Goal: Task Accomplishment & Management: Manage account settings

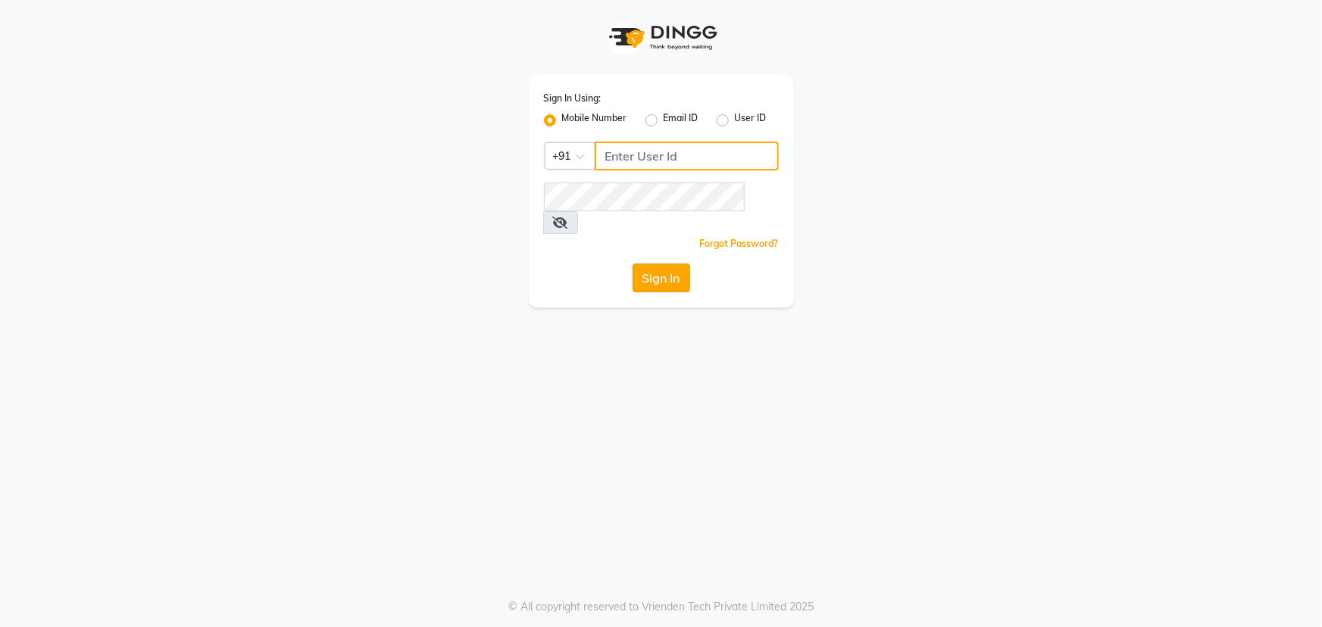
type input "9041009111"
click at [670, 264] on button "Sign In" at bounding box center [661, 278] width 58 height 29
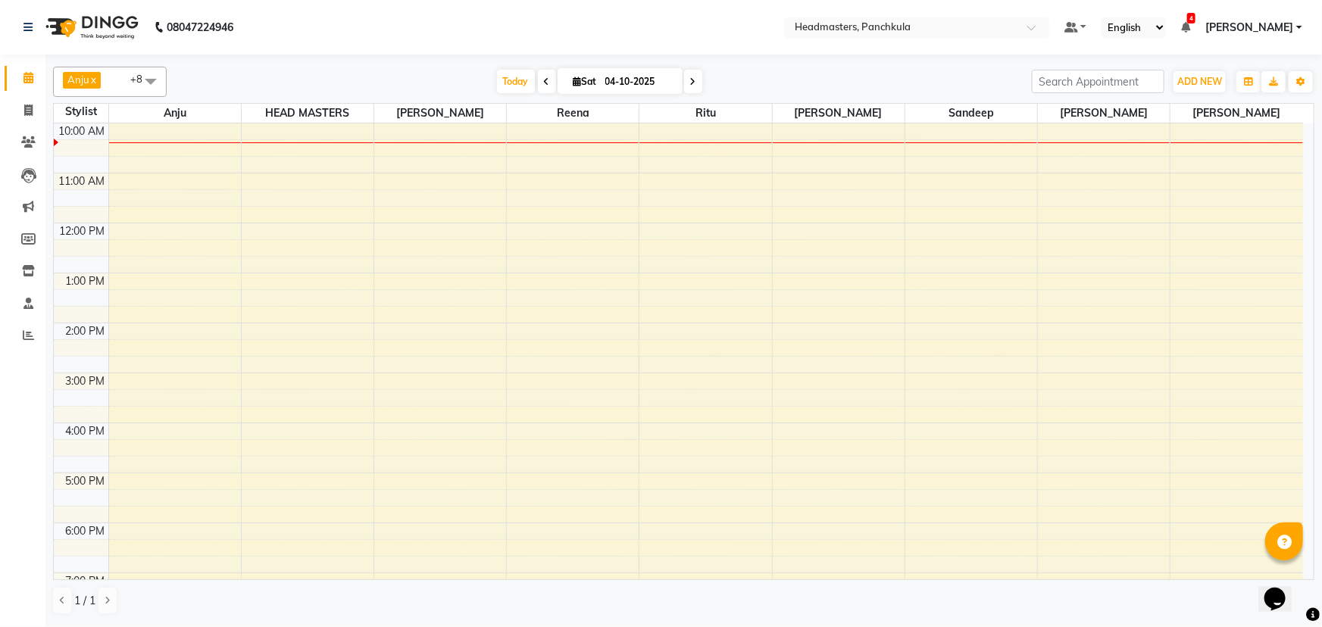
click at [543, 86] on span at bounding box center [547, 81] width 18 height 23
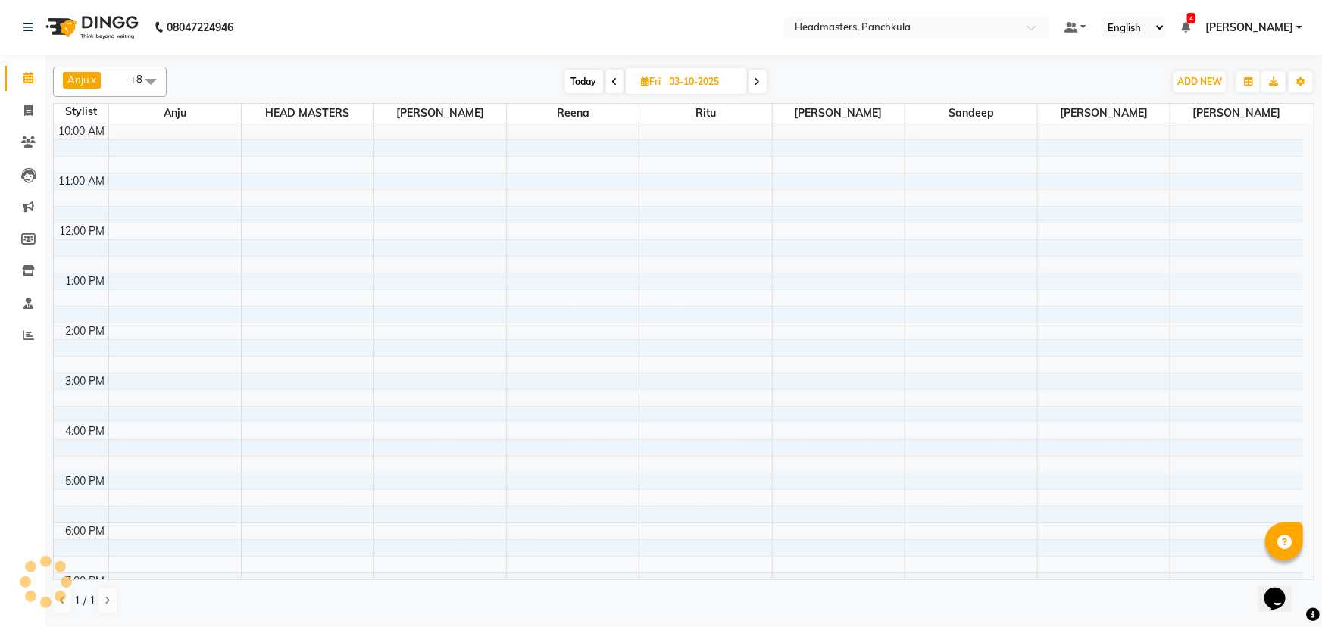
scroll to position [100, 0]
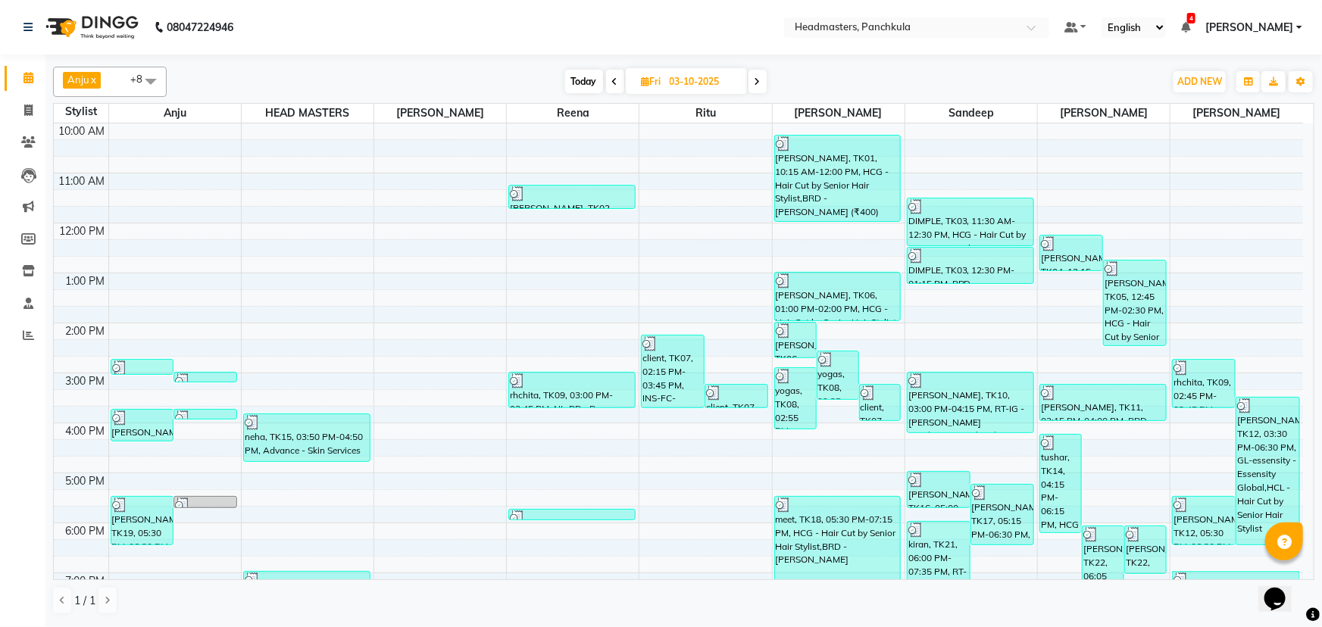
click at [613, 84] on icon at bounding box center [615, 81] width 6 height 9
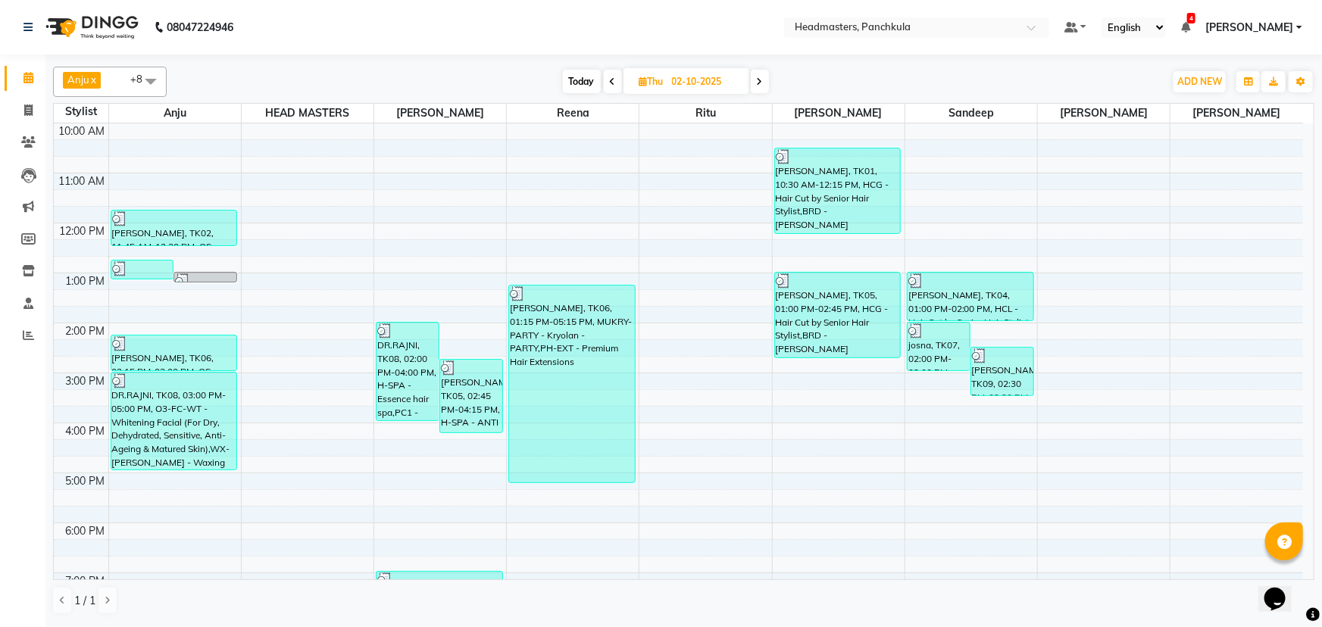
click at [613, 84] on icon at bounding box center [613, 81] width 6 height 9
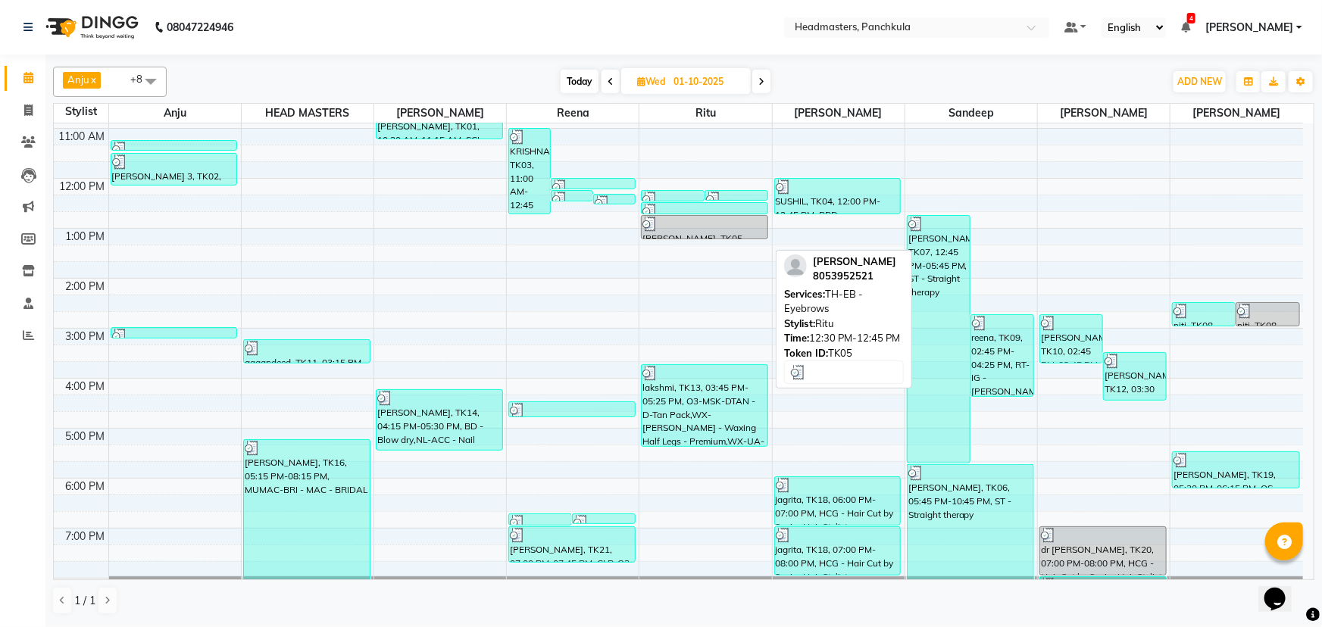
scroll to position [169, 0]
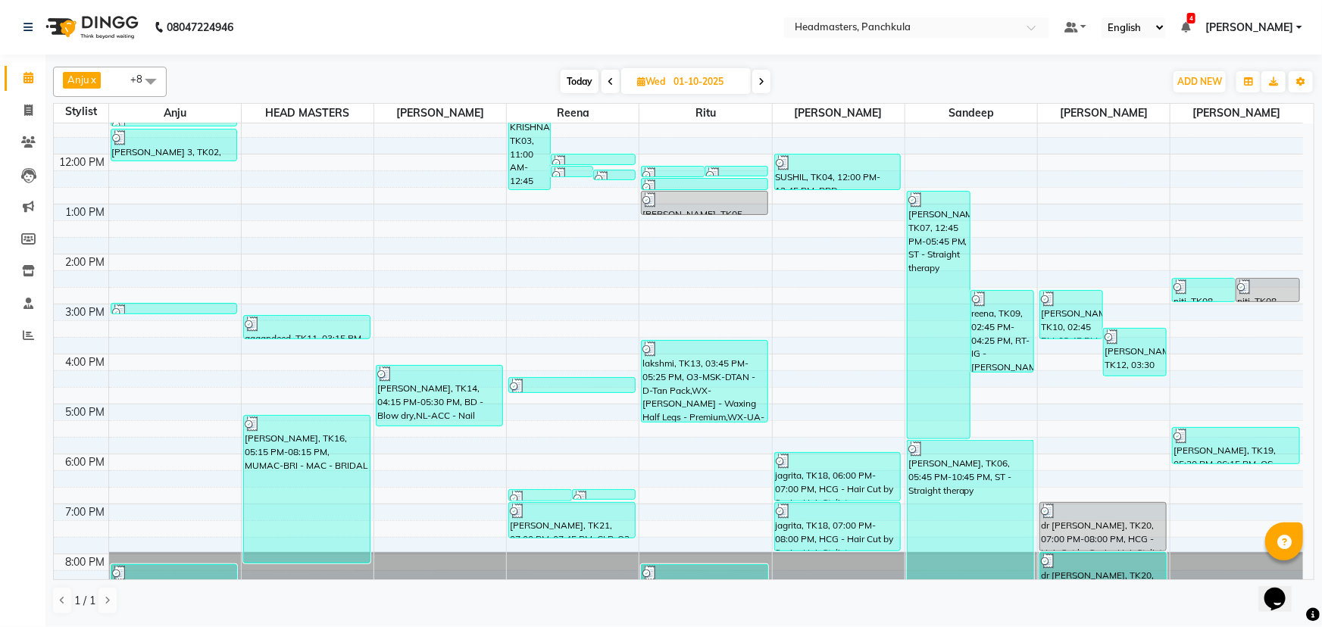
click at [762, 83] on icon at bounding box center [761, 81] width 6 height 9
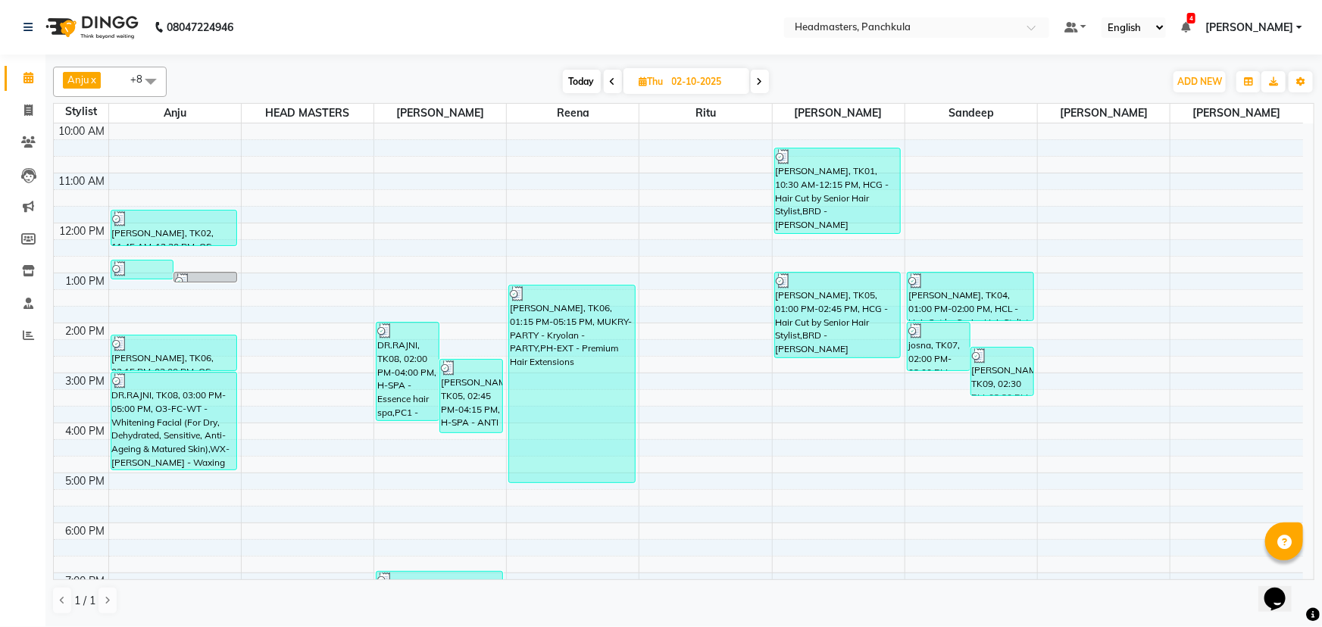
click at [762, 83] on icon at bounding box center [760, 81] width 6 height 9
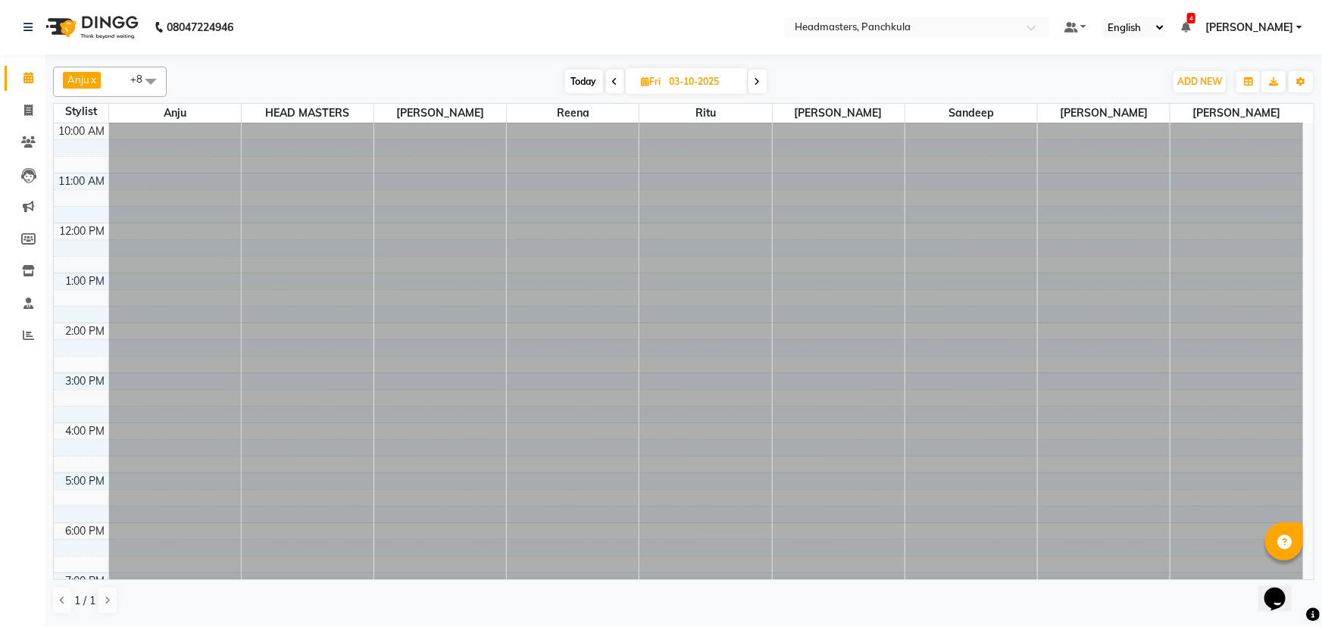
scroll to position [100, 0]
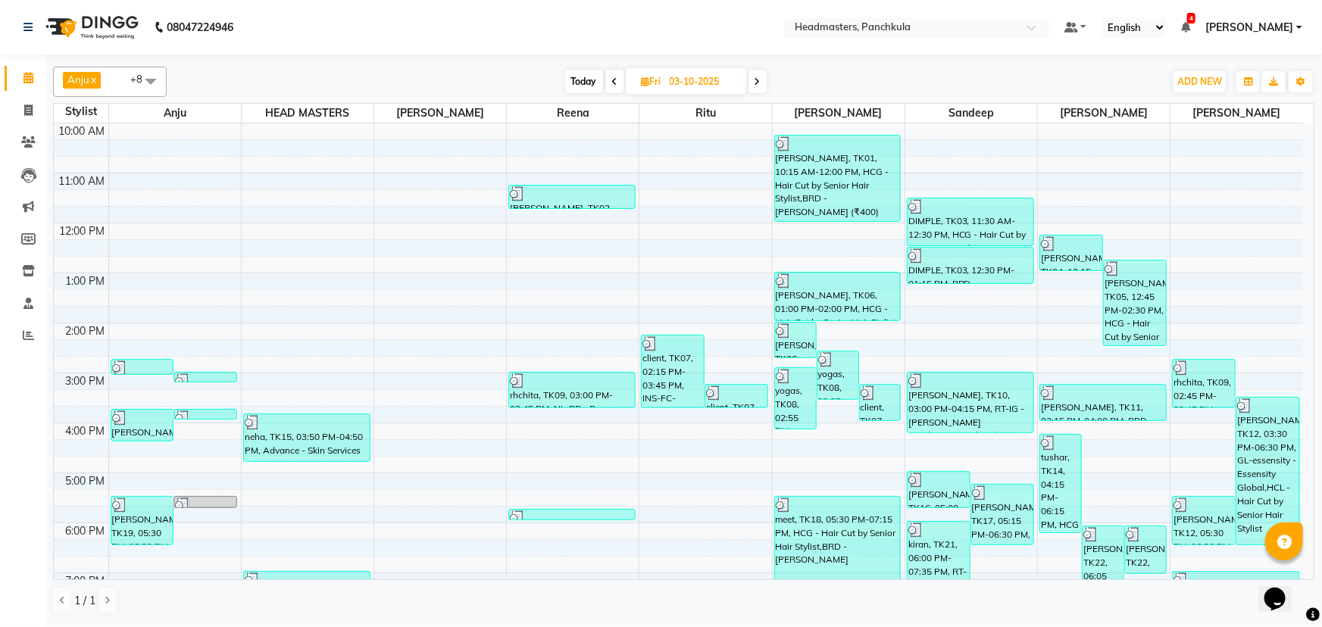
click at [762, 83] on span at bounding box center [757, 81] width 18 height 23
type input "04-10-2025"
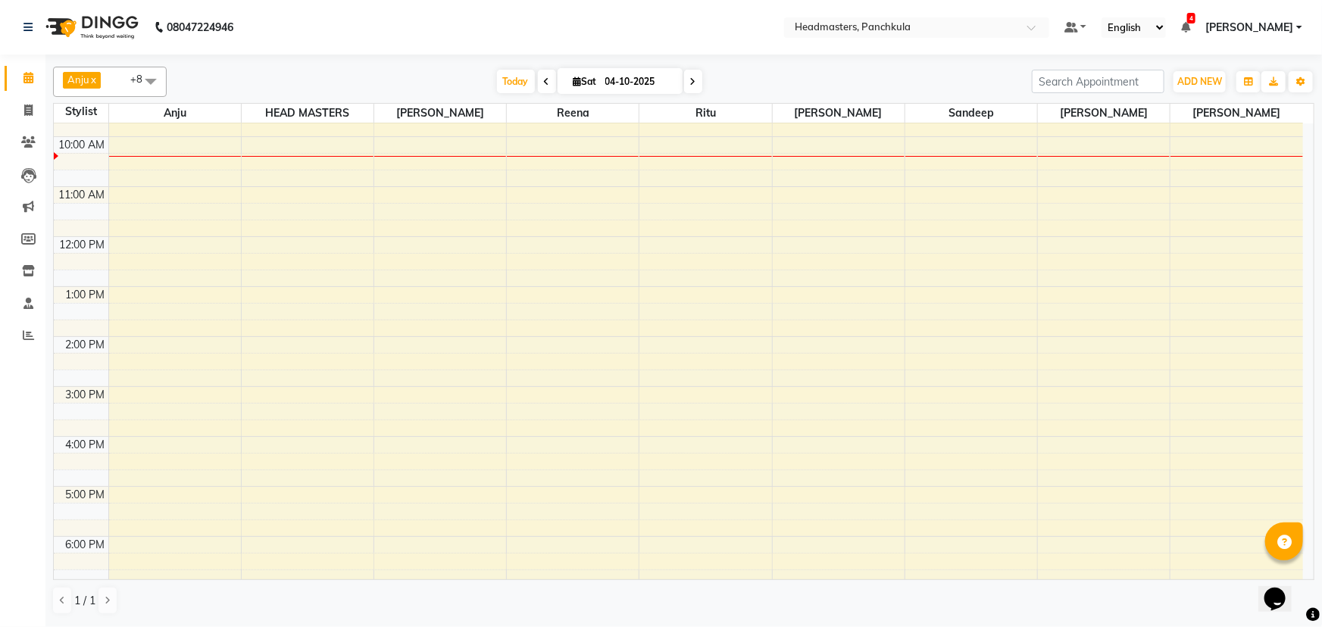
scroll to position [52, 0]
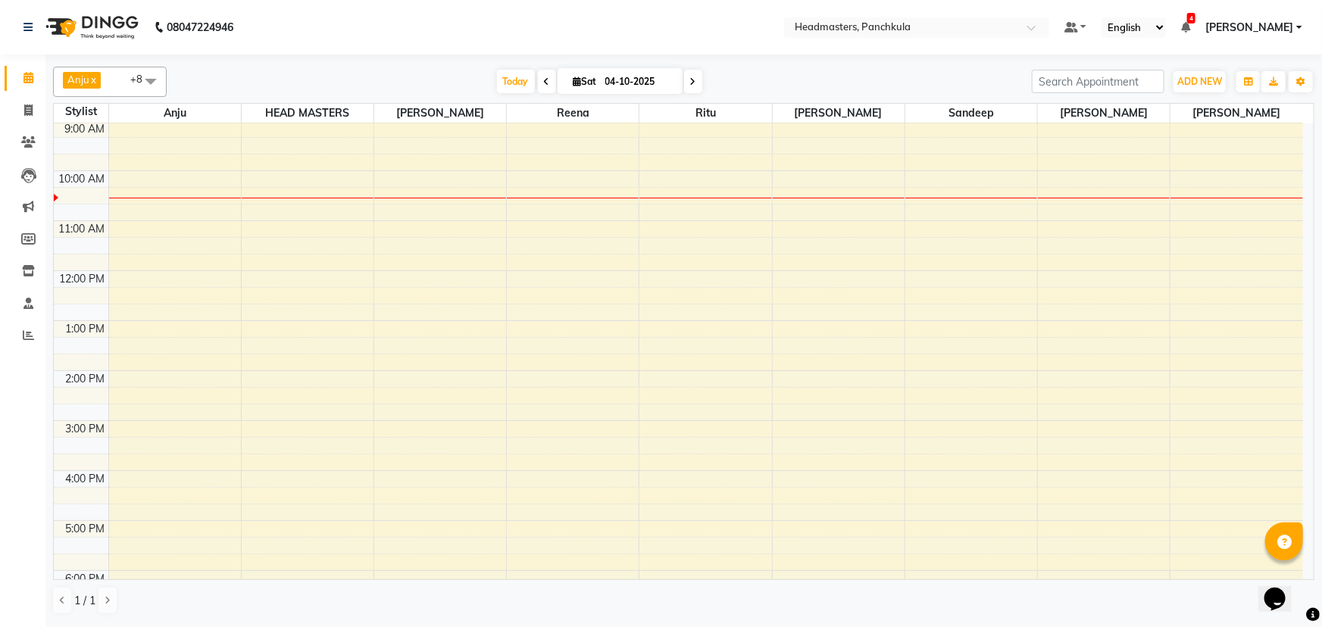
click at [304, 354] on td at bounding box center [705, 362] width 1195 height 17
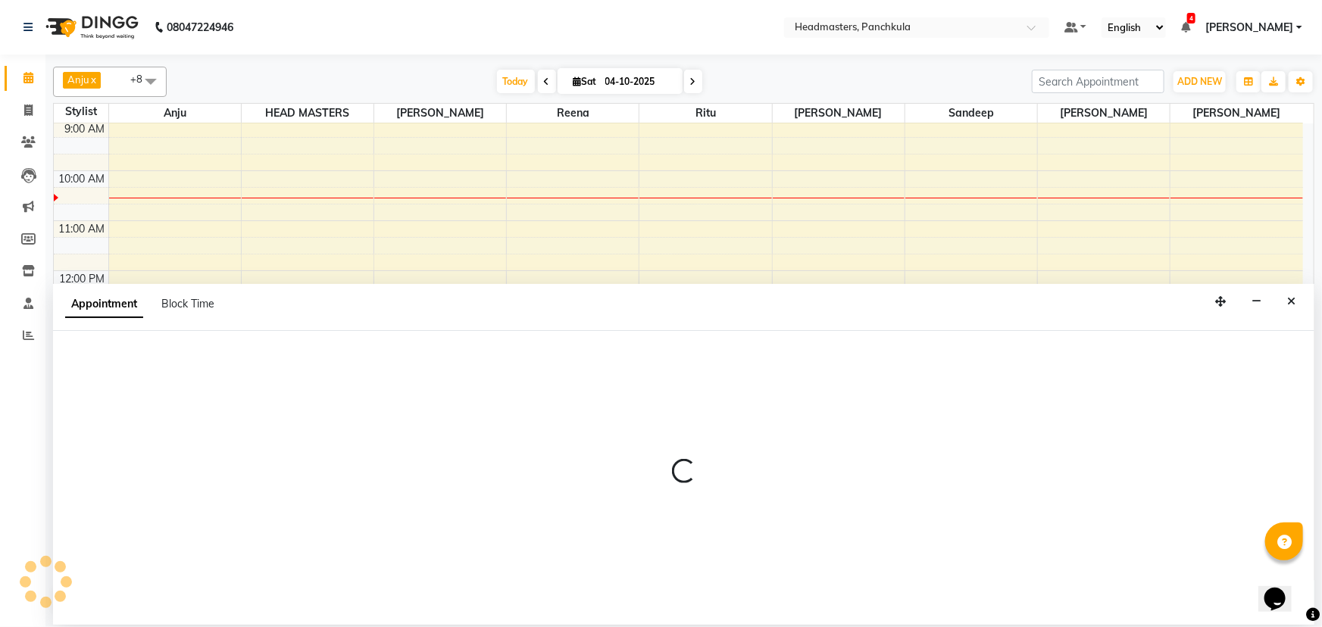
select select "64002"
select select "tentative"
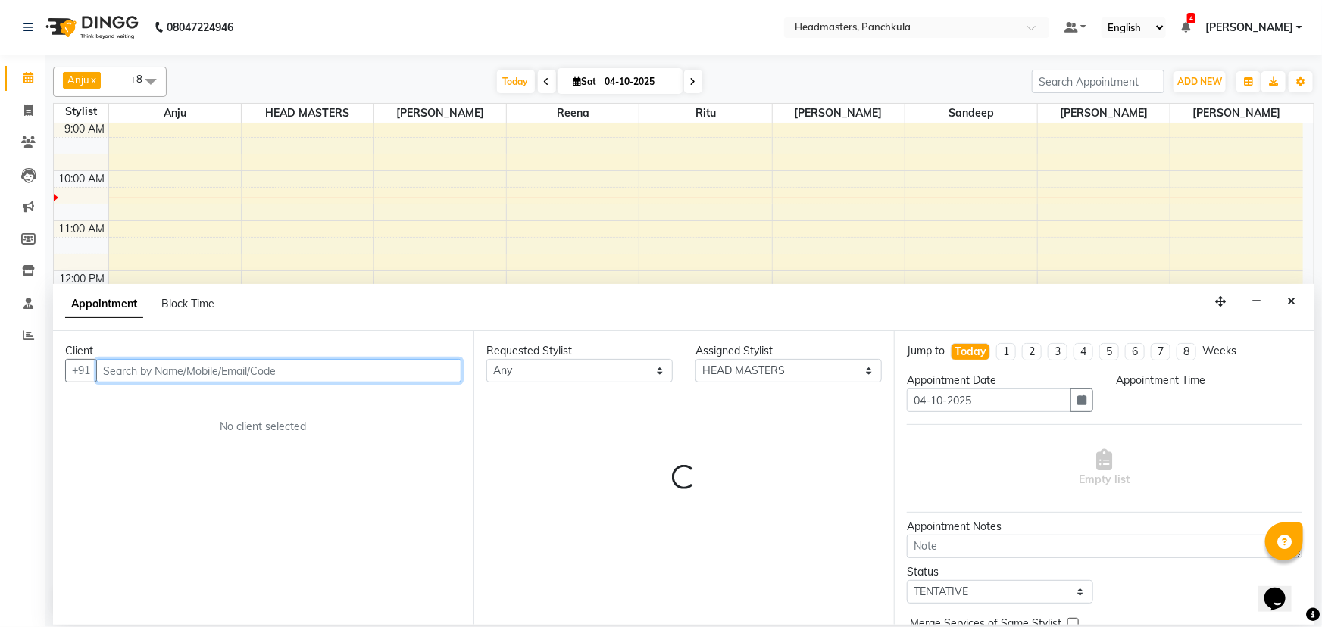
select select "795"
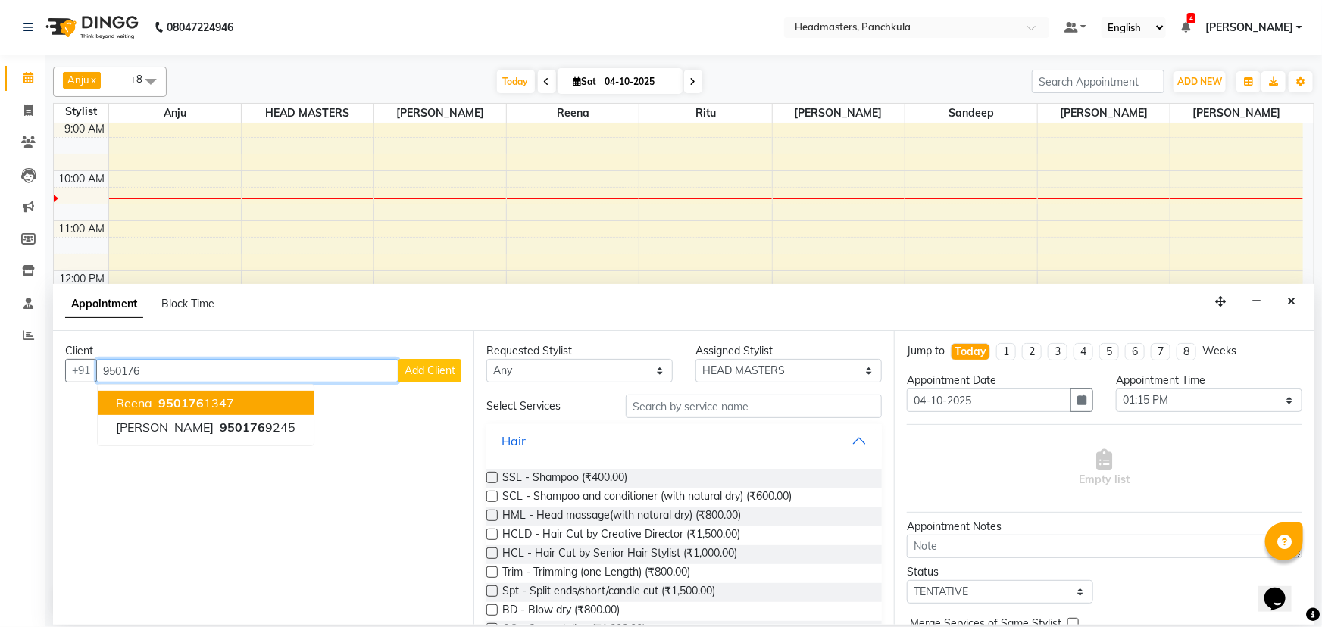
click at [236, 406] on button "Reena 950176 1347" at bounding box center [206, 403] width 216 height 24
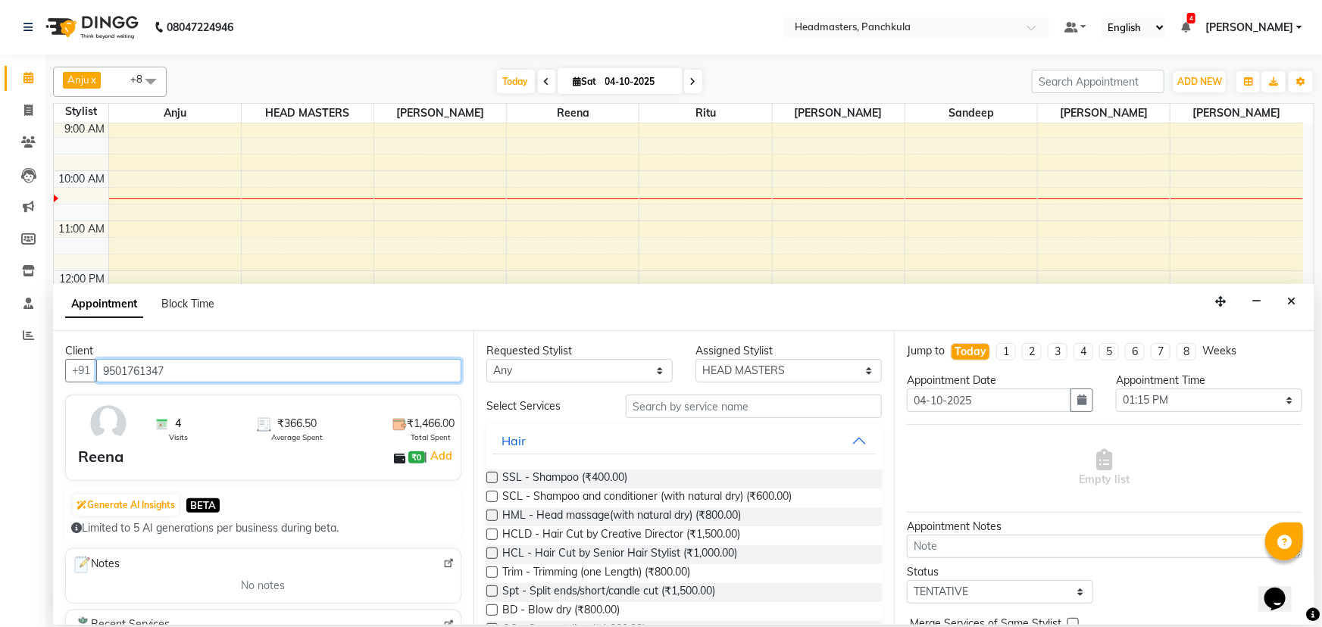
type input "9501761347"
click at [443, 564] on img at bounding box center [448, 563] width 11 height 11
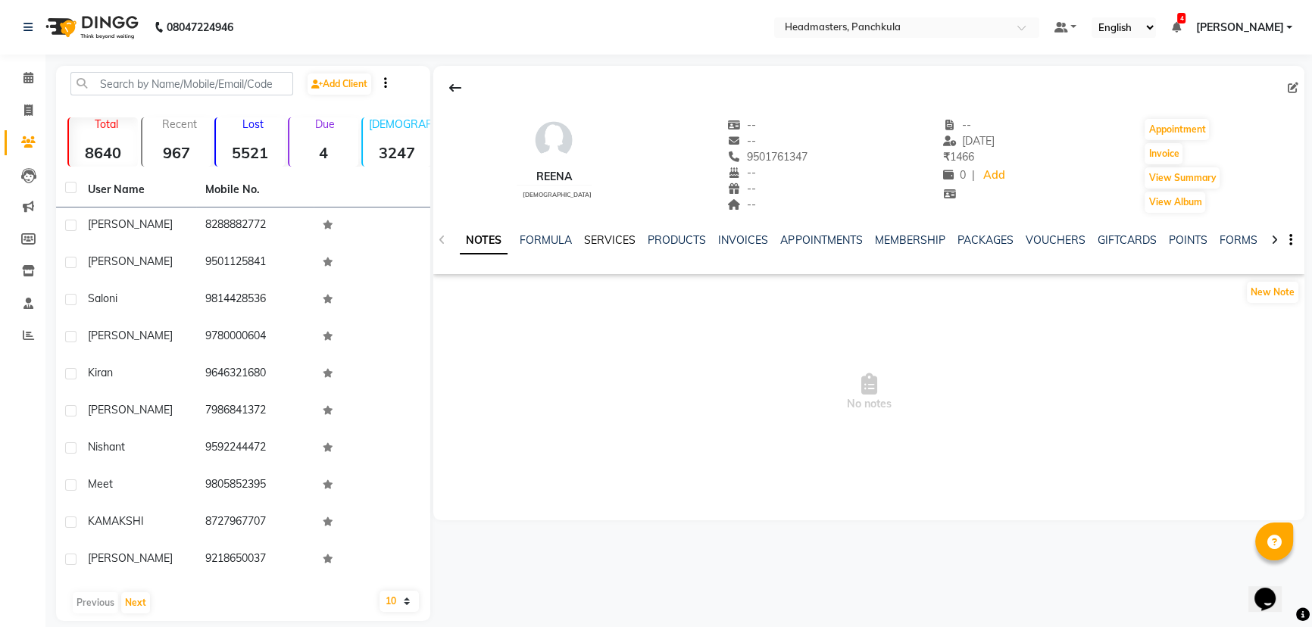
click at [603, 242] on link "SERVICES" at bounding box center [610, 240] width 52 height 14
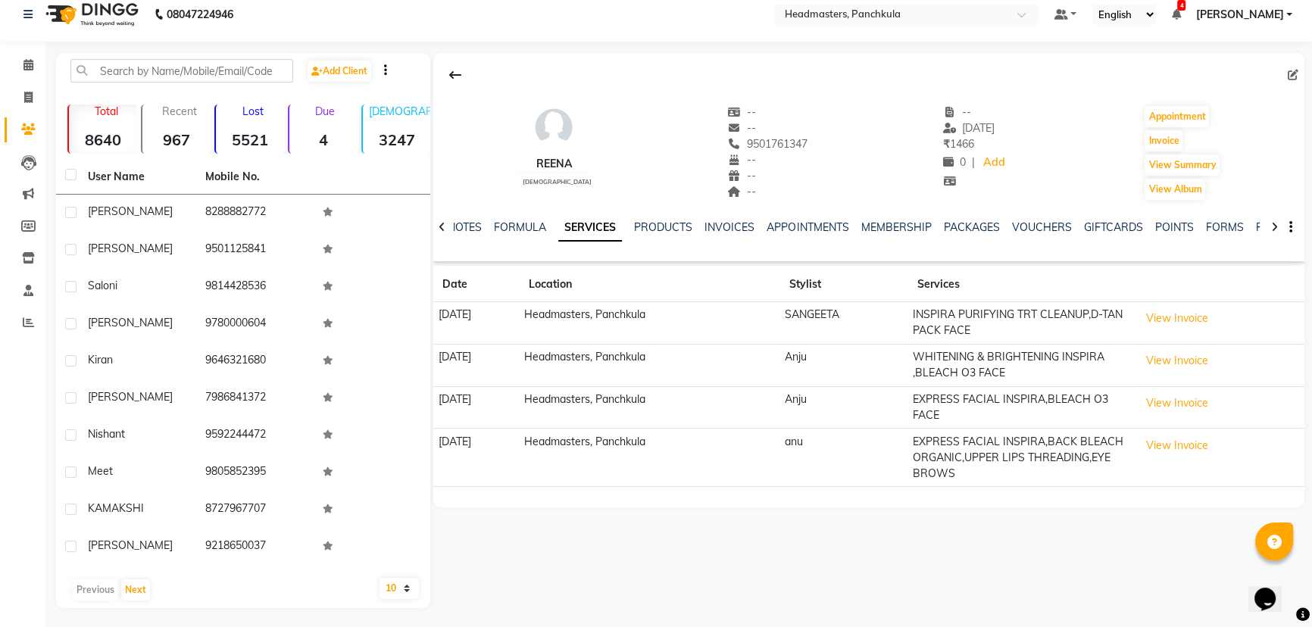
scroll to position [16, 0]
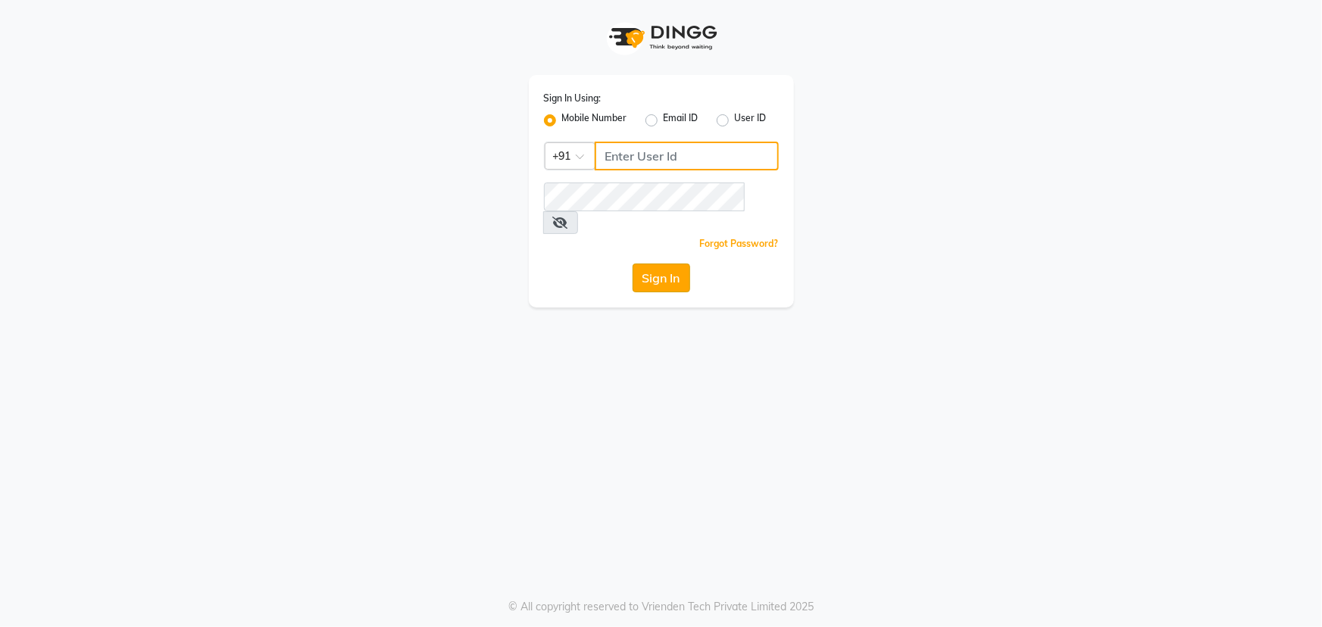
type input "9041009111"
click at [672, 264] on button "Sign In" at bounding box center [661, 278] width 58 height 29
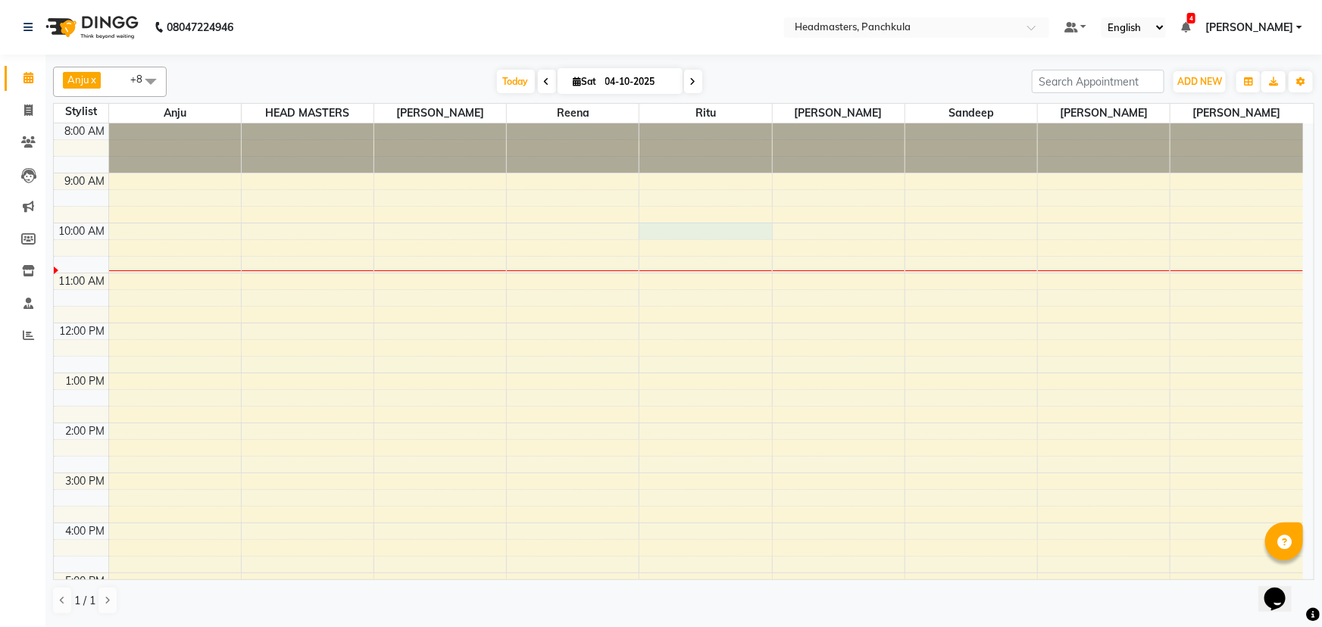
click at [680, 234] on div "8:00 AM 9:00 AM 10:00 AM 11:00 AM 12:00 PM 1:00 PM 2:00 PM 3:00 PM 4:00 PM 5:00…" at bounding box center [678, 447] width 1249 height 649
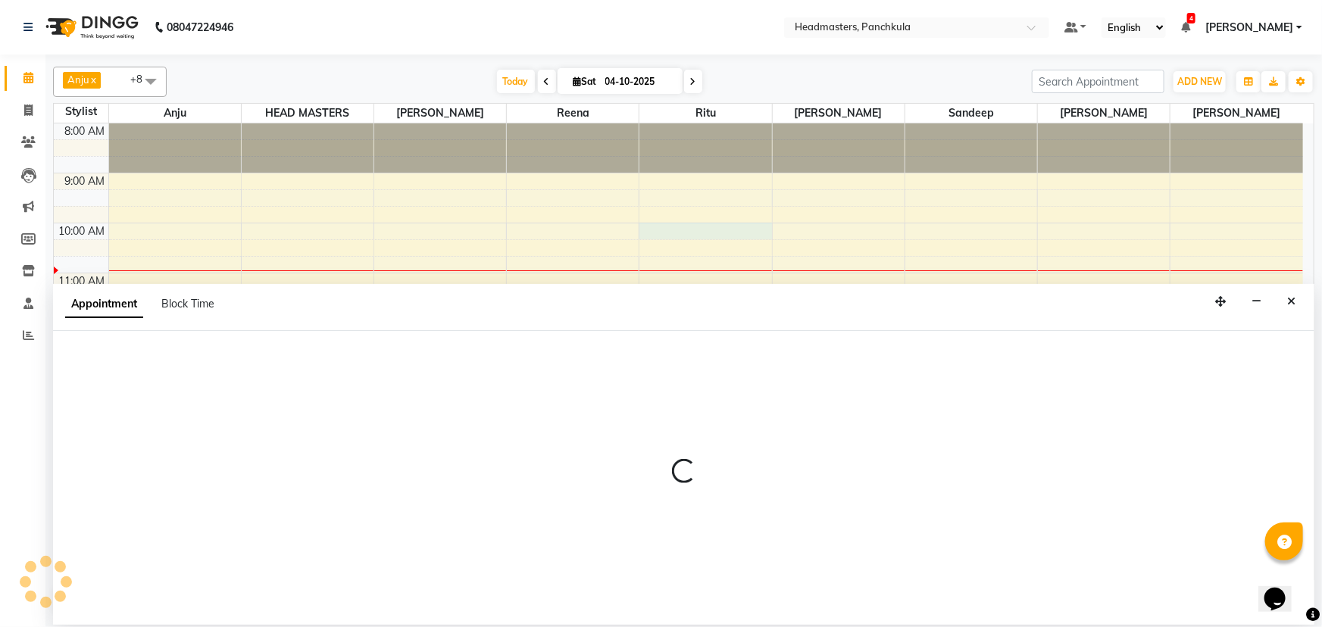
select select "64053"
select select "600"
select select "tentative"
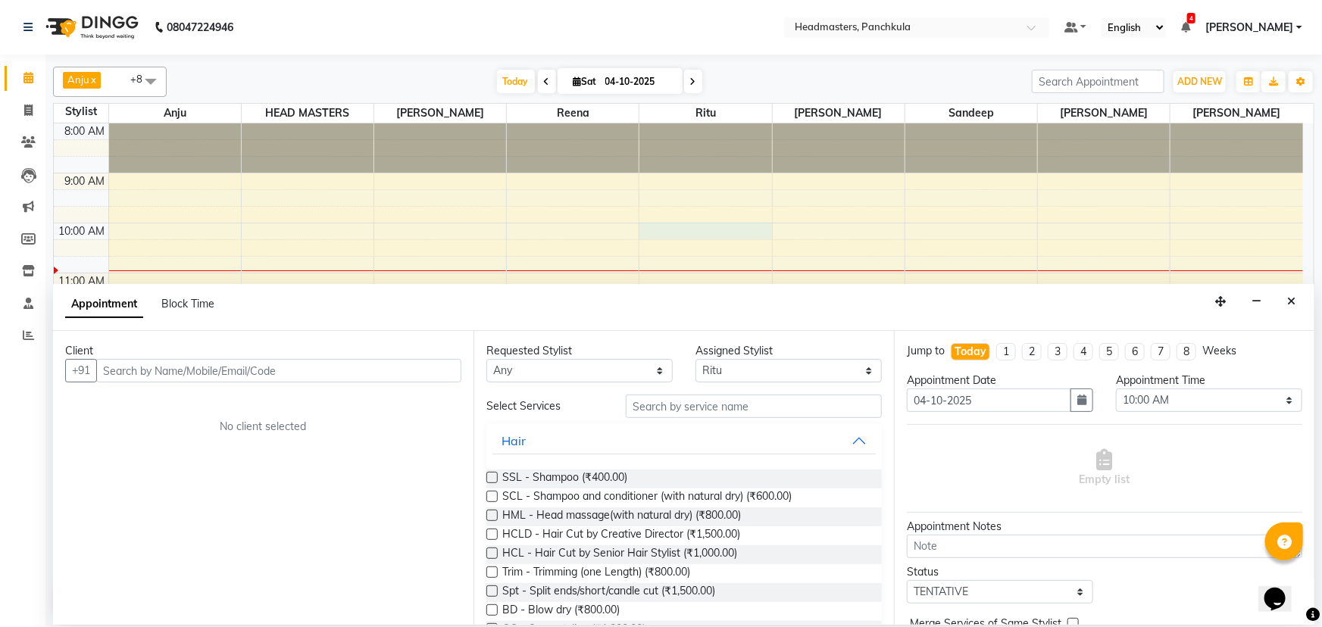
click at [108, 370] on input "text" at bounding box center [278, 370] width 365 height 23
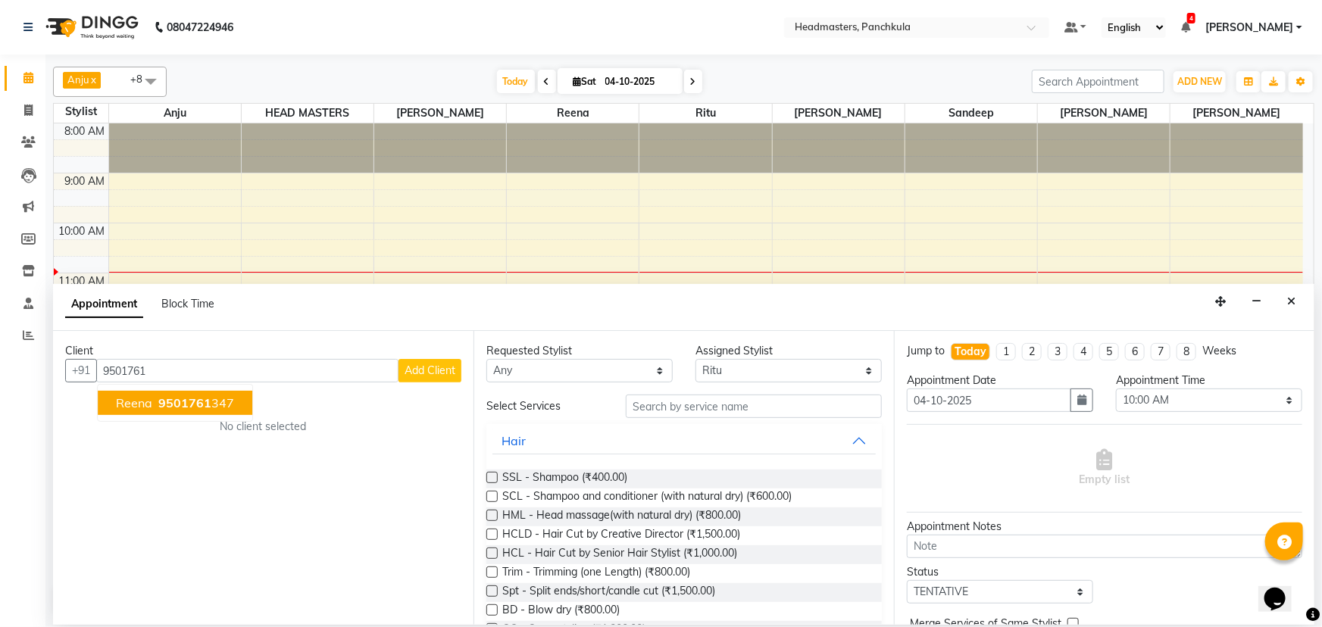
click at [184, 403] on span "9501761" at bounding box center [184, 402] width 53 height 15
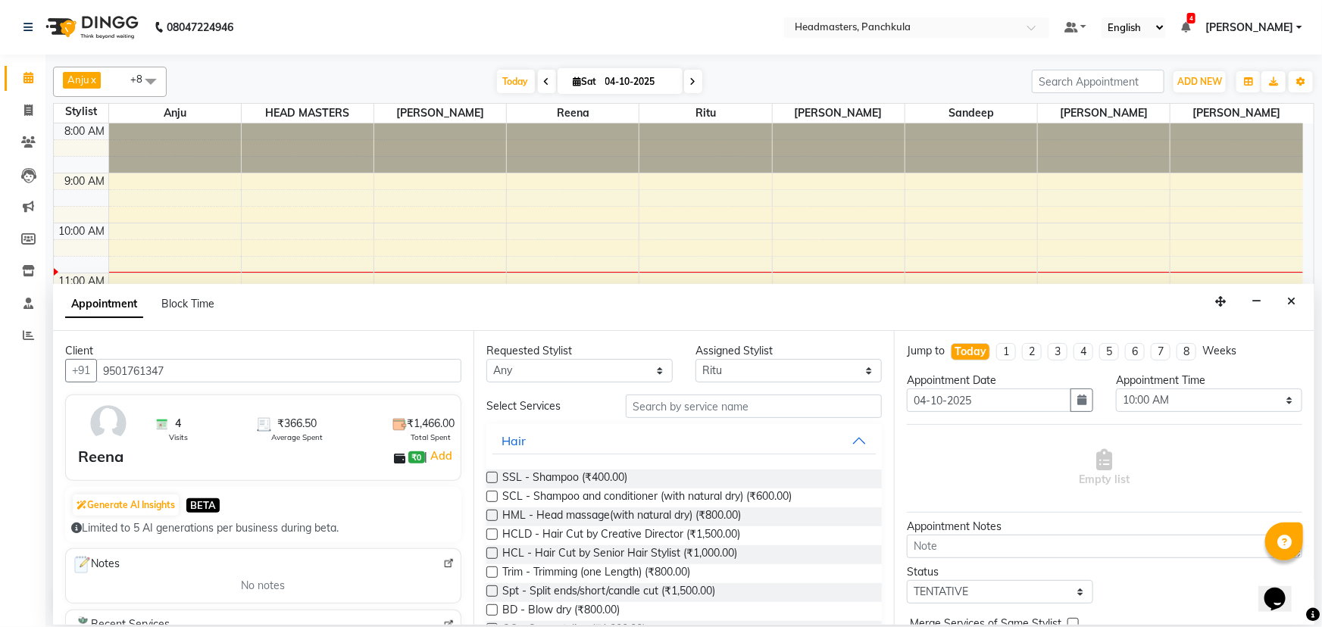
type input "9501761347"
click at [645, 404] on input "text" at bounding box center [754, 406] width 256 height 23
type input "i"
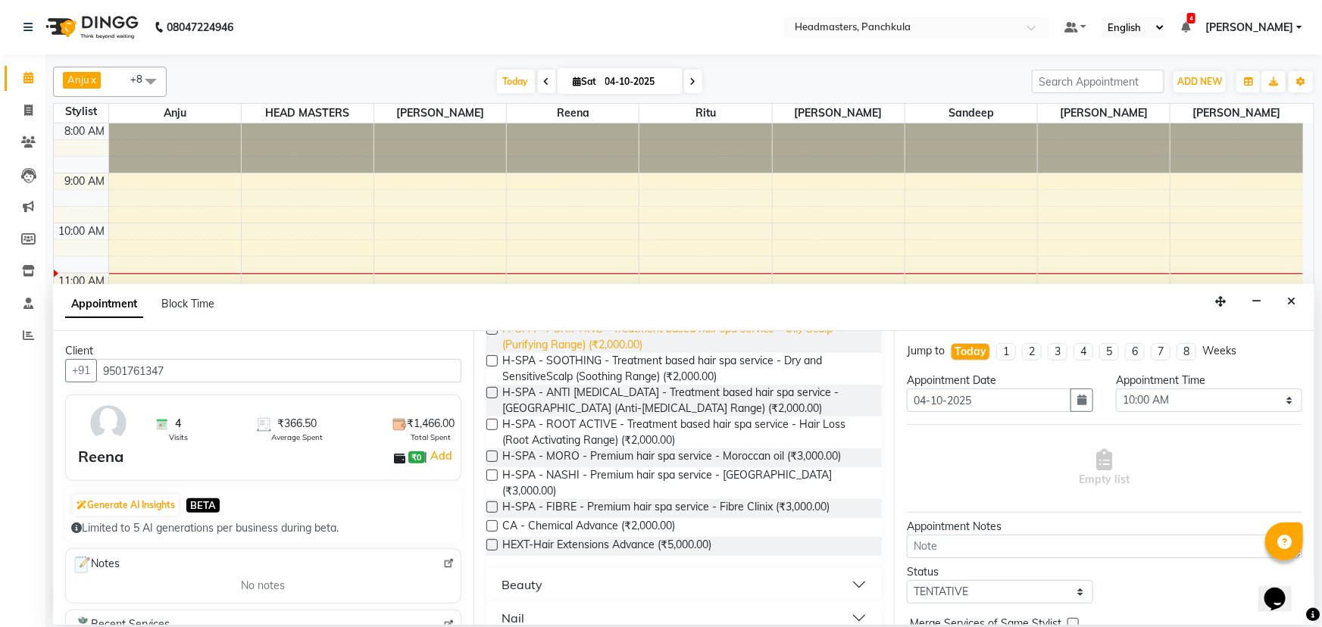
scroll to position [206, 0]
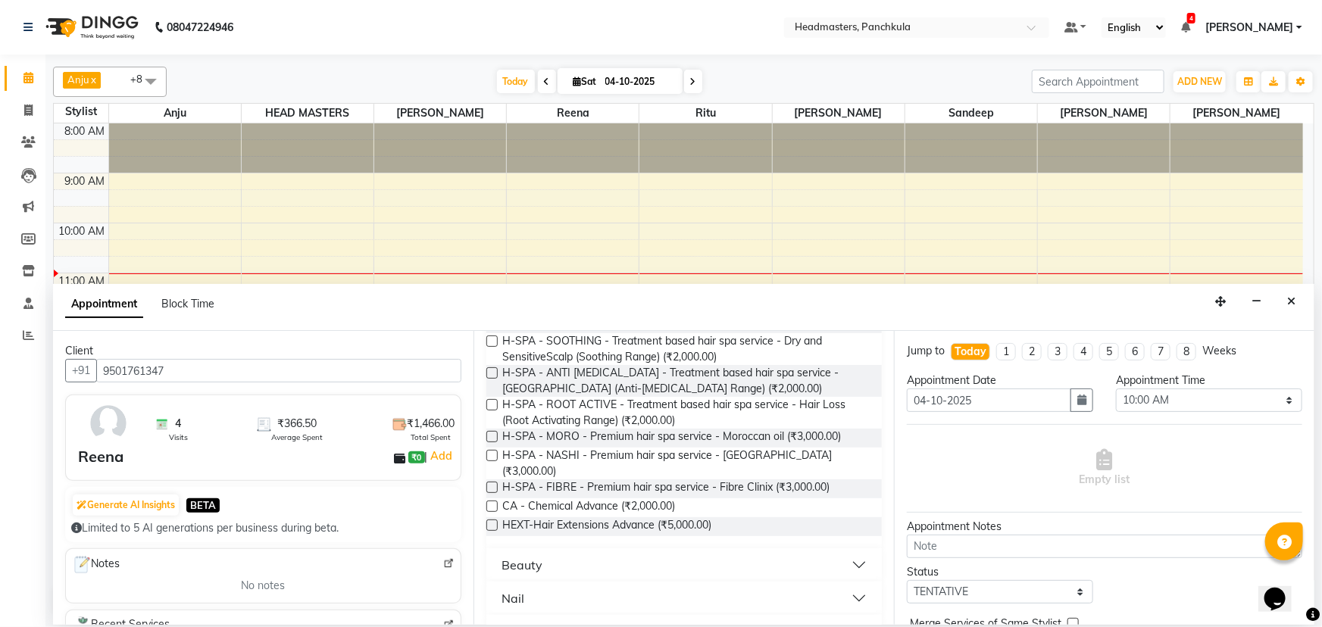
type input "ce"
click at [523, 556] on div "Beauty" at bounding box center [521, 565] width 41 height 18
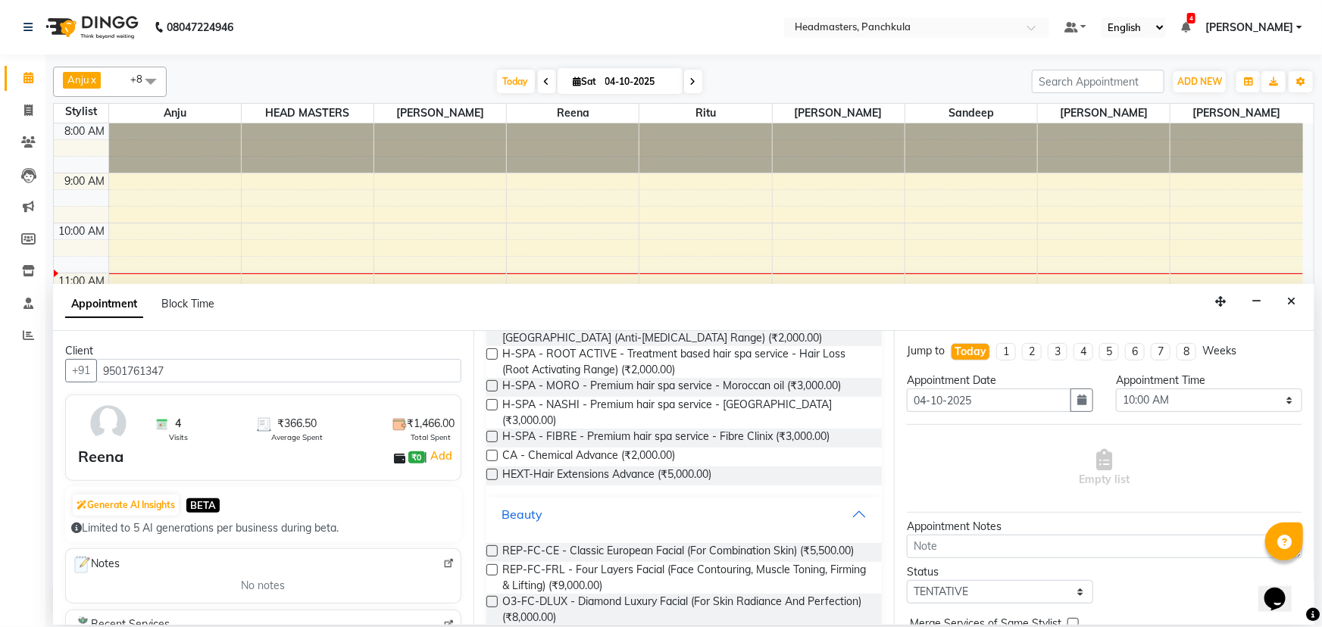
scroll to position [50, 0]
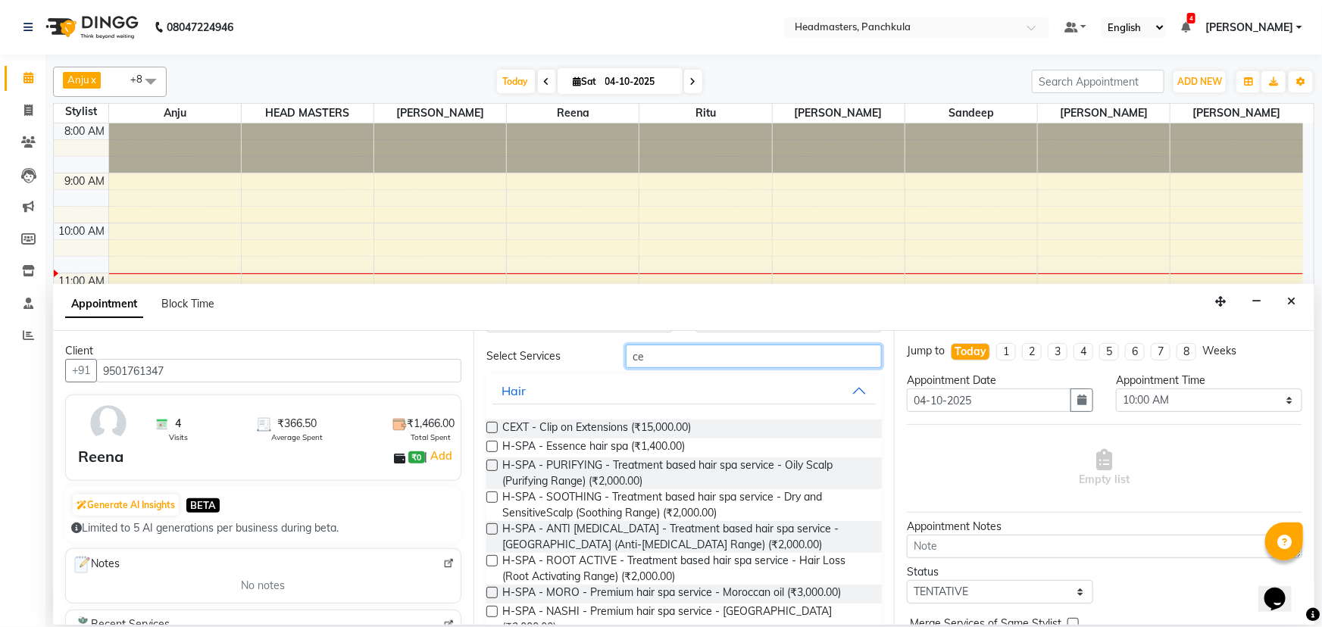
click at [645, 358] on input "ce" at bounding box center [754, 356] width 256 height 23
type input "c"
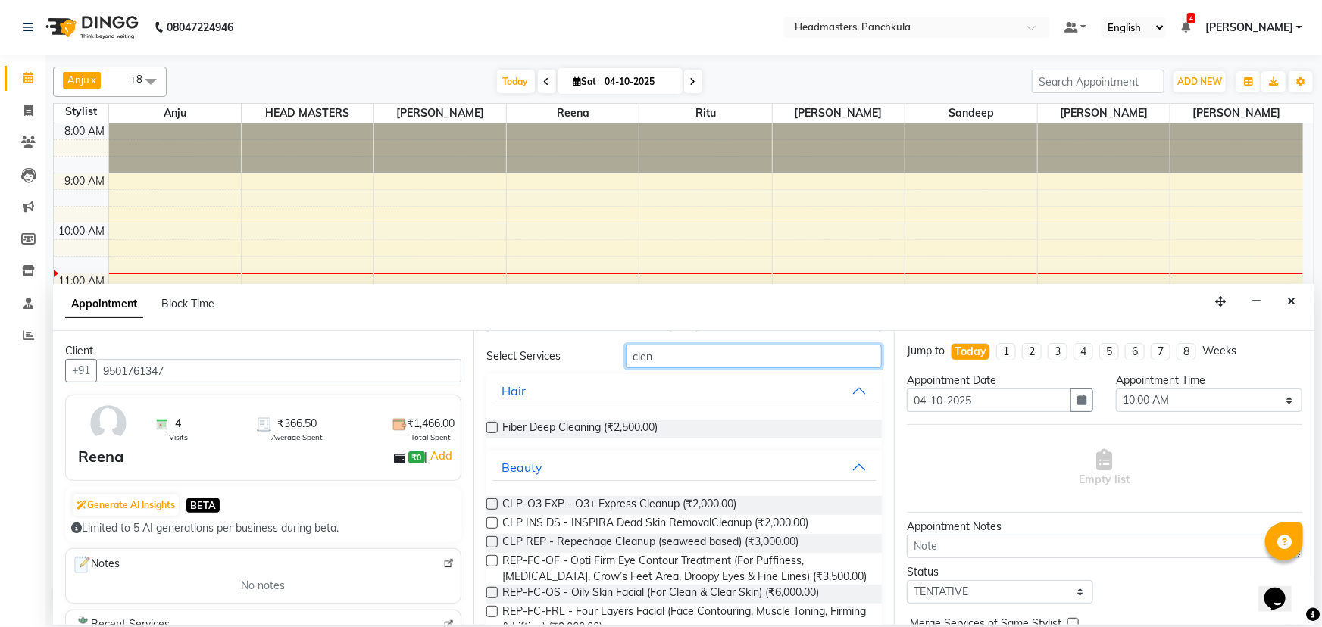
scroll to position [0, 0]
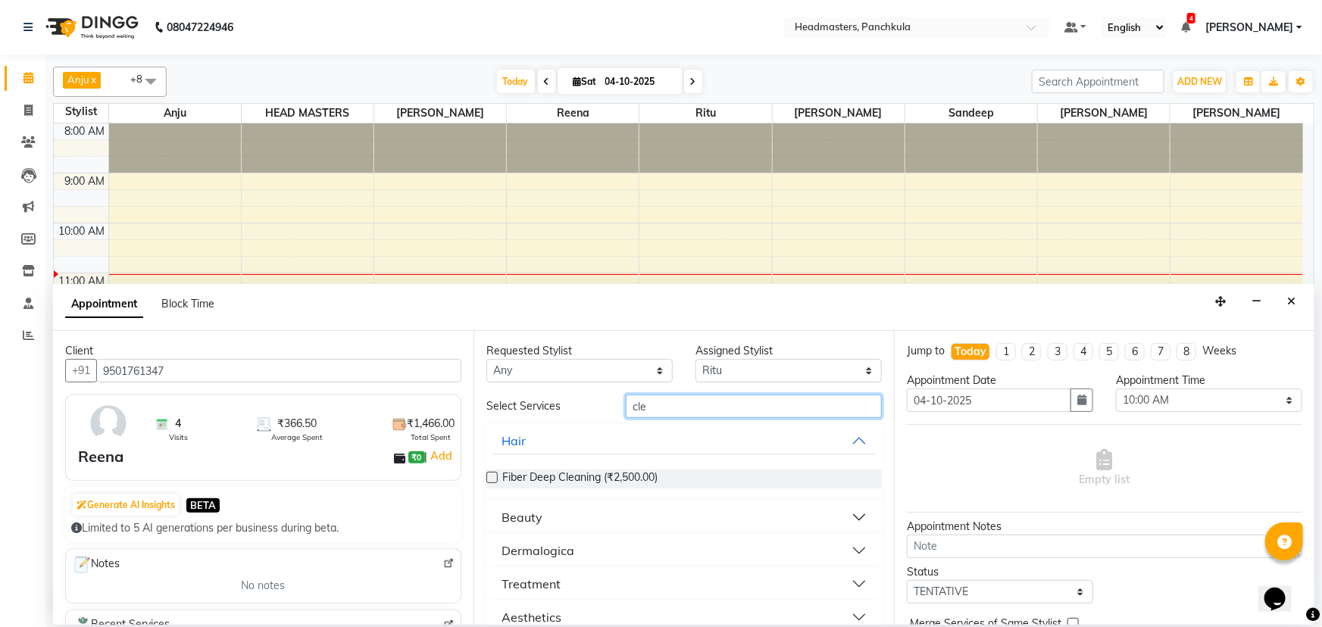
type input "cle"
click at [568, 516] on button "Beauty" at bounding box center [683, 517] width 383 height 27
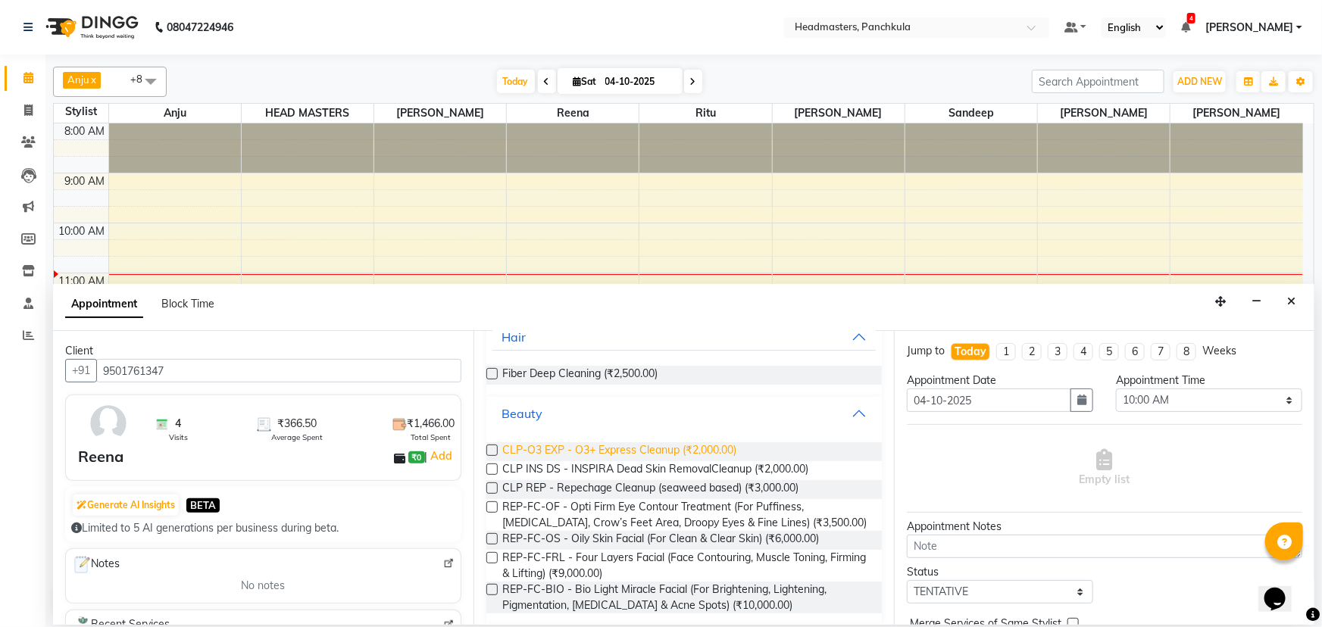
scroll to position [137, 0]
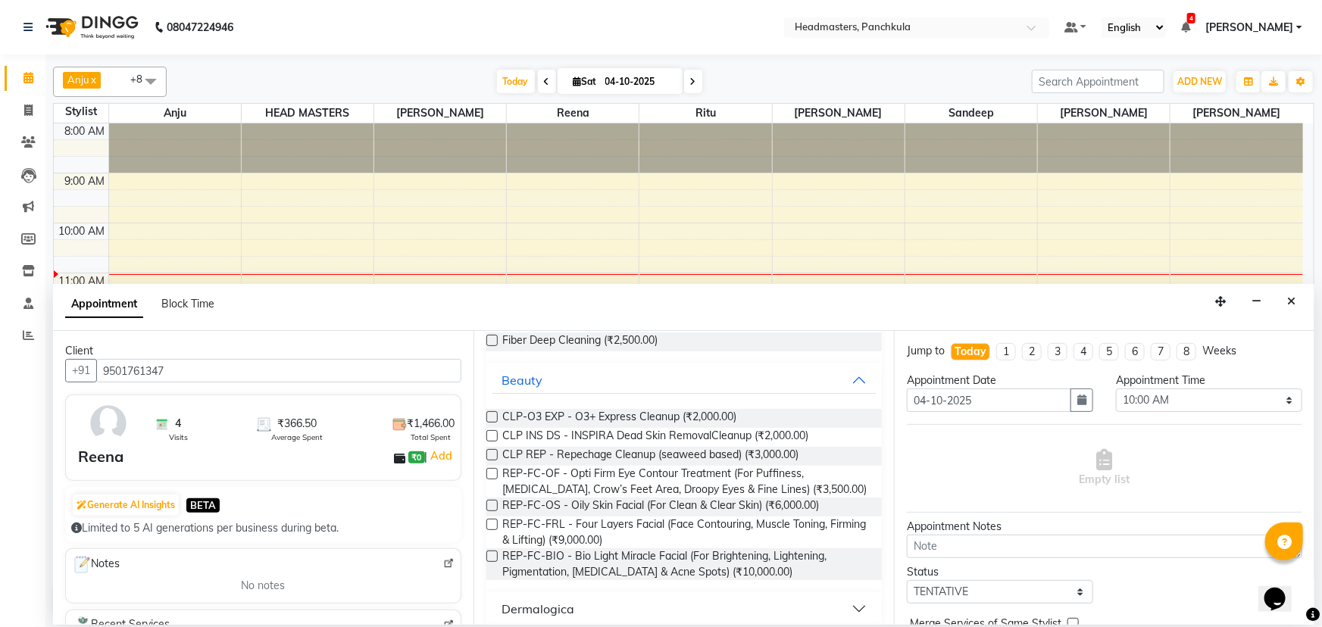
click at [490, 438] on label at bounding box center [491, 435] width 11 height 11
click at [490, 438] on input "checkbox" at bounding box center [491, 438] width 10 height 10
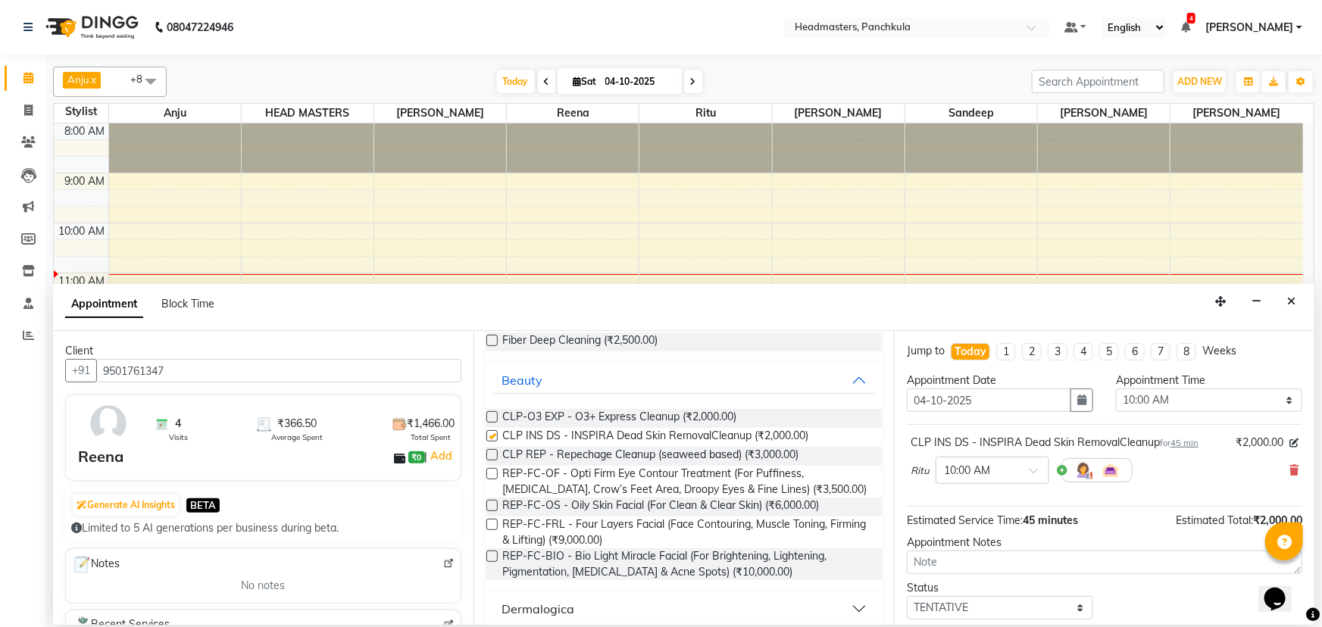
checkbox input "false"
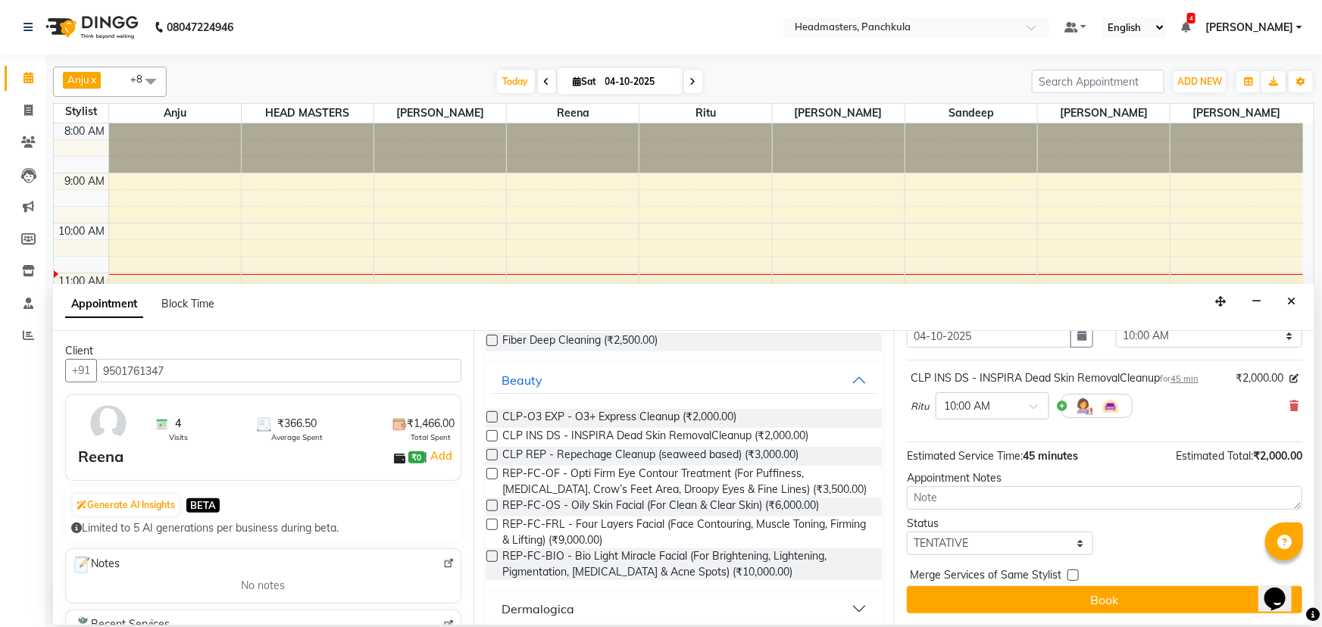
scroll to position [0, 0]
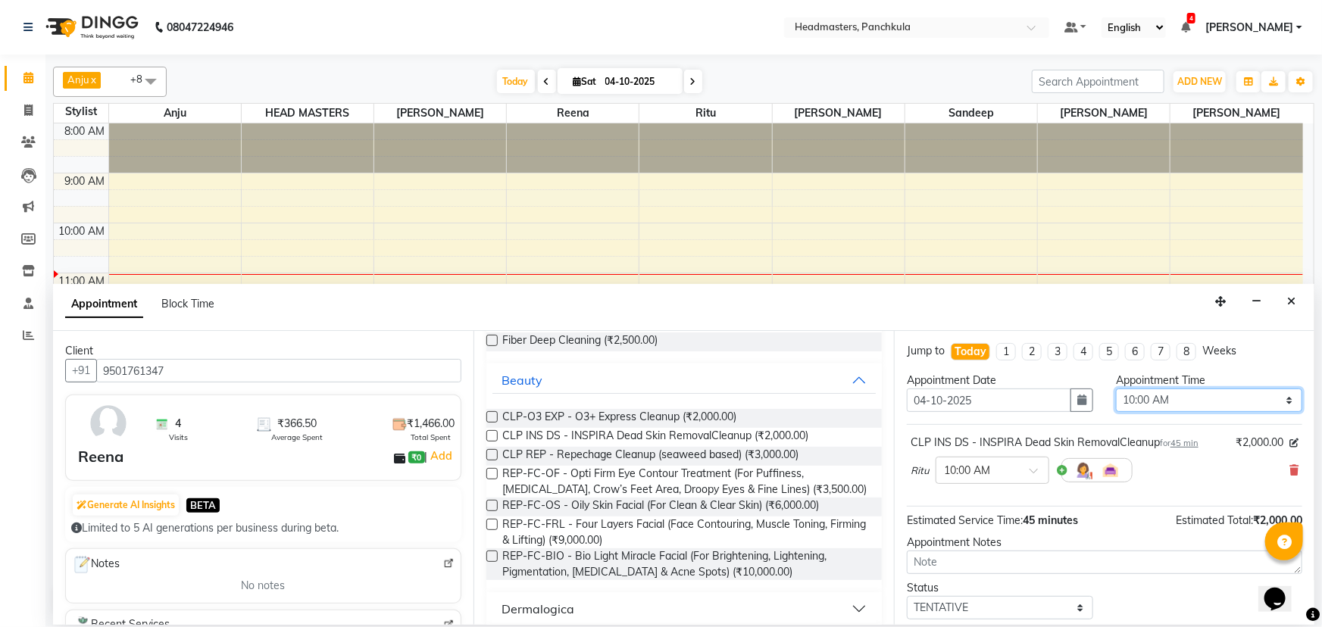
click at [1133, 404] on select "Select 09:00 AM 09:15 AM 09:30 AM 09:45 AM 10:00 AM 10:15 AM 10:30 AM 10:45 AM …" at bounding box center [1209, 400] width 186 height 23
select select "660"
click at [1116, 389] on select "Select 09:00 AM 09:15 AM 09:30 AM 09:45 AM 10:00 AM 10:15 AM 10:30 AM 10:45 AM …" at bounding box center [1209, 400] width 186 height 23
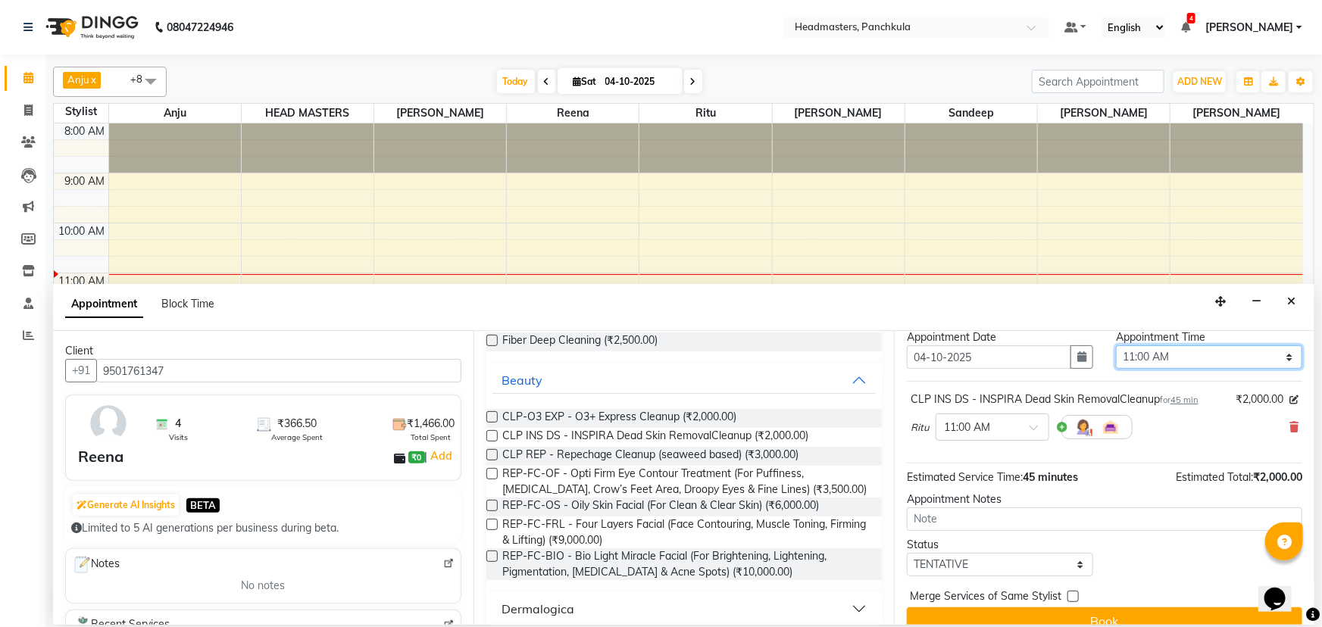
scroll to position [64, 0]
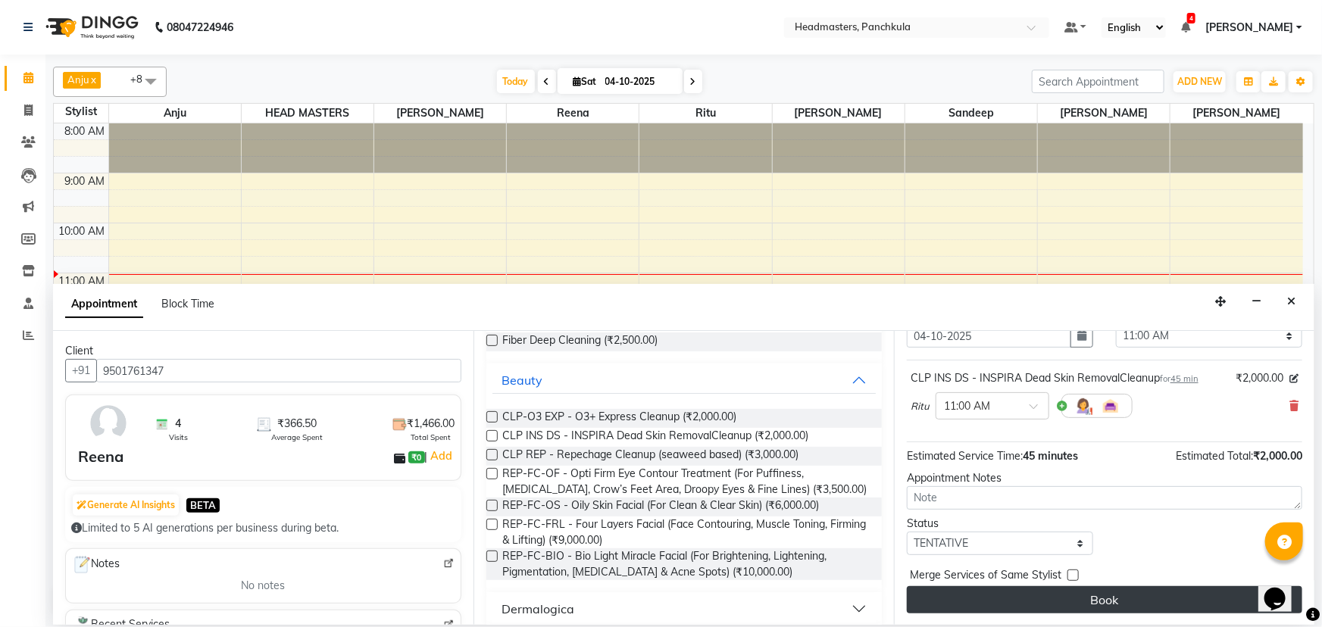
click at [1042, 595] on button "Book" at bounding box center [1104, 599] width 395 height 27
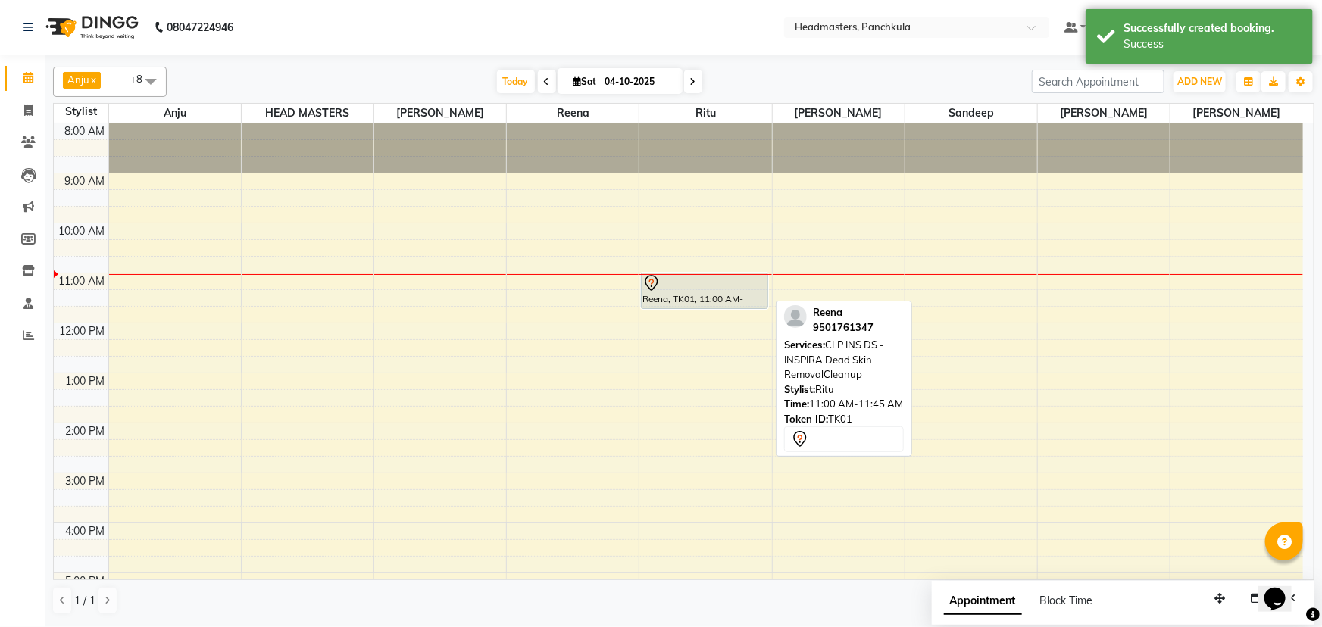
click at [689, 295] on div "Reena, TK01, 11:00 AM-11:45 AM, CLP INS DS - INSPIRA Dead Skin RemovalCleanup" at bounding box center [705, 290] width 126 height 35
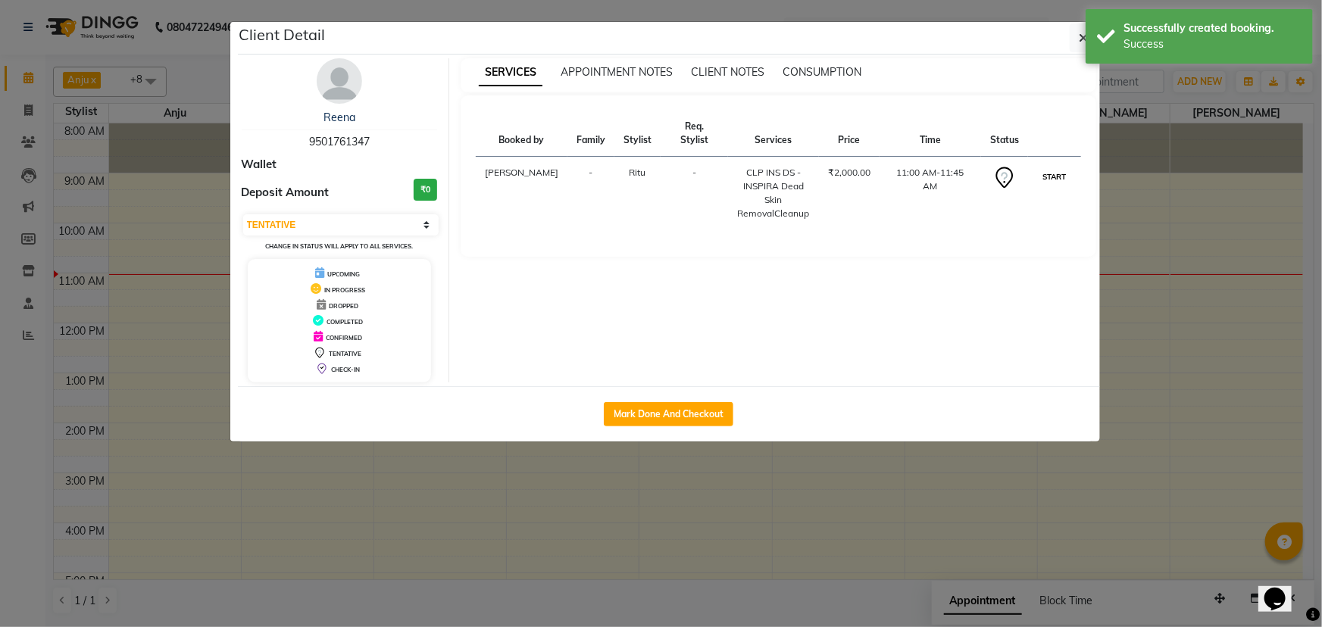
click at [1059, 179] on button "START" at bounding box center [1053, 176] width 31 height 19
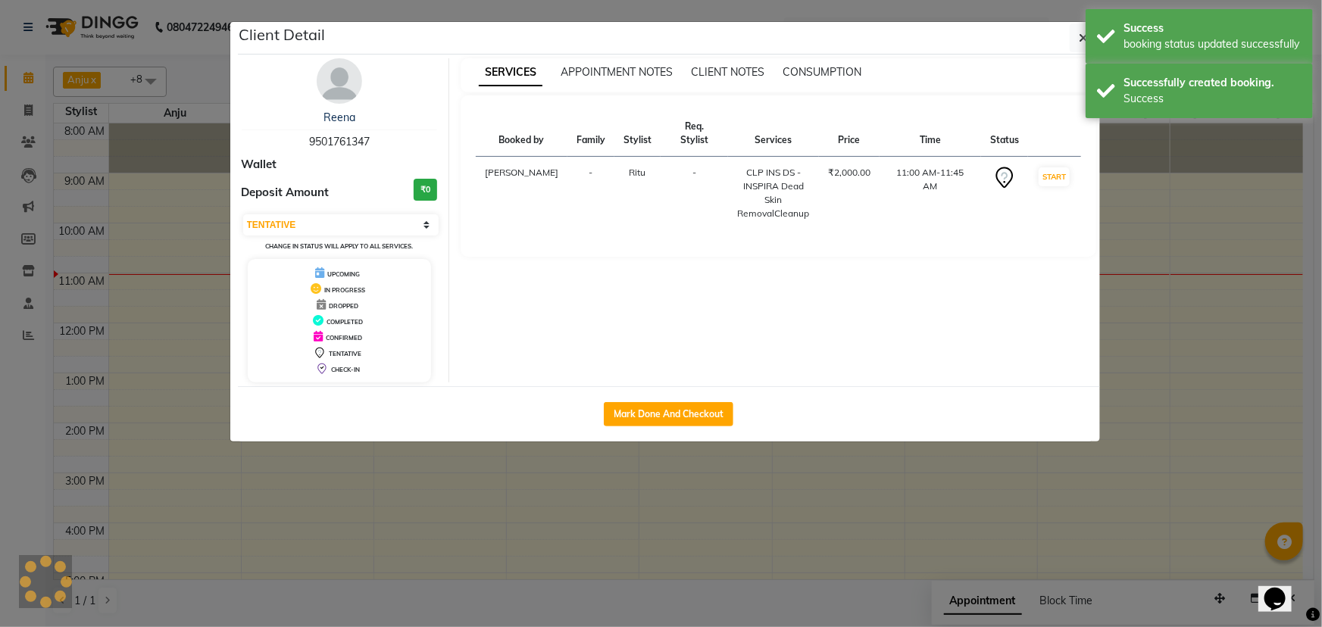
select select "1"
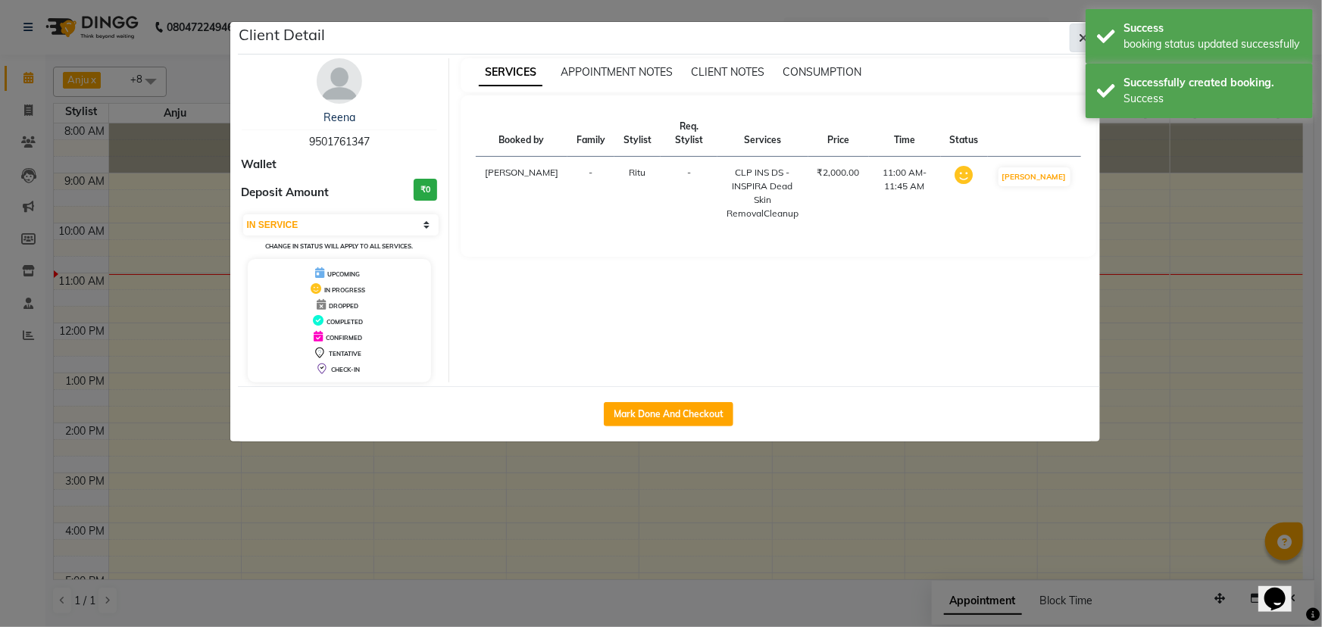
click at [1076, 36] on button "button" at bounding box center [1084, 37] width 29 height 29
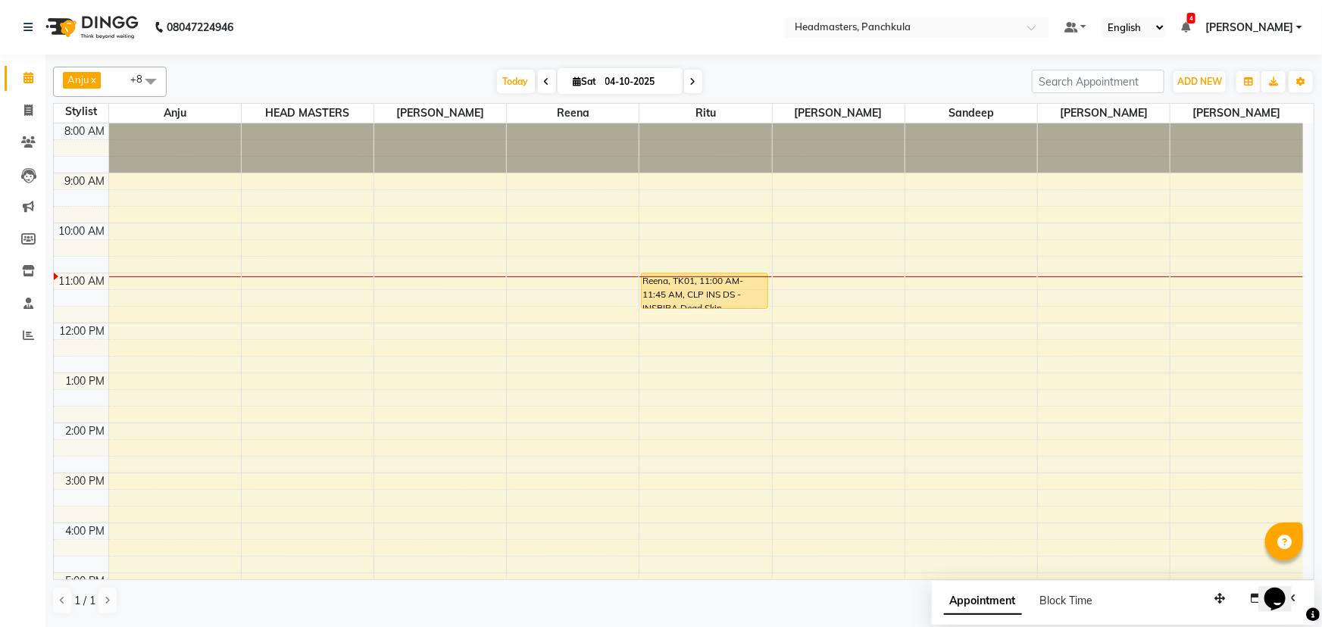
click at [389, 470] on div "8:00 AM 9:00 AM 10:00 AM 11:00 AM 12:00 PM 1:00 PM 2:00 PM 3:00 PM 4:00 PM 5:00…" at bounding box center [678, 447] width 1249 height 649
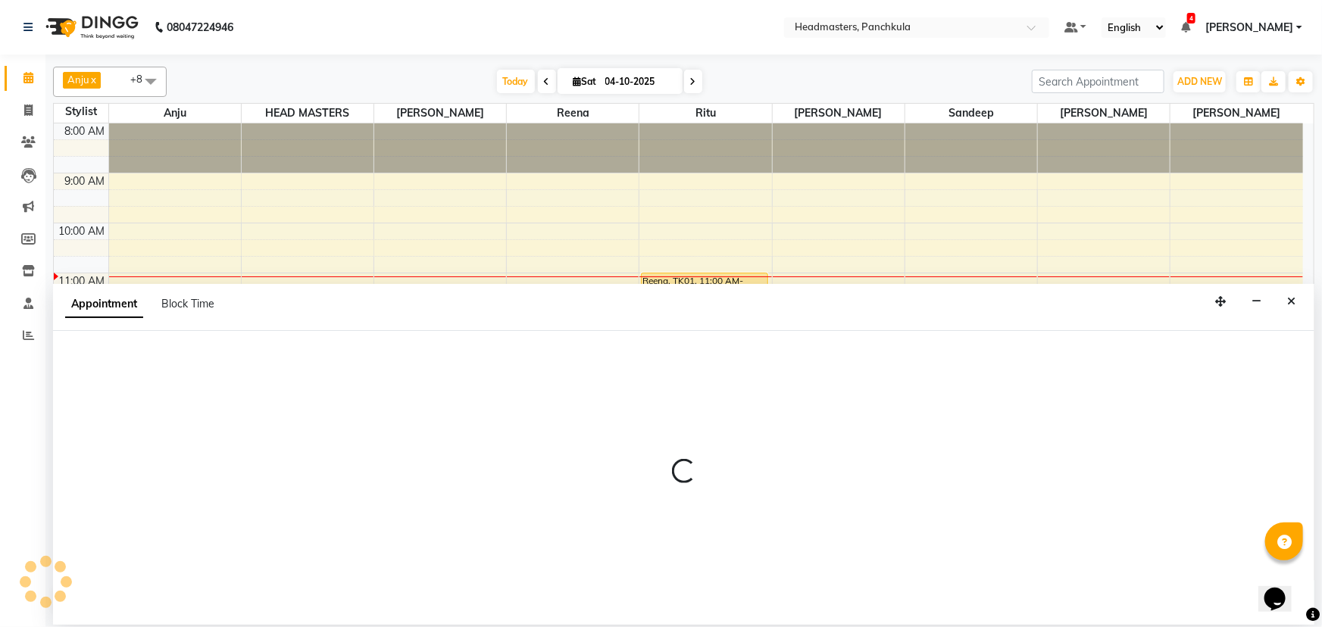
select select "64061"
select select "885"
select select "tentative"
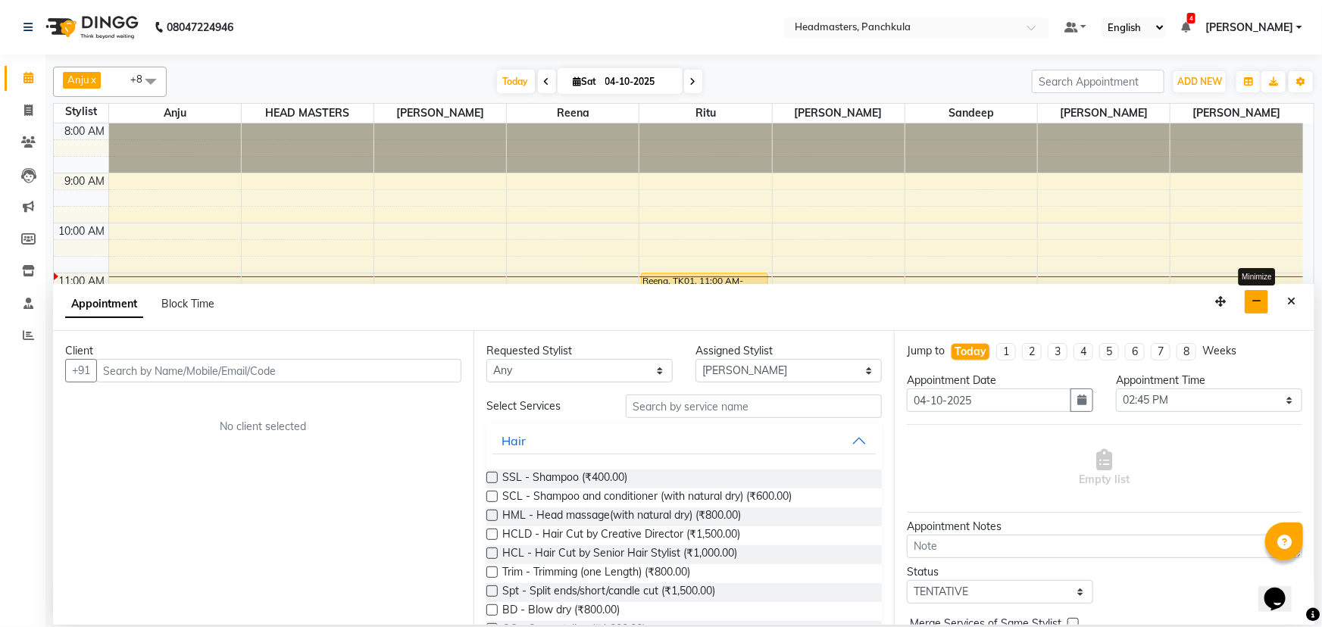
click at [1265, 305] on button "button" at bounding box center [1256, 301] width 23 height 23
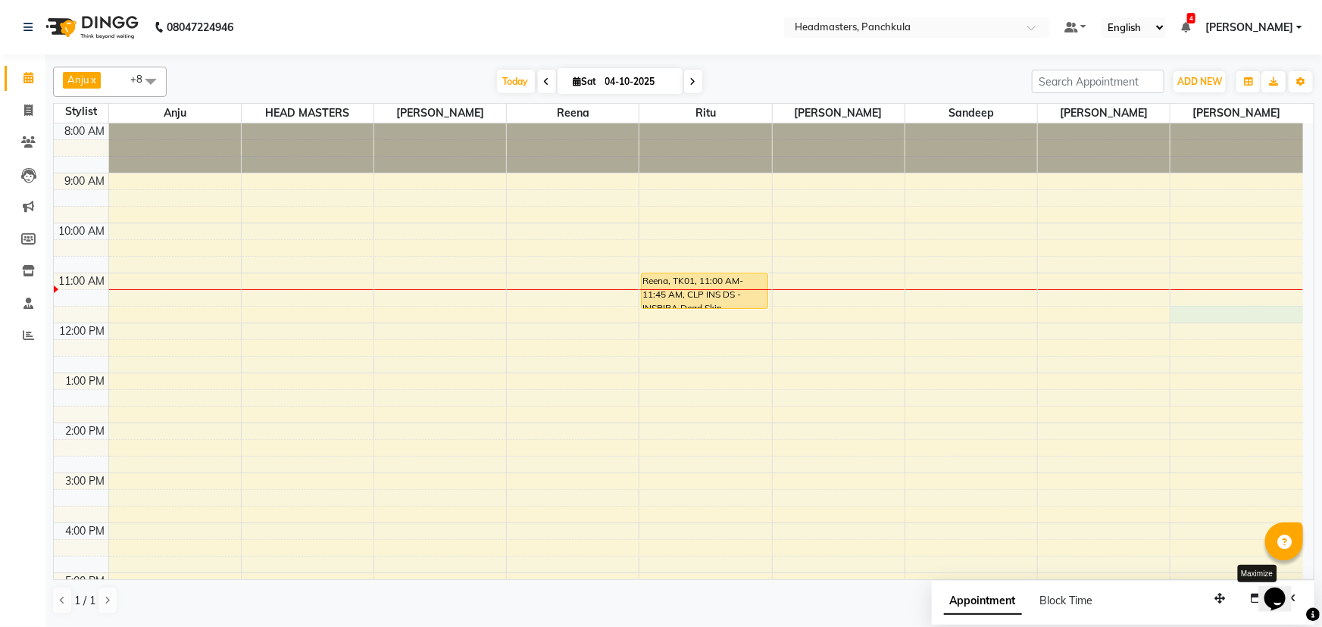
click at [1197, 305] on div "8:00 AM 9:00 AM 10:00 AM 11:00 AM 12:00 PM 1:00 PM 2:00 PM 3:00 PM 4:00 PM 5:00…" at bounding box center [678, 447] width 1249 height 649
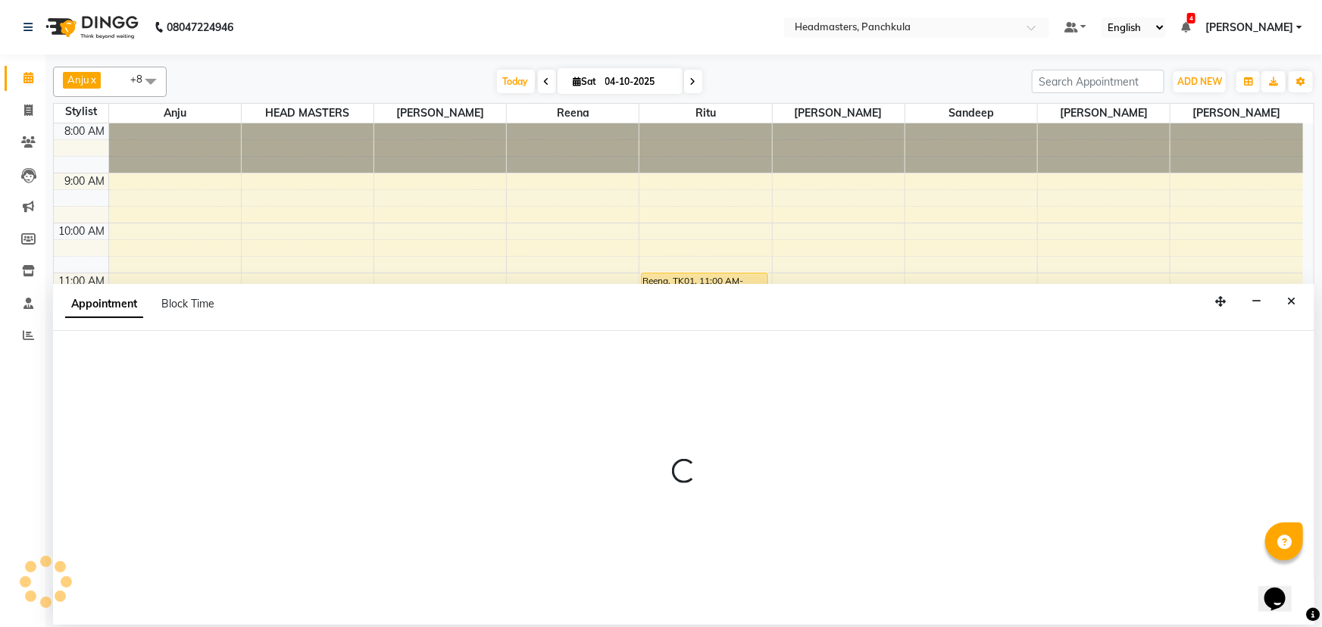
select select "66077"
select select "tentative"
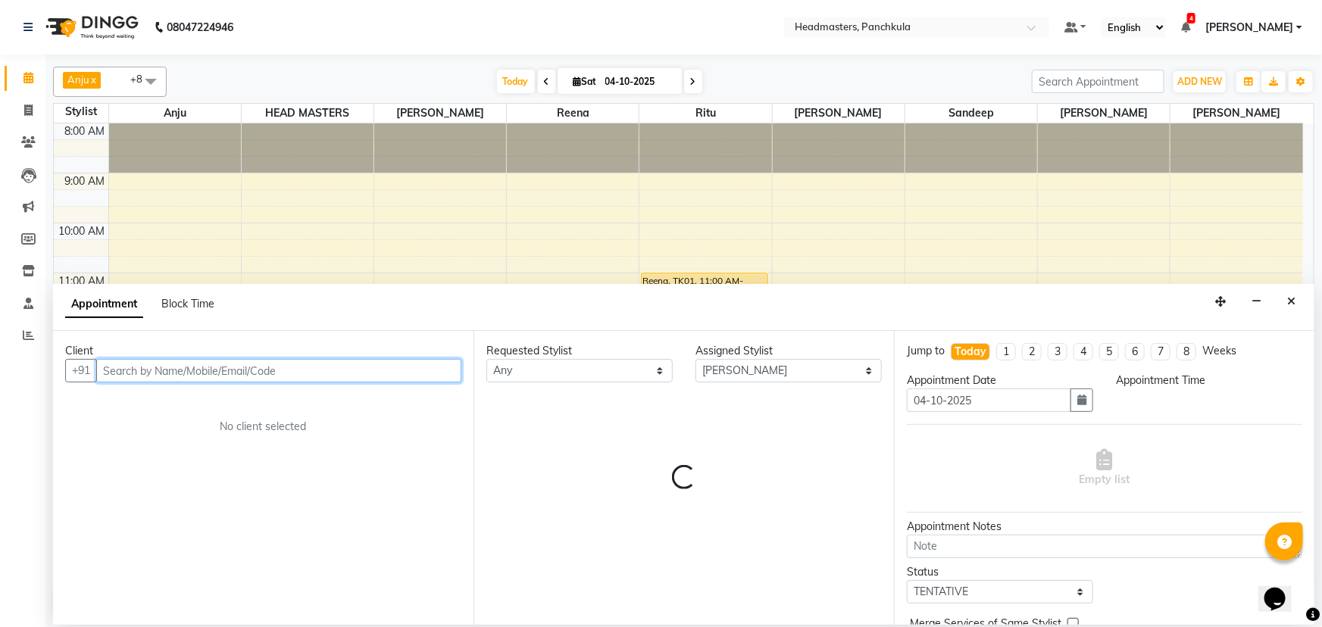
select select "705"
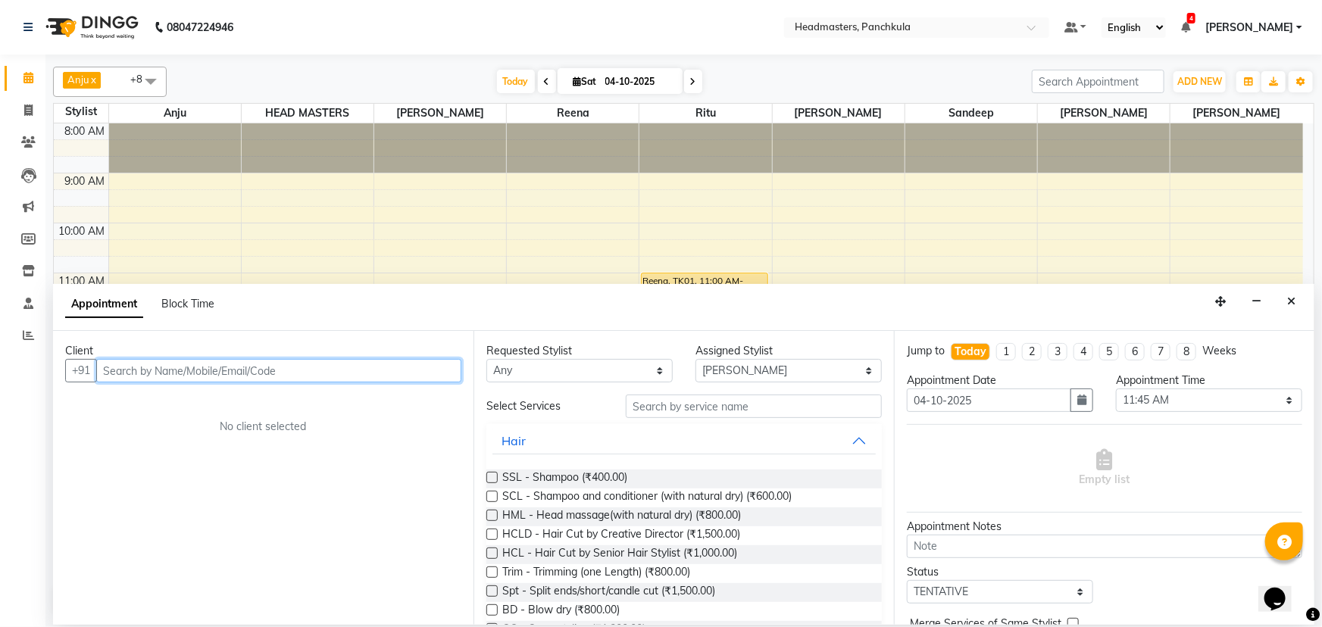
click at [115, 371] on input "text" at bounding box center [278, 370] width 365 height 23
type input "8218066638"
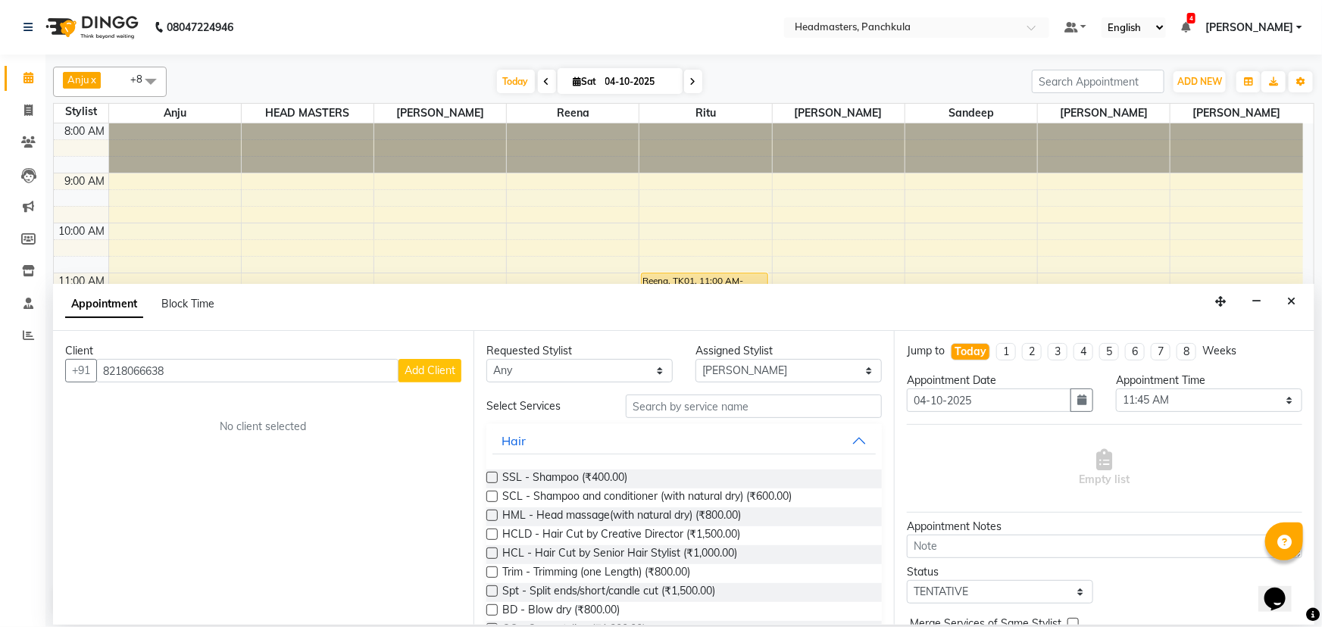
click at [429, 359] on button "Add Client" at bounding box center [429, 370] width 63 height 23
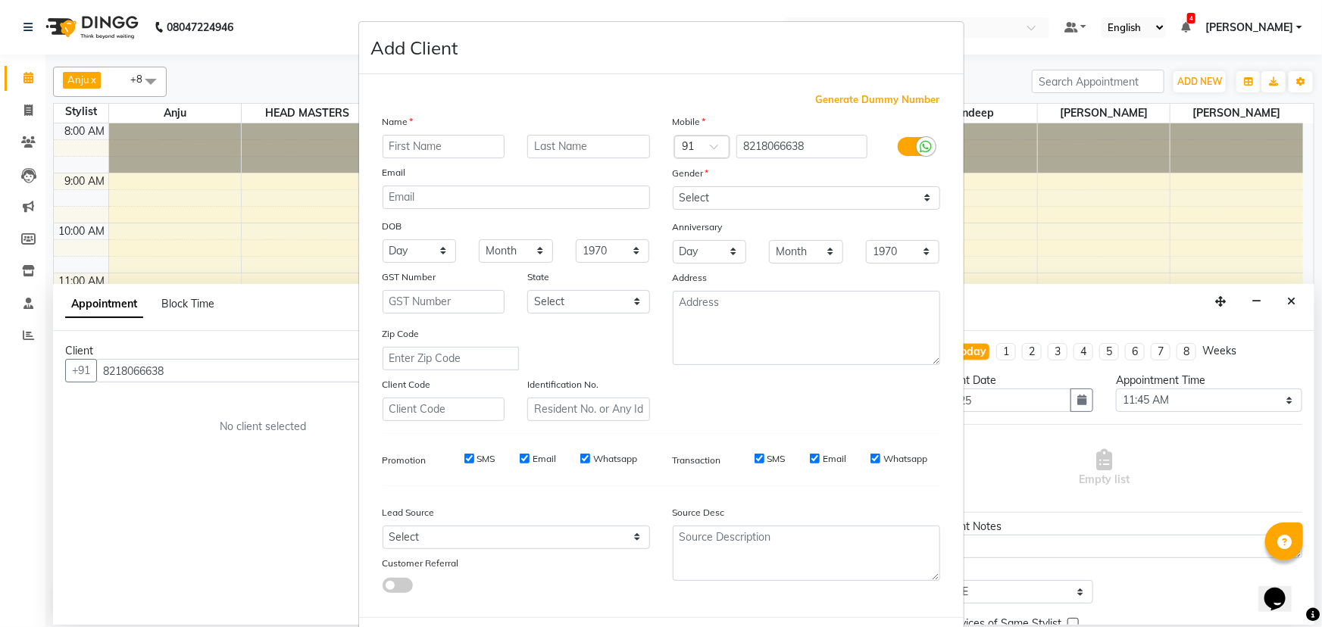
click at [401, 142] on input "text" at bounding box center [444, 146] width 123 height 23
type input "aditi"
click at [701, 194] on select "Select [DEMOGRAPHIC_DATA] [DEMOGRAPHIC_DATA] Other Prefer Not To Say" at bounding box center [806, 197] width 267 height 23
select select "[DEMOGRAPHIC_DATA]"
click at [673, 186] on select "Select [DEMOGRAPHIC_DATA] [DEMOGRAPHIC_DATA] Other Prefer Not To Say" at bounding box center [806, 197] width 267 height 23
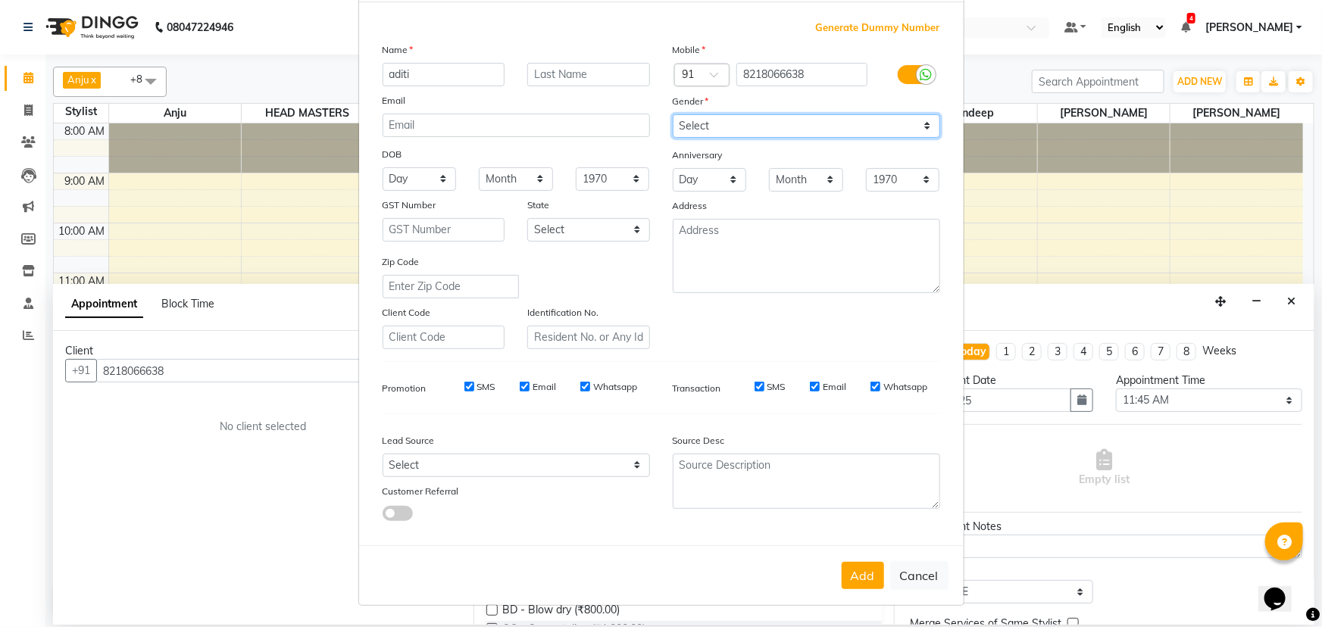
scroll to position [76, 0]
click at [851, 579] on button "Add" at bounding box center [863, 575] width 42 height 27
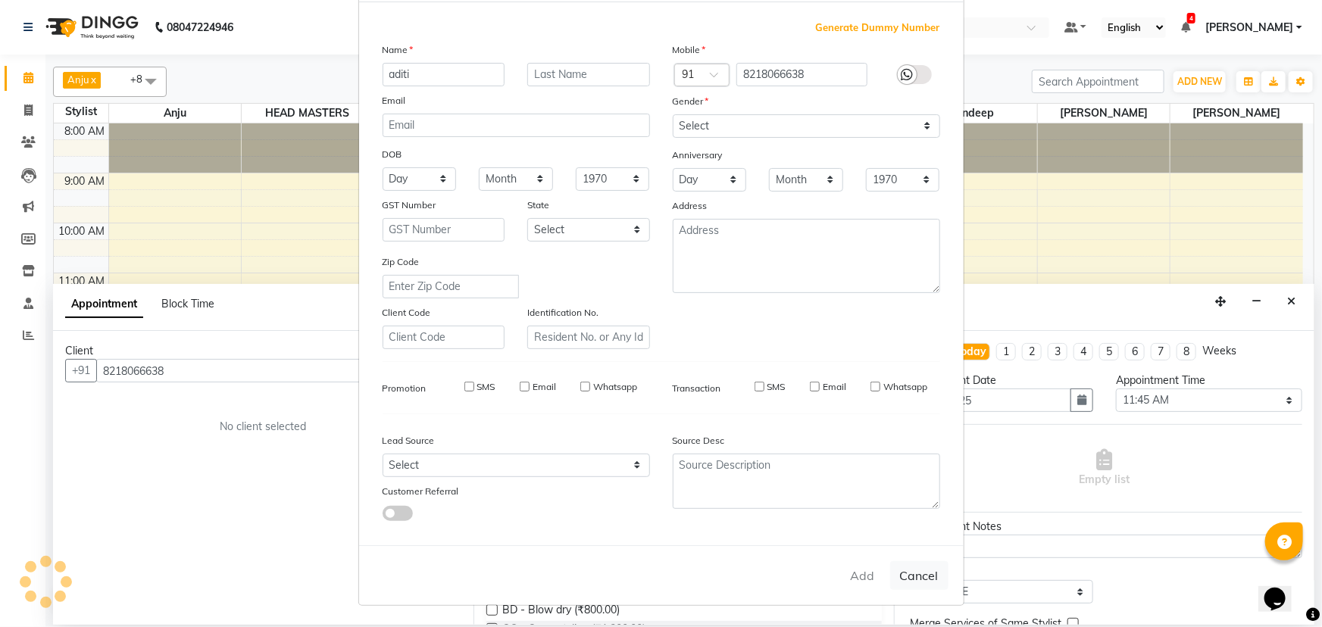
select select
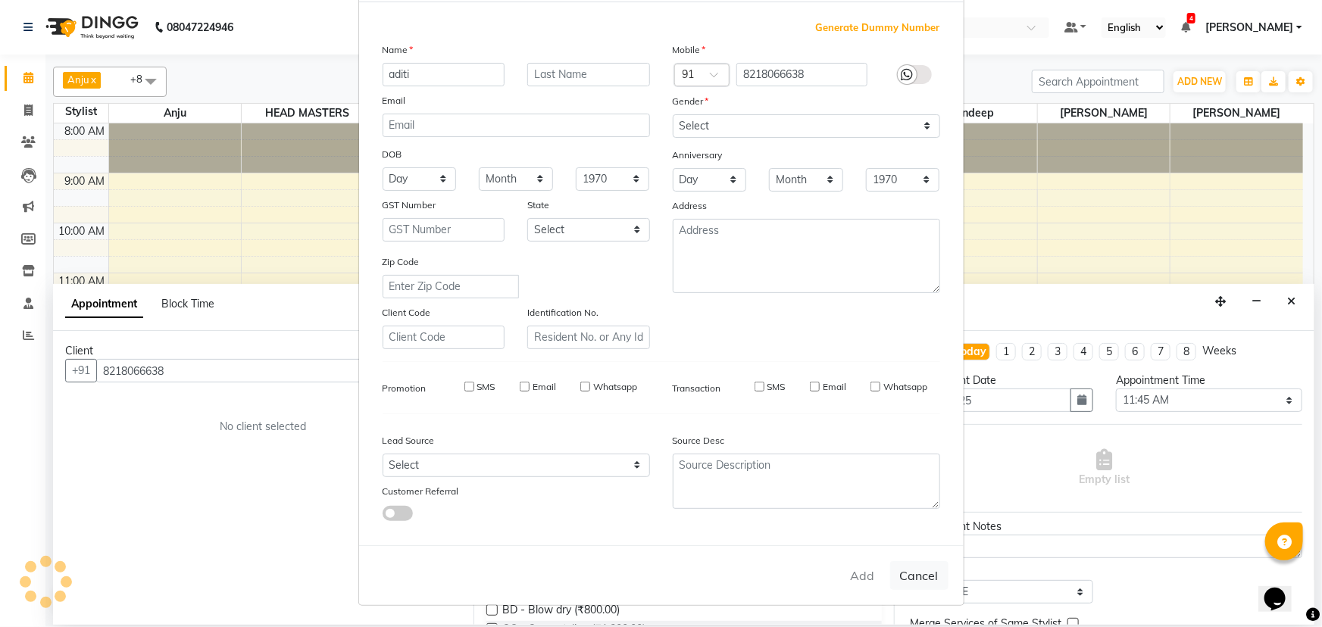
select select
checkbox input "false"
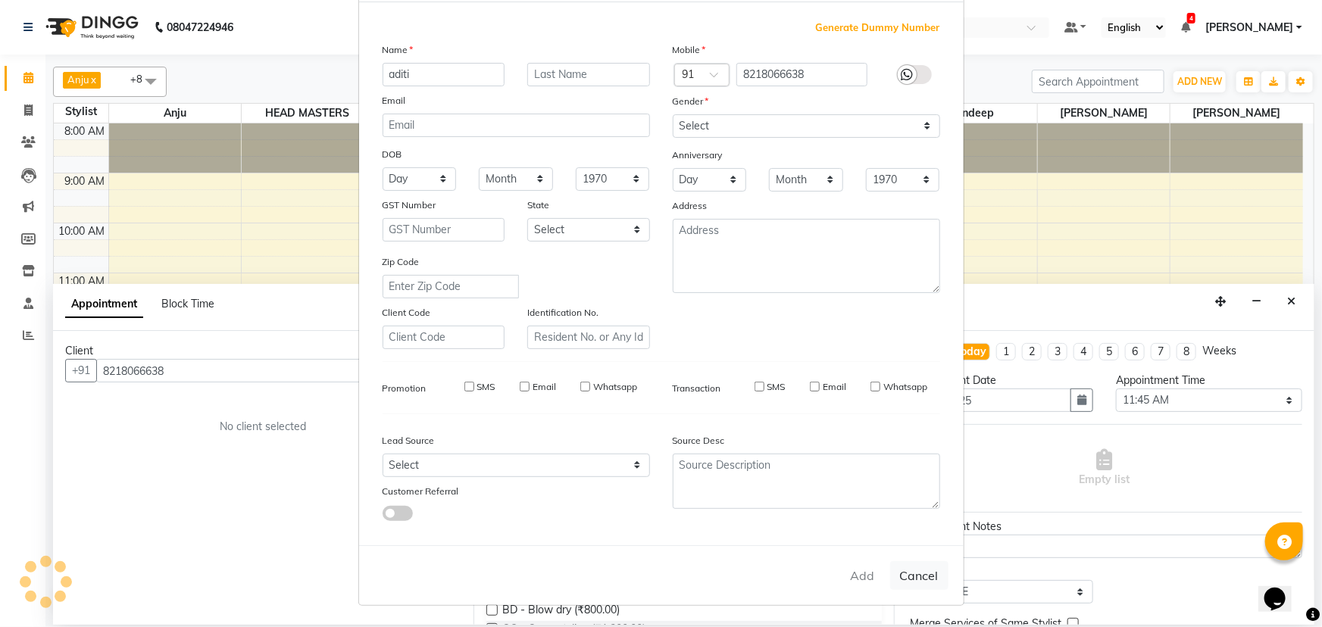
checkbox input "false"
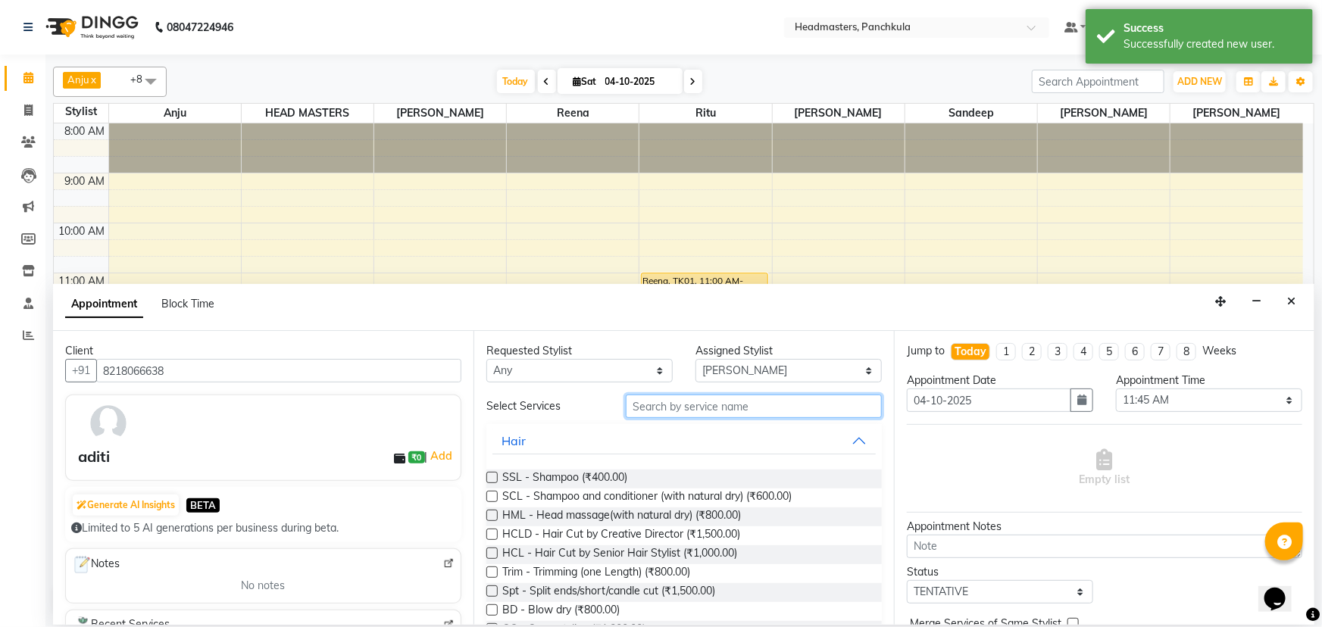
click at [643, 399] on input "text" at bounding box center [754, 406] width 256 height 23
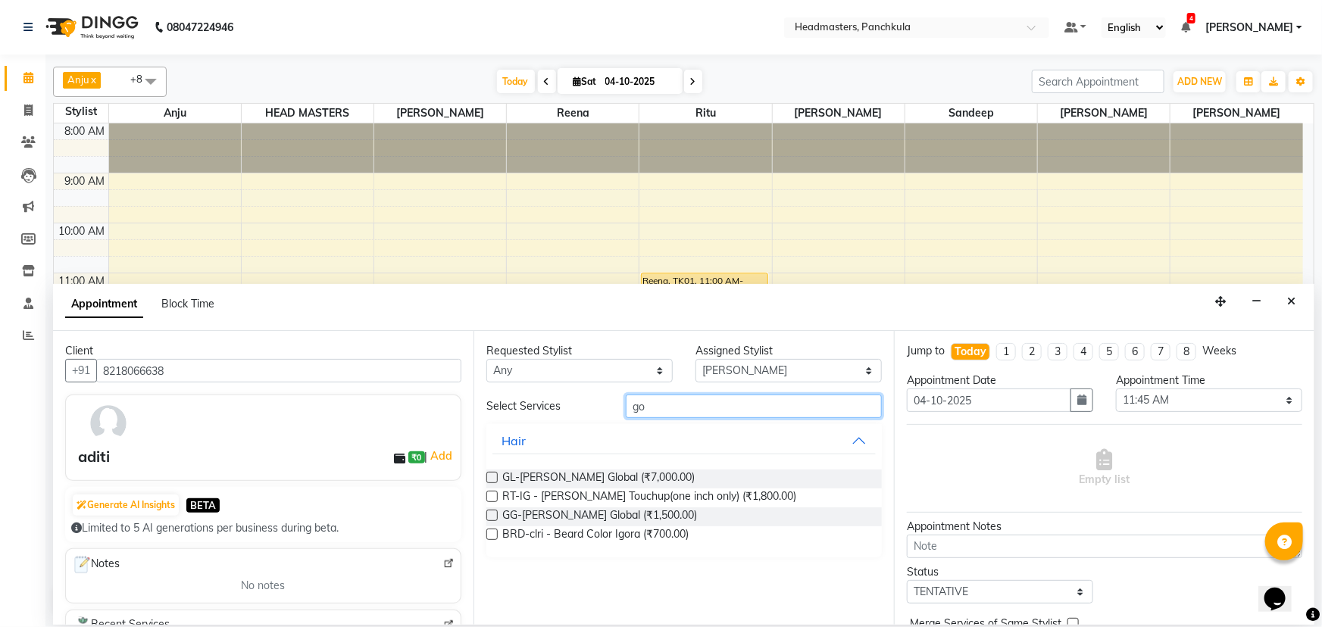
type input "go"
click at [490, 477] on label at bounding box center [491, 477] width 11 height 11
click at [490, 477] on input "checkbox" at bounding box center [491, 479] width 10 height 10
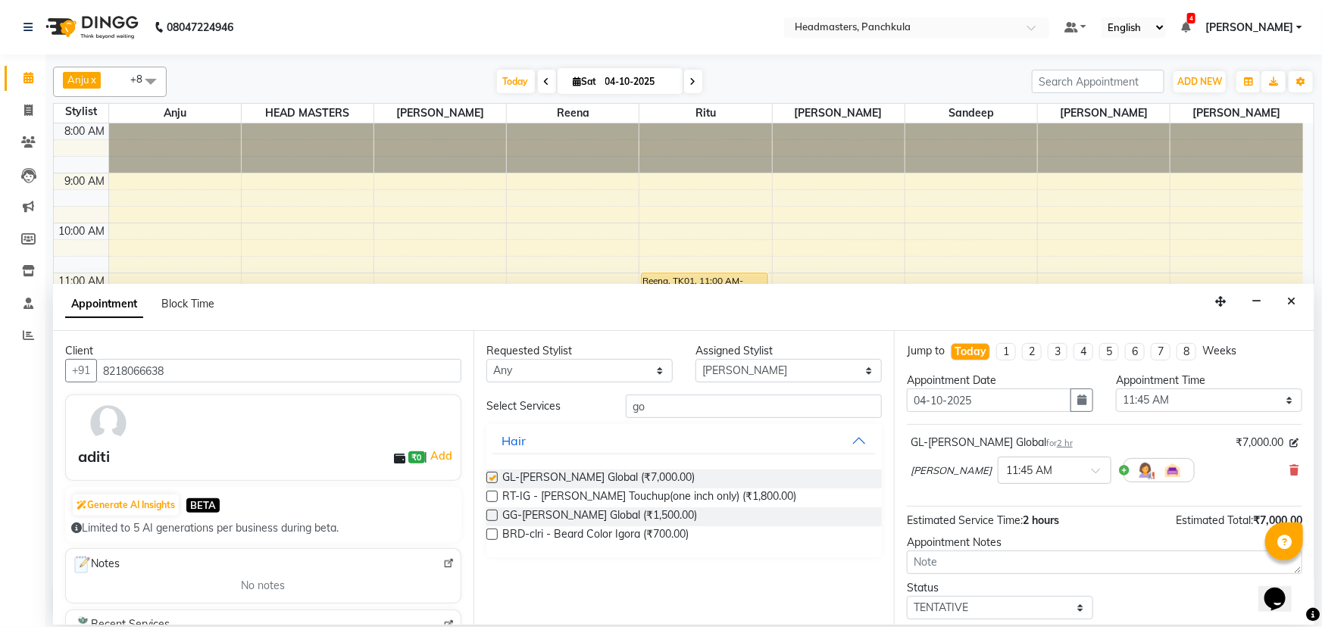
checkbox input "false"
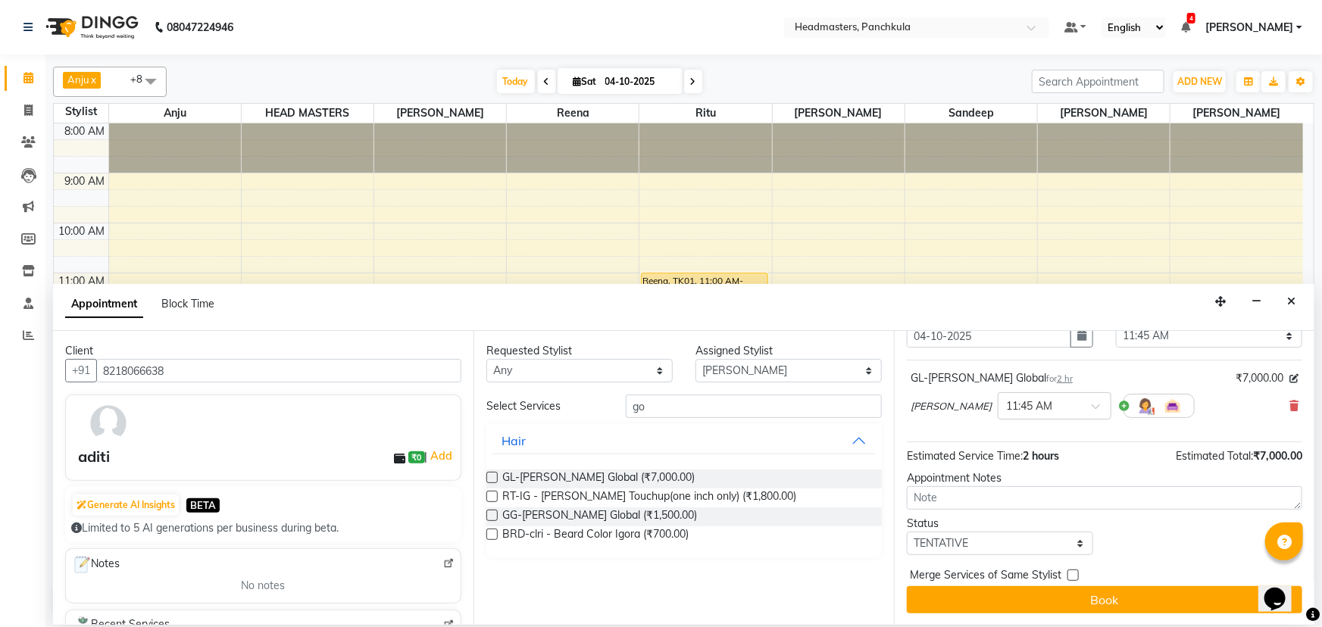
scroll to position [0, 0]
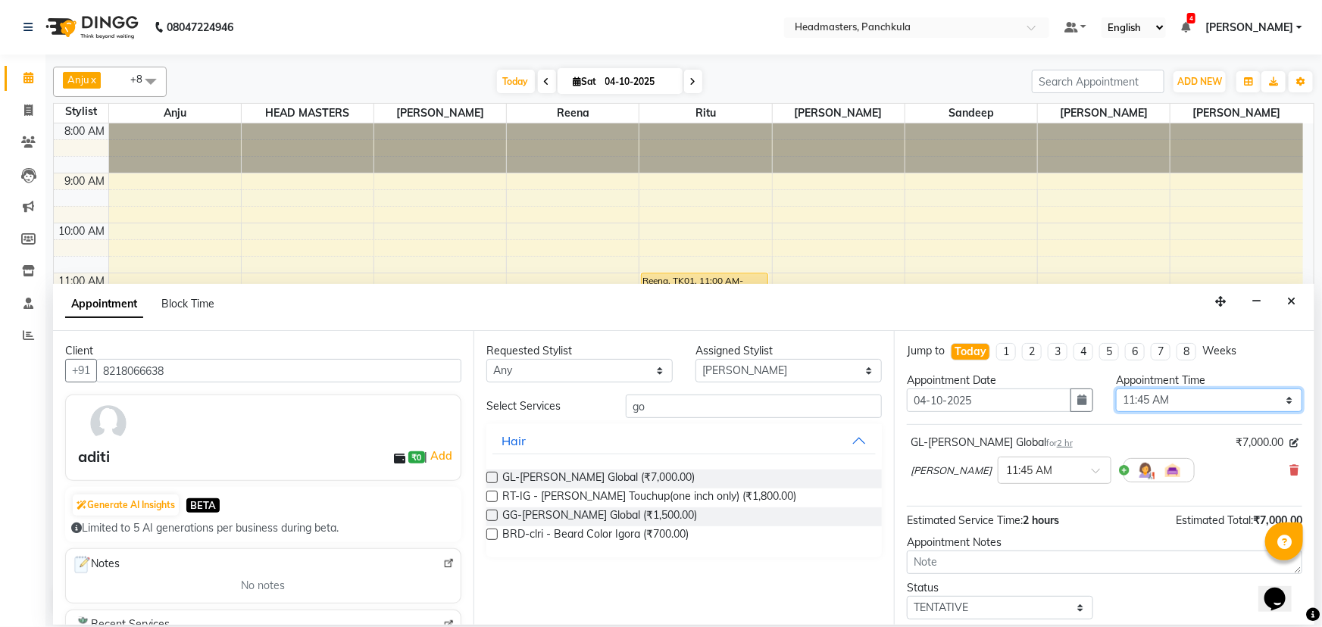
click at [1135, 400] on select "Select 09:00 AM 09:15 AM 09:30 AM 09:45 AM 10:00 AM 10:15 AM 10:30 AM 10:45 AM …" at bounding box center [1209, 400] width 186 height 23
select select "675"
click at [1116, 389] on select "Select 09:00 AM 09:15 AM 09:30 AM 09:45 AM 10:00 AM 10:15 AM 10:30 AM 10:45 AM …" at bounding box center [1209, 400] width 186 height 23
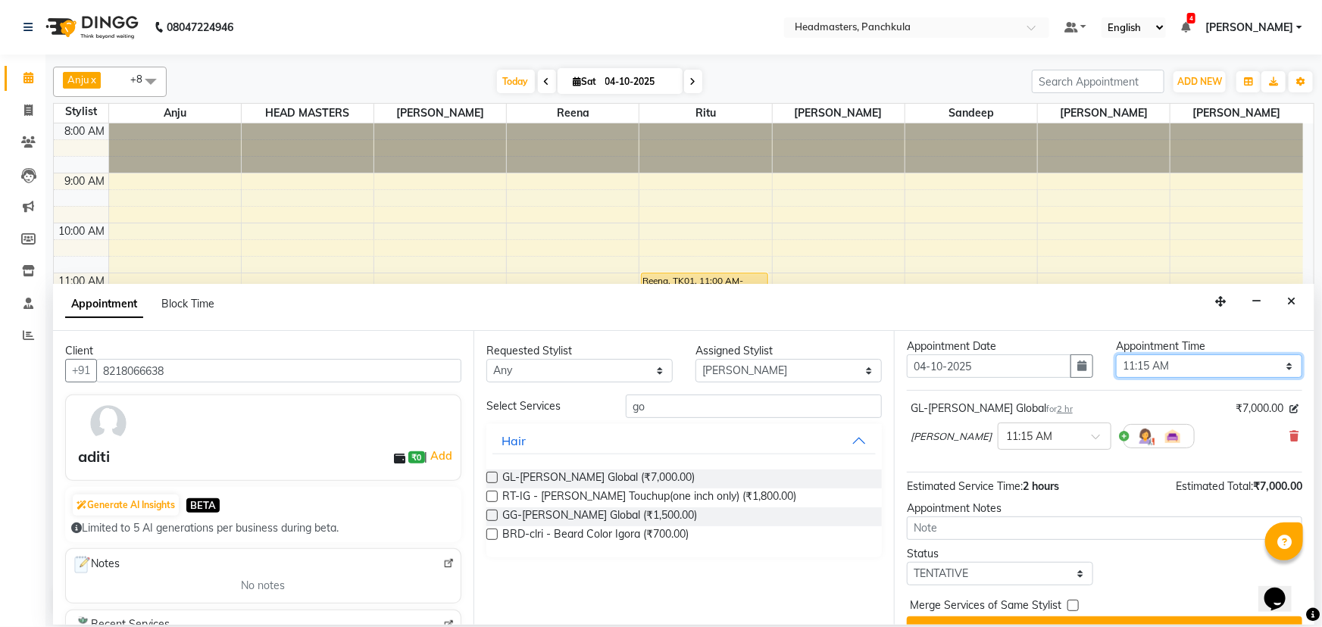
scroll to position [64, 0]
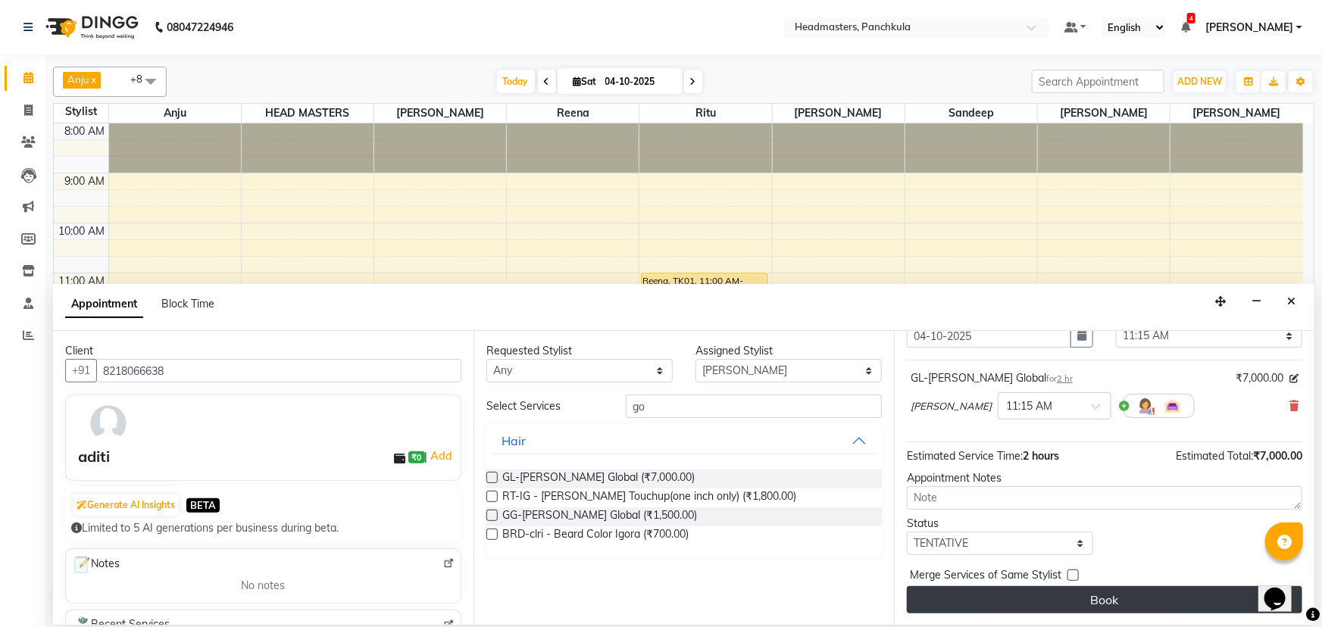
click at [1123, 591] on button "Book" at bounding box center [1104, 599] width 395 height 27
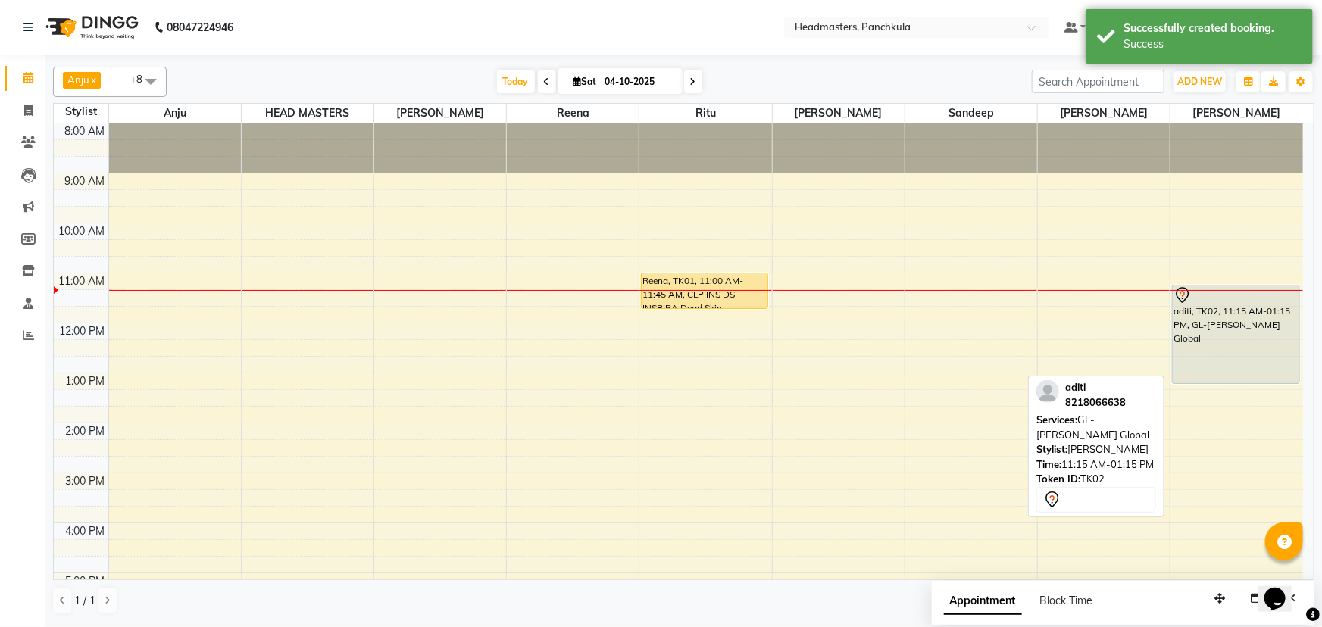
click at [1206, 330] on div "aditi, TK02, 11:15 AM-01:15 PM, GL-[PERSON_NAME] Global" at bounding box center [1236, 335] width 126 height 98
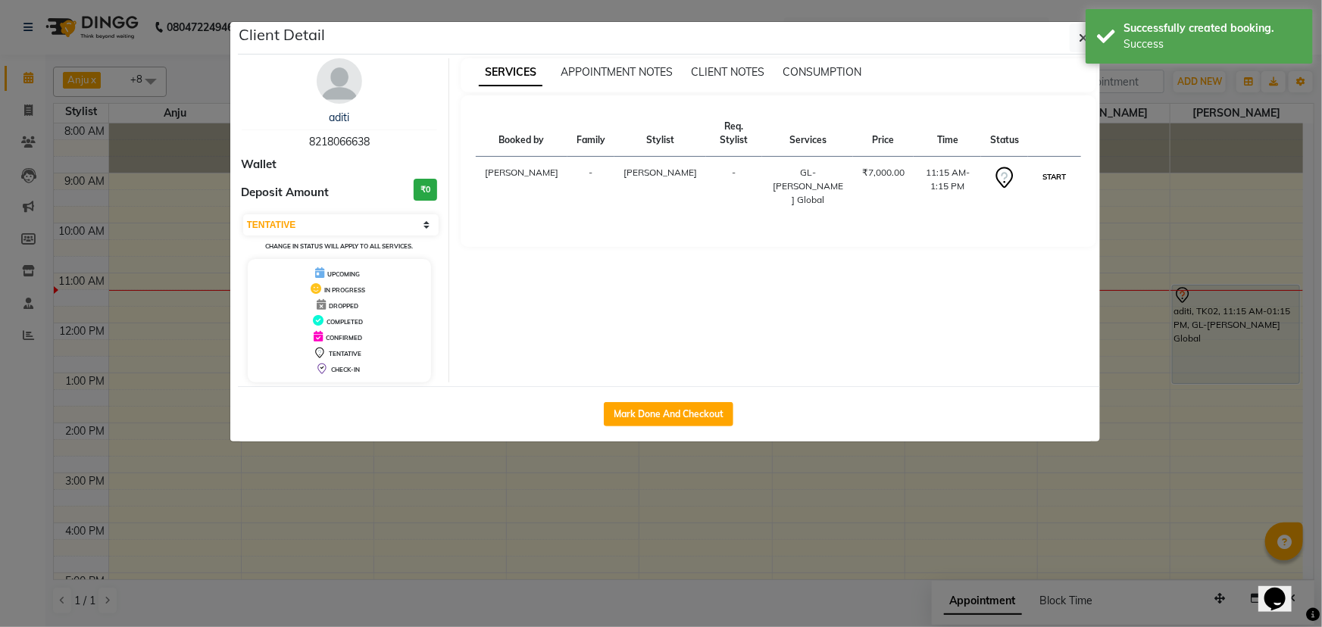
click at [1063, 167] on button "START" at bounding box center [1053, 176] width 31 height 19
select select "1"
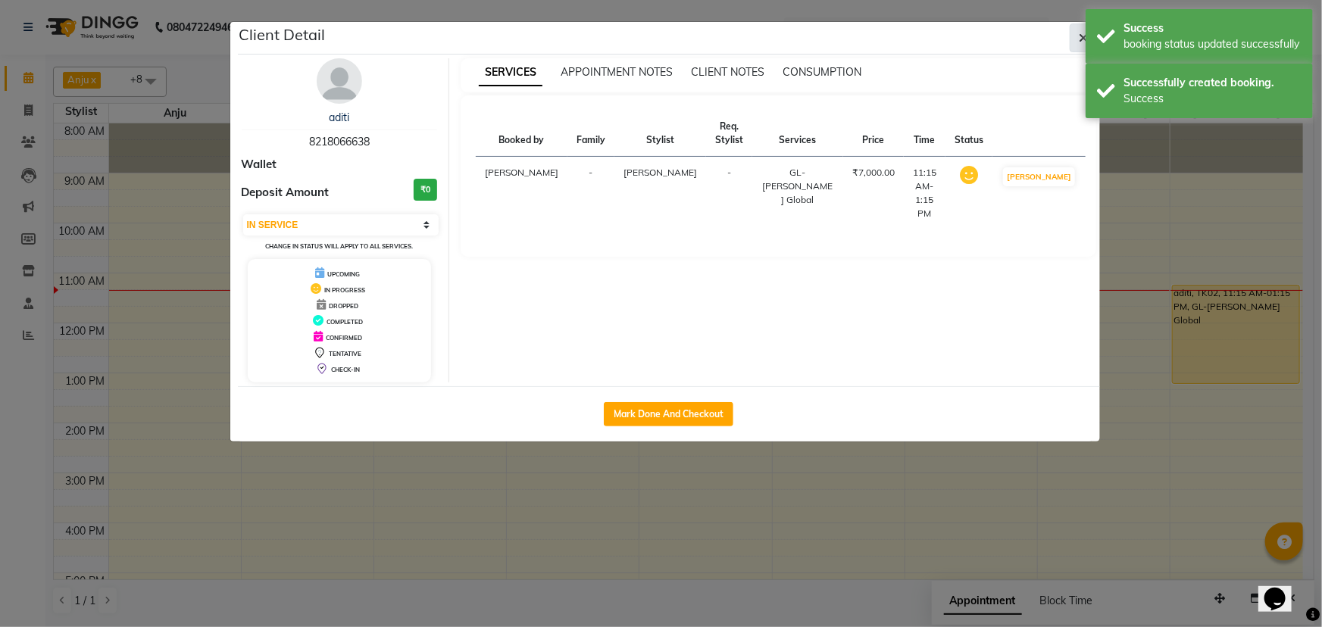
click at [1079, 38] on icon "button" at bounding box center [1083, 38] width 9 height 12
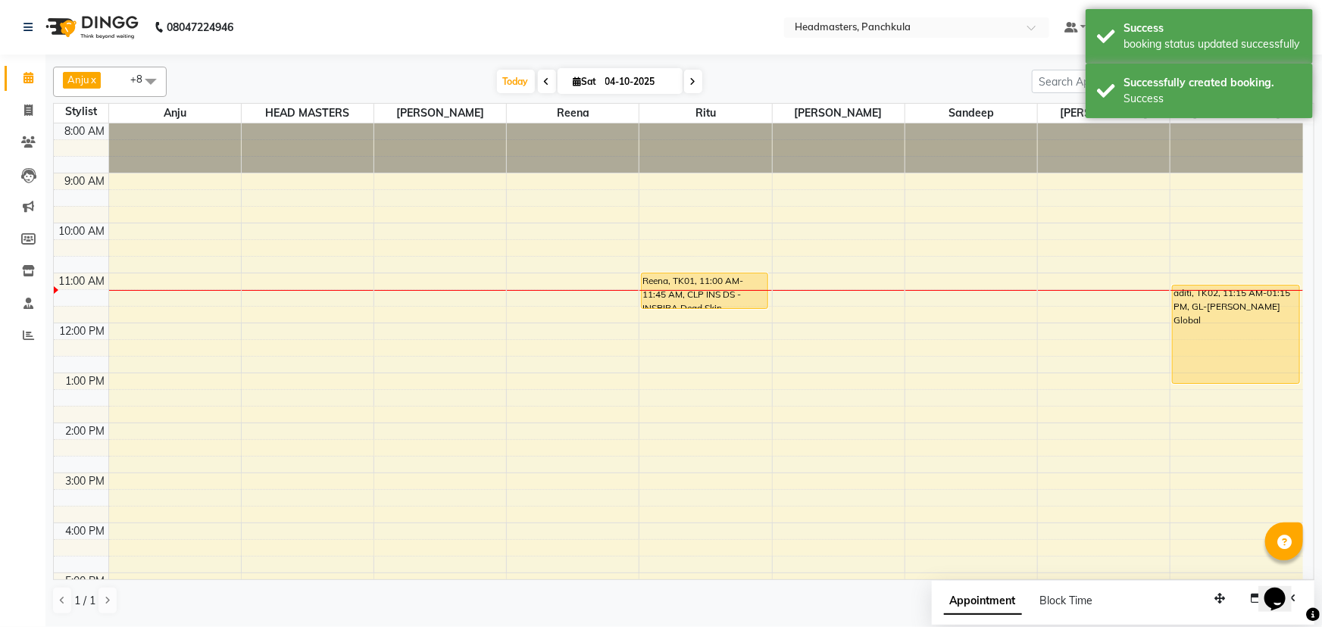
scroll to position [68, 0]
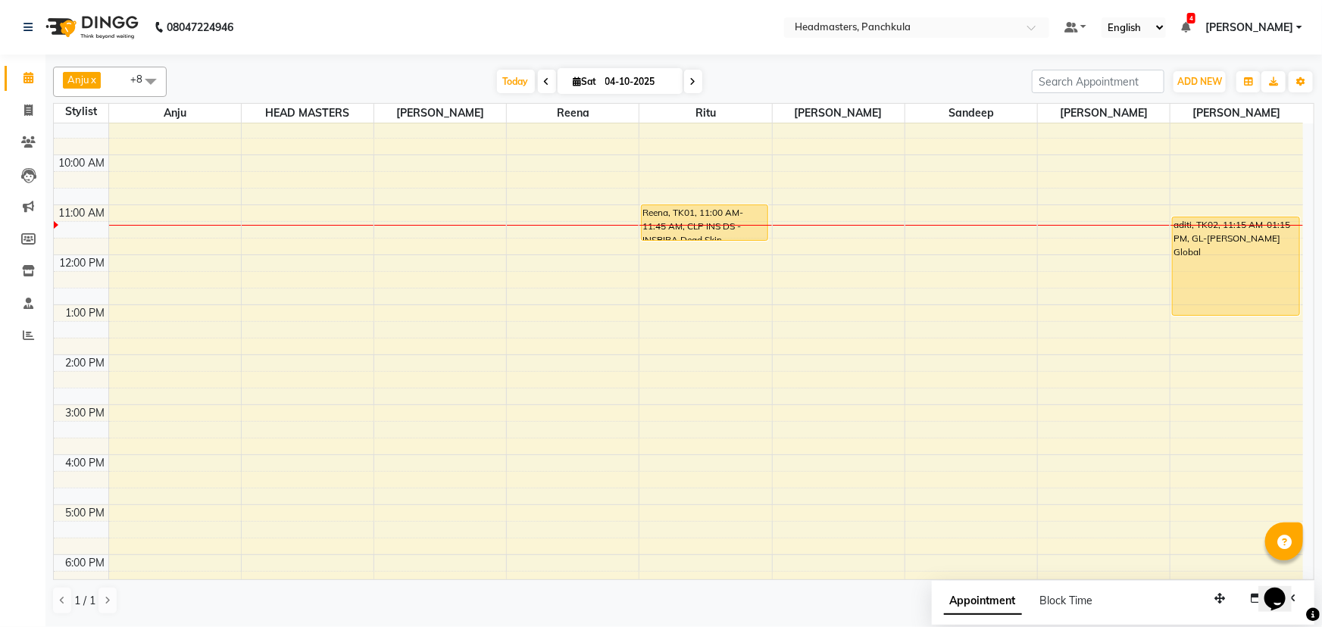
click at [309, 348] on div "8:00 AM 9:00 AM 10:00 AM 11:00 AM 12:00 PM 1:00 PM 2:00 PM 3:00 PM 4:00 PM 5:00…" at bounding box center [678, 379] width 1249 height 649
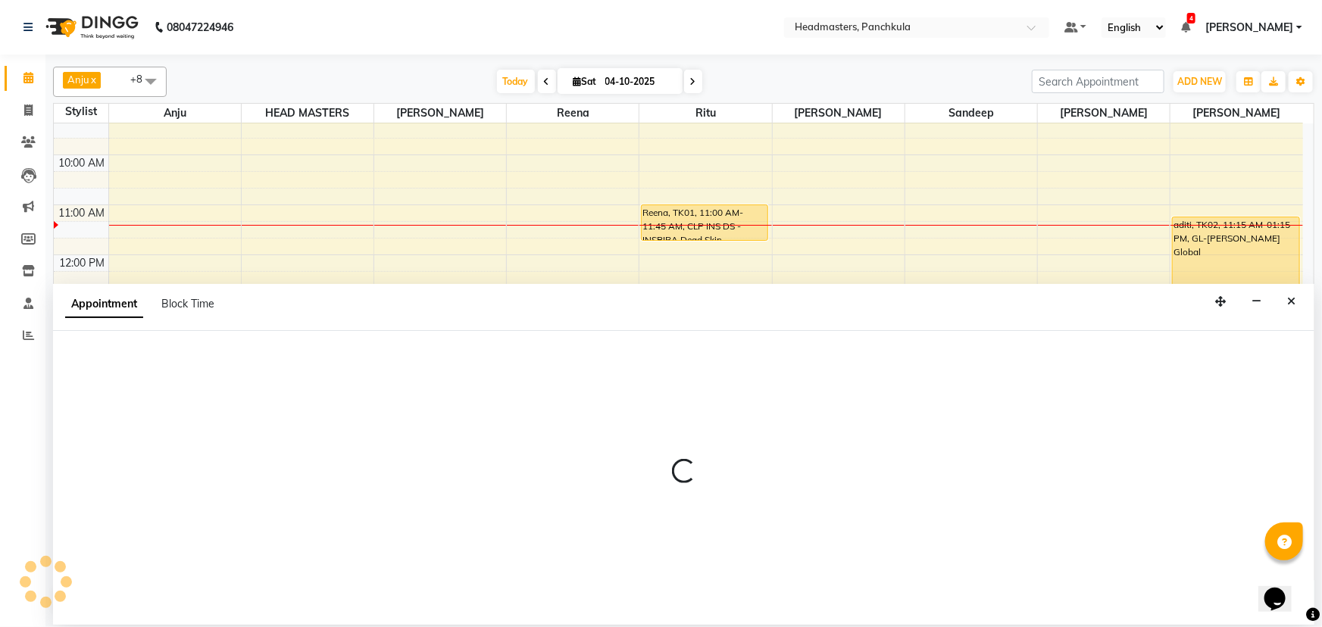
select select "64002"
select select "825"
select select "tentative"
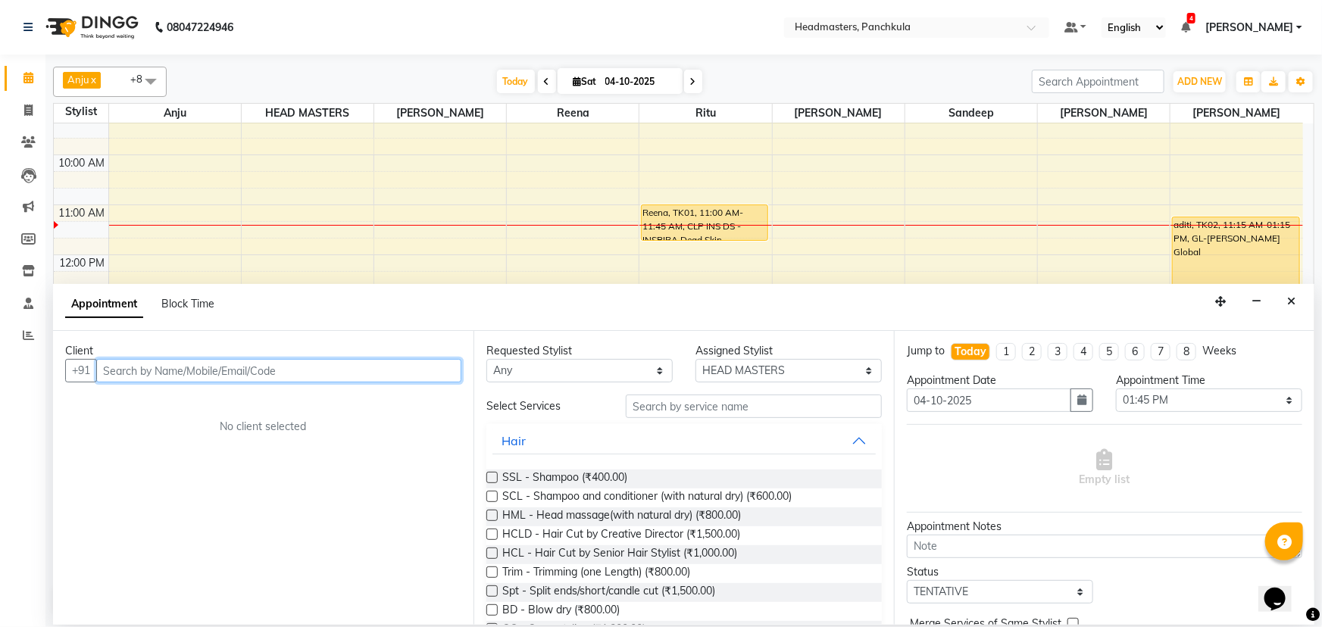
click at [114, 370] on input "text" at bounding box center [278, 370] width 365 height 23
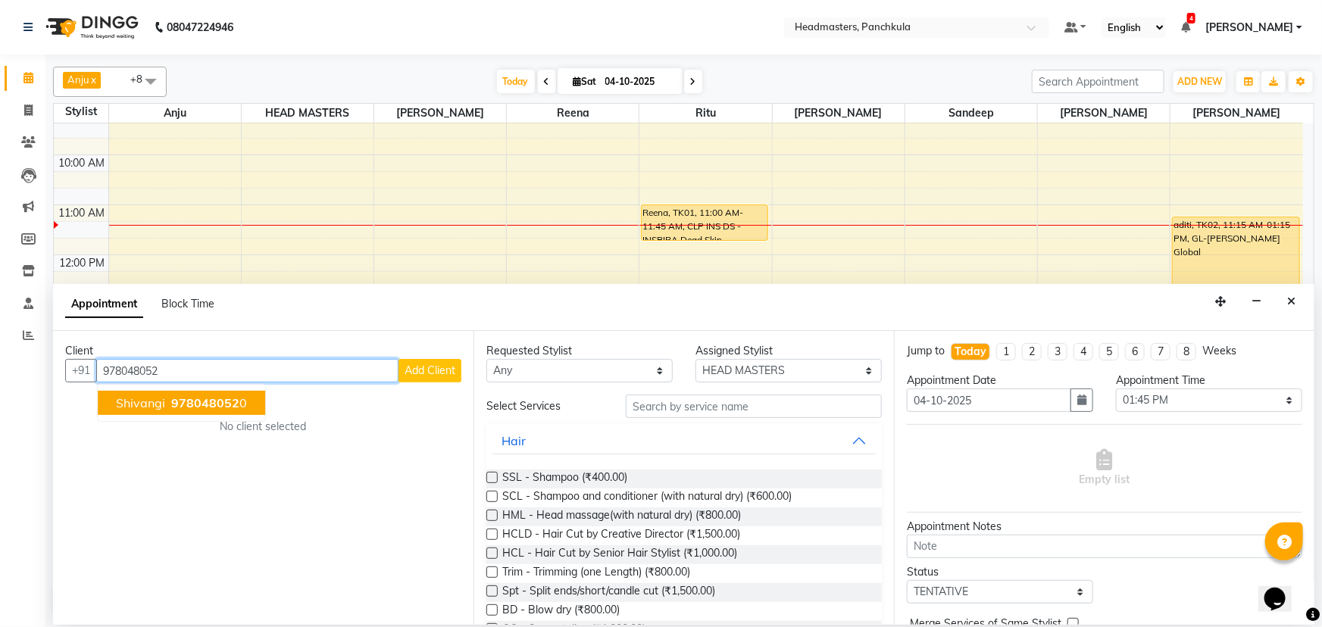
click at [209, 401] on span "978048052" at bounding box center [205, 402] width 68 height 15
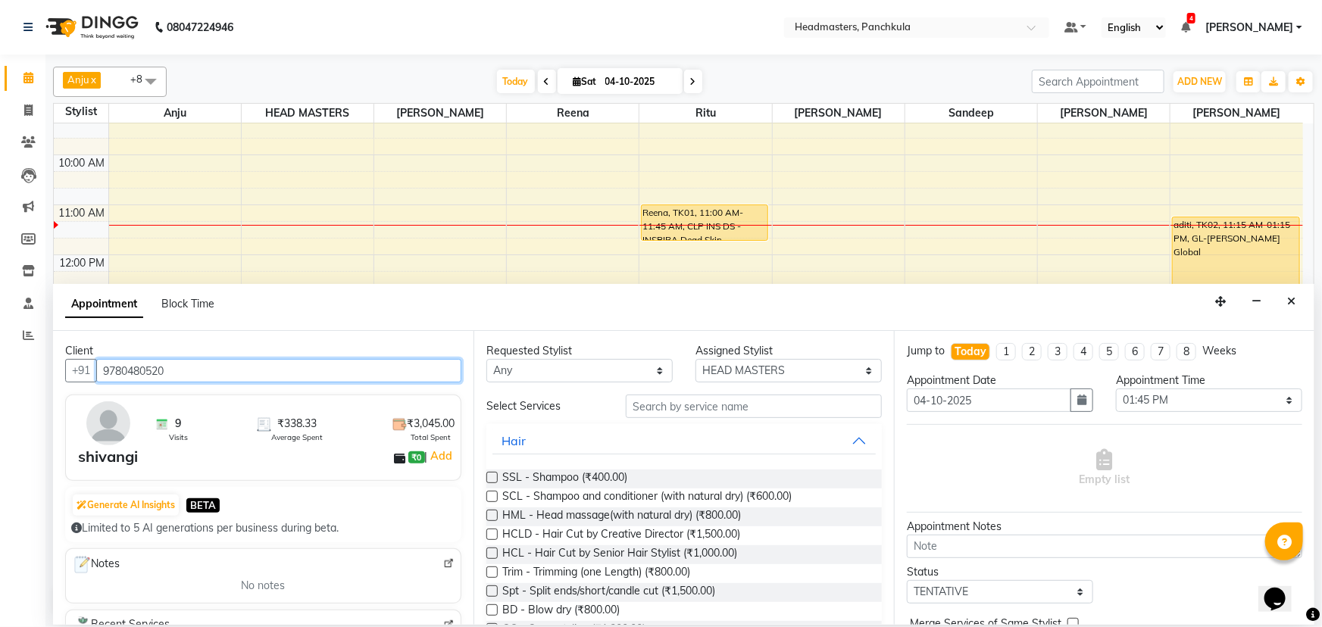
type input "9780480520"
click at [443, 561] on img at bounding box center [448, 563] width 11 height 11
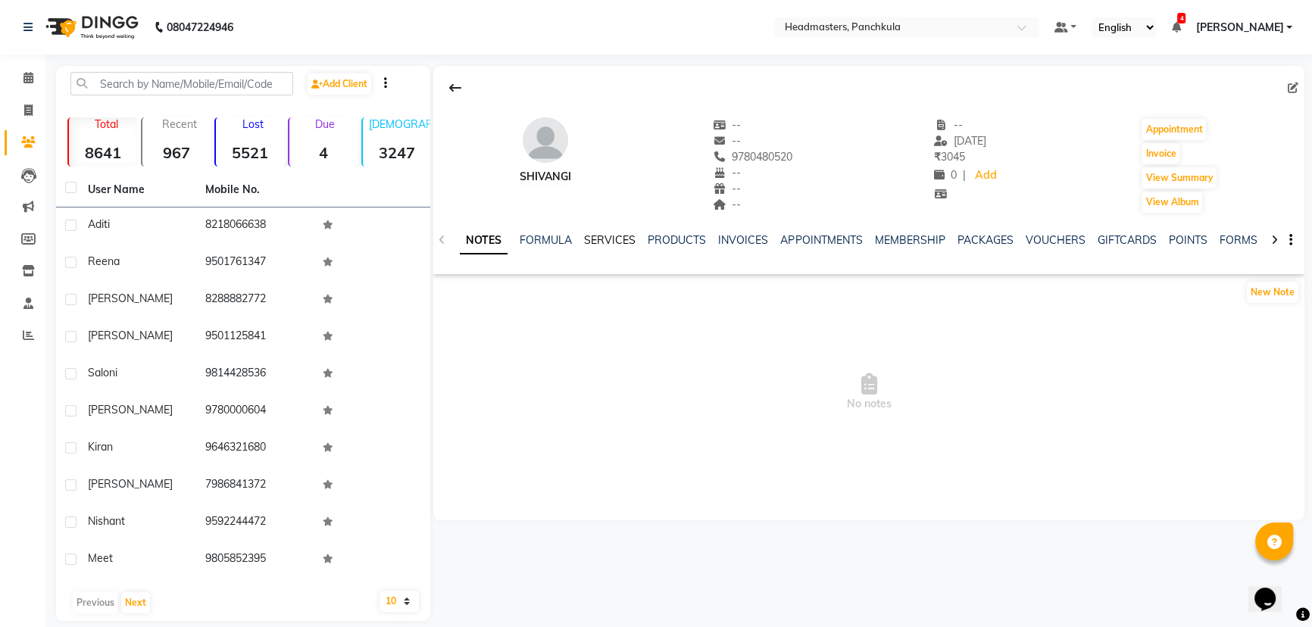
click at [606, 236] on link "SERVICES" at bounding box center [610, 240] width 52 height 14
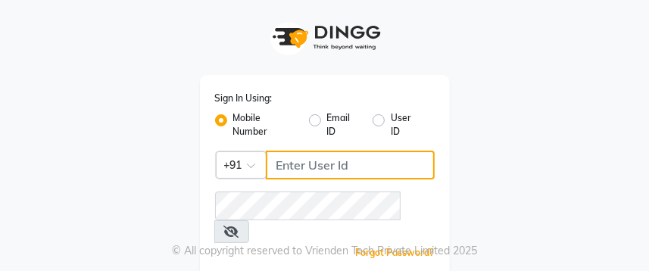
type input "9041009111"
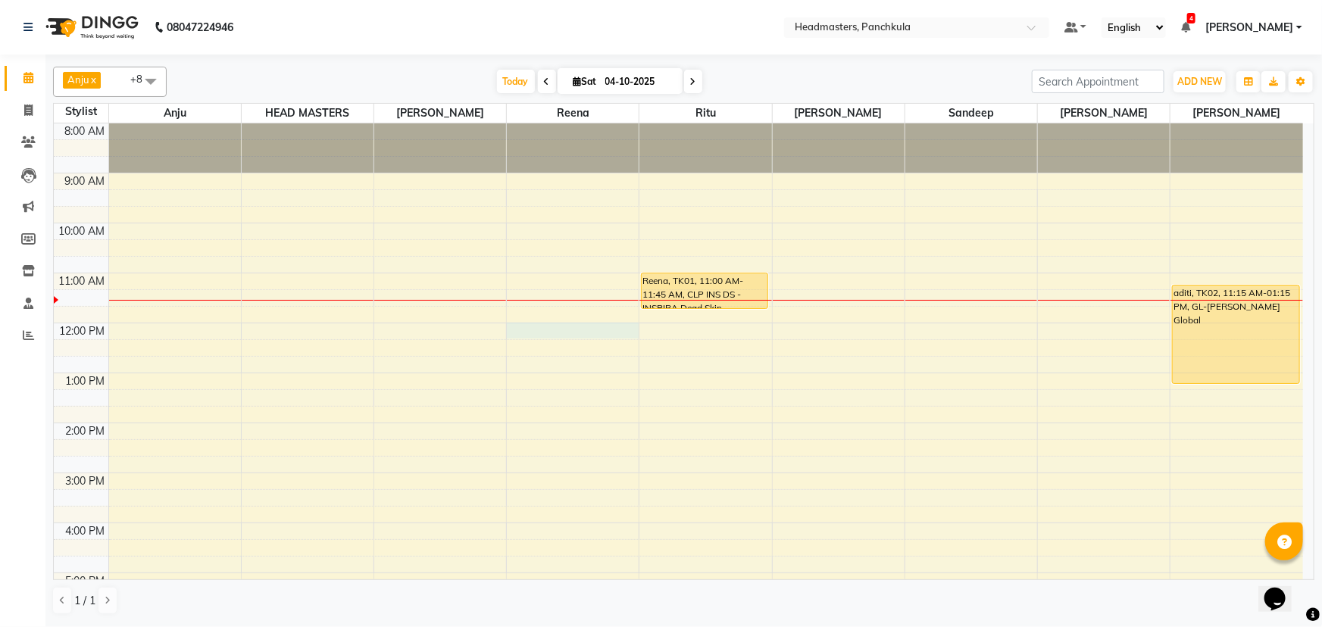
click at [514, 270] on div "8:00 AM 9:00 AM 10:00 AM 11:00 AM 12:00 PM 1:00 PM 2:00 PM 3:00 PM 4:00 PM 5:00…" at bounding box center [678, 447] width 1249 height 649
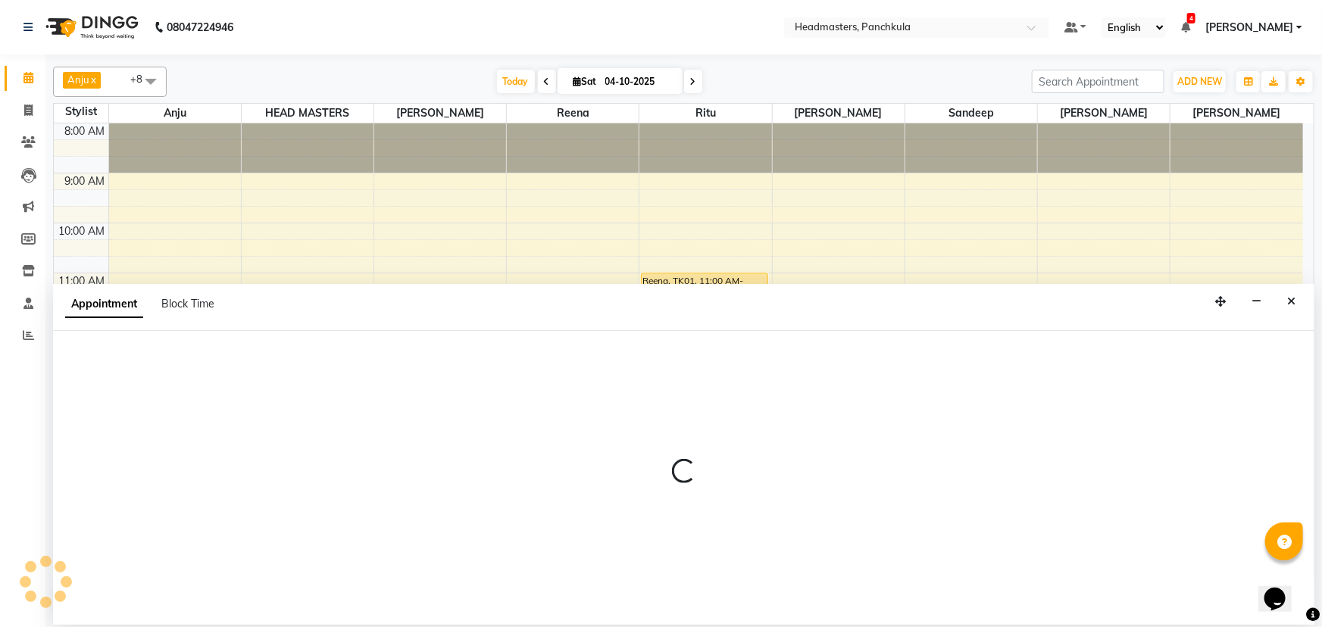
select select "64261"
select select "720"
select select "tentative"
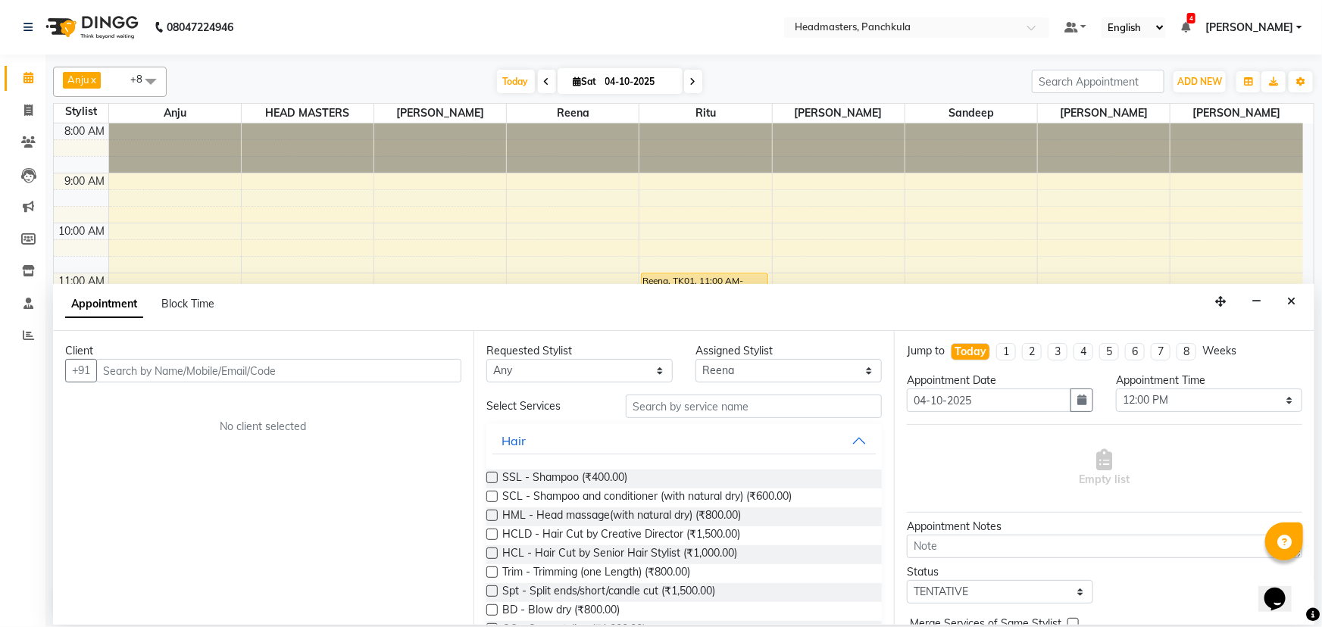
click at [120, 270] on input "text" at bounding box center [278, 370] width 365 height 23
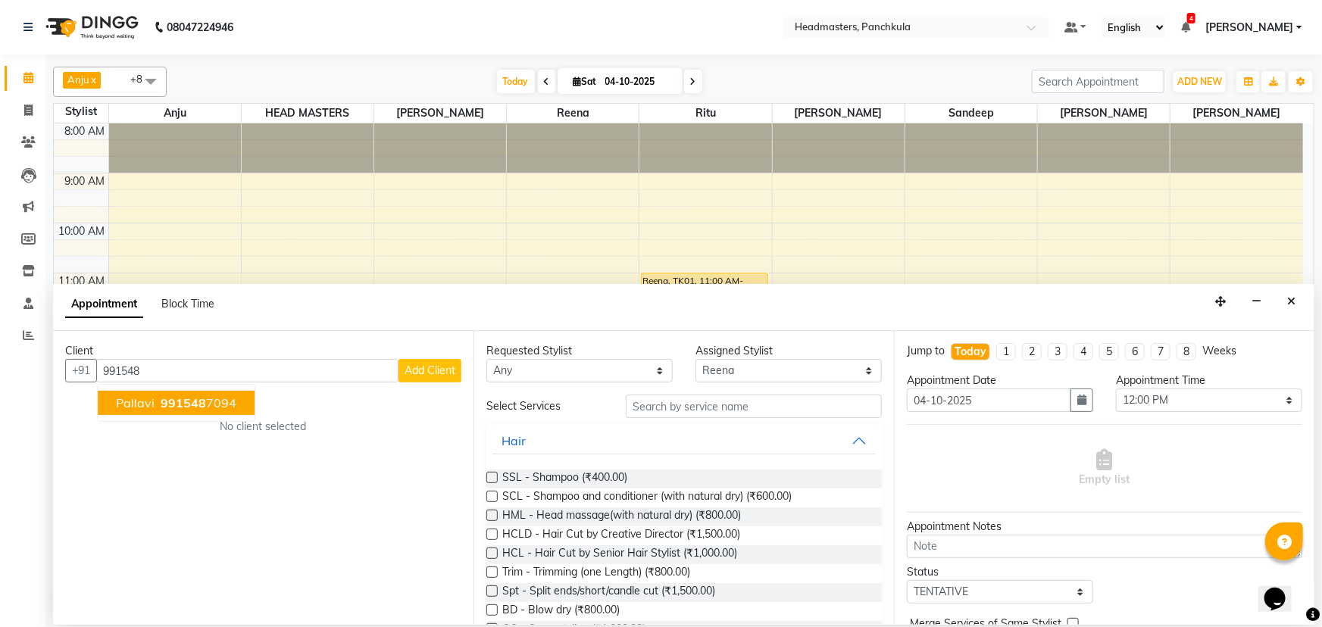
click at [173, 270] on span "991548" at bounding box center [183, 402] width 45 height 15
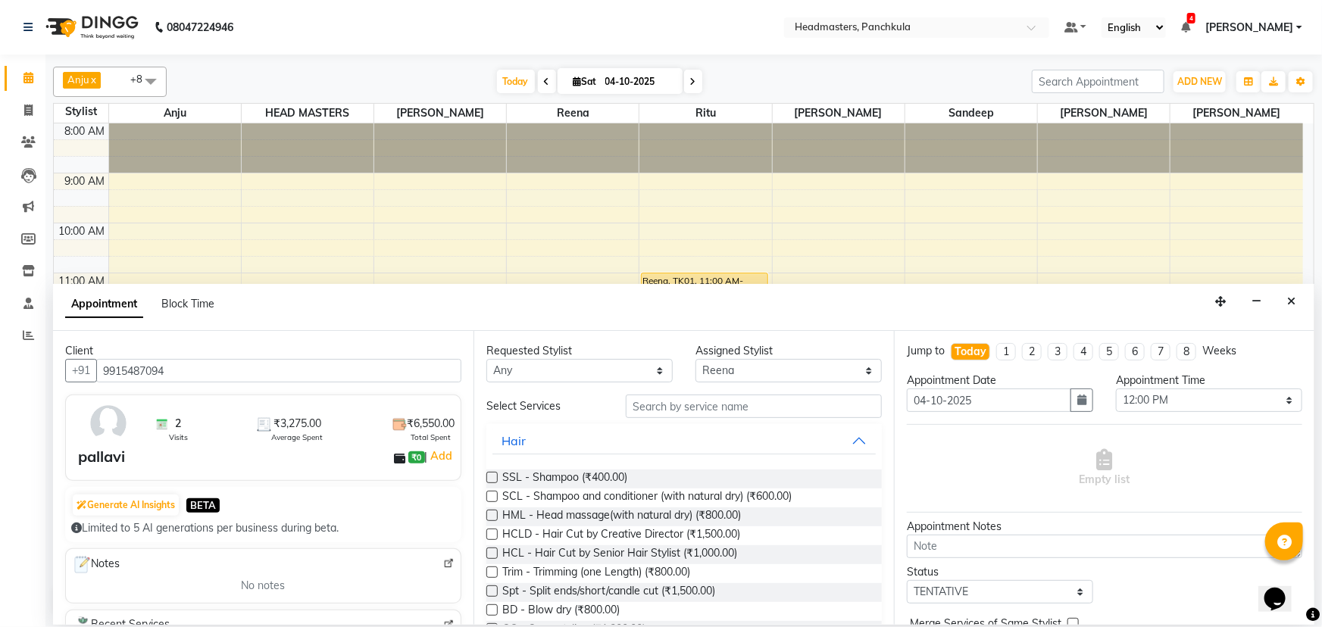
type input "9915487094"
click at [646, 270] on input "text" at bounding box center [754, 406] width 256 height 23
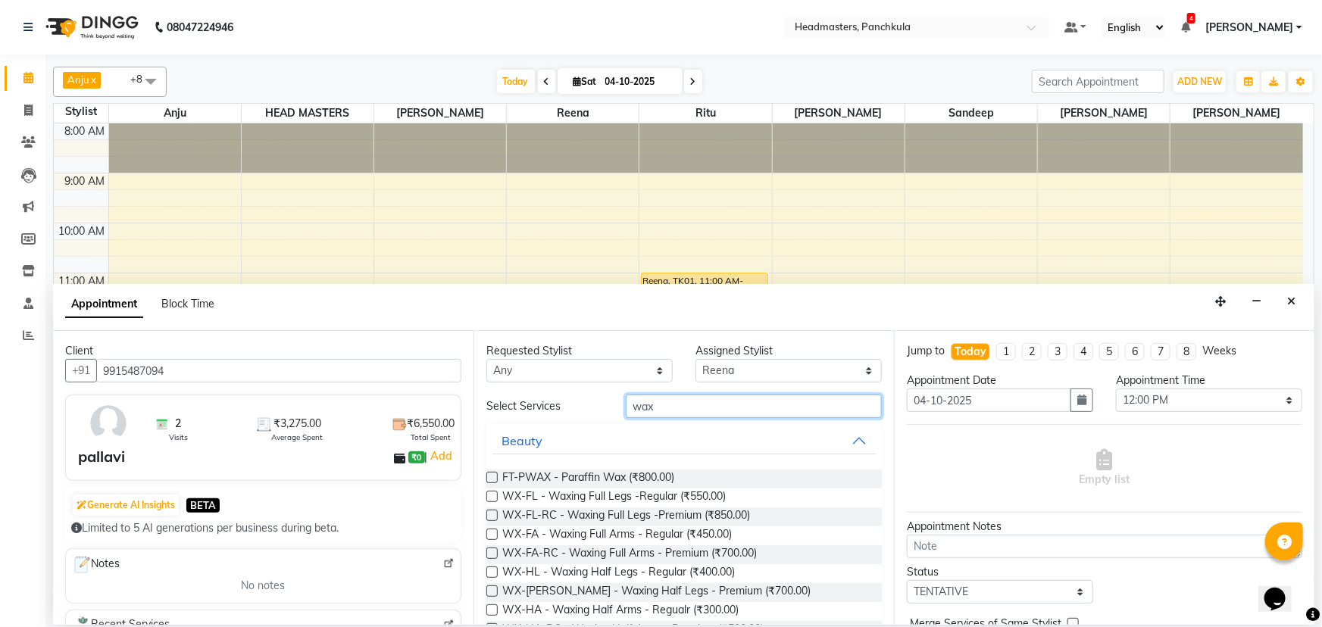
type input "wax"
click at [489, 270] on label at bounding box center [491, 515] width 11 height 11
click at [489, 270] on input "checkbox" at bounding box center [491, 517] width 10 height 10
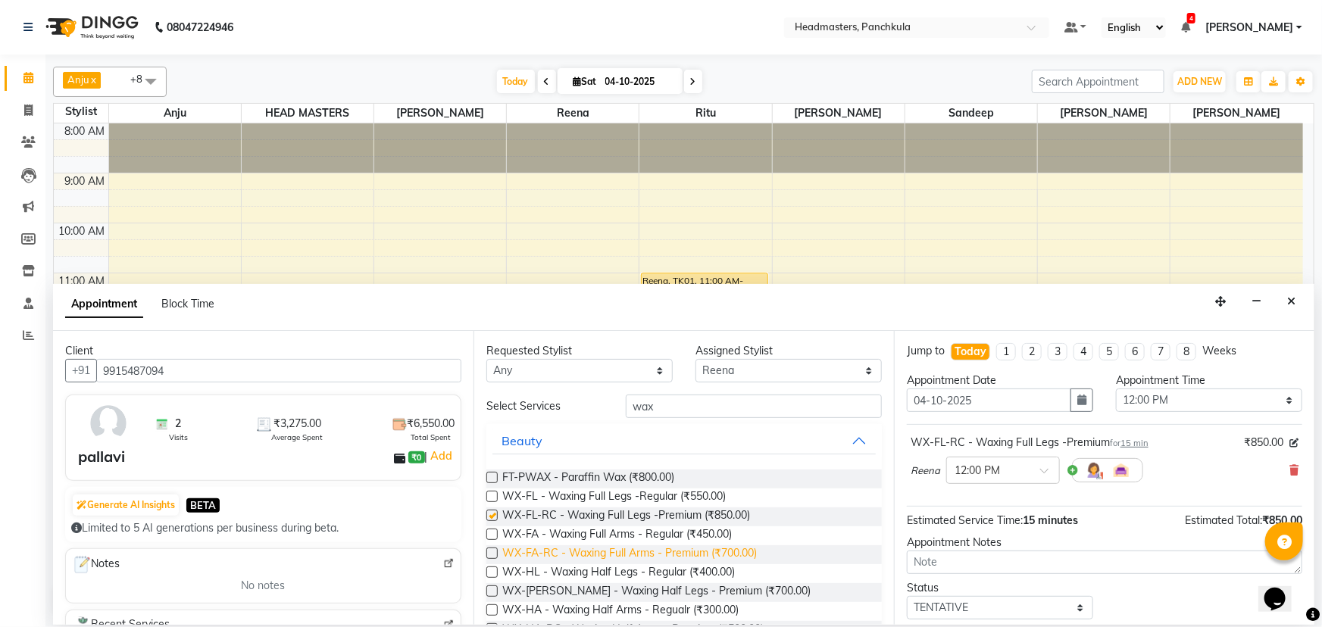
checkbox input "false"
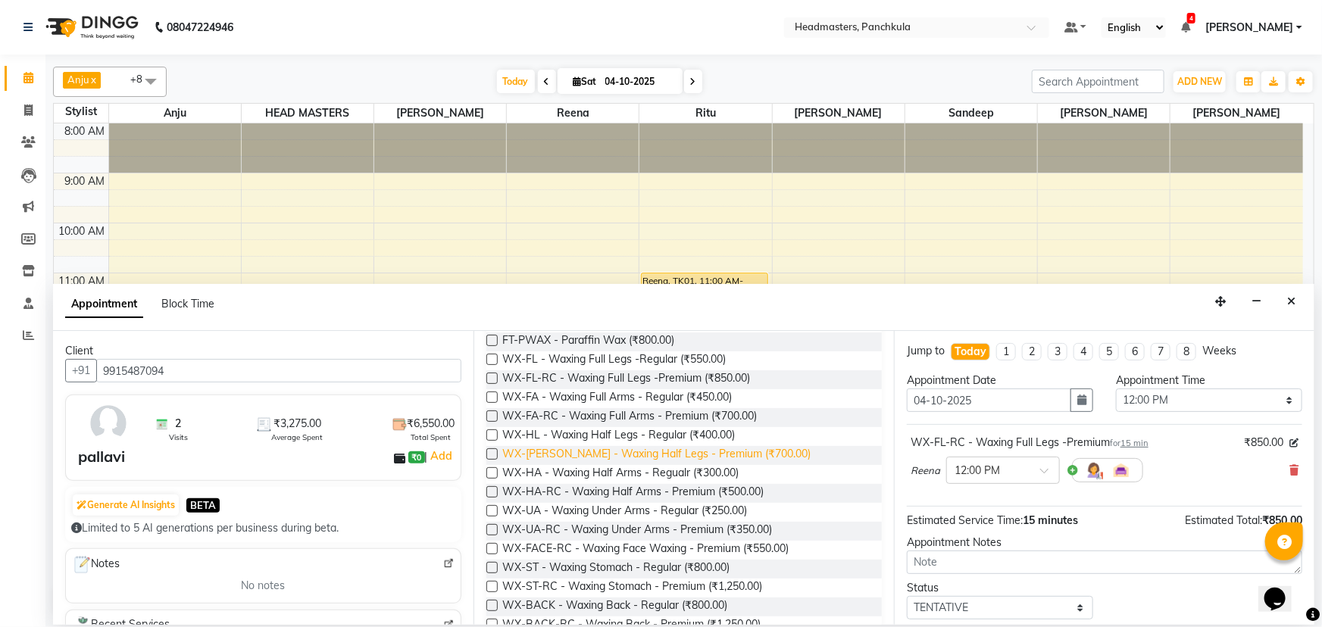
scroll to position [68, 0]
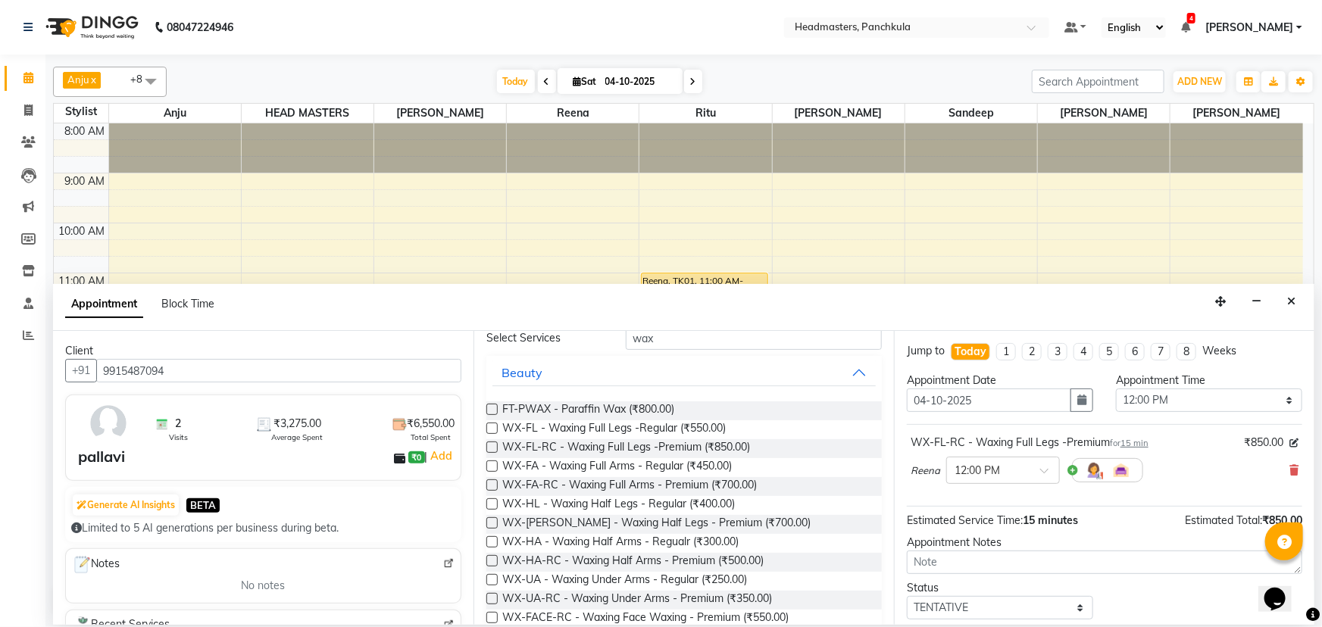
click at [492, 270] on label at bounding box center [491, 484] width 11 height 11
click at [492, 270] on input "checkbox" at bounding box center [491, 487] width 10 height 10
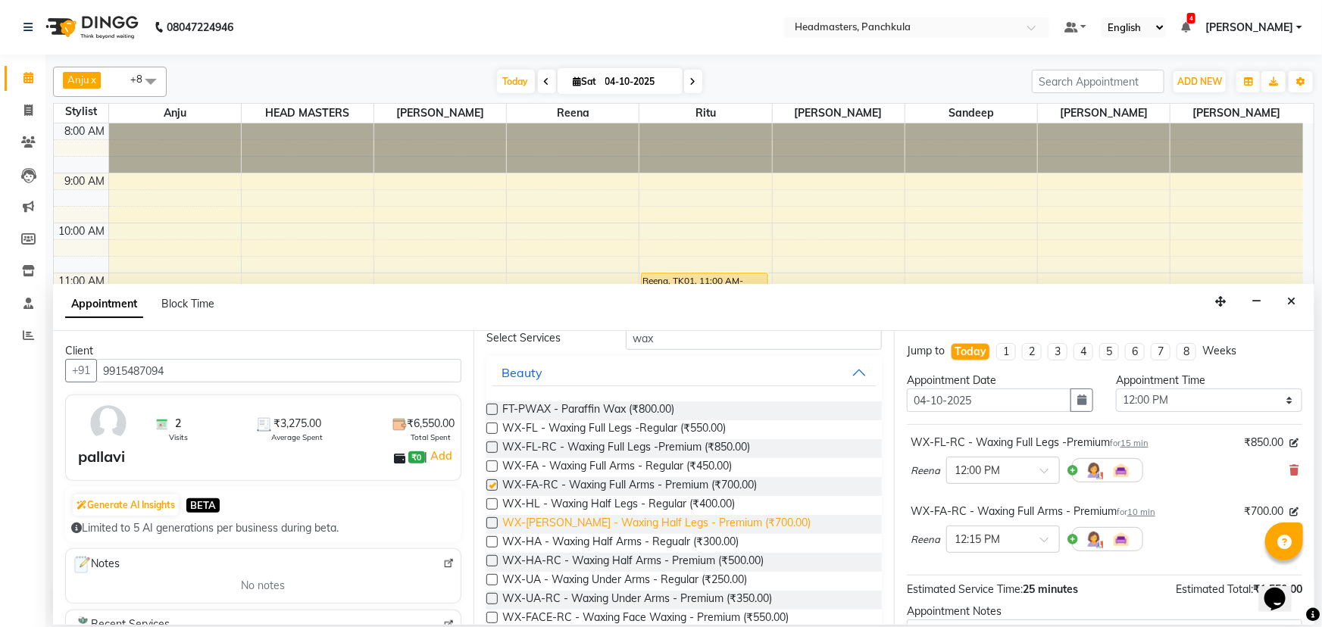
checkbox input "false"
click at [487, 270] on label at bounding box center [491, 598] width 11 height 11
click at [487, 270] on input "checkbox" at bounding box center [491, 600] width 10 height 10
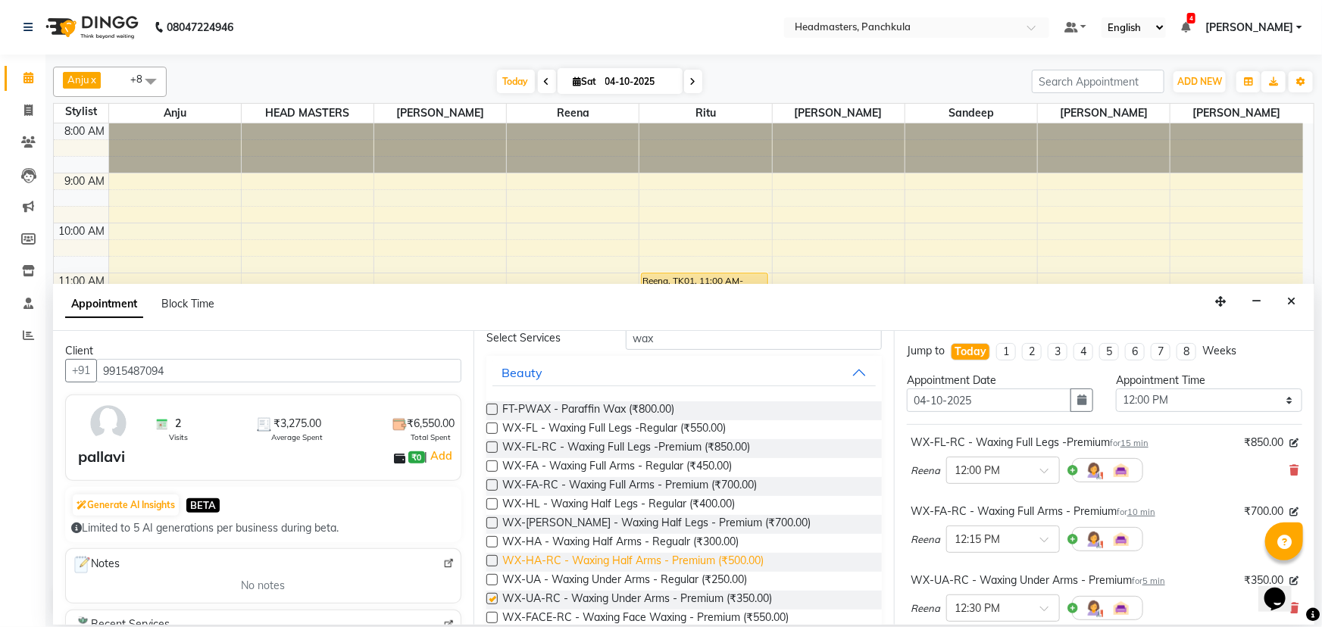
checkbox input "false"
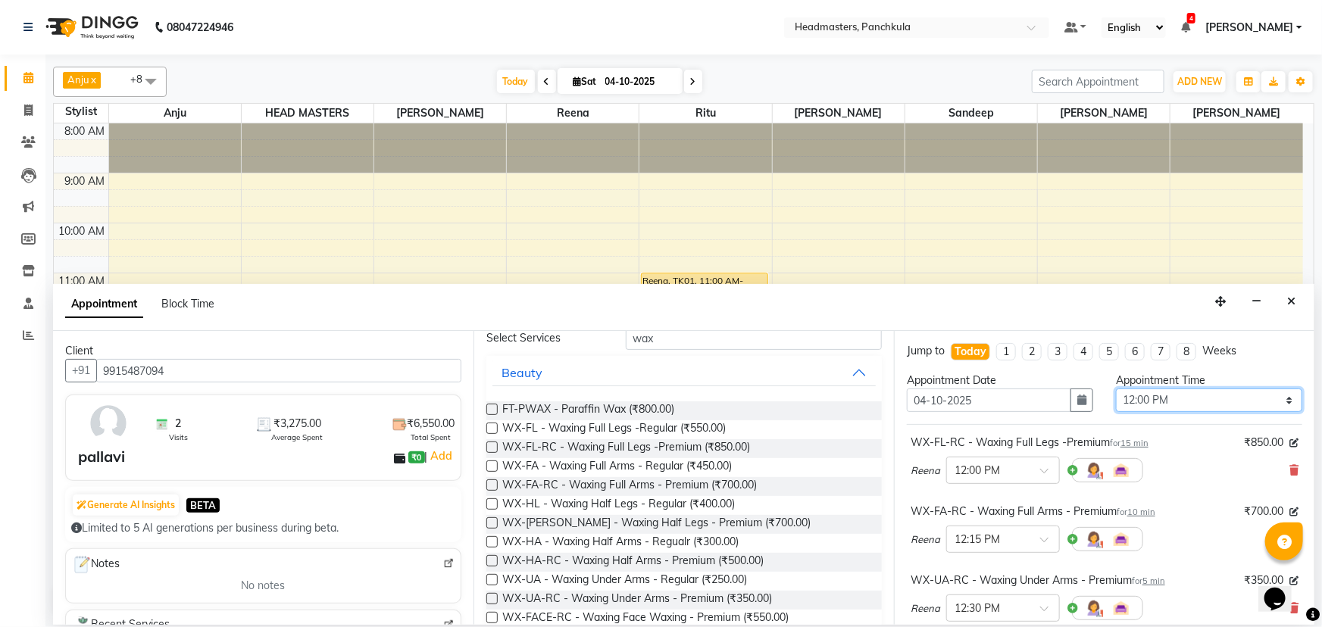
click at [659, 270] on select "Select 09:00 AM 09:15 AM 09:30 AM 09:45 AM 10:00 AM 10:15 AM 10:30 AM 10:45 AM …" at bounding box center [1209, 400] width 186 height 23
select select "690"
click at [659, 270] on select "Select 09:00 AM 09:15 AM 09:30 AM 09:45 AM 10:00 AM 10:15 AM 10:30 AM 10:45 AM …" at bounding box center [1209, 400] width 186 height 23
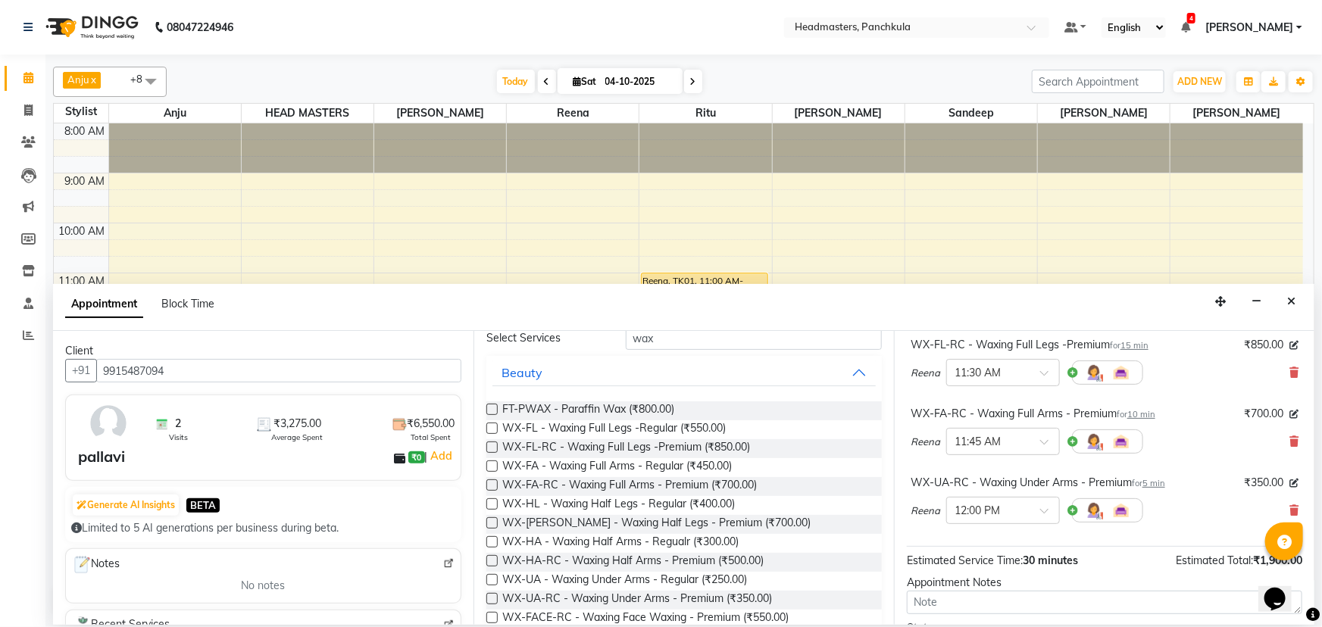
scroll to position [202, 0]
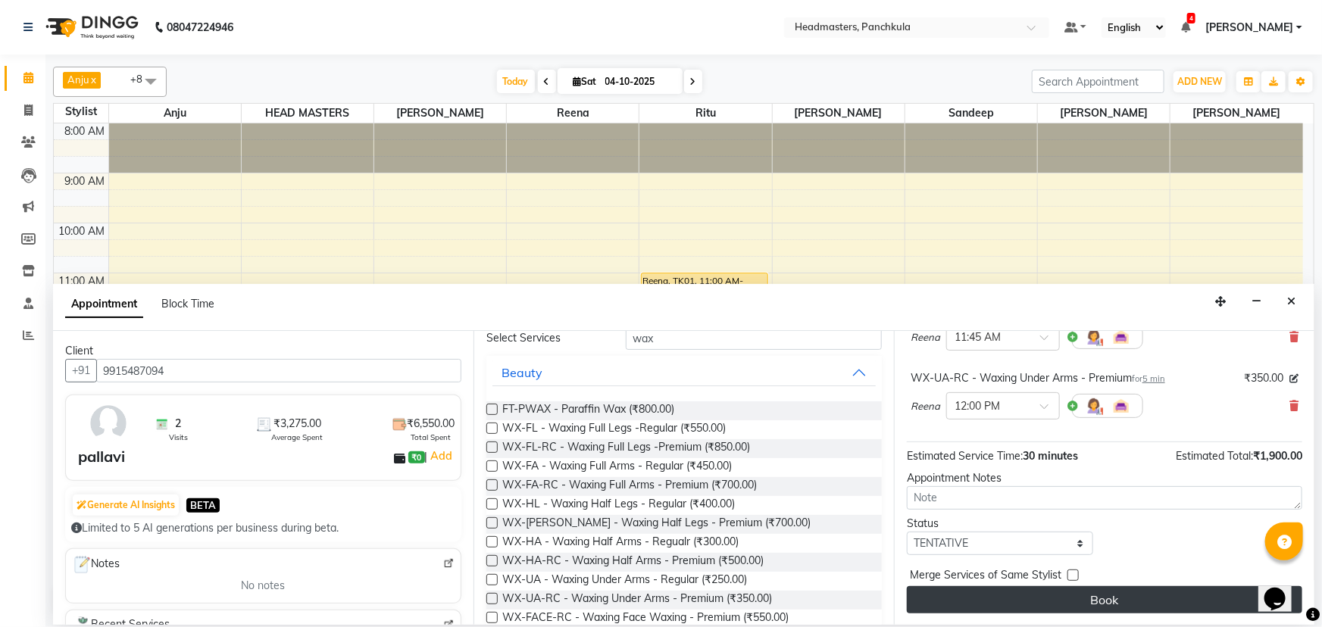
click at [659, 270] on button "Book" at bounding box center [1104, 599] width 395 height 27
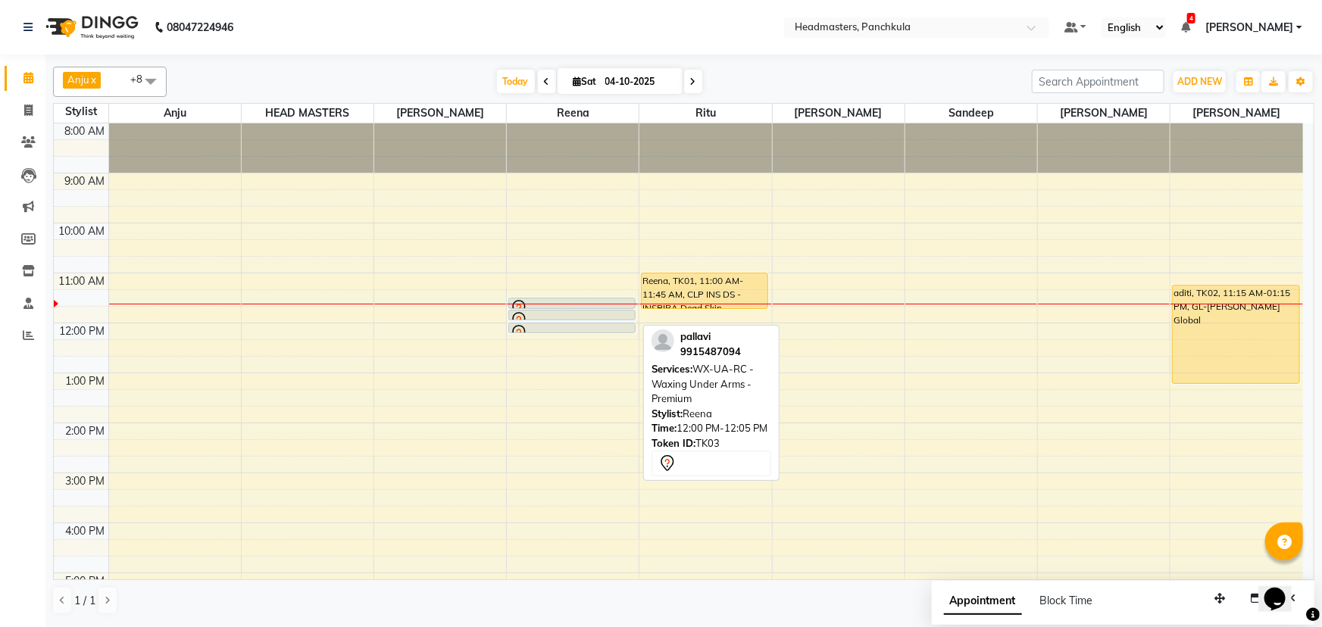
click at [573, 270] on link "pallavi, TK03, 12:00 PM-12:05 PM, WX-UA-RC - Waxing Under Arms - Premium" at bounding box center [571, 328] width 127 height 11
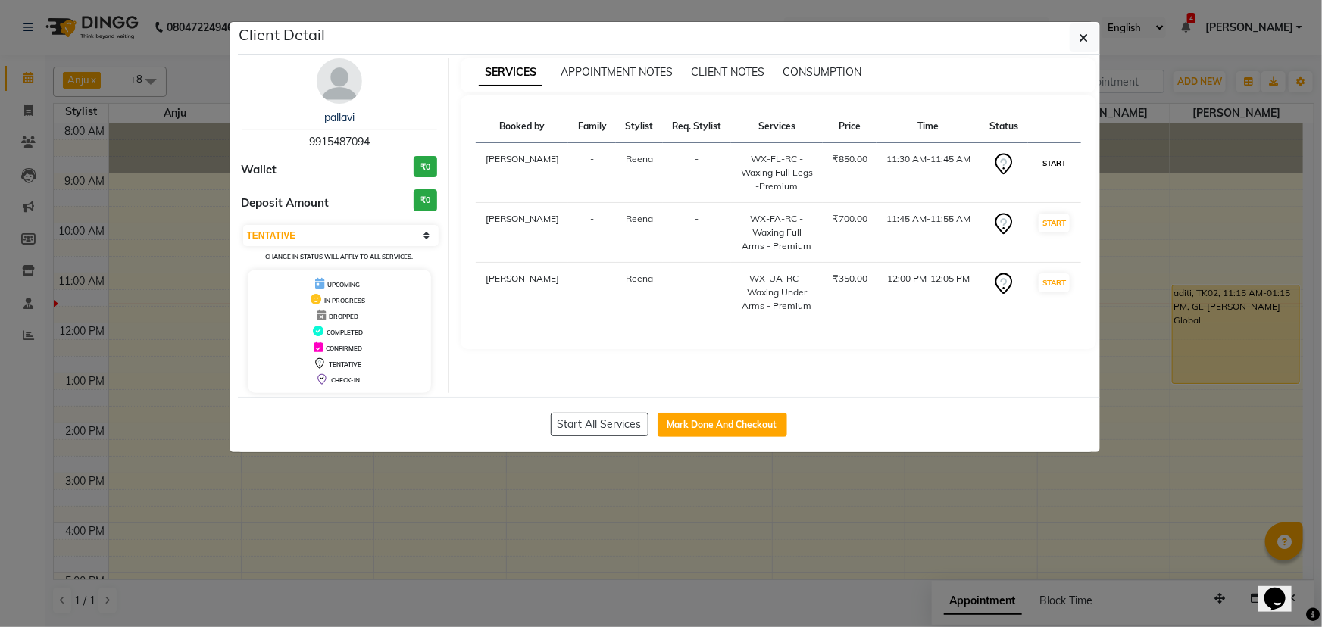
click at [659, 156] on button "START" at bounding box center [1053, 163] width 31 height 19
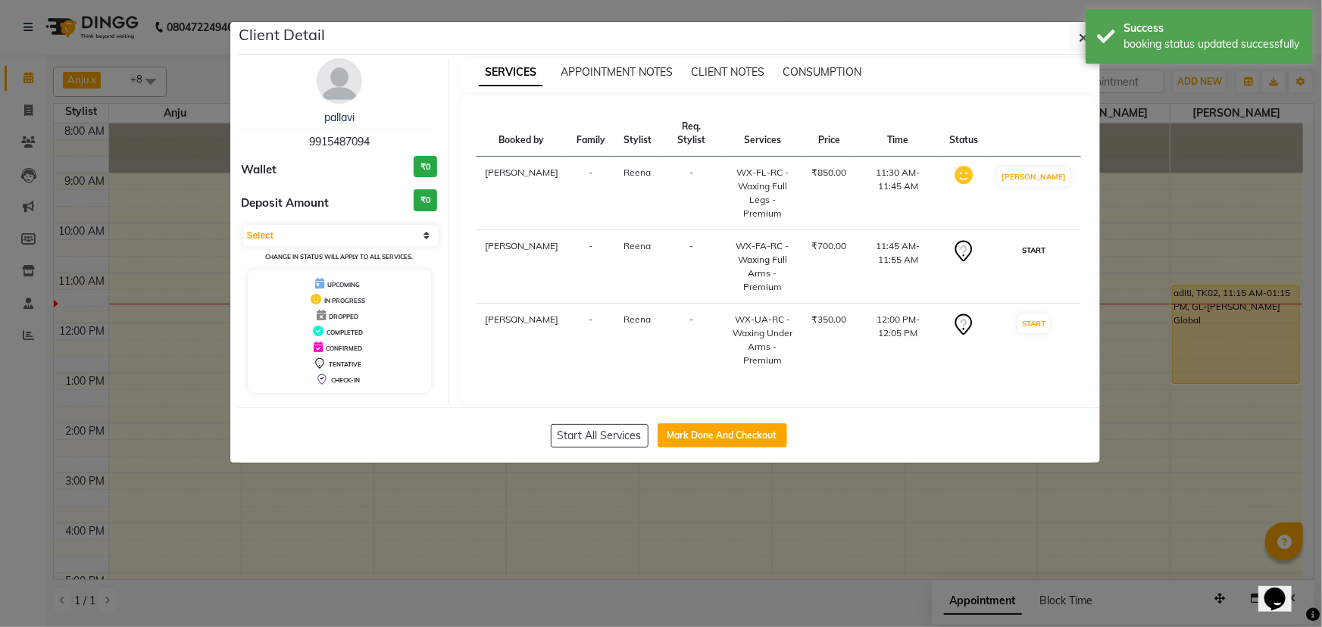
click at [659, 241] on button "START" at bounding box center [1033, 250] width 31 height 19
click at [659, 270] on button "START" at bounding box center [1033, 323] width 31 height 19
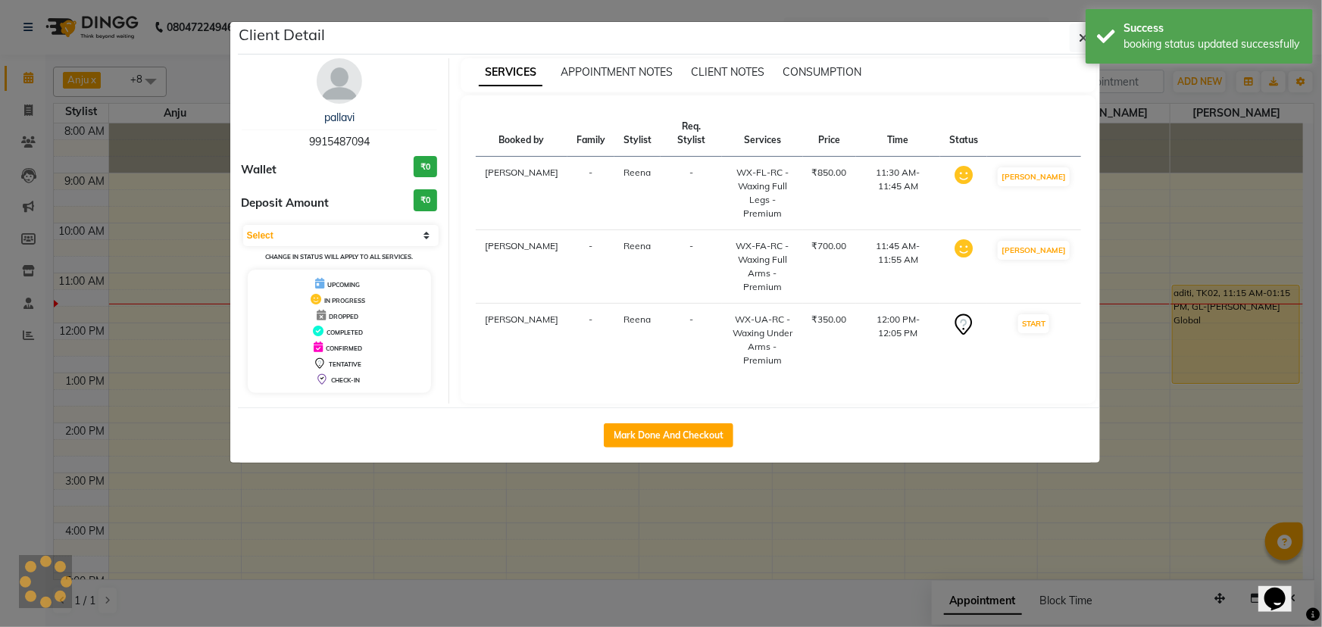
select select "1"
click at [659, 39] on icon "button" at bounding box center [1083, 38] width 9 height 12
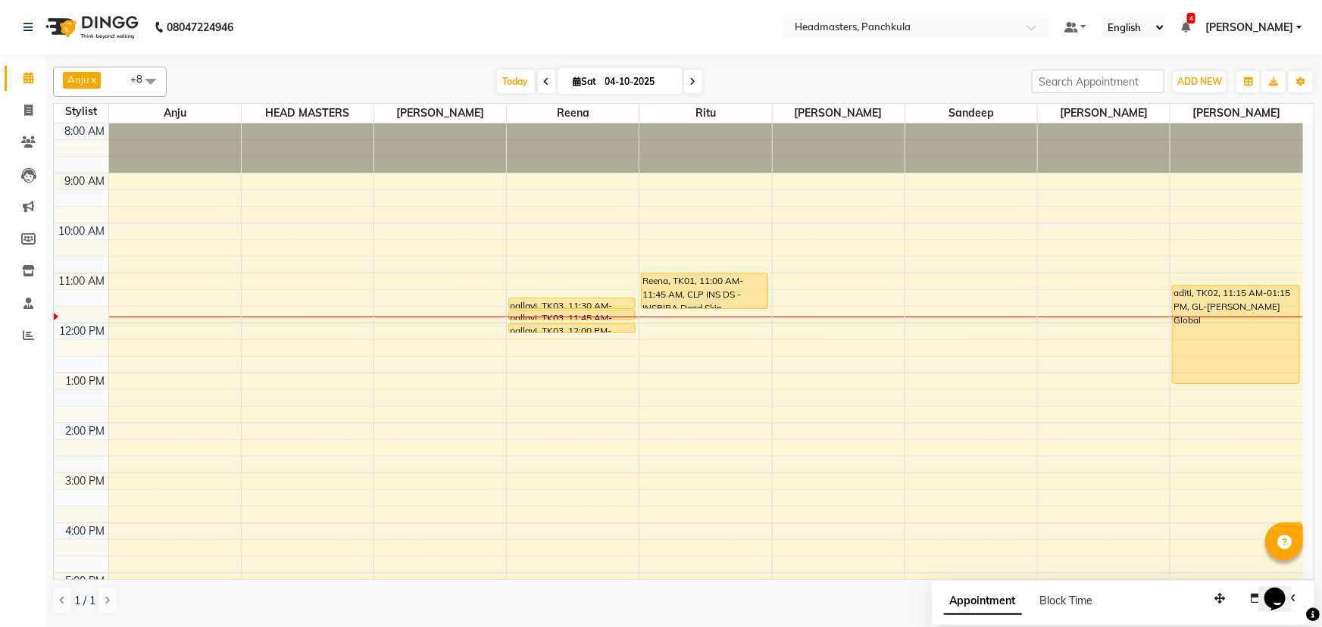
click at [659, 270] on div "8:00 AM 9:00 AM 10:00 AM 11:00 AM 12:00 PM 1:00 PM 2:00 PM 3:00 PM 4:00 PM 5:00…" at bounding box center [678, 447] width 1249 height 649
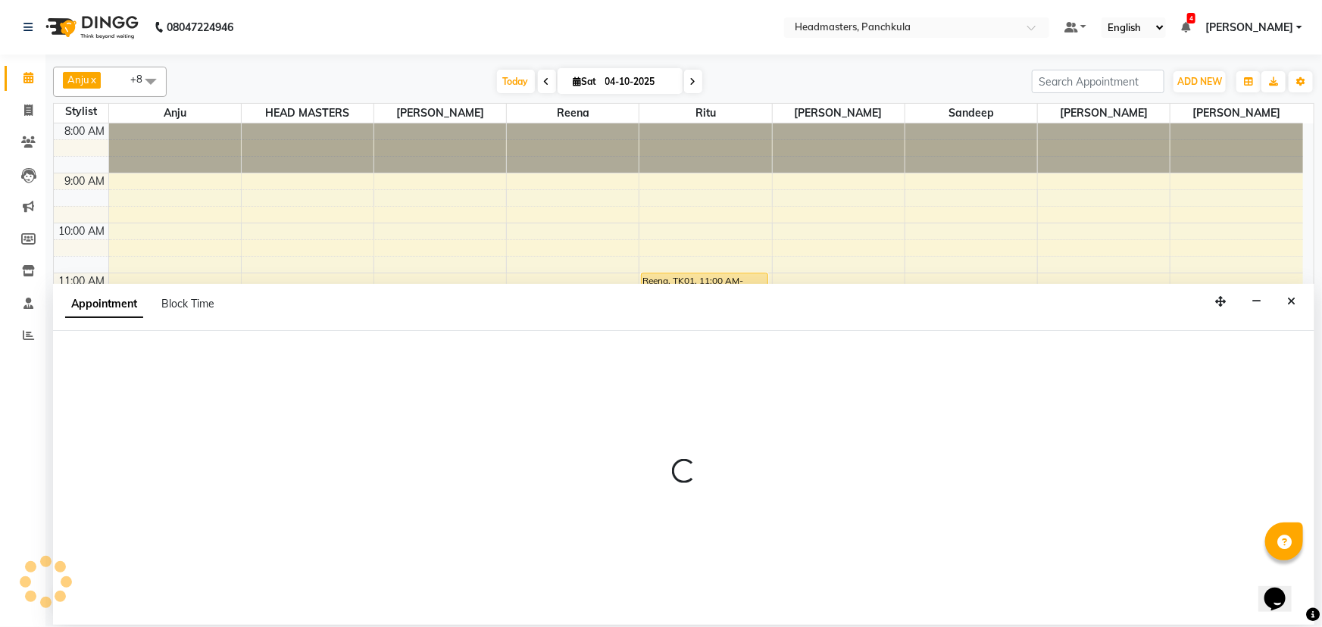
select select "64055"
select select "675"
select select "tentative"
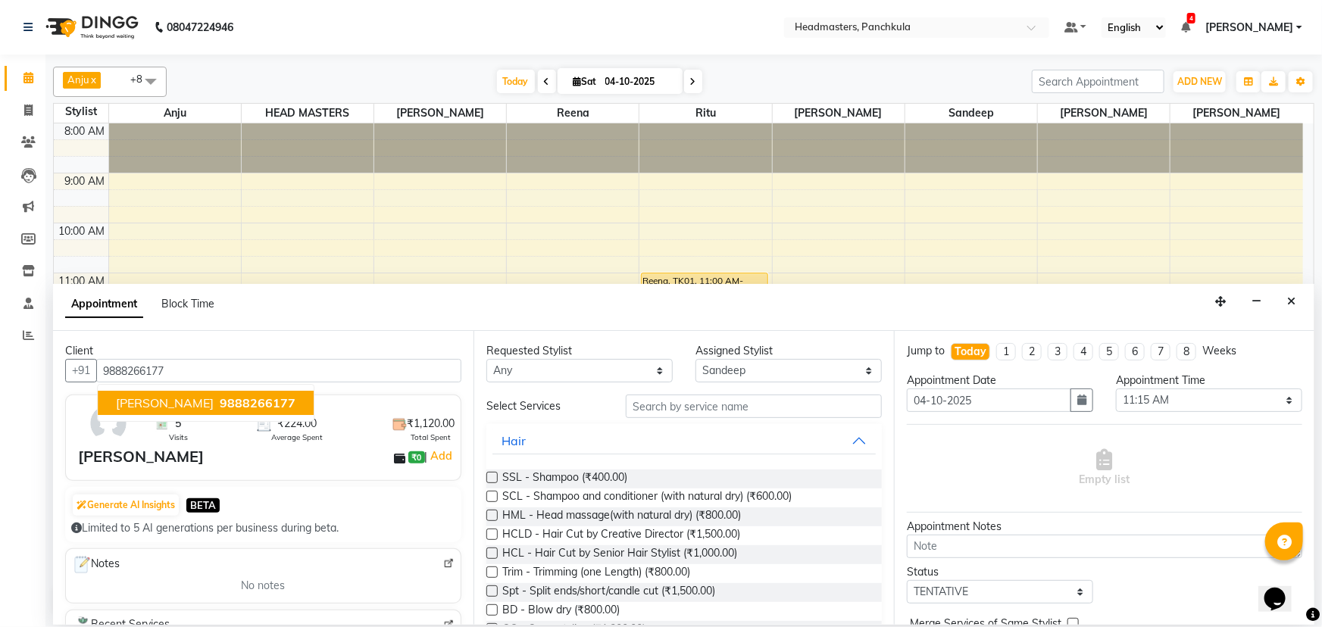
click at [123, 270] on span "[PERSON_NAME]" at bounding box center [165, 402] width 98 height 15
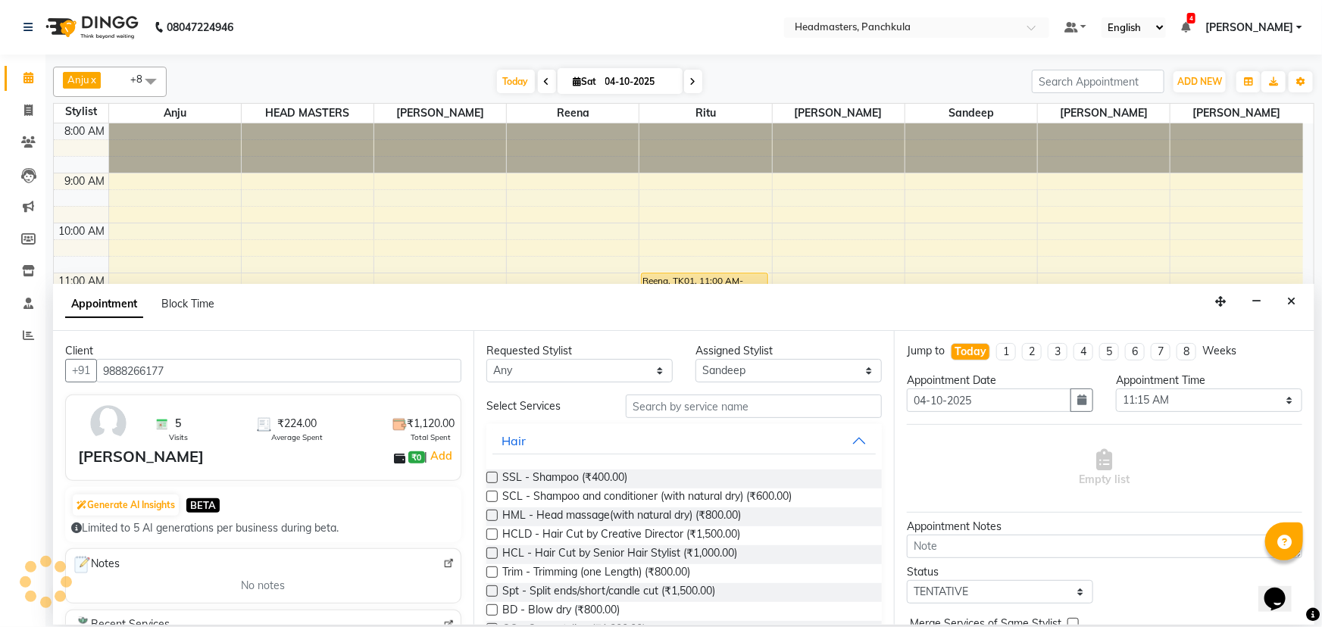
type input "9888266177"
click at [654, 270] on input "text" at bounding box center [754, 406] width 256 height 23
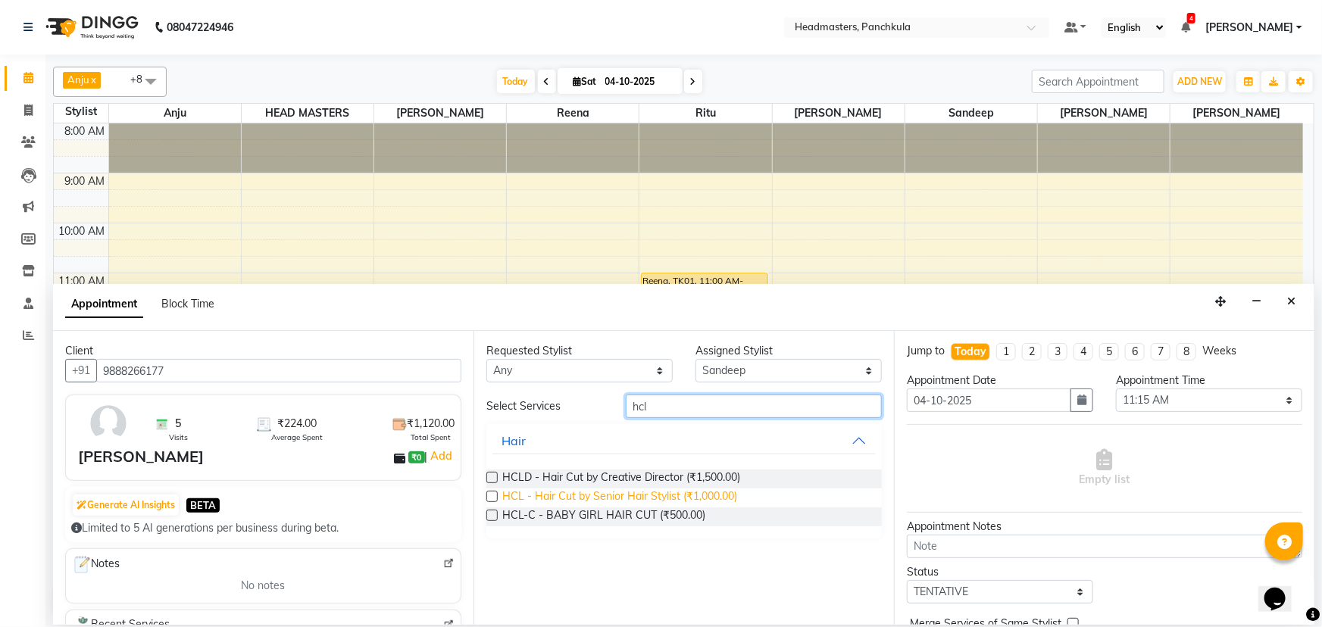
type input "hcl"
click at [590, 270] on span "HCL - Hair Cut by Senior Hair Stylist (₹1,000.00)" at bounding box center [619, 498] width 235 height 19
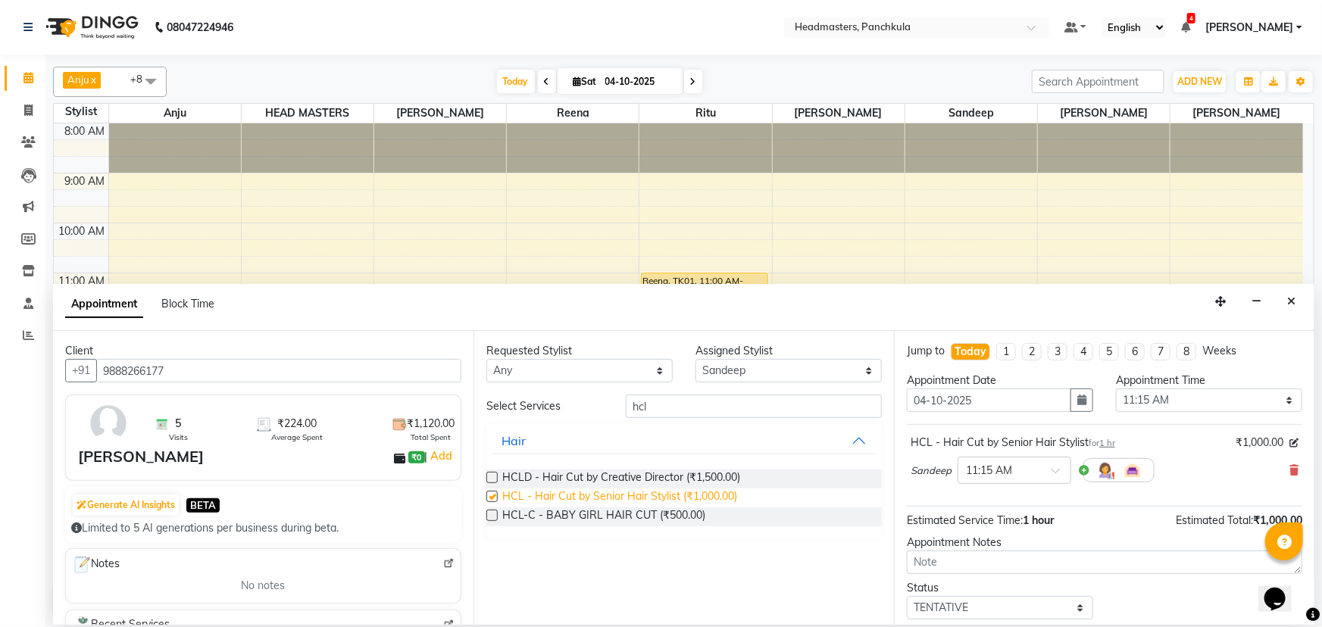
checkbox input "false"
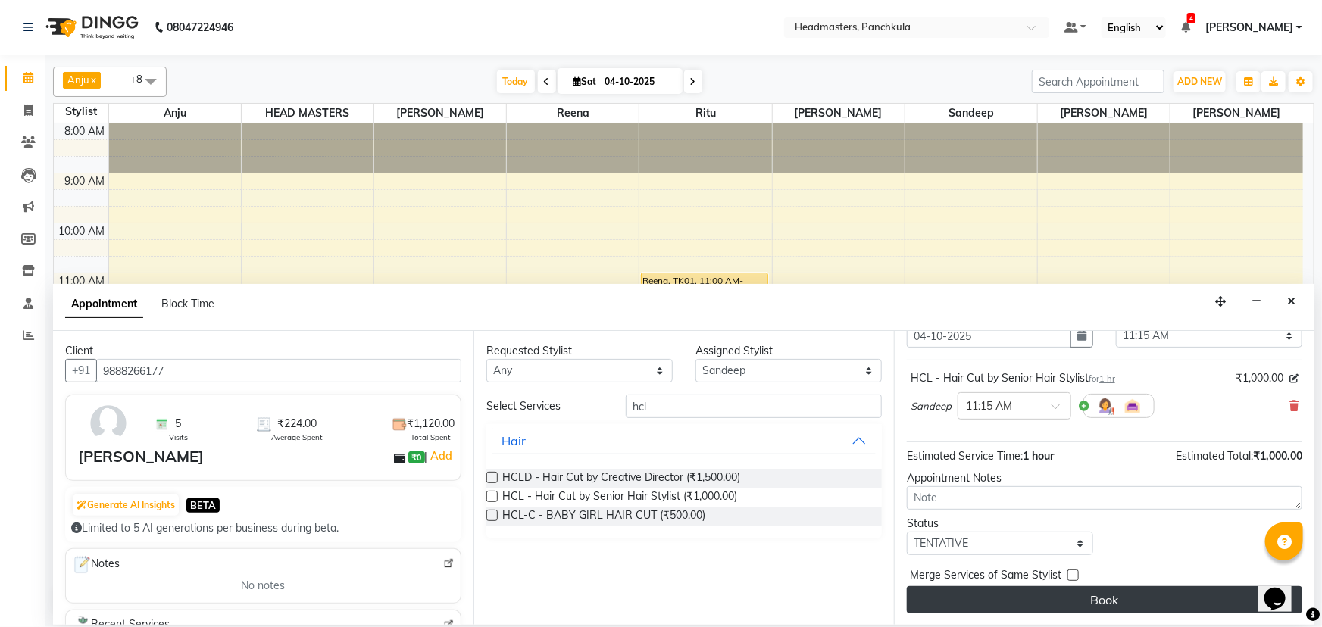
click at [659, 270] on button "Book" at bounding box center [1104, 599] width 395 height 27
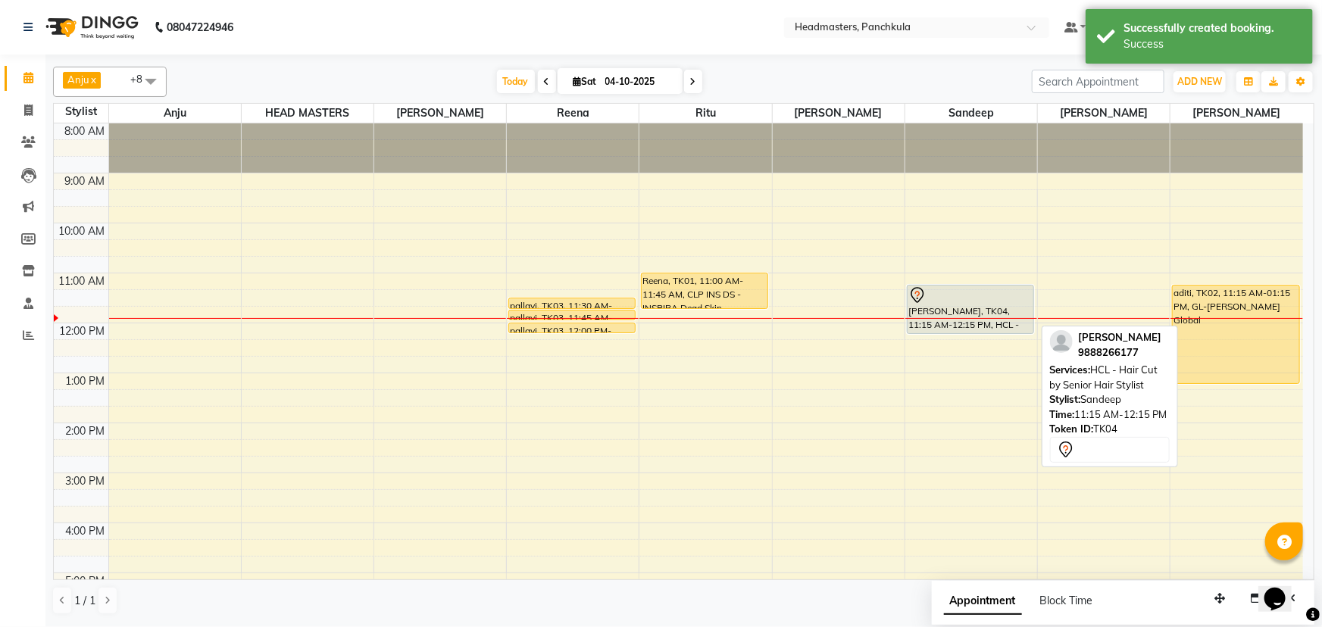
click at [659, 270] on div at bounding box center [970, 295] width 124 height 18
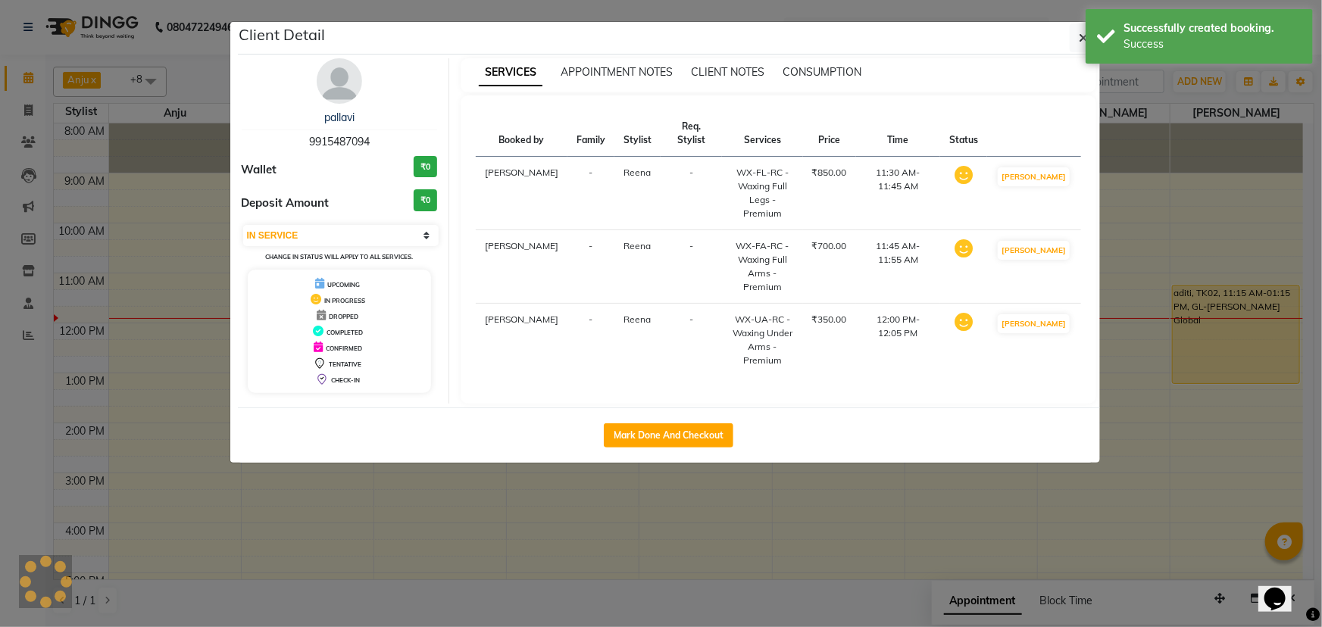
select select "7"
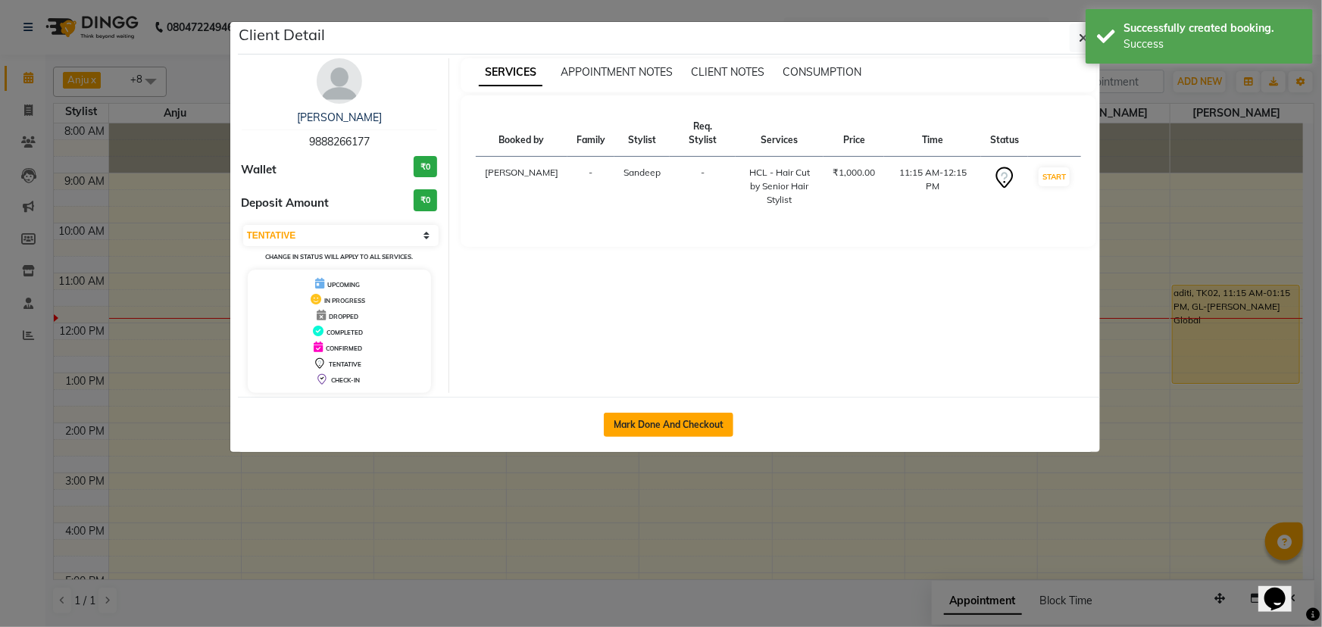
click at [650, 270] on button "Mark Done And Checkout" at bounding box center [669, 425] width 130 height 24
select select "service"
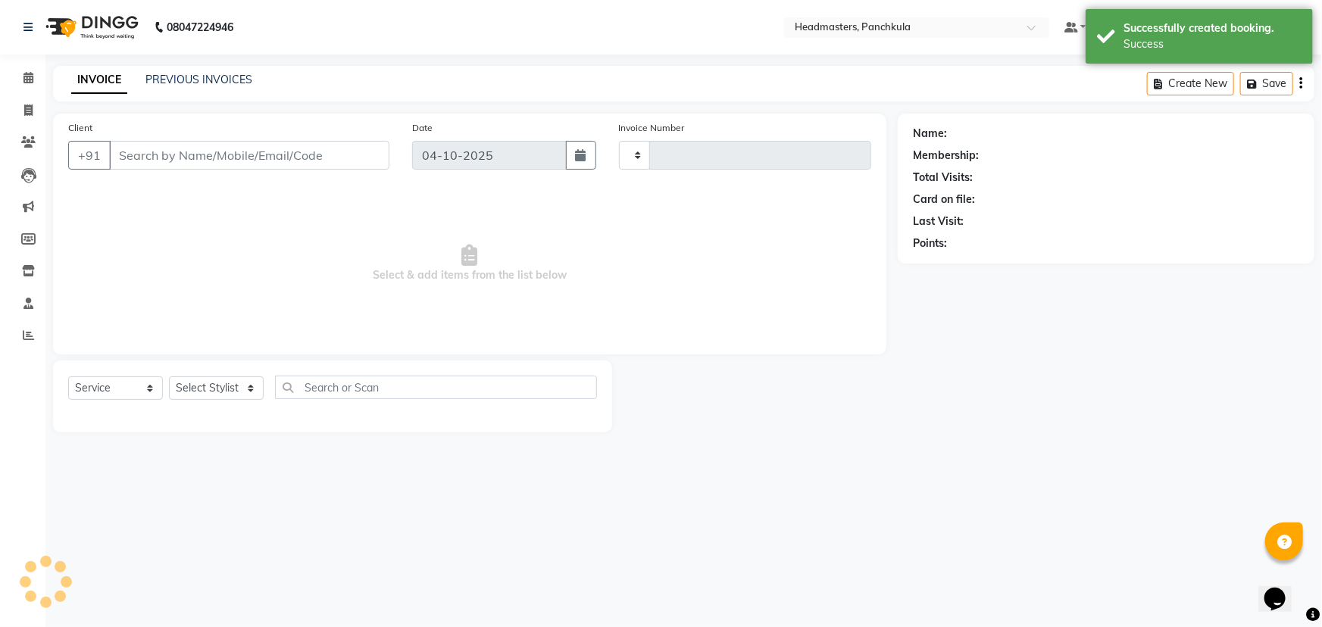
type input "3321"
select select "7376"
type input "9888266177"
select select "64055"
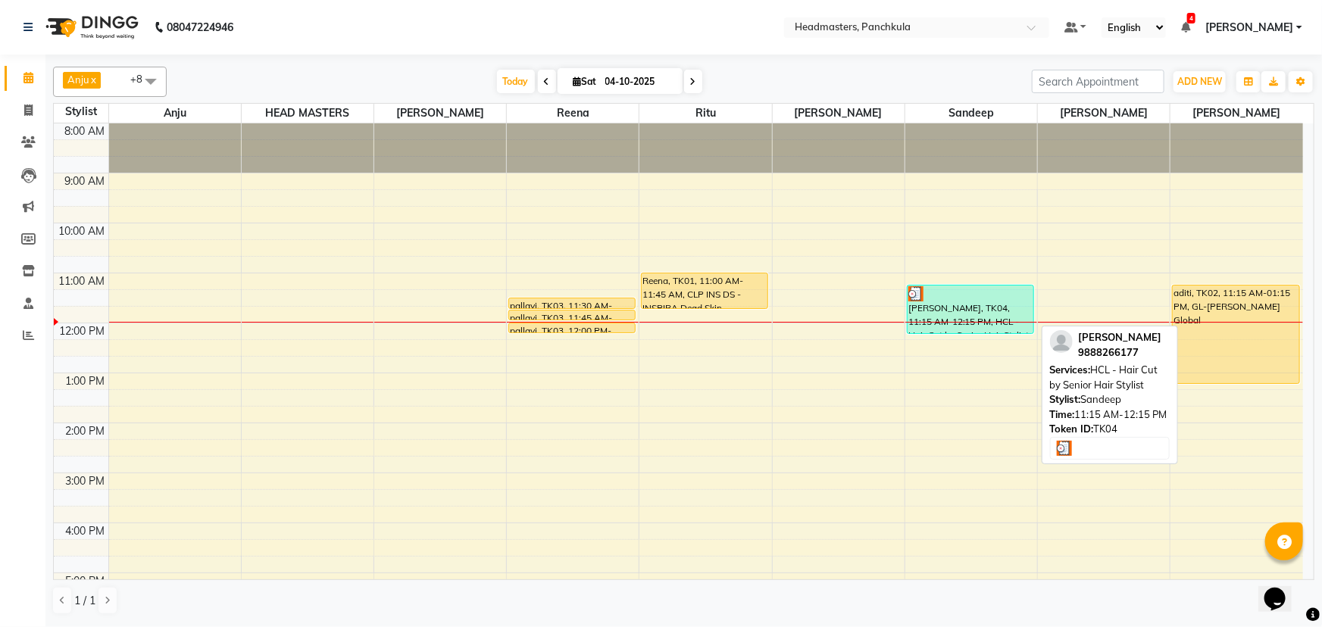
click at [659, 270] on div at bounding box center [970, 293] width 124 height 15
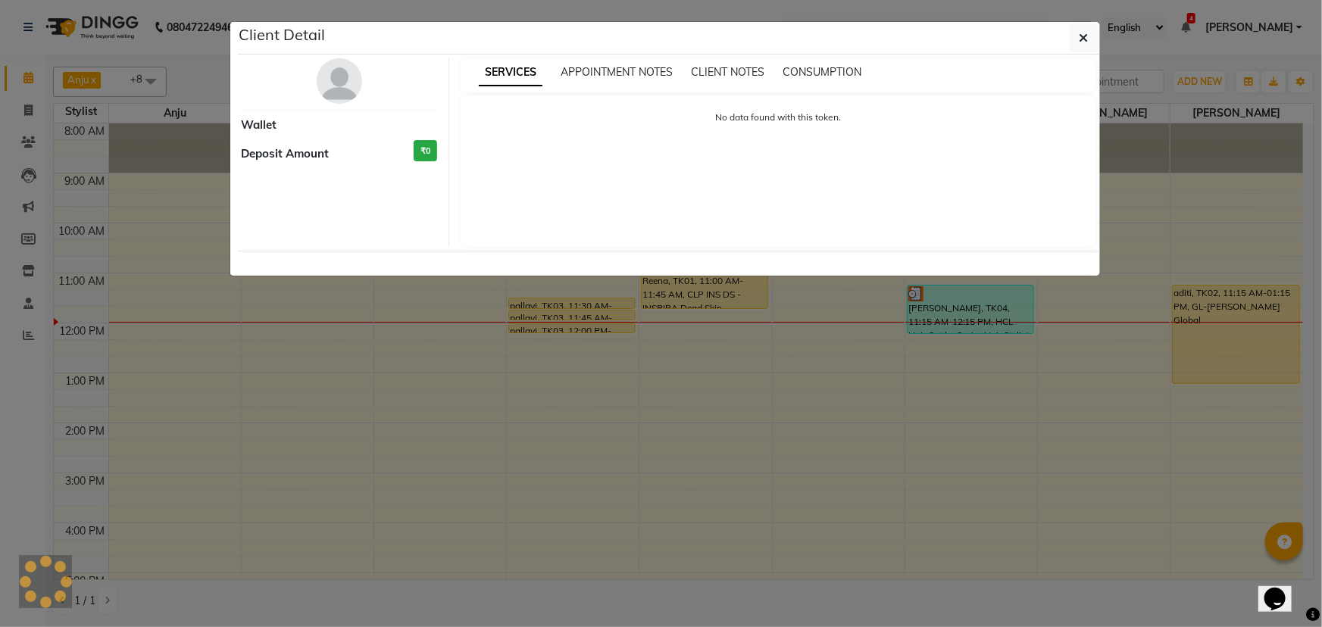
select select "3"
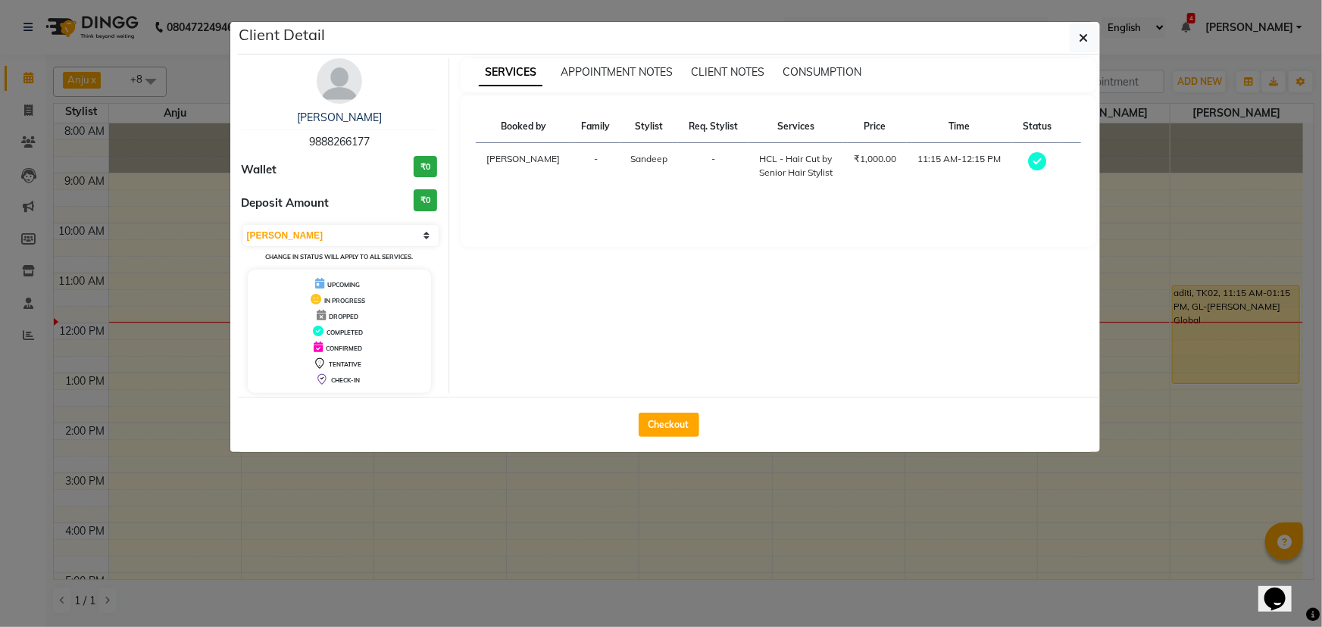
click at [637, 270] on div "Checkout" at bounding box center [669, 424] width 862 height 55
click at [651, 270] on button "Checkout" at bounding box center [669, 425] width 61 height 24
select select "service"
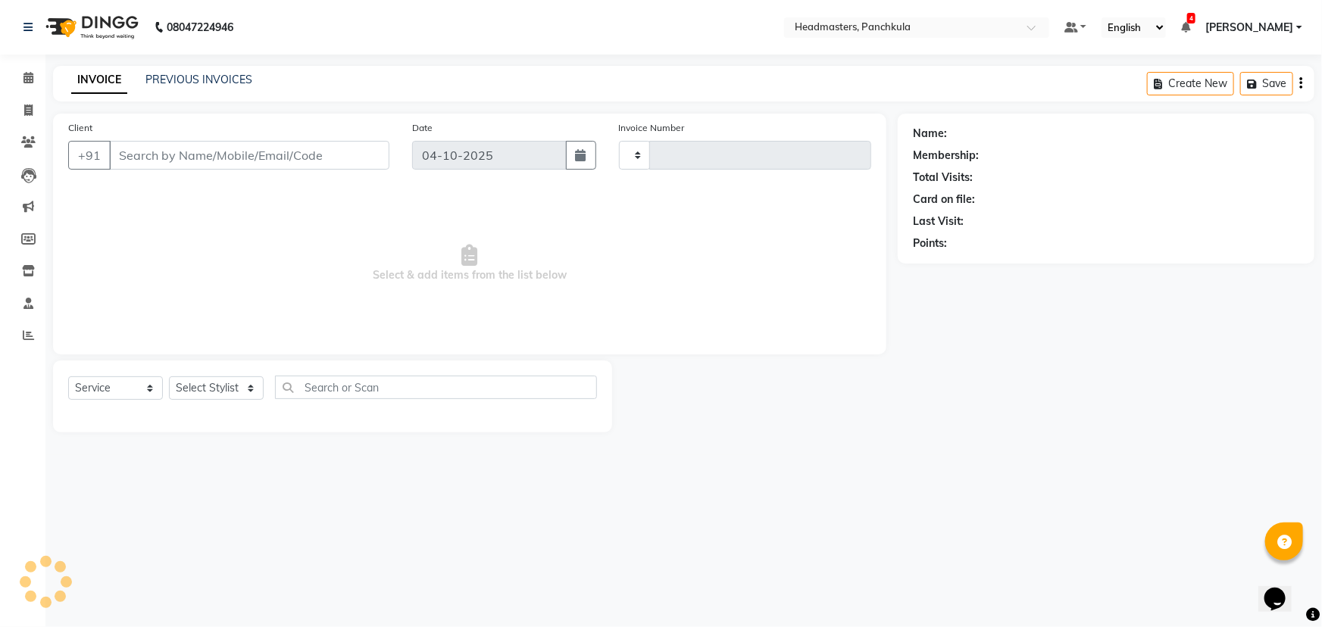
type input "3321"
select select "7376"
type input "9888266177"
select select "64055"
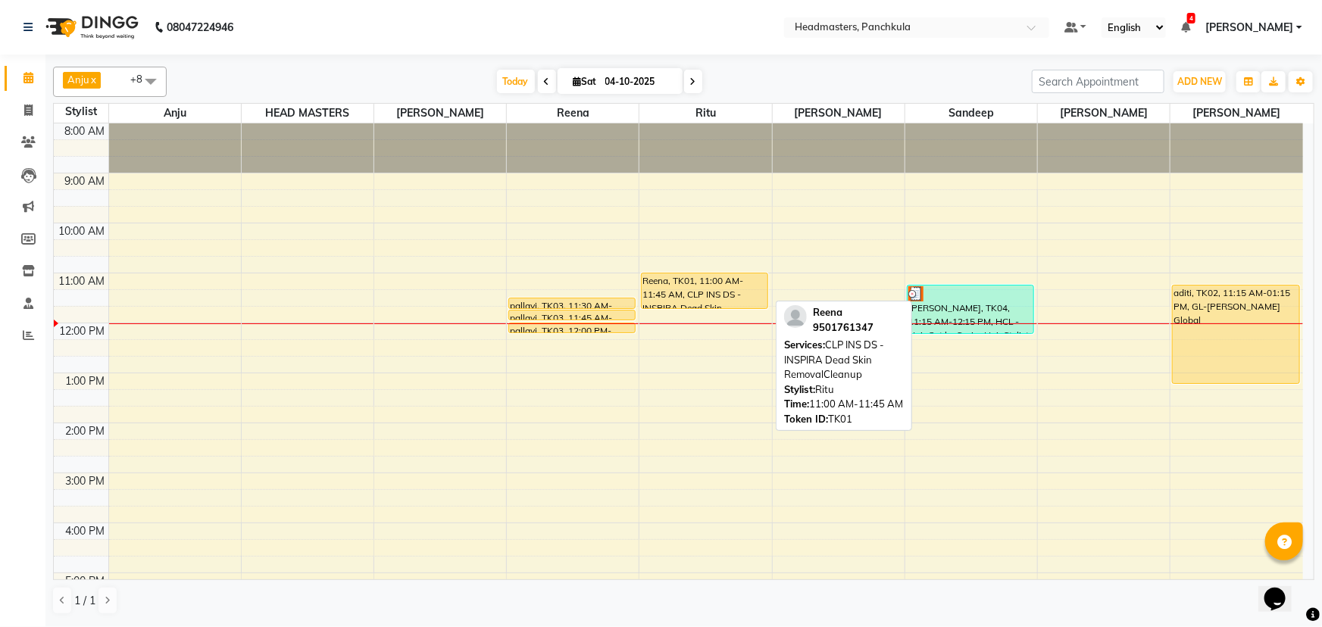
click at [659, 270] on div "Reena, TK01, 11:00 AM-11:45 AM, CLP INS DS - INSPIRA Dead Skin RemovalCleanup" at bounding box center [705, 290] width 126 height 35
select select "1"
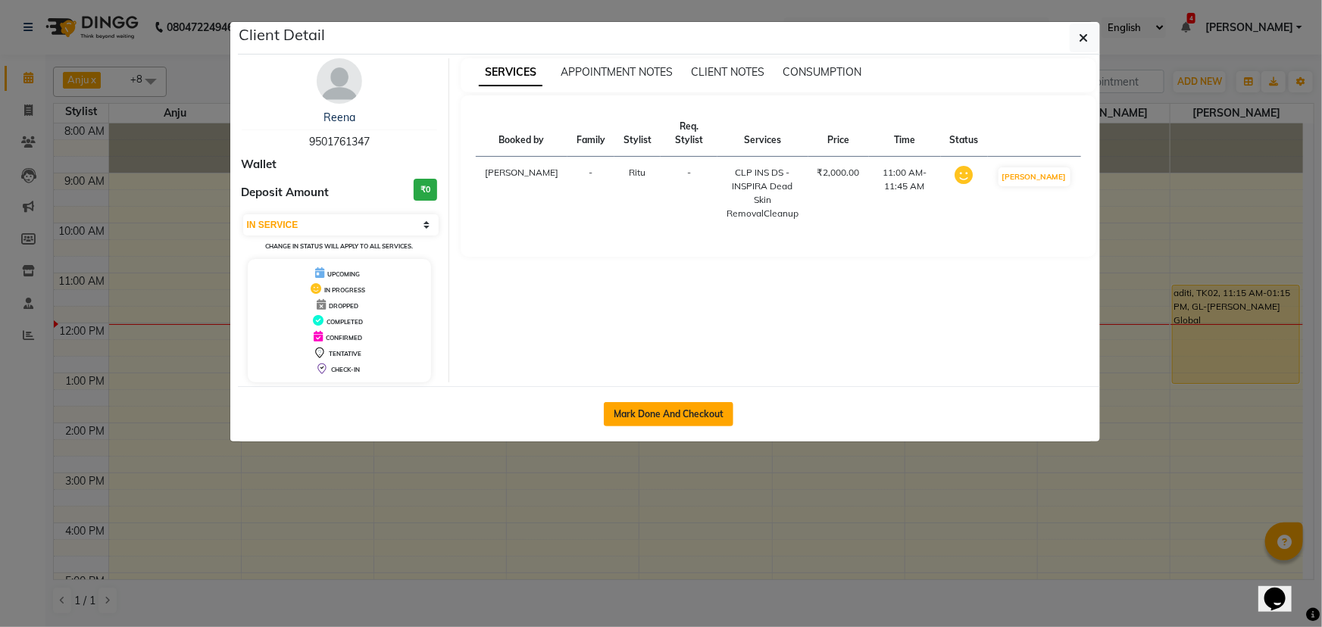
click at [635, 270] on button "Mark Done And Checkout" at bounding box center [669, 414] width 130 height 24
select select "7376"
select select "service"
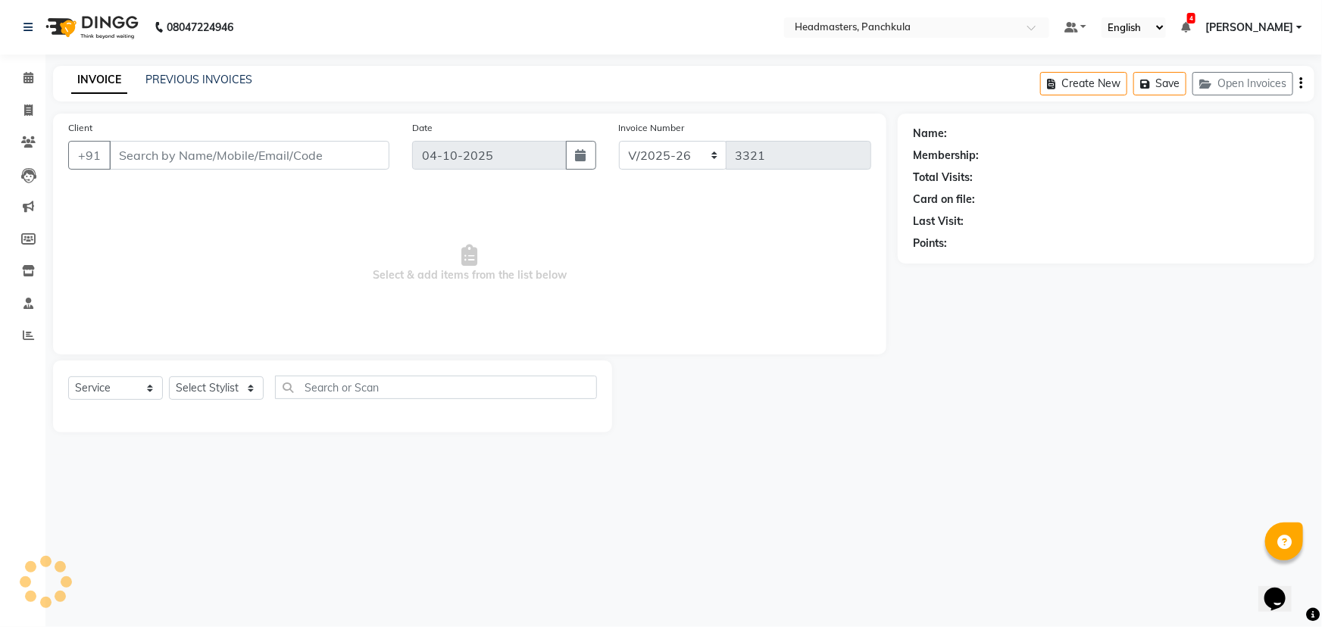
type input "9501761347"
select select "64053"
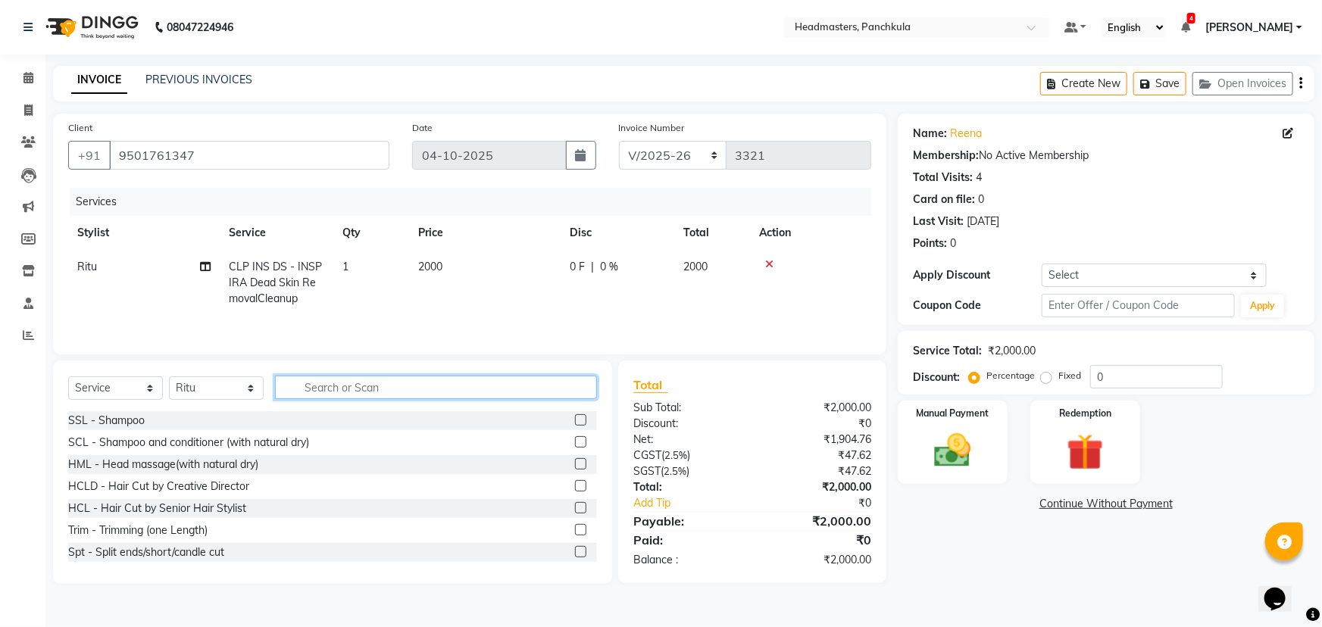
click at [332, 270] on input "text" at bounding box center [436, 387] width 322 height 23
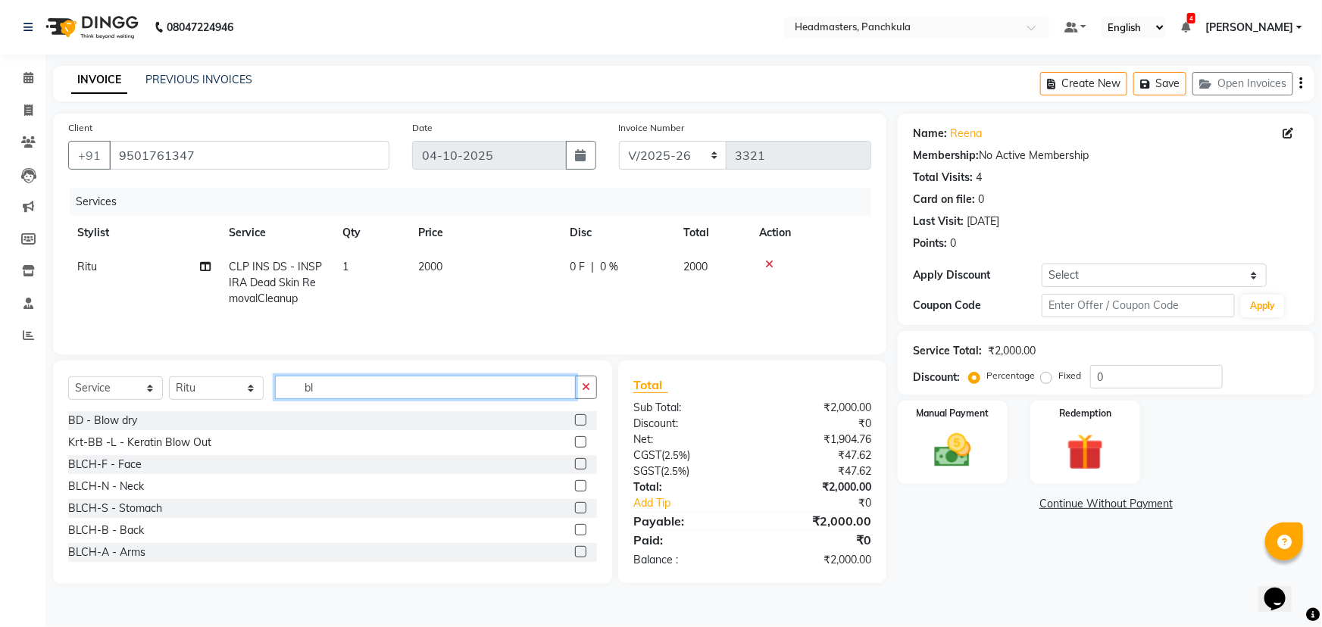
type input "b"
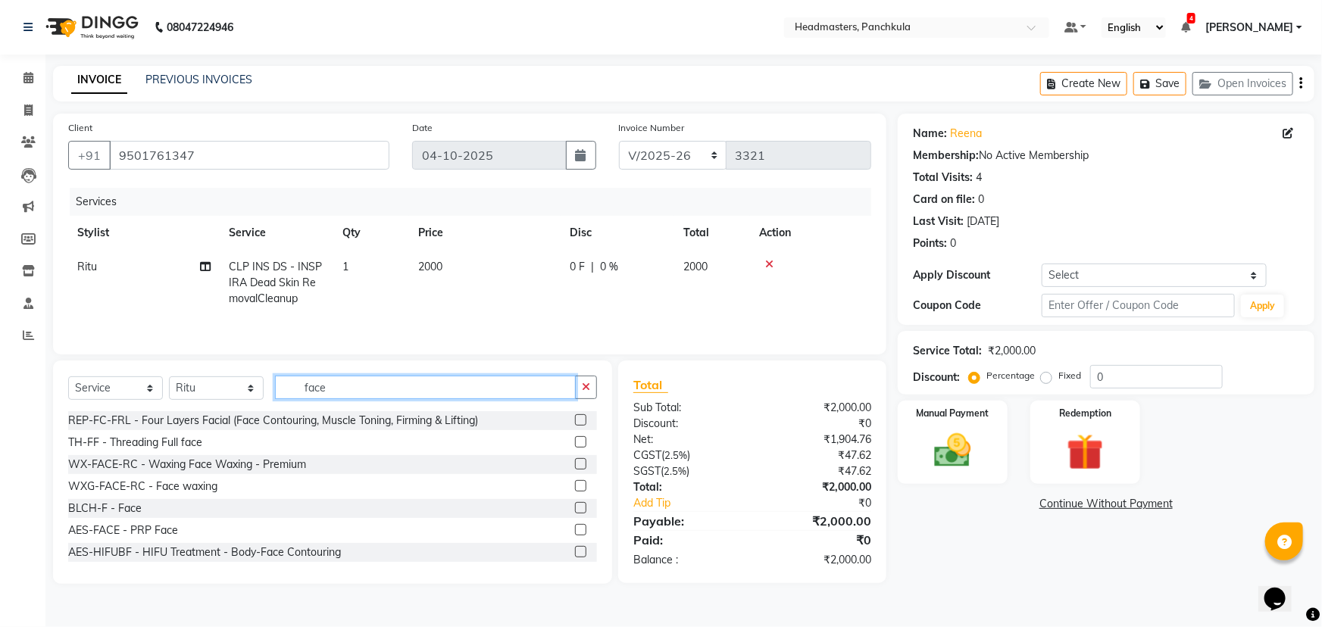
click at [347, 270] on input "face" at bounding box center [425, 387] width 301 height 23
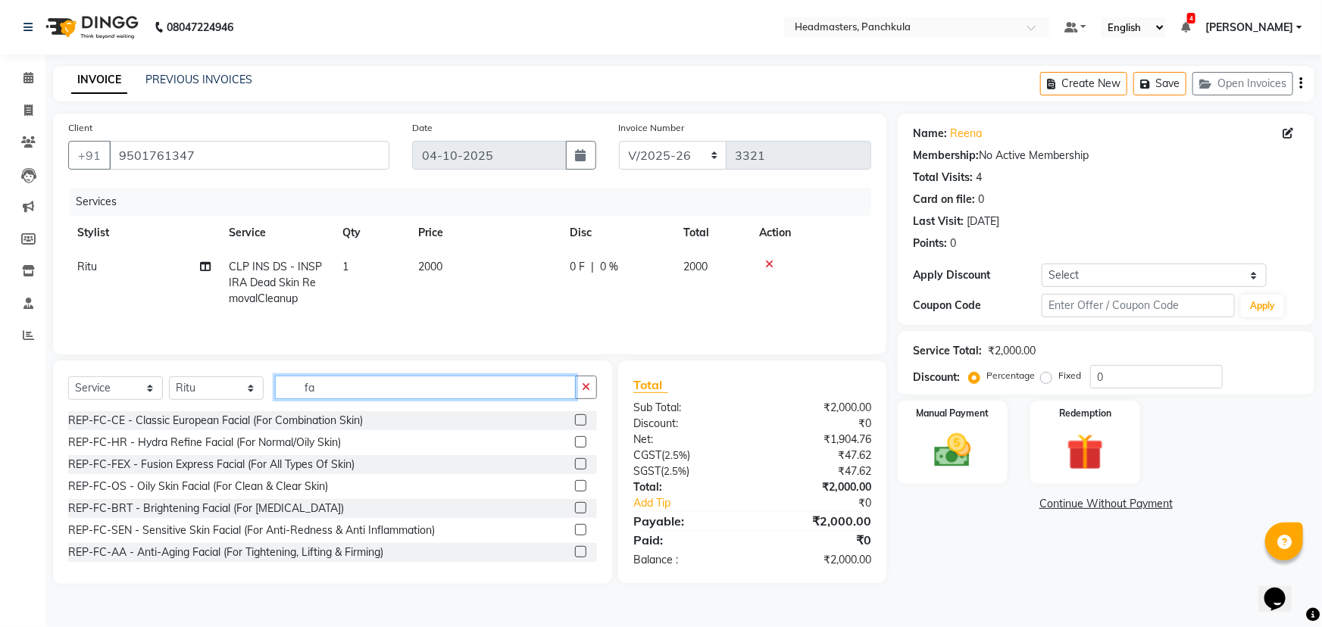
type input "f"
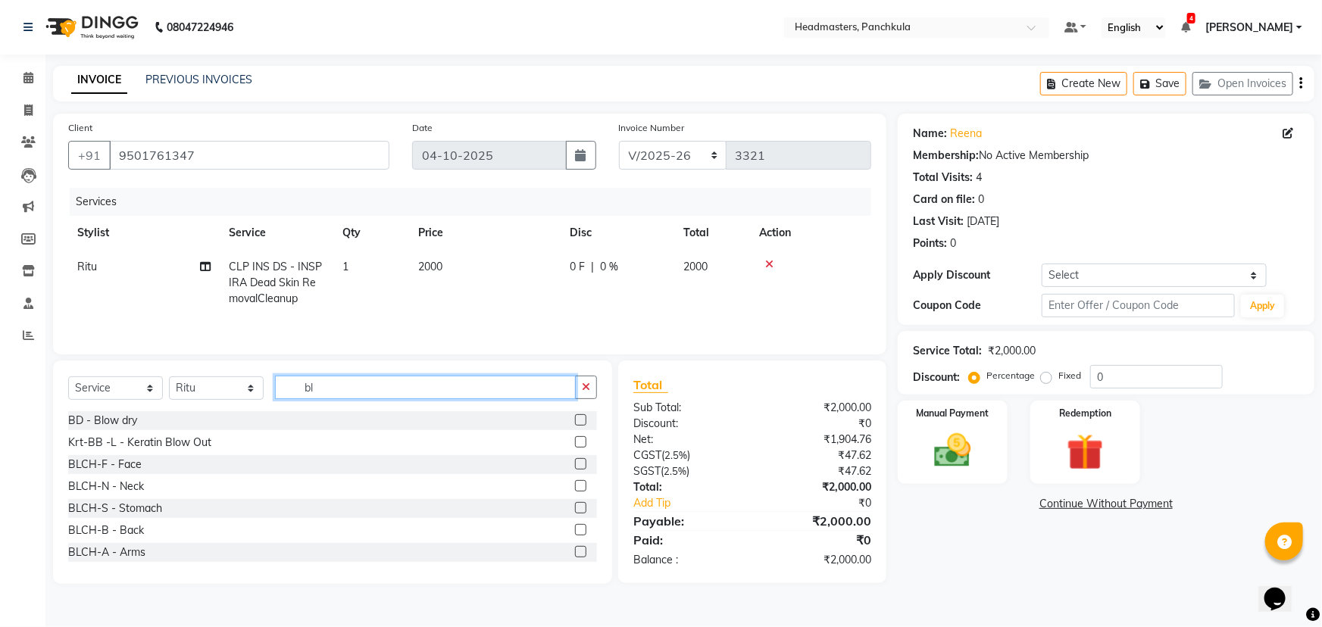
type input "bl"
click at [575, 270] on label at bounding box center [580, 463] width 11 height 11
click at [575, 270] on input "checkbox" at bounding box center [580, 465] width 10 height 10
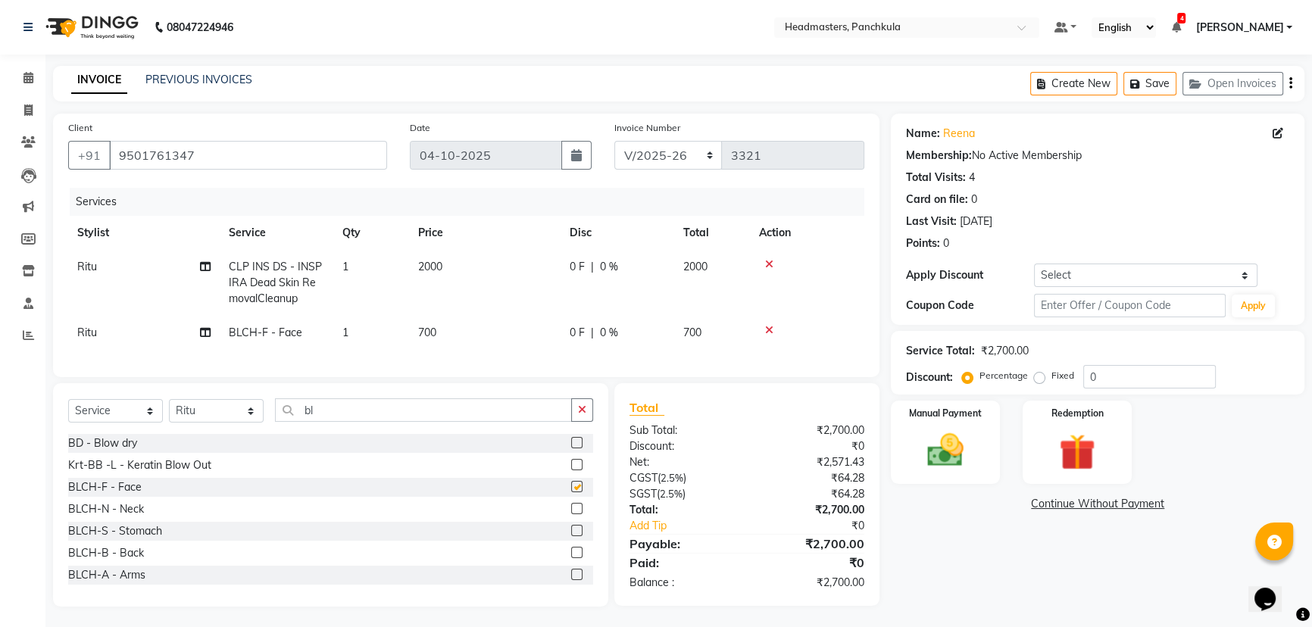
checkbox input "false"
click at [308, 263] on span "CLP INS DS - INSPIRA Dead Skin RemovalCleanup" at bounding box center [275, 282] width 93 height 45
select select "64053"
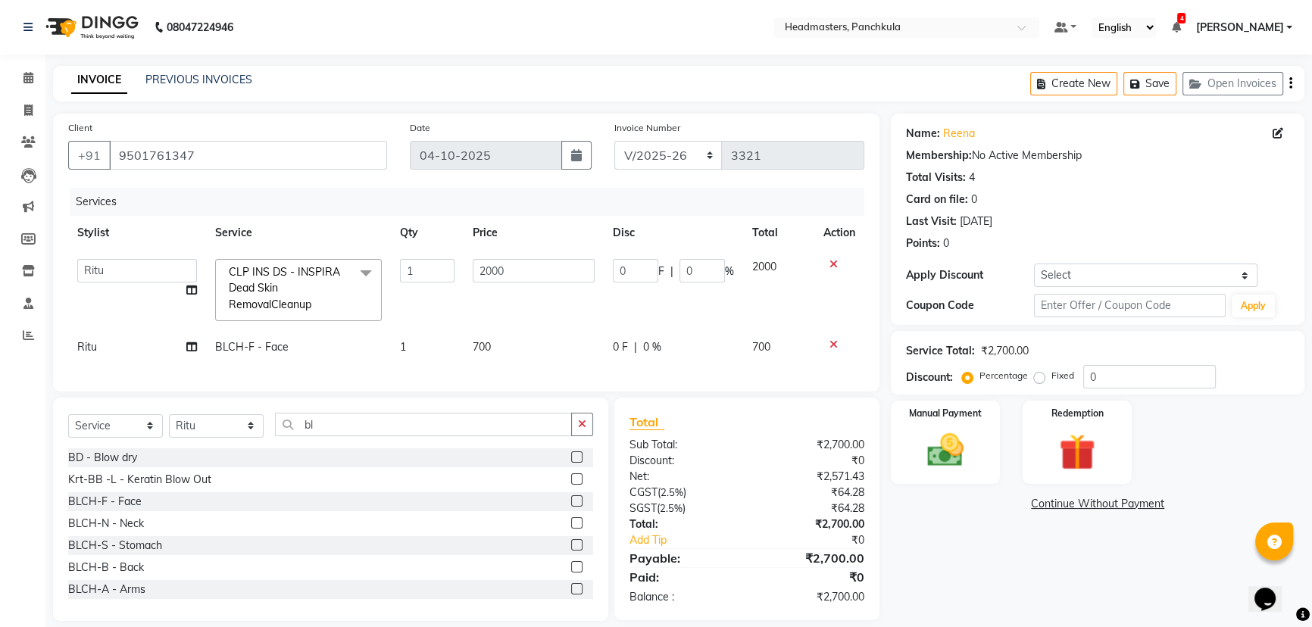
click at [363, 270] on span at bounding box center [366, 273] width 30 height 29
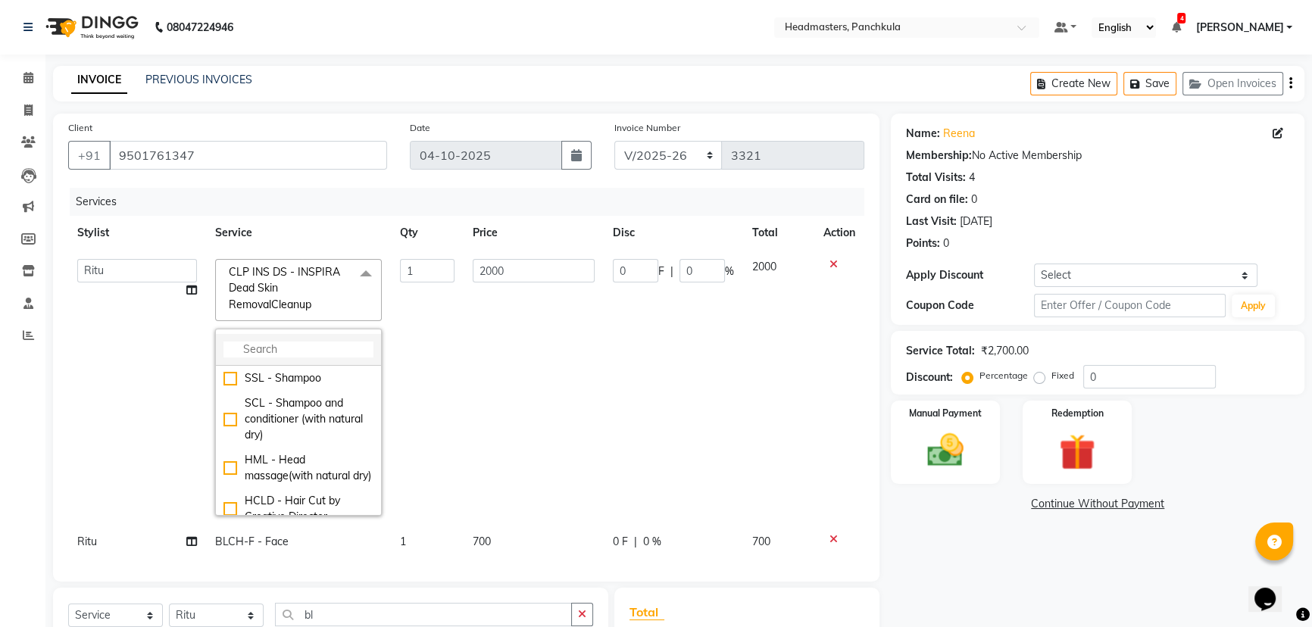
click at [322, 270] on input "multiselect-search" at bounding box center [298, 350] width 150 height 16
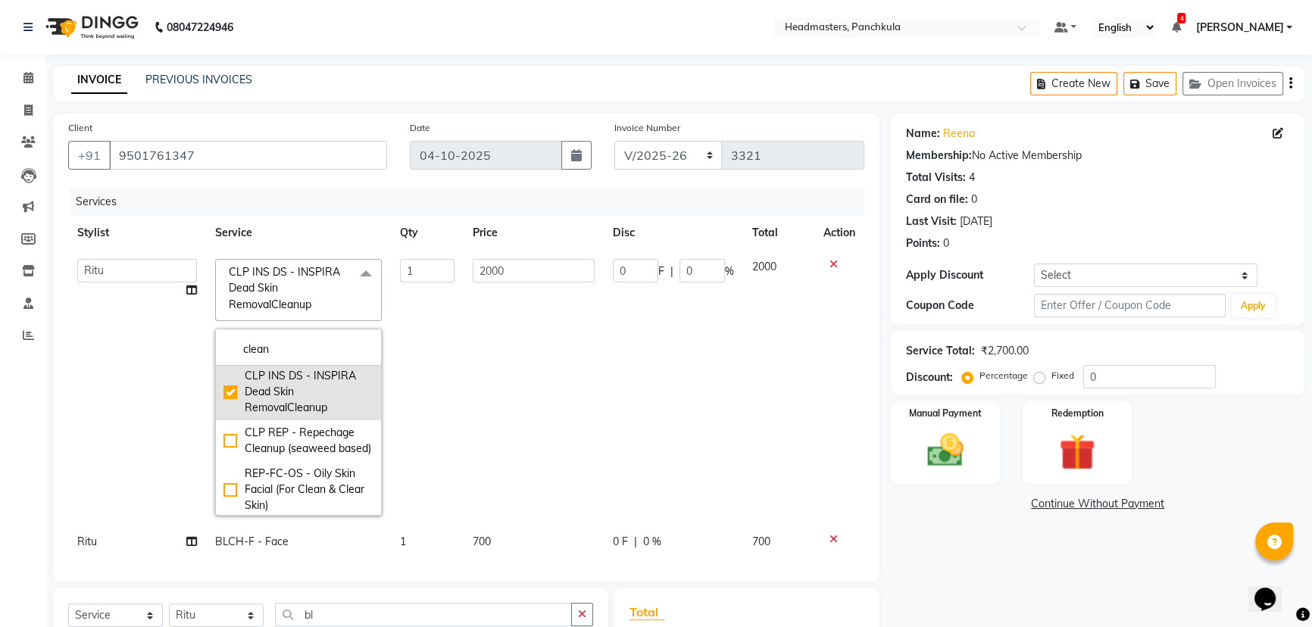
type input "clean"
click at [334, 270] on div "CLP REP - Repechage Cleanup (seaweed based)" at bounding box center [298, 441] width 150 height 32
checkbox input "false"
checkbox input "true"
type input "3000"
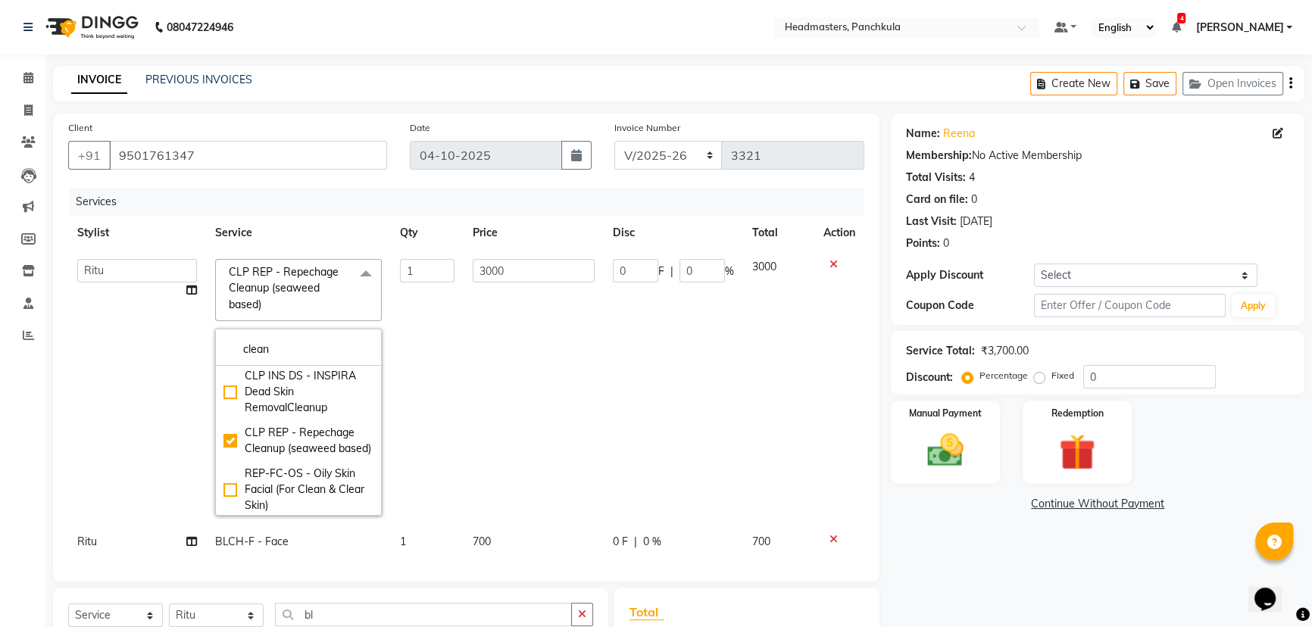
click at [493, 270] on td "3000" at bounding box center [534, 387] width 140 height 275
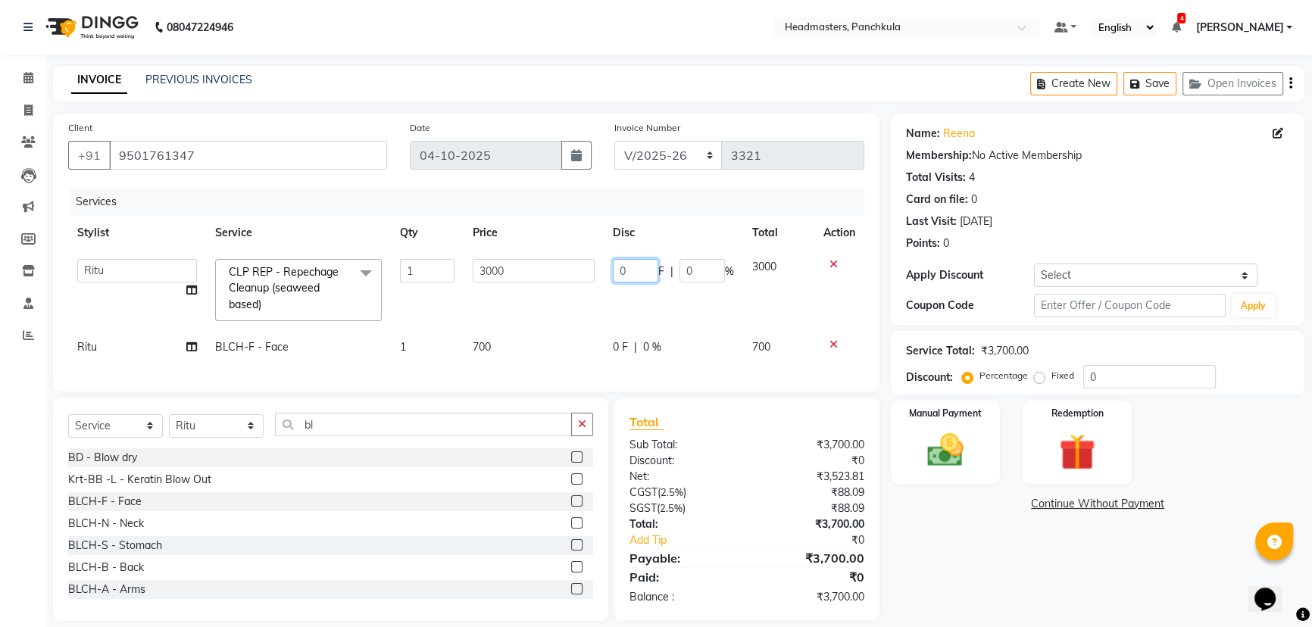
click at [631, 266] on input "0" at bounding box center [635, 270] width 45 height 23
type input "0500"
drag, startPoint x: 984, startPoint y: 606, endPoint x: 982, endPoint y: 595, distance: 11.5
click at [659, 270] on div "Name: Reena Membership: No Active Membership Total Visits: 4 Card on file: 0 La…" at bounding box center [1103, 368] width 425 height 508
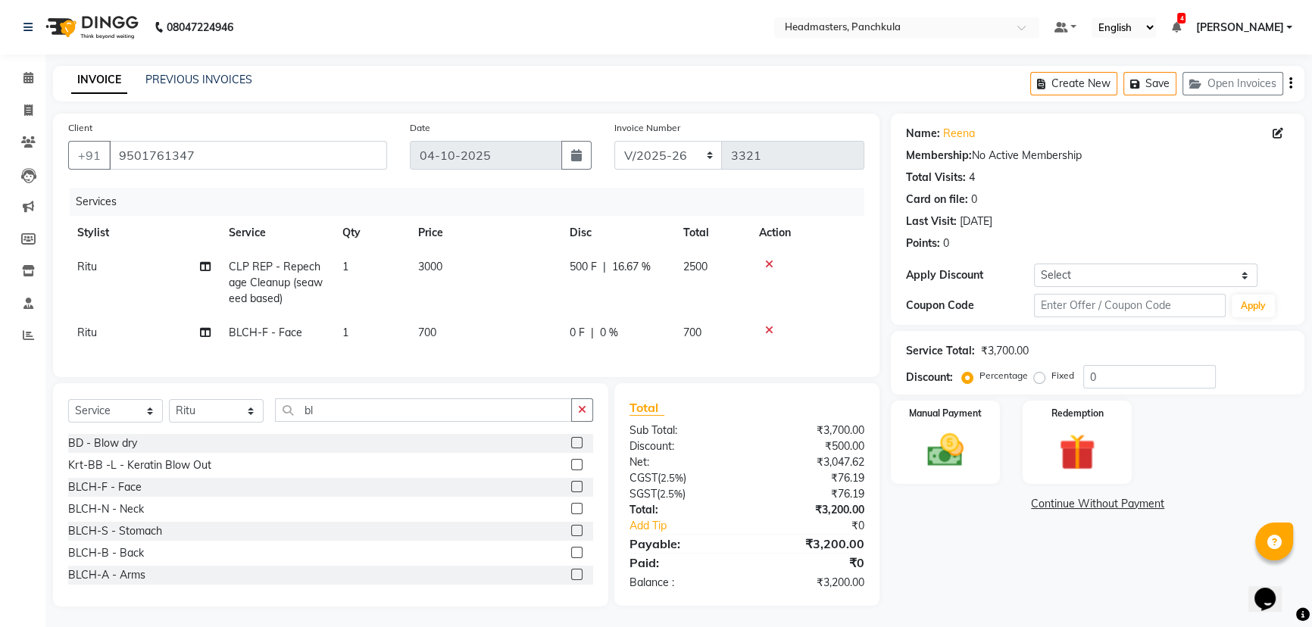
click at [592, 270] on td "0 F | 0 %" at bounding box center [618, 333] width 114 height 34
select select "64053"
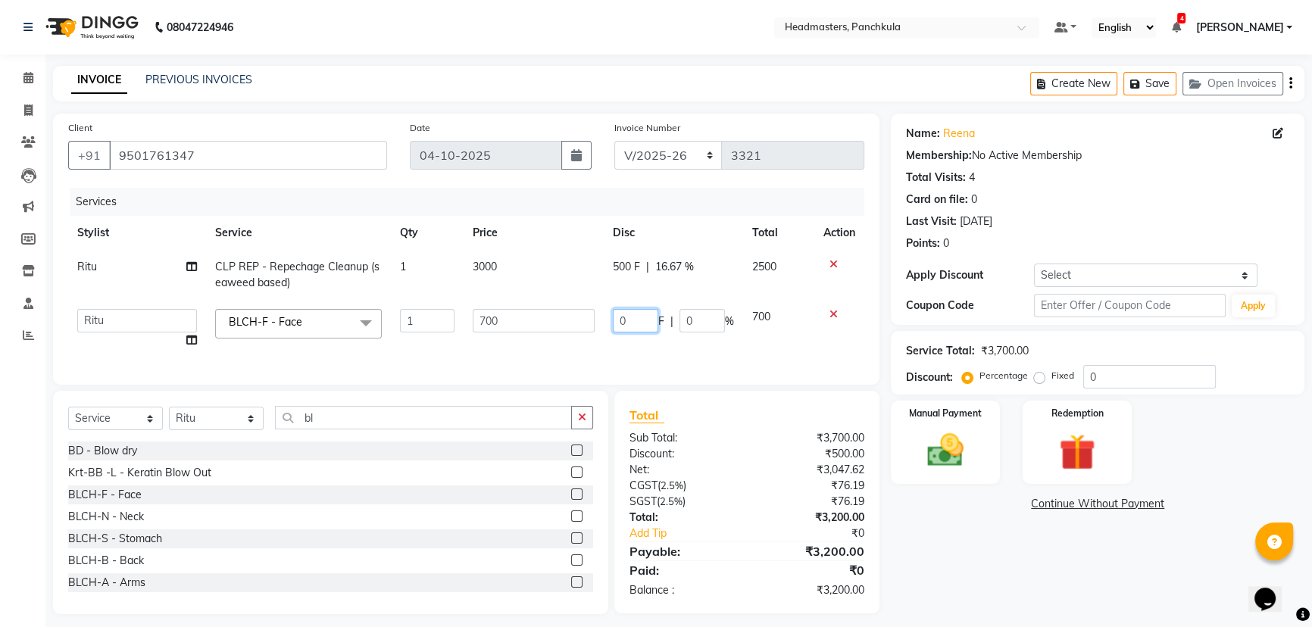
click at [624, 270] on input "0" at bounding box center [635, 320] width 45 height 23
type input "0200"
click at [659, 270] on div "Name: Reena Membership: No Active Membership Total Visits: 4 Card on file: 0 La…" at bounding box center [1103, 364] width 425 height 501
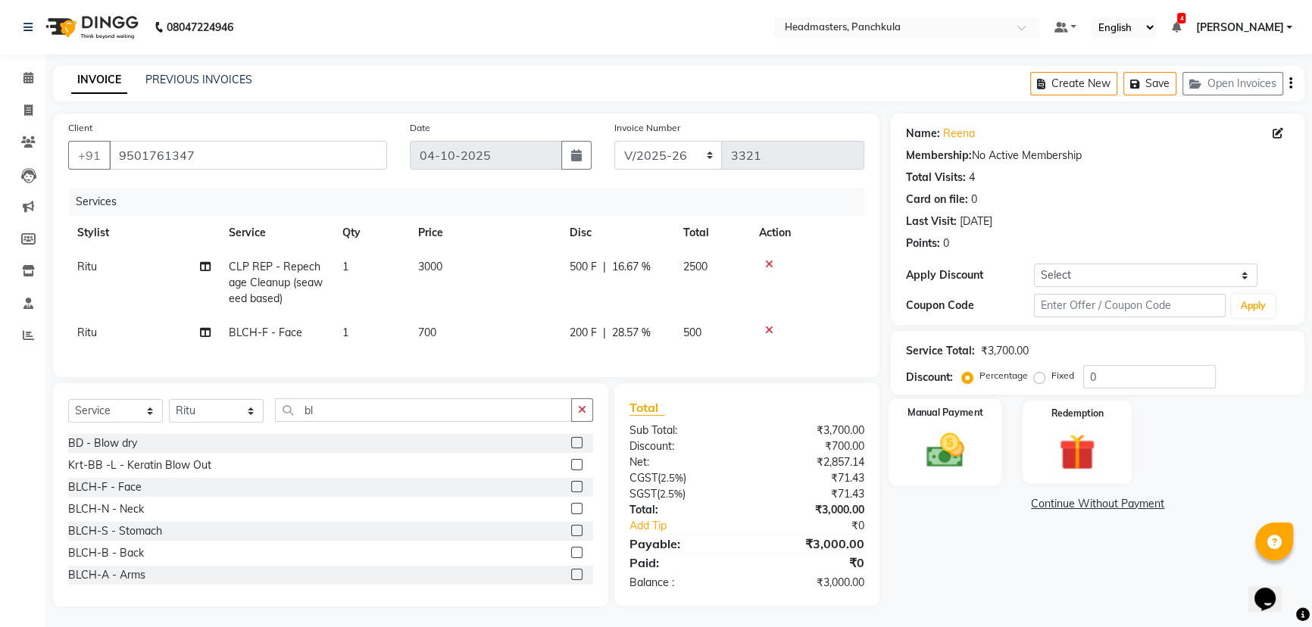
click at [659, 270] on img at bounding box center [945, 450] width 61 height 43
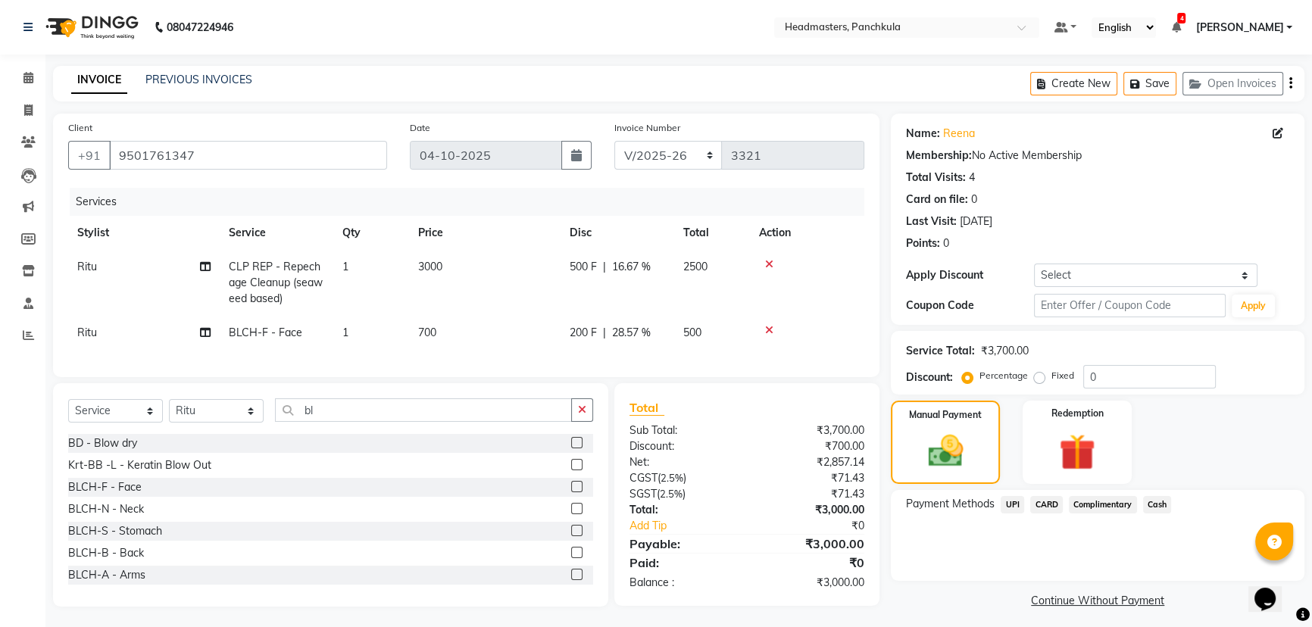
click at [659, 270] on span "CARD" at bounding box center [1046, 504] width 33 height 17
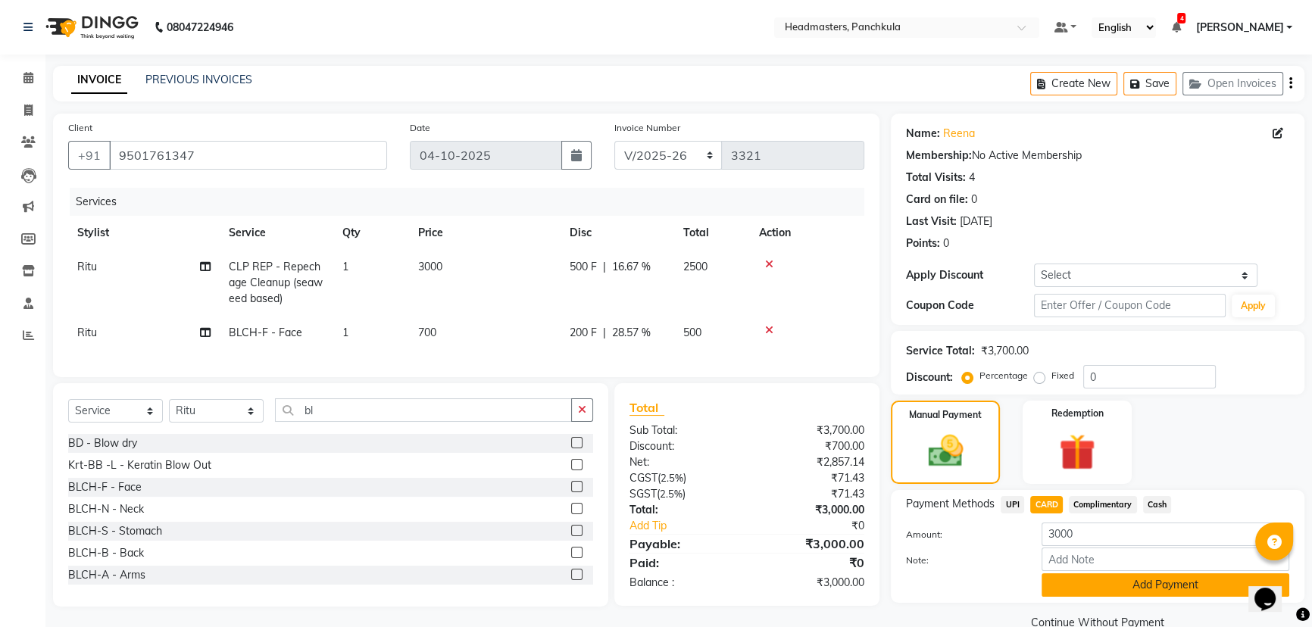
click at [659, 270] on button "Add Payment" at bounding box center [1166, 584] width 248 height 23
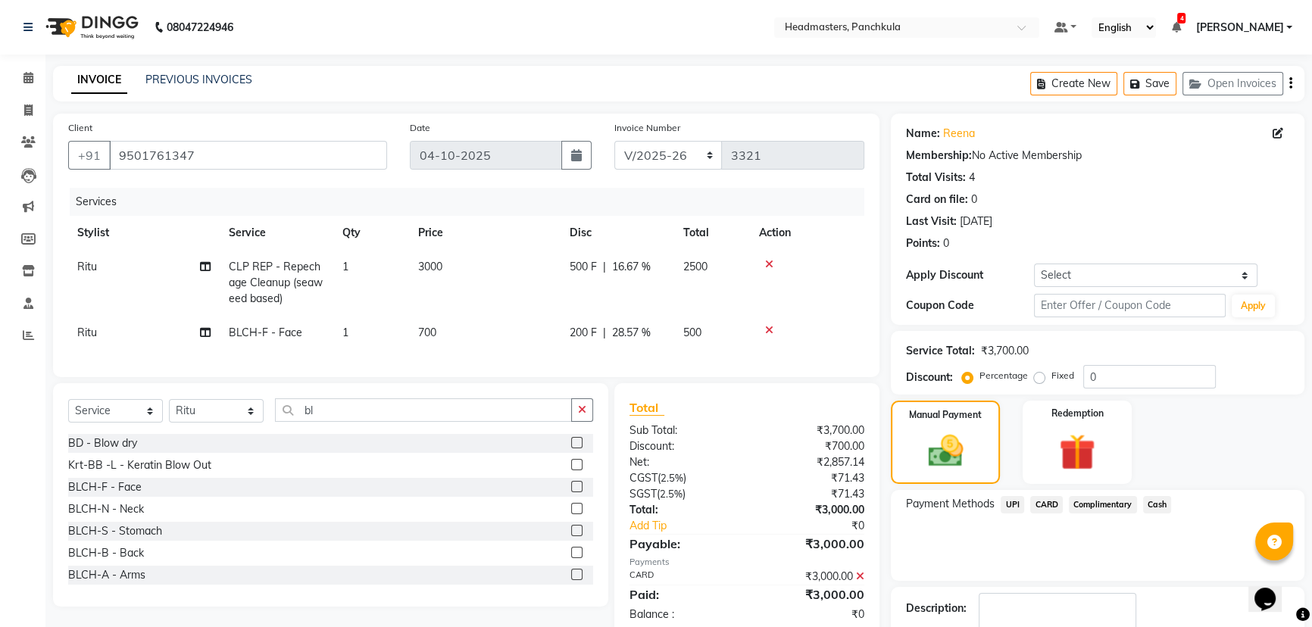
scroll to position [70, 0]
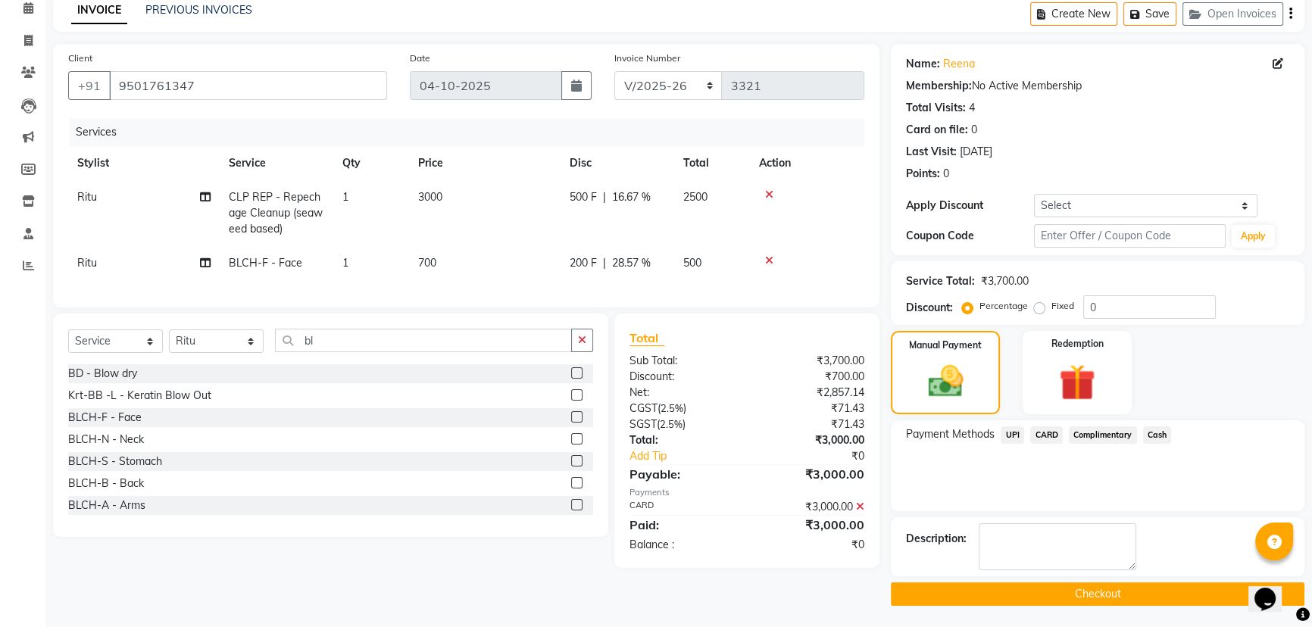
click at [659, 270] on button "Checkout" at bounding box center [1098, 593] width 414 height 23
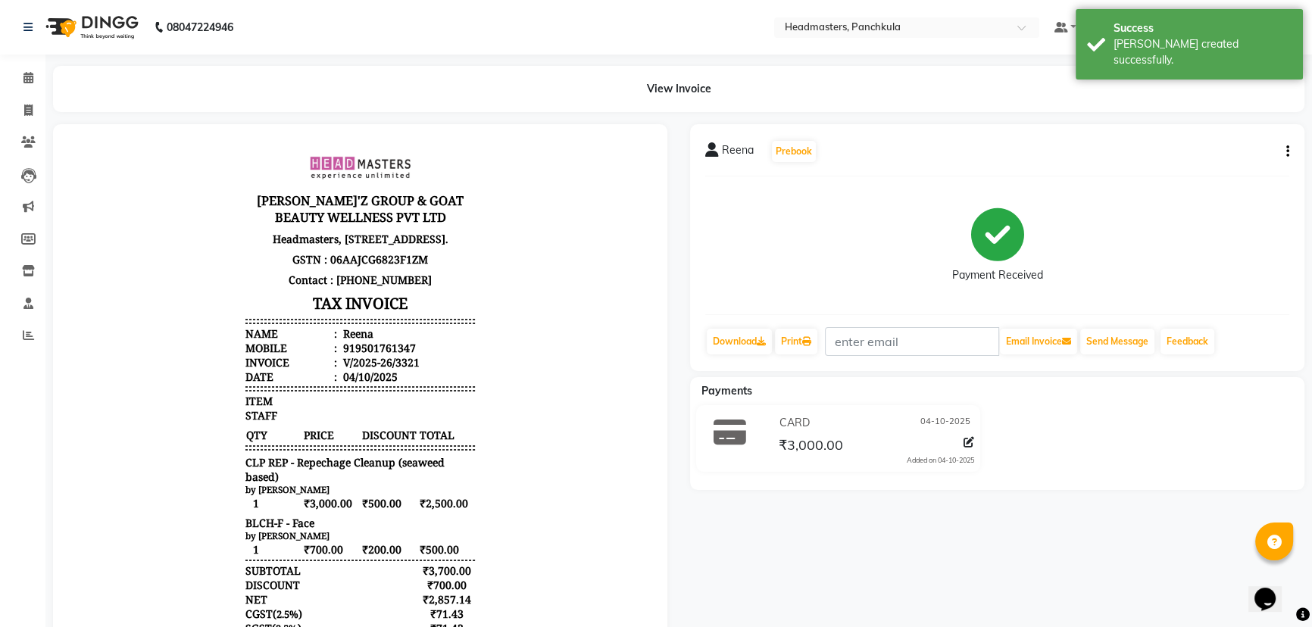
select select "service"
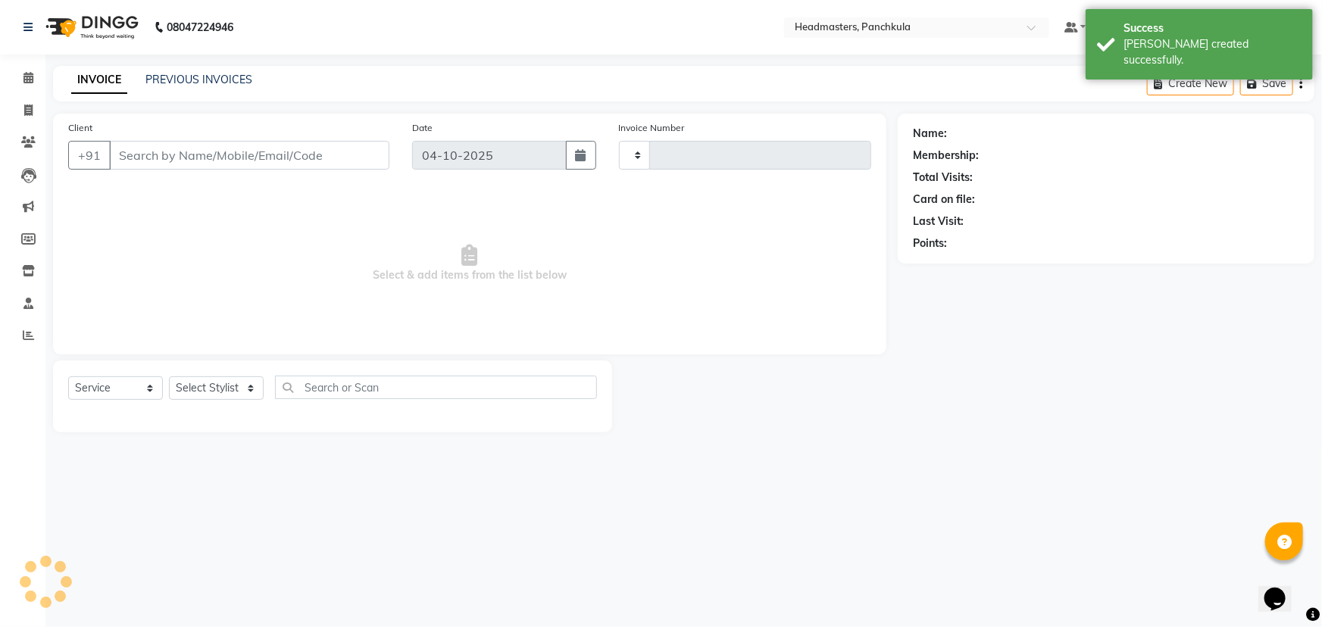
type input "3322"
select select "7376"
type input "9501761347"
select select "64053"
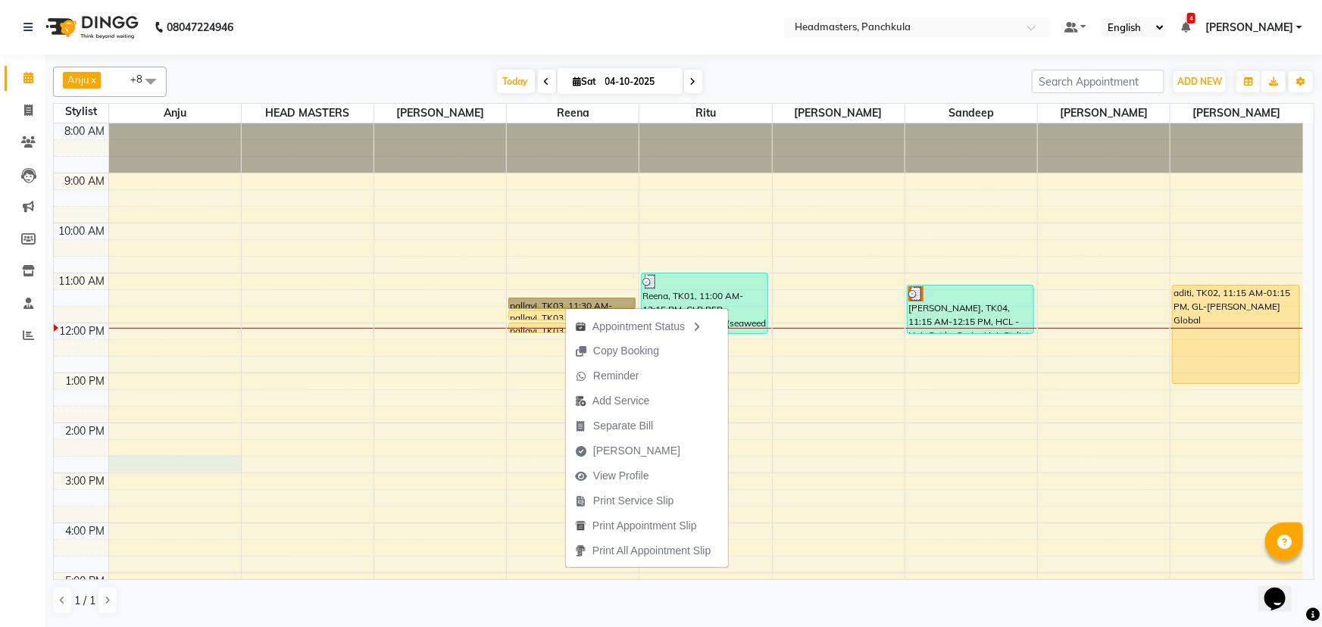
click at [198, 270] on div "8:00 AM 9:00 AM 10:00 AM 11:00 AM 12:00 PM 1:00 PM 2:00 PM 3:00 PM 4:00 PM 5:00…" at bounding box center [678, 447] width 1249 height 649
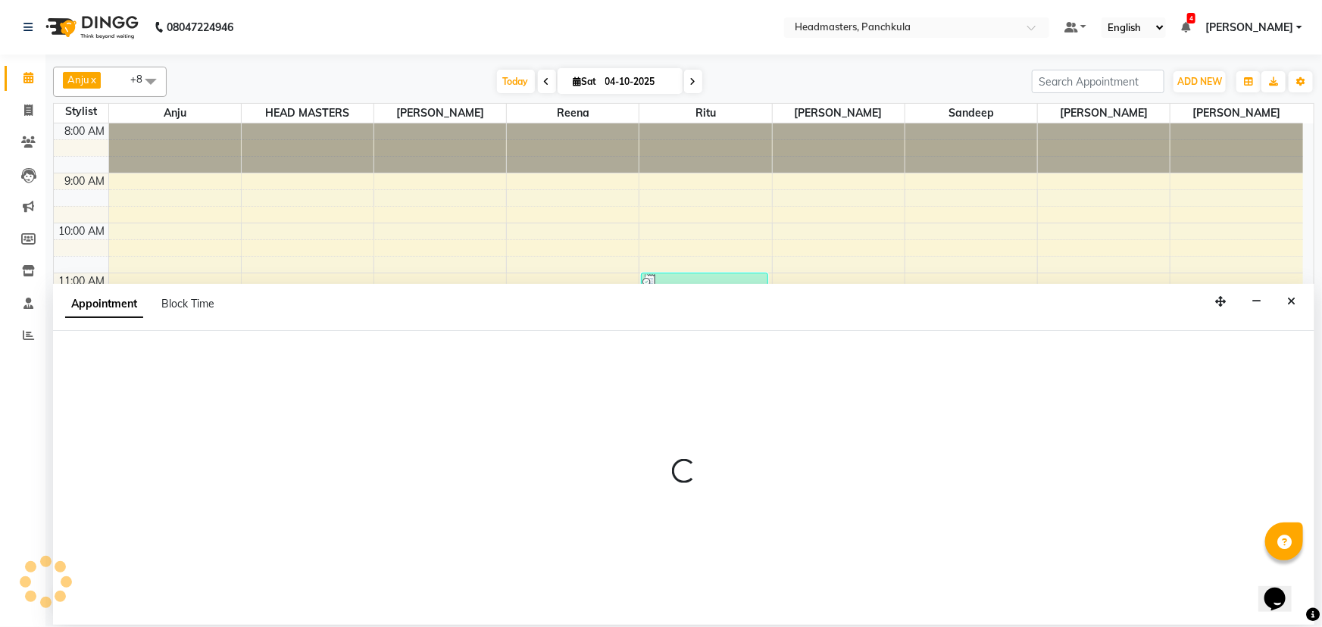
select select "64054"
select select "885"
select select "tentative"
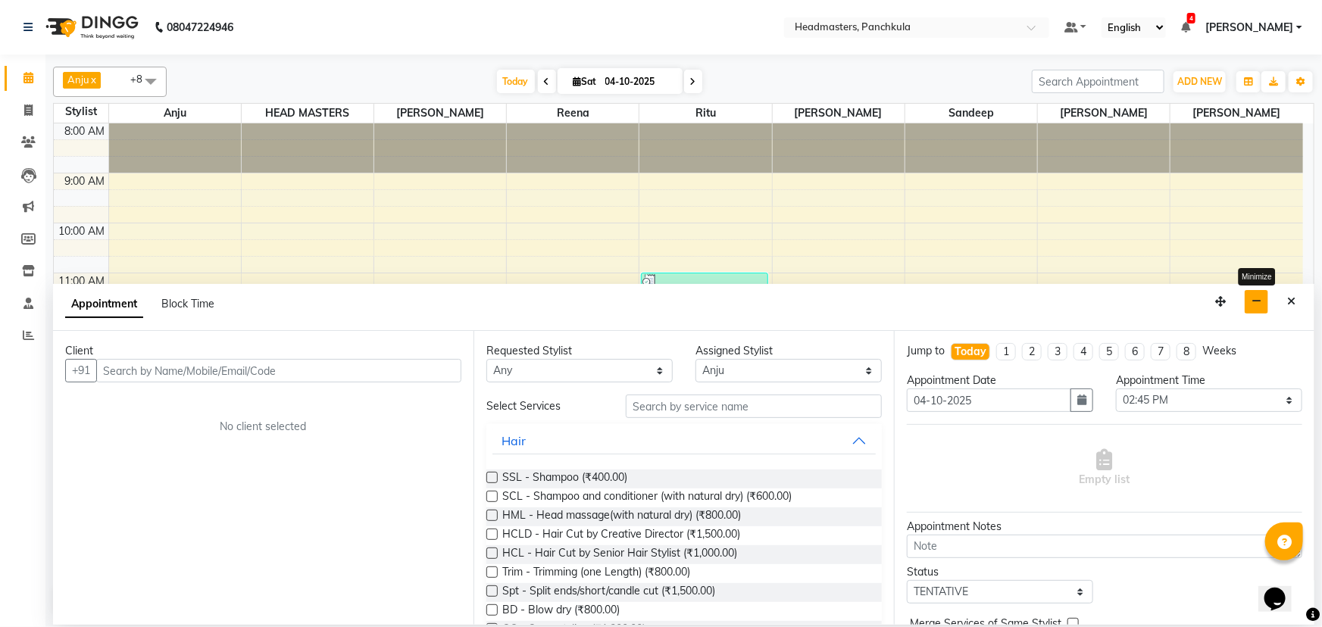
click at [659, 270] on button "button" at bounding box center [1256, 301] width 23 height 23
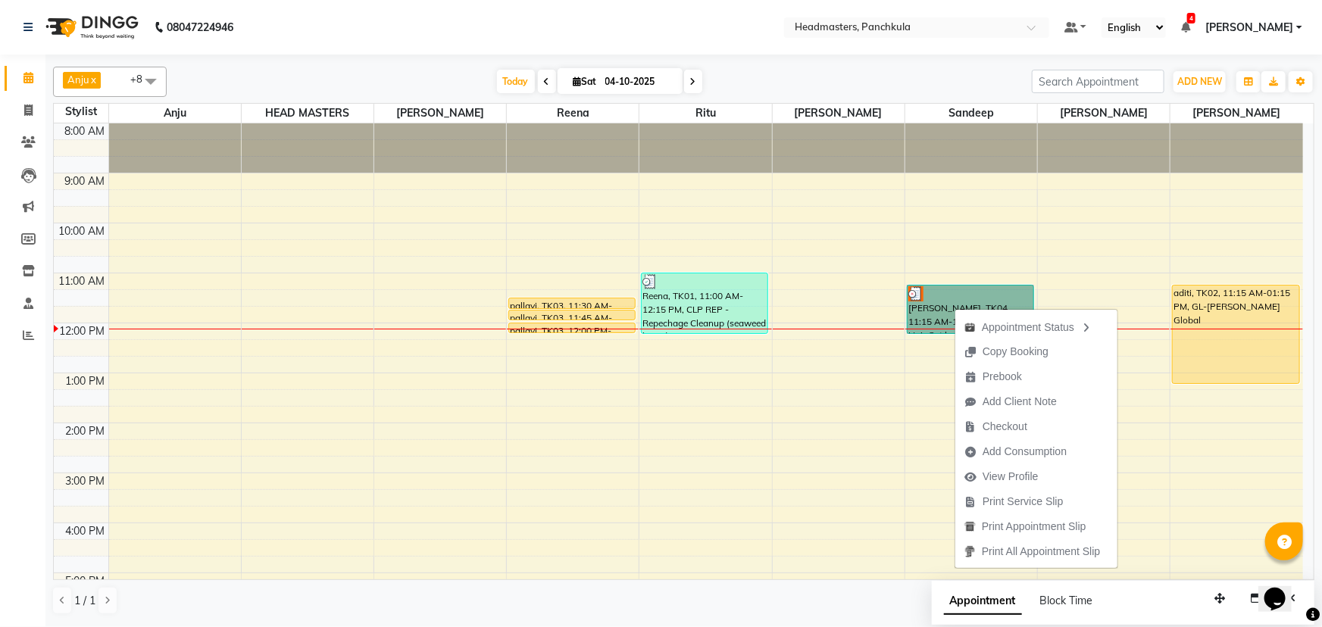
click at [221, 270] on div "8:00 AM 9:00 AM 10:00 AM 11:00 AM 12:00 PM 1:00 PM 2:00 PM 3:00 PM 4:00 PM 5:00…" at bounding box center [678, 447] width 1249 height 649
select select "64054"
select select "tentative"
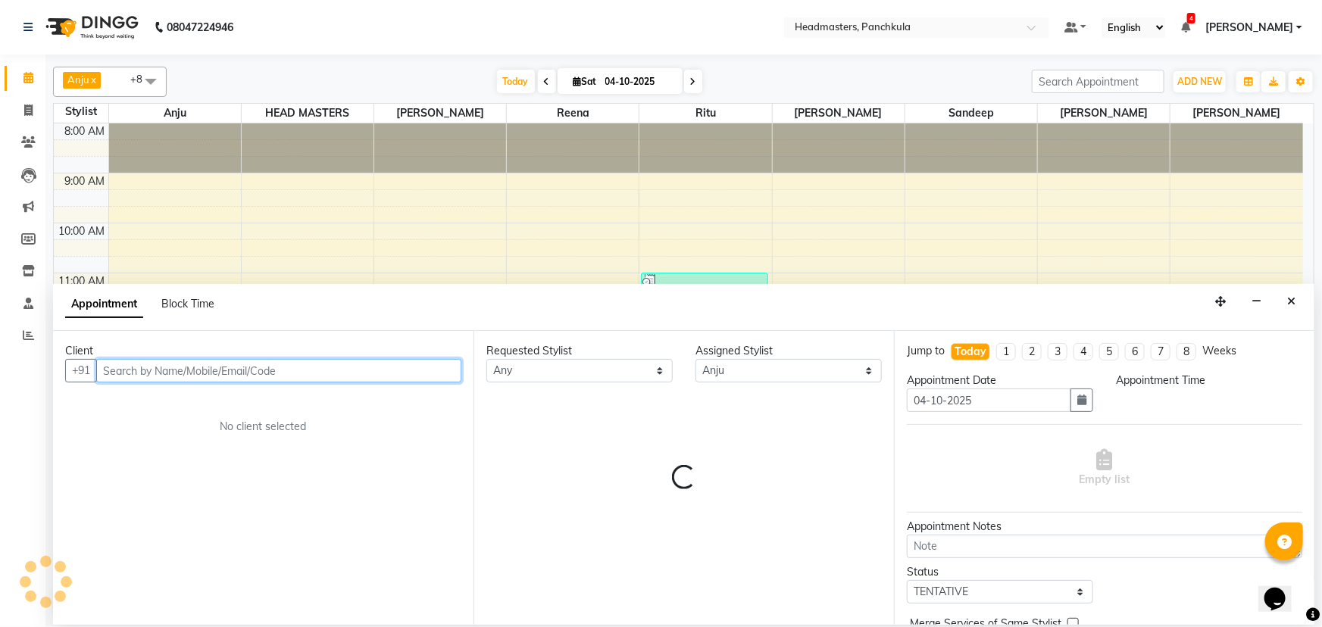
select select "735"
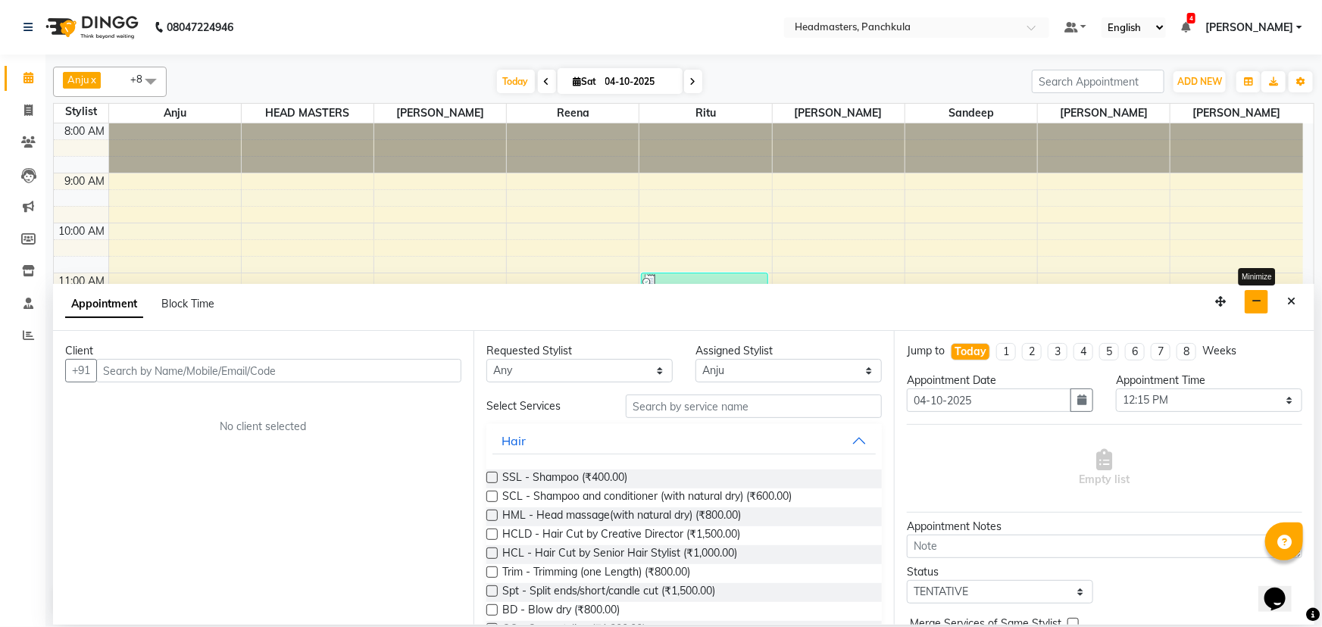
click at [659, 270] on icon "button" at bounding box center [1256, 301] width 10 height 11
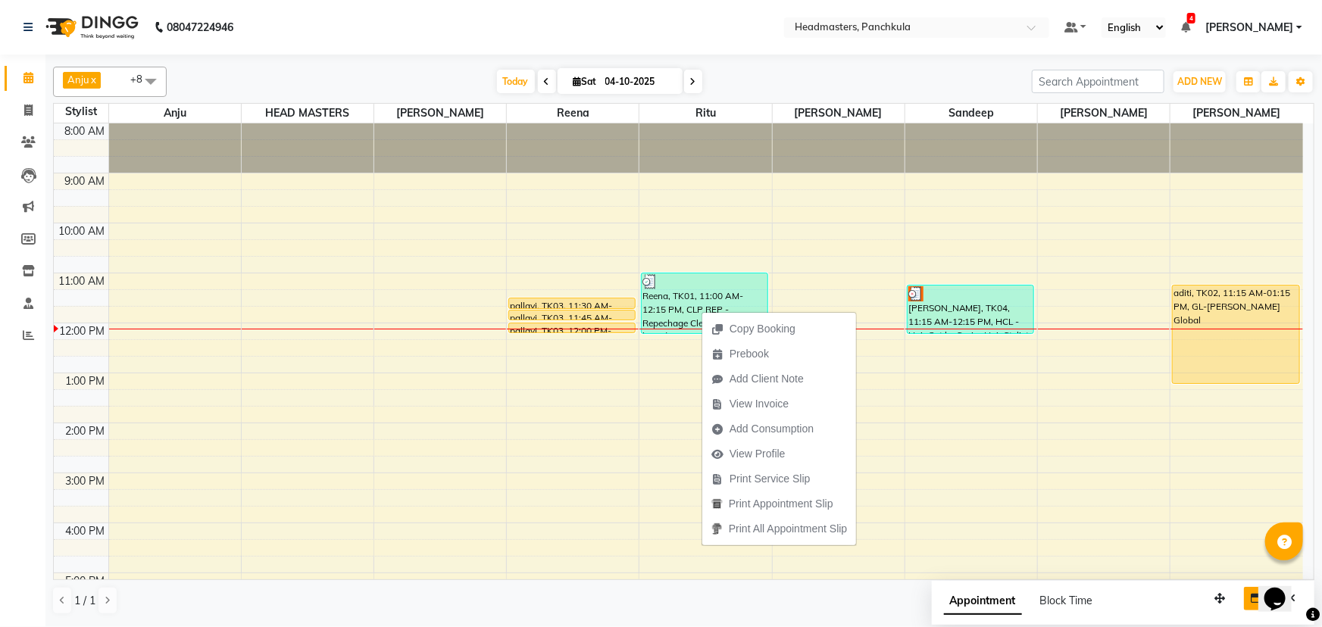
click at [17, 270] on div "Calendar Invoice Clients Leads Marketing Members Inventory Staff Reports Comple…" at bounding box center [102, 323] width 205 height 561
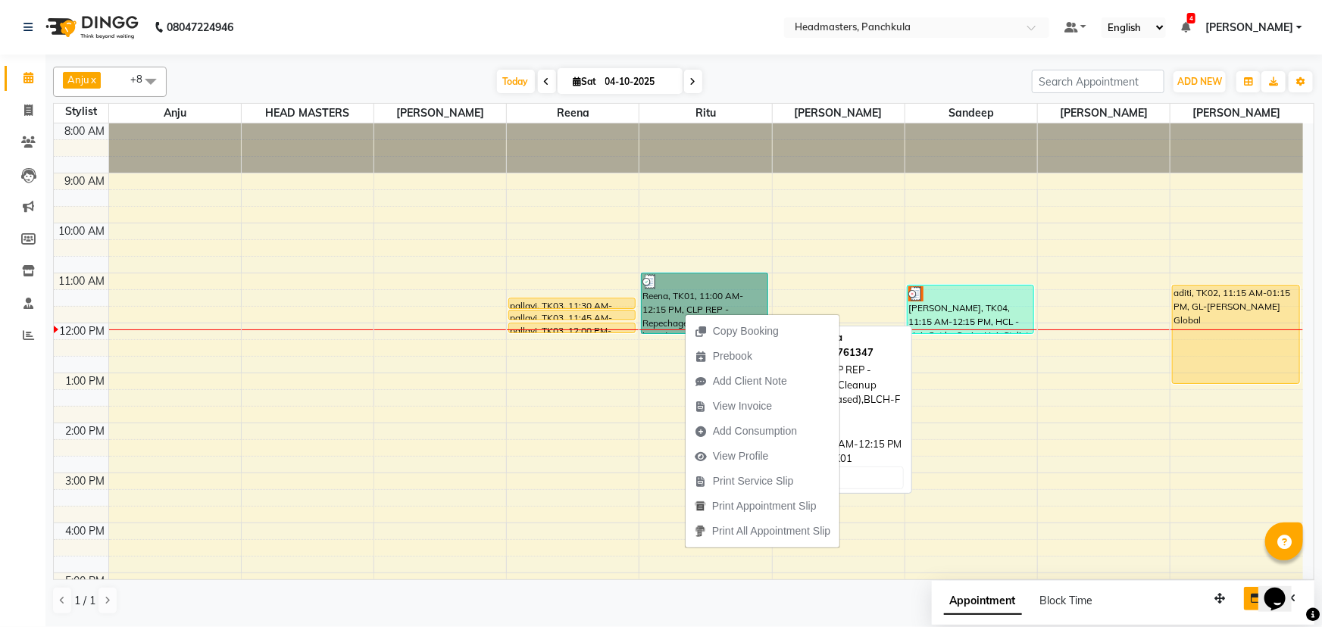
click at [657, 270] on link "Reena, TK01, 11:00 AM-12:15 PM, CLP REP - Repechage Cleanup (seaweed based),BLC…" at bounding box center [704, 303] width 127 height 61
select select "3"
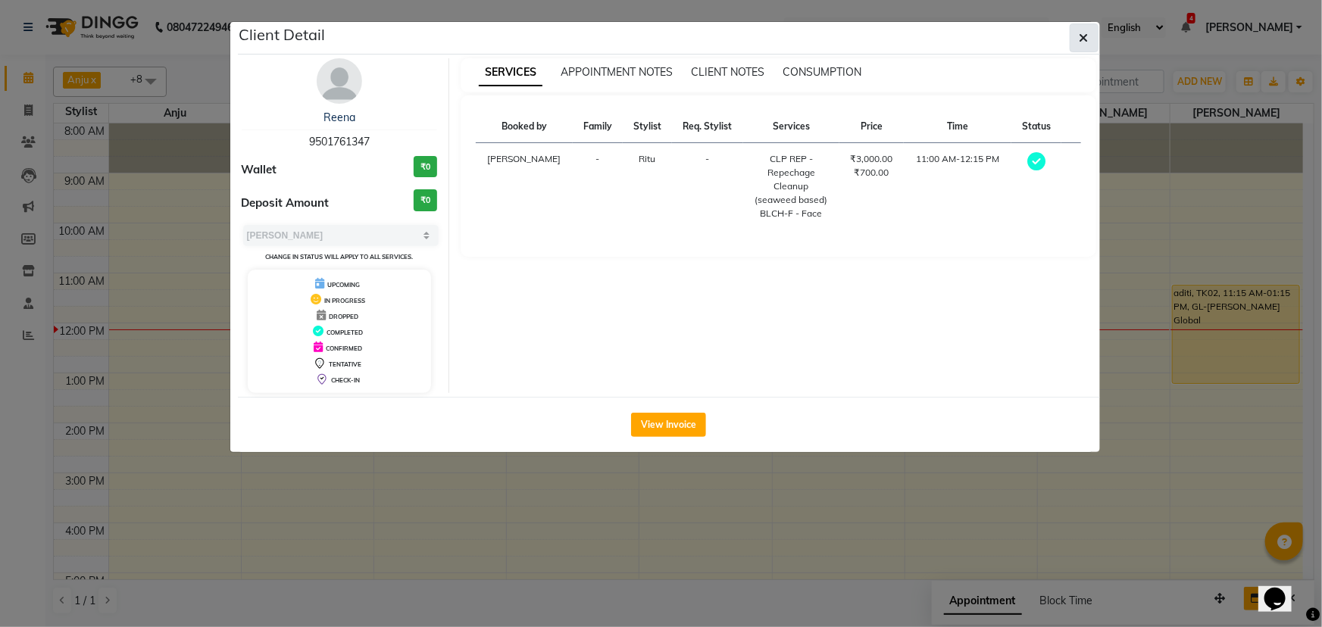
click at [659, 38] on icon "button" at bounding box center [1083, 38] width 9 height 12
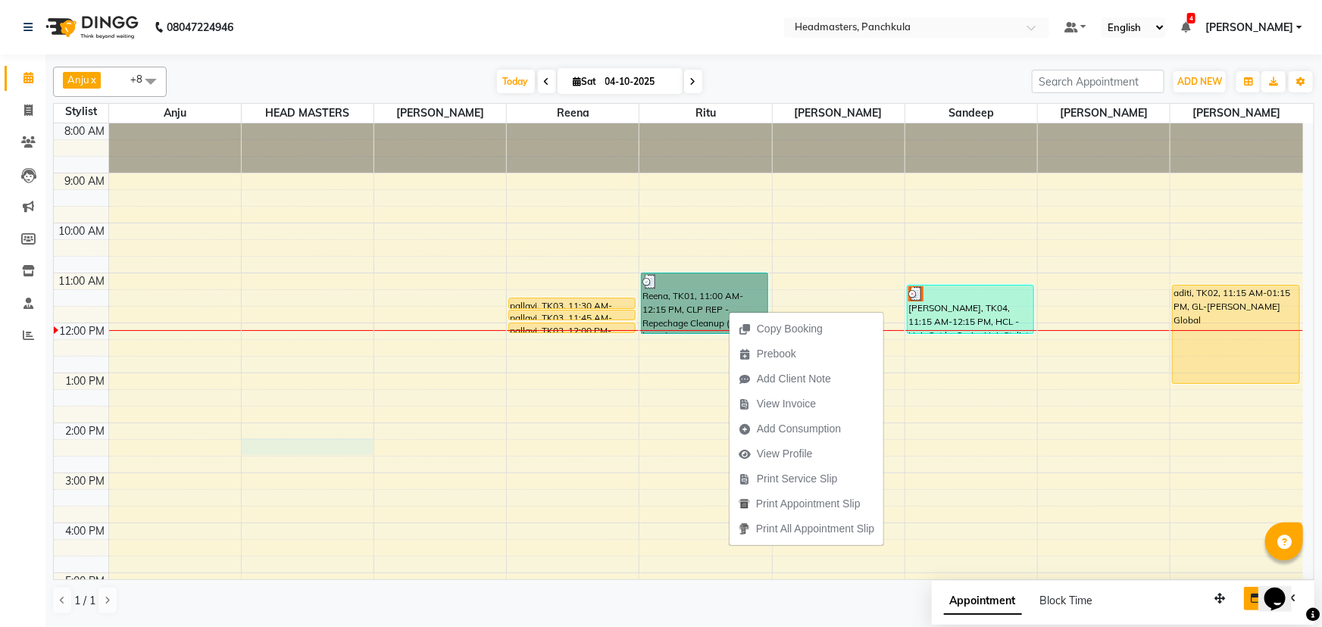
click at [283, 270] on div "8:00 AM 9:00 AM 10:00 AM 11:00 AM 12:00 PM 1:00 PM 2:00 PM 3:00 PM 4:00 PM 5:00…" at bounding box center [678, 447] width 1249 height 649
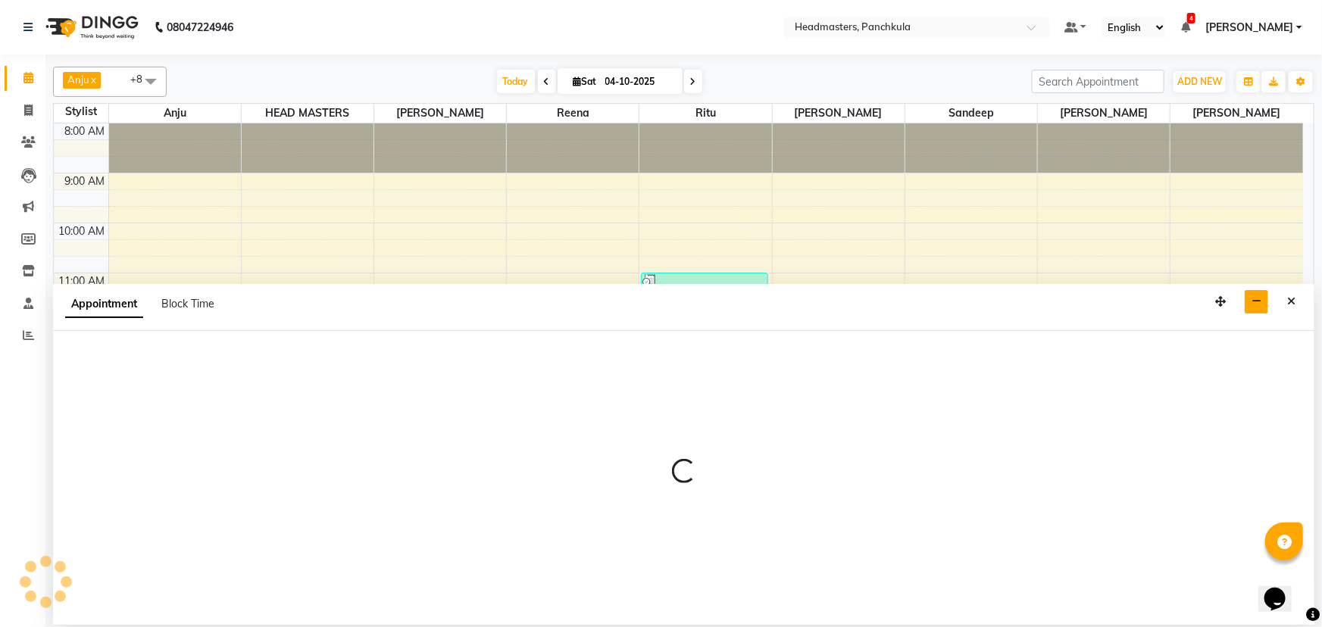
select select "64002"
select select "855"
select select "tentative"
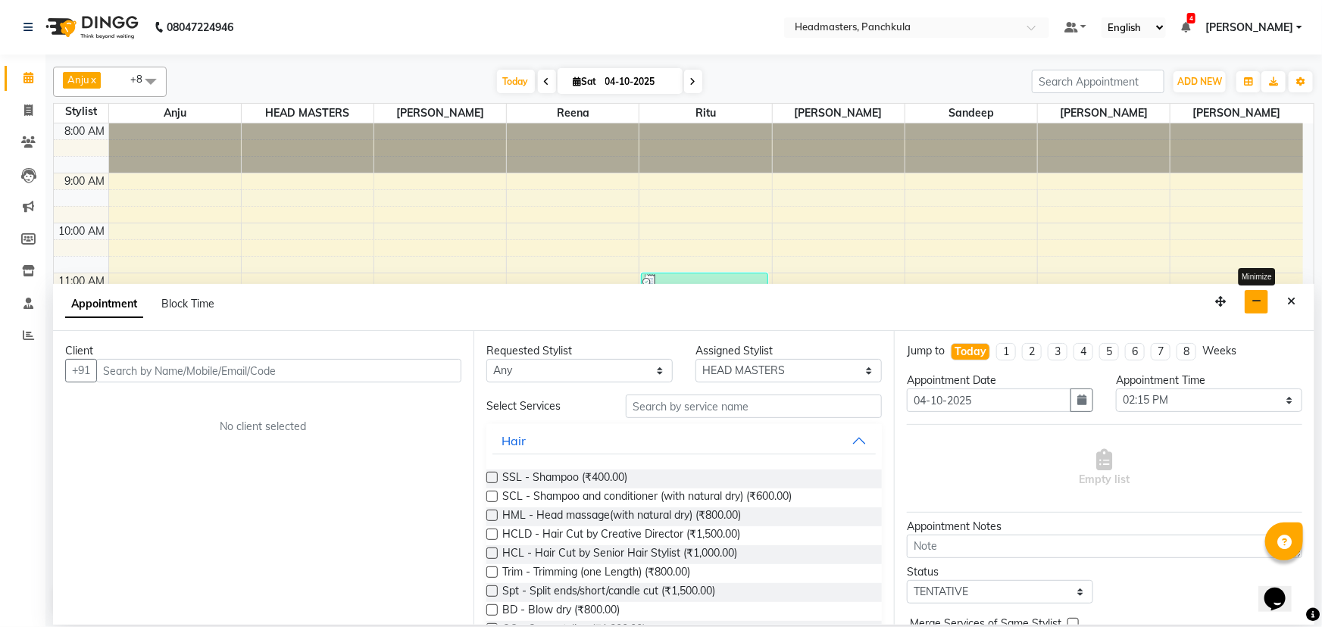
click at [659, 270] on icon "button" at bounding box center [1256, 301] width 10 height 11
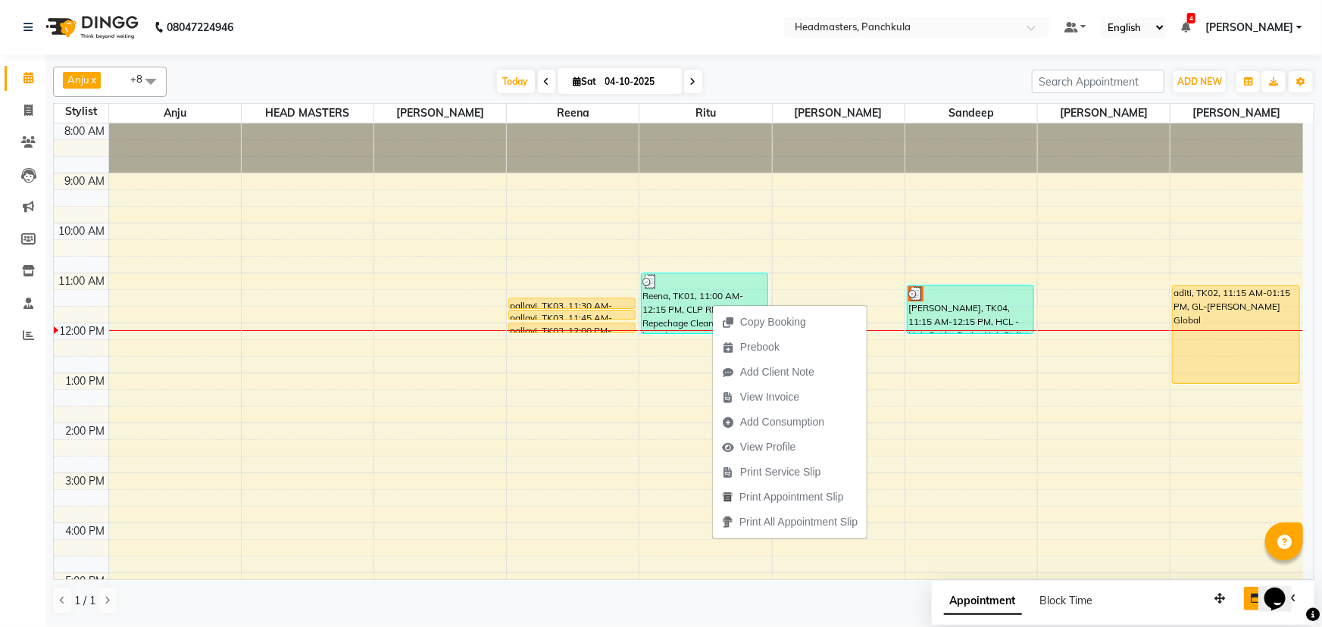
click at [10, 270] on div "Calendar Invoice Clients Leads Marketing Members Inventory Staff Reports Comple…" at bounding box center [102, 323] width 205 height 561
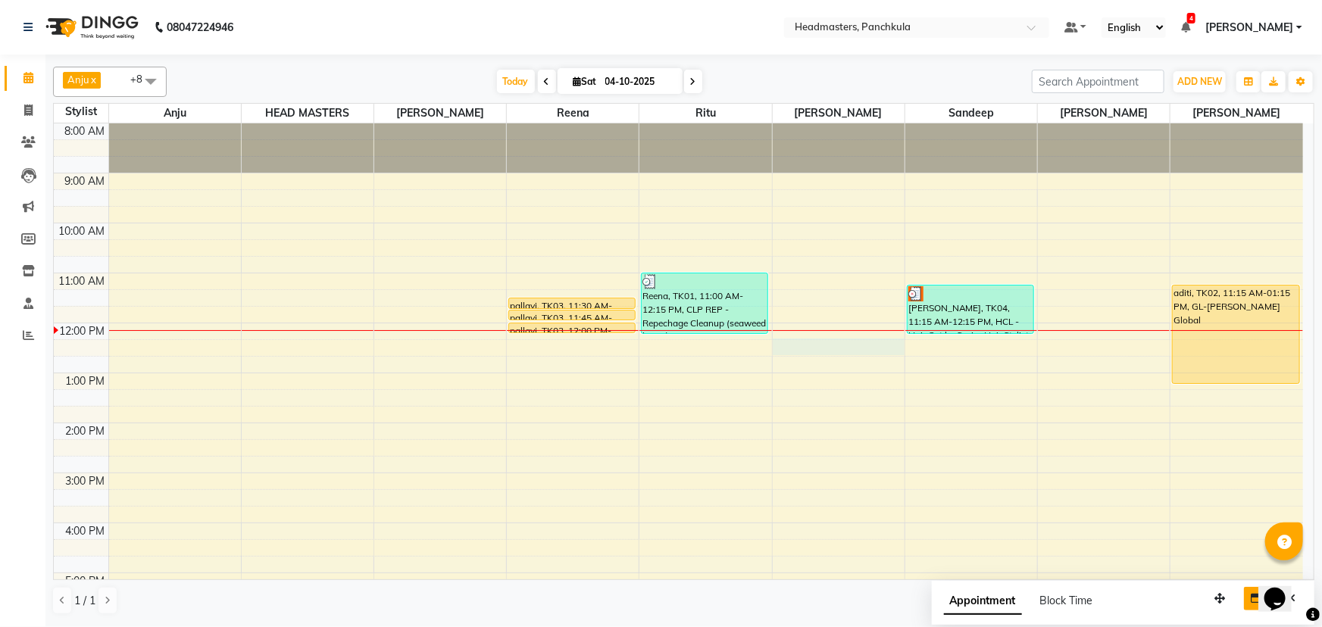
click at [659, 270] on div "8:00 AM 9:00 AM 10:00 AM 11:00 AM 12:00 PM 1:00 PM 2:00 PM 3:00 PM 4:00 PM 5:00…" at bounding box center [678, 447] width 1249 height 649
select select "64060"
select select "735"
select select "tentative"
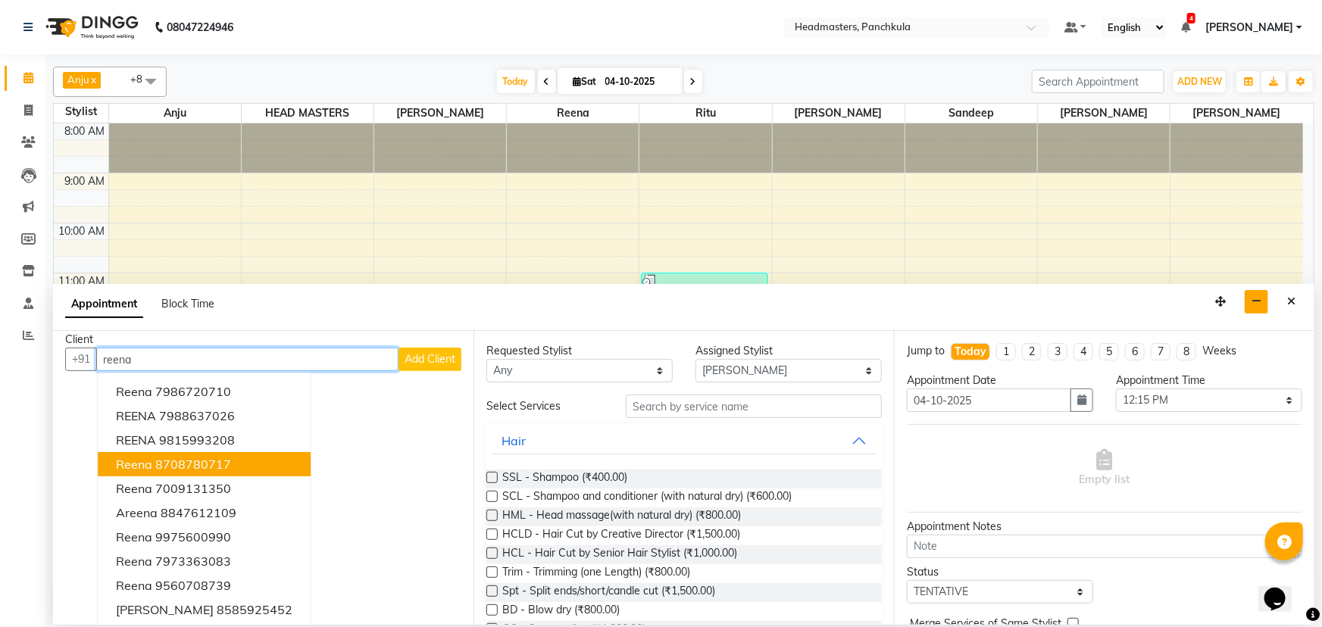
scroll to position [14, 0]
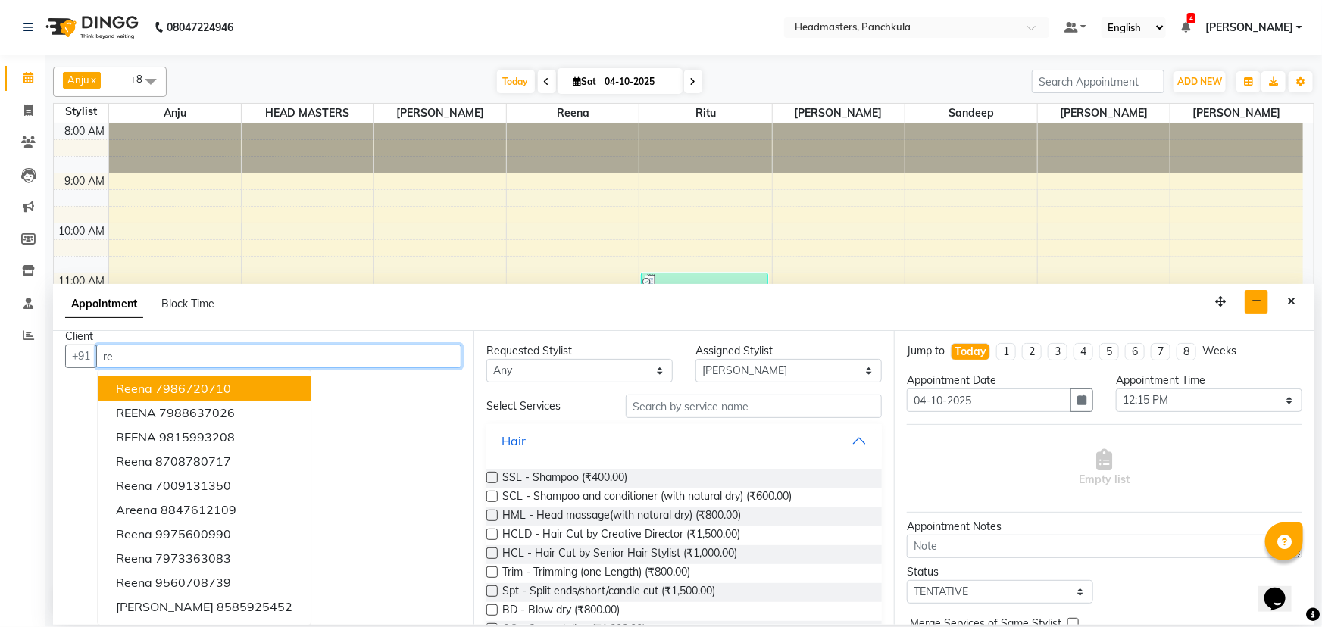
type input "r"
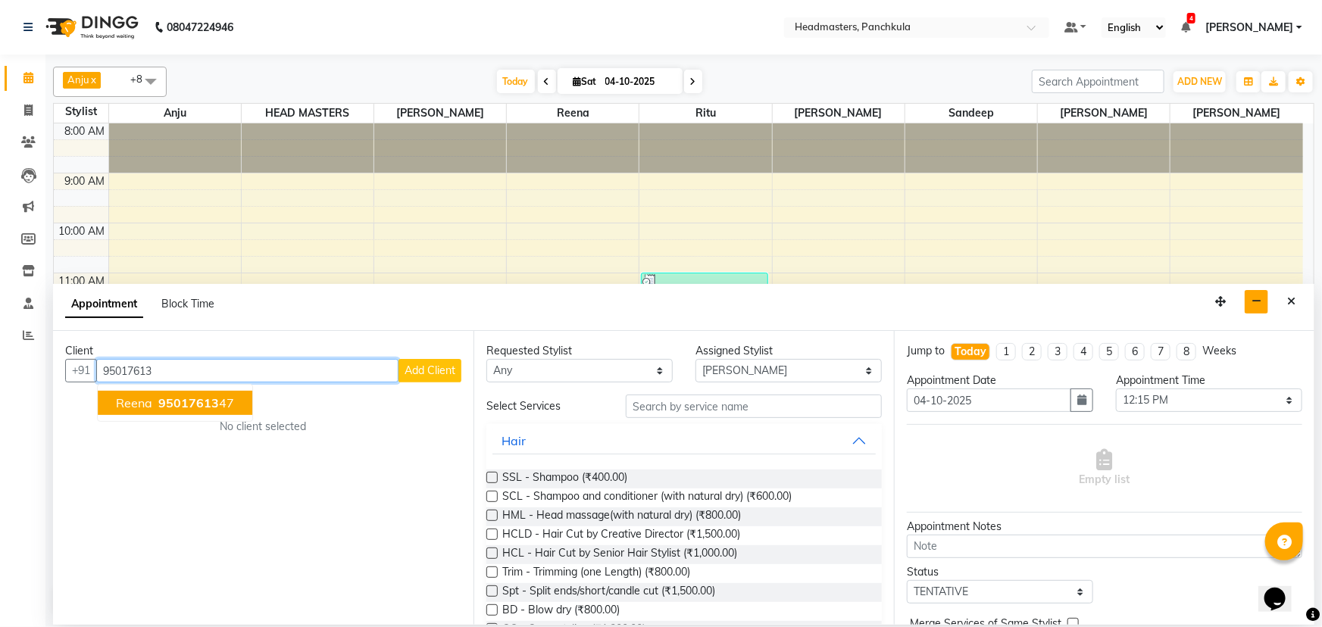
click at [230, 270] on ngb-highlight "95017613 47" at bounding box center [194, 402] width 79 height 15
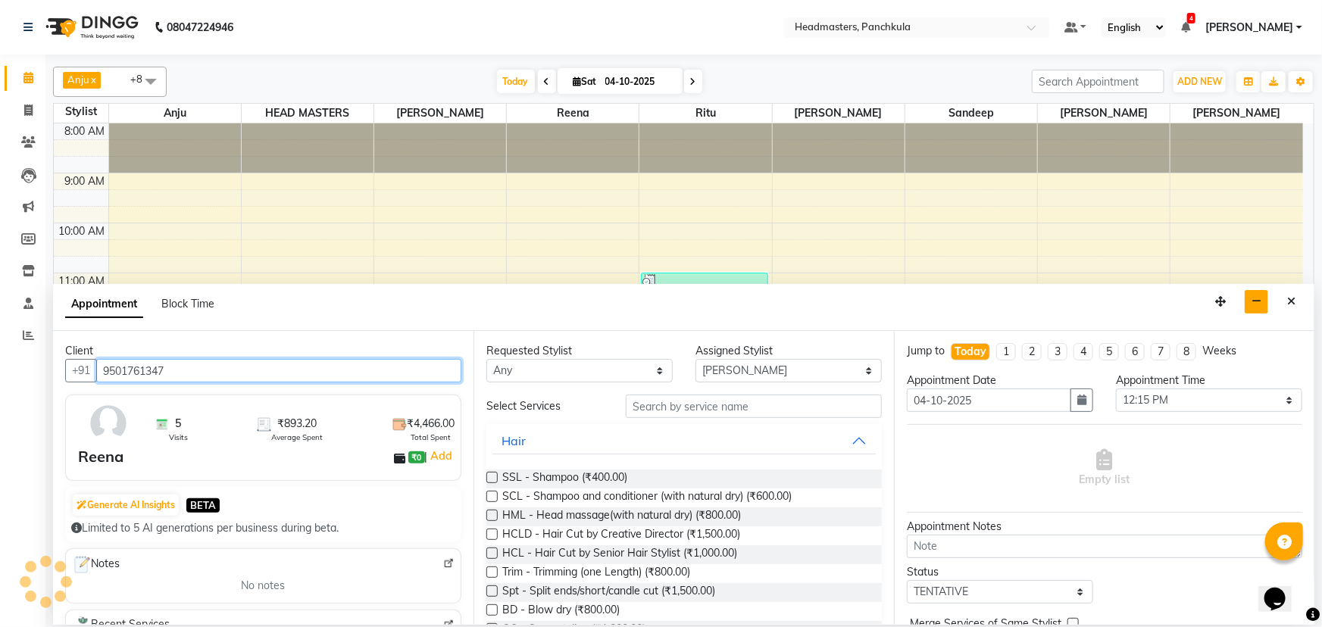
type input "9501761347"
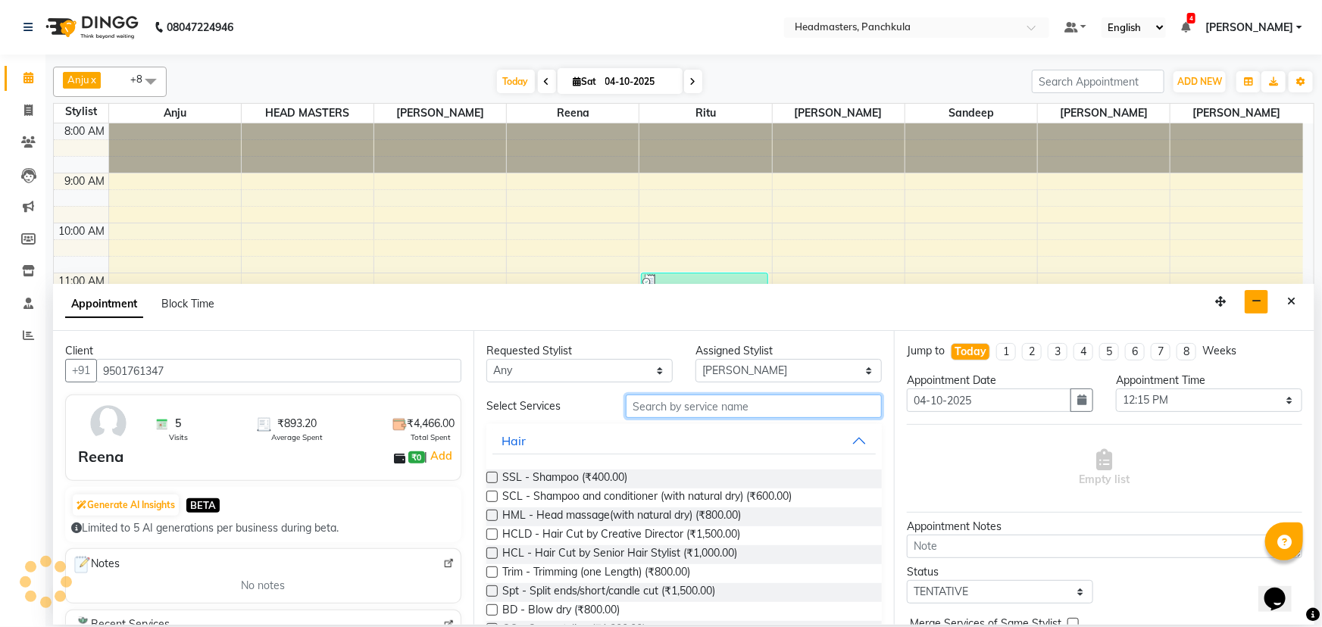
click at [633, 270] on input "text" at bounding box center [754, 406] width 256 height 23
click at [659, 270] on icon "button" at bounding box center [1256, 301] width 10 height 11
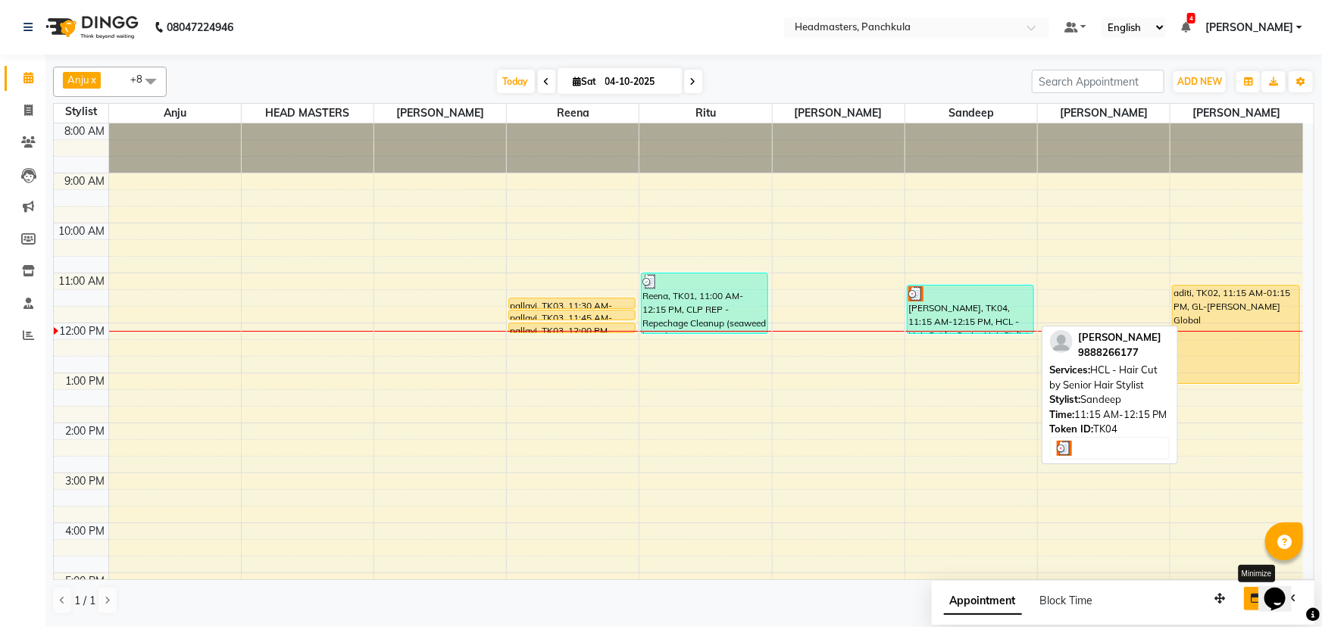
click at [659, 270] on div "[PERSON_NAME], TK04, 11:15 AM-12:15 PM, HCL - Hair Cut by Senior Hair Stylist" at bounding box center [970, 310] width 126 height 48
select select "3"
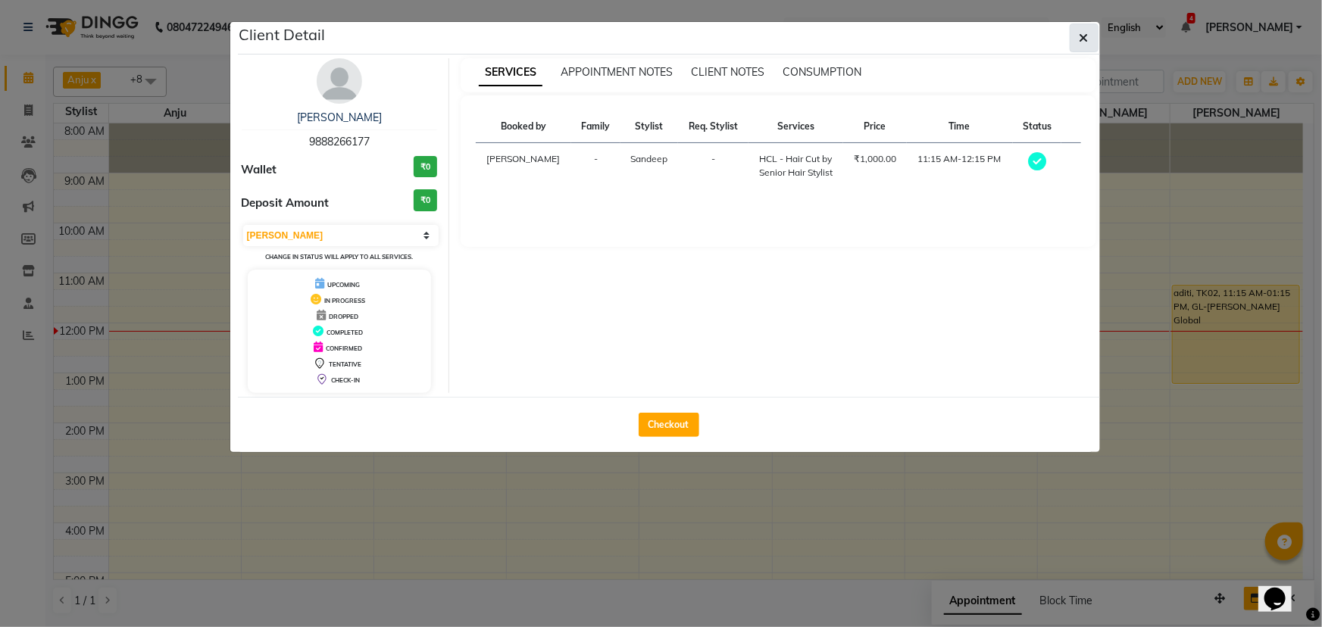
click at [659, 35] on icon "button" at bounding box center [1083, 38] width 9 height 12
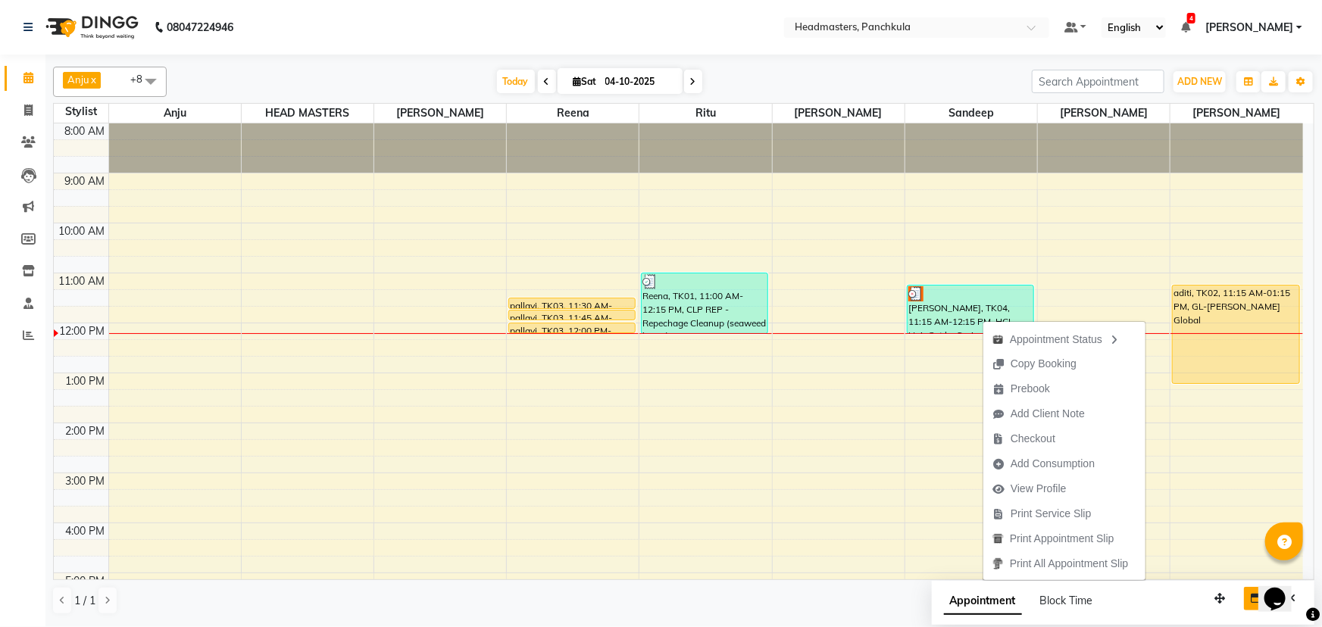
click at [5, 270] on div "Calendar Invoice Clients Leads Marketing Members Inventory Staff Reports Comple…" at bounding box center [102, 323] width 205 height 561
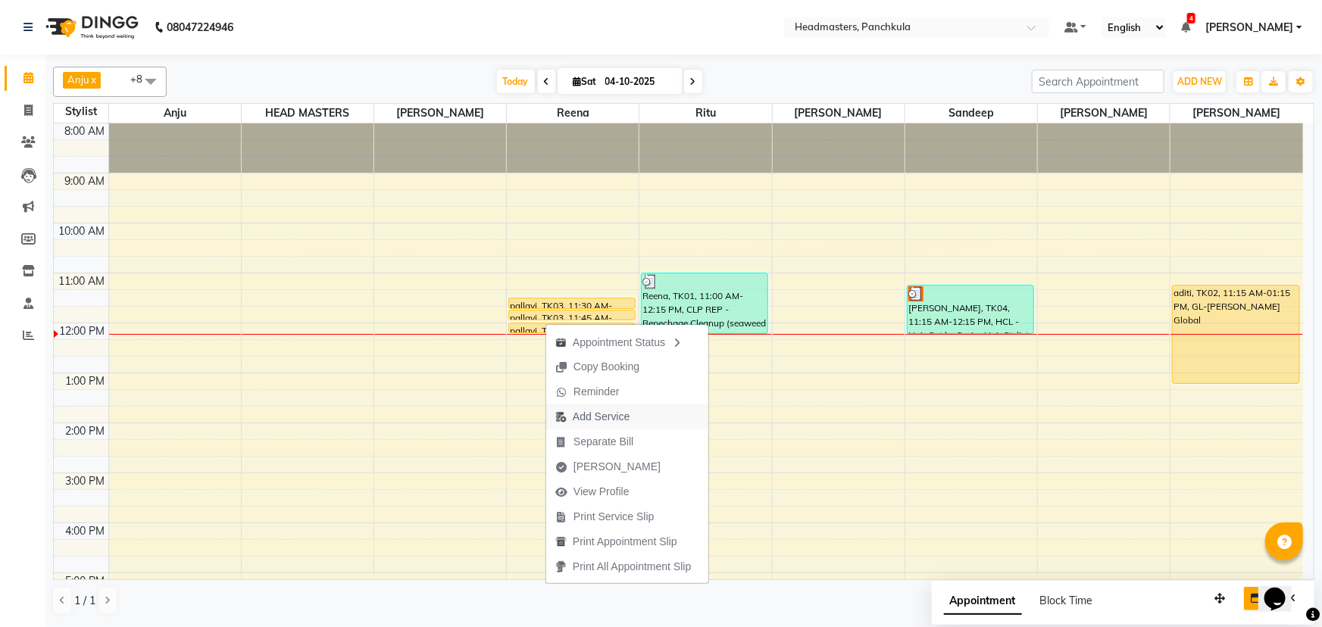
click at [585, 270] on span "Add Service" at bounding box center [601, 417] width 57 height 16
select select "64261"
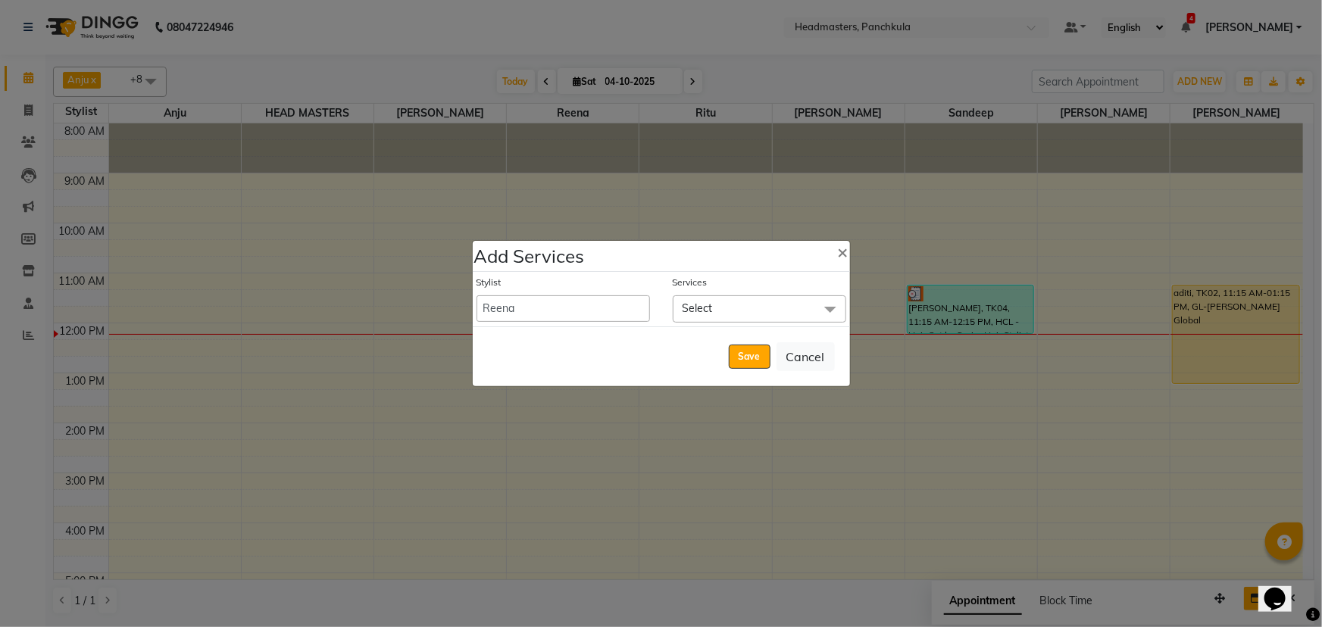
click at [659, 270] on span "Select" at bounding box center [697, 308] width 30 height 14
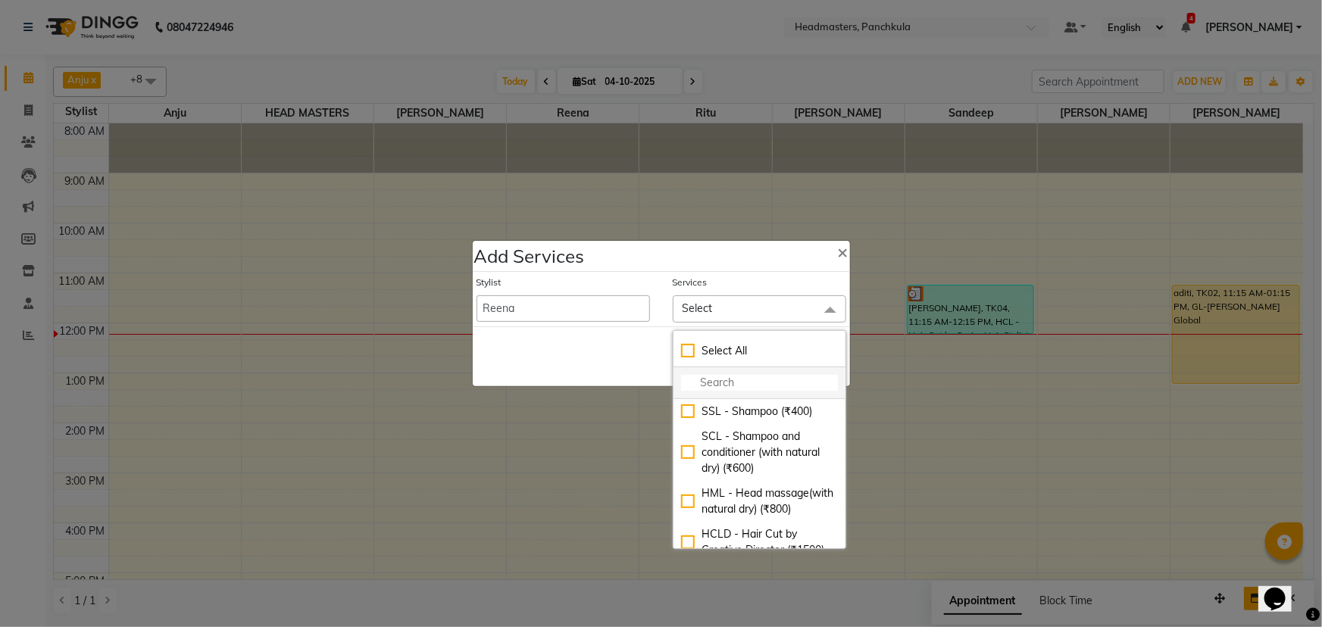
click at [659, 270] on input "multiselect-search" at bounding box center [759, 383] width 157 height 16
type input "h"
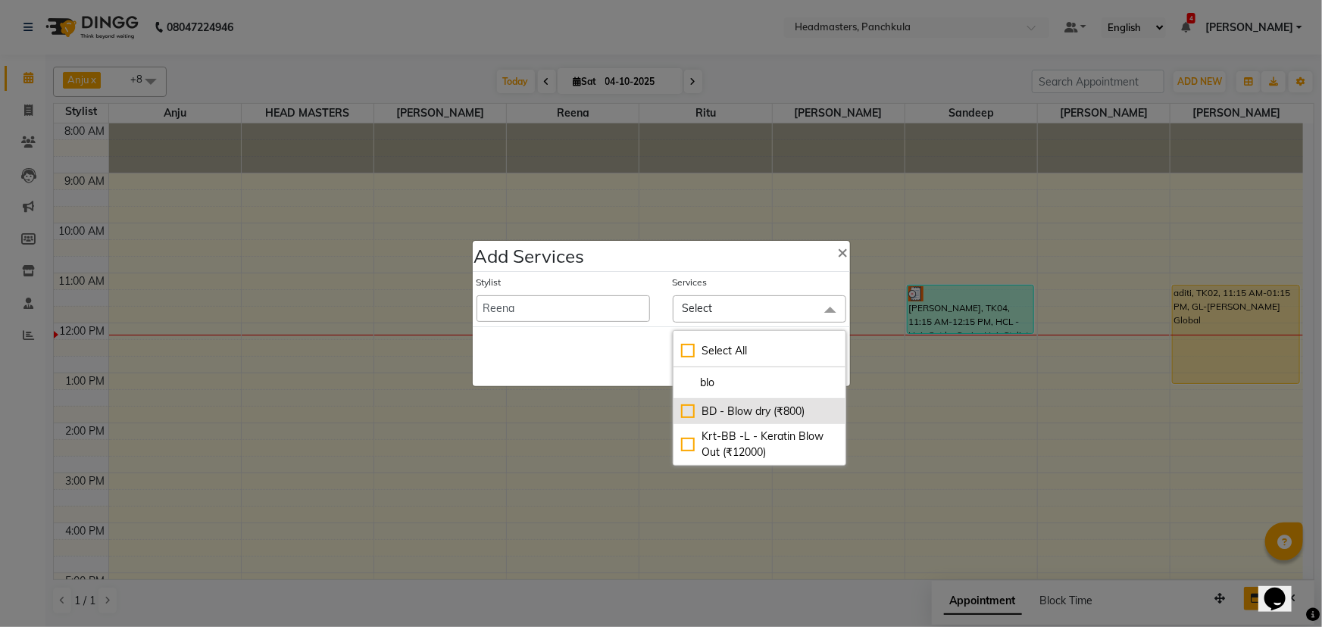
type input "blo"
click at [659, 270] on div "BD - Blow dry (₹800)" at bounding box center [759, 412] width 157 height 16
checkbox input "true"
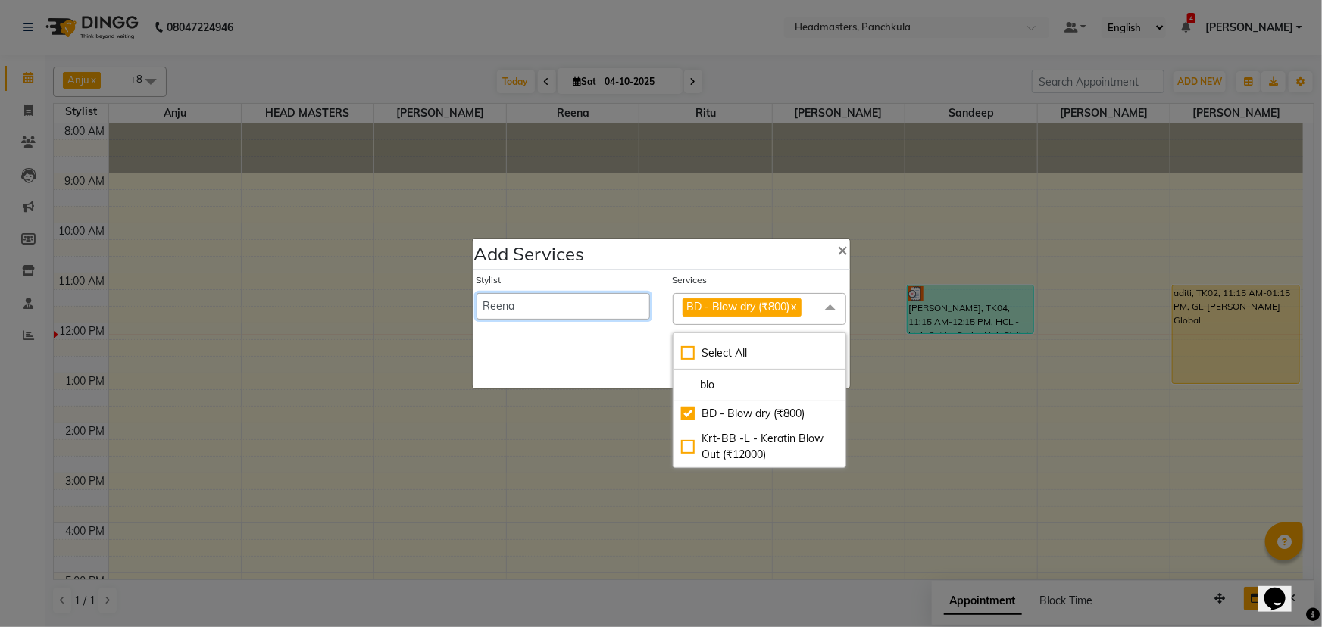
click at [520, 270] on select "[PERSON_NAME] Danish HEAD [PERSON_NAME] [PERSON_NAME] Ritu [PERSON_NAME] [PERSO…" at bounding box center [562, 306] width 173 height 27
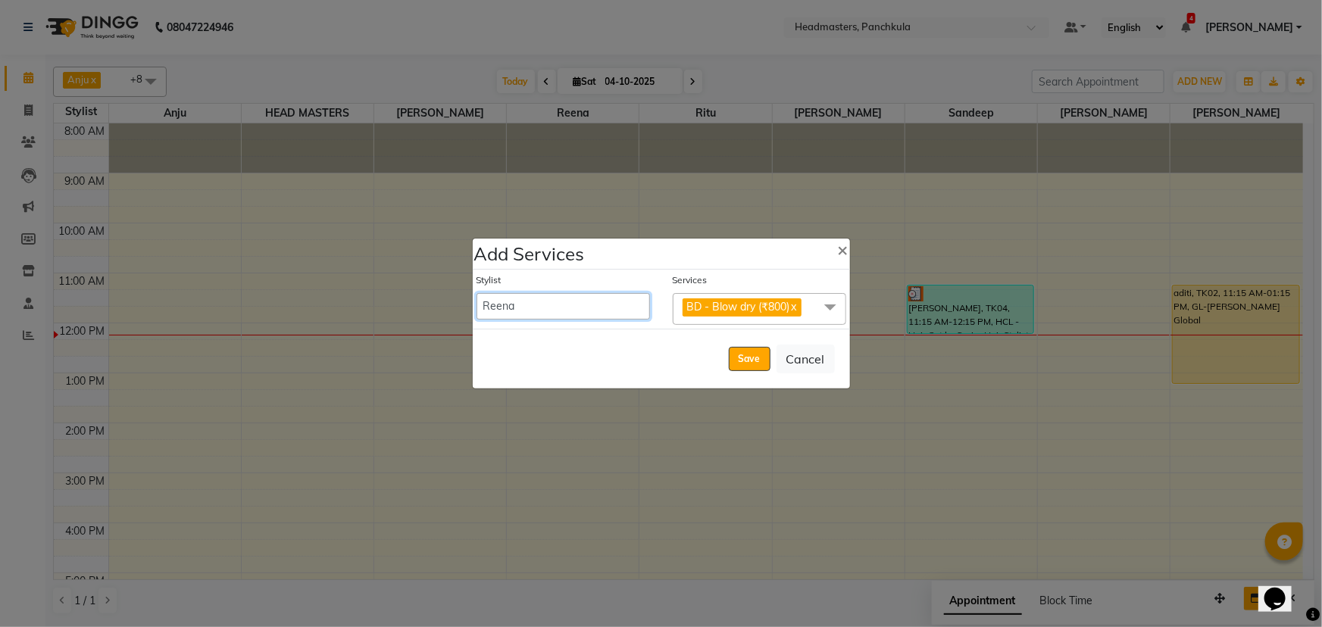
select select "64061"
click at [476, 270] on select "[PERSON_NAME] Danish HEAD [PERSON_NAME] [PERSON_NAME] Ritu [PERSON_NAME] [PERSO…" at bounding box center [562, 306] width 173 height 27
select select "735"
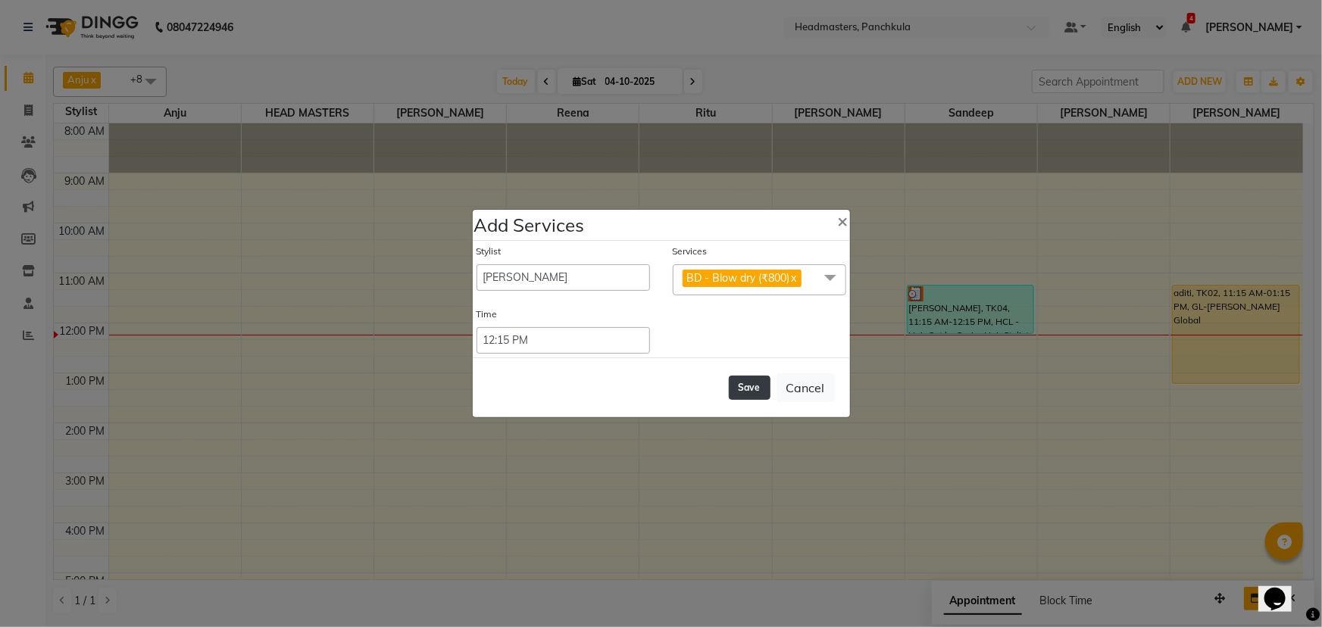
click at [659, 270] on button "Save" at bounding box center [750, 388] width 42 height 24
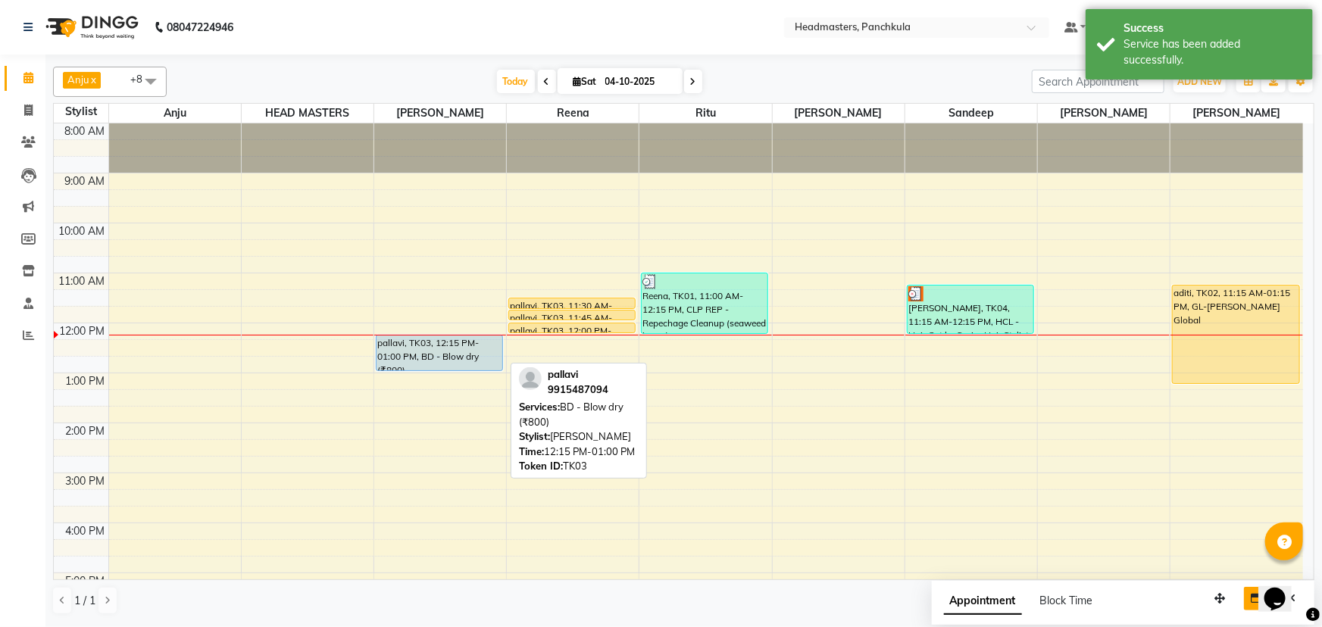
click at [456, 270] on div "pallavi, TK03, 12:15 PM-01:00 PM, BD - Blow dry (₹800)" at bounding box center [439, 353] width 126 height 35
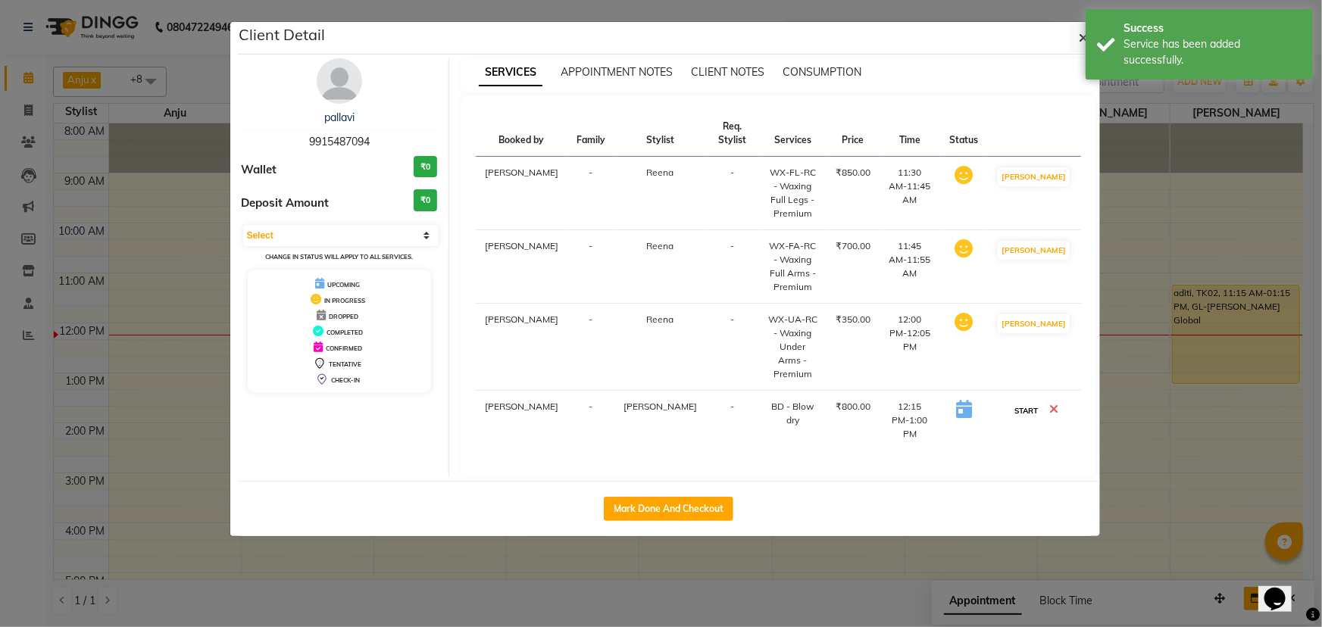
click at [659, 270] on button "START" at bounding box center [1025, 410] width 31 height 19
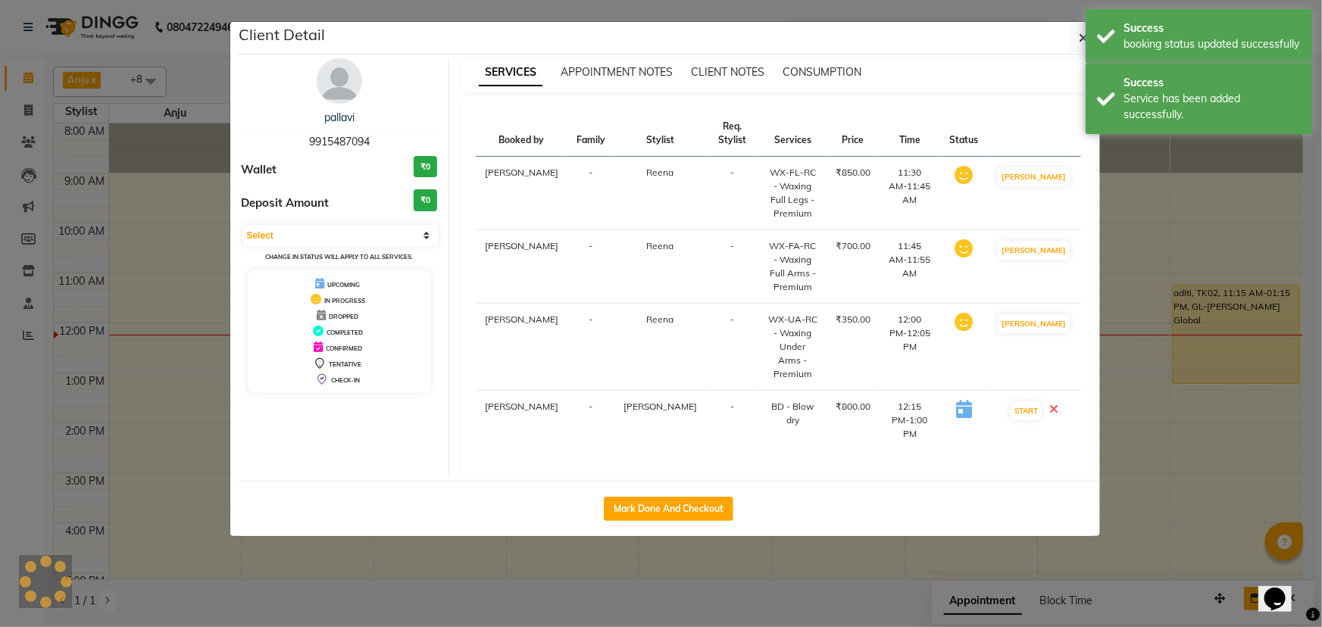
select select "1"
click at [659, 37] on icon "button" at bounding box center [1083, 38] width 9 height 12
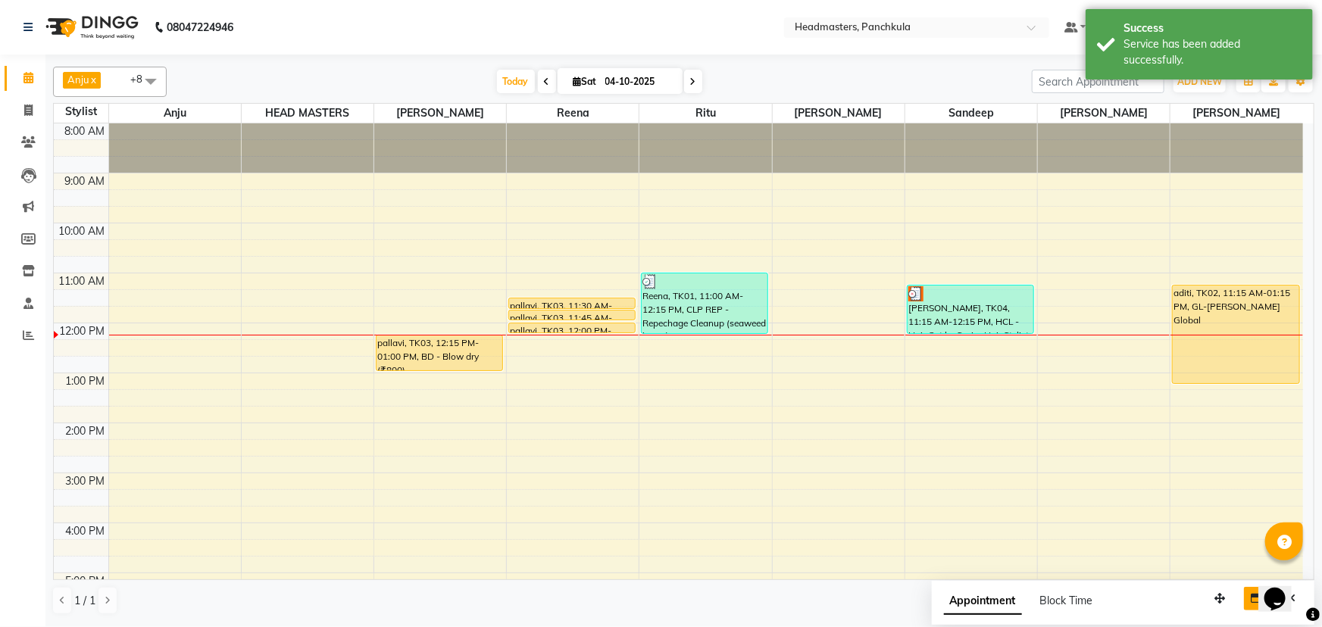
scroll to position [68, 0]
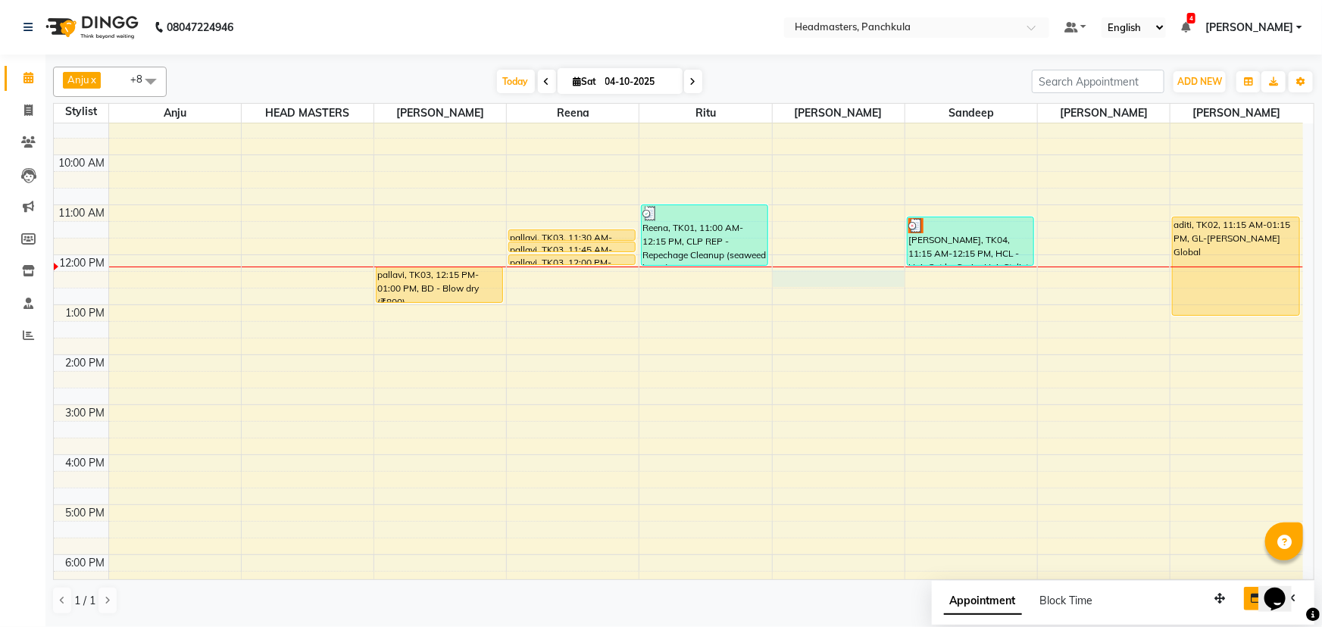
click at [659, 270] on div "8:00 AM 9:00 AM 10:00 AM 11:00 AM 12:00 PM 1:00 PM 2:00 PM 3:00 PM 4:00 PM 5:00…" at bounding box center [678, 379] width 1249 height 649
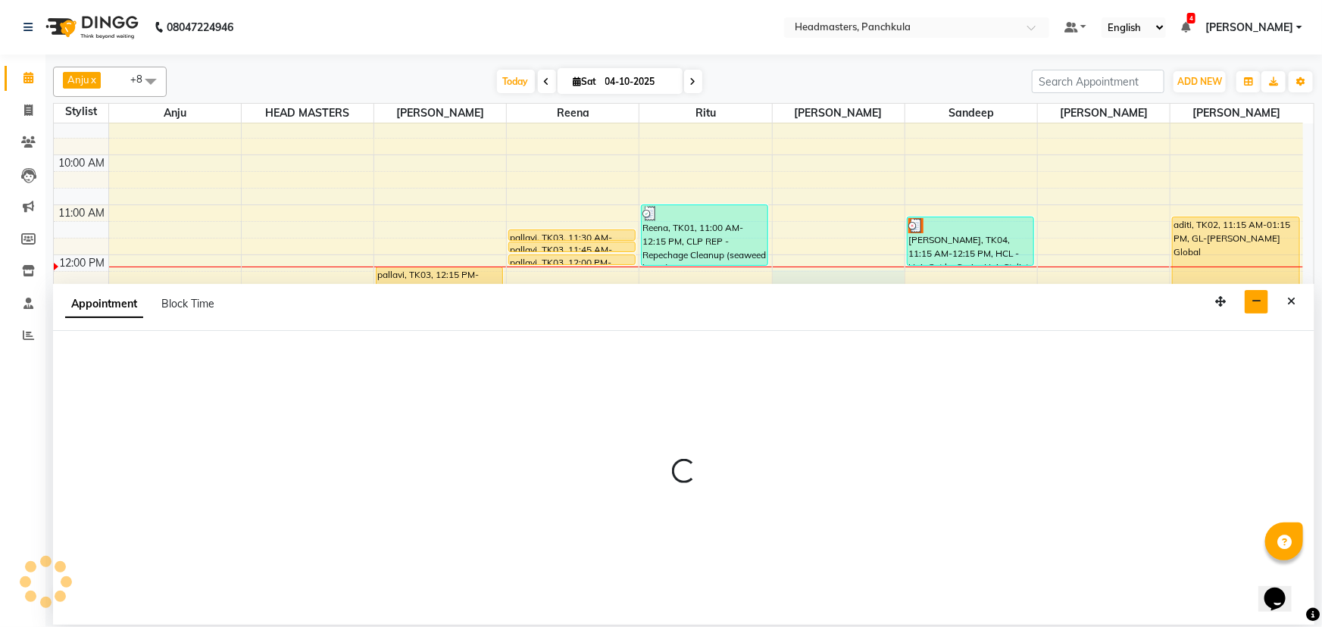
select select "64060"
select select "tentative"
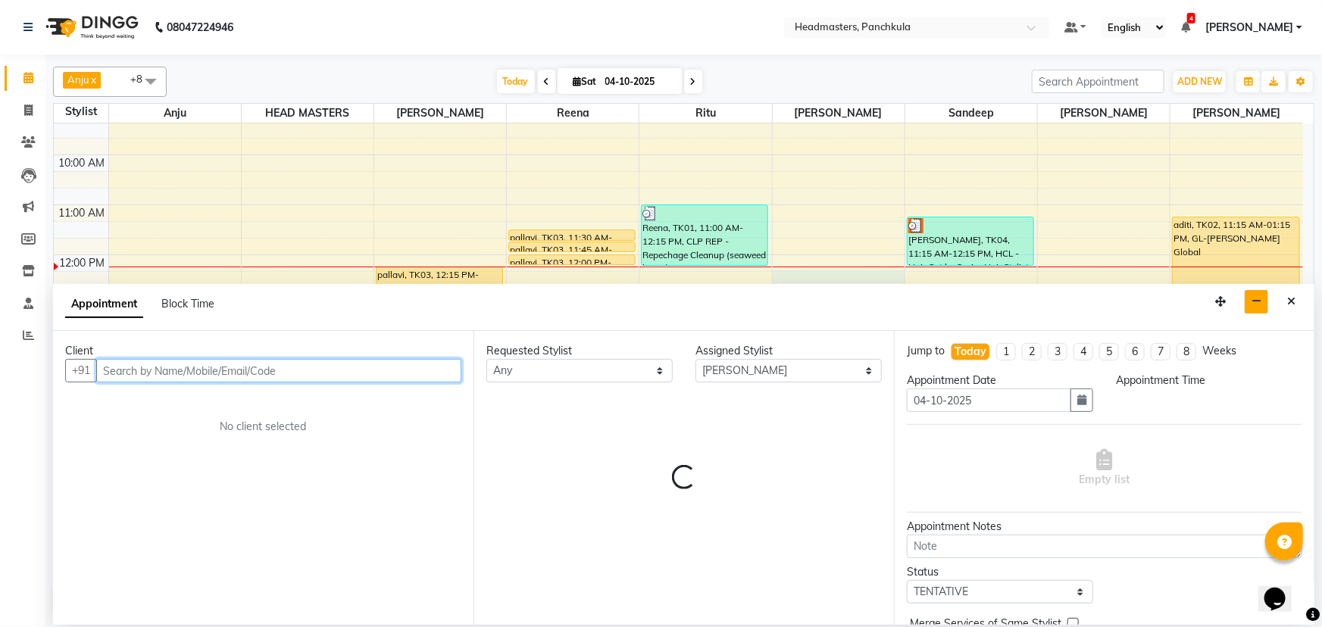
select select "735"
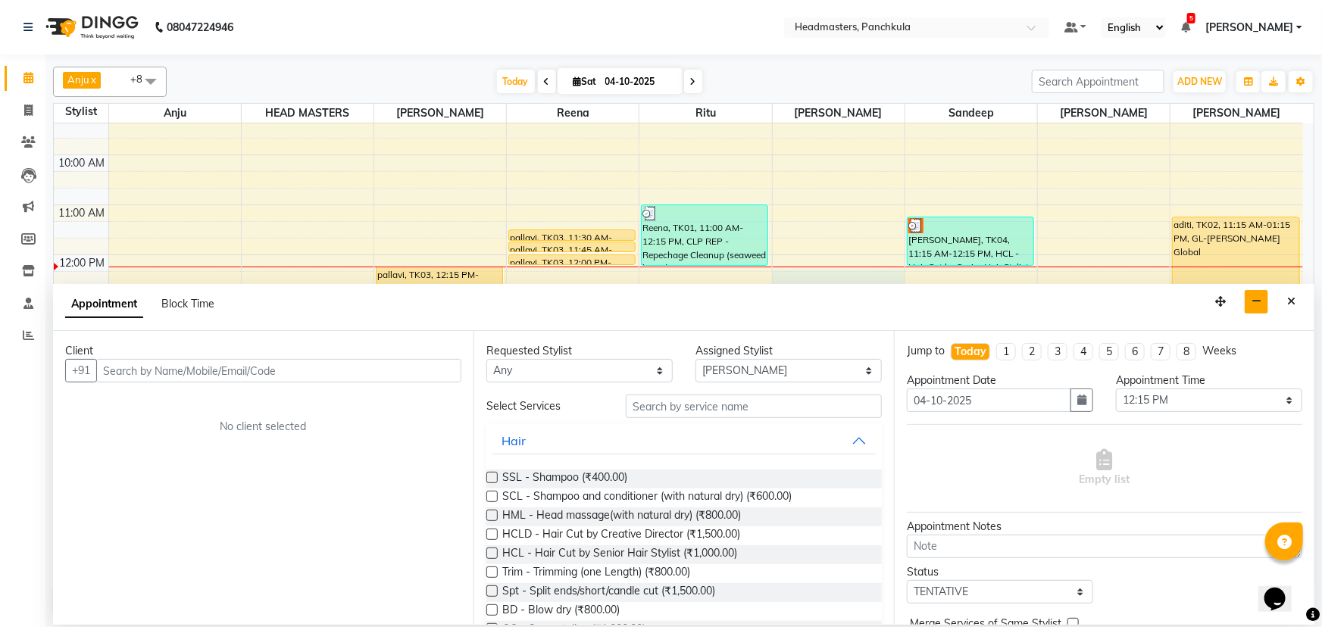
click at [490, 270] on label at bounding box center [491, 572] width 11 height 11
click at [490, 270] on input "checkbox" at bounding box center [491, 574] width 10 height 10
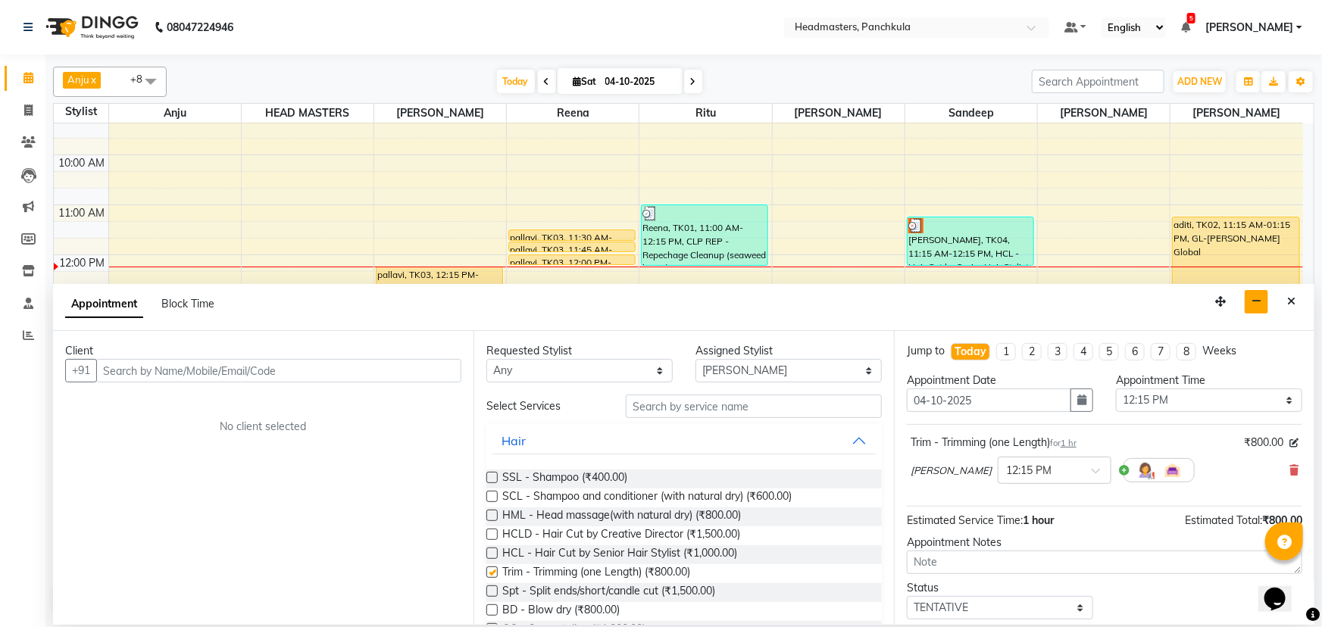
checkbox input "false"
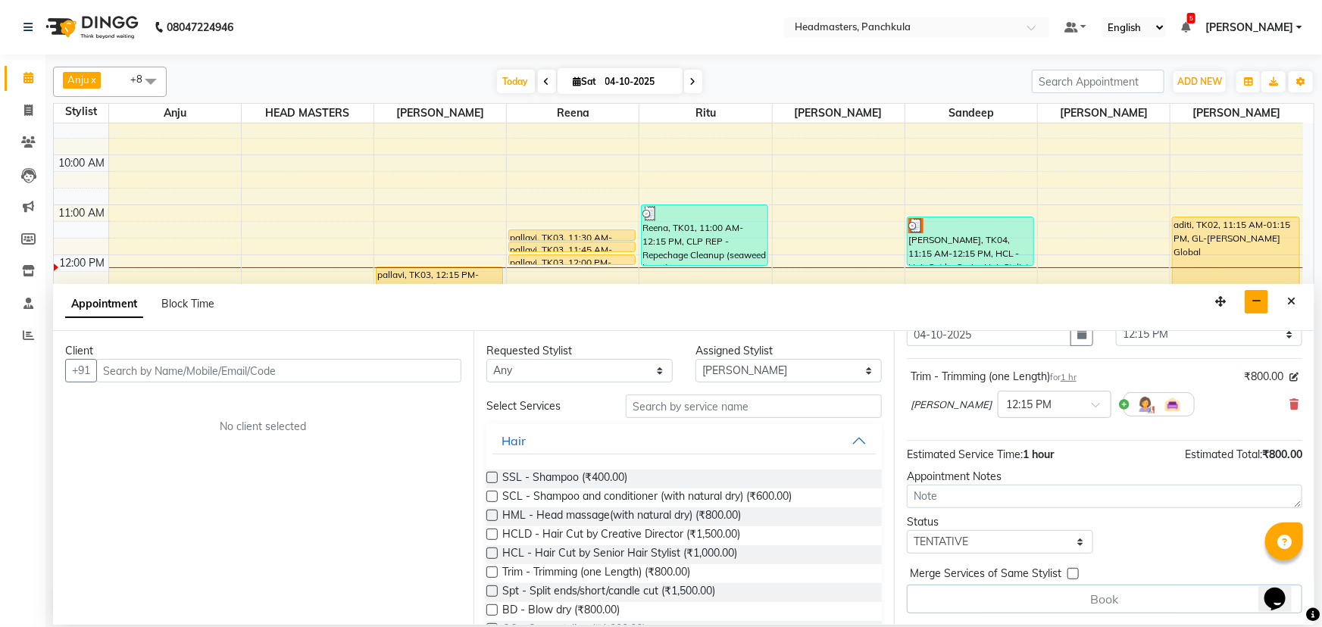
scroll to position [0, 0]
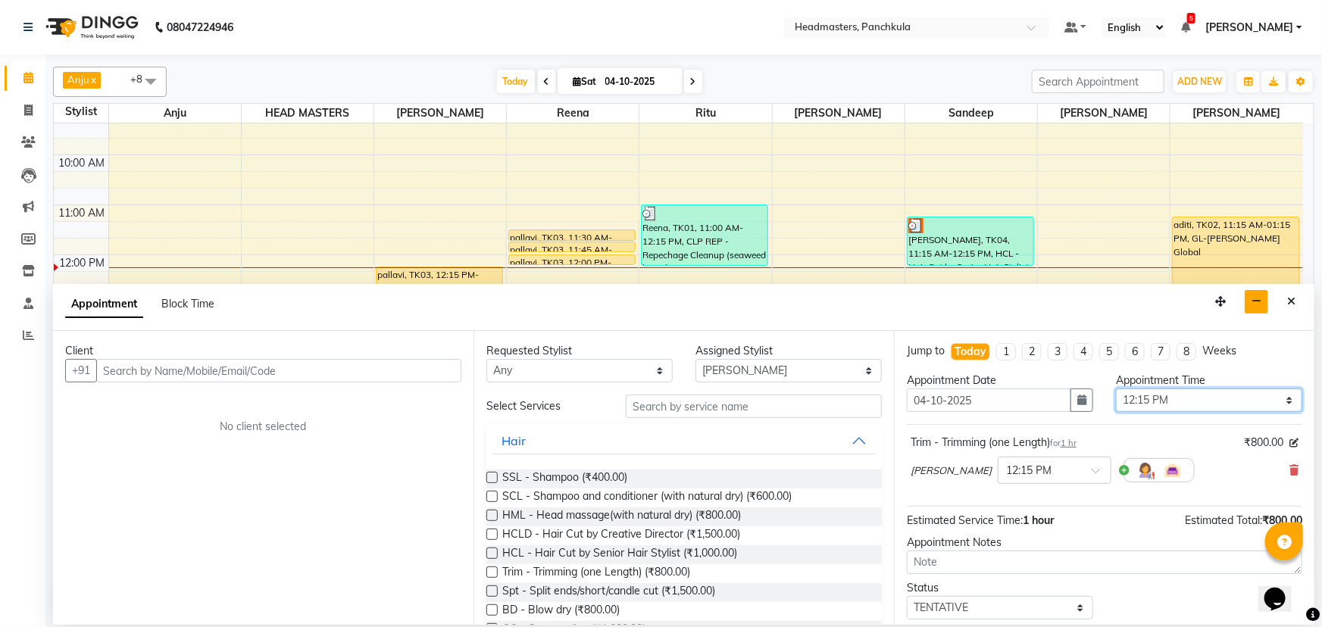
click at [659, 270] on select "Select 09:00 AM 09:15 AM 09:30 AM 09:45 AM 10:00 AM 10:15 AM 10:30 AM 10:45 AM …" at bounding box center [1209, 400] width 186 height 23
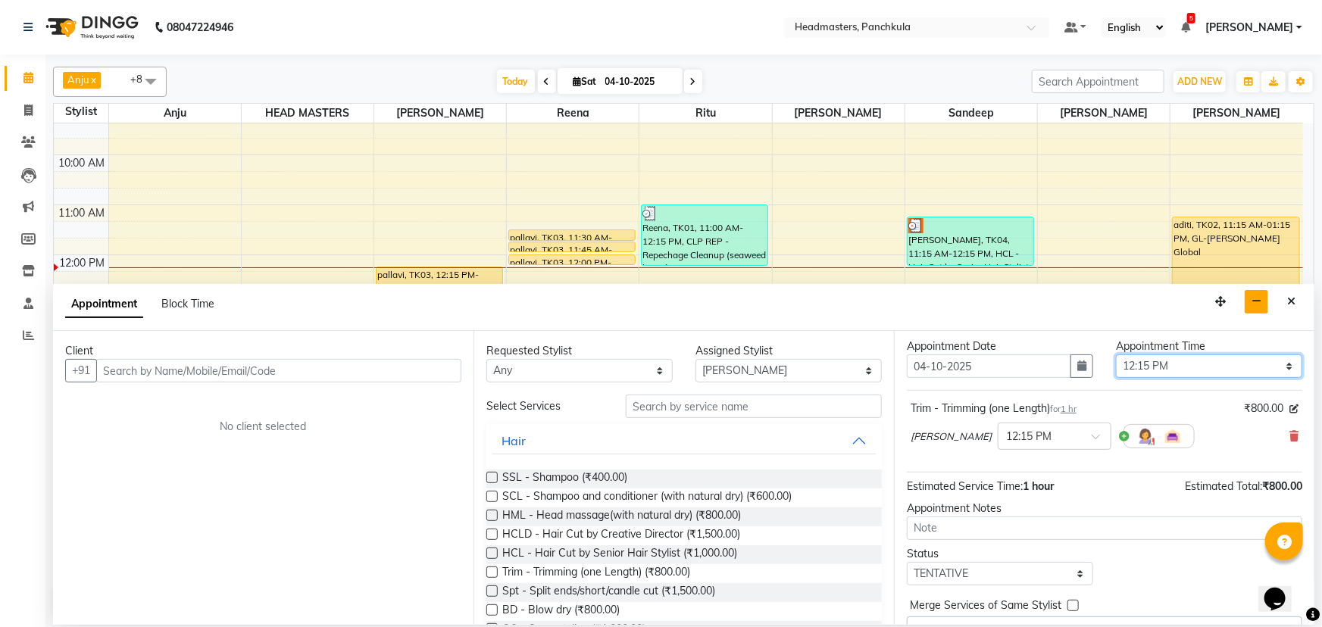
scroll to position [66, 0]
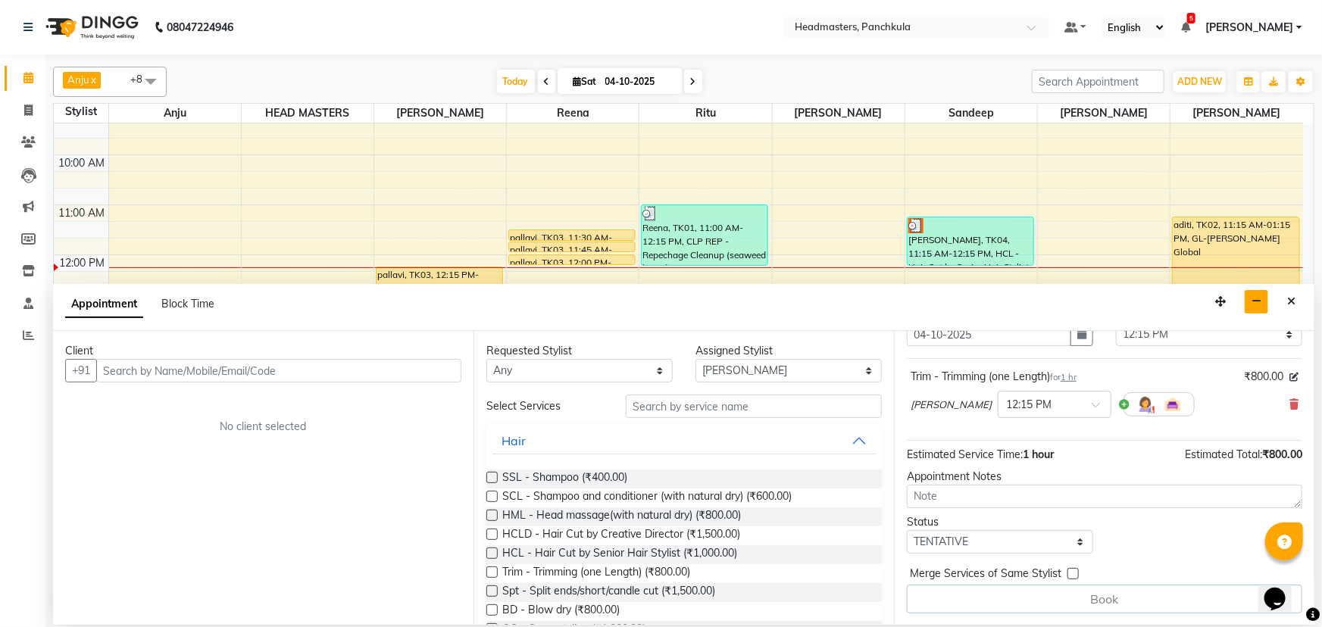
click at [659, 270] on div "Book" at bounding box center [1104, 599] width 395 height 29
click at [659, 270] on button "button" at bounding box center [1256, 301] width 23 height 23
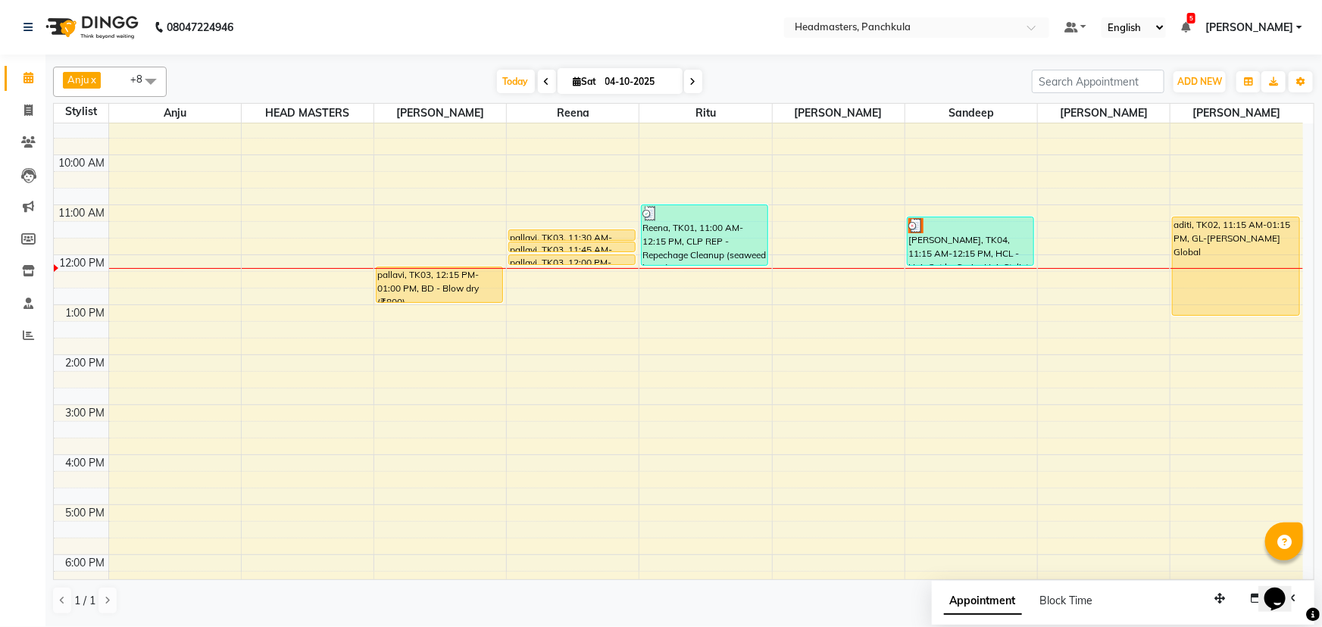
click at [659, 270] on div "8:00 AM 9:00 AM 10:00 AM 11:00 AM 12:00 PM 1:00 PM 2:00 PM 3:00 PM 4:00 PM 5:00…" at bounding box center [678, 379] width 1249 height 649
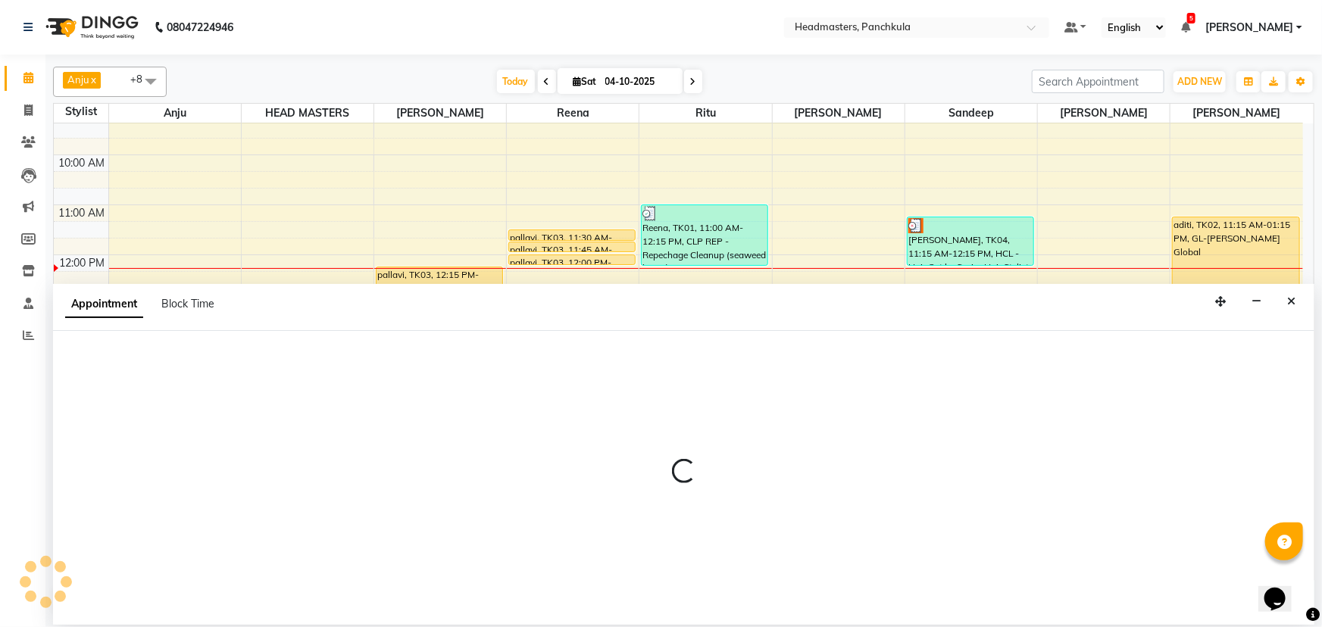
select select "64060"
select select "765"
select select "tentative"
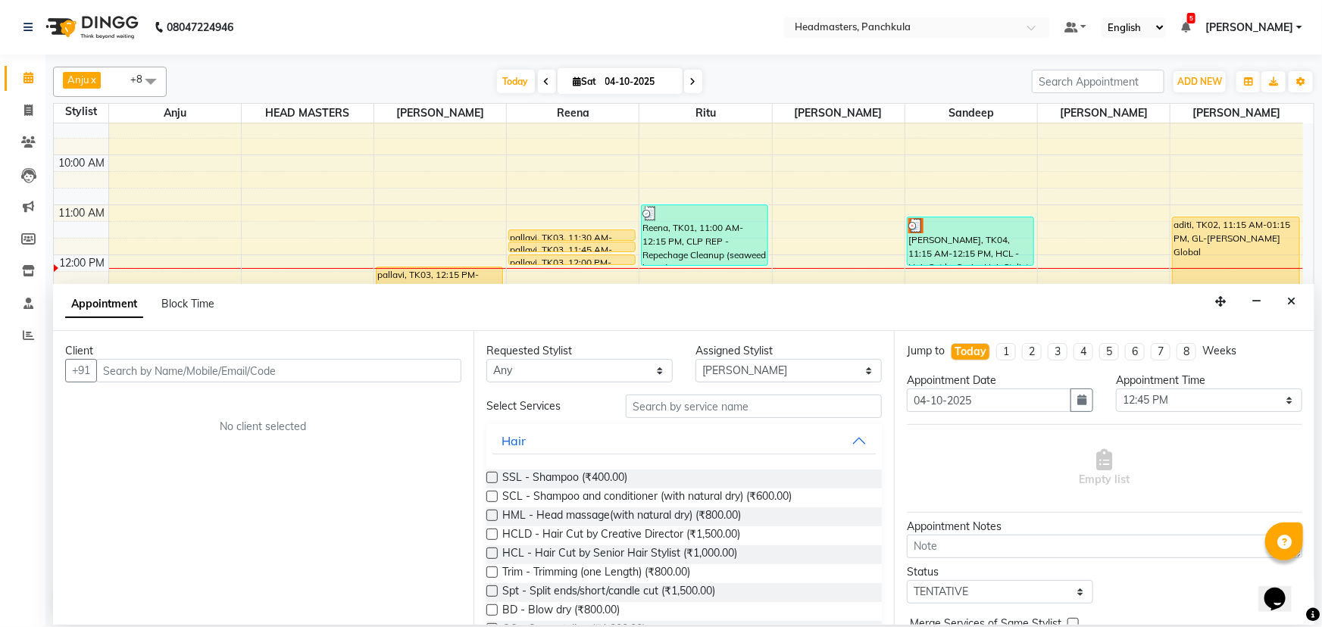
click at [111, 270] on input "text" at bounding box center [278, 370] width 365 height 23
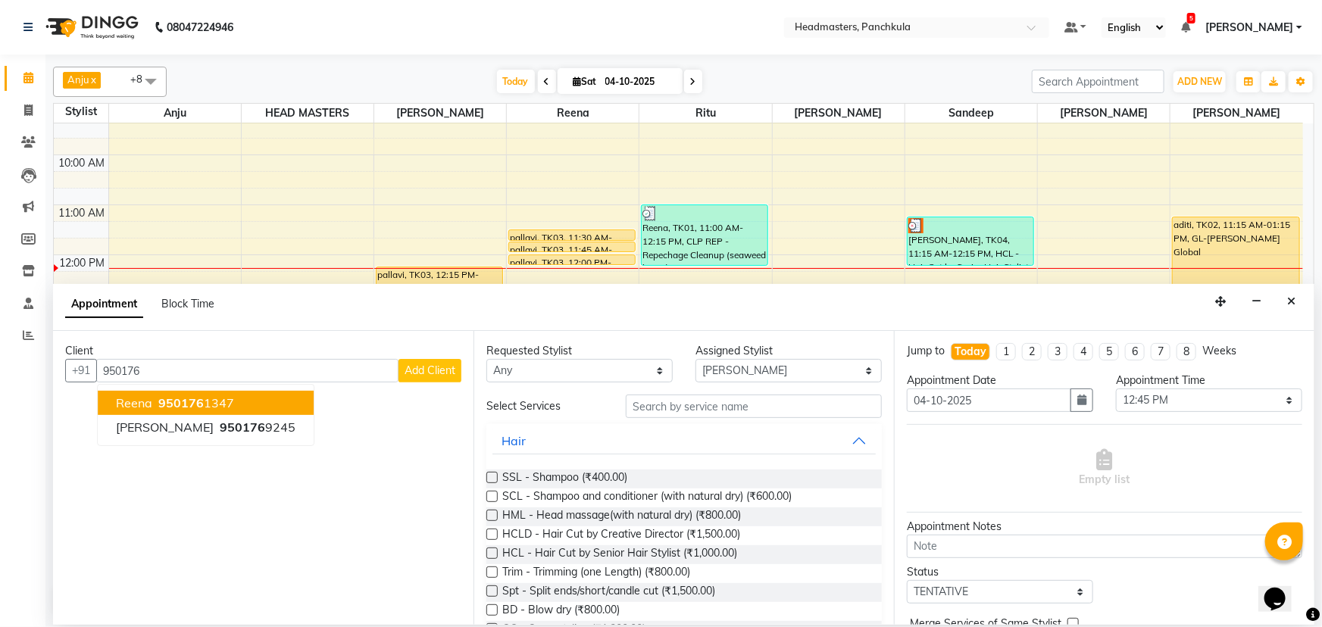
click at [177, 270] on span "950176" at bounding box center [180, 402] width 45 height 15
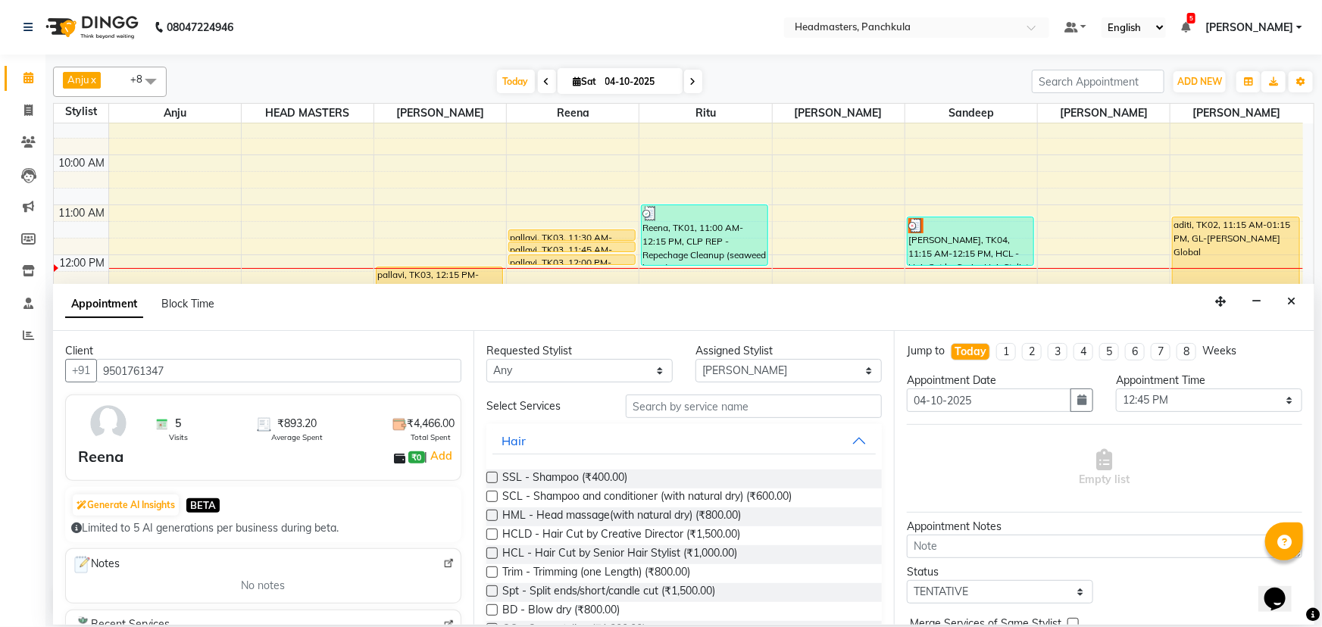
type input "9501761347"
click at [488, 270] on label at bounding box center [491, 515] width 11 height 11
click at [488, 270] on input "checkbox" at bounding box center [491, 517] width 10 height 10
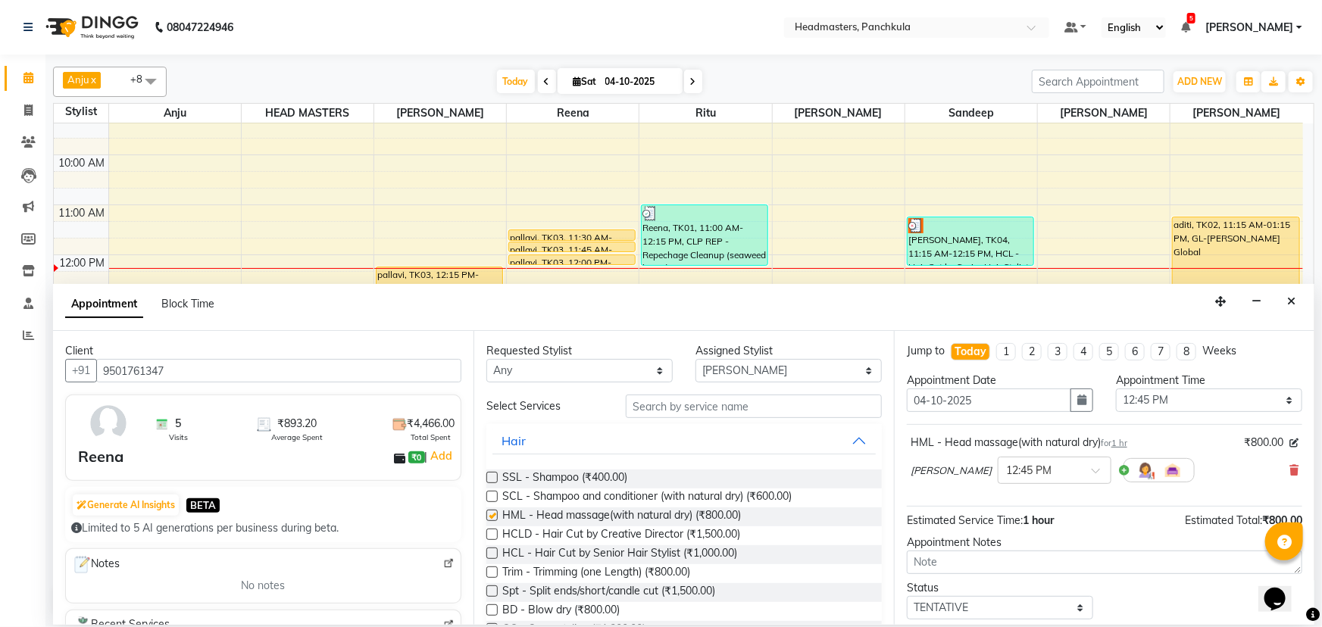
checkbox input "false"
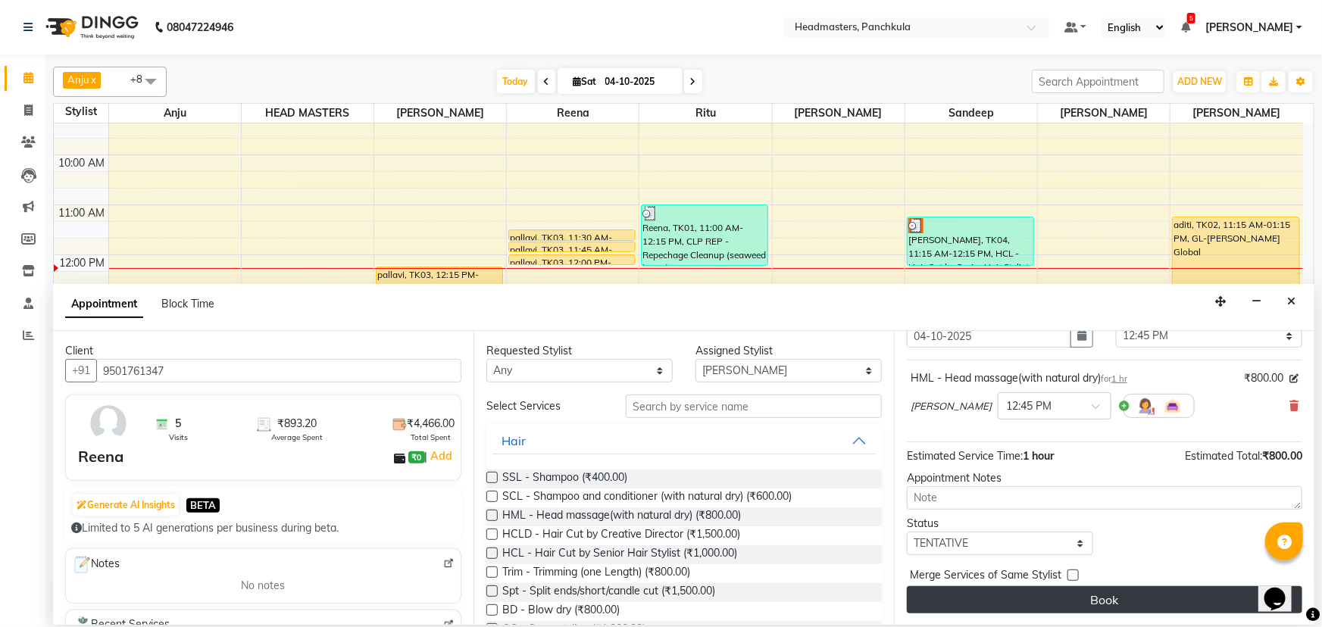
scroll to position [0, 0]
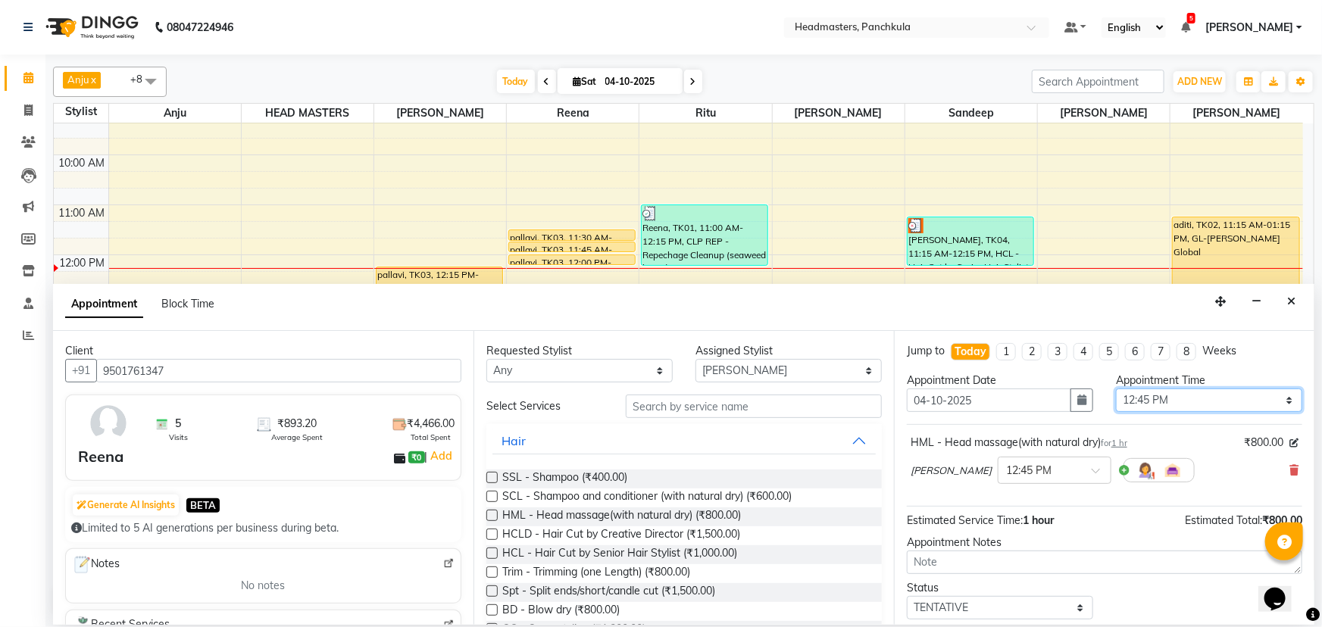
click at [659, 270] on select "Select 09:00 AM 09:15 AM 09:30 AM 09:45 AM 10:00 AM 10:15 AM 10:30 AM 10:45 AM …" at bounding box center [1209, 400] width 186 height 23
click at [495, 270] on label at bounding box center [491, 572] width 11 height 11
click at [495, 270] on input "checkbox" at bounding box center [491, 574] width 10 height 10
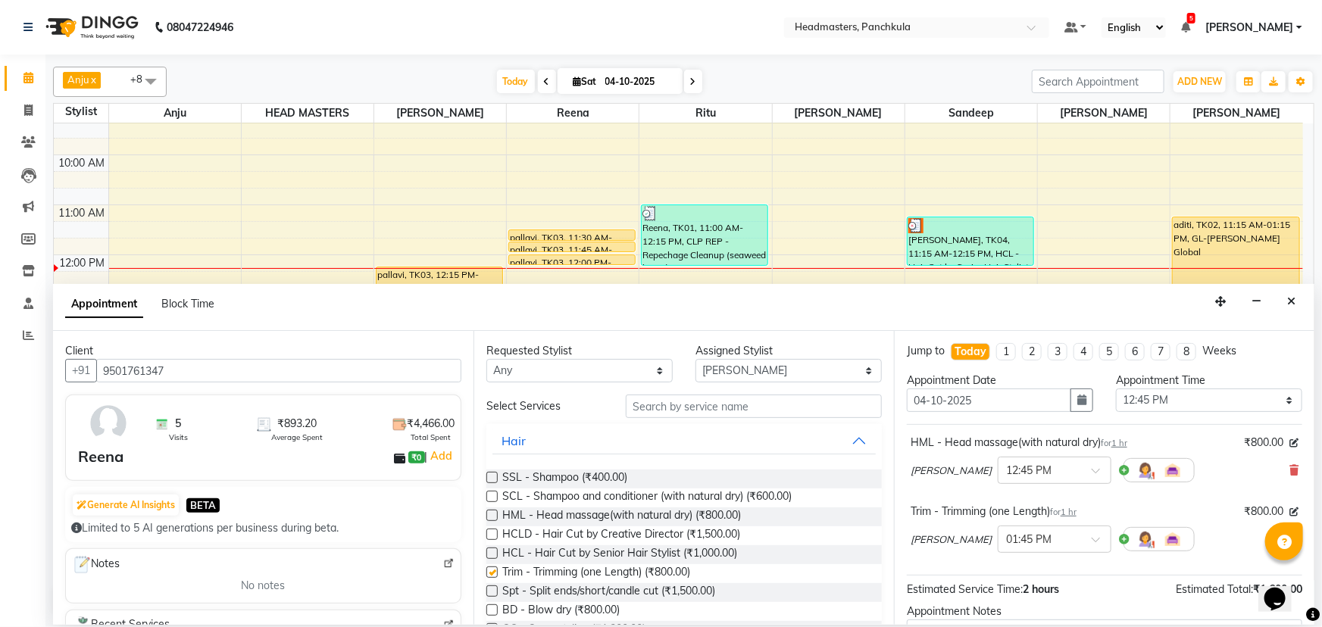
checkbox input "false"
click at [659, 270] on select "Select 09:00 AM 09:15 AM 09:30 AM 09:45 AM 10:00 AM 10:15 AM 10:30 AM 10:45 AM …" at bounding box center [1209, 400] width 186 height 23
select select "735"
click at [659, 270] on select "Select 09:00 AM 09:15 AM 09:30 AM 09:45 AM 10:00 AM 10:15 AM 10:30 AM 10:45 AM …" at bounding box center [1209, 400] width 186 height 23
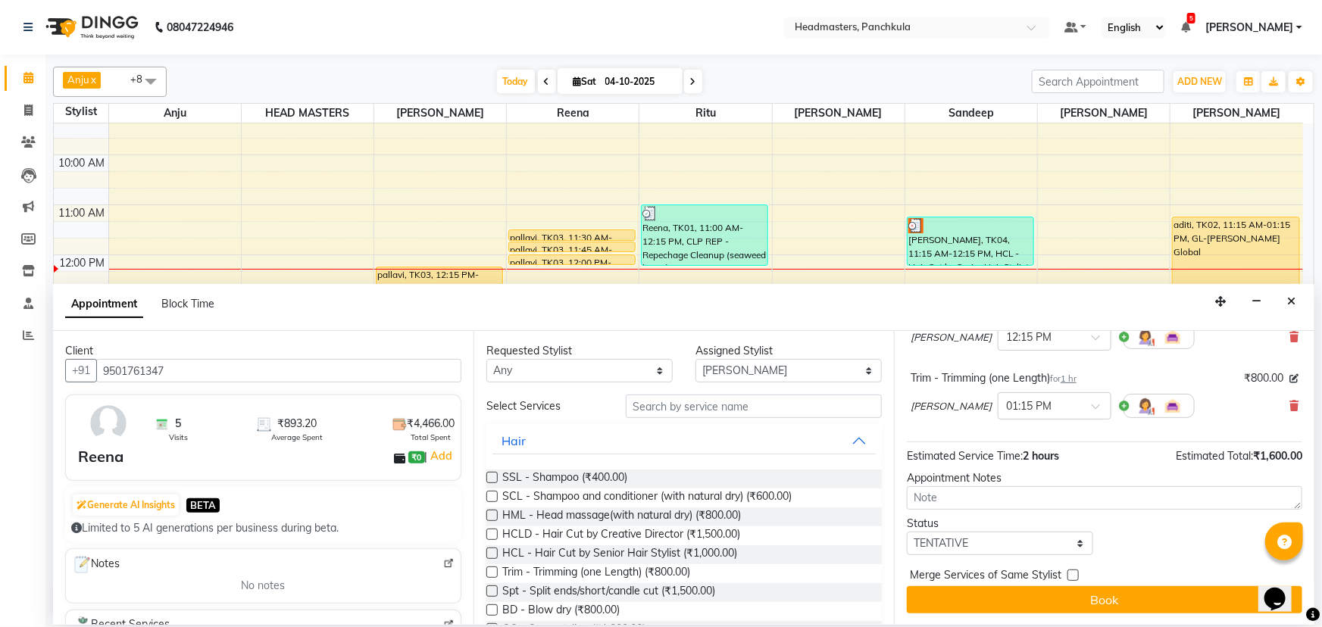
scroll to position [64, 0]
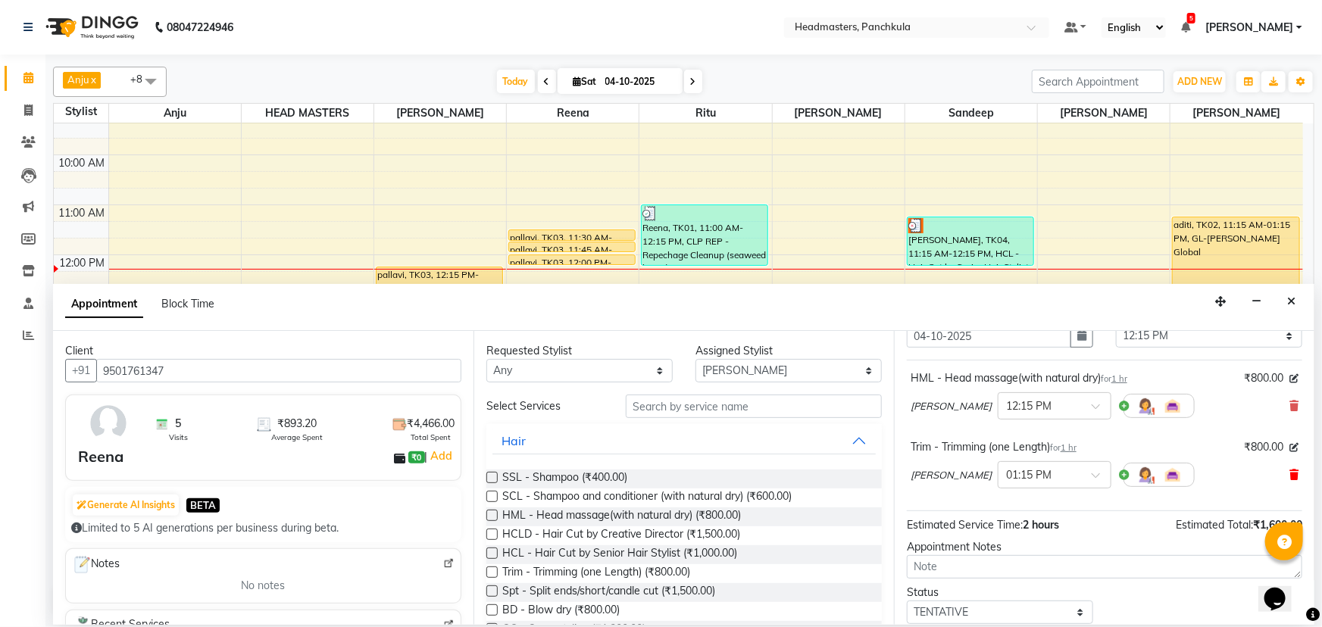
click at [659, 270] on icon at bounding box center [1293, 475] width 9 height 11
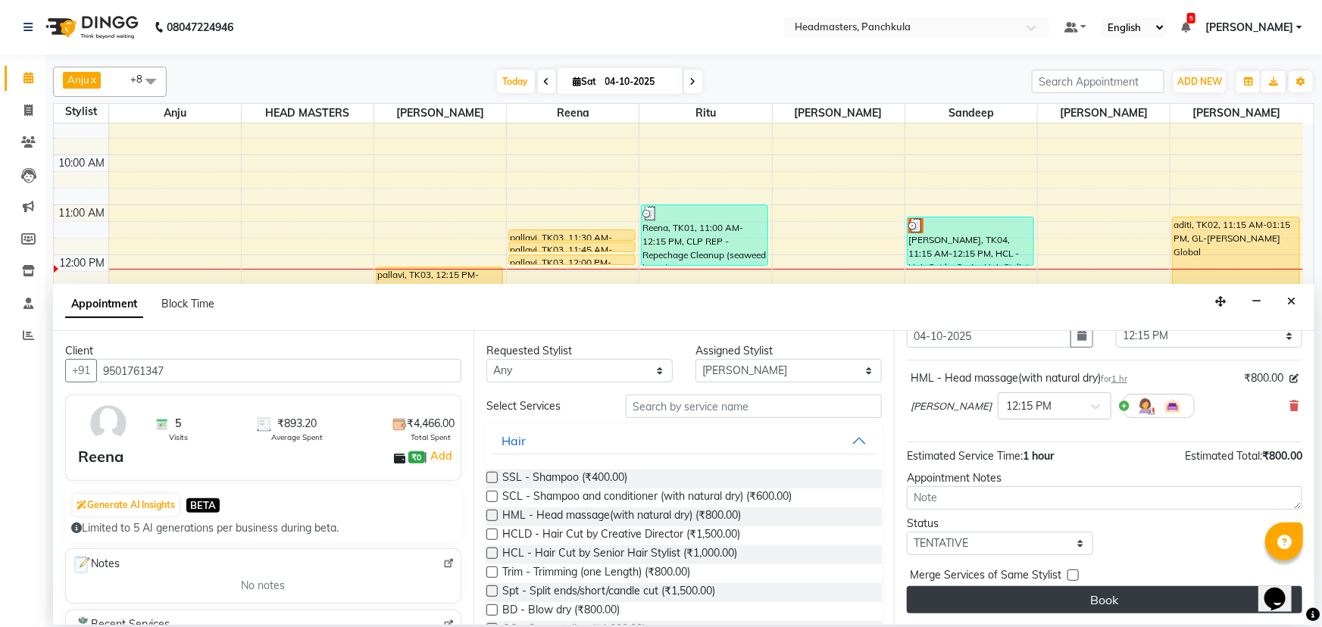
click at [659, 270] on button "Book" at bounding box center [1104, 599] width 395 height 27
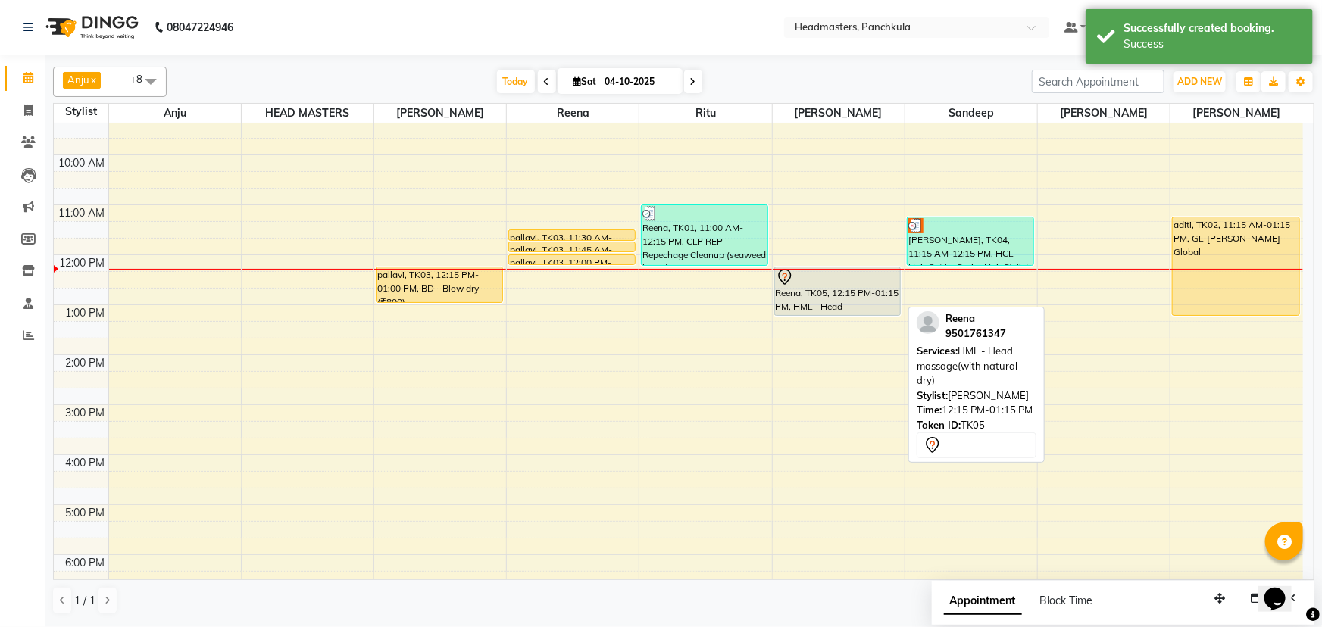
click at [659, 270] on div "Reena, TK05, 12:15 PM-01:15 PM, HML - Head massage(with natural dry)" at bounding box center [838, 291] width 126 height 48
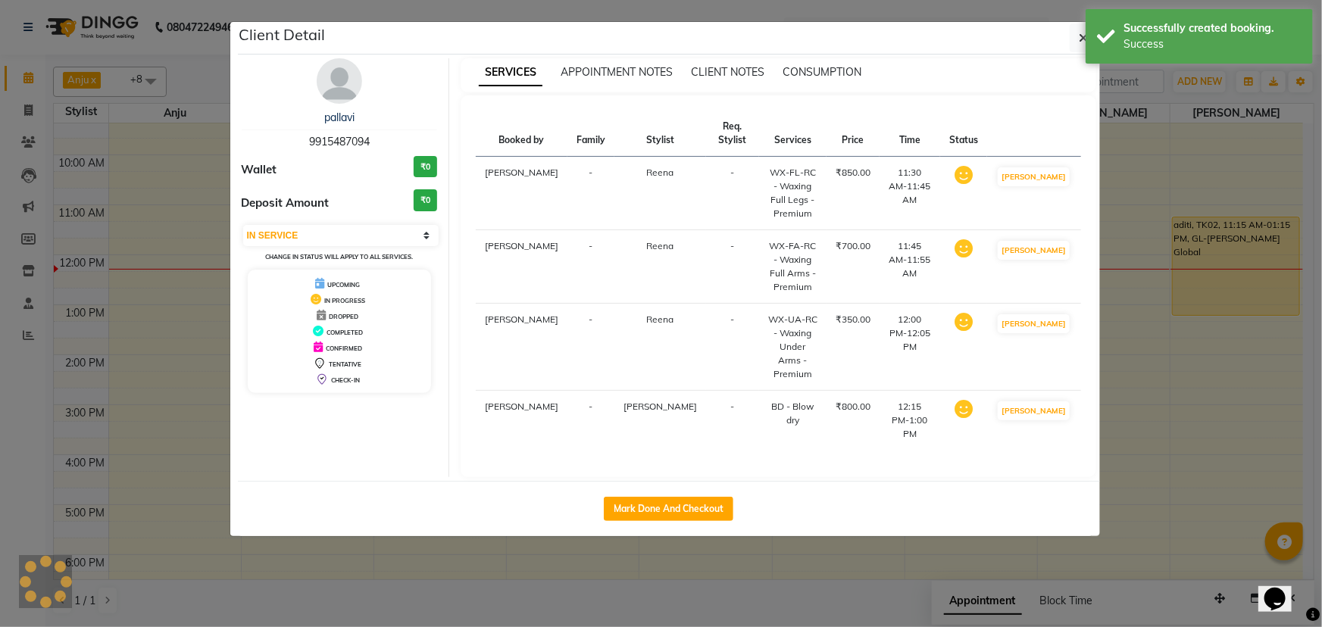
select select "7"
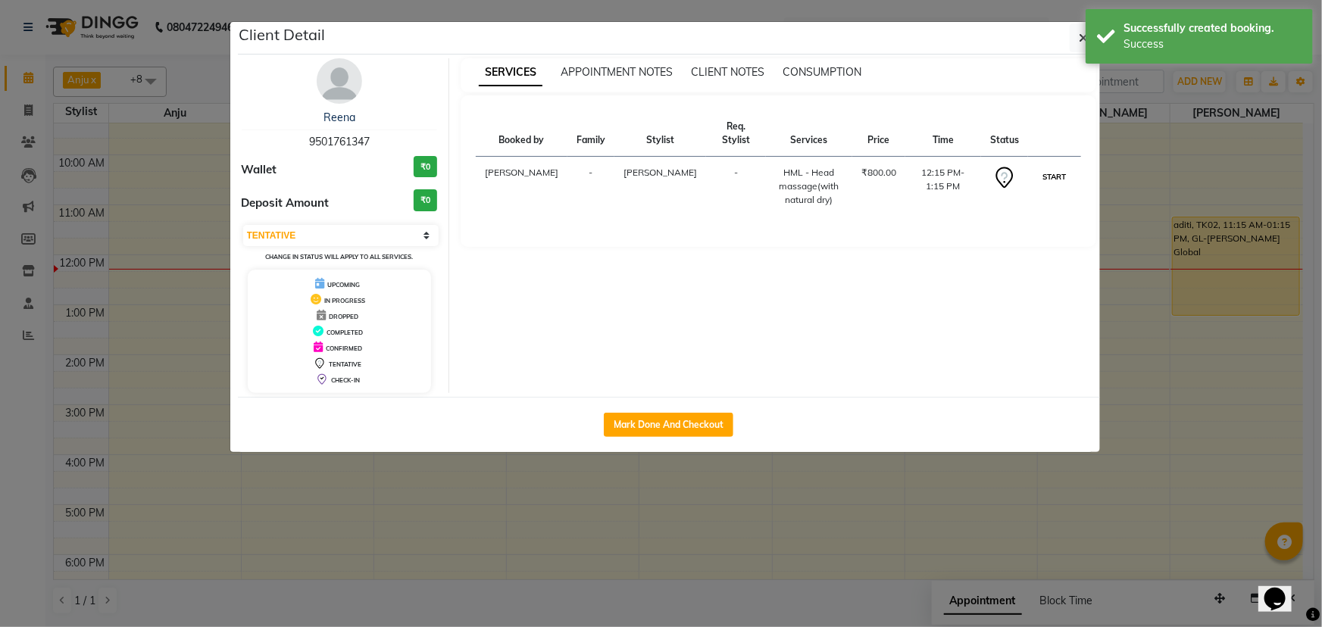
click at [659, 167] on button "START" at bounding box center [1053, 176] width 31 height 19
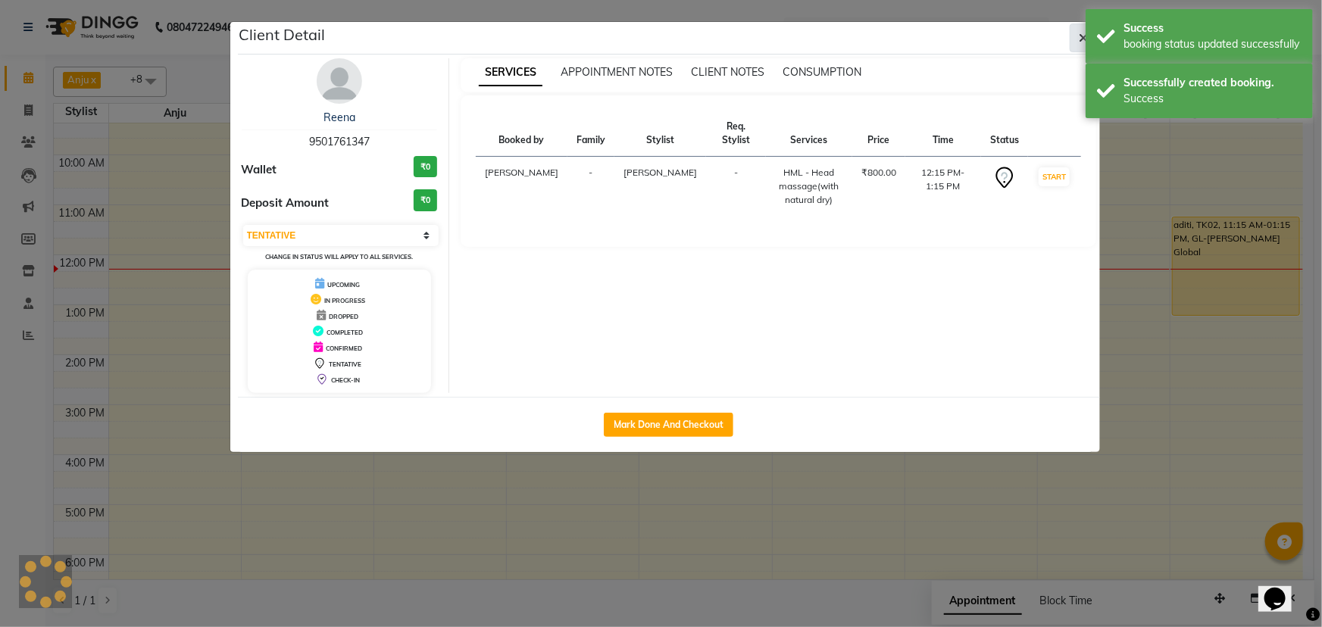
click at [659, 33] on button "button" at bounding box center [1084, 37] width 29 height 29
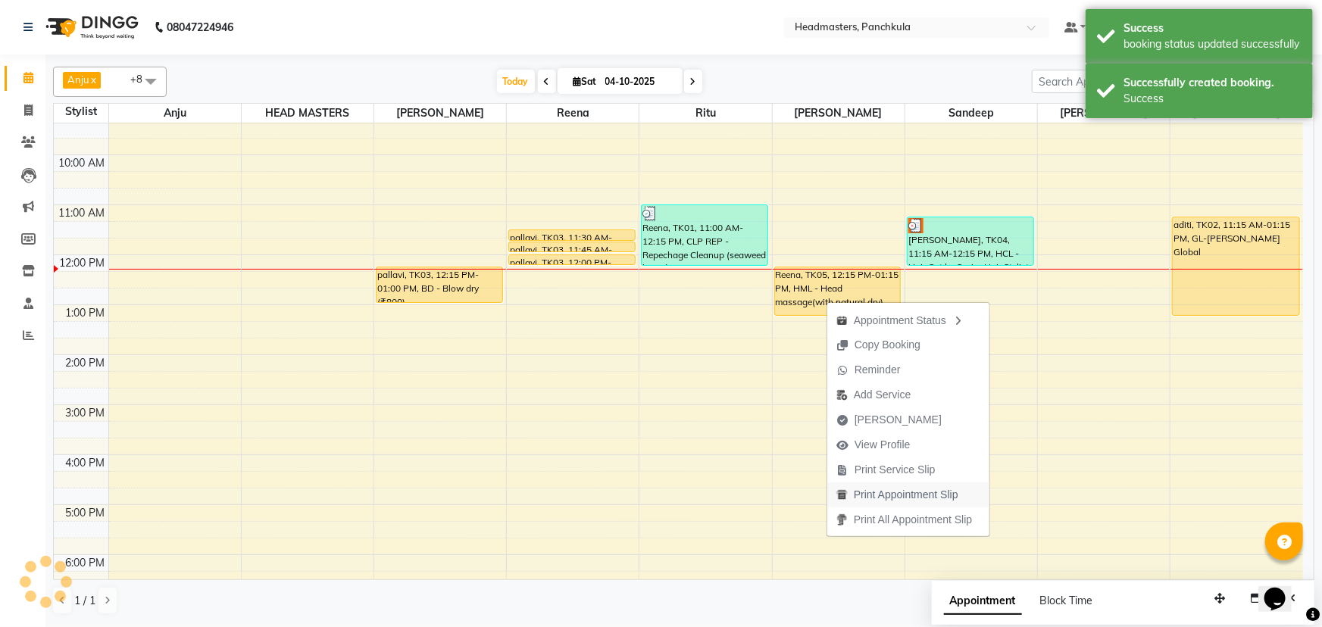
click at [659, 270] on span "Print Appointment Slip" at bounding box center [906, 495] width 105 height 16
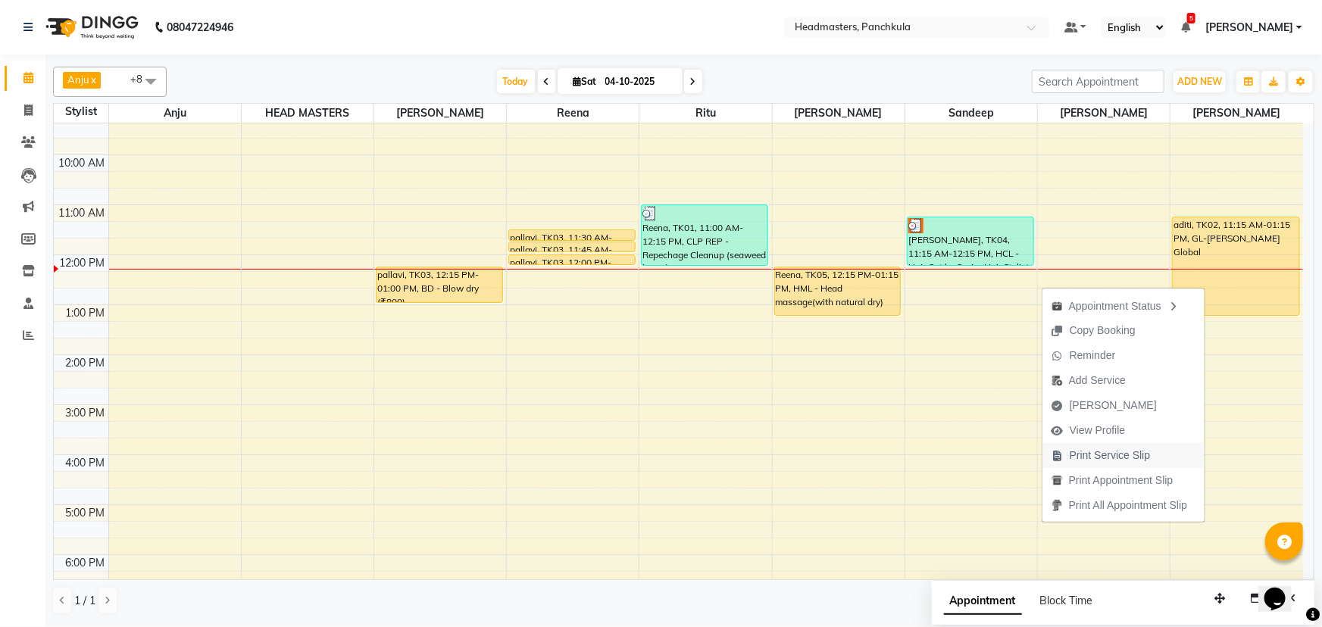
click at [659, 270] on icon "button" at bounding box center [1057, 456] width 12 height 11
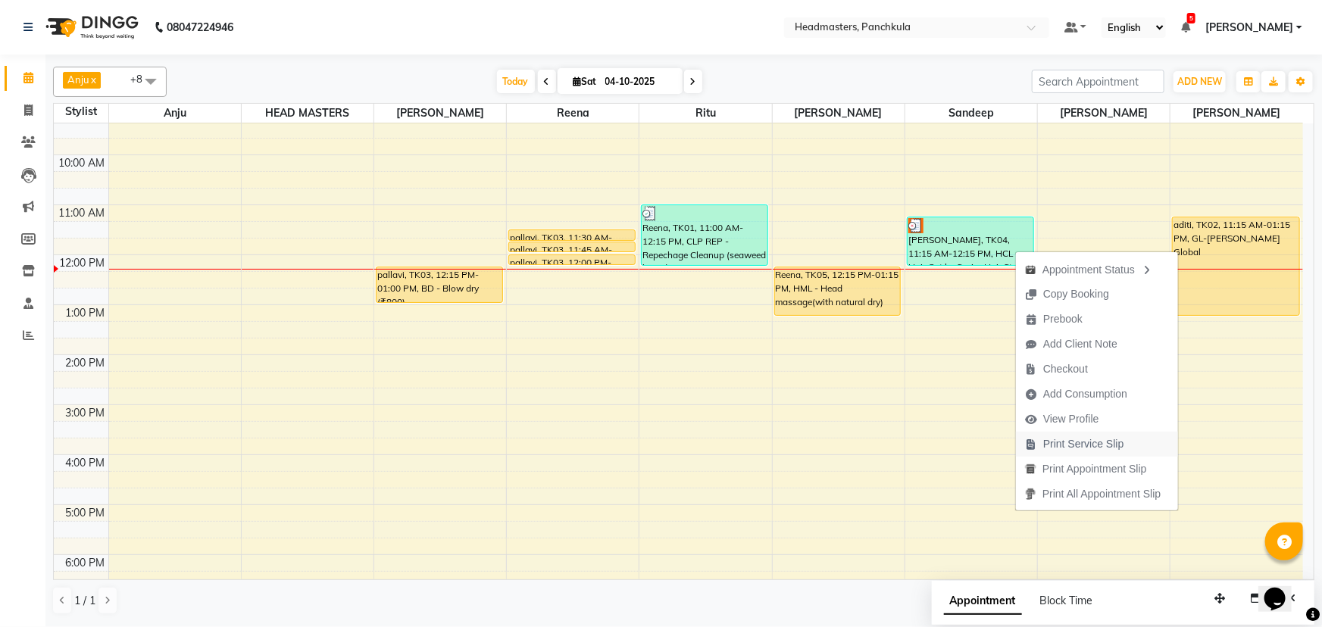
click at [659, 270] on span "Print Service Slip" at bounding box center [1083, 444] width 81 height 16
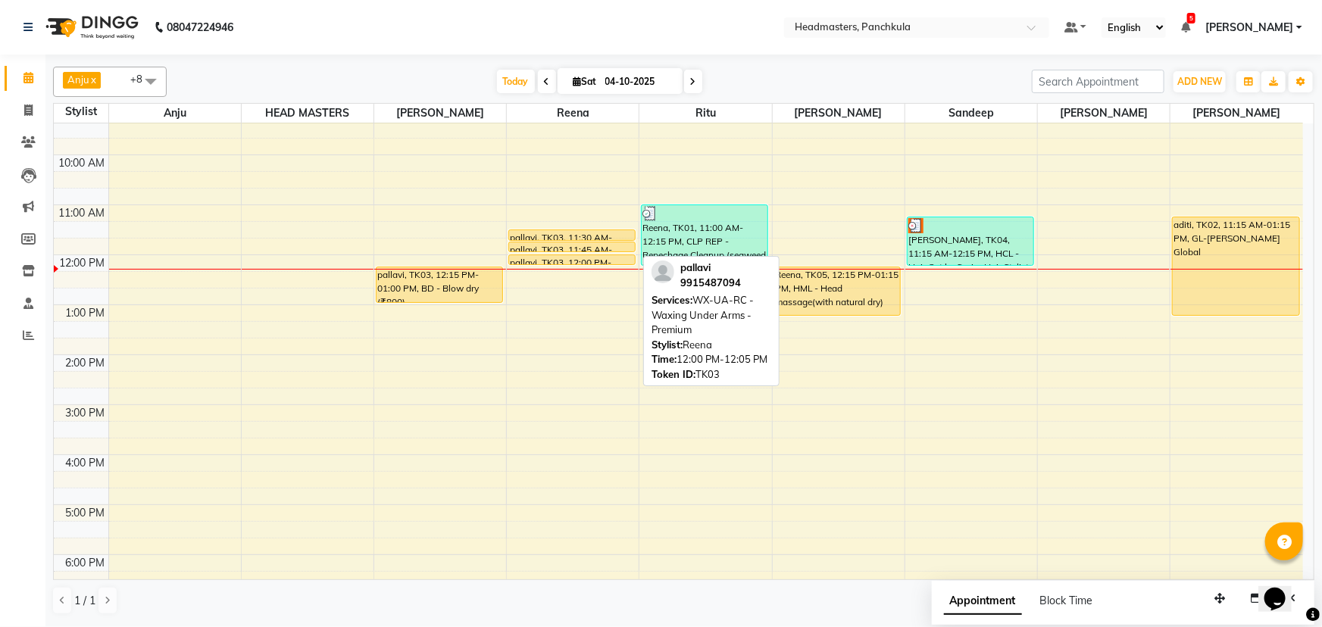
click at [570, 255] on link "pallavi, TK03, 12:00 PM-12:05 PM, WX-UA-RC - Waxing Under Arms - Premium" at bounding box center [571, 260] width 127 height 11
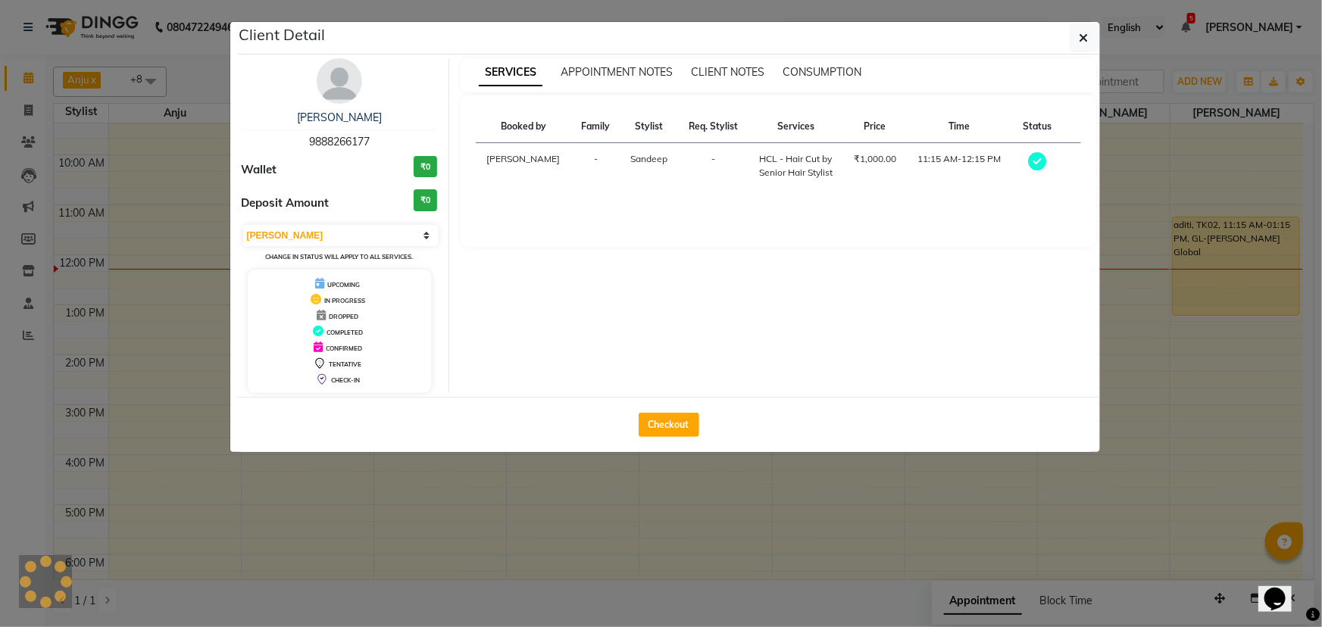
select select "1"
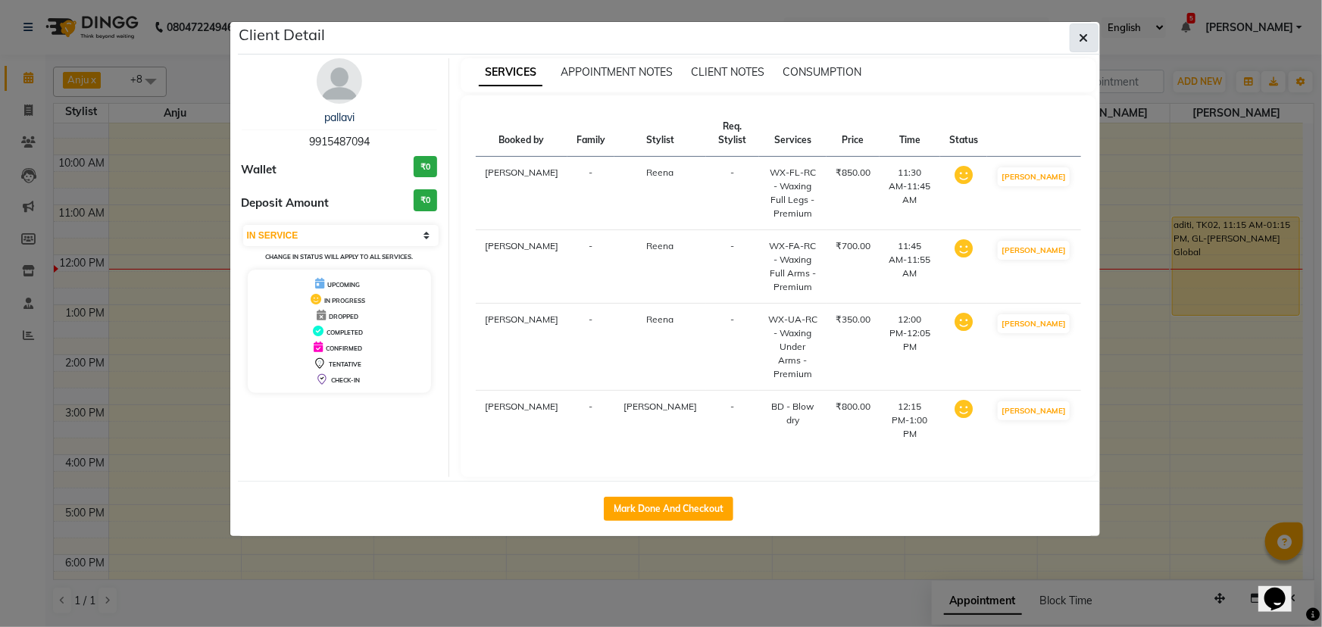
click at [659, 35] on icon "button" at bounding box center [1083, 38] width 9 height 12
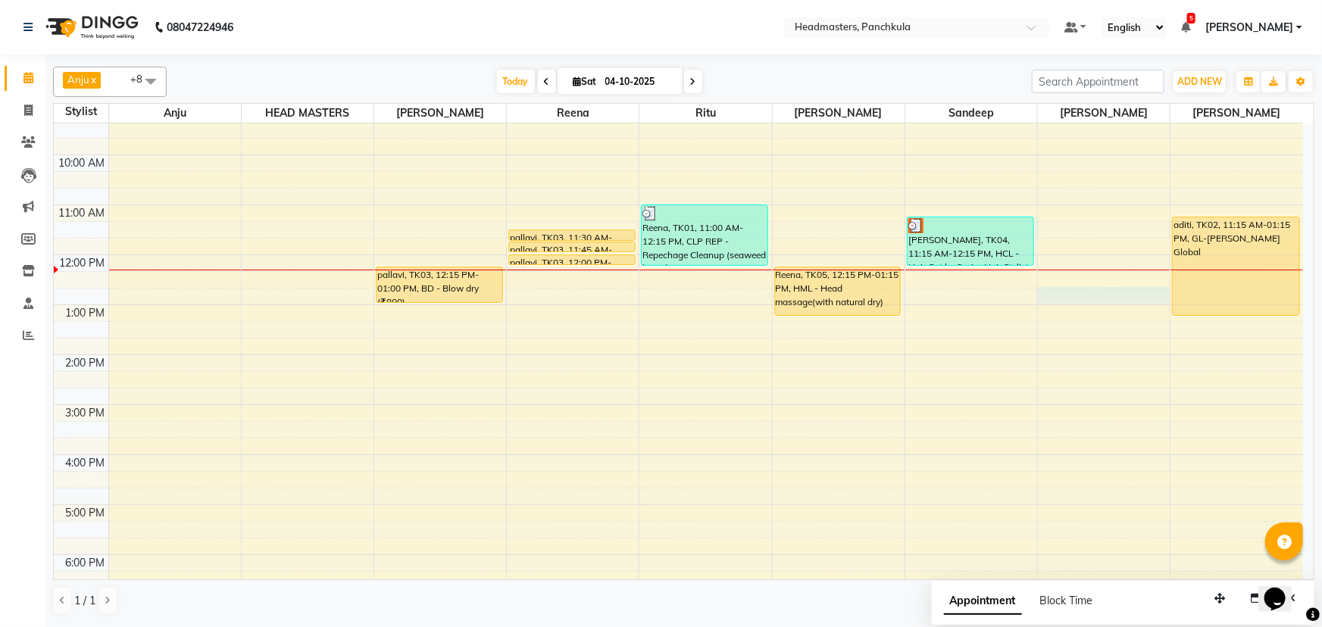
click at [659, 270] on div "8:00 AM 9:00 AM 10:00 AM 11:00 AM 12:00 PM 1:00 PM 2:00 PM 3:00 PM 4:00 PM 5:00…" at bounding box center [678, 379] width 1249 height 649
select select "64059"
select select "tentative"
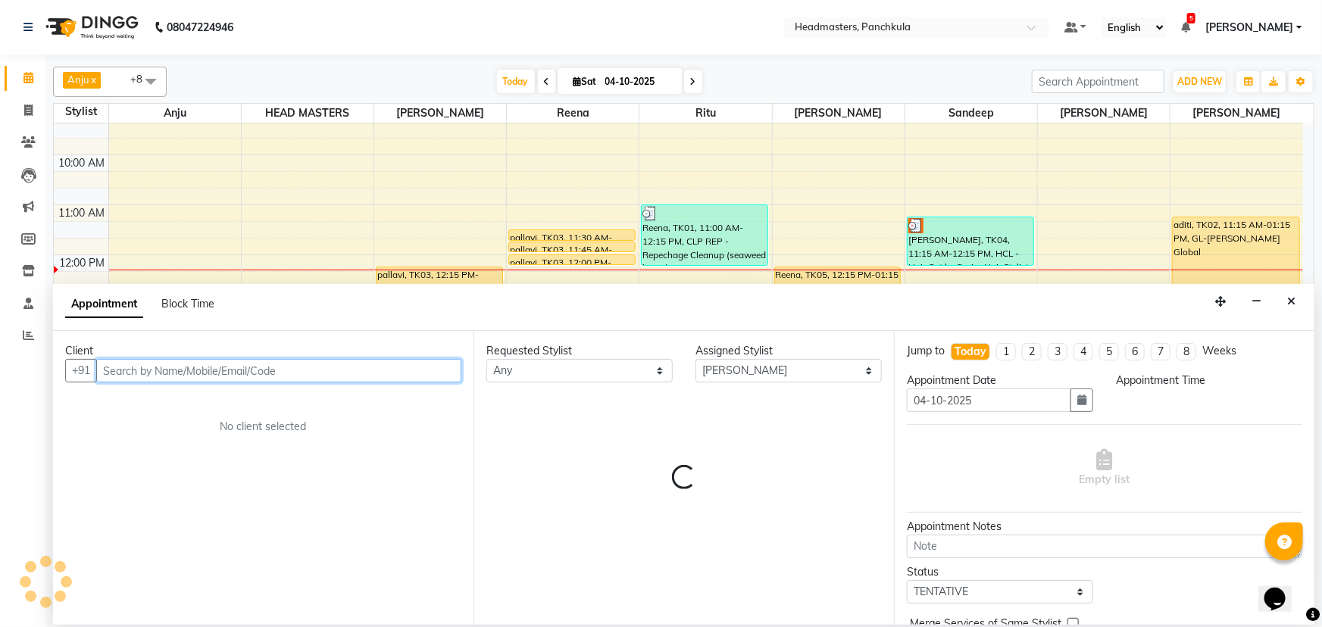
select select "765"
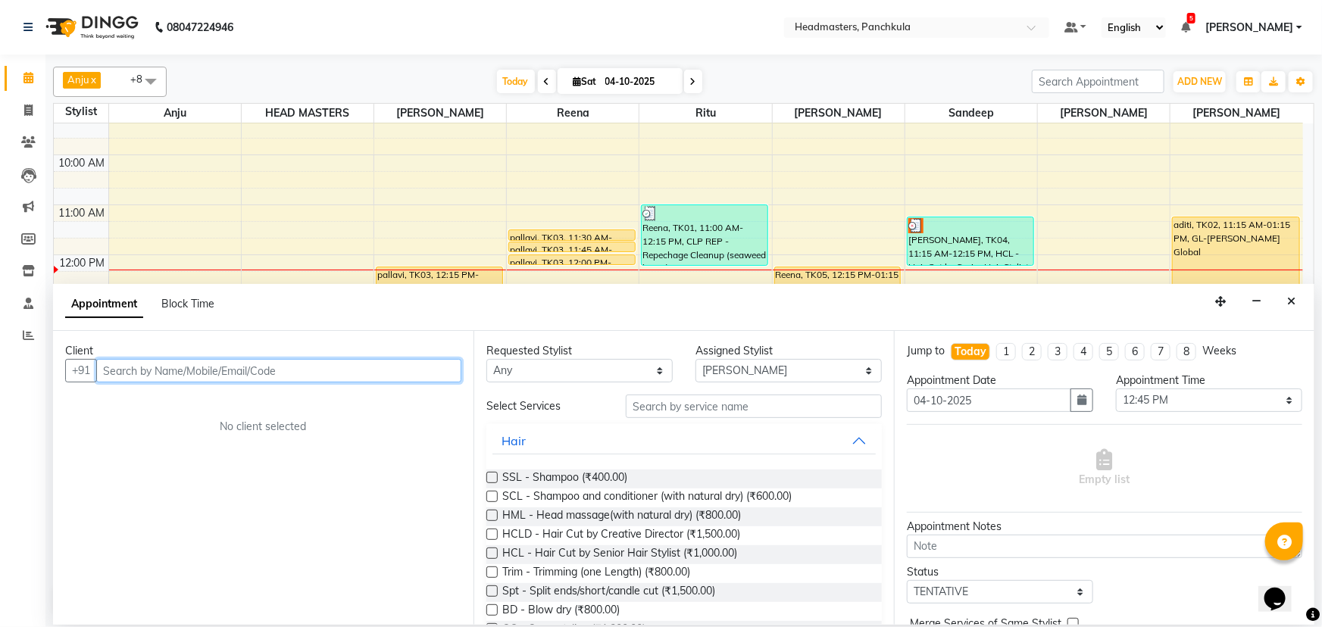
click at [127, 270] on input "text" at bounding box center [278, 370] width 365 height 23
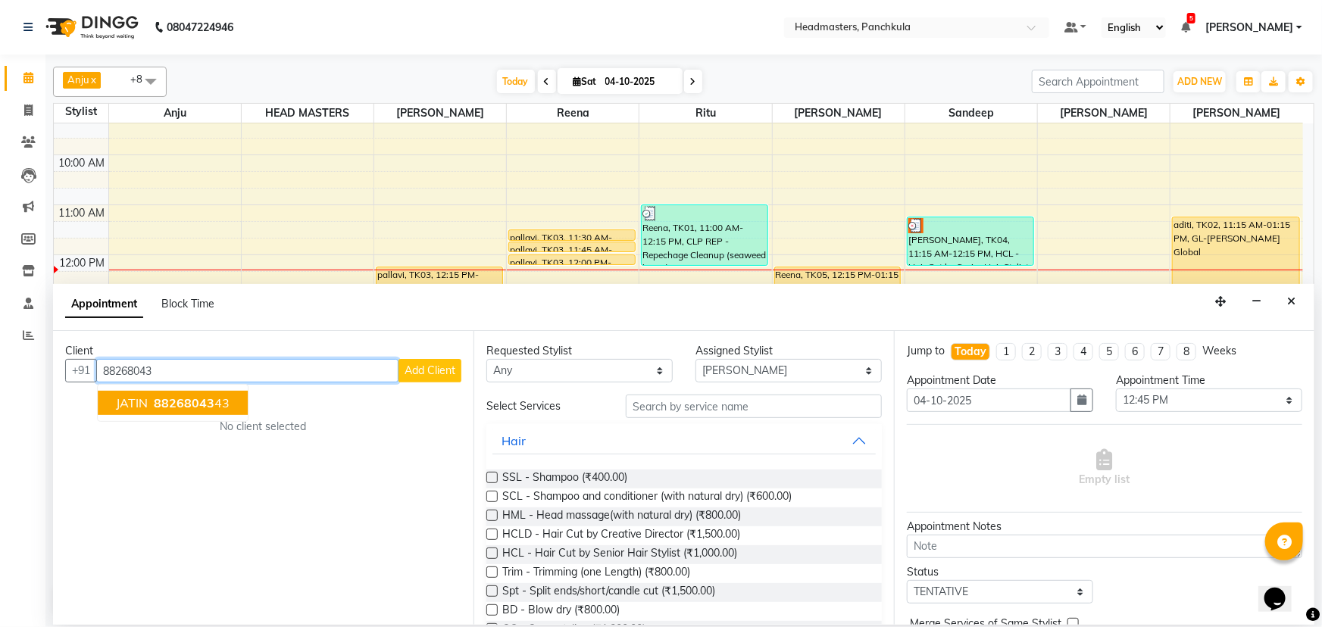
click at [151, 270] on ngb-highlight "88268043 43" at bounding box center [190, 402] width 79 height 15
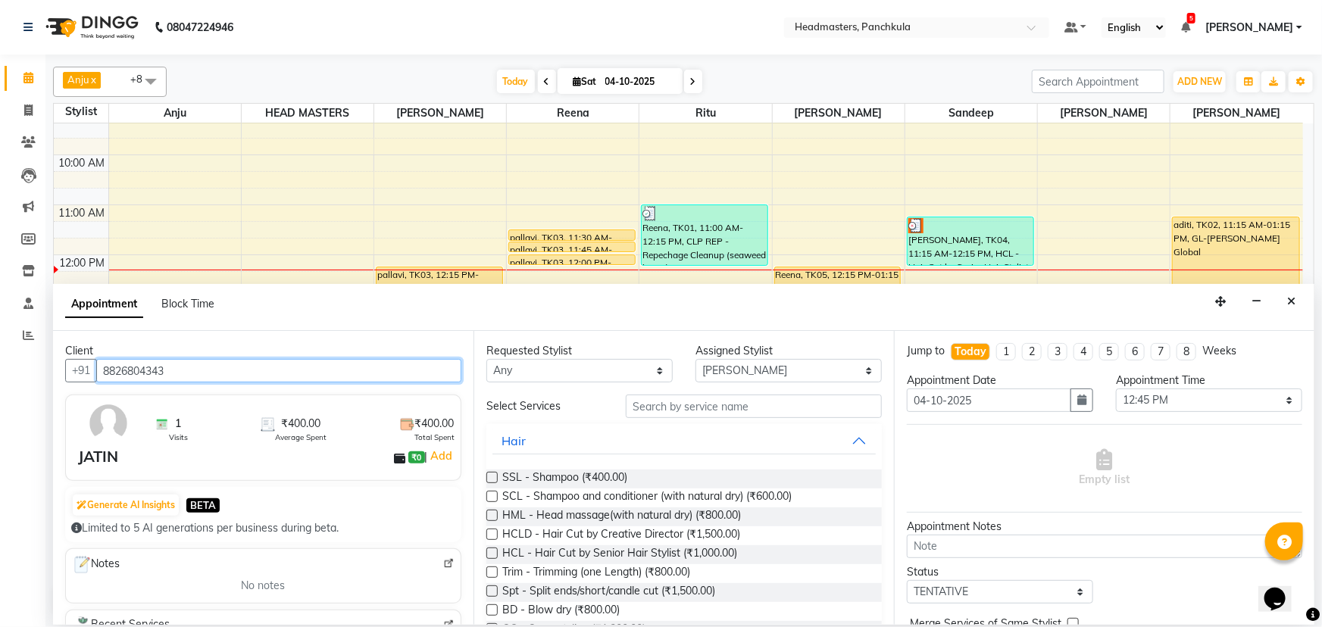
type input "8826804343"
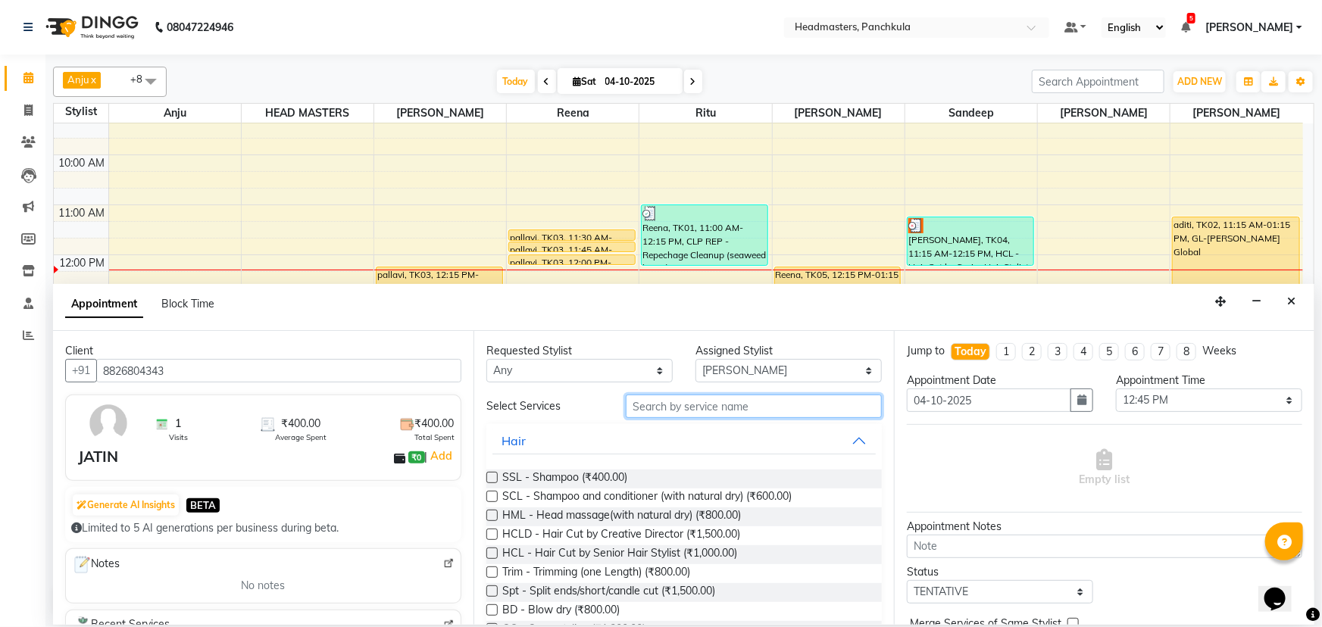
click at [654, 270] on input "text" at bounding box center [754, 406] width 256 height 23
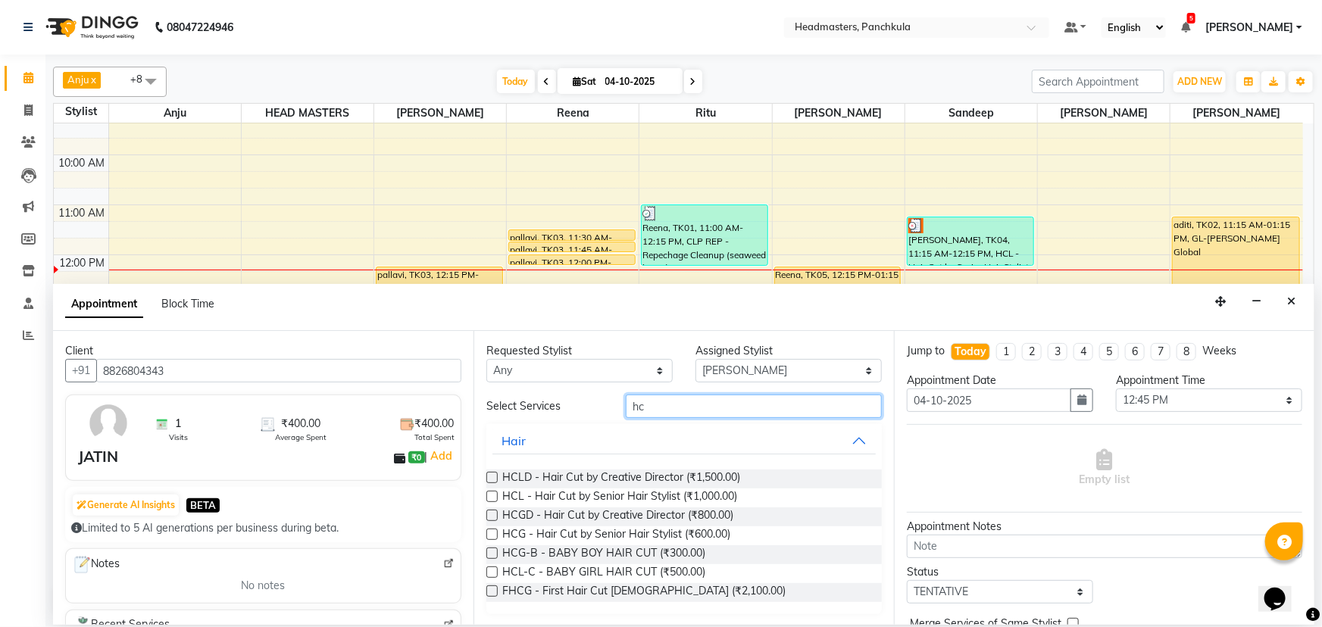
type input "hc"
click at [494, 270] on label at bounding box center [491, 534] width 11 height 11
click at [494, 270] on input "checkbox" at bounding box center [491, 536] width 10 height 10
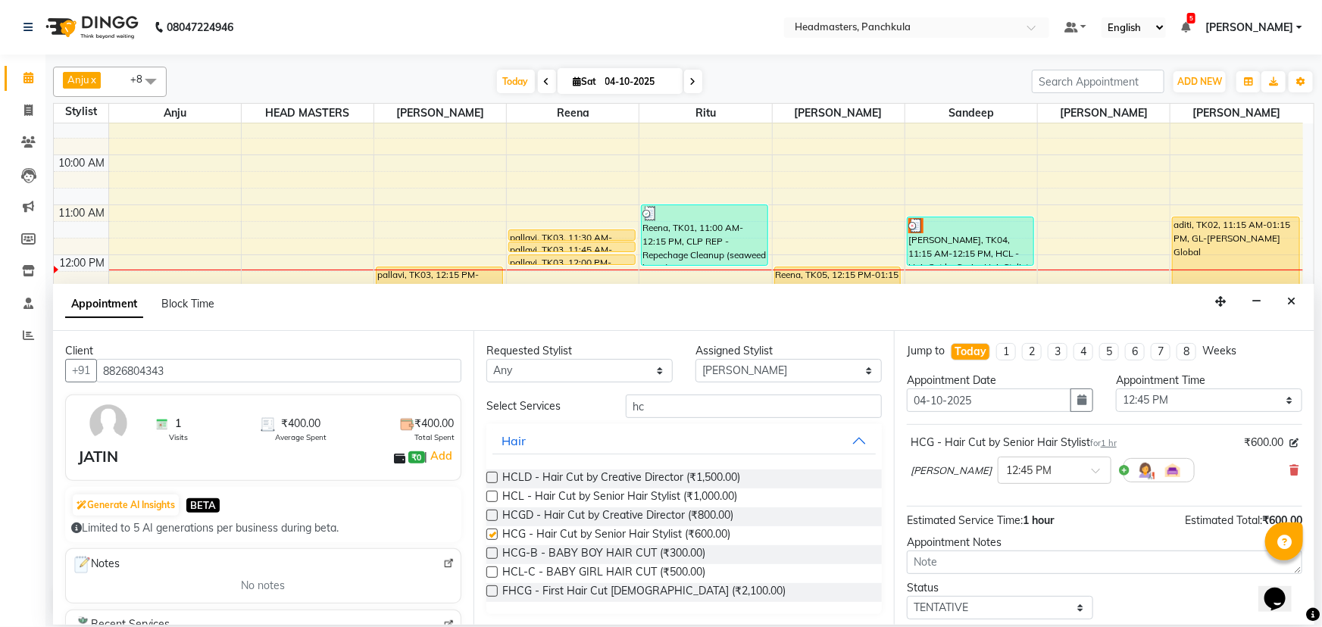
checkbox input "false"
click at [659, 270] on select "Select 09:00 AM 09:15 AM 09:30 AM 09:45 AM 10:00 AM 10:15 AM 10:30 AM 10:45 AM …" at bounding box center [1209, 400] width 186 height 23
select select "735"
click at [659, 270] on select "Select 09:00 AM 09:15 AM 09:30 AM 09:45 AM 10:00 AM 10:15 AM 10:30 AM 10:45 AM …" at bounding box center [1209, 400] width 186 height 23
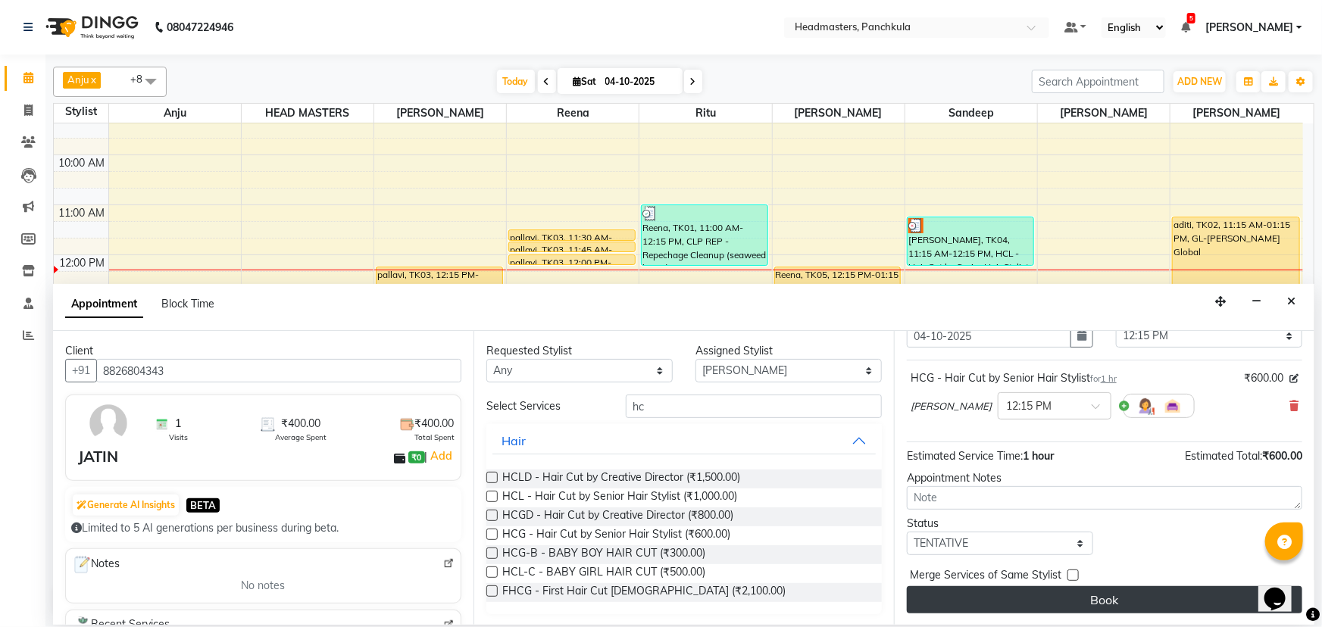
click at [659, 270] on button "Book" at bounding box center [1104, 599] width 395 height 27
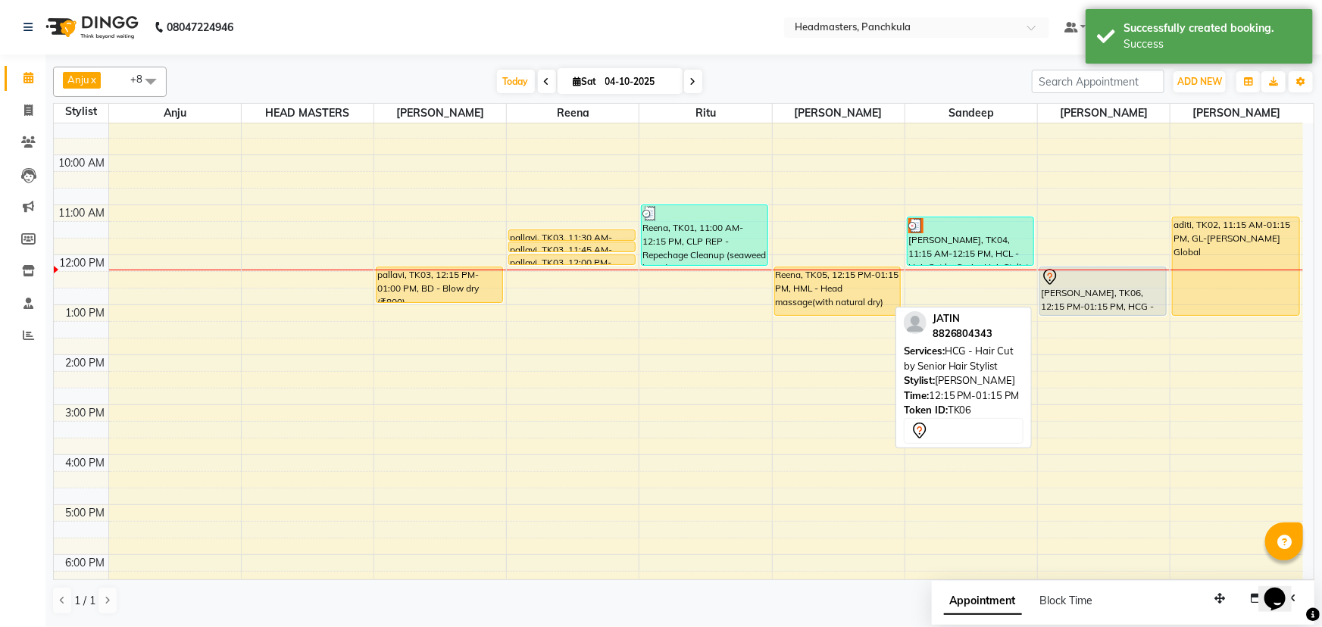
click at [659, 270] on div "[PERSON_NAME], TK06, 12:15 PM-01:15 PM, HCG - Hair Cut by Senior Hair Stylist" at bounding box center [1103, 291] width 126 height 48
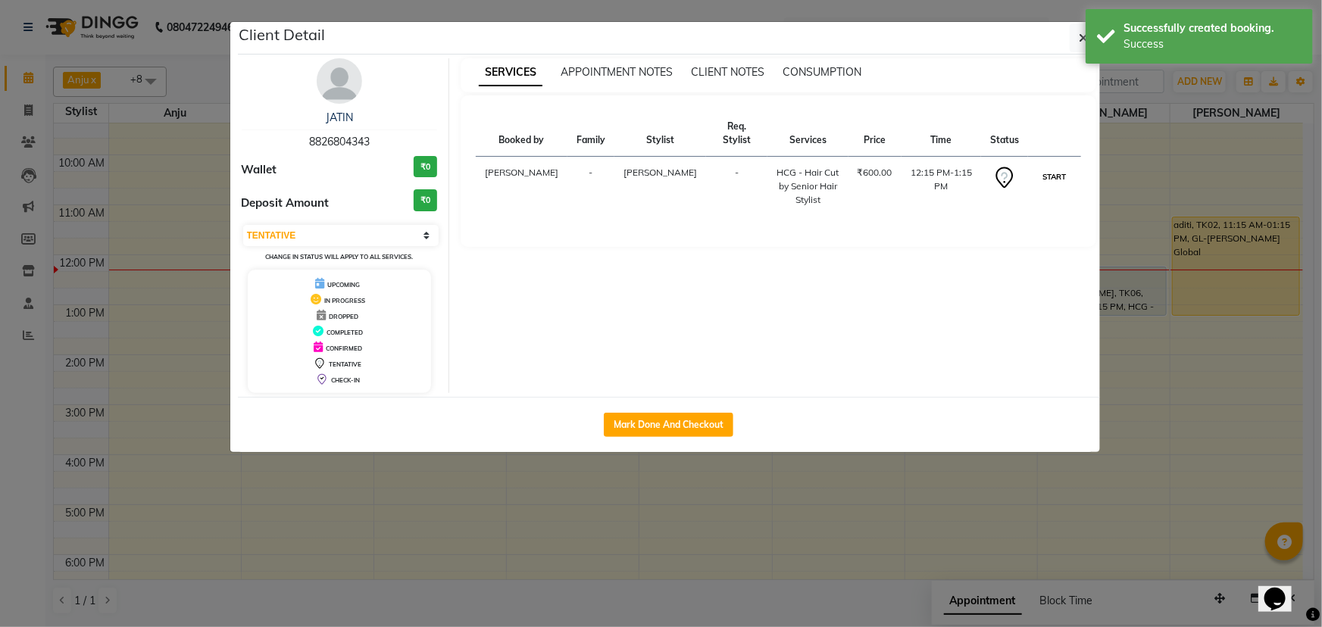
click at [659, 172] on button "START" at bounding box center [1053, 176] width 31 height 19
select select "1"
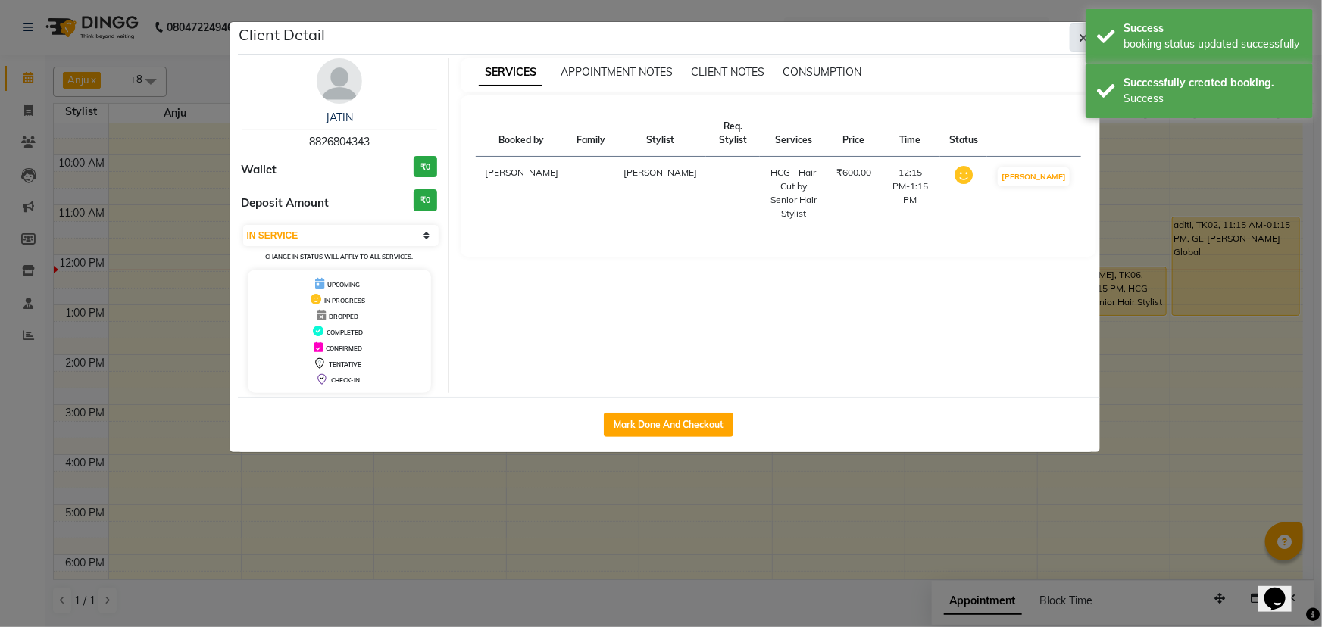
click at [659, 37] on icon "button" at bounding box center [1083, 38] width 9 height 12
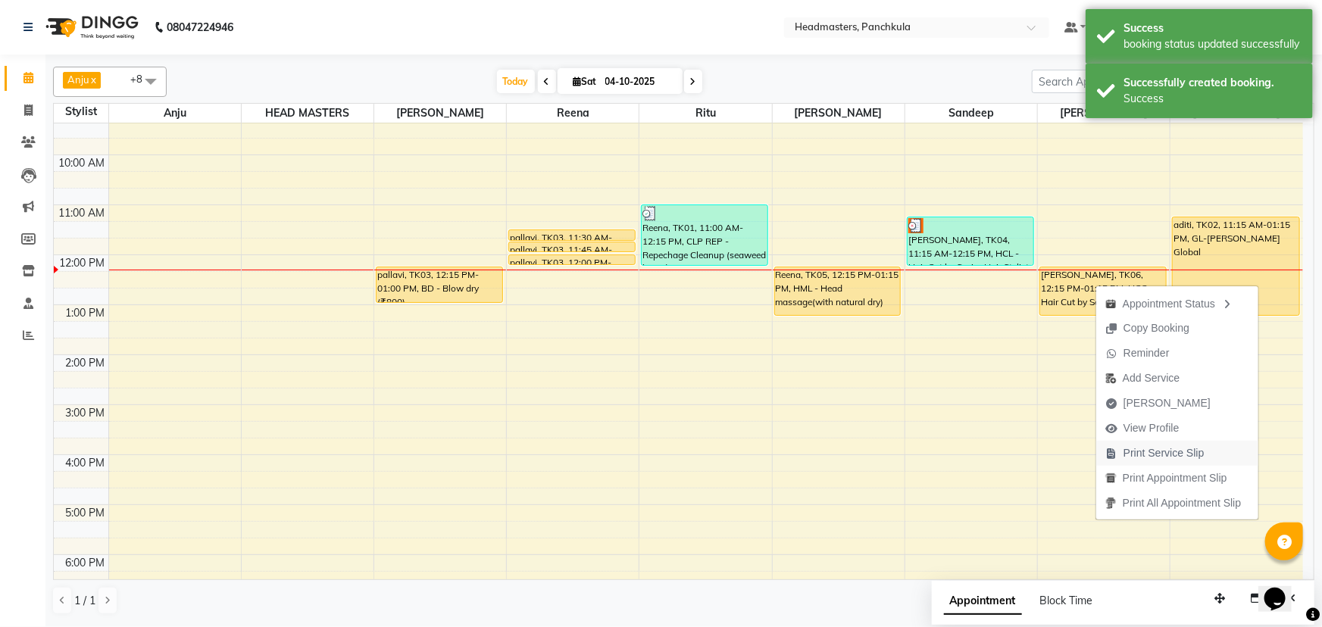
click at [659, 270] on span "Print Service Slip" at bounding box center [1163, 453] width 81 height 16
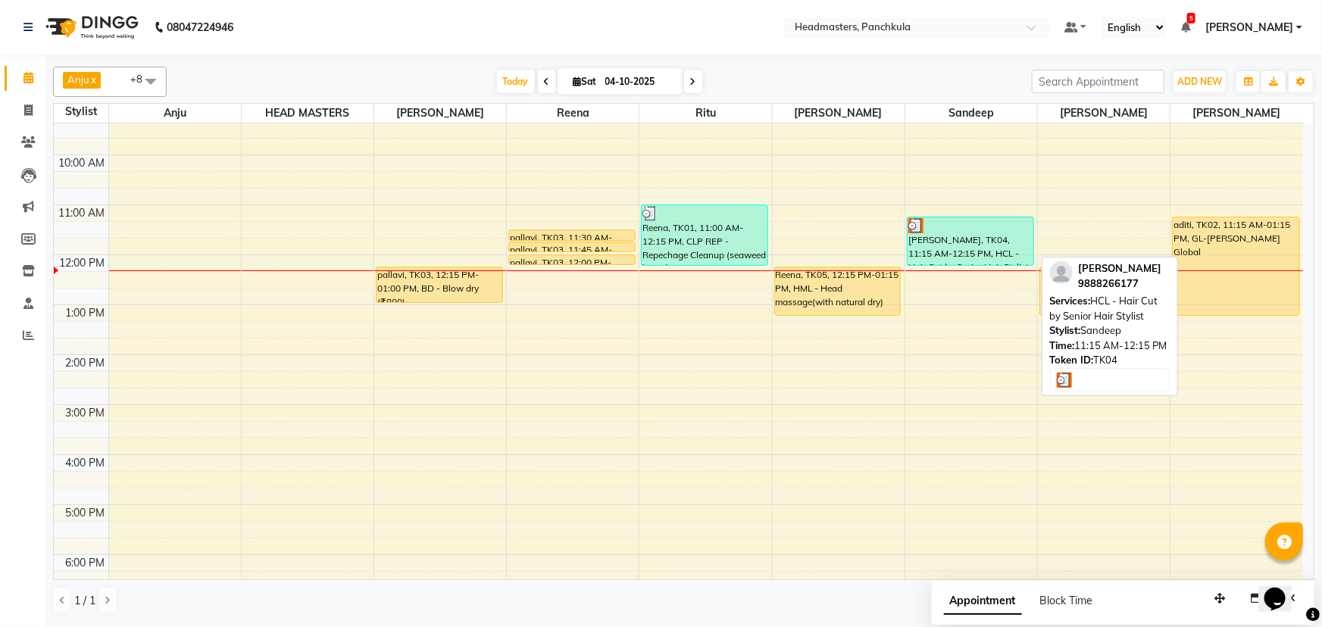
click at [659, 250] on div "[PERSON_NAME], TK04, 11:15 AM-12:15 PM, HCL - Hair Cut by Senior Hair Stylist" at bounding box center [970, 241] width 126 height 48
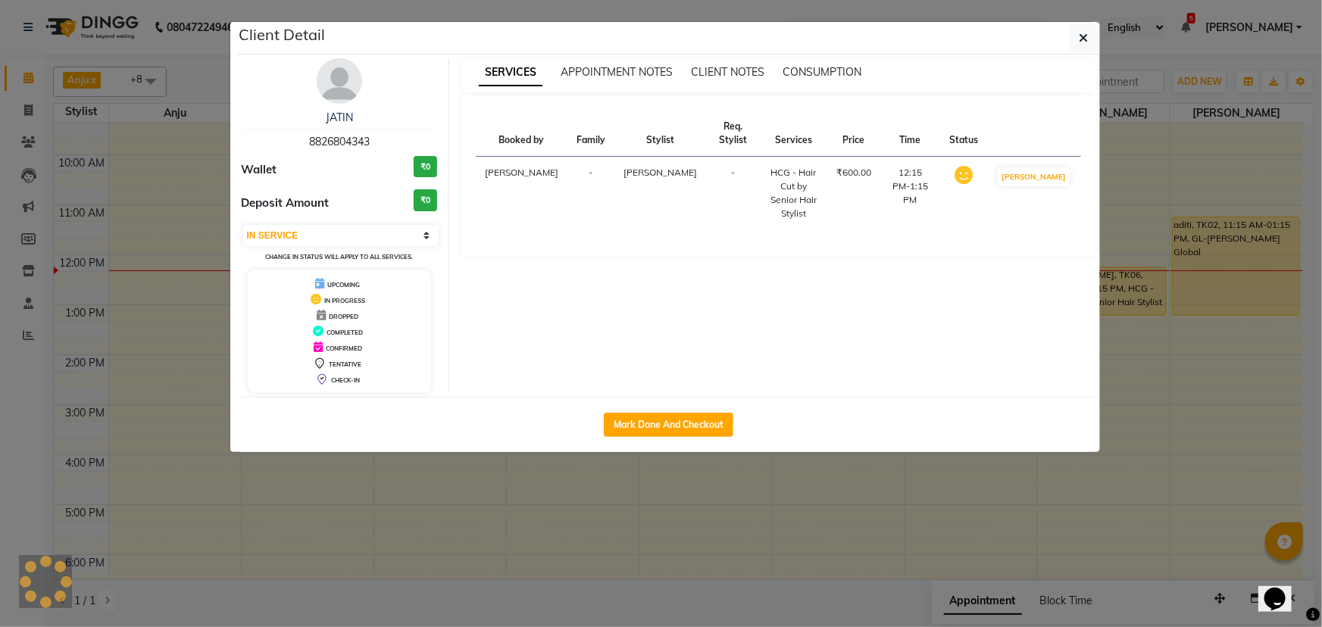
select select "3"
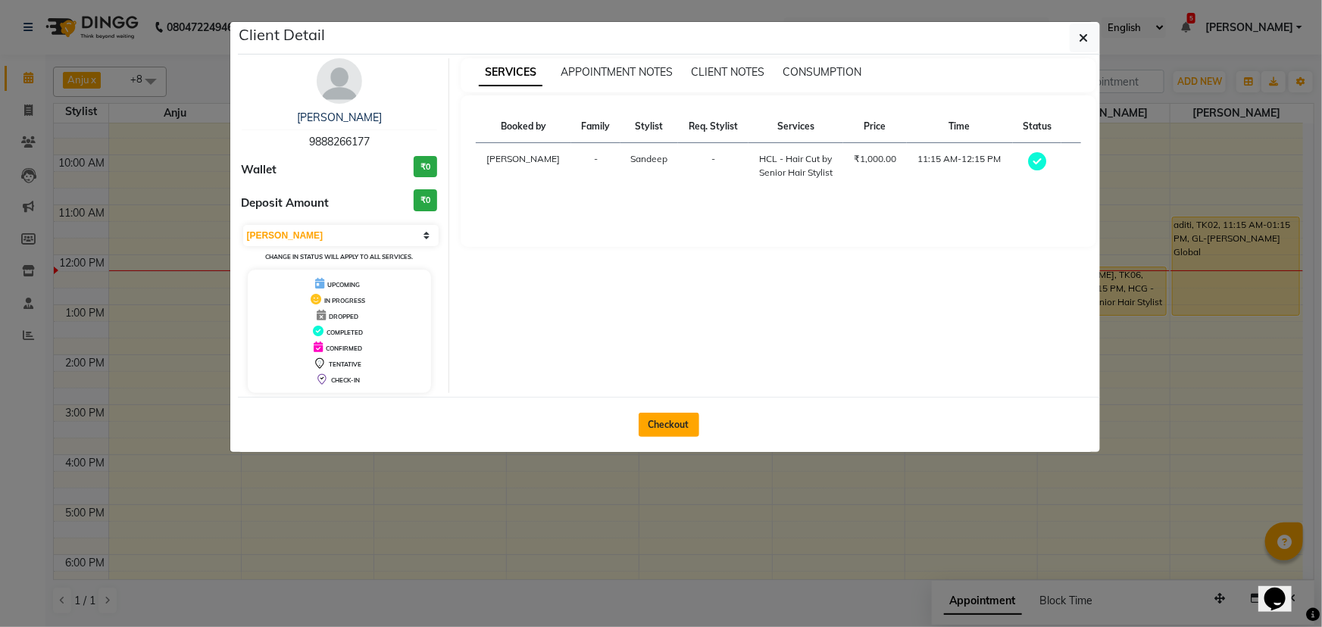
click at [659, 270] on button "Checkout" at bounding box center [669, 425] width 61 height 24
select select "service"
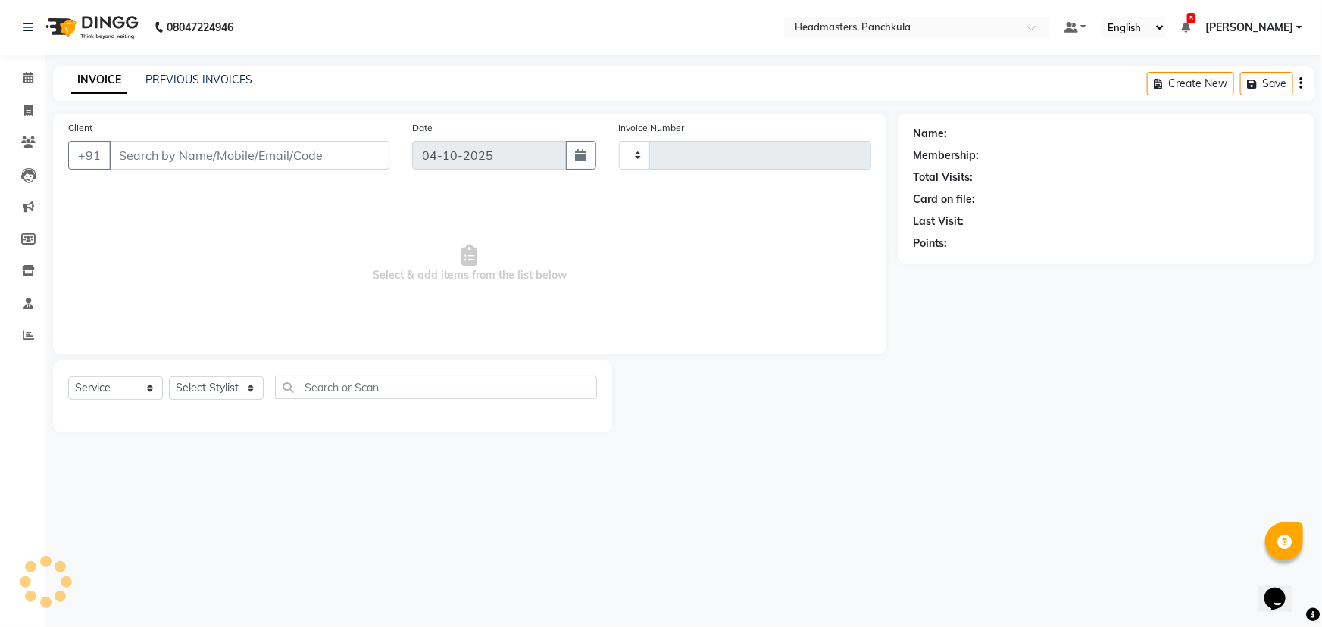
type input "3322"
select select "7376"
type input "9888266177"
select select "64055"
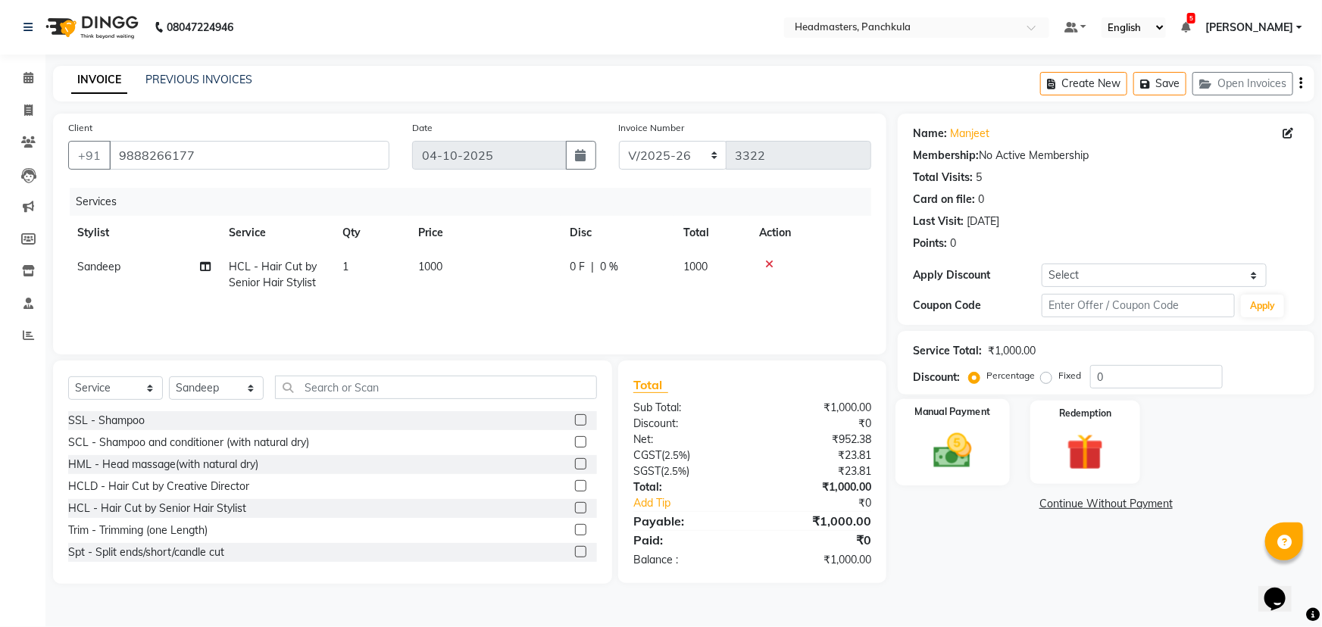
click at [659, 270] on img at bounding box center [953, 451] width 62 height 44
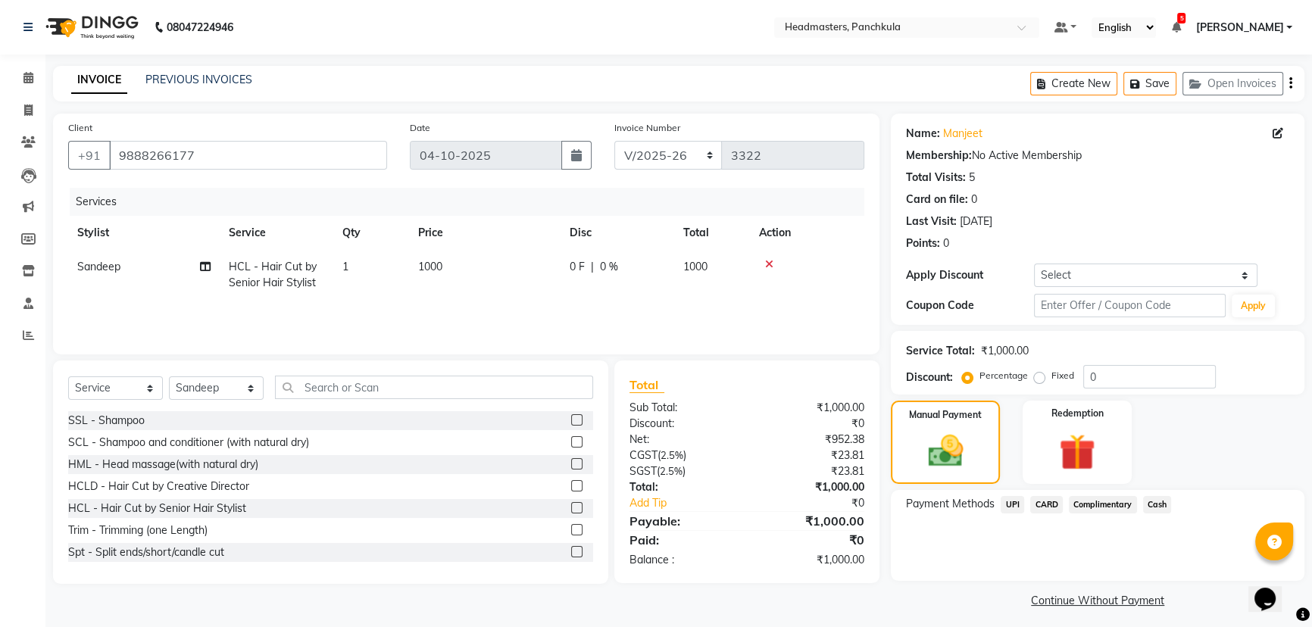
click at [659, 270] on span "UPI" at bounding box center [1012, 504] width 23 height 17
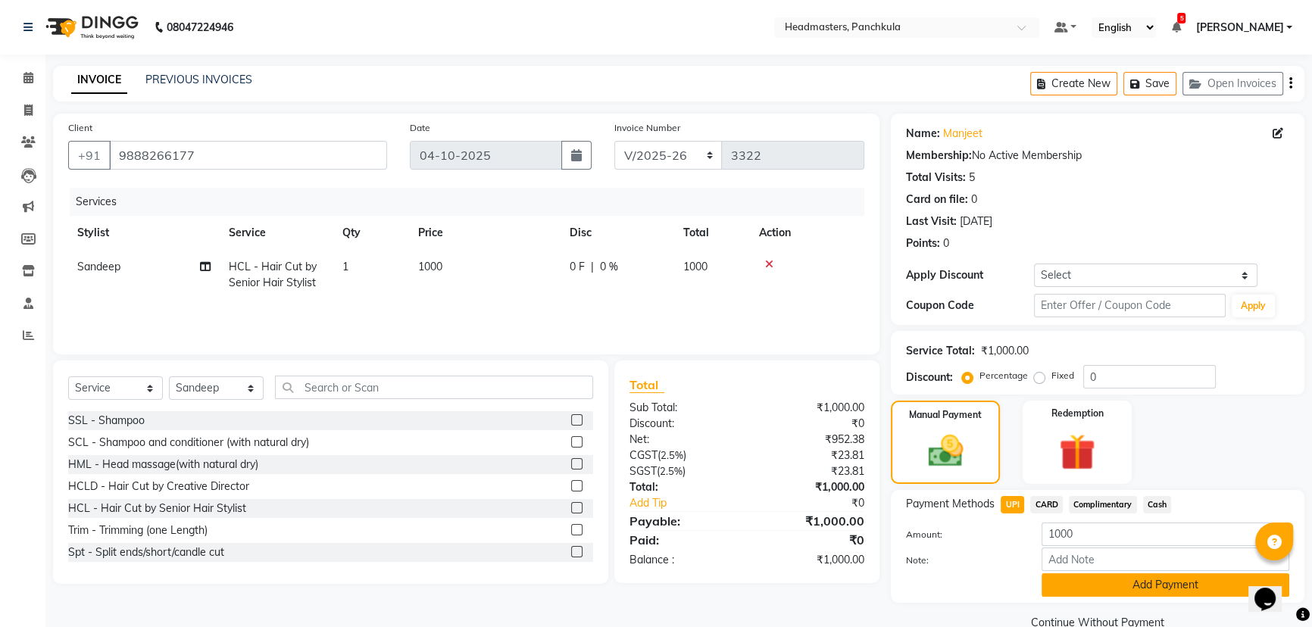
click at [659, 270] on button "Add Payment" at bounding box center [1166, 584] width 248 height 23
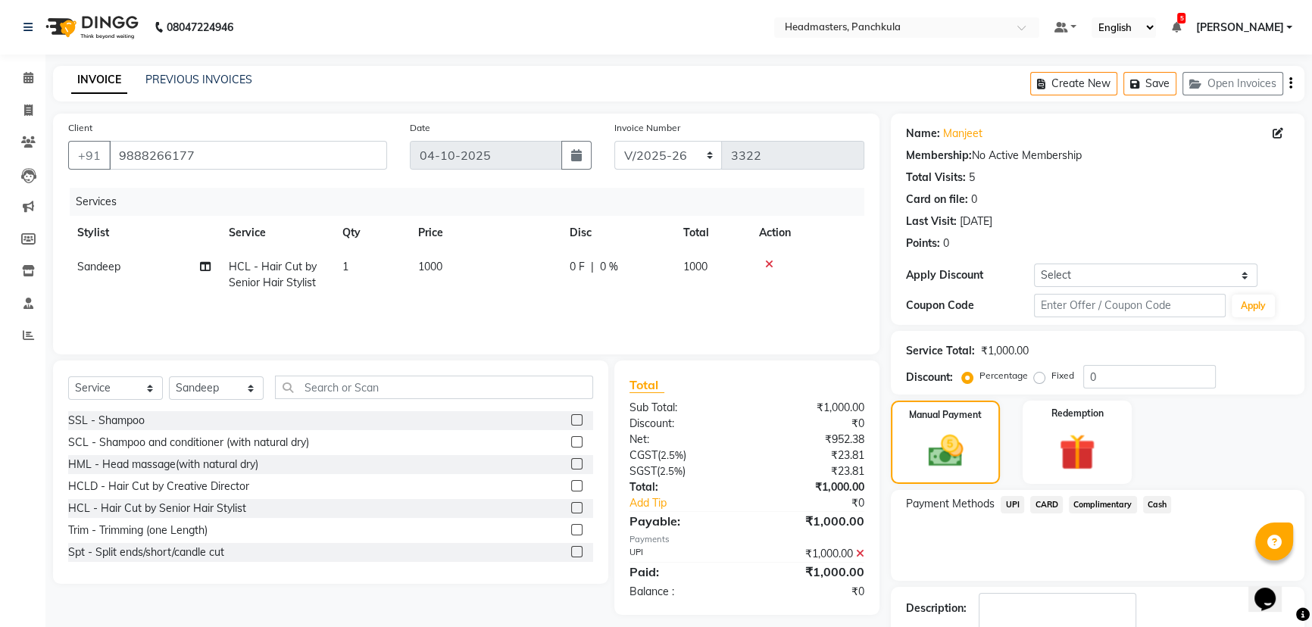
scroll to position [70, 0]
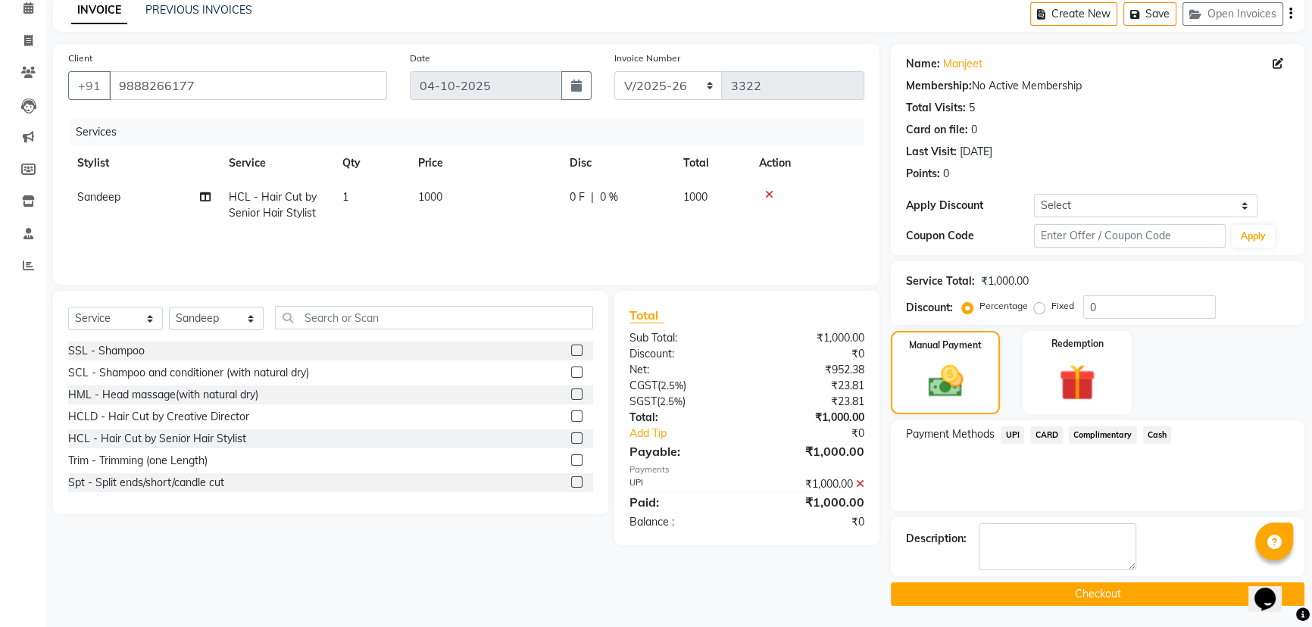
click at [659, 270] on button "Checkout" at bounding box center [1098, 593] width 414 height 23
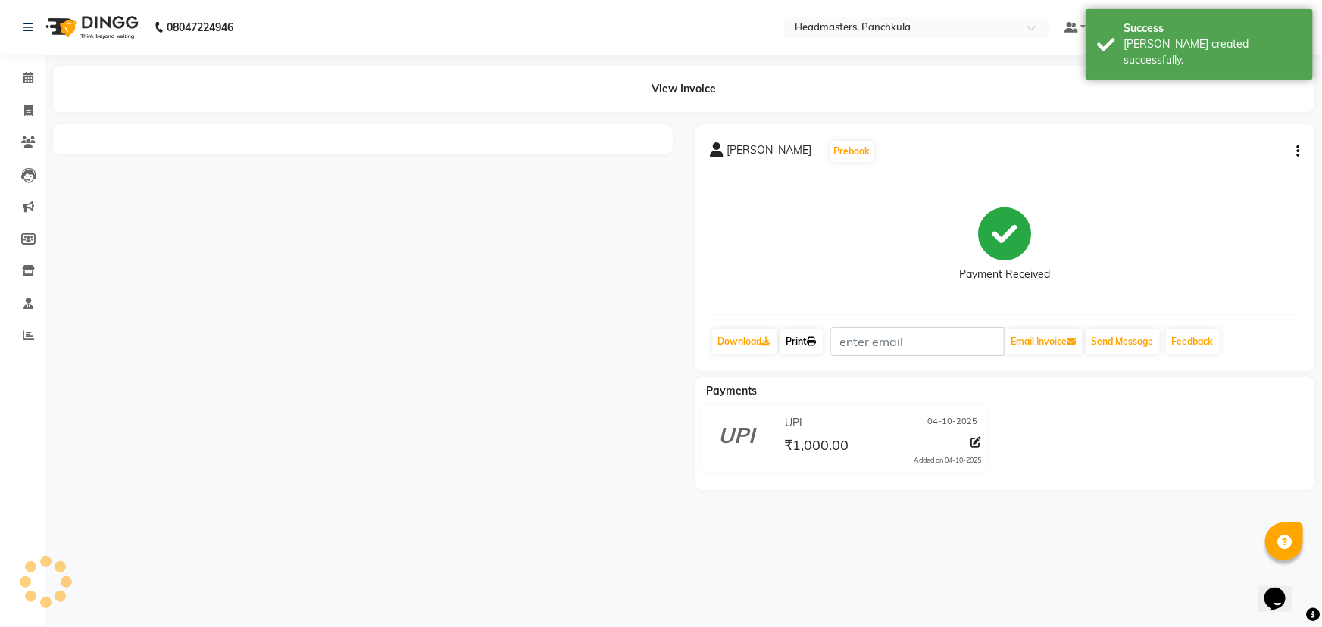
click at [659, 270] on link "Print" at bounding box center [801, 342] width 42 height 26
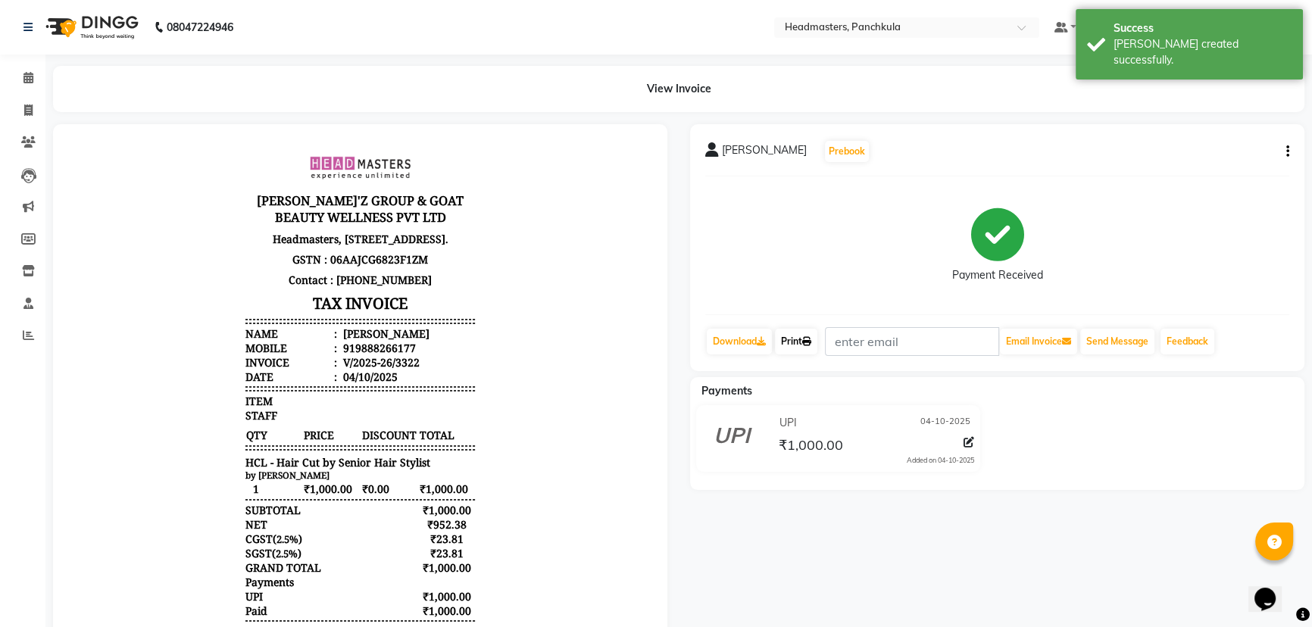
click at [659, 270] on link "Print" at bounding box center [796, 342] width 42 height 26
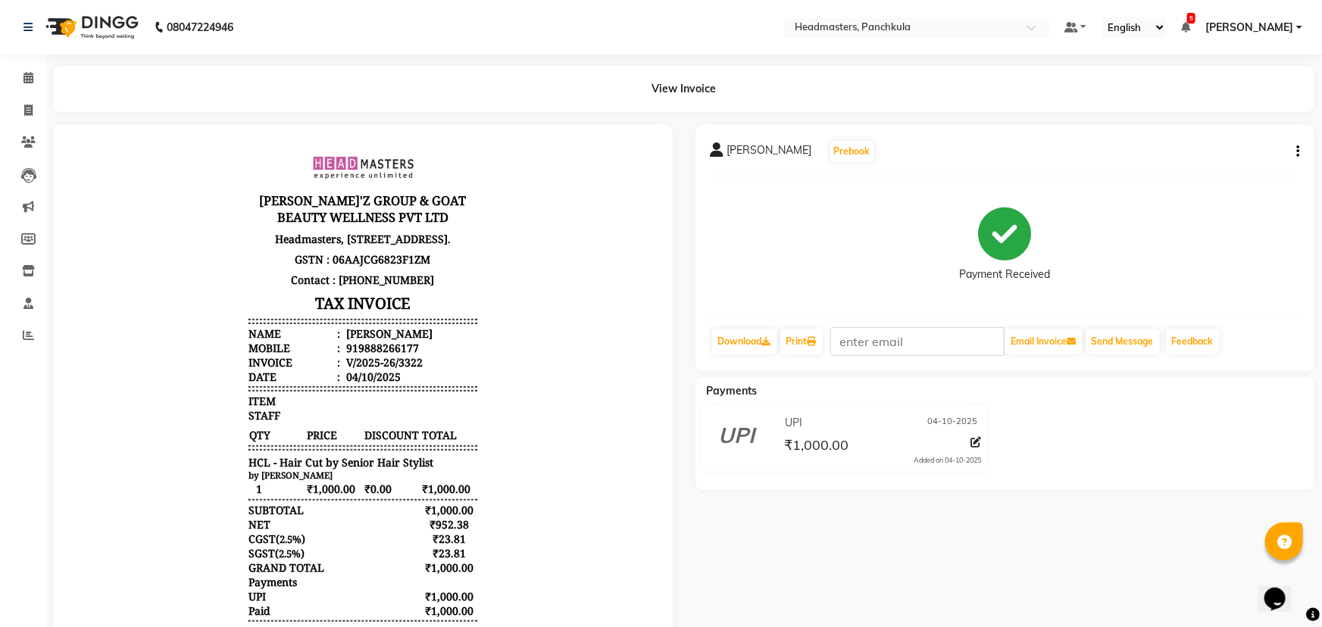
select select "7376"
select select "service"
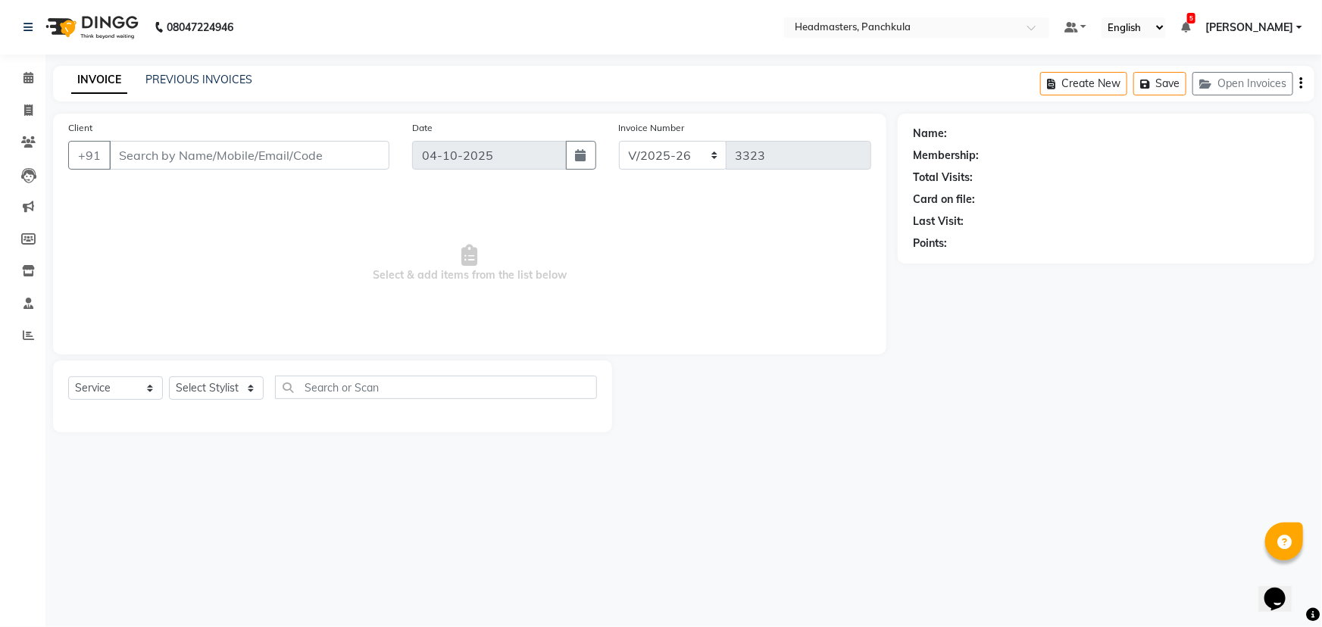
type input "9888266177"
select select "64055"
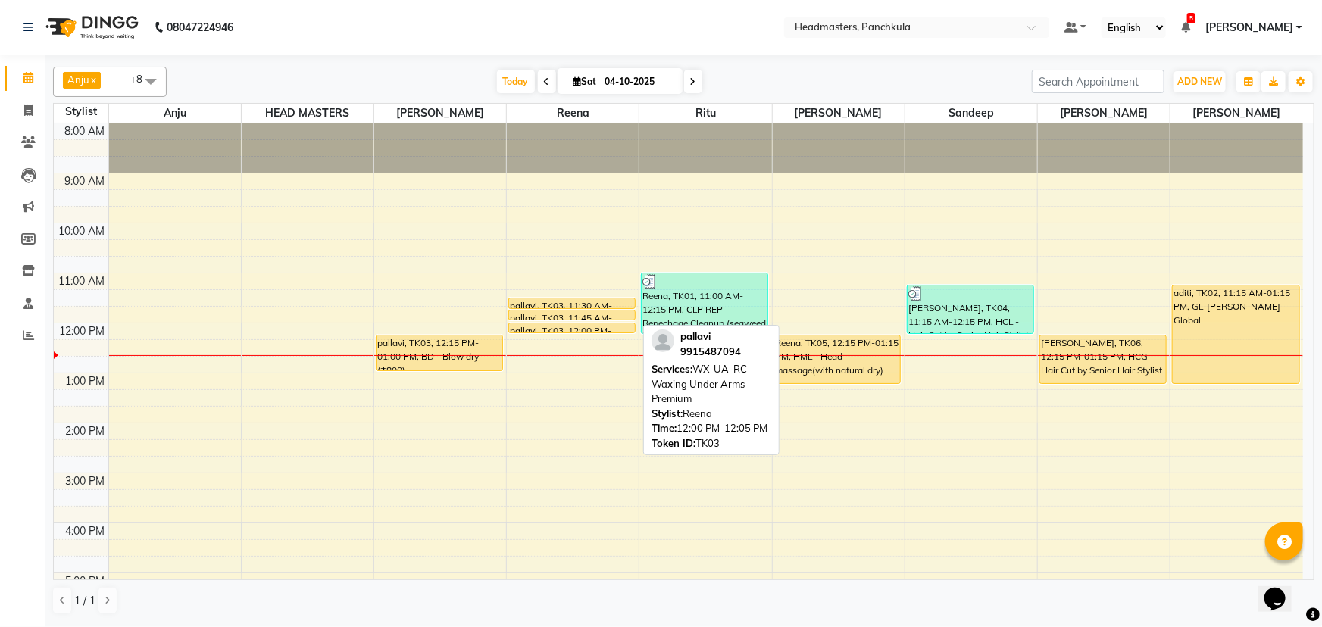
click at [523, 270] on div "pallavi, TK03, 12:00 PM-12:05 PM, WX-UA-RC - Waxing Under Arms - Premium" at bounding box center [572, 327] width 126 height 9
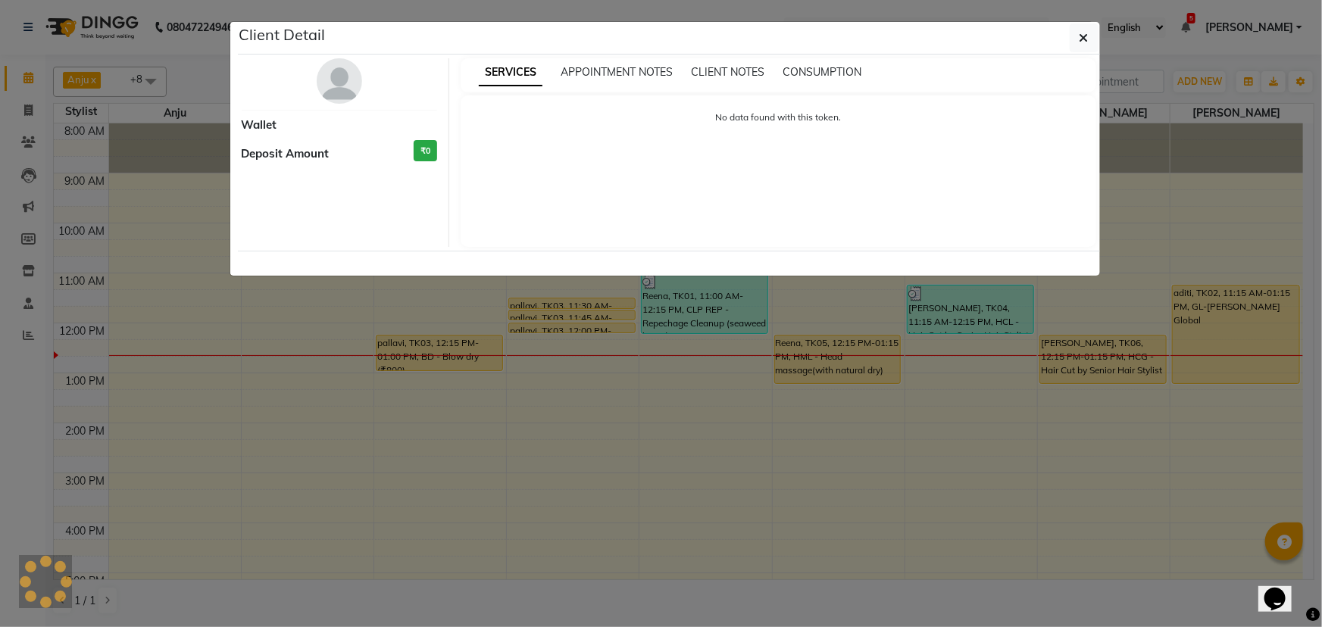
select select "1"
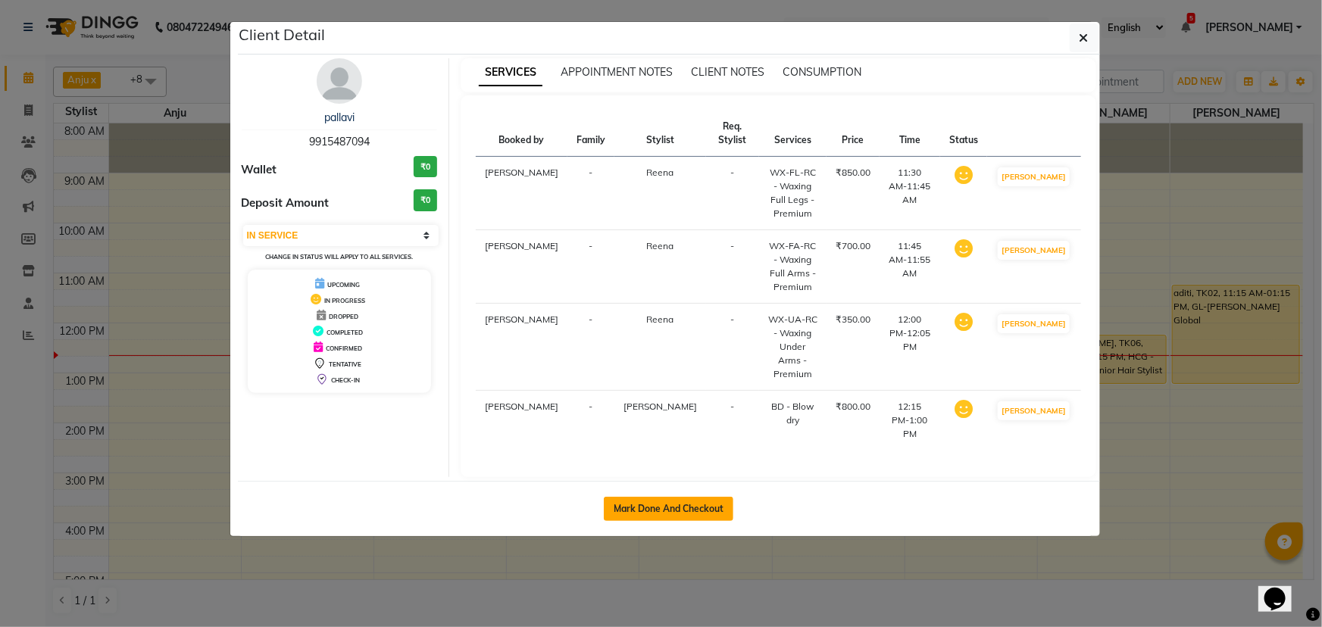
click at [658, 270] on button "Mark Done And Checkout" at bounding box center [669, 509] width 130 height 24
select select "service"
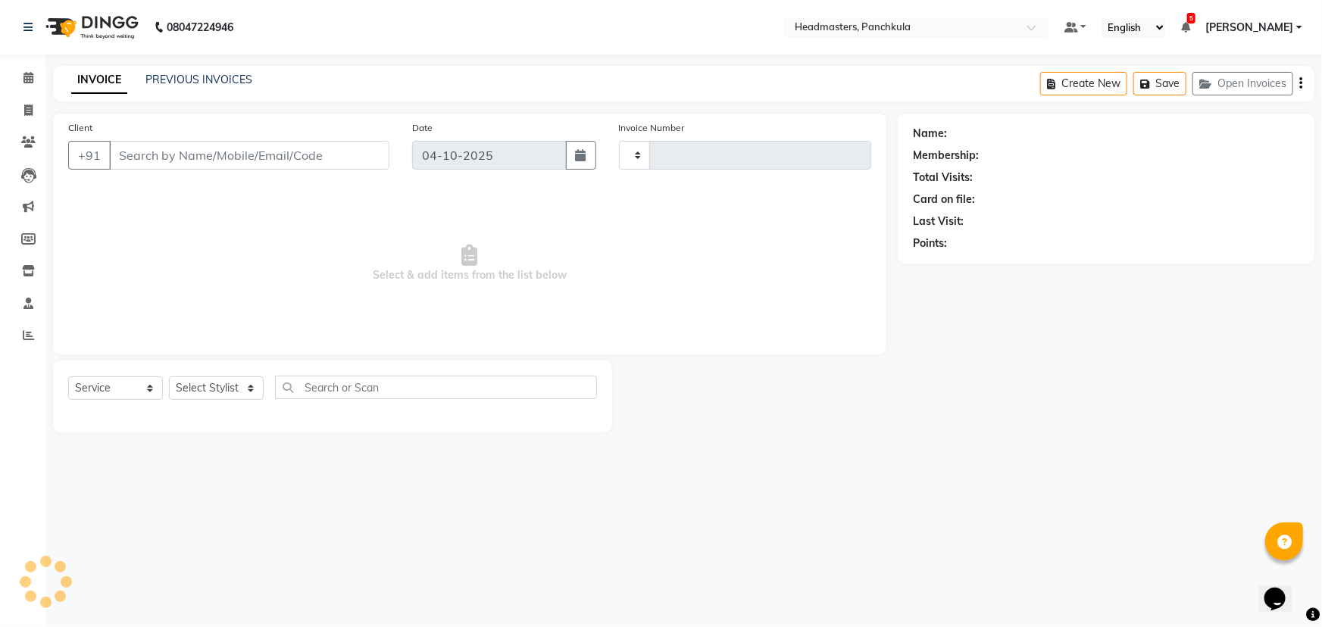
type input "3323"
select select "7376"
type input "9915487094"
select select "64061"
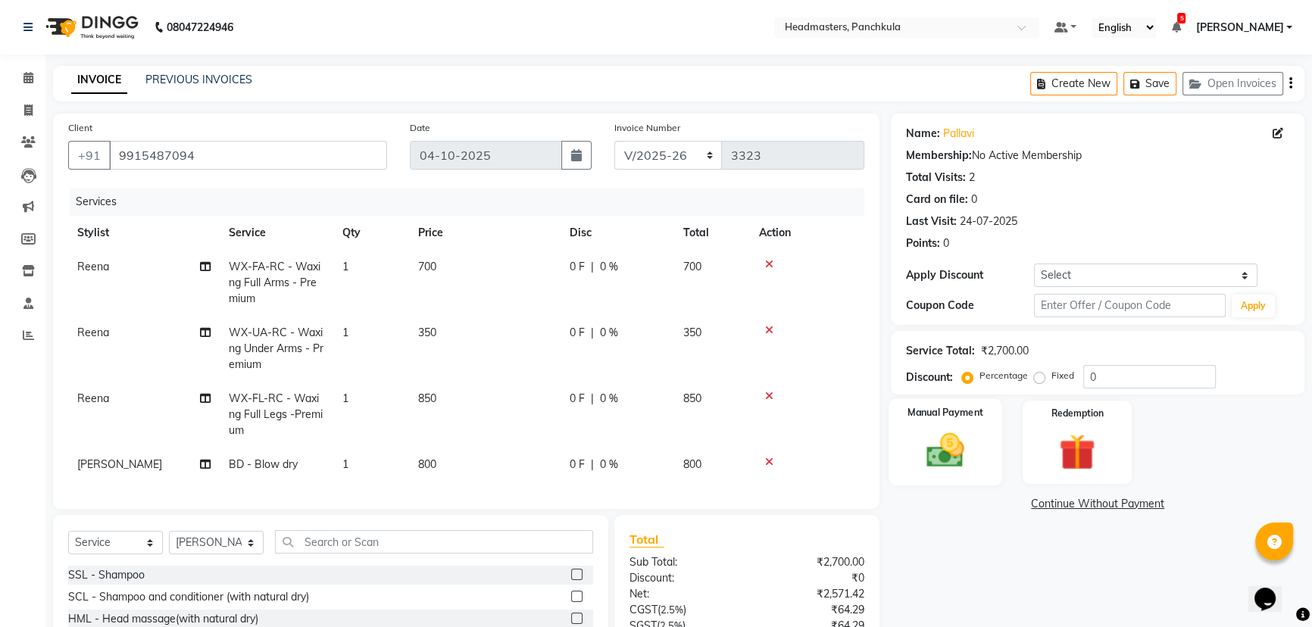
click at [659, 270] on img at bounding box center [945, 450] width 61 height 43
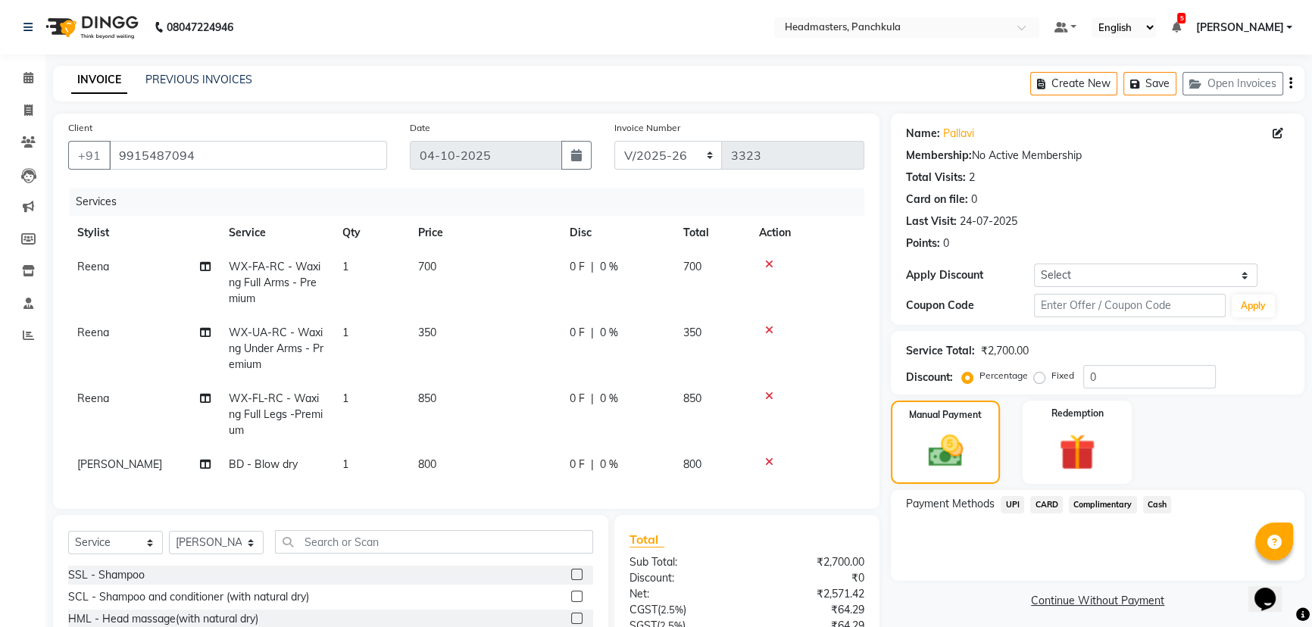
click at [659, 270] on span "CARD" at bounding box center [1046, 504] width 33 height 17
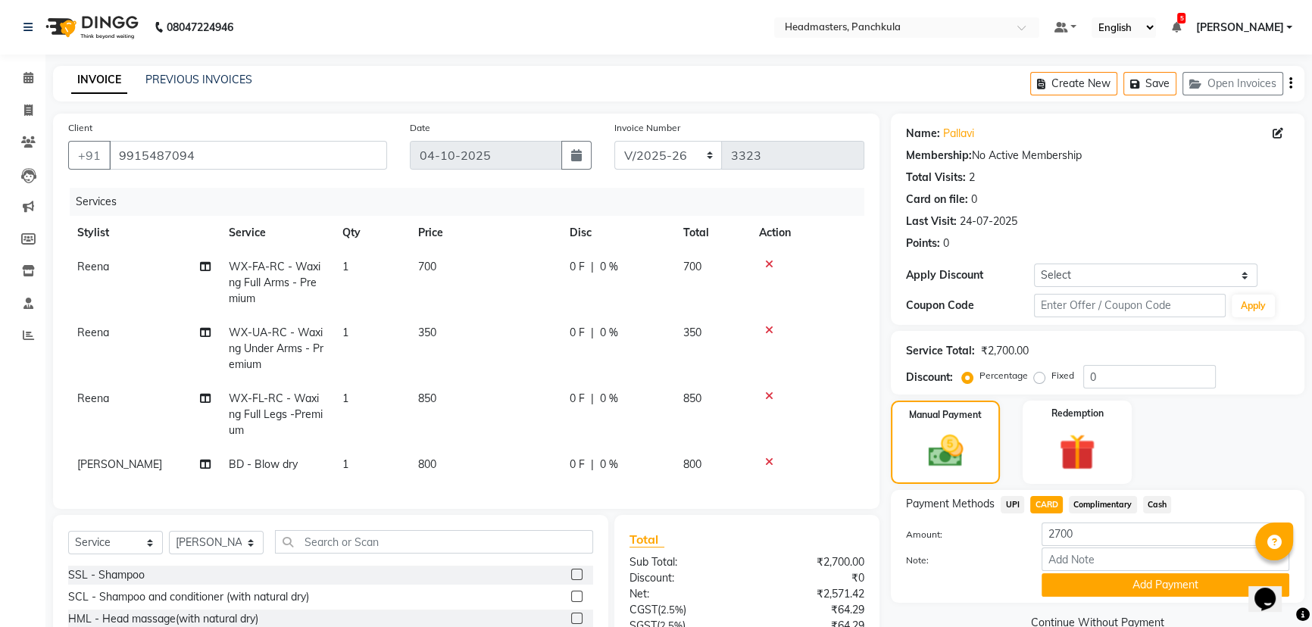
scroll to position [144, 0]
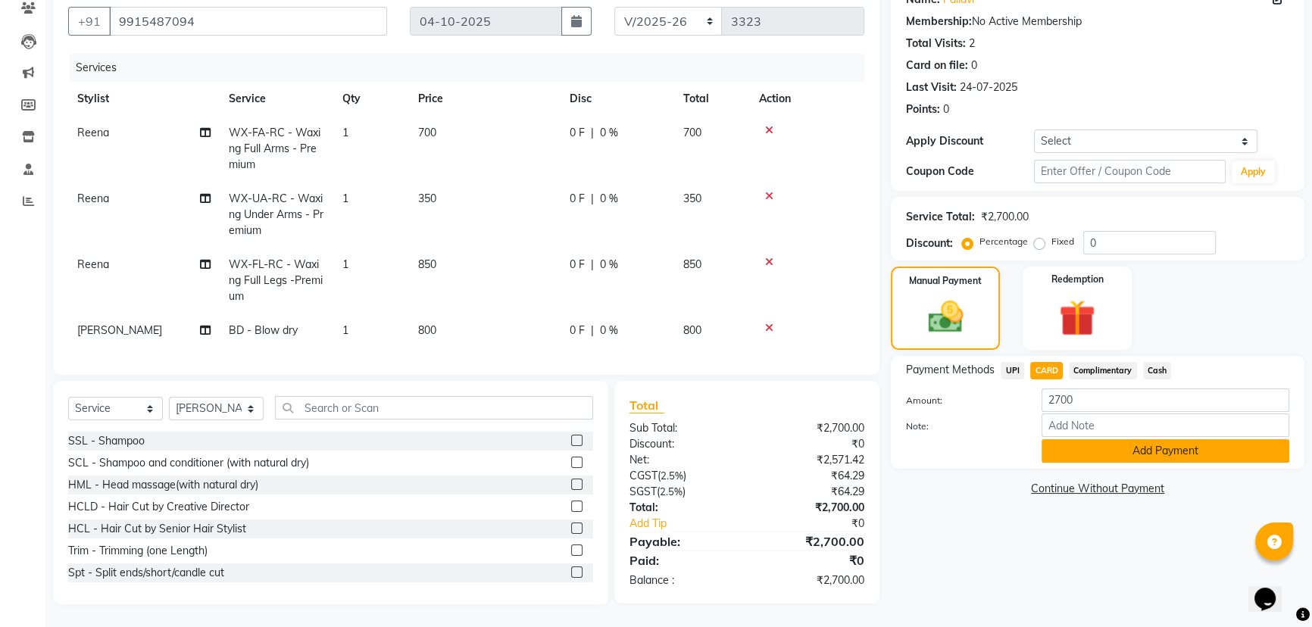
click at [659, 270] on button "Add Payment" at bounding box center [1166, 450] width 248 height 23
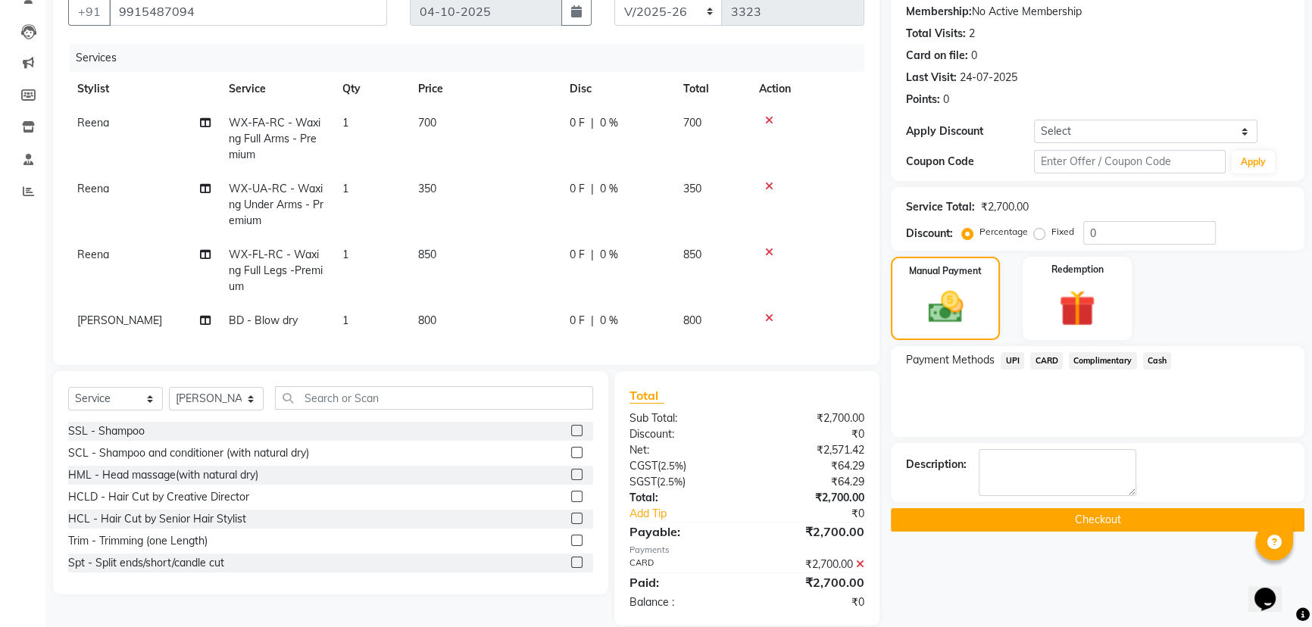
click at [659, 270] on button "Checkout" at bounding box center [1098, 519] width 414 height 23
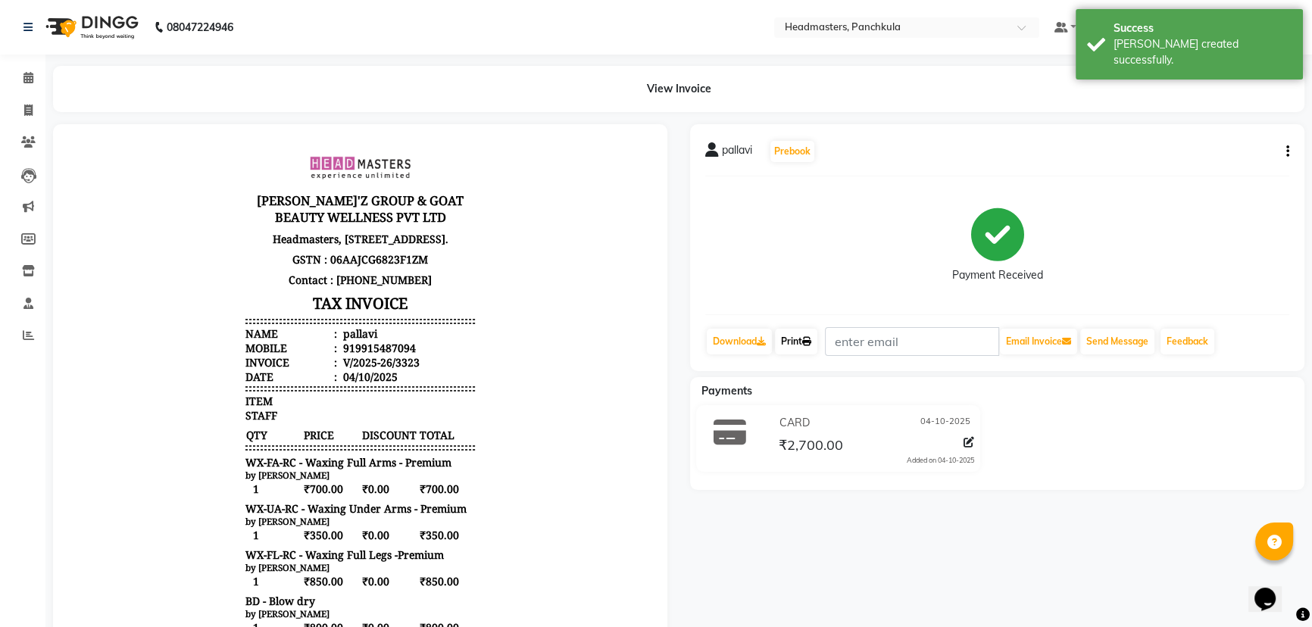
click at [659, 270] on link "Print" at bounding box center [796, 342] width 42 height 26
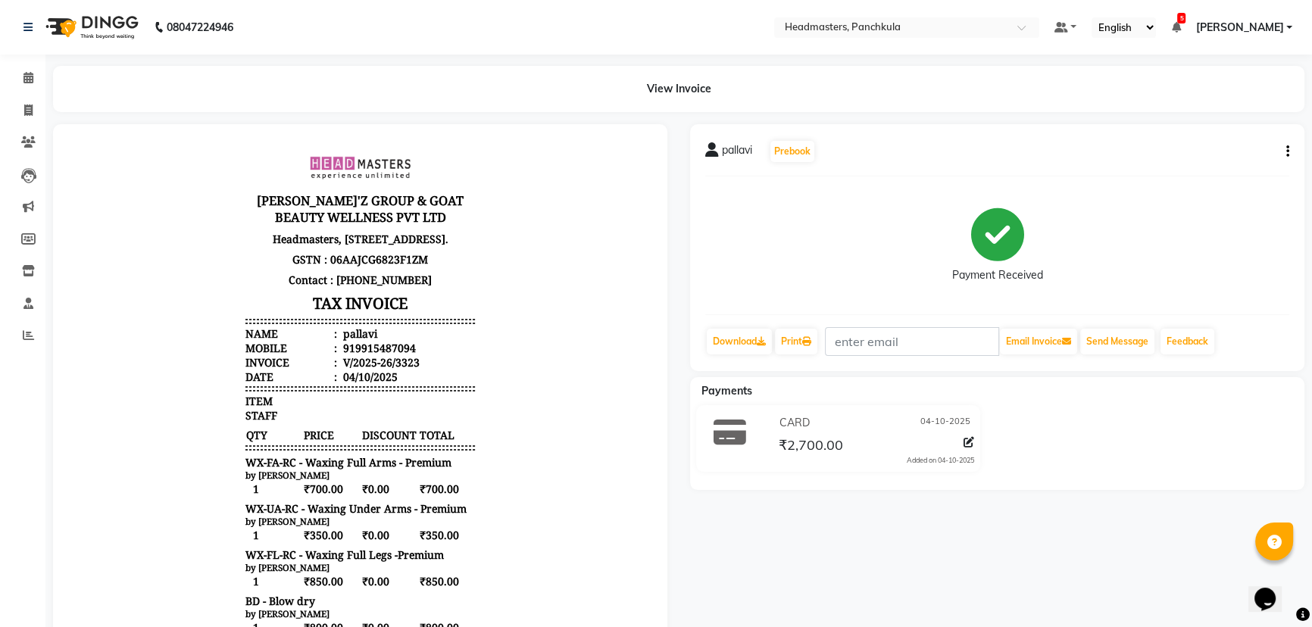
select select "service"
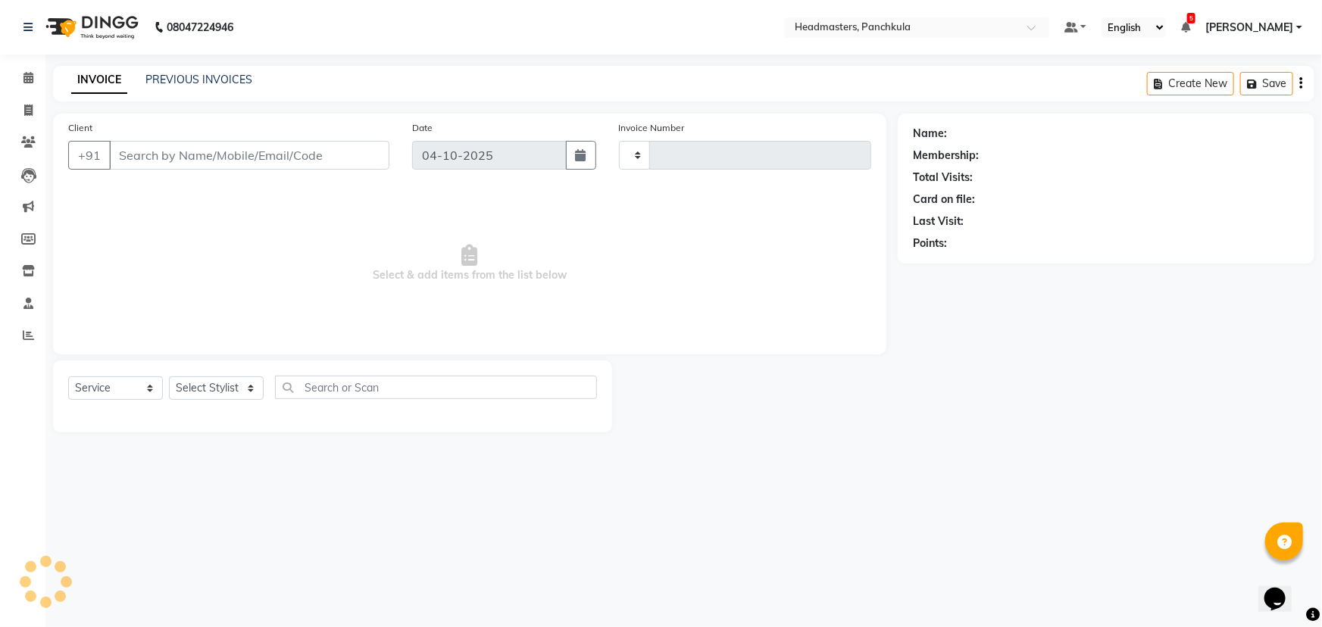
type input "3324"
select select "7376"
type input "9915487094"
select select "64061"
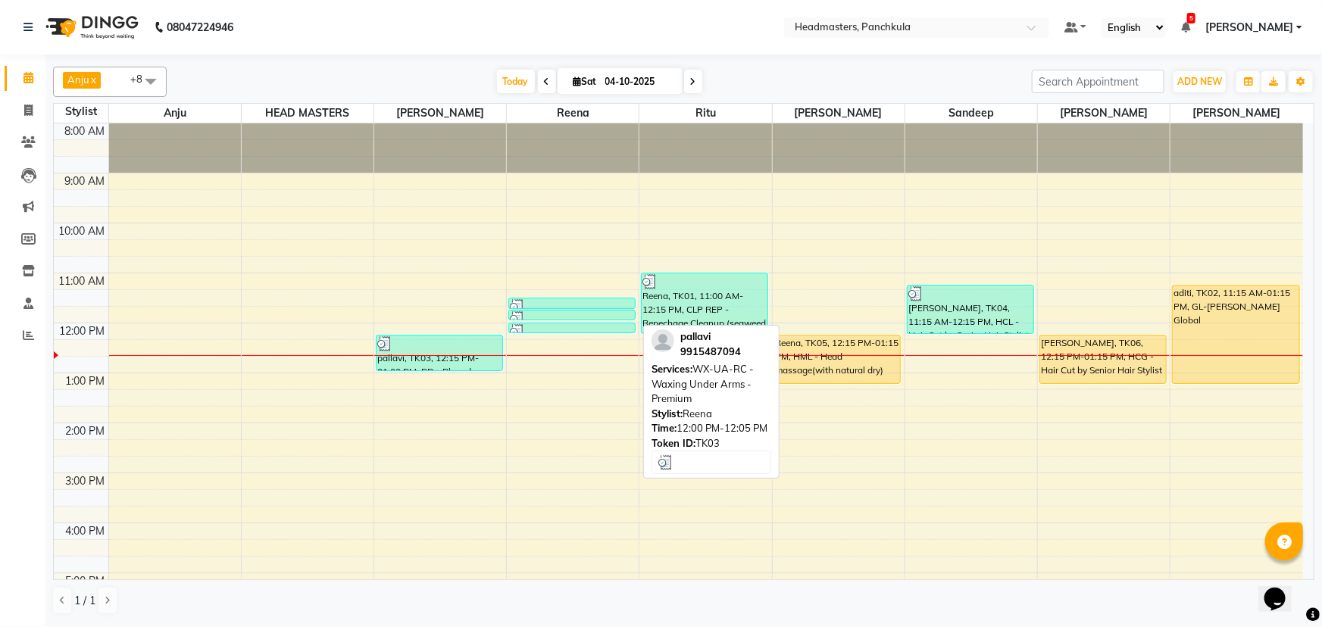
click at [520, 270] on img at bounding box center [517, 331] width 15 height 15
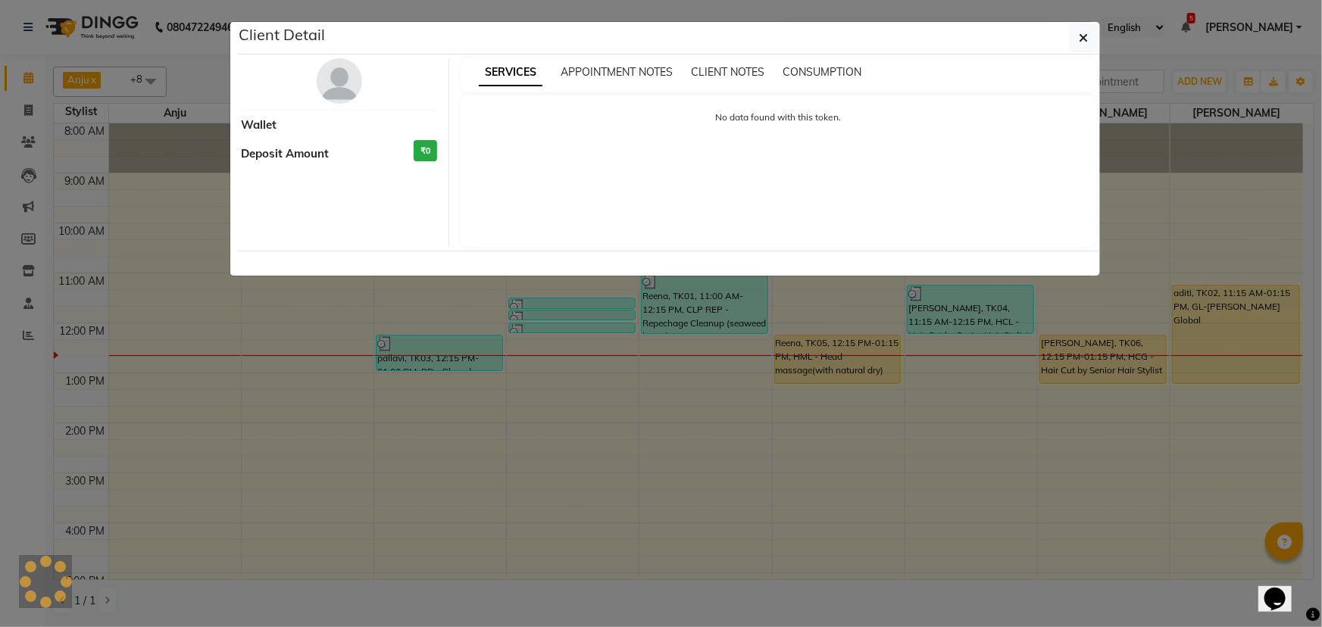
select select "3"
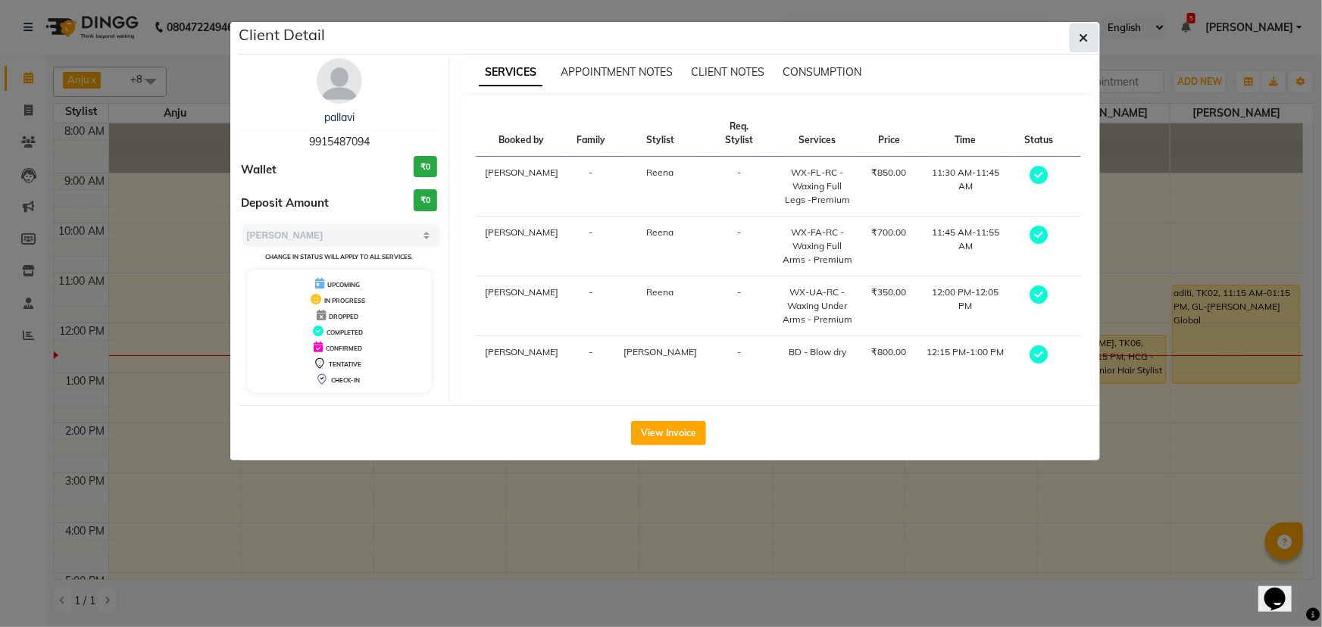
click at [659, 38] on icon "button" at bounding box center [1083, 38] width 9 height 12
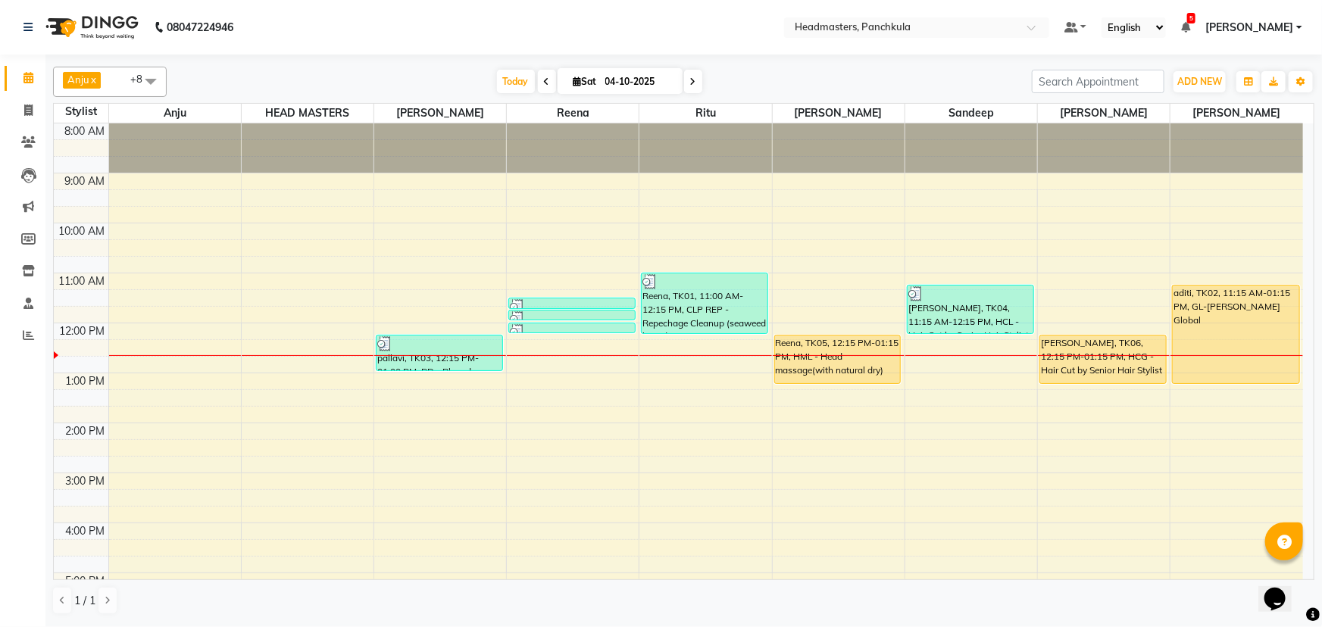
click at [659, 270] on div at bounding box center [839, 355] width 132 height 1
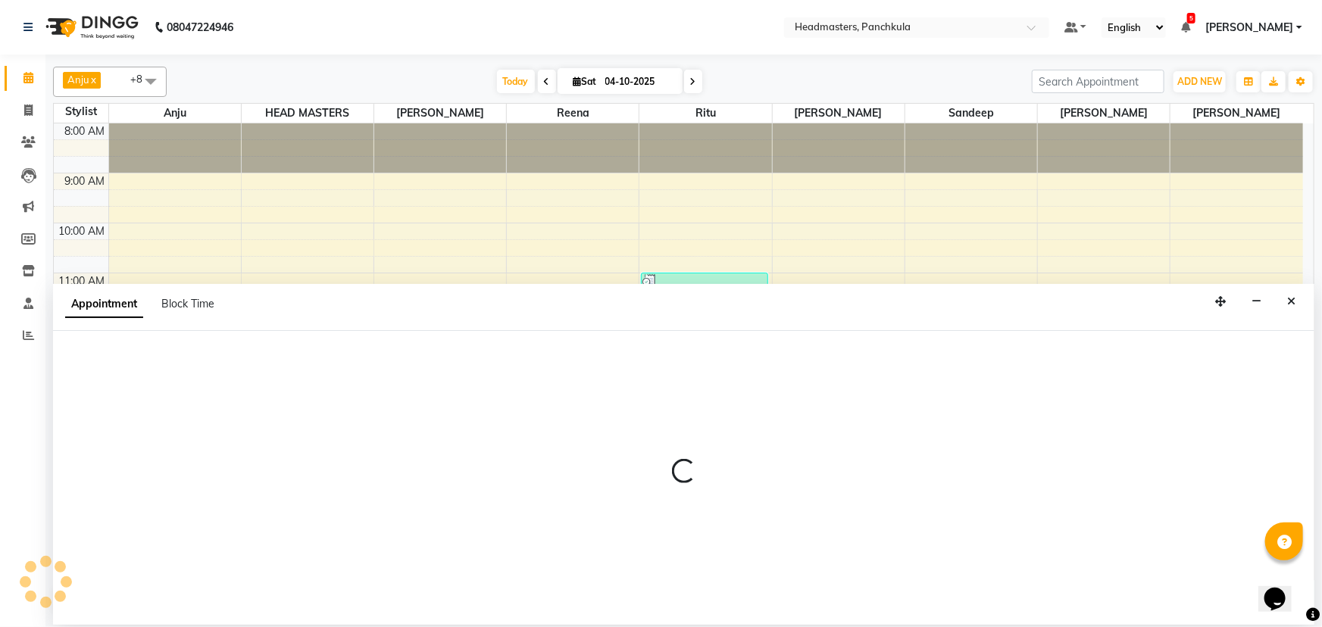
select select "64060"
select select "tentative"
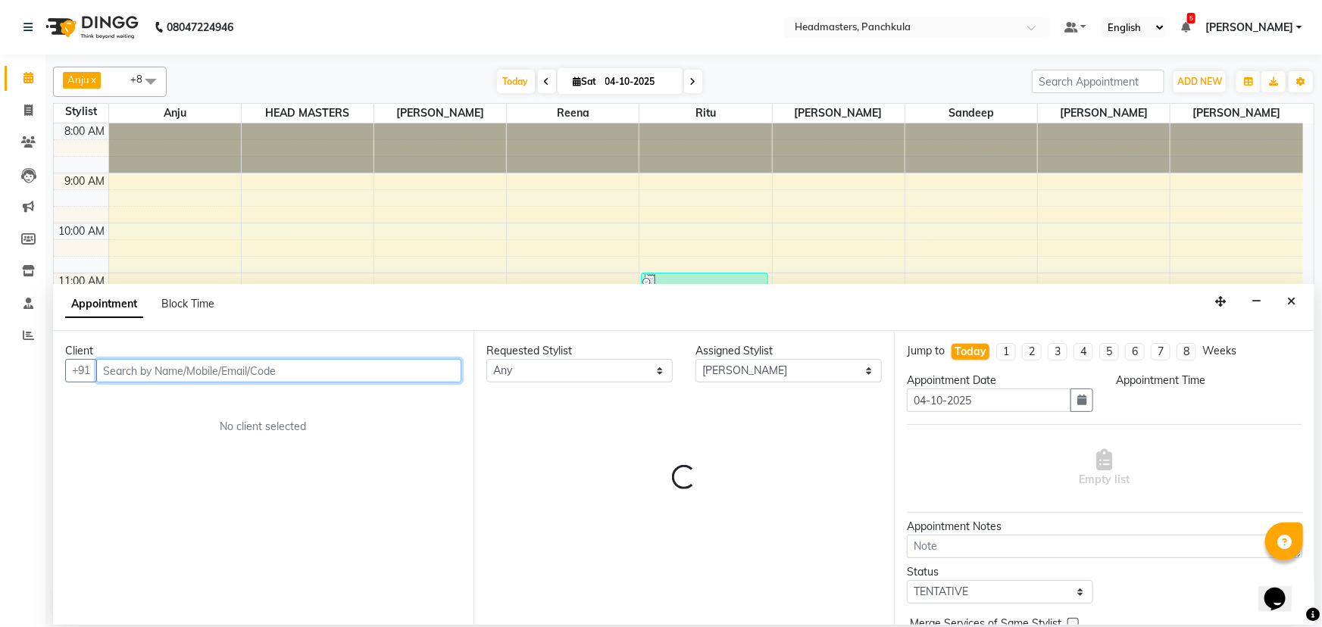
select select "735"
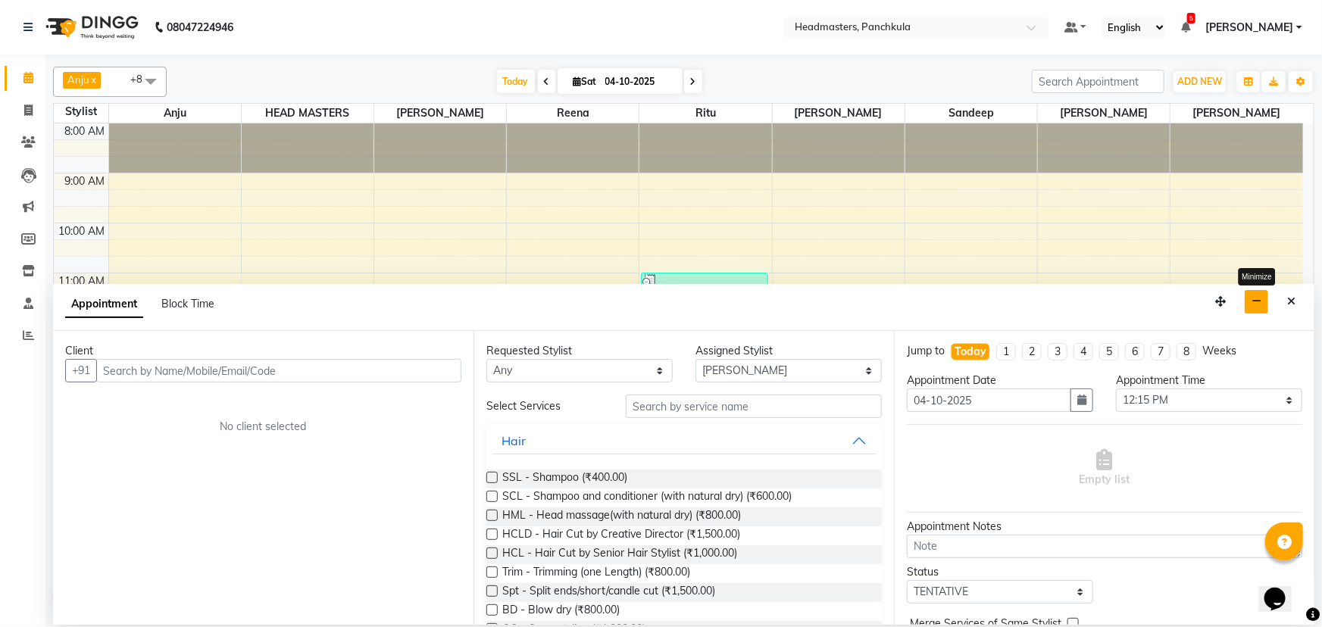
click at [659, 270] on button "button" at bounding box center [1256, 301] width 23 height 23
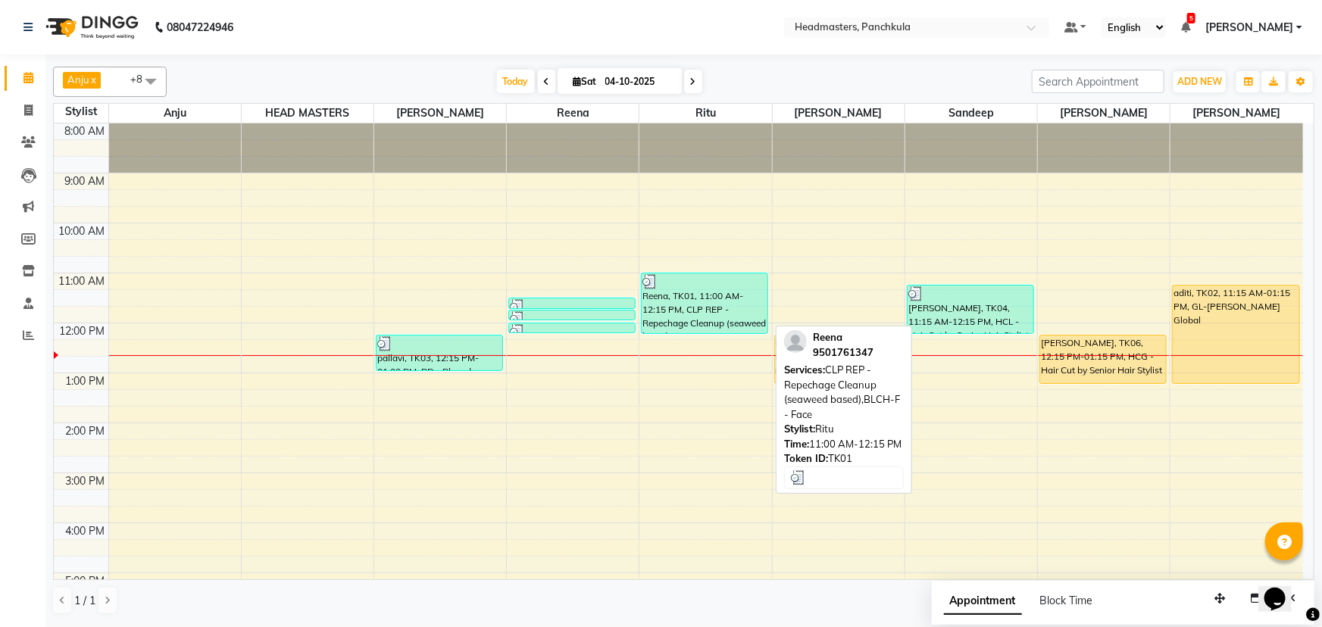
click at [659, 270] on div "Reena, TK01, 11:00 AM-12:15 PM, CLP REP - Repechage Cleanup (seaweed based),BLC…" at bounding box center [705, 303] width 126 height 60
select select "3"
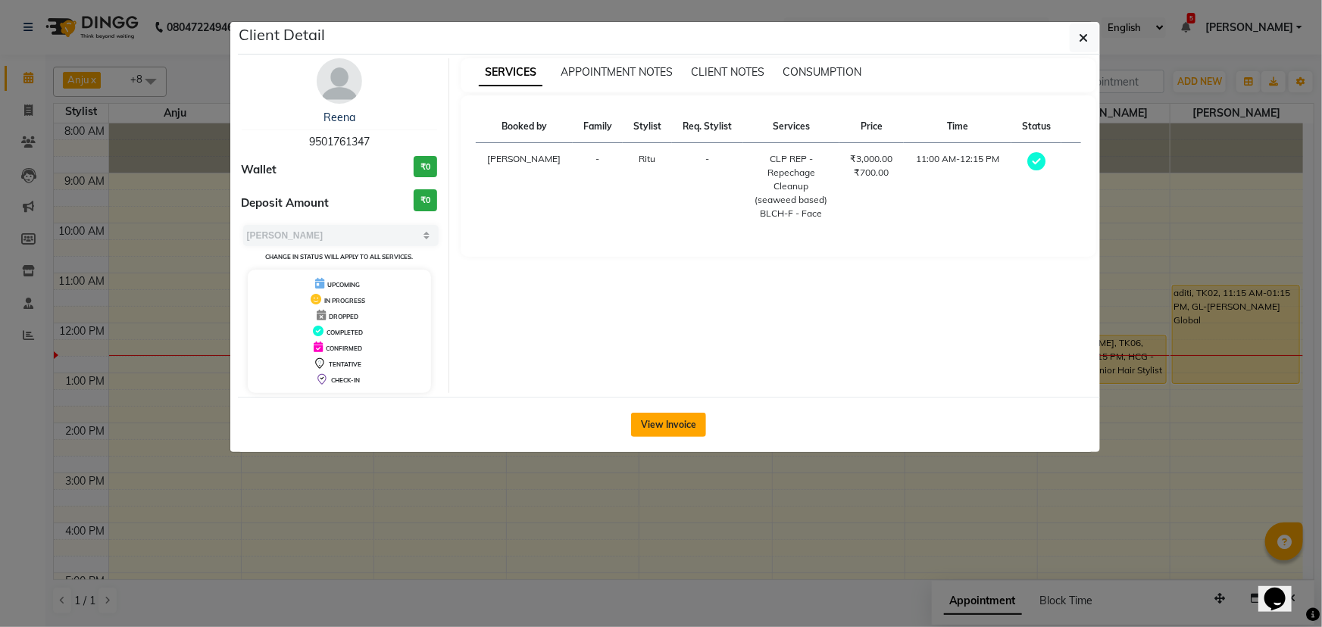
click at [659, 270] on button "View Invoice" at bounding box center [668, 425] width 75 height 24
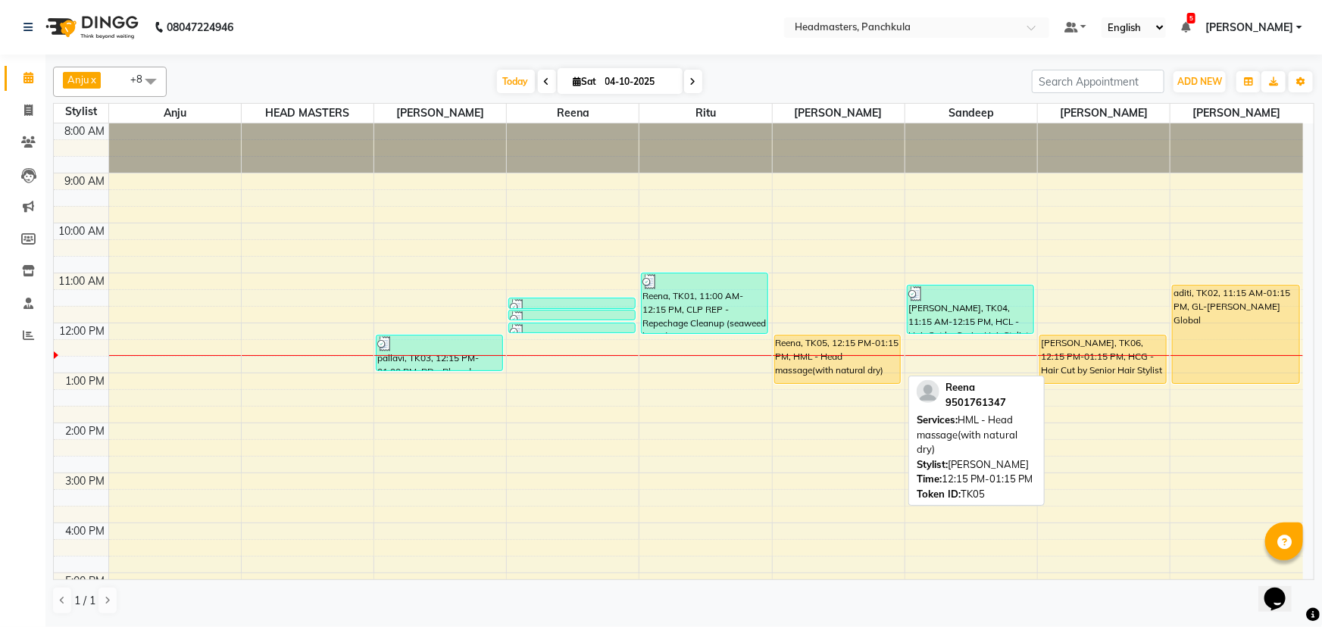
click at [659, 270] on div "Reena, TK05, 12:15 PM-01:15 PM, HML - Head massage(with natural dry)" at bounding box center [838, 360] width 126 height 48
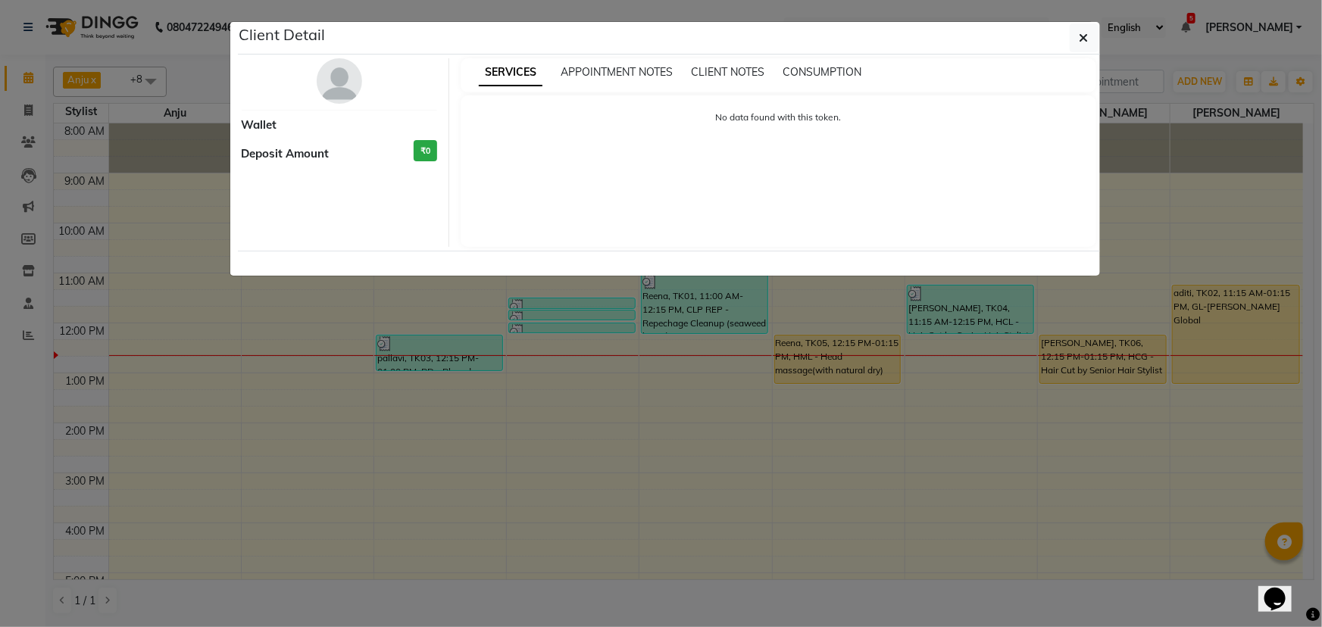
select select "1"
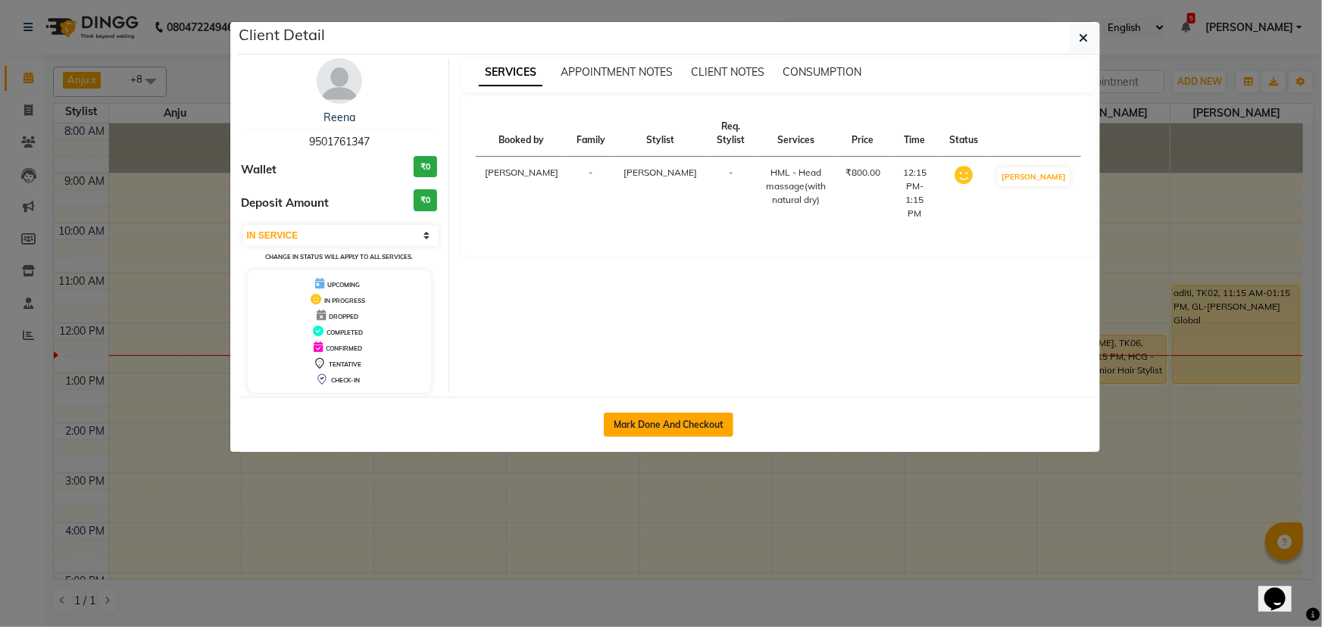
click at [659, 270] on button "Mark Done And Checkout" at bounding box center [669, 425] width 130 height 24
select select "7376"
select select "service"
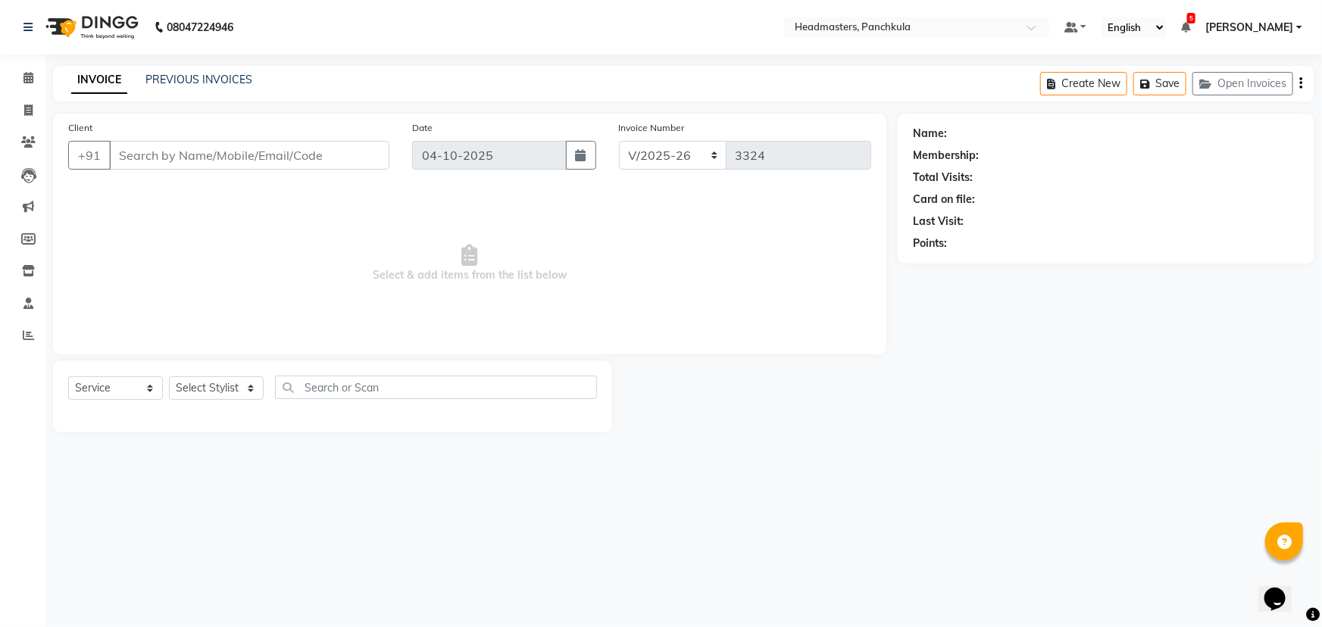
type input "9501761347"
select select "64060"
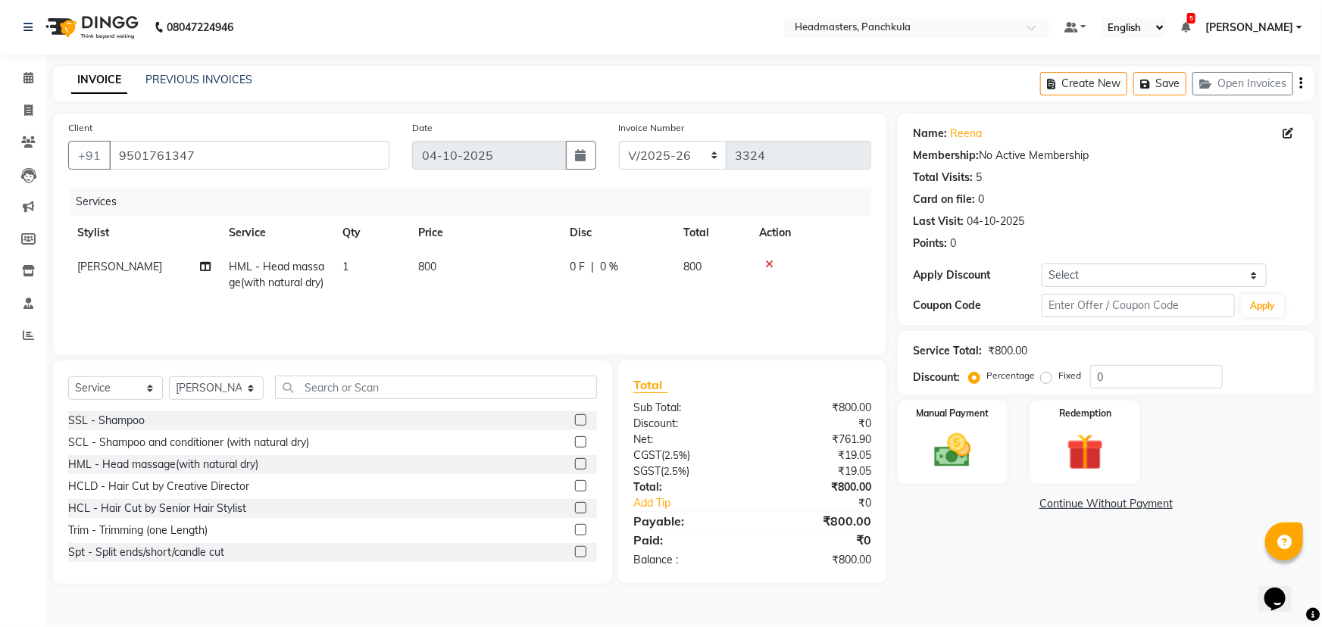
click at [277, 270] on span "HML - Head massage(with natural dry)" at bounding box center [276, 275] width 95 height 30
select select "64060"
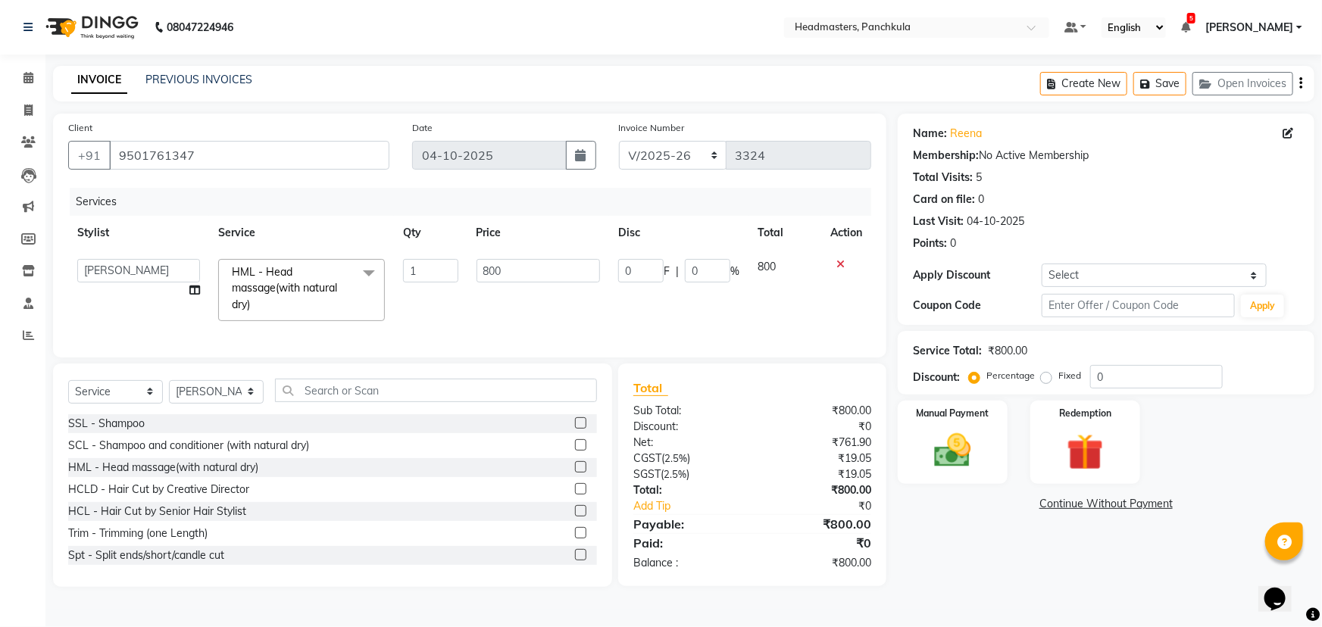
click at [303, 270] on span "HML - Head massage(with natural dry) x" at bounding box center [294, 288] width 133 height 48
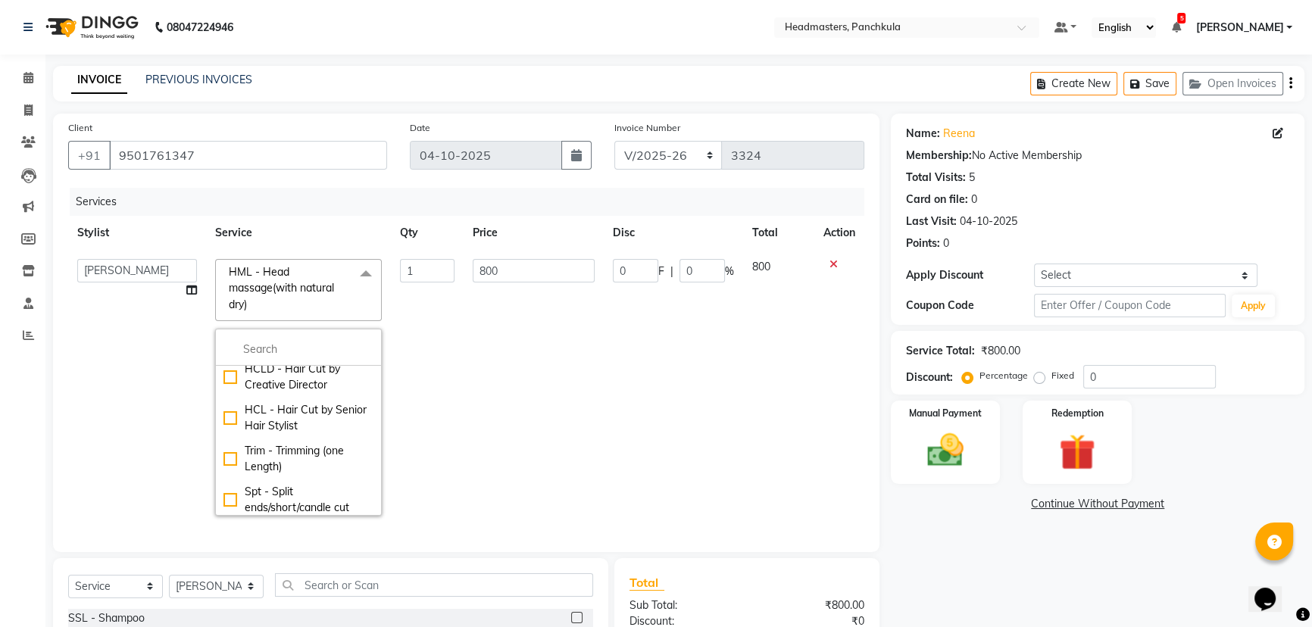
scroll to position [137, 0]
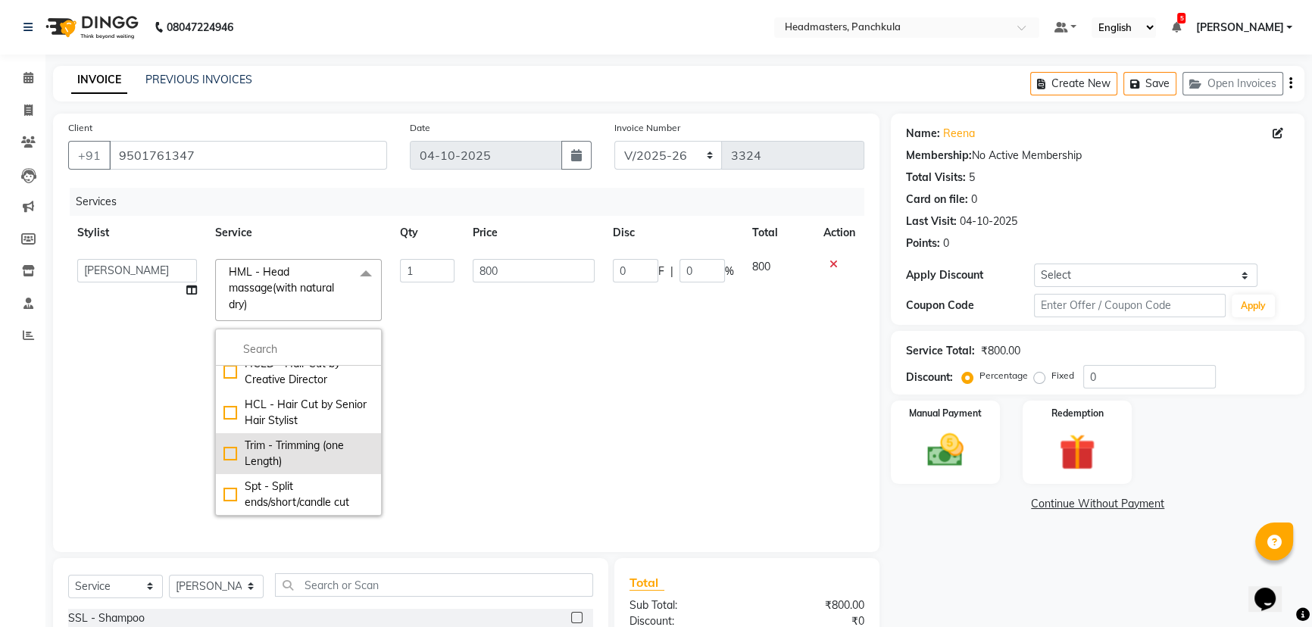
click at [225, 270] on div "Trim - Trimming (one Length)" at bounding box center [298, 454] width 150 height 32
checkbox input "false"
checkbox input "true"
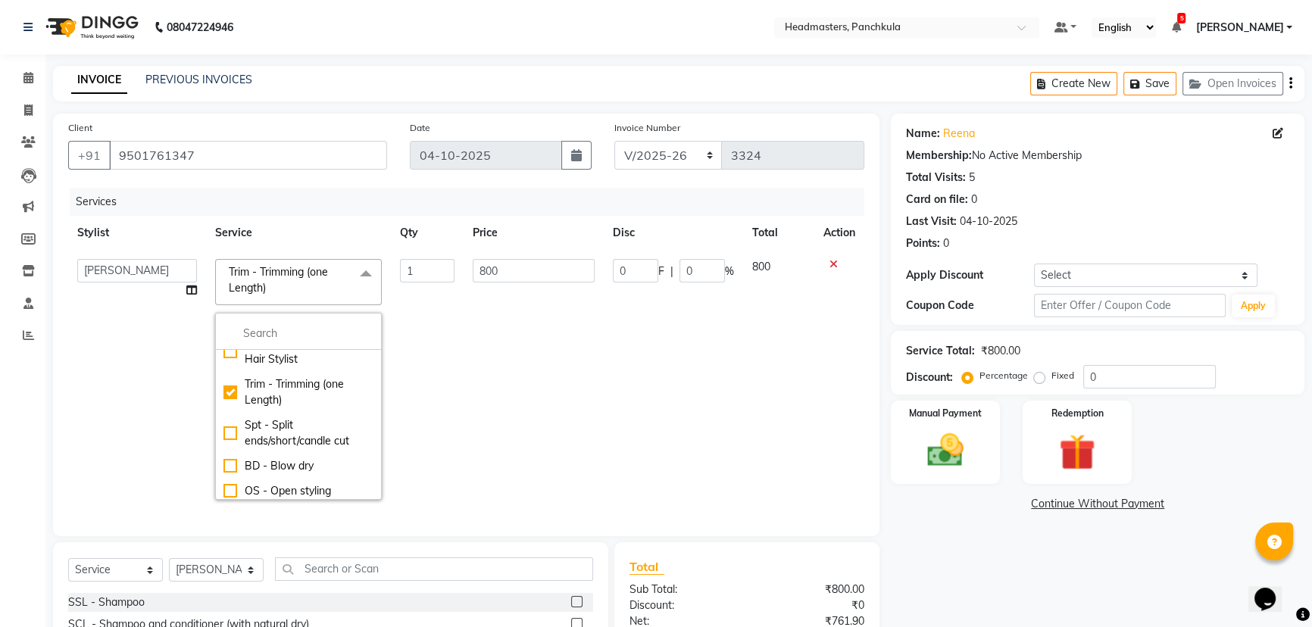
scroll to position [206, 0]
click at [27, 270] on div "Calendar Invoice Clients Leads Marketing Members Inventory Staff Reports Comple…" at bounding box center [102, 404] width 205 height 723
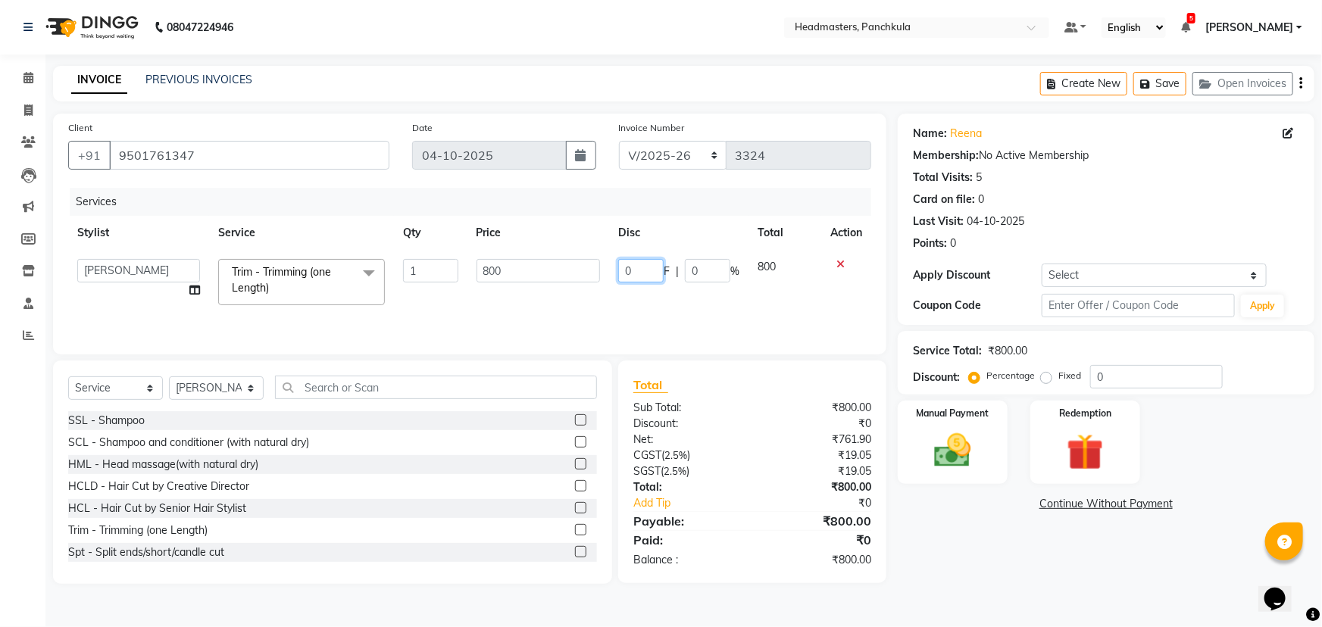
click at [642, 270] on input "0" at bounding box center [640, 270] width 45 height 23
type input "0200"
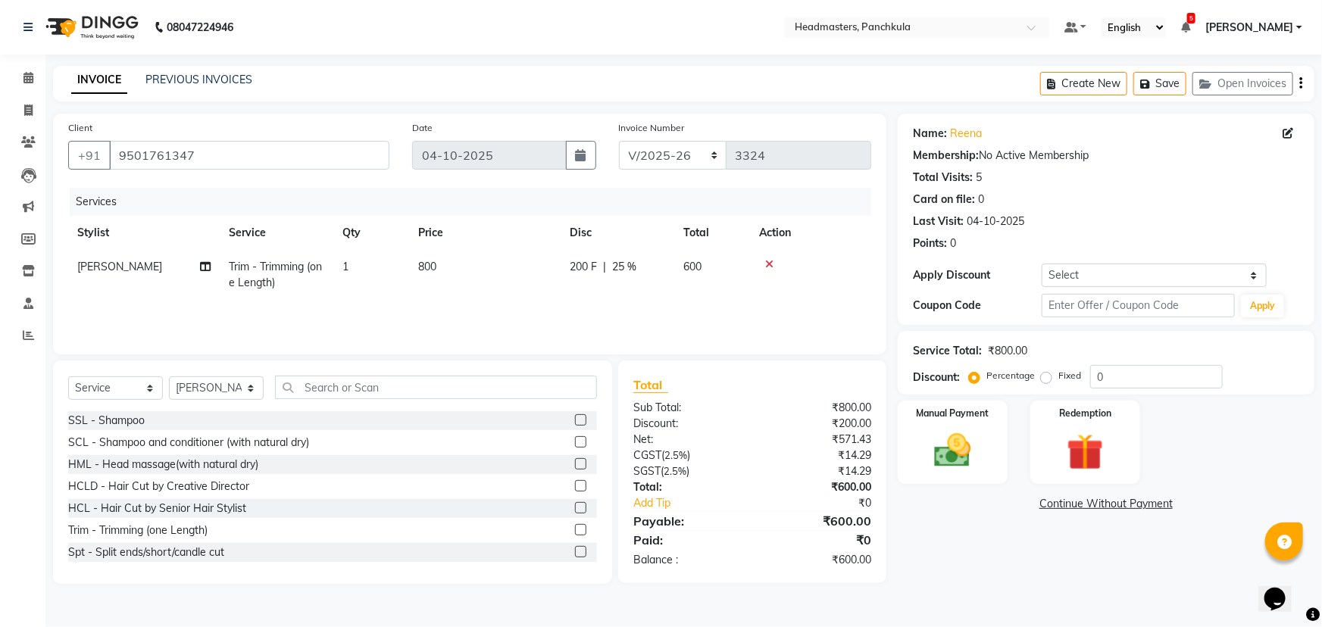
click at [659, 270] on div "Name: Reena Membership: No Active Membership Total Visits: 5 Card on file: 0 La…" at bounding box center [1112, 349] width 428 height 470
click at [659, 270] on img at bounding box center [953, 451] width 62 height 44
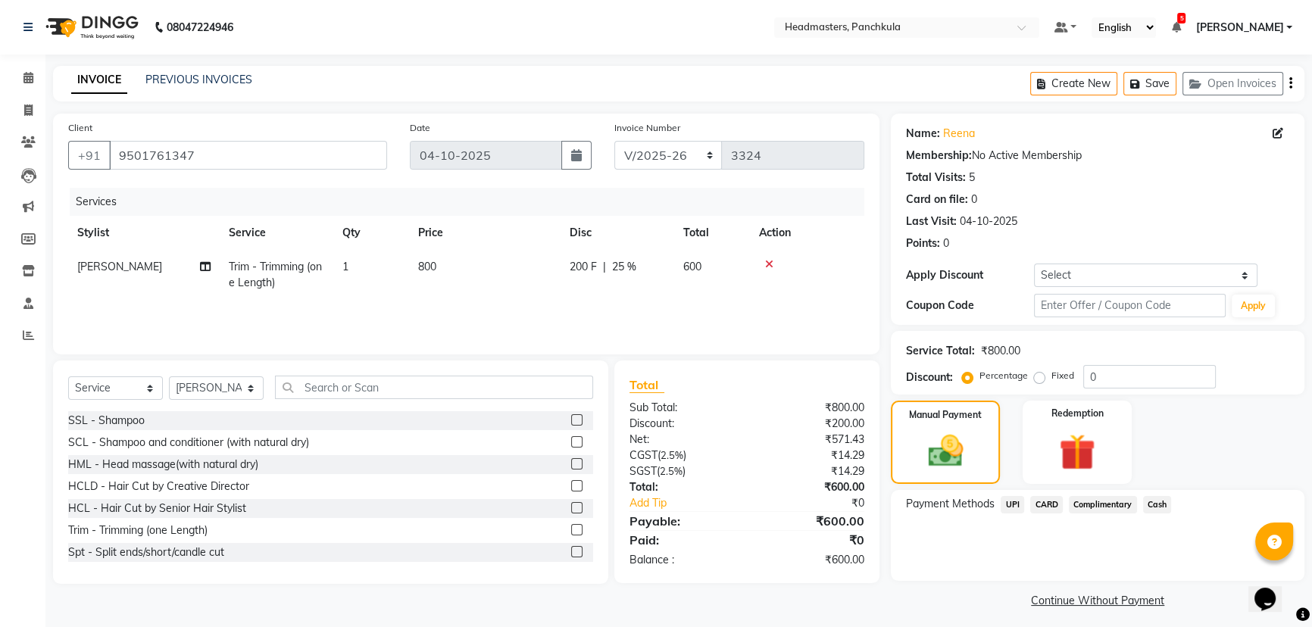
click at [659, 270] on span "CARD" at bounding box center [1046, 504] width 33 height 17
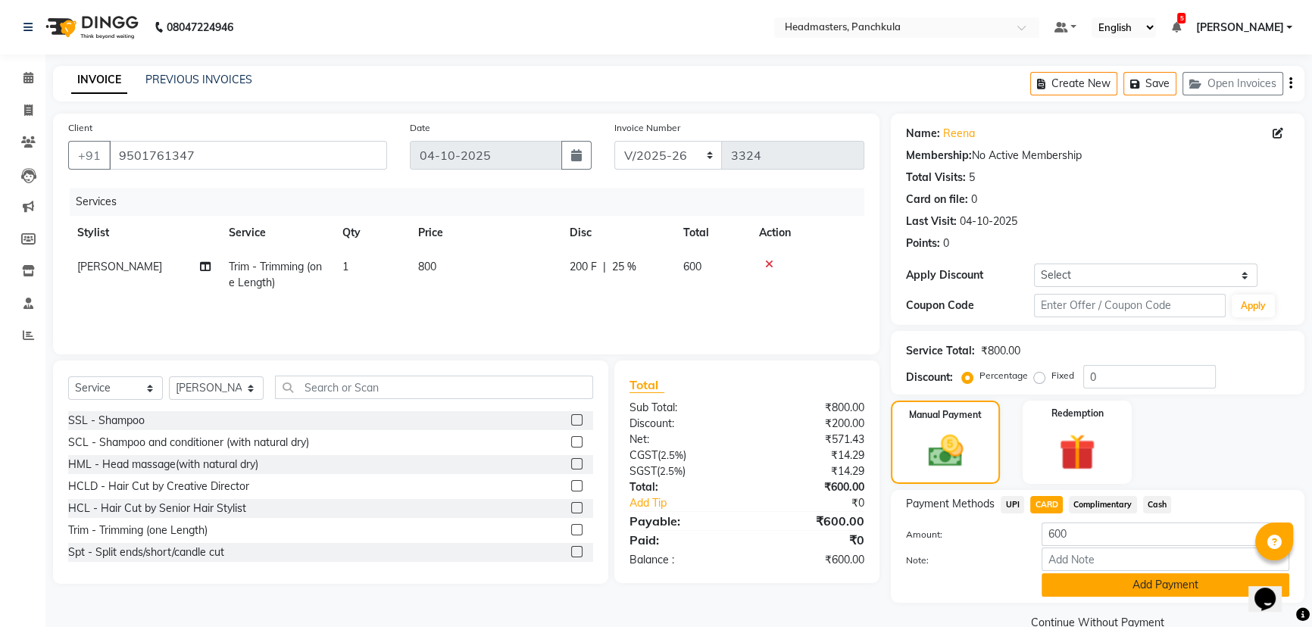
click at [659, 270] on button "Add Payment" at bounding box center [1166, 584] width 248 height 23
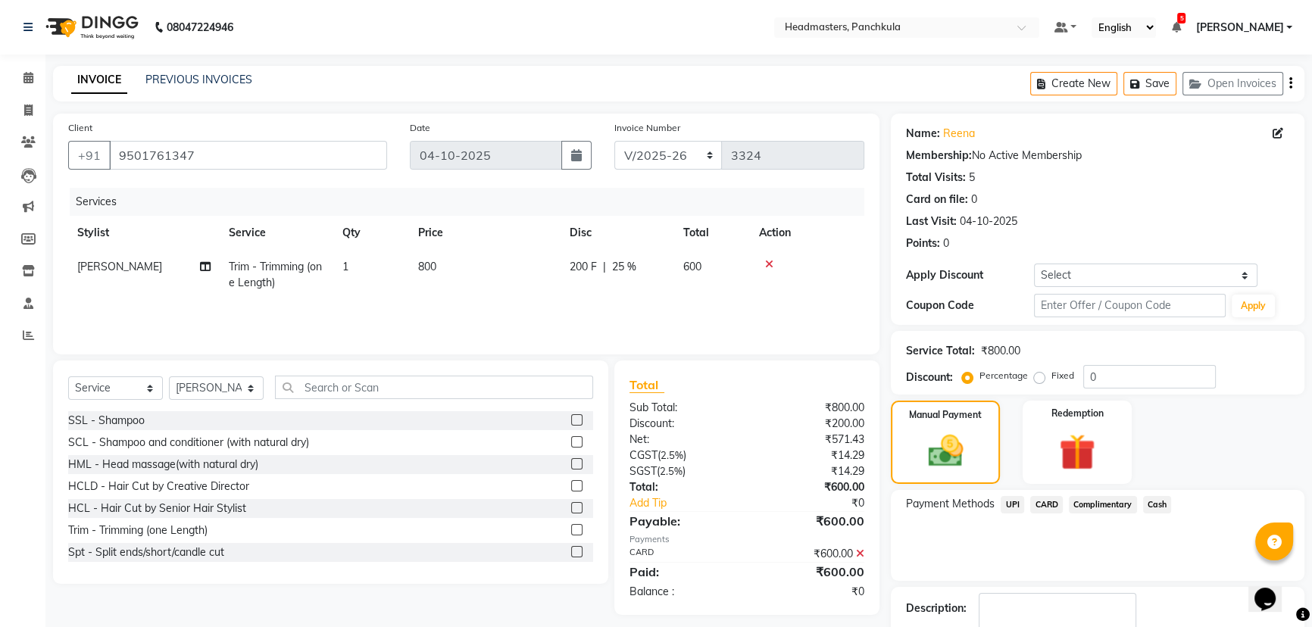
scroll to position [70, 0]
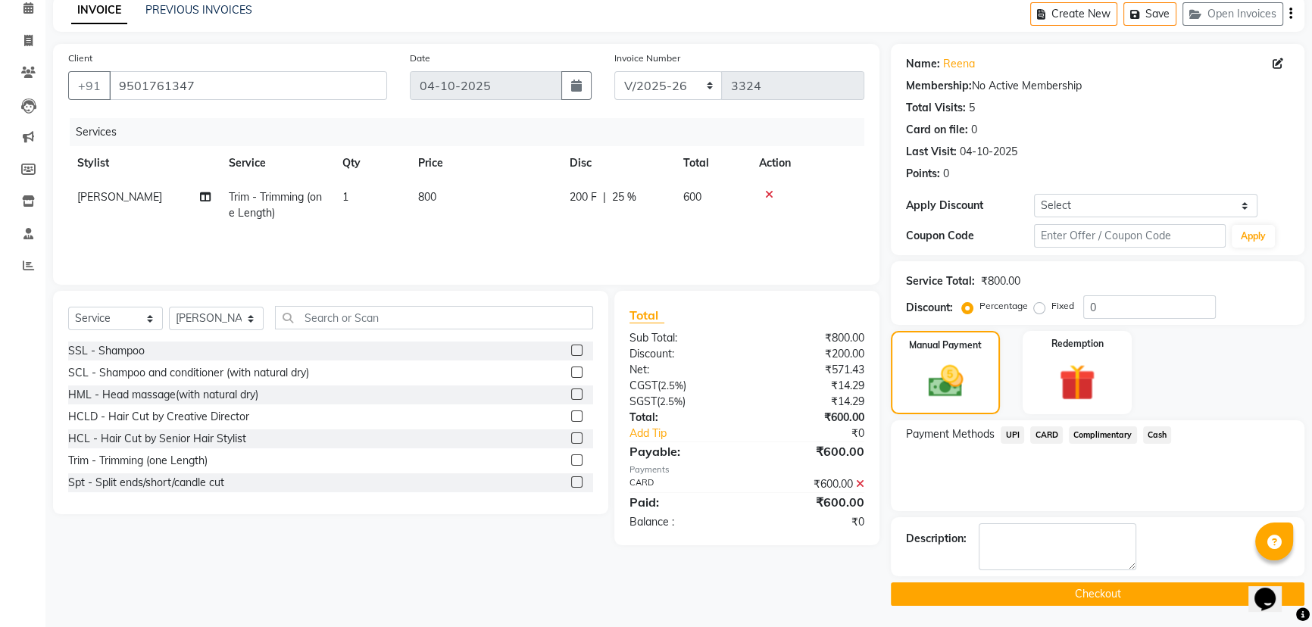
click at [659, 270] on button "Checkout" at bounding box center [1098, 593] width 414 height 23
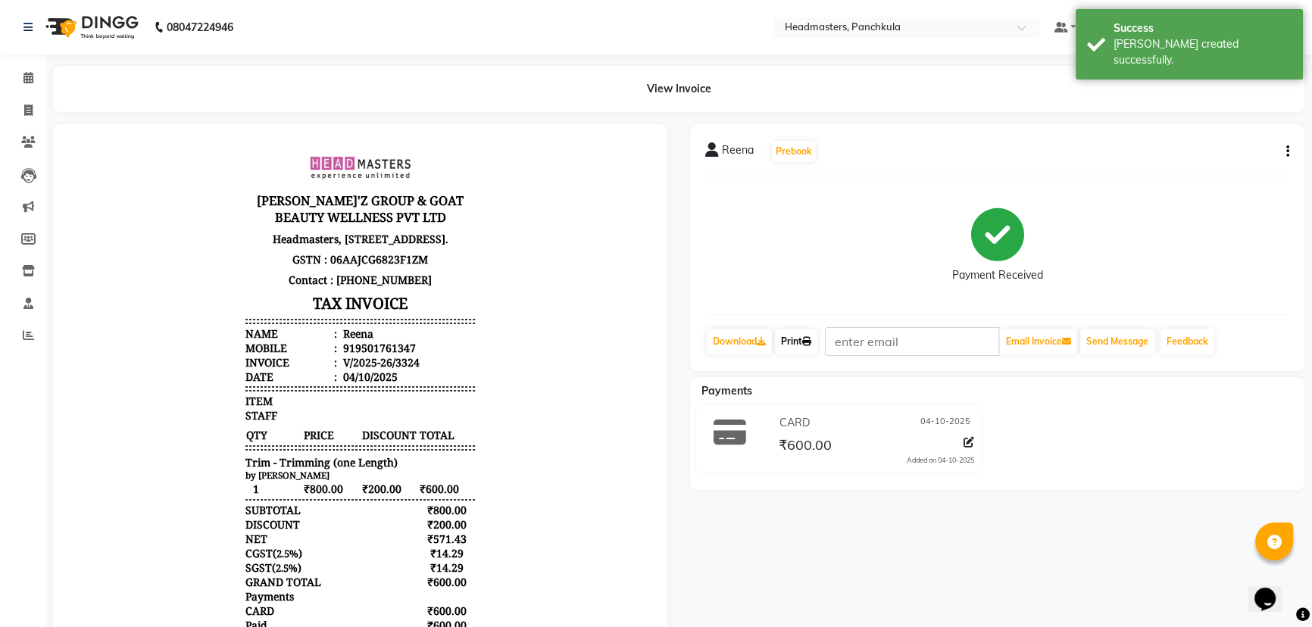
click at [659, 270] on link "Print" at bounding box center [796, 342] width 42 height 26
select select "7376"
select select "service"
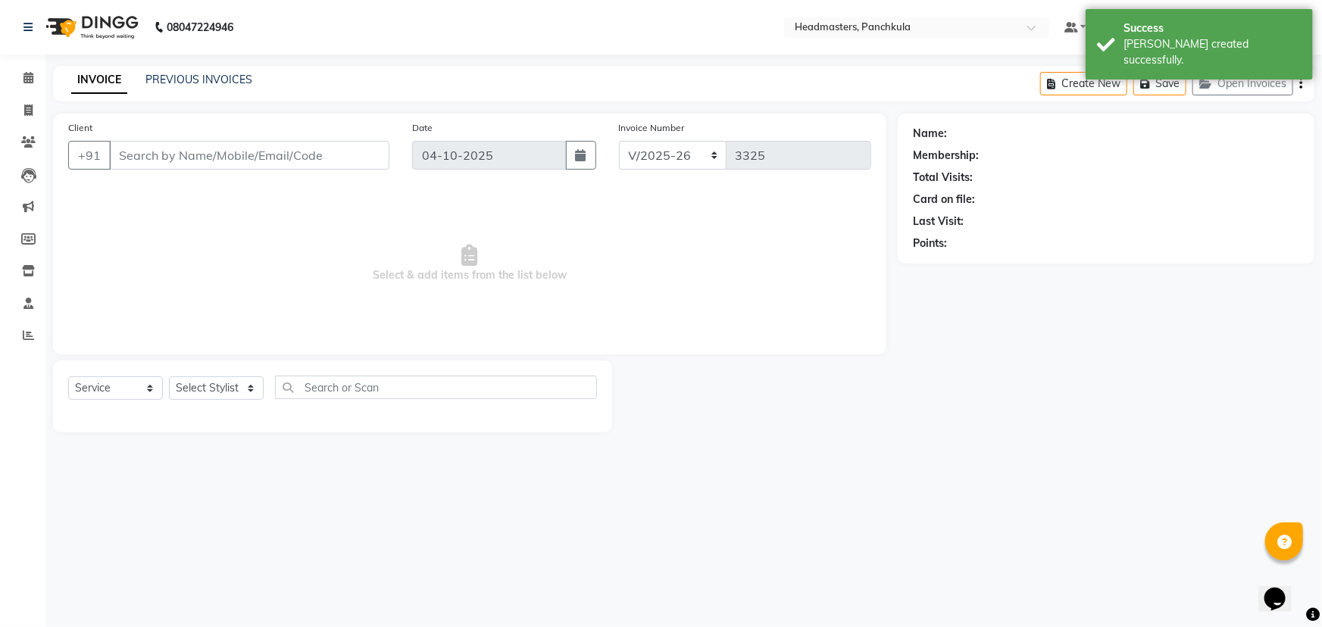
type input "9501761347"
select select "64060"
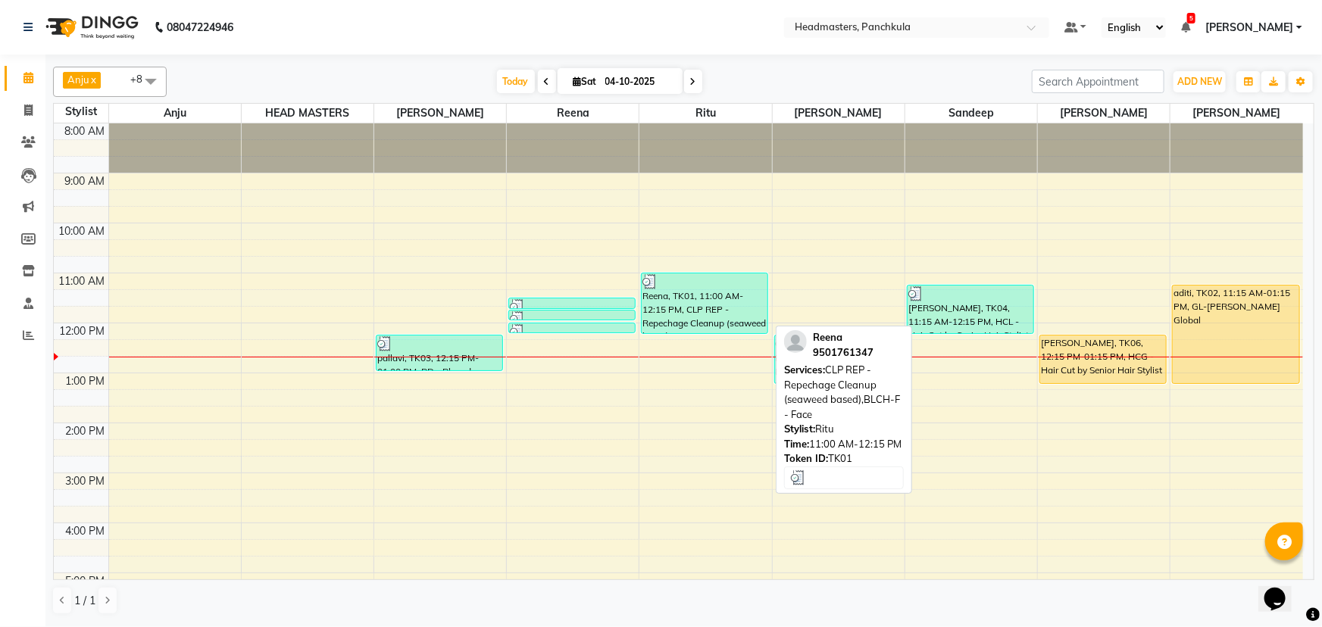
click at [659, 270] on div "Reena, TK01, 11:00 AM-12:15 PM, CLP REP - Repechage Cleanup (seaweed based),BLC…" at bounding box center [705, 303] width 126 height 60
select select "3"
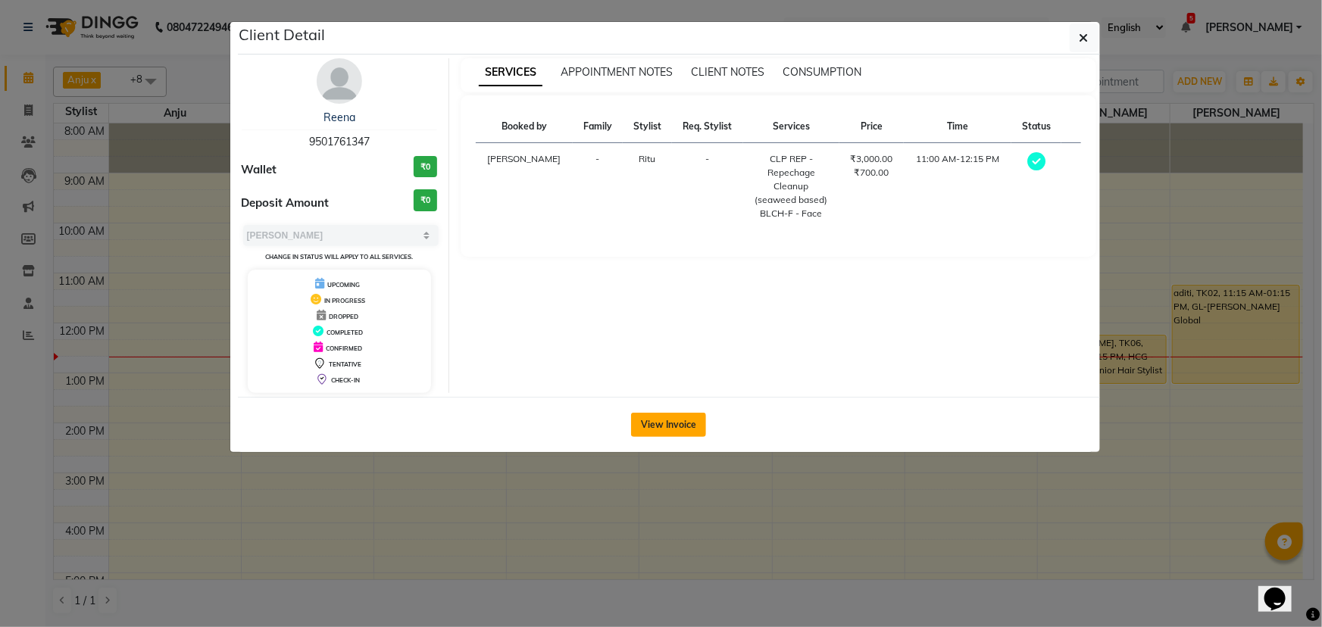
click at [659, 270] on button "View Invoice" at bounding box center [668, 425] width 75 height 24
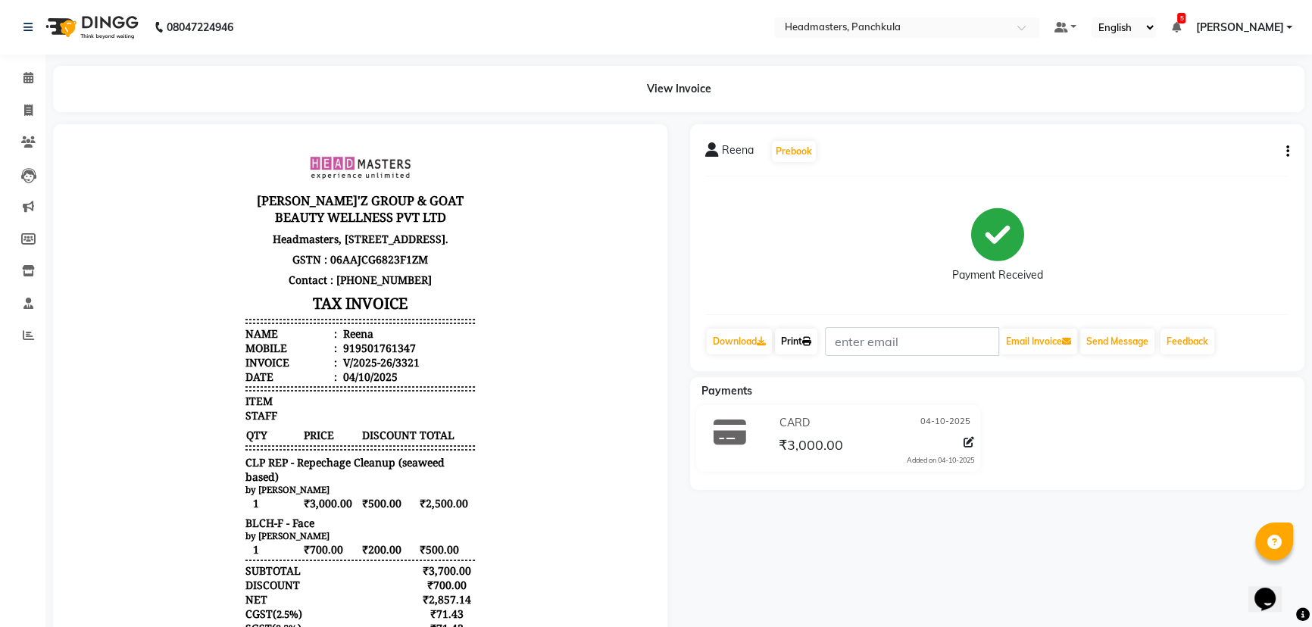
click at [659, 270] on link "Print" at bounding box center [796, 342] width 42 height 26
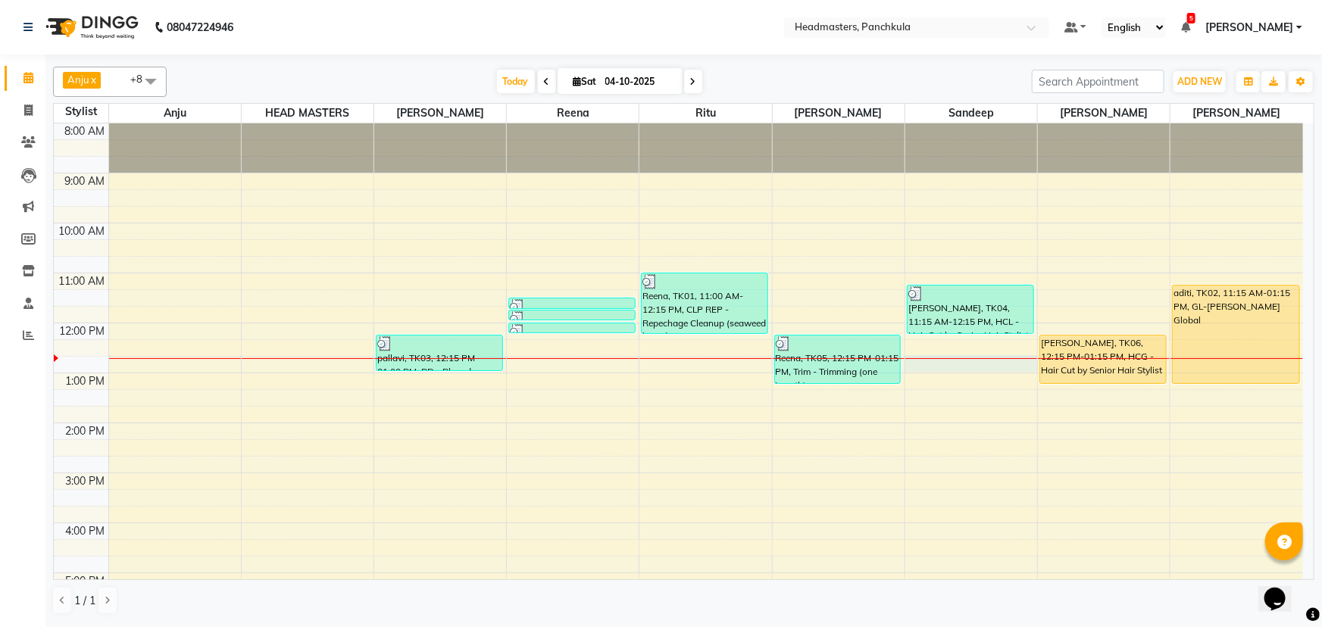
click at [659, 270] on div "8:00 AM 9:00 AM 10:00 AM 11:00 AM 12:00 PM 1:00 PM 2:00 PM 3:00 PM 4:00 PM 5:00…" at bounding box center [678, 447] width 1249 height 649
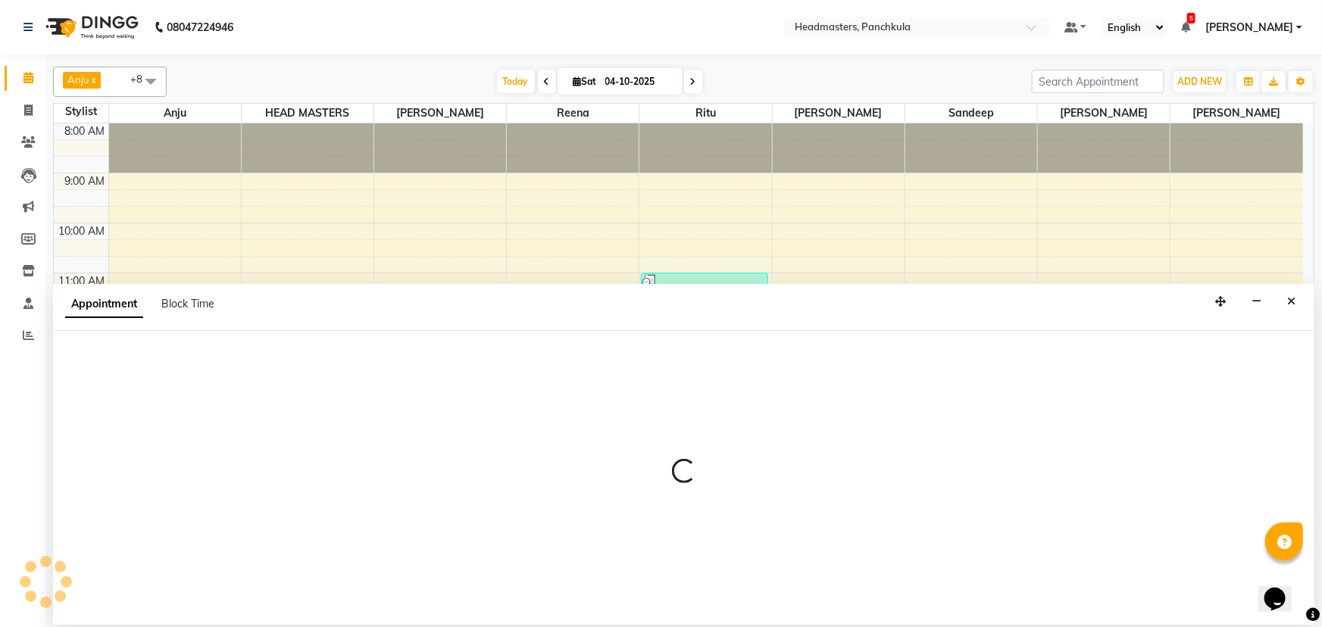
select select "64055"
select select "765"
select select "tentative"
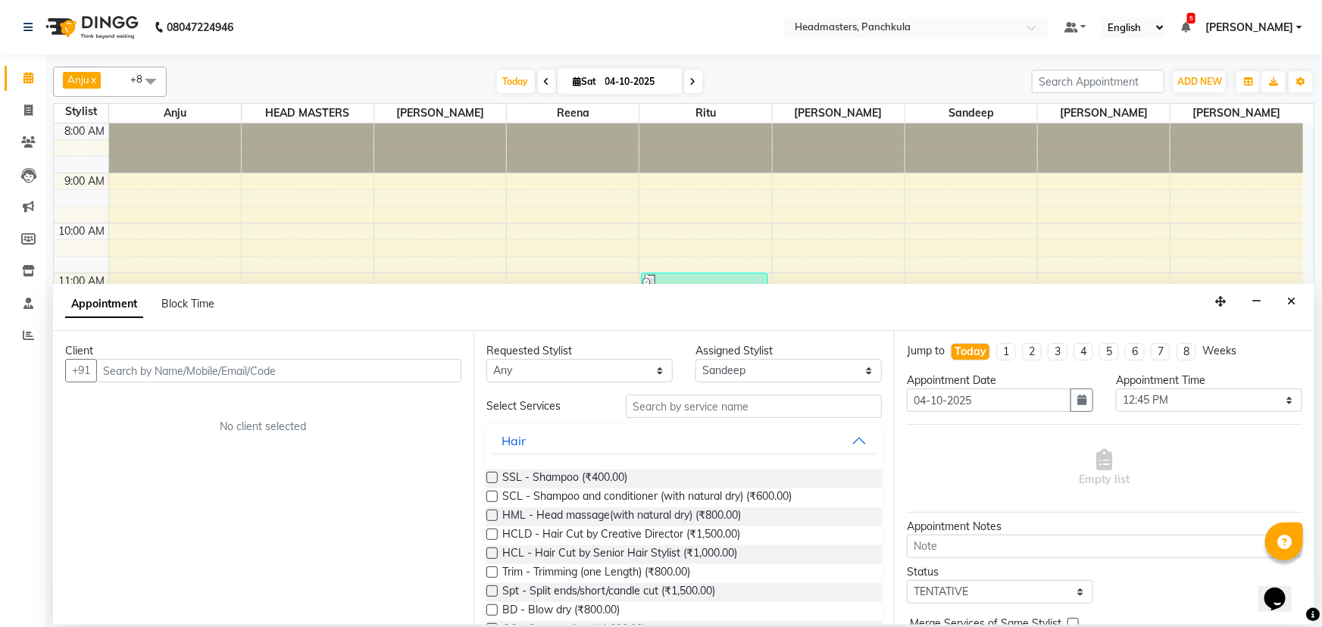
click at [106, 270] on input "text" at bounding box center [278, 370] width 365 height 23
type input "9"
type input "8448698740"
click at [420, 270] on button "Add Client" at bounding box center [429, 370] width 63 height 23
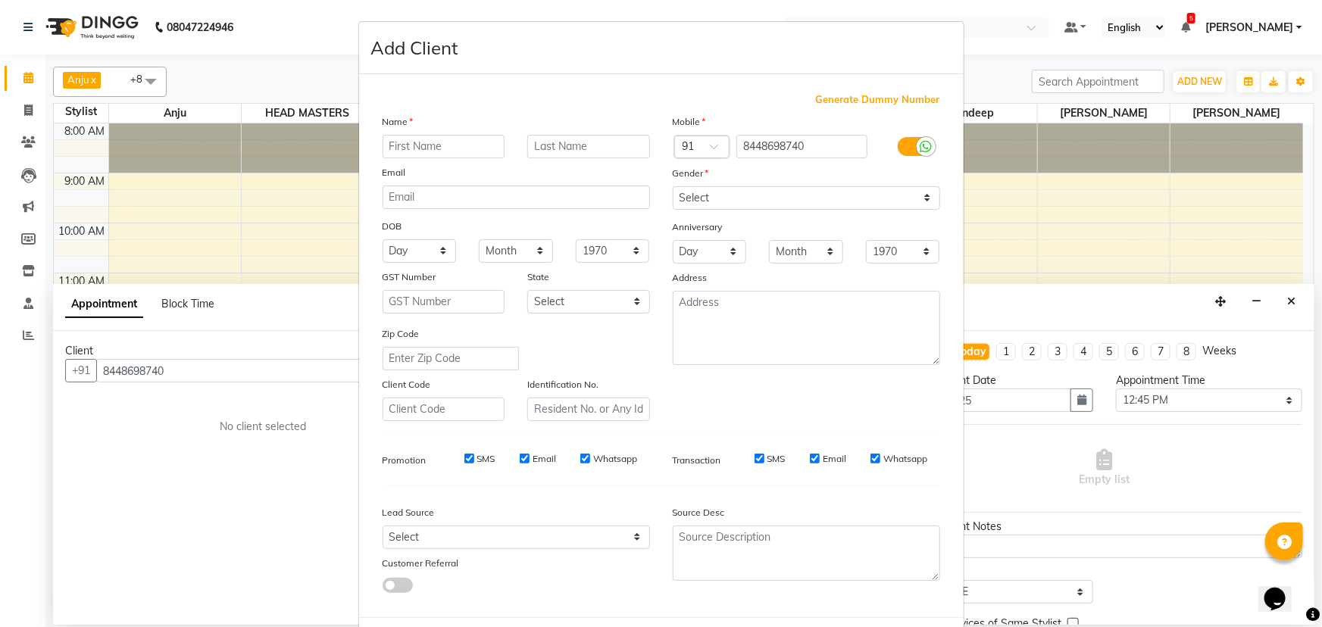
click at [397, 148] on input "text" at bounding box center [444, 146] width 123 height 23
click at [392, 145] on input "saneha" at bounding box center [444, 146] width 123 height 23
click at [395, 147] on input "saneha" at bounding box center [444, 146] width 123 height 23
type input "esneha"
drag, startPoint x: 689, startPoint y: 195, endPoint x: 689, endPoint y: 208, distance: 12.1
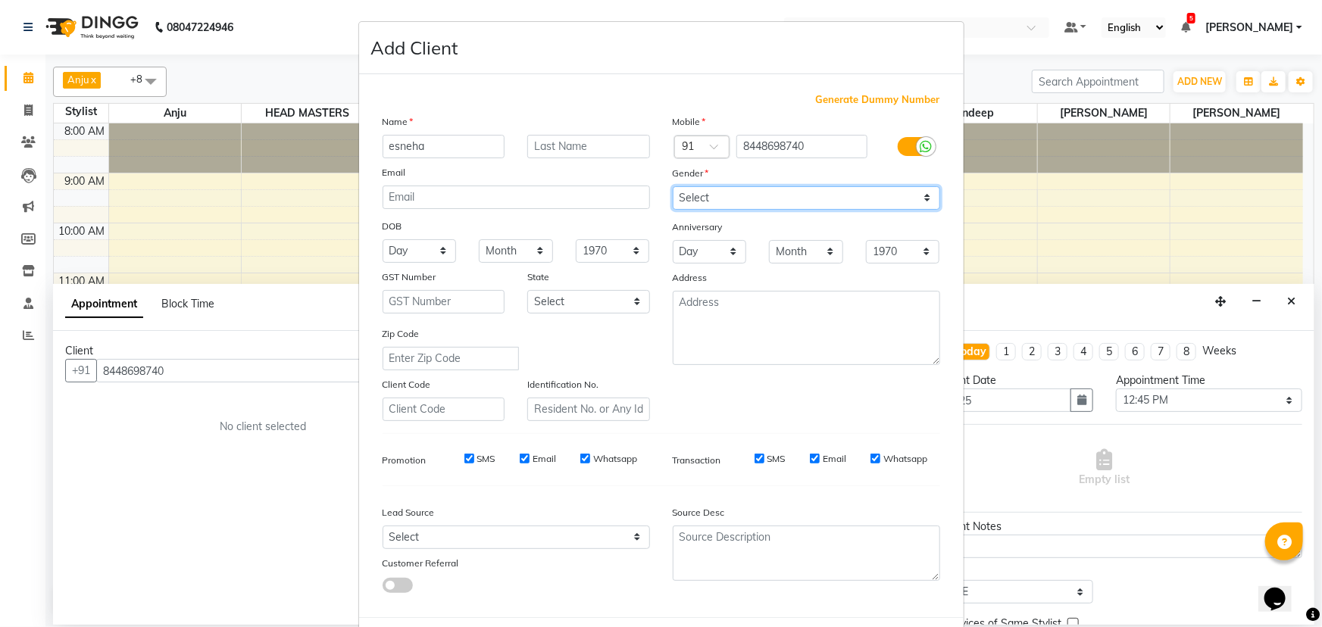
click at [659, 195] on select "Select [DEMOGRAPHIC_DATA] [DEMOGRAPHIC_DATA] Other Prefer Not To Say" at bounding box center [806, 197] width 267 height 23
select select "[DEMOGRAPHIC_DATA]"
click at [659, 186] on select "Select [DEMOGRAPHIC_DATA] [DEMOGRAPHIC_DATA] Other Prefer Not To Say" at bounding box center [806, 197] width 267 height 23
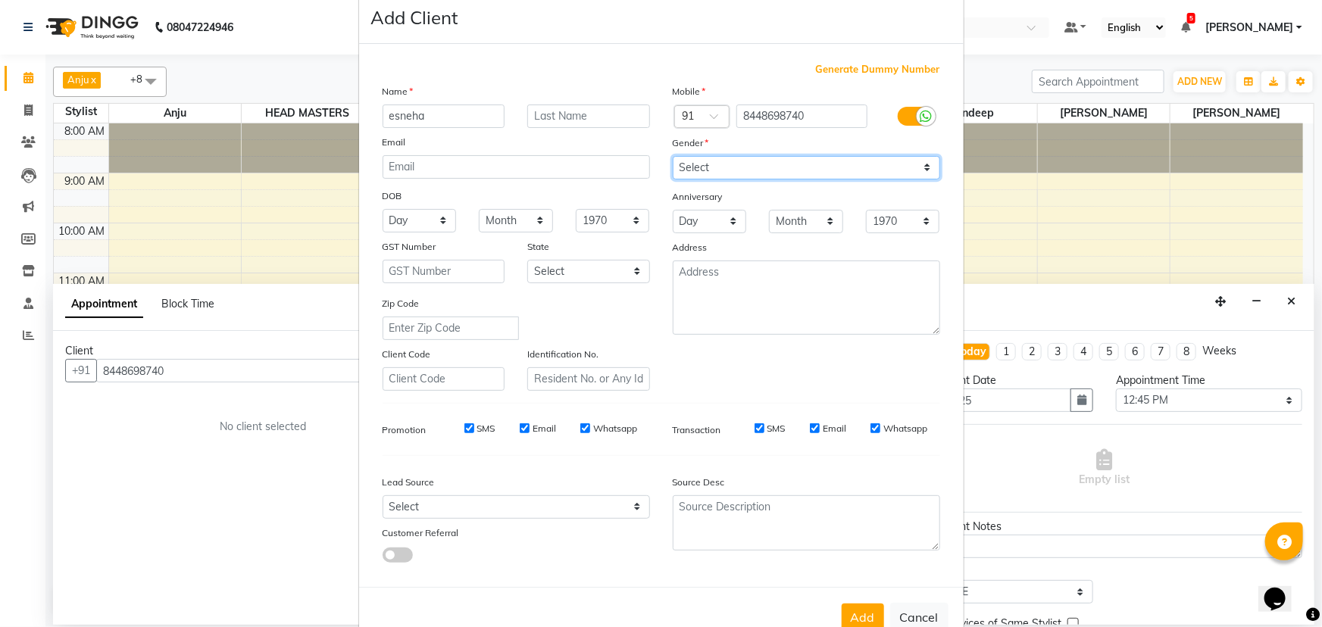
scroll to position [76, 0]
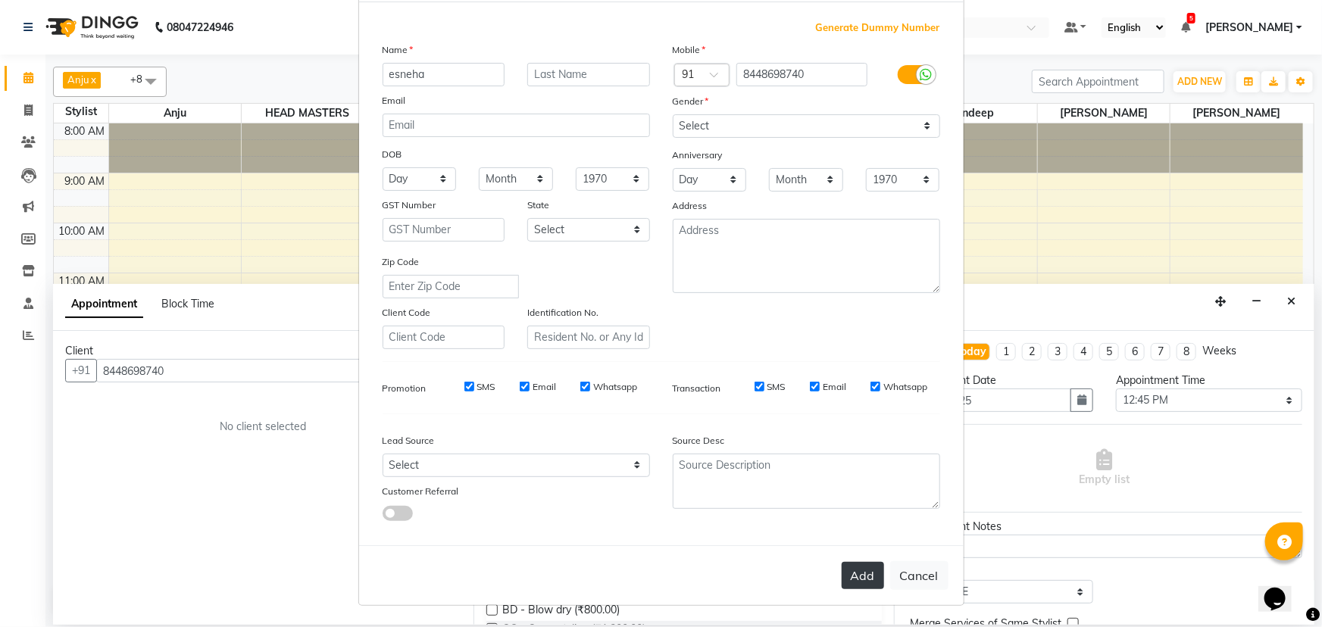
click at [659, 270] on button "Add" at bounding box center [863, 575] width 42 height 27
select select
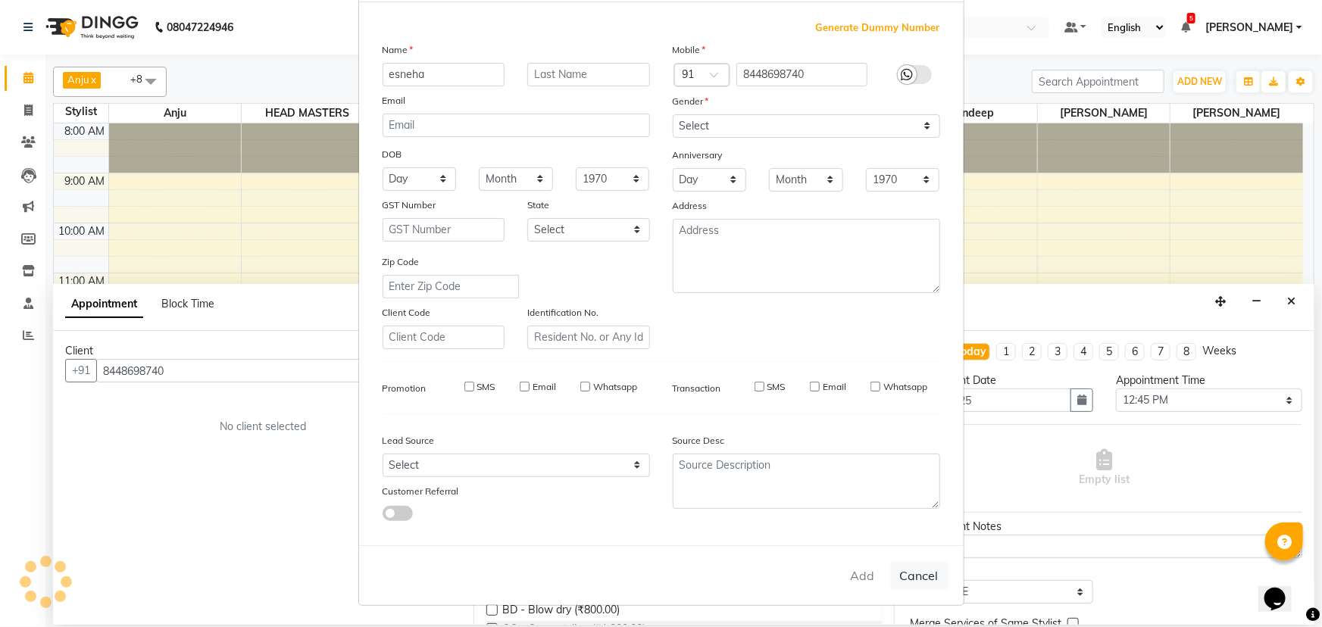
select select
checkbox input "false"
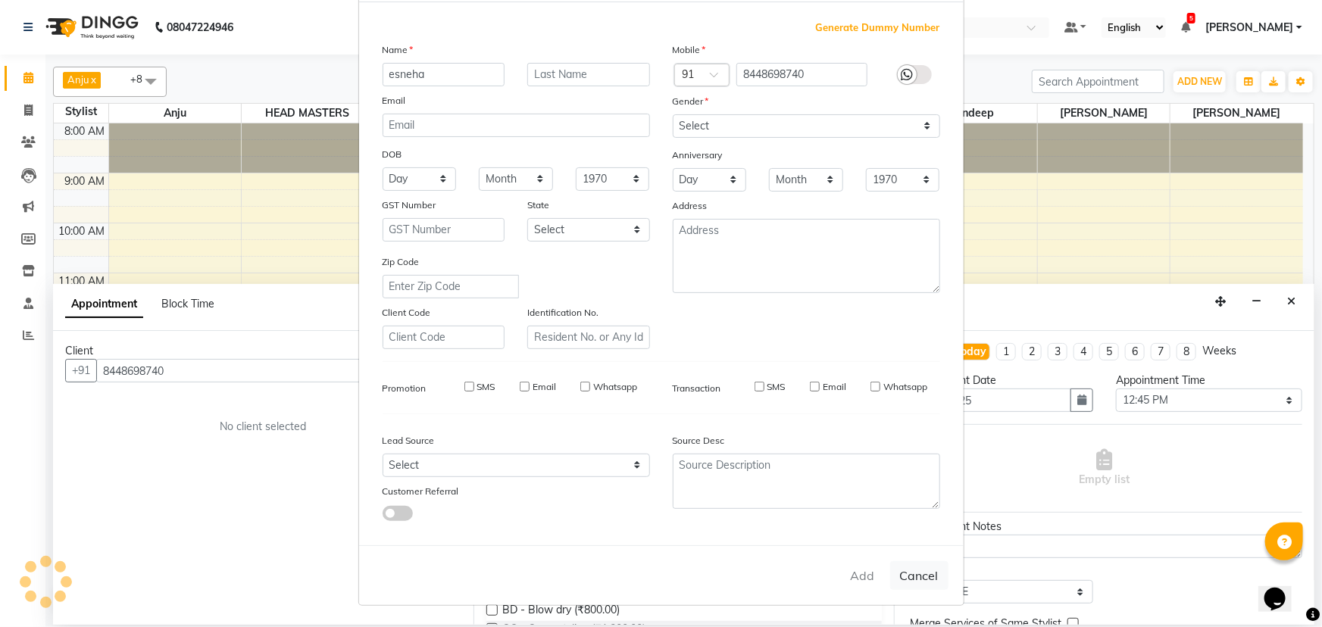
checkbox input "false"
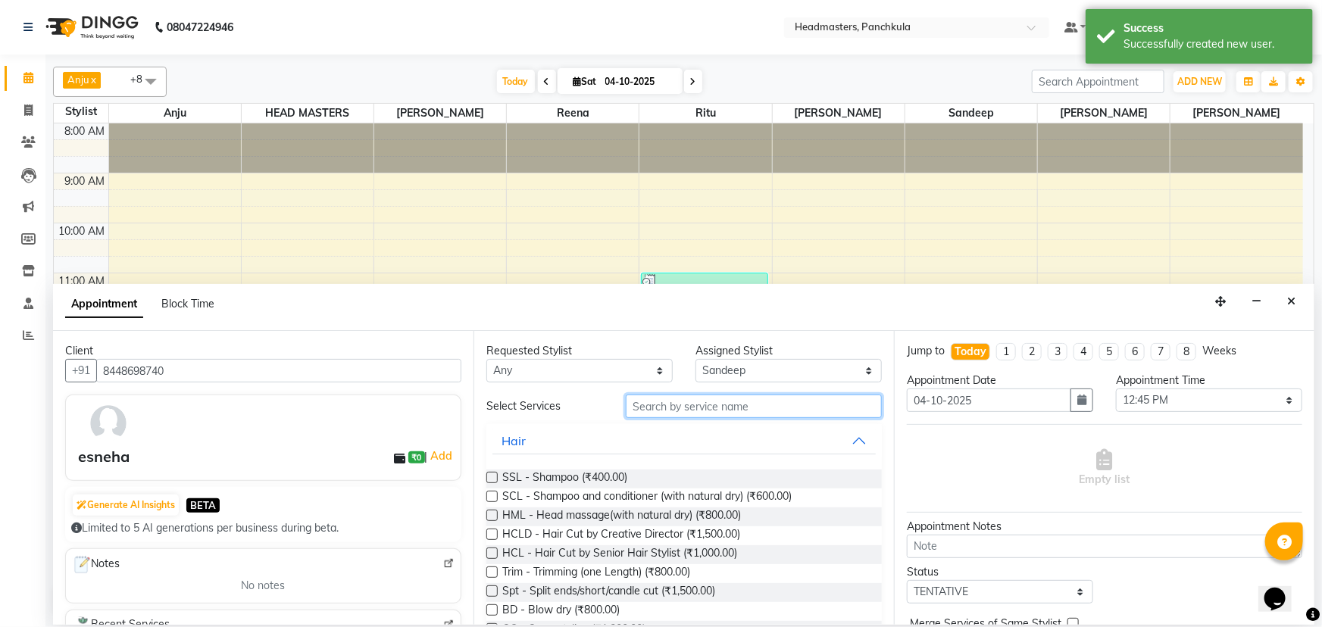
click at [636, 270] on input "text" at bounding box center [754, 406] width 256 height 23
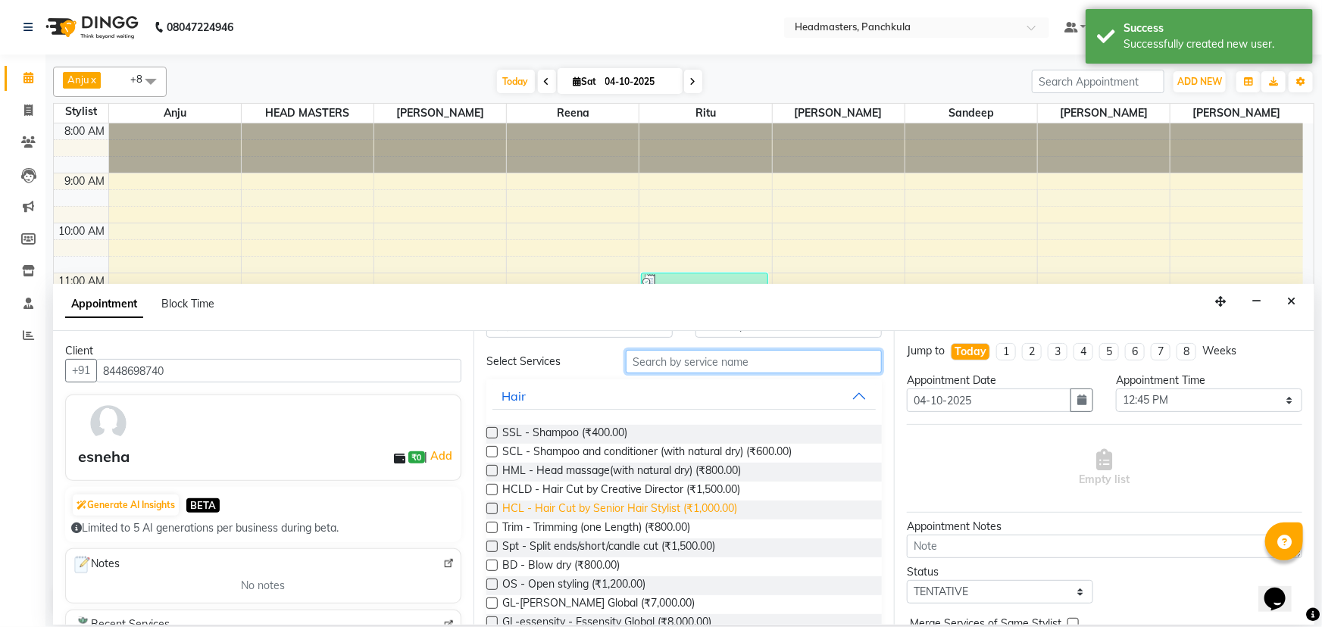
scroll to position [68, 0]
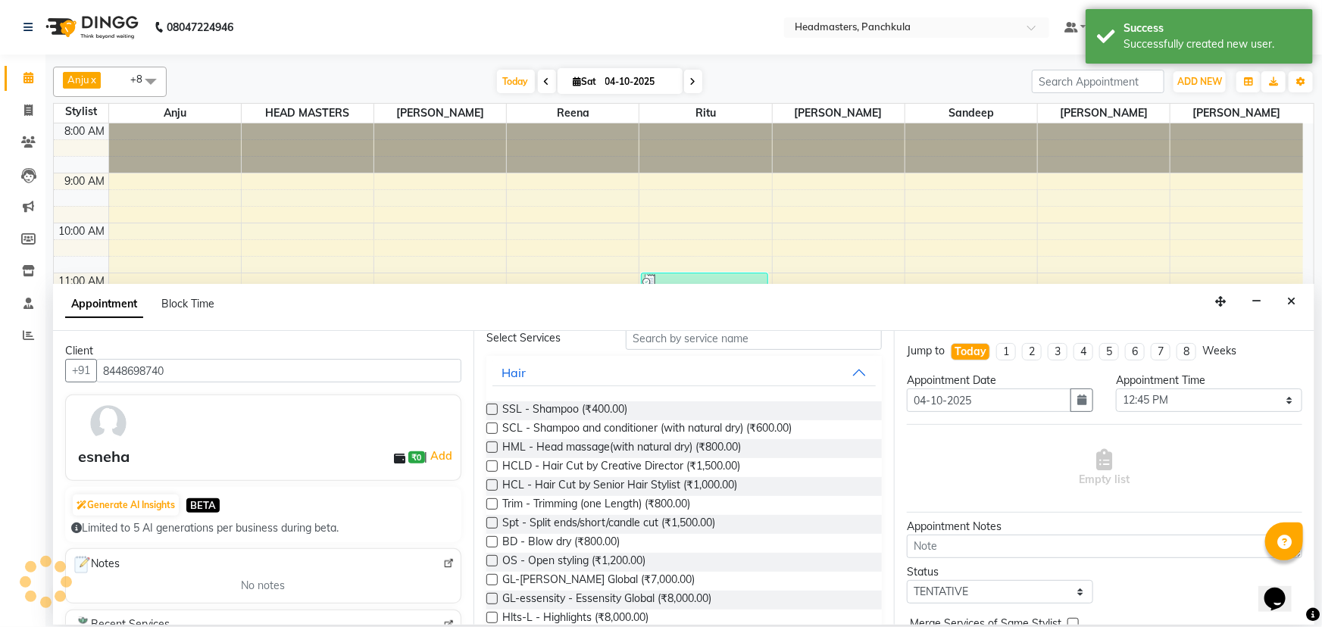
click at [487, 270] on label at bounding box center [491, 541] width 11 height 11
click at [487, 270] on input "checkbox" at bounding box center [491, 544] width 10 height 10
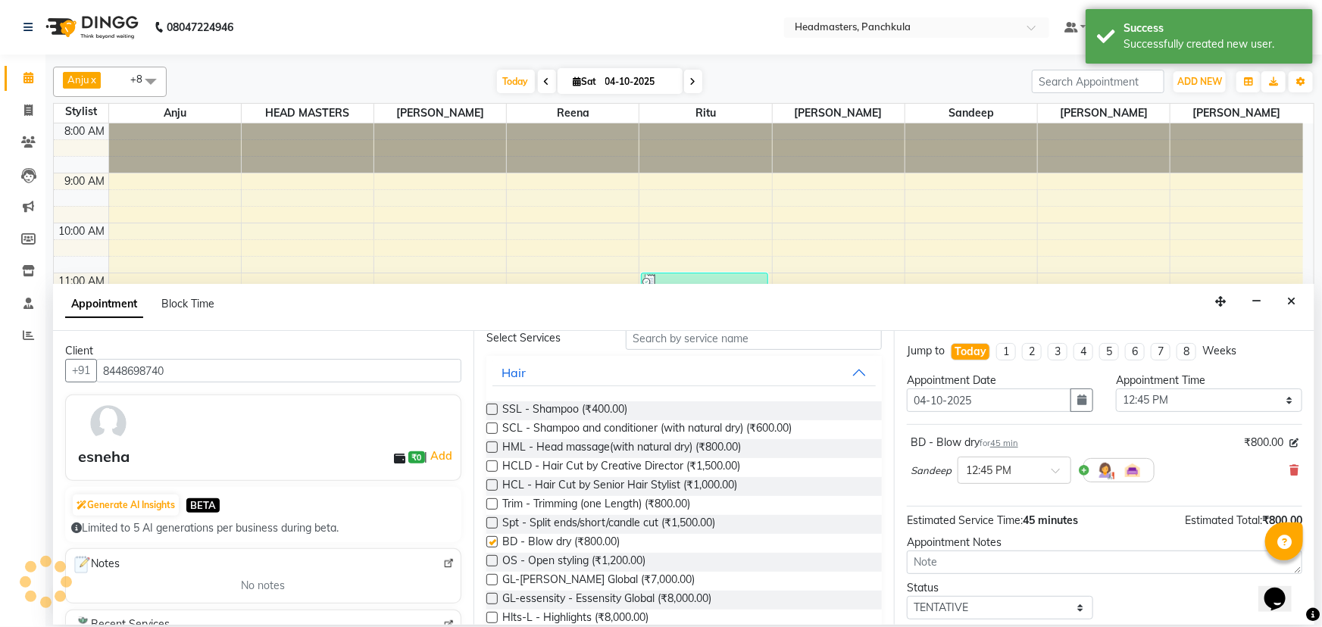
checkbox input "false"
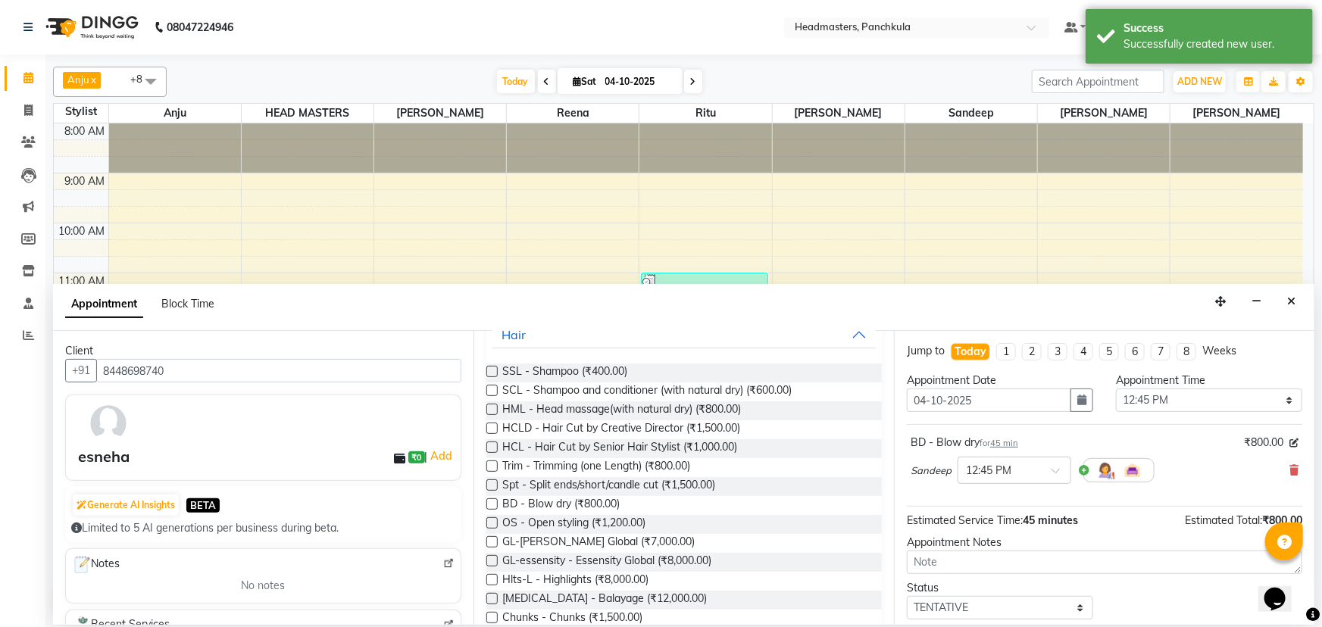
scroll to position [137, 0]
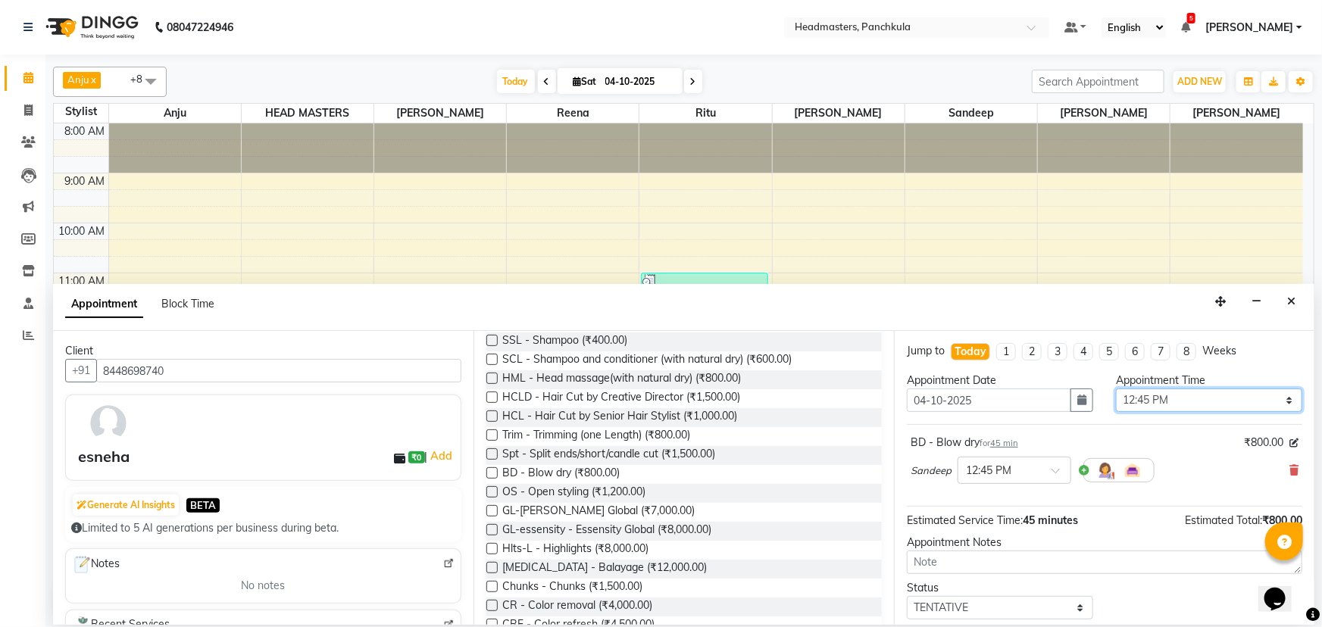
click at [659, 270] on select "Select 09:00 AM 09:15 AM 09:30 AM 09:45 AM 10:00 AM 10:15 AM 10:30 AM 10:45 AM …" at bounding box center [1209, 400] width 186 height 23
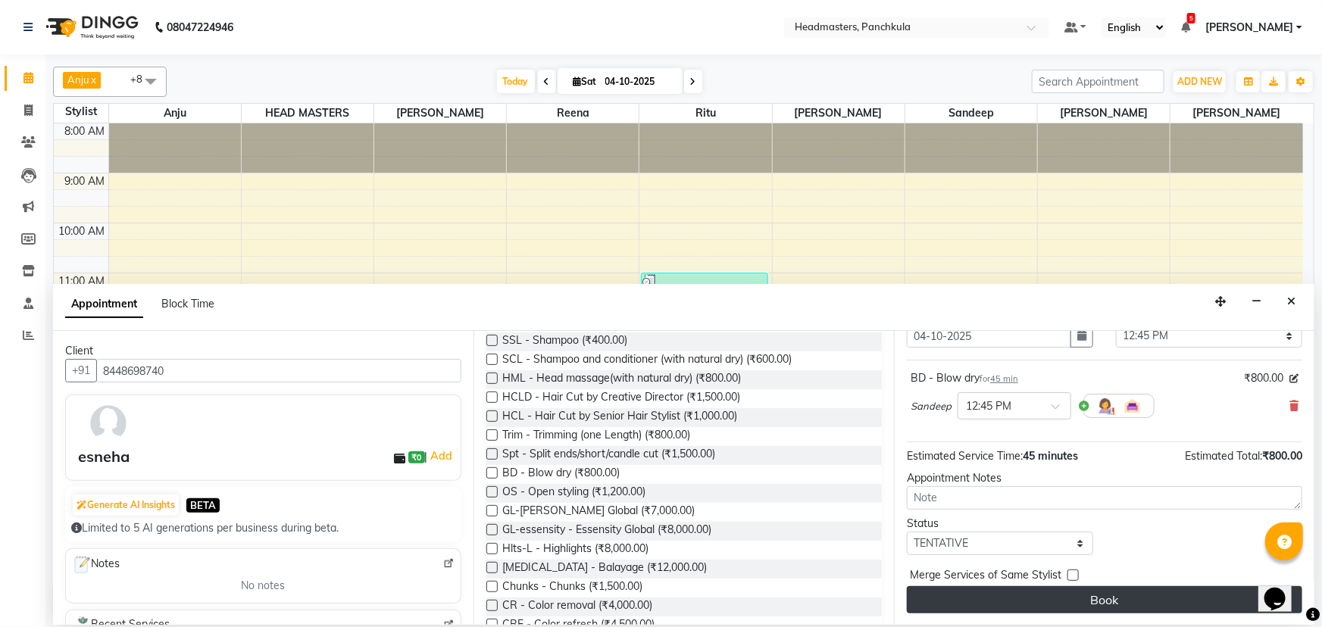
click at [659, 270] on button "Book" at bounding box center [1104, 599] width 395 height 27
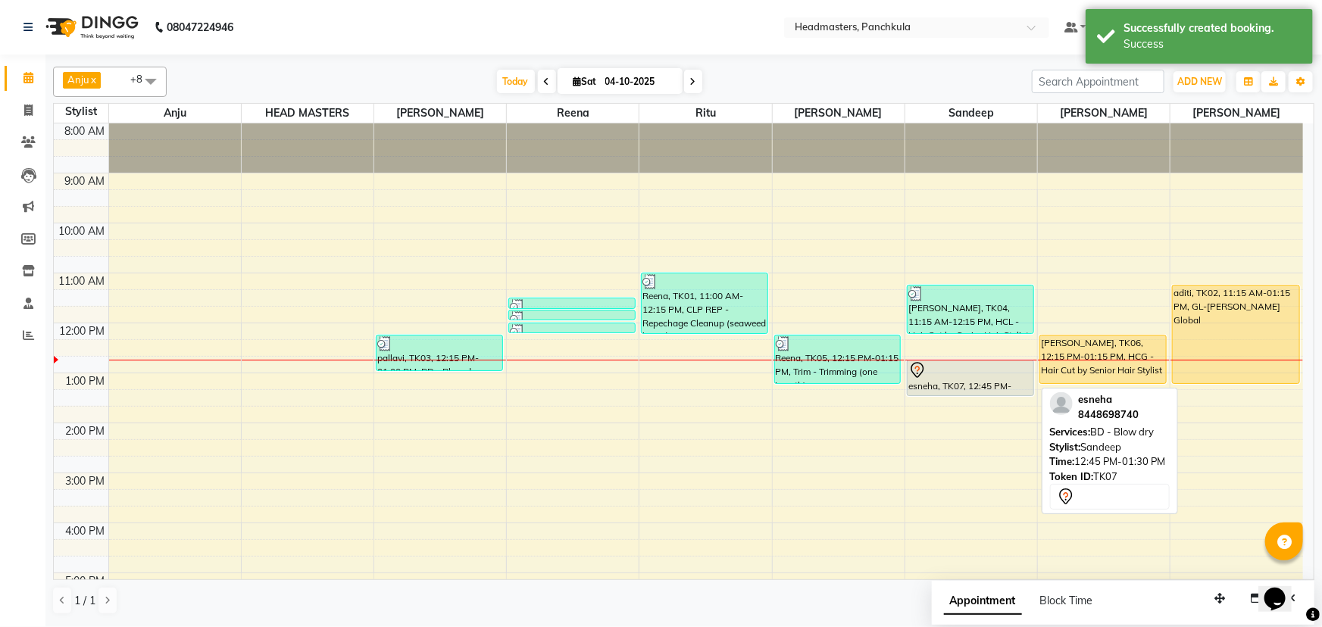
click at [659, 270] on div at bounding box center [970, 370] width 124 height 18
select select "7"
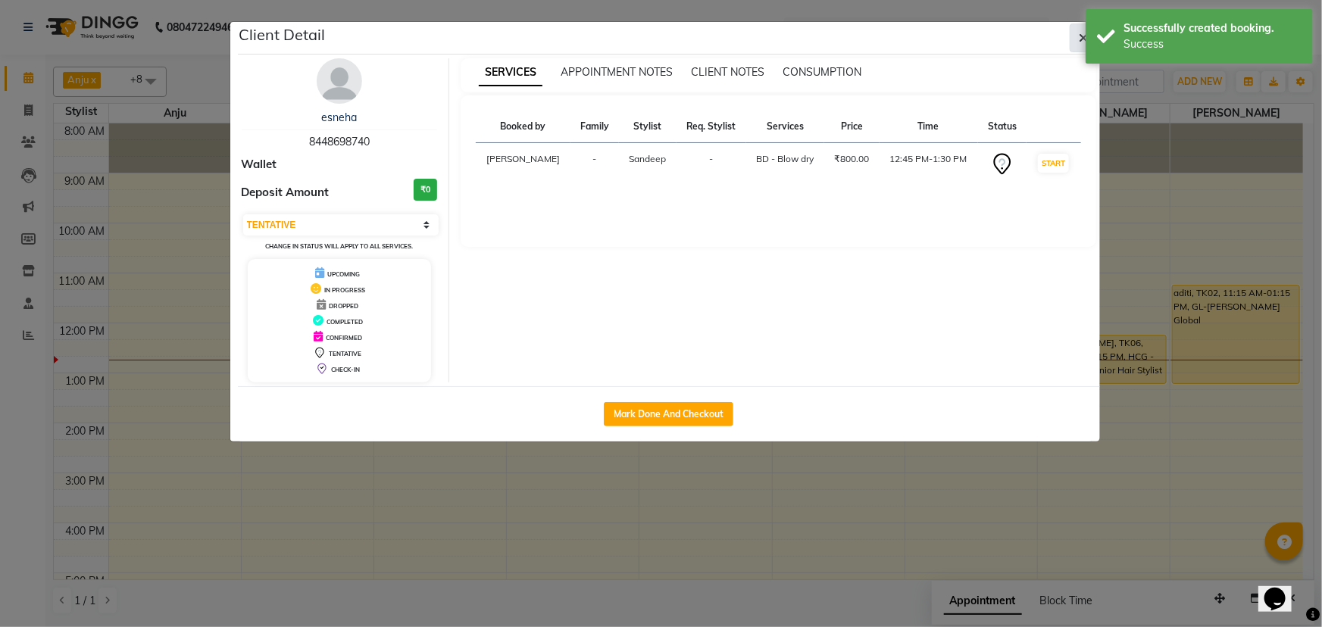
click at [659, 37] on button "button" at bounding box center [1084, 37] width 29 height 29
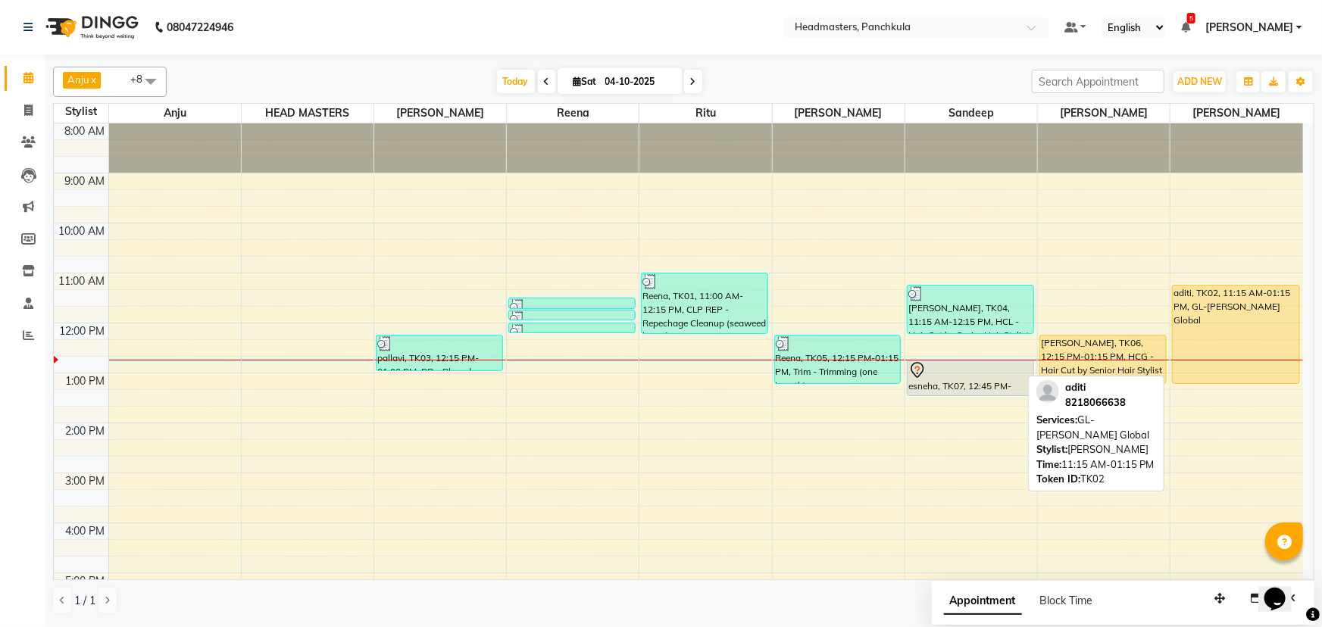
click at [659, 270] on div "aditi, TK02, 11:15 AM-01:15 PM, GL-[PERSON_NAME] Global" at bounding box center [1236, 335] width 126 height 98
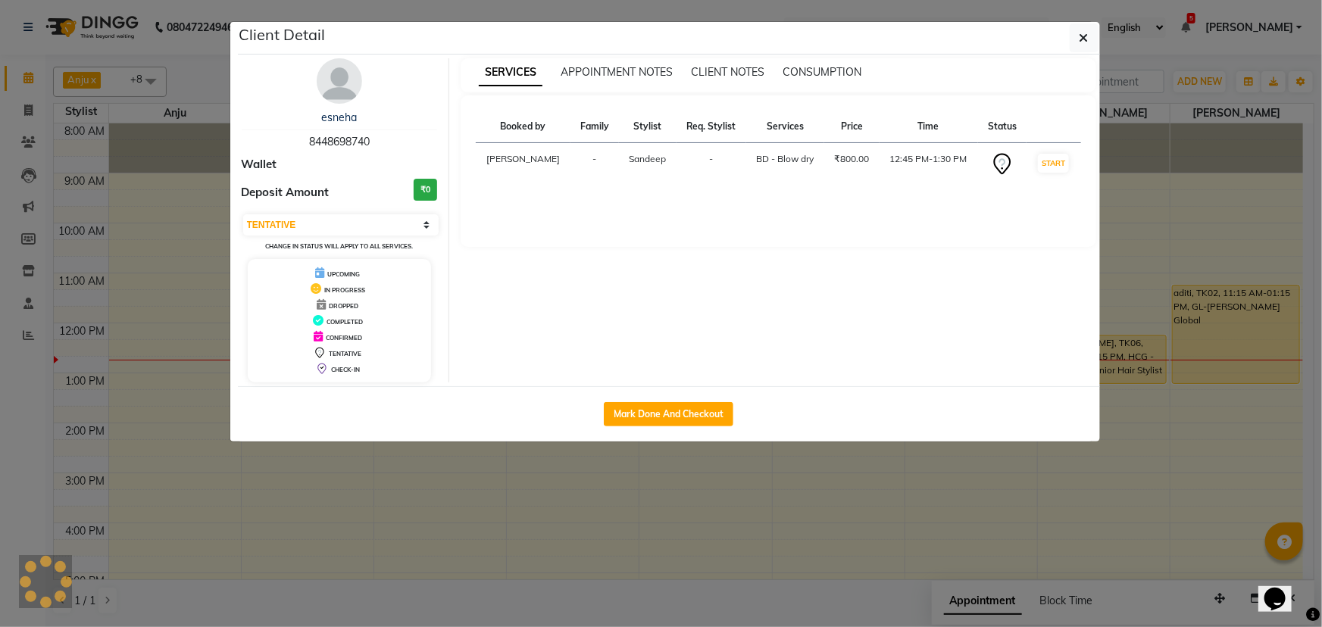
select select "1"
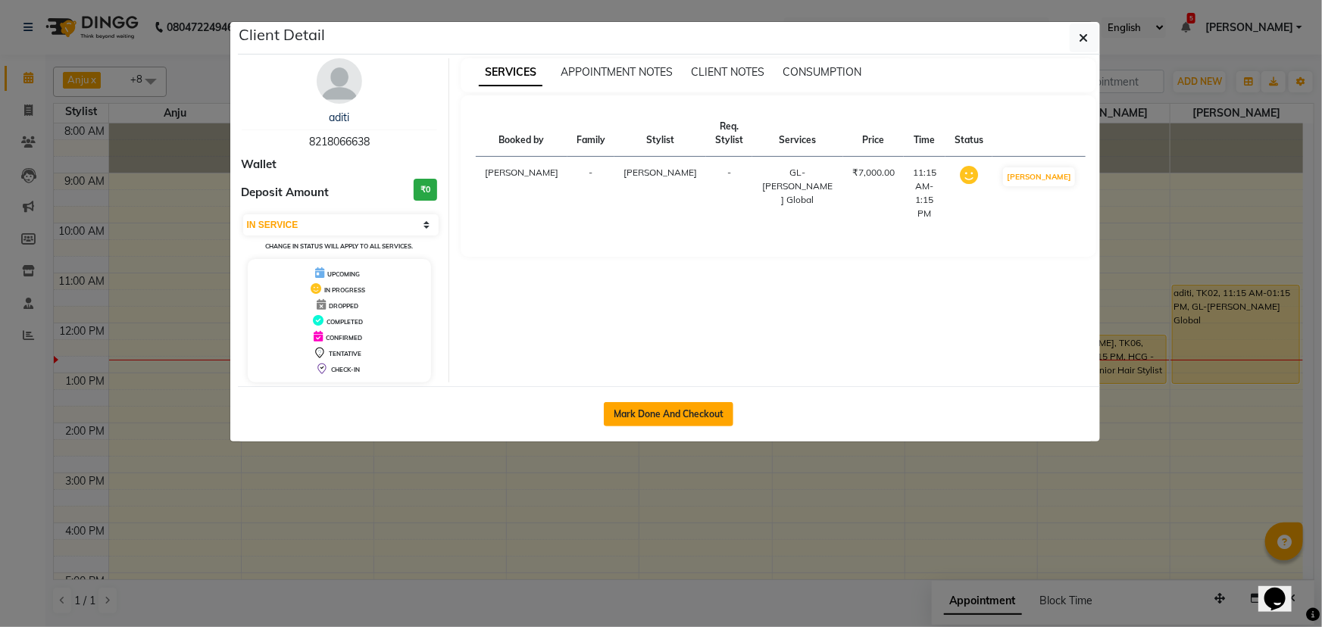
click at [659, 270] on button "Mark Done And Checkout" at bounding box center [669, 414] width 130 height 24
select select "service"
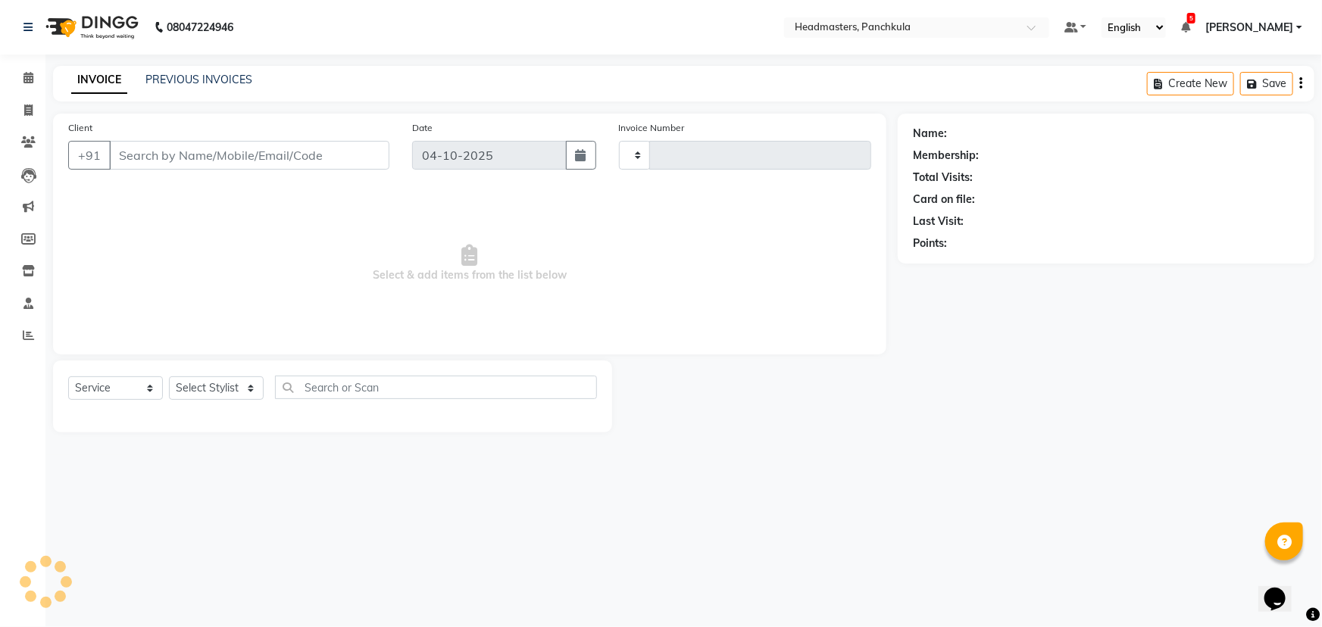
type input "3325"
select select "7376"
type input "8218066638"
select select "66077"
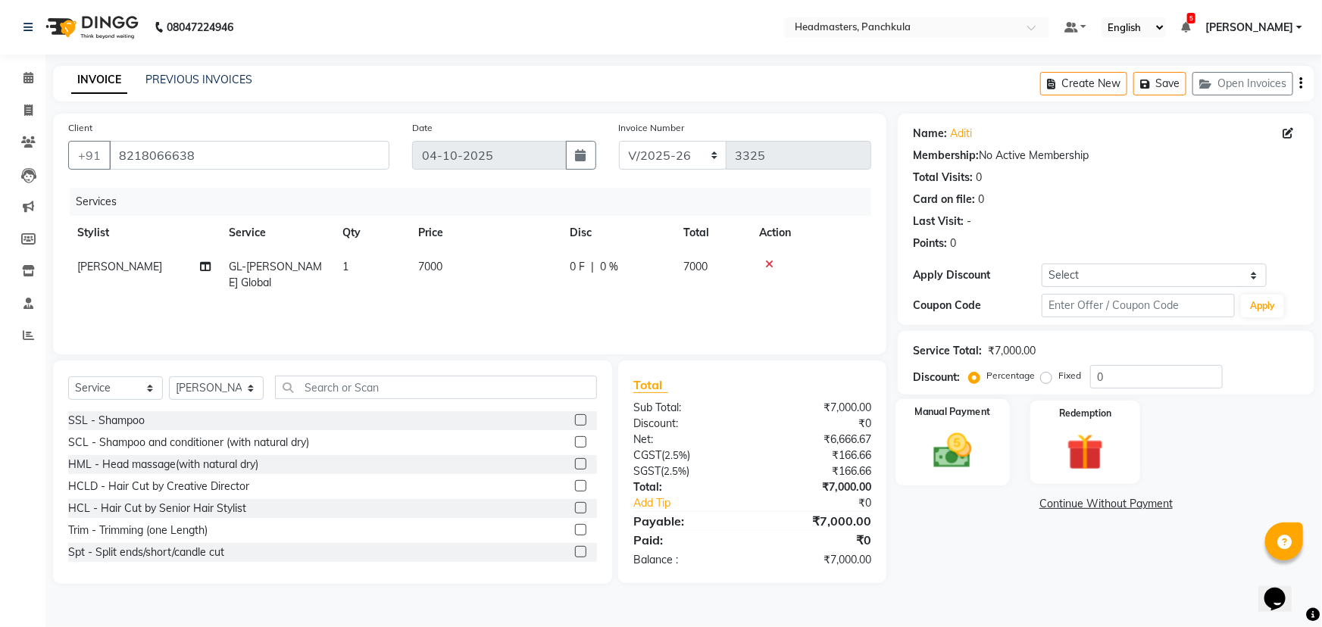
click at [659, 270] on img at bounding box center [953, 451] width 62 height 44
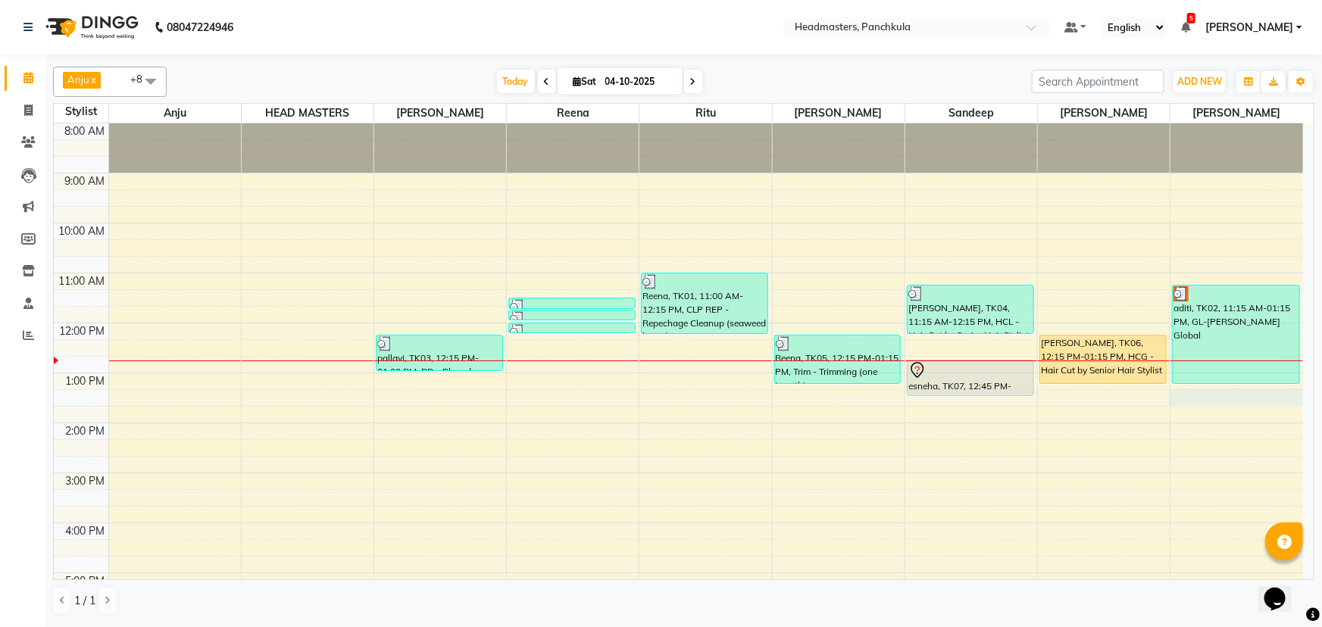
click at [659, 270] on div "8:00 AM 9:00 AM 10:00 AM 11:00 AM 12:00 PM 1:00 PM 2:00 PM 3:00 PM 4:00 PM 5:00…" at bounding box center [678, 447] width 1249 height 649
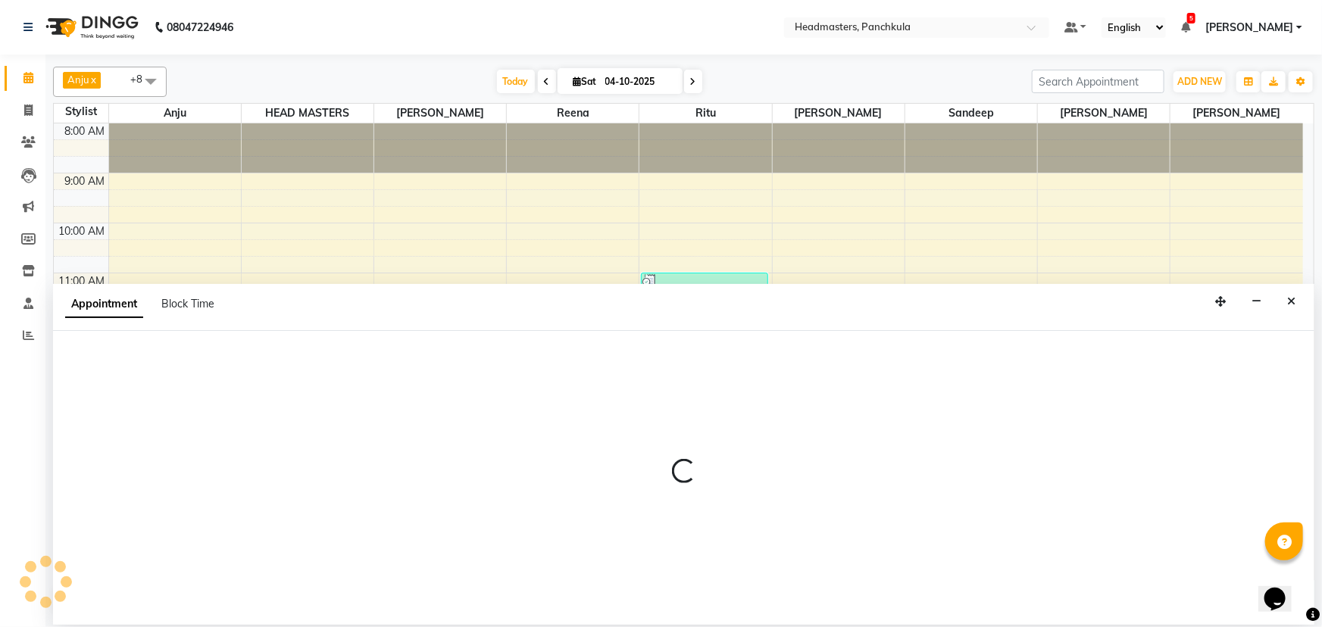
select select "66077"
select select "795"
select select "tentative"
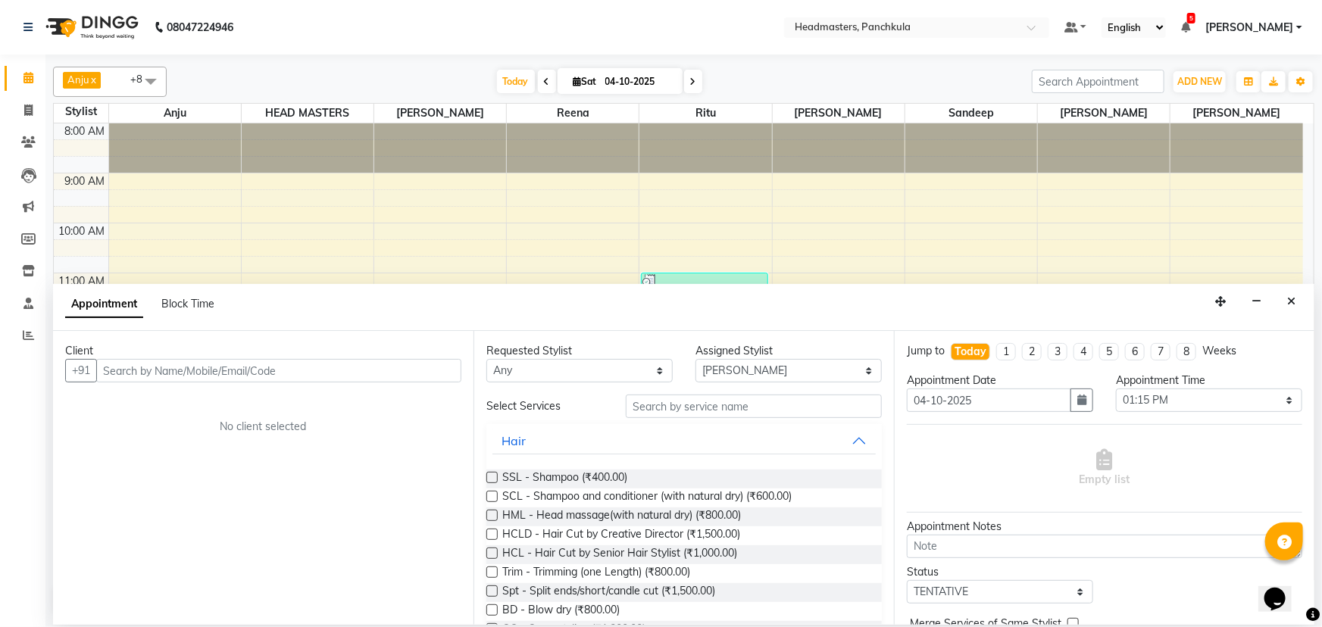
click at [110, 270] on input "text" at bounding box center [278, 370] width 365 height 23
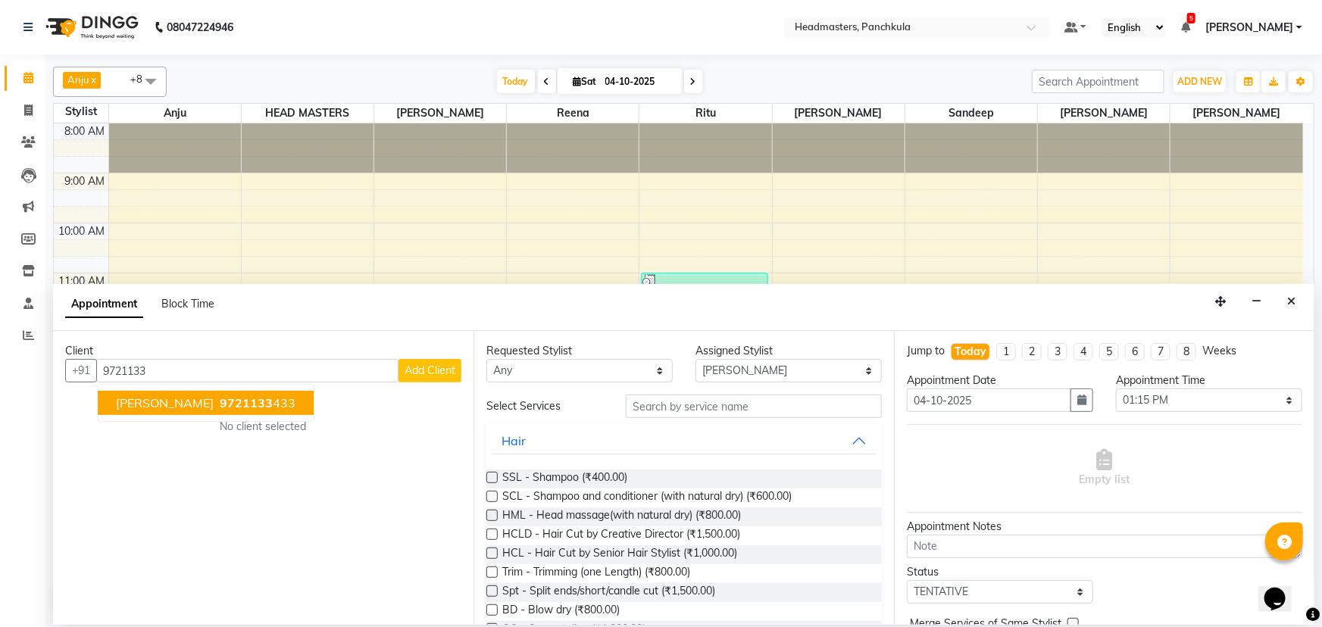
click at [165, 270] on span "[PERSON_NAME]" at bounding box center [165, 402] width 98 height 15
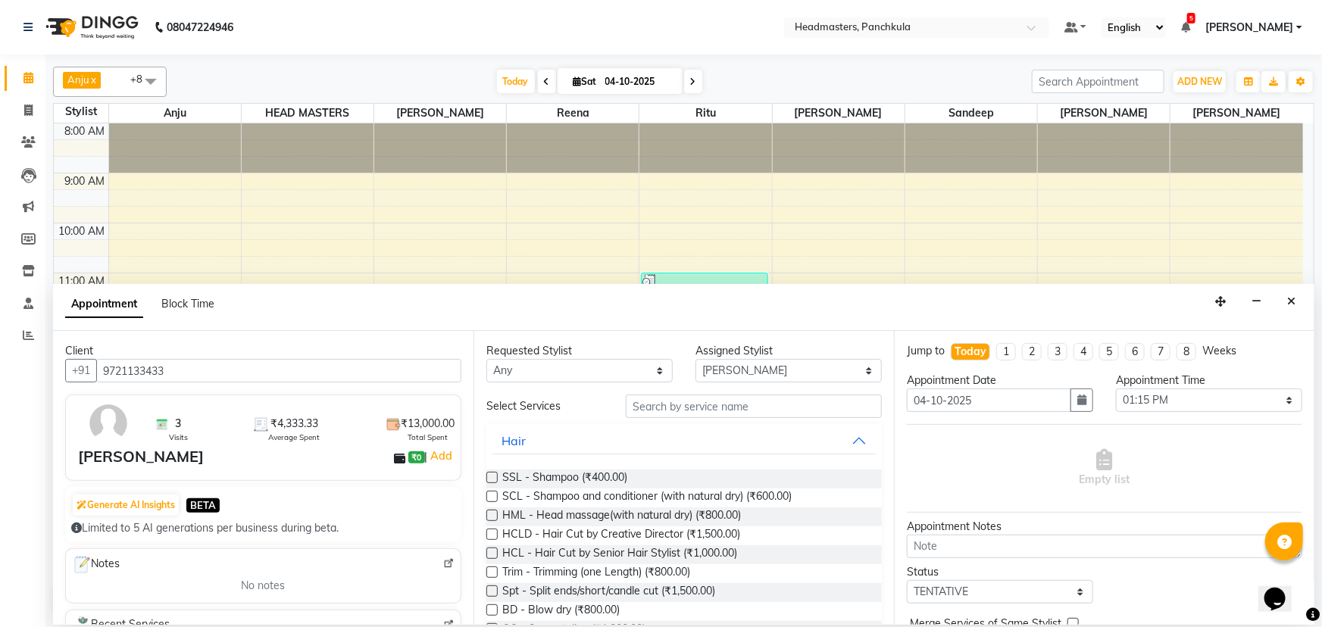
type input "9721133433"
click at [648, 270] on input "text" at bounding box center [754, 406] width 256 height 23
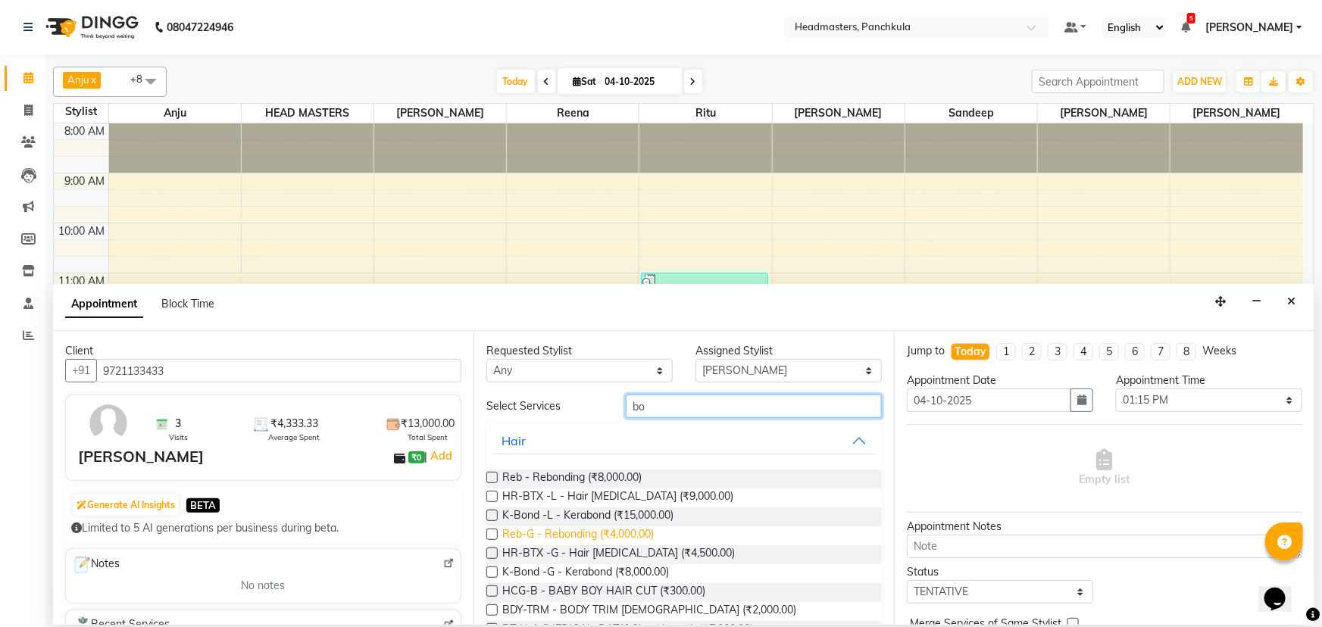
scroll to position [68, 0]
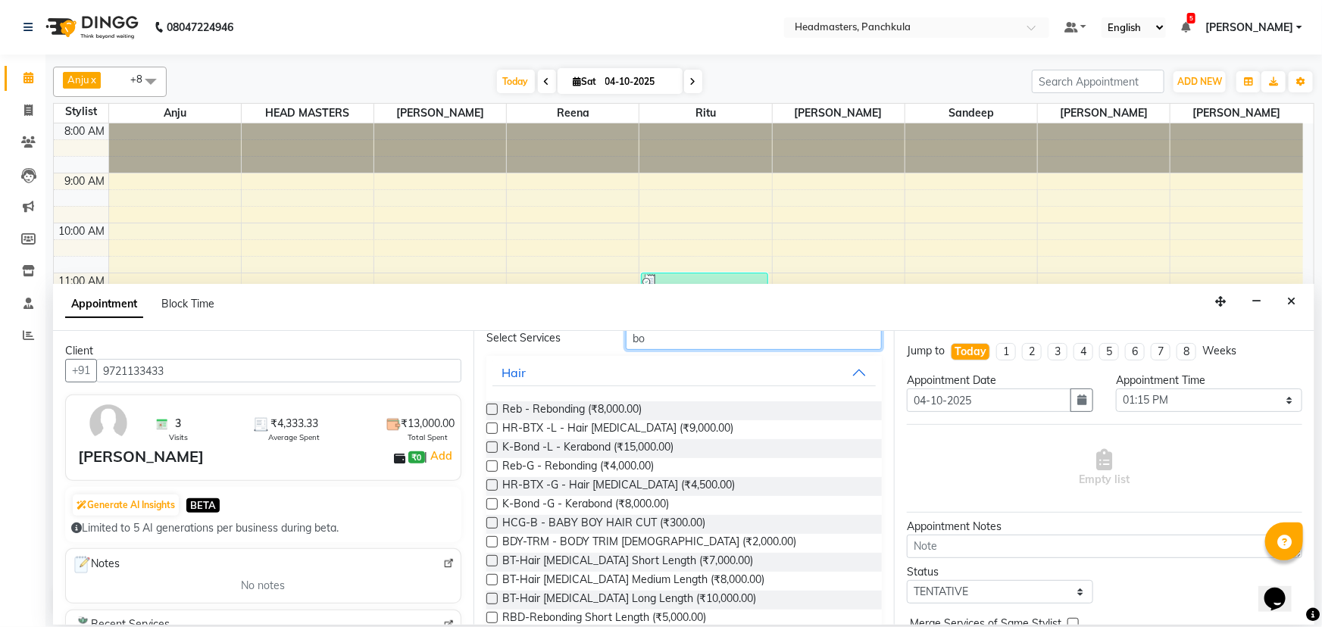
type input "bo"
click at [490, 270] on label at bounding box center [491, 484] width 11 height 11
click at [490, 270] on input "checkbox" at bounding box center [491, 487] width 10 height 10
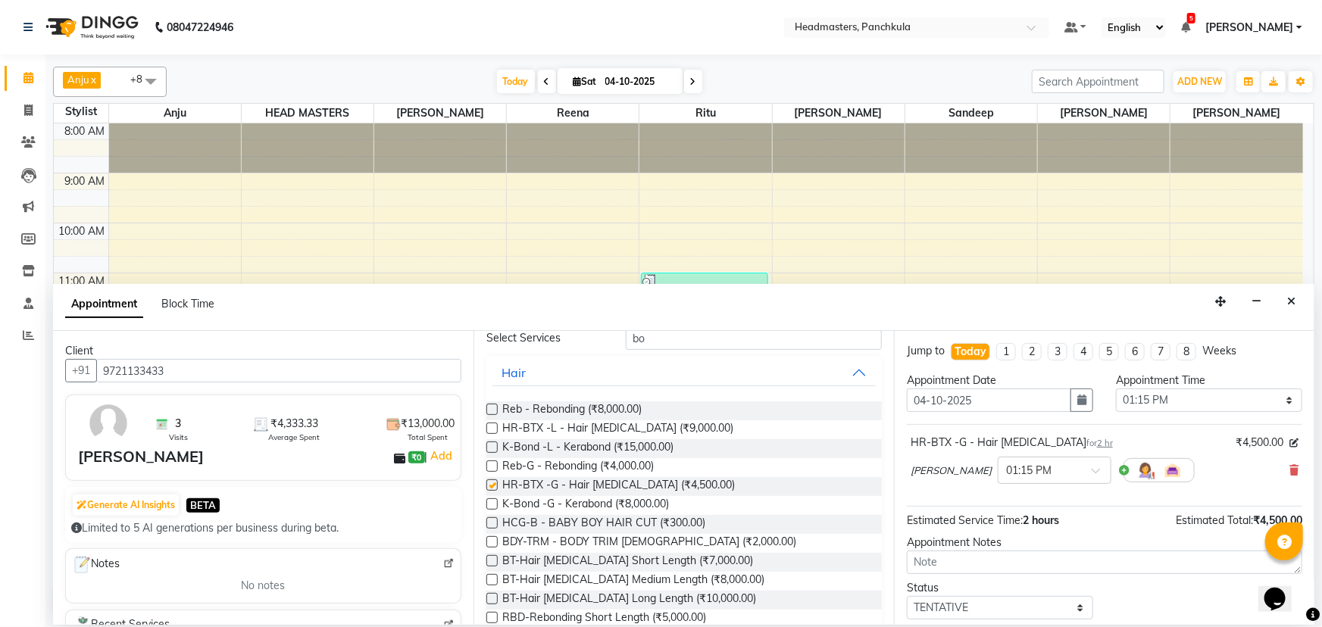
checkbox input "false"
click at [659, 270] on select "Select 09:00 AM 09:15 AM 09:30 AM 09:45 AM 10:00 AM 10:15 AM 10:30 AM 10:45 AM …" at bounding box center [1209, 400] width 186 height 23
select select "765"
click at [659, 270] on select "Select 09:00 AM 09:15 AM 09:30 AM 09:45 AM 10:00 AM 10:15 AM 10:30 AM 10:45 AM …" at bounding box center [1209, 400] width 186 height 23
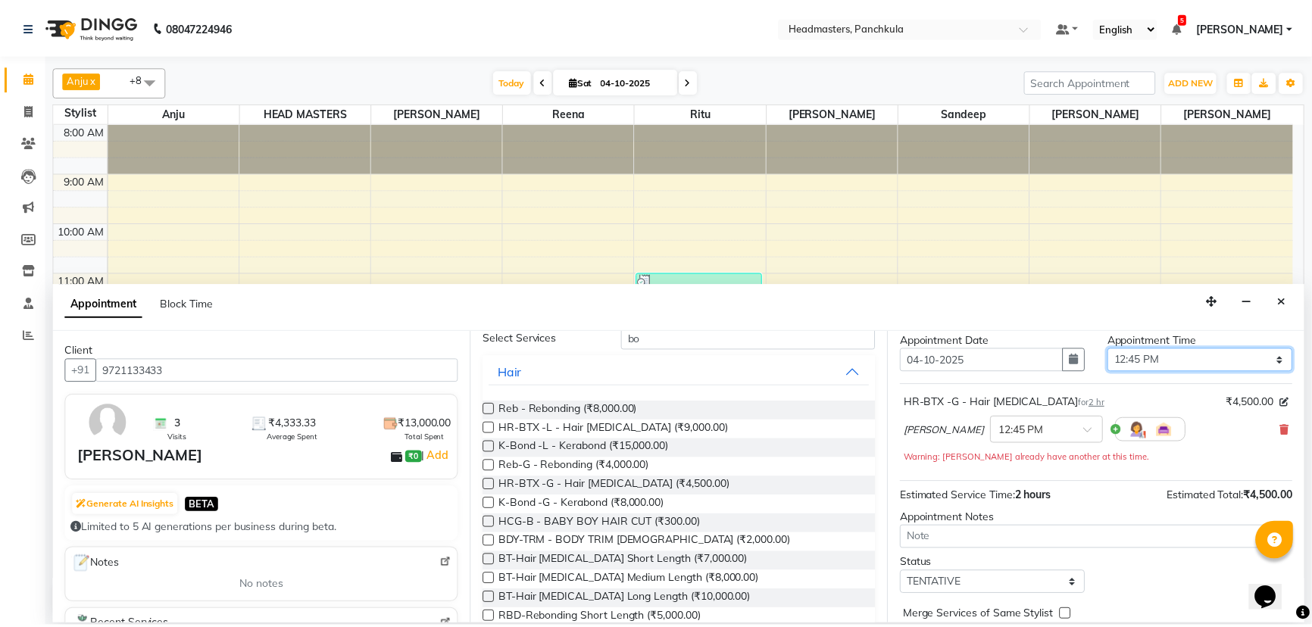
scroll to position [80, 0]
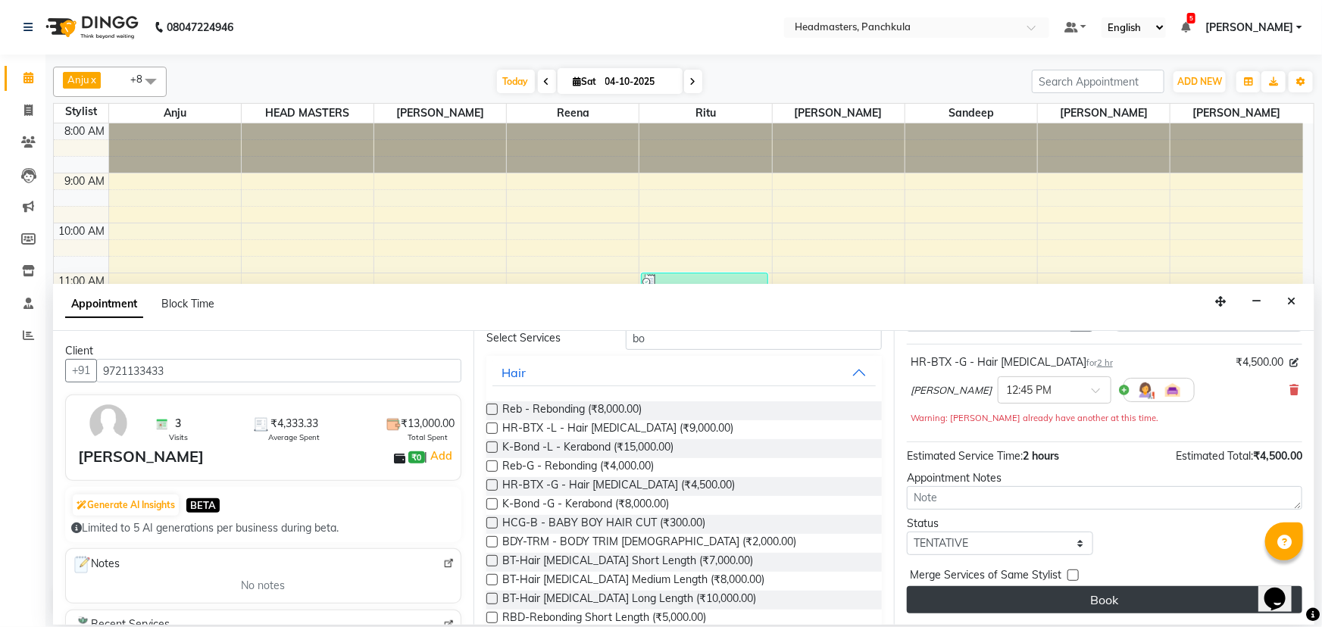
click at [659, 270] on button "Book" at bounding box center [1104, 599] width 395 height 27
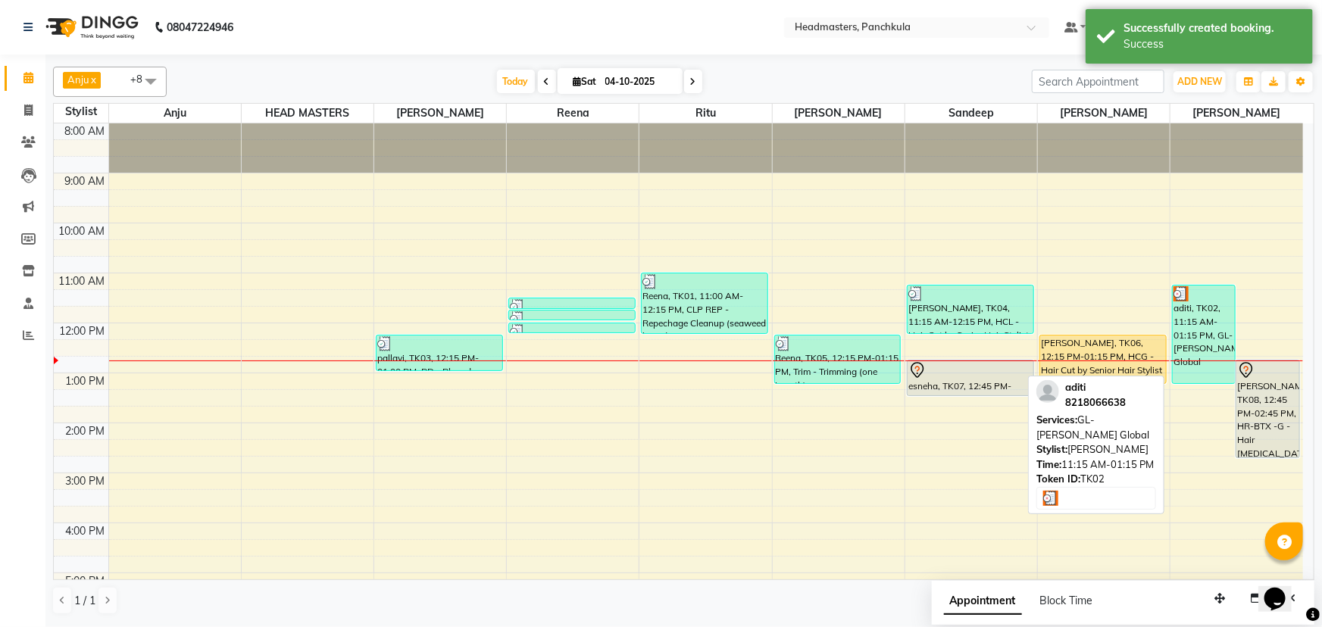
click at [659, 270] on div "aditi, TK02, 11:15 AM-01:15 PM, GL-[PERSON_NAME] Global" at bounding box center [1204, 335] width 62 height 98
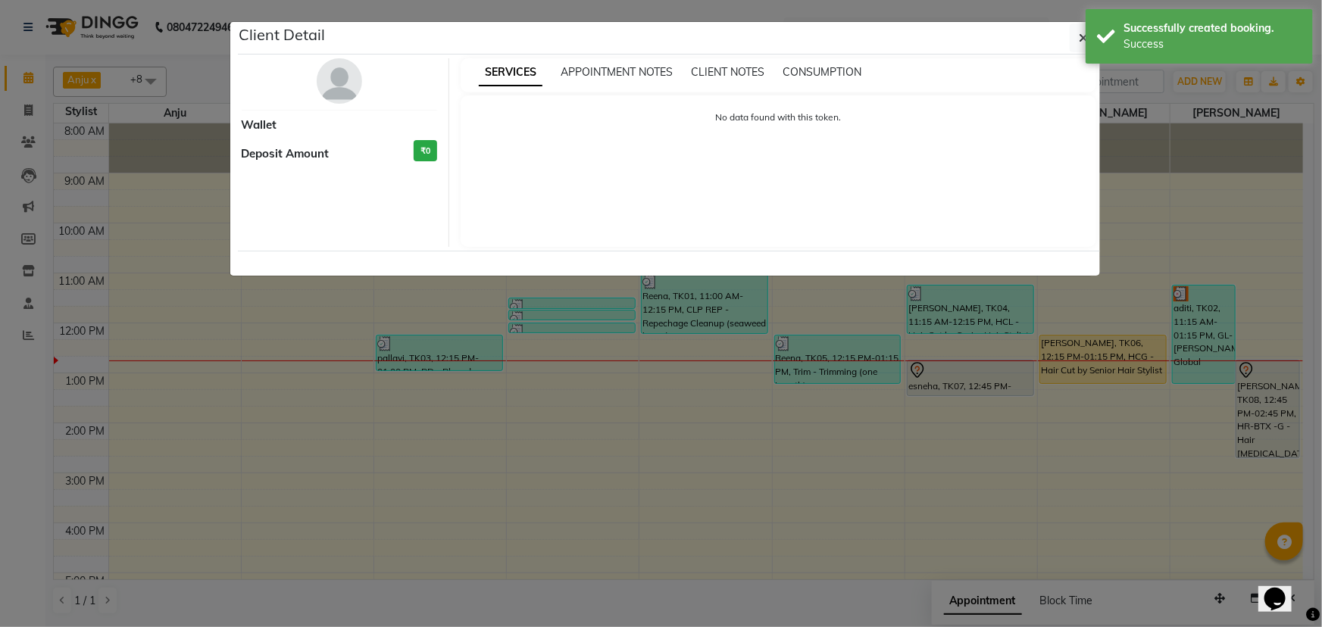
select select "3"
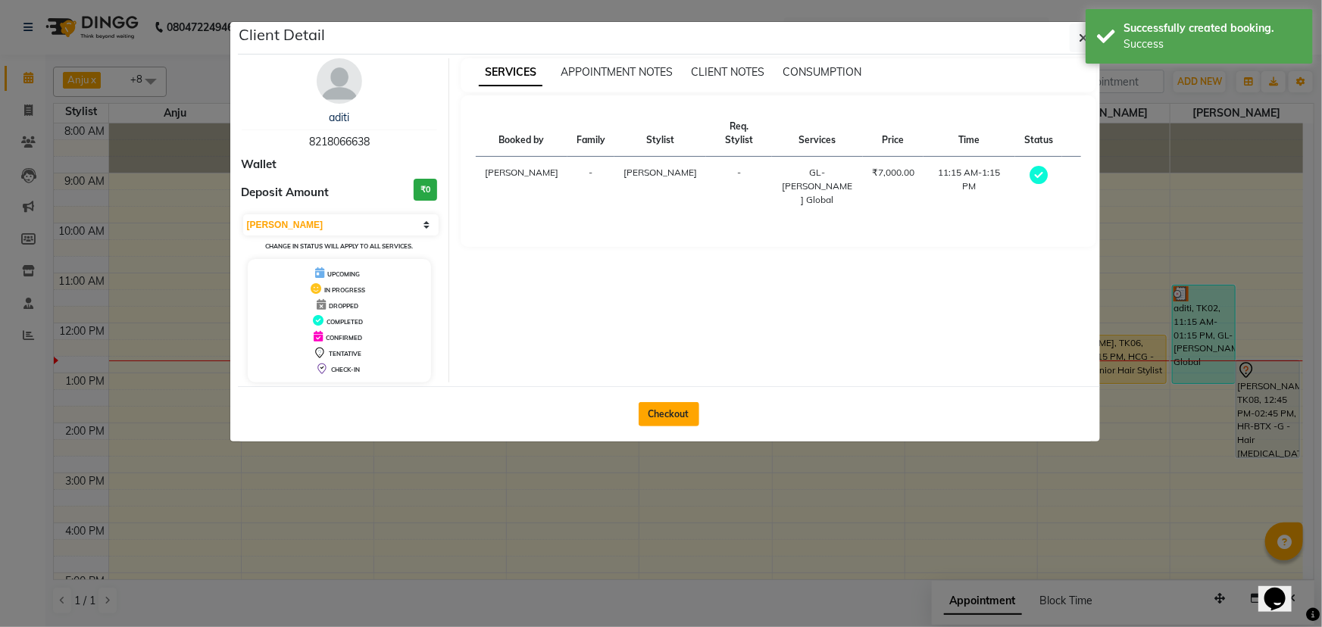
click at [659, 270] on button "Checkout" at bounding box center [669, 414] width 61 height 24
select select "7376"
select select "service"
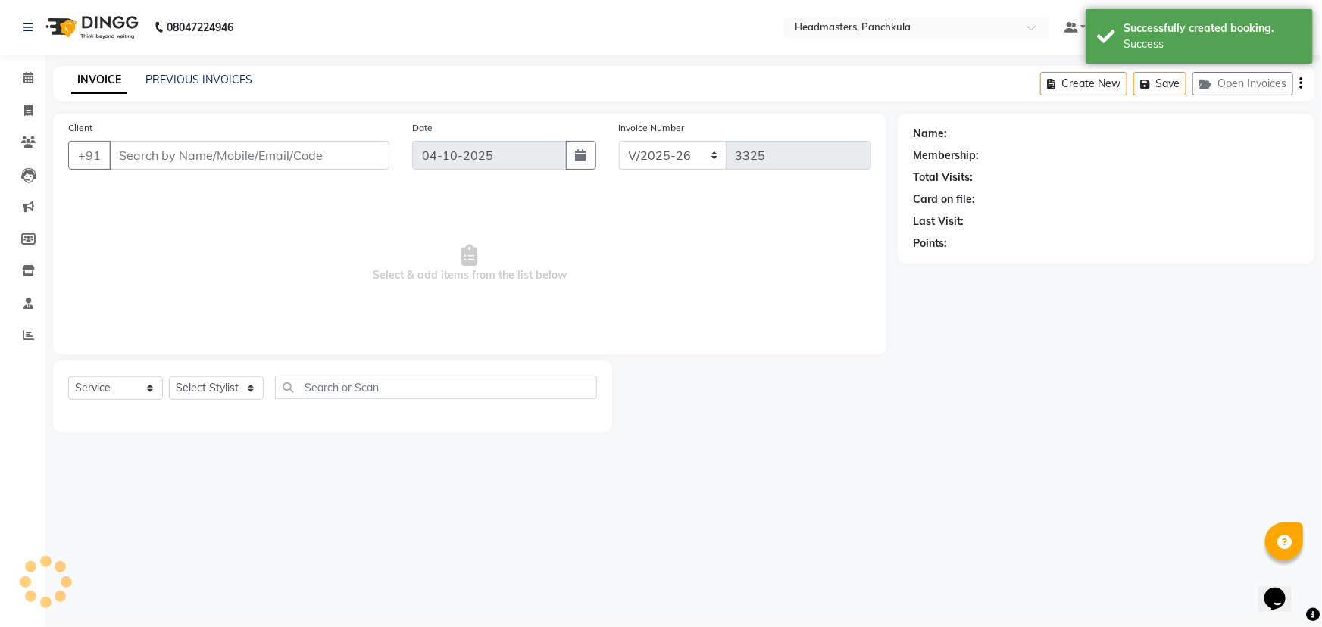
type input "8218066638"
select select "66077"
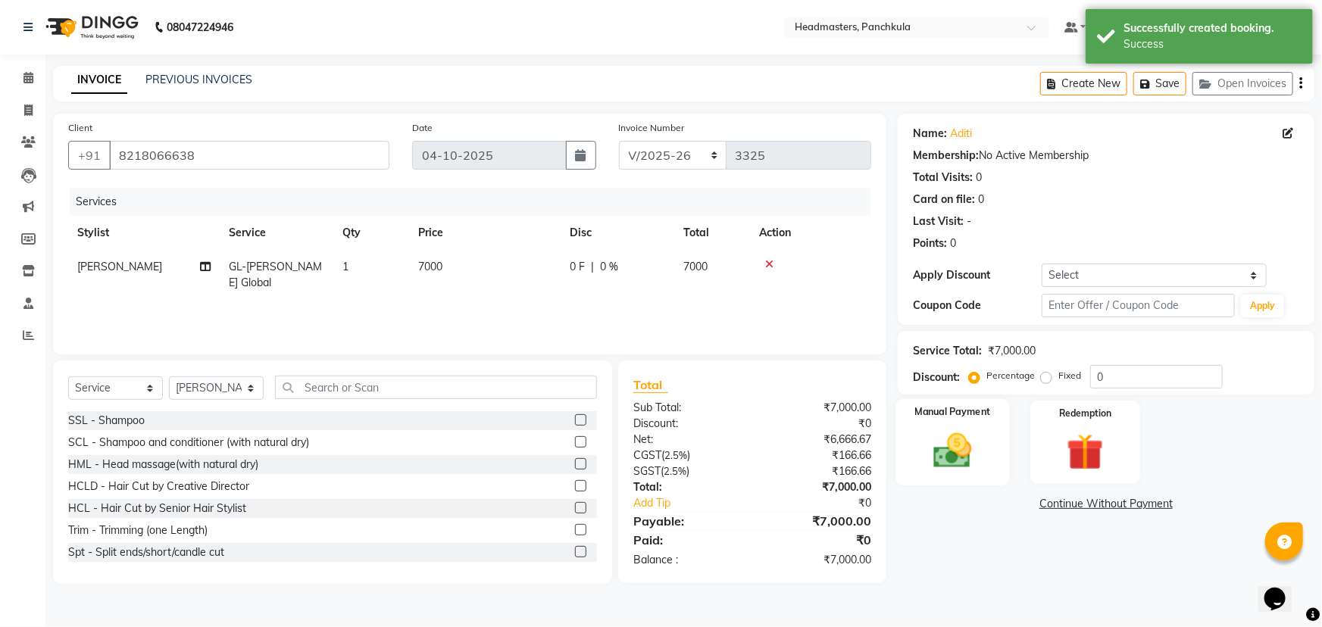
click at [659, 270] on img at bounding box center [953, 451] width 62 height 44
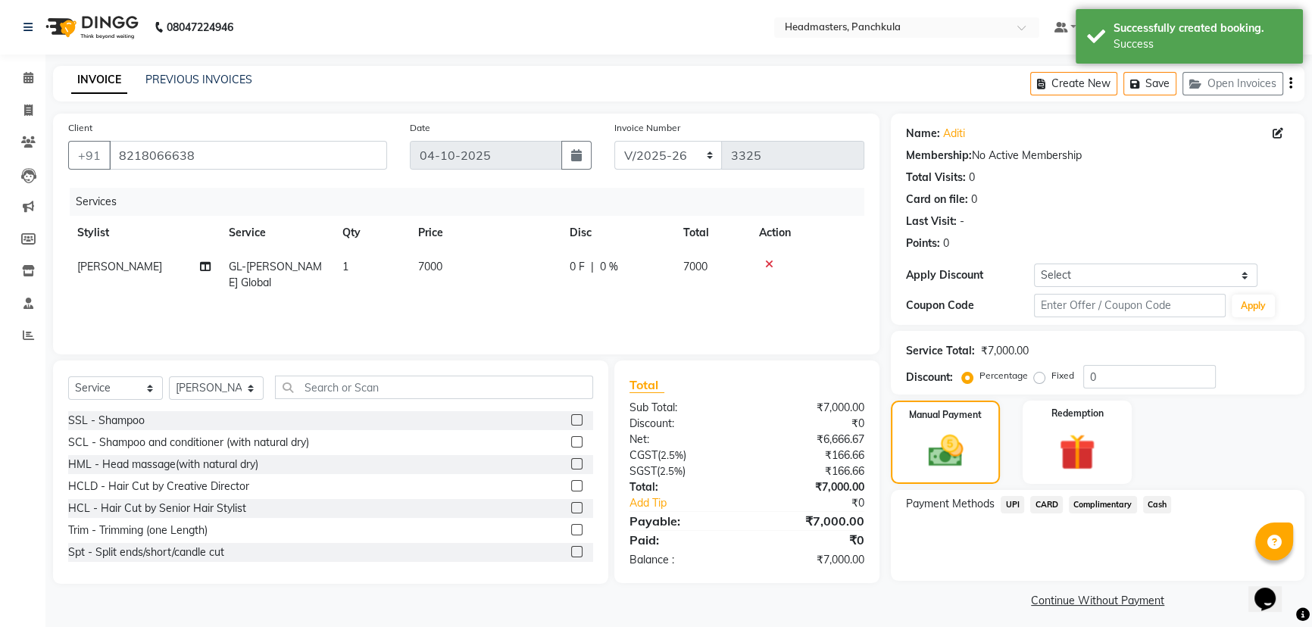
click at [659, 270] on span "UPI" at bounding box center [1012, 504] width 23 height 17
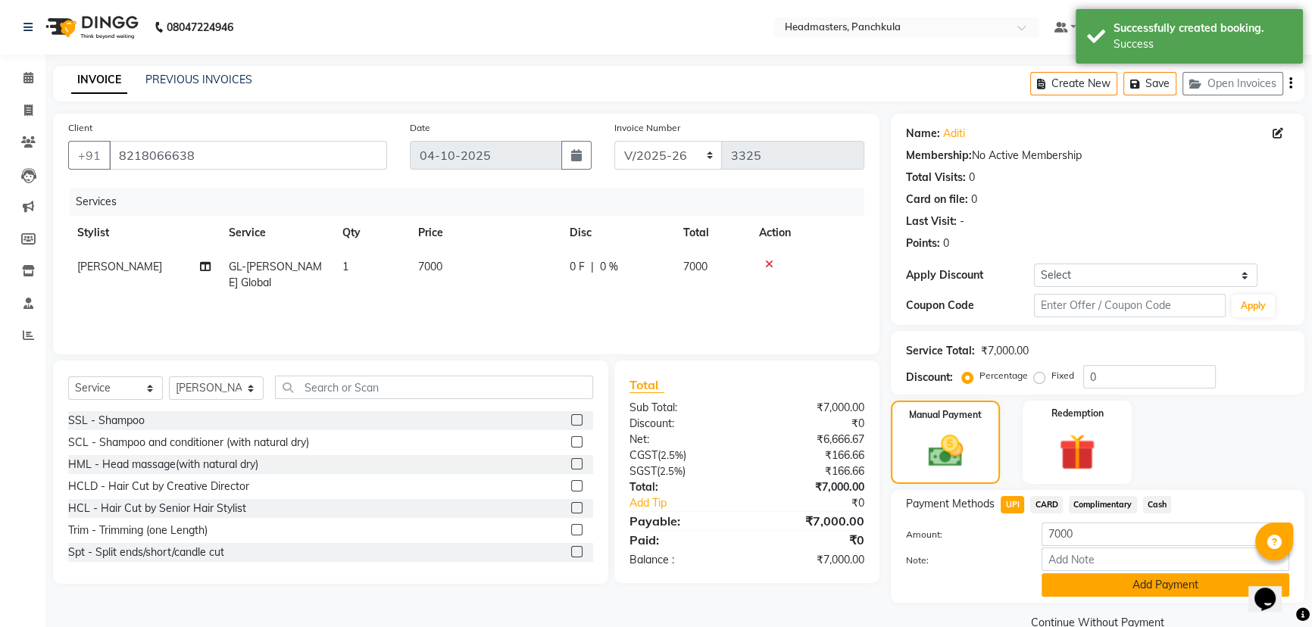
click at [659, 270] on button "Add Payment" at bounding box center [1166, 584] width 248 height 23
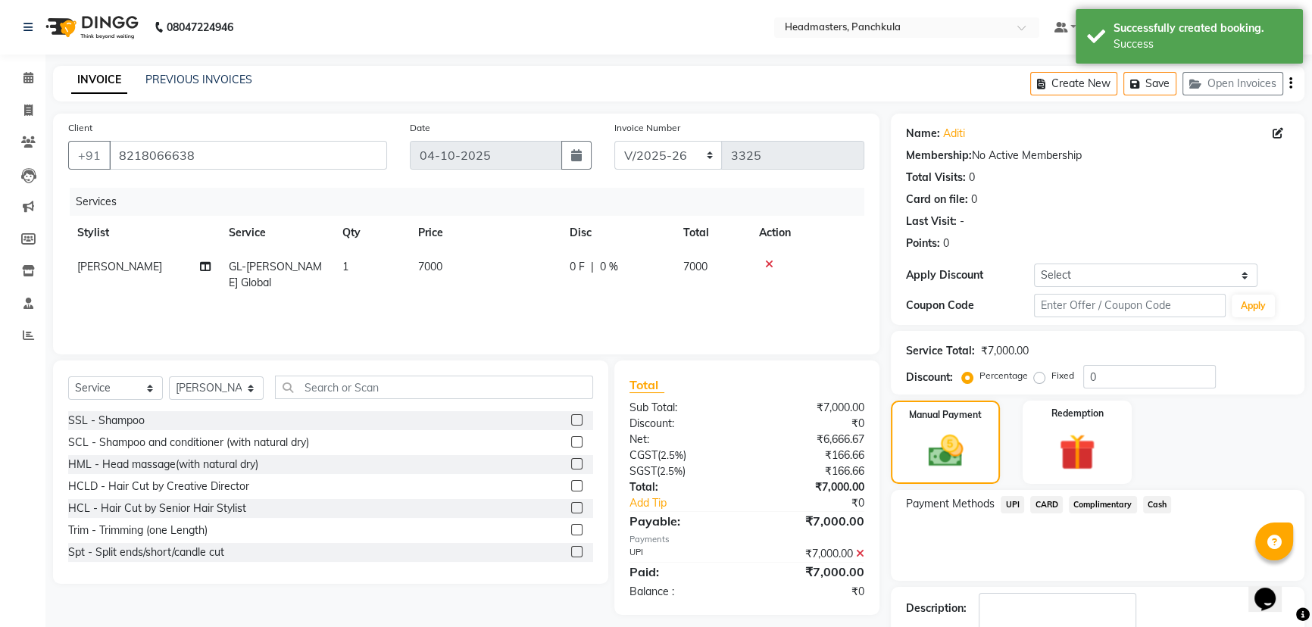
scroll to position [70, 0]
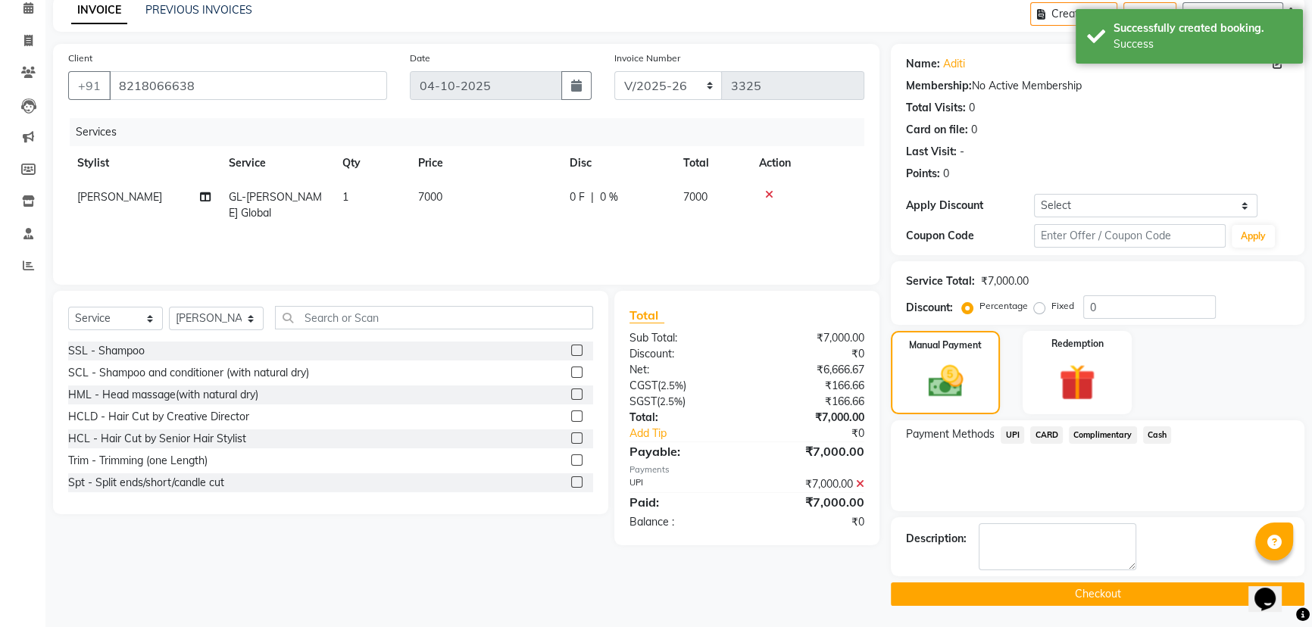
click at [659, 270] on button "Checkout" at bounding box center [1098, 593] width 414 height 23
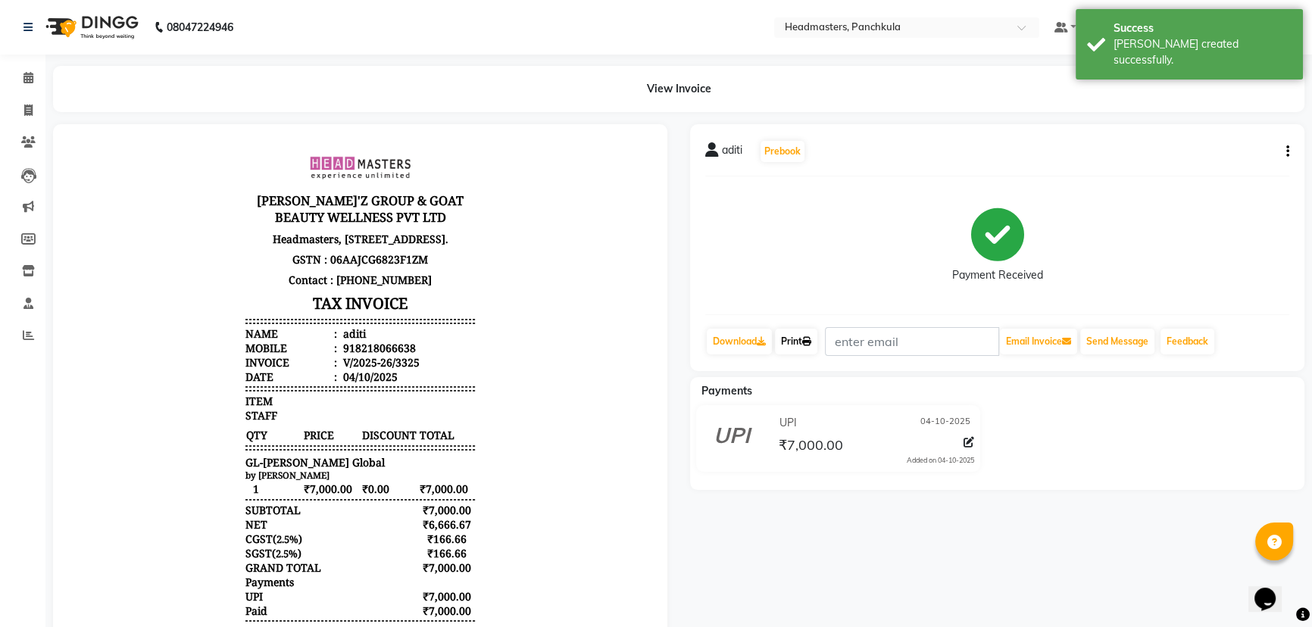
click at [659, 270] on icon at bounding box center [806, 341] width 9 height 9
select select "service"
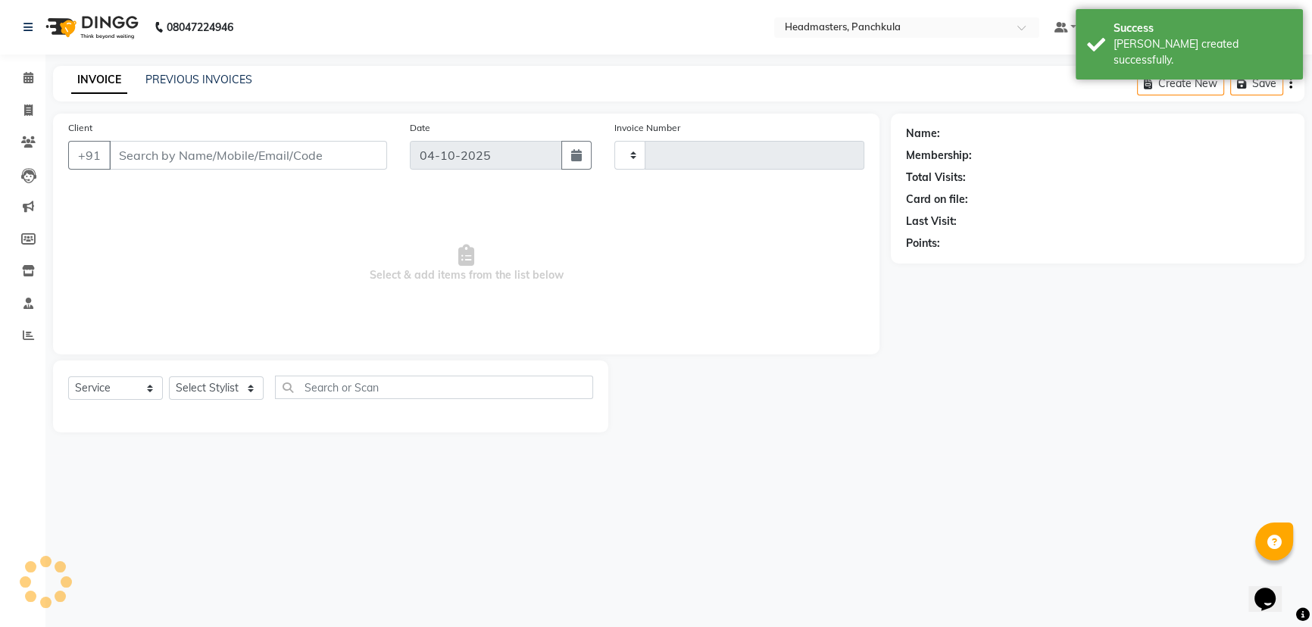
type input "3326"
select select "7376"
type input "8218066638"
select select "66077"
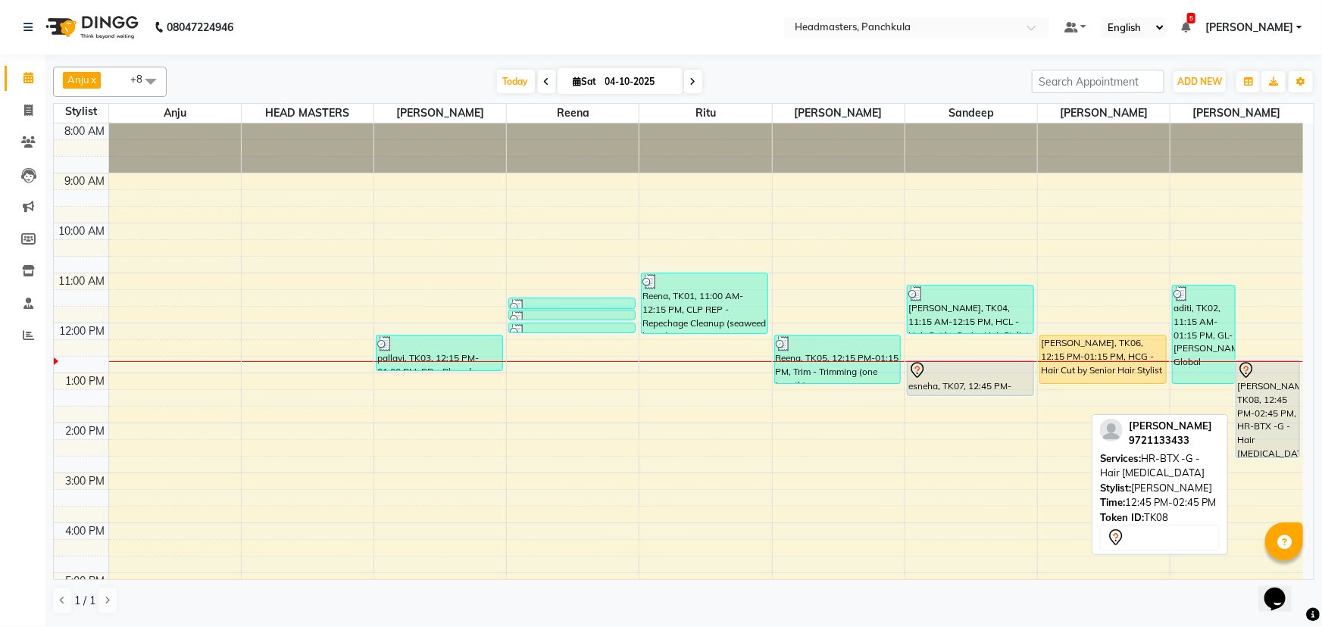
click at [659, 270] on div "[PERSON_NAME], TK08, 12:45 PM-02:45 PM, HR-BTX -G - Hair [MEDICAL_DATA]" at bounding box center [1267, 409] width 62 height 97
select select "7"
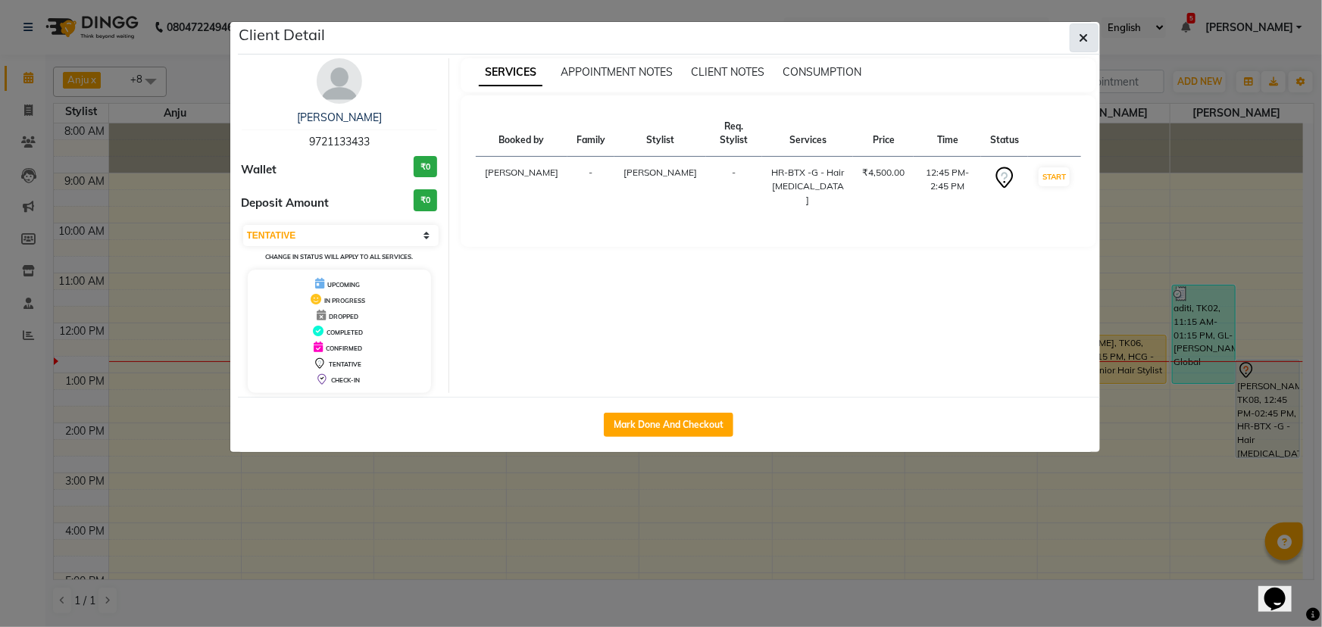
click at [659, 38] on icon "button" at bounding box center [1083, 38] width 9 height 12
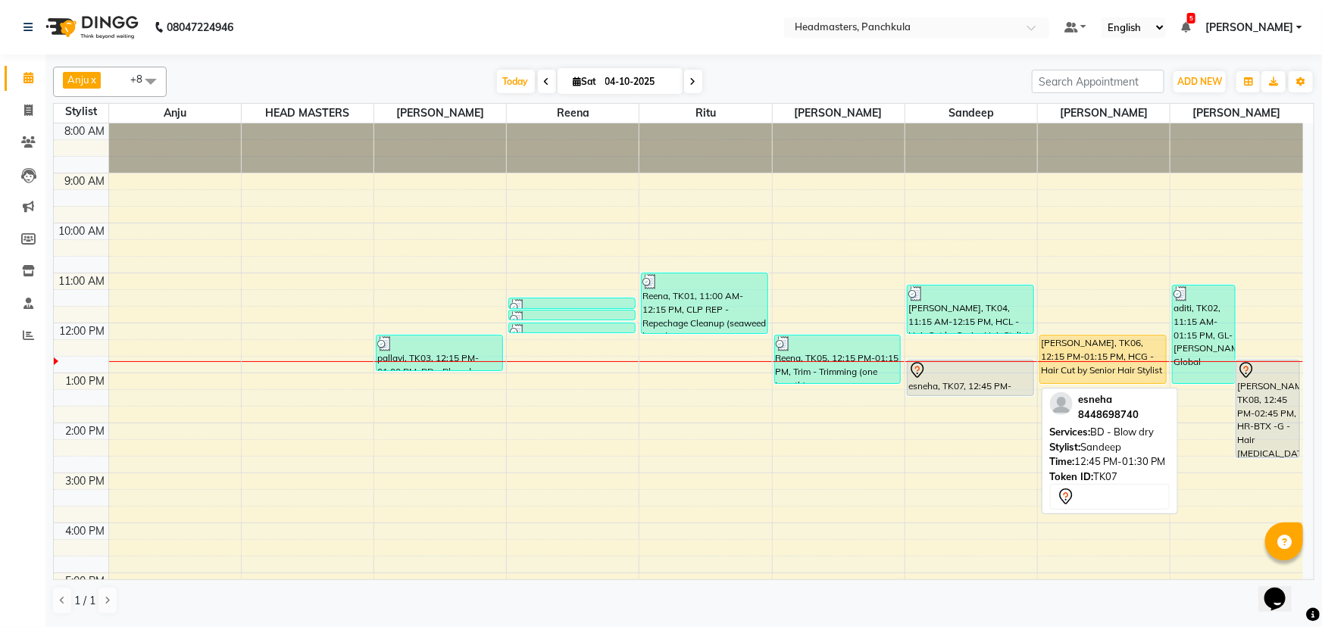
click at [659, 270] on div "esneha, TK07, 12:45 PM-01:30 PM, BD - Blow dry" at bounding box center [970, 378] width 126 height 35
select select "7"
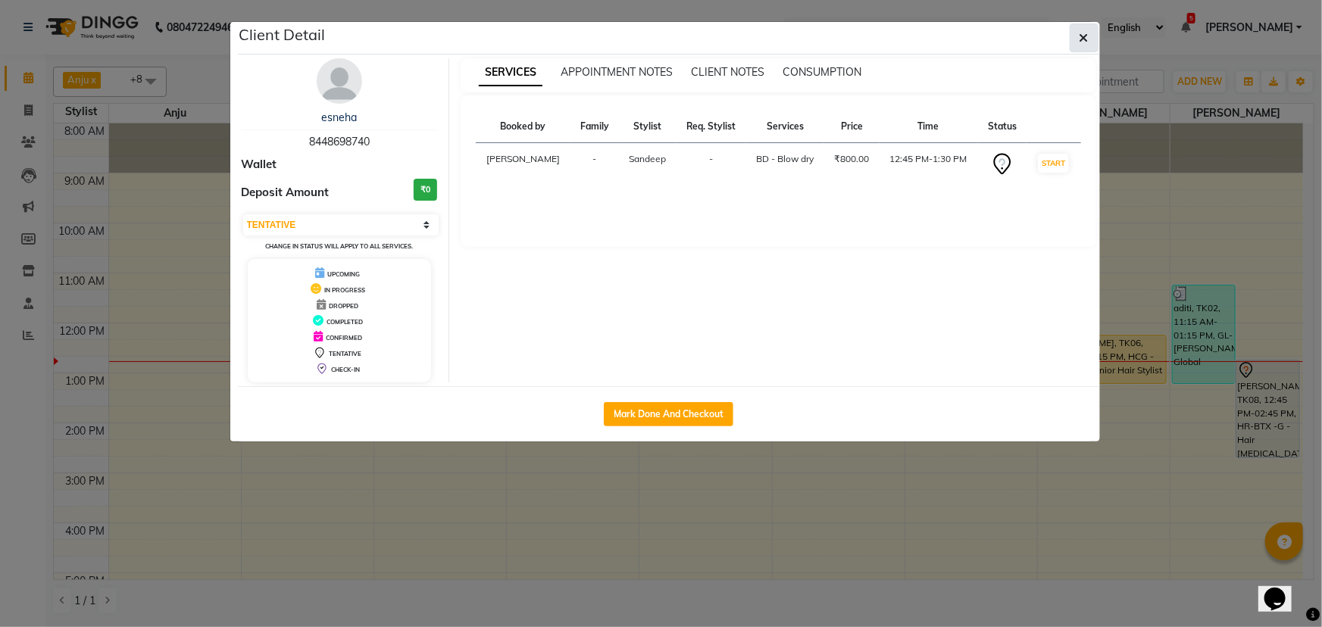
click at [659, 37] on icon "button" at bounding box center [1083, 38] width 9 height 12
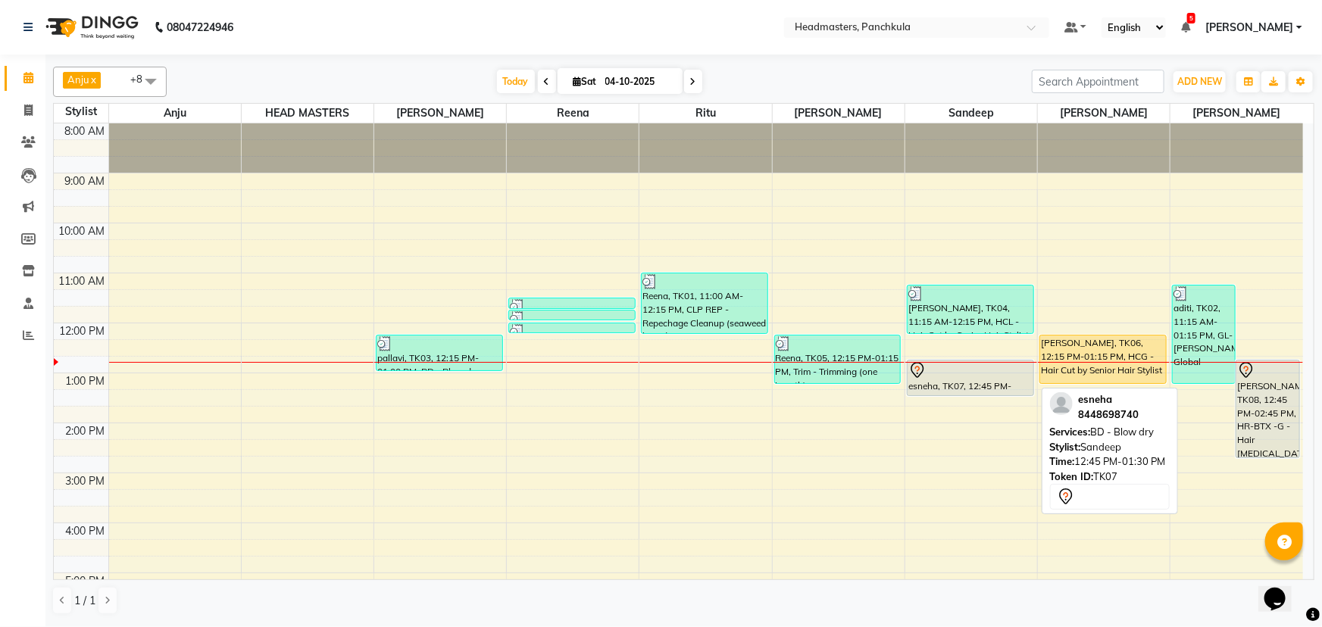
click at [659, 270] on div "esneha, TK07, 12:45 PM-01:30 PM, BD - Blow dry" at bounding box center [970, 378] width 126 height 35
select select "7"
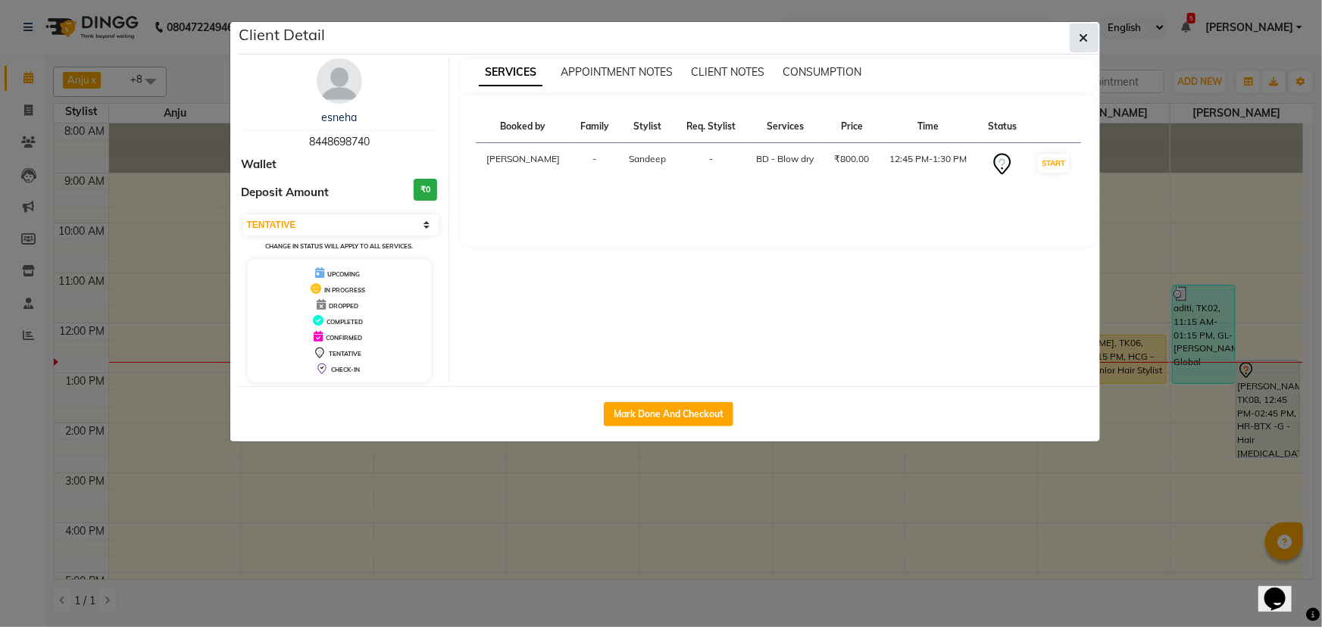
click at [659, 39] on icon "button" at bounding box center [1083, 38] width 9 height 12
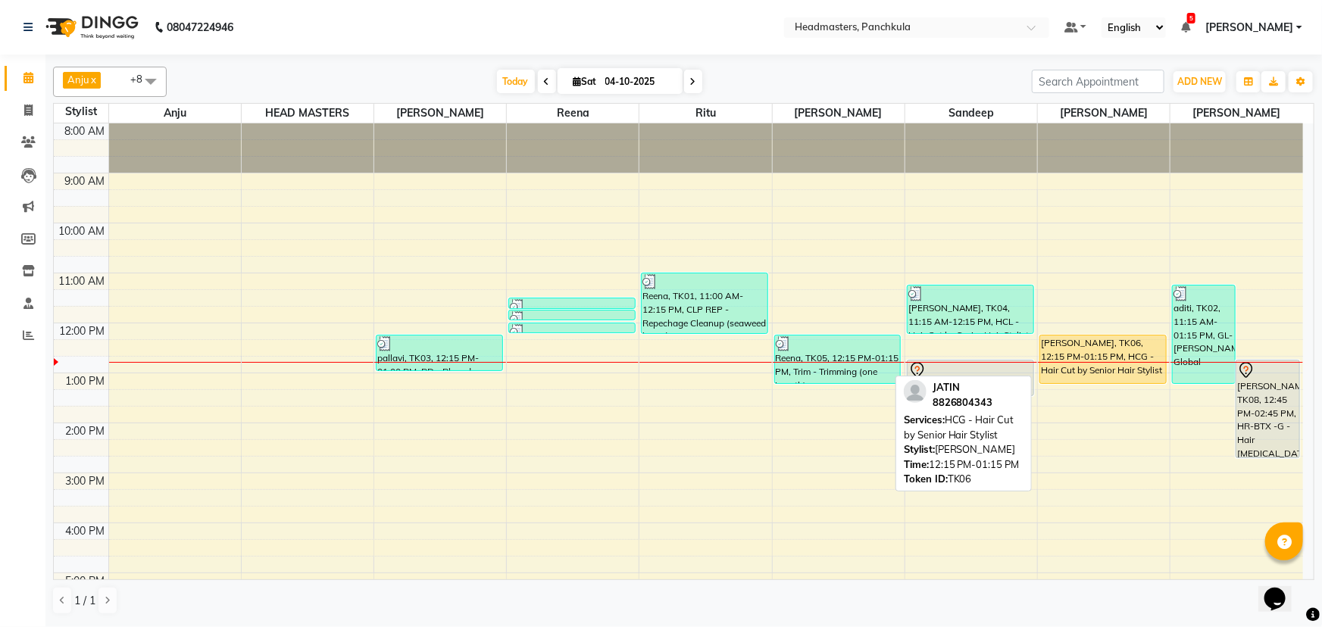
click at [659, 270] on div "[PERSON_NAME], TK06, 12:15 PM-01:15 PM, HCG - Hair Cut by Senior Hair Stylist" at bounding box center [1103, 360] width 126 height 48
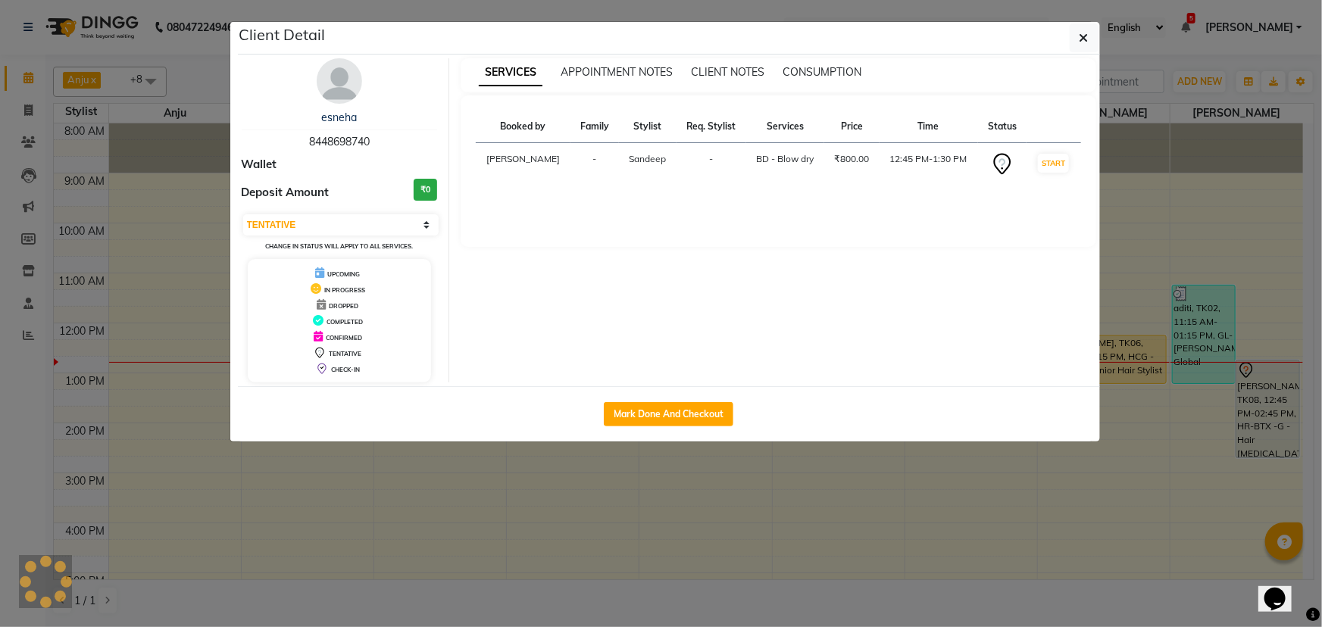
select select "1"
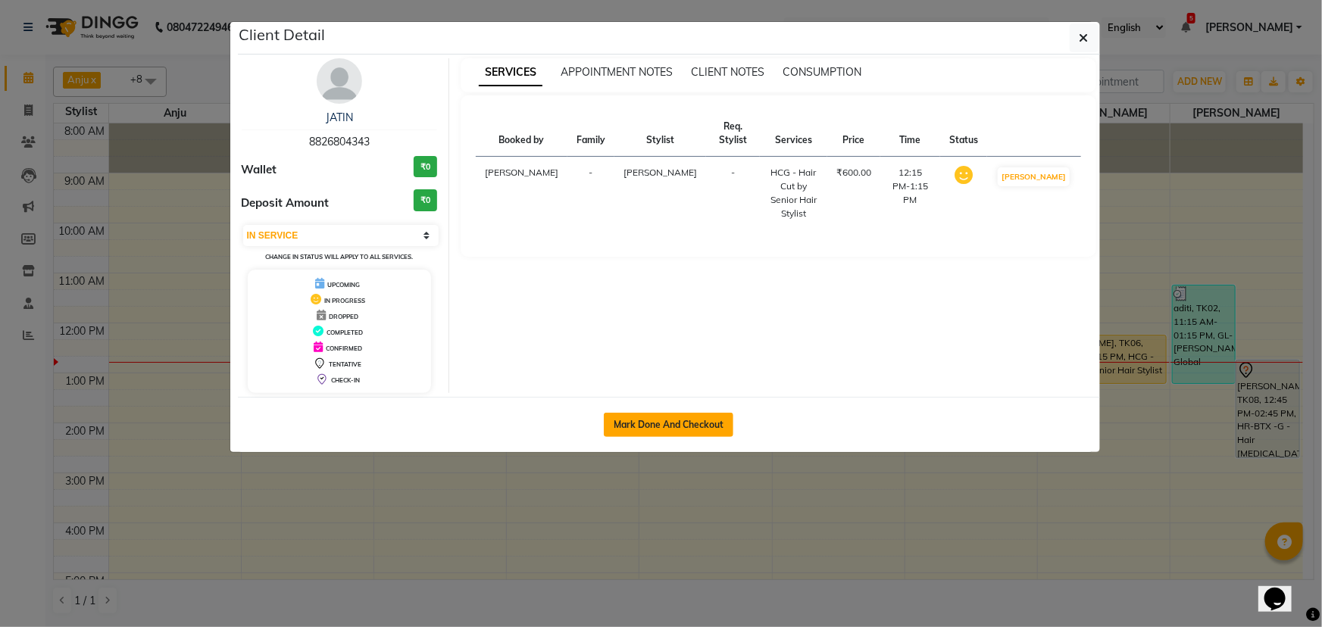
click at [659, 270] on button "Mark Done And Checkout" at bounding box center [669, 425] width 130 height 24
select select "7376"
select select "service"
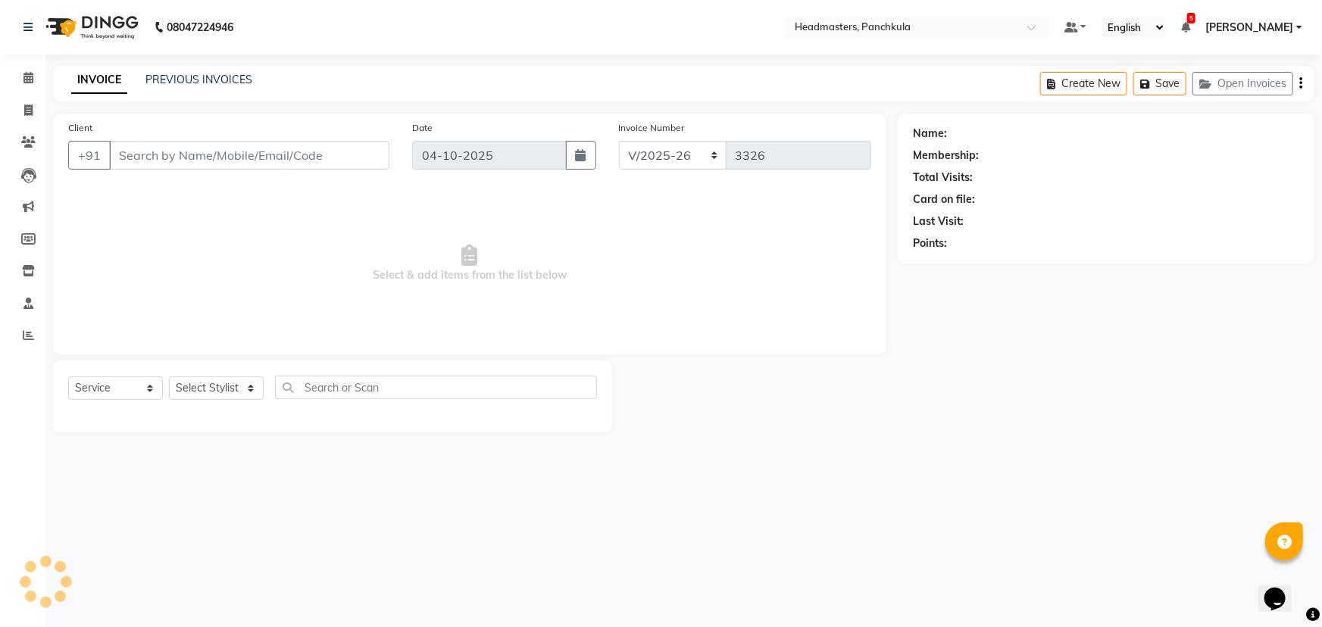
type input "8826804343"
select select "64059"
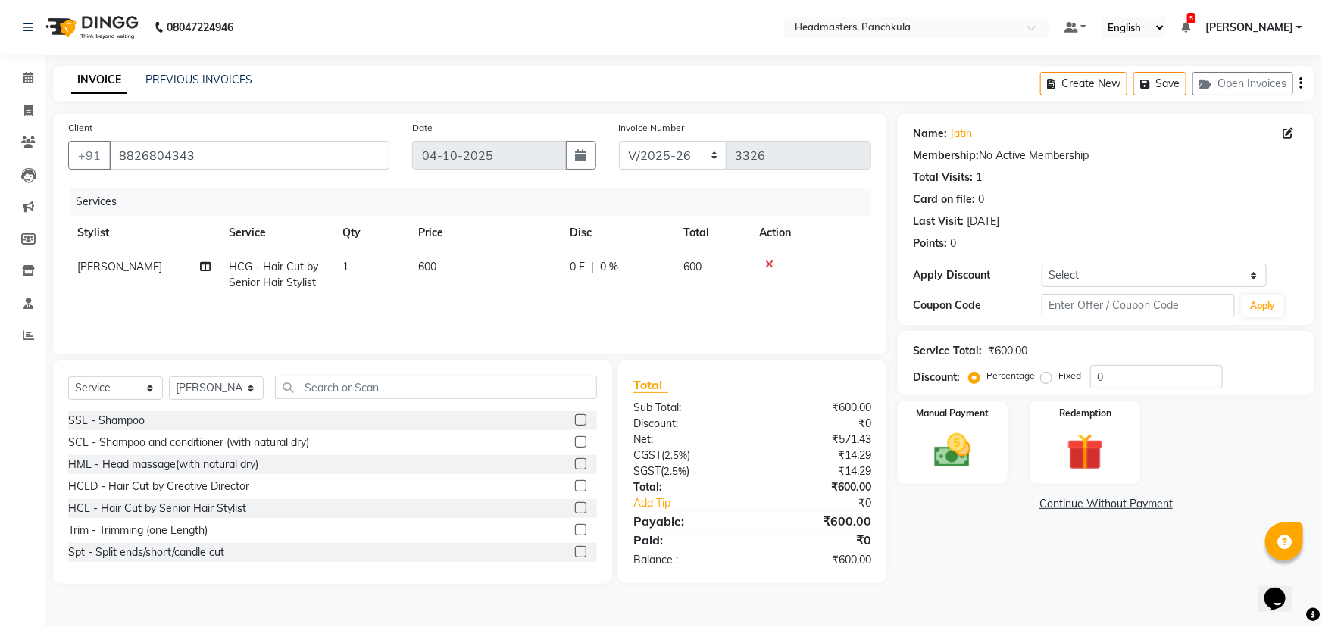
click at [620, 267] on div "0 F | 0 %" at bounding box center [617, 267] width 95 height 16
select select "64059"
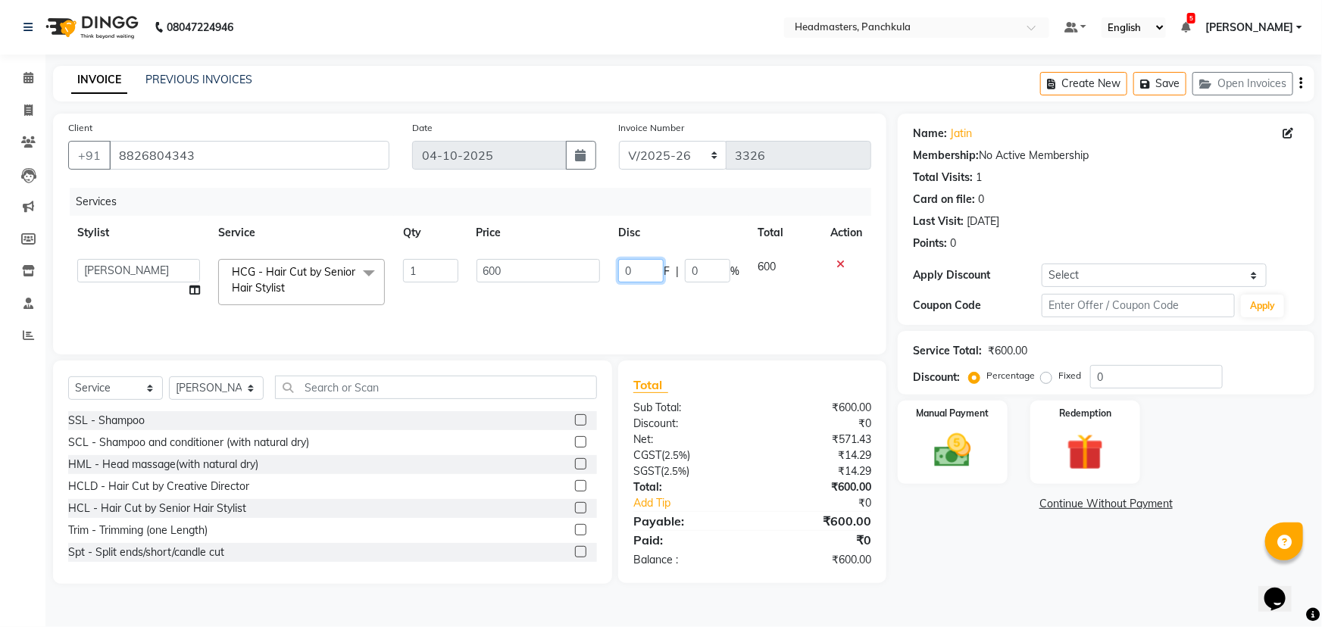
click at [646, 270] on input "0" at bounding box center [640, 270] width 45 height 23
type input "0100"
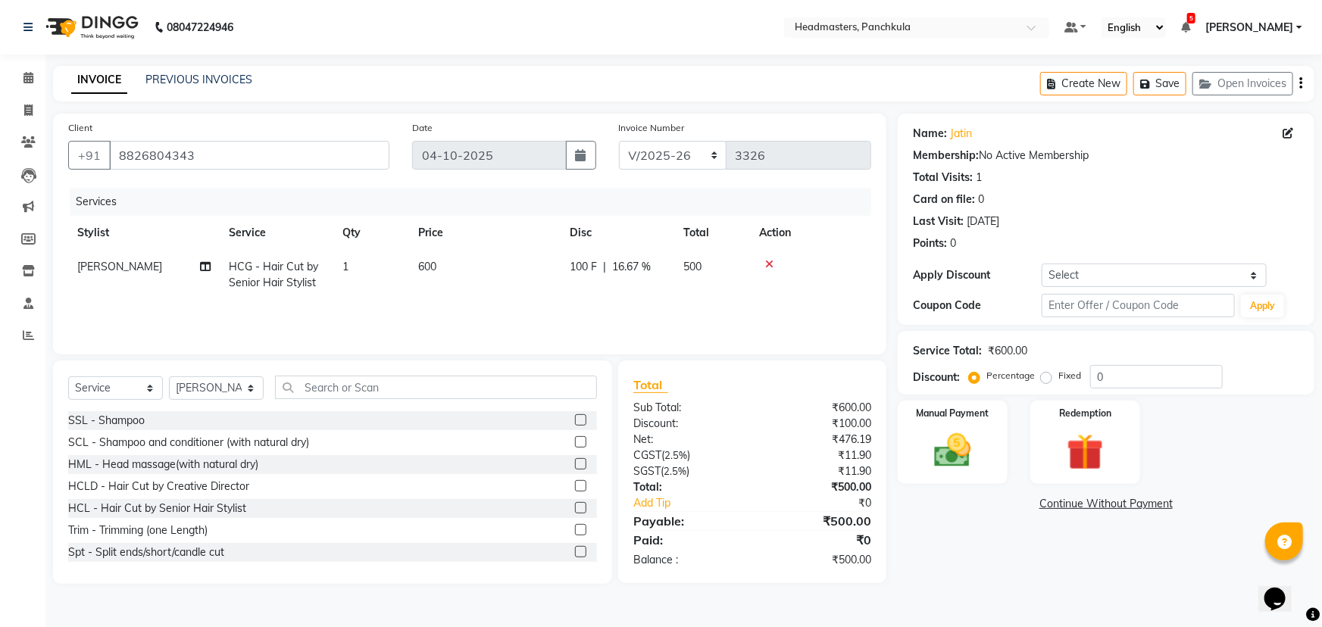
click at [659, 270] on div "Name: Jatin Membership: No Active Membership Total Visits: 1 Card on file: 0 La…" at bounding box center [1112, 349] width 428 height 470
click at [659, 270] on img at bounding box center [953, 451] width 62 height 44
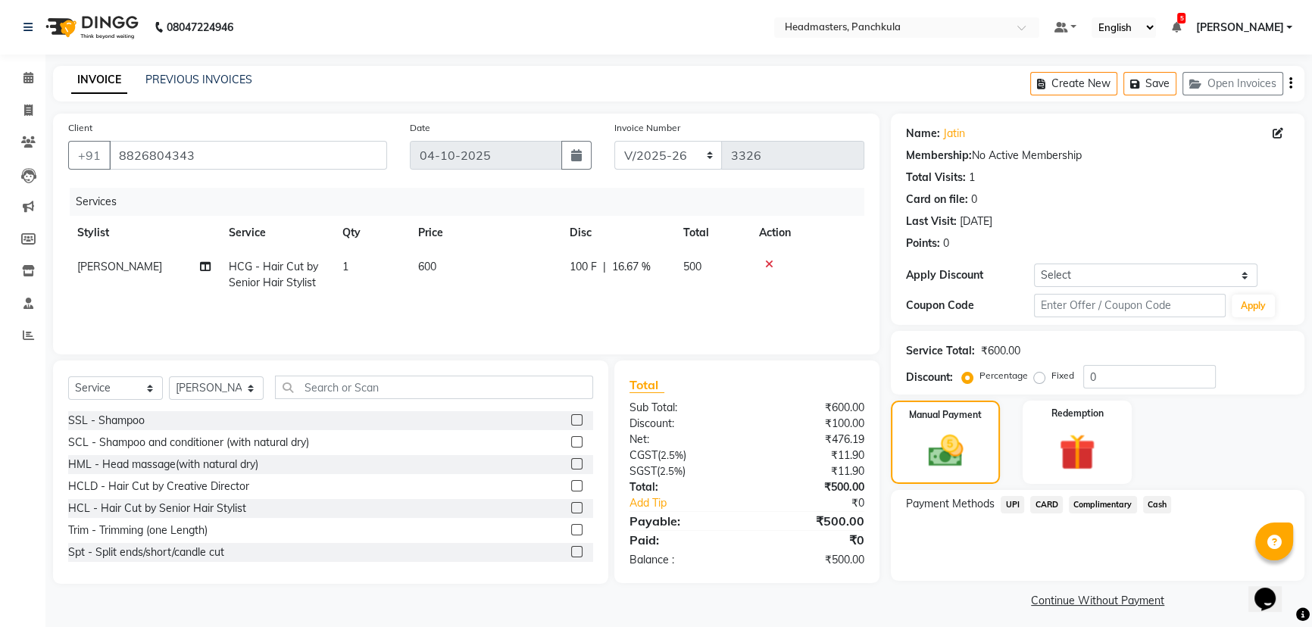
click at [659, 270] on span "Cash" at bounding box center [1157, 504] width 29 height 17
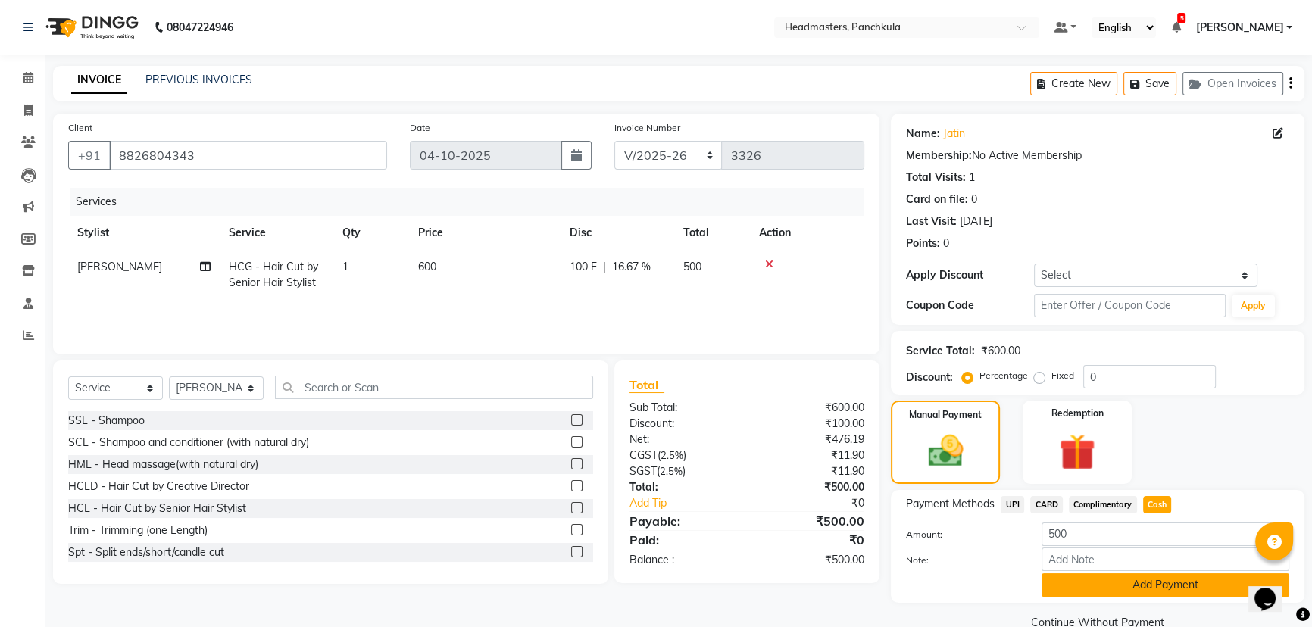
click at [659, 270] on button "Add Payment" at bounding box center [1166, 584] width 248 height 23
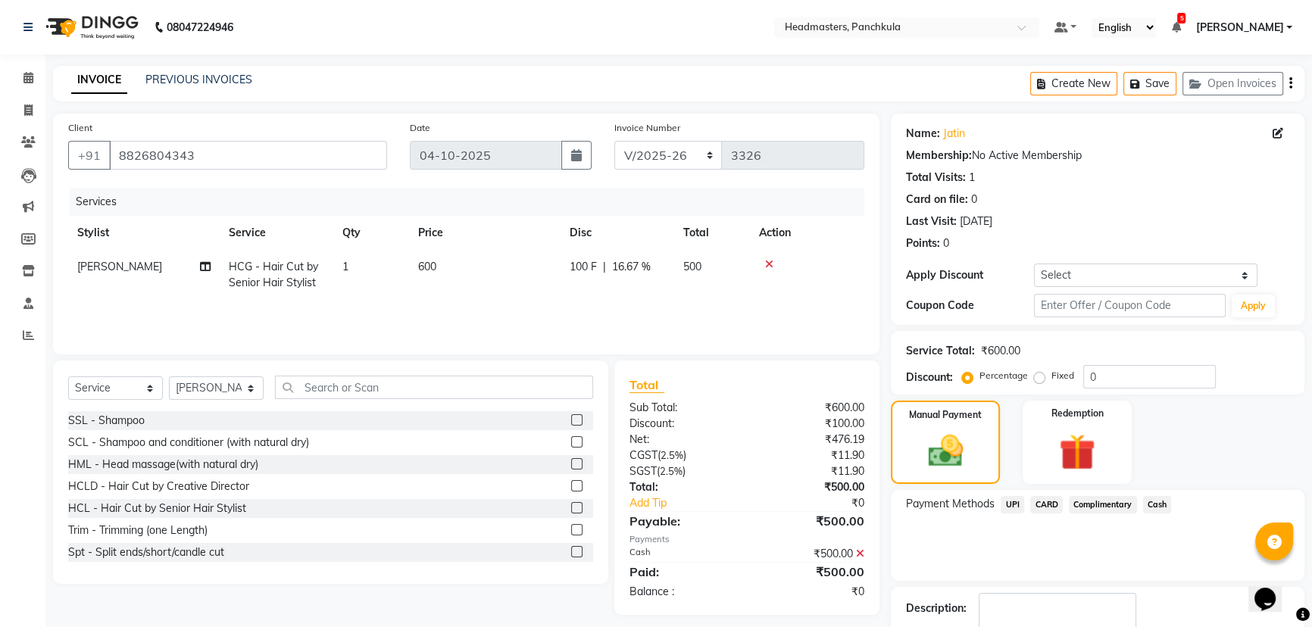
scroll to position [70, 0]
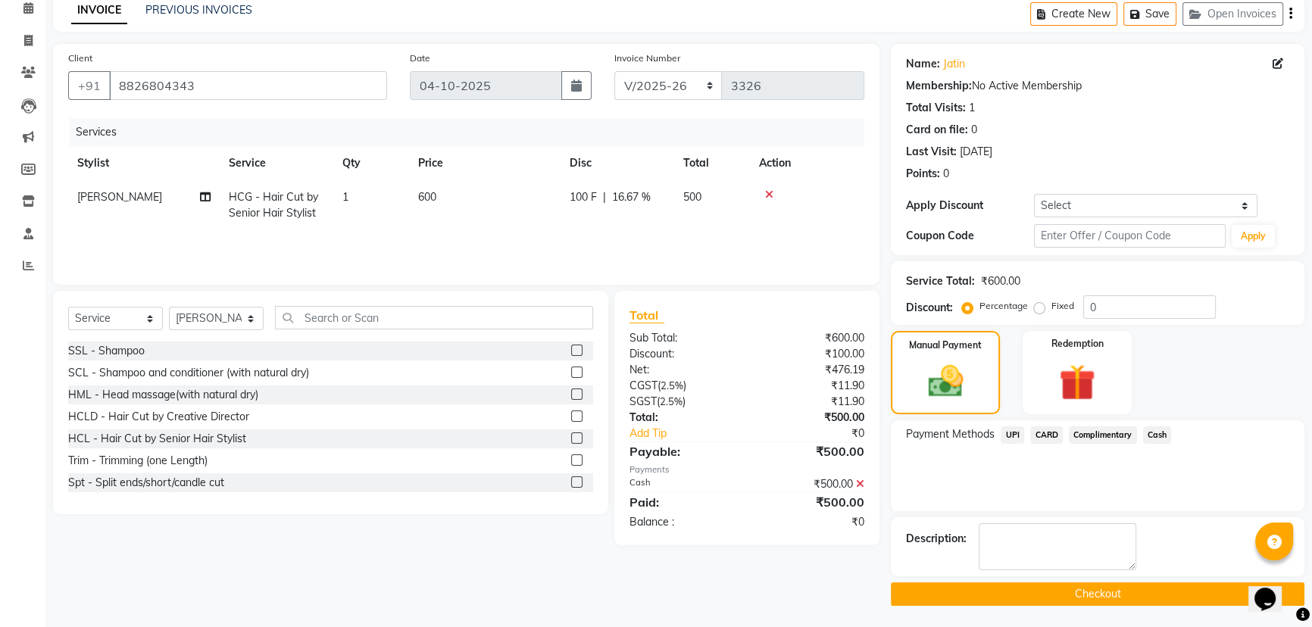
click at [659, 270] on button "Checkout" at bounding box center [1098, 593] width 414 height 23
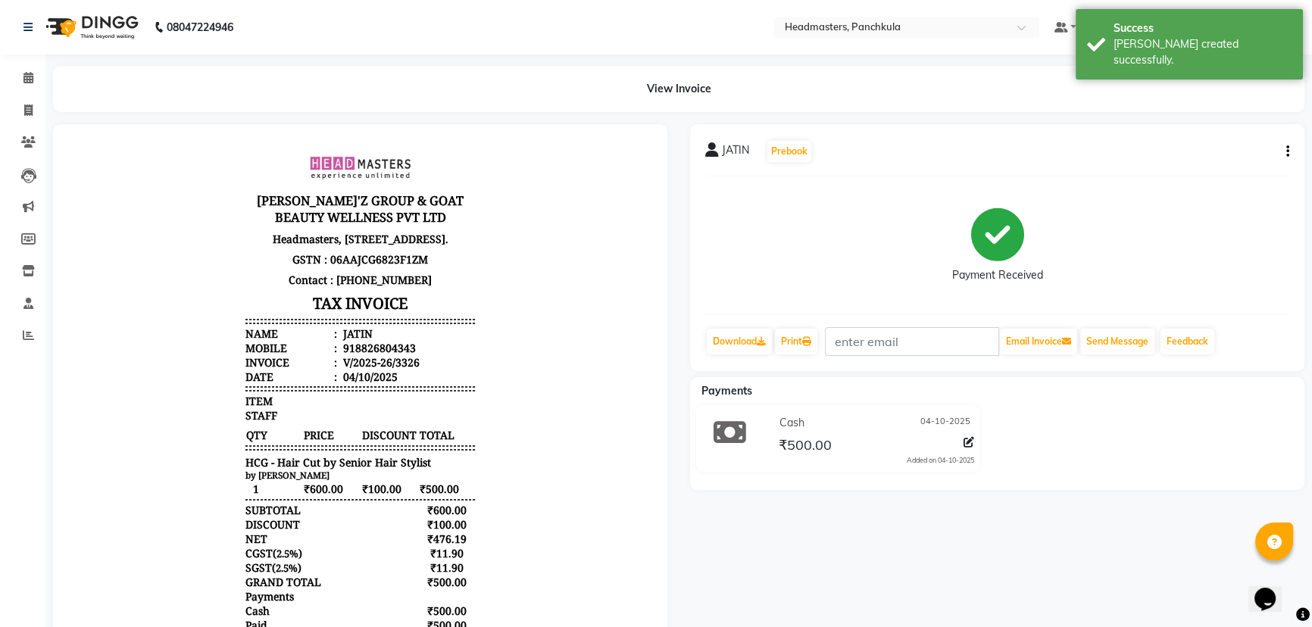
select select "service"
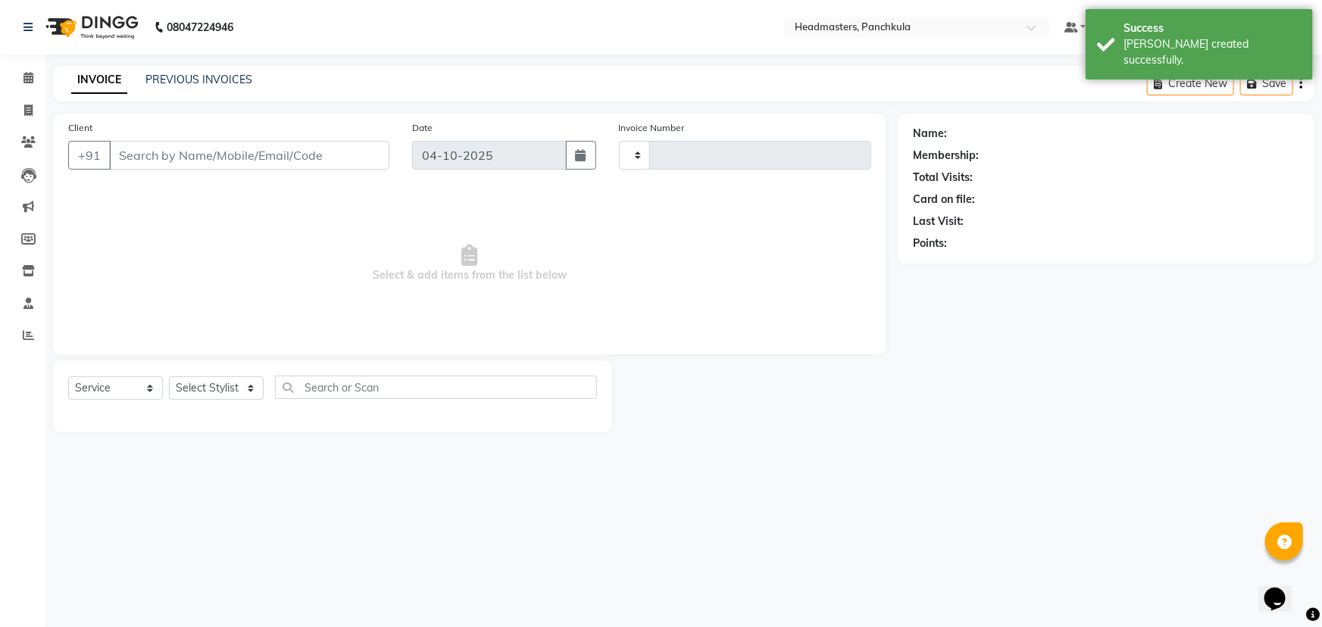
type input "3327"
select select "7376"
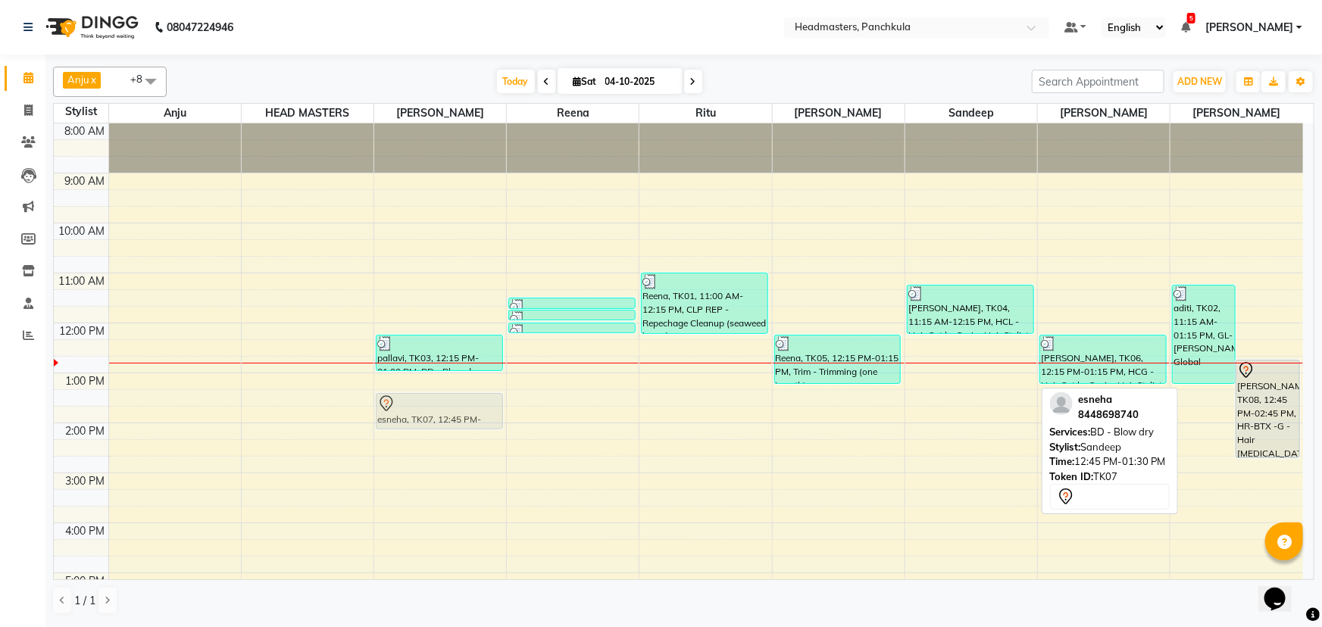
drag, startPoint x: 971, startPoint y: 379, endPoint x: 449, endPoint y: 408, distance: 522.7
click at [449, 270] on tr "pallavi, TK03, 12:15 PM-01:00 PM, BD - Blow dry (₹800) esneha, TK07, 12:45 PM-0…" at bounding box center [678, 447] width 1249 height 649
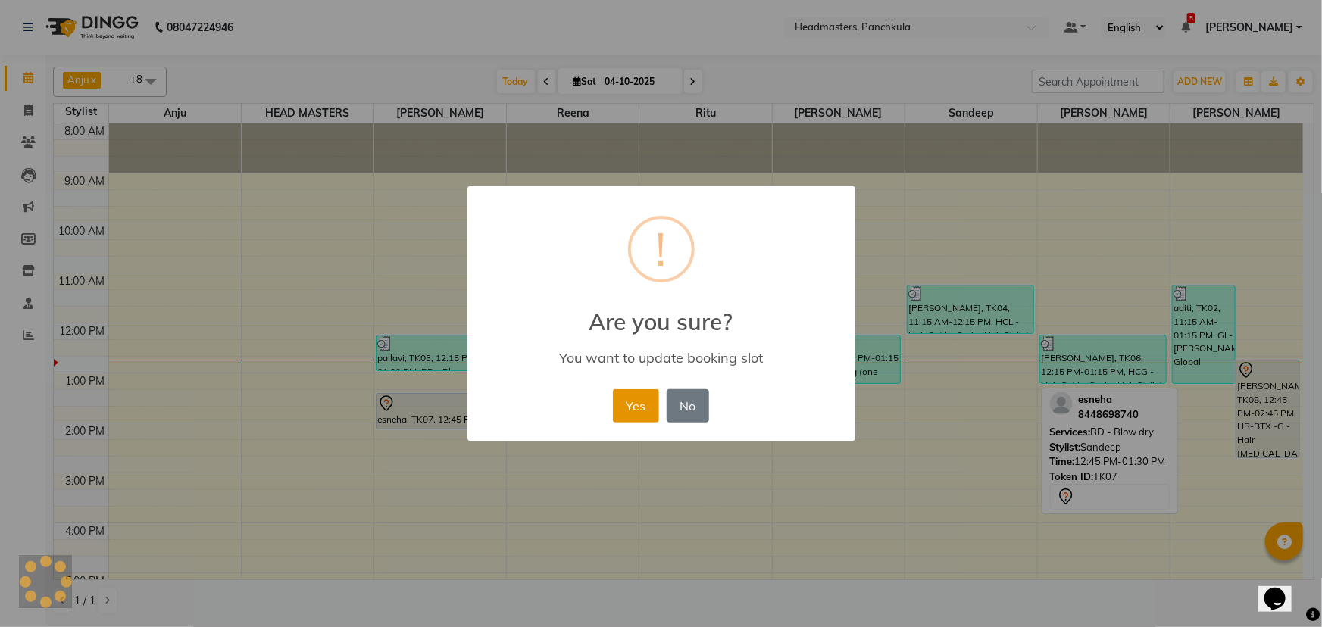
click at [632, 270] on button "Yes" at bounding box center [636, 405] width 46 height 33
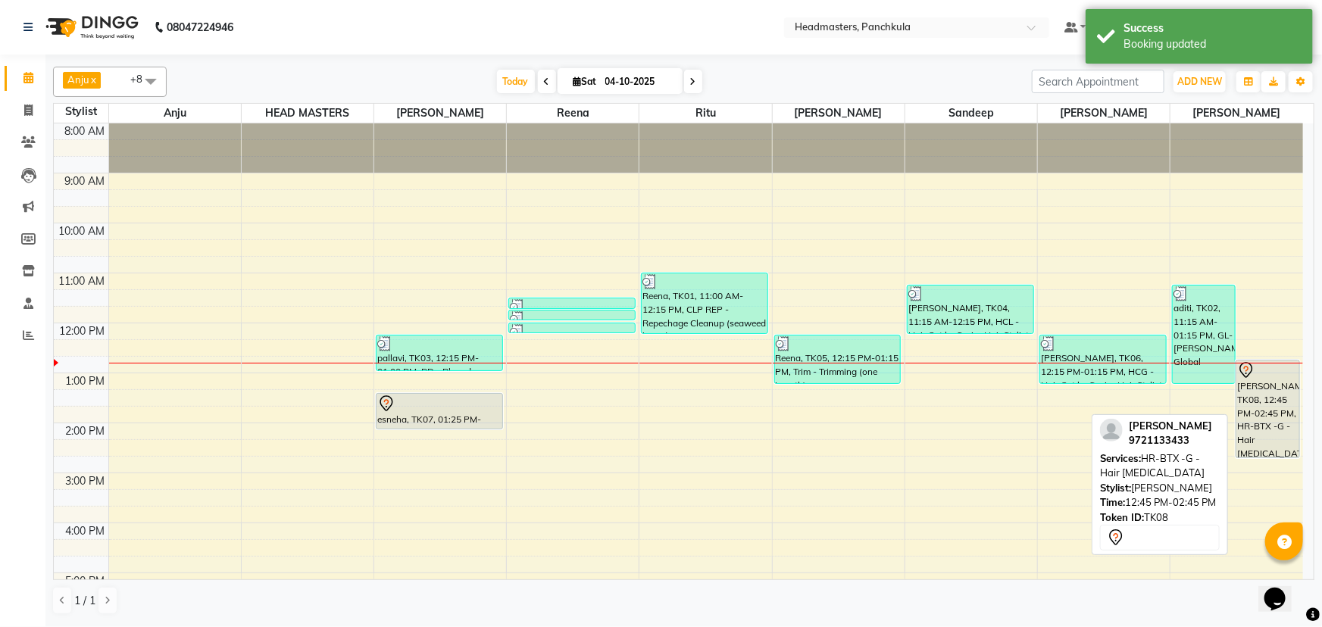
click at [659, 270] on div "[PERSON_NAME], TK08, 12:45 PM-02:45 PM, HR-BTX -G - Hair [MEDICAL_DATA]" at bounding box center [1267, 409] width 62 height 97
select select "7"
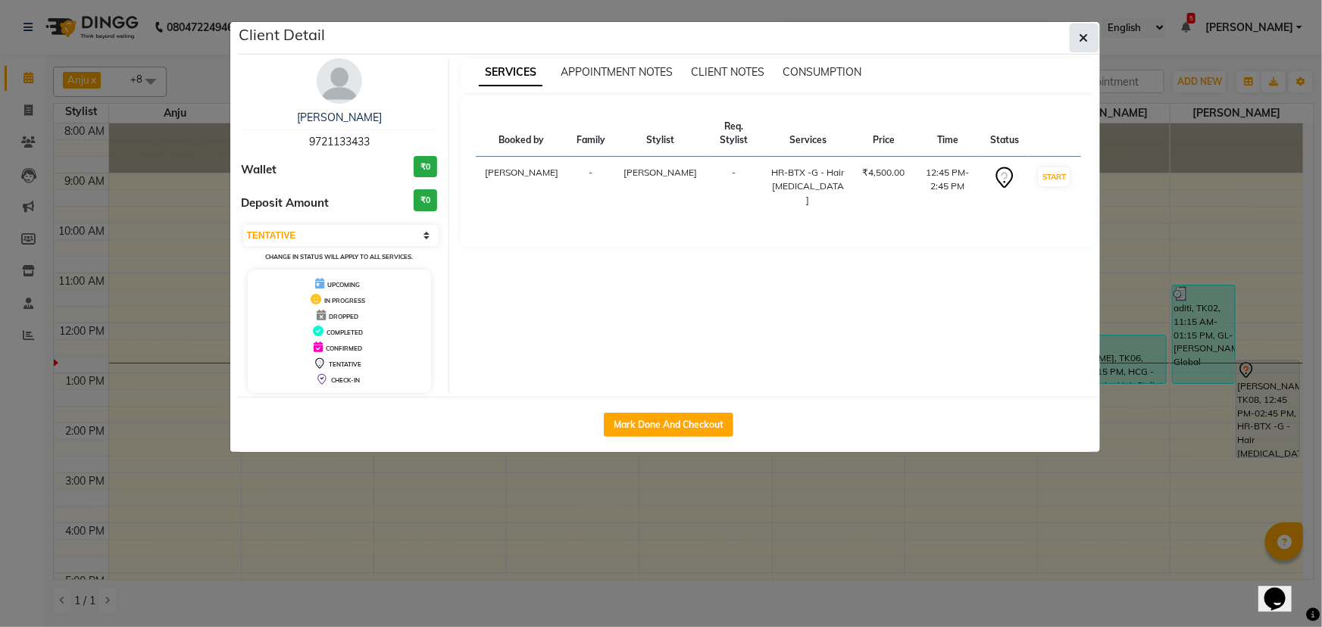
click at [659, 33] on icon "button" at bounding box center [1083, 38] width 9 height 12
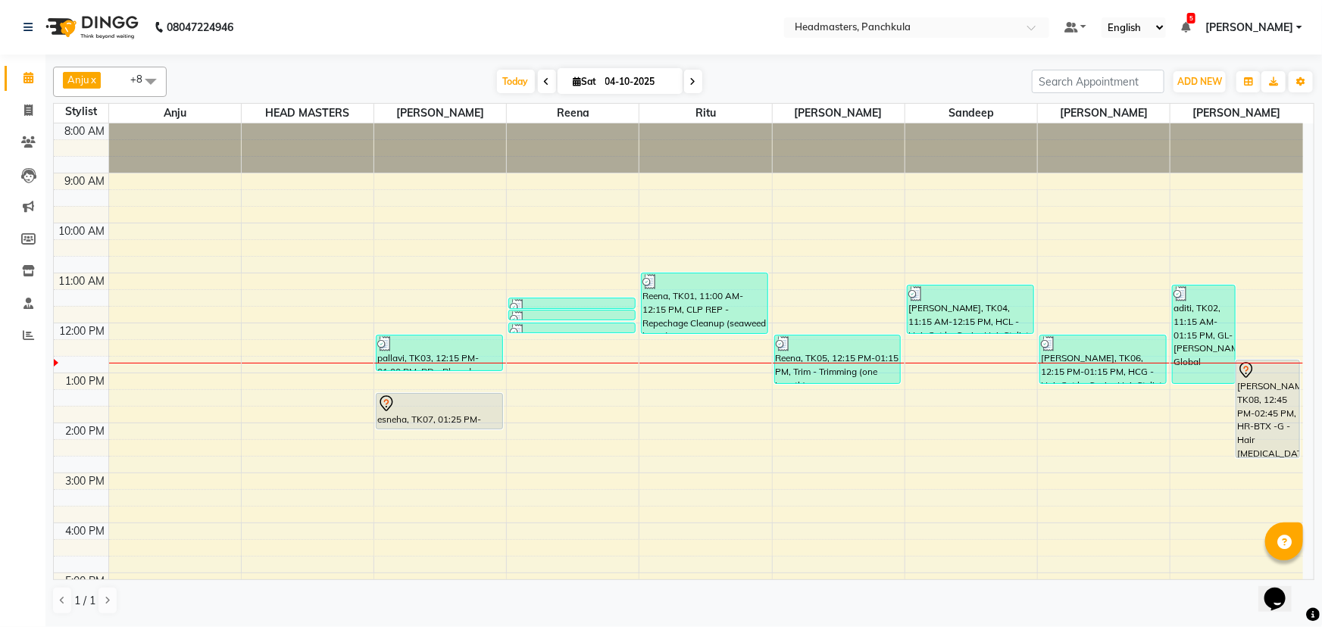
click at [659, 270] on div "8:00 AM 9:00 AM 10:00 AM 11:00 AM 12:00 PM 1:00 PM 2:00 PM 3:00 PM 4:00 PM 5:00…" at bounding box center [678, 447] width 1249 height 649
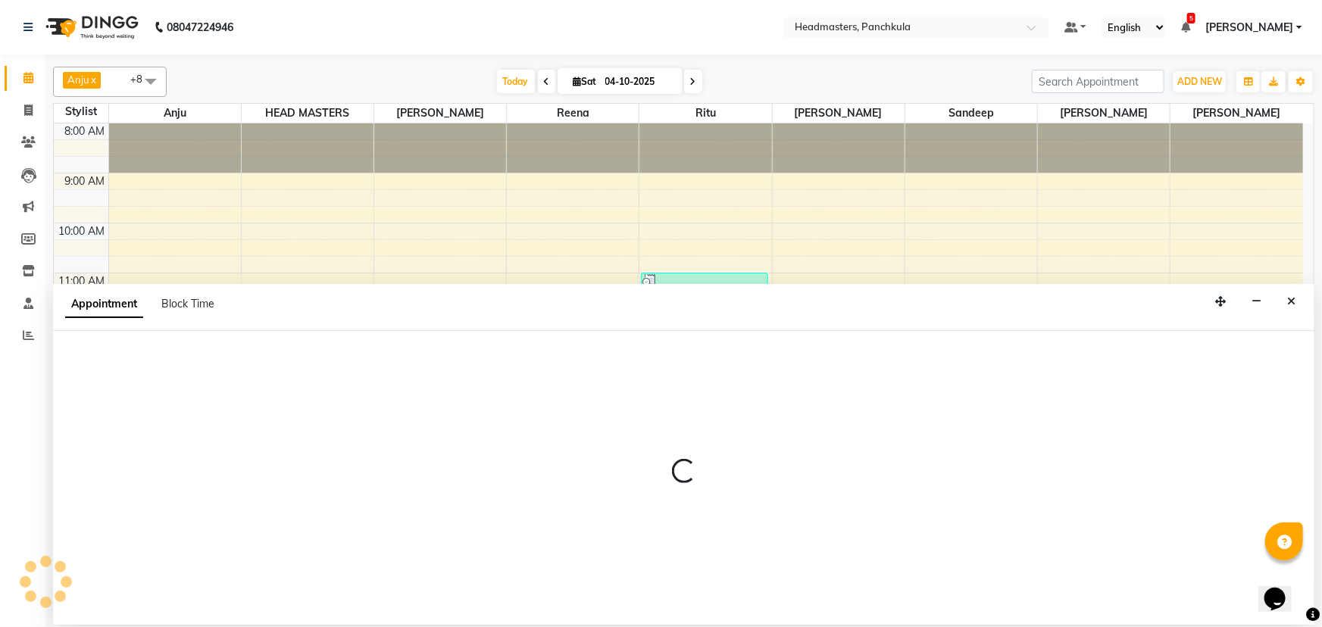
select select "64060"
select select "825"
select select "tentative"
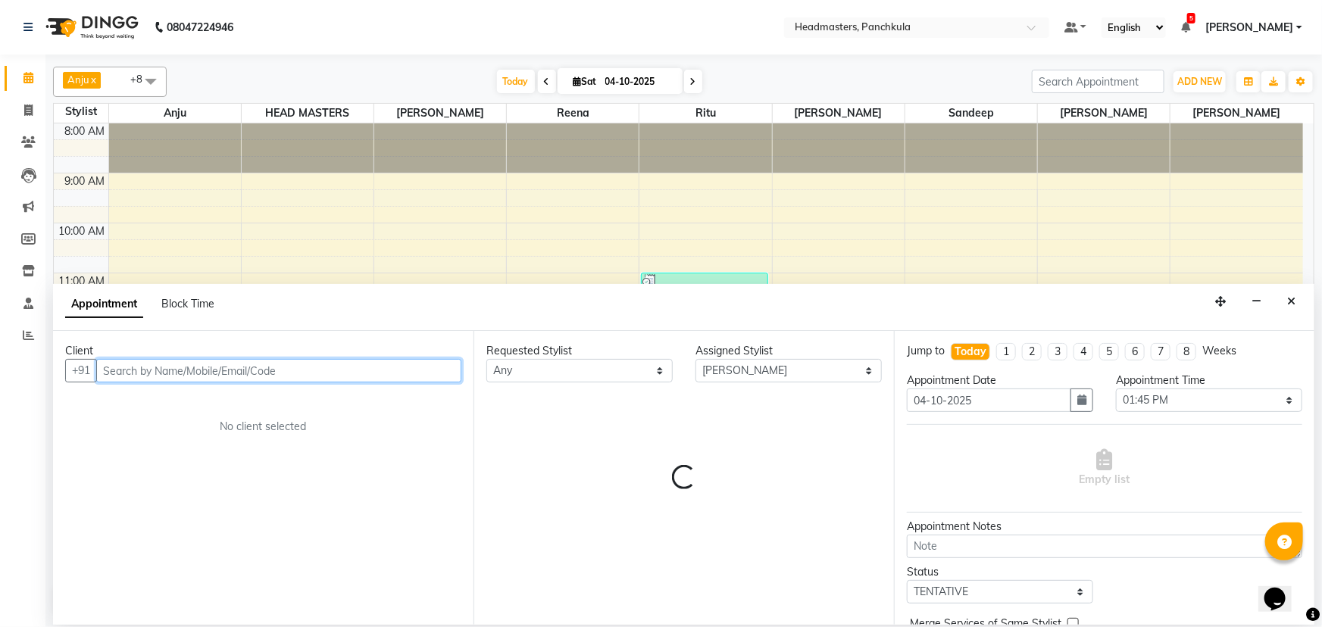
click at [114, 270] on input "text" at bounding box center [278, 370] width 365 height 23
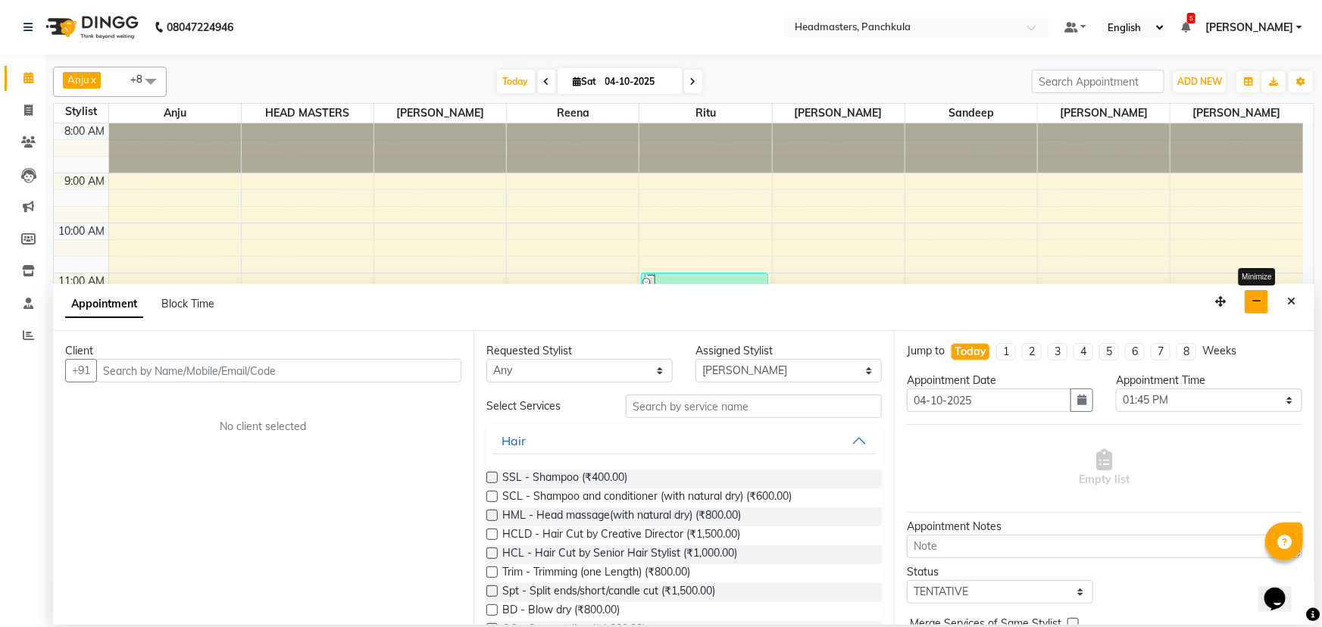
click at [659, 270] on icon "button" at bounding box center [1256, 301] width 10 height 11
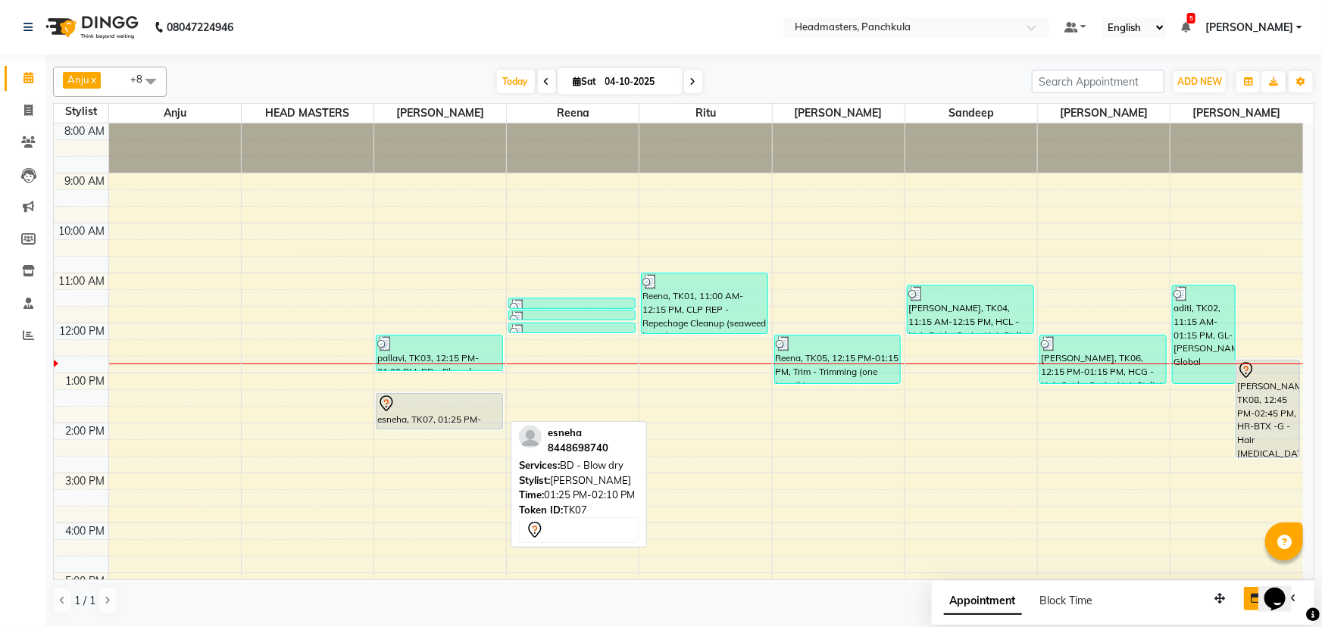
click at [410, 270] on div "esneha, TK07, 01:25 PM-02:10 PM, BD - Blow dry" at bounding box center [439, 411] width 126 height 35
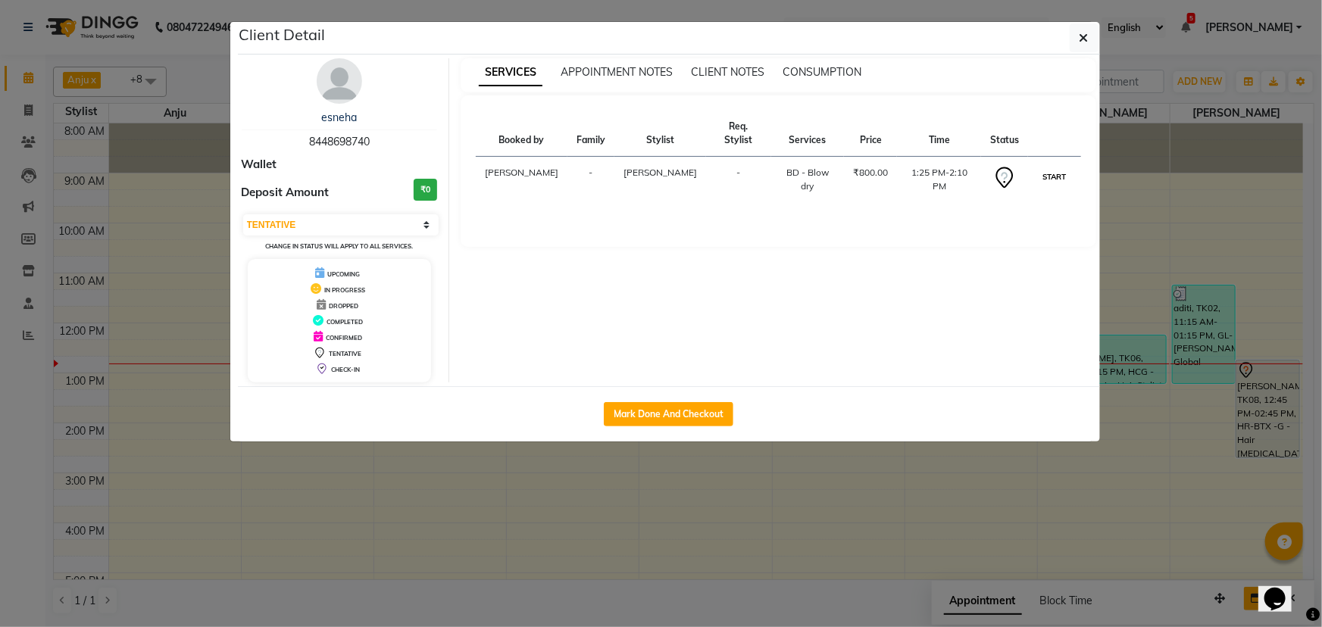
click at [659, 167] on button "START" at bounding box center [1053, 176] width 31 height 19
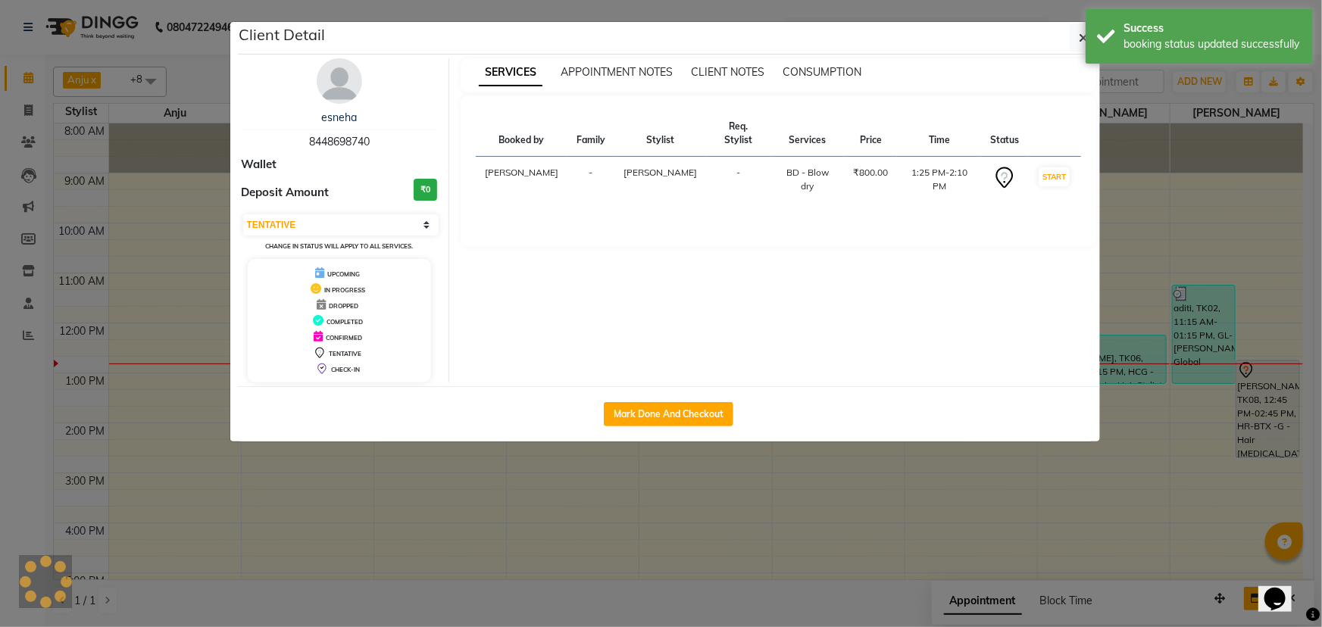
select select "1"
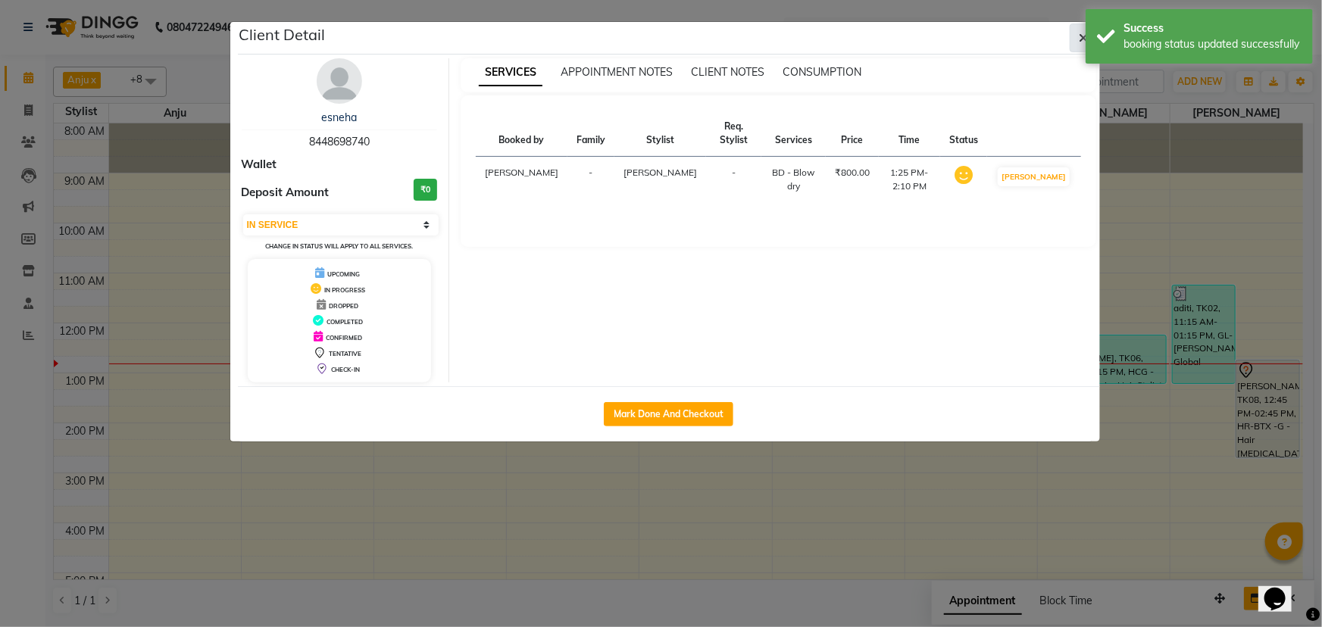
click at [659, 34] on icon "button" at bounding box center [1083, 38] width 9 height 12
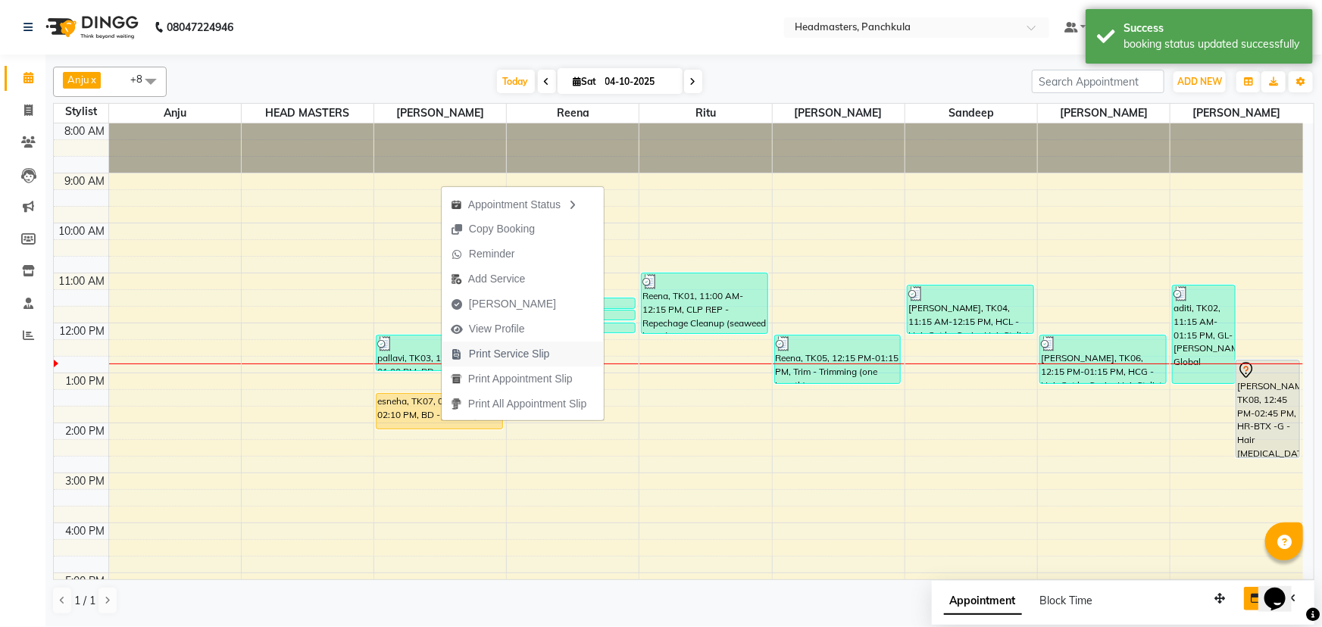
click at [482, 270] on span "Print Service Slip" at bounding box center [509, 354] width 81 height 16
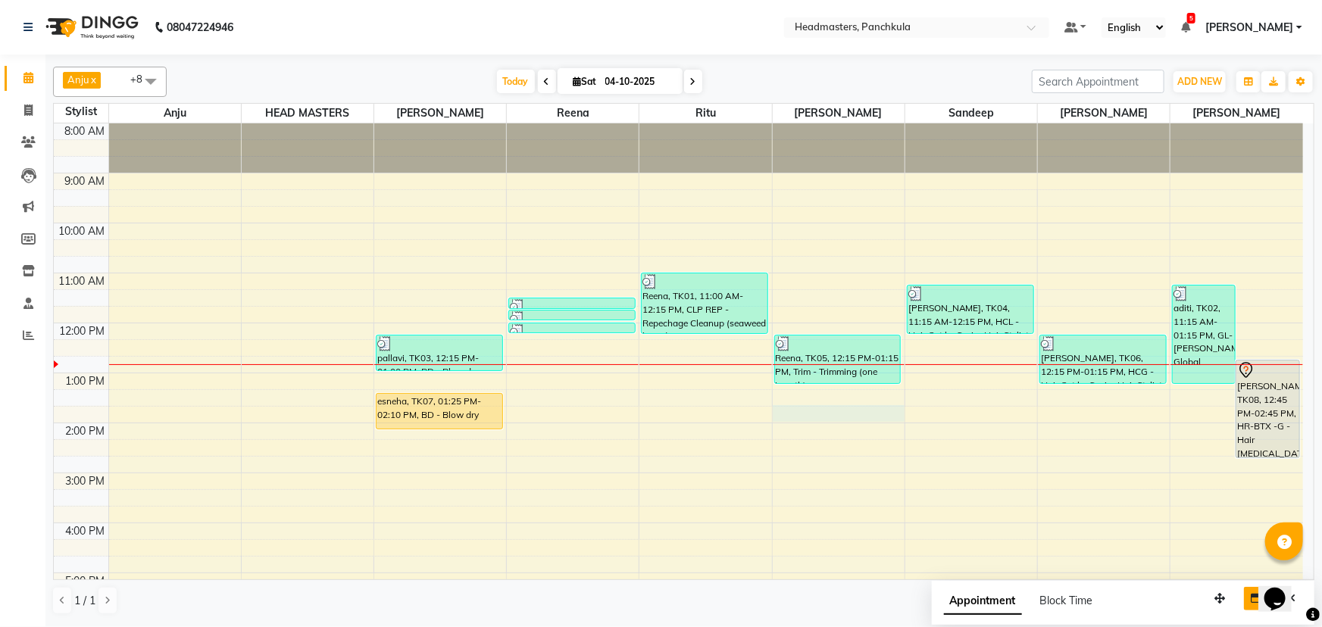
click at [659, 270] on div "8:00 AM 9:00 AM 10:00 AM 11:00 AM 12:00 PM 1:00 PM 2:00 PM 3:00 PM 4:00 PM 5:00…" at bounding box center [678, 447] width 1249 height 649
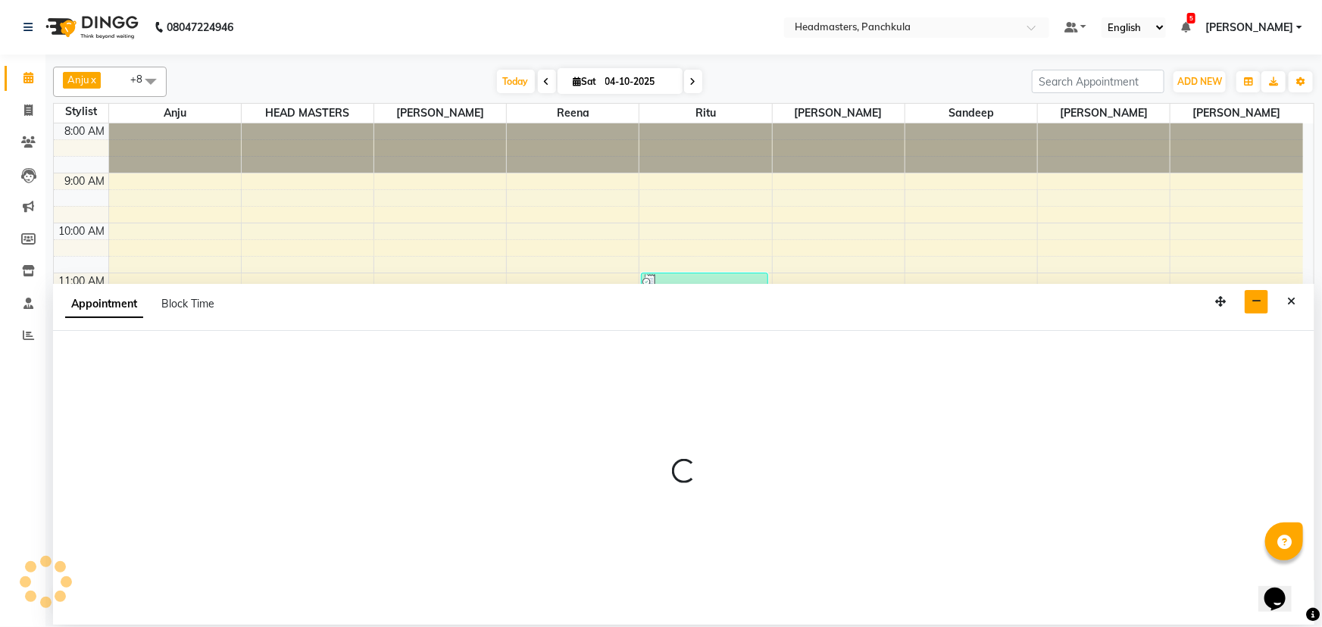
select select "64060"
select select "tentative"
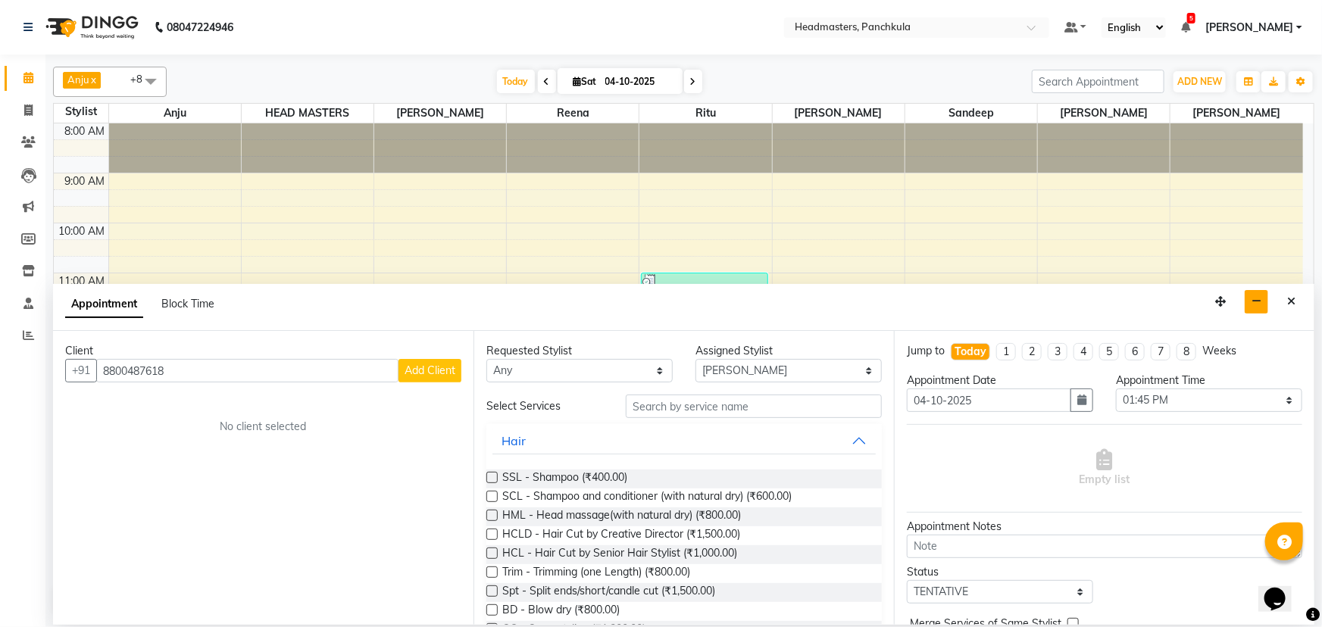
click at [428, 270] on span "Add Client" at bounding box center [429, 371] width 51 height 14
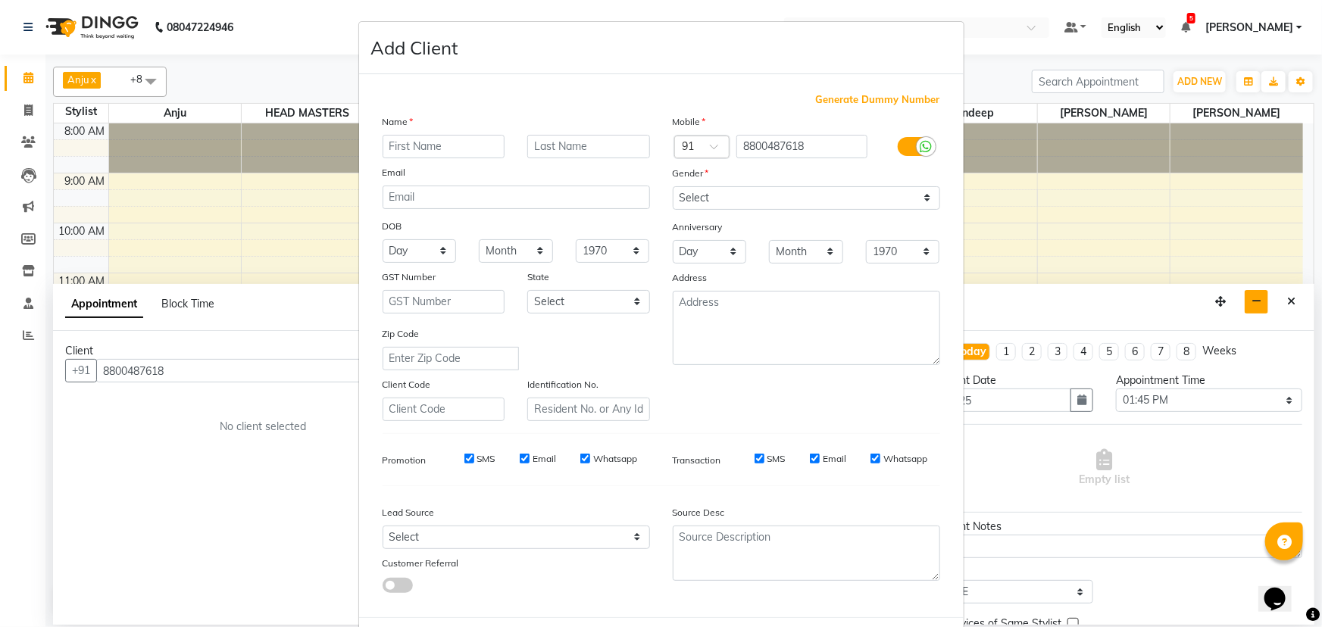
click at [401, 138] on input "text" at bounding box center [444, 146] width 123 height 23
click at [659, 199] on select "Select [DEMOGRAPHIC_DATA] [DEMOGRAPHIC_DATA] Other Prefer Not To Say" at bounding box center [806, 197] width 267 height 23
click at [421, 147] on input "text" at bounding box center [444, 146] width 123 height 23
click at [659, 197] on select "Select [DEMOGRAPHIC_DATA] [DEMOGRAPHIC_DATA] Other Prefer Not To Say" at bounding box center [806, 197] width 267 height 23
click at [659, 186] on select "Select [DEMOGRAPHIC_DATA] [DEMOGRAPHIC_DATA] Other Prefer Not To Say" at bounding box center [806, 197] width 267 height 23
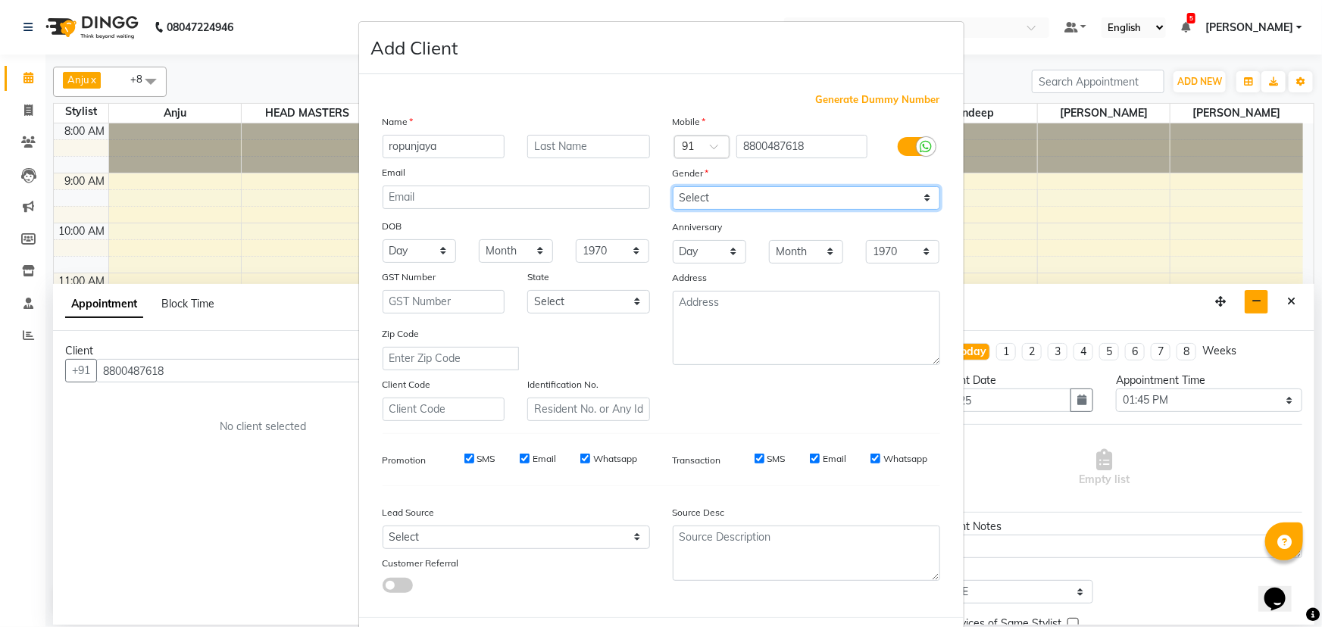
scroll to position [76, 0]
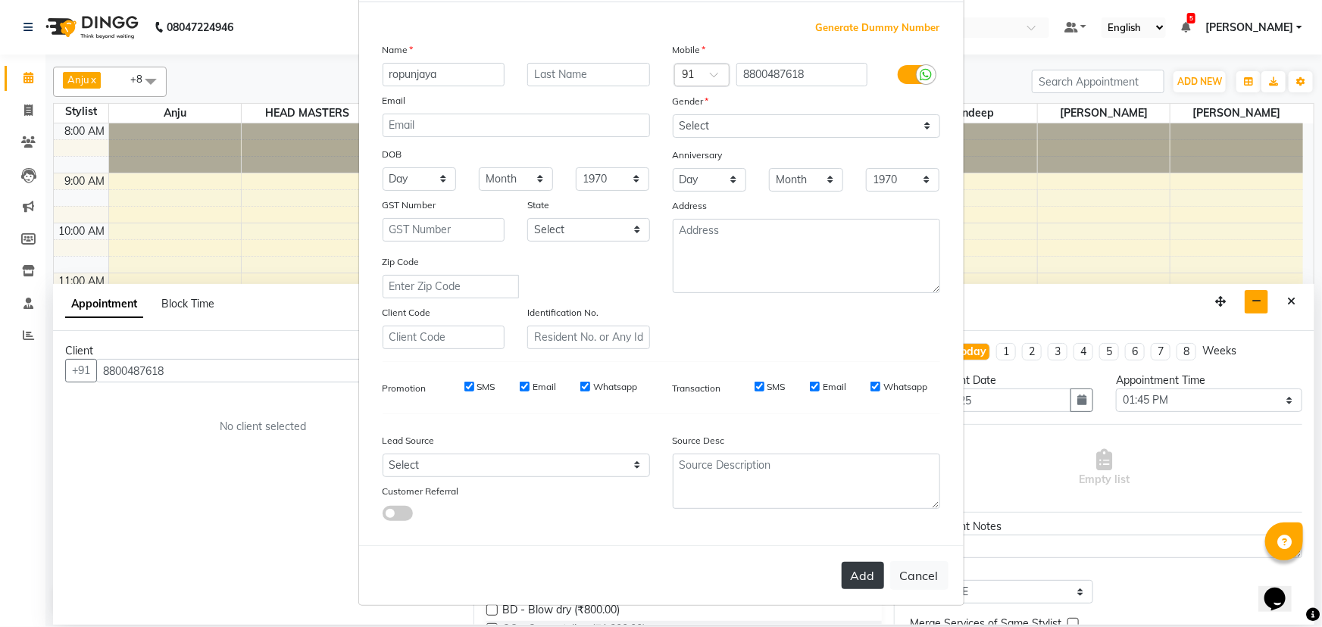
click at [659, 270] on button "Add" at bounding box center [863, 575] width 42 height 27
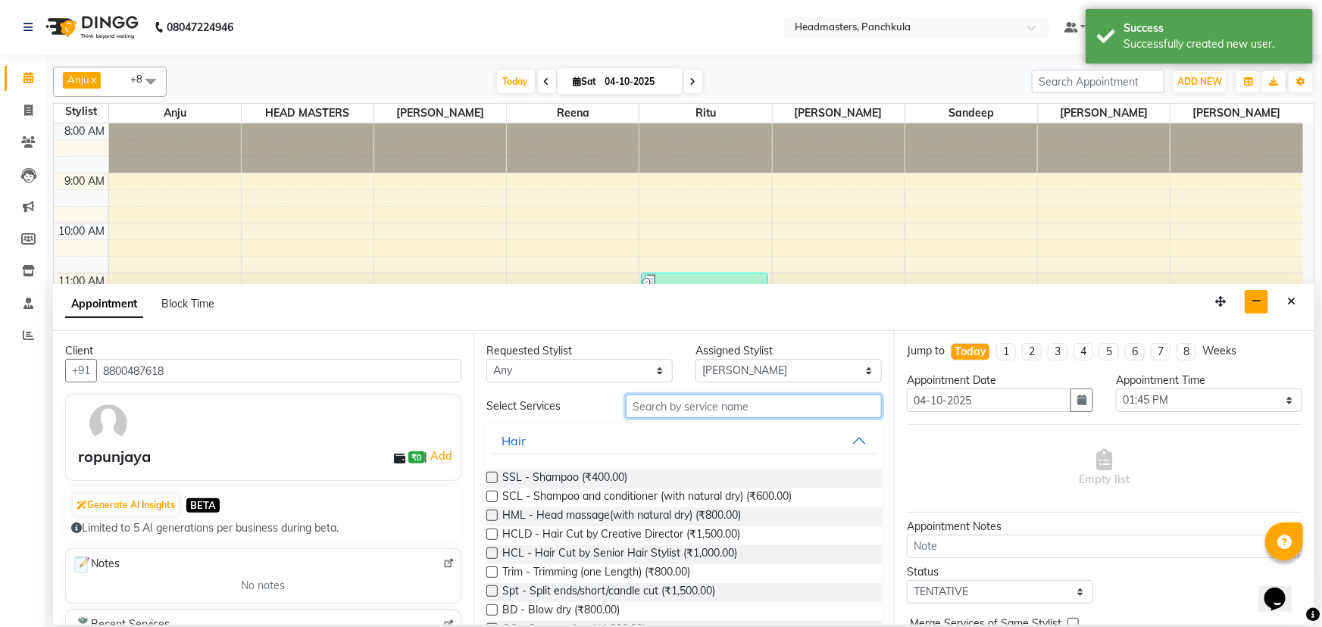
click at [659, 270] on input "text" at bounding box center [754, 406] width 256 height 23
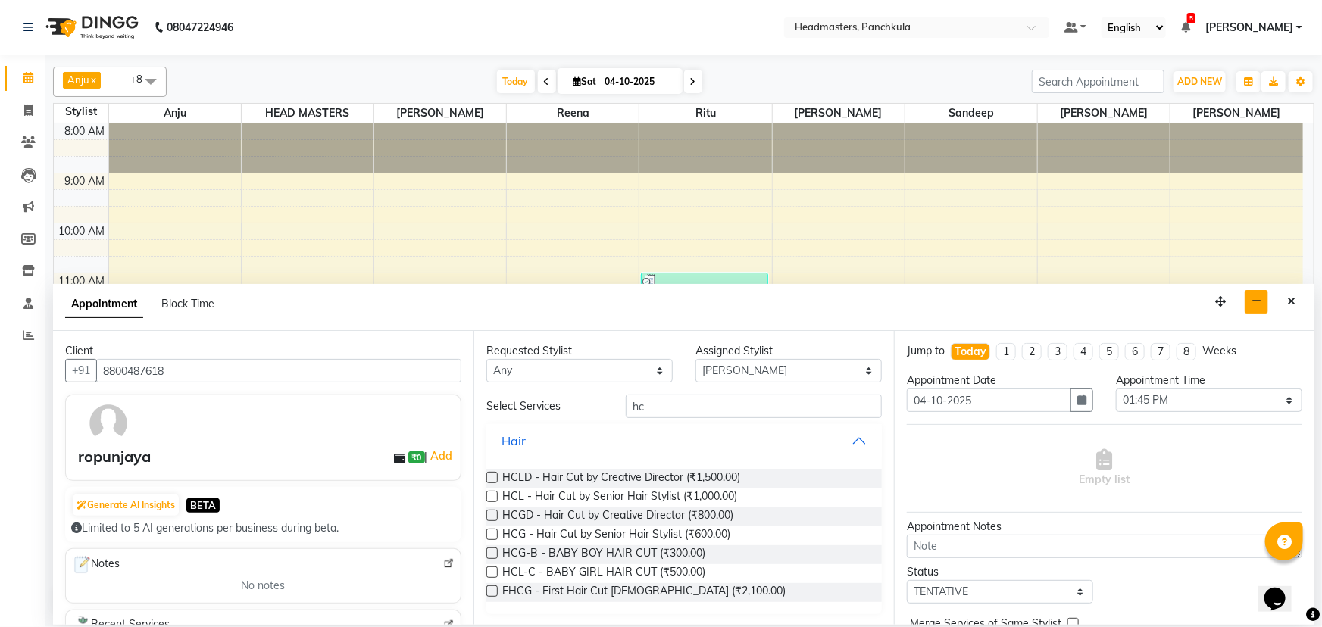
click at [492, 270] on label at bounding box center [491, 534] width 11 height 11
click at [492, 270] on input "checkbox" at bounding box center [491, 536] width 10 height 10
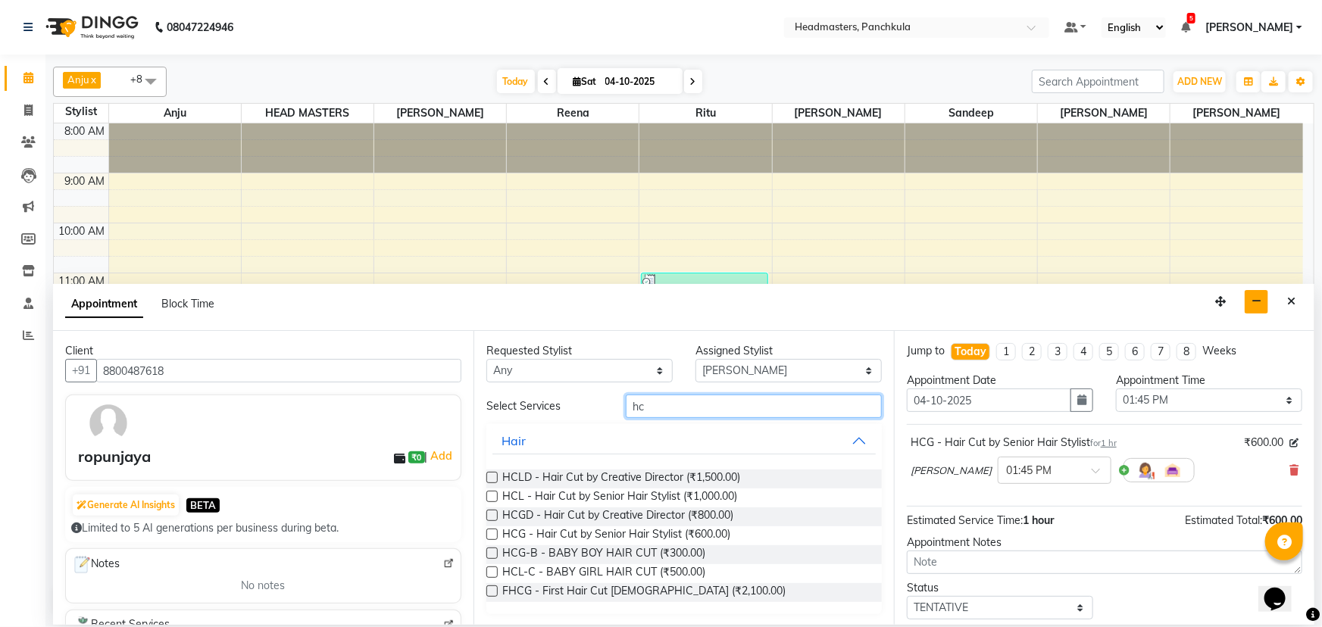
click at [651, 270] on input "hc" at bounding box center [754, 406] width 256 height 23
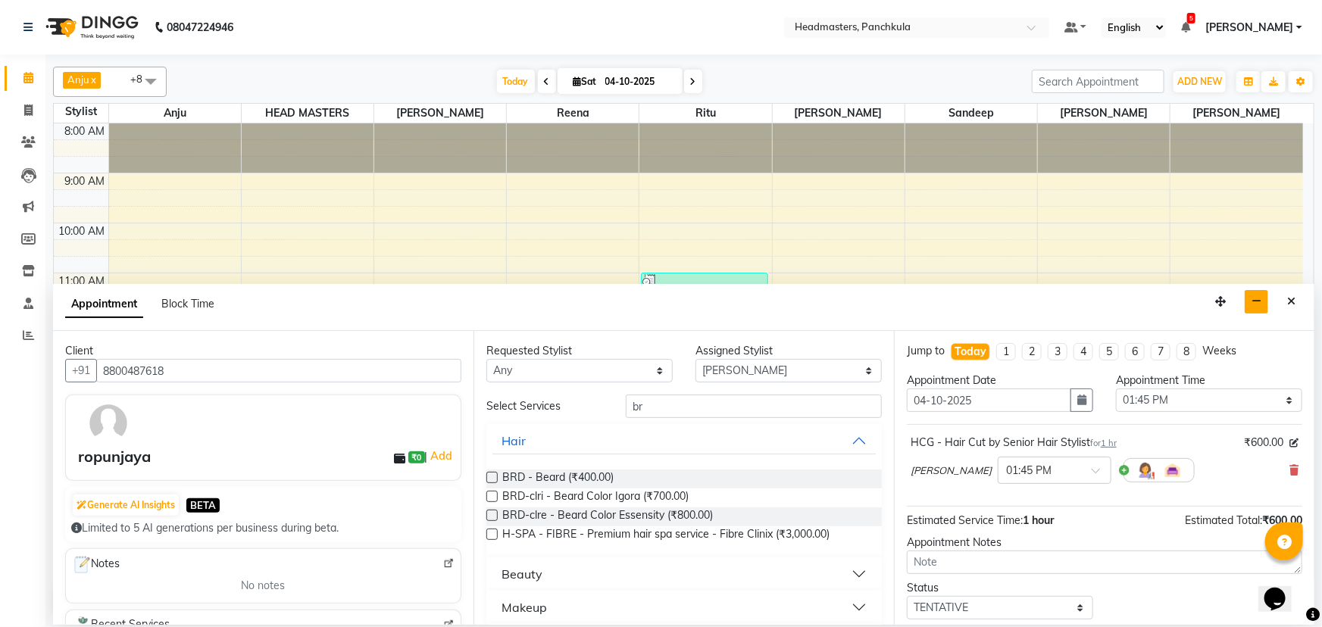
click at [495, 270] on label at bounding box center [491, 477] width 11 height 11
click at [495, 270] on input "checkbox" at bounding box center [491, 479] width 10 height 10
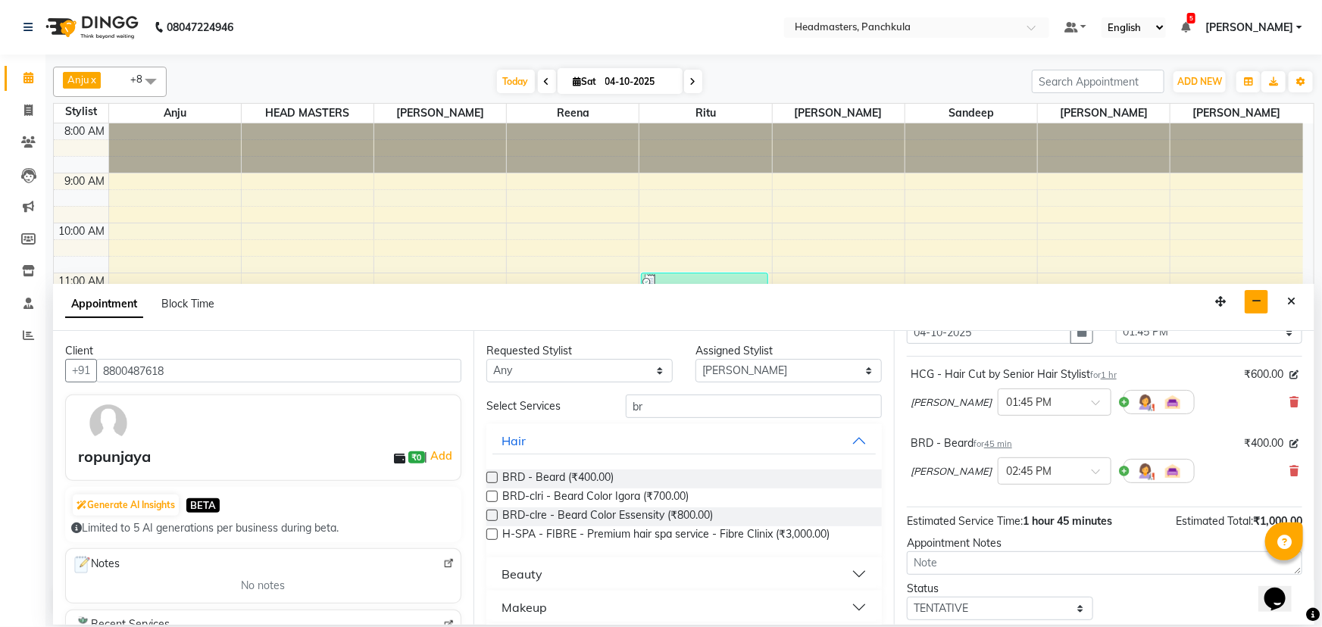
scroll to position [0, 0]
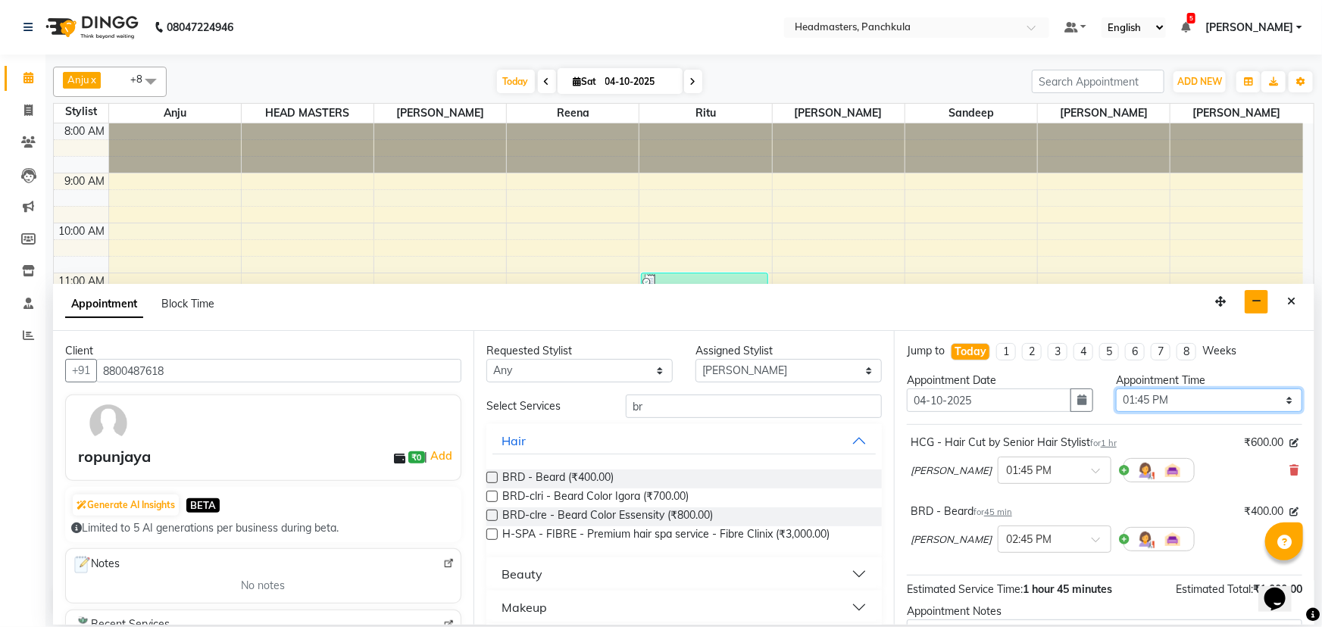
click at [659, 270] on select "Select 09:00 AM 09:15 AM 09:30 AM 09:45 AM 10:00 AM 10:15 AM 10:30 AM 10:45 AM …" at bounding box center [1209, 400] width 186 height 23
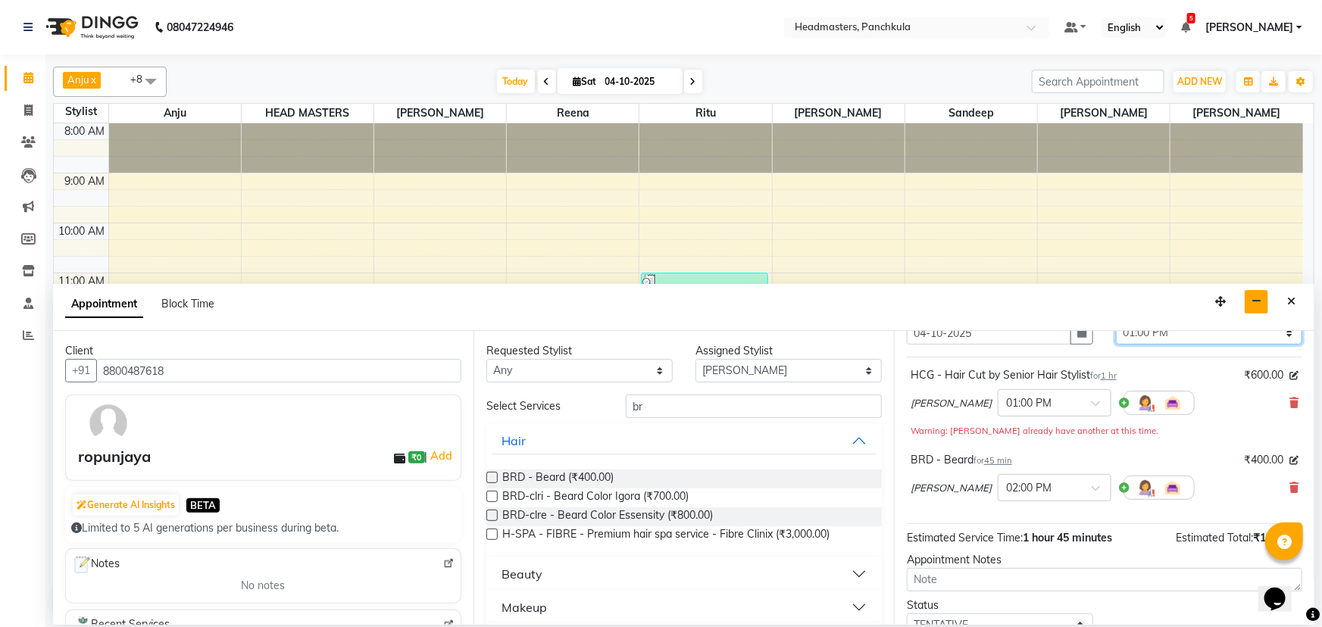
scroll to position [149, 0]
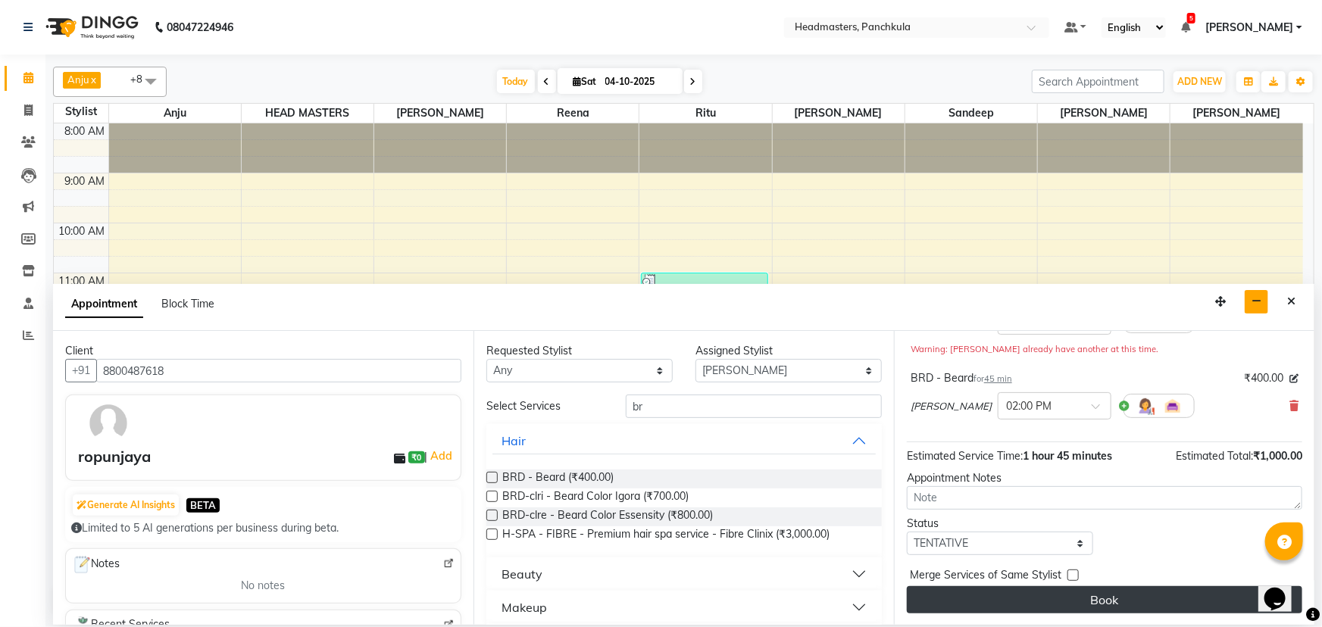
click at [659, 270] on button "Book" at bounding box center [1104, 599] width 395 height 27
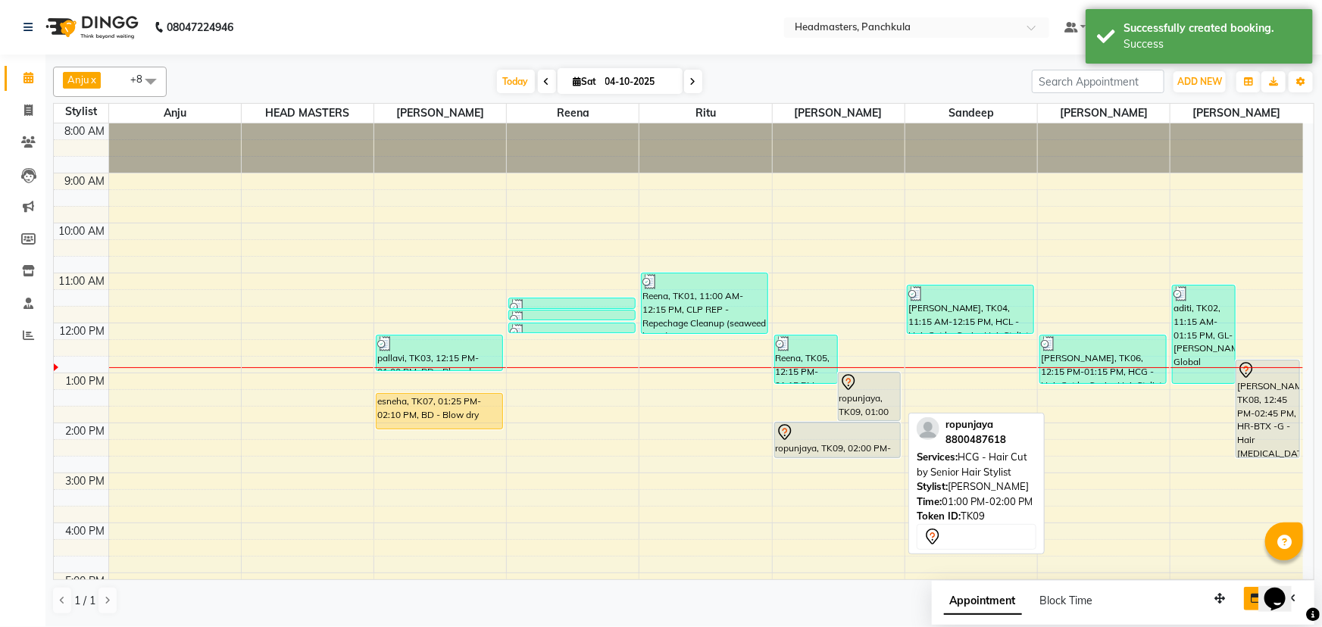
click at [659, 270] on div "ropunjaya, TK09, 01:00 PM-02:00 PM, HCG - Hair Cut by Senior Hair Stylist" at bounding box center [870, 397] width 62 height 48
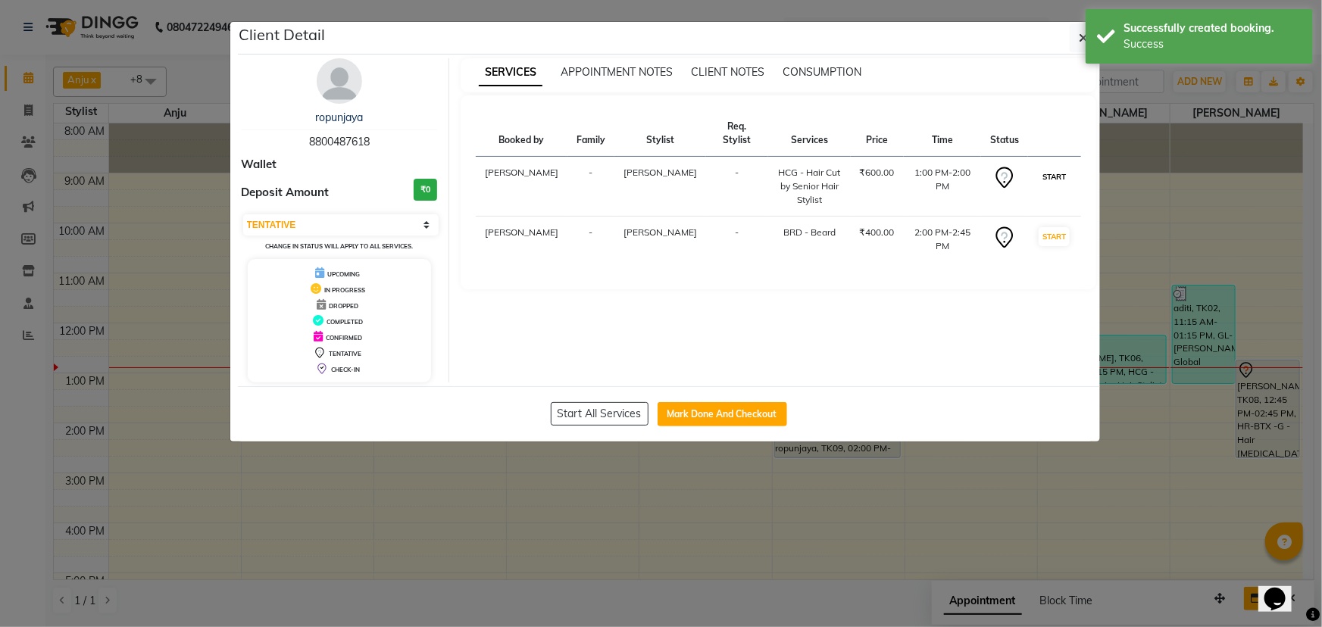
click at [659, 167] on button "START" at bounding box center [1053, 176] width 31 height 19
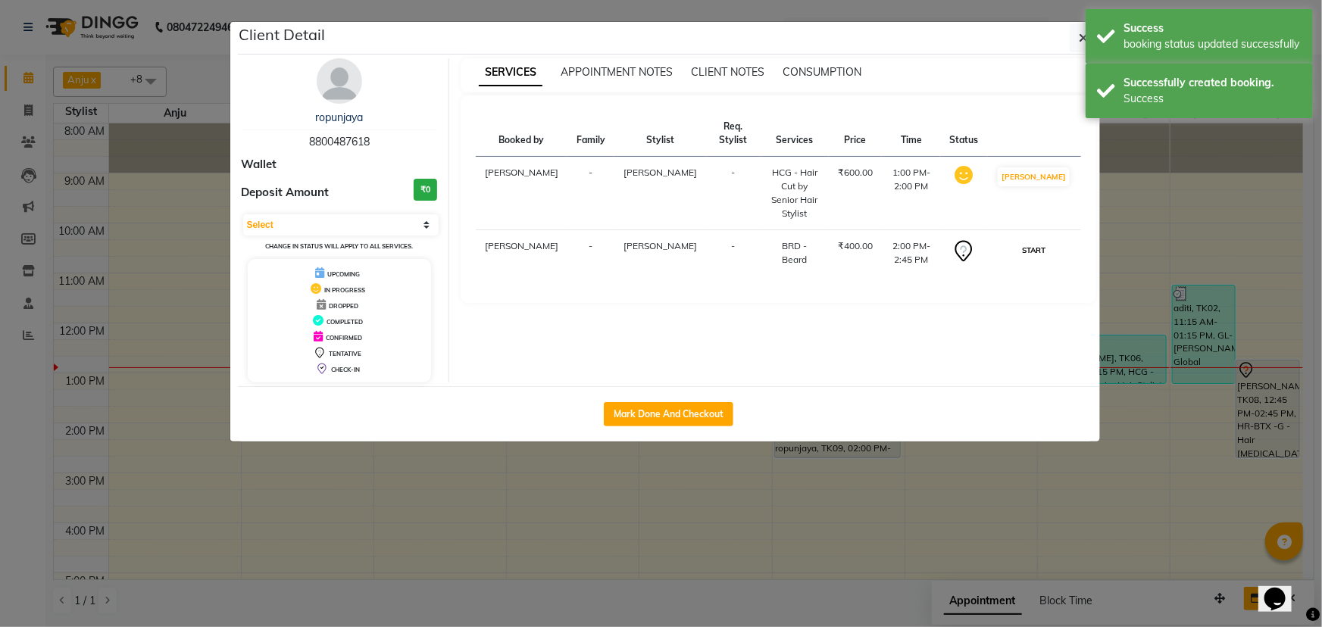
click at [659, 241] on button "START" at bounding box center [1033, 250] width 31 height 19
click at [659, 38] on icon "button" at bounding box center [1083, 38] width 9 height 12
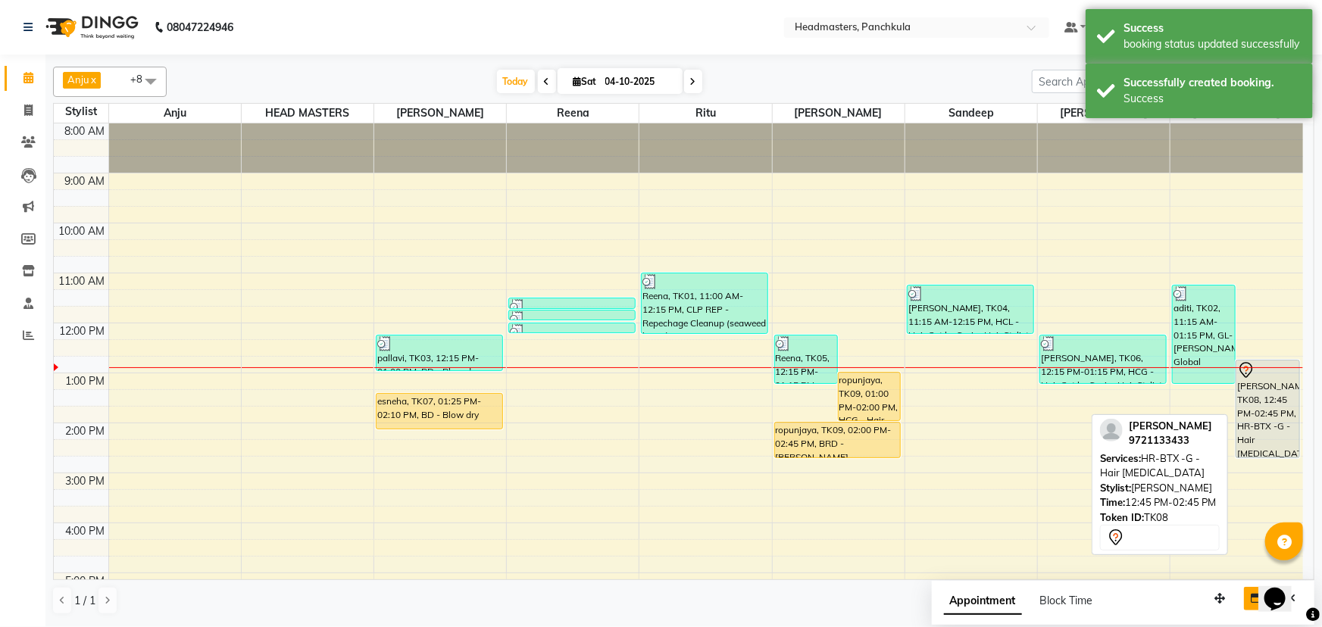
click at [659, 270] on div "[PERSON_NAME], TK08, 12:45 PM-02:45 PM, HR-BTX -G - Hair [MEDICAL_DATA]" at bounding box center [1267, 409] width 62 height 97
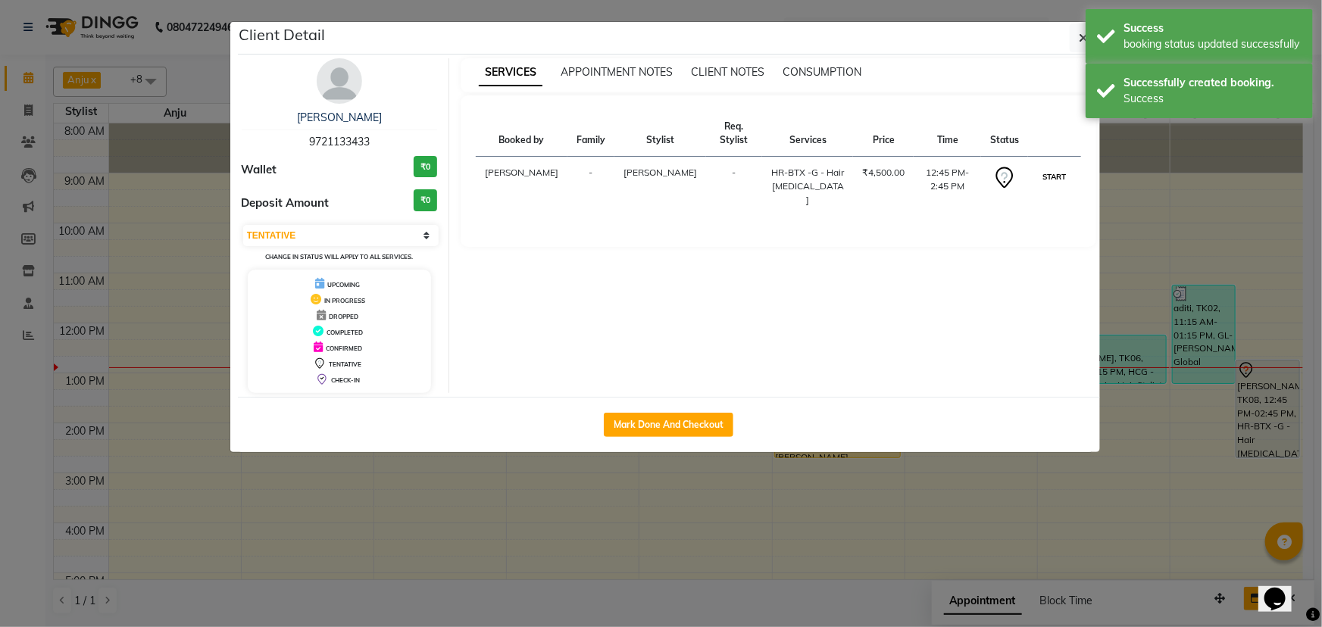
click at [659, 167] on button "START" at bounding box center [1053, 176] width 31 height 19
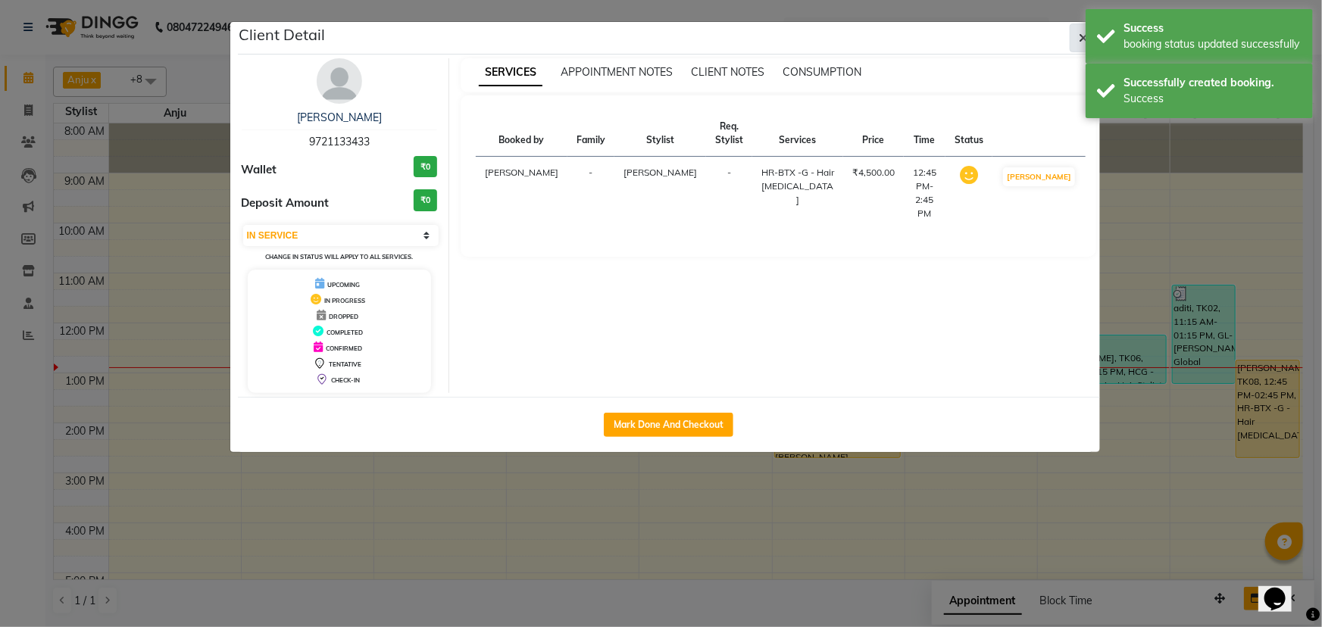
click at [659, 41] on button "button" at bounding box center [1084, 37] width 29 height 29
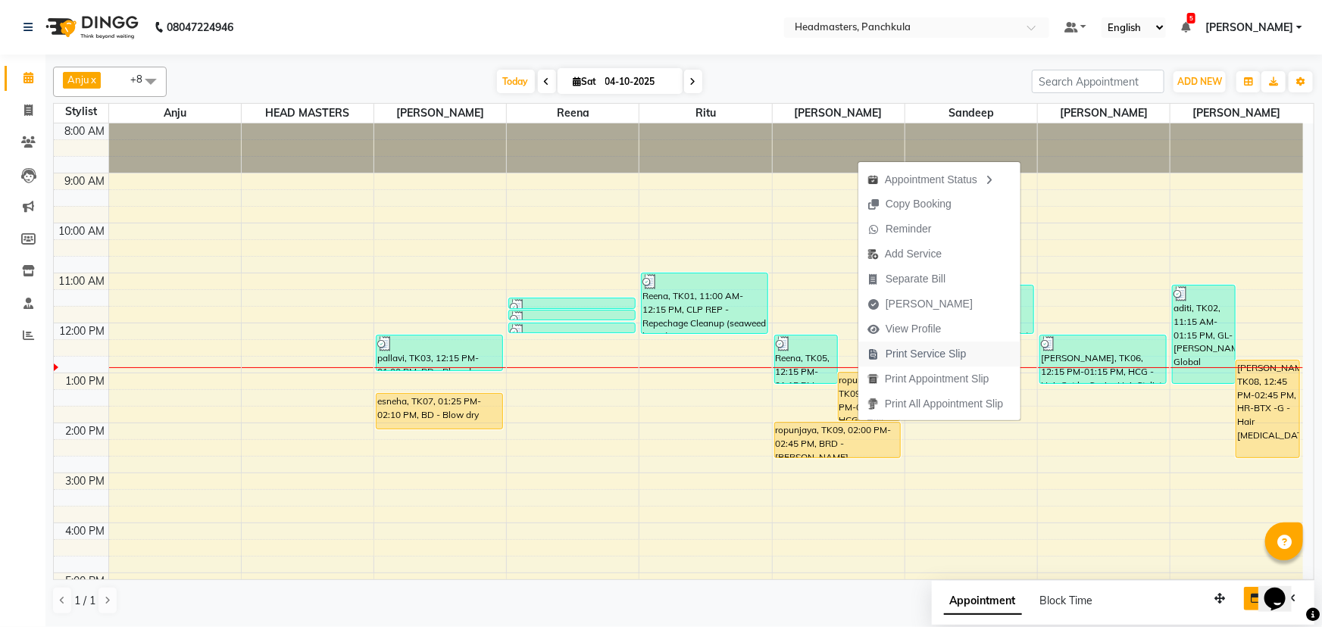
click at [659, 270] on span "Print Service Slip" at bounding box center [925, 354] width 81 height 16
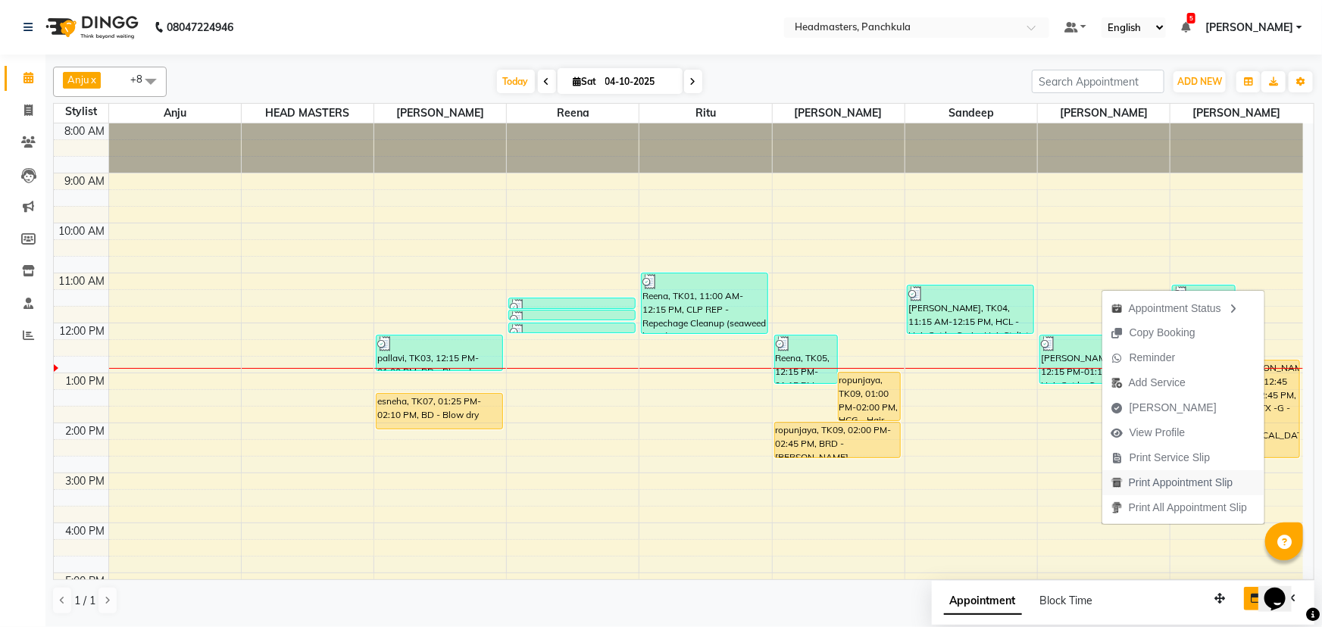
click at [659, 270] on img "button" at bounding box center [1116, 482] width 11 height 11
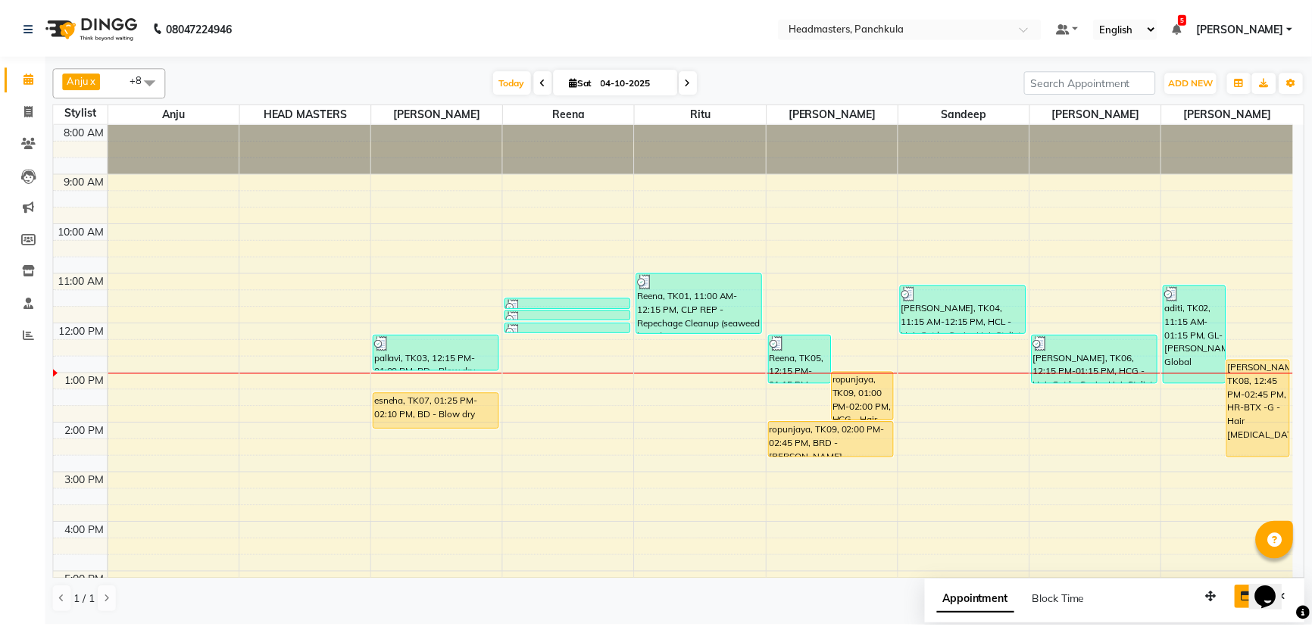
scroll to position [68, 0]
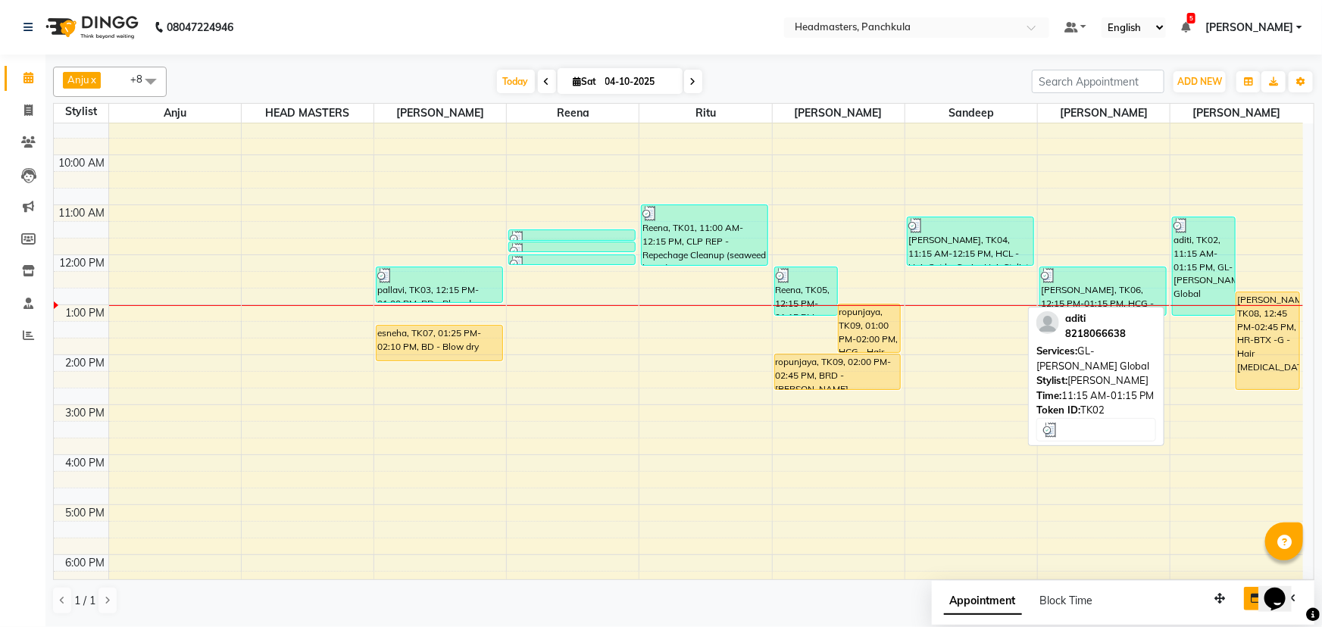
click at [659, 270] on div "aditi, TK02, 11:15 AM-01:15 PM, GL-[PERSON_NAME] Global" at bounding box center [1204, 266] width 62 height 98
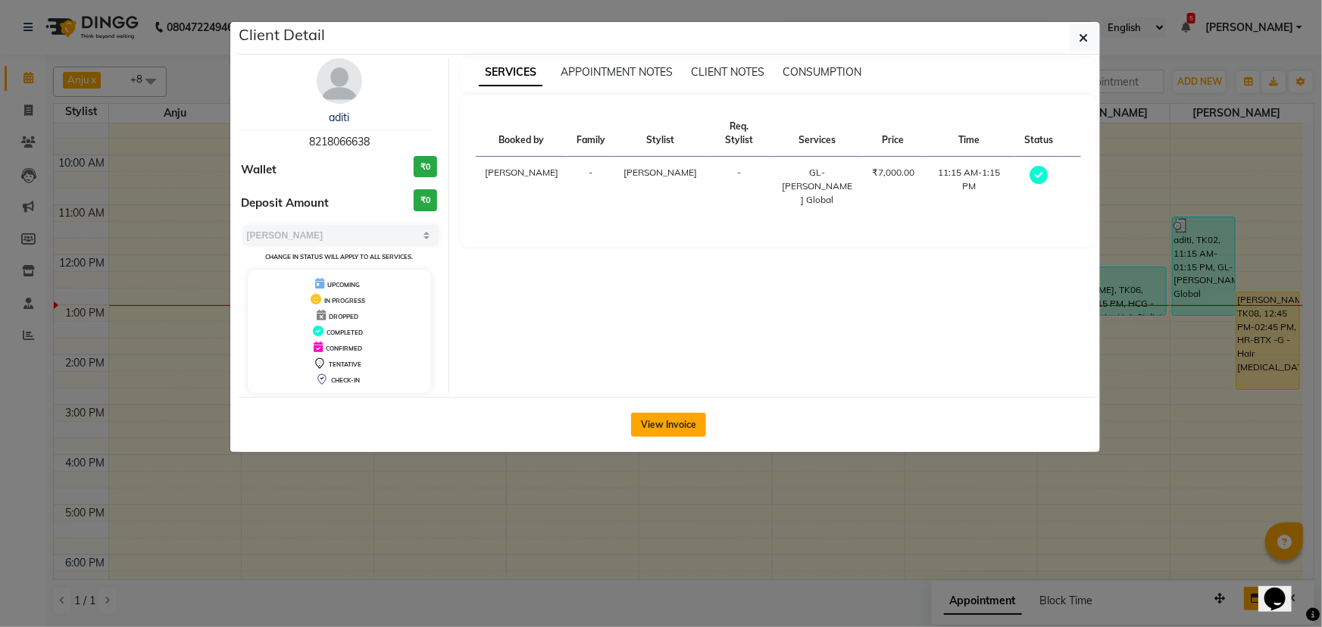
click at [659, 270] on button "View Invoice" at bounding box center [668, 425] width 75 height 24
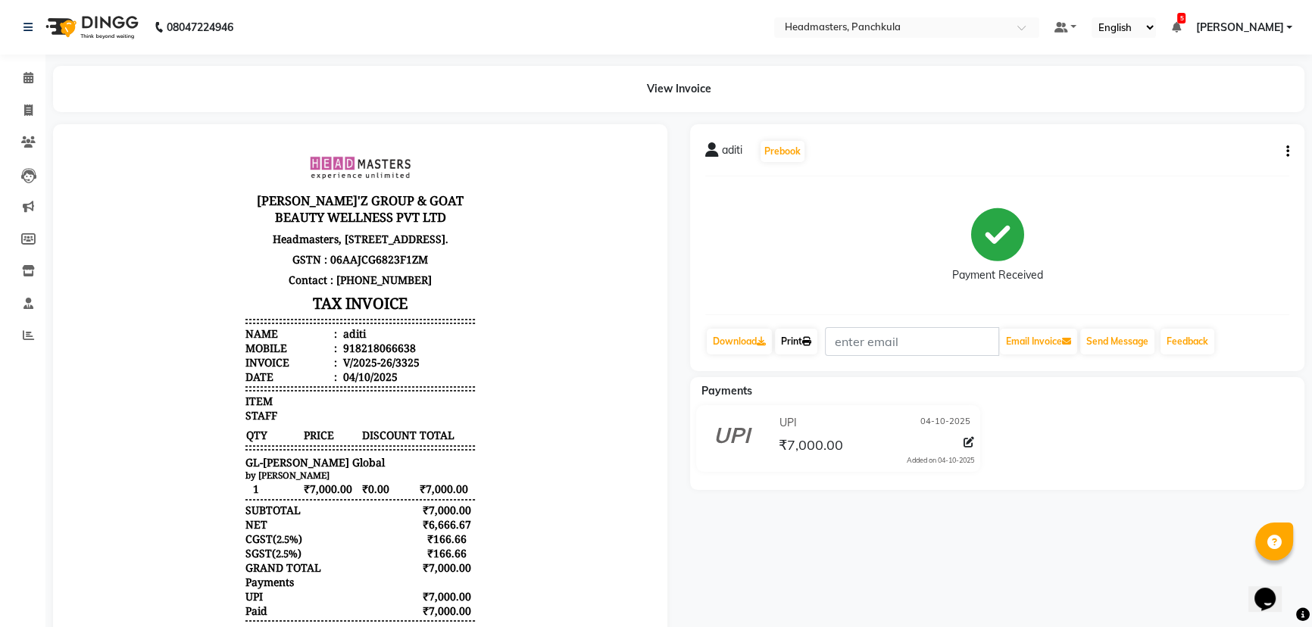
click at [659, 270] on link "Print" at bounding box center [796, 342] width 42 height 26
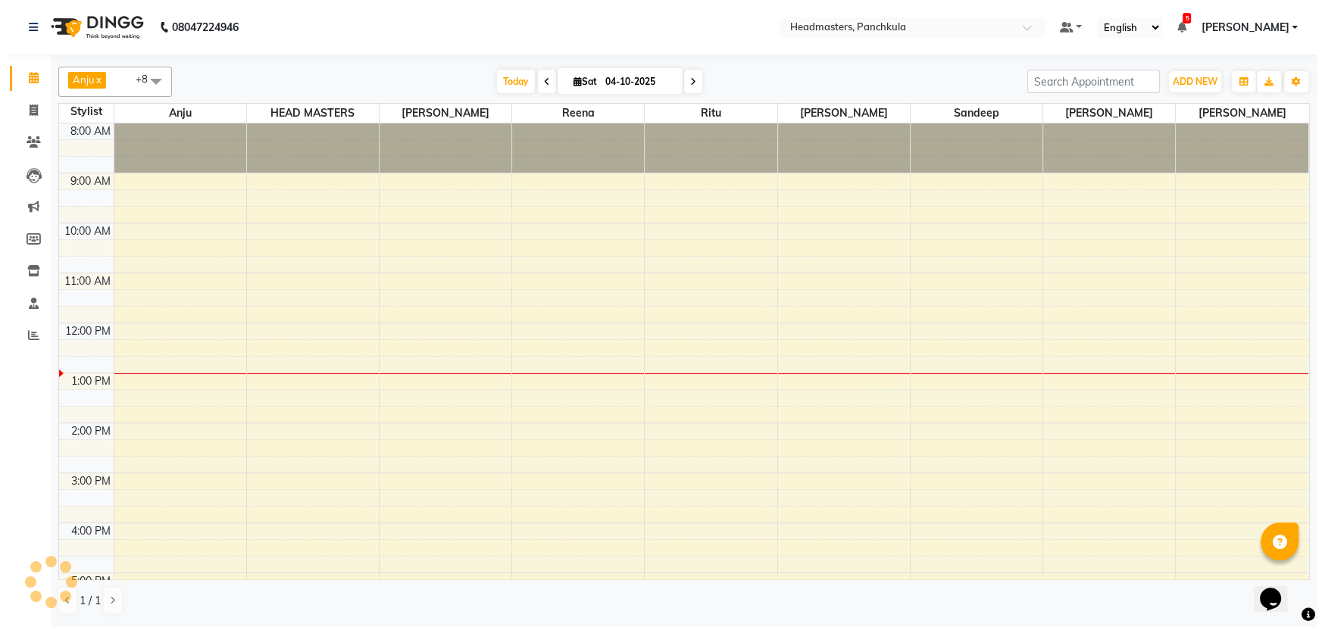
scroll to position [161, 0]
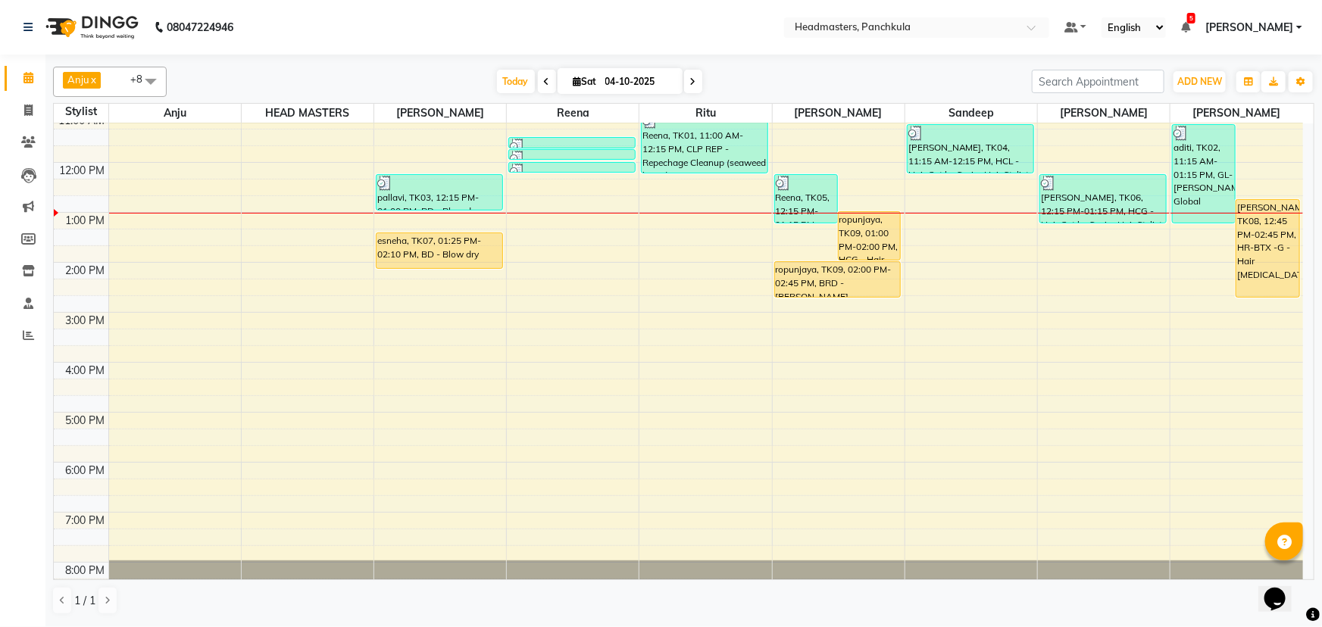
click at [544, 81] on icon at bounding box center [547, 81] width 6 height 9
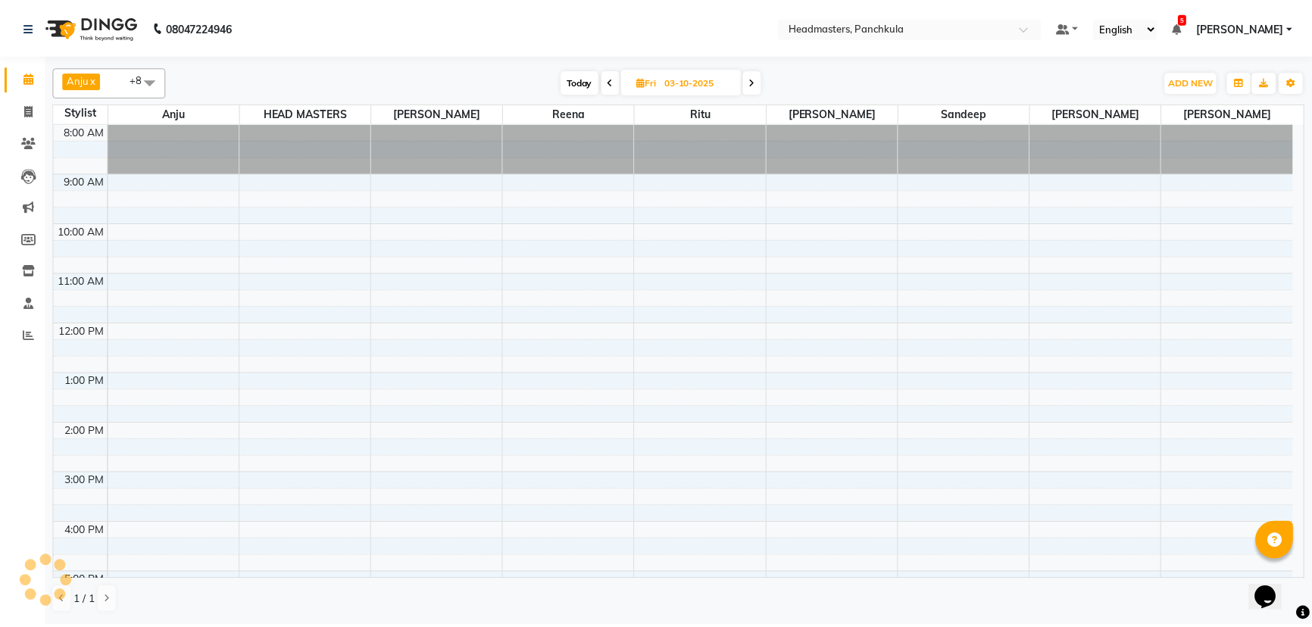
scroll to position [189, 0]
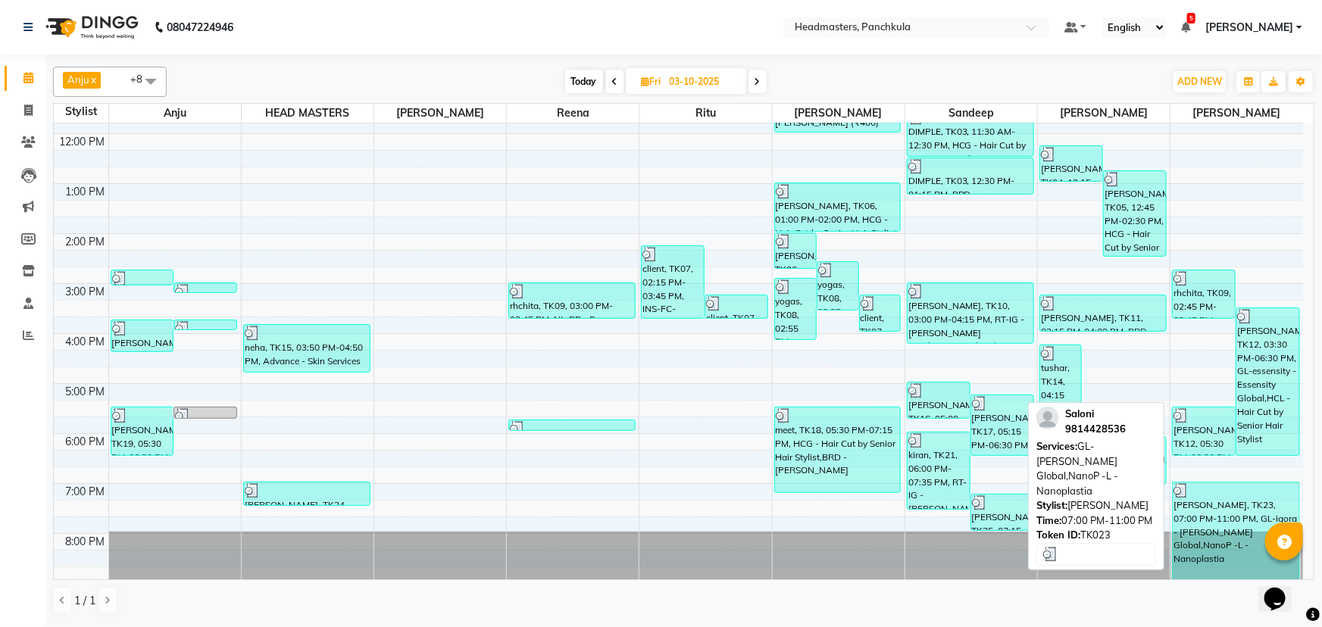
click at [659, 270] on div "[PERSON_NAME], TK23, 07:00 PM-11:00 PM, GL-igora - [PERSON_NAME] Global,NanoP -…" at bounding box center [1236, 532] width 126 height 98
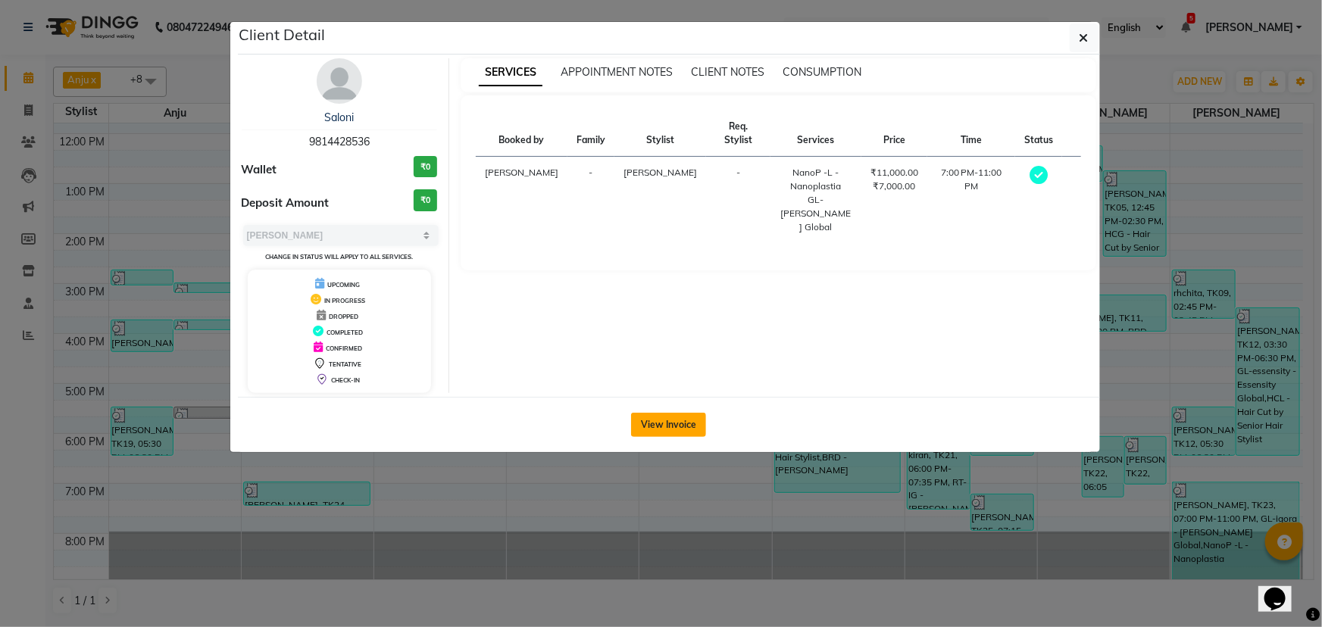
click at [659, 270] on button "View Invoice" at bounding box center [668, 425] width 75 height 24
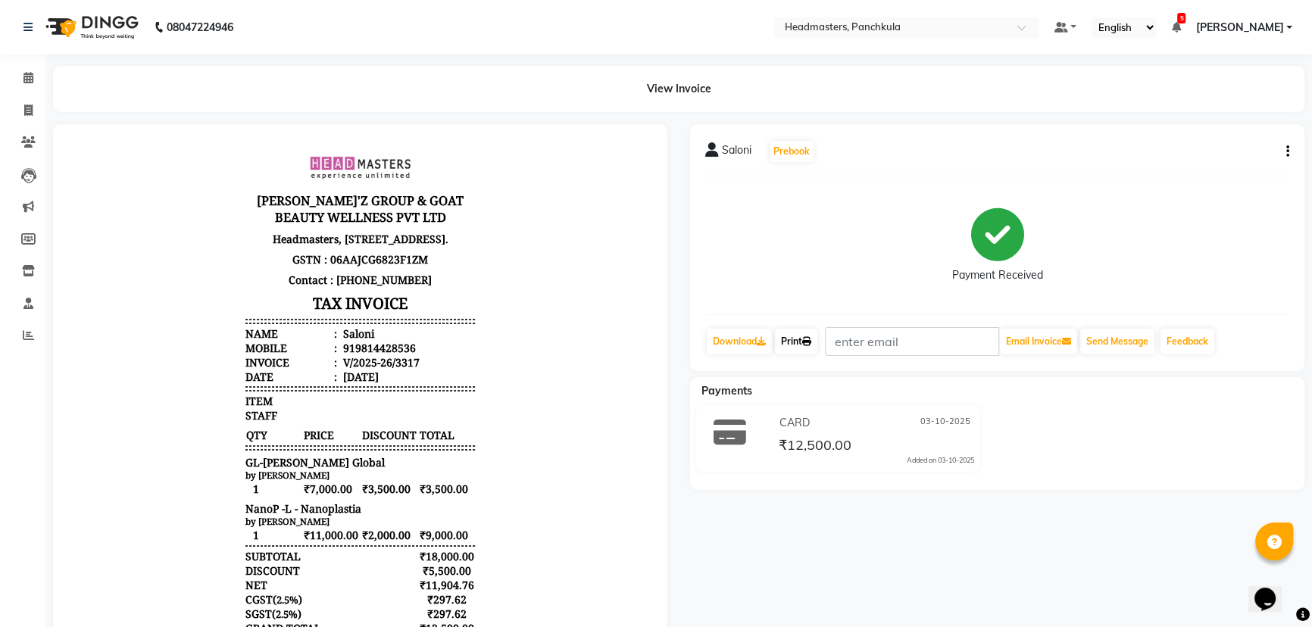
click at [659, 270] on link "Print" at bounding box center [796, 342] width 42 height 26
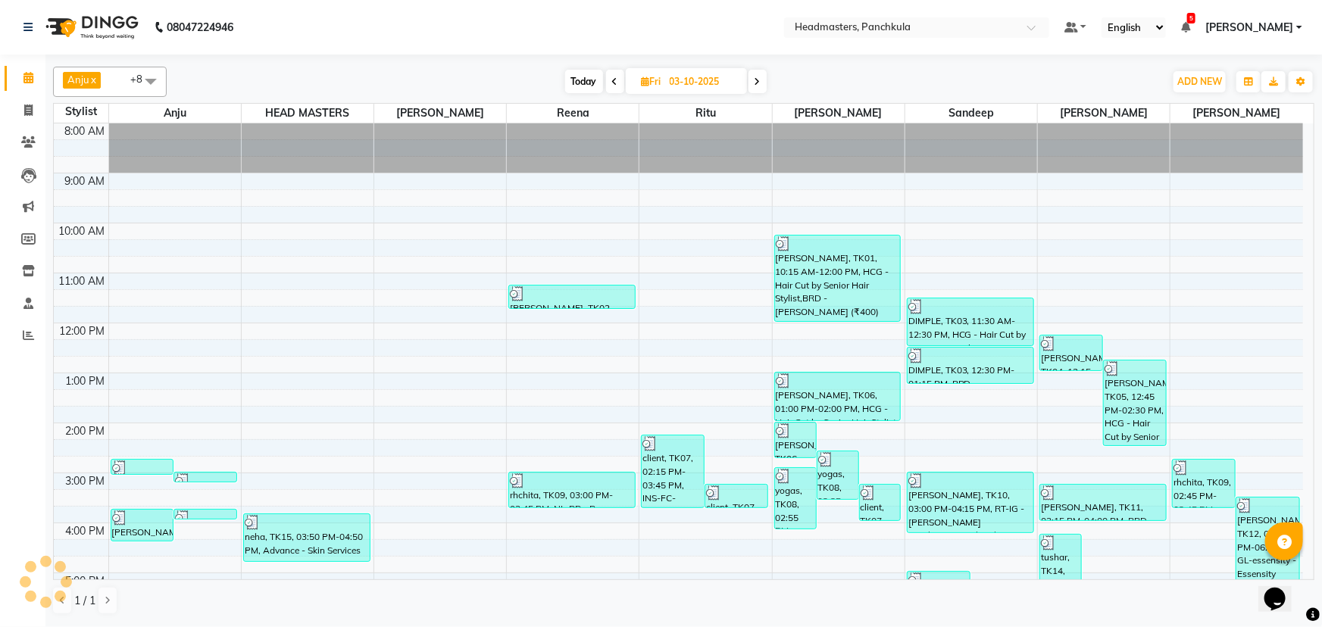
scroll to position [161, 0]
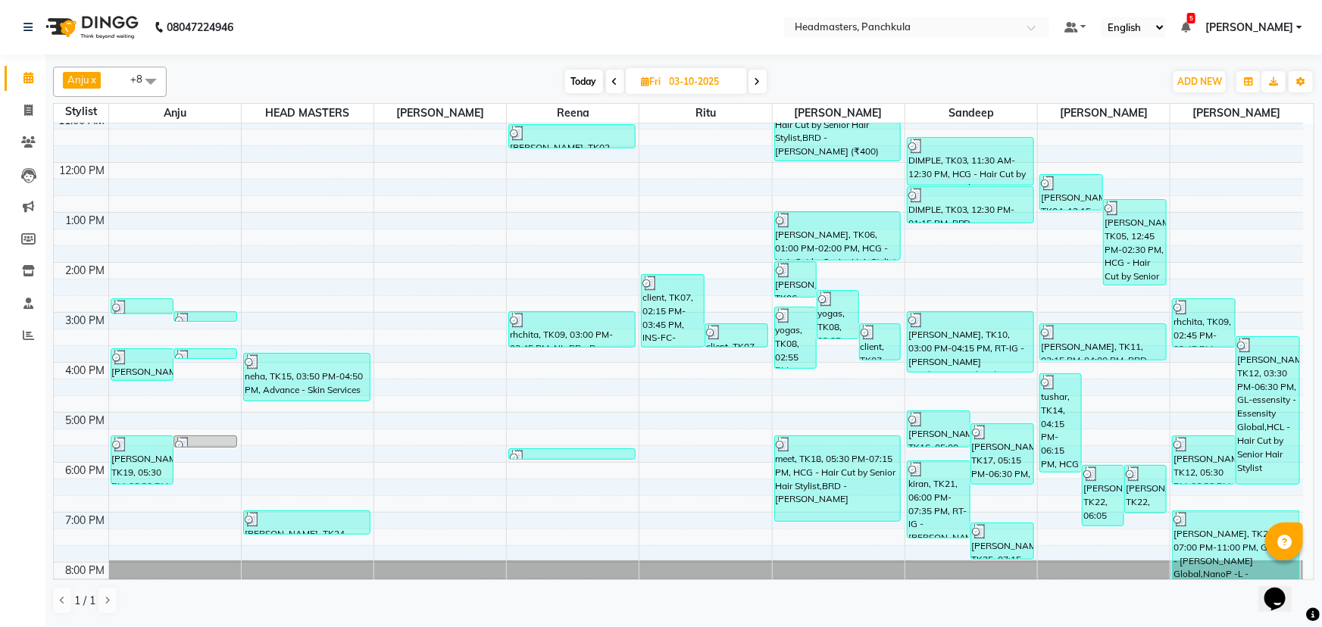
click at [659, 80] on span at bounding box center [757, 81] width 18 height 23
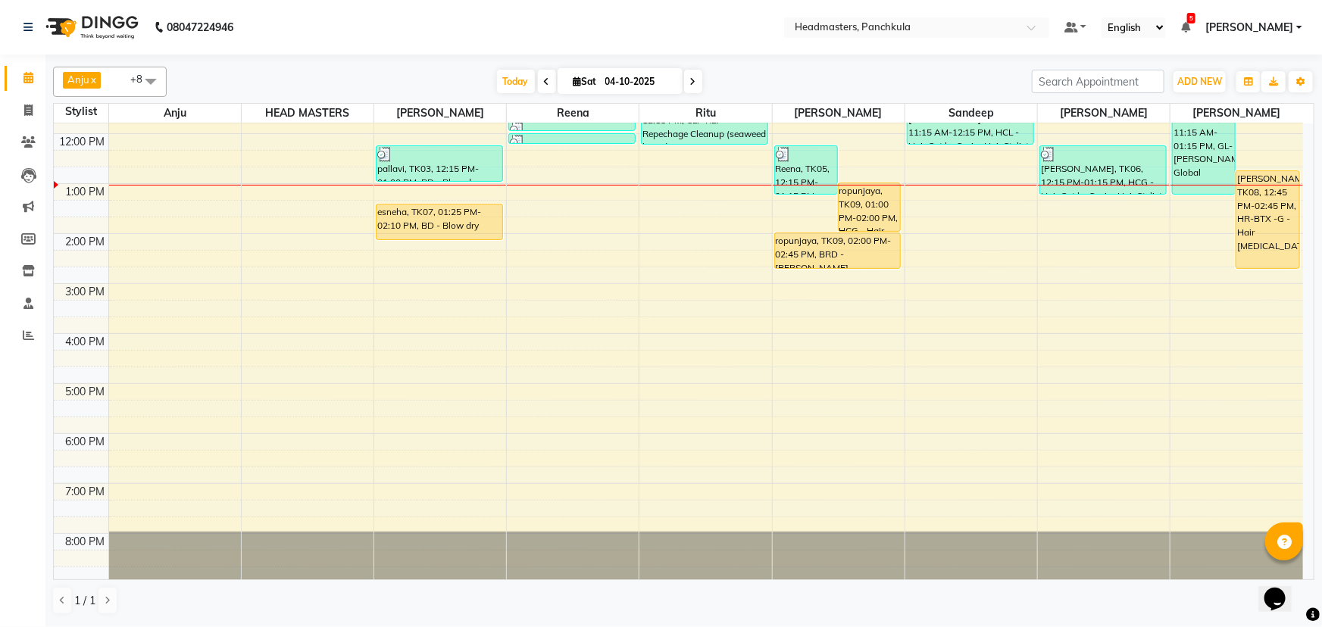
scroll to position [52, 0]
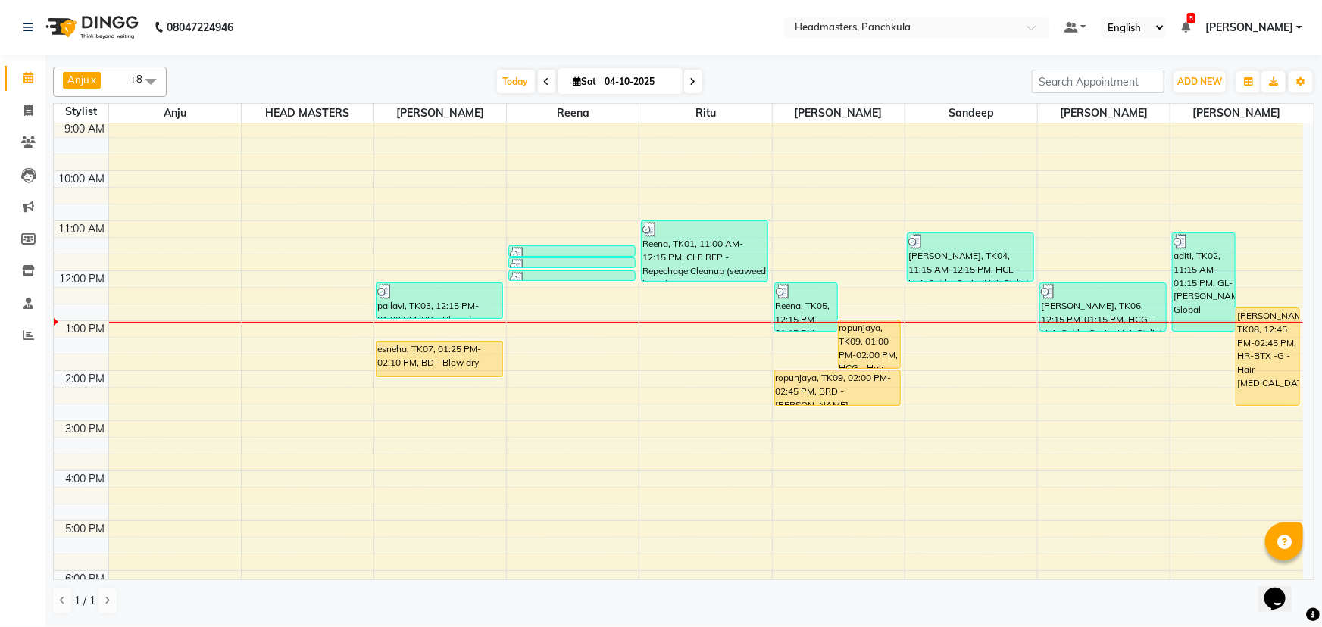
click at [659, 270] on div "8:00 AM 9:00 AM 10:00 AM 11:00 AM 12:00 PM 1:00 PM 2:00 PM 3:00 PM 4:00 PM 5:00…" at bounding box center [678, 395] width 1249 height 649
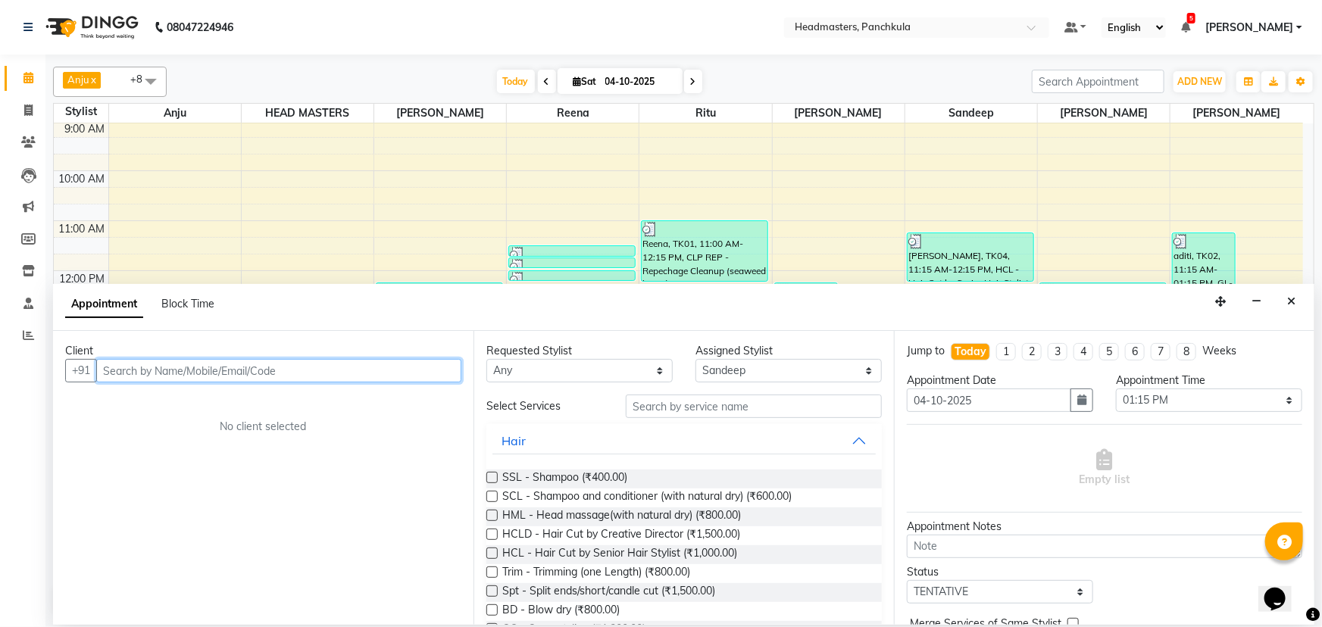
click at [119, 270] on input "text" at bounding box center [278, 370] width 365 height 23
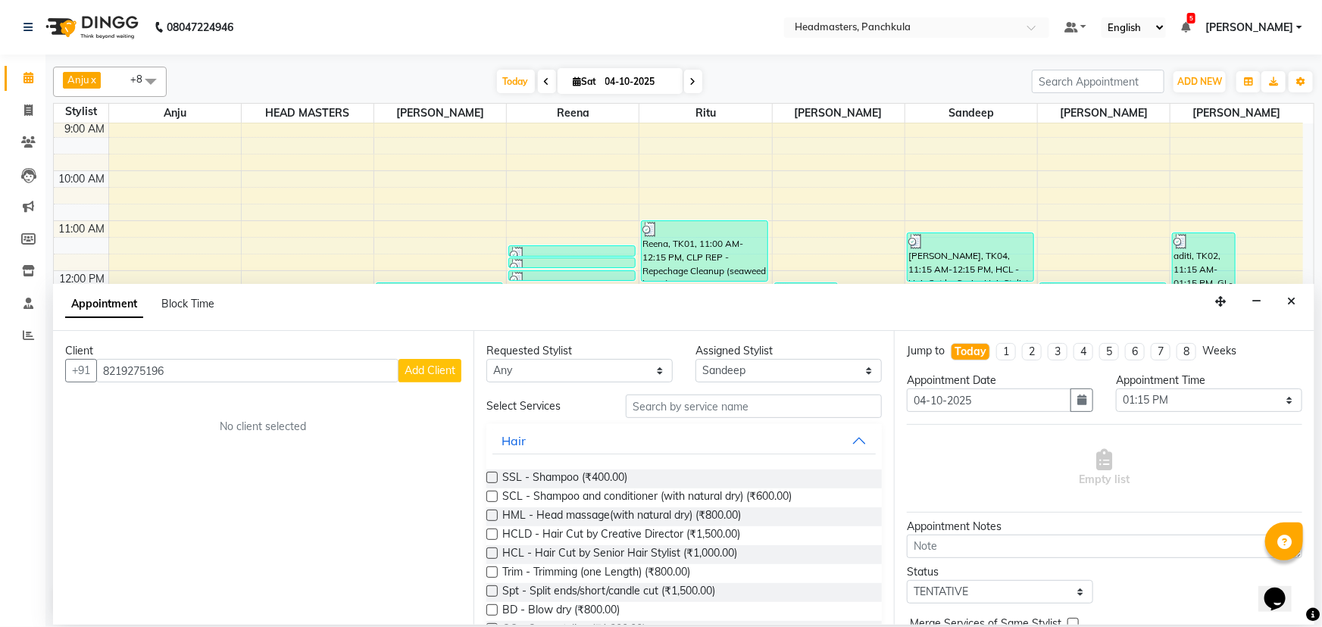
click at [436, 270] on span "Add Client" at bounding box center [429, 371] width 51 height 14
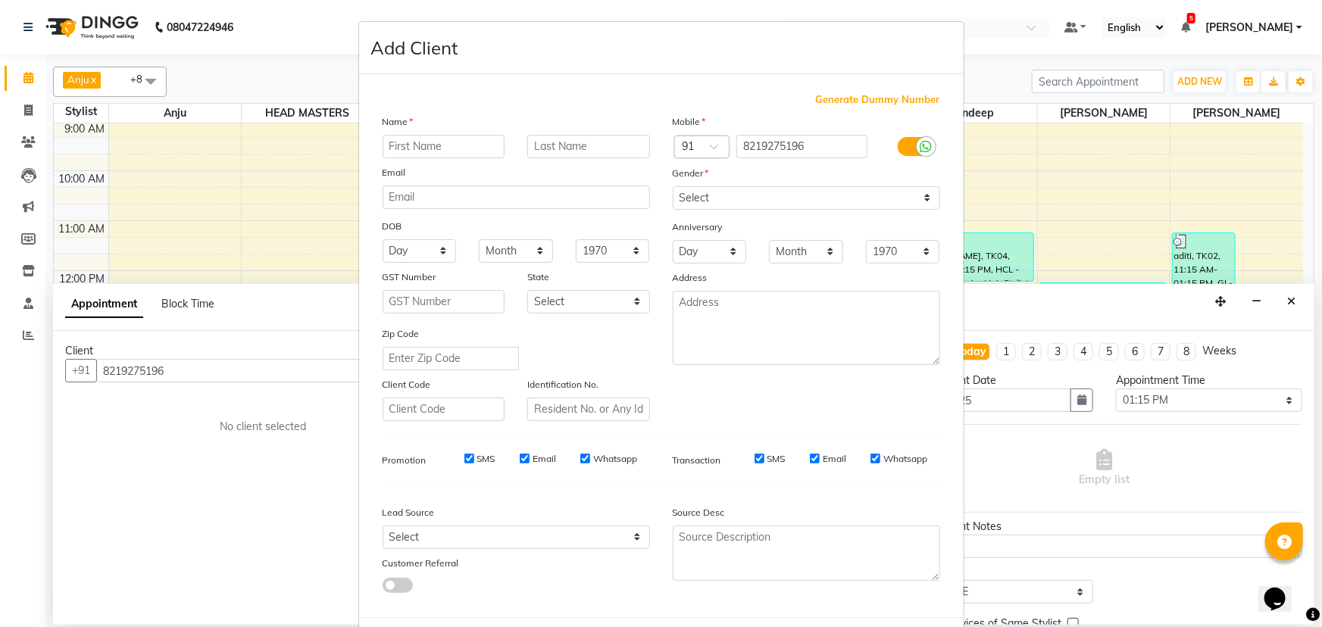
click at [411, 145] on input "text" at bounding box center [444, 146] width 123 height 23
click at [401, 146] on input "text" at bounding box center [444, 146] width 123 height 23
click at [659, 194] on select "Select [DEMOGRAPHIC_DATA] [DEMOGRAPHIC_DATA] Other Prefer Not To Say" at bounding box center [806, 197] width 267 height 23
click at [659, 186] on select "Select [DEMOGRAPHIC_DATA] [DEMOGRAPHIC_DATA] Other Prefer Not To Say" at bounding box center [806, 197] width 267 height 23
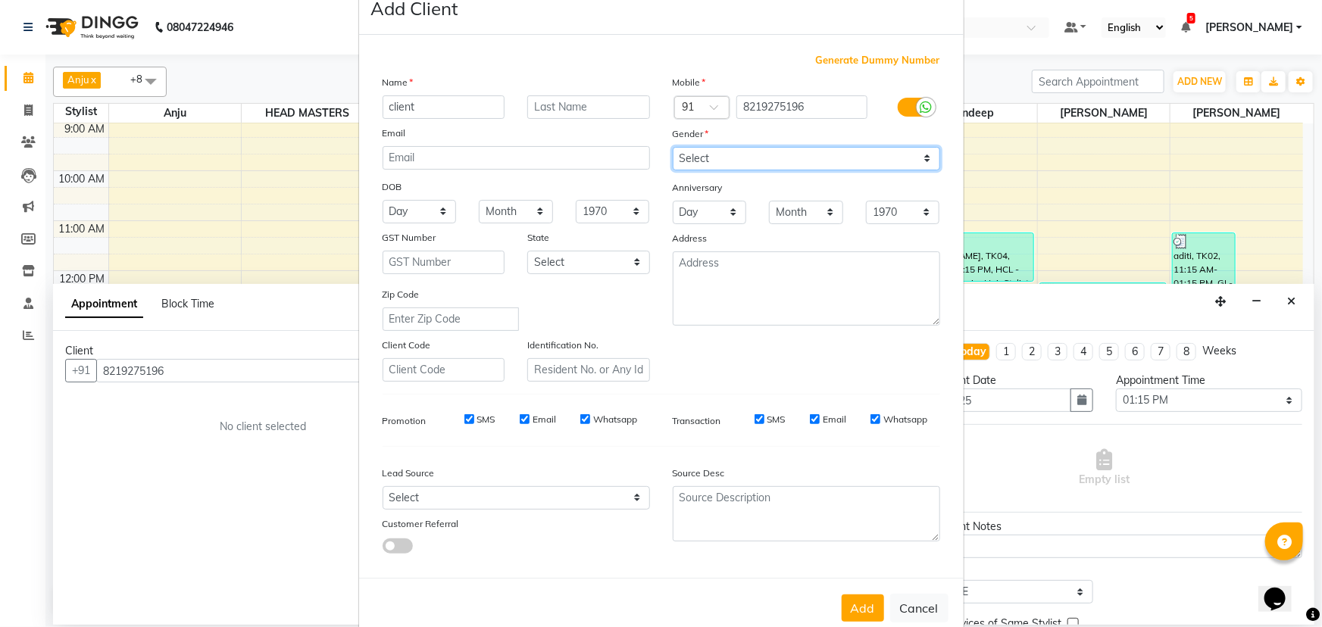
scroll to position [76, 0]
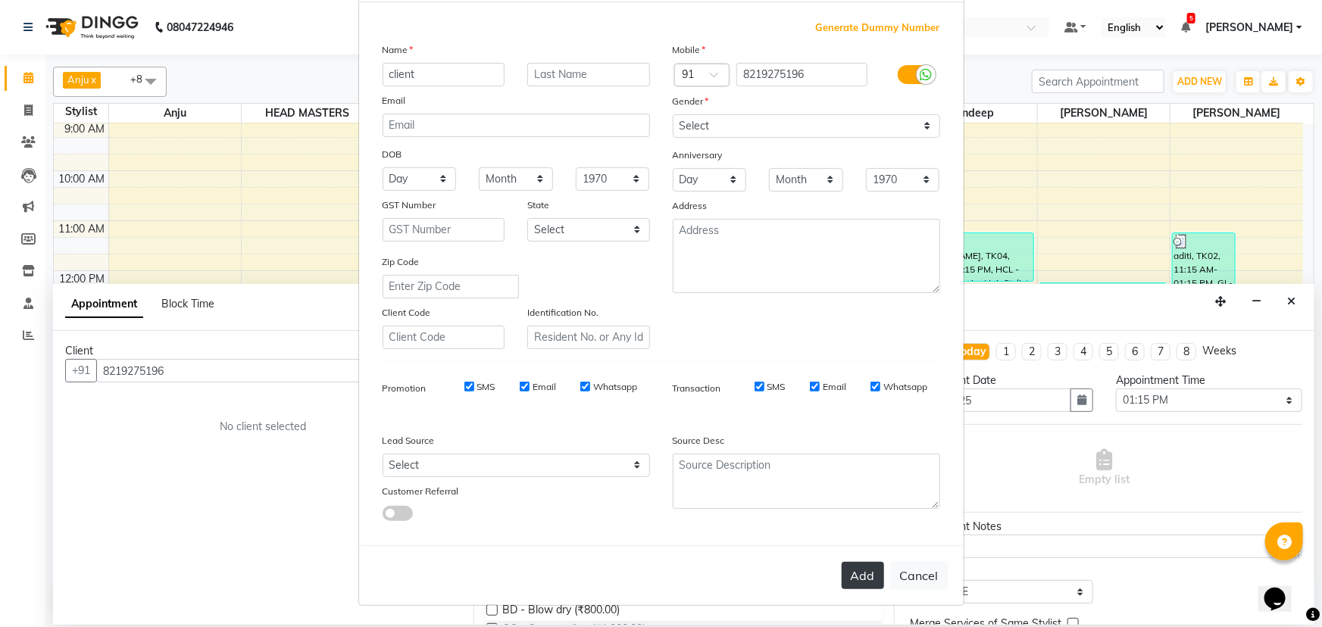
click at [659, 270] on button "Add" at bounding box center [863, 575] width 42 height 27
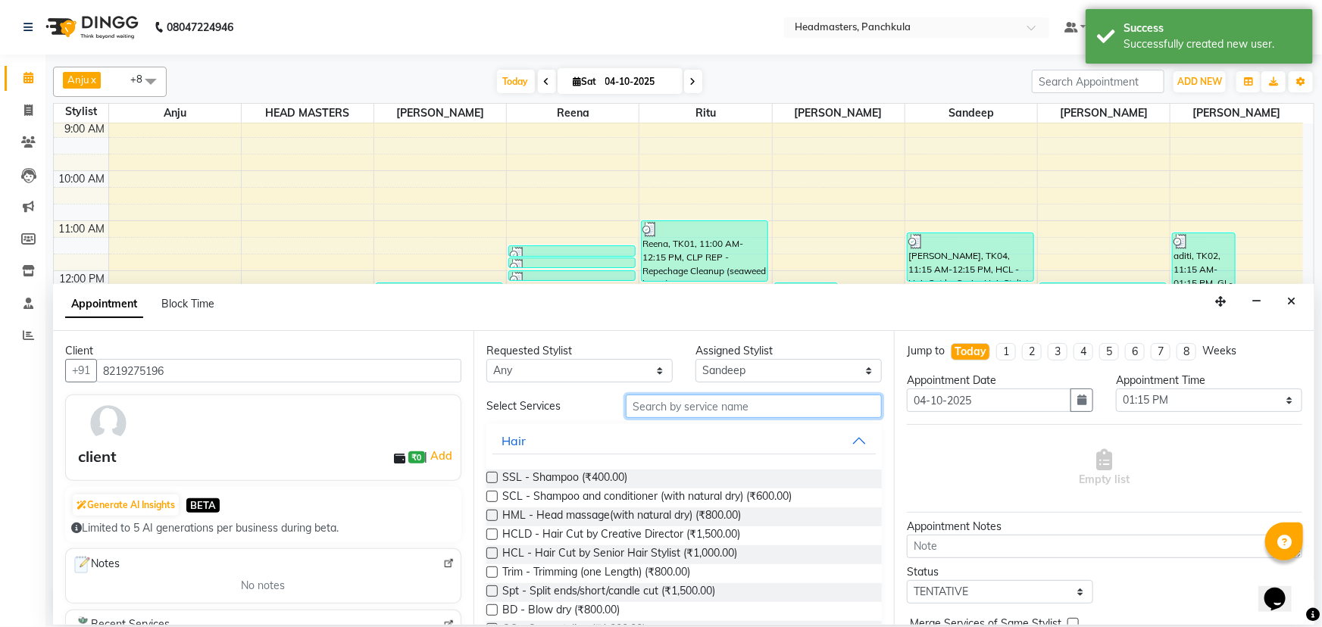
click at [637, 270] on input "text" at bounding box center [754, 406] width 256 height 23
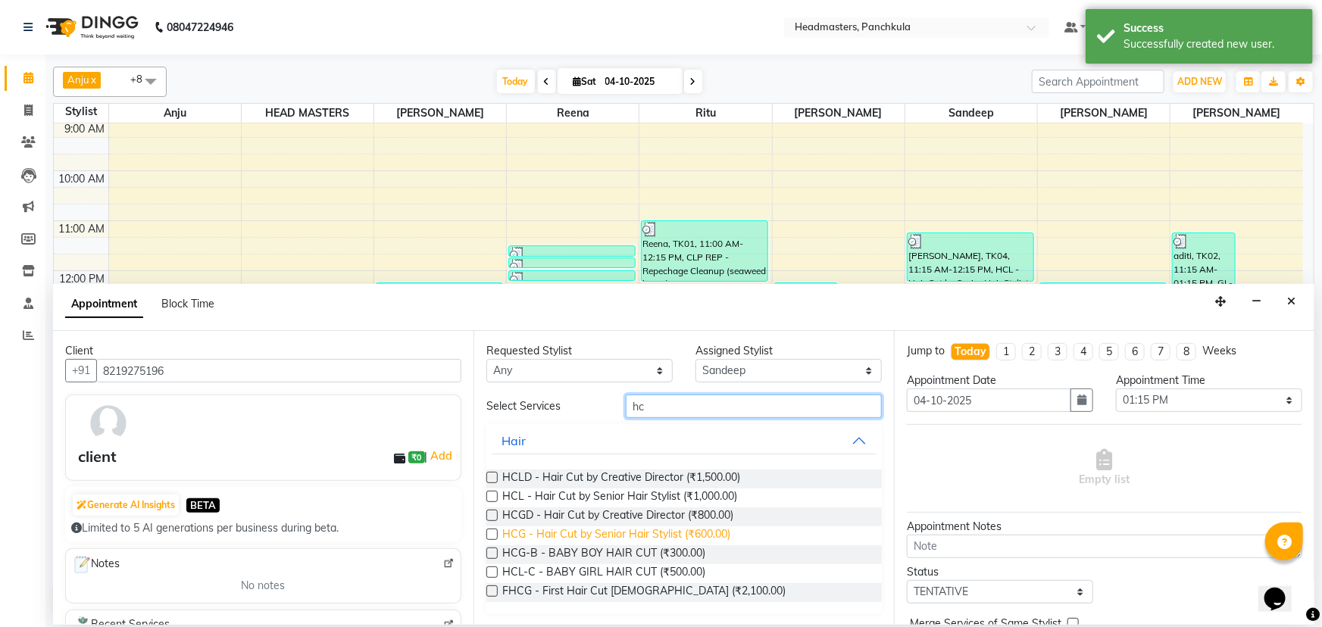
scroll to position [1, 0]
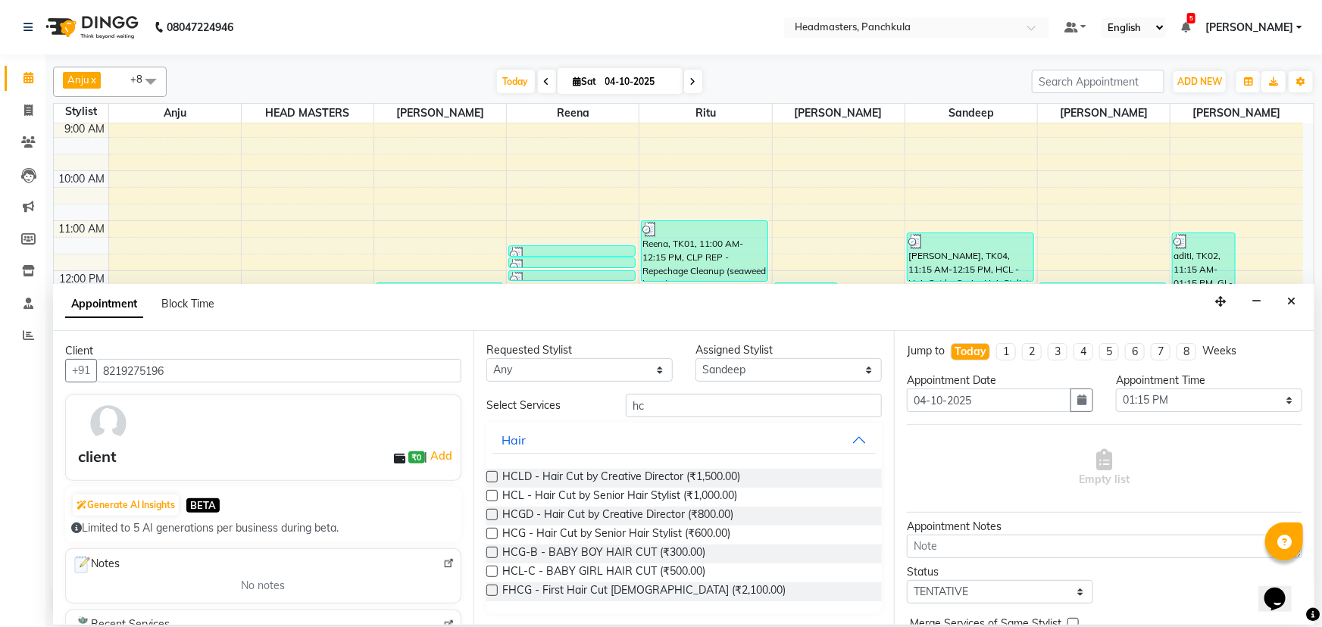
click at [492, 270] on label at bounding box center [491, 495] width 11 height 11
click at [492, 270] on input "checkbox" at bounding box center [491, 497] width 10 height 10
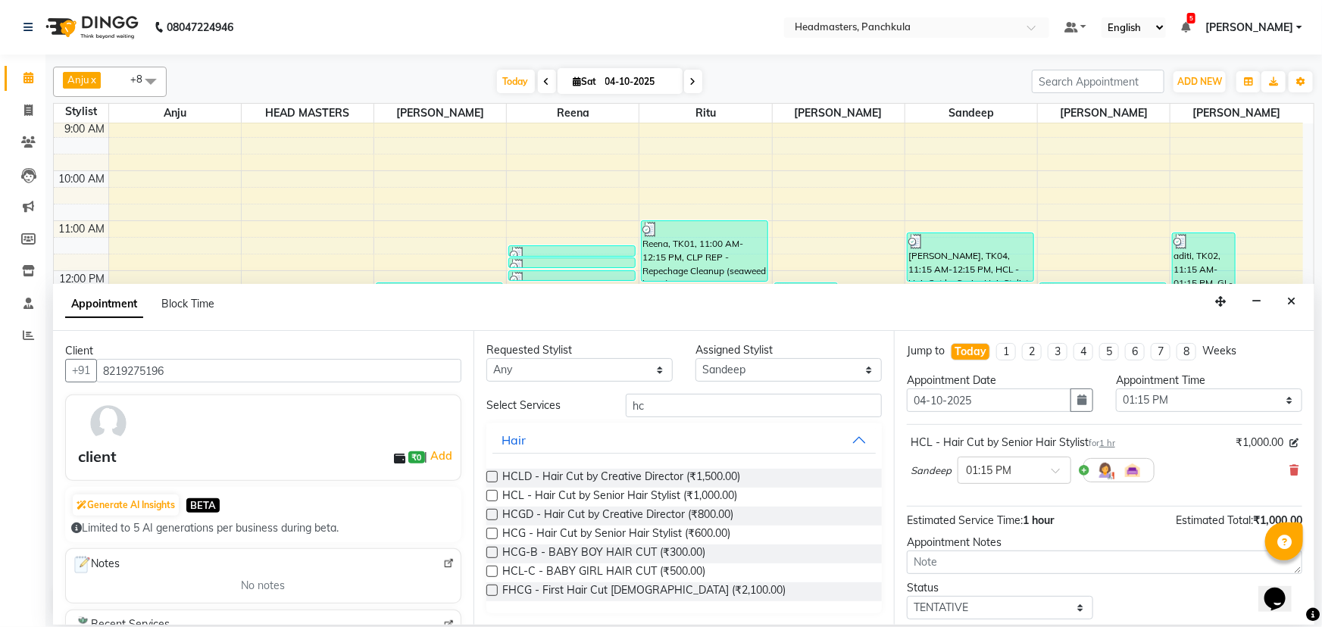
scroll to position [64, 0]
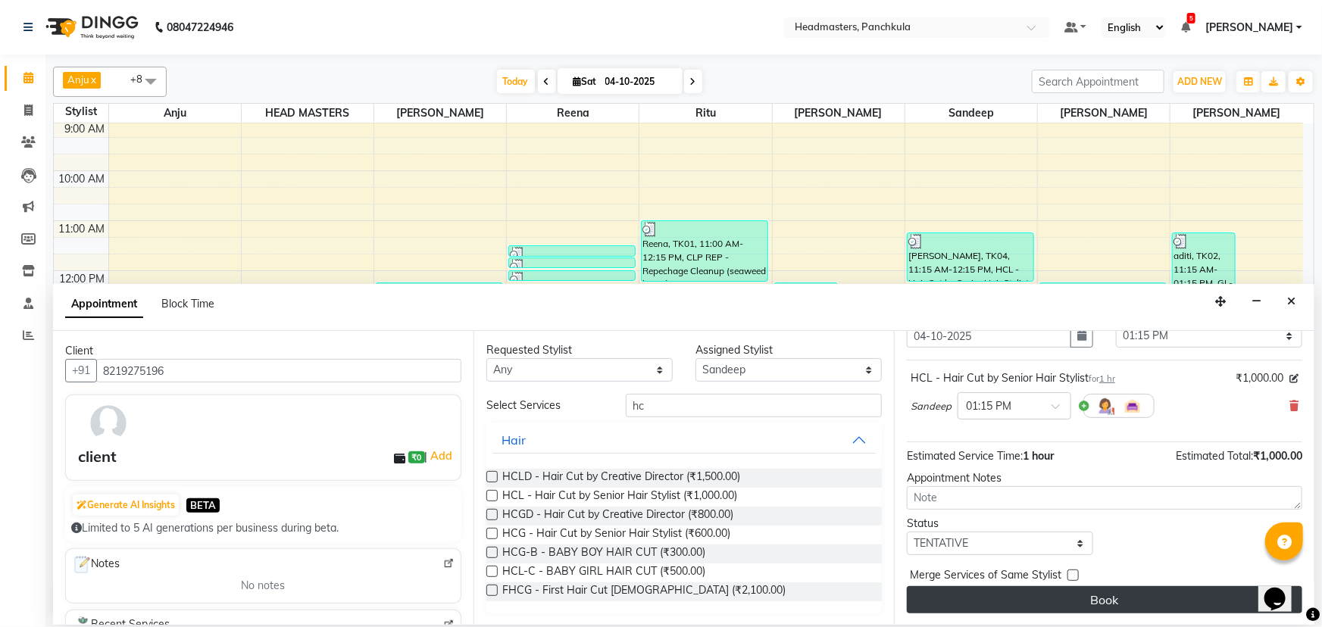
click at [659, 270] on button "Book" at bounding box center [1104, 599] width 395 height 27
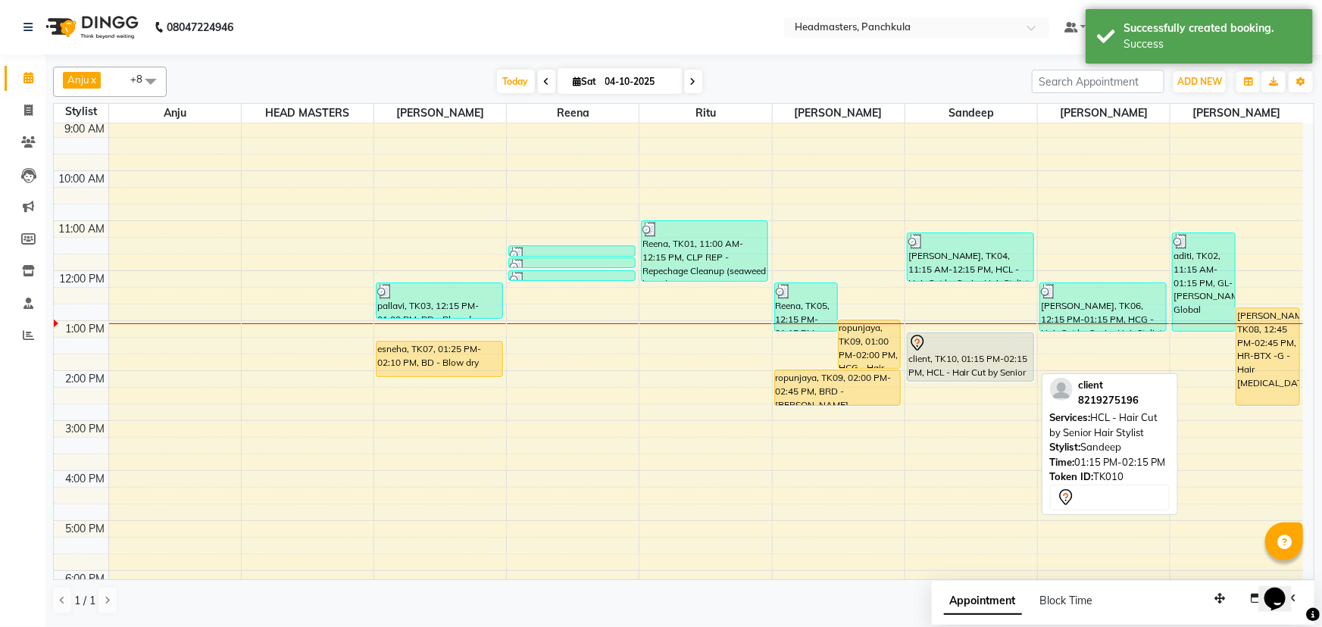
click at [659, 270] on div "client, TK10, 01:15 PM-02:15 PM, HCL - Hair Cut by Senior Hair Stylist" at bounding box center [970, 357] width 126 height 48
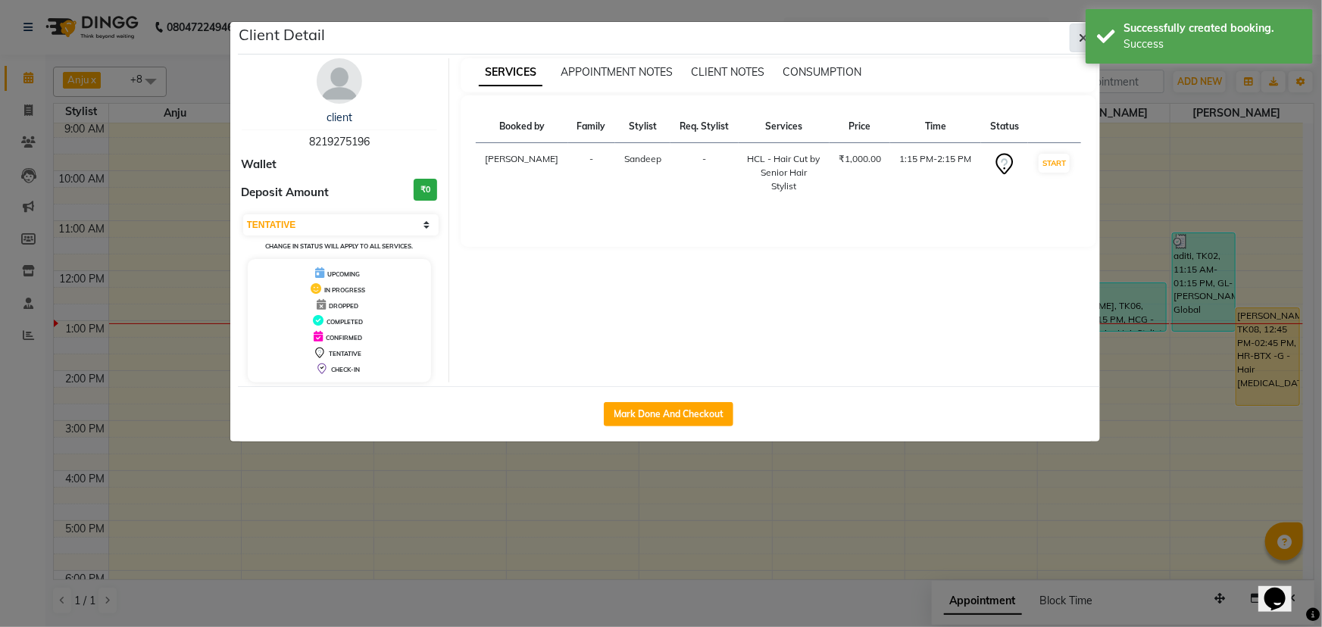
click at [659, 35] on icon "button" at bounding box center [1083, 38] width 9 height 12
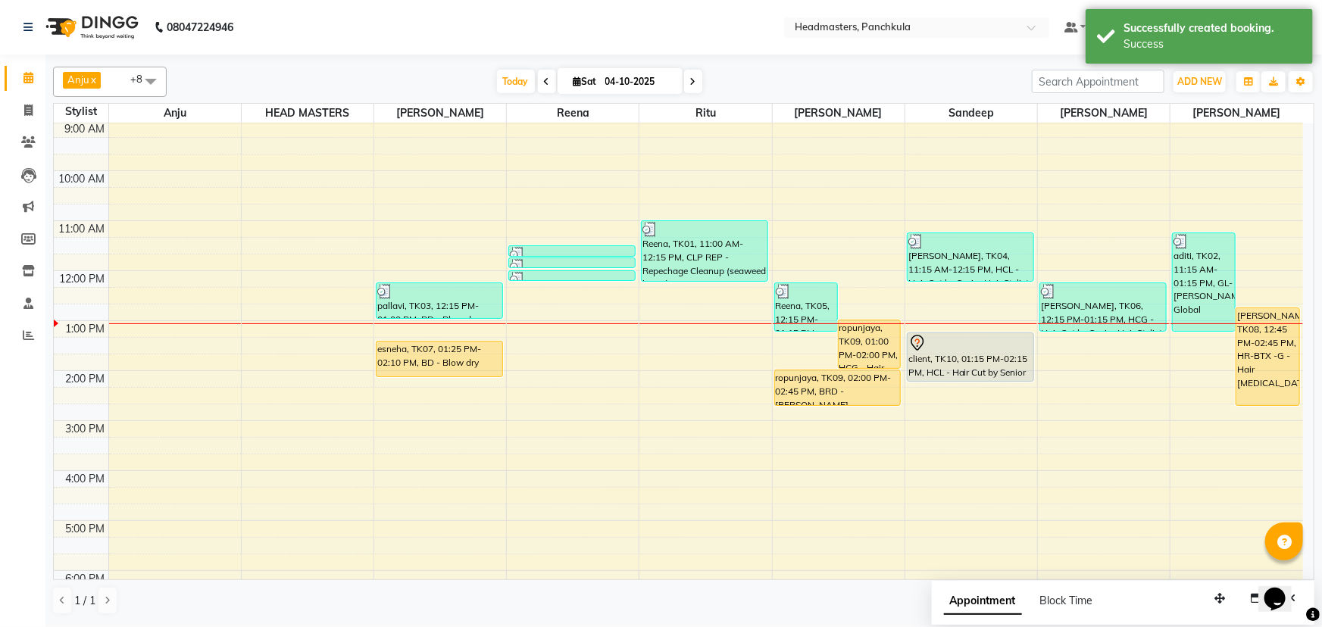
click at [544, 81] on icon at bounding box center [547, 81] width 6 height 9
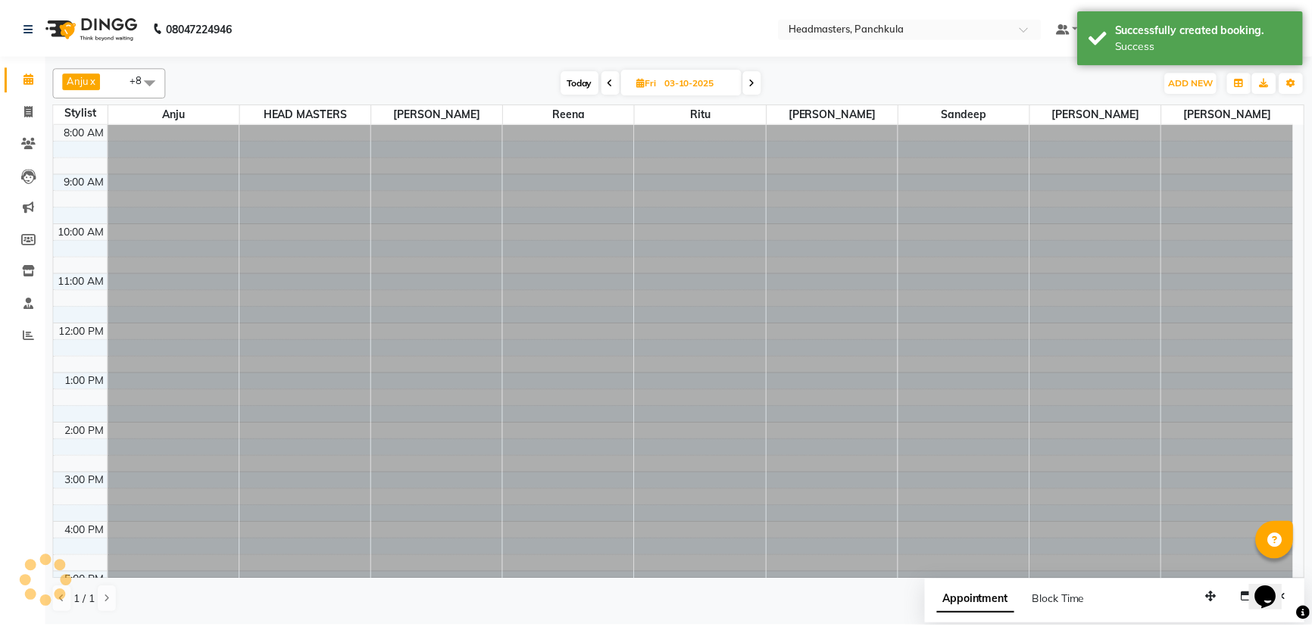
scroll to position [189, 0]
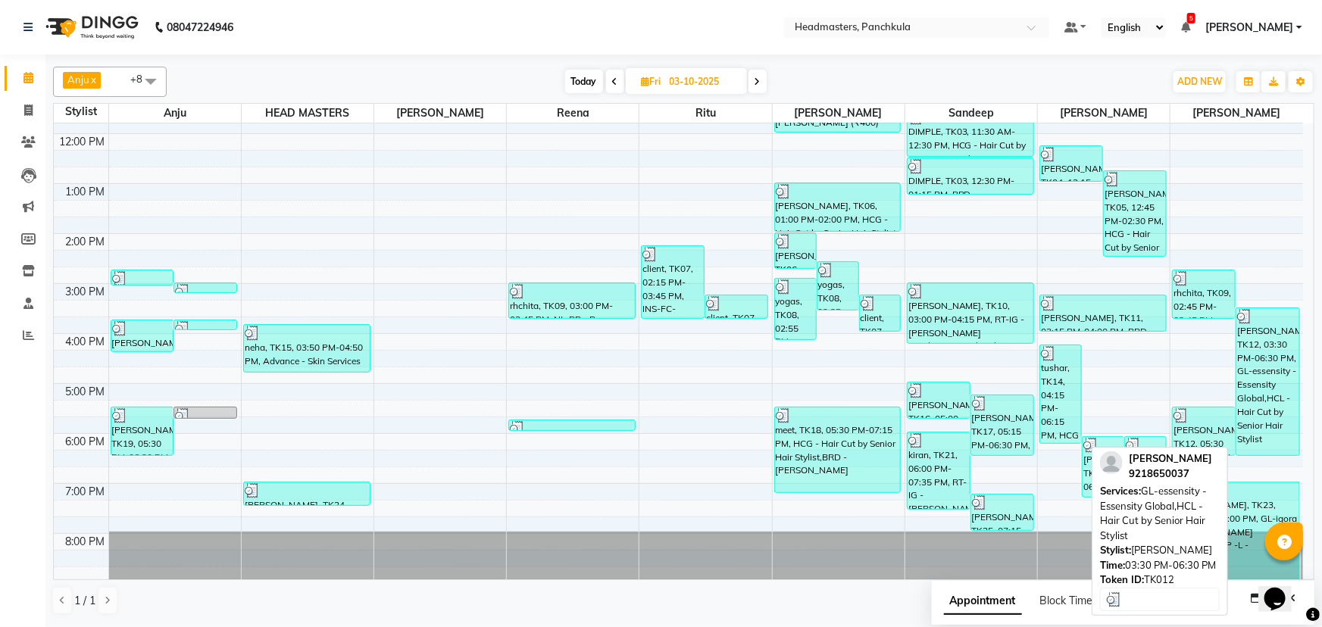
click at [659, 270] on div "[PERSON_NAME], TK12, 03:30 PM-06:30 PM, GL-essensity - Essensity Global,HCL - H…" at bounding box center [1267, 381] width 62 height 147
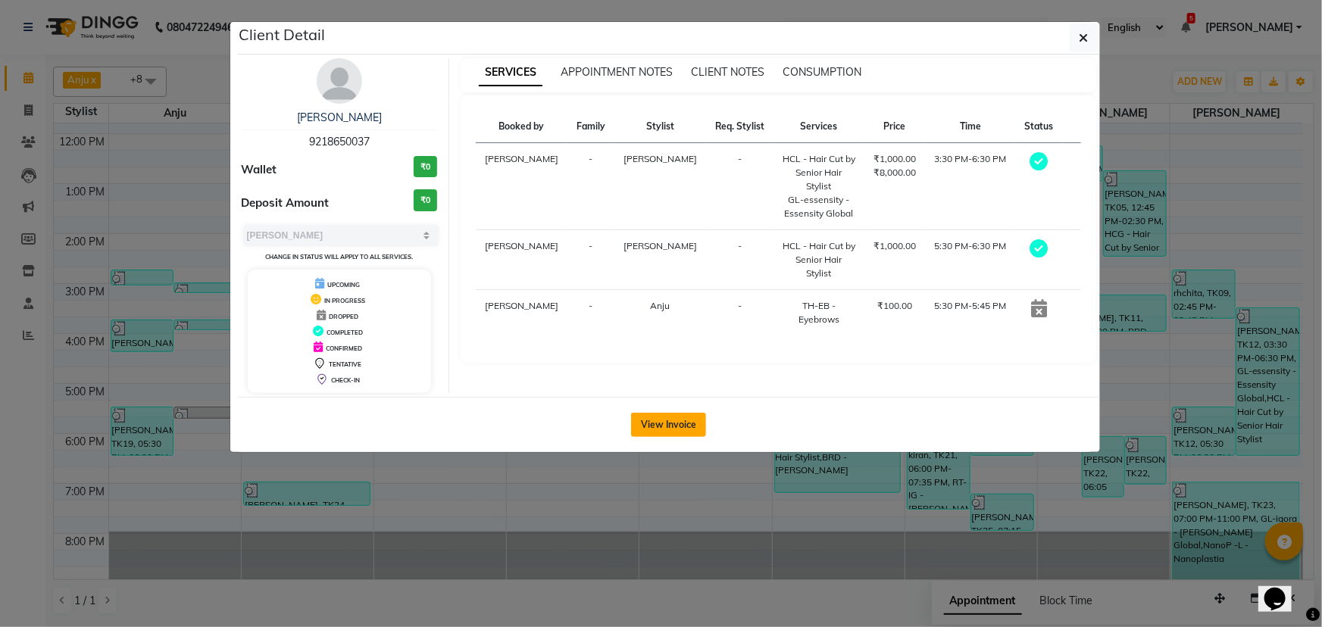
click at [659, 270] on button "View Invoice" at bounding box center [668, 425] width 75 height 24
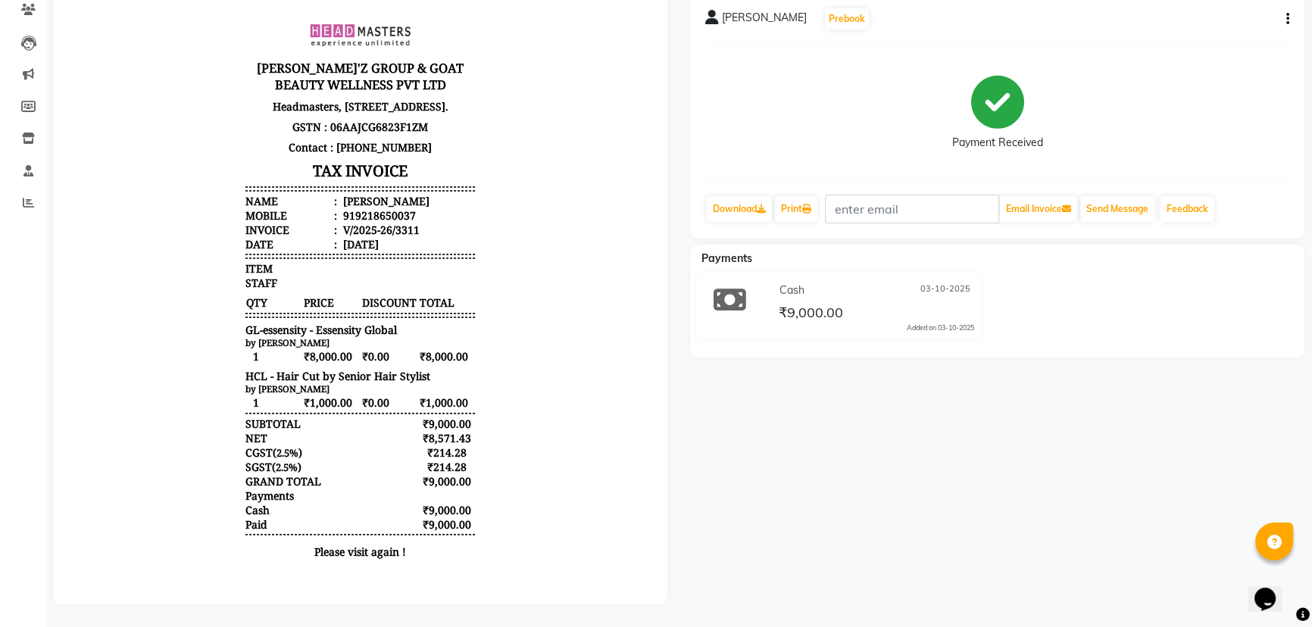
scroll to position [137, 0]
click at [659, 199] on link "Print" at bounding box center [796, 209] width 42 height 26
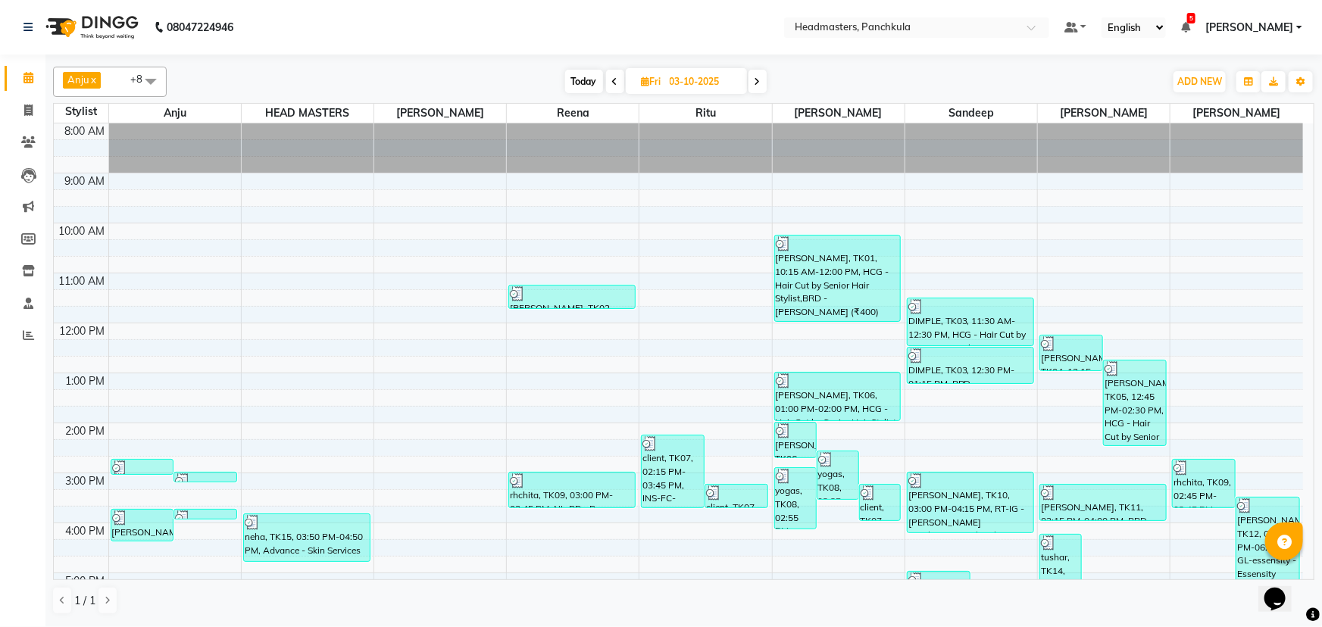
scroll to position [68, 0]
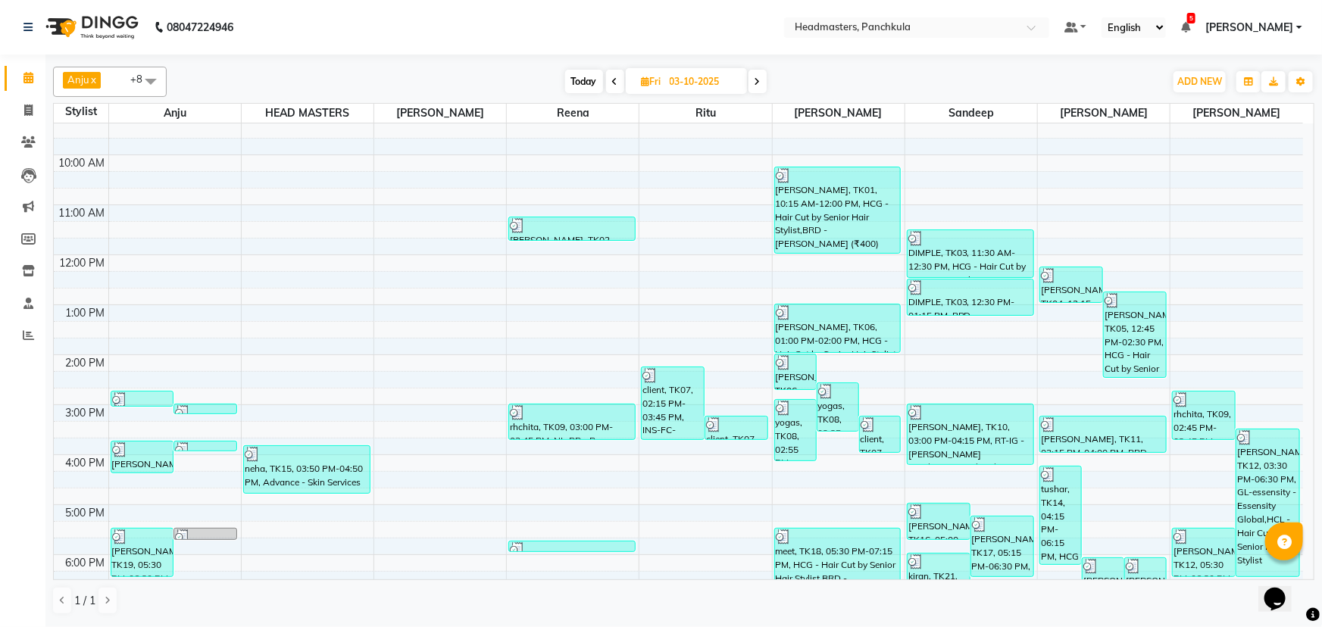
click at [659, 83] on span at bounding box center [757, 81] width 18 height 23
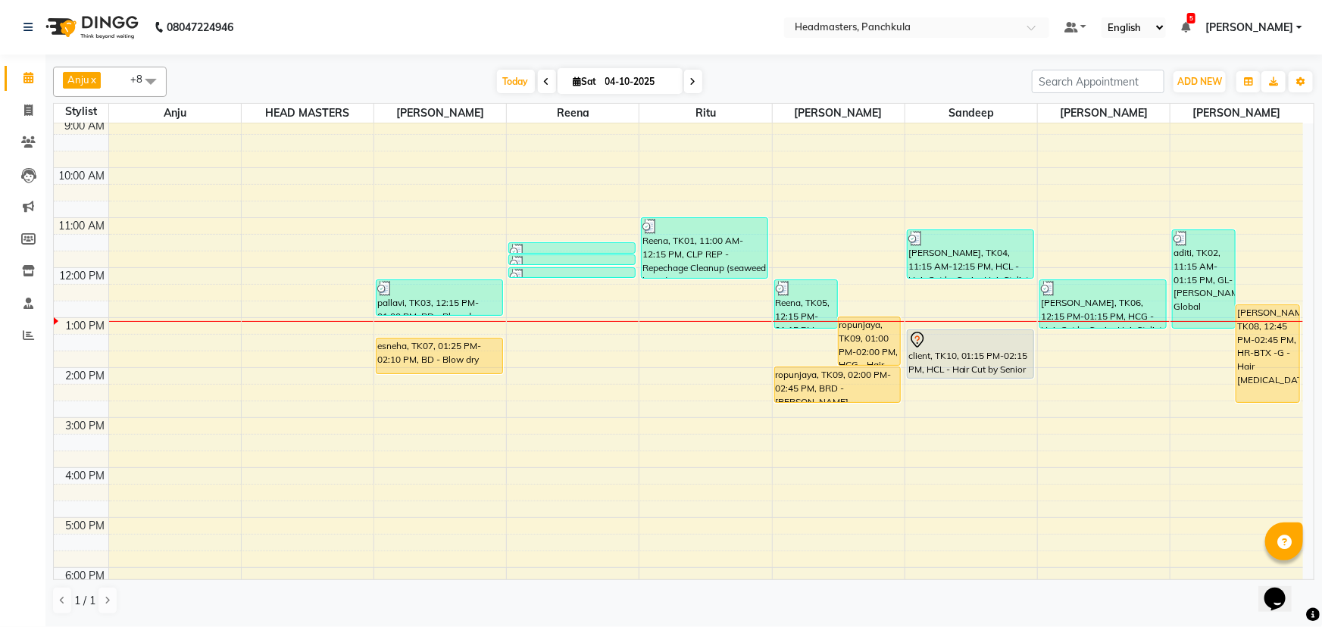
scroll to position [52, 0]
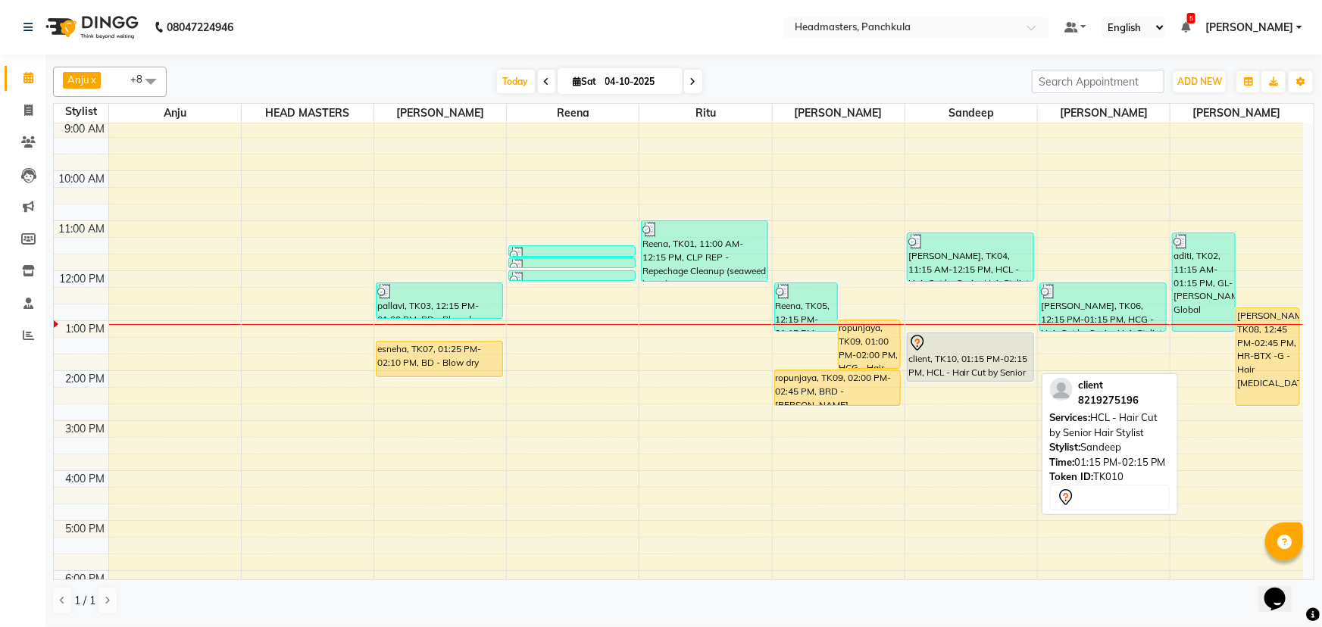
click at [659, 270] on div "client, TK10, 01:15 PM-02:15 PM, HCL - Hair Cut by Senior Hair Stylist" at bounding box center [970, 357] width 126 height 48
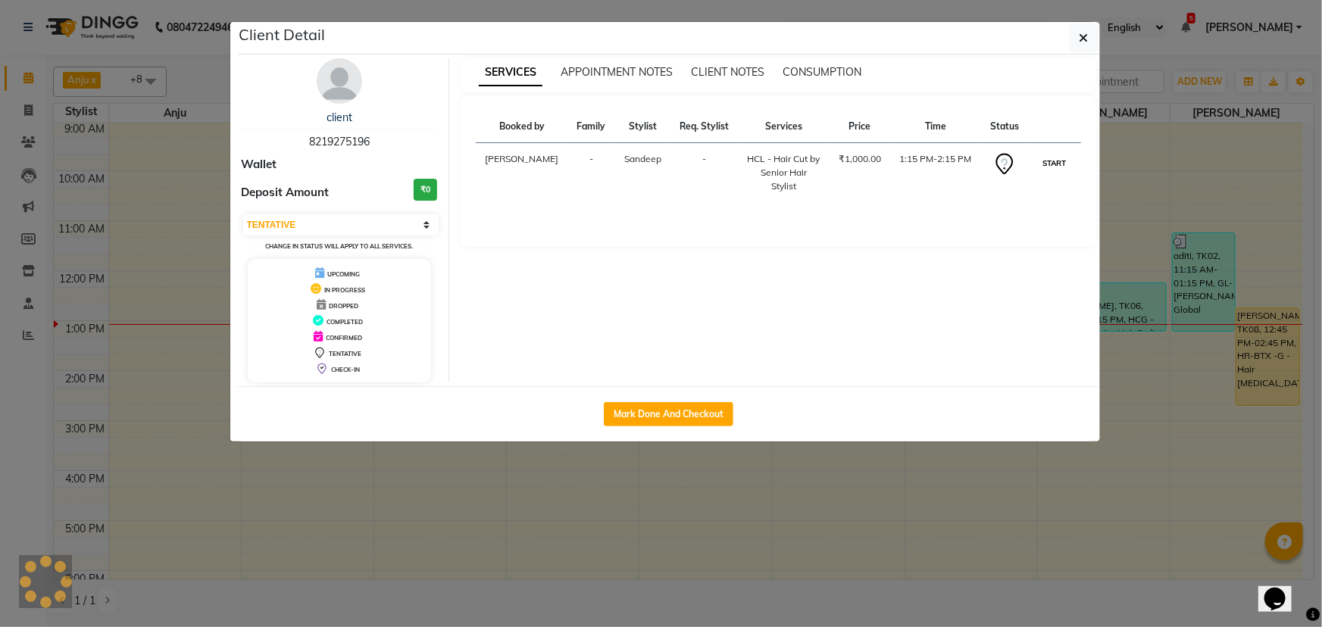
click at [659, 173] on button "START" at bounding box center [1053, 163] width 31 height 19
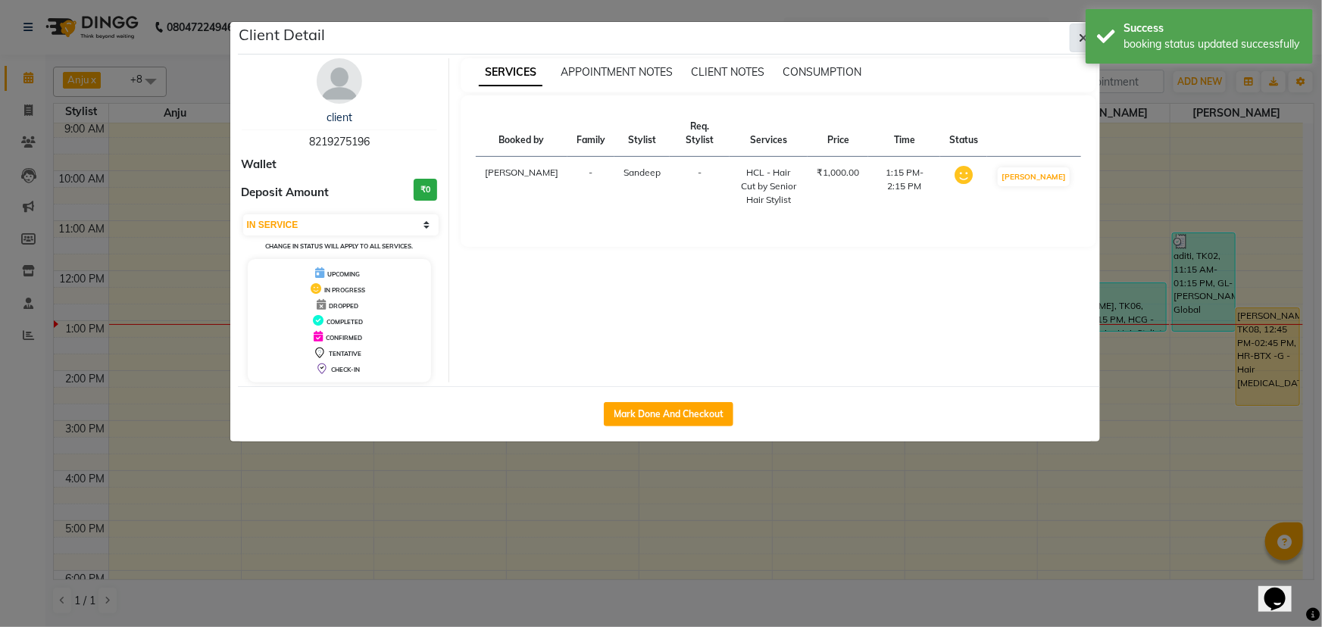
click at [659, 34] on button "button" at bounding box center [1084, 37] width 29 height 29
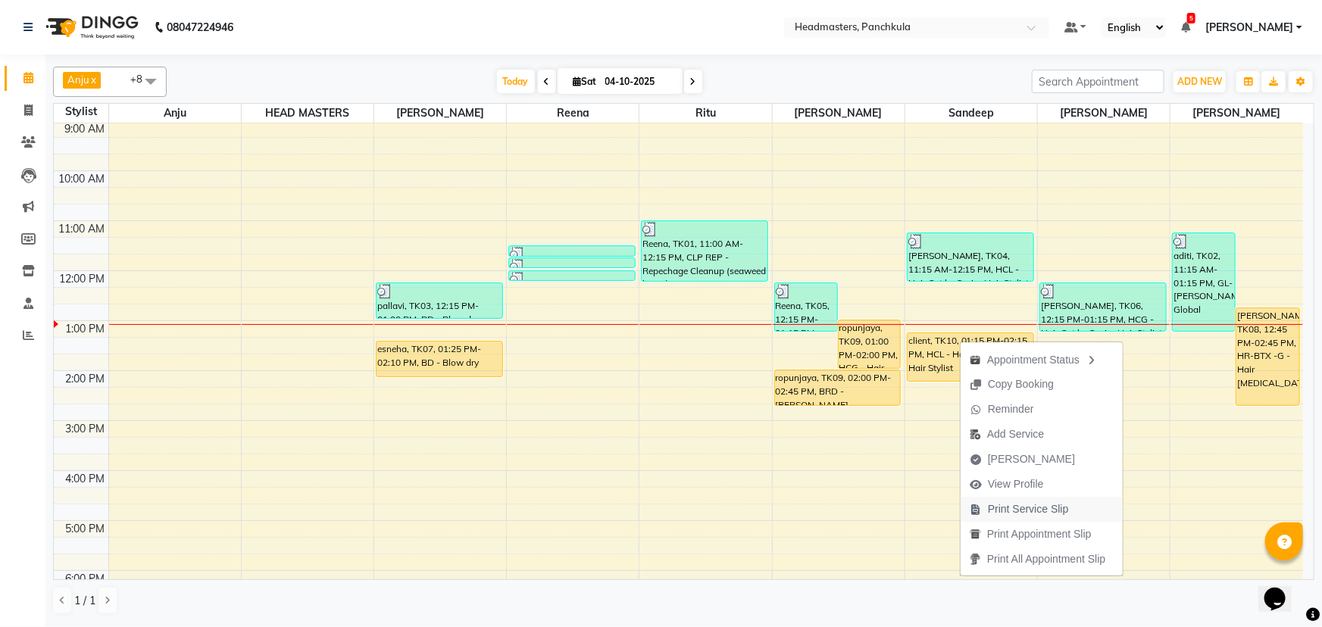
click at [659, 270] on span "Print Service Slip" at bounding box center [1028, 509] width 81 height 16
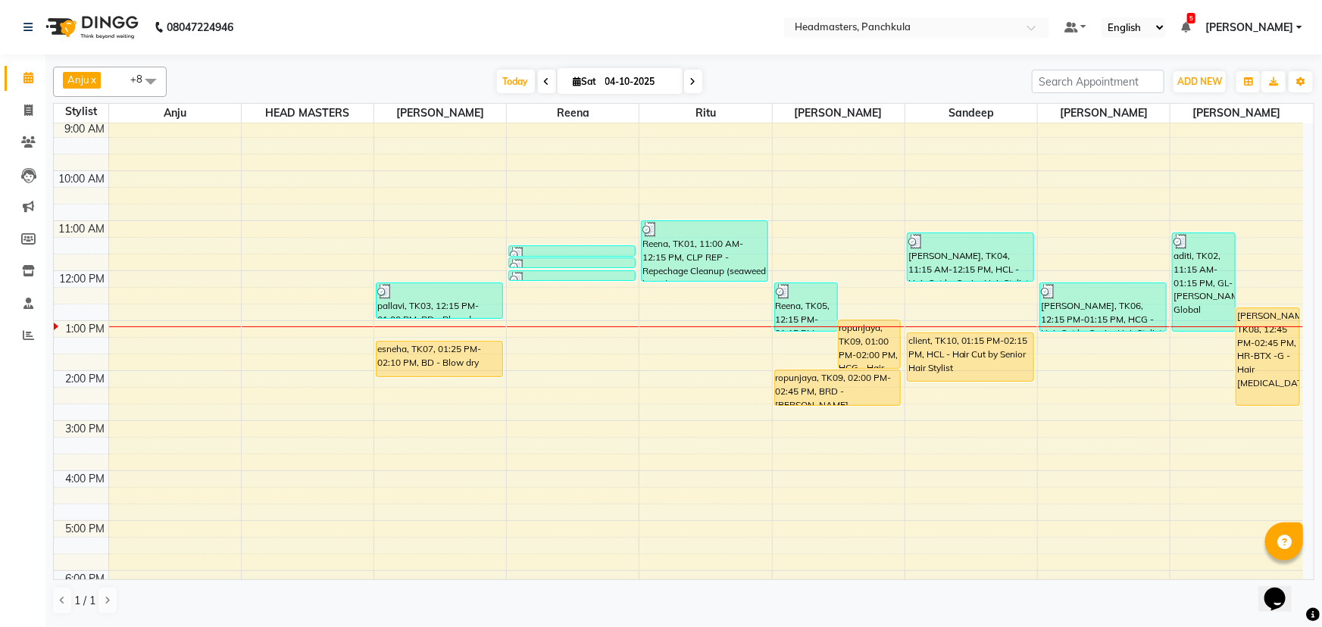
click at [544, 80] on icon at bounding box center [547, 81] width 6 height 9
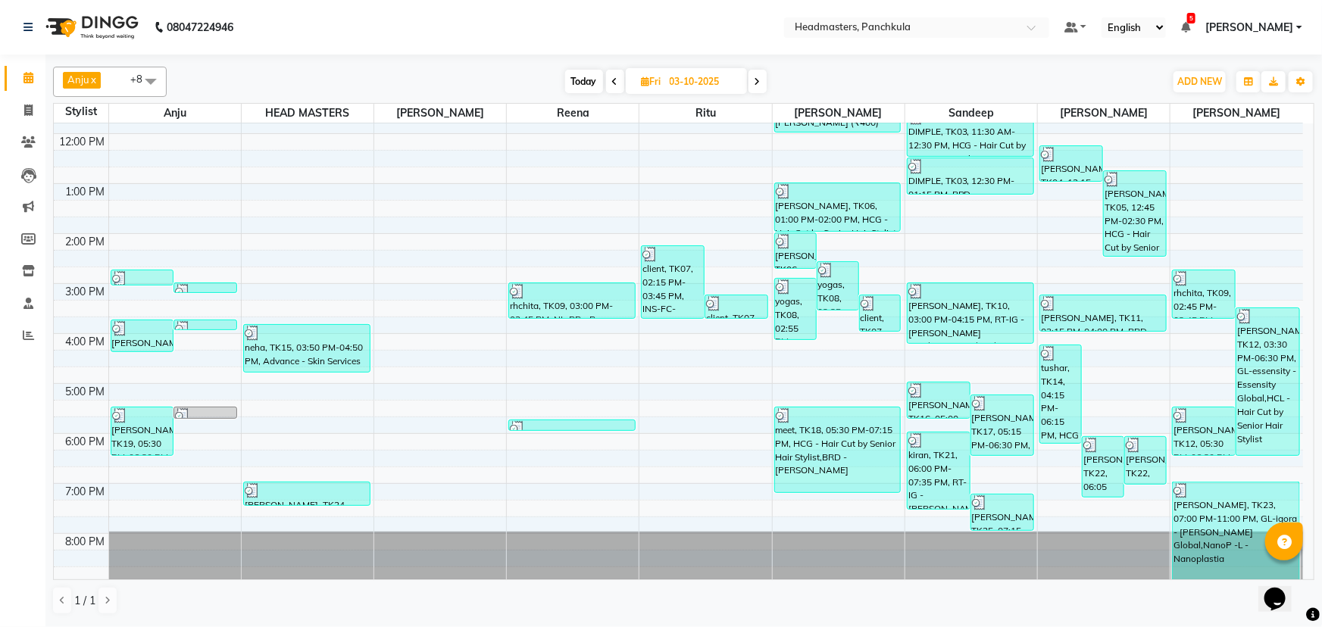
click at [659, 86] on span at bounding box center [757, 81] width 18 height 23
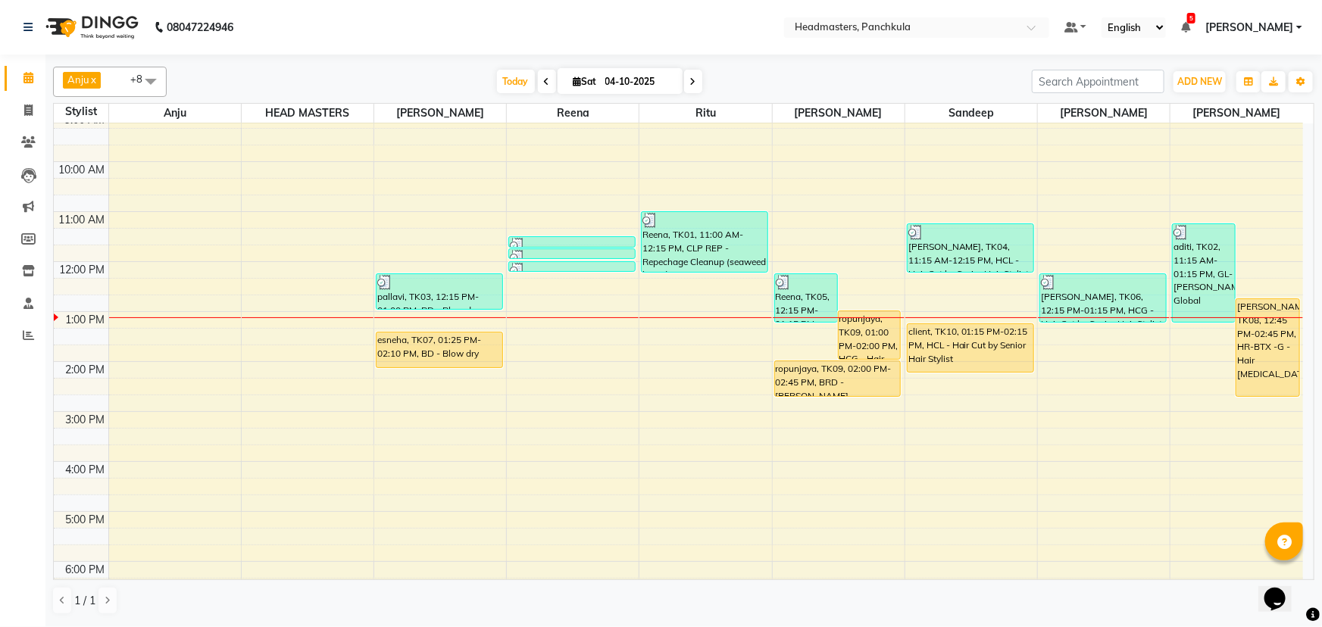
scroll to position [52, 0]
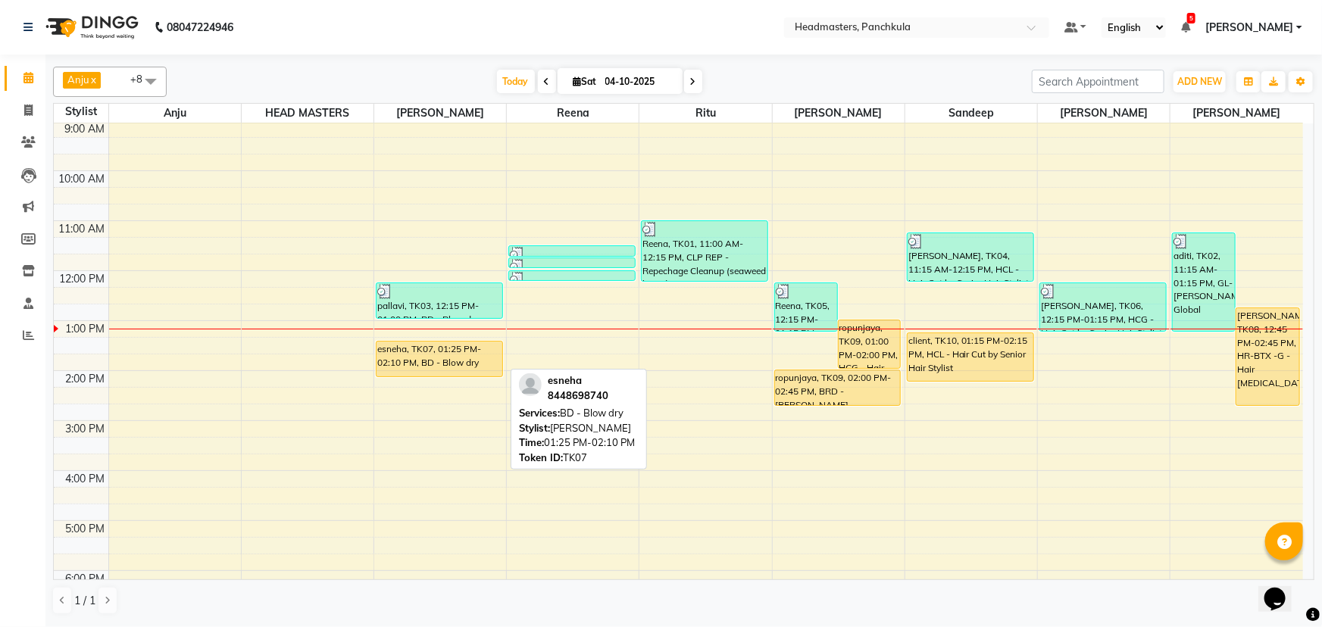
click at [439, 270] on div "esneha, TK07, 01:25 PM-02:10 PM, BD - Blow dry" at bounding box center [439, 359] width 126 height 35
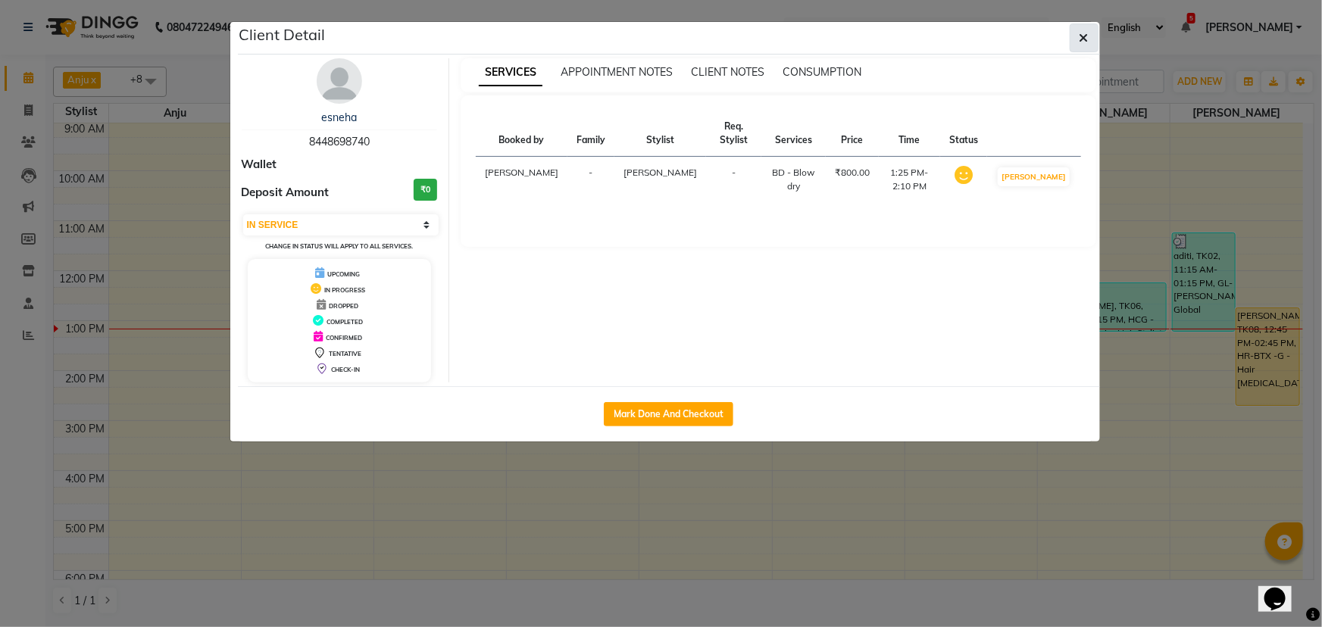
click at [659, 38] on icon "button" at bounding box center [1083, 38] width 9 height 12
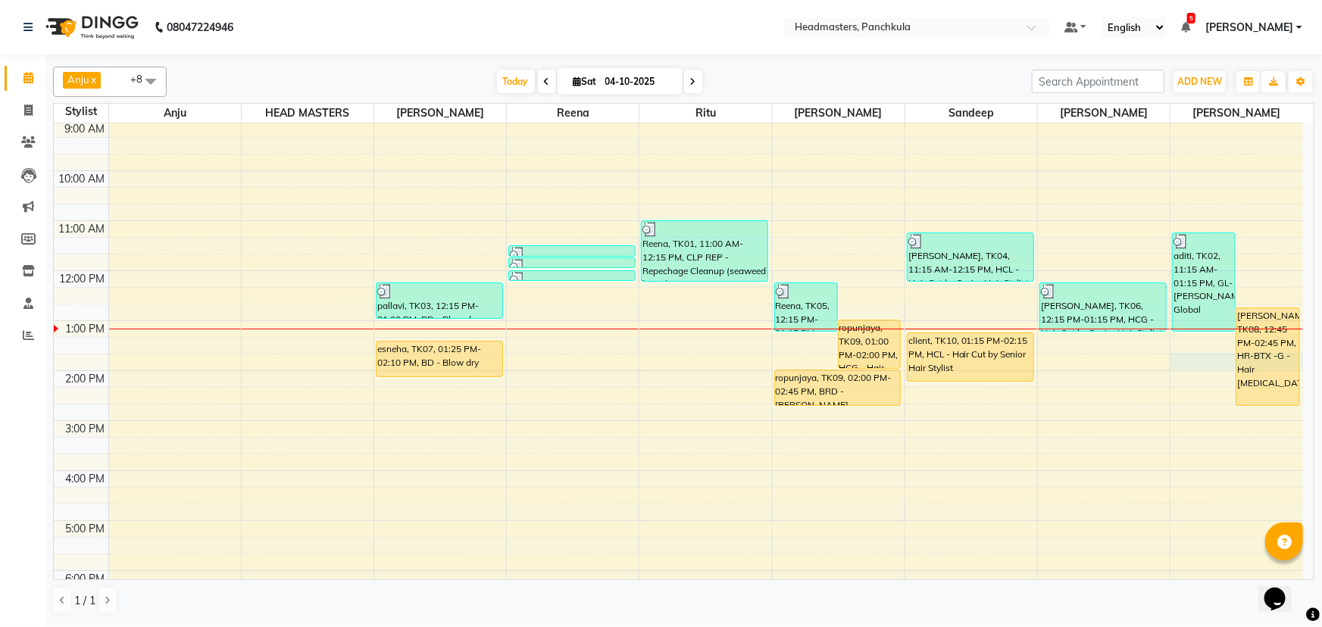
click at [659, 270] on div "8:00 AM 9:00 AM 10:00 AM 11:00 AM 12:00 PM 1:00 PM 2:00 PM 3:00 PM 4:00 PM 5:00…" at bounding box center [678, 395] width 1249 height 649
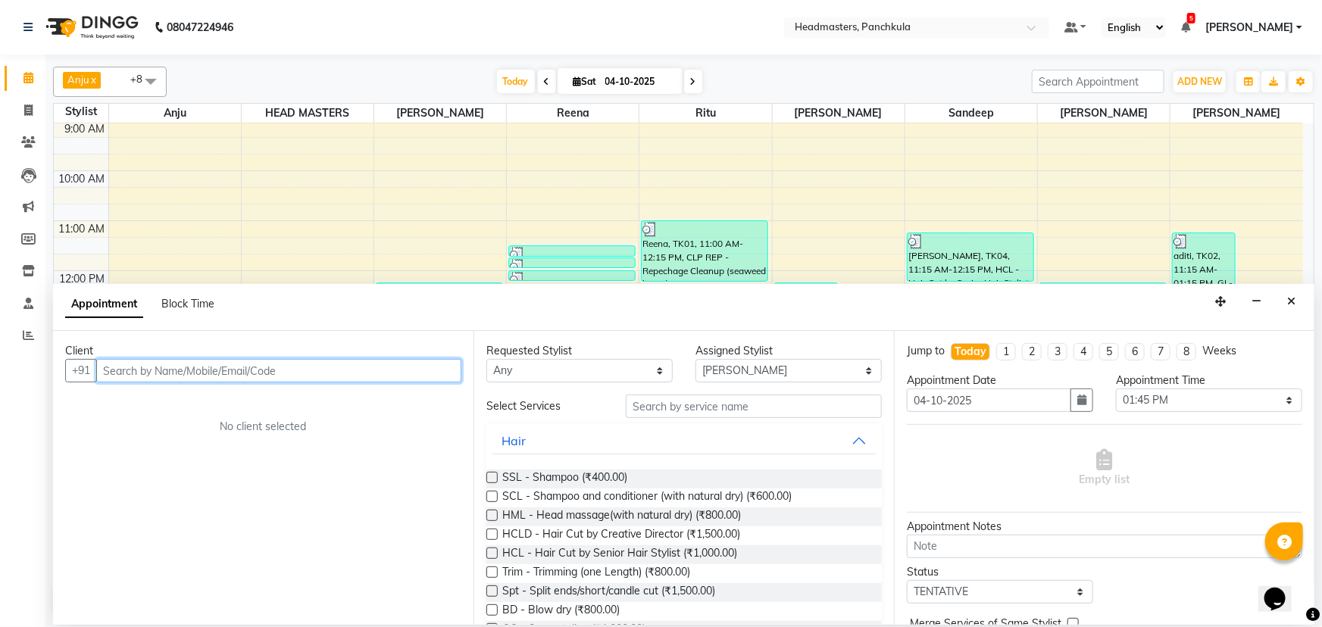
click at [111, 270] on input "text" at bounding box center [278, 370] width 365 height 23
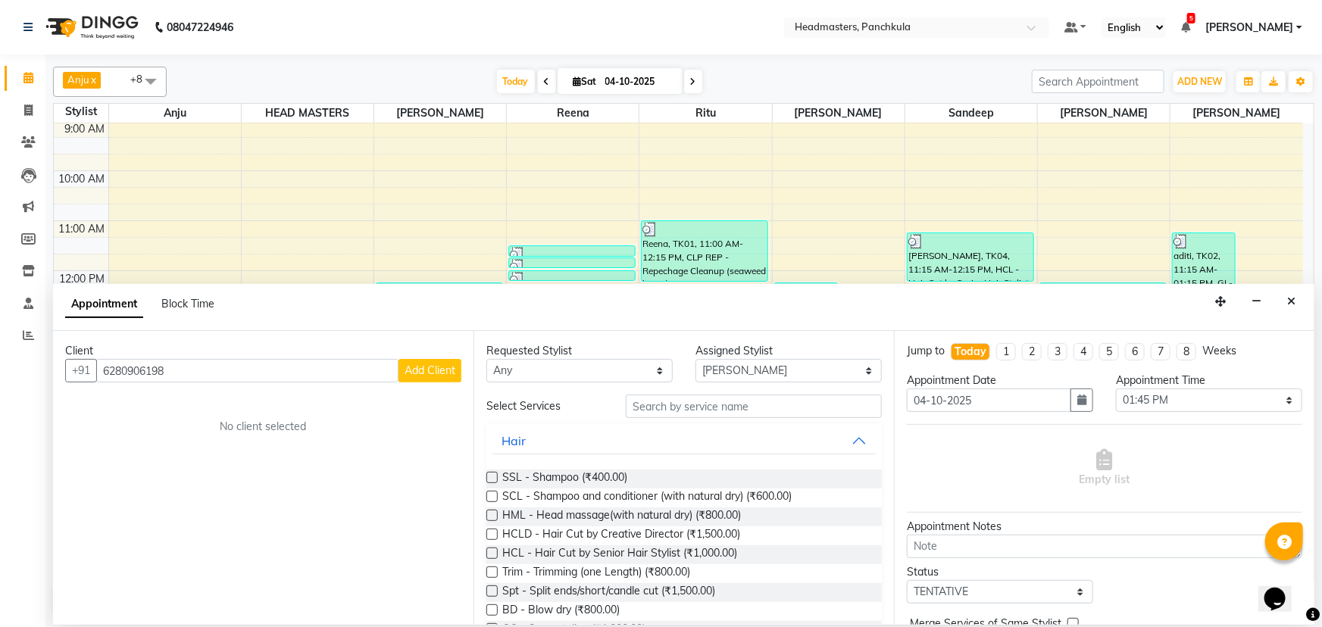
click at [428, 270] on span "Add Client" at bounding box center [429, 371] width 51 height 14
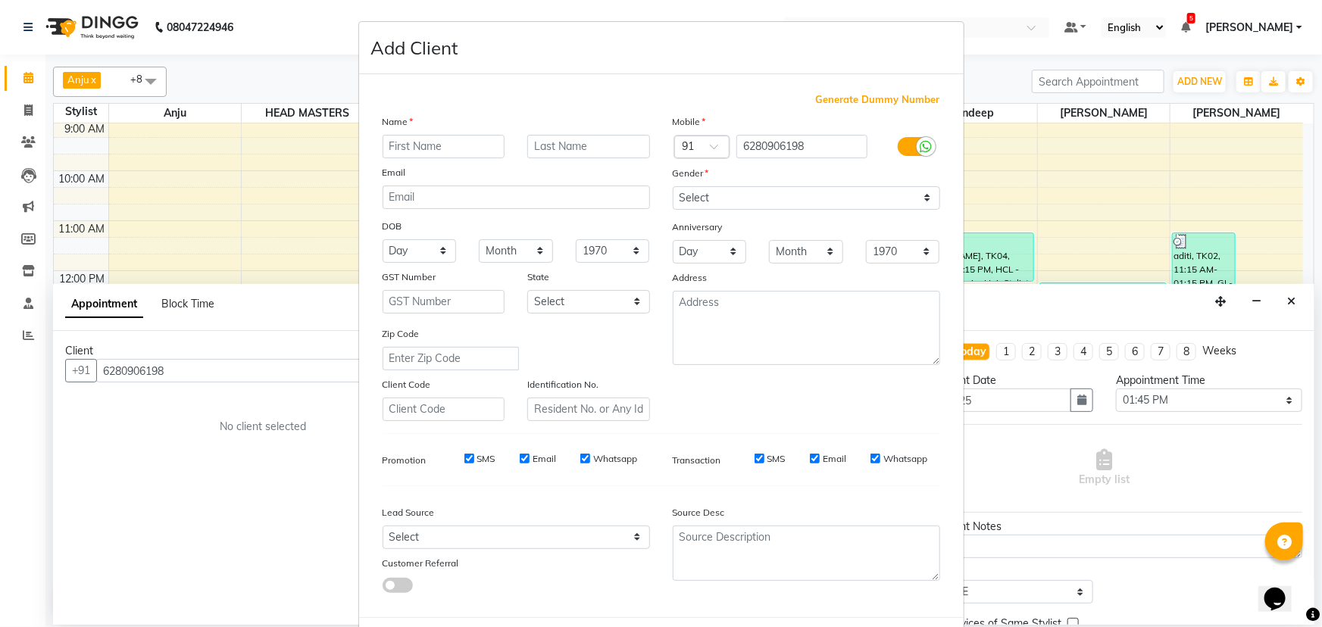
click at [398, 146] on input "text" at bounding box center [444, 146] width 123 height 23
click at [389, 142] on input "text" at bounding box center [444, 146] width 123 height 23
click at [659, 192] on select "Select [DEMOGRAPHIC_DATA] [DEMOGRAPHIC_DATA] Other Prefer Not To Say" at bounding box center [806, 197] width 267 height 23
click at [659, 186] on select "Select [DEMOGRAPHIC_DATA] [DEMOGRAPHIC_DATA] Other Prefer Not To Say" at bounding box center [806, 197] width 267 height 23
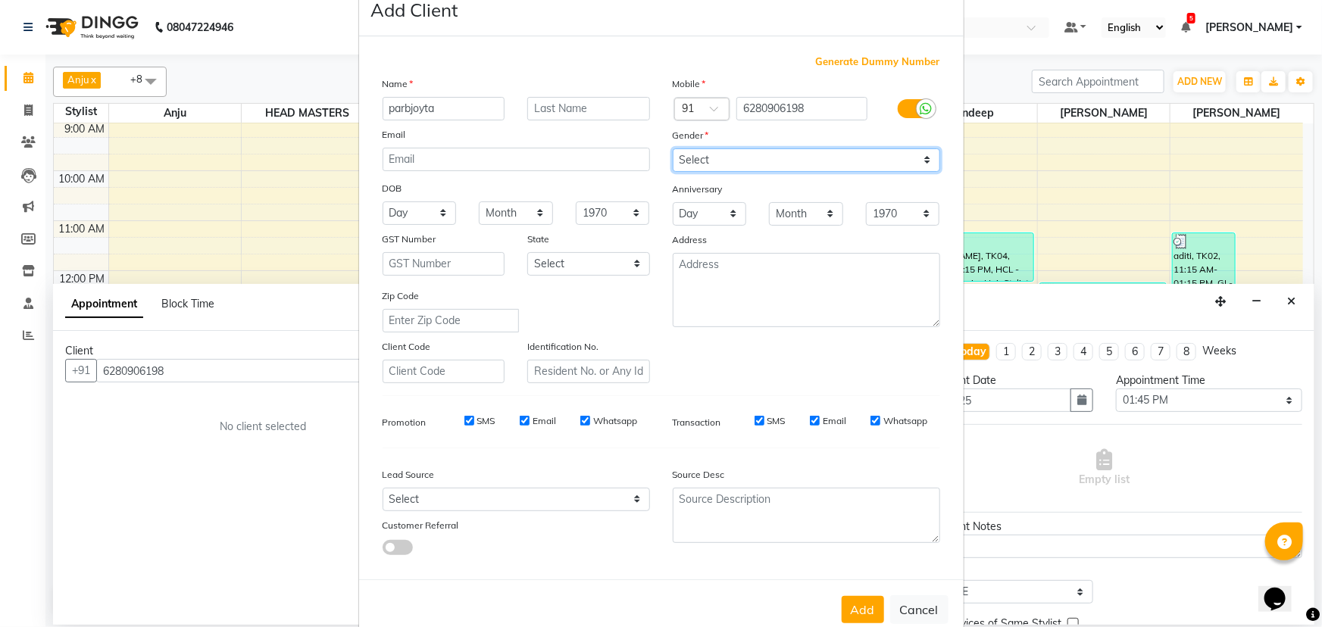
scroll to position [76, 0]
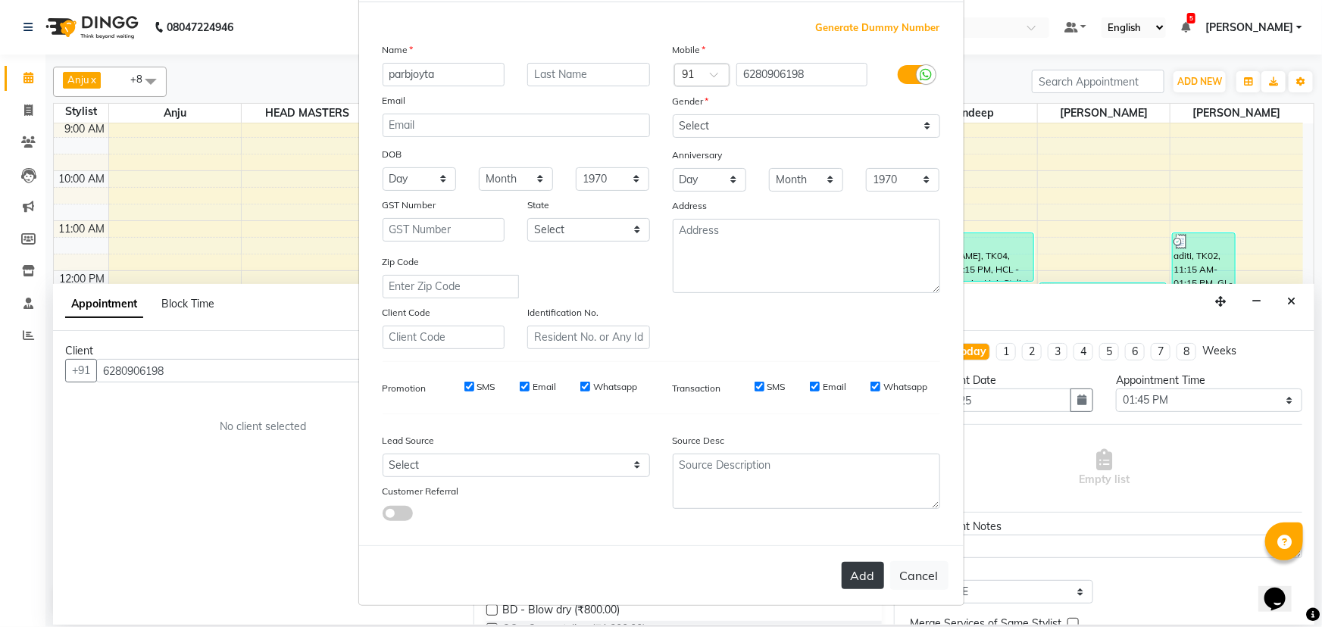
click at [659, 270] on button "Add" at bounding box center [863, 575] width 42 height 27
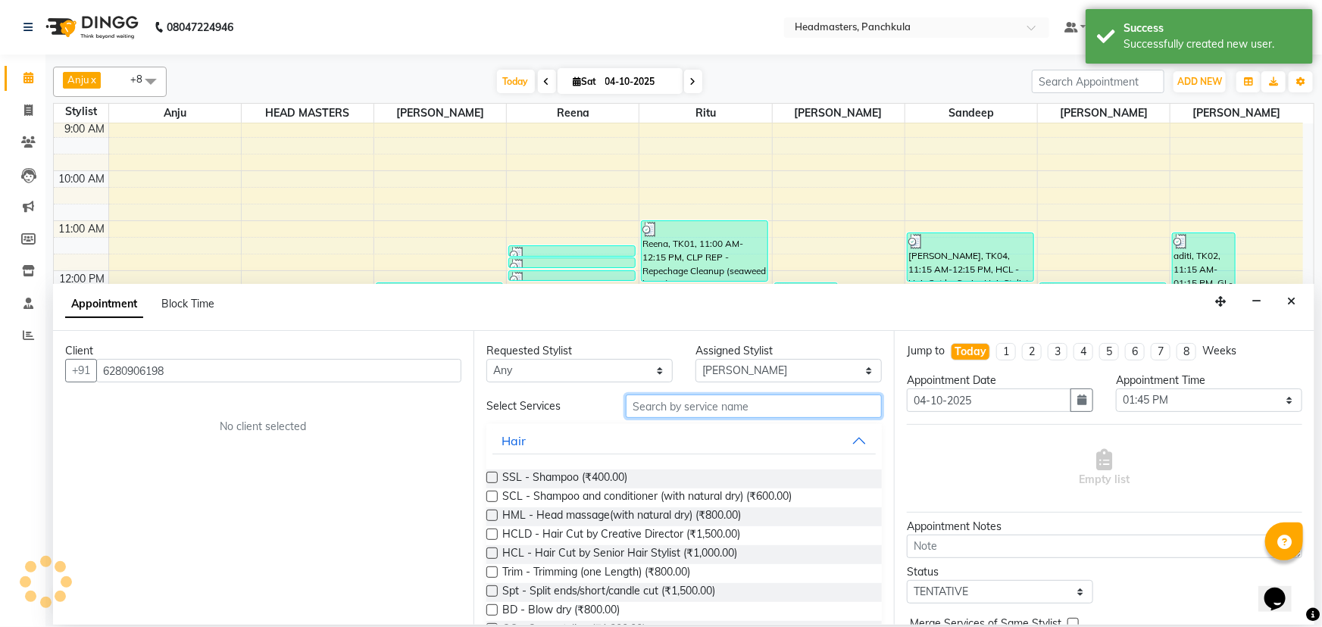
click at [656, 270] on input "text" at bounding box center [754, 406] width 256 height 23
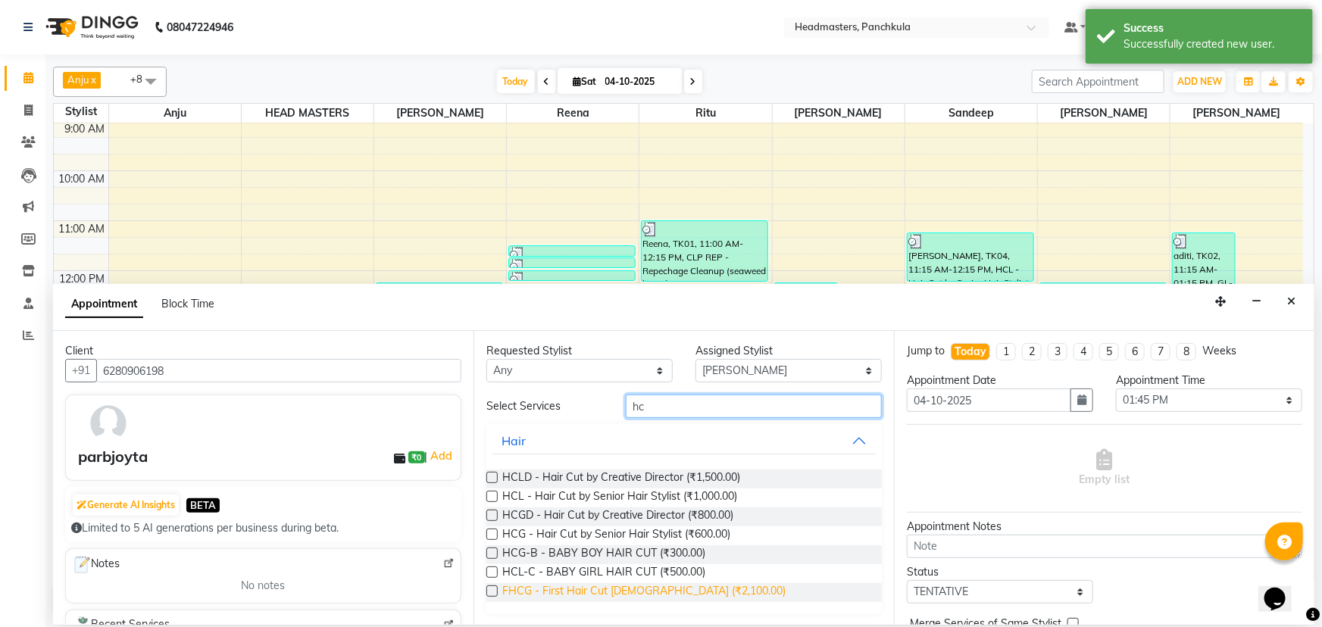
scroll to position [1, 0]
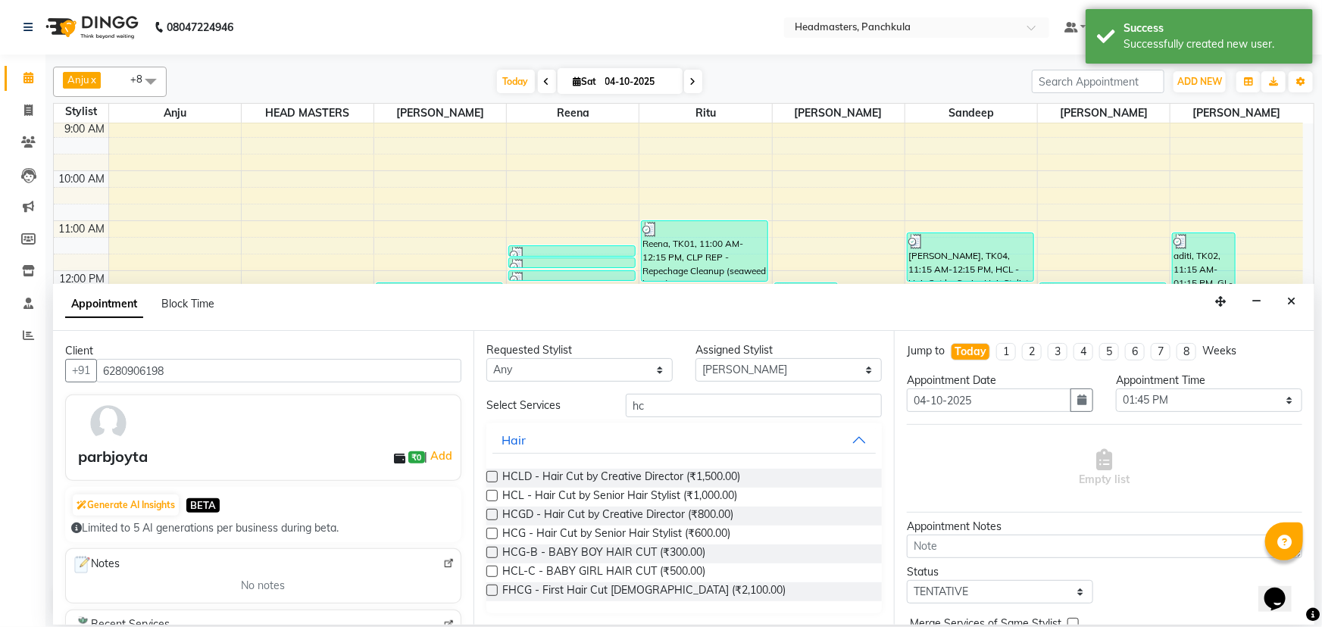
click at [492, 270] on label at bounding box center [491, 495] width 11 height 11
click at [492, 270] on input "checkbox" at bounding box center [491, 497] width 10 height 10
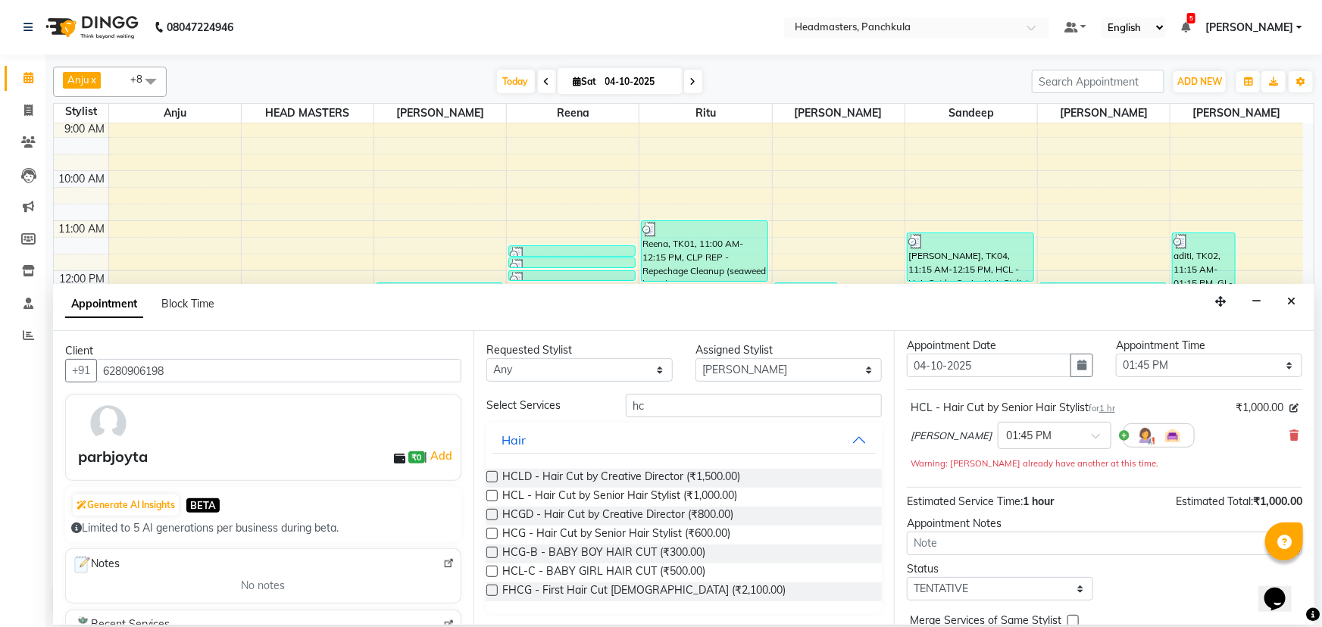
scroll to position [68, 0]
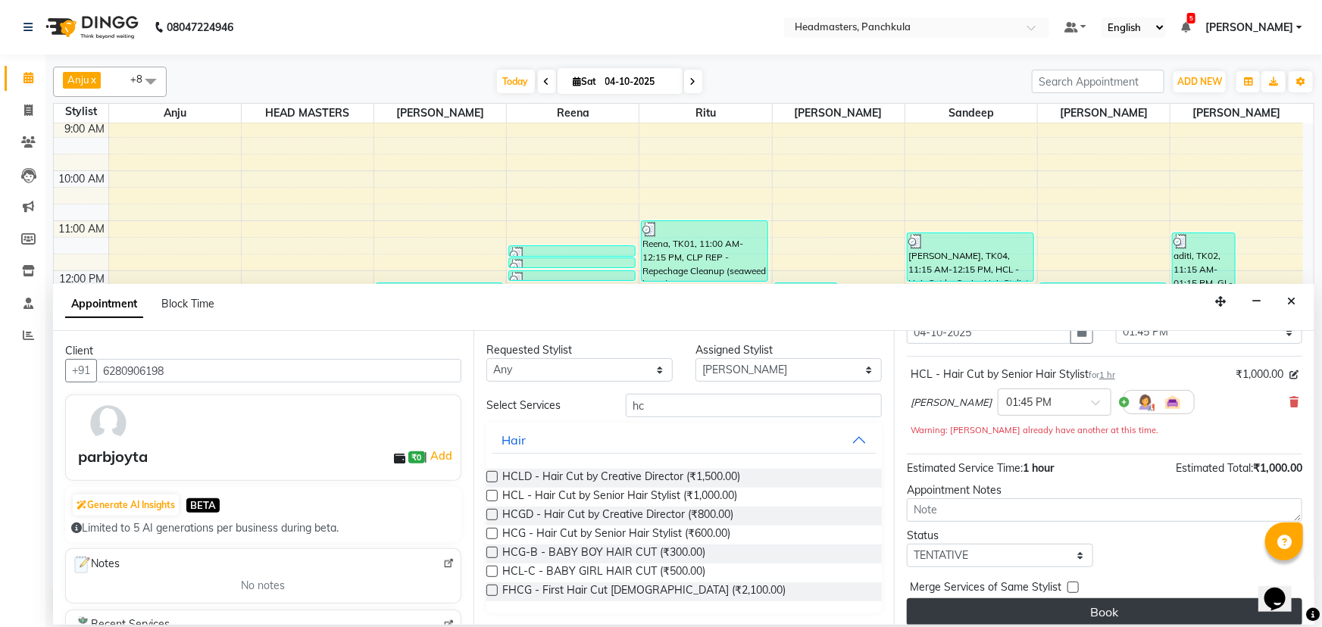
click at [659, 270] on button "Book" at bounding box center [1104, 611] width 395 height 27
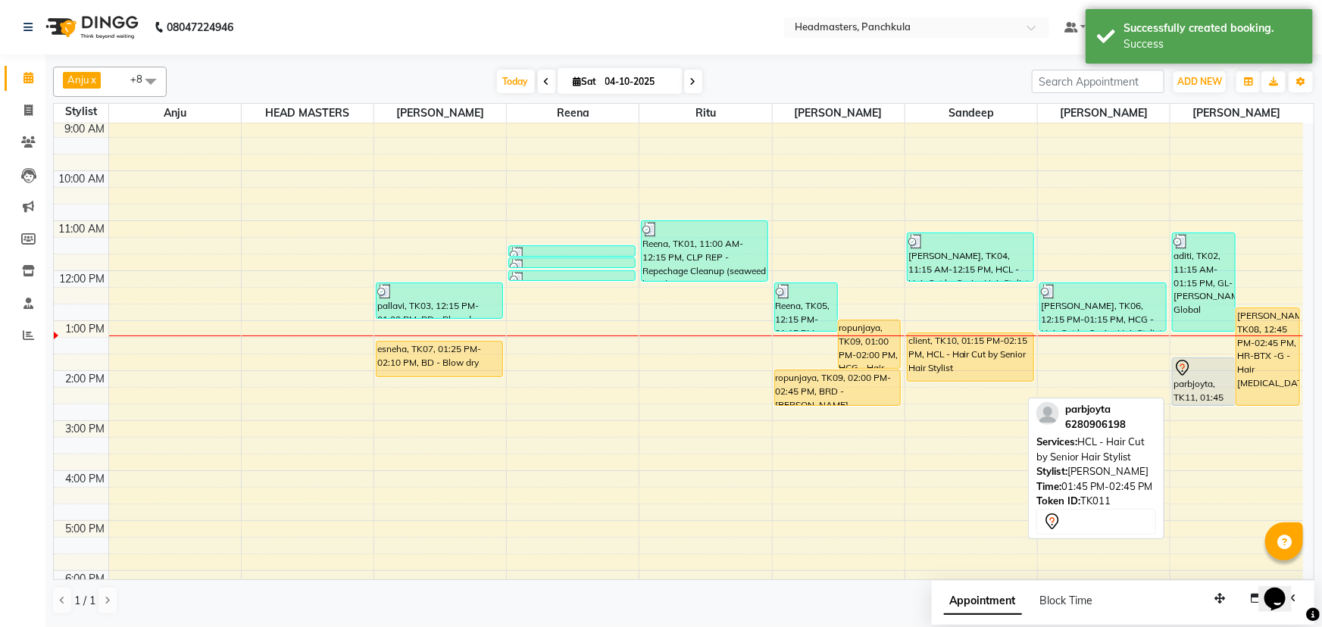
click at [659, 270] on div "parbjoyta, TK11, 01:45 PM-02:45 PM, HCL - Hair Cut by Senior Hair Stylist" at bounding box center [1204, 381] width 62 height 47
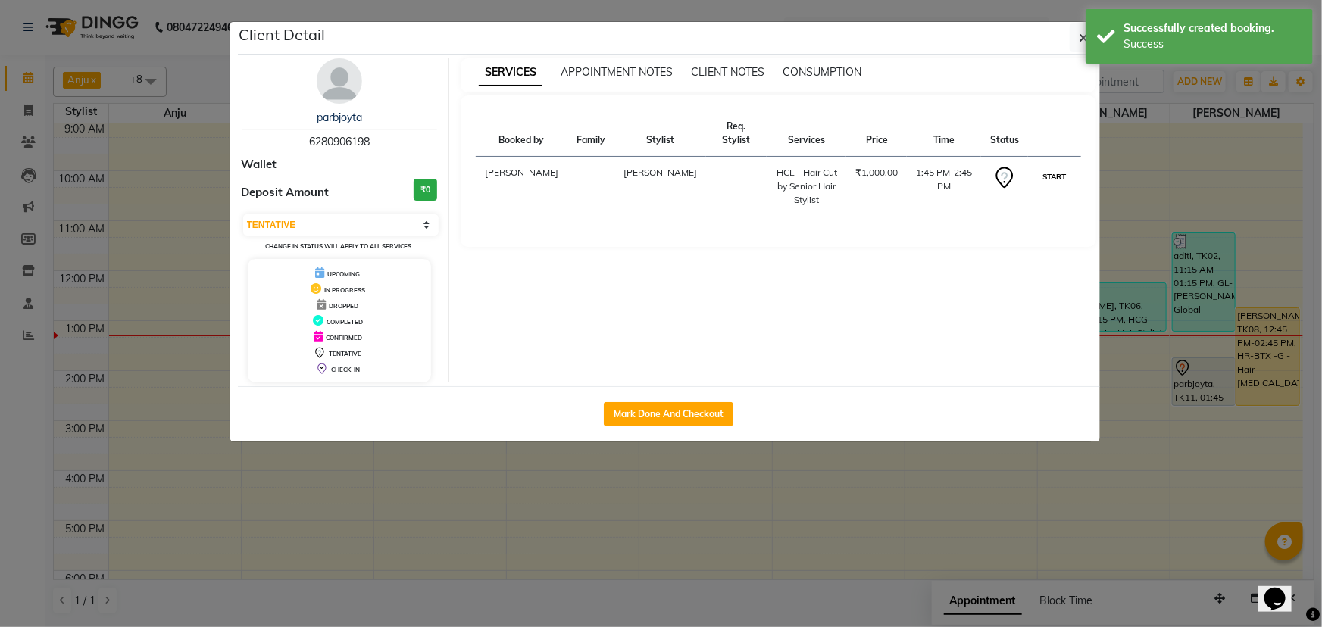
click at [659, 167] on button "START" at bounding box center [1053, 176] width 31 height 19
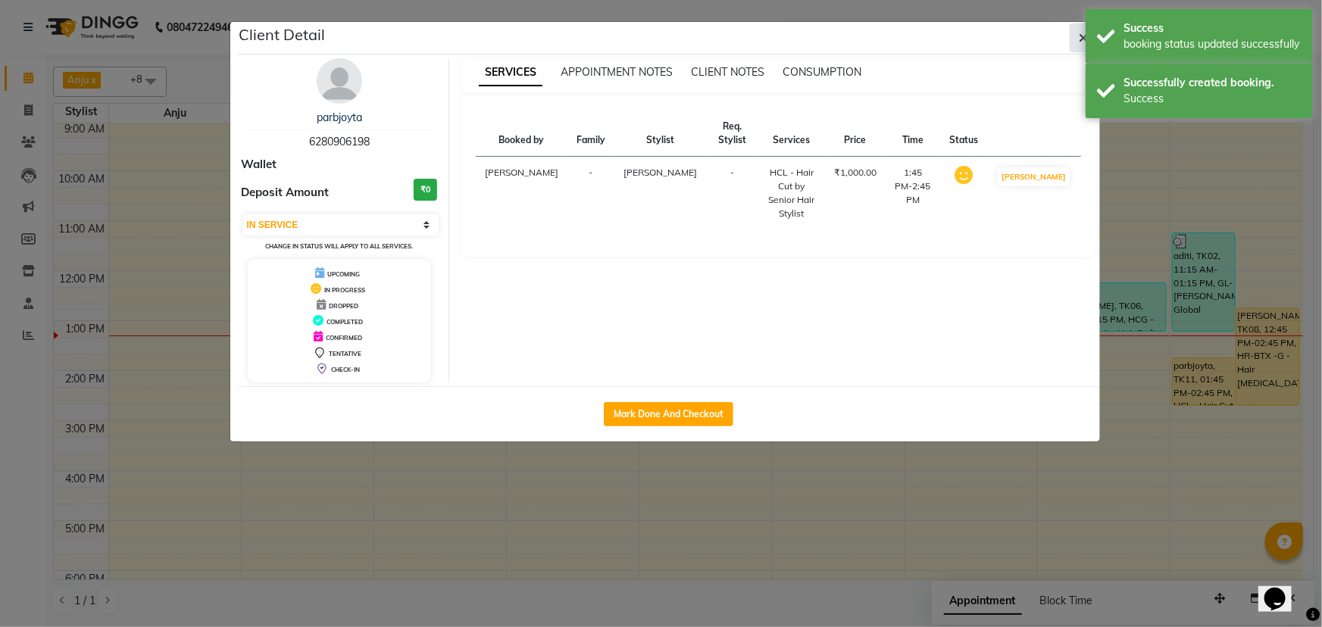
click at [659, 34] on button "button" at bounding box center [1084, 37] width 29 height 29
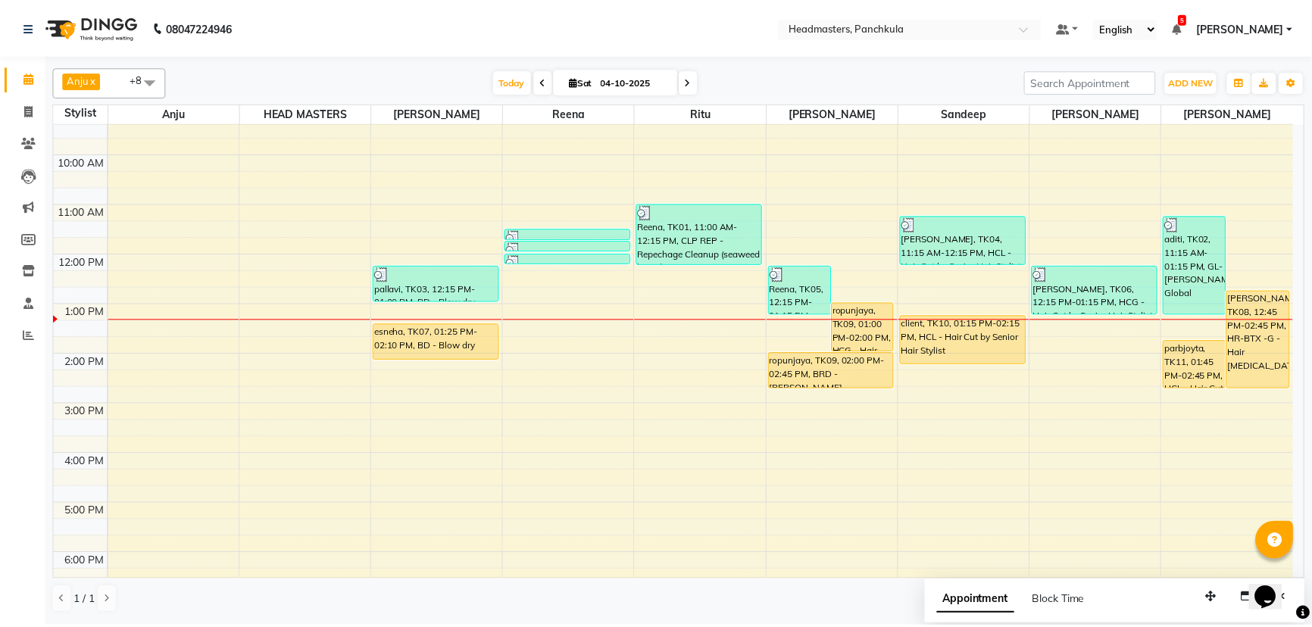
scroll to position [0, 0]
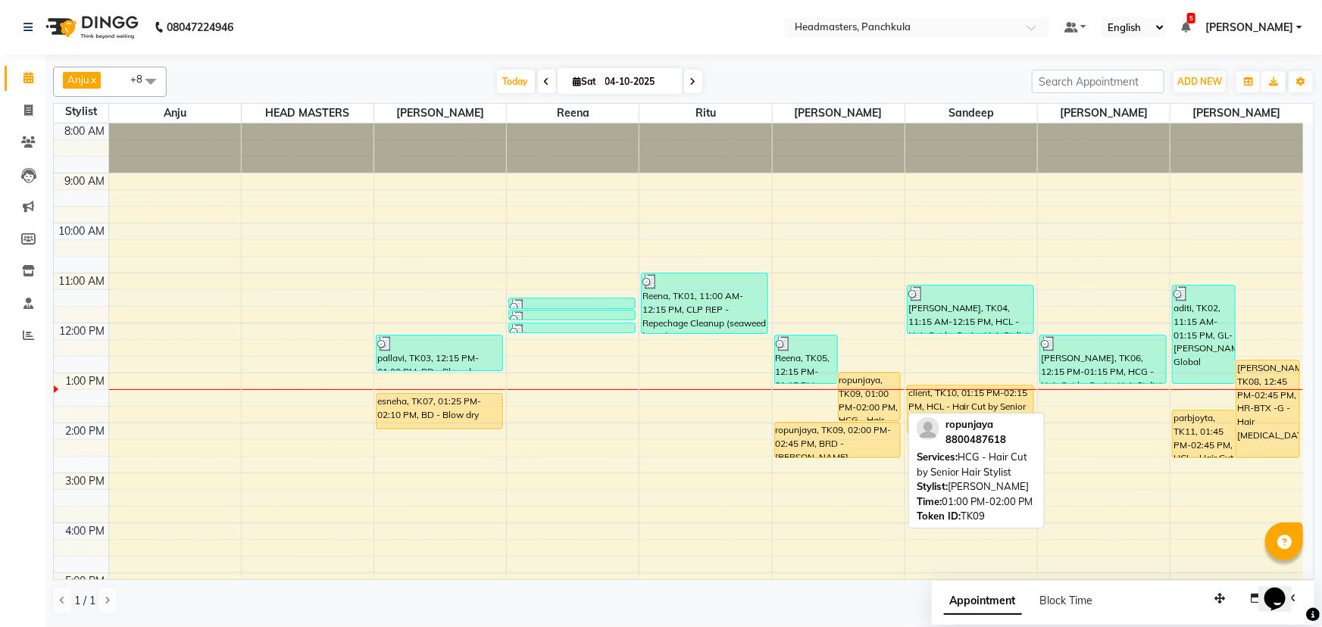
click at [659, 270] on div "ropunjaya, TK09, 01:00 PM-02:00 PM, HCG - Hair Cut by Senior Hair Stylist" at bounding box center [870, 397] width 62 height 48
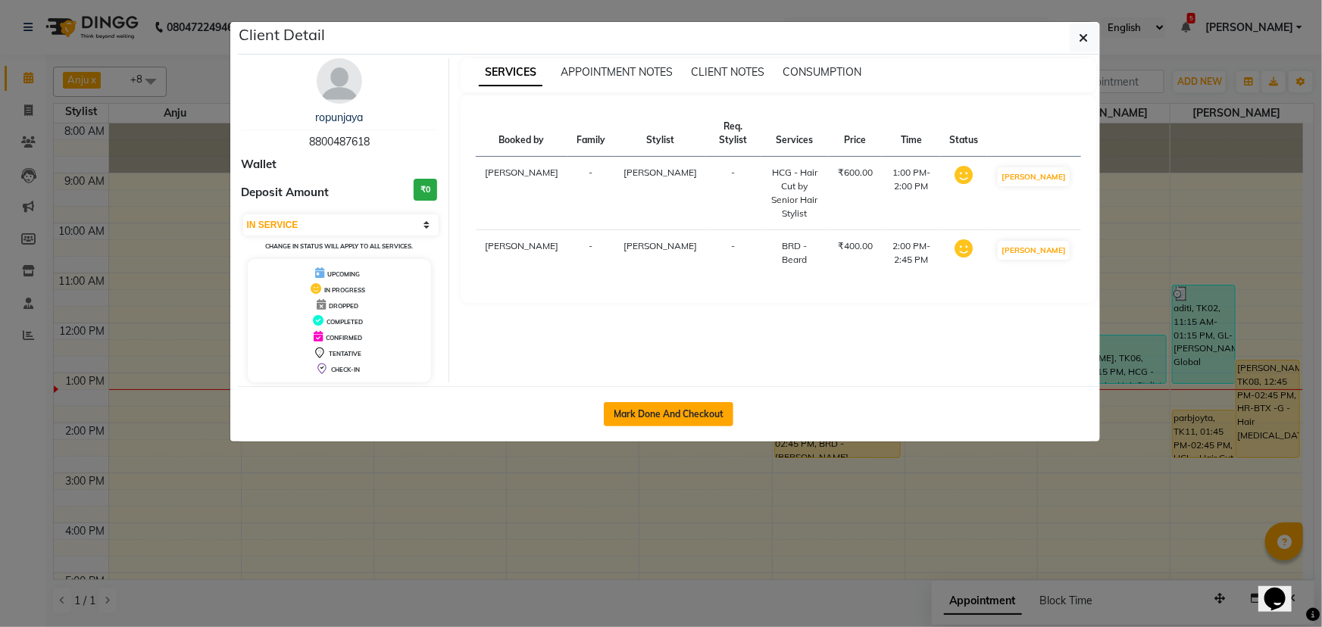
click at [659, 270] on button "Mark Done And Checkout" at bounding box center [669, 414] width 130 height 24
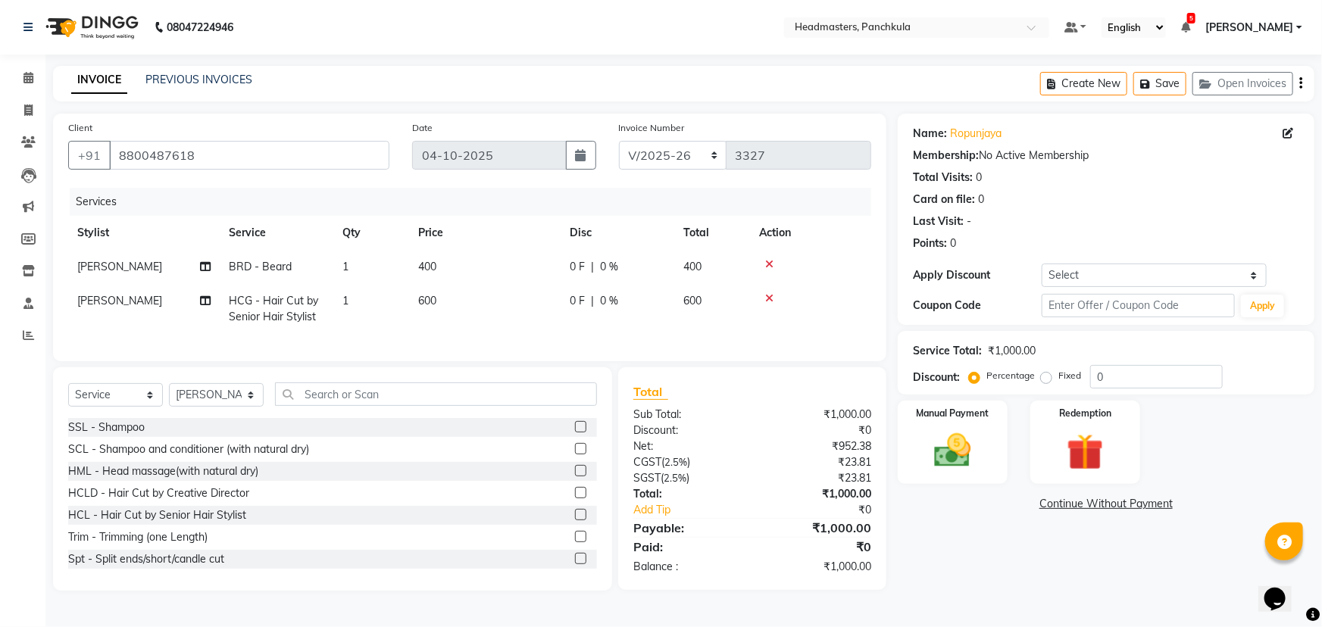
click at [594, 270] on div "0 F | 0 %" at bounding box center [617, 301] width 95 height 16
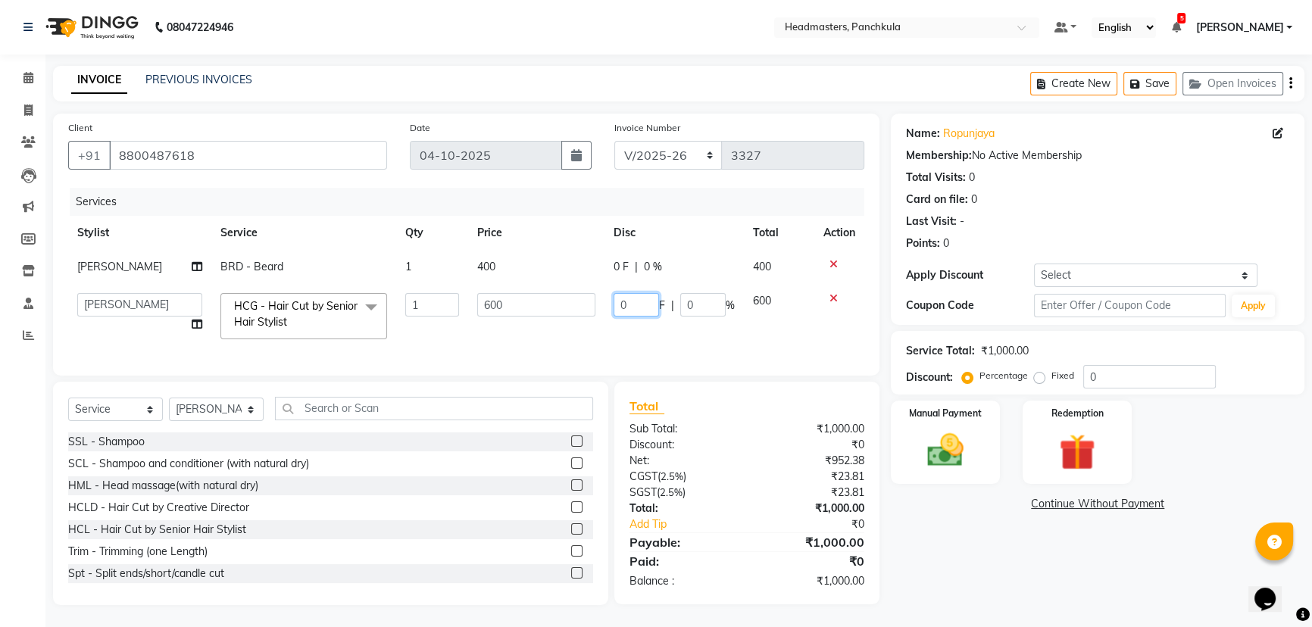
click at [630, 270] on input "0" at bounding box center [636, 304] width 45 height 23
click at [659, 270] on div "Name: Ropunjaya Membership: No Active Membership Total Visits: 0 Card on file: …" at bounding box center [1103, 360] width 425 height 492
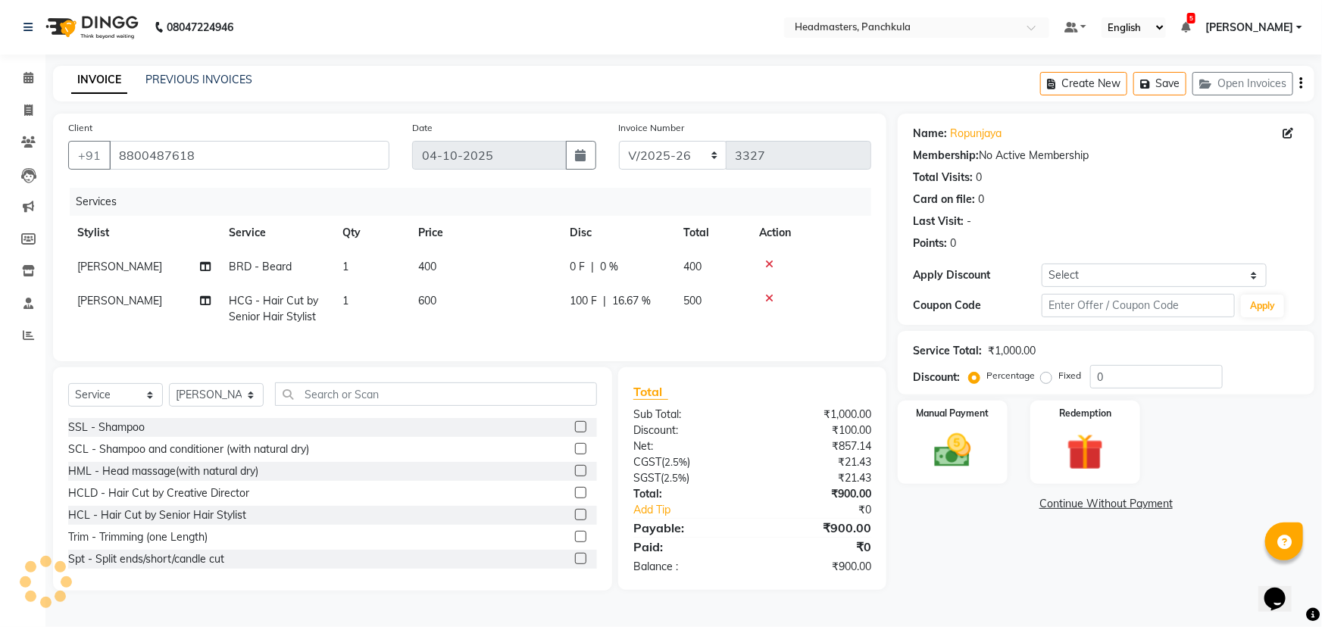
click at [628, 270] on td "0 F | 0 %" at bounding box center [618, 267] width 114 height 34
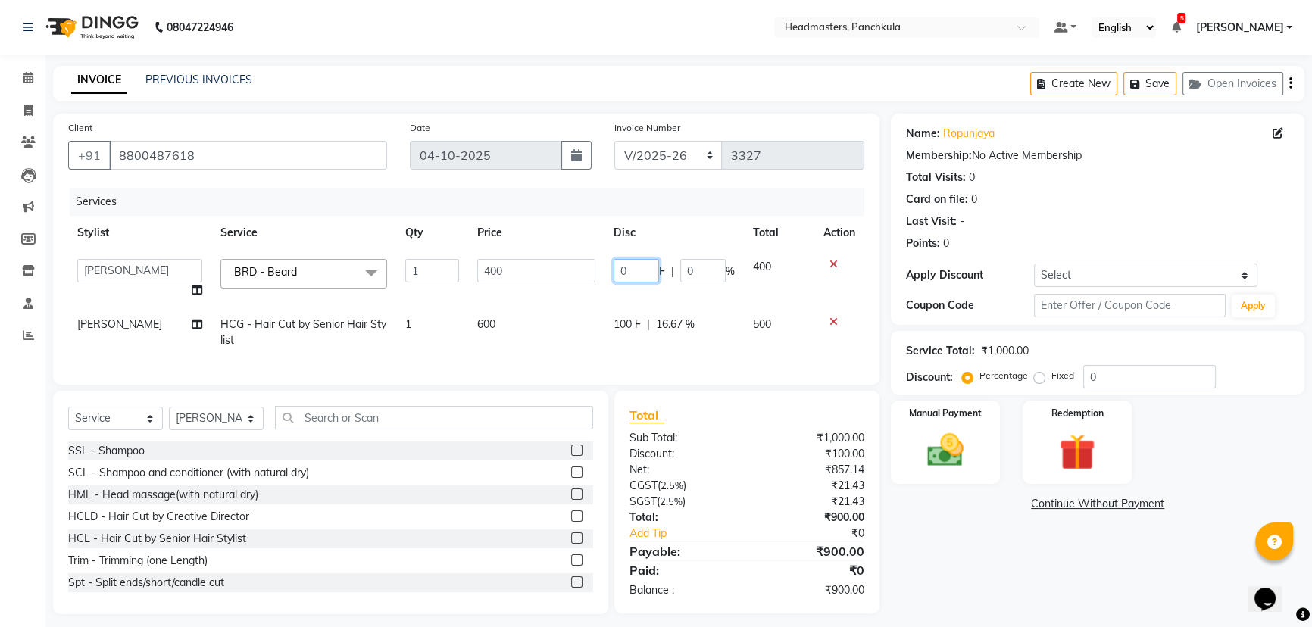
click at [636, 270] on input "0" at bounding box center [636, 270] width 45 height 23
click at [659, 270] on div "Name: Ropunjaya Membership: No Active Membership Total Visits: 0 Card on file: …" at bounding box center [1103, 364] width 425 height 501
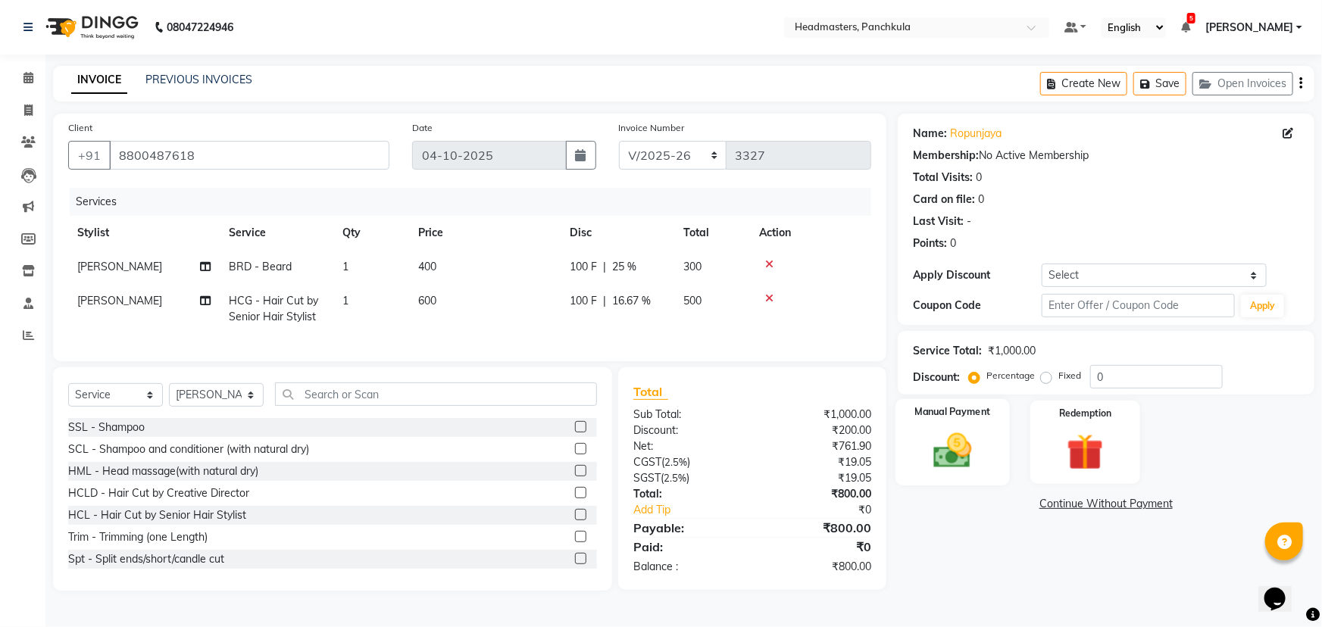
click at [659, 270] on img at bounding box center [953, 451] width 62 height 44
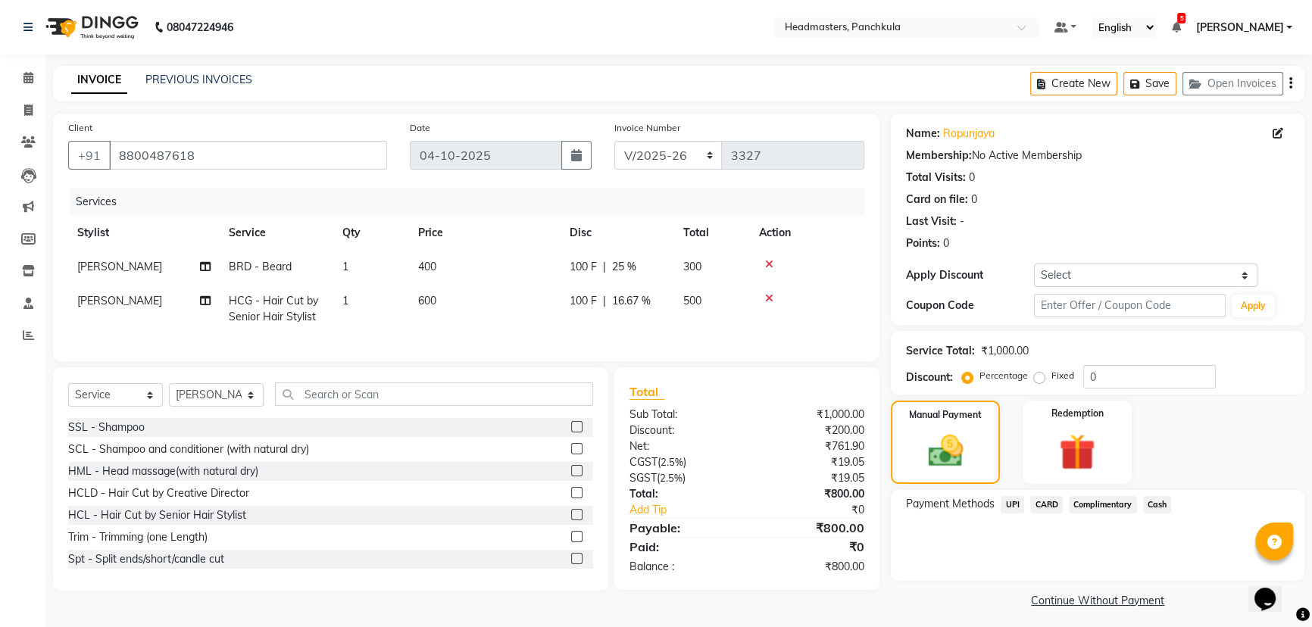
click at [659, 270] on span "UPI" at bounding box center [1012, 504] width 23 height 17
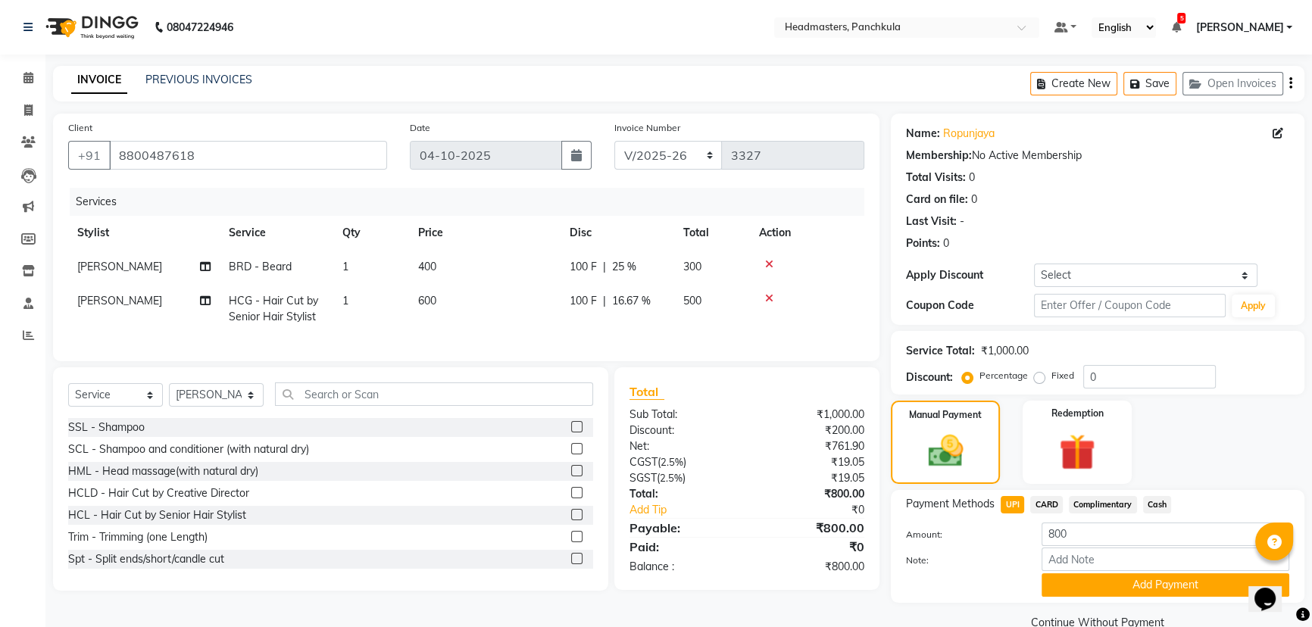
scroll to position [29, 0]
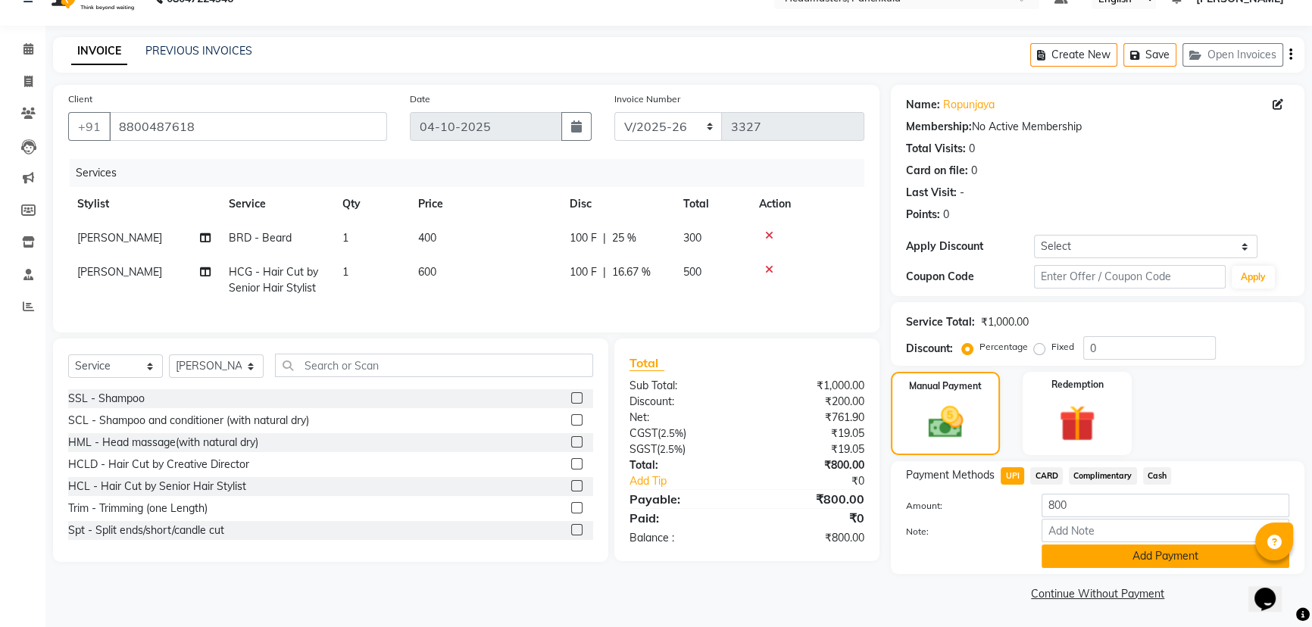
click at [659, 270] on button "Add Payment" at bounding box center [1166, 556] width 248 height 23
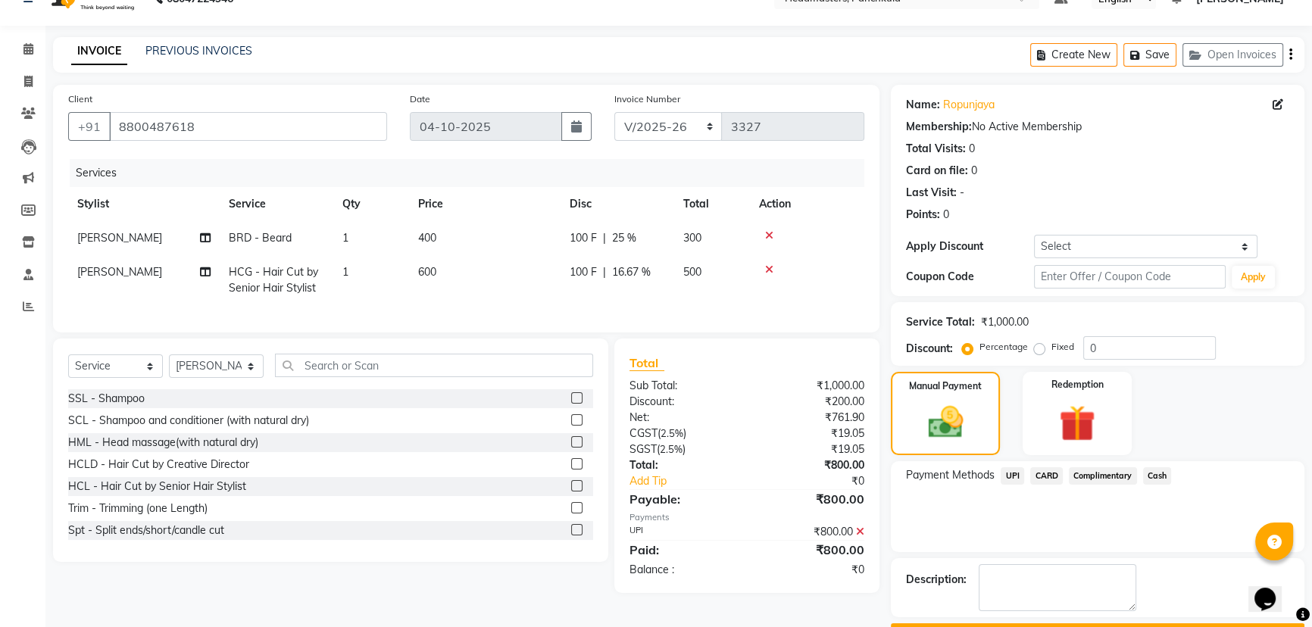
scroll to position [70, 0]
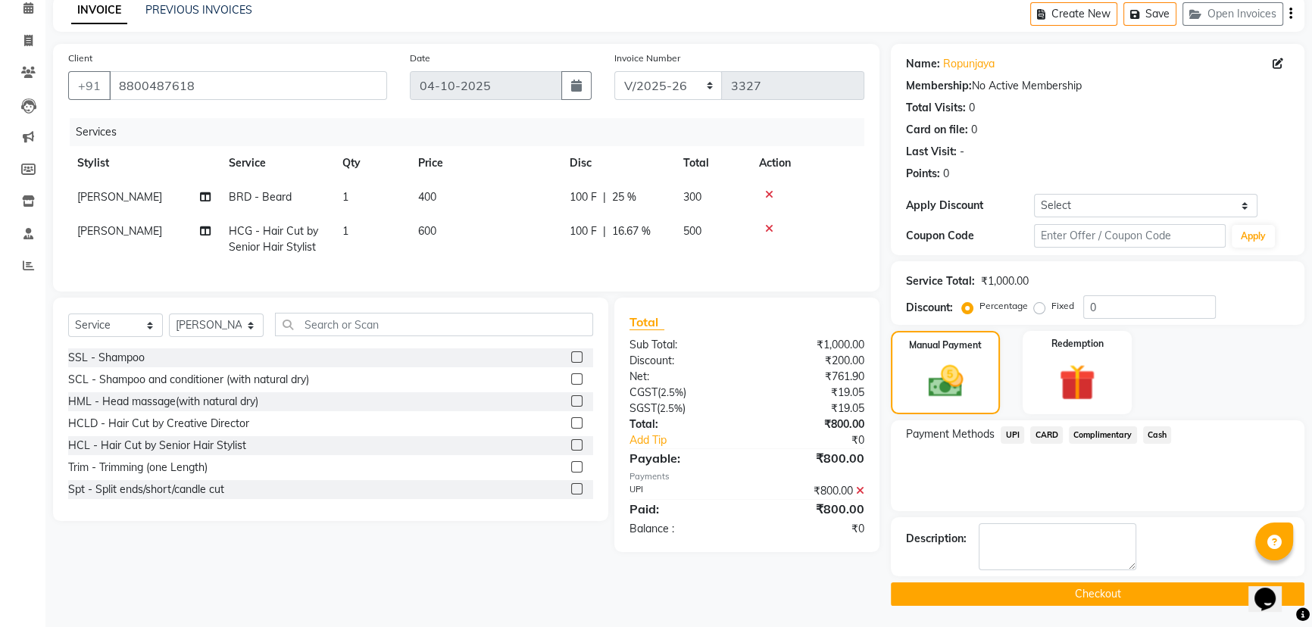
click at [659, 270] on button "Checkout" at bounding box center [1098, 593] width 414 height 23
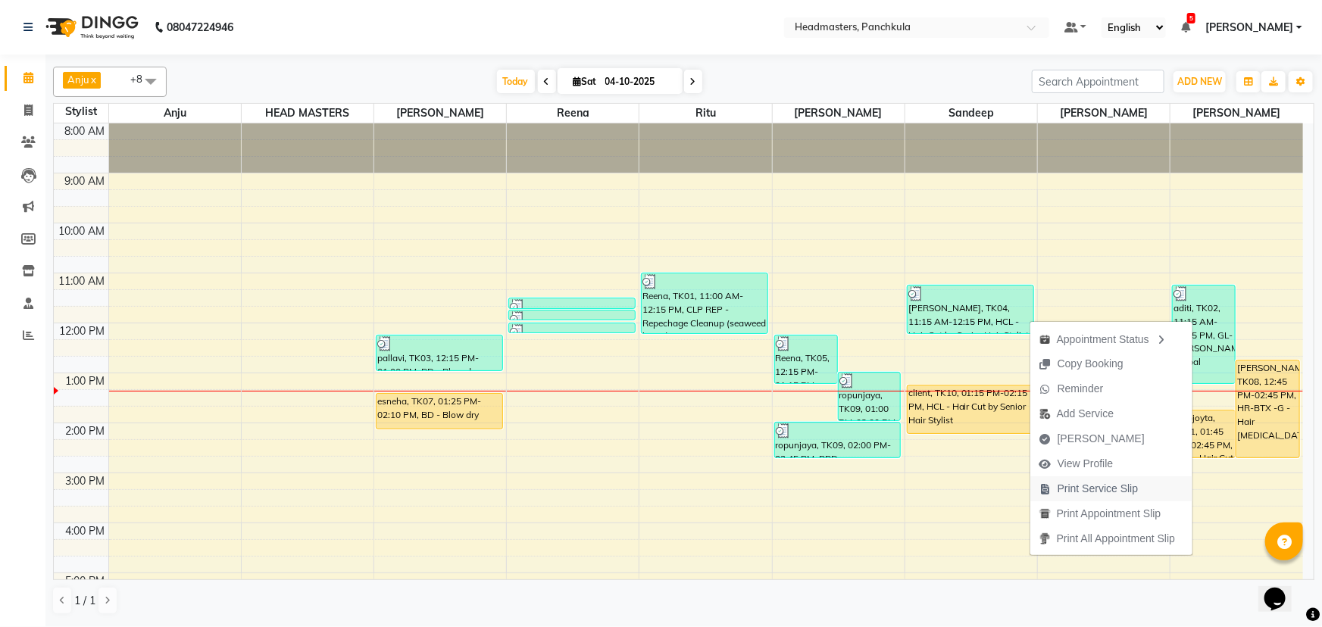
click at [659, 270] on span "Print Service Slip" at bounding box center [1097, 489] width 81 height 16
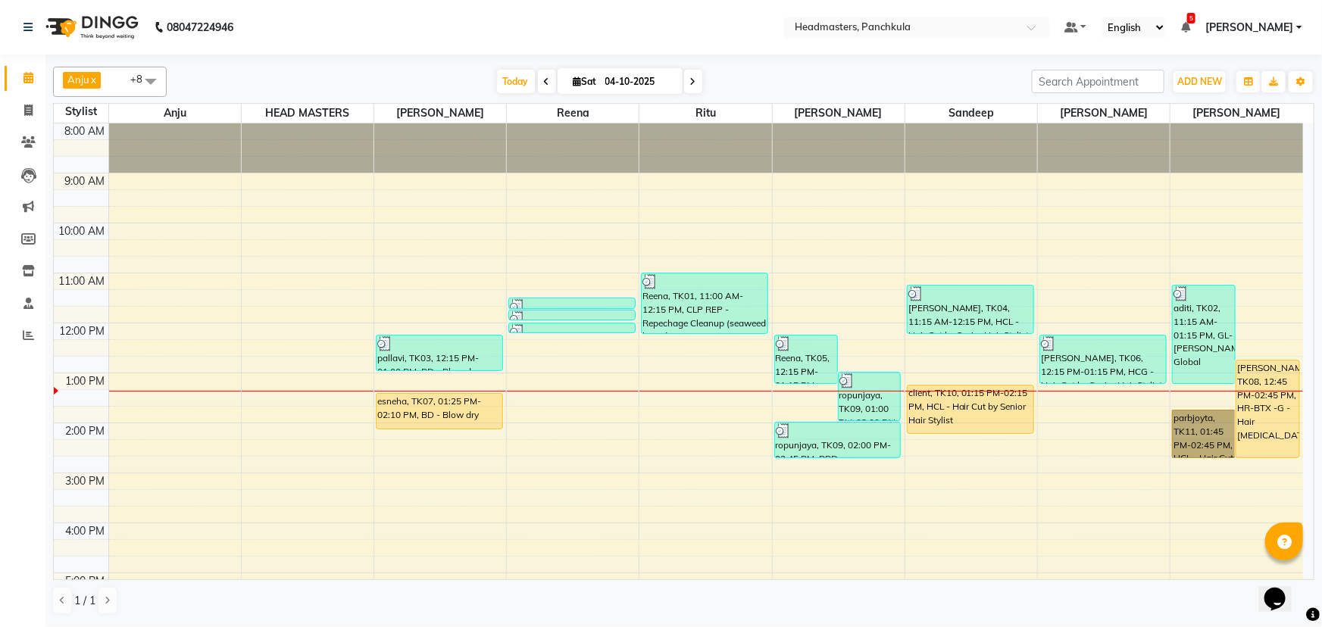
drag, startPoint x: 1210, startPoint y: 452, endPoint x: 846, endPoint y: 484, distance: 365.7
drag, startPoint x: 846, startPoint y: 484, endPoint x: 0, endPoint y: 495, distance: 846.2
click at [0, 270] on div "Calendar Invoice Clients Leads Marketing Members Inventory Staff Reports Comple…" at bounding box center [102, 323] width 205 height 561
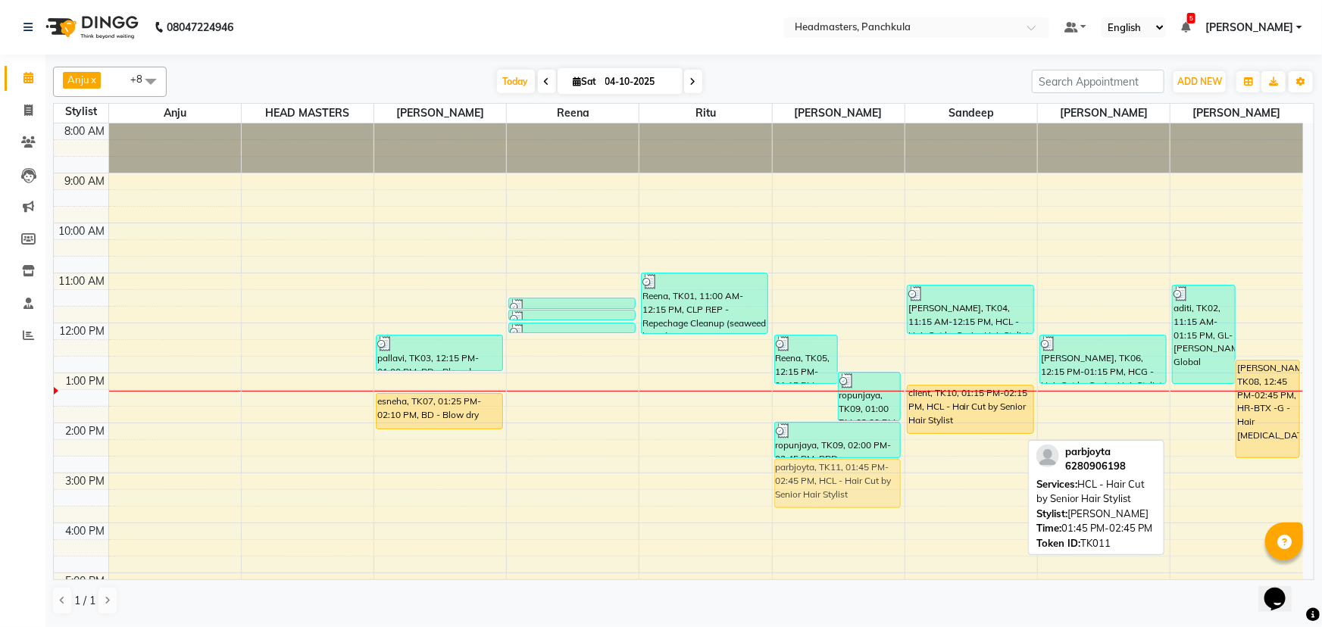
drag, startPoint x: 1197, startPoint y: 440, endPoint x: 836, endPoint y: 492, distance: 364.3
click at [659, 270] on tr "pallavi, TK03, 12:15 PM-01:00 PM, BD - Blow dry (₹800) esneha, TK07, 01:25 PM-0…" at bounding box center [678, 447] width 1249 height 649
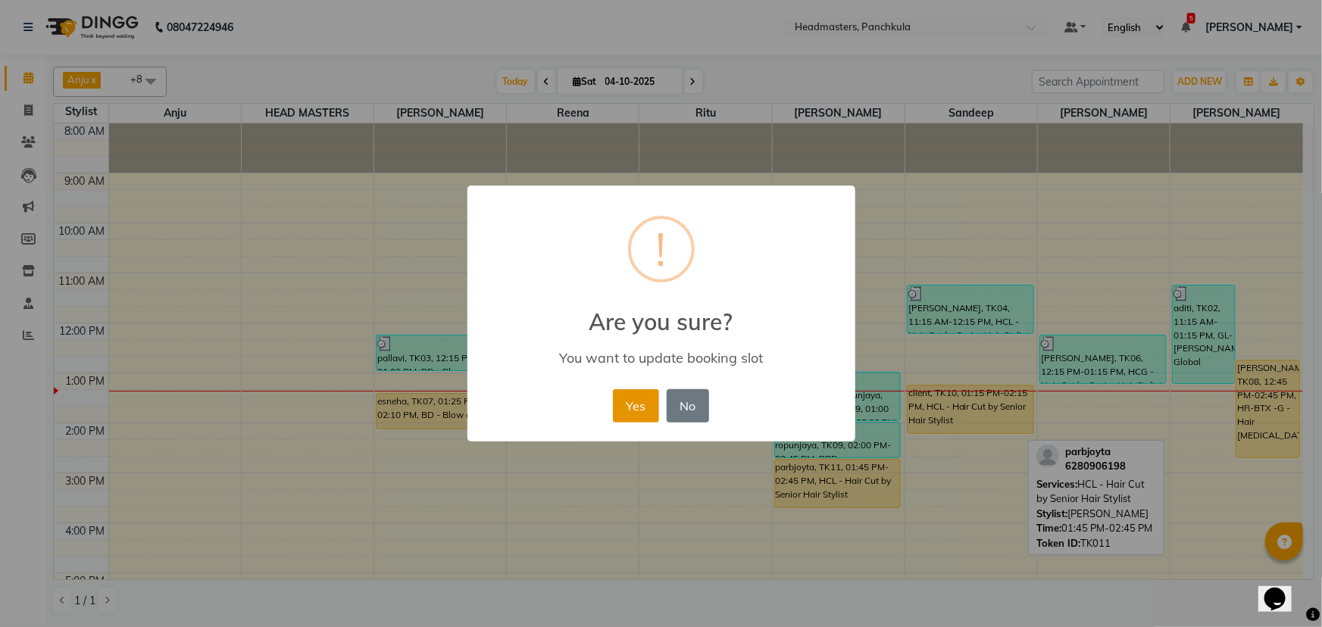
click at [643, 270] on button "Yes" at bounding box center [636, 405] width 46 height 33
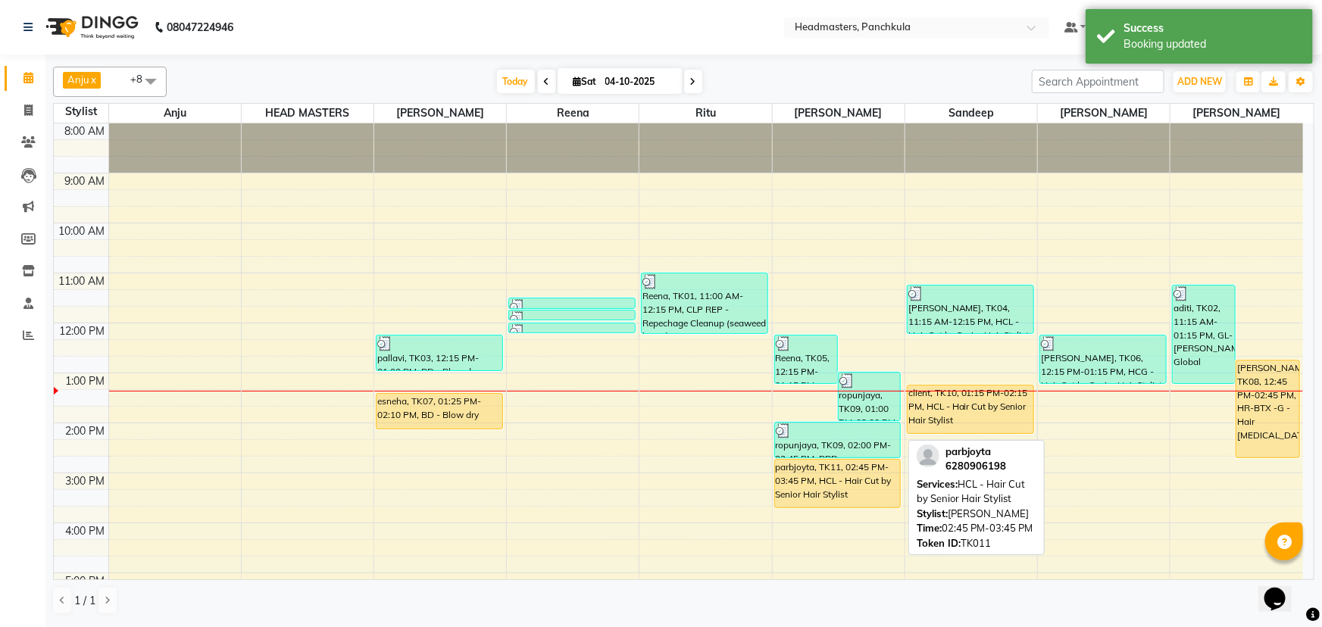
click at [659, 270] on div "parbjoyta, TK11, 02:45 PM-03:45 PM, HCL - Hair Cut by Senior Hair Stylist" at bounding box center [838, 484] width 126 height 48
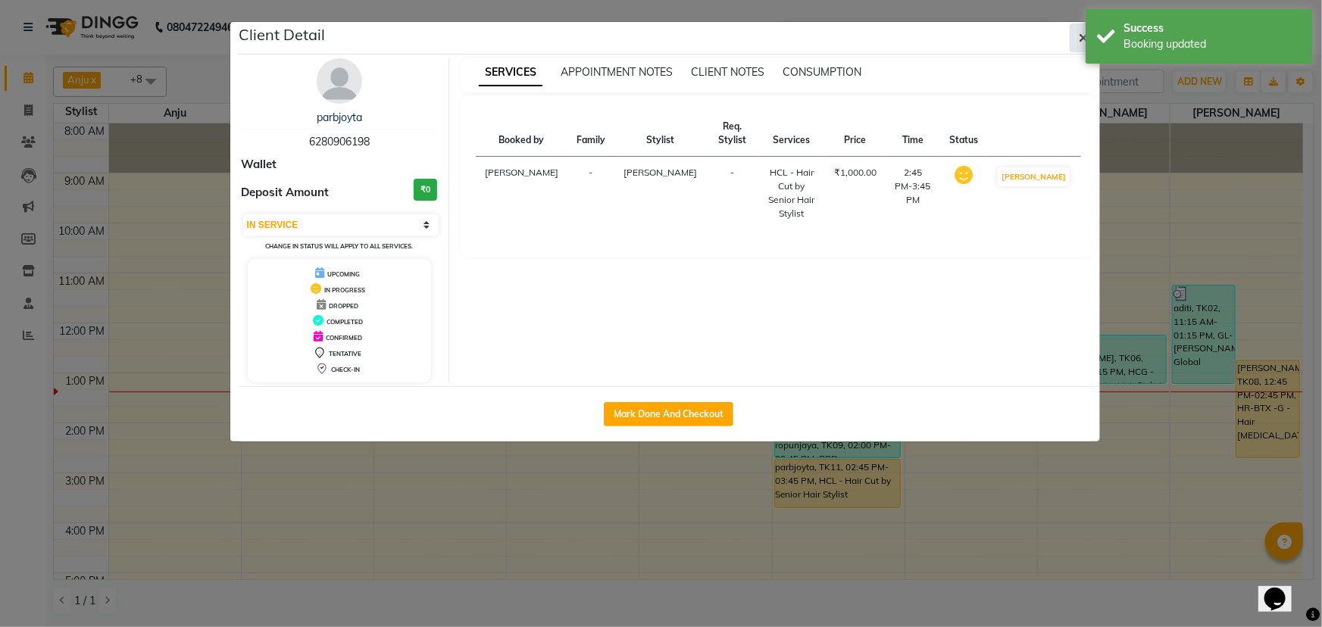
click at [659, 32] on icon "button" at bounding box center [1083, 38] width 9 height 12
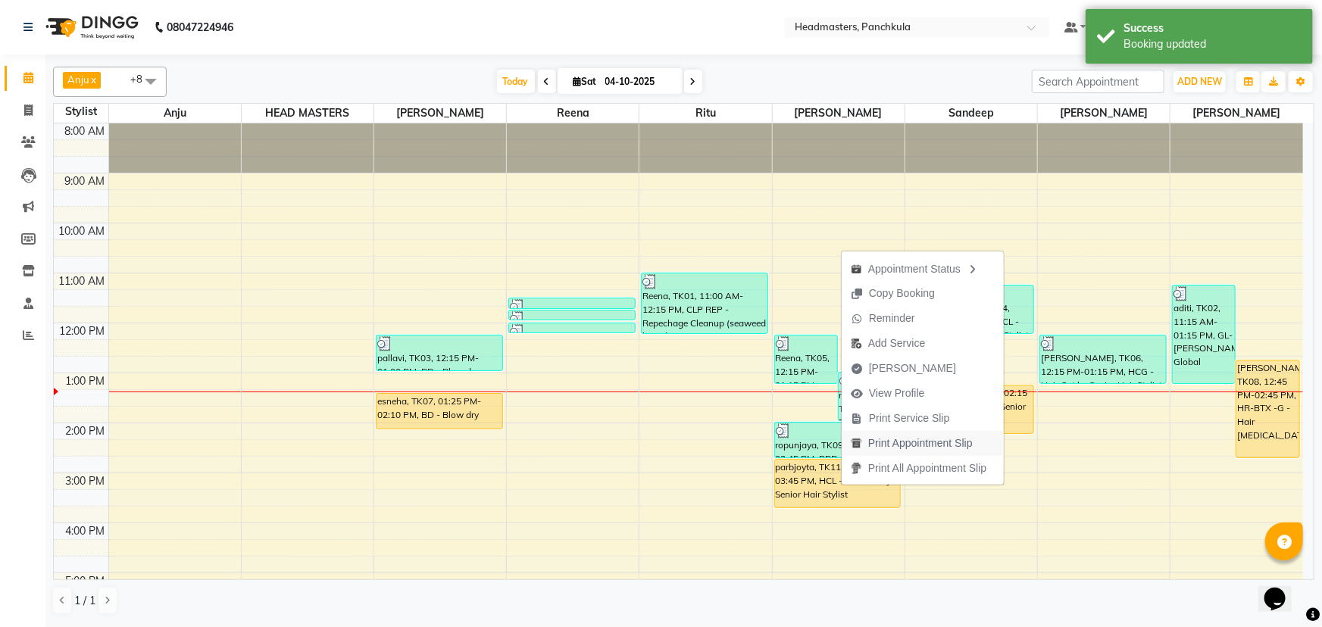
click at [659, 270] on span "Print Appointment Slip" at bounding box center [920, 444] width 105 height 16
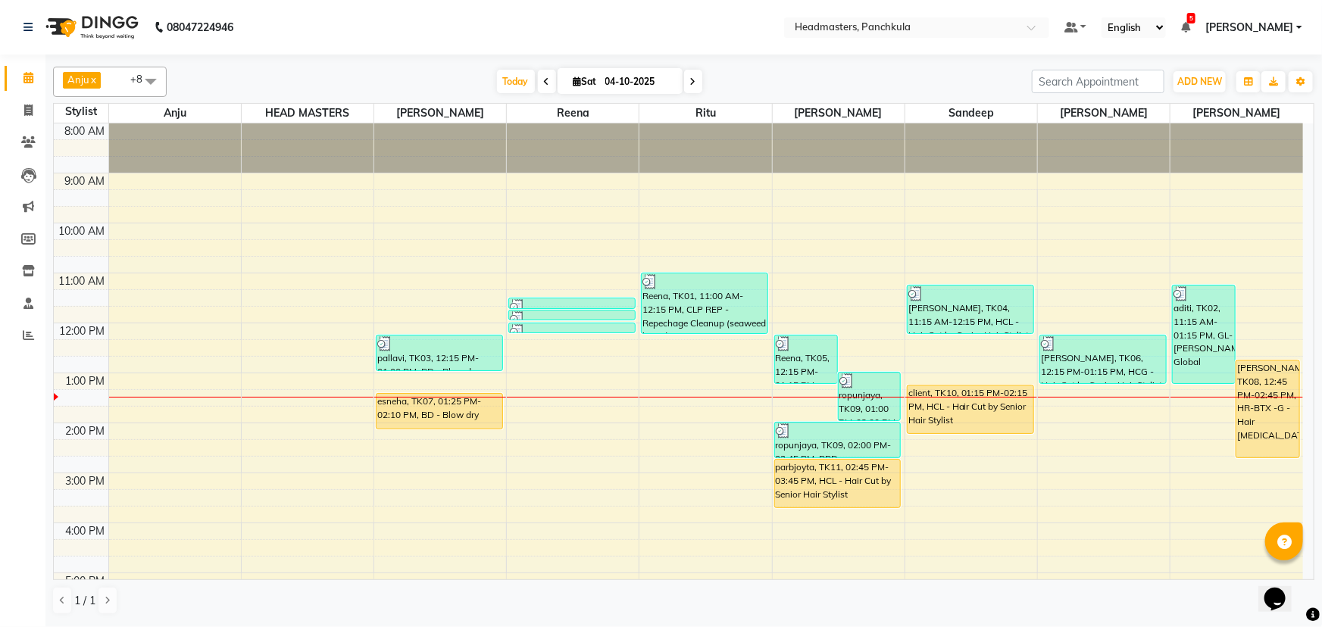
click at [659, 270] on div "8:00 AM 9:00 AM 10:00 AM 11:00 AM 12:00 PM 1:00 PM 2:00 PM 3:00 PM 4:00 PM 5:00…" at bounding box center [678, 447] width 1249 height 649
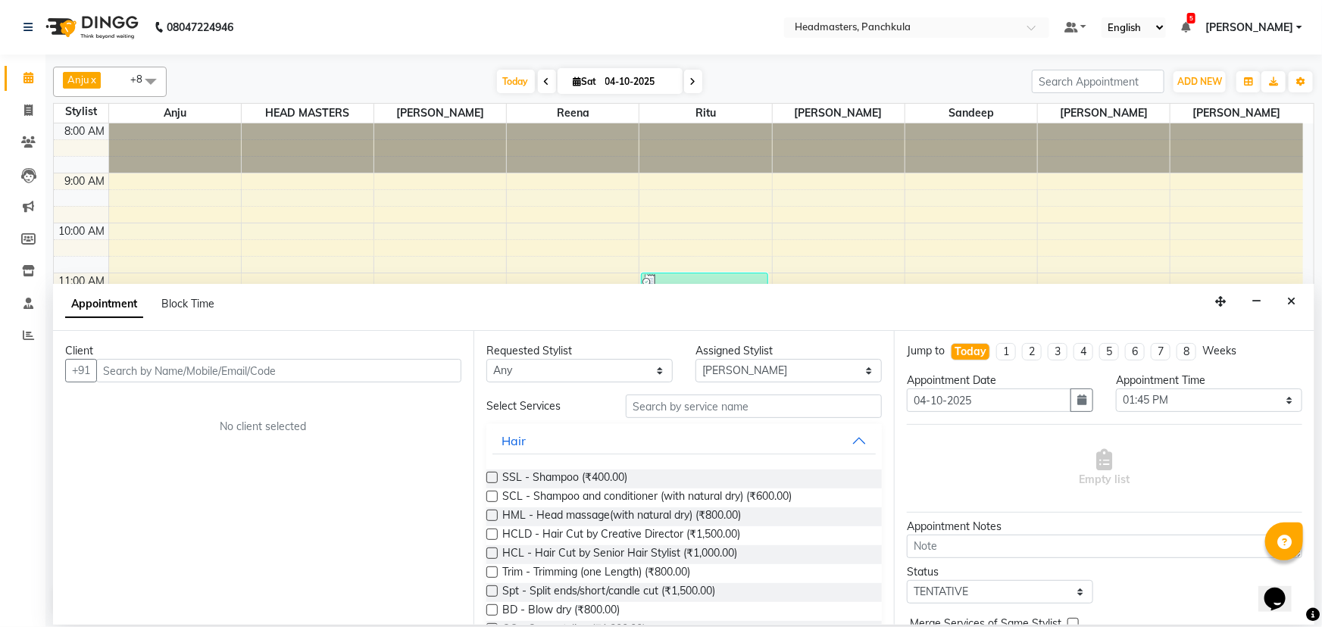
click at [121, 270] on input "text" at bounding box center [278, 370] width 365 height 23
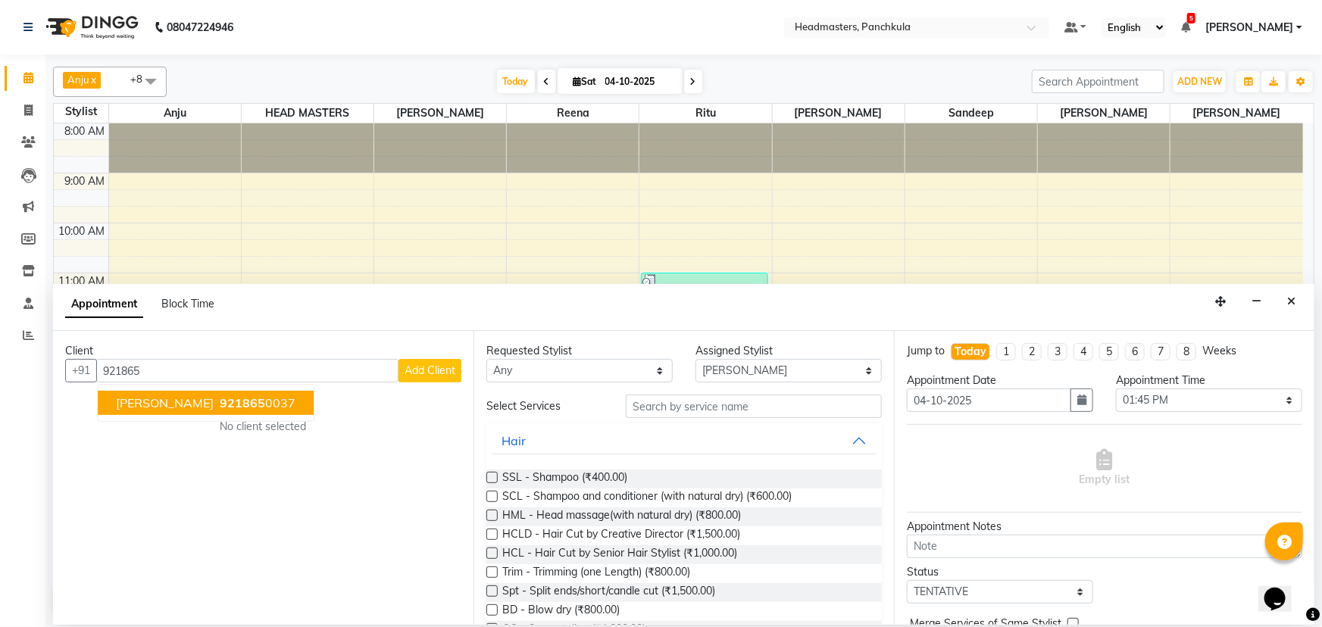
click at [220, 270] on span "921865" at bounding box center [242, 402] width 45 height 15
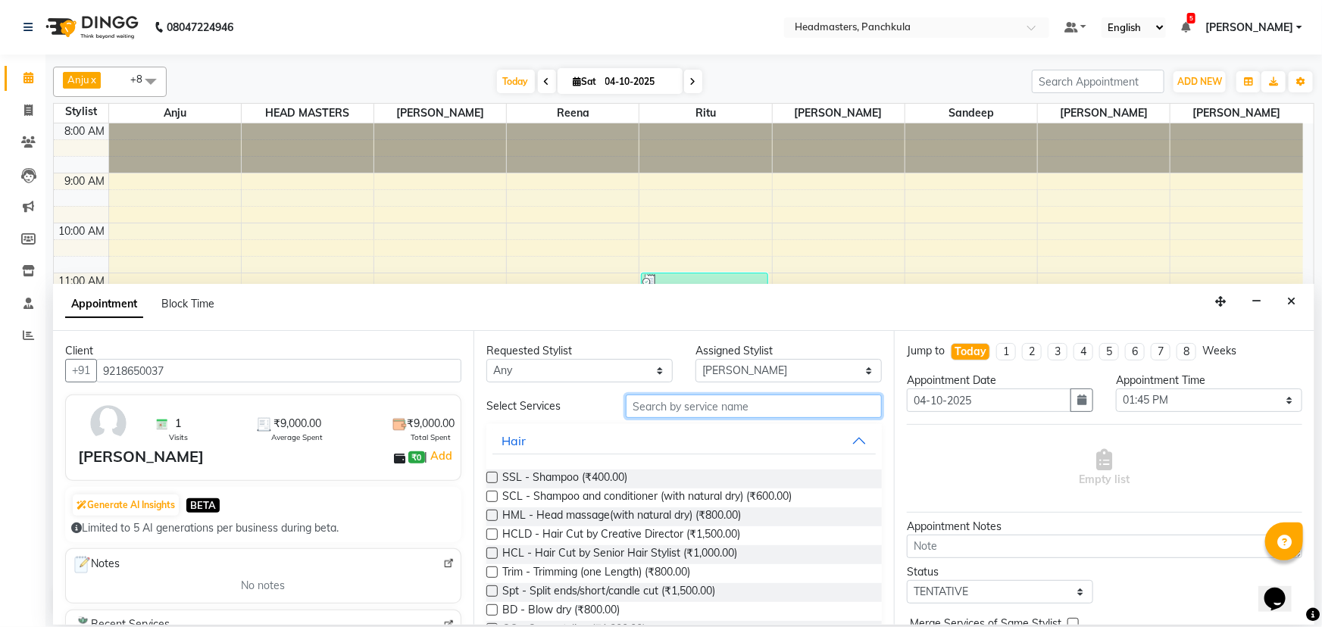
click at [647, 270] on input "text" at bounding box center [754, 406] width 256 height 23
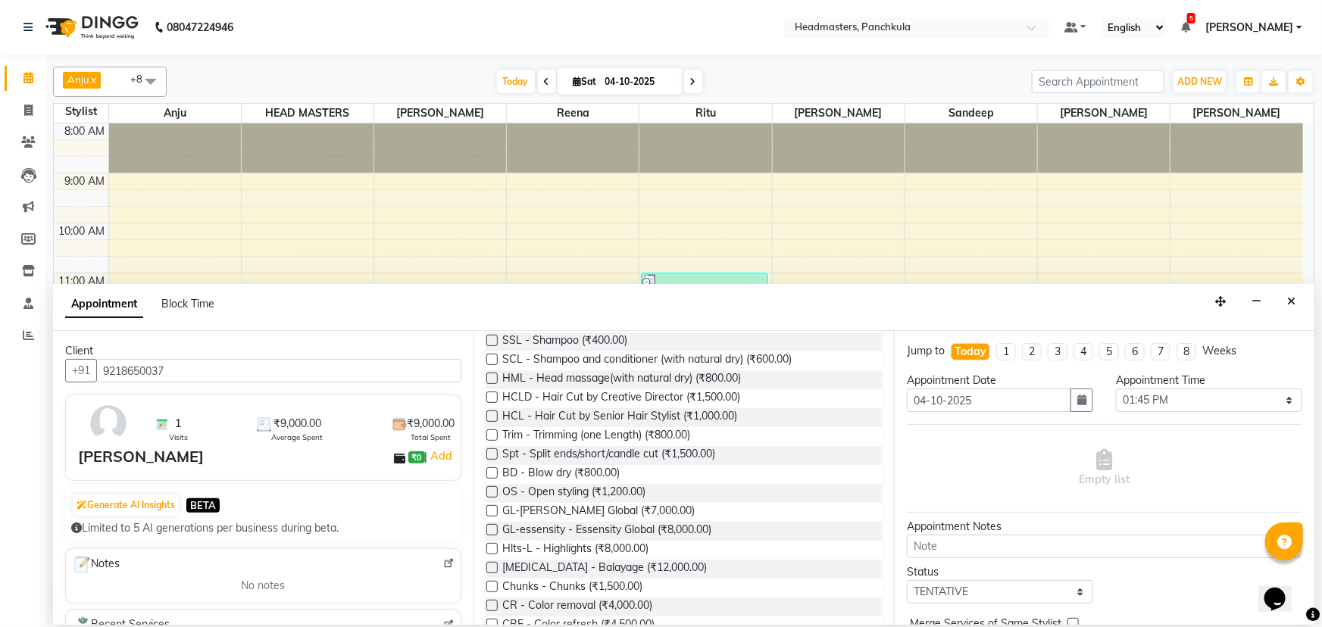
scroll to position [206, 0]
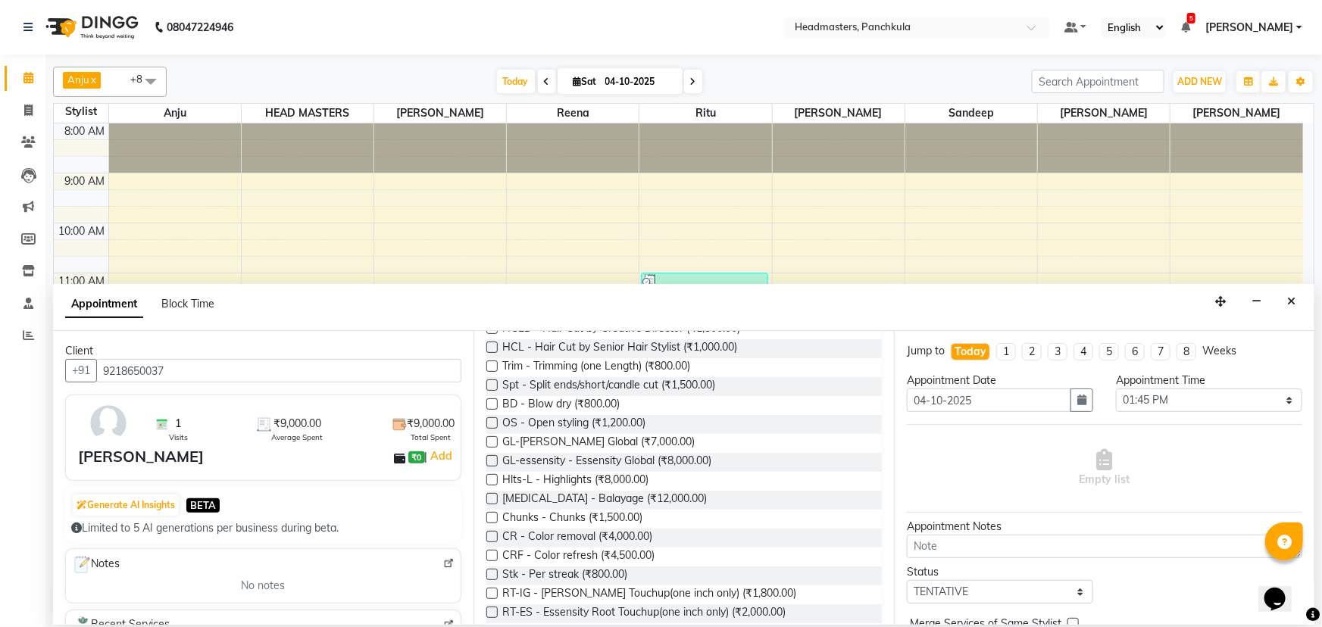
click at [493, 270] on label at bounding box center [491, 517] width 11 height 11
click at [493, 270] on input "checkbox" at bounding box center [491, 519] width 10 height 10
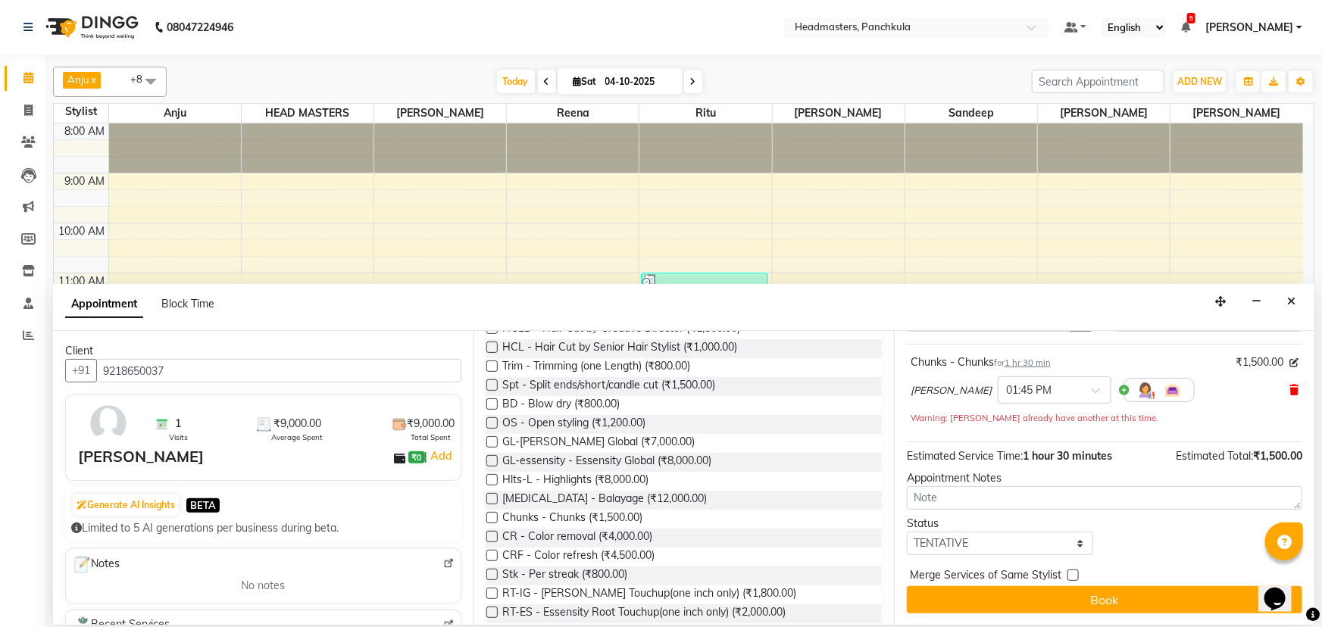
click at [659, 270] on icon at bounding box center [1293, 390] width 9 height 11
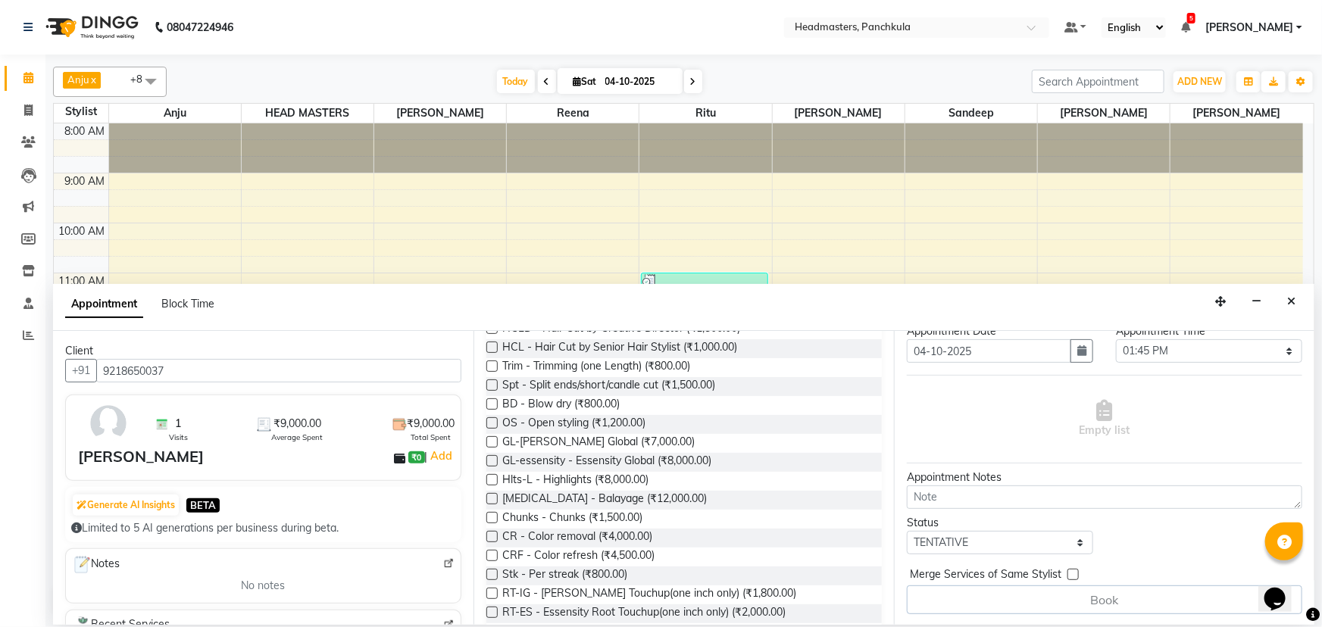
click at [489, 270] on label at bounding box center [491, 574] width 11 height 11
click at [489, 270] on input "checkbox" at bounding box center [491, 576] width 10 height 10
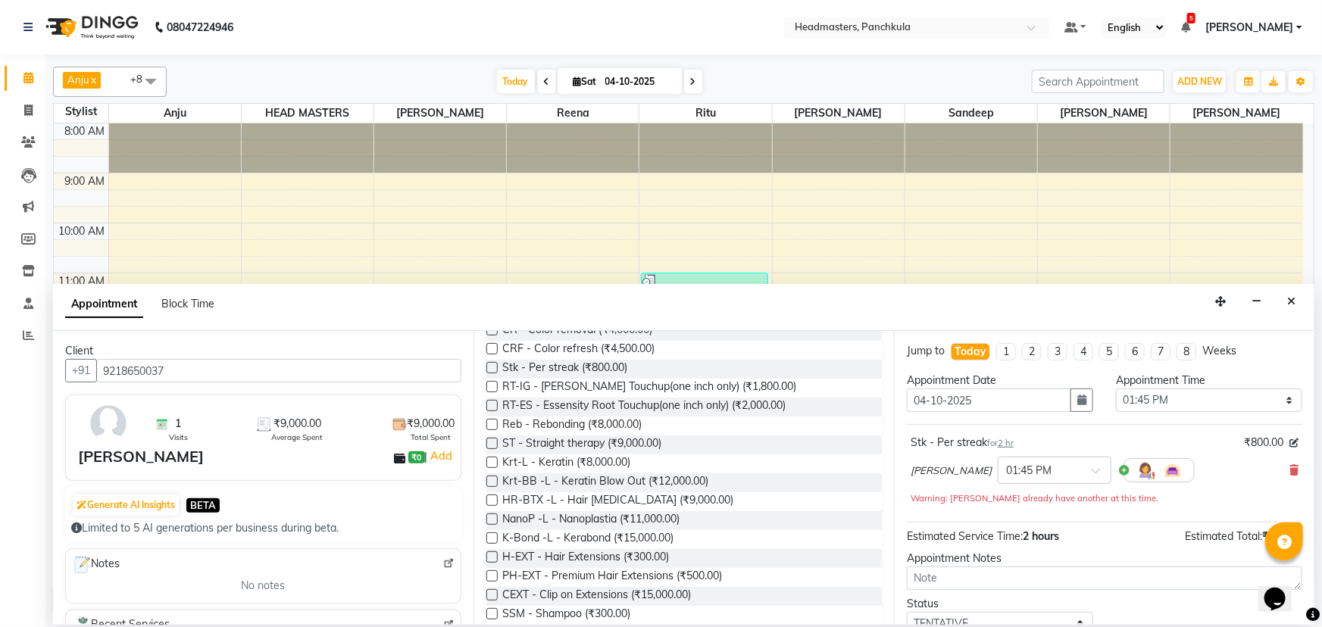
scroll to position [0, 0]
click at [659, 270] on select "Select 09:00 AM 09:15 AM 09:30 AM 09:45 AM 10:00 AM 10:15 AM 10:30 AM 10:45 AM …" at bounding box center [1209, 400] width 186 height 23
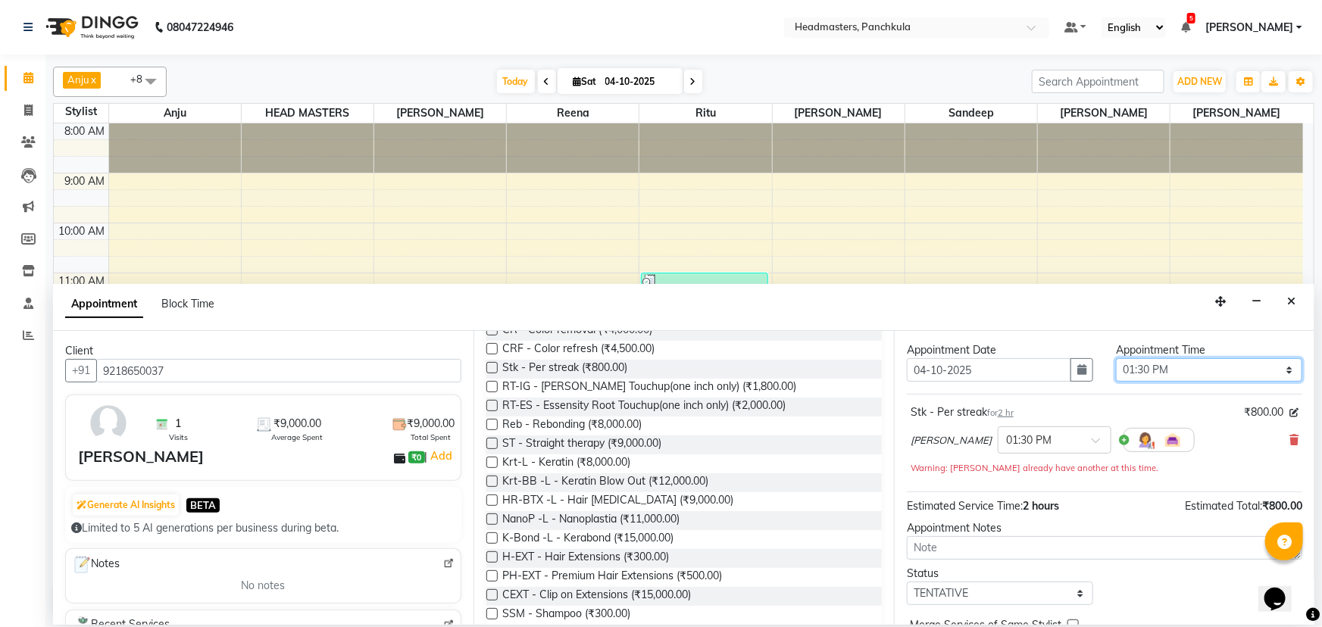
scroll to position [80, 0]
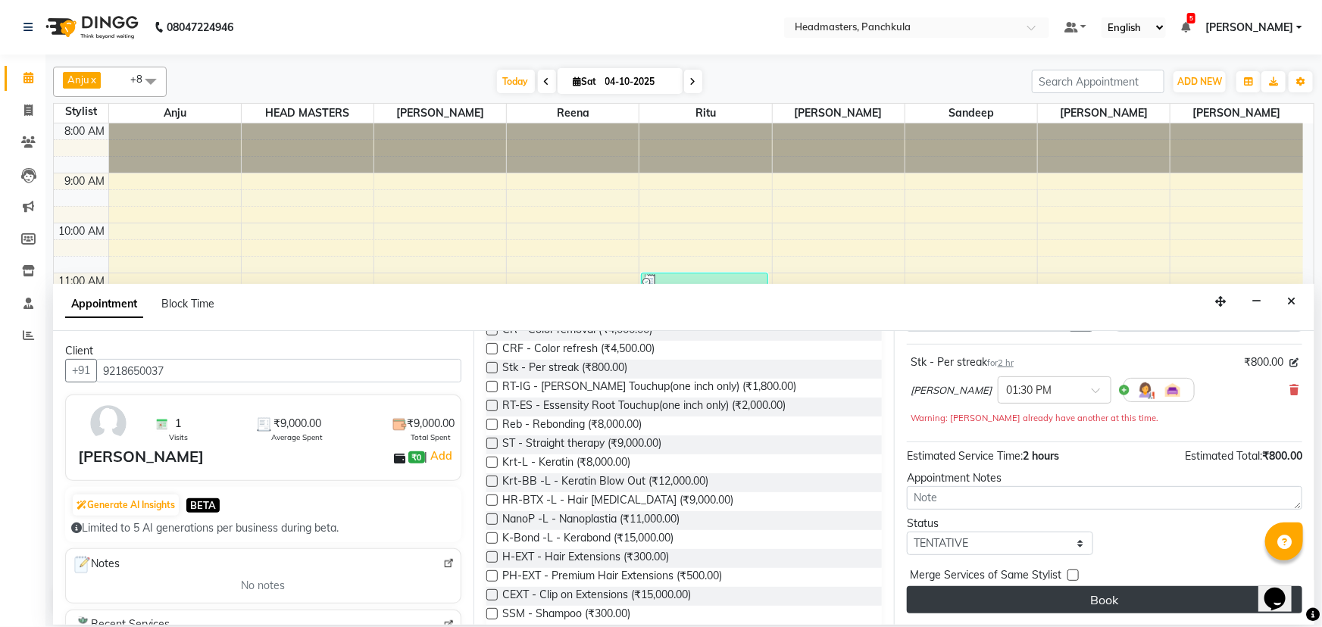
click at [659, 270] on button "Book" at bounding box center [1104, 599] width 395 height 27
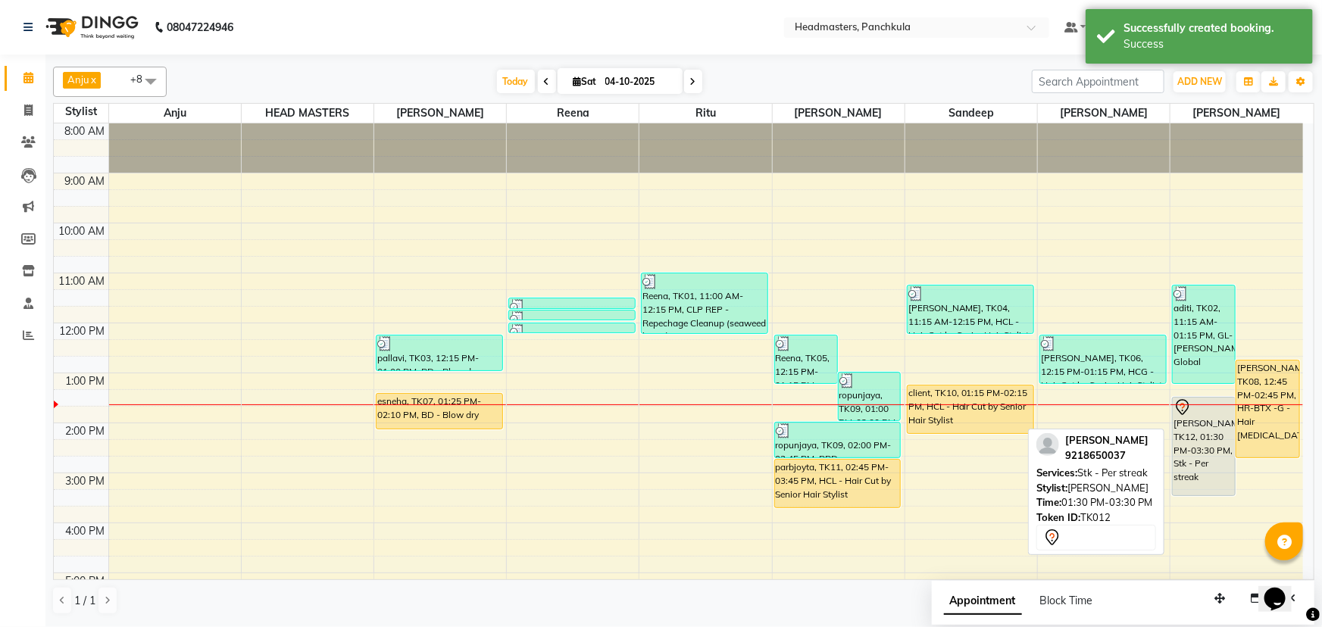
click at [659, 270] on div "[PERSON_NAME], TK12, 01:30 PM-03:30 PM, Stk - Per streak" at bounding box center [1204, 447] width 62 height 98
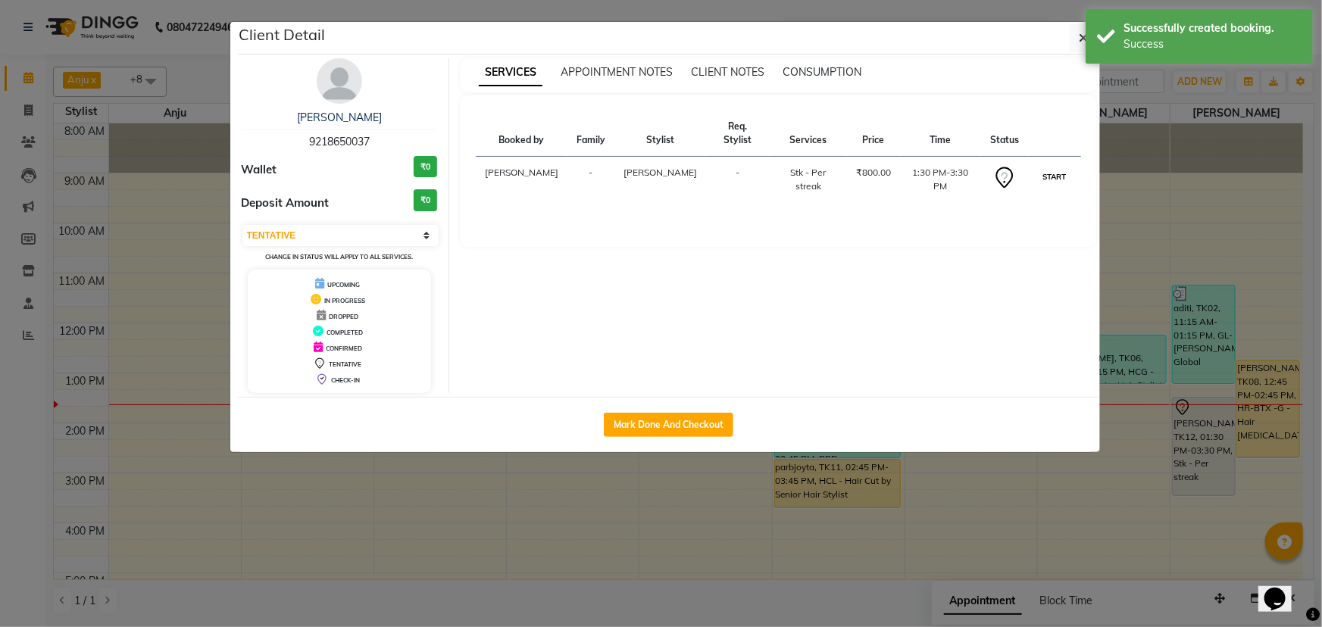
click at [659, 169] on button "START" at bounding box center [1053, 176] width 31 height 19
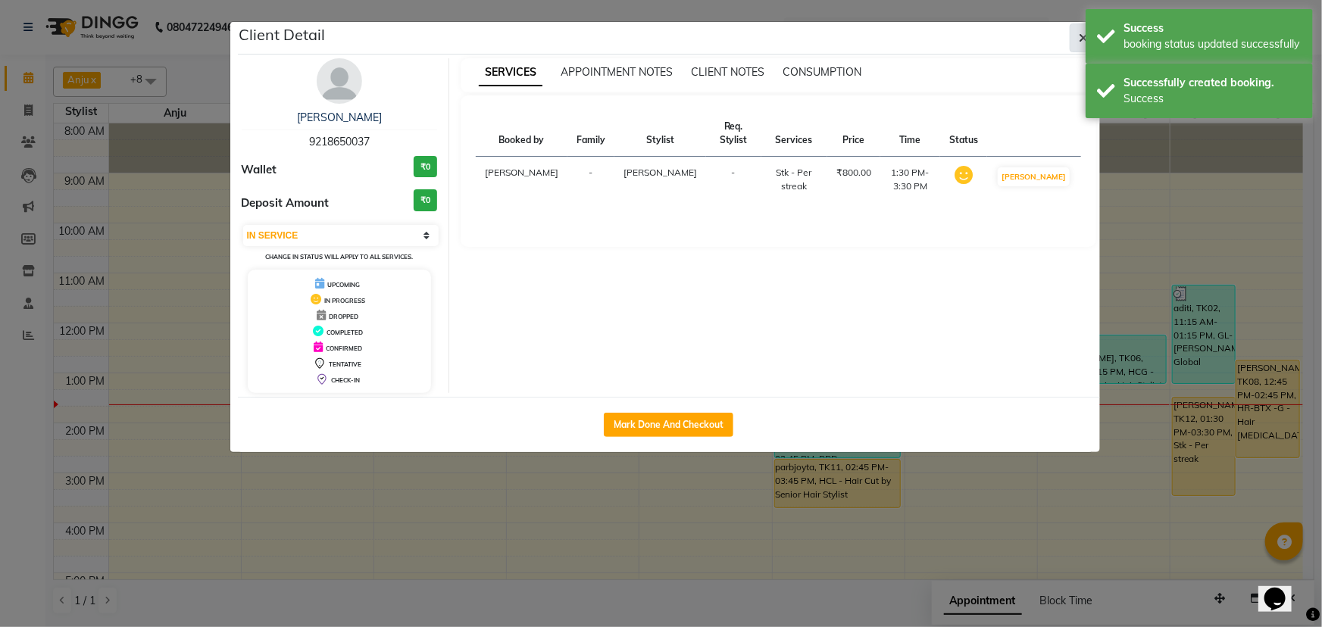
click at [659, 39] on icon "button" at bounding box center [1083, 38] width 9 height 12
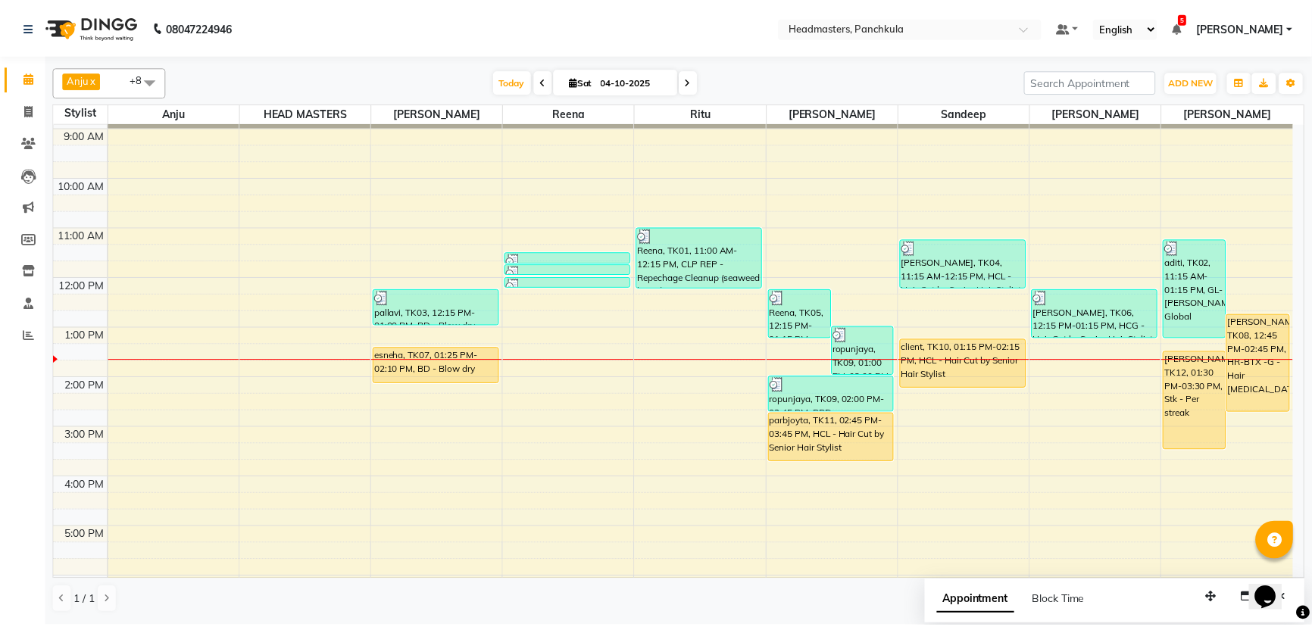
scroll to position [68, 0]
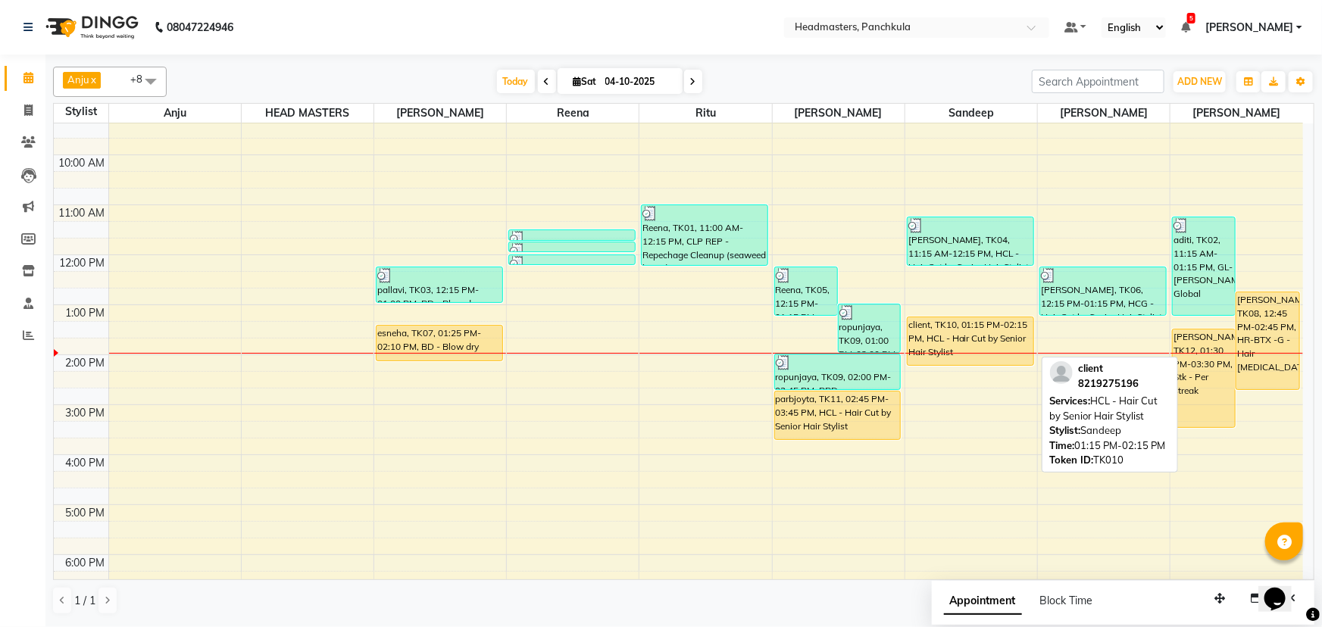
click at [659, 270] on div "client, TK10, 01:15 PM-02:15 PM, HCL - Hair Cut by Senior Hair Stylist" at bounding box center [970, 341] width 126 height 48
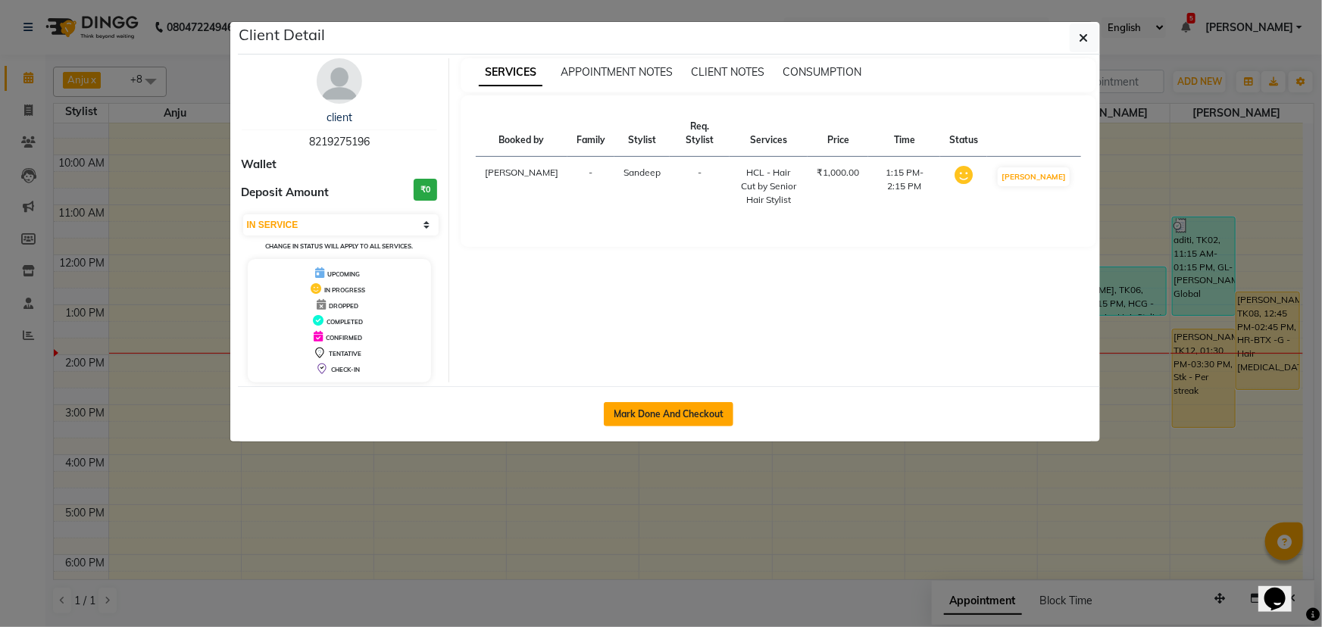
click at [659, 270] on button "Mark Done And Checkout" at bounding box center [669, 414] width 130 height 24
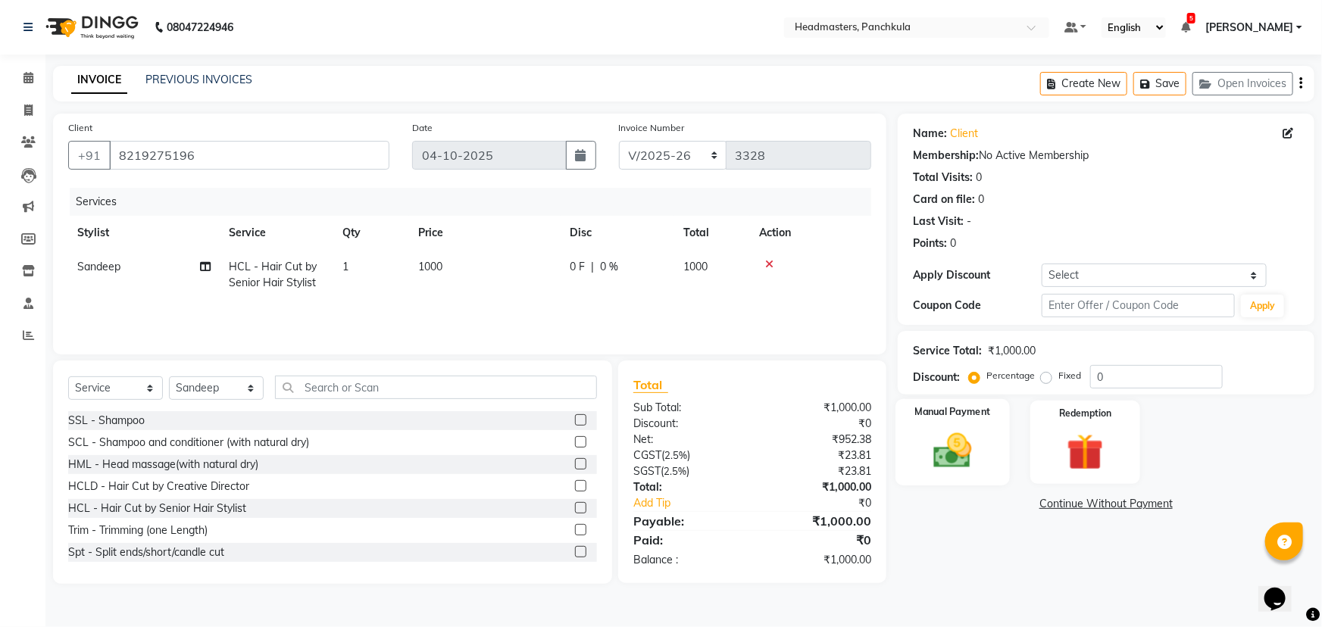
click at [659, 270] on img at bounding box center [953, 451] width 62 height 44
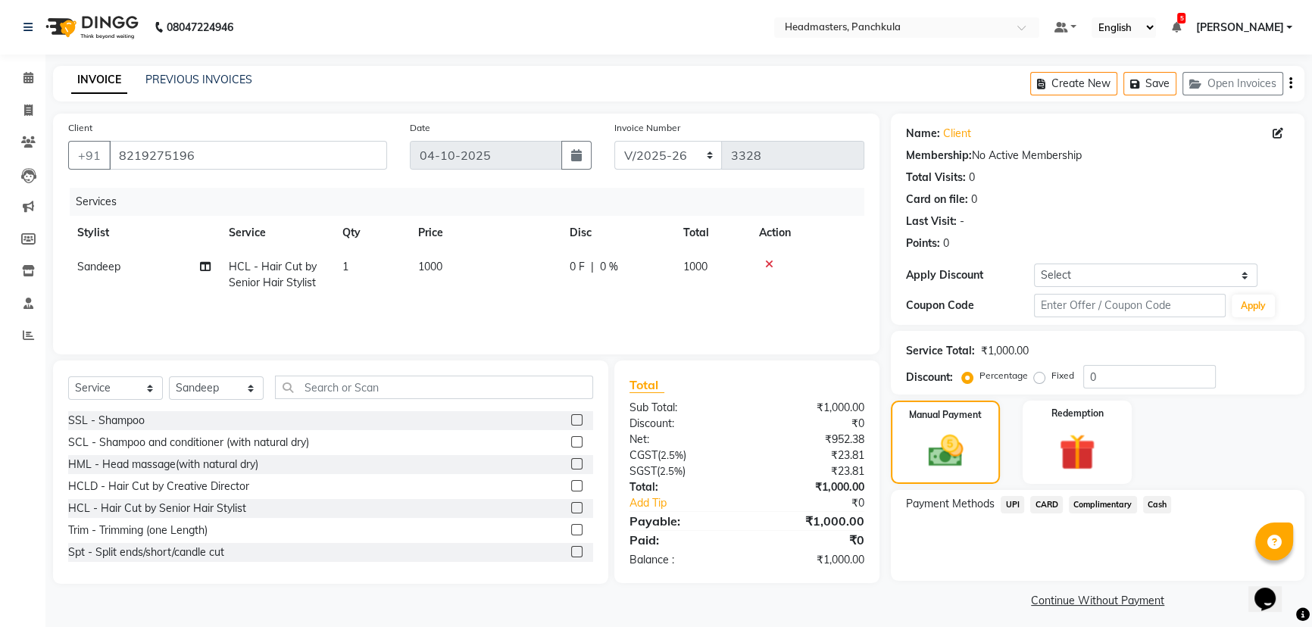
click at [659, 270] on span "UPI" at bounding box center [1012, 504] width 23 height 17
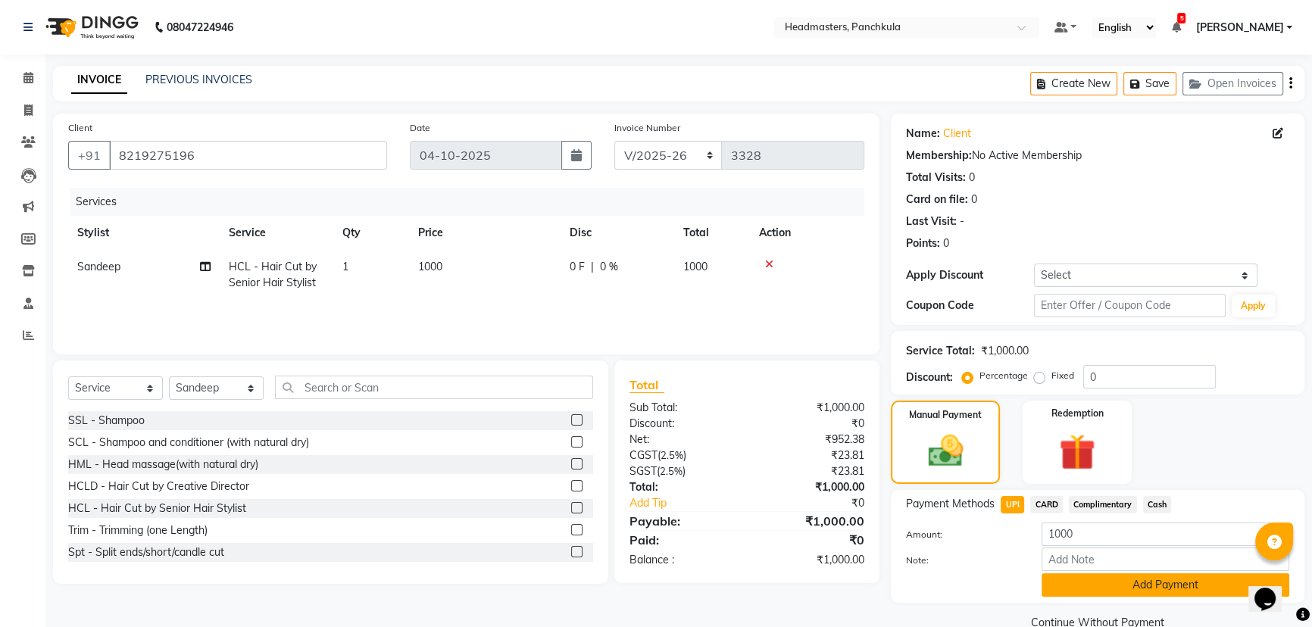
click at [659, 270] on button "Add Payment" at bounding box center [1166, 584] width 248 height 23
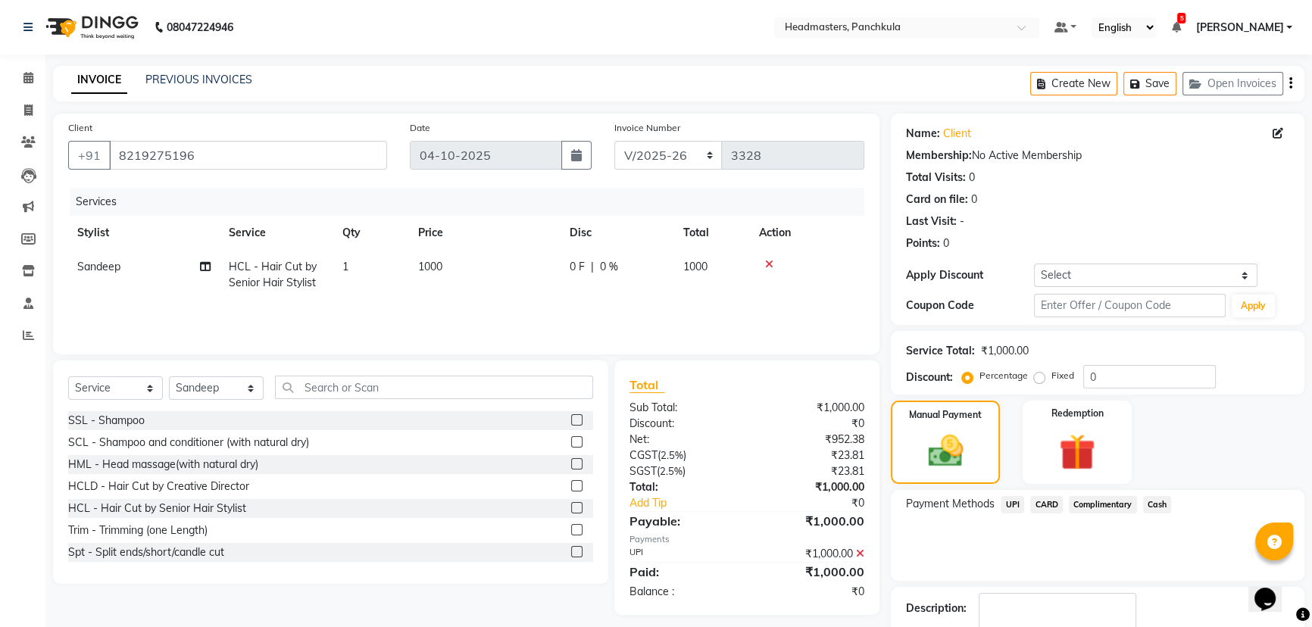
scroll to position [68, 0]
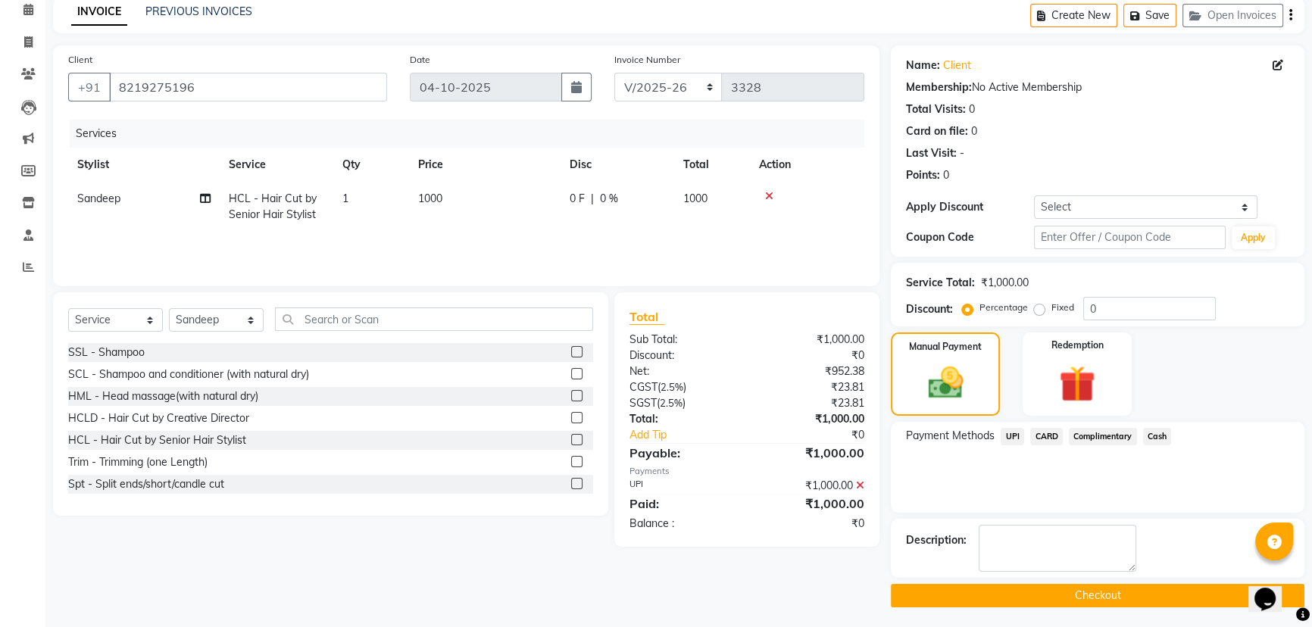
click at [659, 270] on button "Checkout" at bounding box center [1098, 595] width 414 height 23
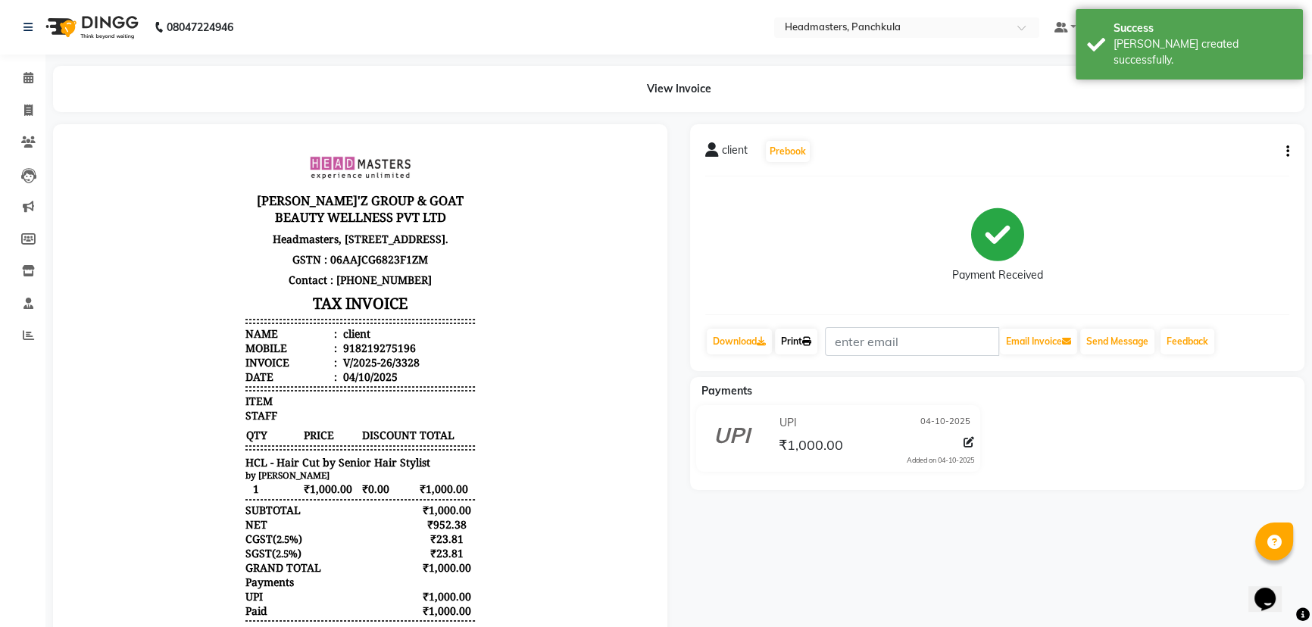
click at [659, 270] on link "Print" at bounding box center [796, 342] width 42 height 26
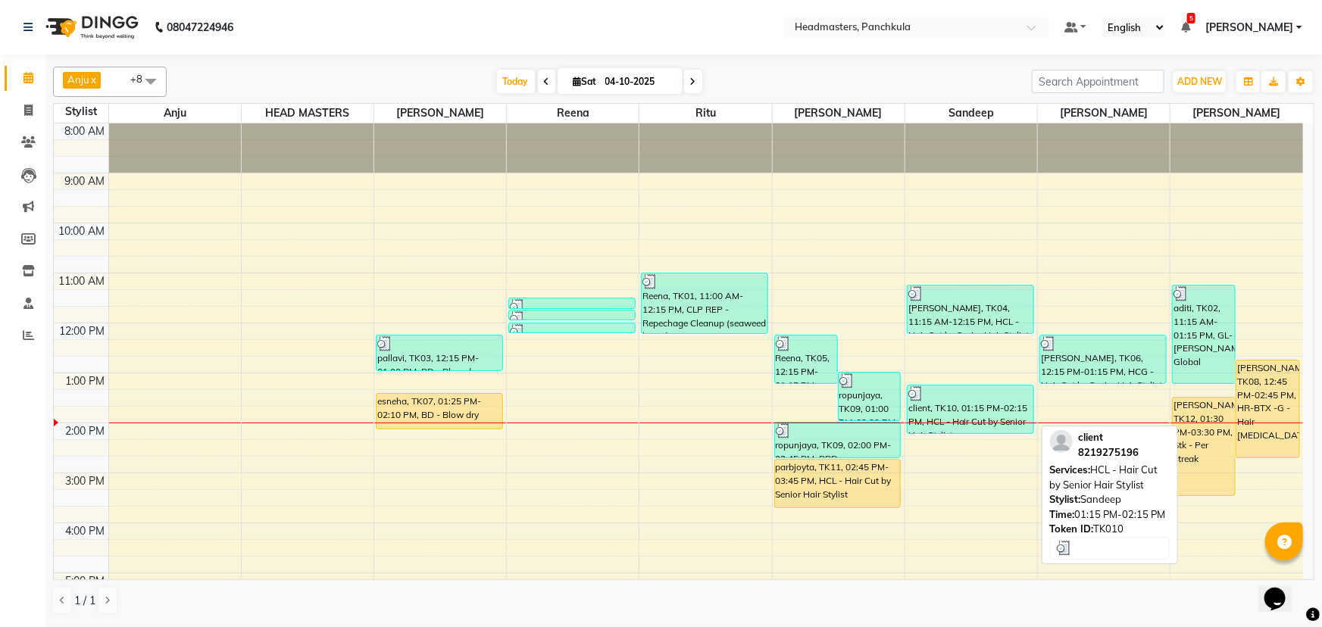
click at [659, 270] on div "client, TK10, 01:15 PM-02:15 PM, HCL - Hair Cut by Senior Hair Stylist" at bounding box center [970, 410] width 126 height 48
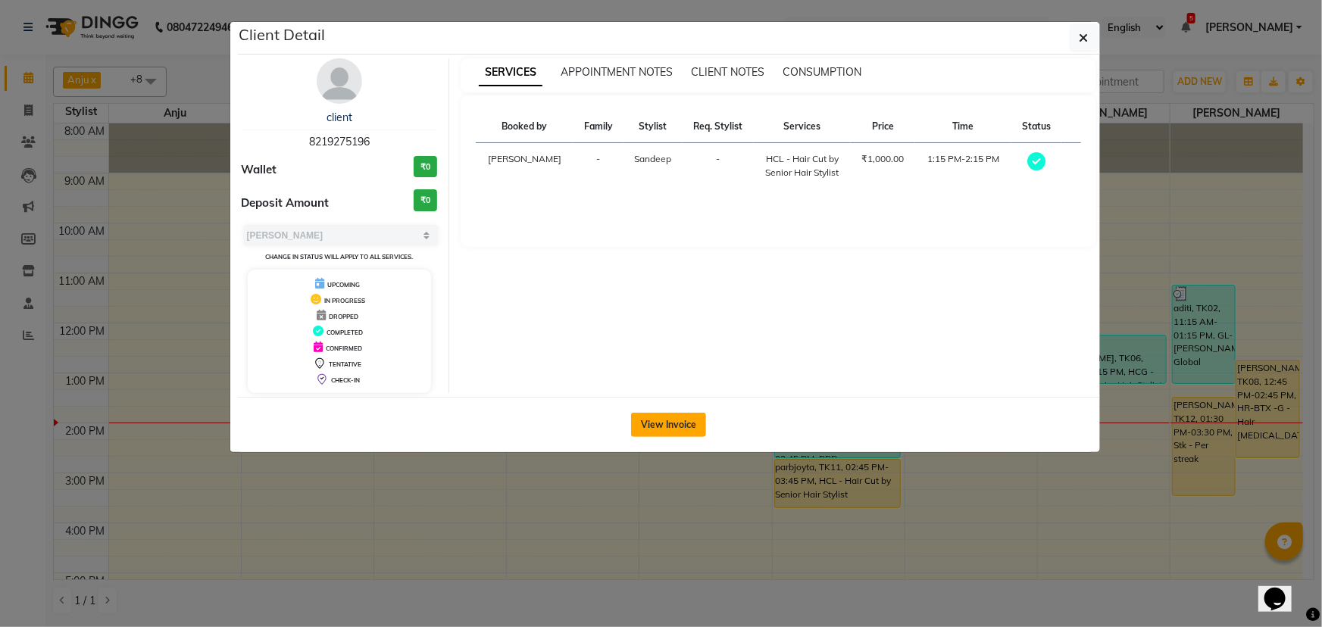
click at [659, 270] on button "View Invoice" at bounding box center [668, 425] width 75 height 24
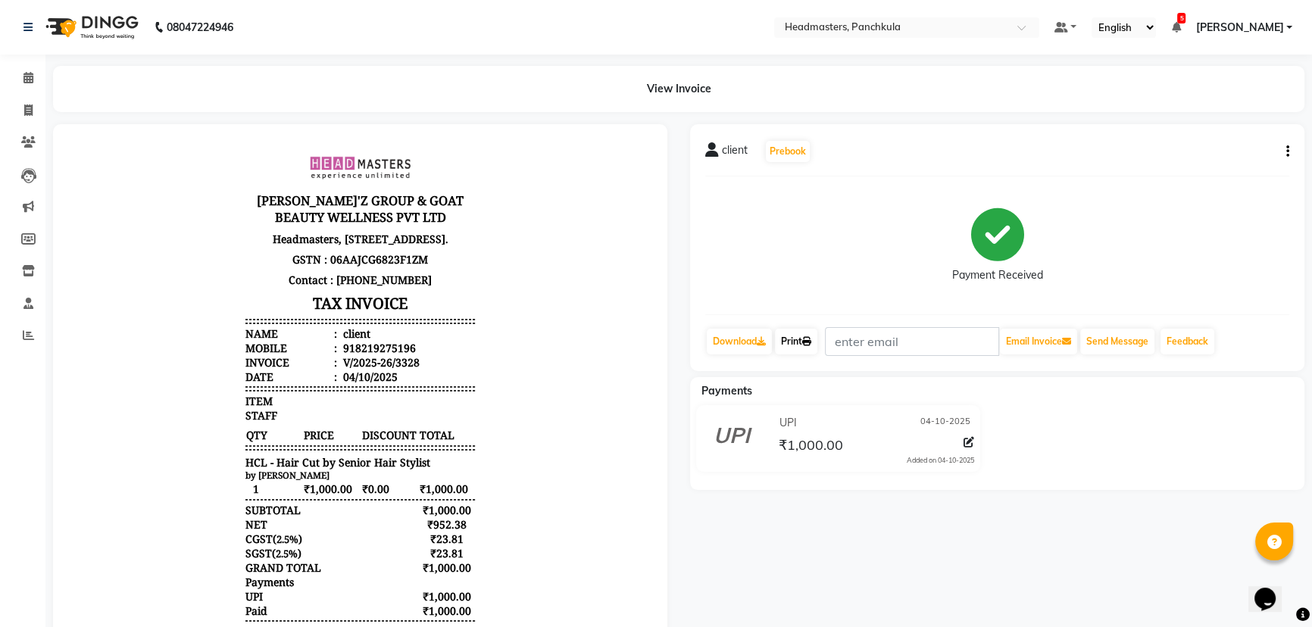
click at [659, 270] on link "Print" at bounding box center [796, 342] width 42 height 26
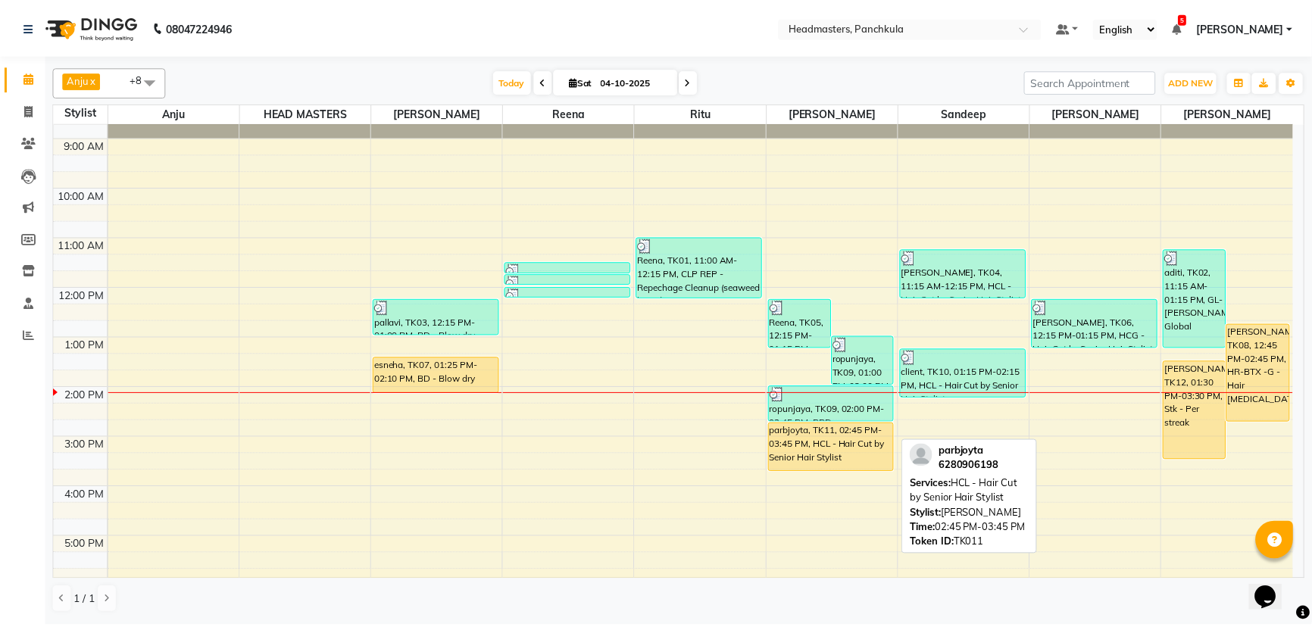
scroll to position [68, 0]
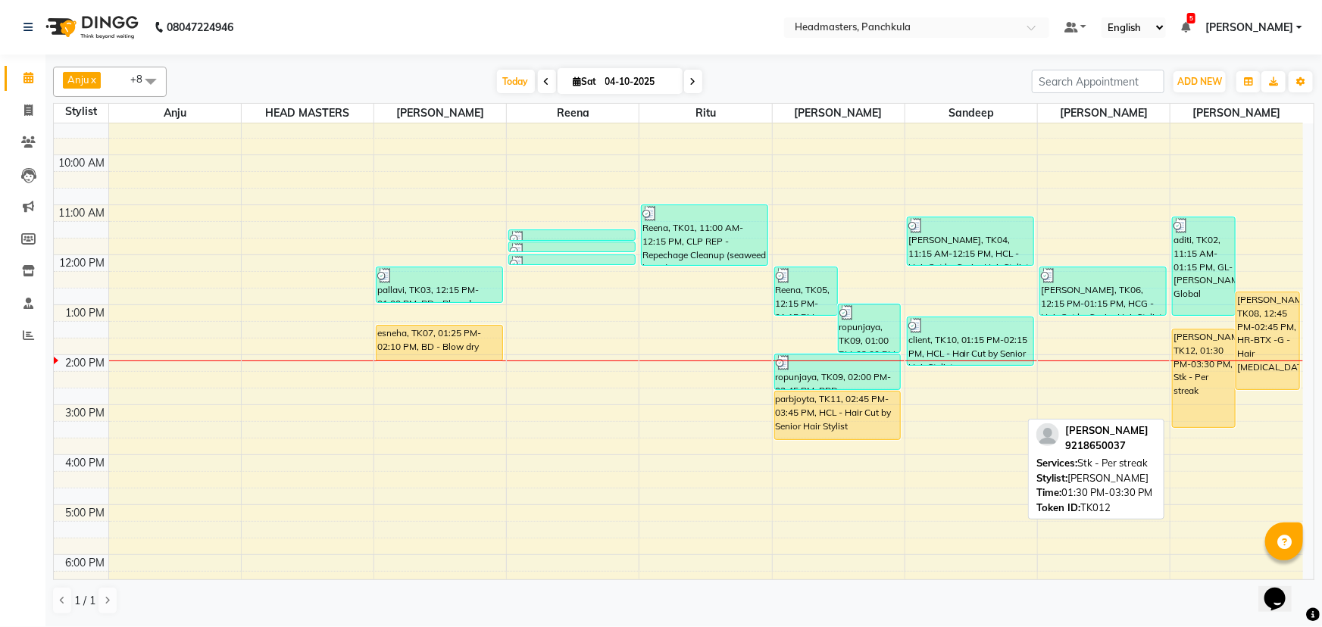
click at [659, 270] on div "[PERSON_NAME], TK12, 01:30 PM-03:30 PM, Stk - Per streak" at bounding box center [1204, 378] width 62 height 98
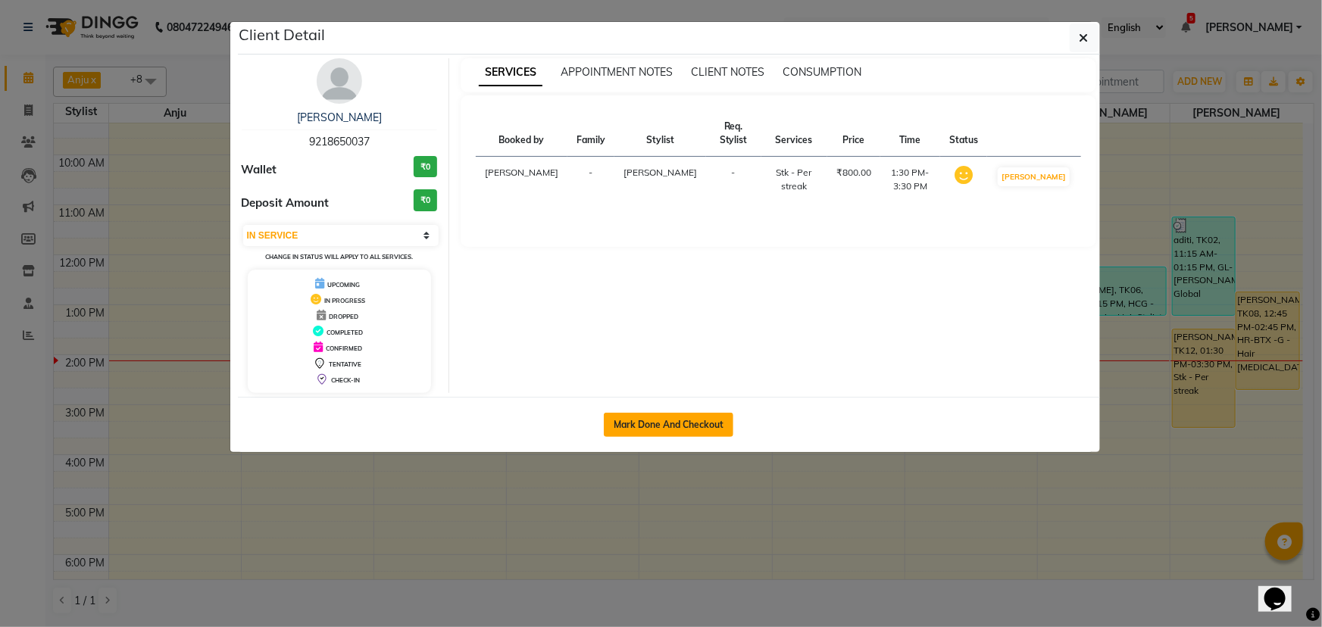
click at [659, 270] on button "Mark Done And Checkout" at bounding box center [669, 425] width 130 height 24
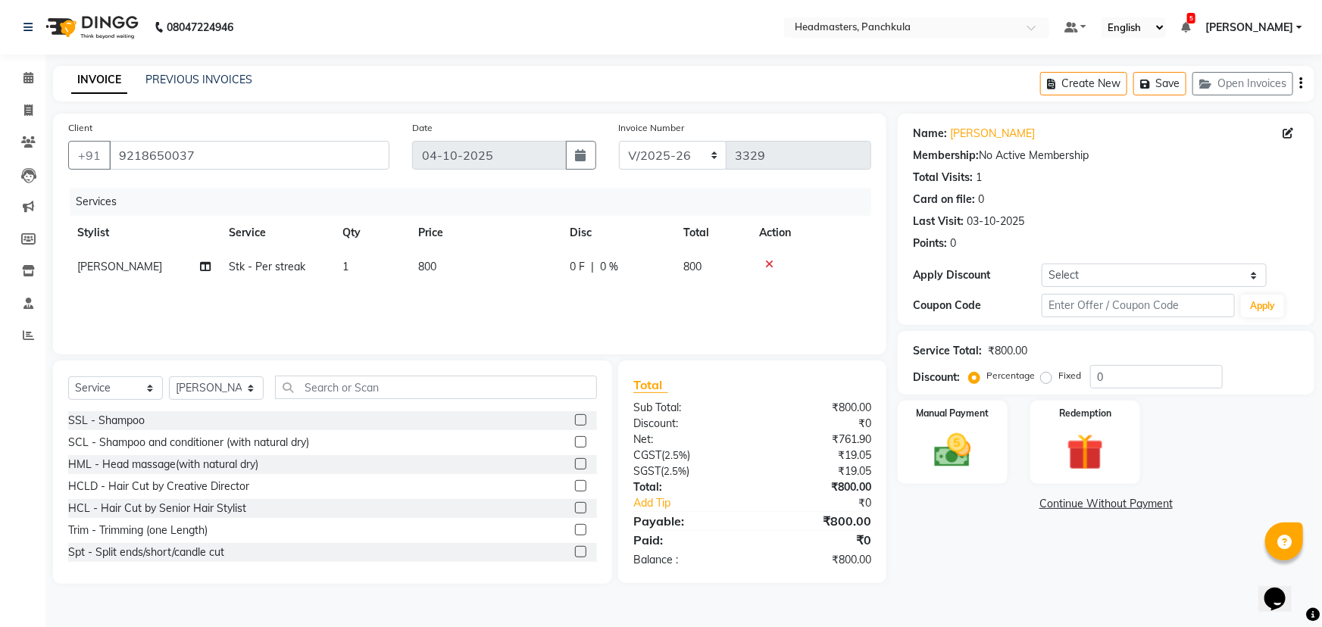
click at [358, 270] on td "1" at bounding box center [371, 267] width 76 height 34
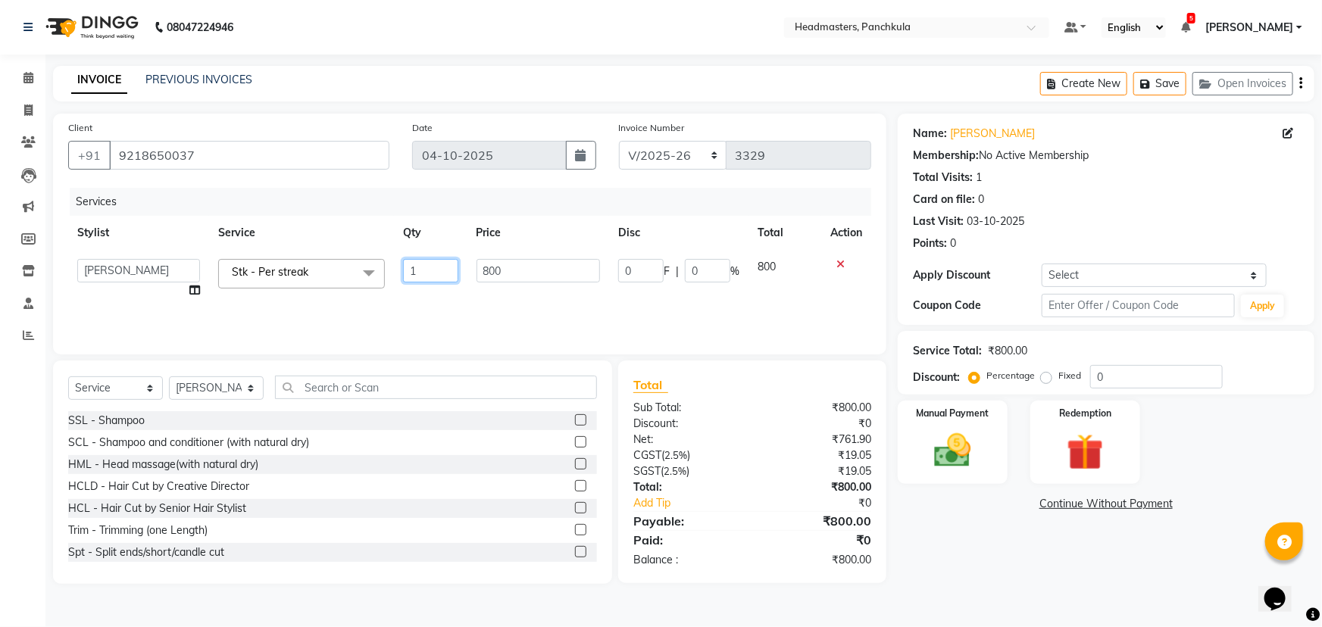
click at [448, 270] on input "1" at bounding box center [430, 270] width 55 height 23
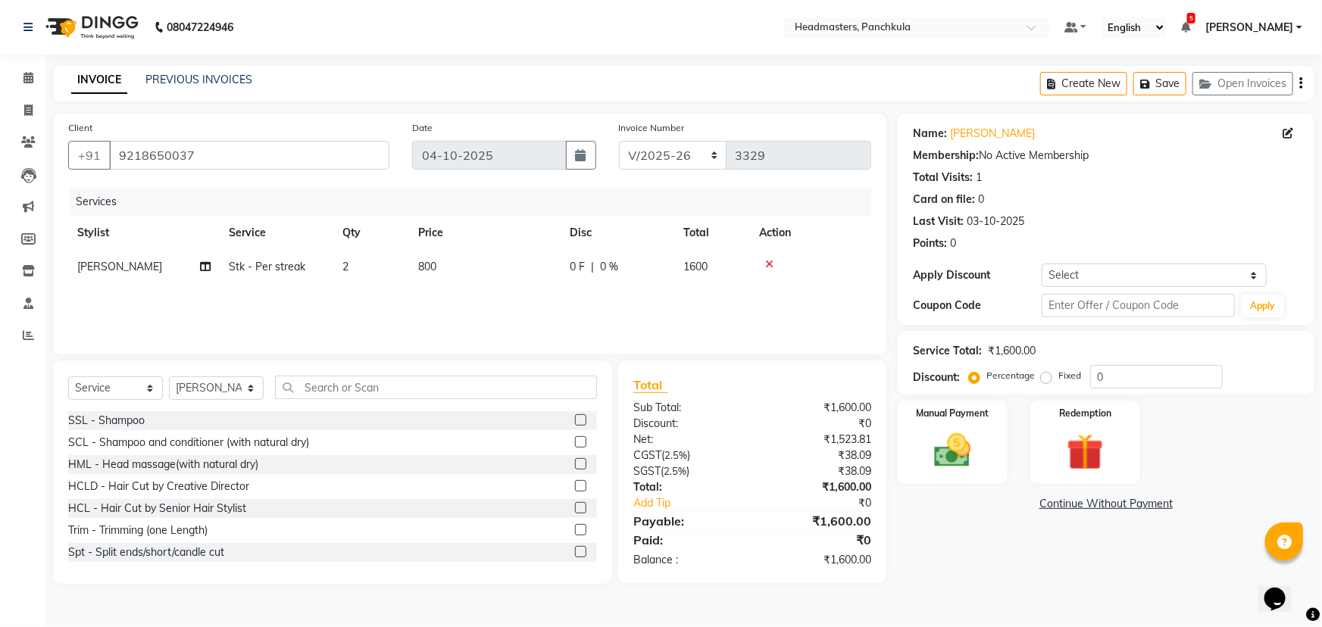
click at [659, 270] on div "Name: Varnika Membership: No Active Membership Total Visits: 1 Card on file: 0 …" at bounding box center [1112, 349] width 428 height 470
click at [659, 270] on img at bounding box center [953, 451] width 62 height 44
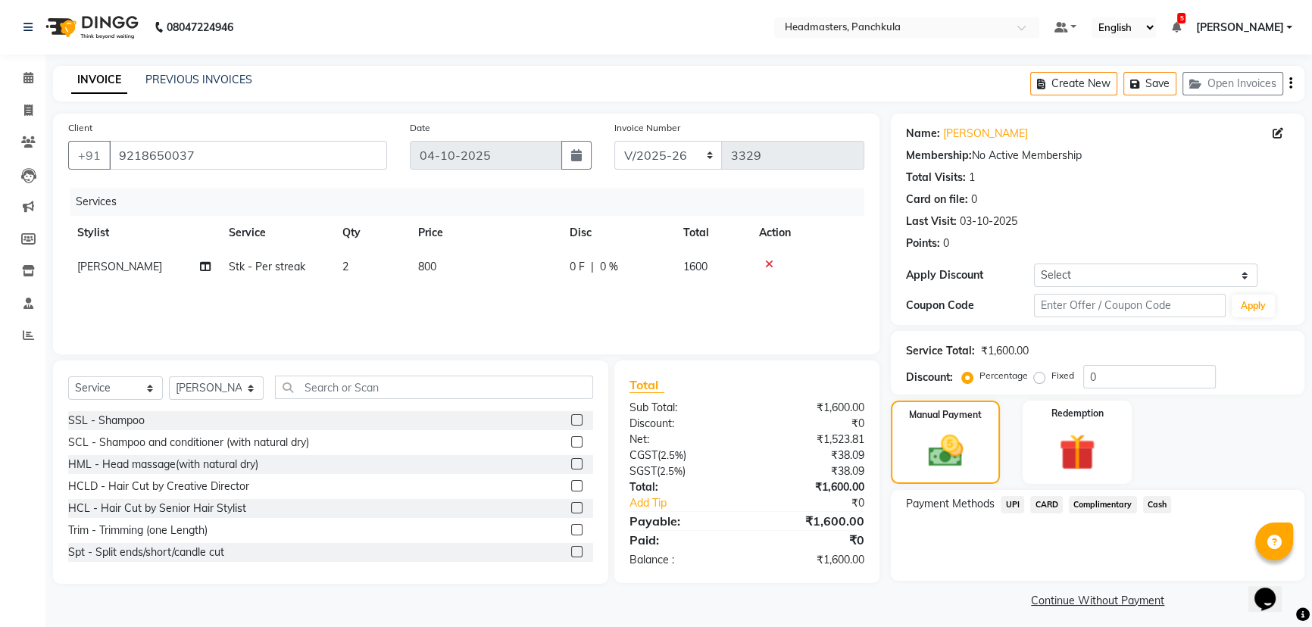
click at [617, 270] on span "0 %" at bounding box center [609, 267] width 18 height 16
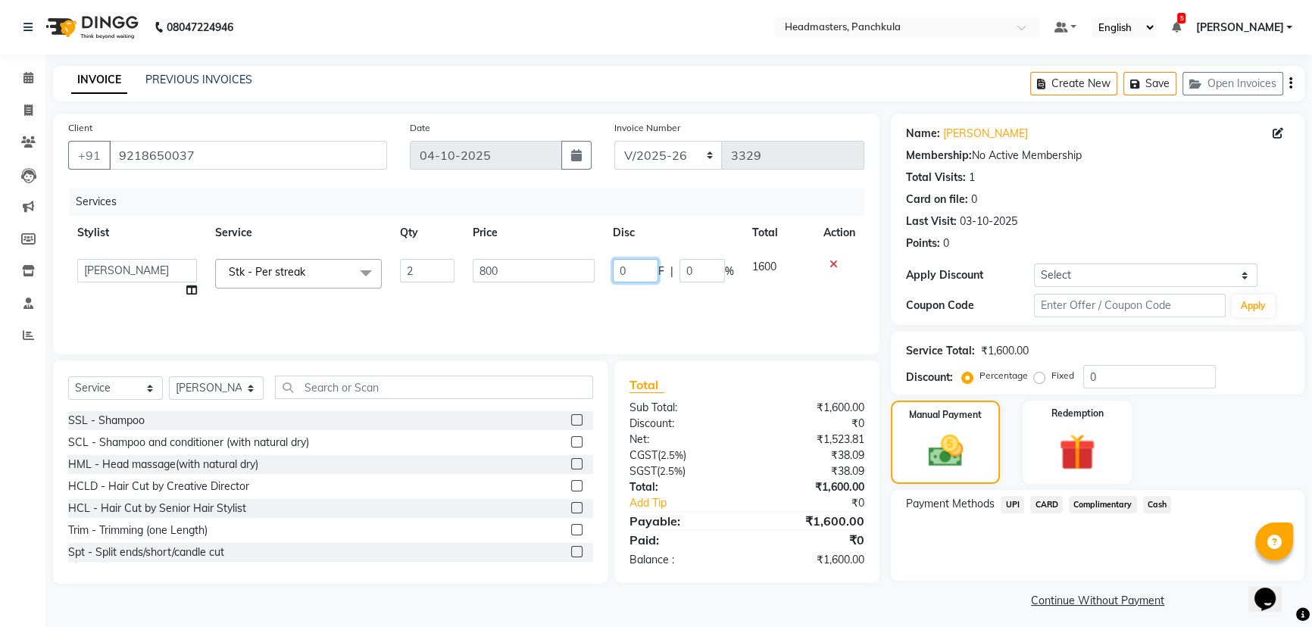
click at [641, 270] on input "0" at bounding box center [635, 270] width 45 height 23
click at [659, 270] on div "Payment Methods UPI CARD Complimentary Cash" at bounding box center [1098, 535] width 414 height 91
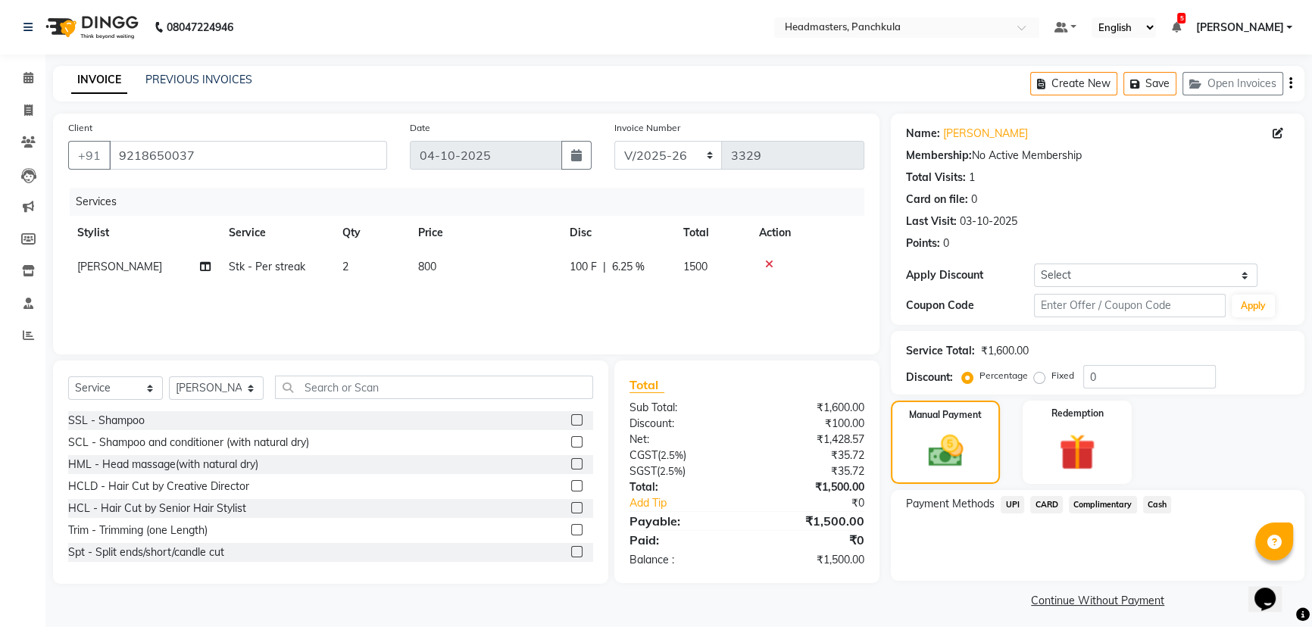
click at [659, 270] on span "Cash" at bounding box center [1157, 504] width 29 height 17
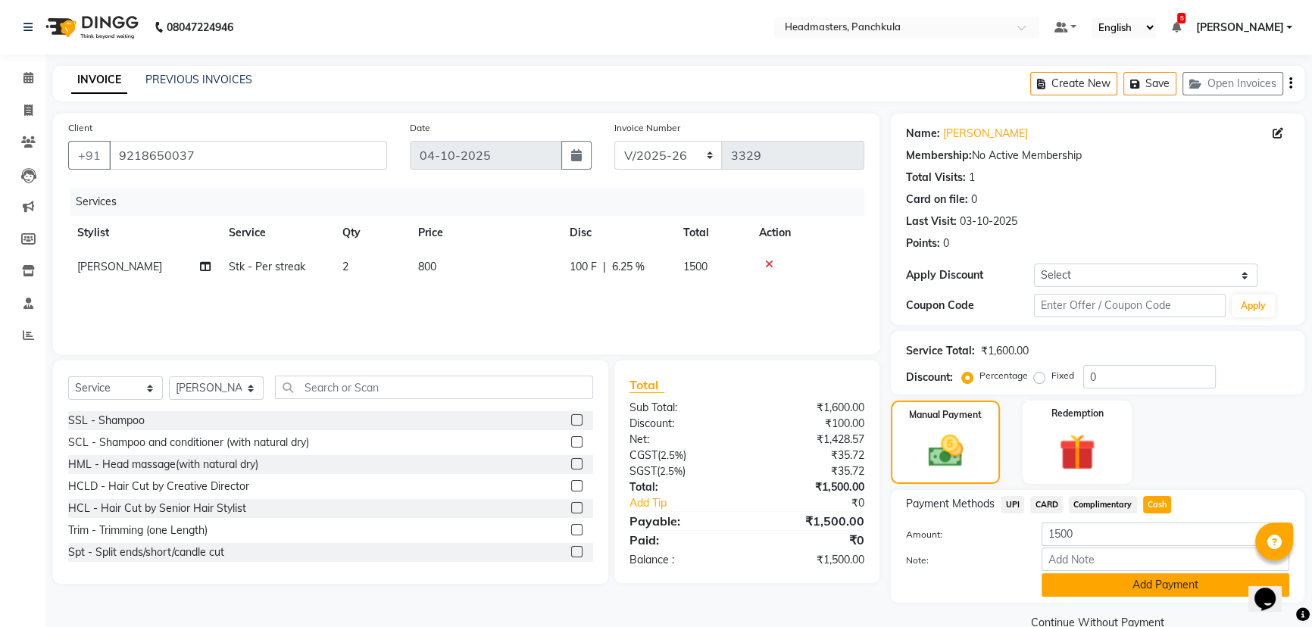
click at [659, 270] on button "Add Payment" at bounding box center [1166, 584] width 248 height 23
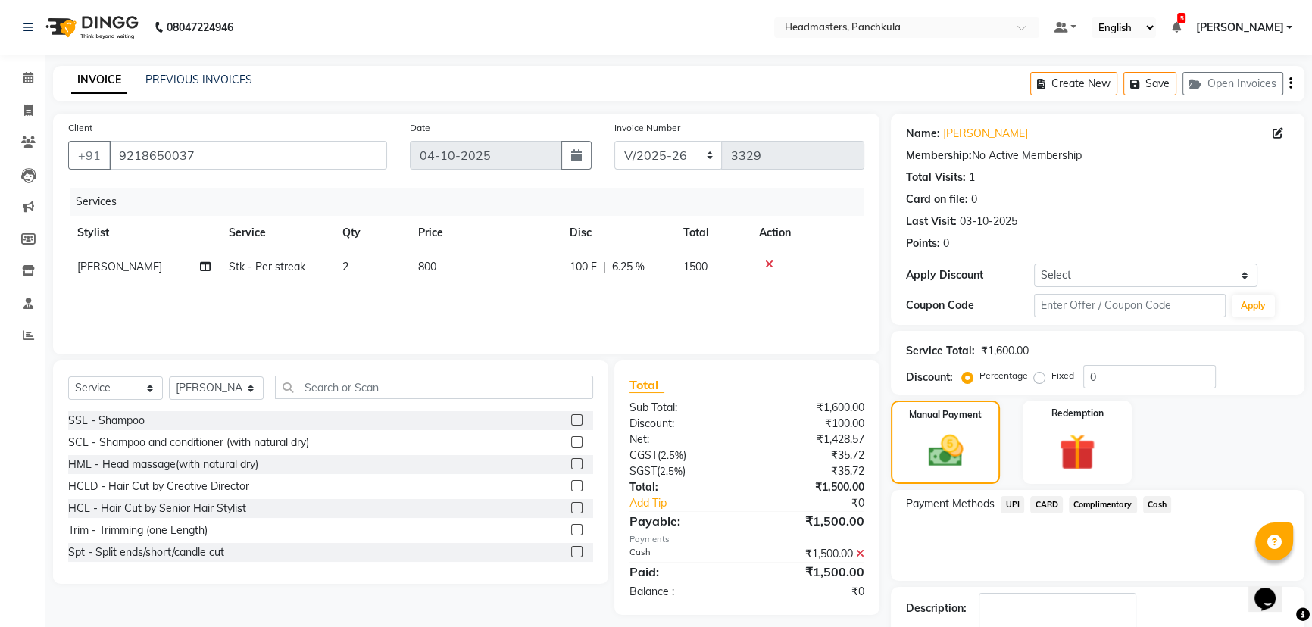
scroll to position [70, 0]
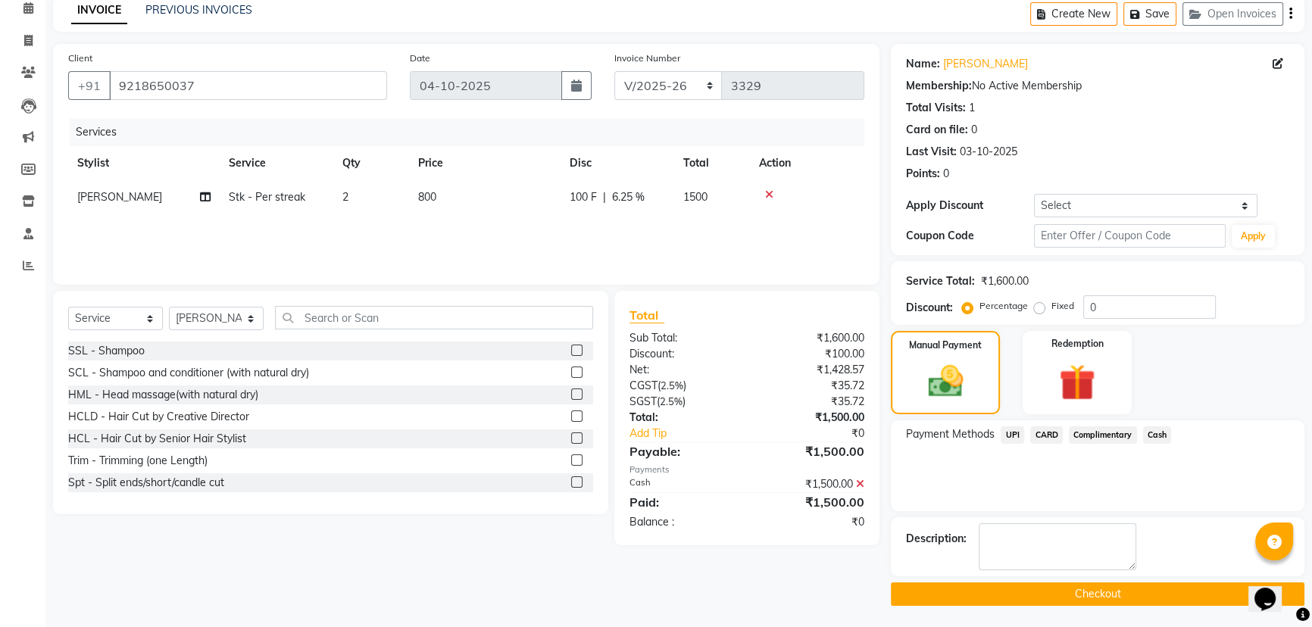
click at [659, 270] on button "Checkout" at bounding box center [1098, 593] width 414 height 23
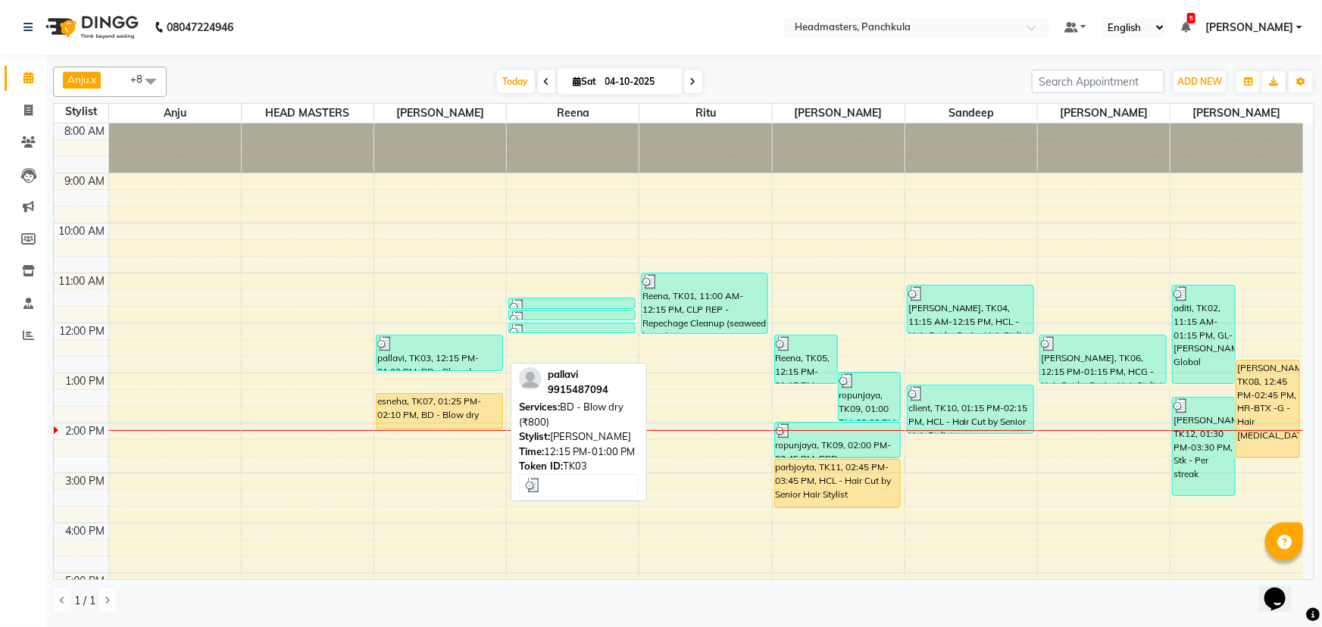
click at [436, 270] on div "pallavi, TK03, 12:15 PM-01:00 PM, BD - Blow dry (₹800)" at bounding box center [439, 353] width 126 height 35
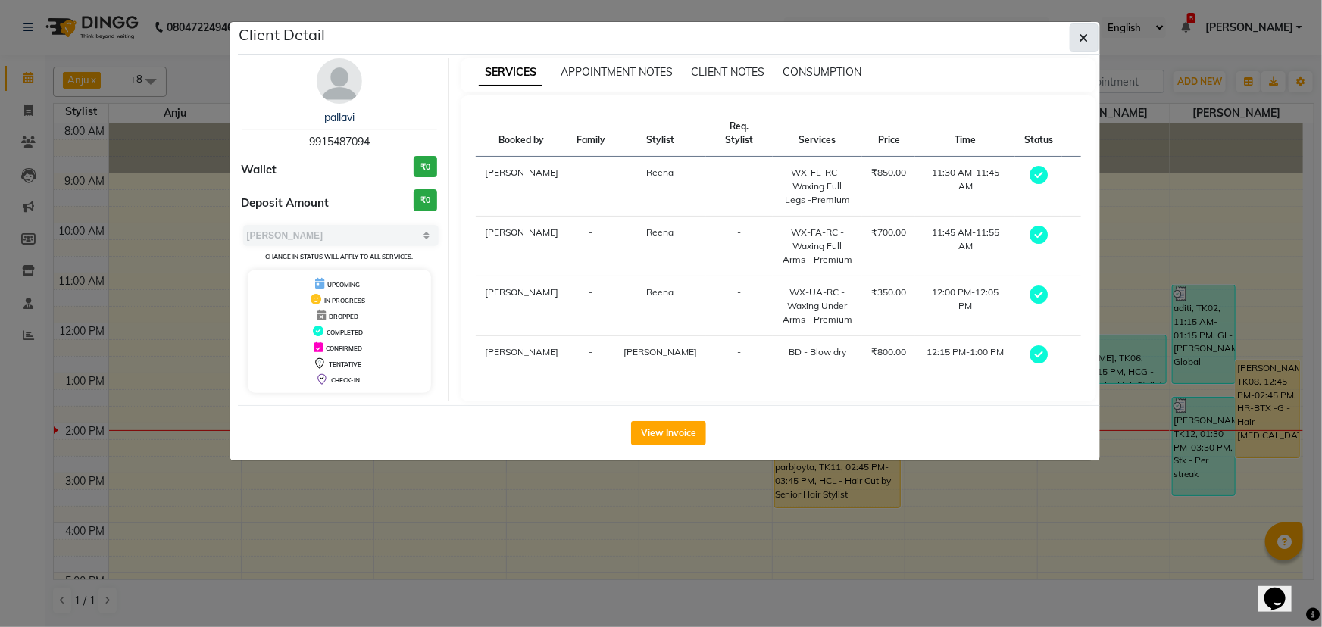
click at [659, 36] on icon "button" at bounding box center [1083, 38] width 9 height 12
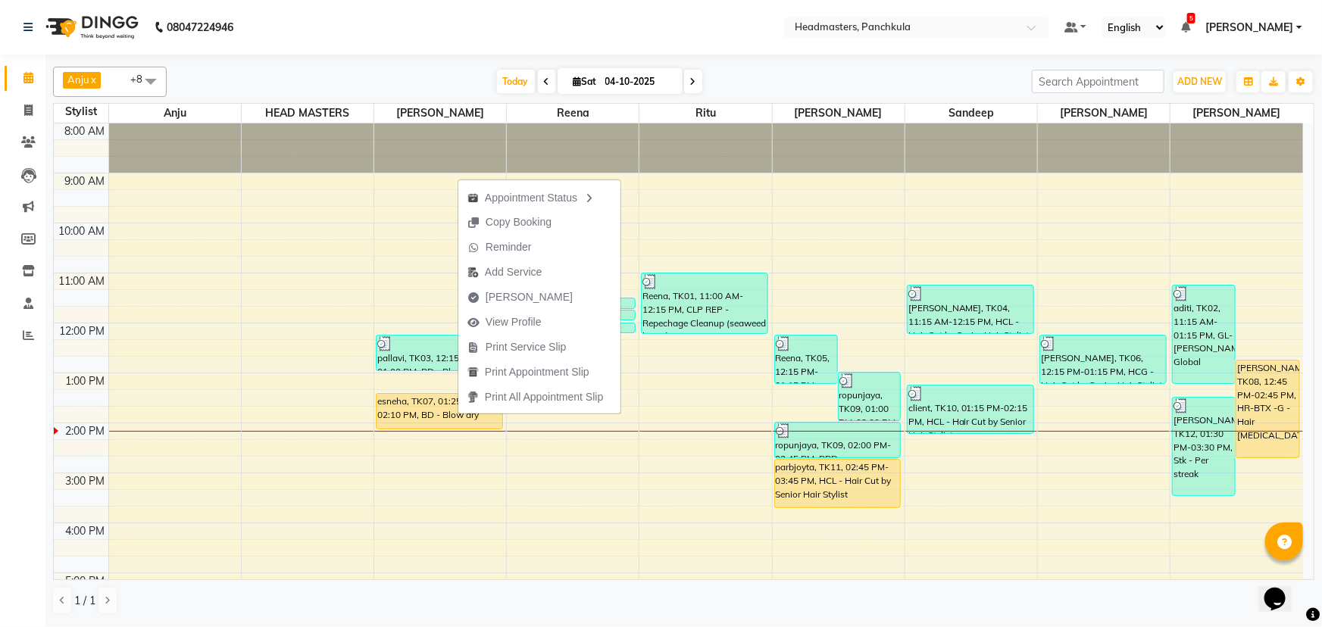
click at [0, 270] on div "Calendar Invoice Clients Leads Marketing Members Inventory Staff Reports Comple…" at bounding box center [102, 323] width 205 height 561
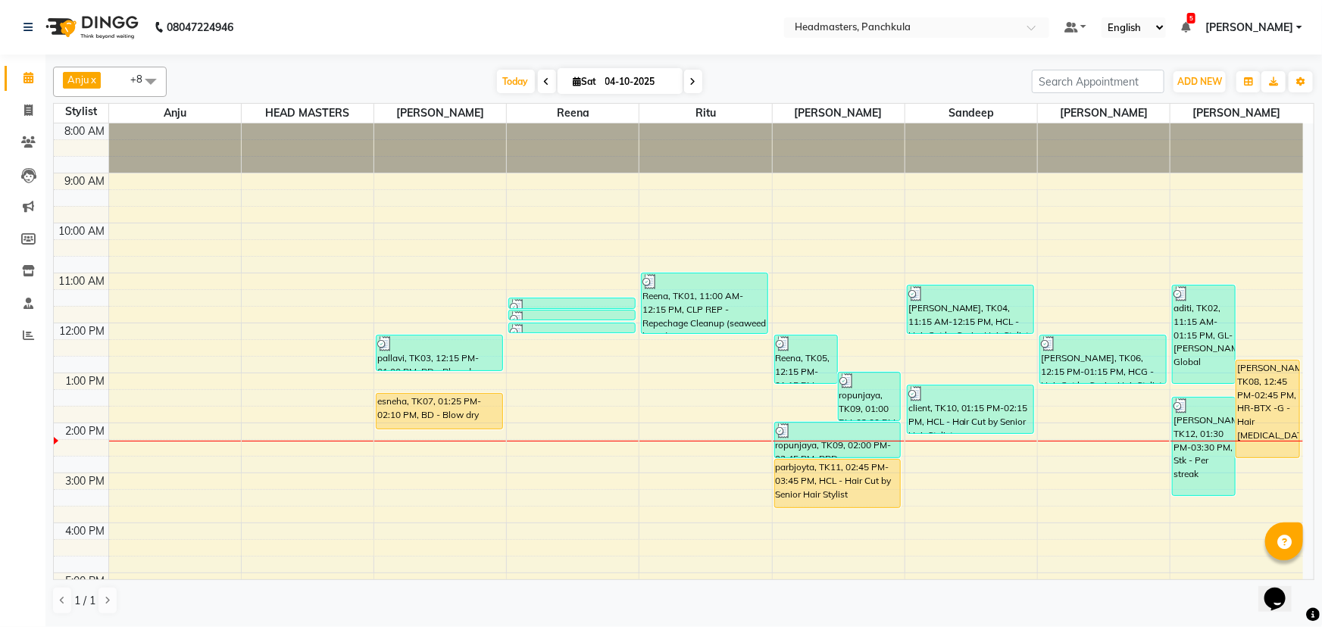
click at [539, 86] on span at bounding box center [547, 81] width 18 height 23
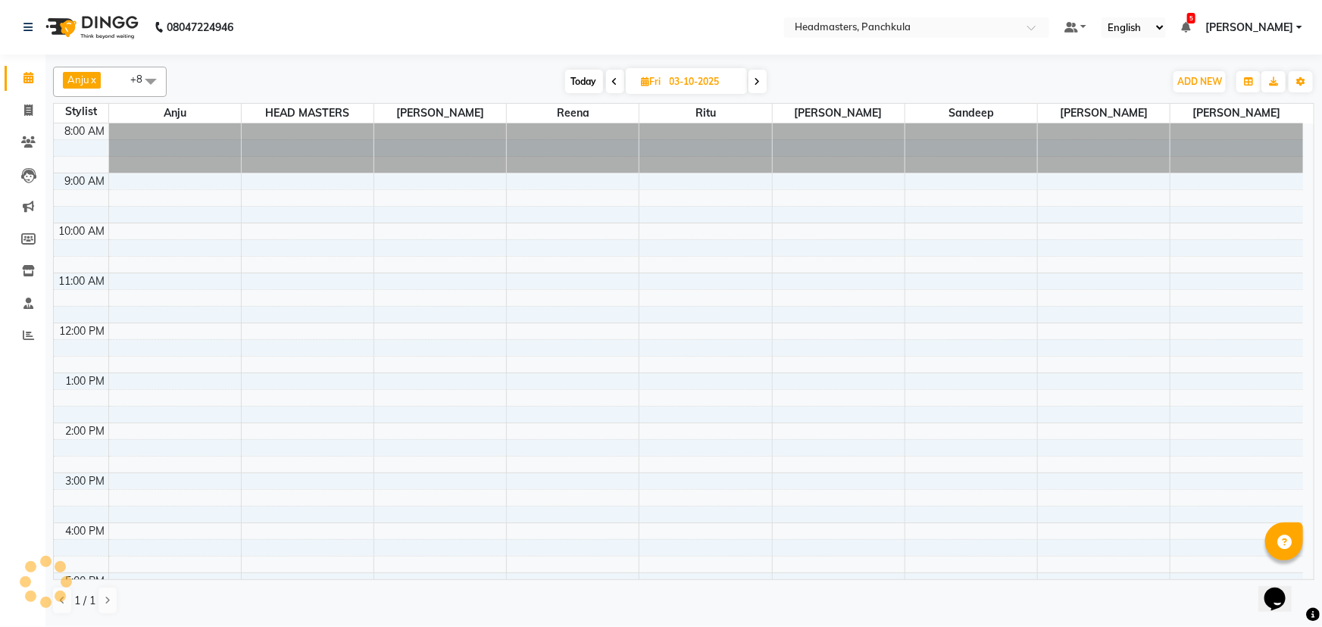
scroll to position [189, 0]
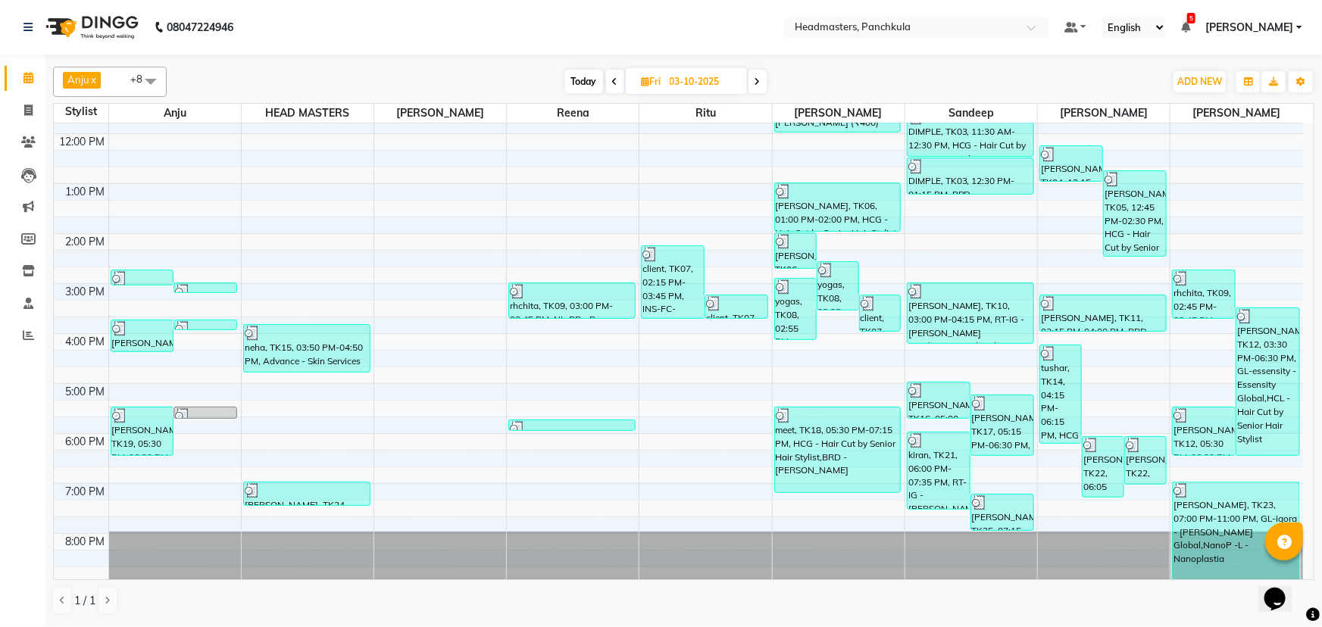
click at [612, 82] on icon at bounding box center [615, 81] width 6 height 9
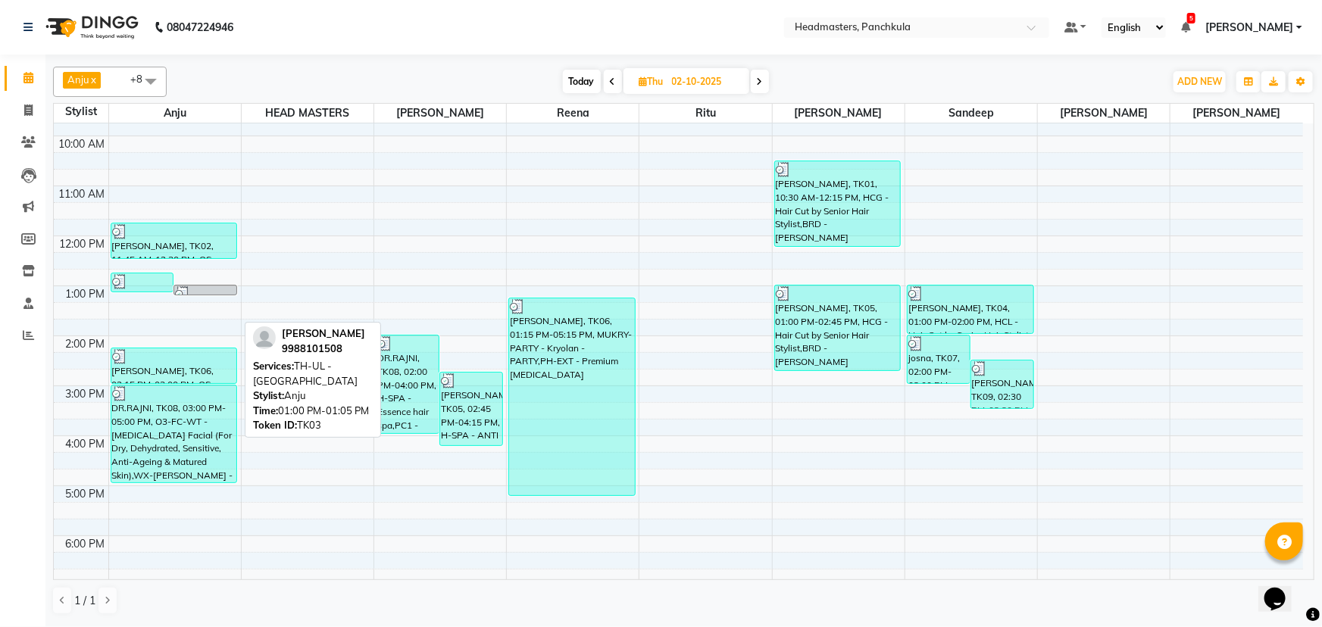
scroll to position [121, 0]
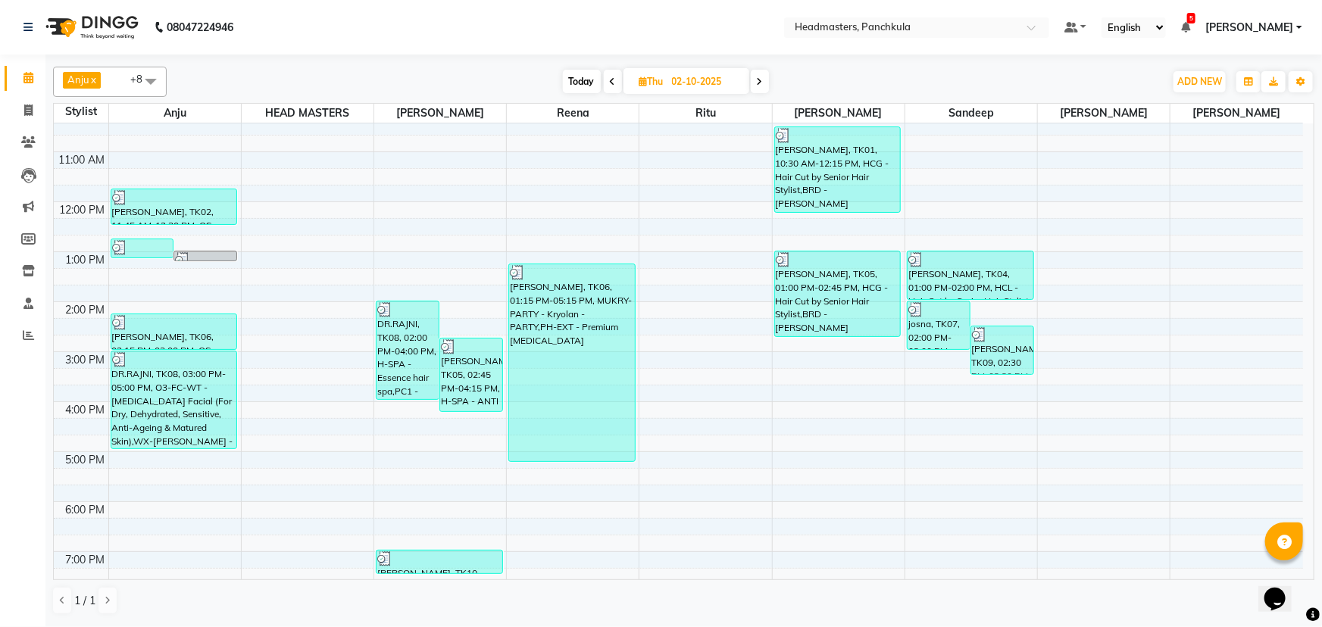
click at [612, 68] on div "Anju x Parveen x Saddam x Amjad x Wajid Shah x Ritu x Reena x Sandeep x HEAD MA…" at bounding box center [683, 82] width 1261 height 30
click at [616, 83] on span at bounding box center [613, 81] width 18 height 23
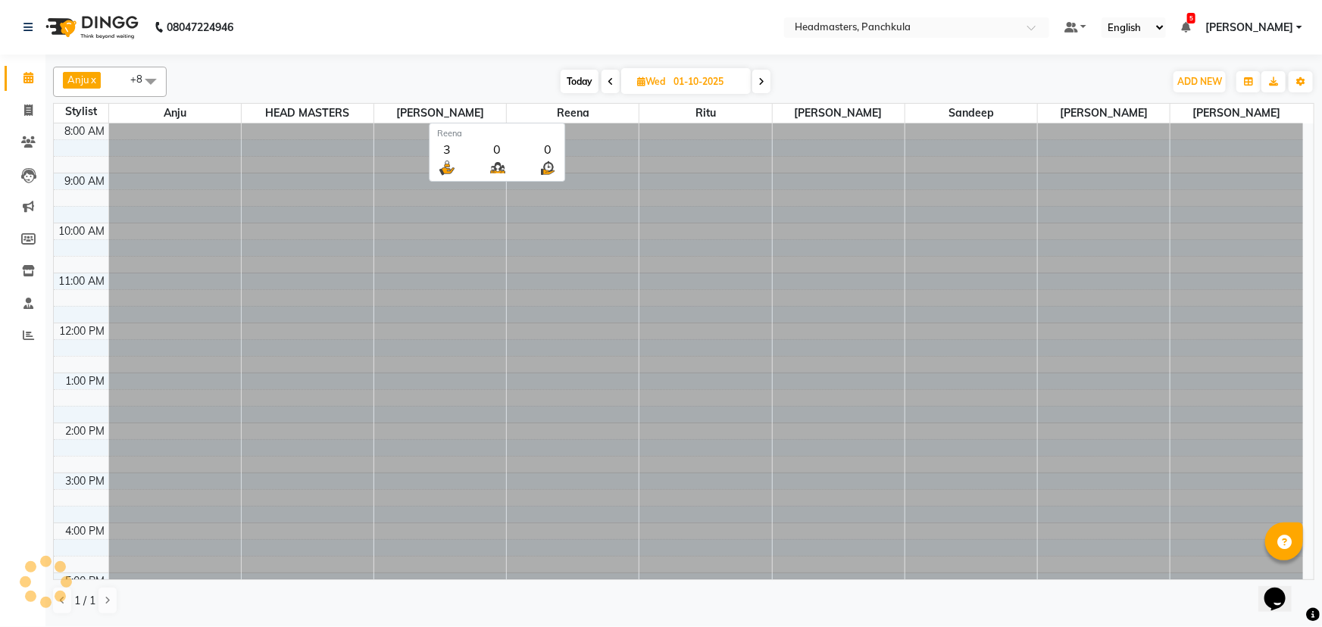
scroll to position [189, 0]
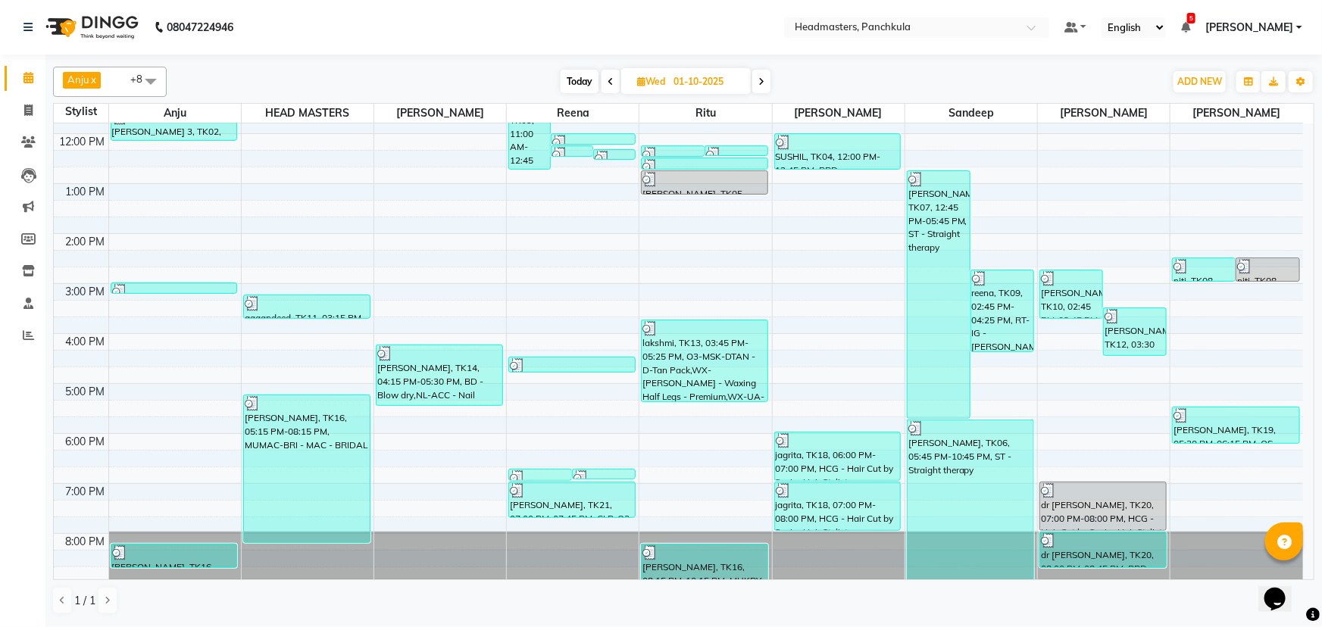
click at [659, 80] on icon at bounding box center [761, 81] width 6 height 9
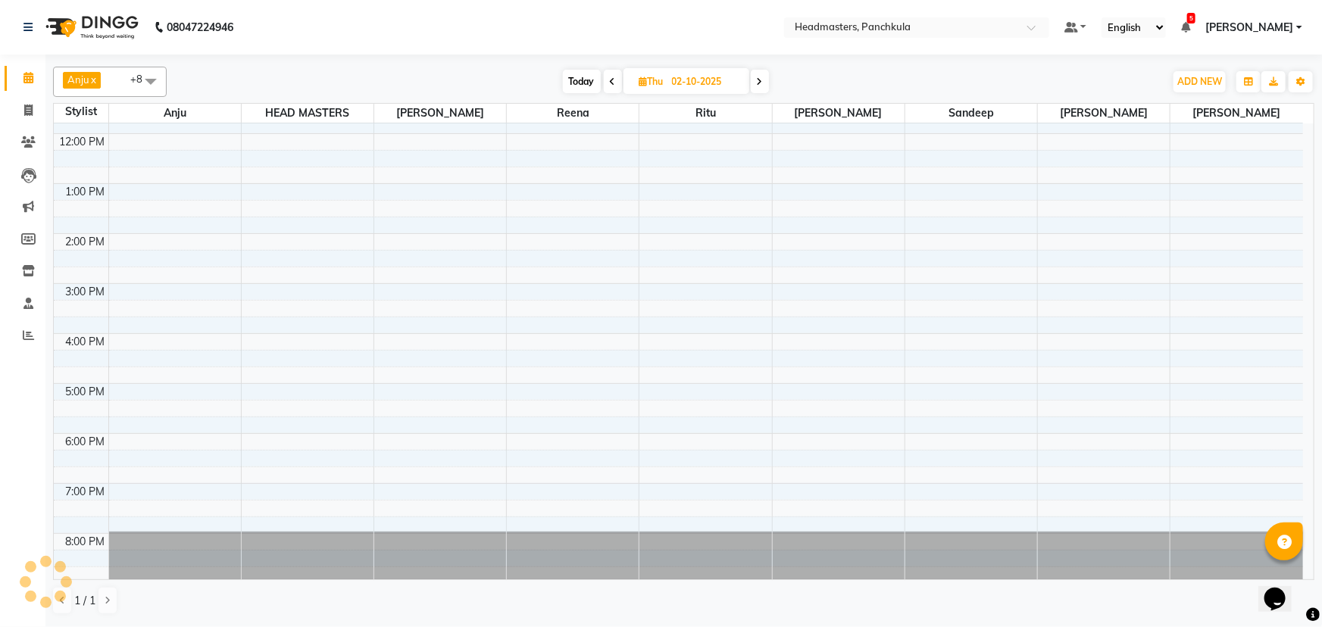
click at [659, 80] on span at bounding box center [760, 81] width 18 height 23
click at [659, 82] on icon at bounding box center [757, 81] width 6 height 9
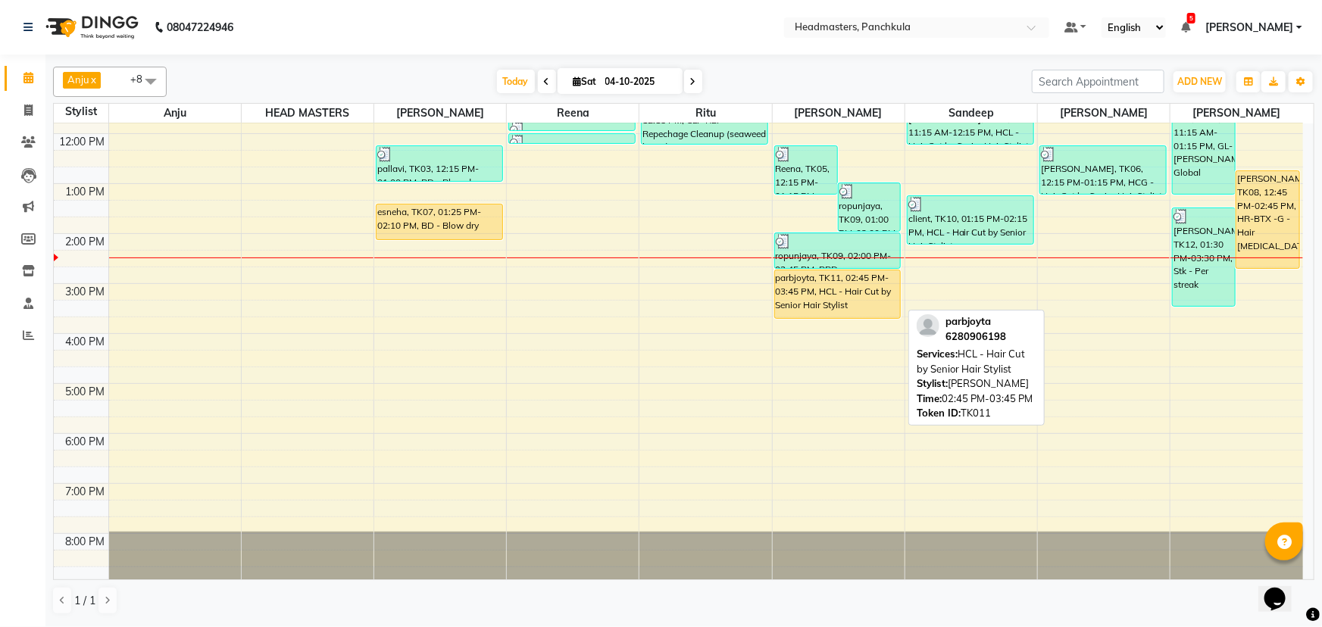
click at [659, 270] on div "parbjoyta, TK11, 02:45 PM-03:45 PM, HCL - Hair Cut by Senior Hair Stylist" at bounding box center [838, 294] width 126 height 48
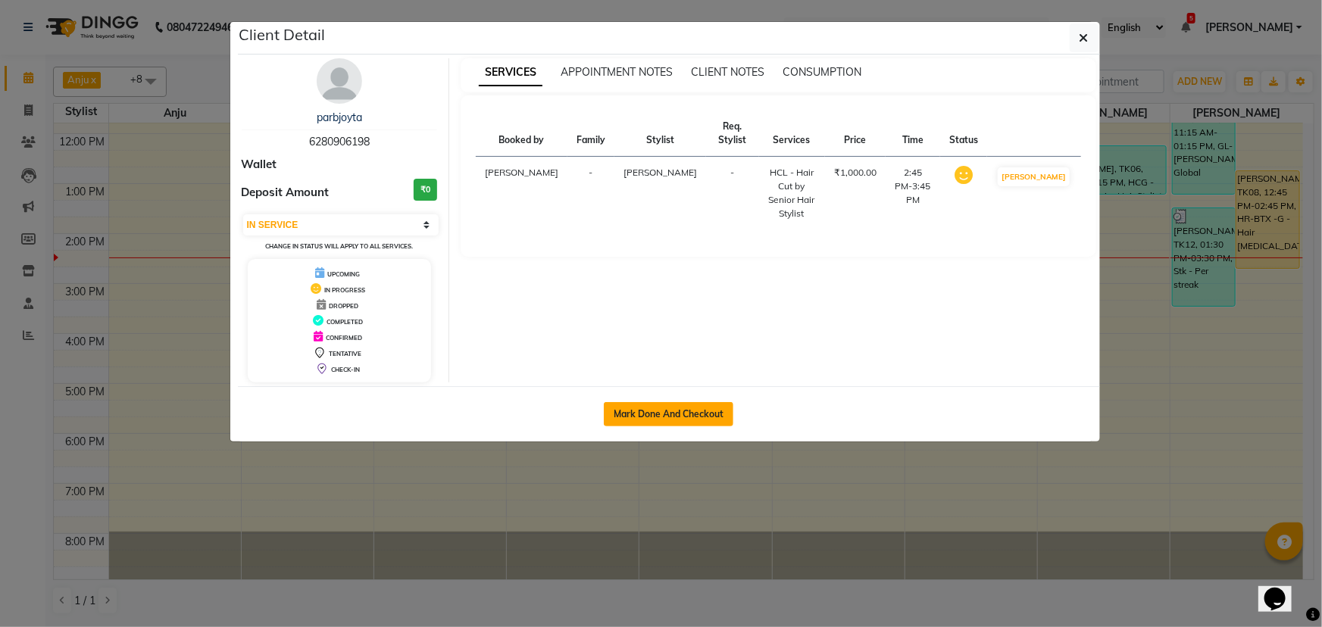
click at [659, 270] on button "Mark Done And Checkout" at bounding box center [669, 414] width 130 height 24
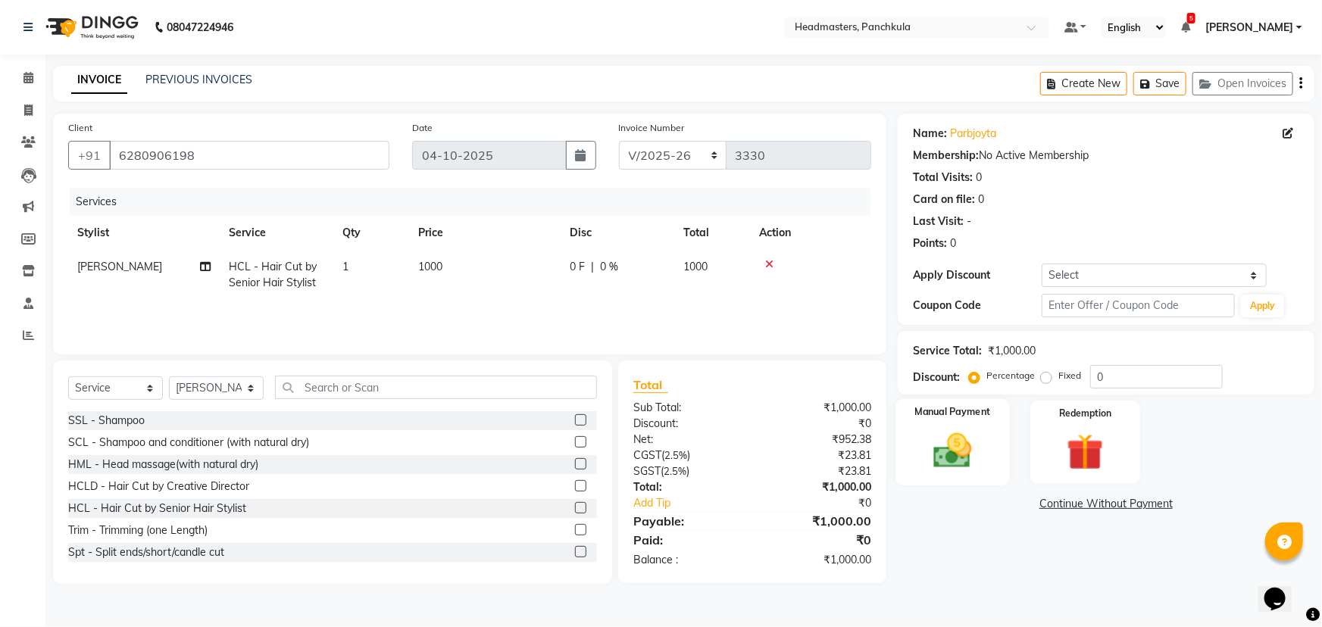
click at [659, 270] on img at bounding box center [953, 451] width 62 height 44
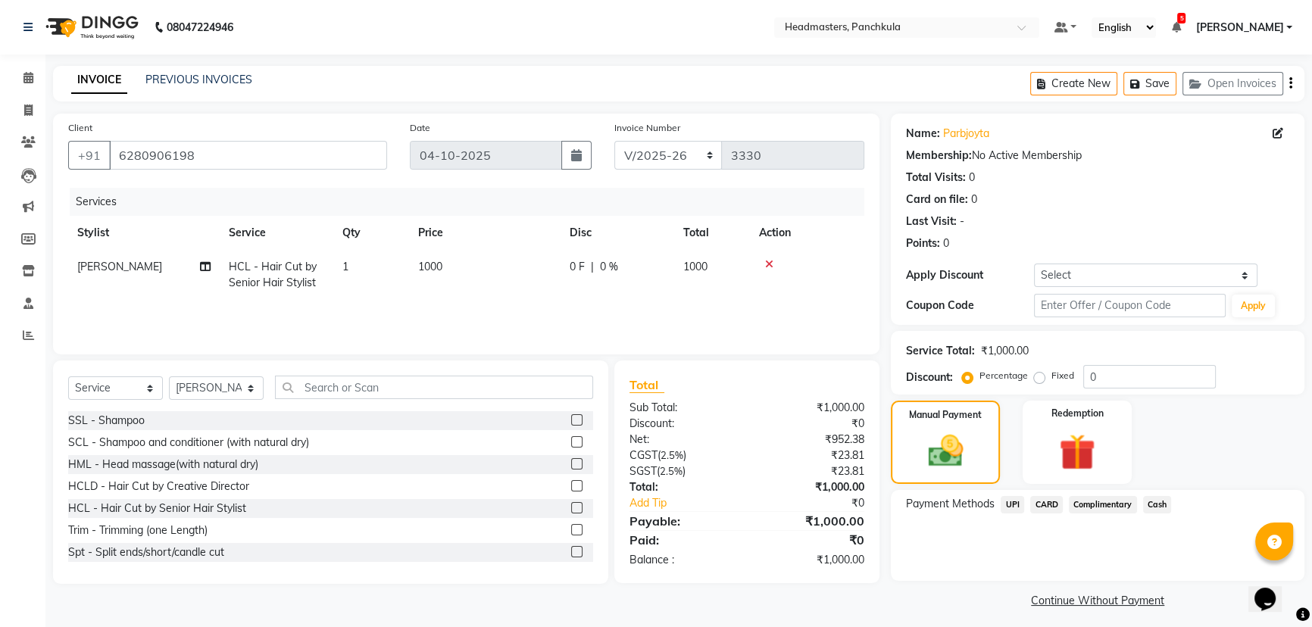
click at [659, 270] on span "Cash" at bounding box center [1157, 504] width 29 height 17
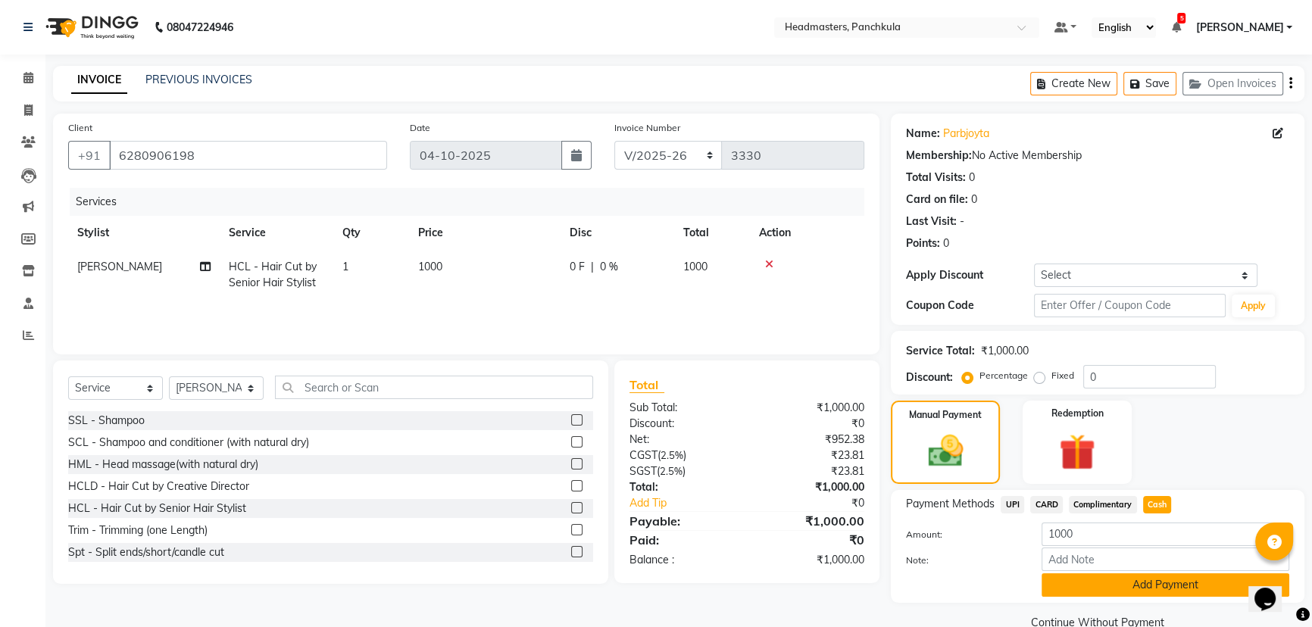
click at [659, 270] on button "Add Payment" at bounding box center [1166, 584] width 248 height 23
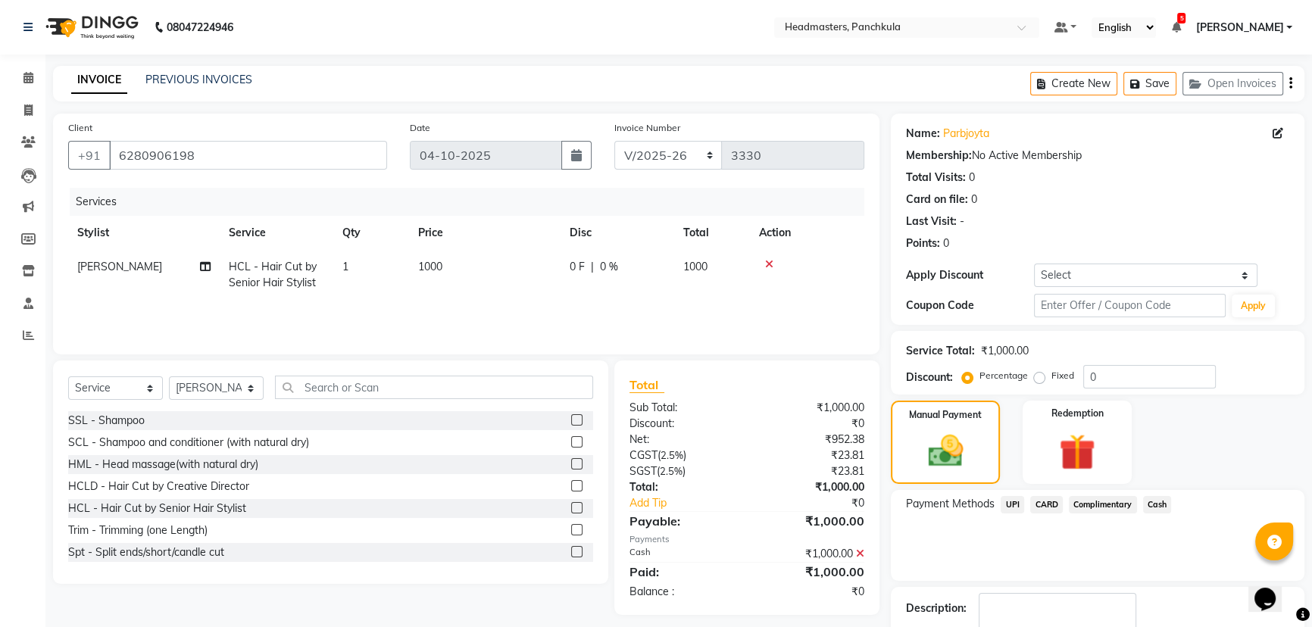
scroll to position [68, 0]
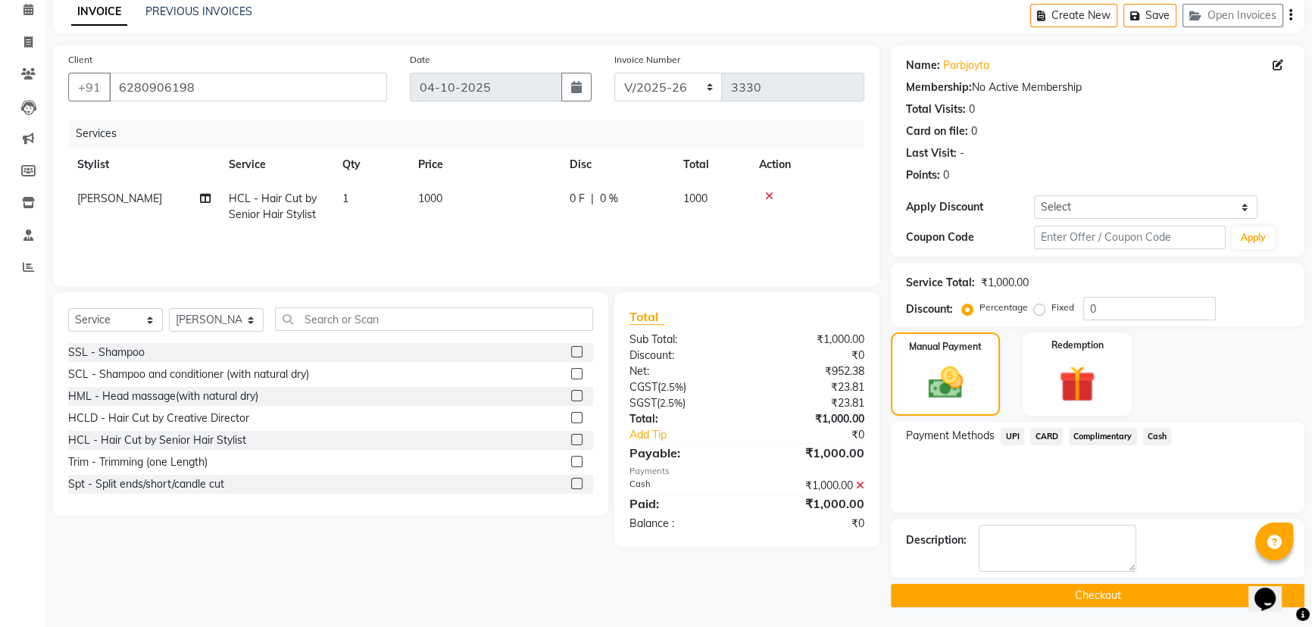
click at [659, 270] on button "Checkout" at bounding box center [1098, 595] width 414 height 23
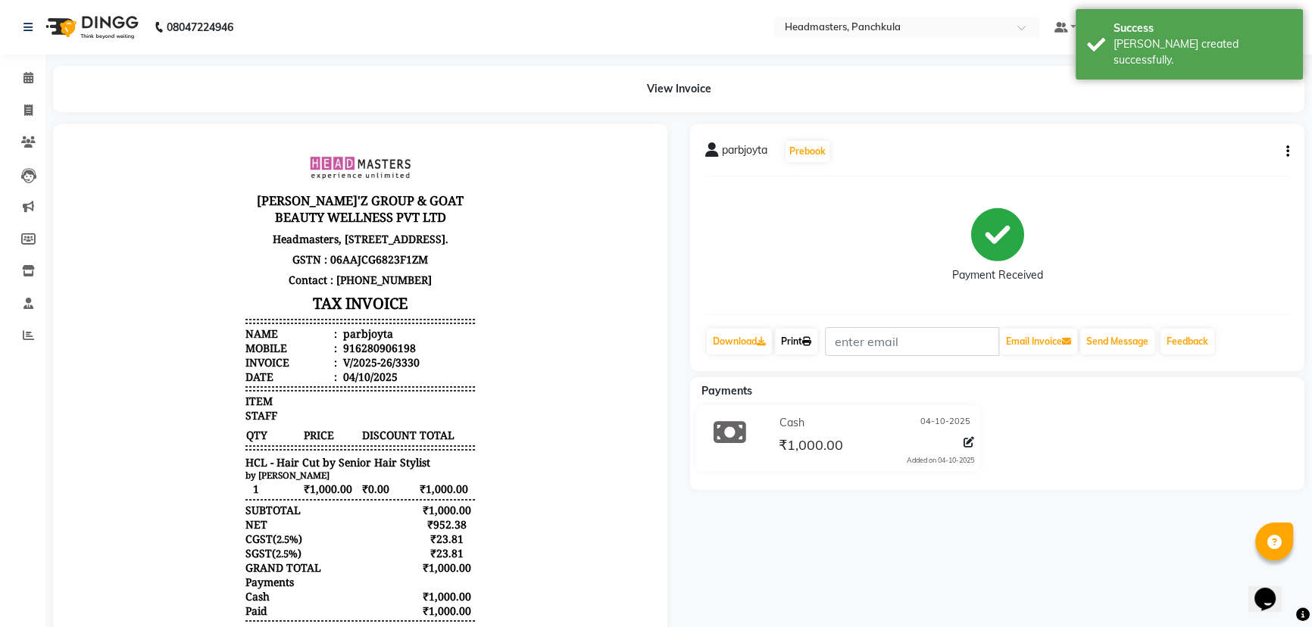
click at [659, 270] on link "Print" at bounding box center [796, 342] width 42 height 26
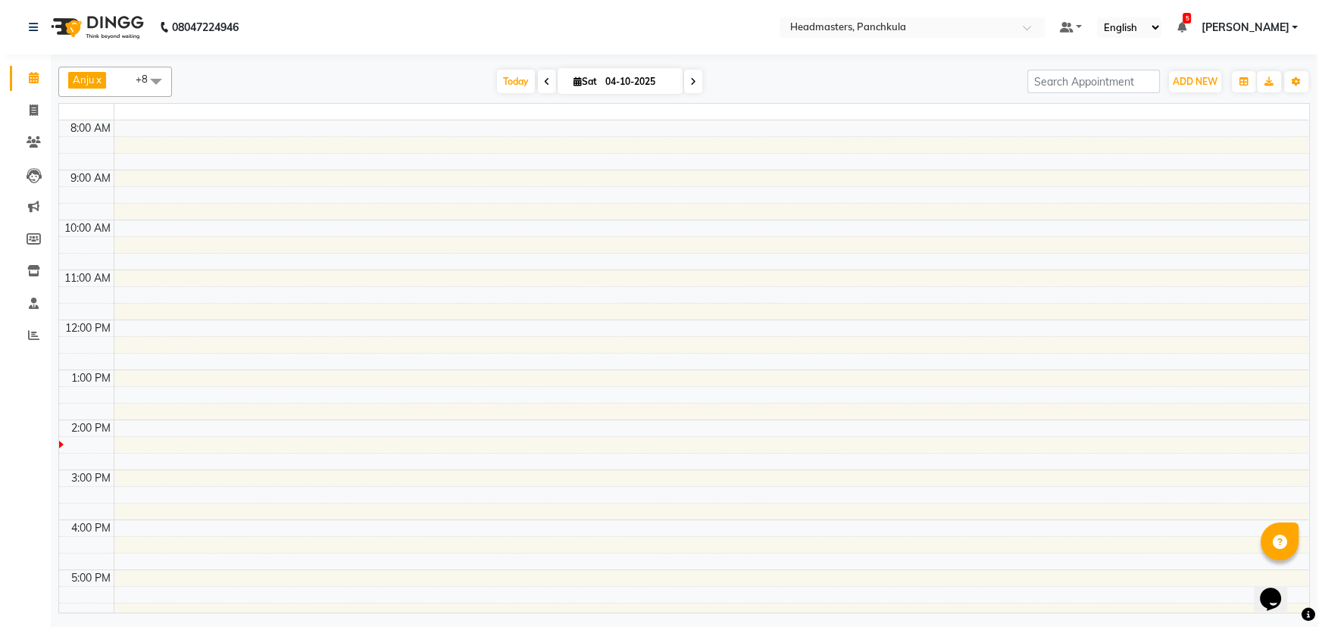
scroll to position [153, 0]
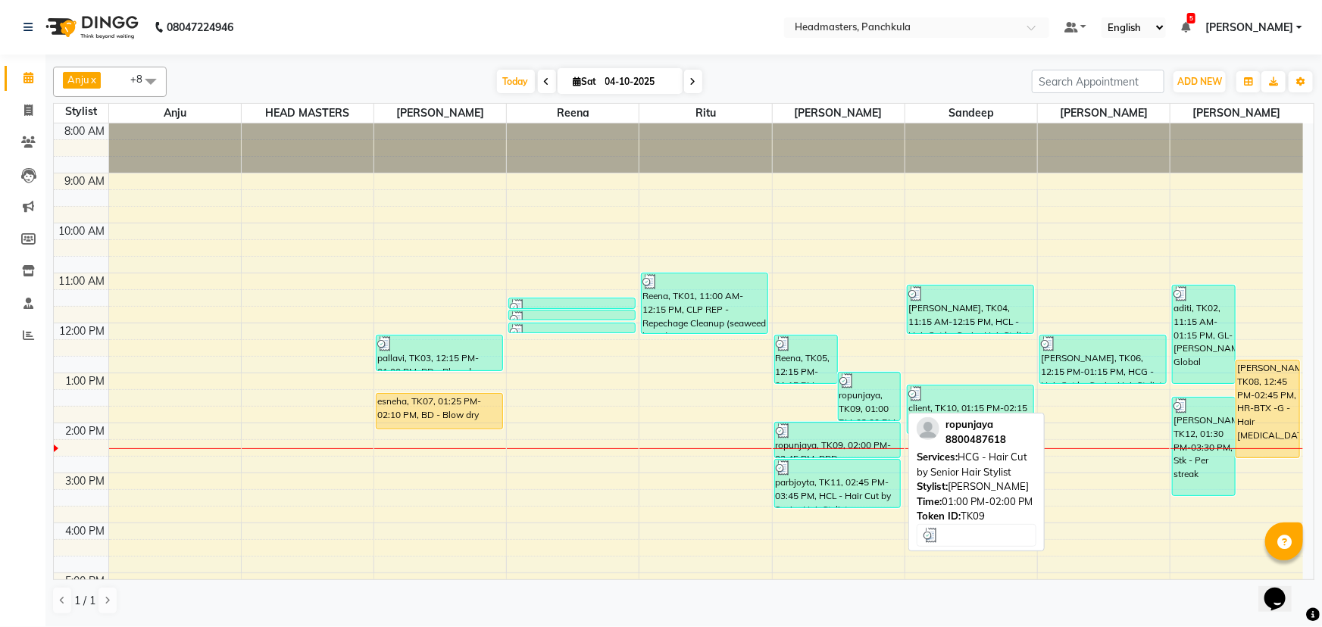
click at [857, 382] on div at bounding box center [869, 380] width 61 height 15
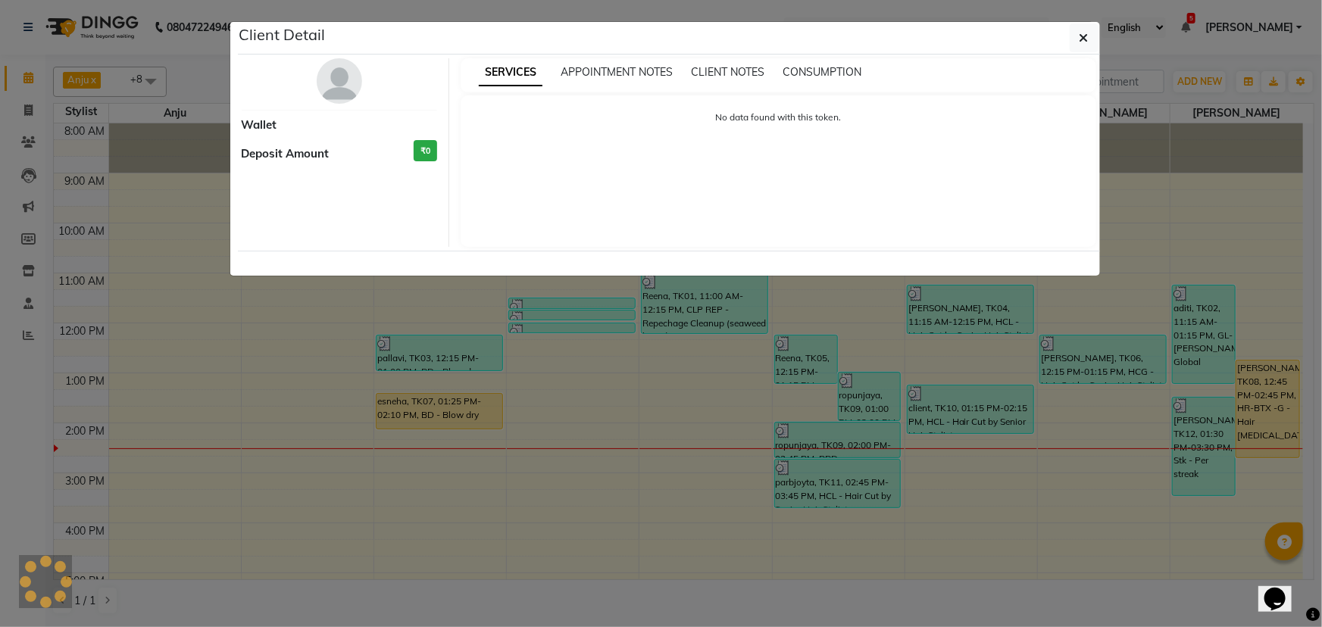
select select "3"
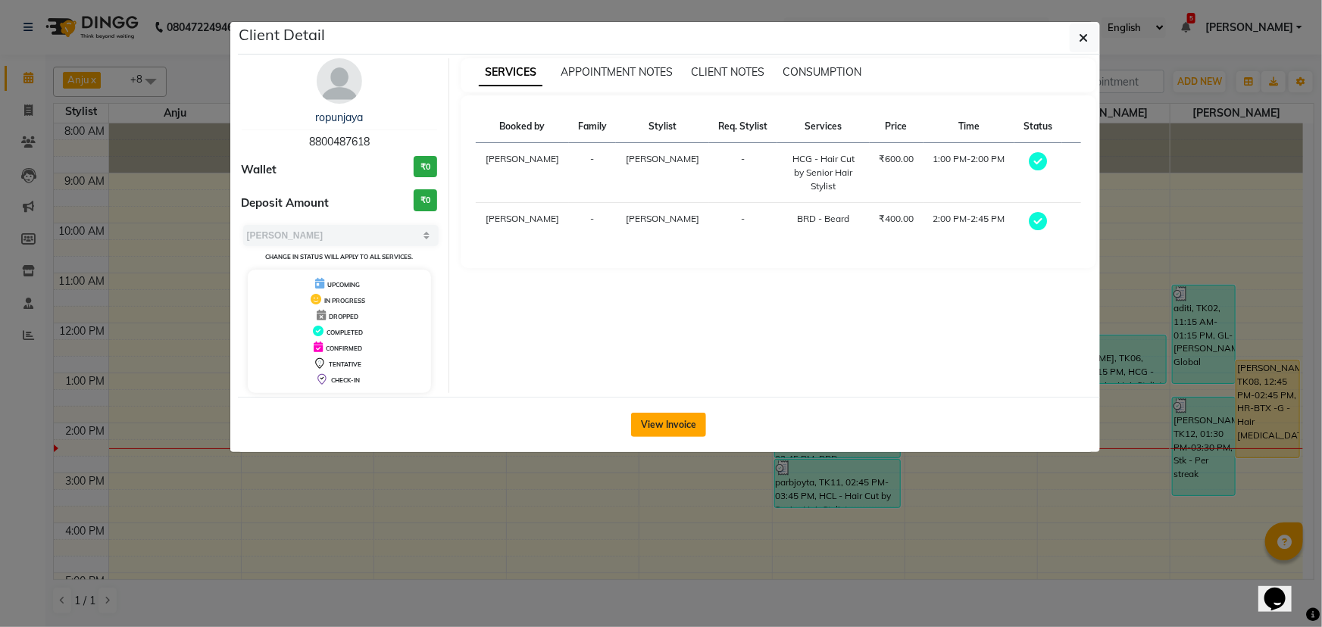
click at [689, 423] on button "View Invoice" at bounding box center [668, 425] width 75 height 24
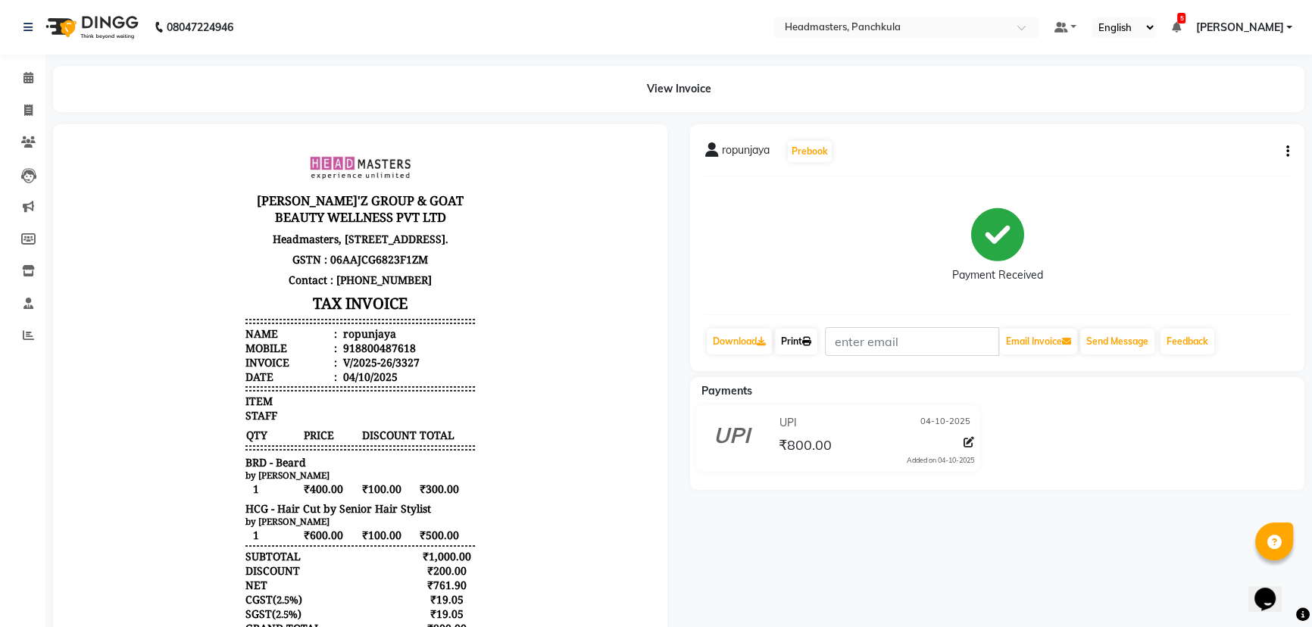
click at [792, 342] on link "Print" at bounding box center [796, 342] width 42 height 26
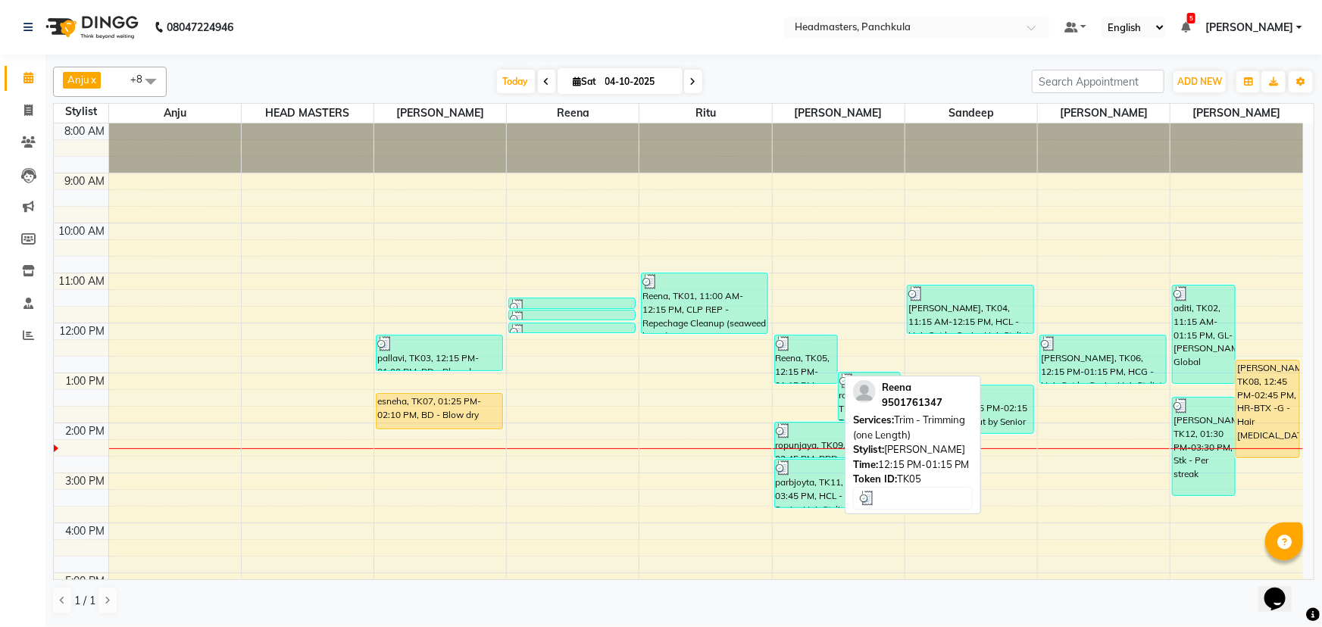
click at [806, 363] on div "Reena, TK05, 12:15 PM-01:15 PM, Trim - Trimming (one Length)" at bounding box center [806, 360] width 62 height 48
select select "3"
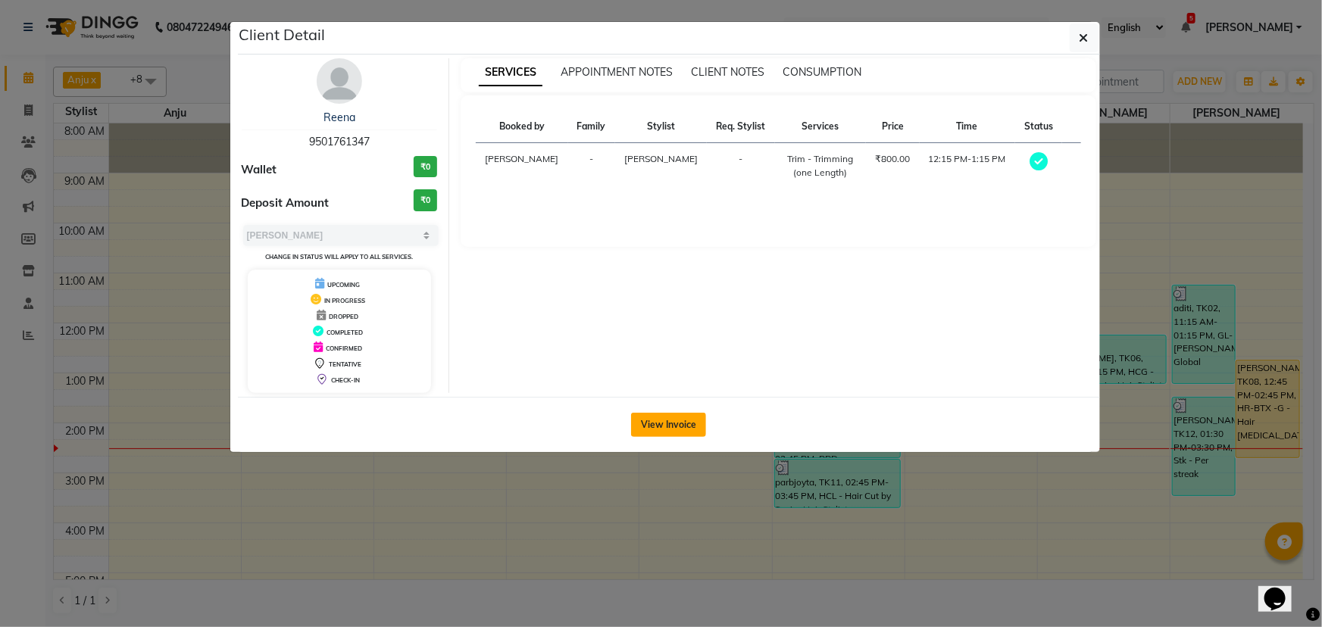
click at [661, 424] on button "View Invoice" at bounding box center [668, 425] width 75 height 24
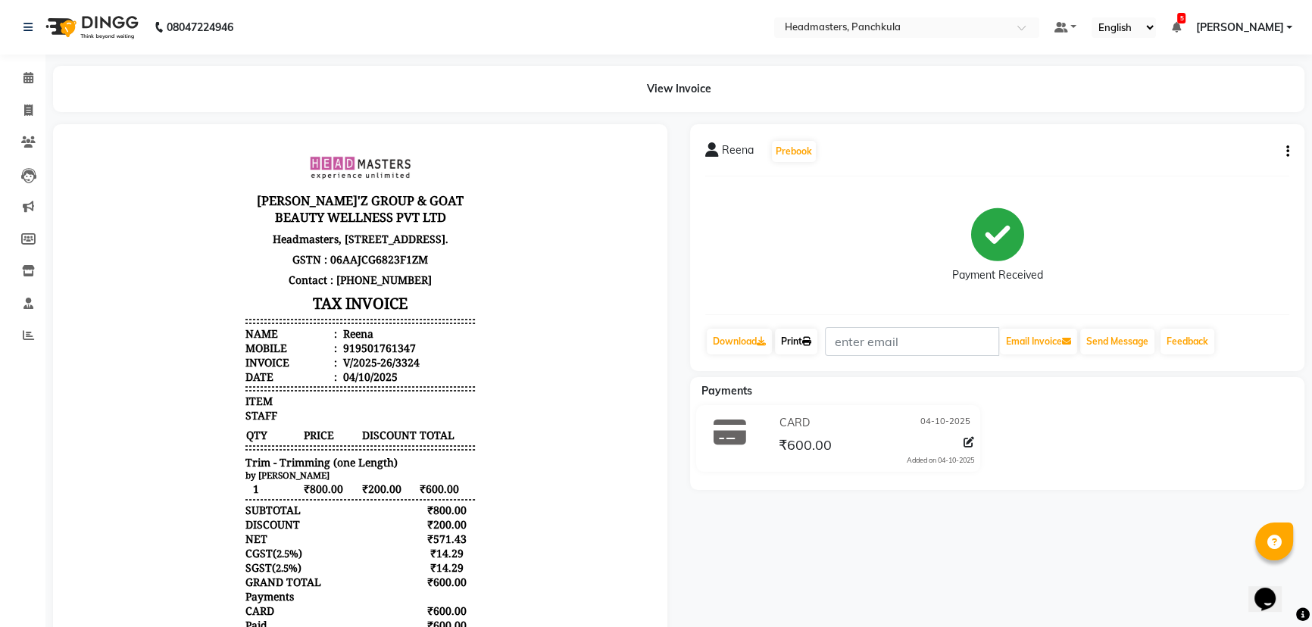
click at [795, 340] on link "Print" at bounding box center [796, 342] width 42 height 26
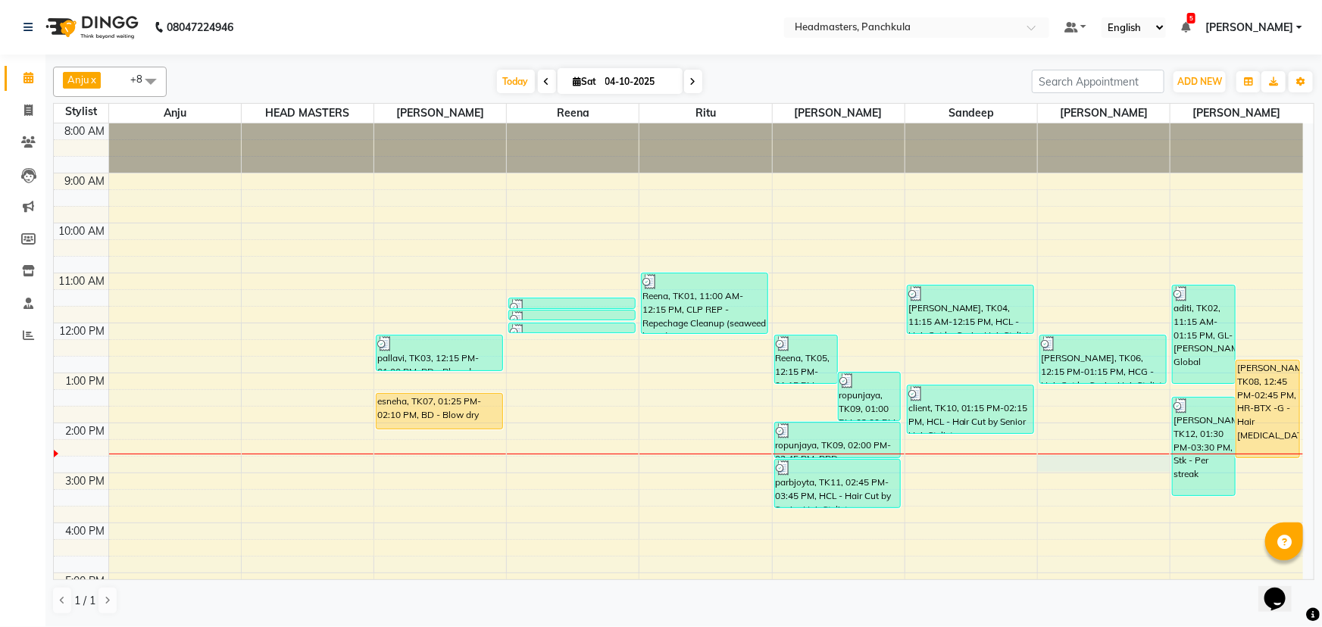
click at [1055, 466] on div "8:00 AM 9:00 AM 10:00 AM 11:00 AM 12:00 PM 1:00 PM 2:00 PM 3:00 PM 4:00 PM 5:00…" at bounding box center [678, 447] width 1249 height 649
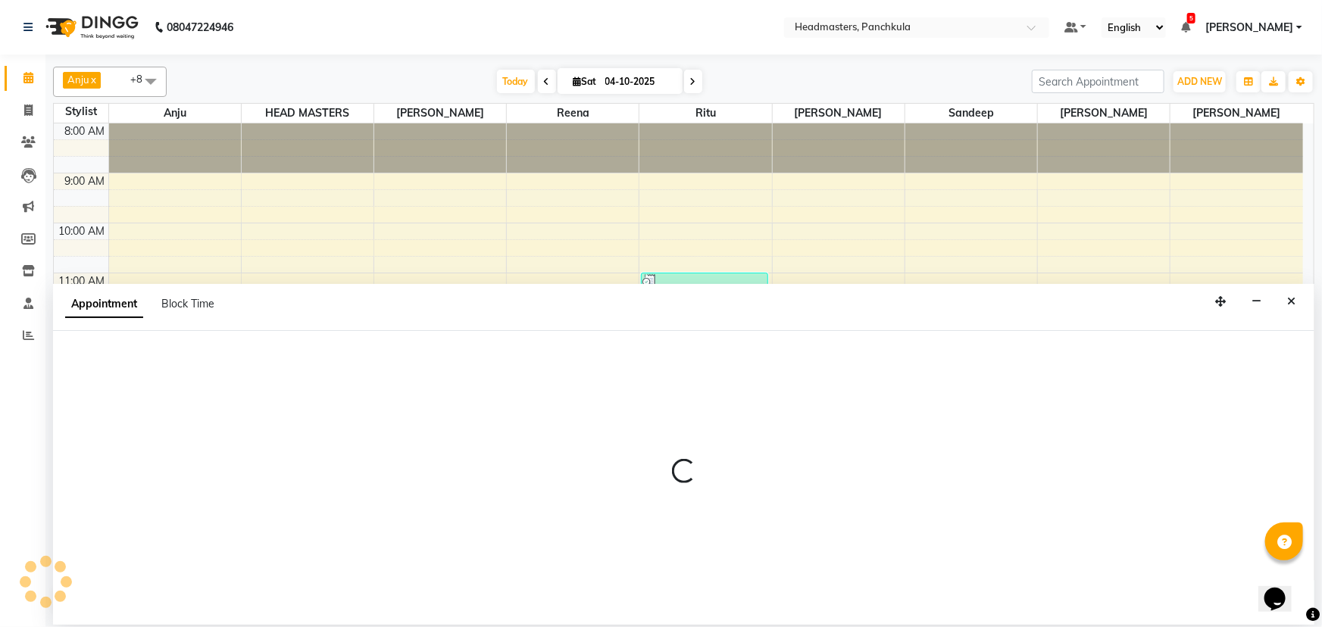
select select "64059"
select select "885"
select select "tentative"
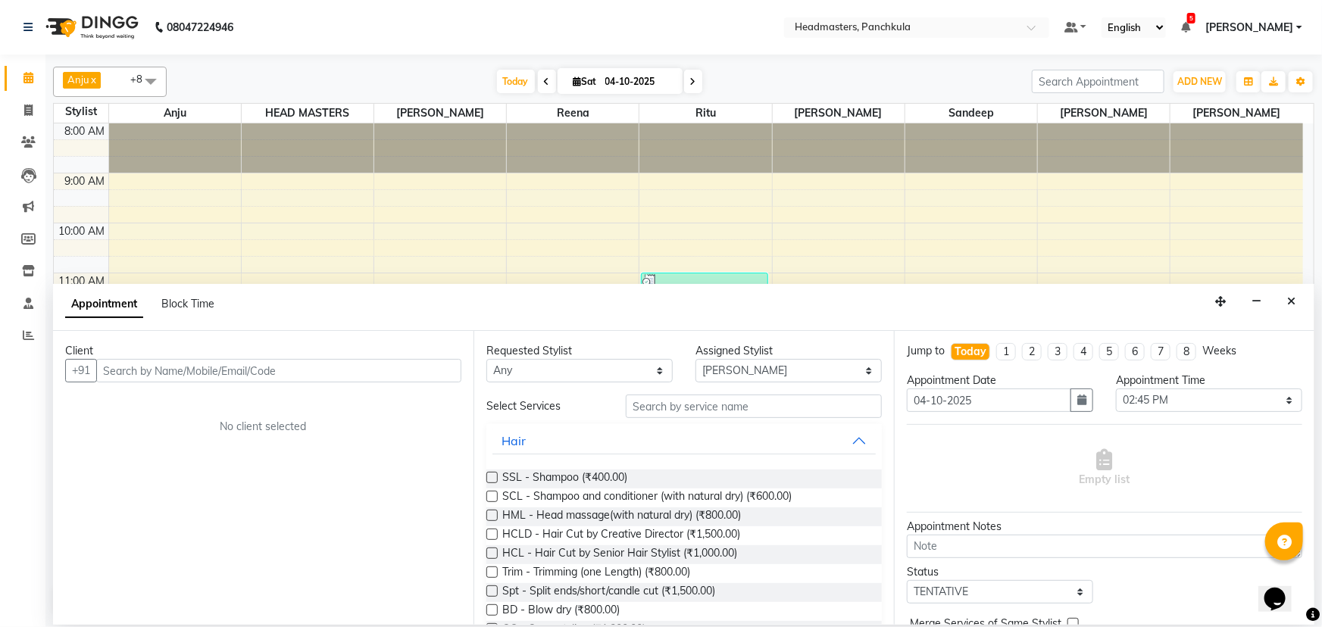
click at [126, 368] on input "text" at bounding box center [278, 370] width 365 height 23
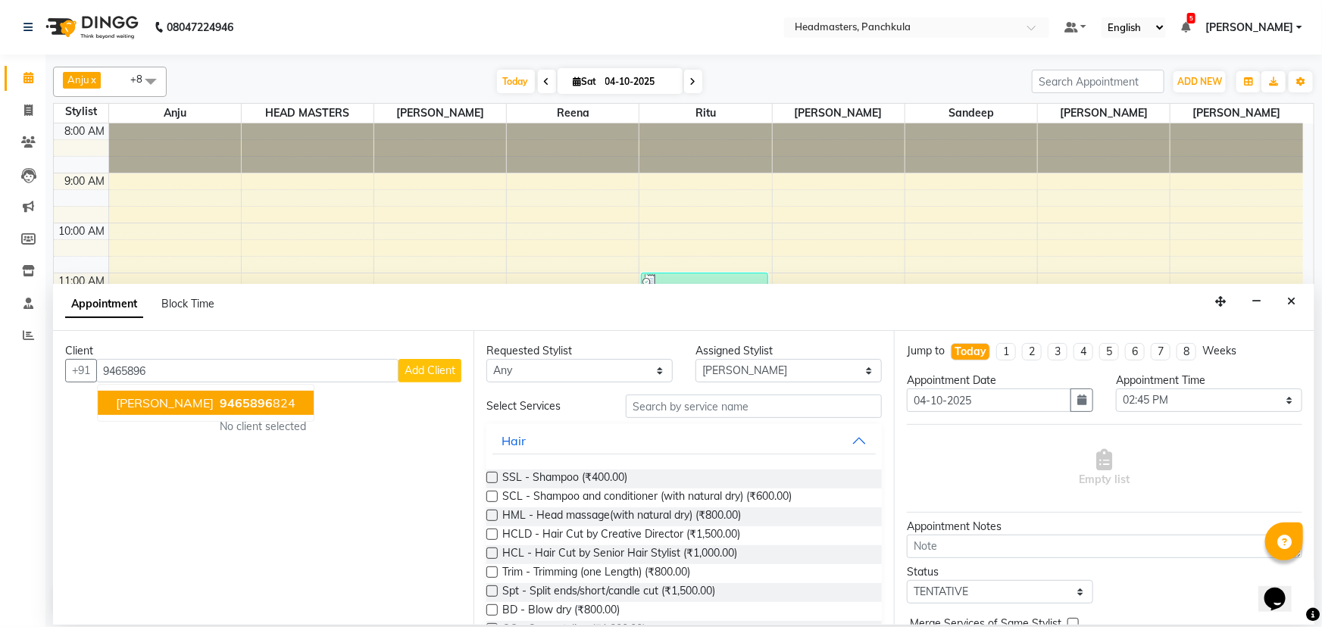
click at [261, 406] on span "9465896" at bounding box center [246, 402] width 53 height 15
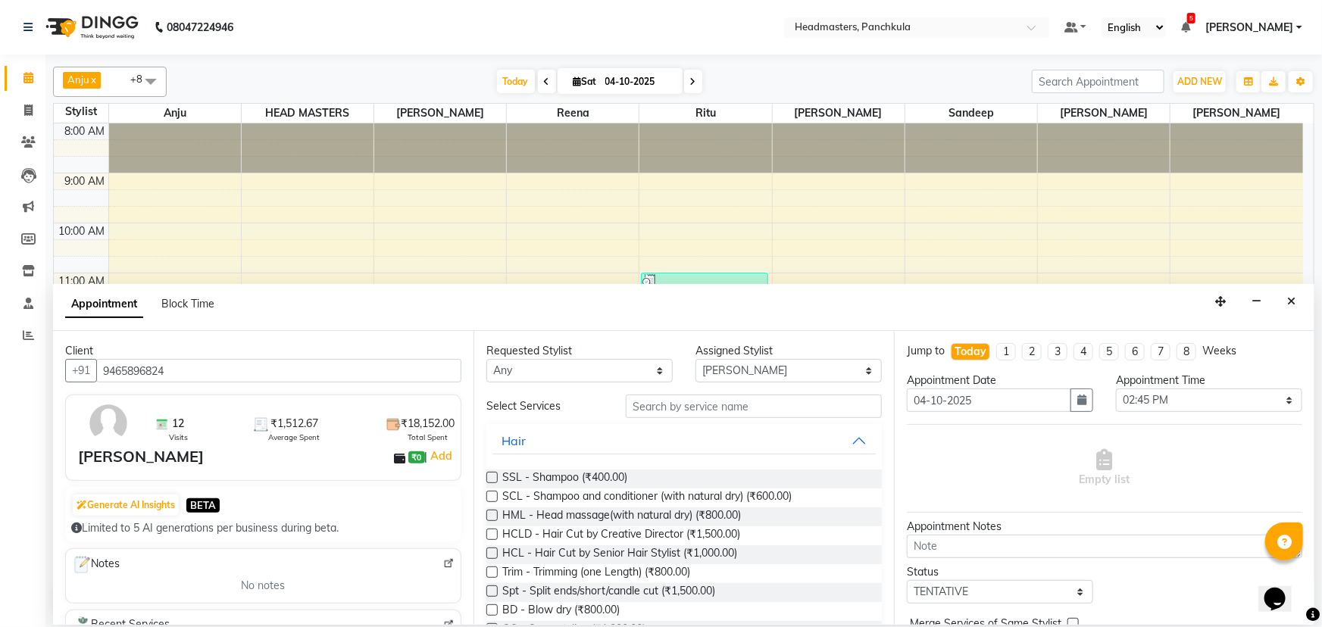
type input "9465896824"
click at [635, 404] on input "text" at bounding box center [754, 406] width 256 height 23
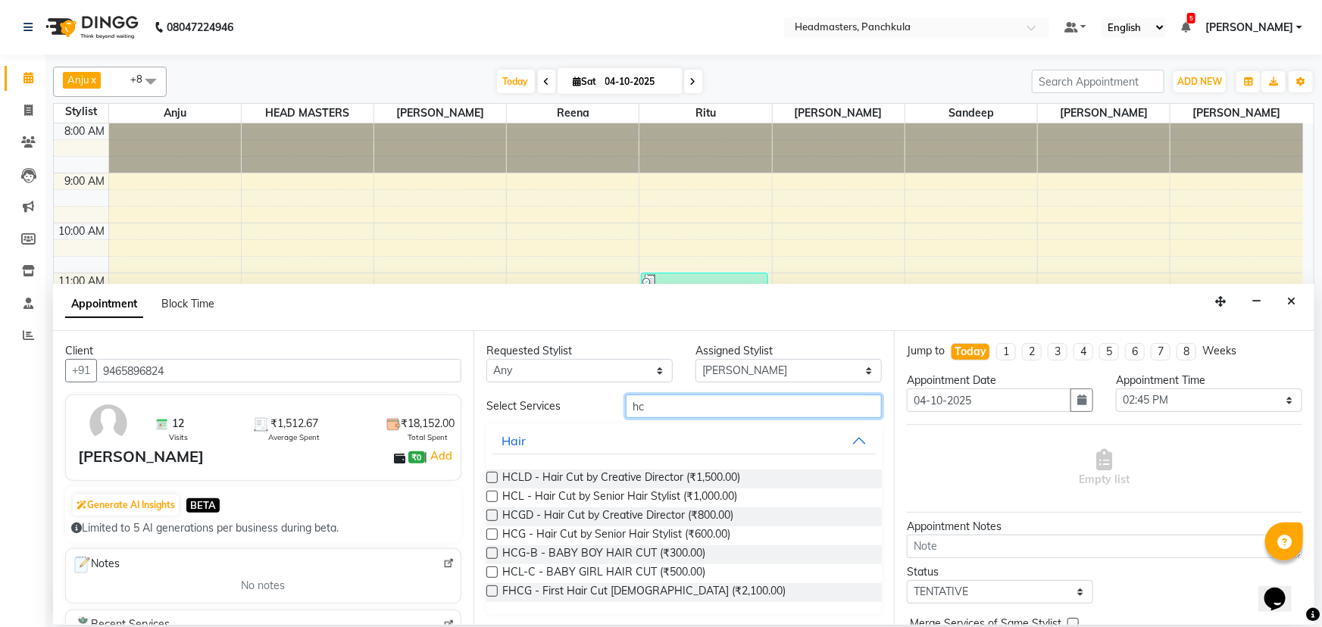
type input "hc"
click at [489, 497] on label at bounding box center [491, 496] width 11 height 11
click at [489, 497] on input "checkbox" at bounding box center [491, 498] width 10 height 10
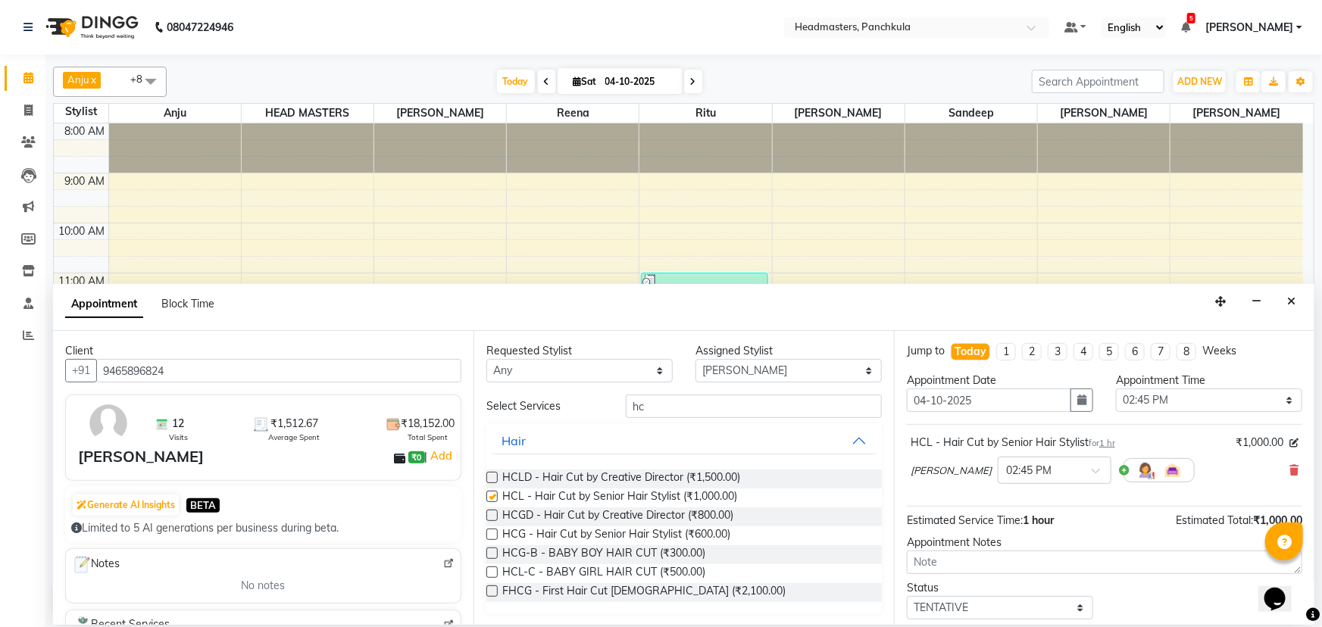
checkbox input "false"
click at [1289, 470] on icon at bounding box center [1293, 470] width 9 height 11
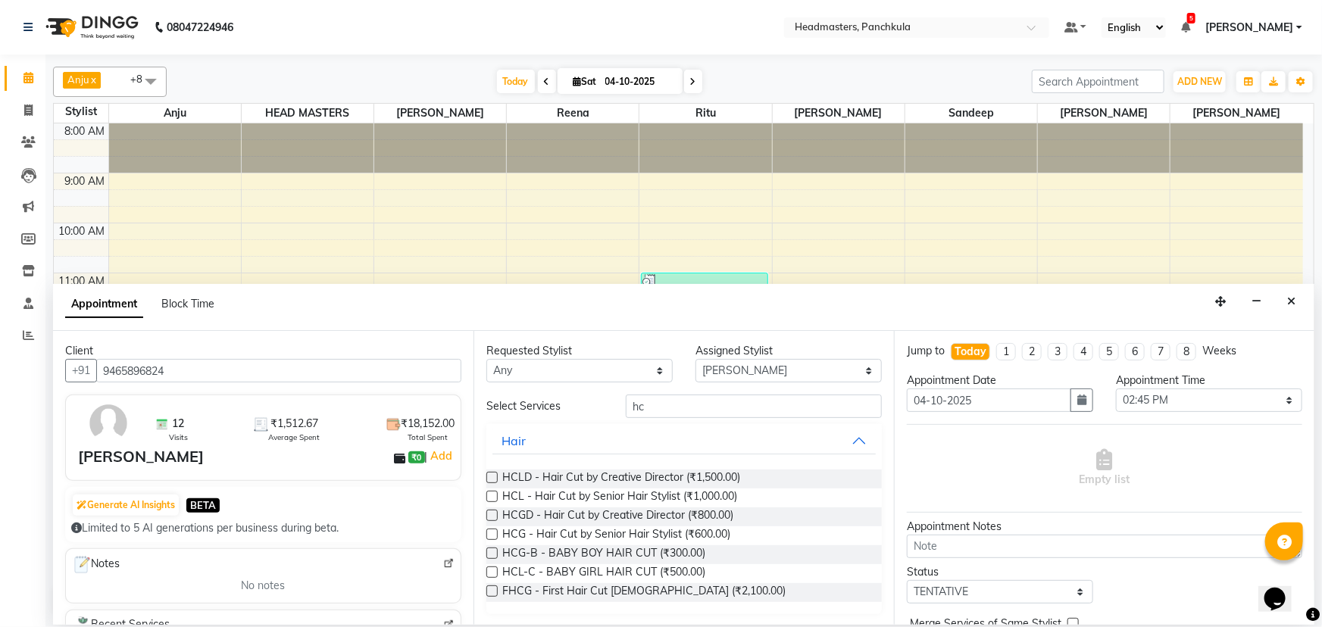
click at [492, 536] on label at bounding box center [491, 534] width 11 height 11
click at [492, 536] on input "checkbox" at bounding box center [491, 536] width 10 height 10
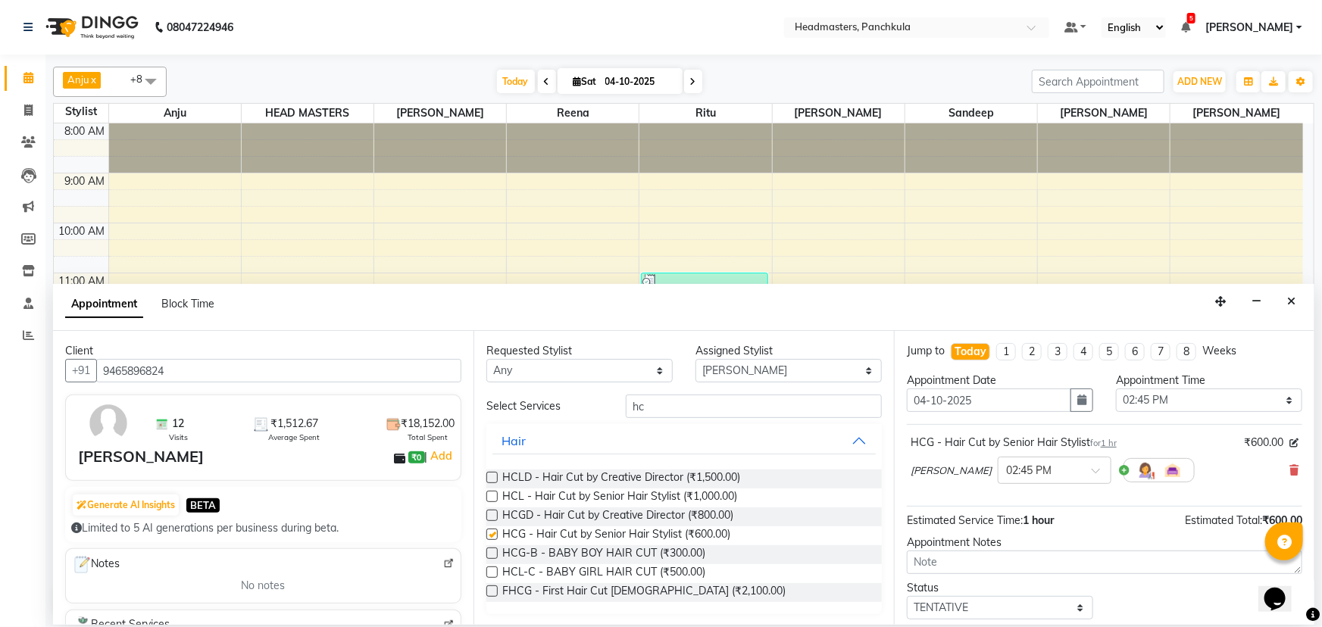
checkbox input "false"
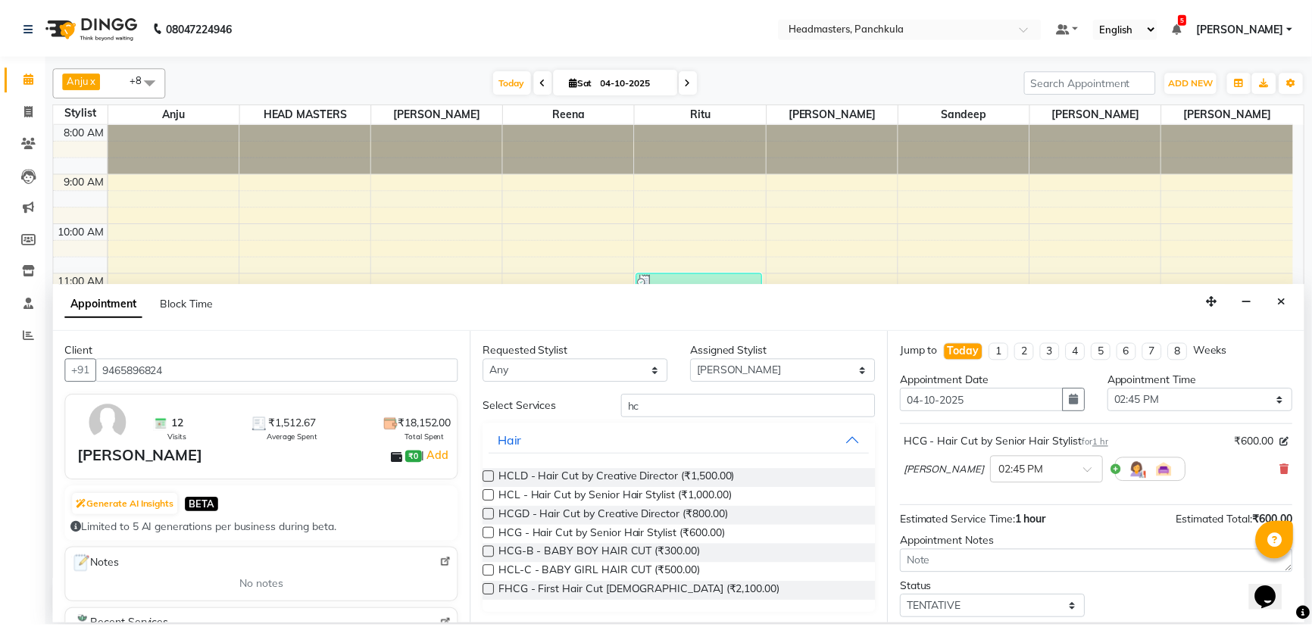
scroll to position [64, 0]
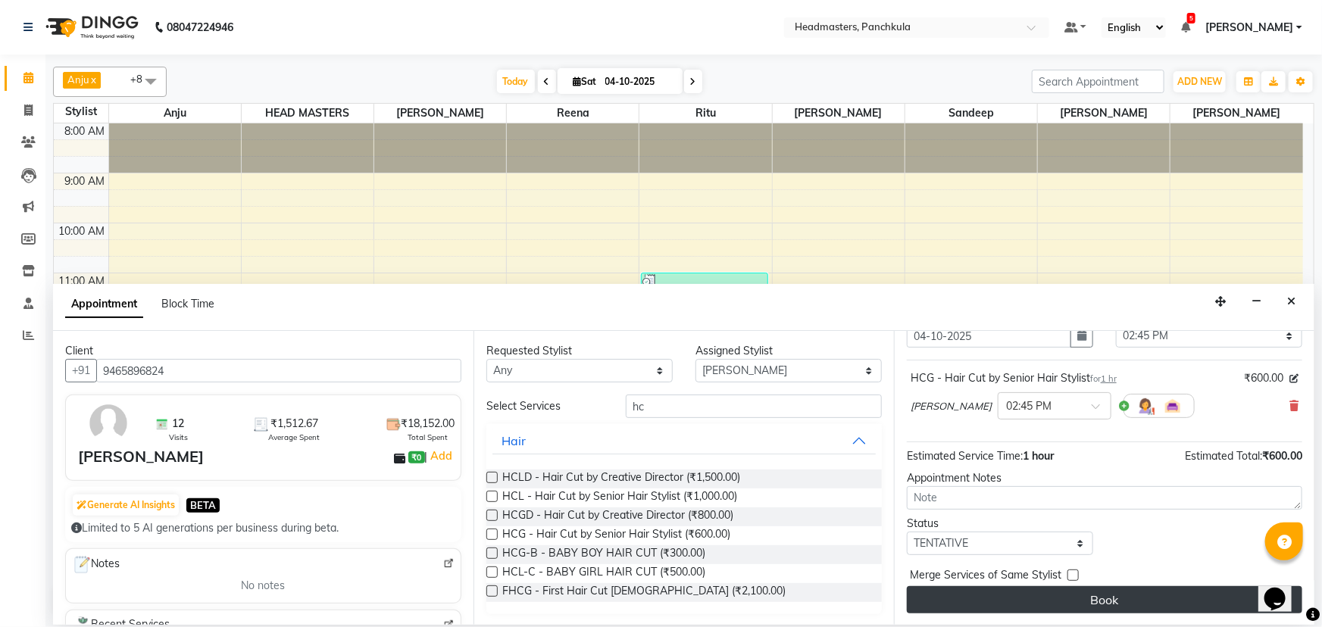
click at [1063, 600] on button "Book" at bounding box center [1104, 599] width 395 height 27
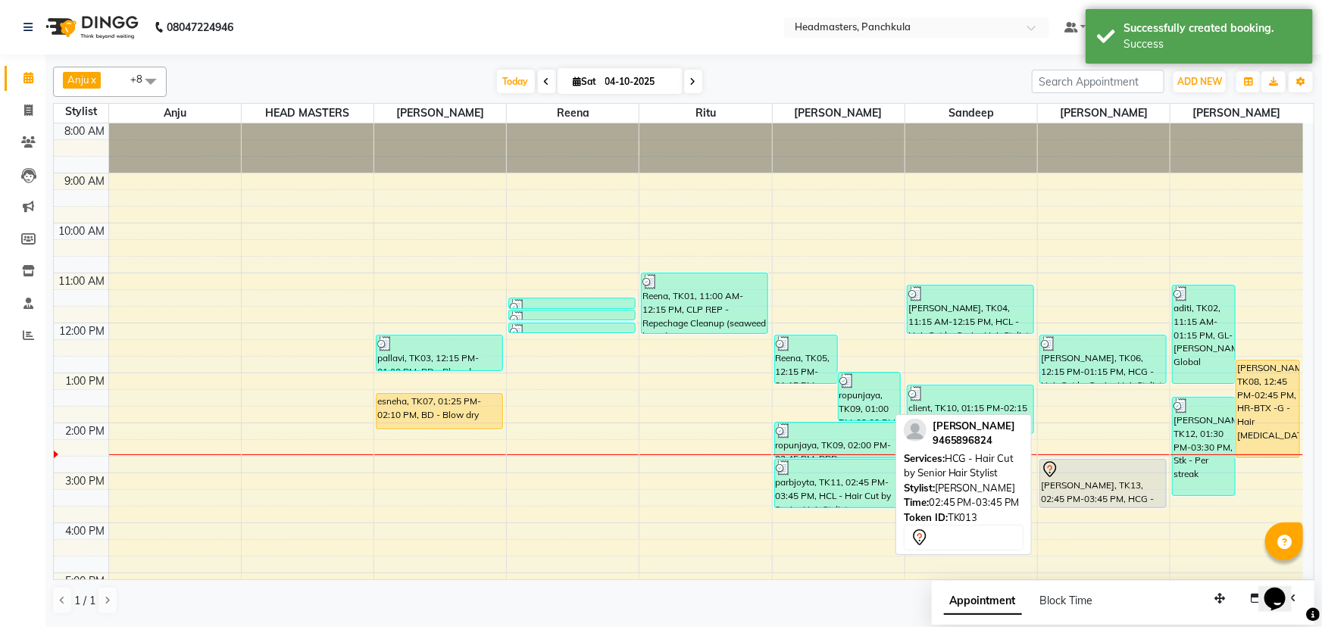
click at [1110, 476] on div at bounding box center [1103, 470] width 124 height 18
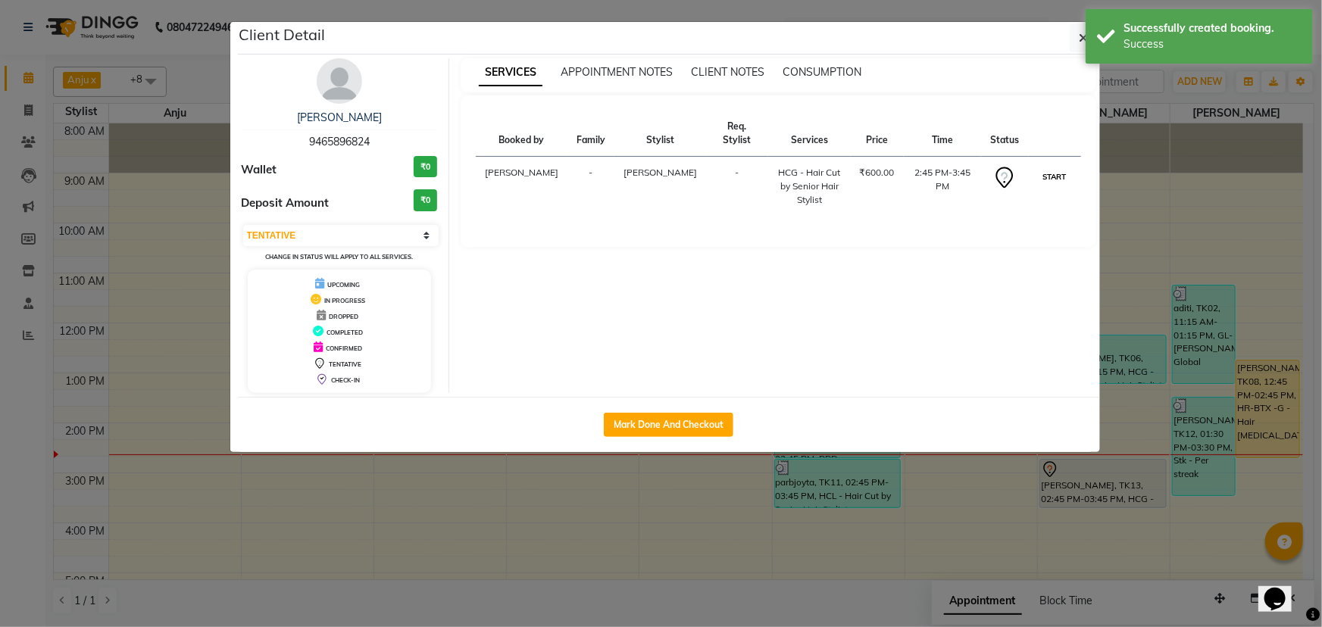
click at [1055, 176] on button "START" at bounding box center [1053, 176] width 31 height 19
select select "1"
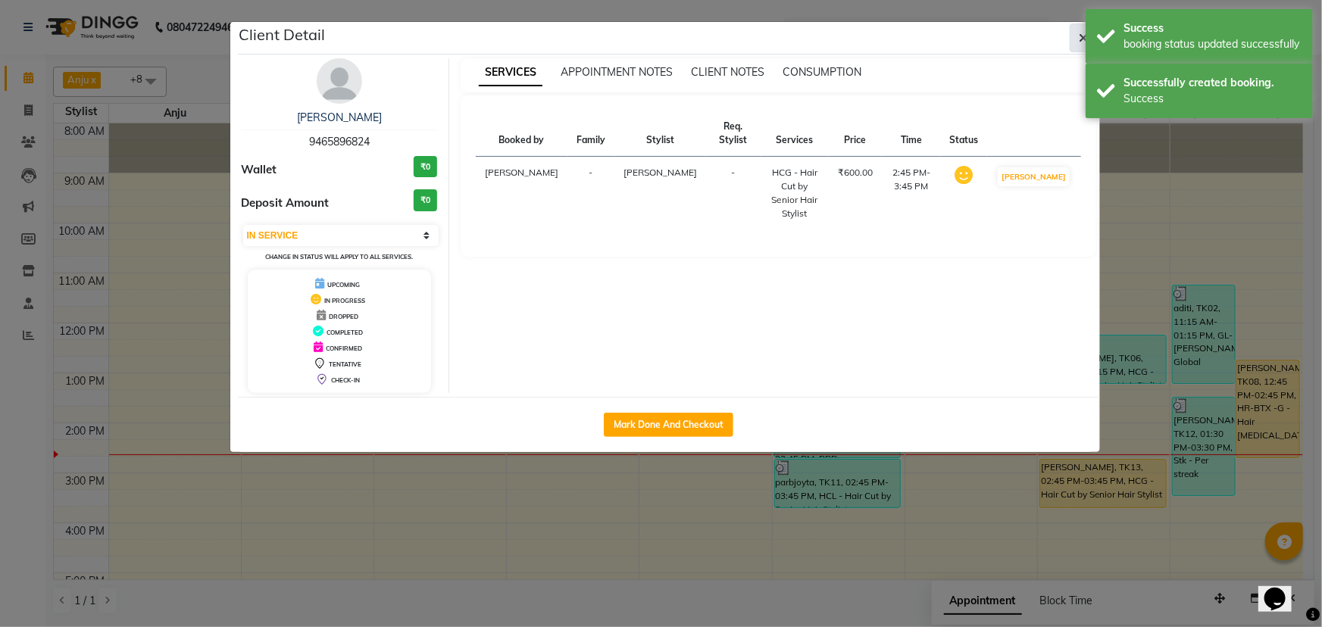
click at [1076, 33] on button "button" at bounding box center [1084, 37] width 29 height 29
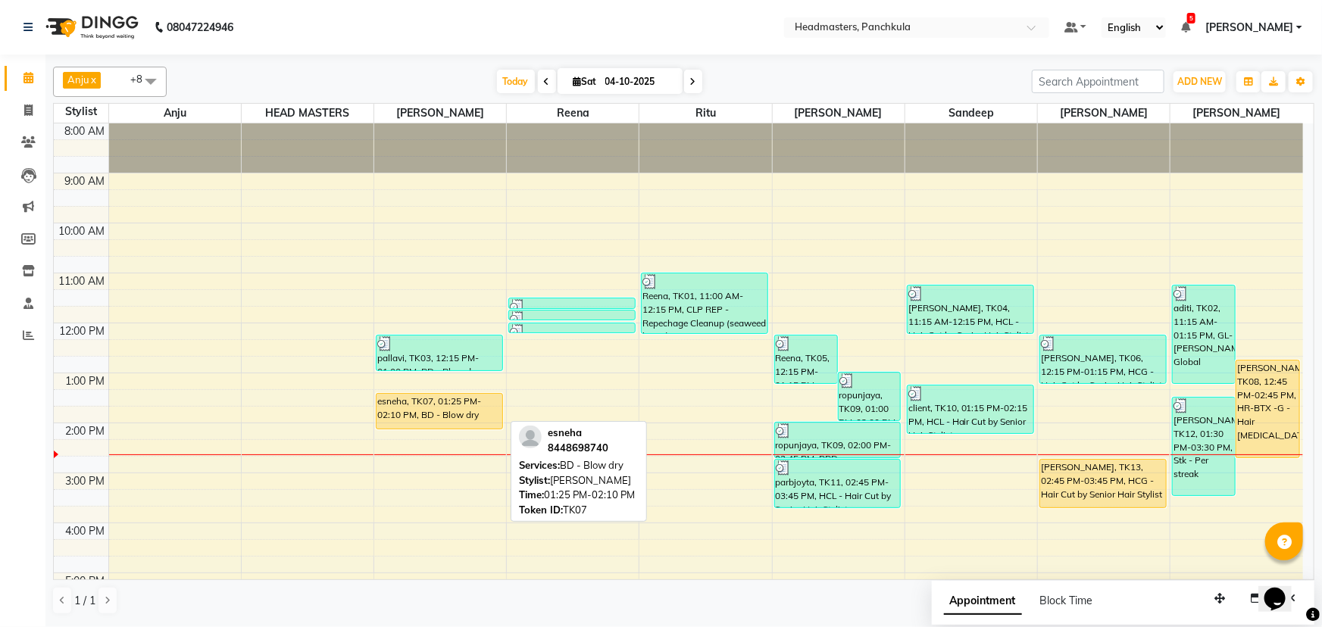
click at [430, 409] on div "esneha, TK07, 01:25 PM-02:10 PM, BD - Blow dry" at bounding box center [439, 411] width 126 height 35
select select "1"
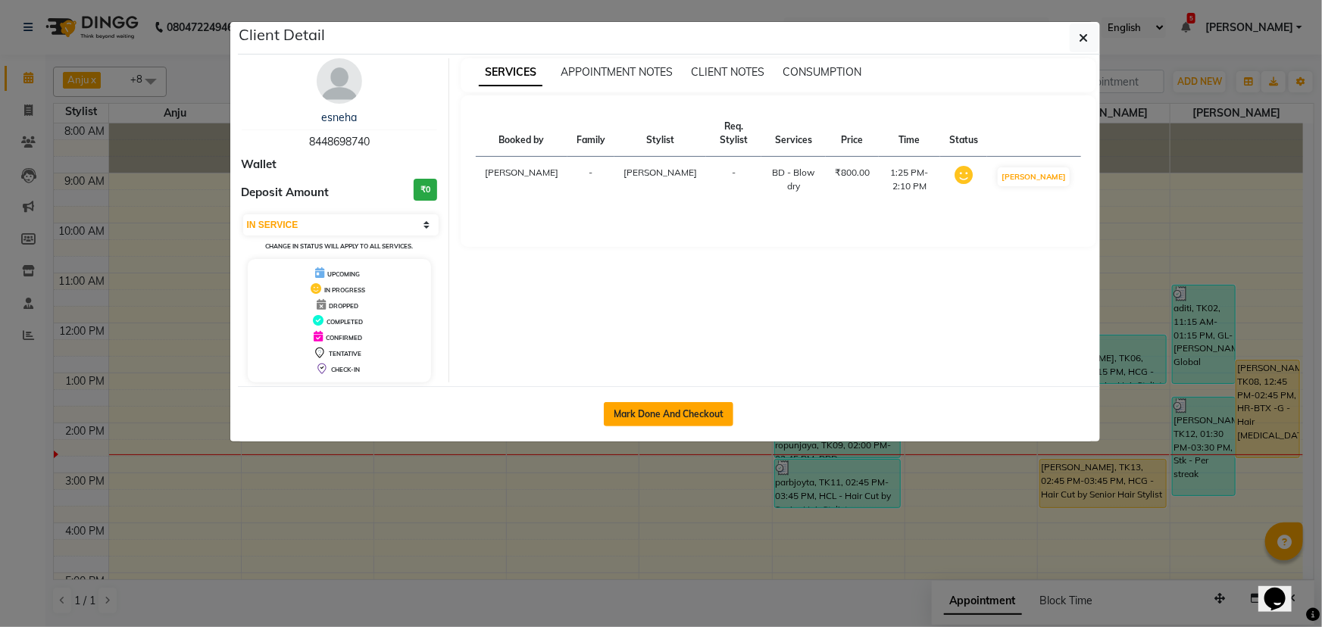
click at [680, 423] on button "Mark Done And Checkout" at bounding box center [669, 414] width 130 height 24
select select "service"
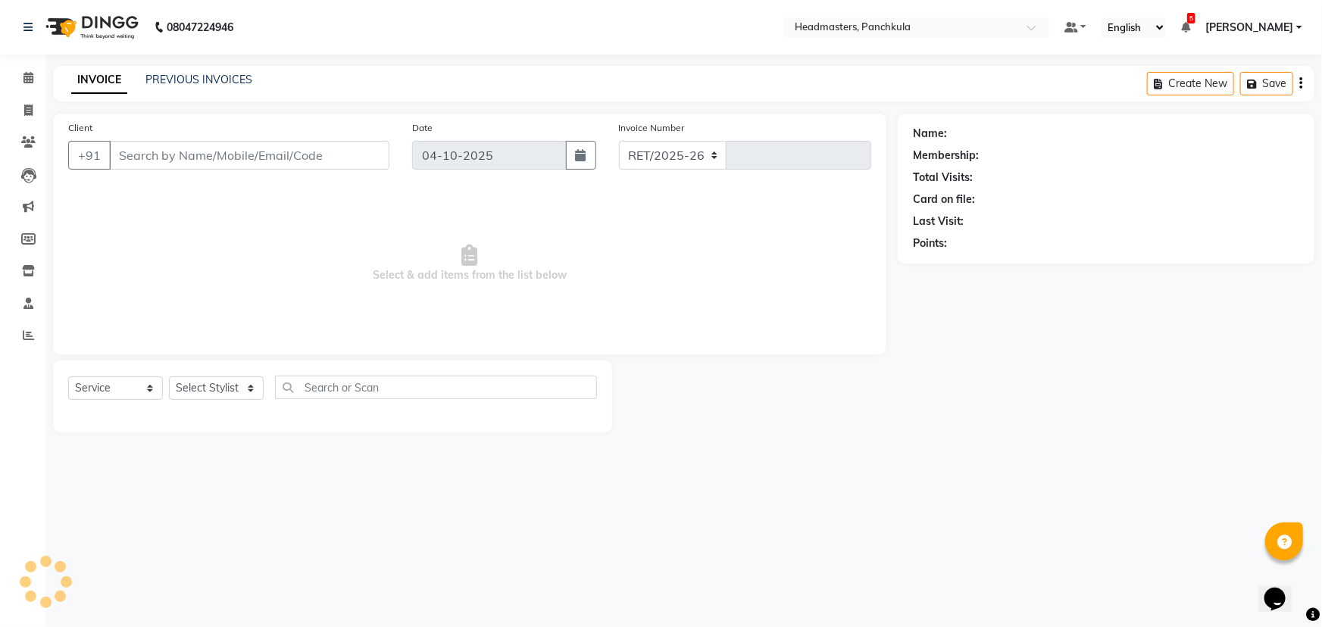
select select "7376"
type input "3331"
type input "8448698740"
select select "64061"
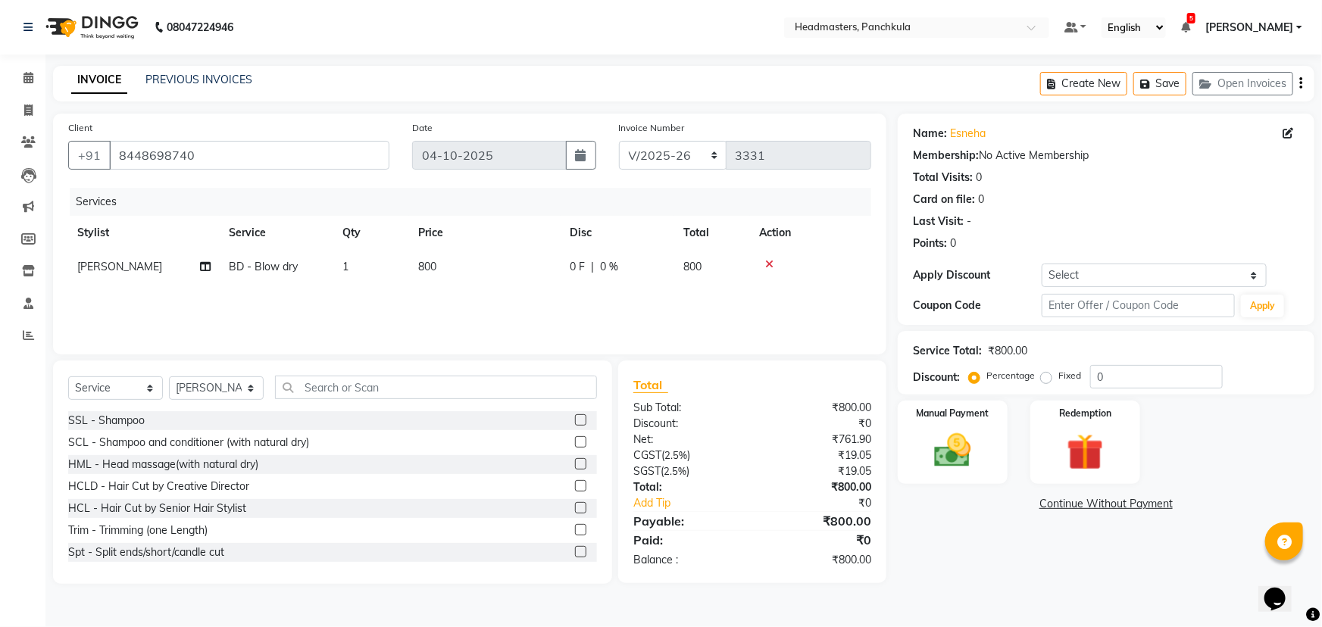
click at [263, 270] on span "BD - Blow dry" at bounding box center [263, 267] width 69 height 14
select select "64061"
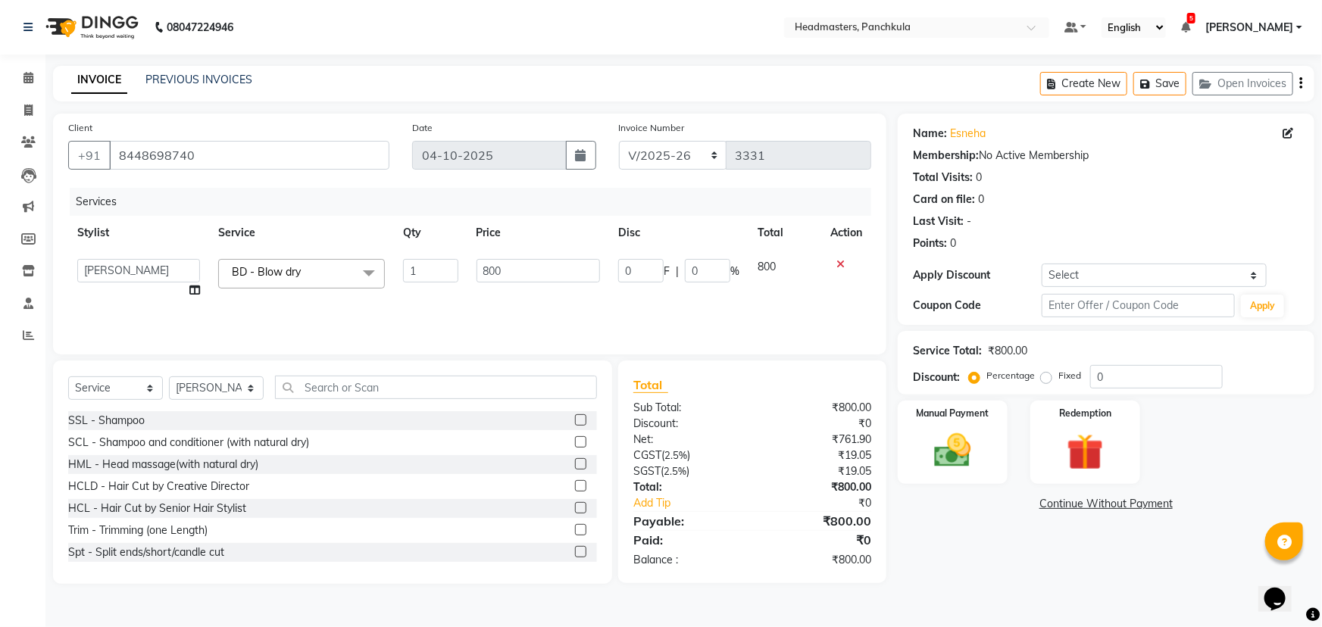
click at [267, 270] on span "BD - Blow dry" at bounding box center [266, 272] width 69 height 14
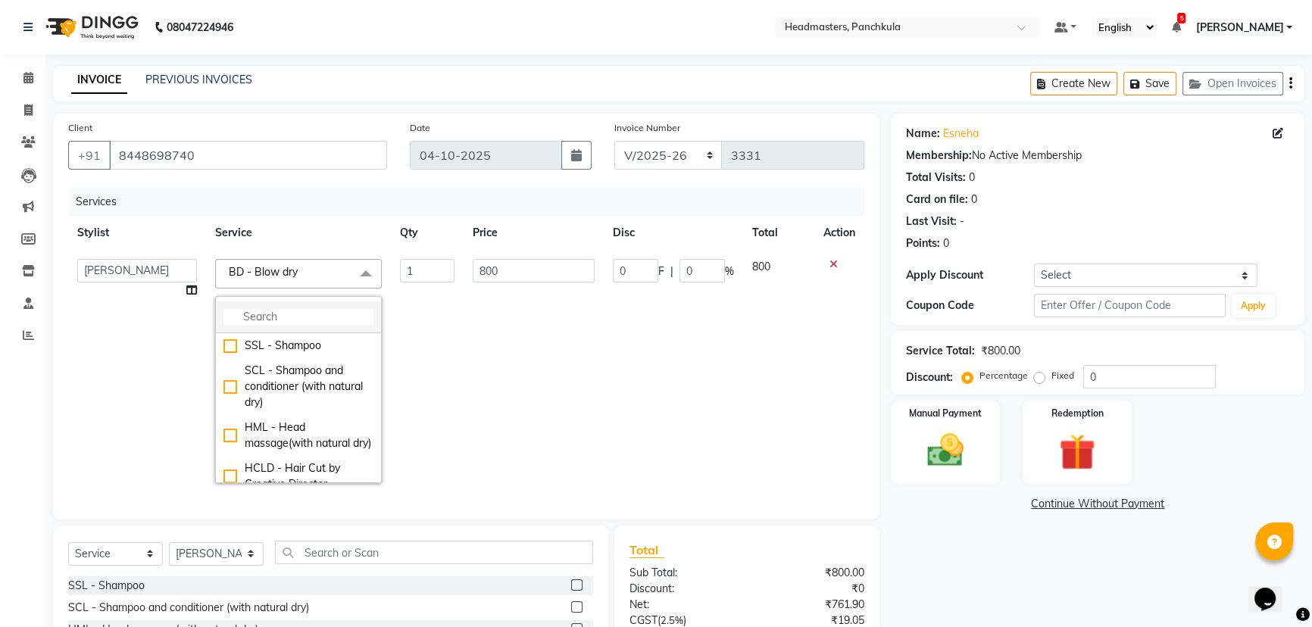
click at [262, 314] on input "multiselect-search" at bounding box center [298, 317] width 150 height 16
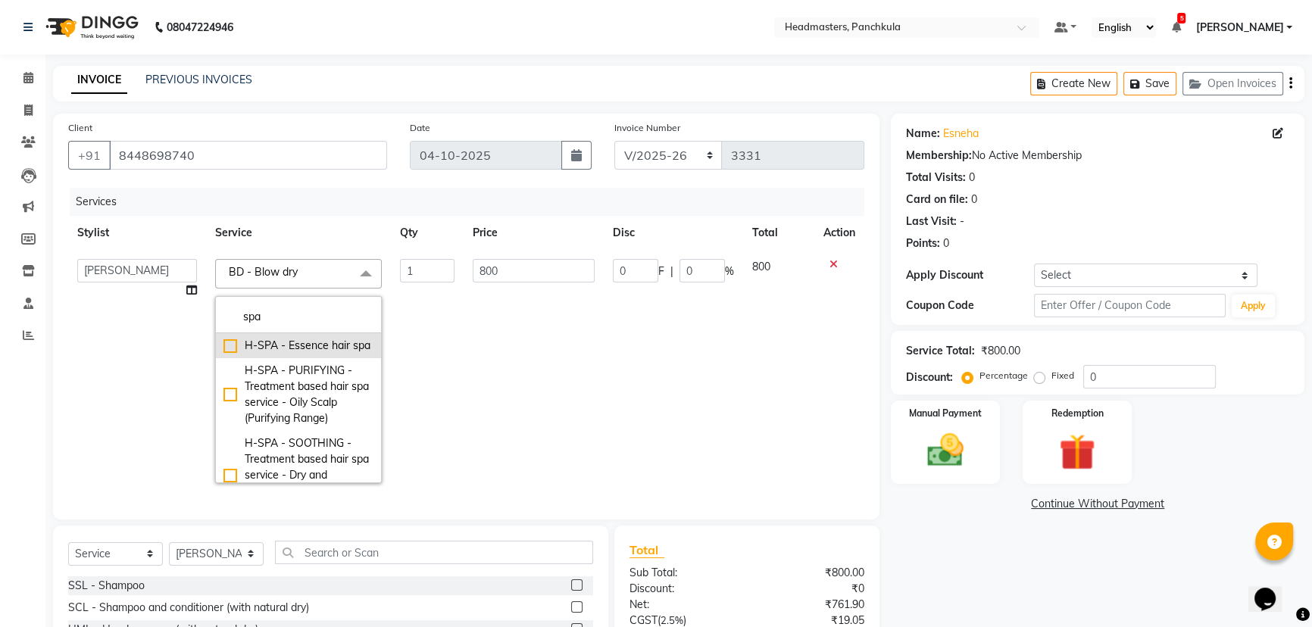
type input "spa"
click at [223, 351] on div "H-SPA - Essence hair spa" at bounding box center [298, 346] width 150 height 16
checkbox input "true"
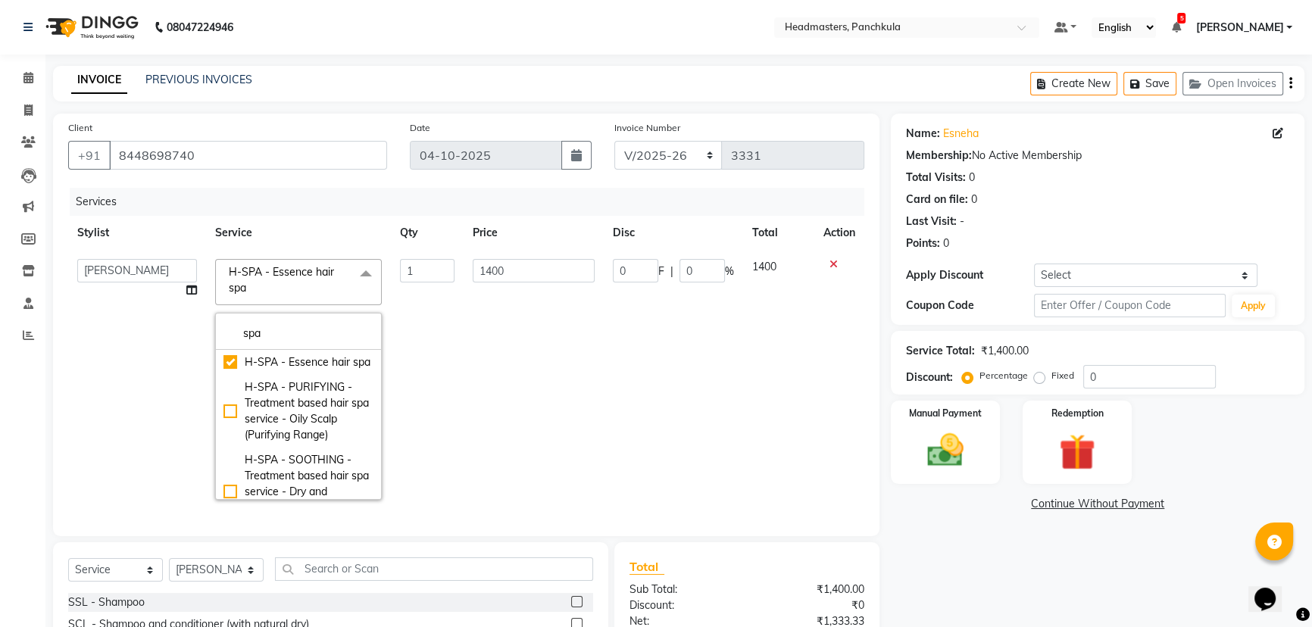
click at [0, 469] on div "Calendar Invoice Clients Leads Marketing Members Inventory Staff Reports Comple…" at bounding box center [102, 404] width 205 height 723
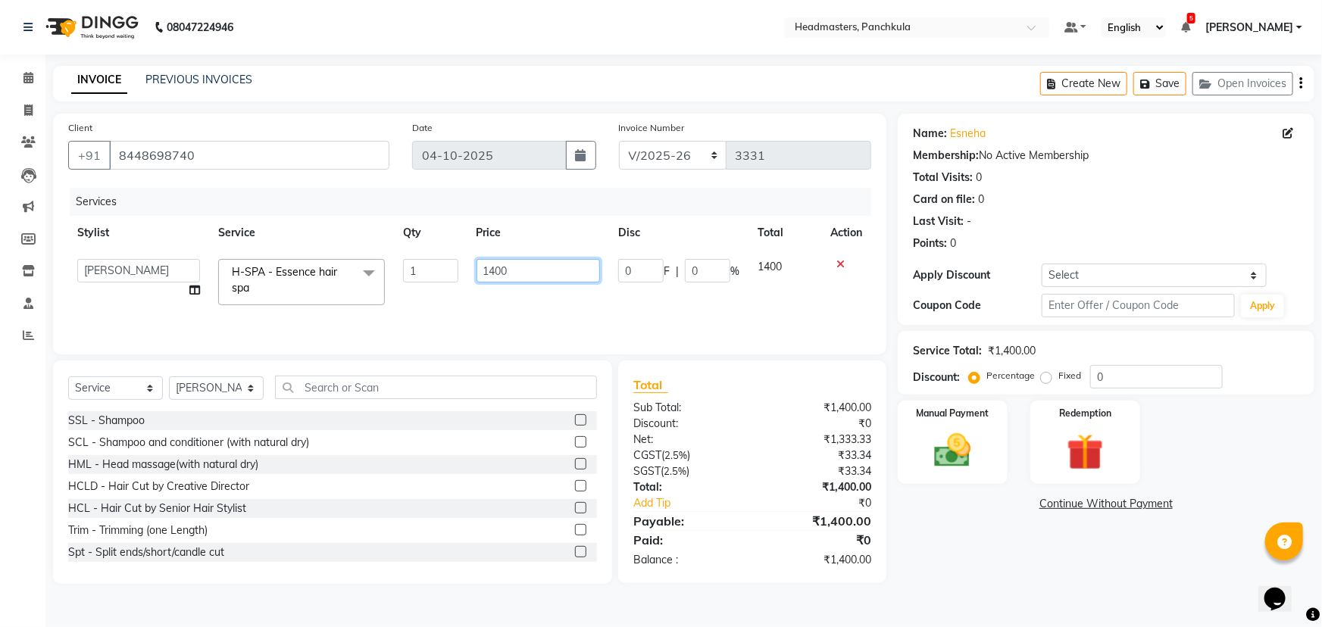
click at [530, 276] on input "1400" at bounding box center [538, 270] width 124 height 23
type input "1"
type input "1500"
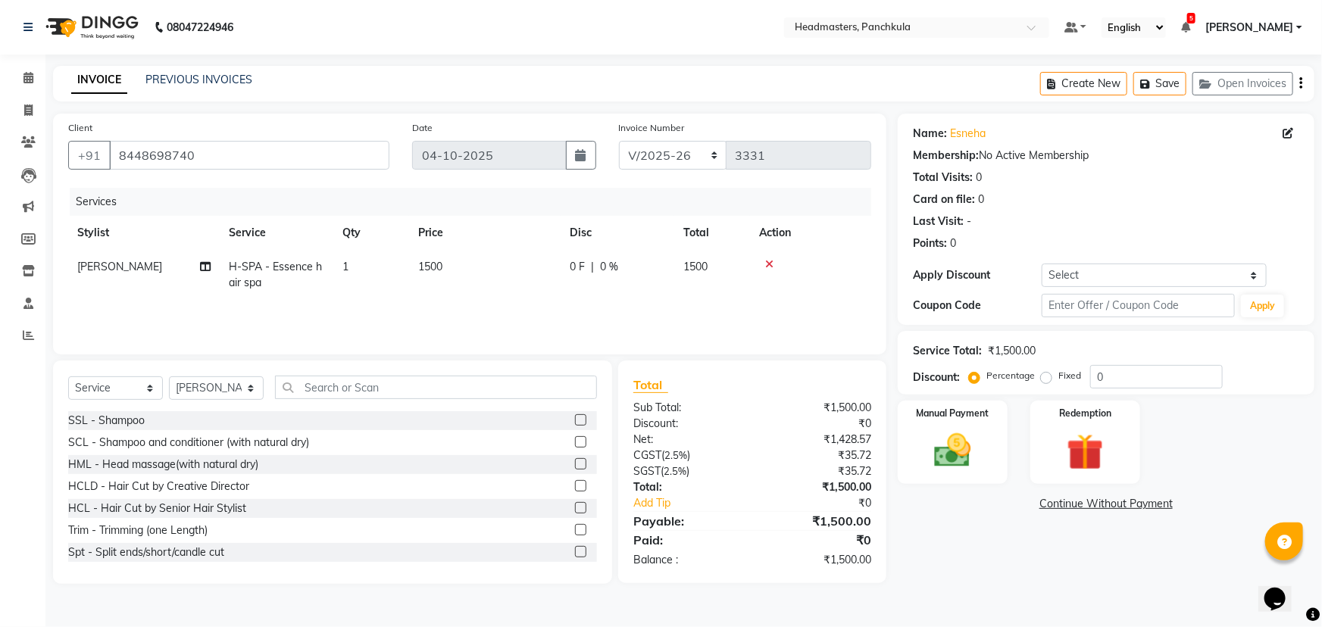
click at [1036, 553] on div "Name: Esneha Membership: No Active Membership Total Visits: 0 Card on file: 0 L…" at bounding box center [1112, 349] width 428 height 470
click at [959, 462] on img at bounding box center [953, 451] width 62 height 44
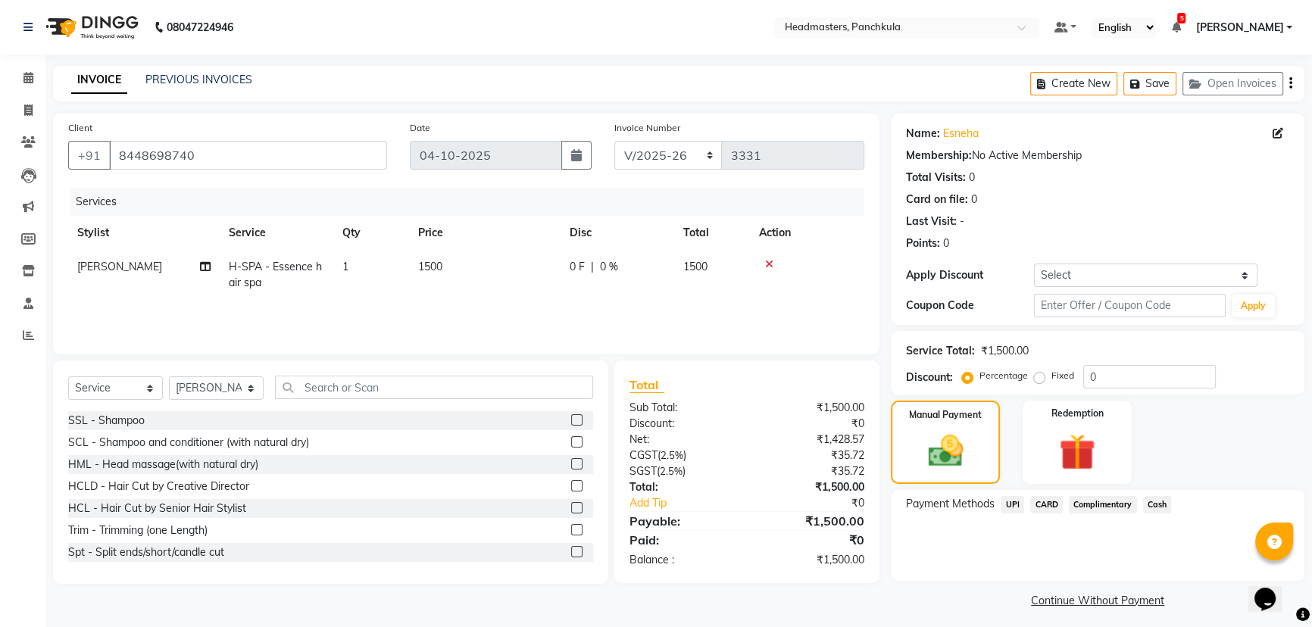
click at [1162, 508] on span "Cash" at bounding box center [1157, 504] width 29 height 17
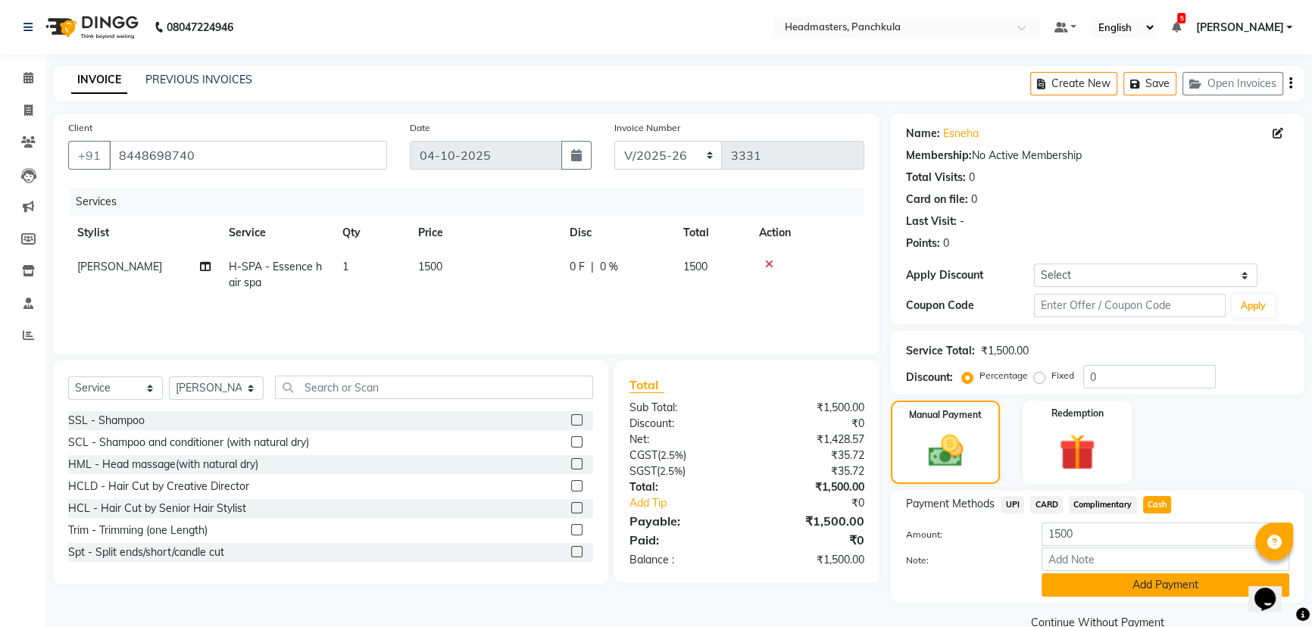
scroll to position [29, 0]
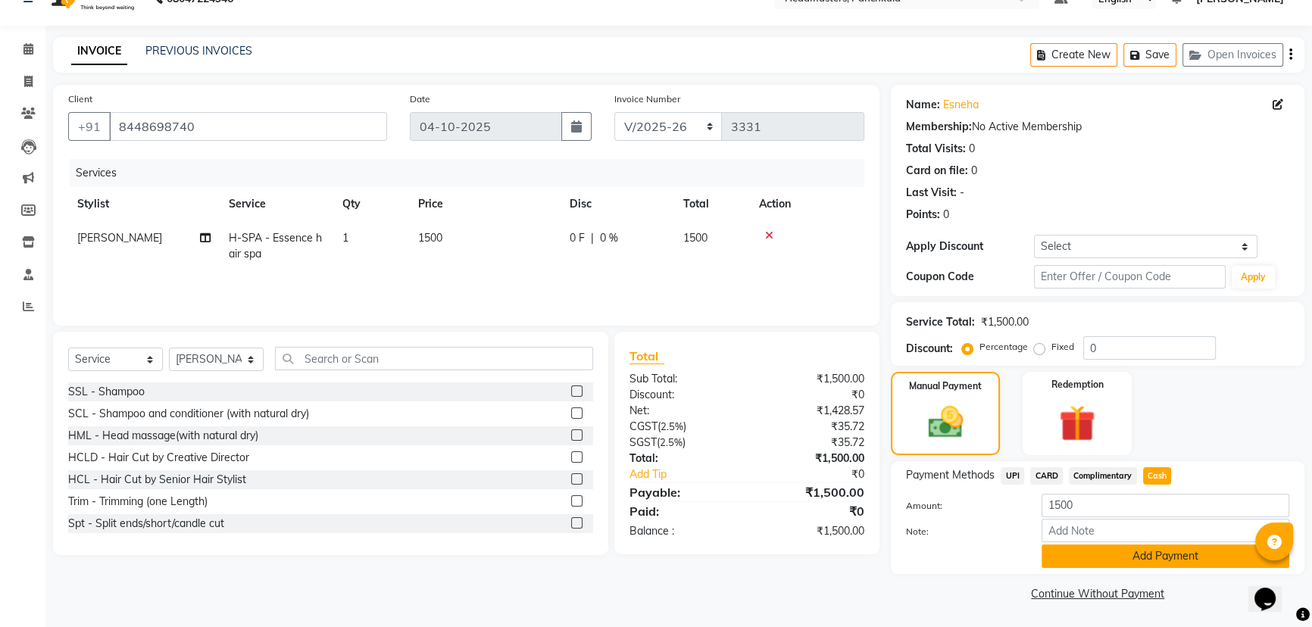
click at [1079, 553] on button "Add Payment" at bounding box center [1166, 556] width 248 height 23
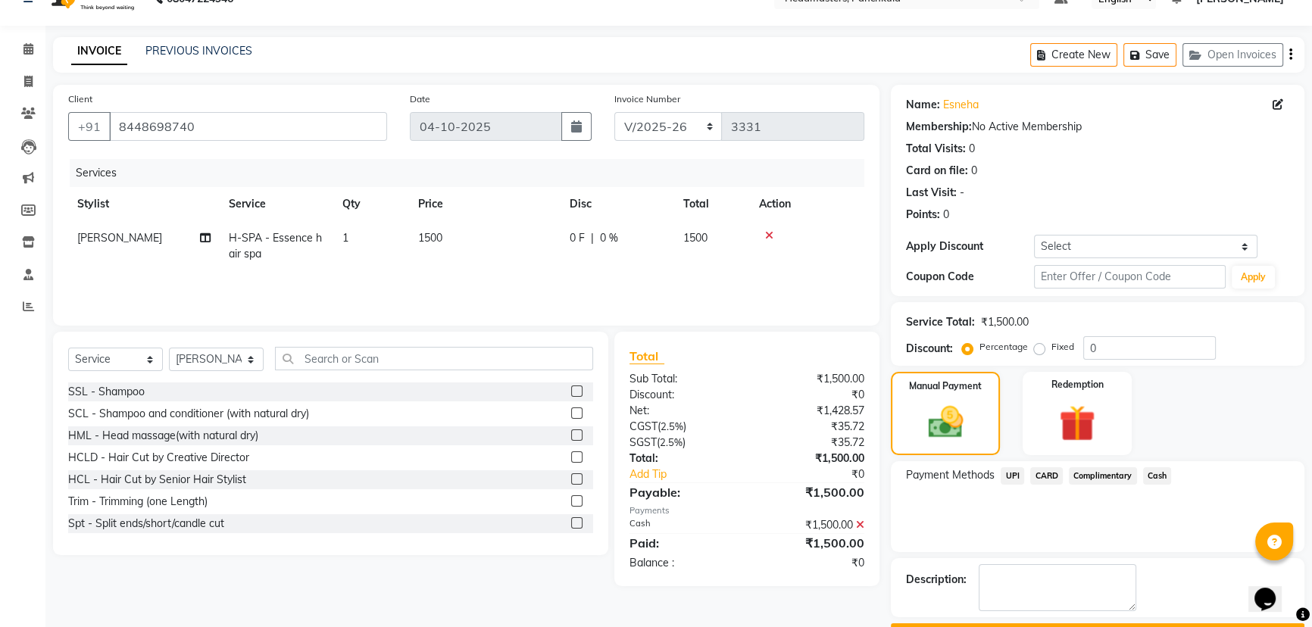
scroll to position [70, 0]
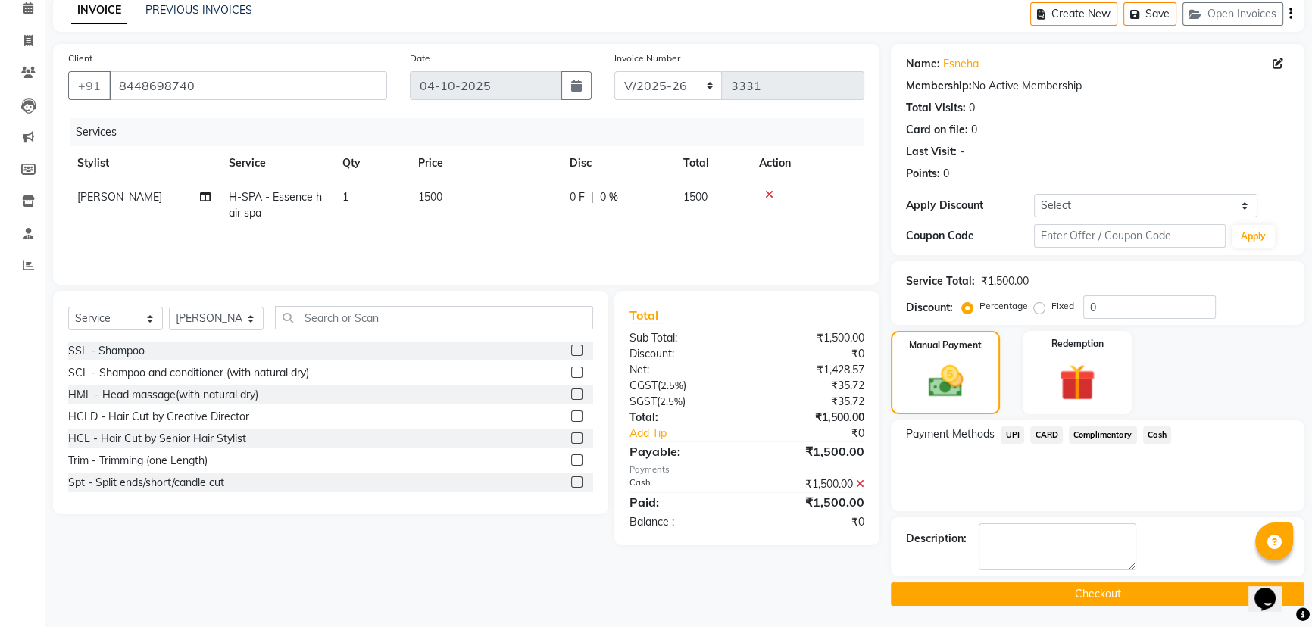
click at [996, 583] on button "Checkout" at bounding box center [1098, 593] width 414 height 23
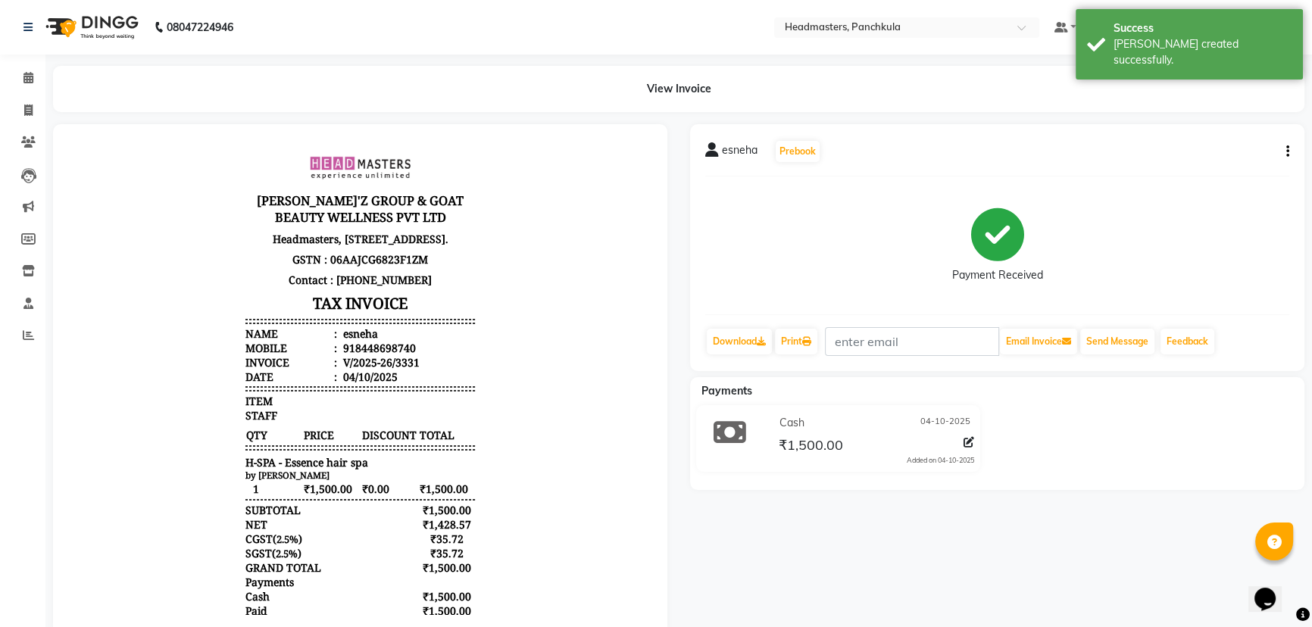
scroll to position [39, 0]
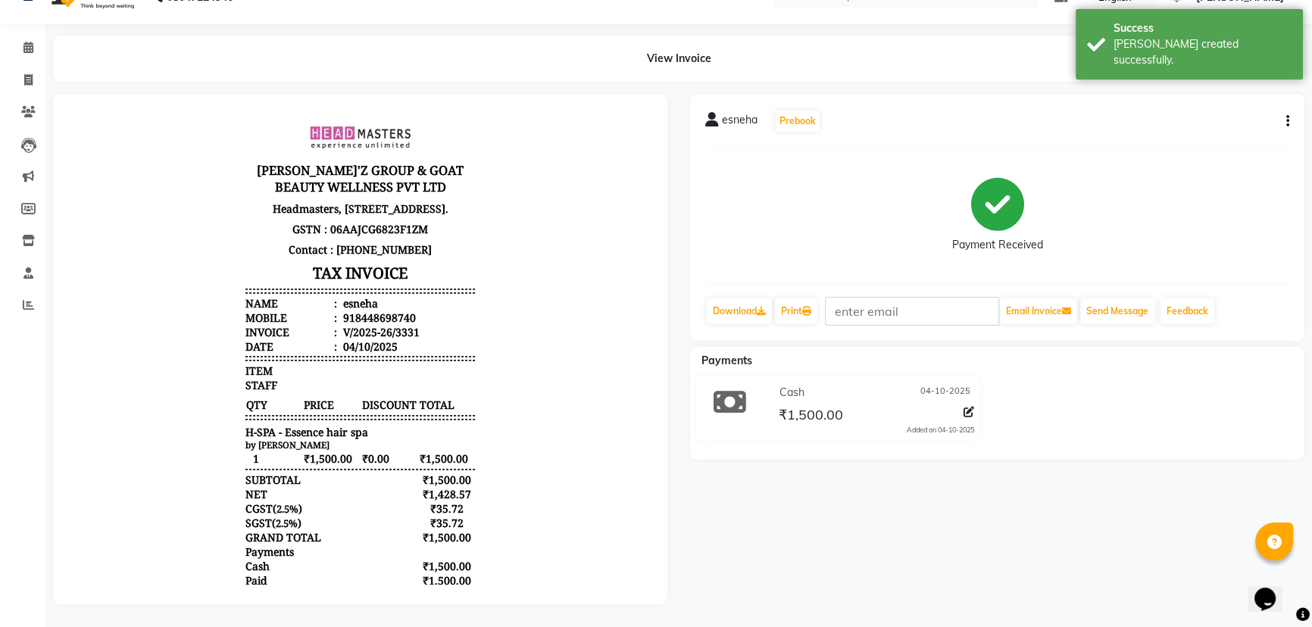
select select "7376"
select select "service"
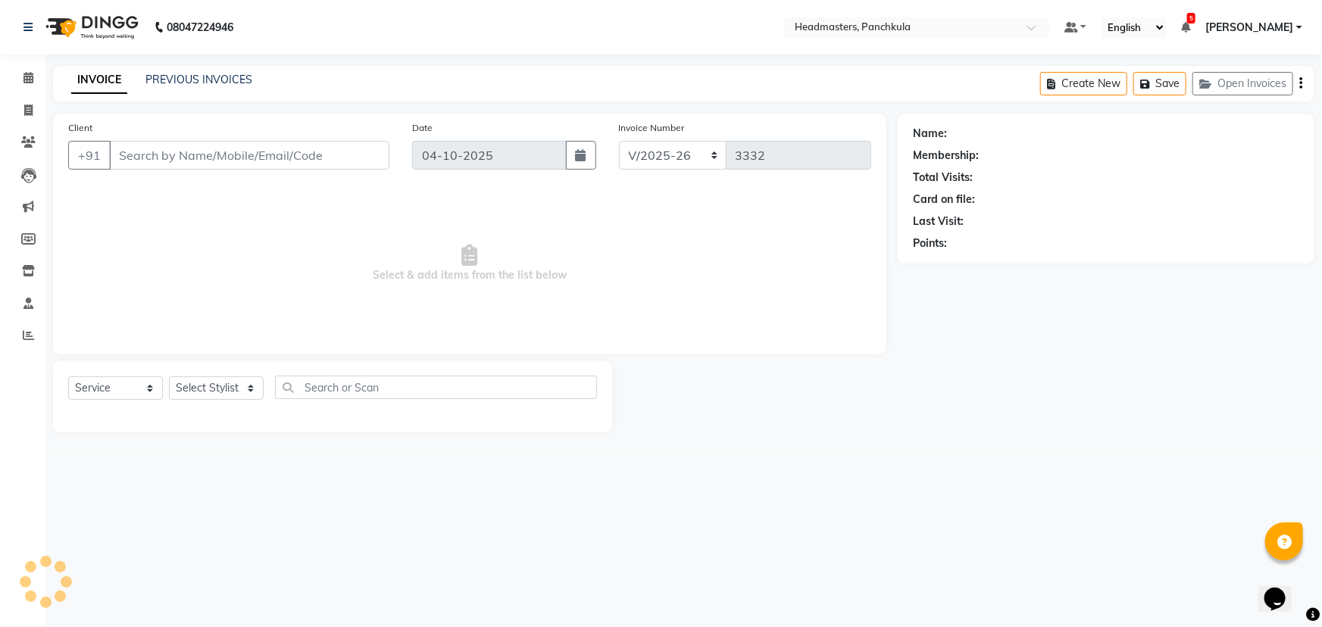
type input "8448698740"
select select "64061"
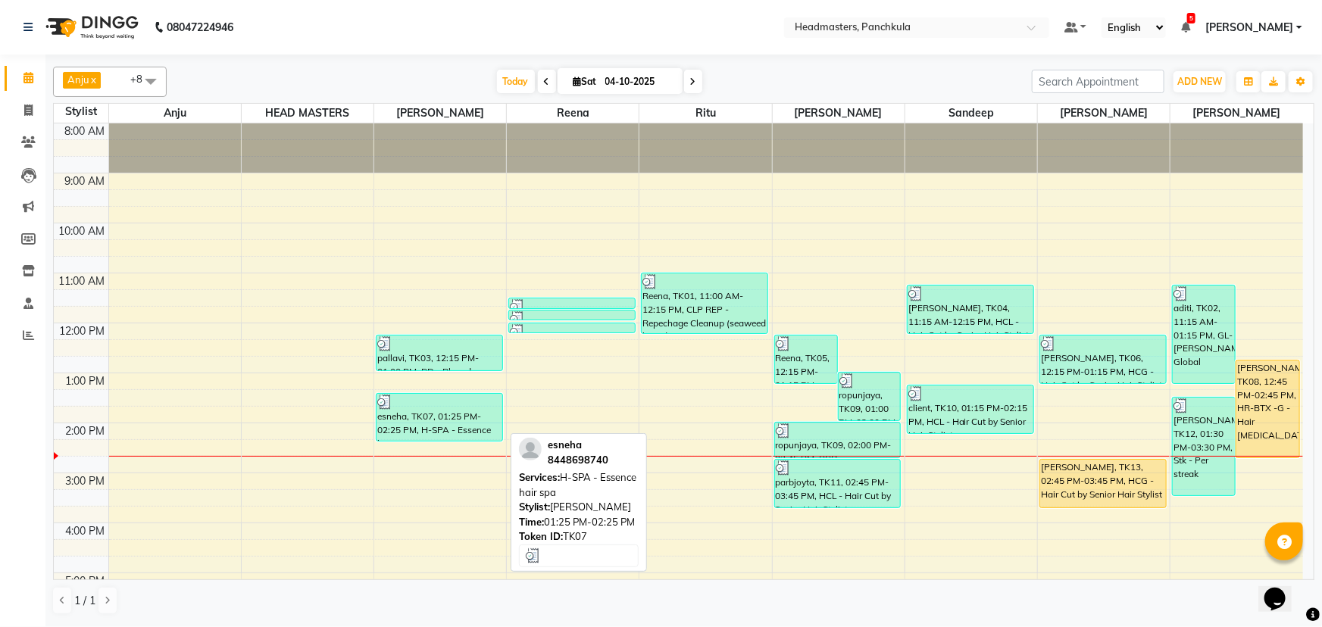
click at [439, 417] on div "esneha, TK07, 01:25 PM-02:25 PM, H-SPA - Essence hair spa" at bounding box center [439, 417] width 126 height 47
select select "3"
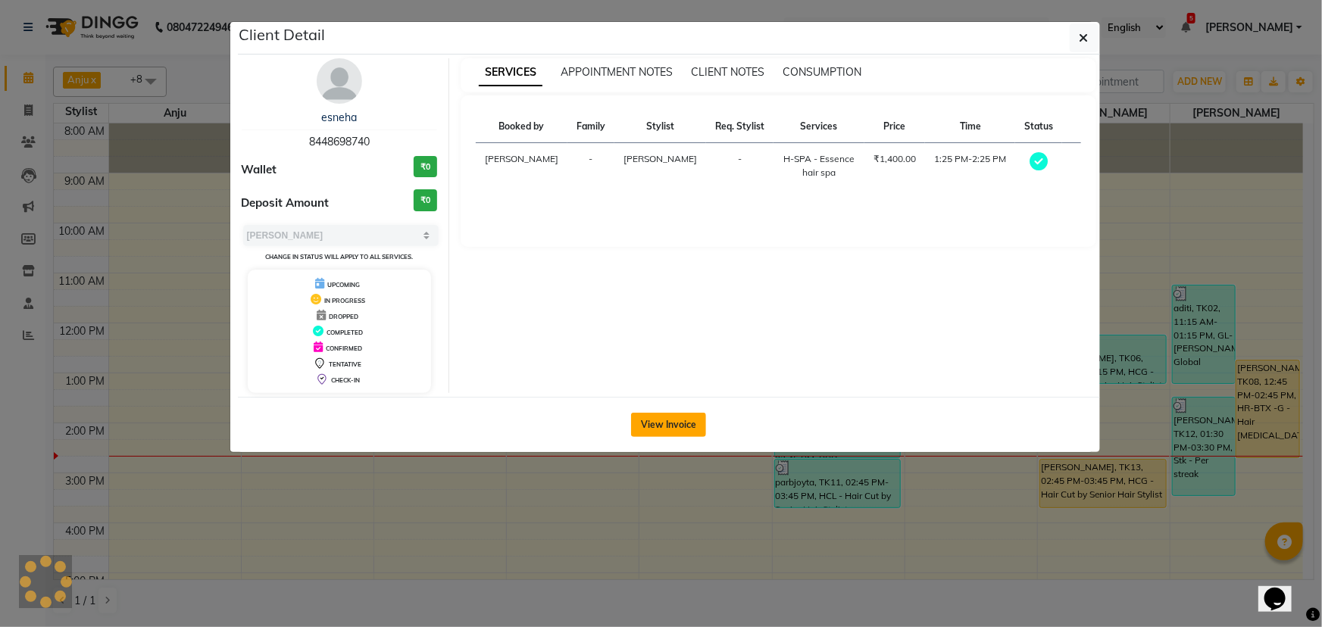
click at [670, 424] on button "View Invoice" at bounding box center [668, 425] width 75 height 24
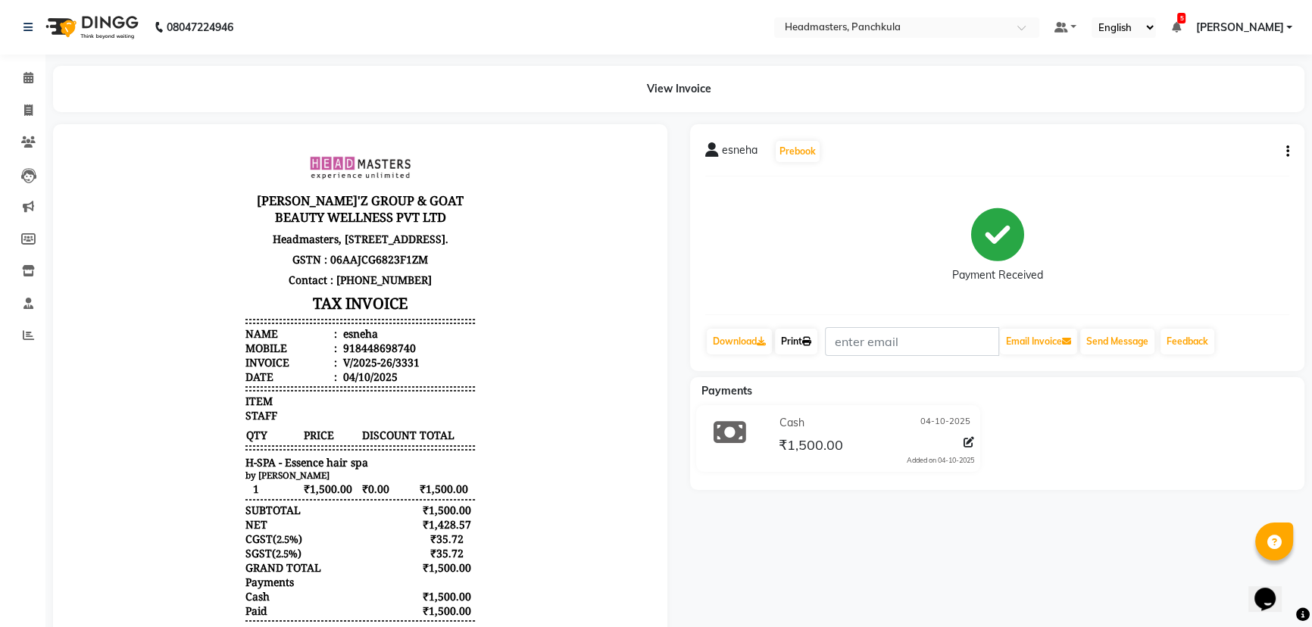
click at [795, 337] on link "Print" at bounding box center [796, 342] width 42 height 26
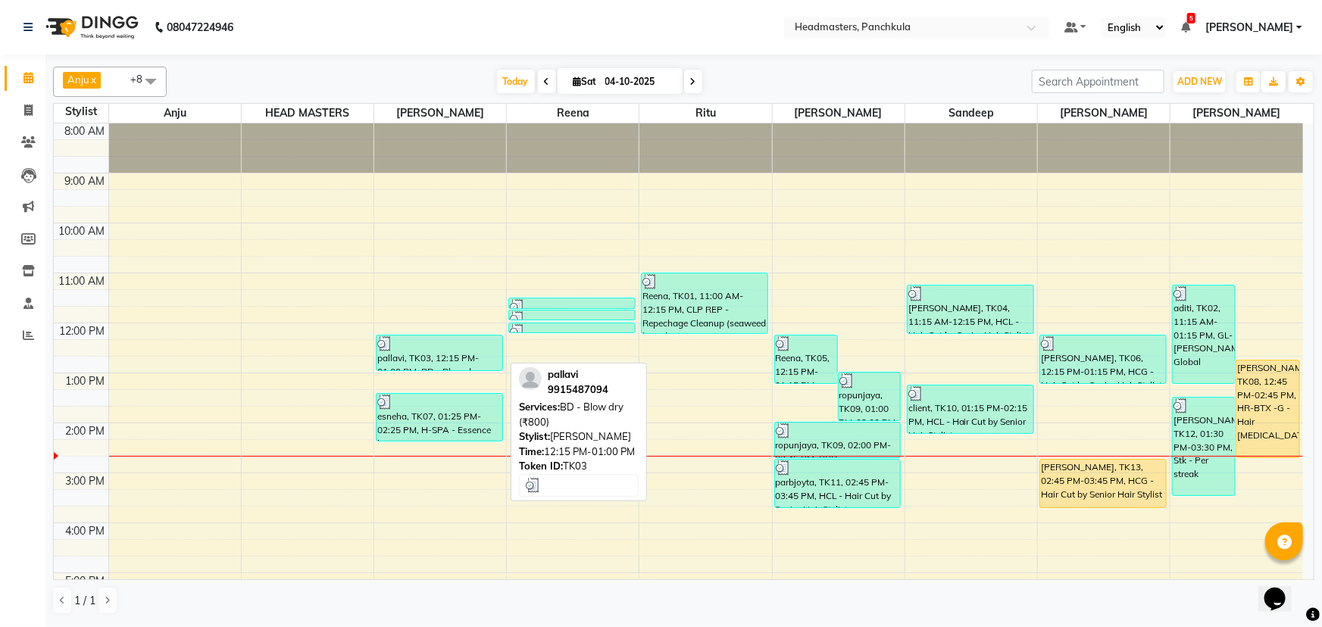
click at [424, 356] on div "pallavi, TK03, 12:15 PM-01:00 PM, BD - Blow dry (₹800)" at bounding box center [439, 353] width 126 height 35
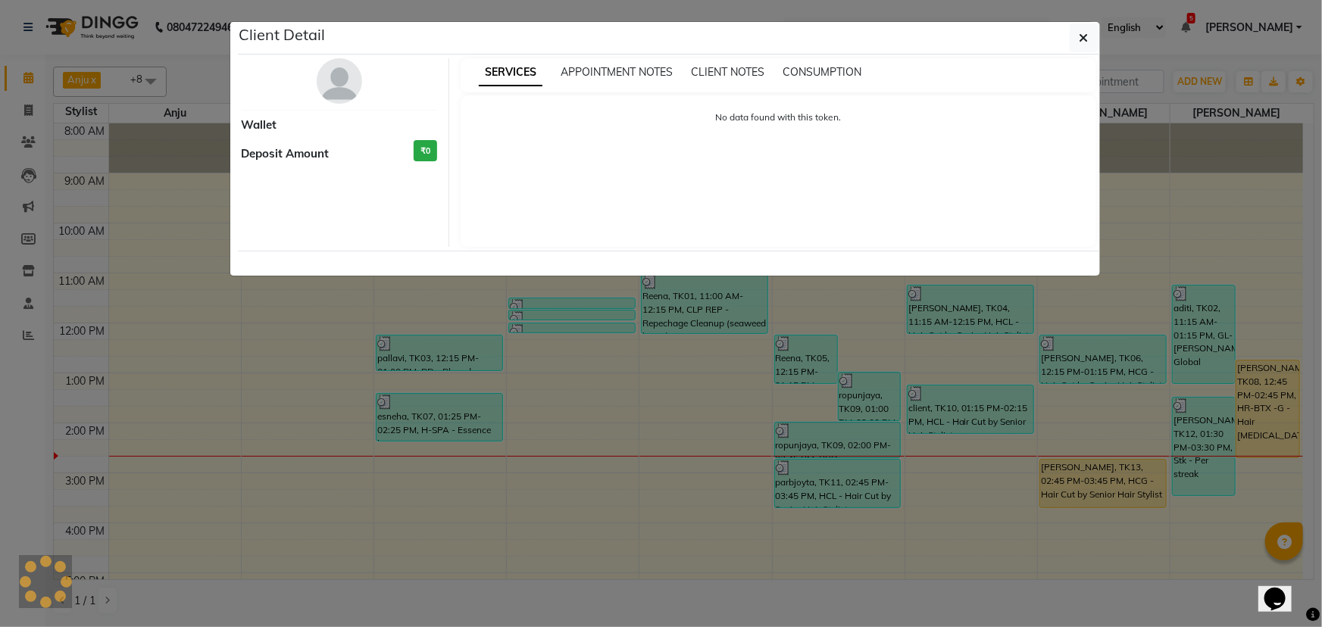
select select "3"
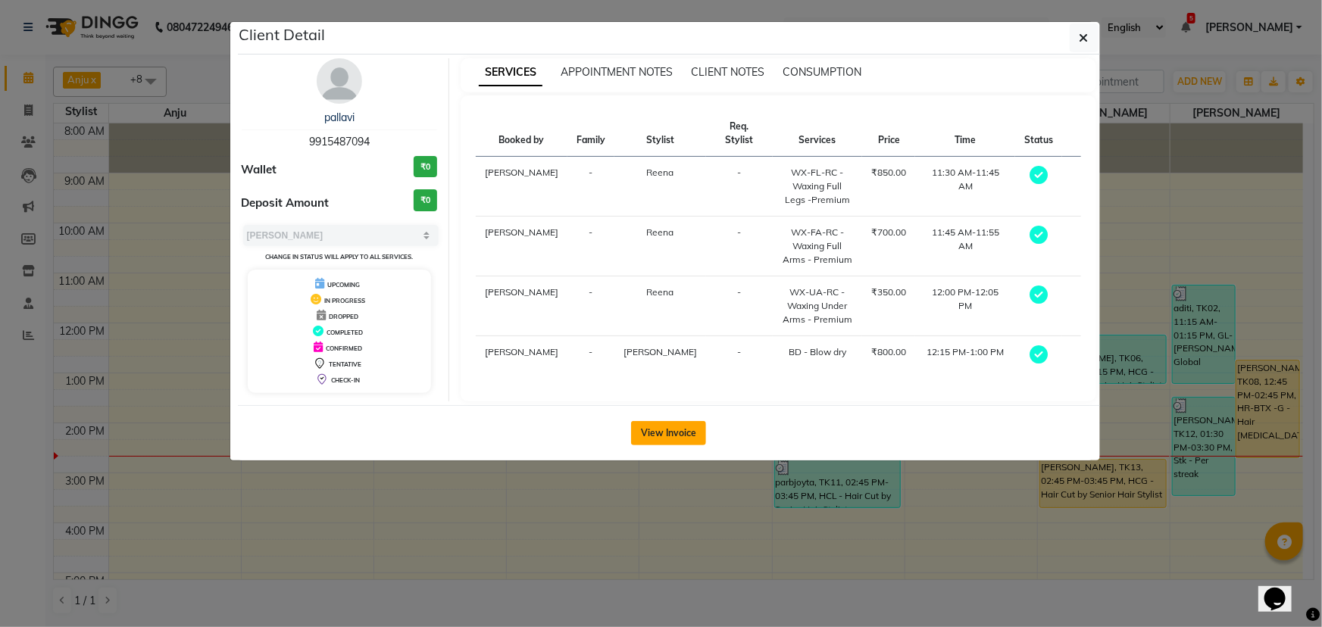
click at [651, 424] on button "View Invoice" at bounding box center [668, 433] width 75 height 24
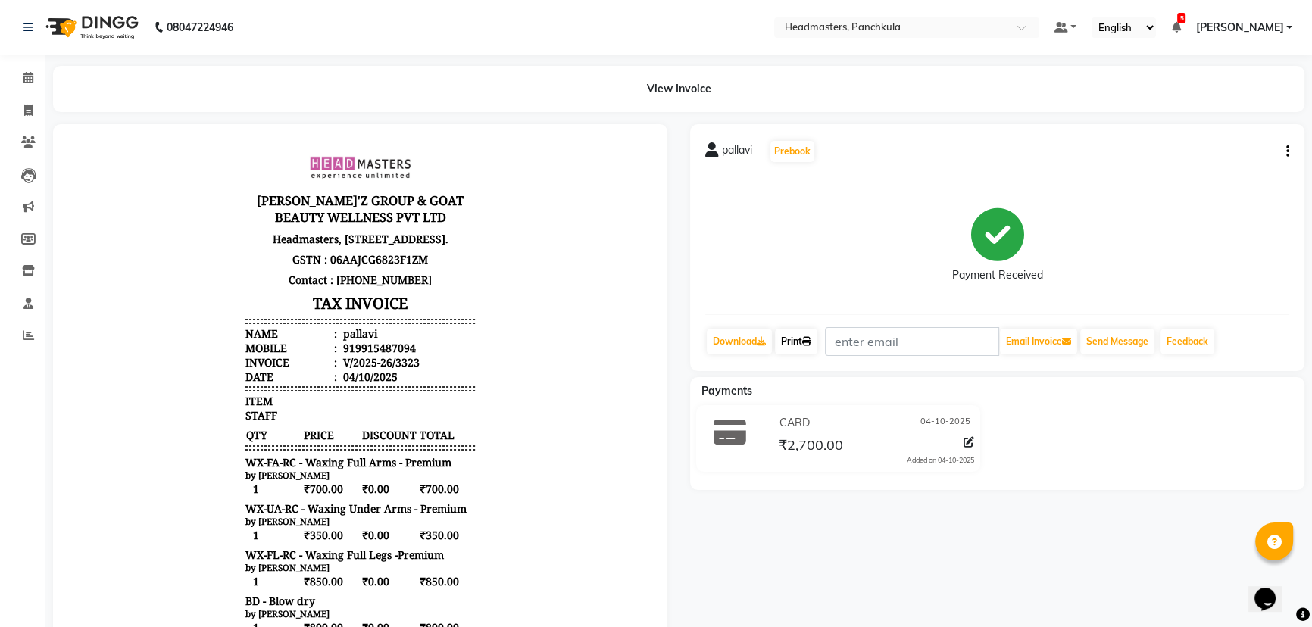
click at [801, 338] on link "Print" at bounding box center [796, 342] width 42 height 26
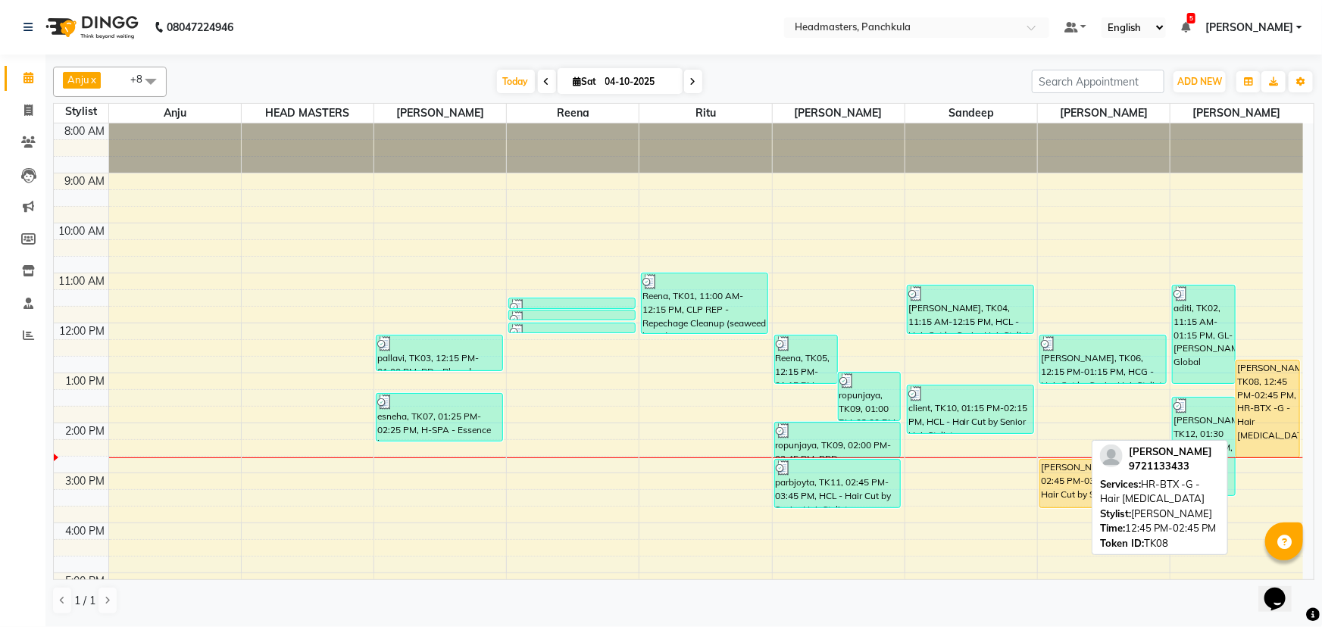
click at [1269, 408] on div "[PERSON_NAME], TK08, 12:45 PM-02:45 PM, HR-BTX -G - Hair [MEDICAL_DATA]" at bounding box center [1267, 409] width 62 height 97
select select "1"
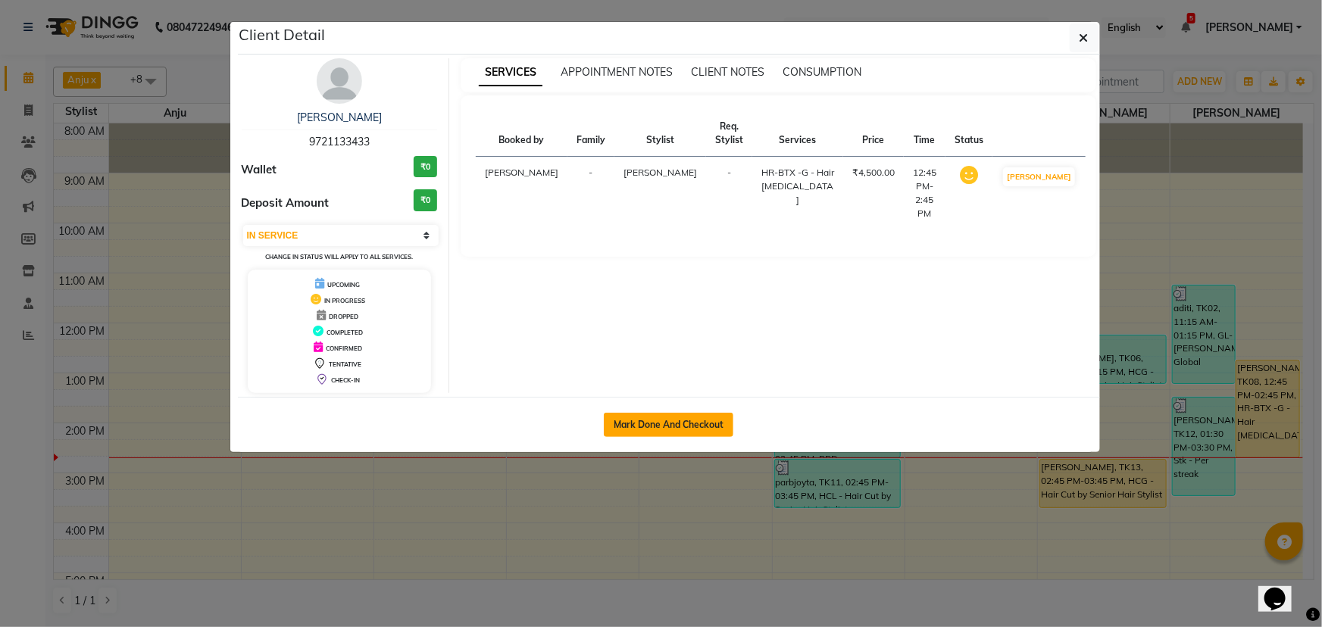
click at [697, 413] on button "Mark Done And Checkout" at bounding box center [669, 425] width 130 height 24
select select "service"
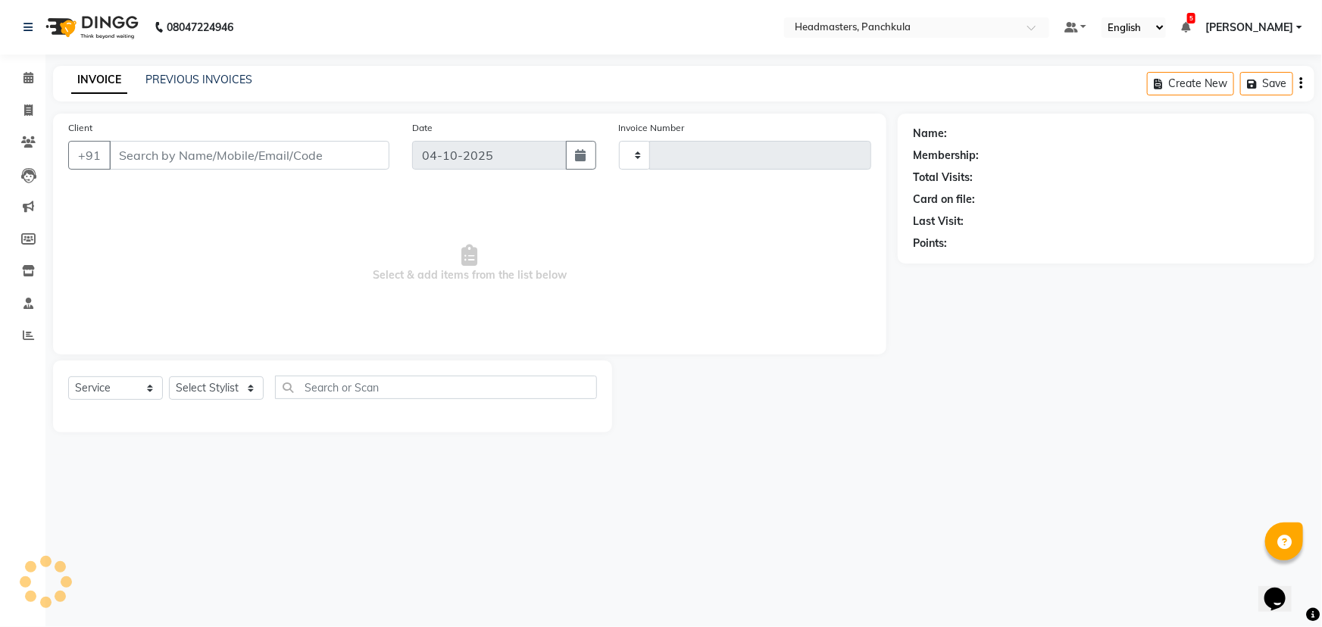
type input "3332"
select select "7376"
type input "9721133433"
select select "66077"
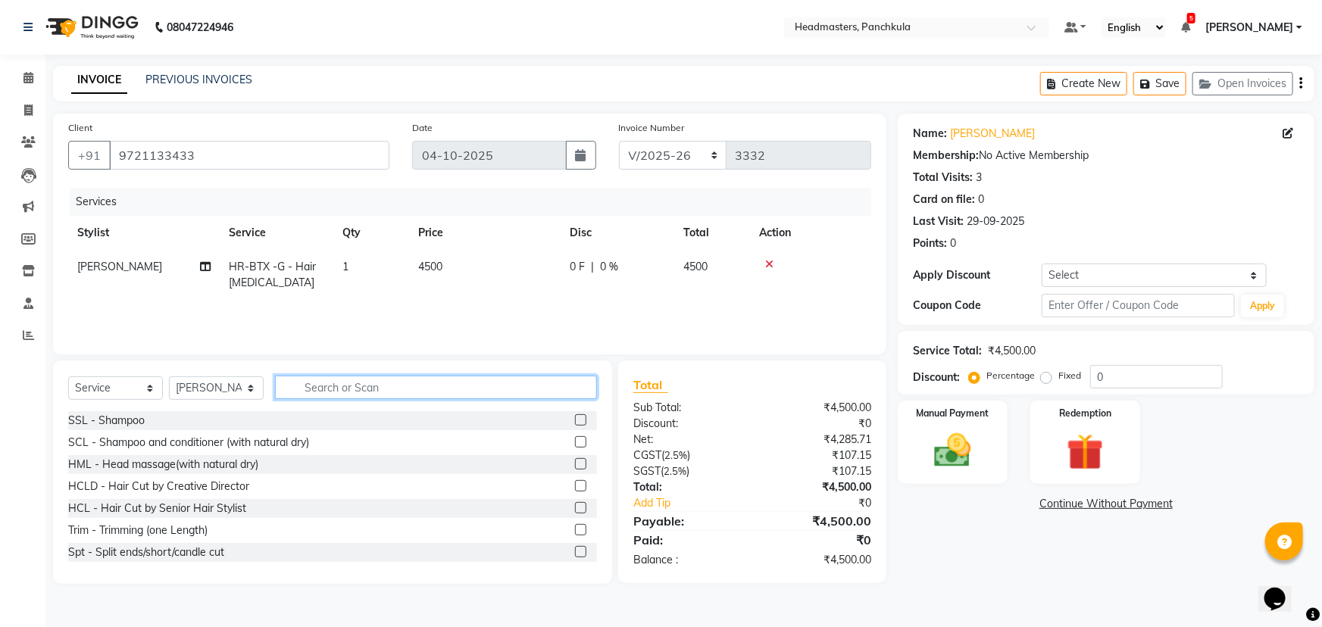
click at [292, 390] on input "text" at bounding box center [436, 387] width 322 height 23
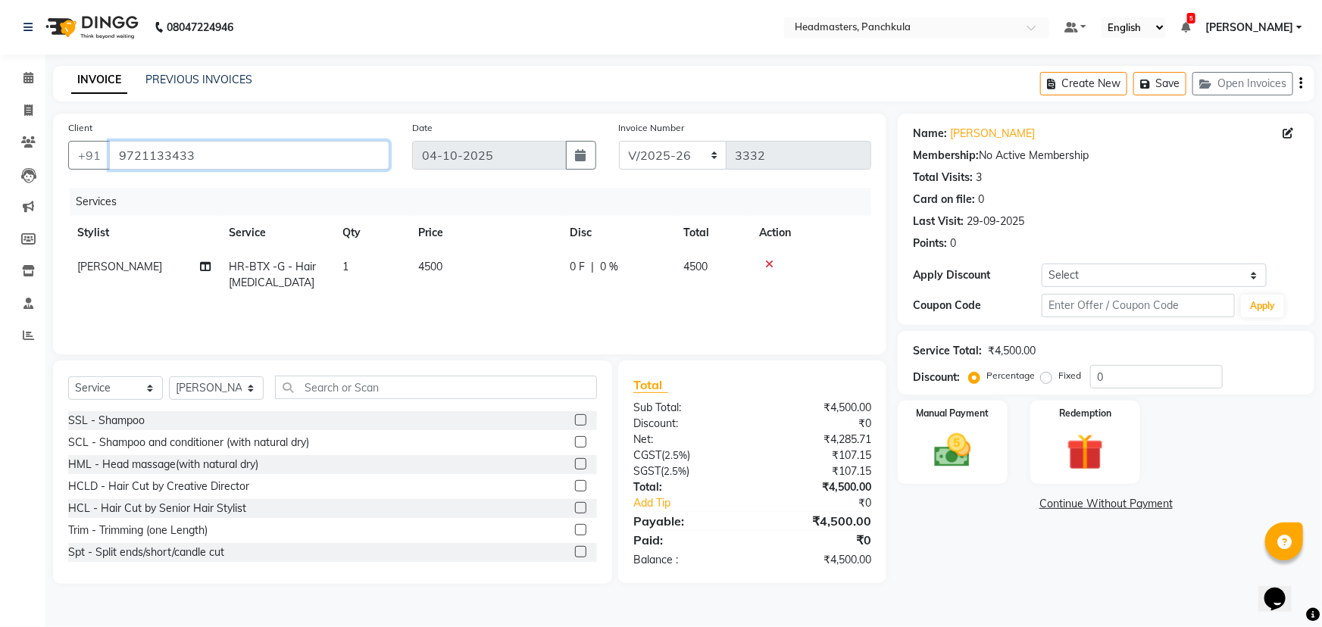
click at [243, 152] on input "9721133433" at bounding box center [249, 155] width 280 height 29
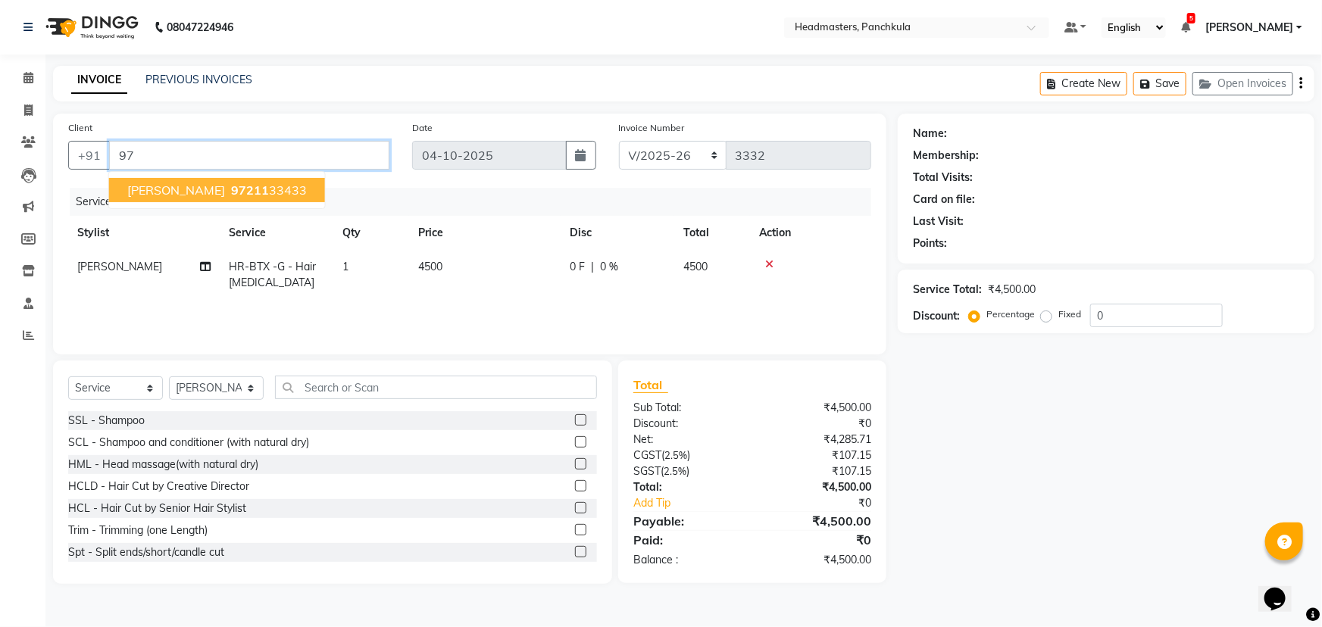
type input "9"
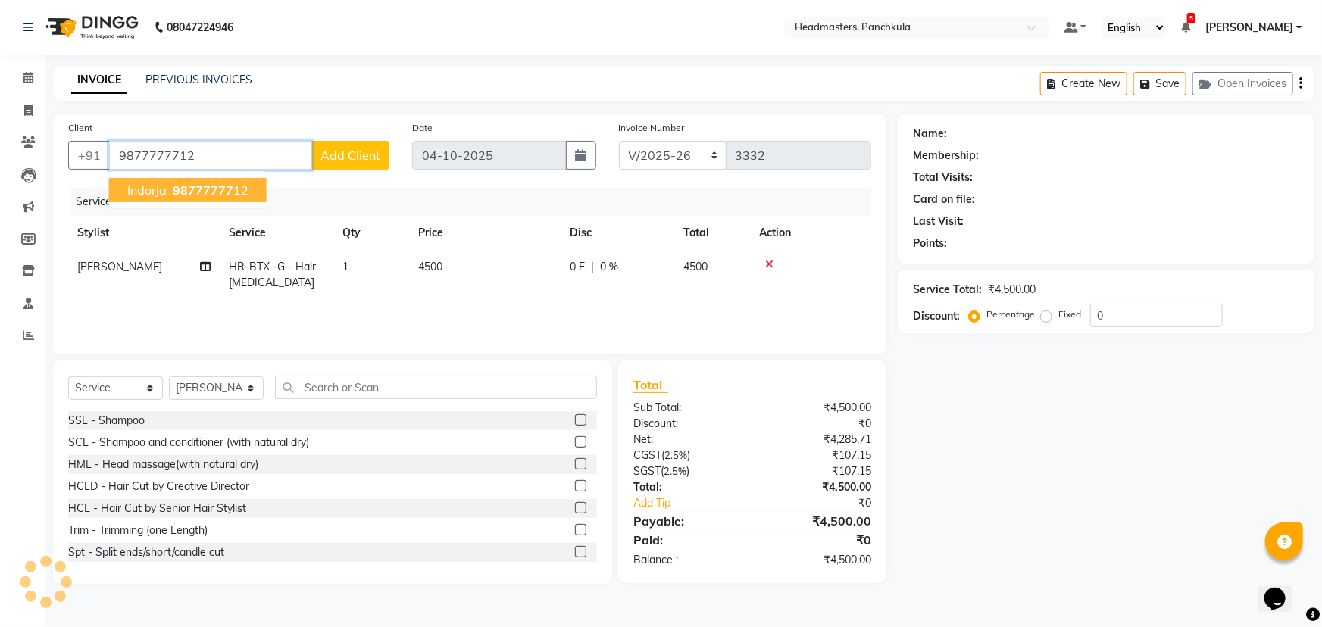
type input "9877777712"
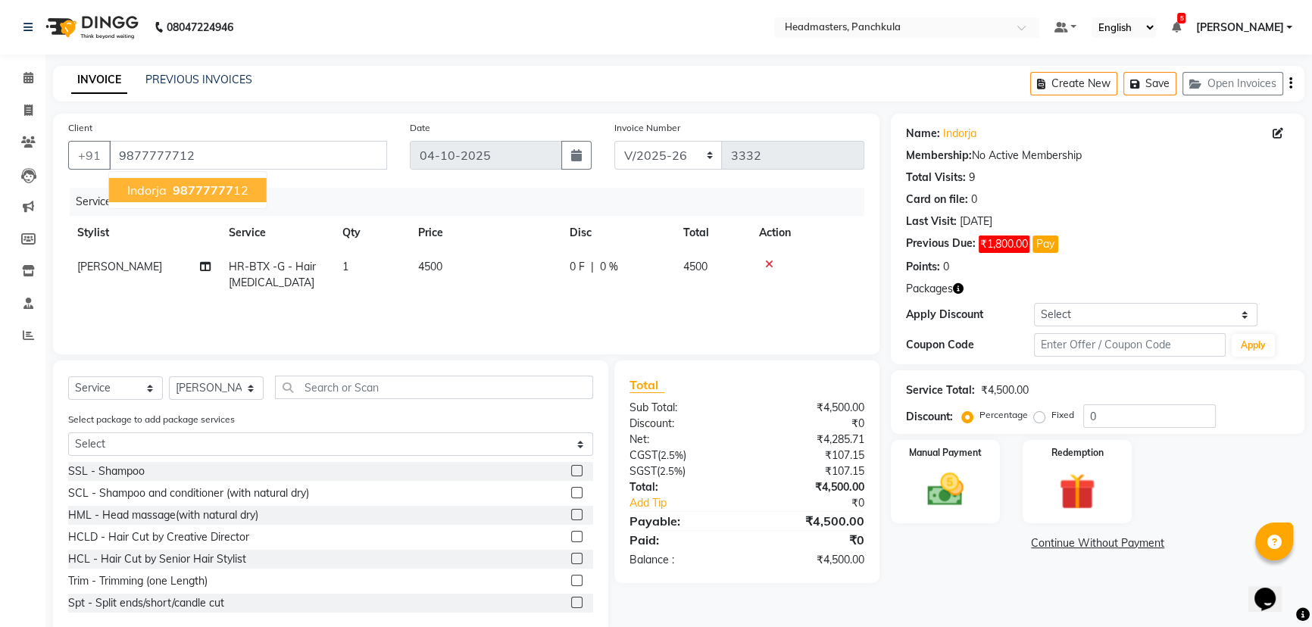
click at [177, 191] on span "98777777" at bounding box center [203, 190] width 61 height 15
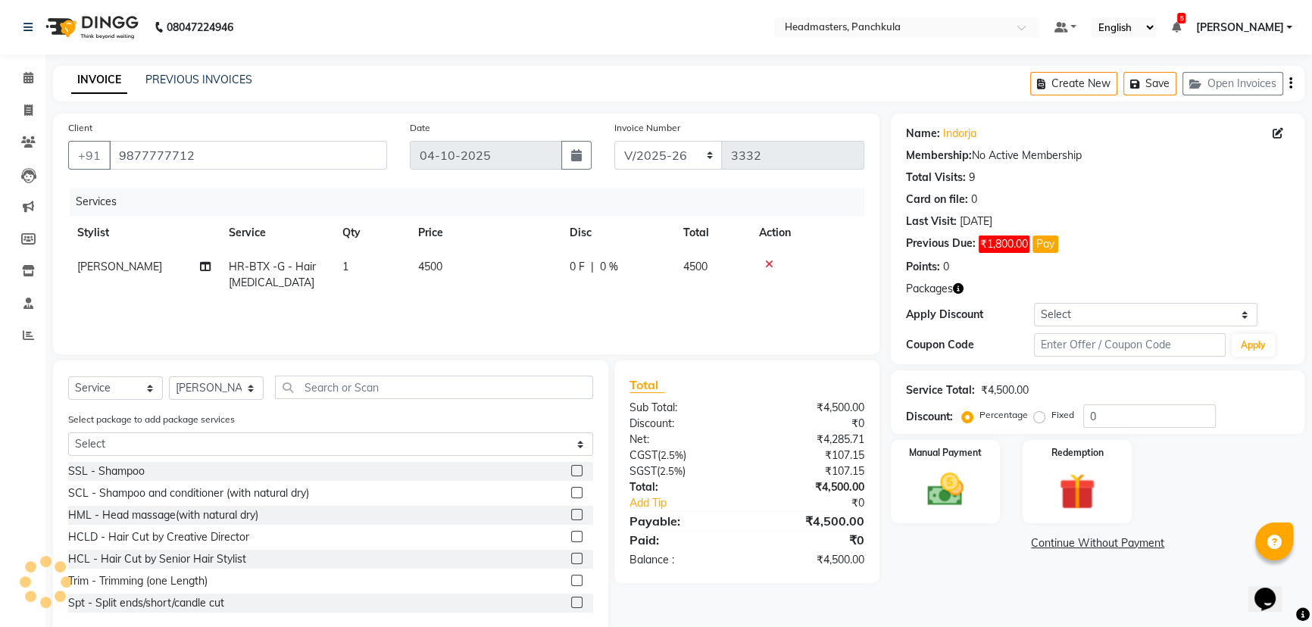
click at [276, 273] on span "HR-BTX -G - Hair [MEDICAL_DATA]" at bounding box center [272, 275] width 87 height 30
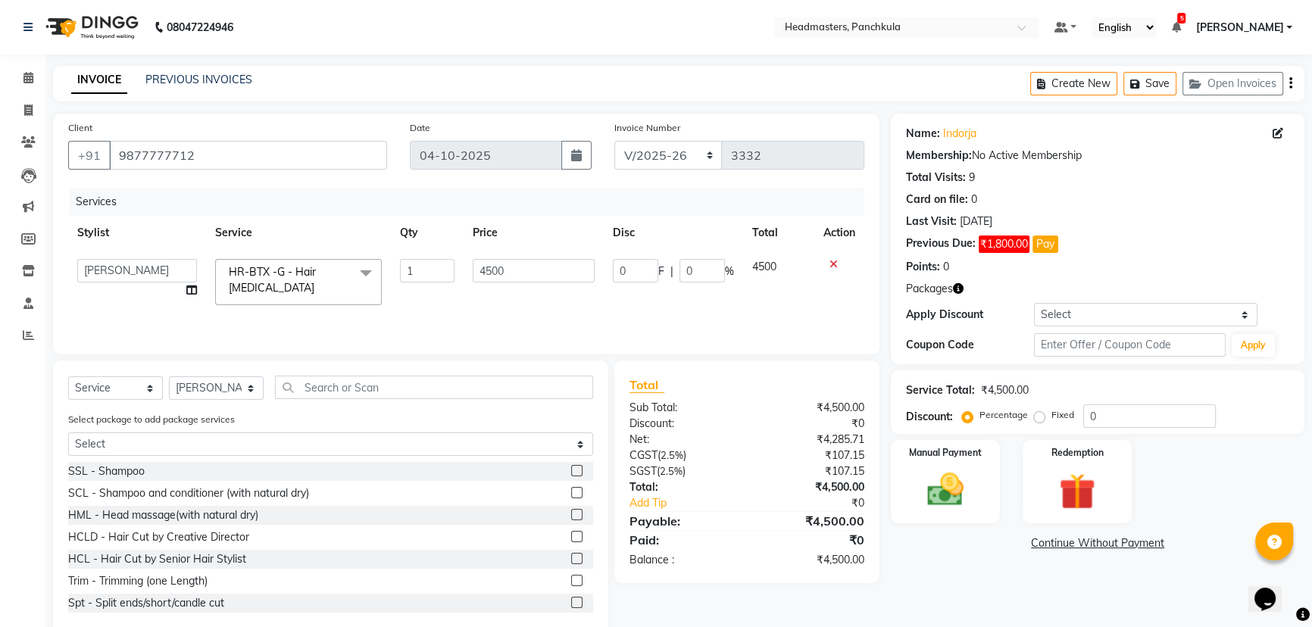
click at [276, 276] on span "HR-BTX -G - Hair [MEDICAL_DATA]" at bounding box center [272, 280] width 87 height 30
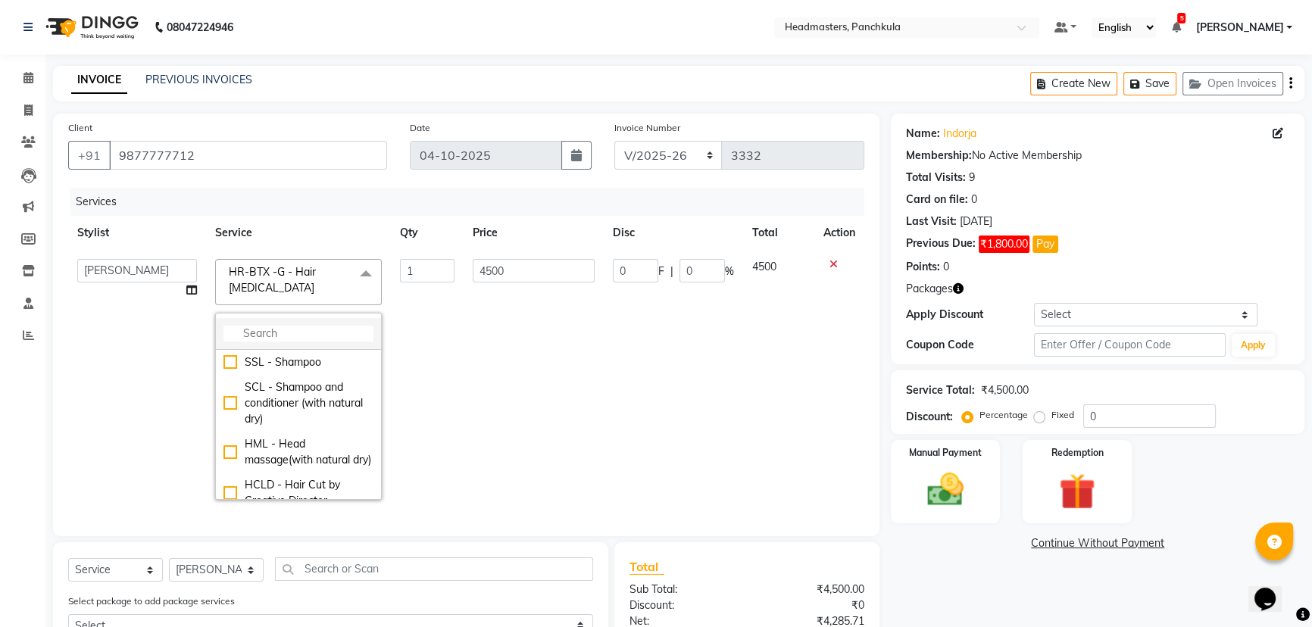
click at [238, 332] on input "multiselect-search" at bounding box center [298, 334] width 150 height 16
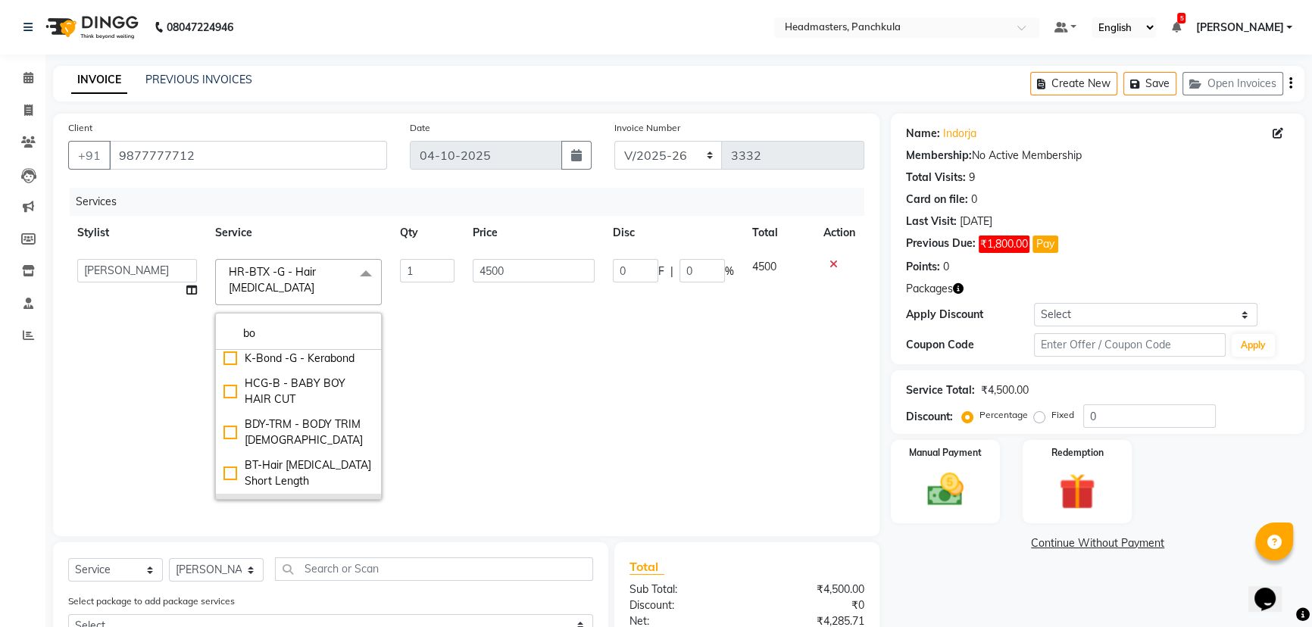
scroll to position [137, 0]
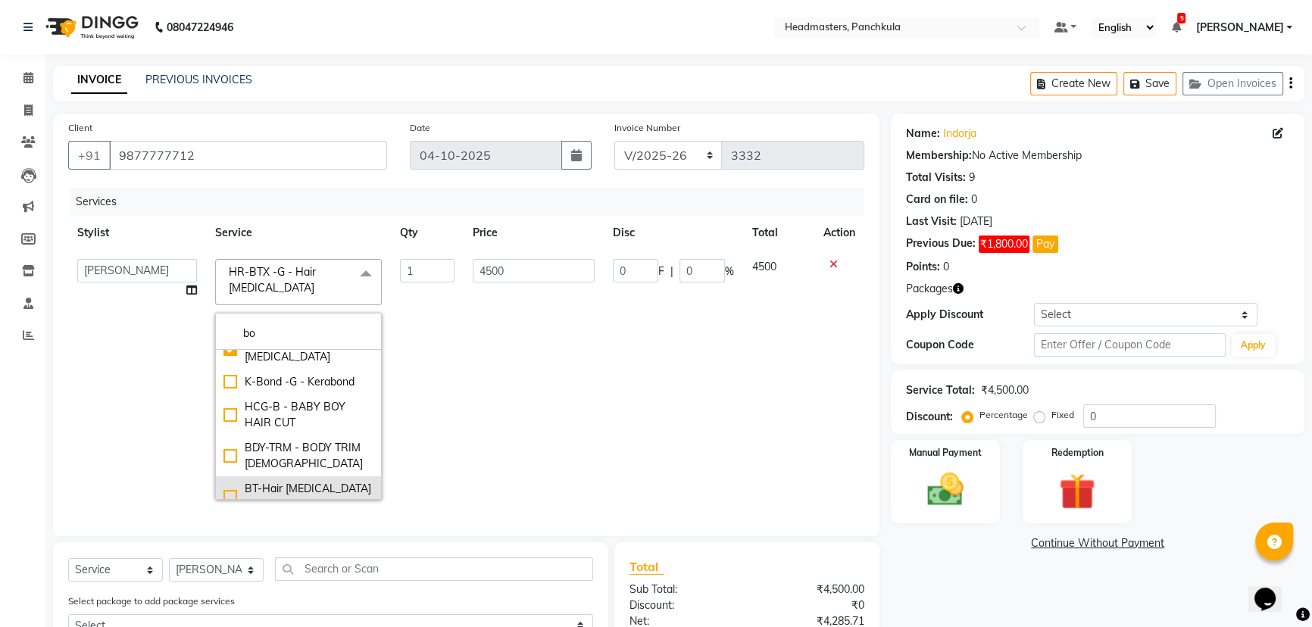
type input "bo"
click at [227, 481] on div "BT-Hair [MEDICAL_DATA] Short Length" at bounding box center [298, 497] width 150 height 32
checkbox input "false"
checkbox input "true"
type input "7000"
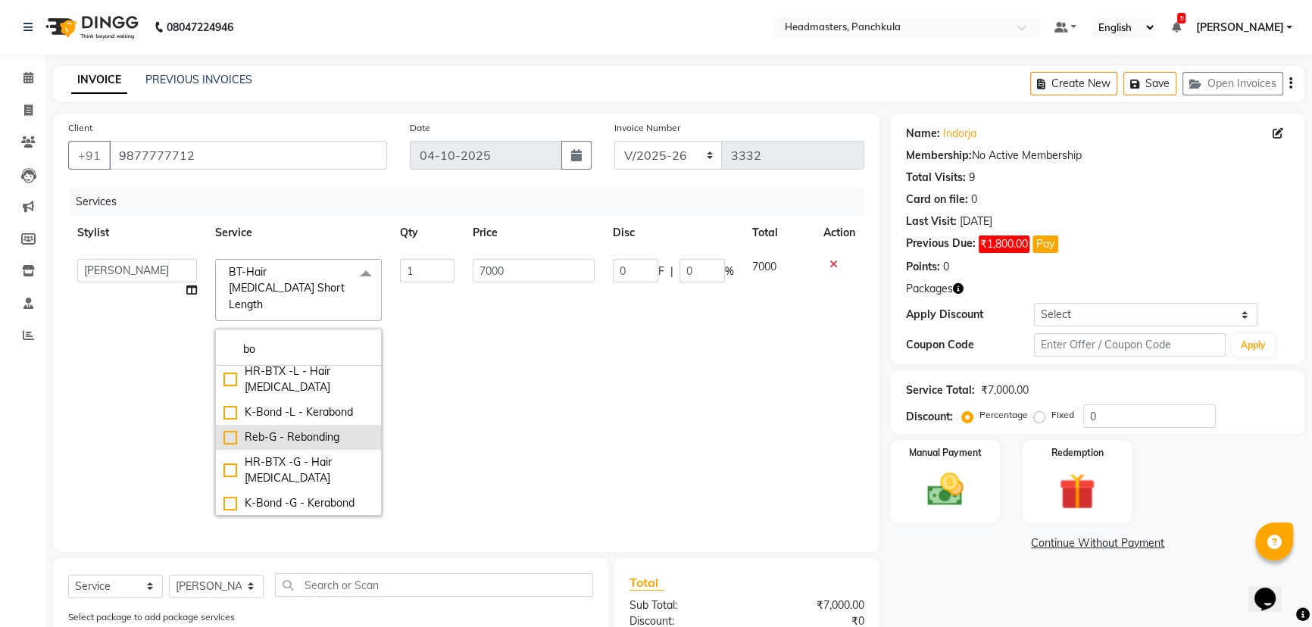
scroll to position [0, 0]
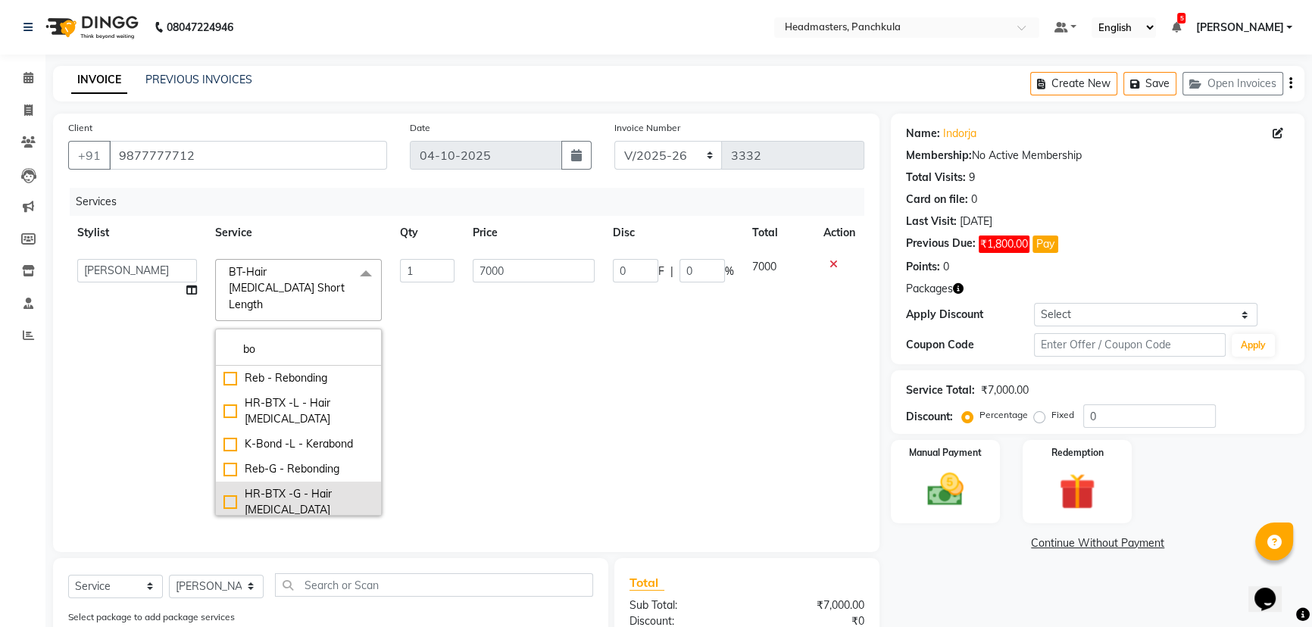
click at [229, 486] on div "HR-BTX -G - Hair [MEDICAL_DATA]" at bounding box center [298, 502] width 150 height 32
checkbox input "true"
checkbox input "false"
type input "4500"
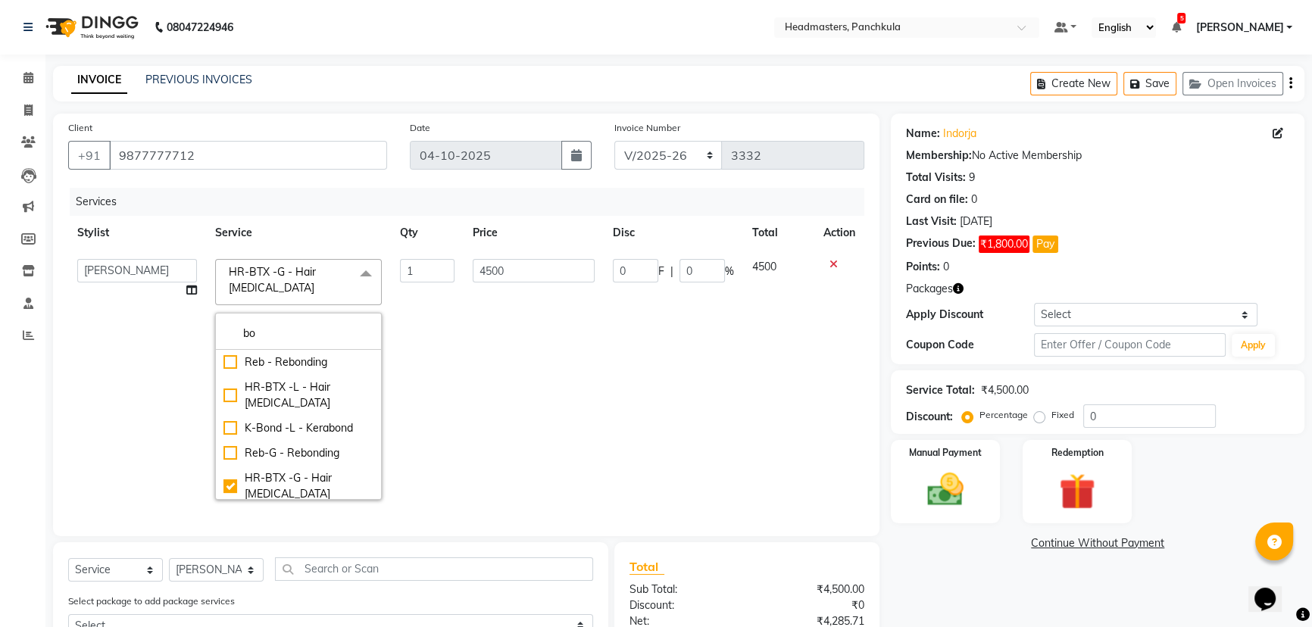
click at [8, 411] on div "Calendar Invoice Clients Leads Marketing Members Inventory Staff Reports Comple…" at bounding box center [102, 429] width 205 height 773
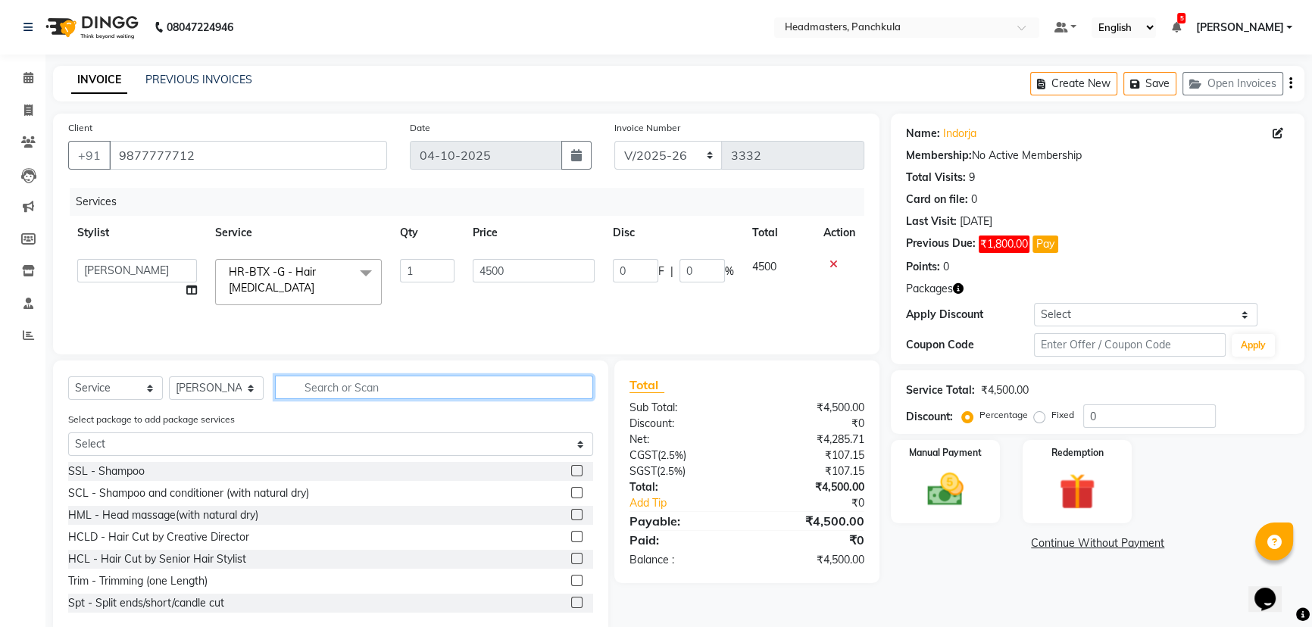
click at [312, 387] on input "text" at bounding box center [434, 387] width 318 height 23
type input "hc"
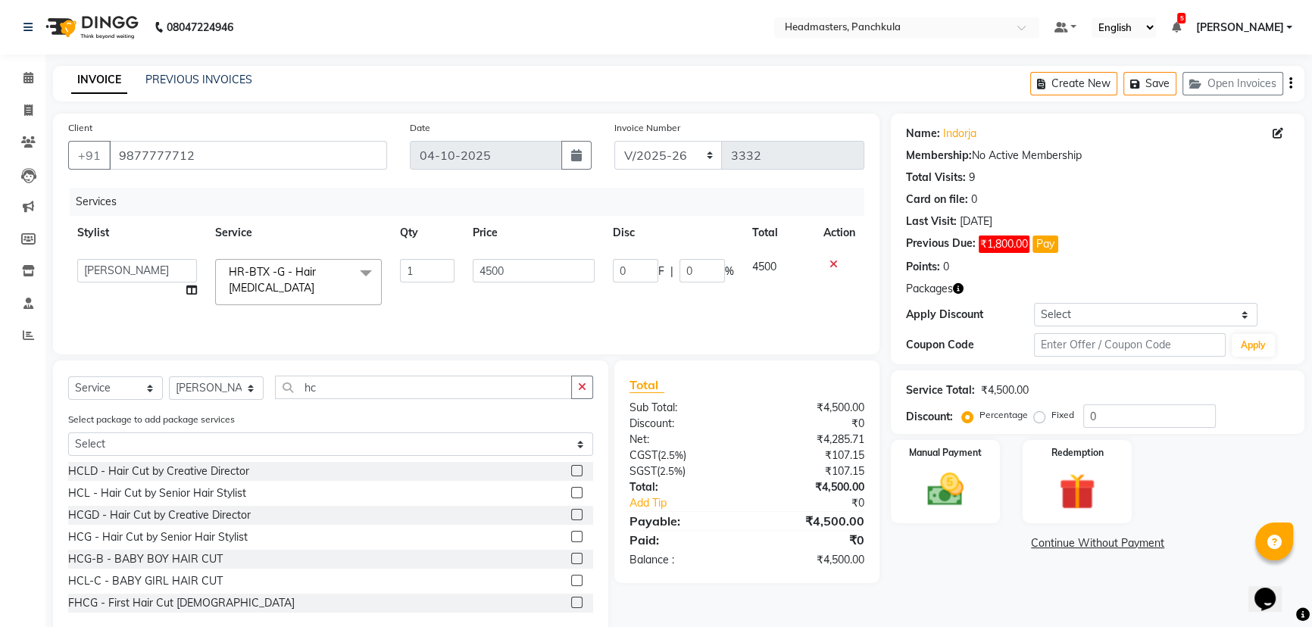
click at [571, 492] on label at bounding box center [576, 492] width 11 height 11
click at [571, 492] on input "checkbox" at bounding box center [576, 494] width 10 height 10
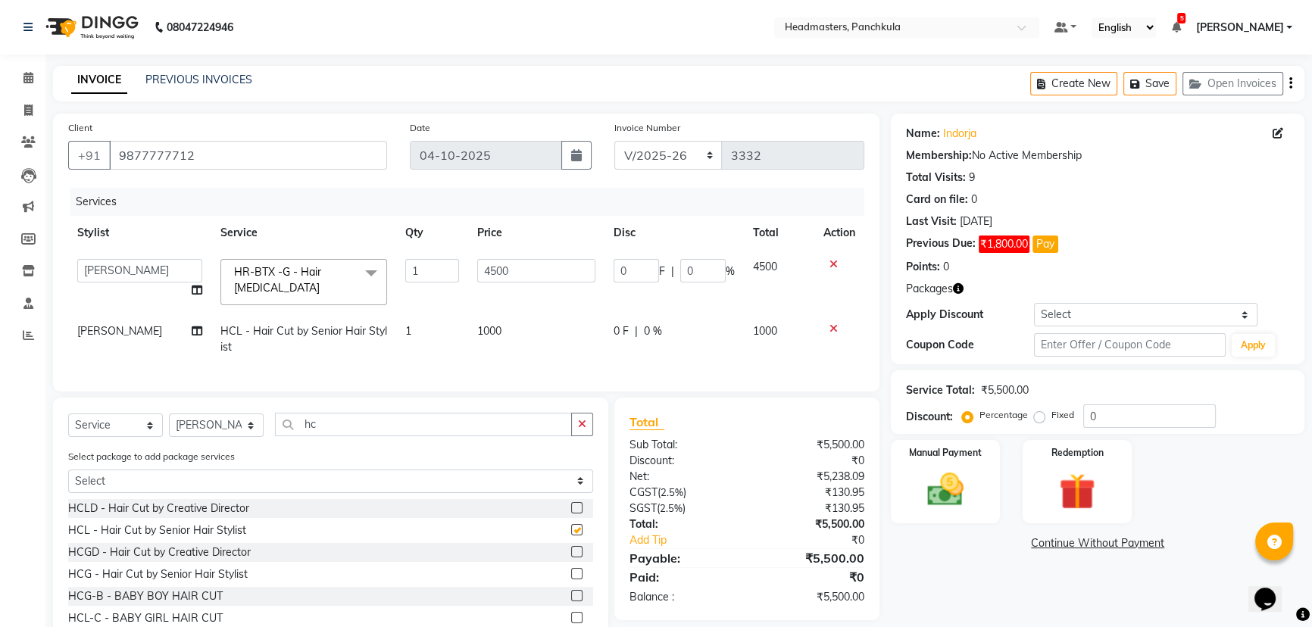
checkbox input "false"
click at [298, 337] on span "HCL - Hair Cut by Senior Hair Stylist" at bounding box center [303, 339] width 167 height 30
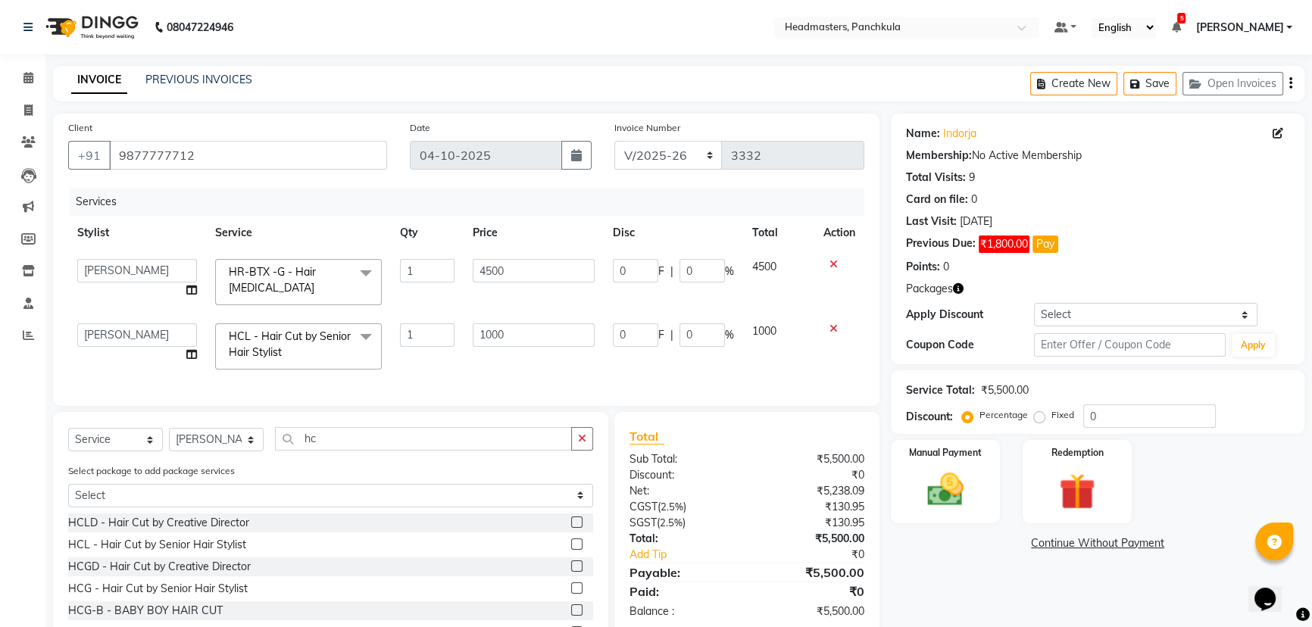
click at [832, 328] on icon at bounding box center [833, 328] width 8 height 11
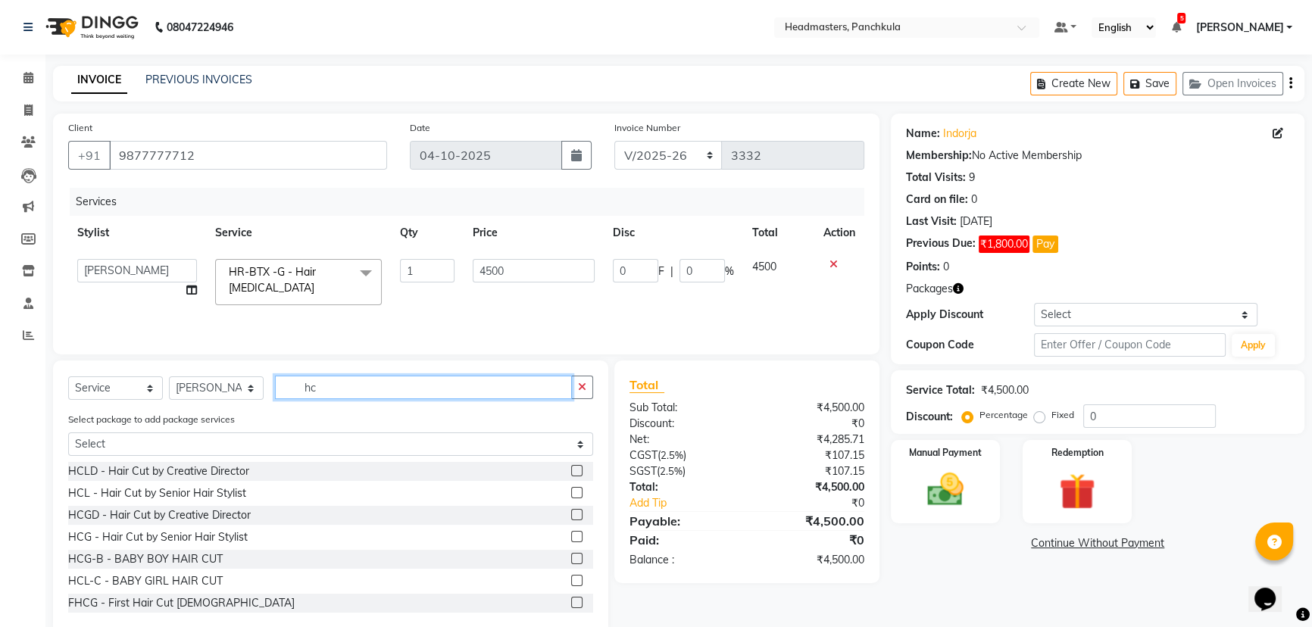
click at [318, 392] on input "hc" at bounding box center [423, 387] width 297 height 23
type input "h"
type input "hc"
click at [571, 539] on label at bounding box center [576, 536] width 11 height 11
click at [571, 539] on input "checkbox" at bounding box center [576, 538] width 10 height 10
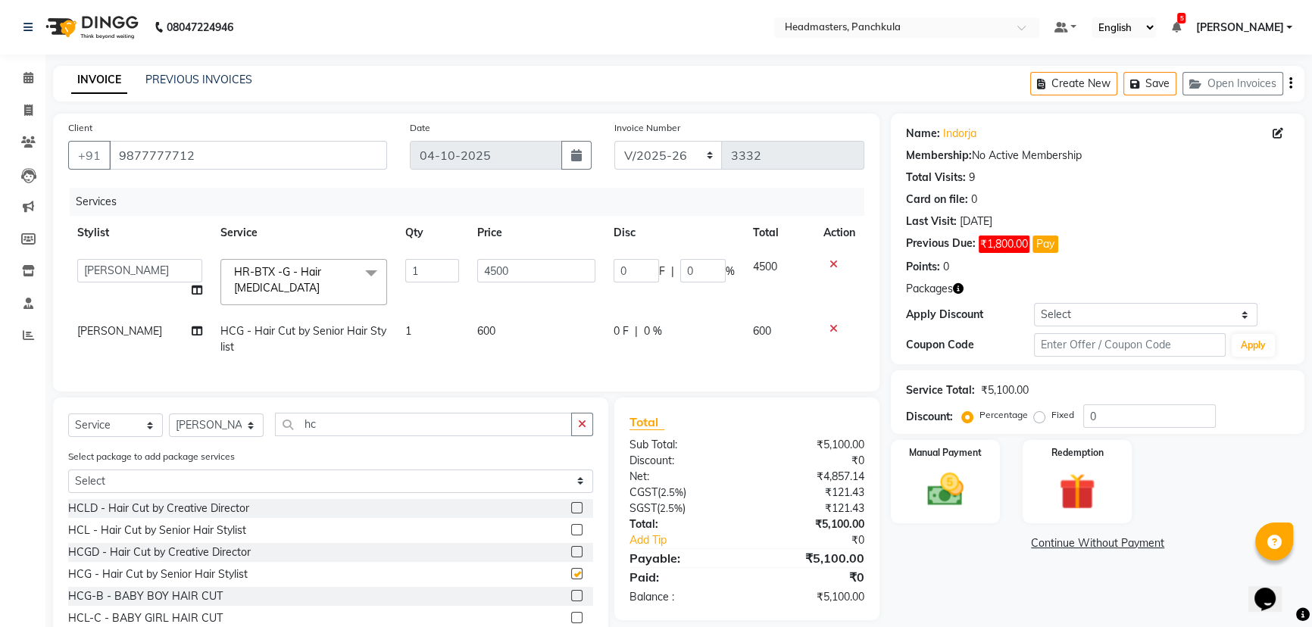
checkbox input "false"
click at [643, 341] on td "0 F | 0 %" at bounding box center [673, 339] width 139 height 50
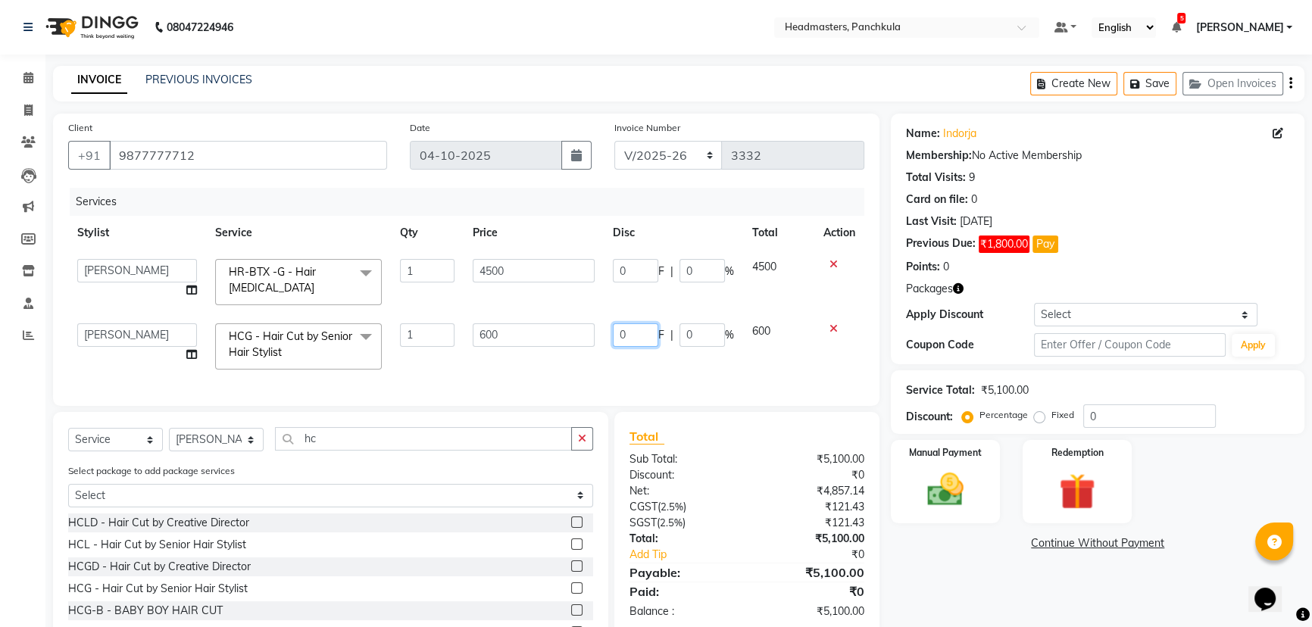
click at [636, 337] on input "0" at bounding box center [635, 334] width 45 height 23
type input "0100"
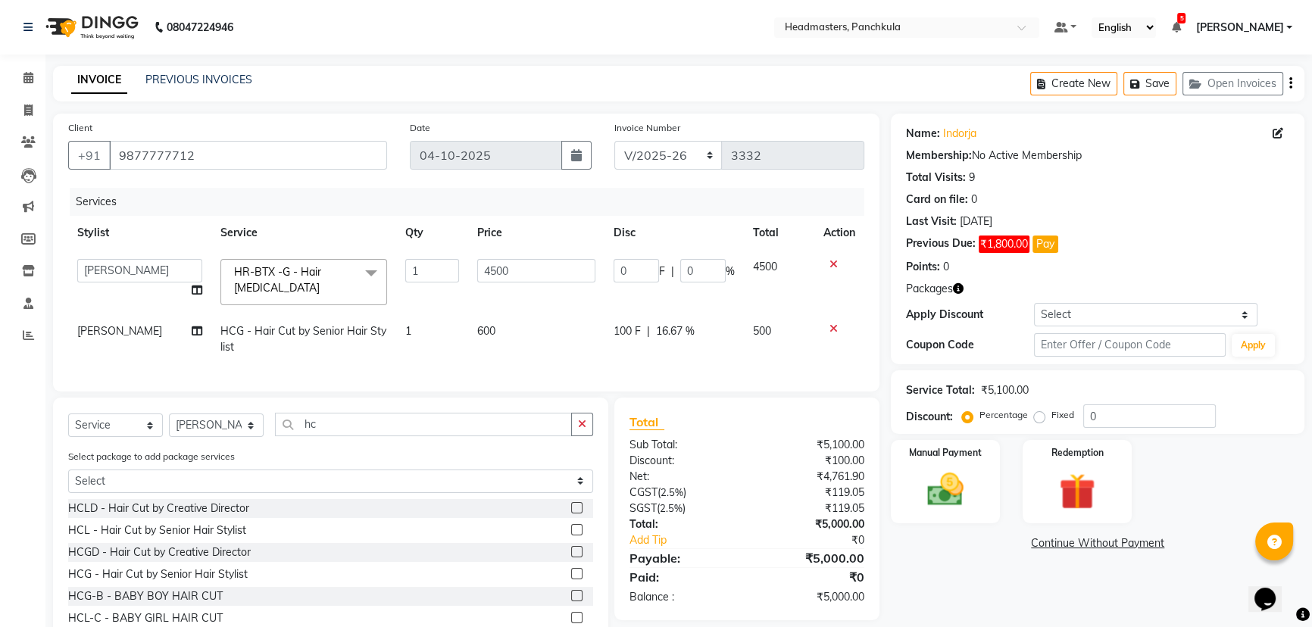
click at [953, 550] on link "Continue Without Payment" at bounding box center [1098, 544] width 408 height 16
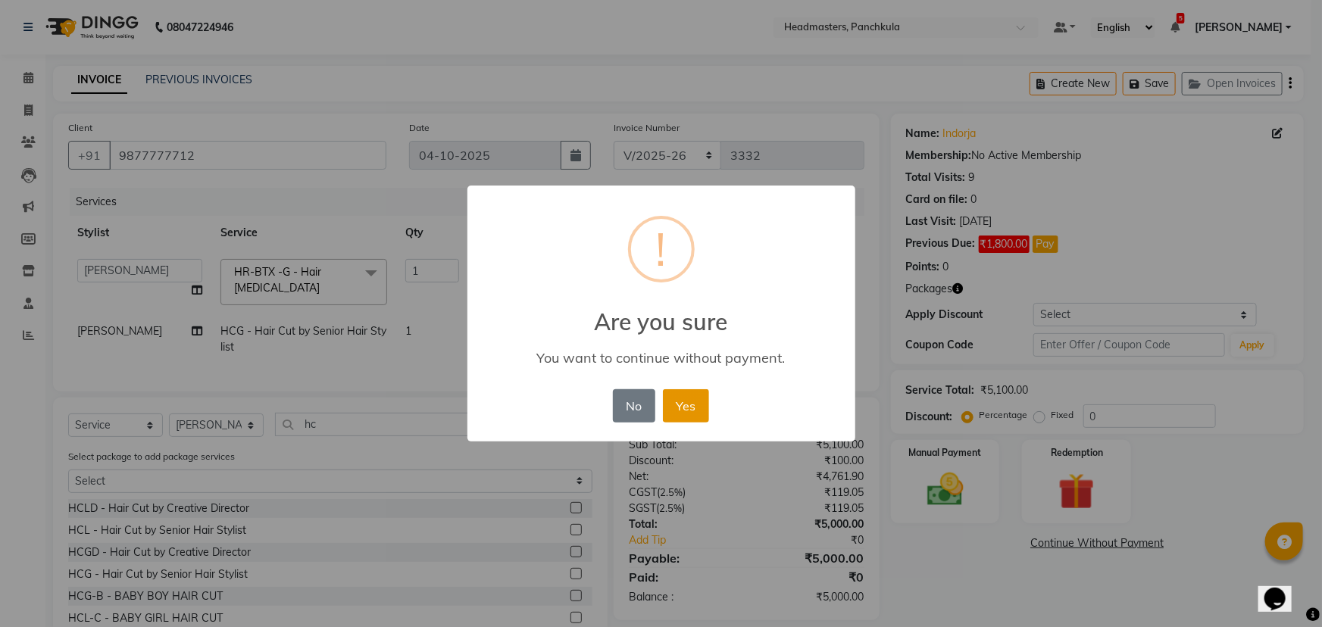
click at [678, 414] on button "Yes" at bounding box center [686, 405] width 46 height 33
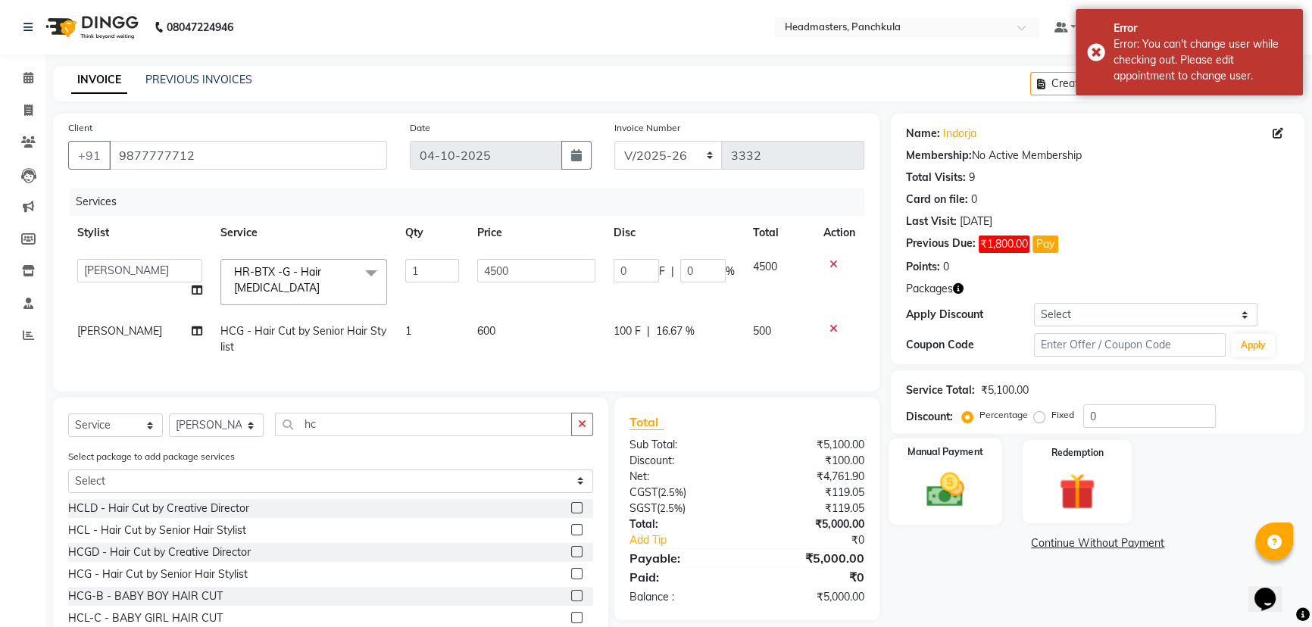
click at [950, 490] on img at bounding box center [945, 489] width 61 height 43
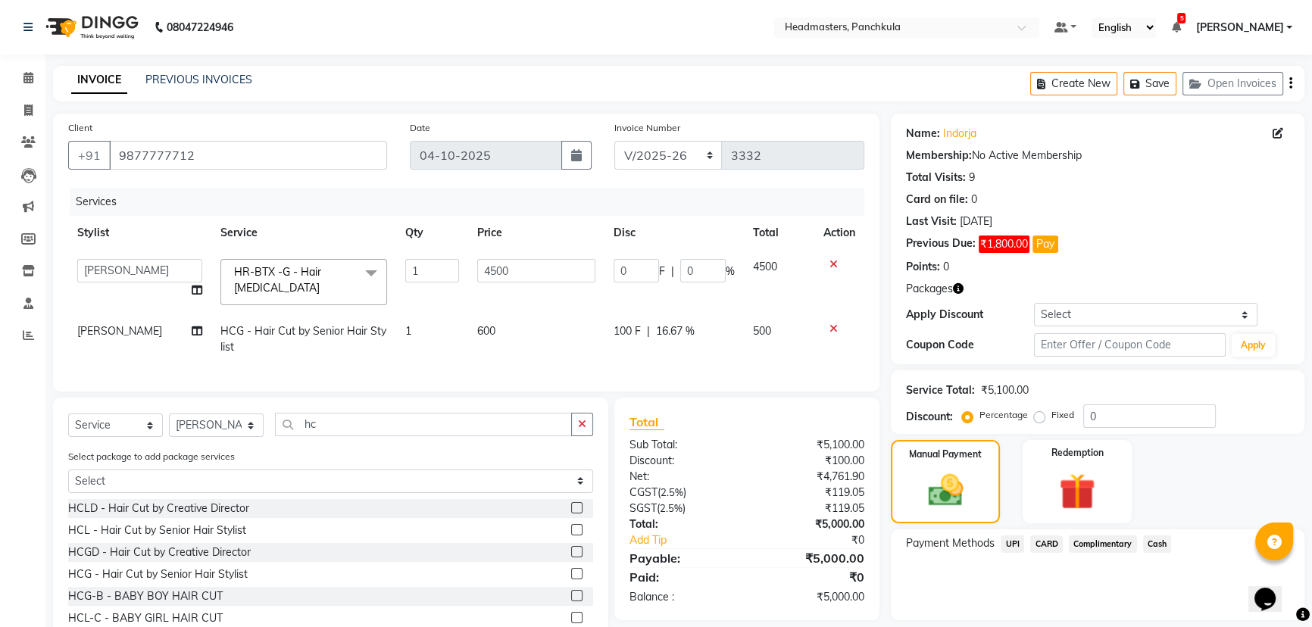
scroll to position [78, 0]
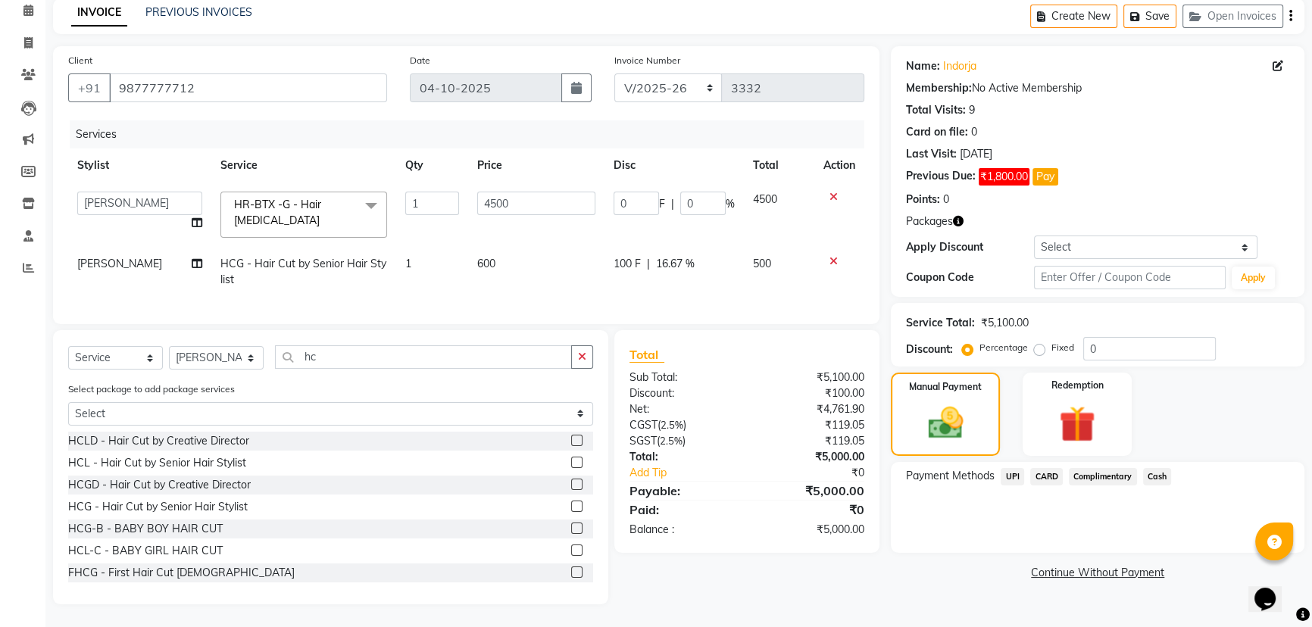
click at [1011, 468] on span "UPI" at bounding box center [1012, 476] width 23 height 17
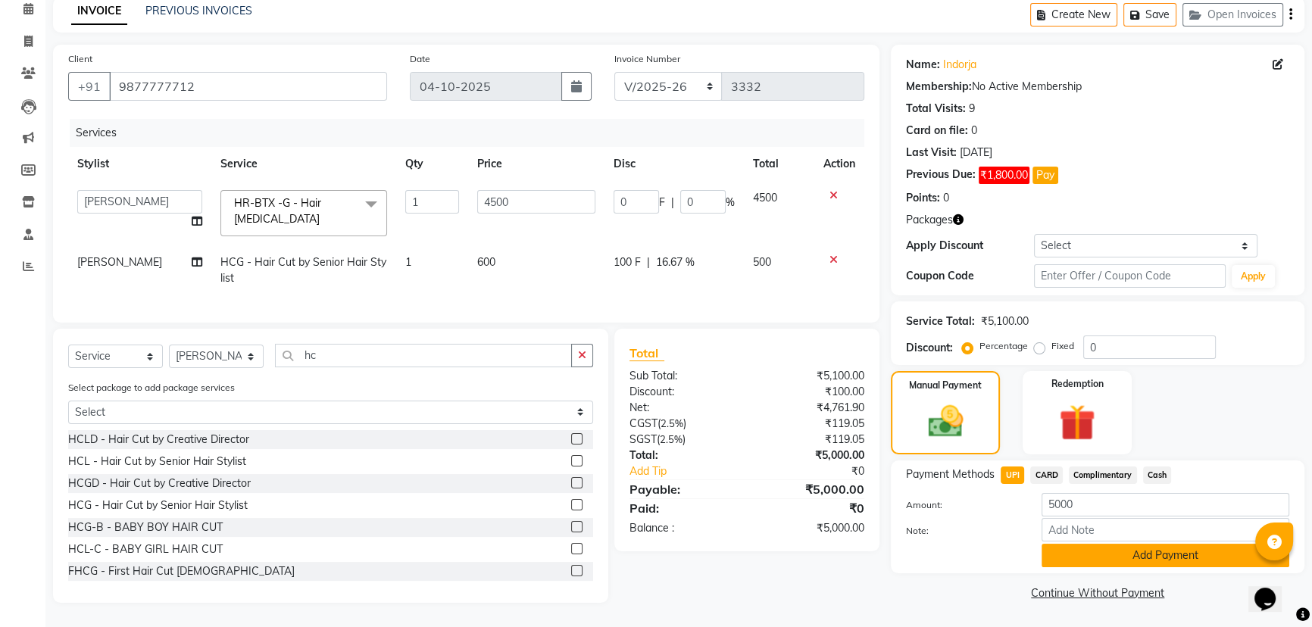
click at [1155, 551] on button "Add Payment" at bounding box center [1166, 555] width 248 height 23
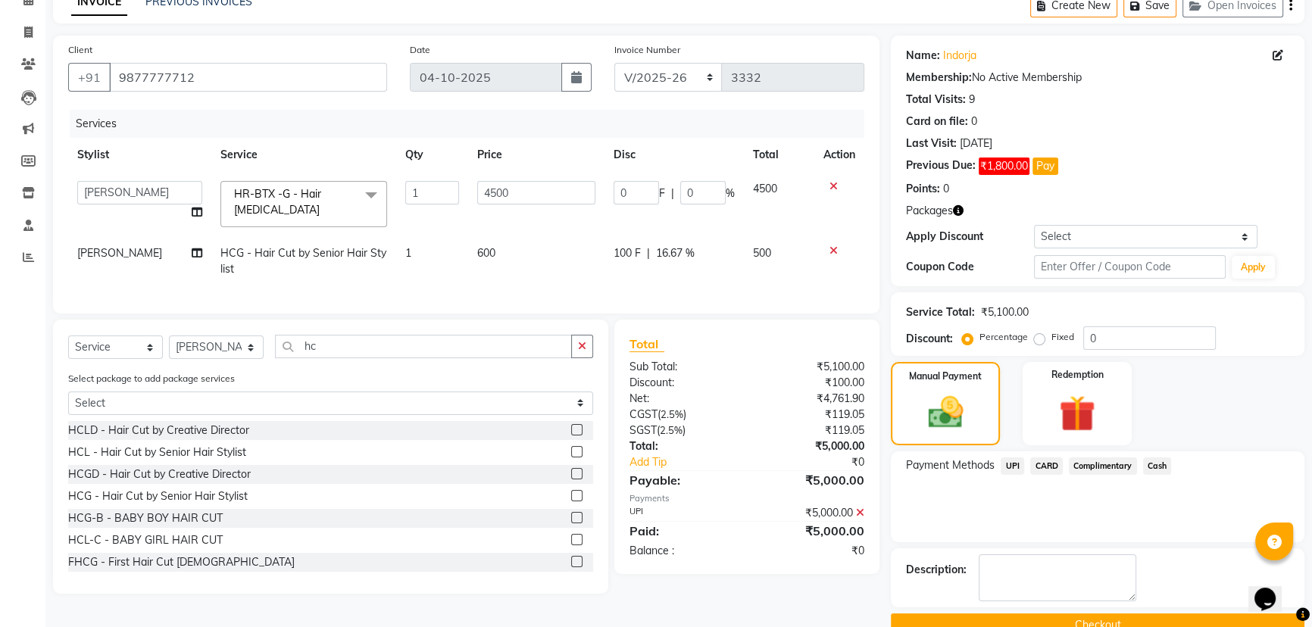
click at [977, 623] on button "Checkout" at bounding box center [1098, 625] width 414 height 23
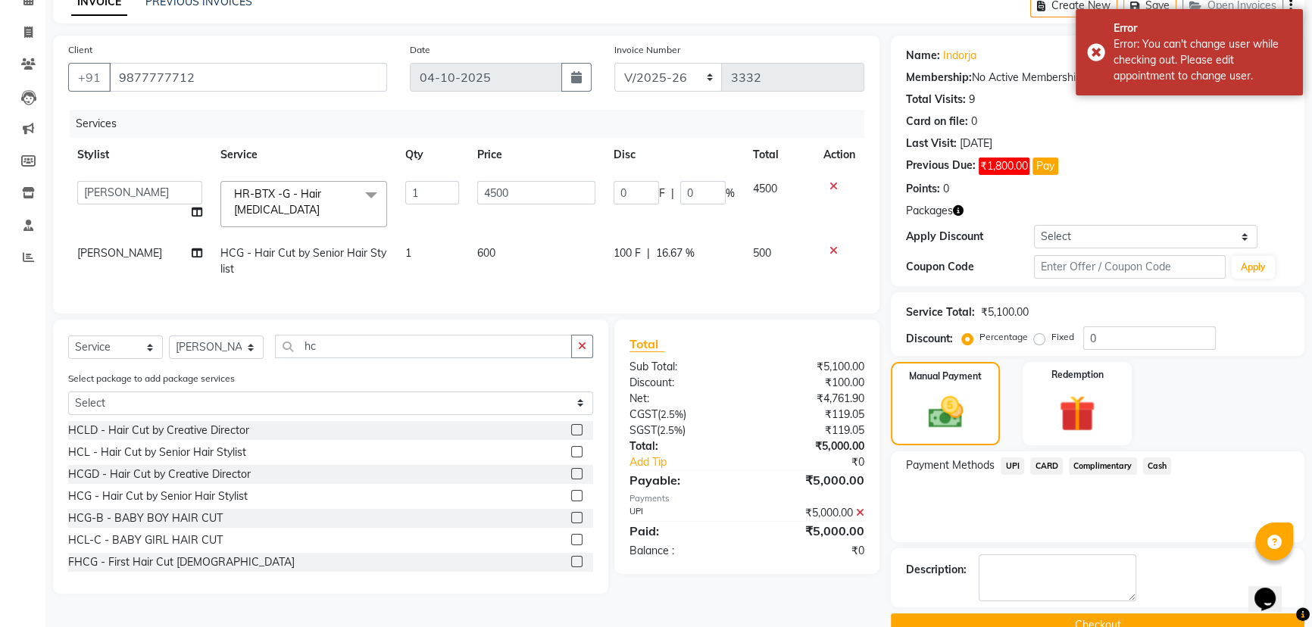
scroll to position [109, 0]
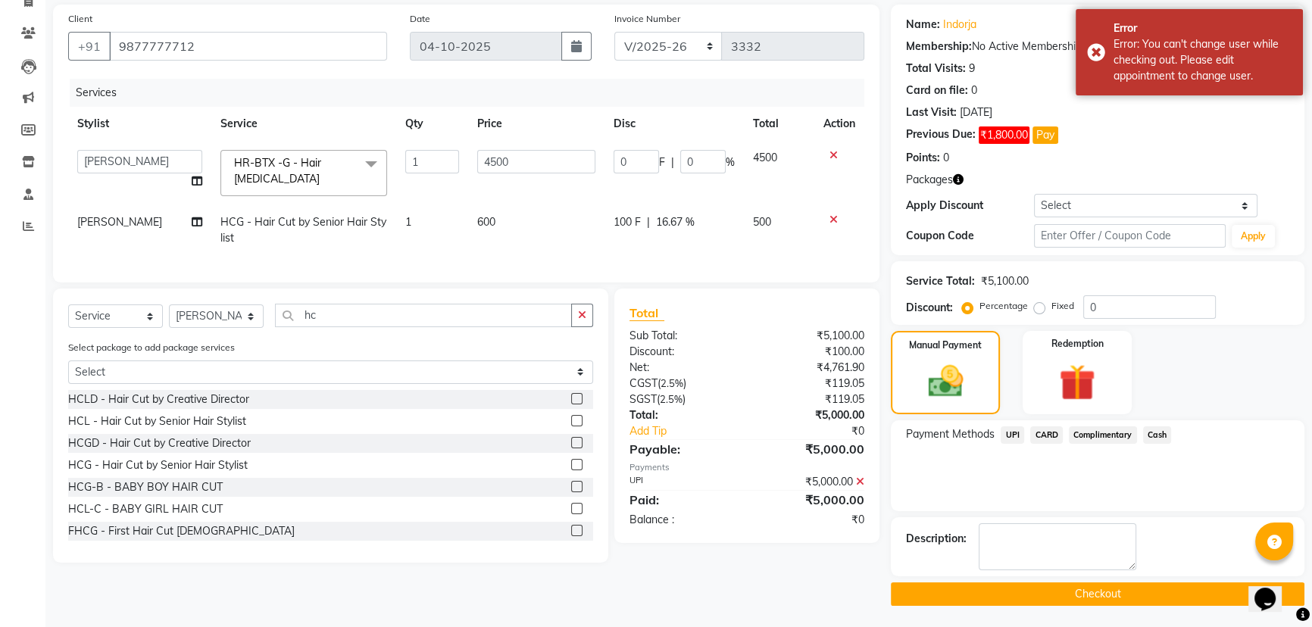
click at [1000, 587] on button "Checkout" at bounding box center [1098, 593] width 414 height 23
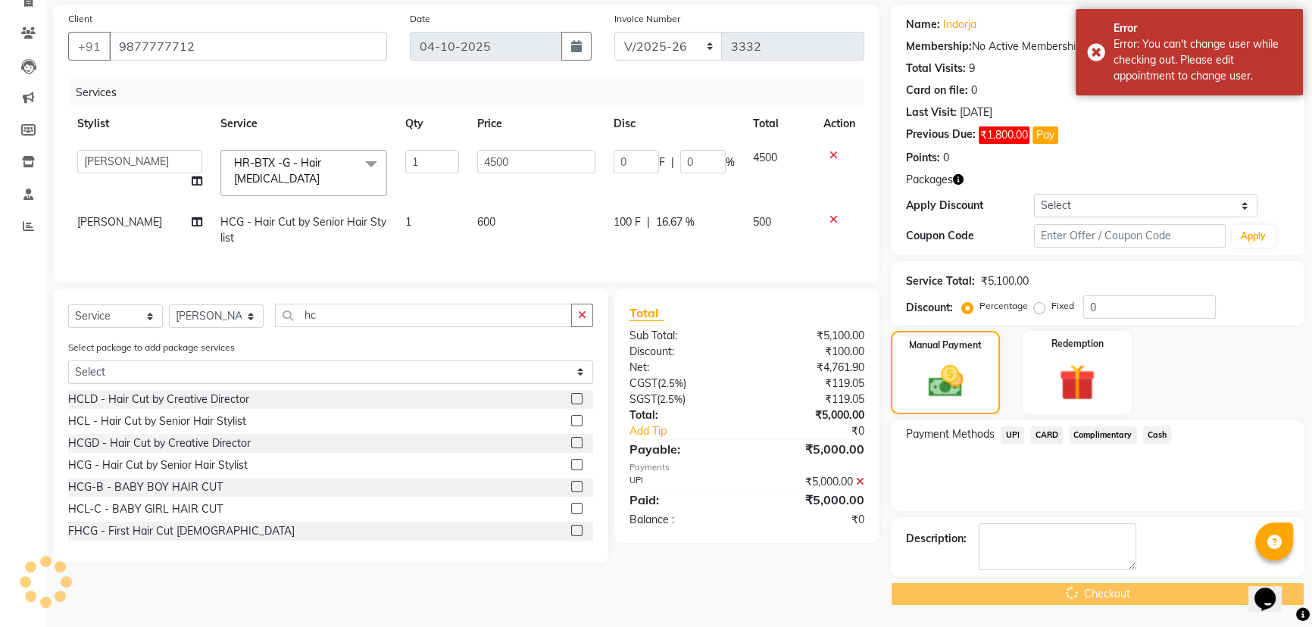
click at [1000, 587] on div "Checkout" at bounding box center [1098, 593] width 414 height 23
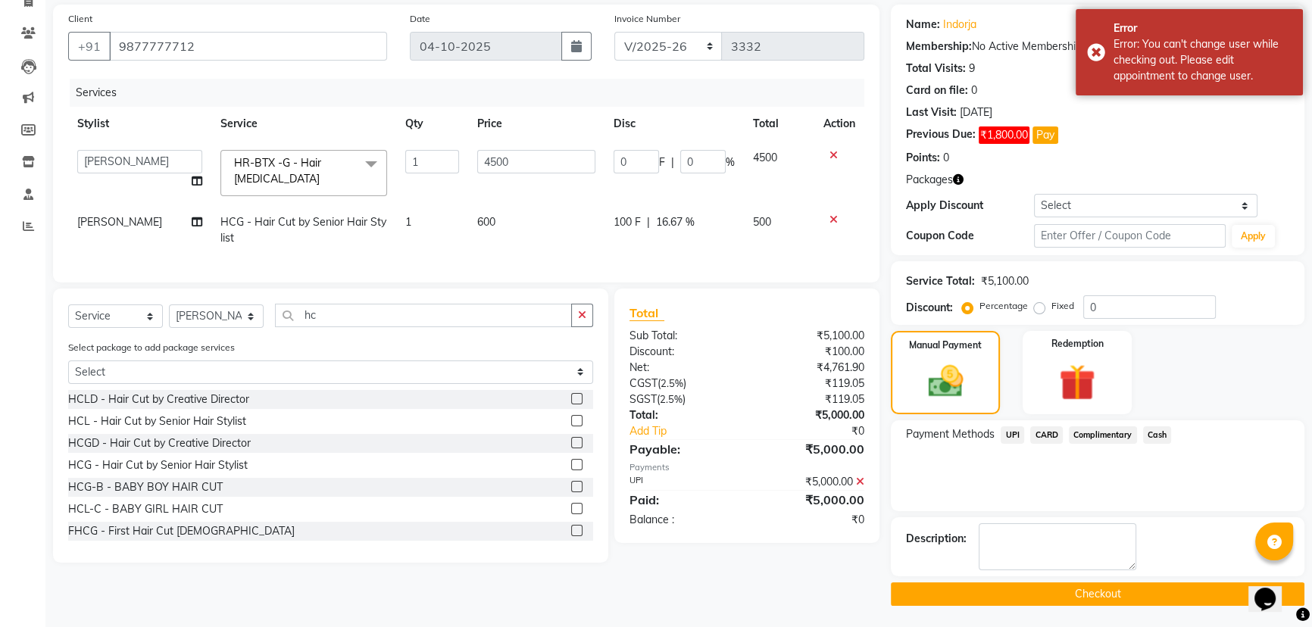
click at [1048, 589] on button "Checkout" at bounding box center [1098, 593] width 414 height 23
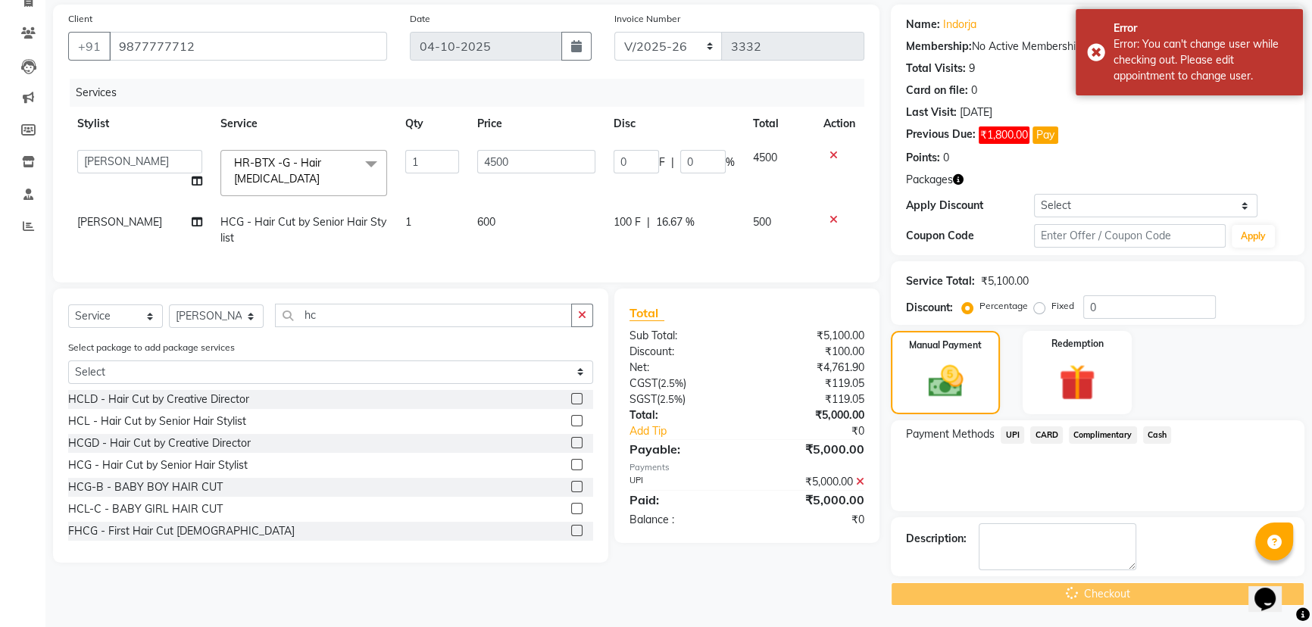
click at [1048, 589] on div "Checkout" at bounding box center [1098, 593] width 414 height 23
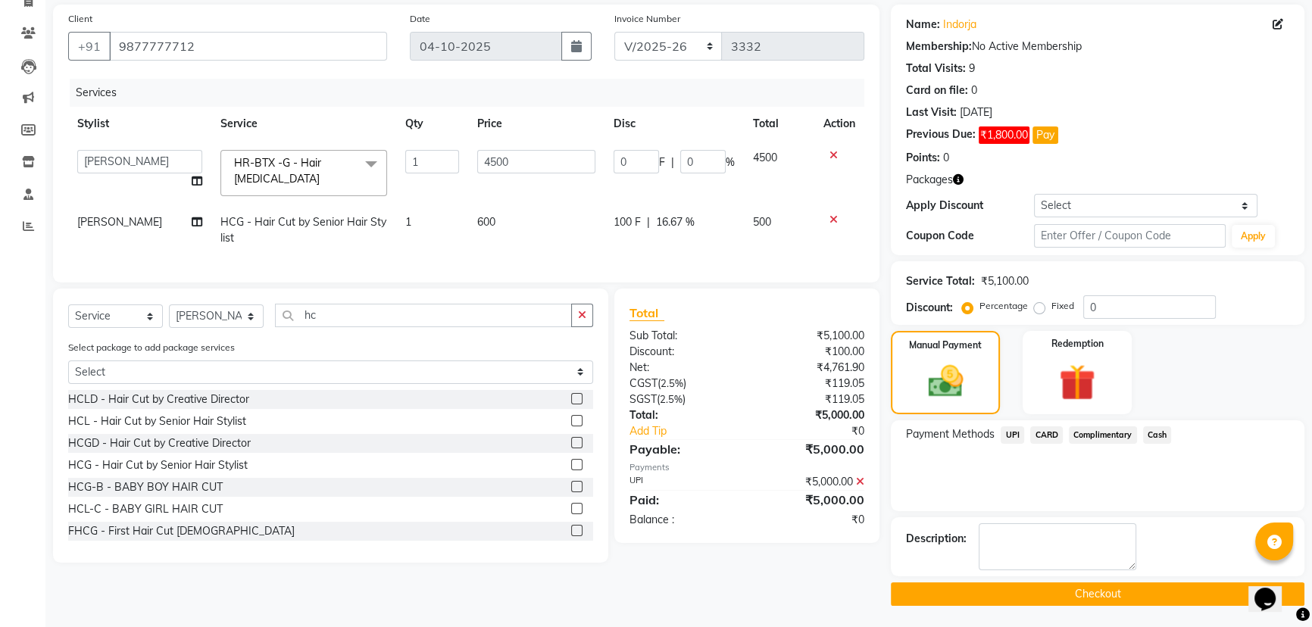
click at [8, 409] on div "Calendar Invoice Clients Leads Marketing Members Inventory Staff Reports Comple…" at bounding box center [102, 270] width 205 height 672
click at [1078, 587] on button "Checkout" at bounding box center [1098, 593] width 414 height 23
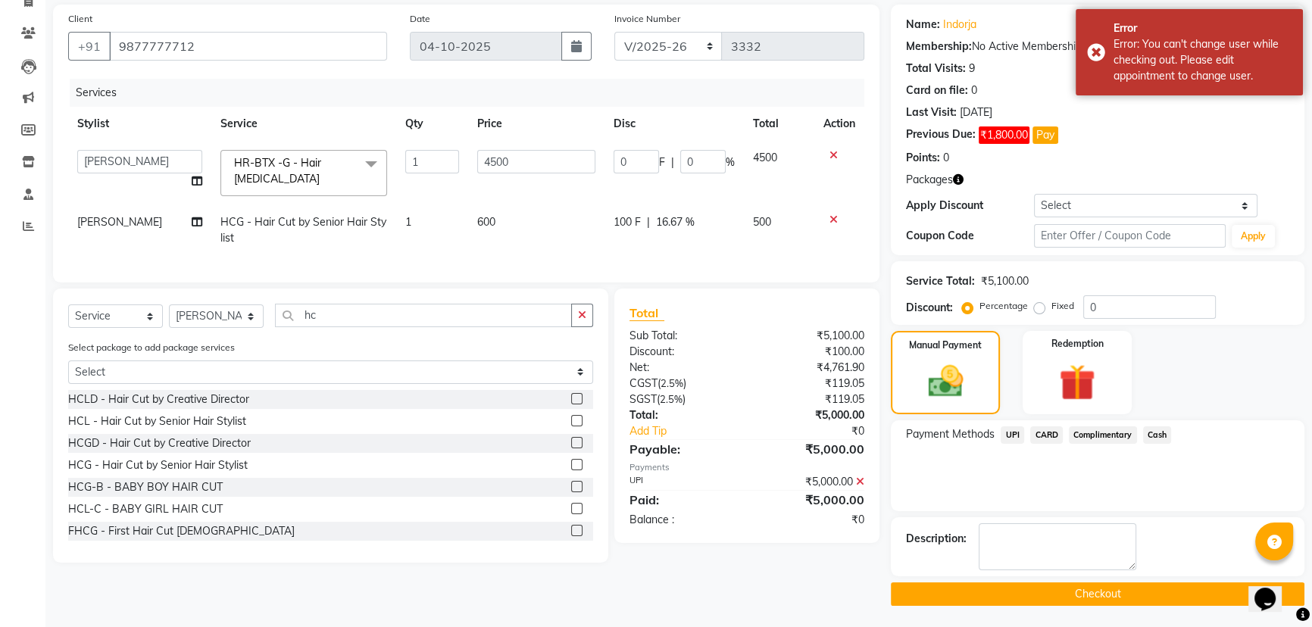
click at [1078, 587] on button "Checkout" at bounding box center [1098, 593] width 414 height 23
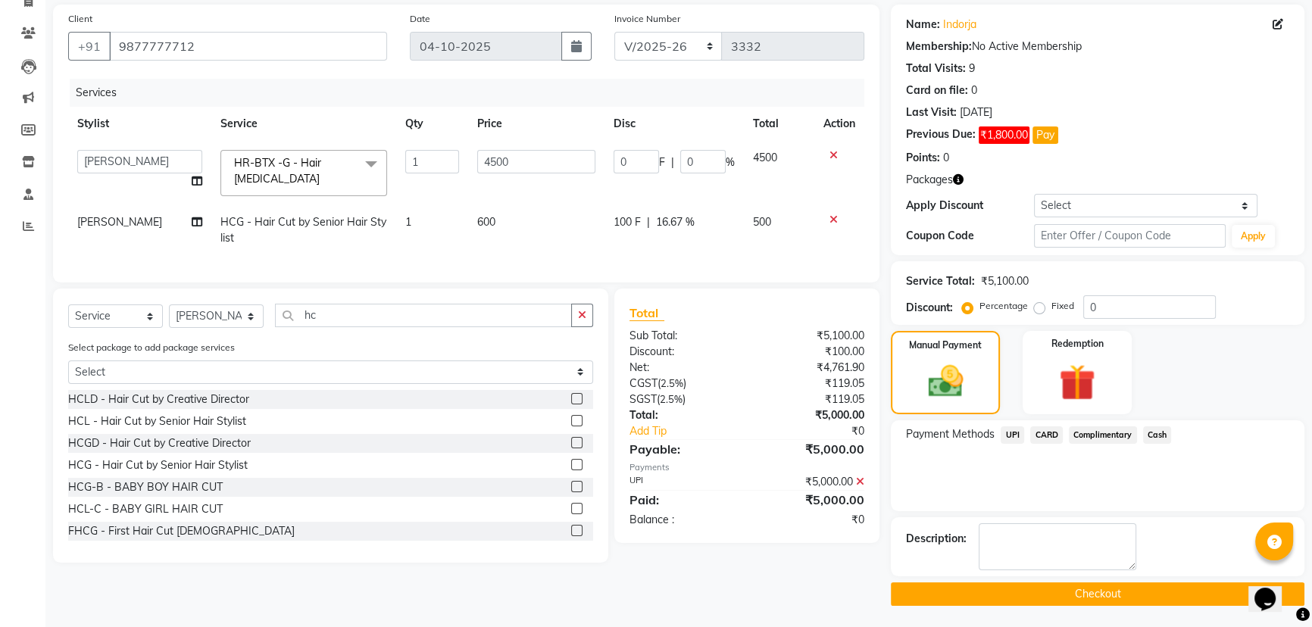
click at [1004, 589] on button "Checkout" at bounding box center [1098, 593] width 414 height 23
click at [1004, 593] on button "Checkout" at bounding box center [1098, 593] width 414 height 23
click at [213, 42] on input "9877777712" at bounding box center [248, 46] width 278 height 29
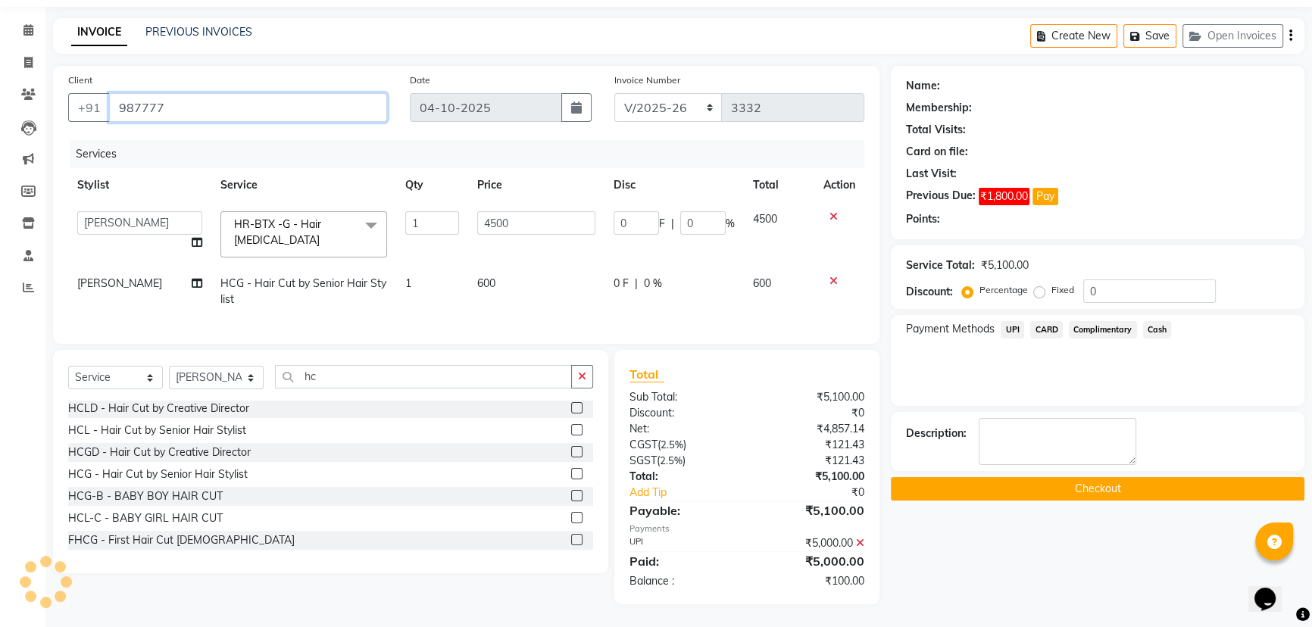
scroll to position [58, 0]
type input "9"
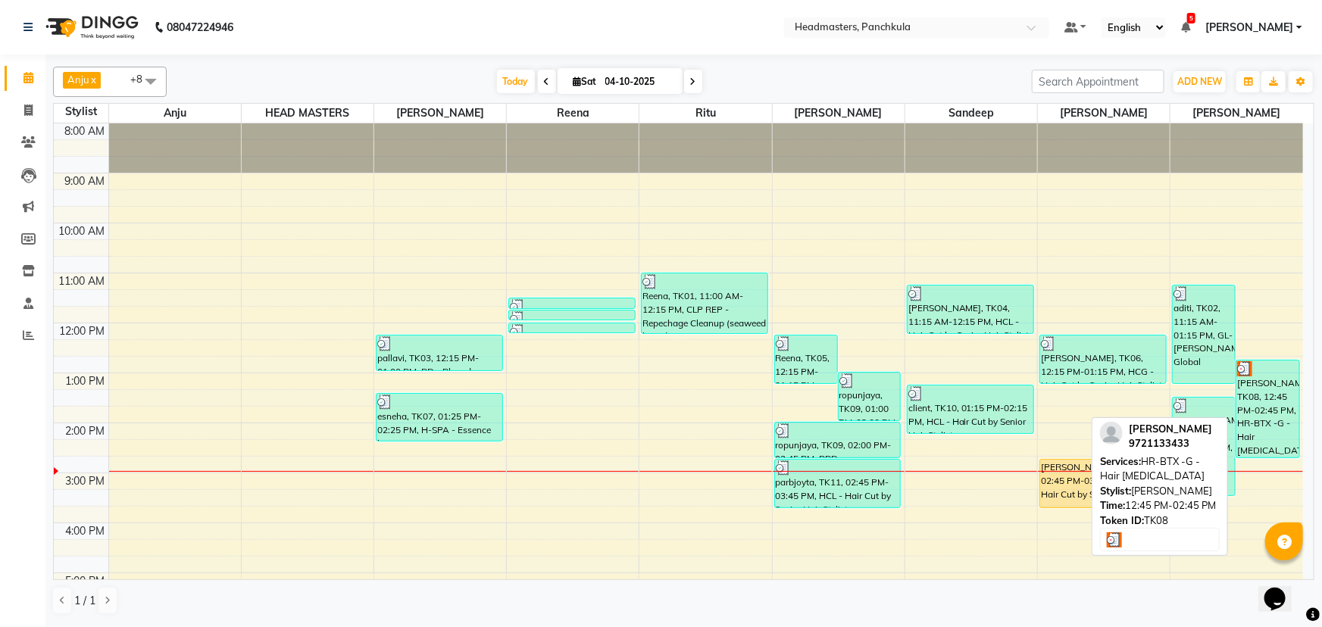
click at [1263, 404] on div "[PERSON_NAME], TK08, 12:45 PM-02:45 PM, HR-BTX -G - Hair [MEDICAL_DATA]" at bounding box center [1267, 409] width 62 height 97
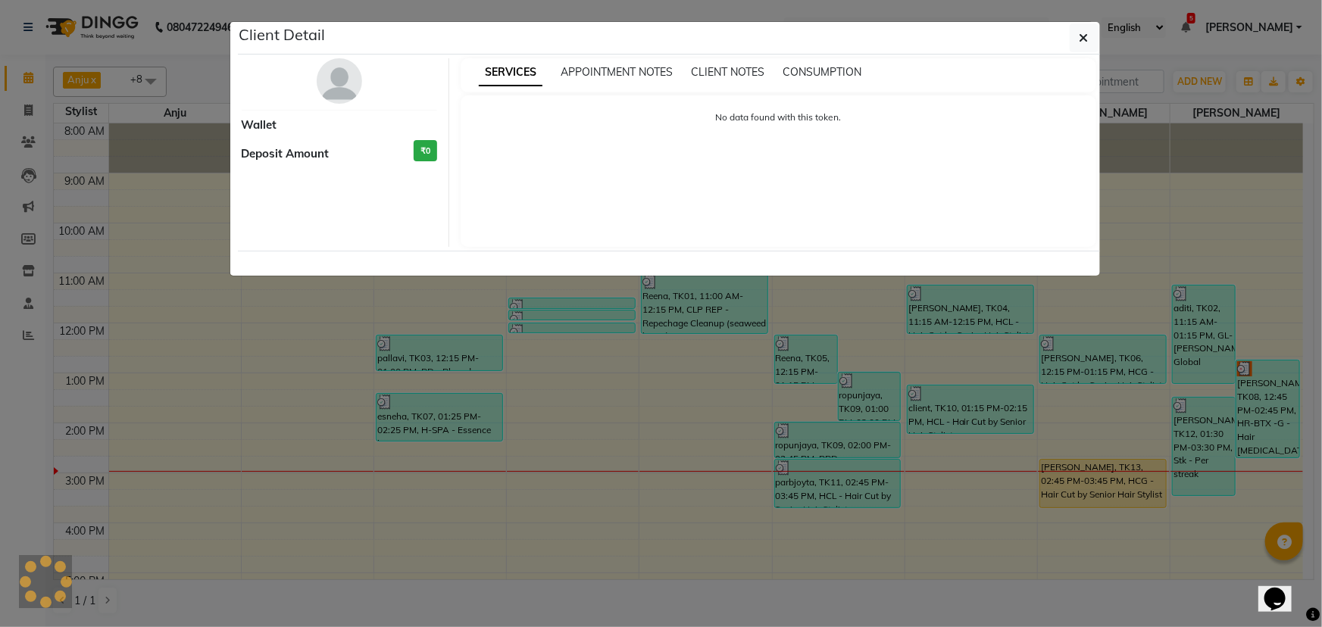
select select "3"
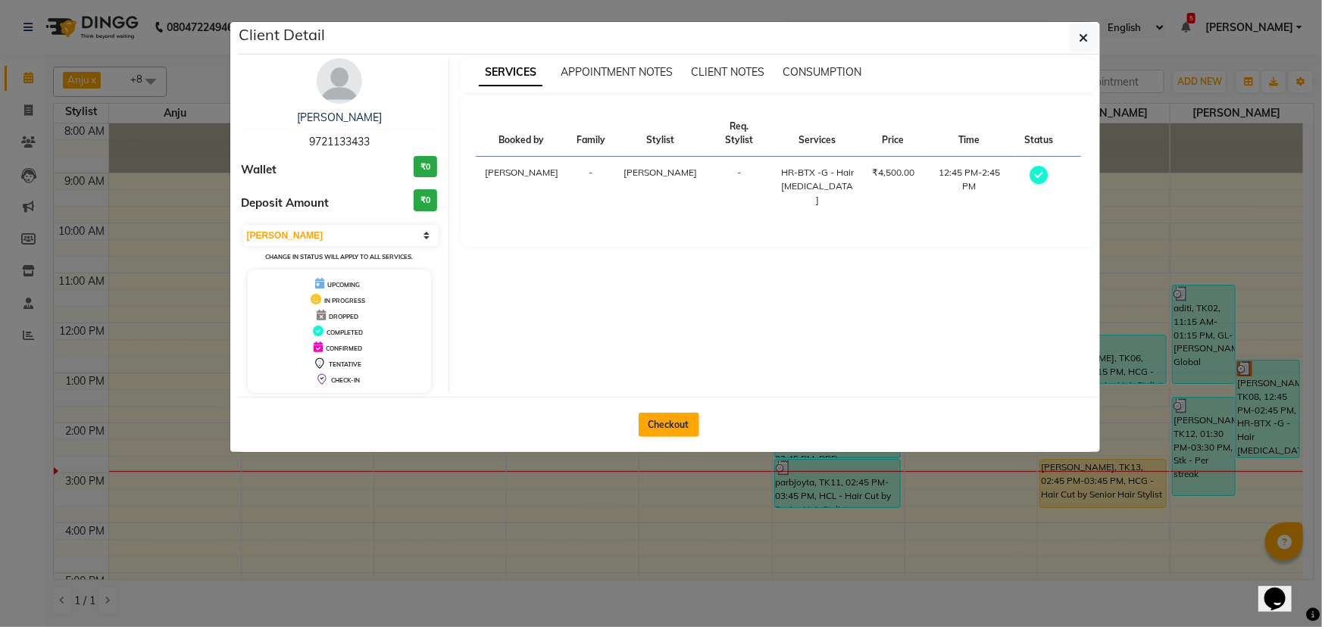
click at [671, 426] on button "Checkout" at bounding box center [669, 425] width 61 height 24
select select "7376"
select select "service"
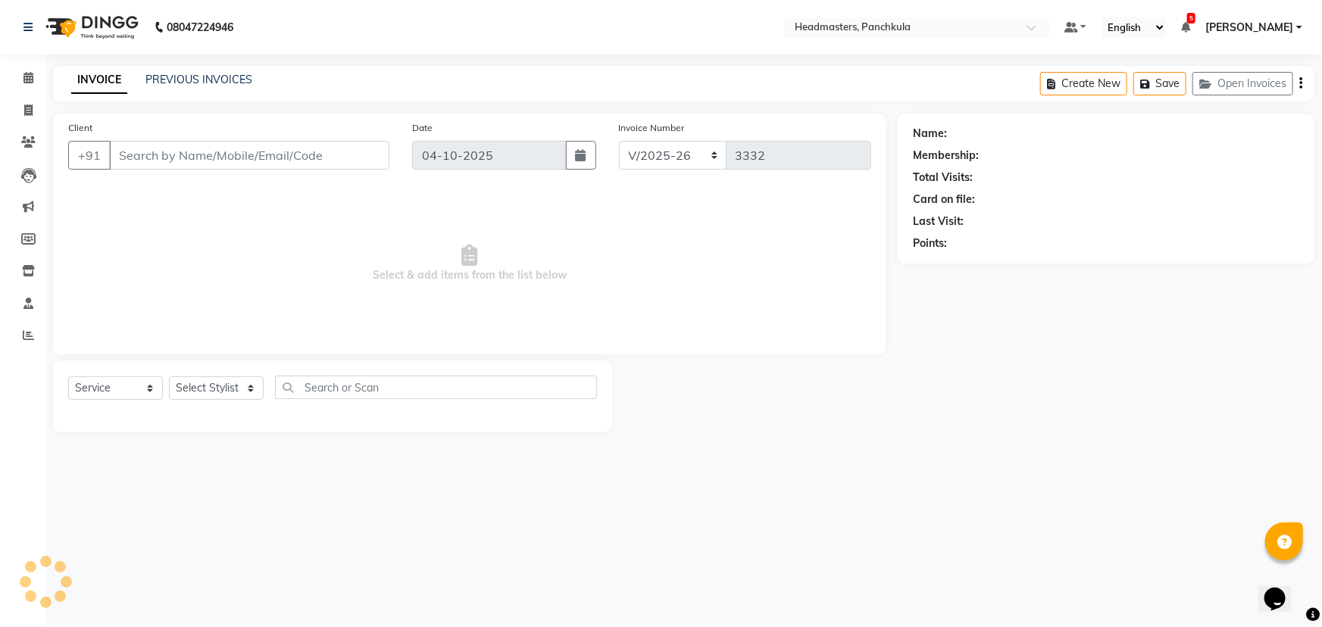
type input "9721133433"
select select "66077"
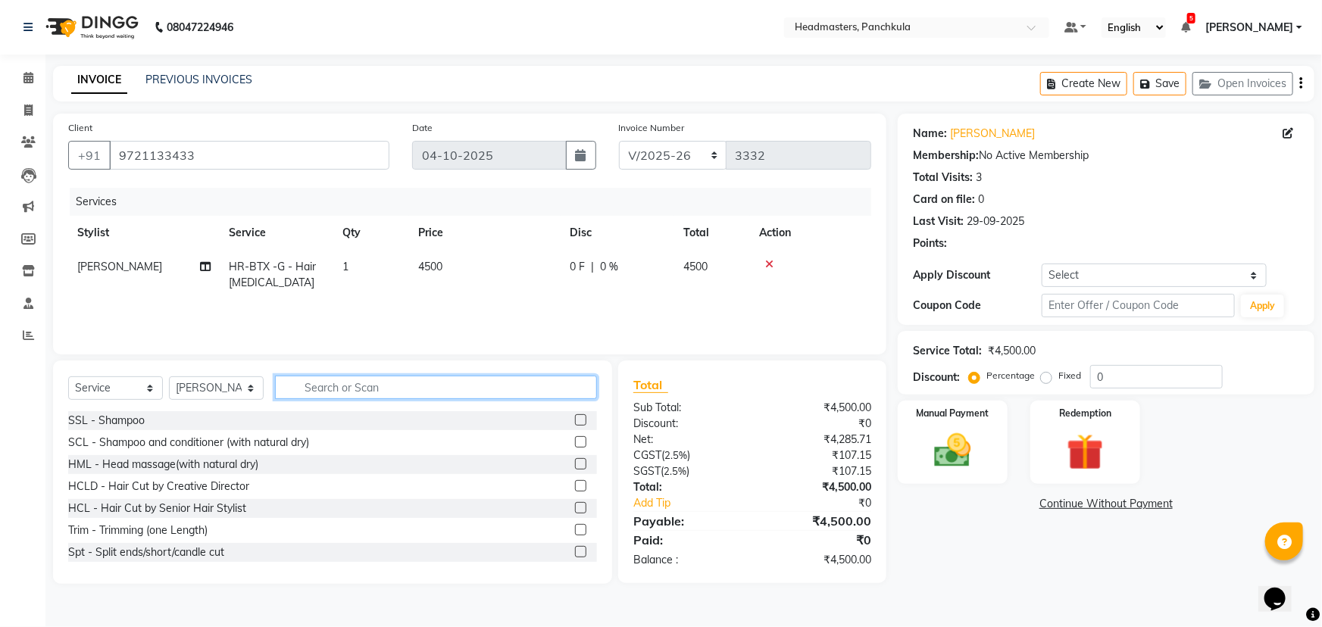
click at [314, 388] on input "text" at bounding box center [436, 387] width 322 height 23
type input "hc"
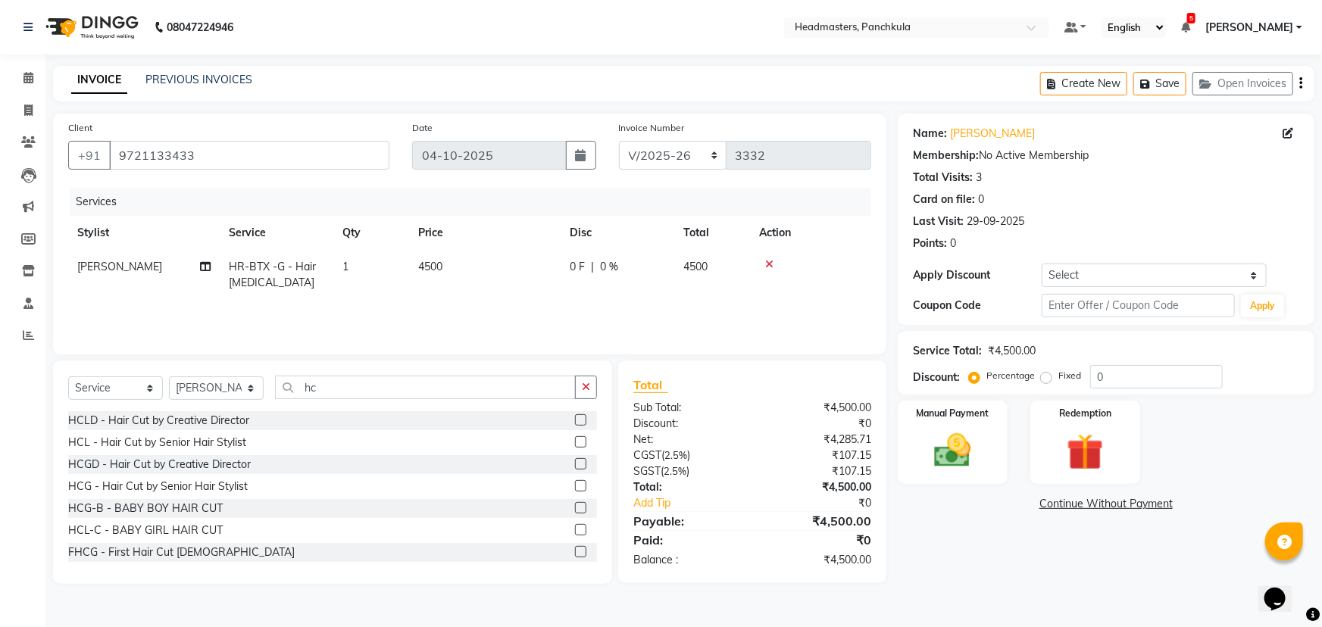
click at [575, 485] on label at bounding box center [580, 485] width 11 height 11
click at [575, 485] on input "checkbox" at bounding box center [580, 487] width 10 height 10
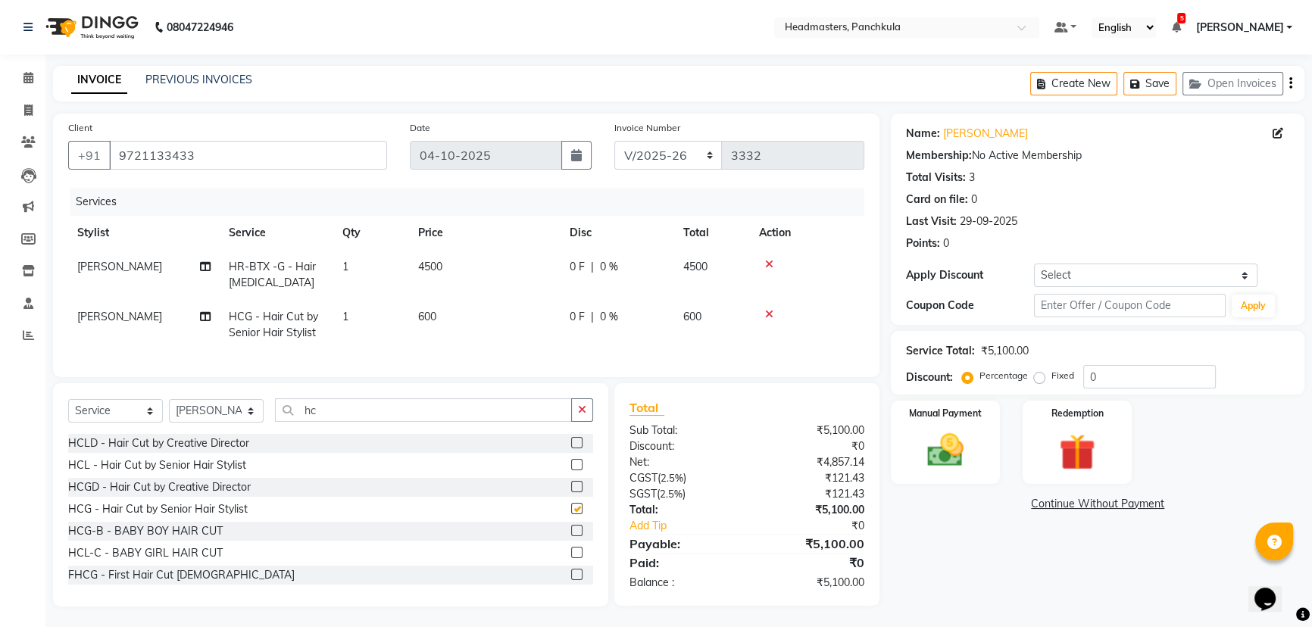
checkbox input "false"
click at [610, 332] on td "0 F | 0 %" at bounding box center [618, 325] width 114 height 50
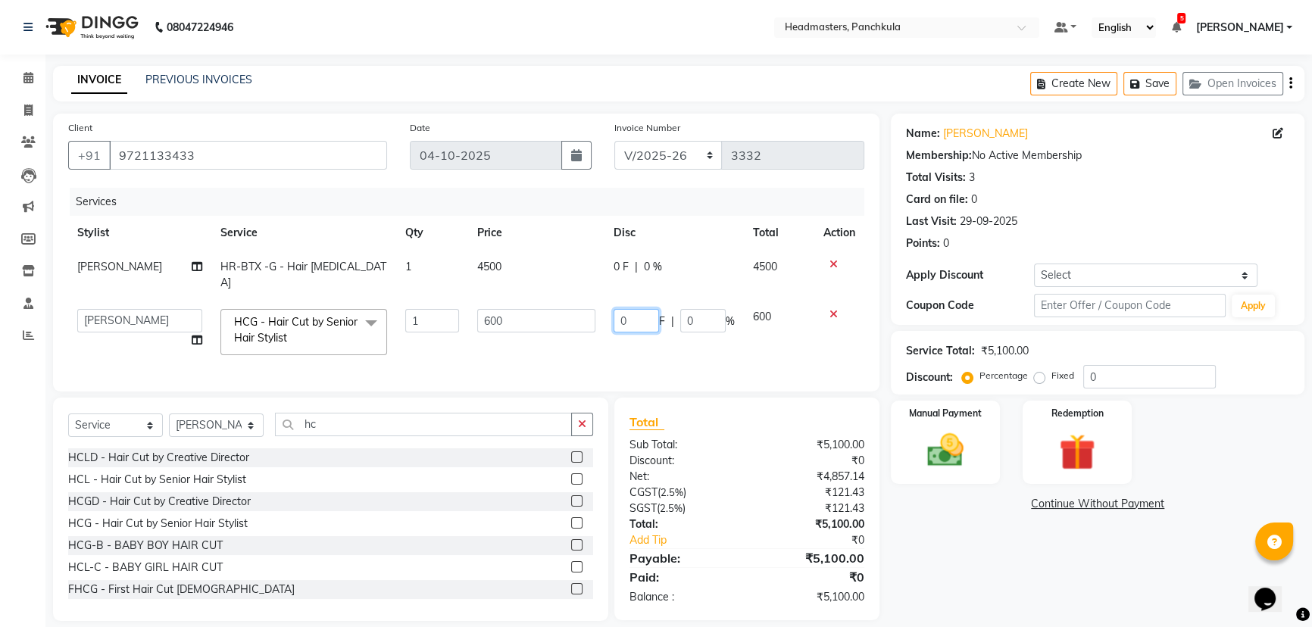
click at [639, 309] on input "0" at bounding box center [636, 320] width 45 height 23
type input "0100"
click at [1084, 603] on div "Name: [PERSON_NAME] Membership: No Active Membership Total Visits: 3 Card on fi…" at bounding box center [1103, 368] width 425 height 508
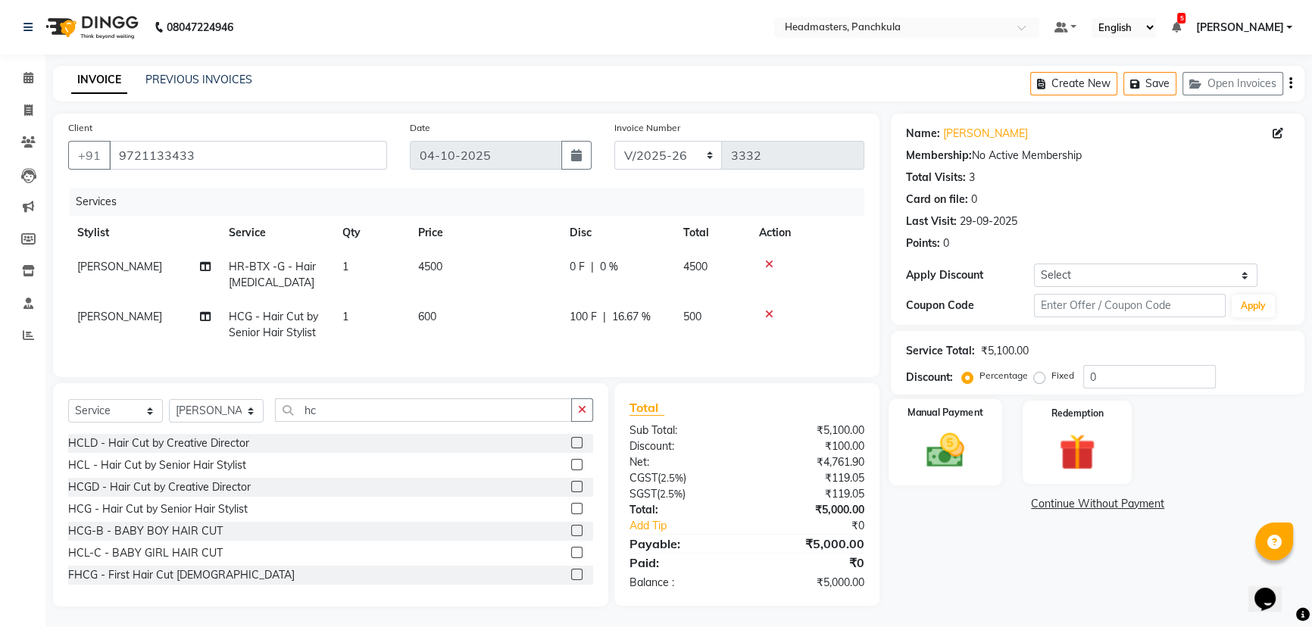
click at [953, 447] on img at bounding box center [945, 450] width 61 height 43
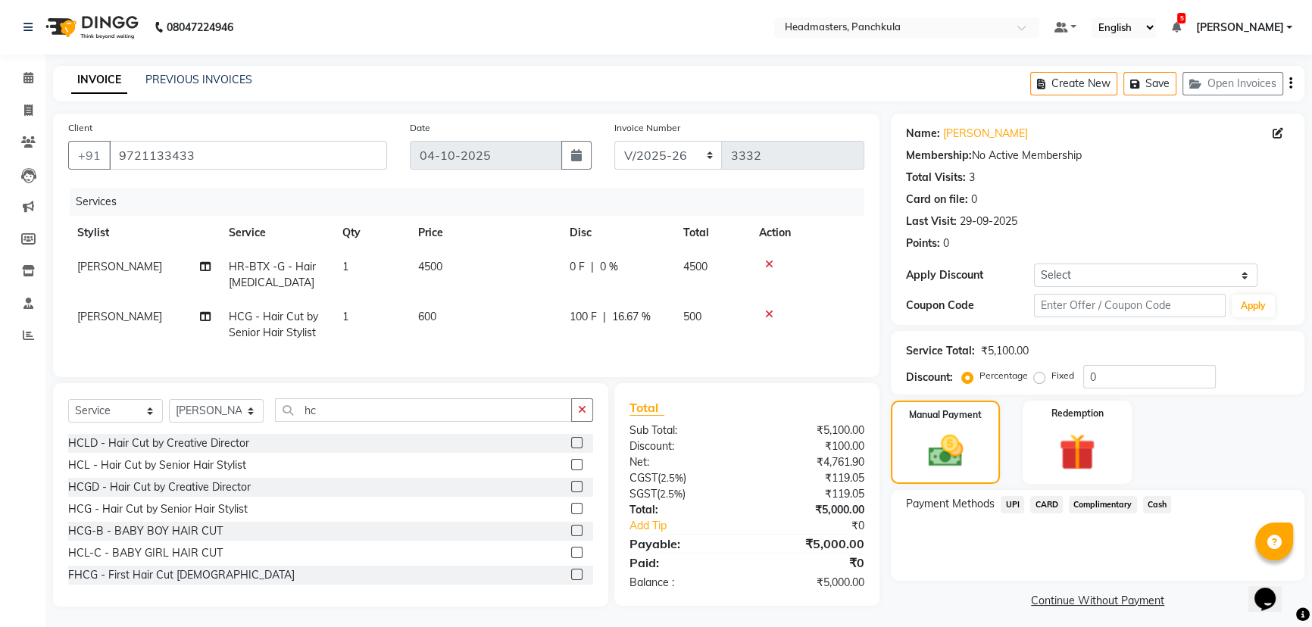
click at [1011, 503] on span "UPI" at bounding box center [1012, 504] width 23 height 17
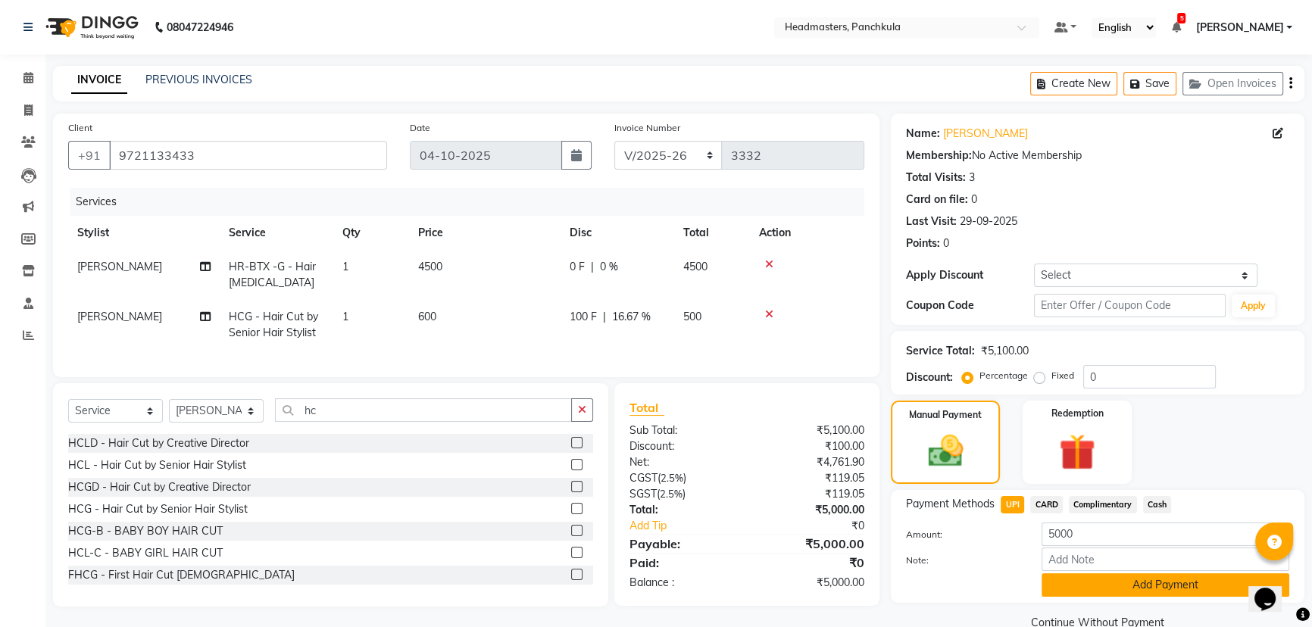
scroll to position [29, 0]
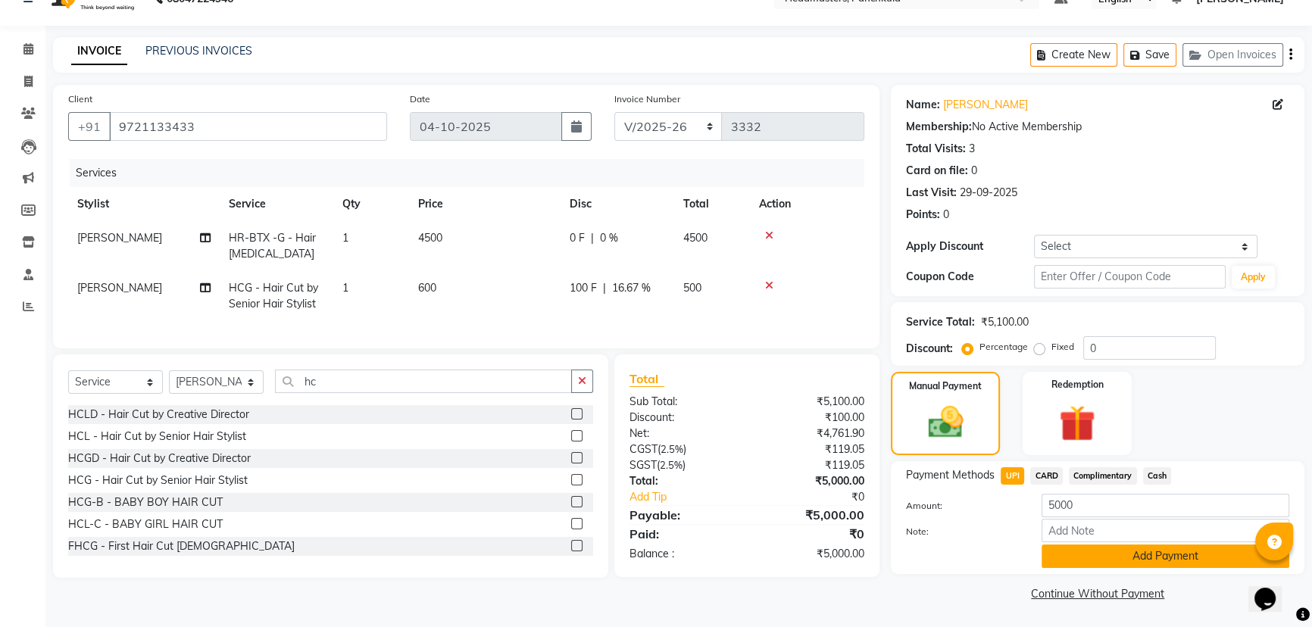
click at [1088, 555] on button "Add Payment" at bounding box center [1166, 556] width 248 height 23
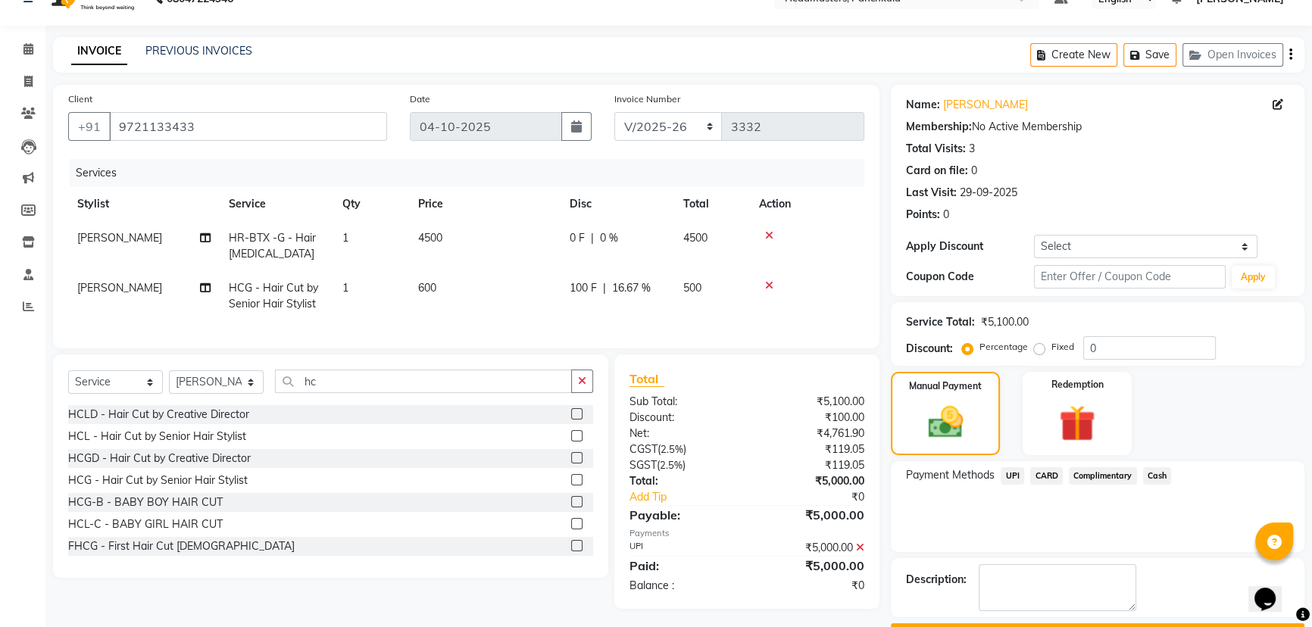
scroll to position [70, 0]
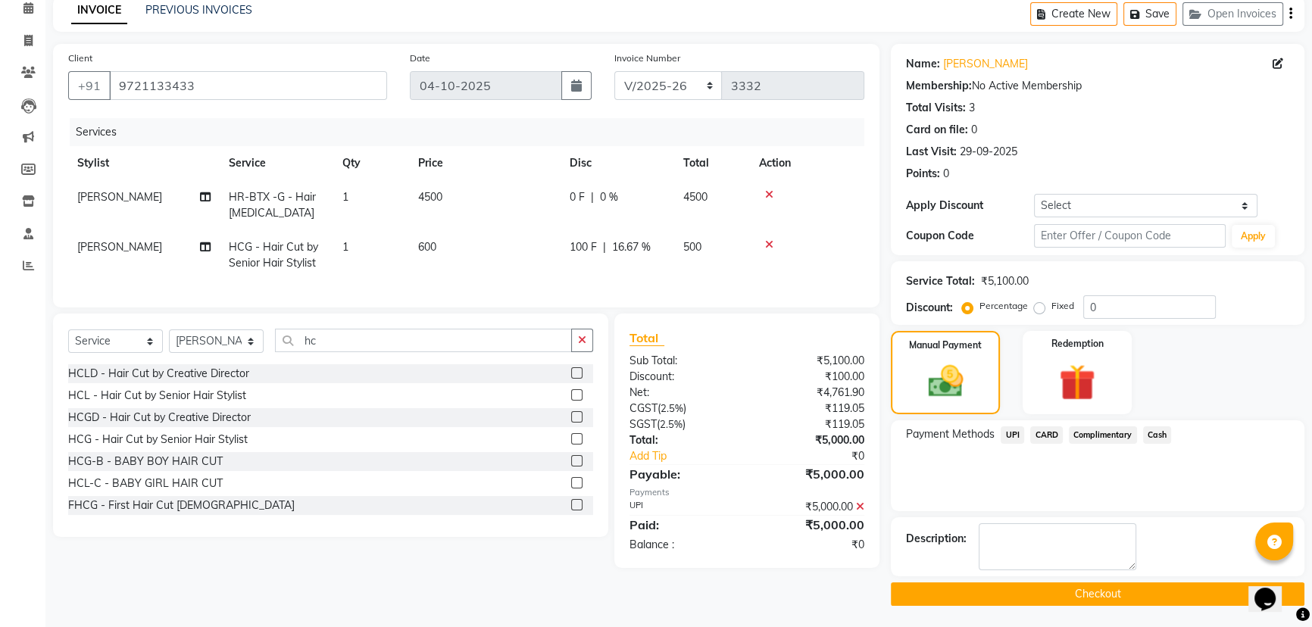
click at [974, 587] on button "Checkout" at bounding box center [1098, 593] width 414 height 23
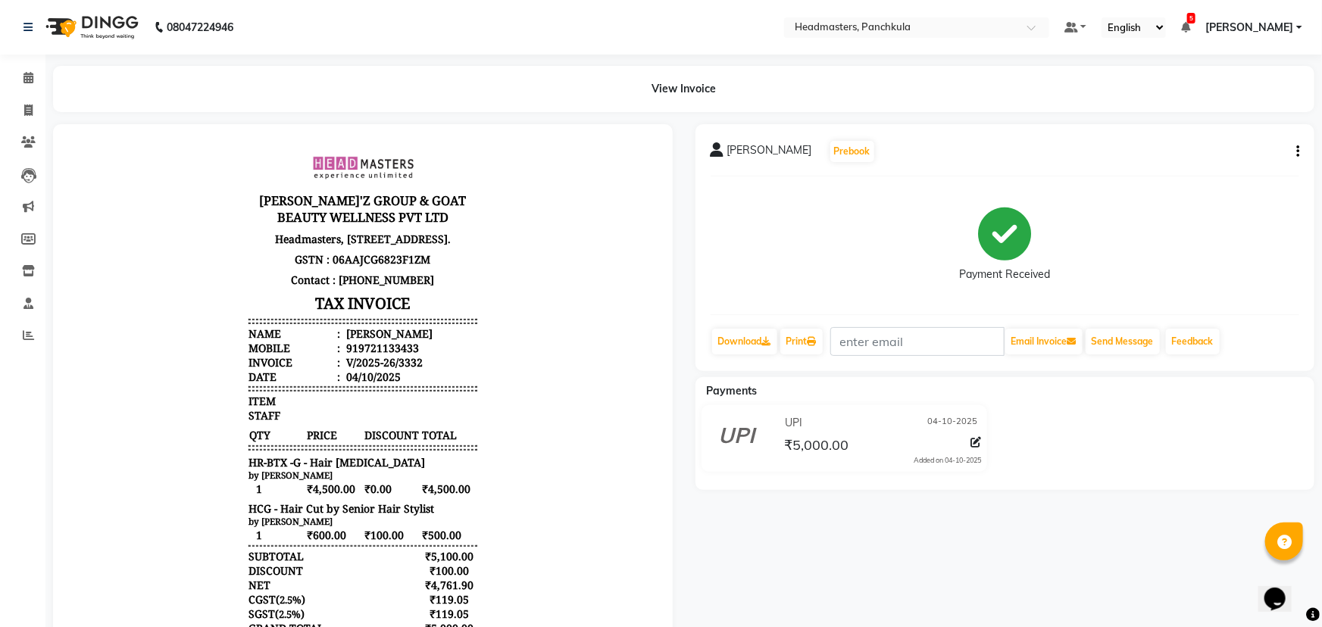
select select "7376"
select select "service"
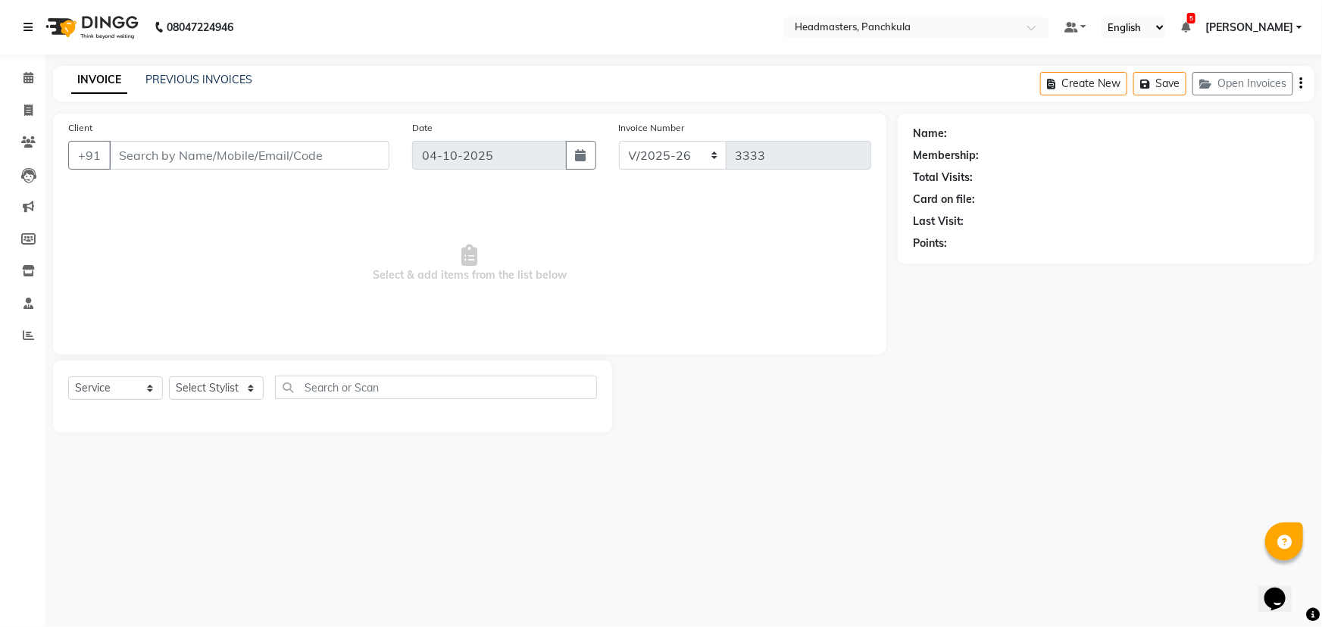
type input "9721133433"
select select "66077"
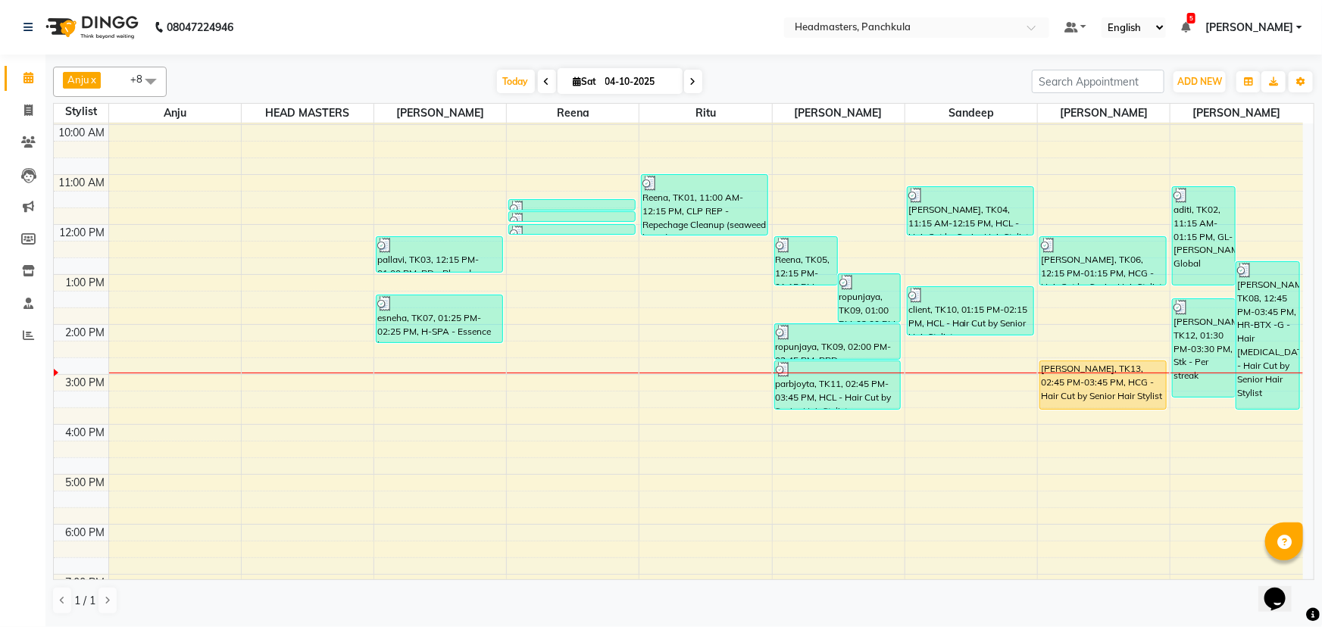
scroll to position [137, 0]
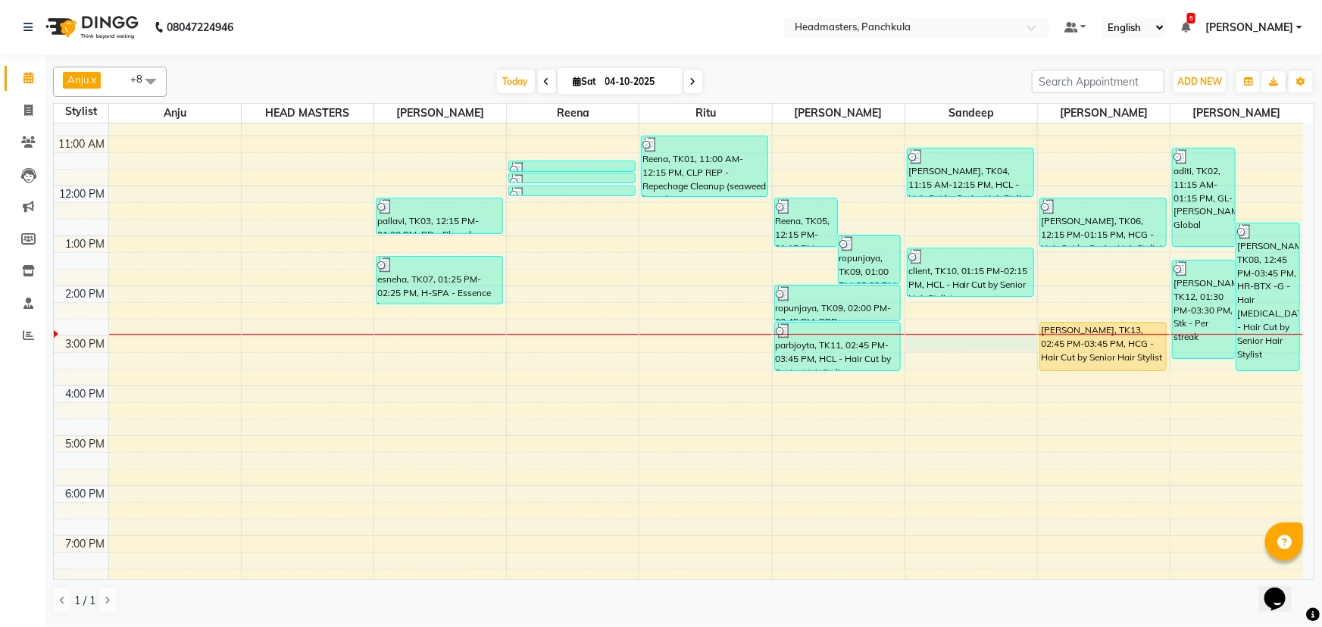
click at [954, 344] on div "8:00 AM 9:00 AM 10:00 AM 11:00 AM 12:00 PM 1:00 PM 2:00 PM 3:00 PM 4:00 PM 5:00…" at bounding box center [678, 310] width 1249 height 649
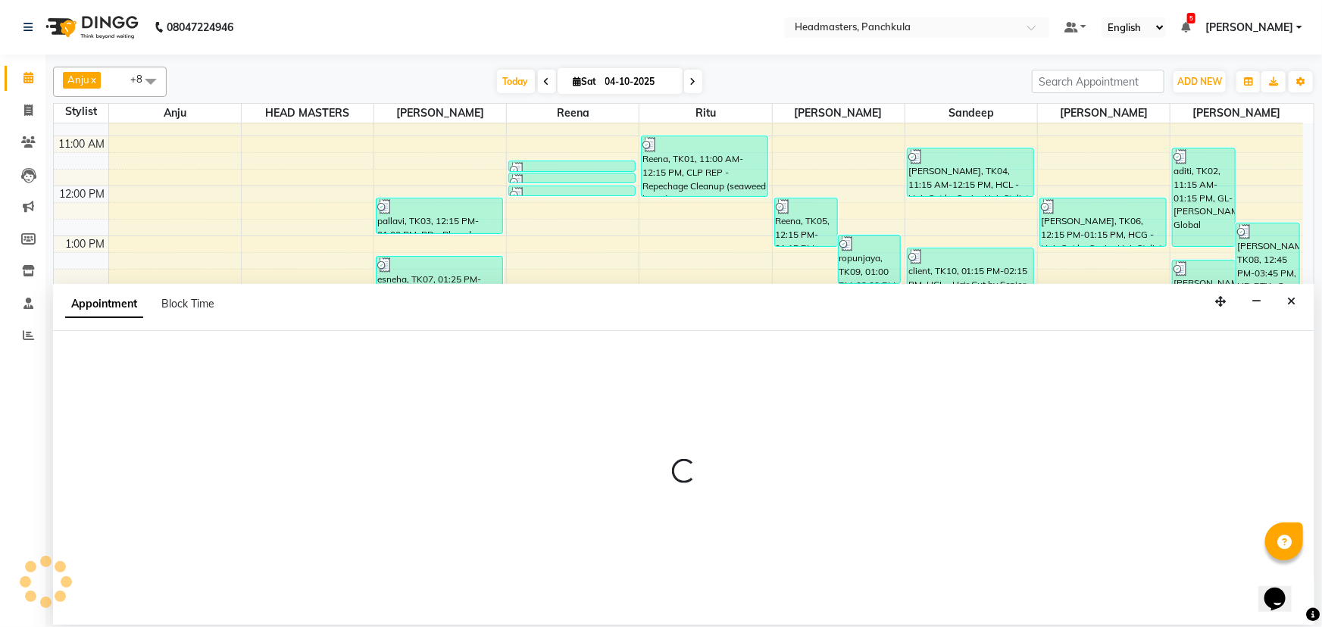
select select "64055"
select select "900"
select select "tentative"
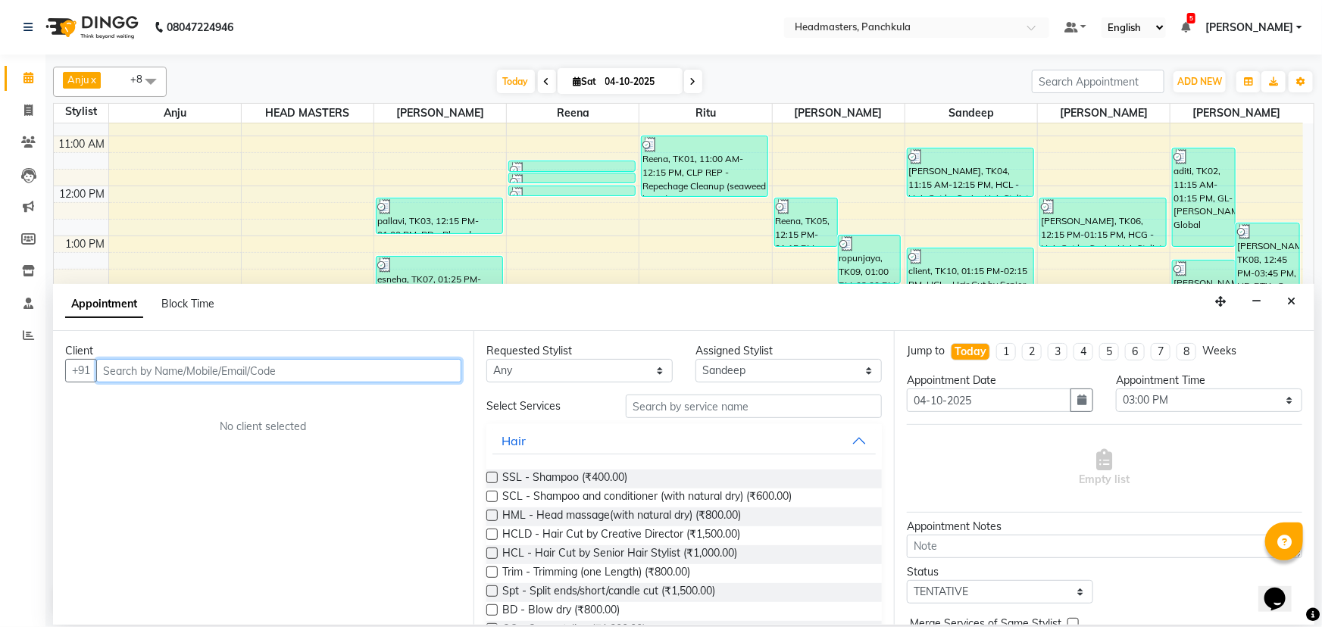
click at [114, 363] on input "text" at bounding box center [278, 370] width 365 height 23
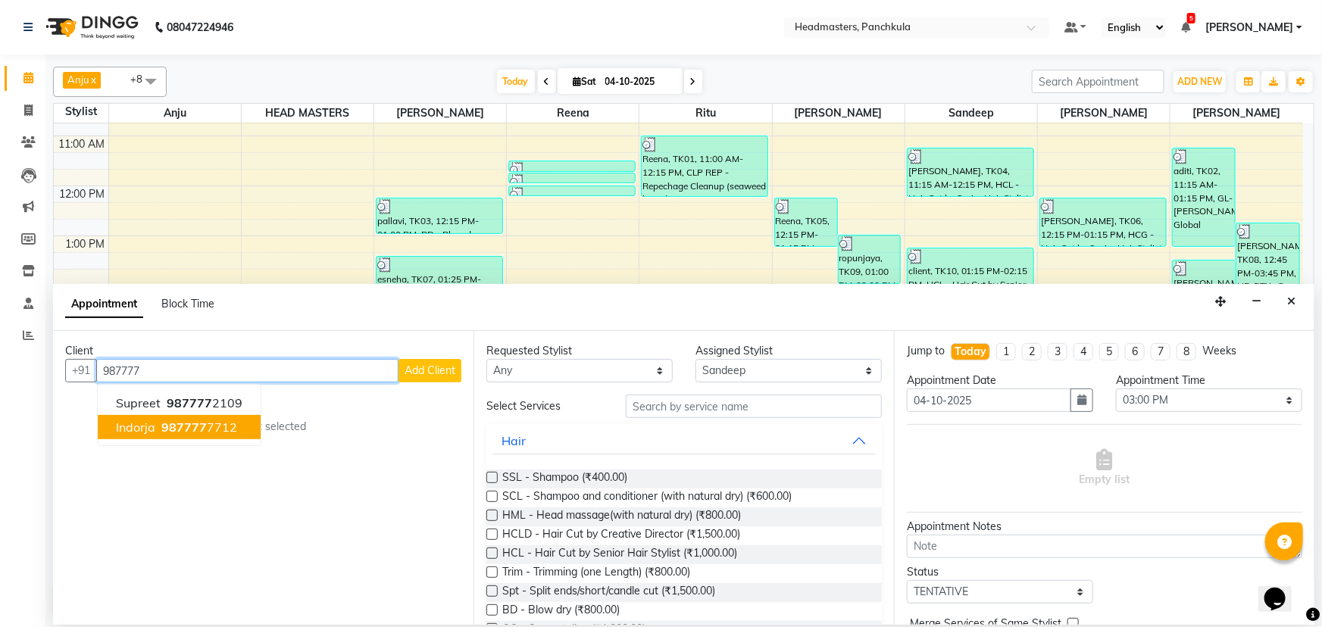
click at [208, 422] on ngb-highlight "987777 7712" at bounding box center [197, 427] width 79 height 15
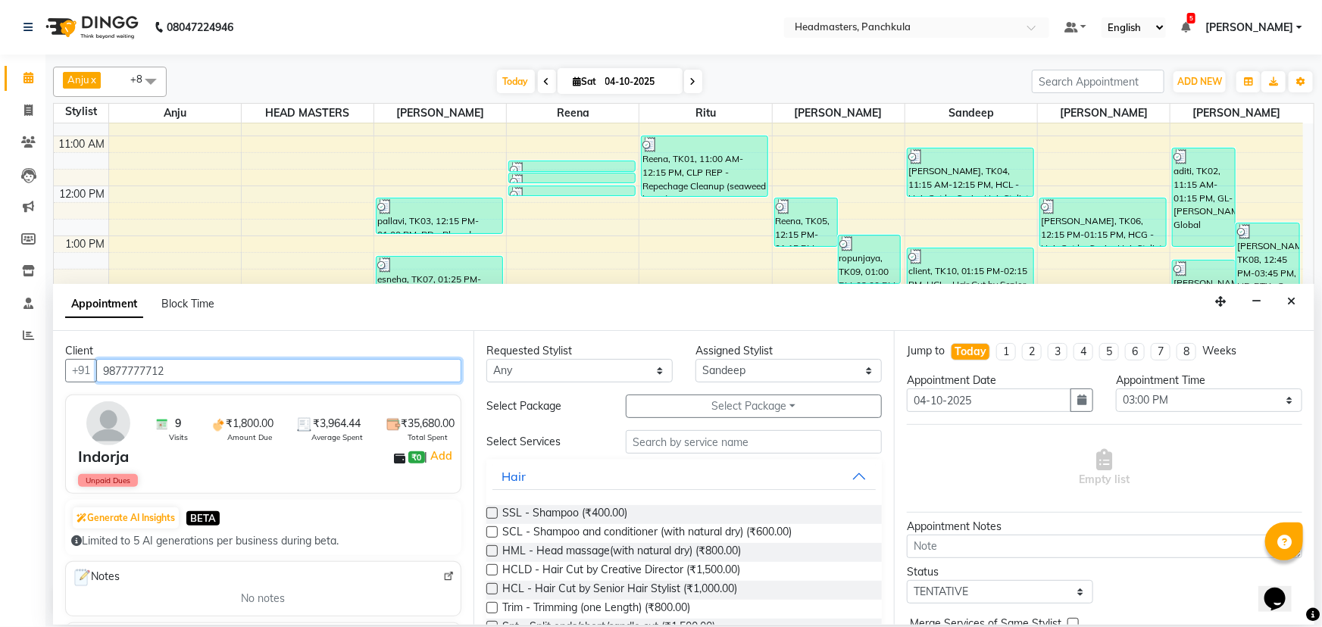
type input "9877777712"
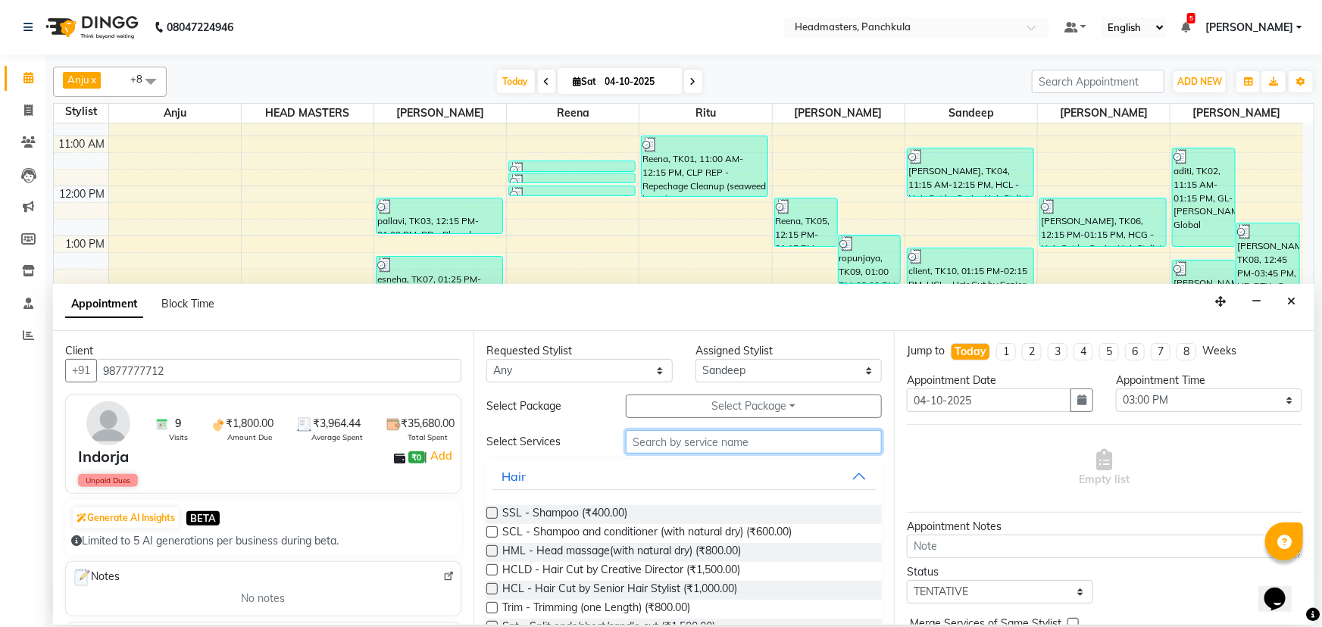
click at [657, 446] on input "text" at bounding box center [754, 441] width 256 height 23
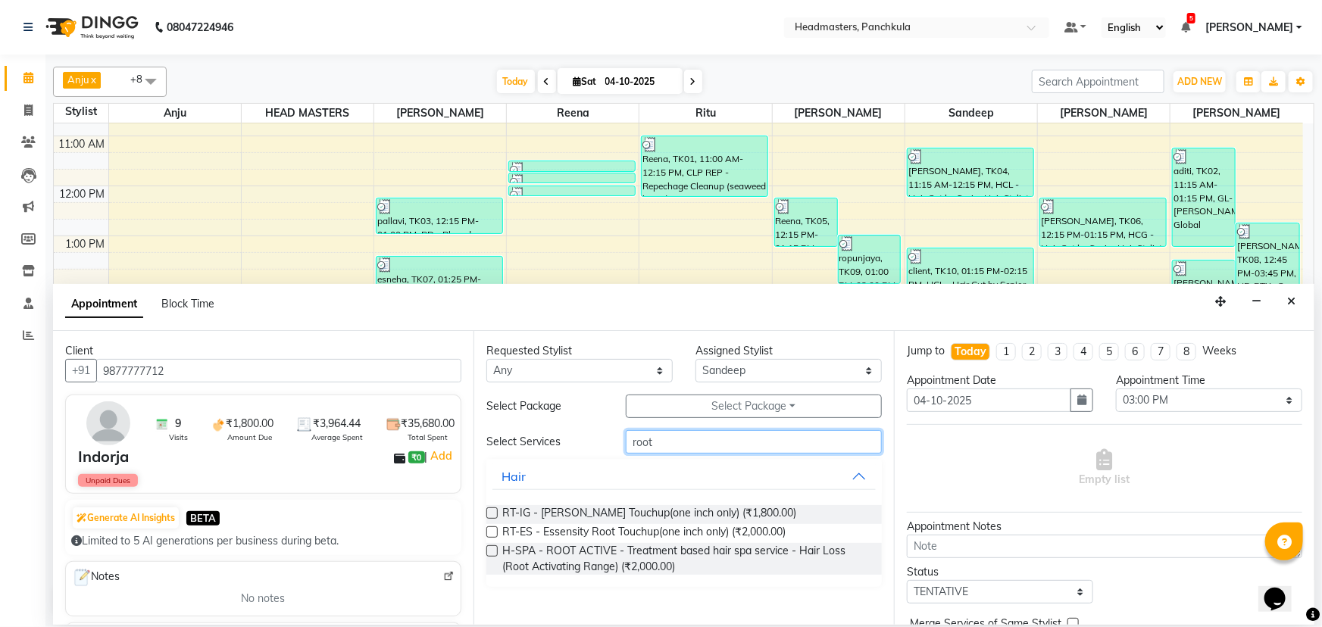
type input "root"
click at [492, 513] on label at bounding box center [491, 513] width 11 height 11
click at [492, 513] on input "checkbox" at bounding box center [491, 515] width 10 height 10
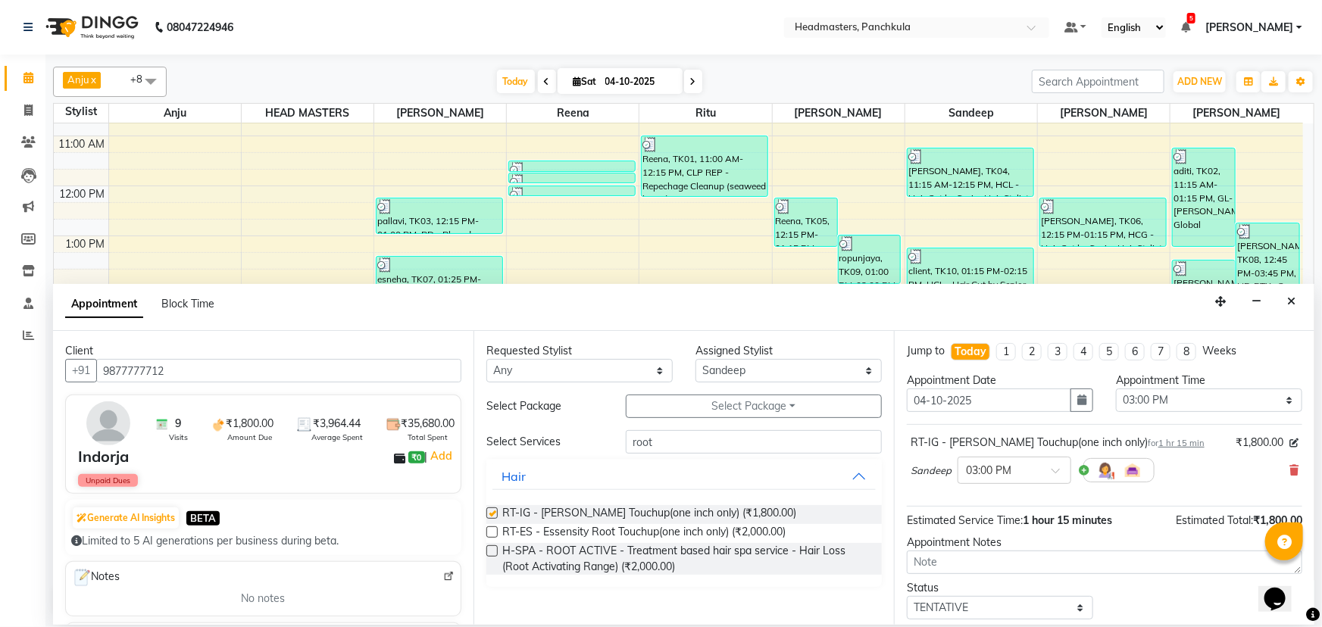
checkbox input "false"
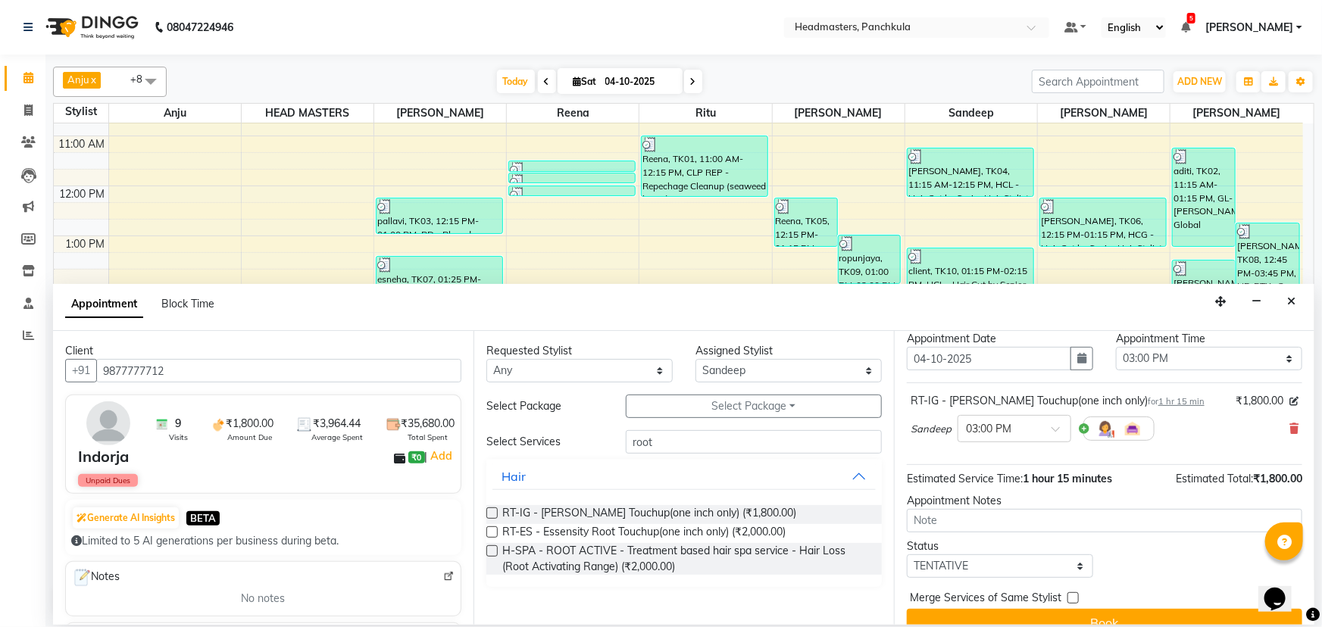
scroll to position [64, 0]
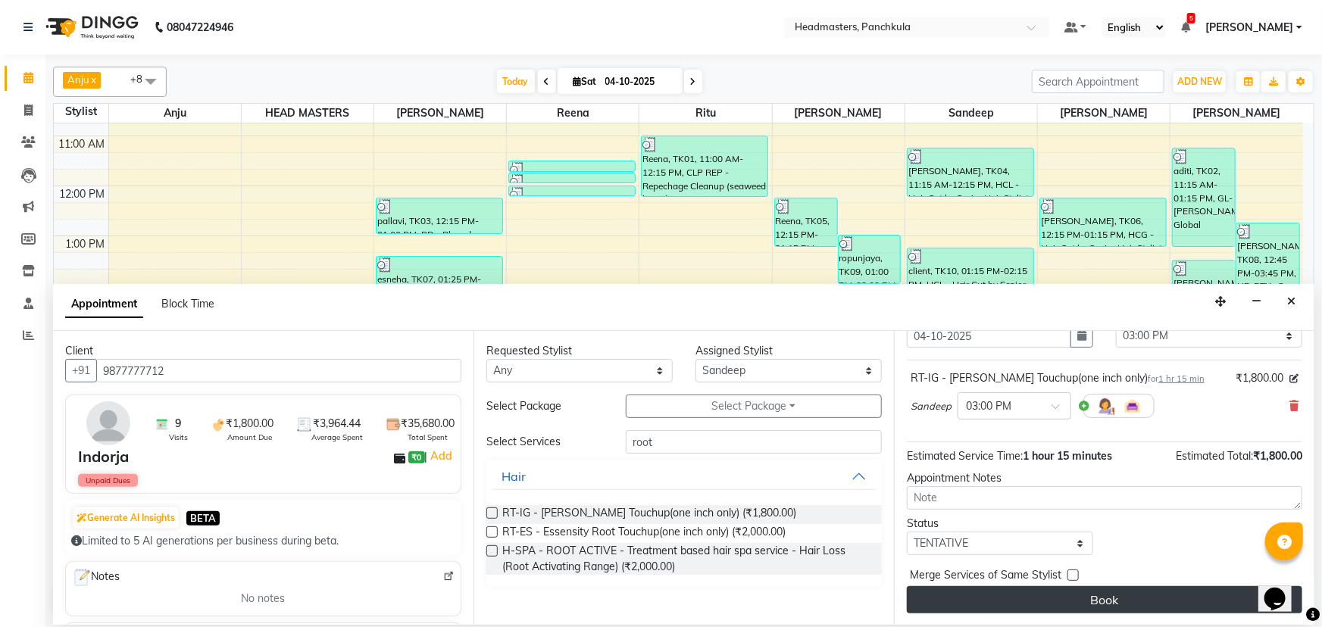
click at [1072, 595] on button "Book" at bounding box center [1104, 599] width 395 height 27
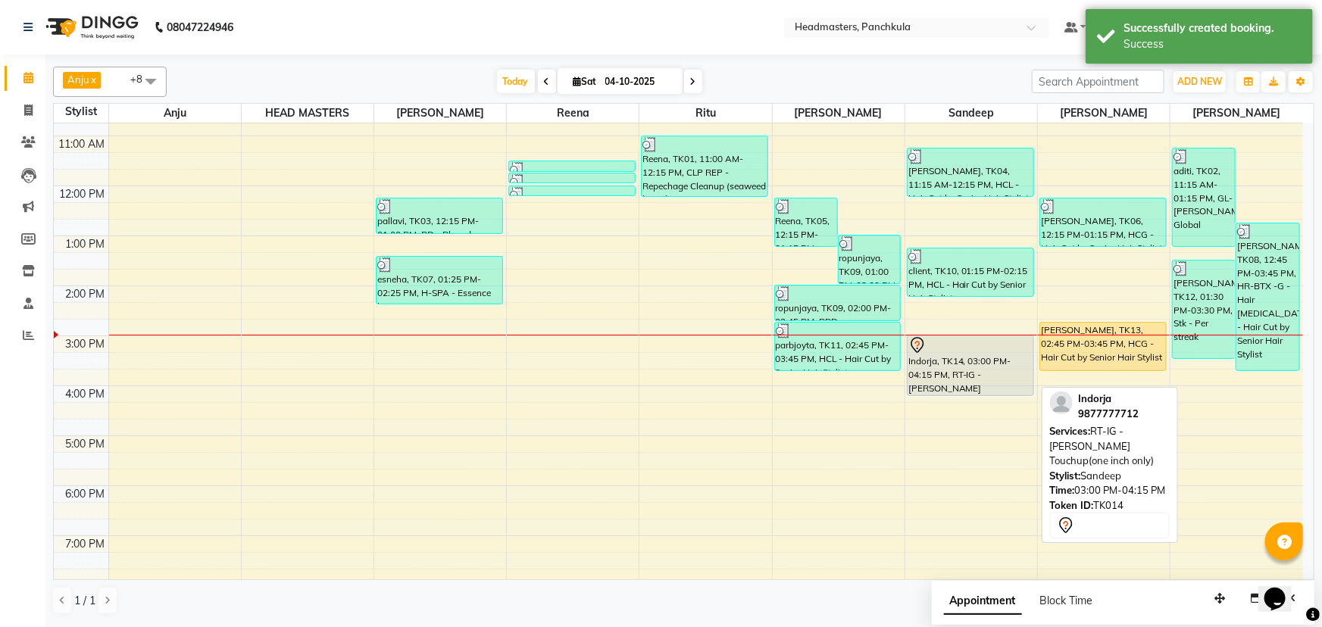
click at [977, 386] on div "Indorja, TK14, 03:00 PM-04:15 PM, RT-IG - [PERSON_NAME] Touchup(one inch only)" at bounding box center [970, 366] width 126 height 60
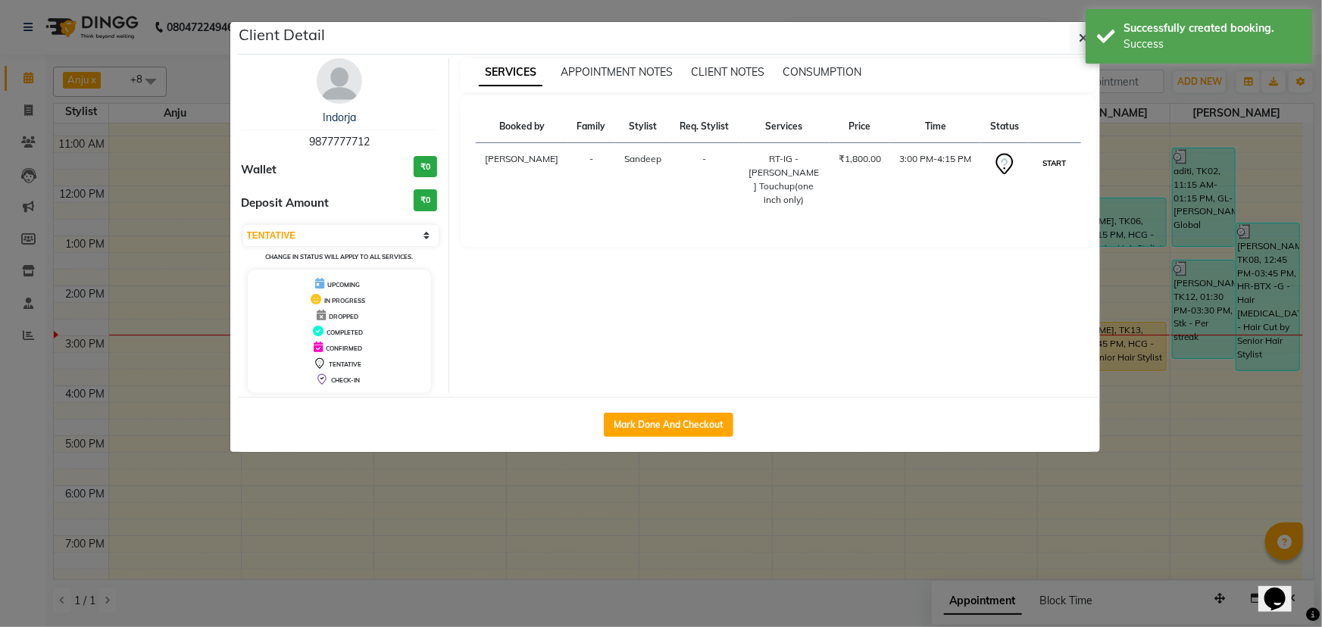
click at [1060, 173] on button "START" at bounding box center [1053, 163] width 31 height 19
select select "1"
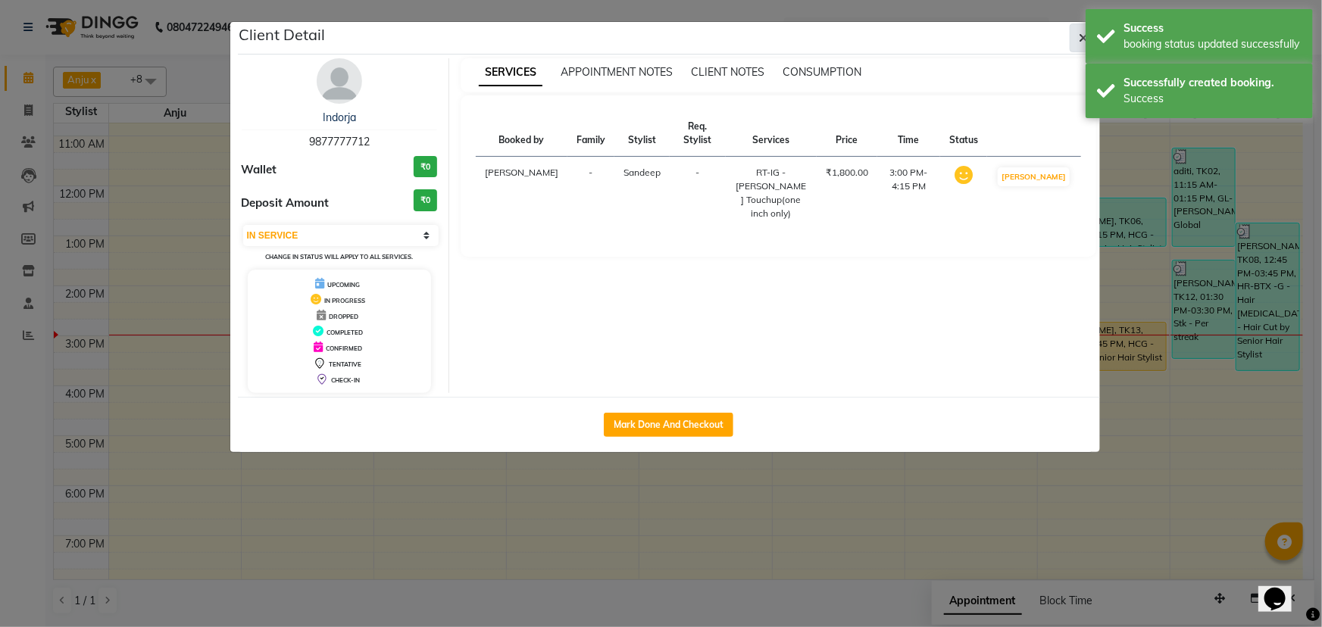
click at [1079, 35] on icon "button" at bounding box center [1083, 38] width 9 height 12
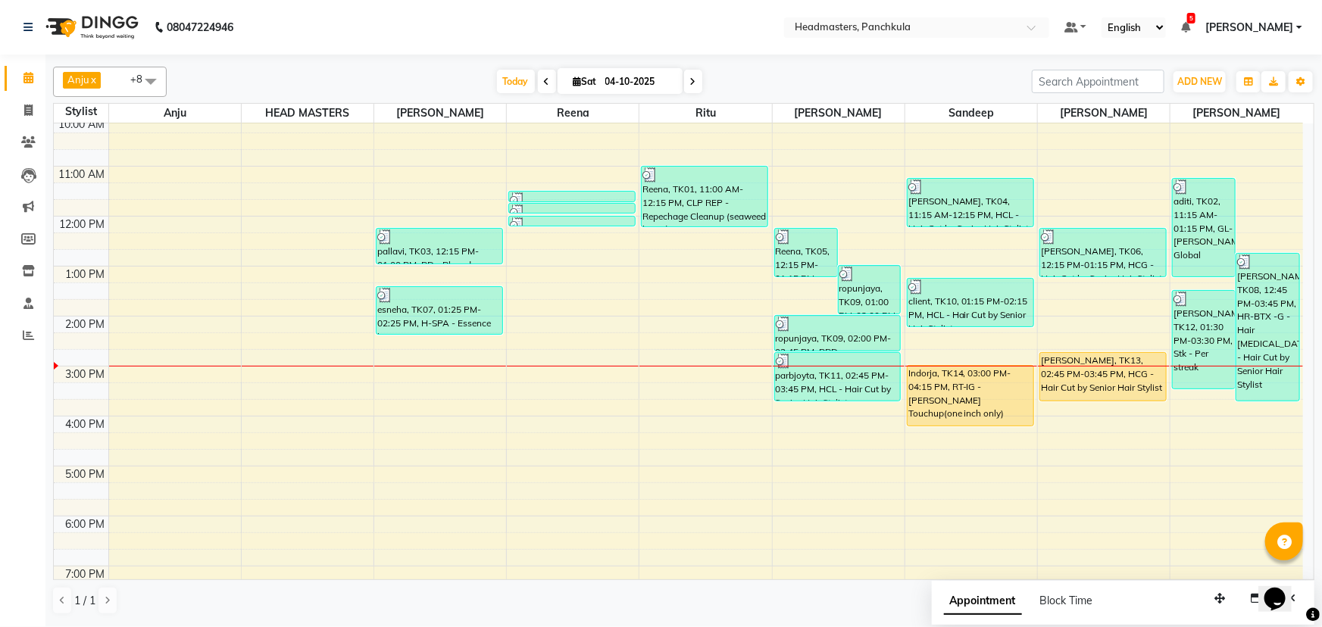
scroll to position [137, 0]
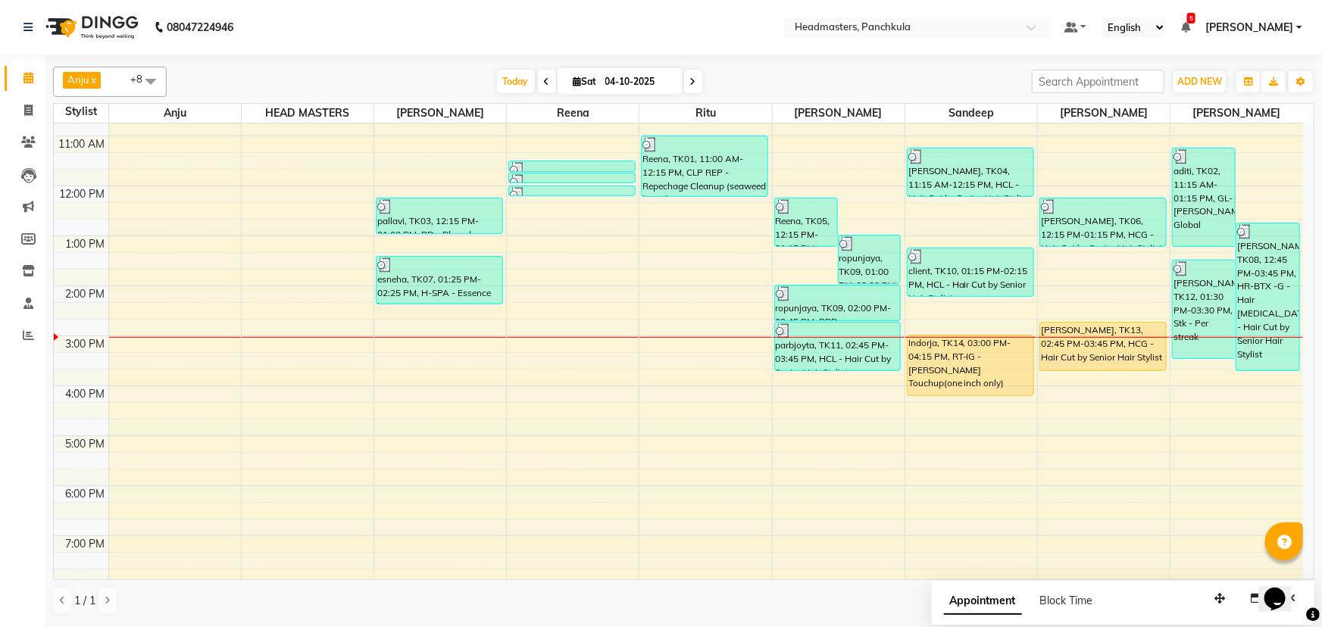
click at [6, 433] on div "Calendar Invoice Clients Leads Marketing Members Inventory Staff Reports Comple…" at bounding box center [102, 323] width 205 height 561
click at [163, 354] on div "8:00 AM 9:00 AM 10:00 AM 11:00 AM 12:00 PM 1:00 PM 2:00 PM 3:00 PM 4:00 PM 5:00…" at bounding box center [678, 310] width 1249 height 649
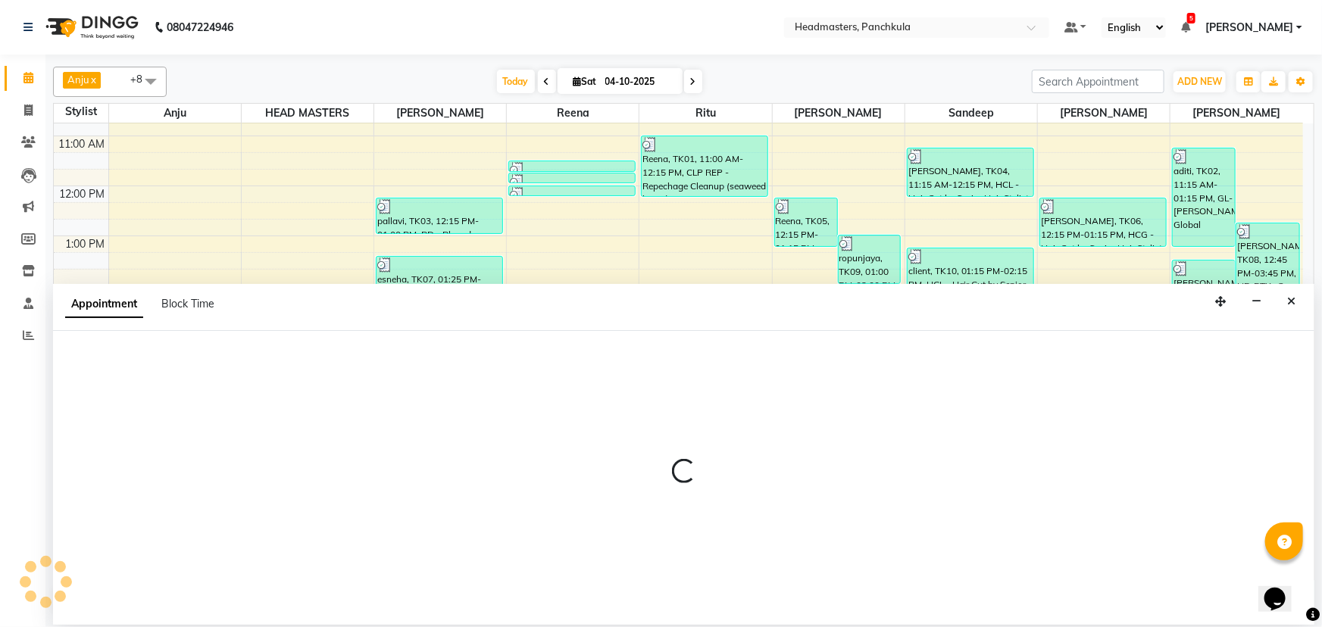
select select "64054"
select select "tentative"
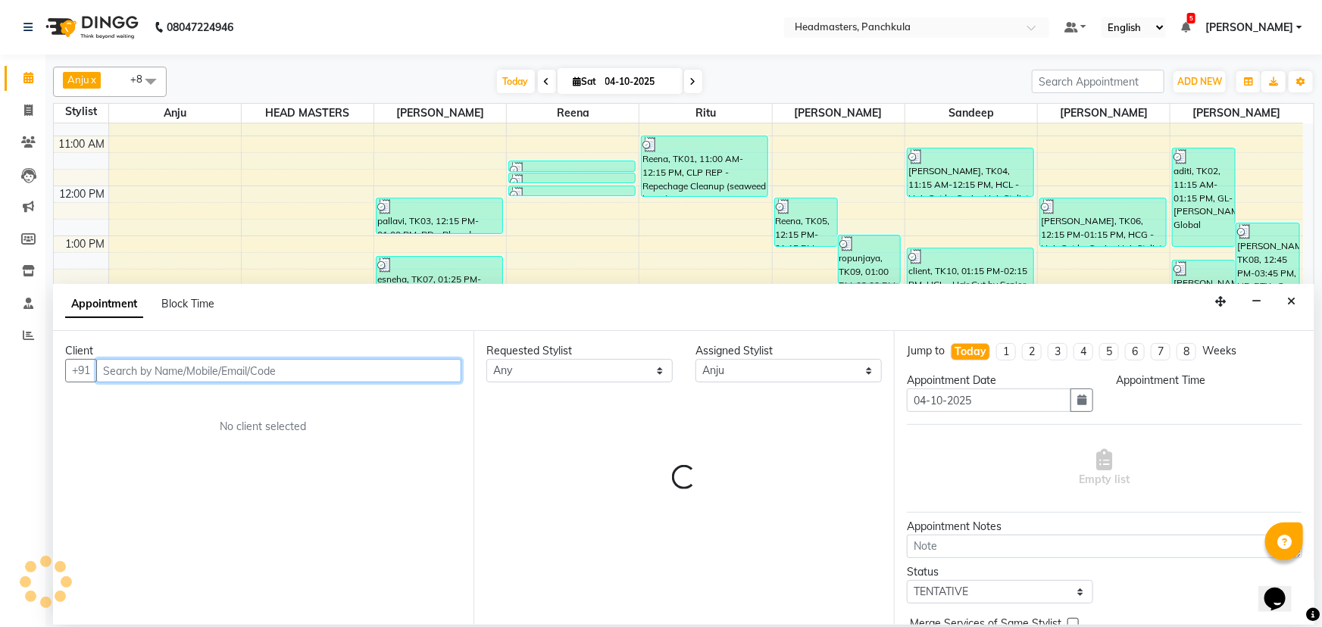
select select "915"
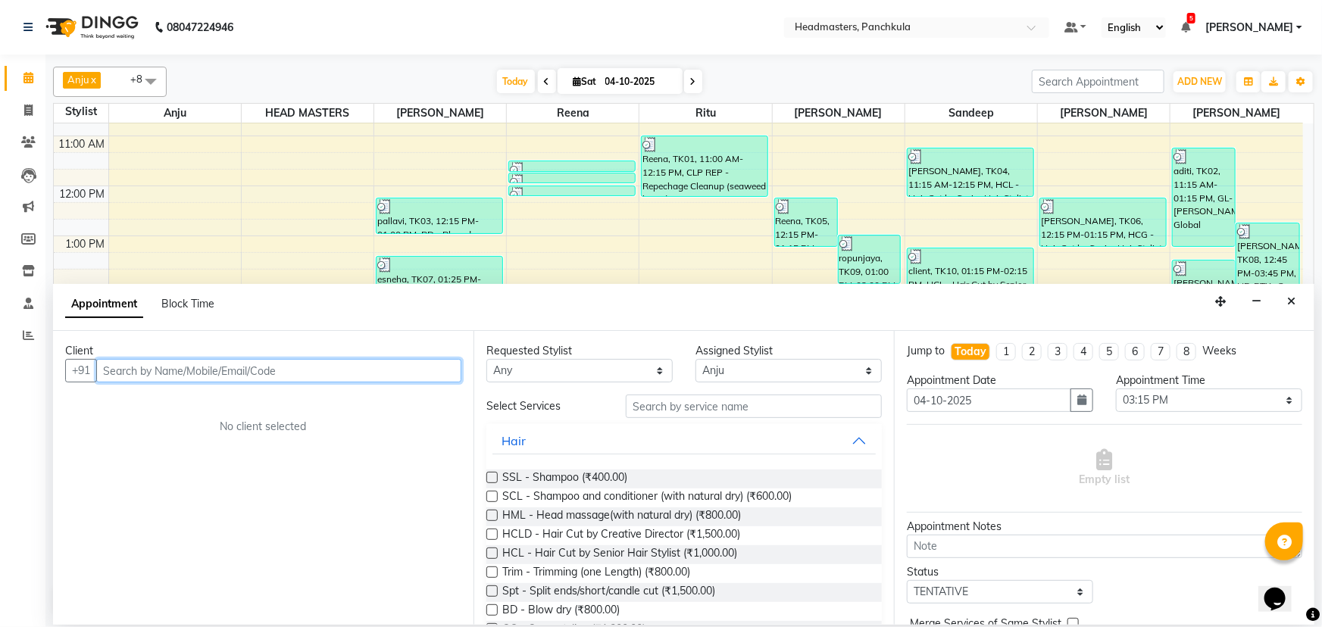
click at [108, 365] on input "text" at bounding box center [278, 370] width 365 height 23
type input "8001347662"
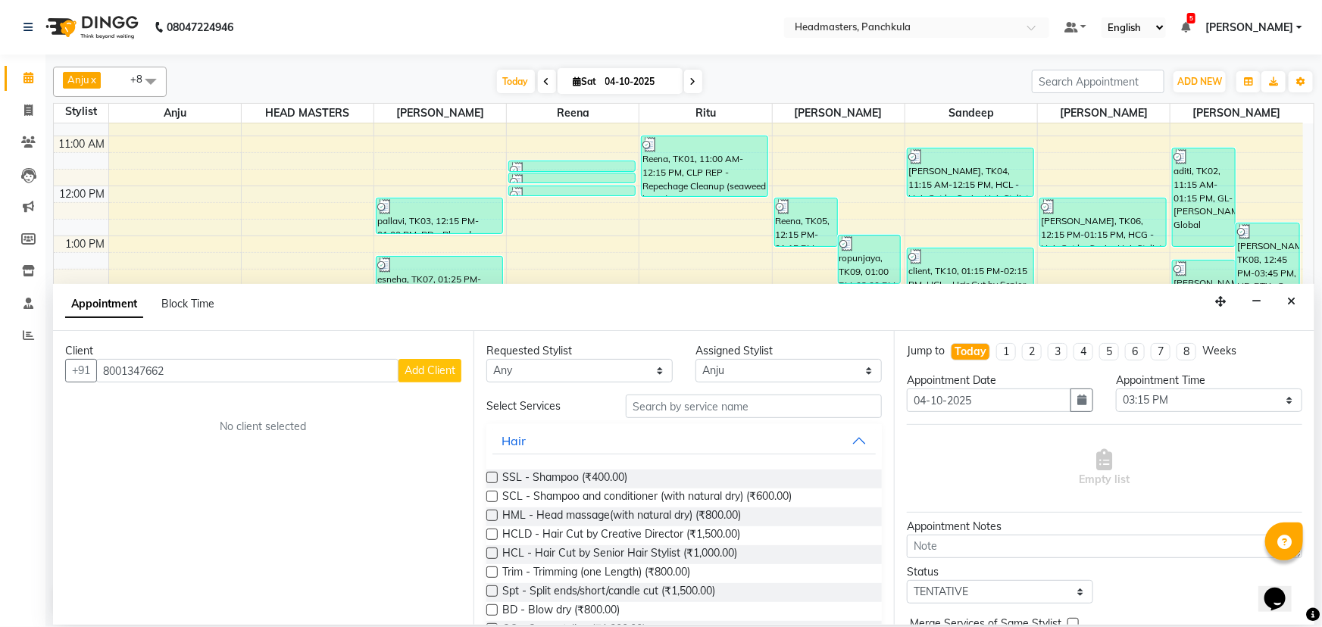
click at [417, 376] on span "Add Client" at bounding box center [429, 371] width 51 height 14
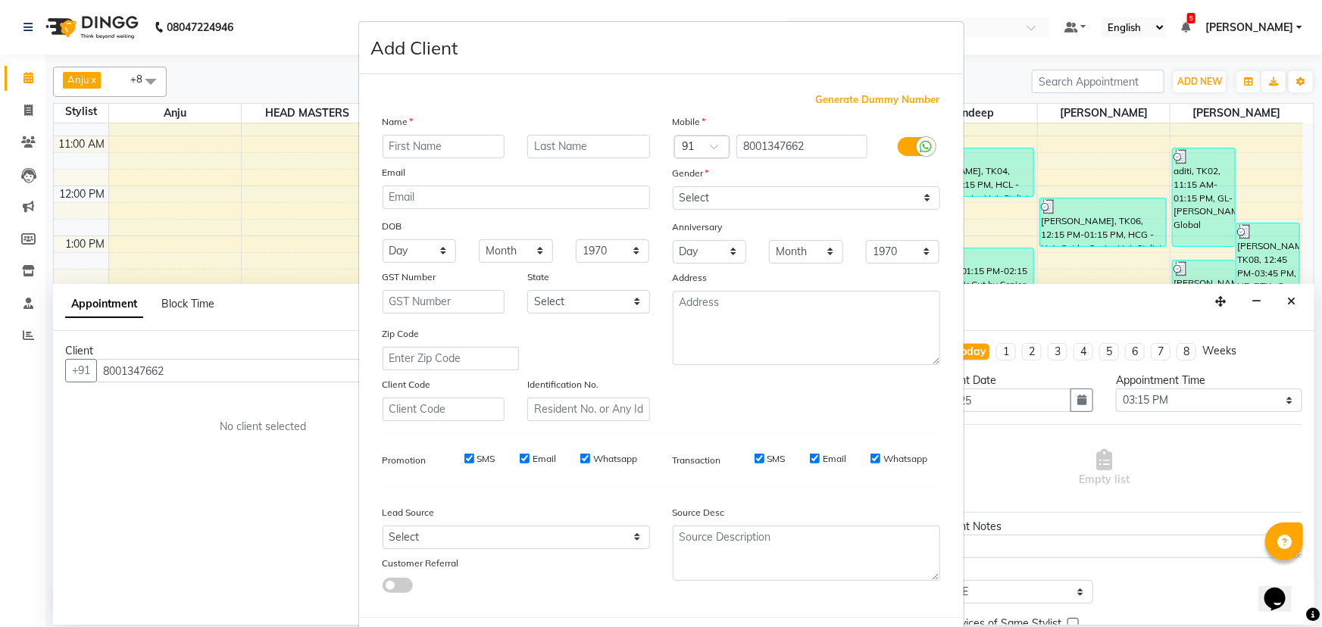
click at [405, 147] on input "text" at bounding box center [444, 146] width 123 height 23
type input "manasa"
click at [695, 198] on select "Select [DEMOGRAPHIC_DATA] [DEMOGRAPHIC_DATA] Other Prefer Not To Say" at bounding box center [806, 197] width 267 height 23
select select "[DEMOGRAPHIC_DATA]"
click at [673, 186] on select "Select [DEMOGRAPHIC_DATA] [DEMOGRAPHIC_DATA] Other Prefer Not To Say" at bounding box center [806, 197] width 267 height 23
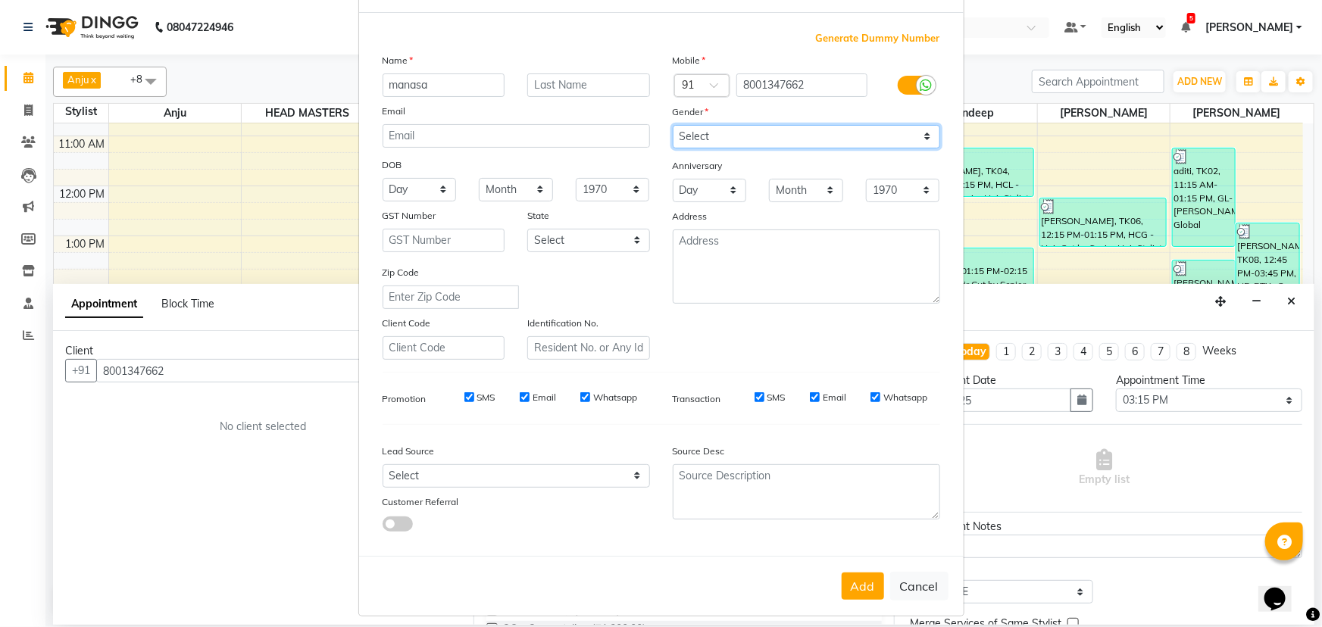
scroll to position [76, 0]
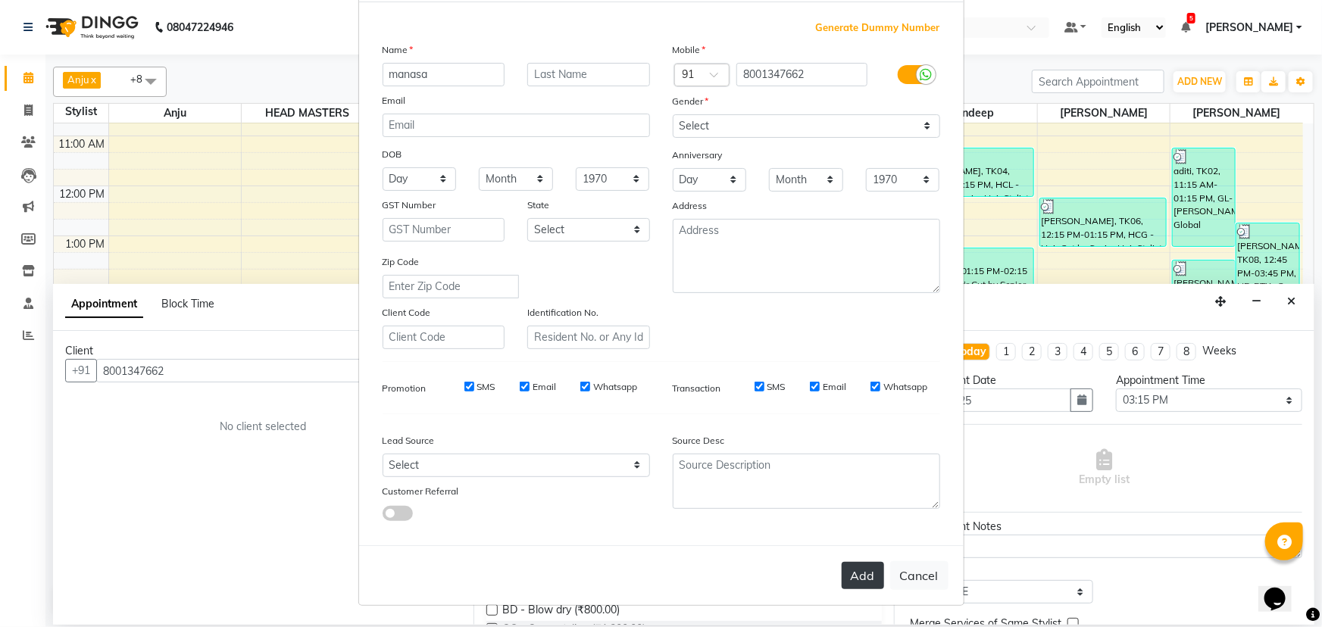
click at [857, 579] on button "Add" at bounding box center [863, 575] width 42 height 27
select select
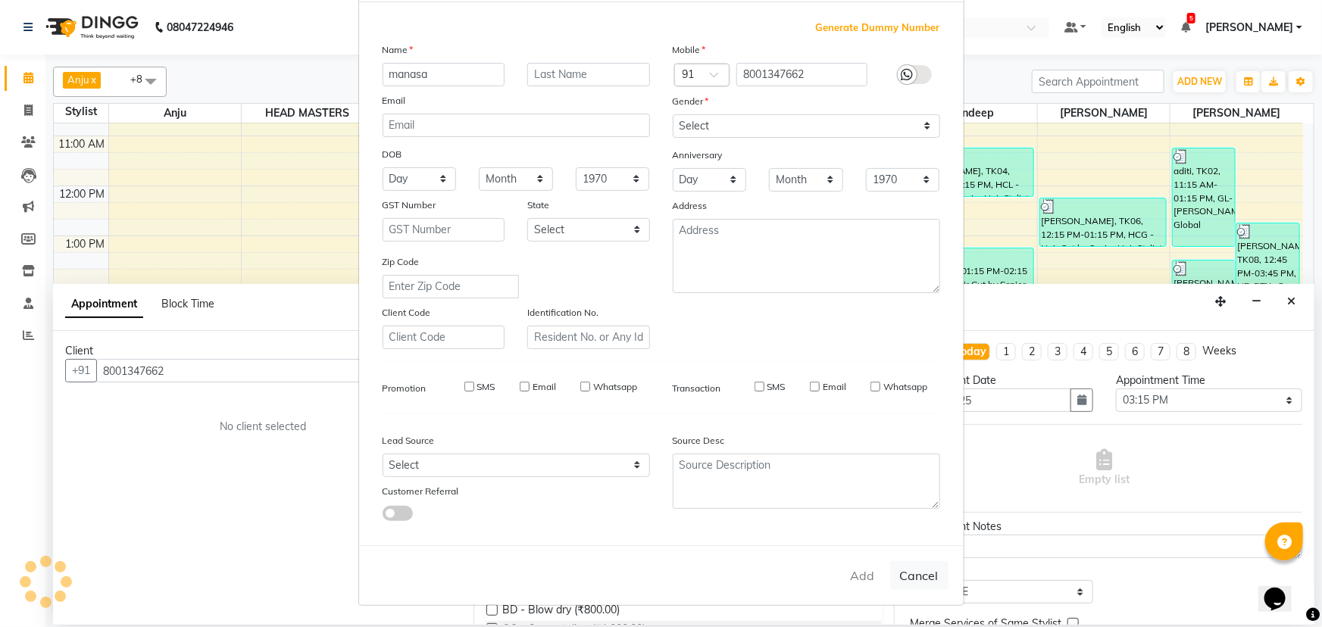
select select
checkbox input "false"
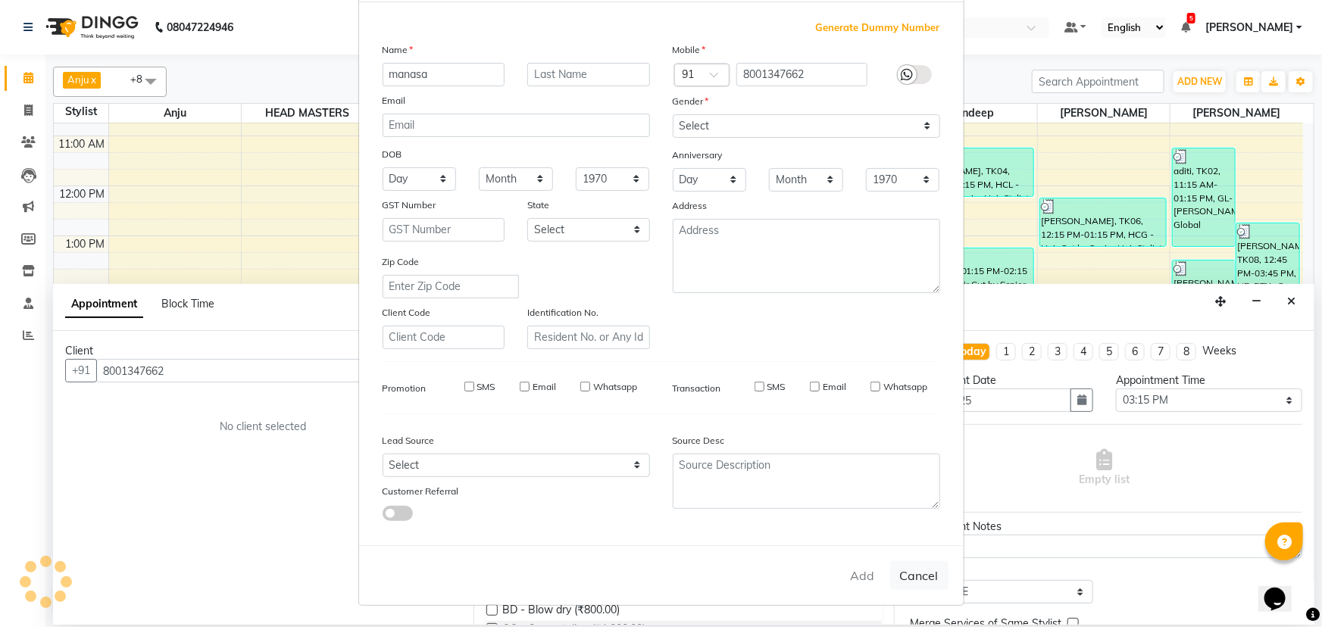
checkbox input "false"
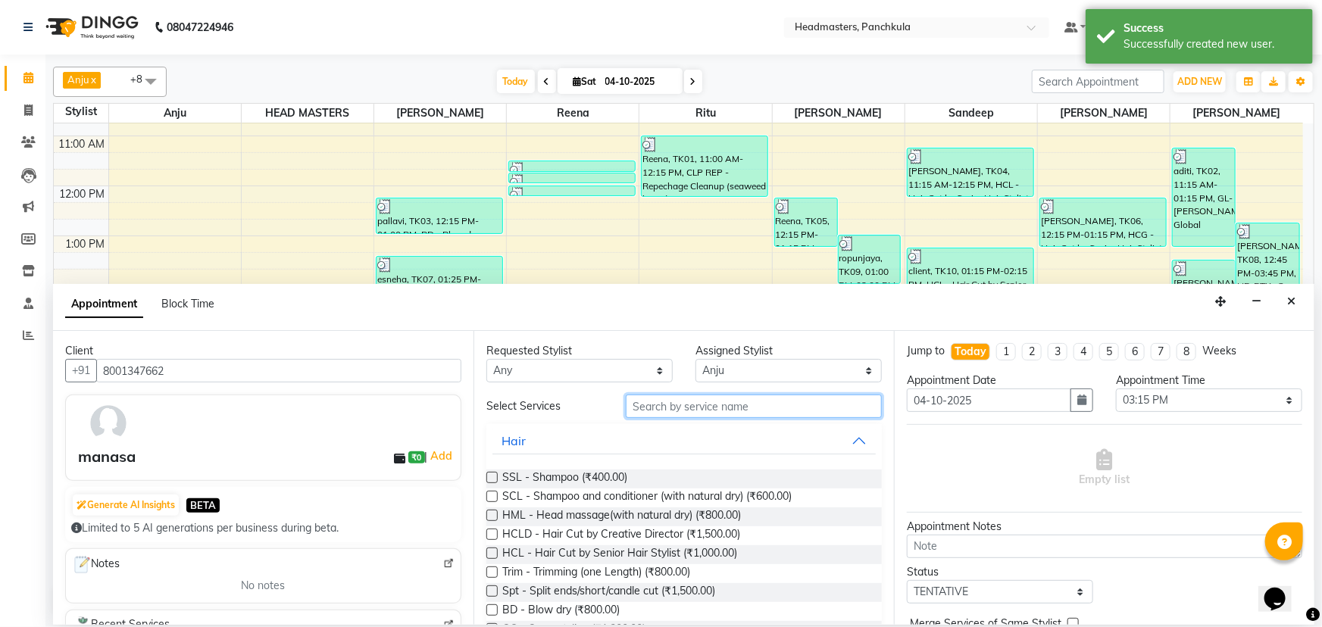
click at [643, 408] on input "text" at bounding box center [754, 406] width 256 height 23
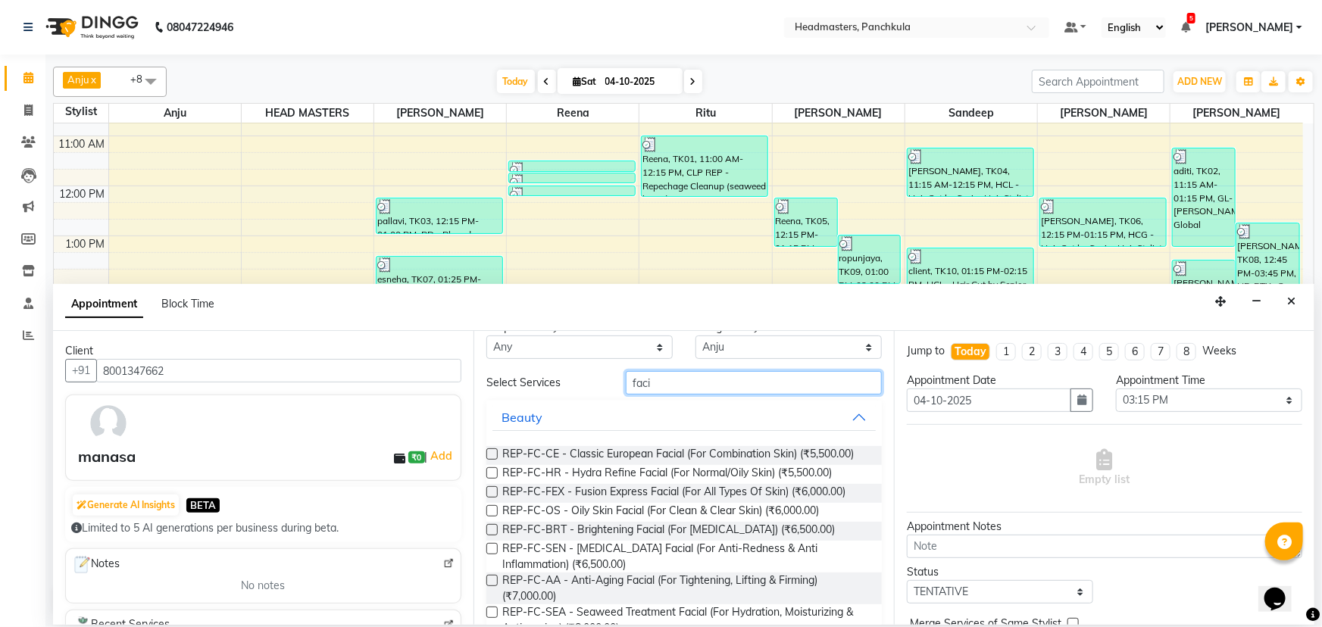
scroll to position [0, 0]
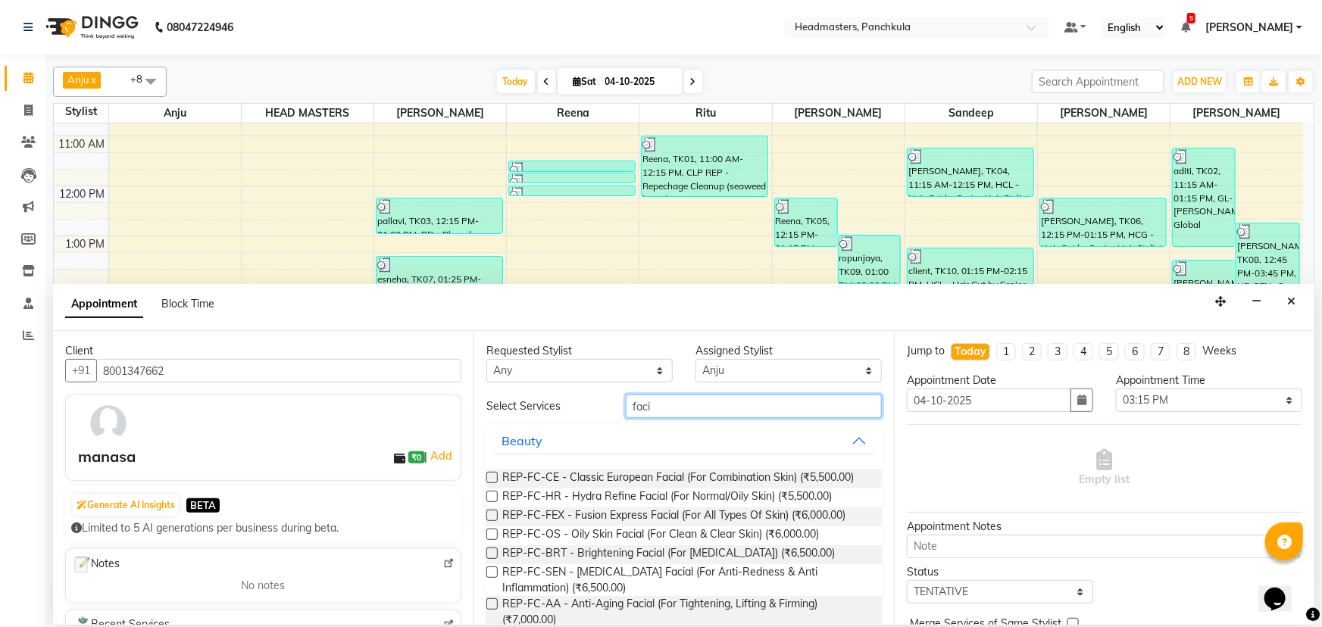
click at [680, 411] on input "faci" at bounding box center [754, 406] width 256 height 23
type input "f"
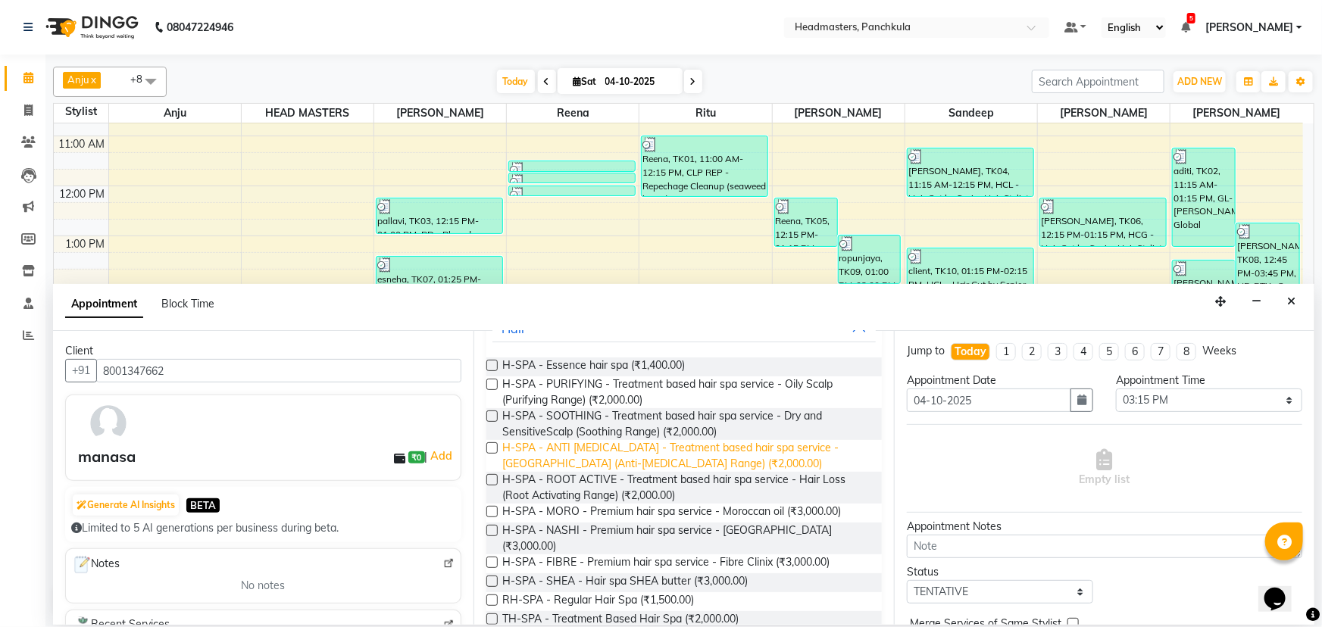
scroll to position [68, 0]
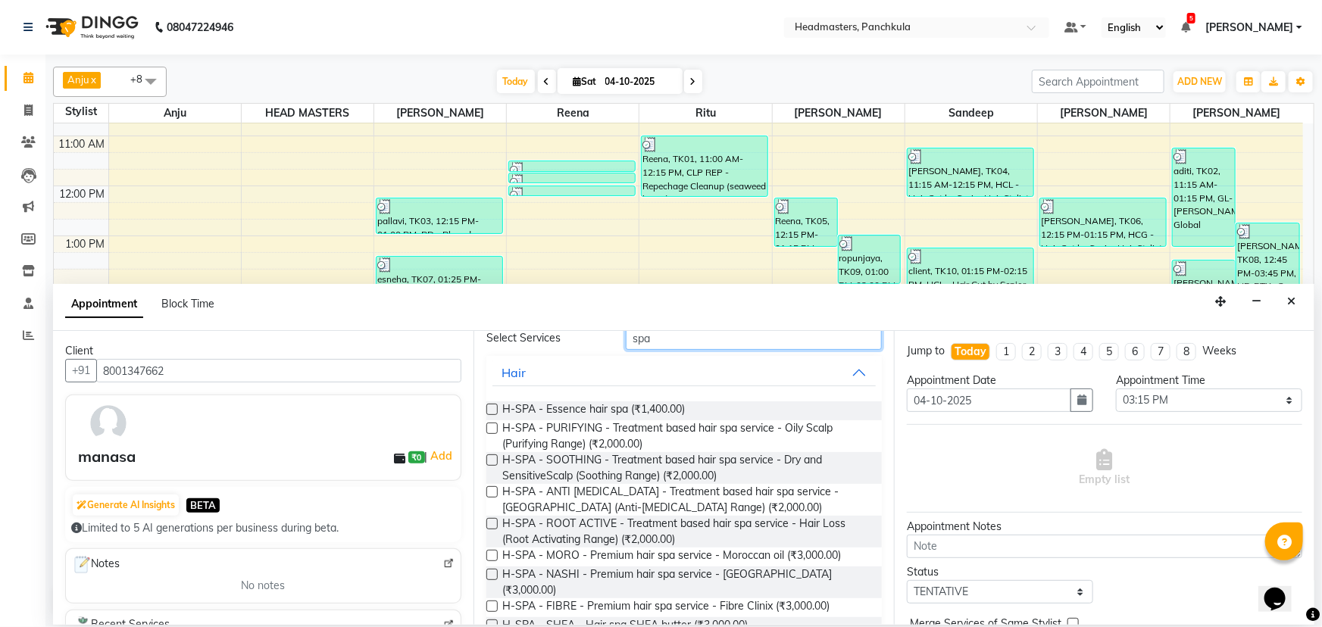
type input "spa"
click at [491, 521] on label at bounding box center [491, 523] width 11 height 11
click at [491, 521] on input "checkbox" at bounding box center [491, 525] width 10 height 10
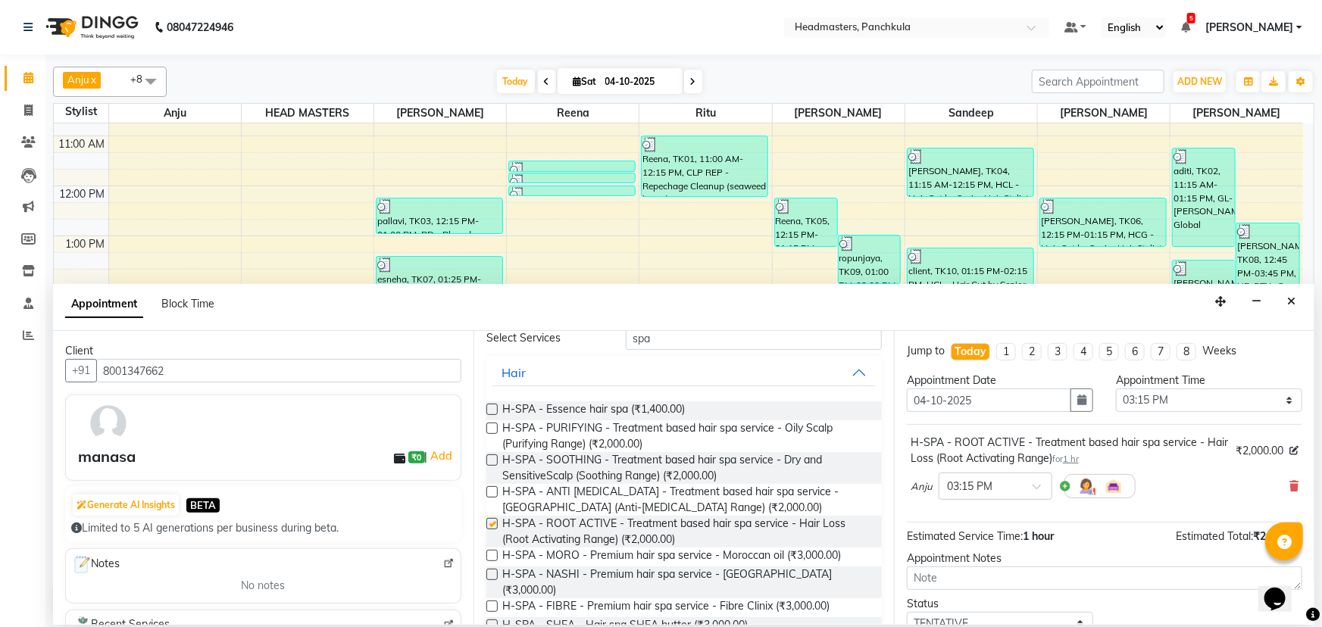
checkbox input "false"
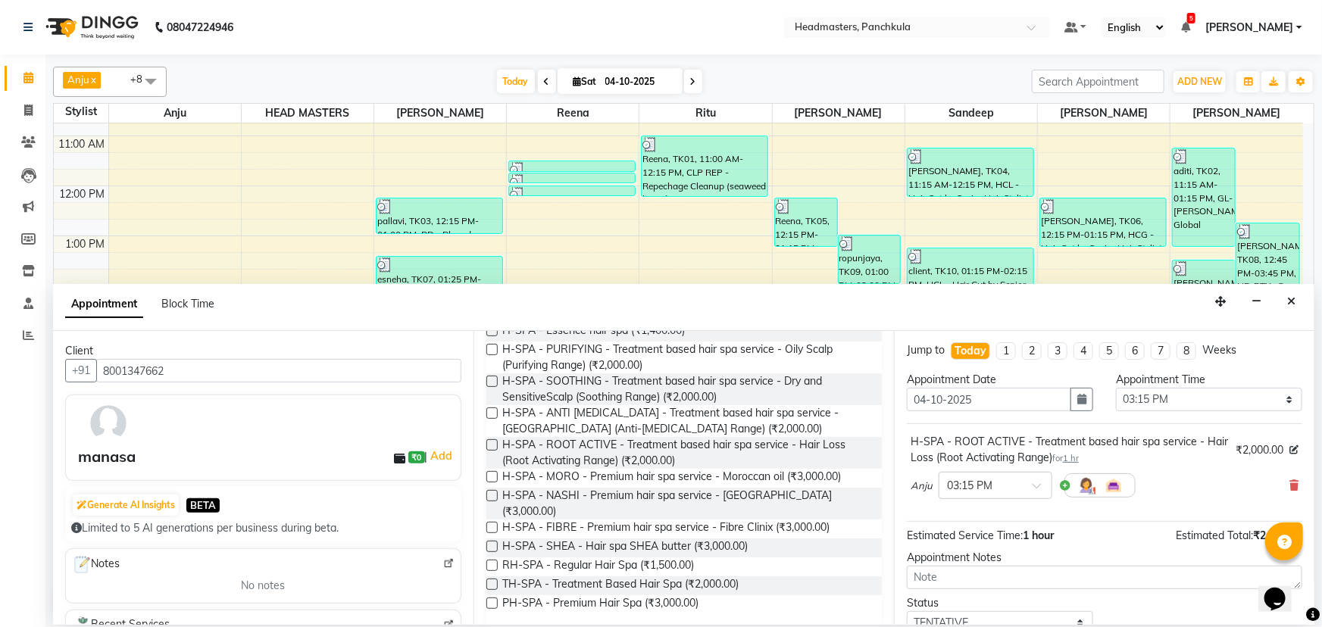
scroll to position [0, 0]
click at [1149, 397] on select "Select 09:00 AM 09:15 AM 09:30 AM 09:45 AM 10:00 AM 10:15 AM 10:30 AM 10:45 AM …" at bounding box center [1209, 400] width 186 height 23
select select "900"
click at [1116, 389] on select "Select 09:00 AM 09:15 AM 09:30 AM 09:45 AM 10:00 AM 10:15 AM 10:30 AM 10:45 AM …" at bounding box center [1209, 400] width 186 height 23
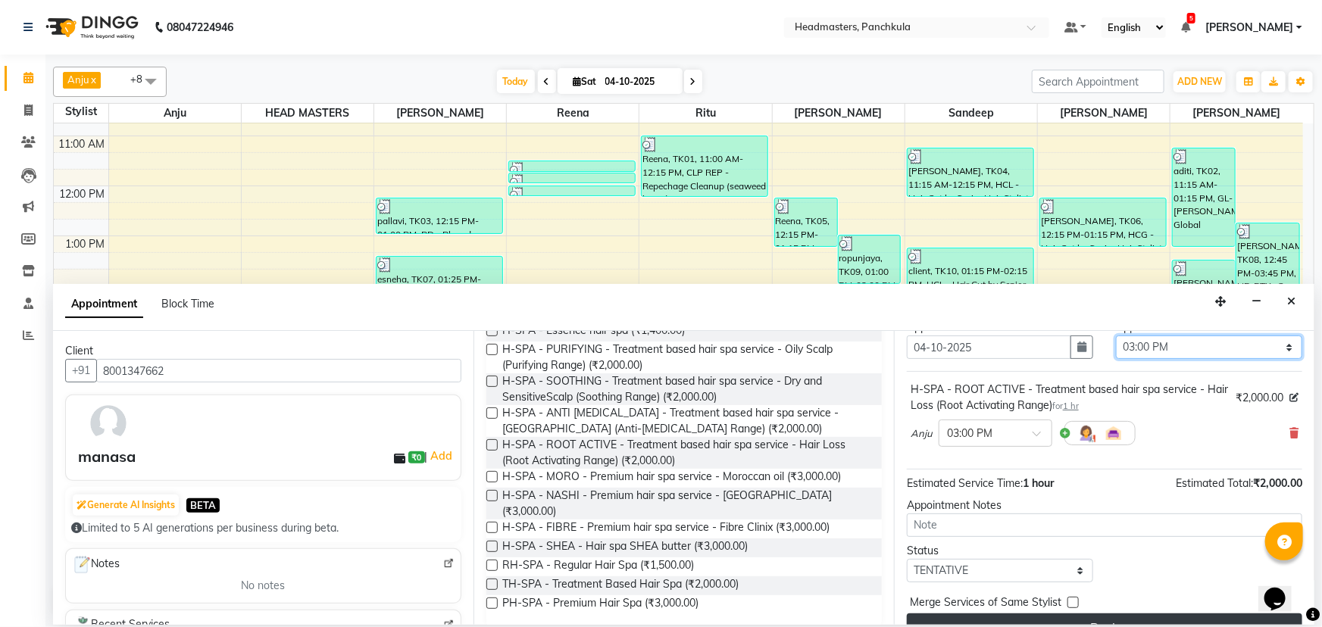
scroll to position [80, 0]
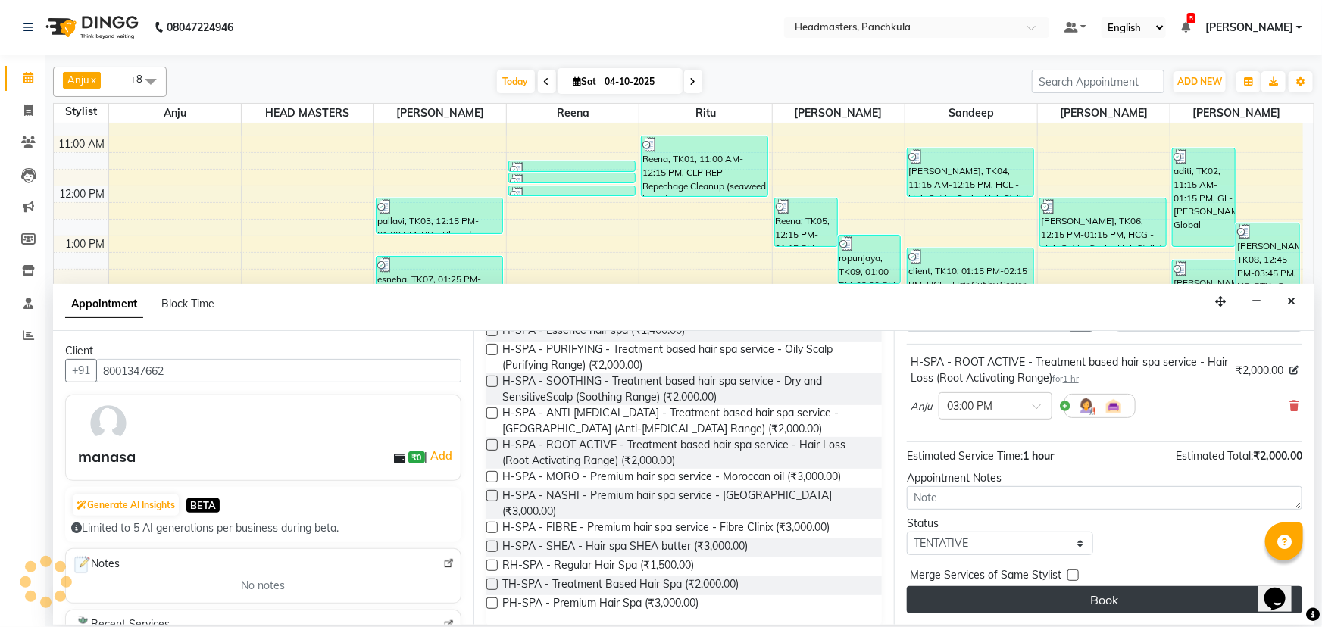
click at [1068, 599] on button "Book" at bounding box center [1104, 599] width 395 height 27
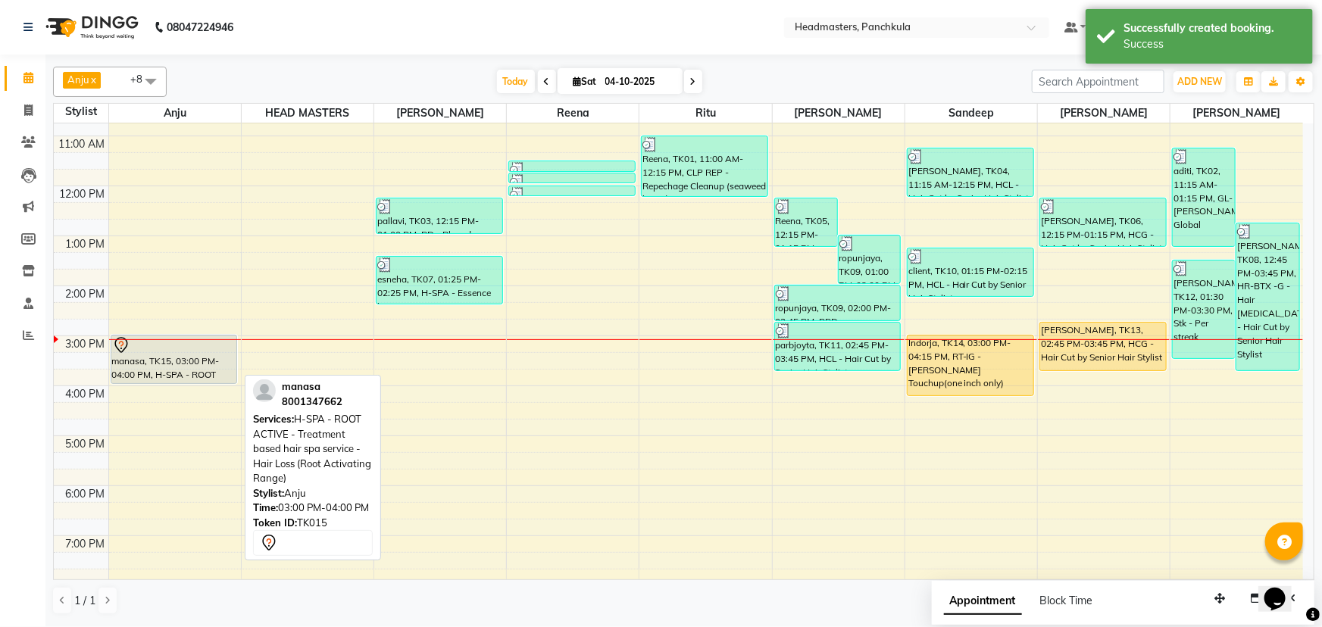
click at [146, 365] on div "manasa, TK15, 03:00 PM-04:00 PM, H-SPA - ROOT ACTIVE - Treatment based hair spa…" at bounding box center [174, 360] width 126 height 48
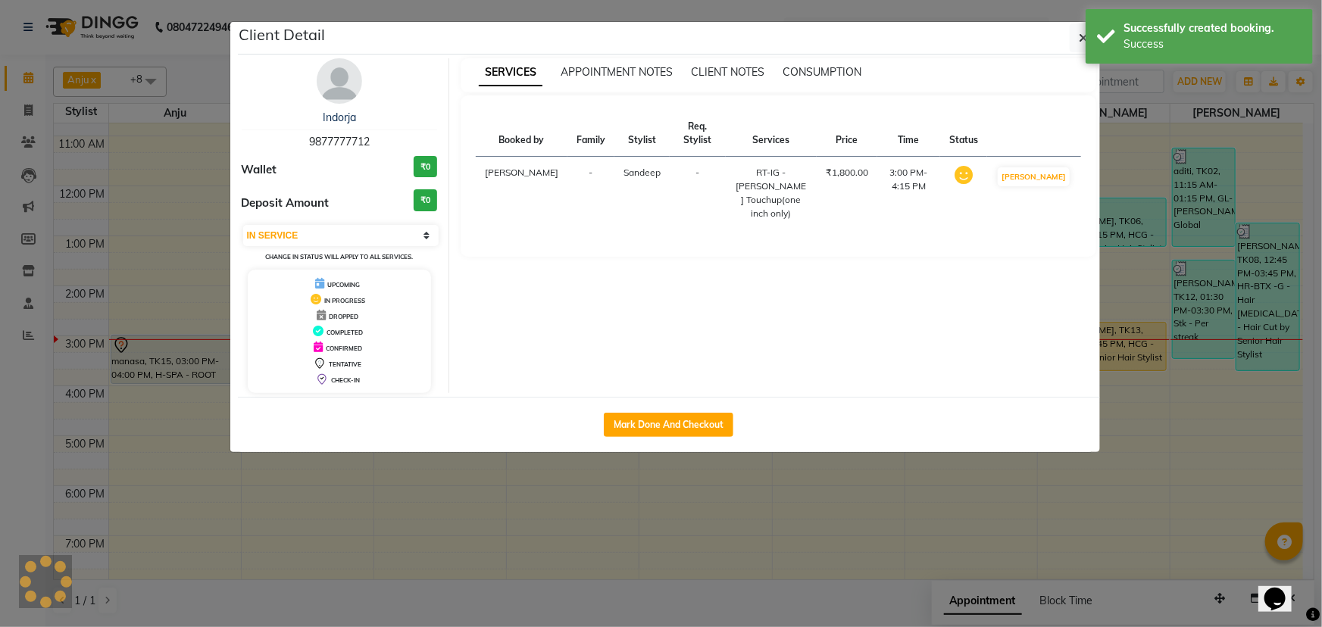
select select "7"
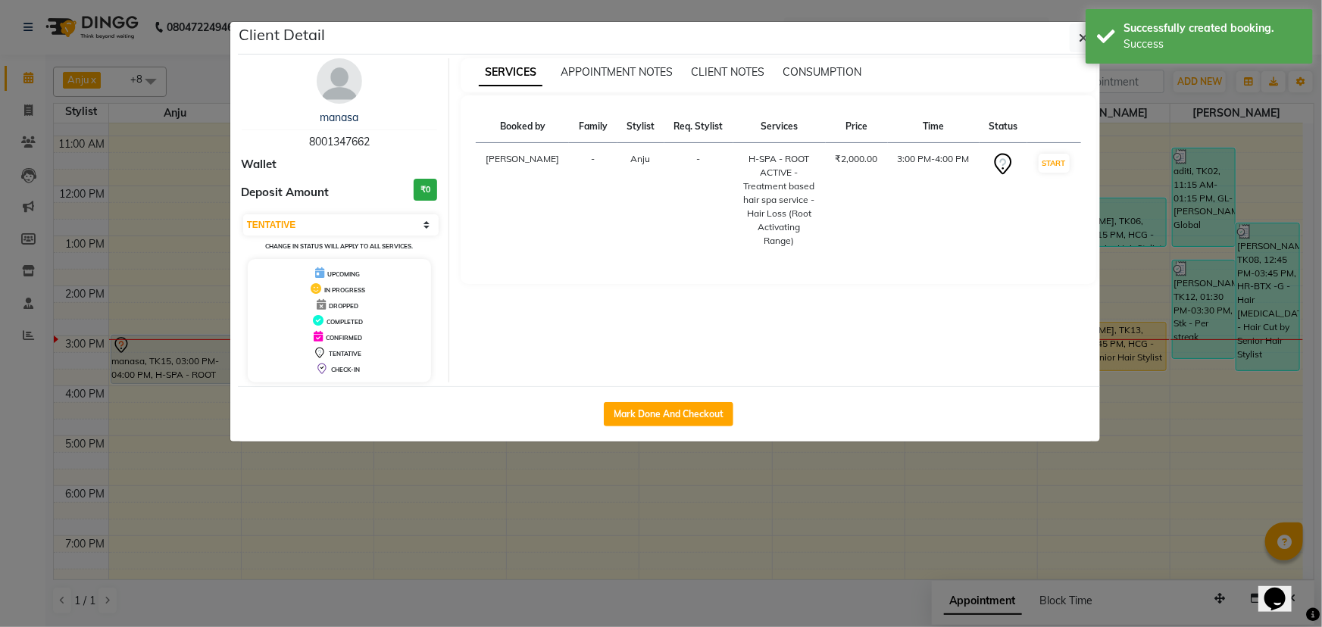
click at [12, 392] on ngb-modal-window "Client Detail manasa 8001347662 Wallet Deposit Amount ₹0 Select IN SERVICE CONF…" at bounding box center [661, 313] width 1322 height 627
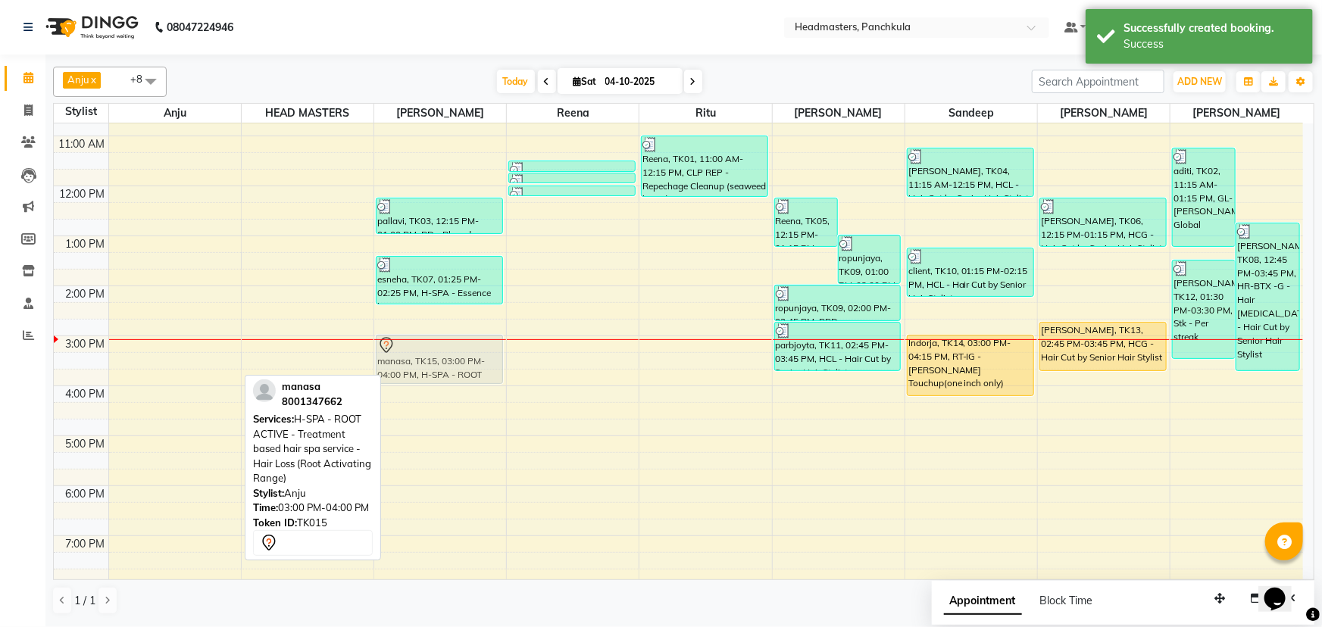
drag, startPoint x: 160, startPoint y: 358, endPoint x: 409, endPoint y: 360, distance: 249.2
click at [409, 360] on tr "manasa, TK15, 03:00 PM-04:00 PM, H-SPA - ROOT ACTIVE - Treatment based hair spa…" at bounding box center [678, 310] width 1249 height 649
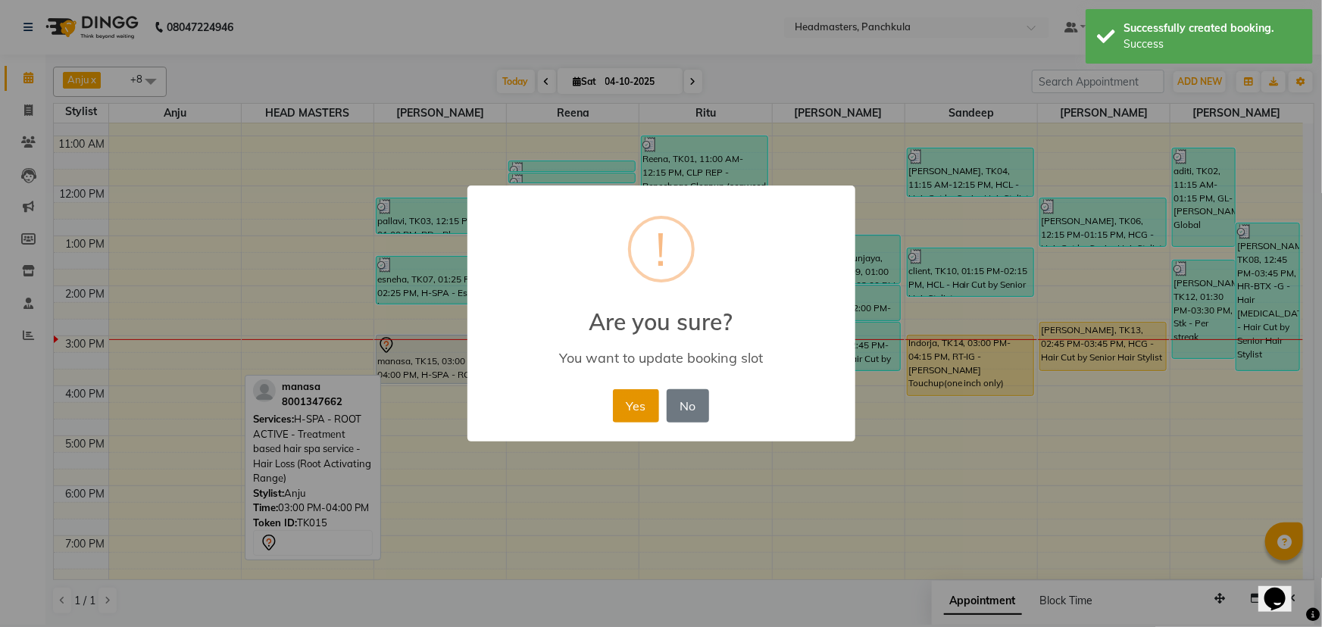
click at [636, 409] on button "Yes" at bounding box center [636, 405] width 46 height 33
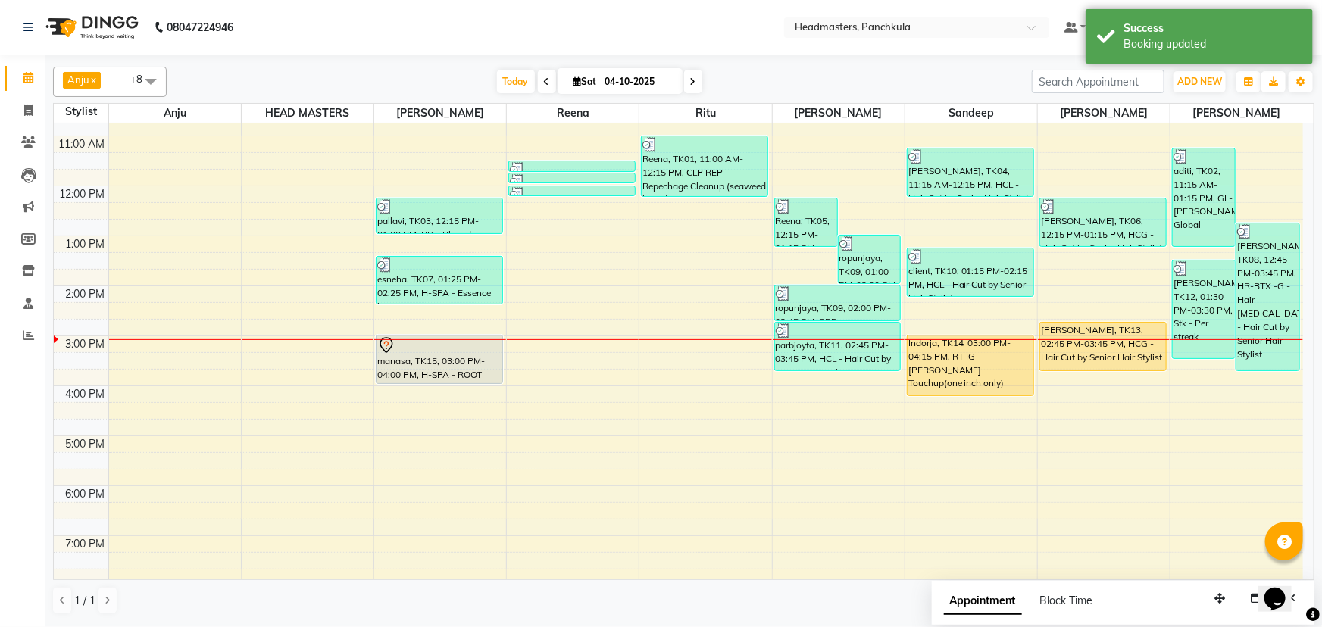
drag, startPoint x: 444, startPoint y: 386, endPoint x: 0, endPoint y: 451, distance: 448.6
click at [0, 451] on div "Calendar Invoice Clients Leads Marketing Members Inventory Staff Reports Comple…" at bounding box center [102, 323] width 205 height 561
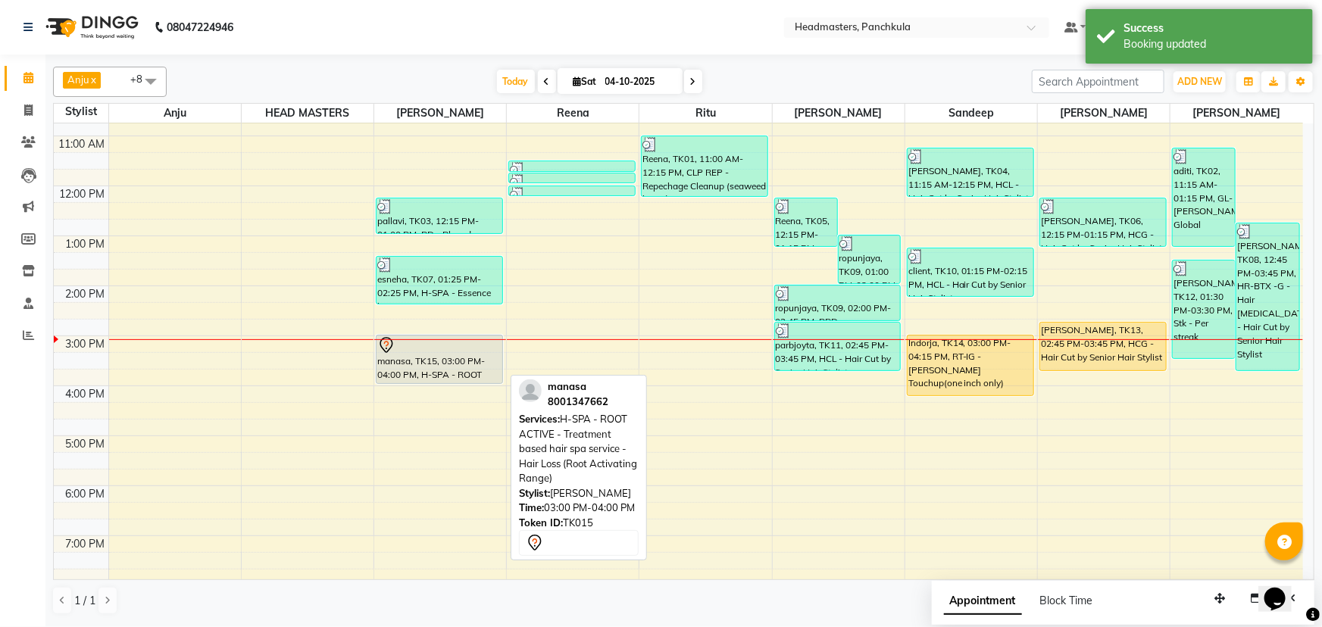
click at [445, 361] on div "manasa, TK15, 03:00 PM-04:00 PM, H-SPA - ROOT ACTIVE - Treatment based hair spa…" at bounding box center [439, 360] width 126 height 48
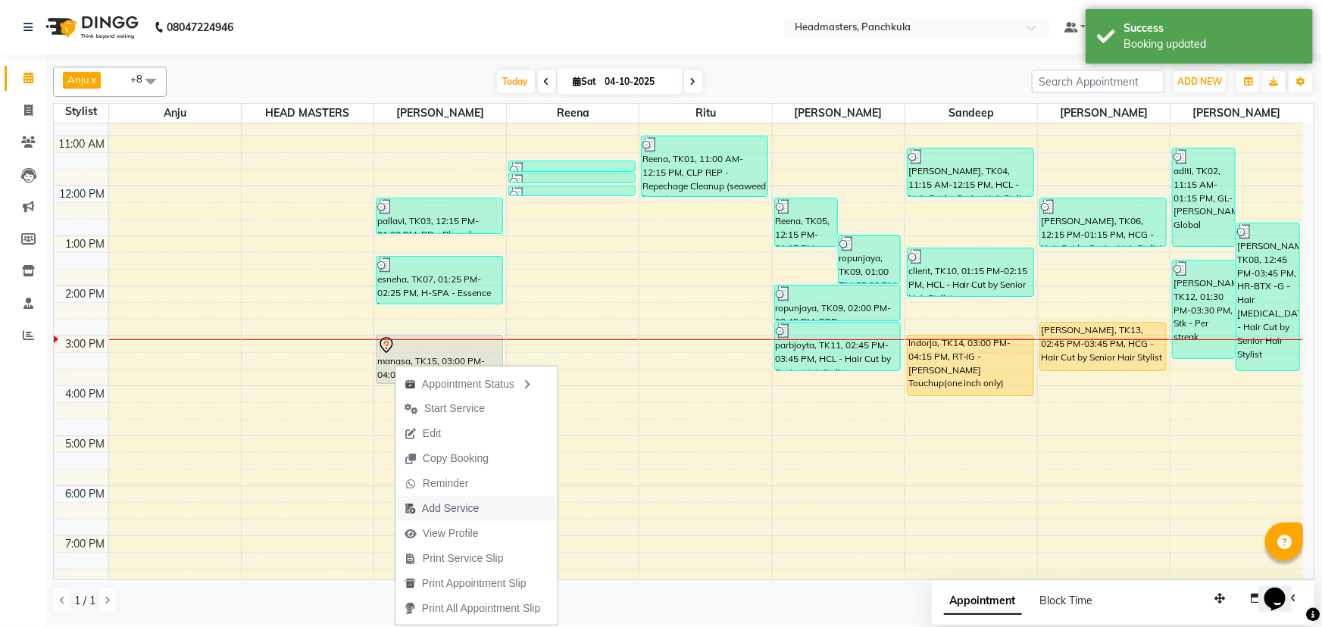
click at [435, 507] on span "Add Service" at bounding box center [450, 509] width 57 height 16
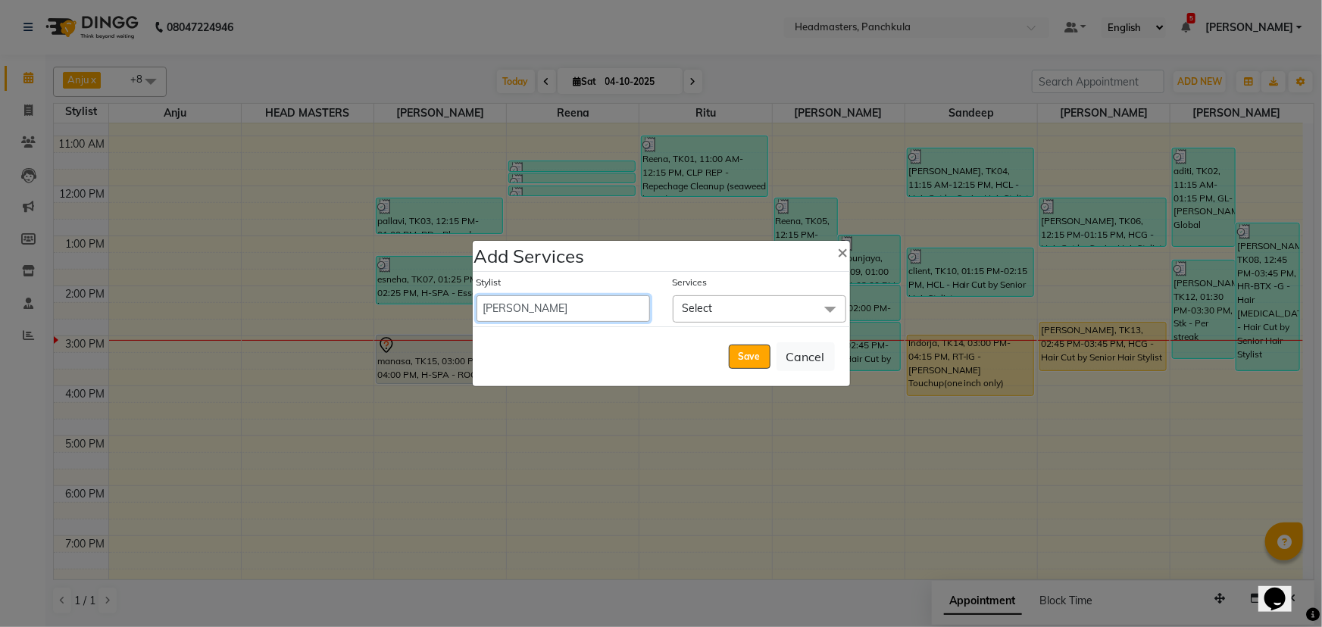
click at [548, 312] on select "[PERSON_NAME] Danish HEAD [PERSON_NAME] [PERSON_NAME] Ritu [PERSON_NAME] [PERSO…" at bounding box center [562, 308] width 173 height 27
select select "64054"
click at [476, 295] on select "[PERSON_NAME] Danish HEAD [PERSON_NAME] [PERSON_NAME] Ritu [PERSON_NAME] [PERSO…" at bounding box center [562, 308] width 173 height 27
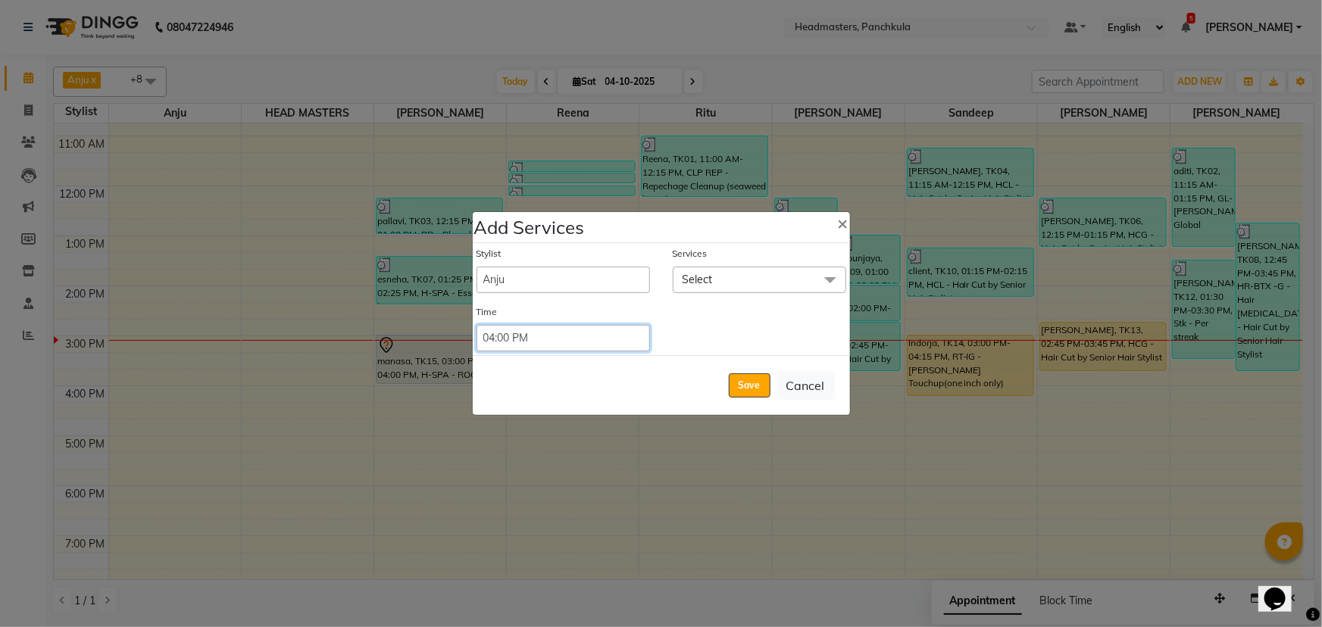
click at [540, 331] on select "Select 09:00 AM 09:15 AM 09:30 AM 09:45 AM 10:00 AM 10:15 AM 10:30 AM 10:45 AM …" at bounding box center [562, 338] width 173 height 27
select select "900"
click at [476, 325] on select "Select 09:00 AM 09:15 AM 09:30 AM 09:45 AM 10:00 AM 10:15 AM 10:30 AM 10:45 AM …" at bounding box center [562, 338] width 173 height 27
click at [704, 285] on span "Select" at bounding box center [697, 280] width 30 height 14
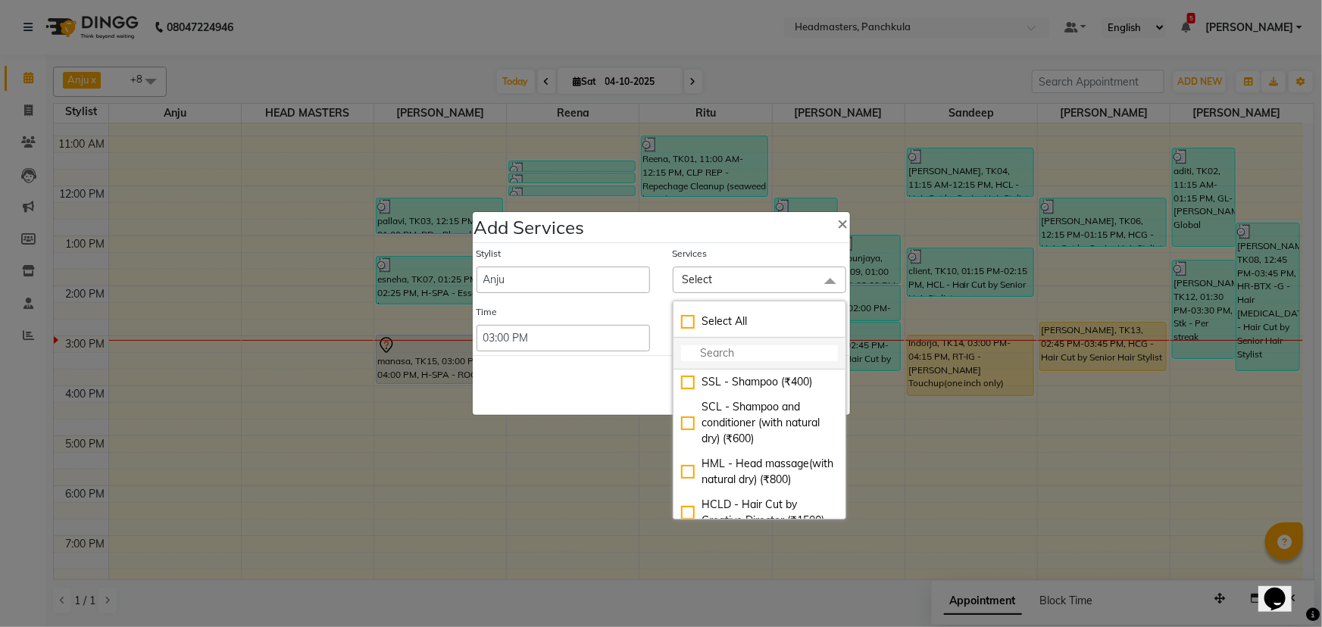
click at [695, 360] on input "multiselect-search" at bounding box center [759, 353] width 157 height 16
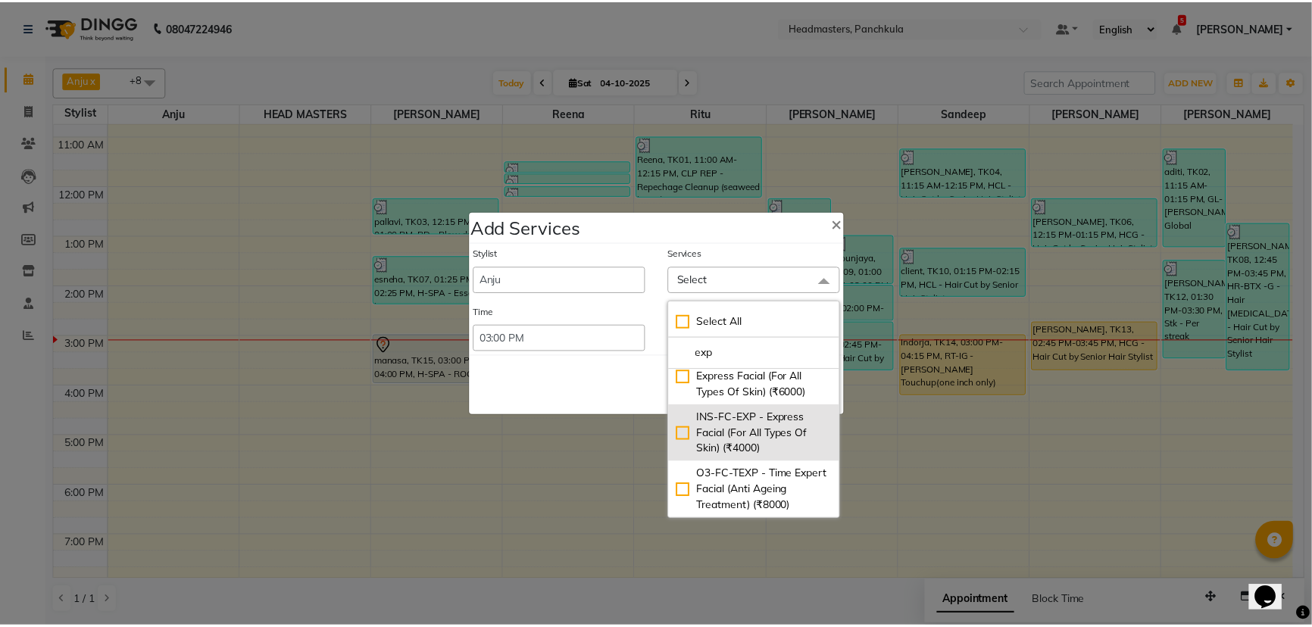
scroll to position [77, 0]
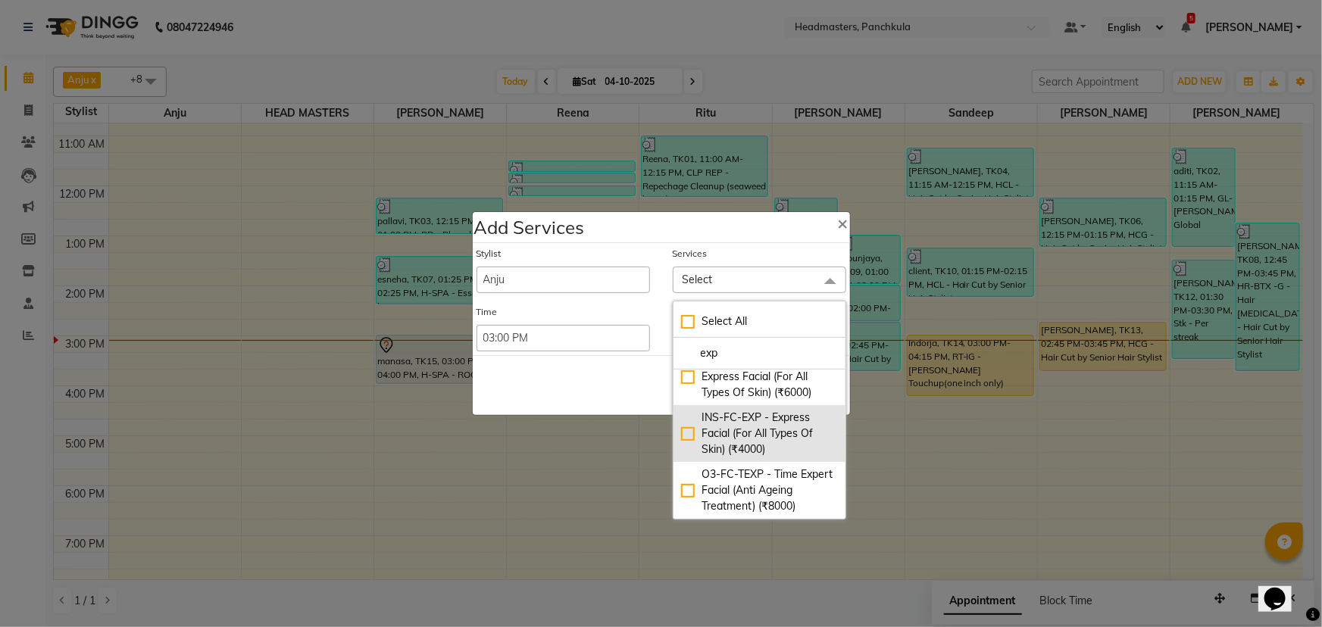
type input "exp"
click at [688, 415] on div "INS-FC-EXP - Express Facial (For All Types Of Skin) (₹4000)" at bounding box center [759, 434] width 157 height 48
checkbox input "true"
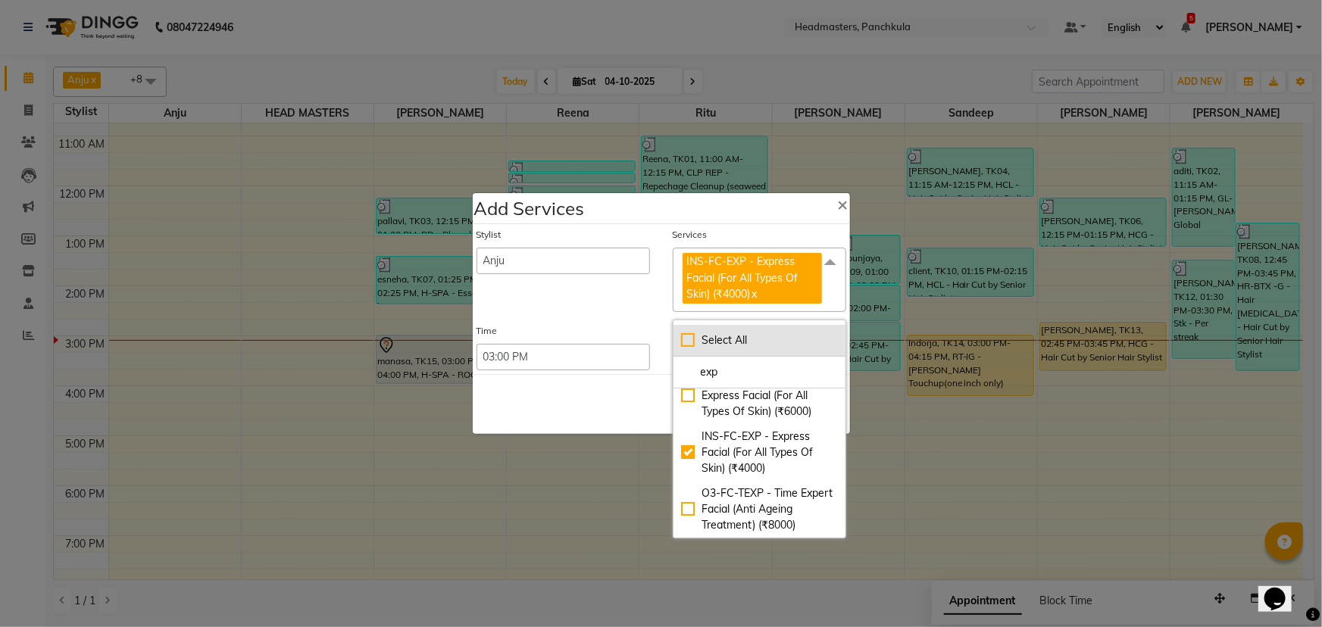
click at [684, 337] on div "Select All" at bounding box center [759, 341] width 157 height 16
checkbox input "true"
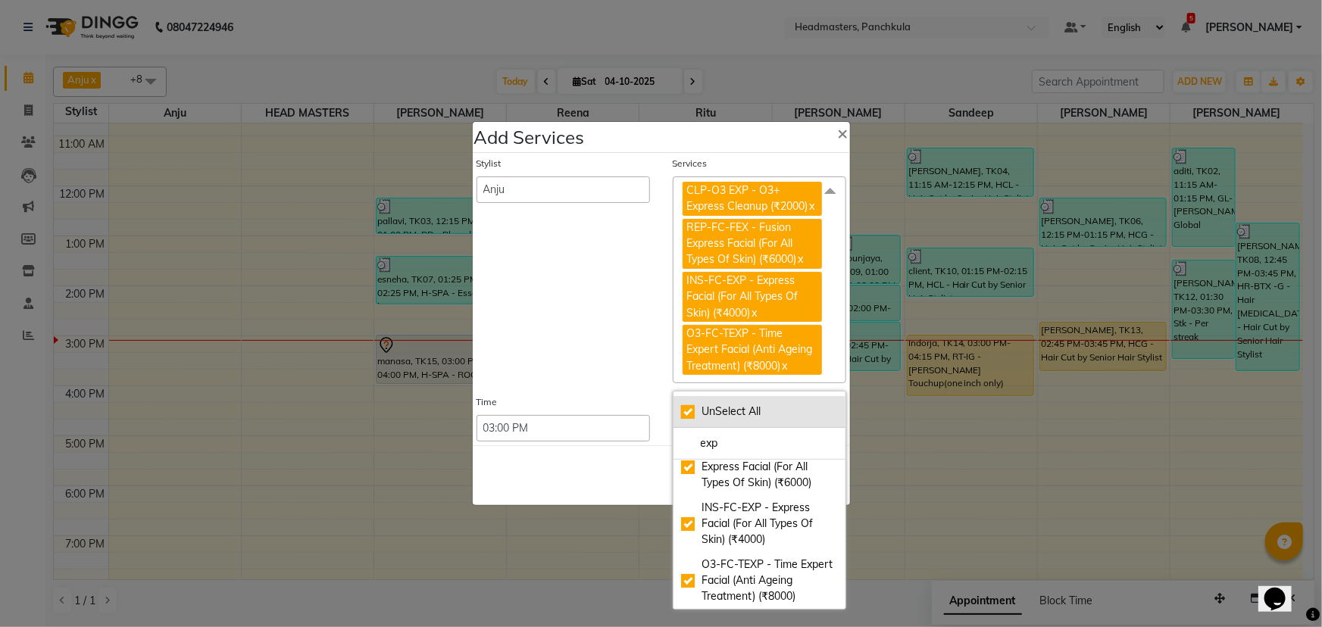
click at [688, 420] on div "UnSelect All" at bounding box center [759, 412] width 157 height 16
checkbox input "false"
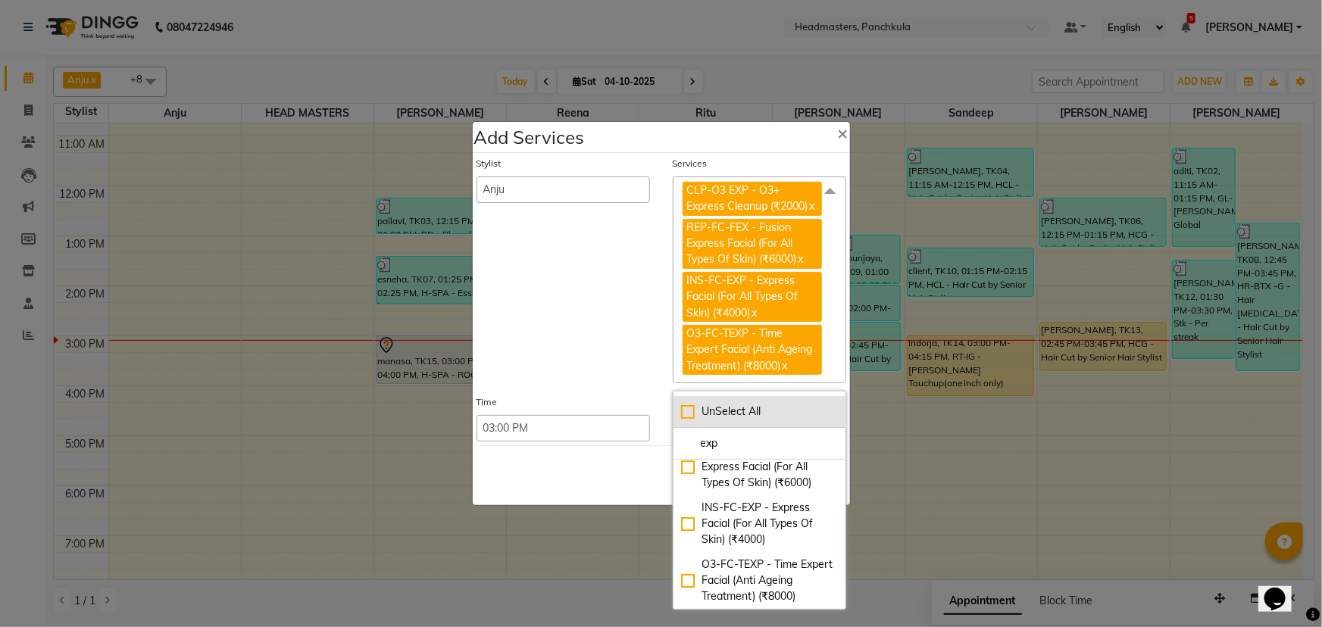
checkbox input "false"
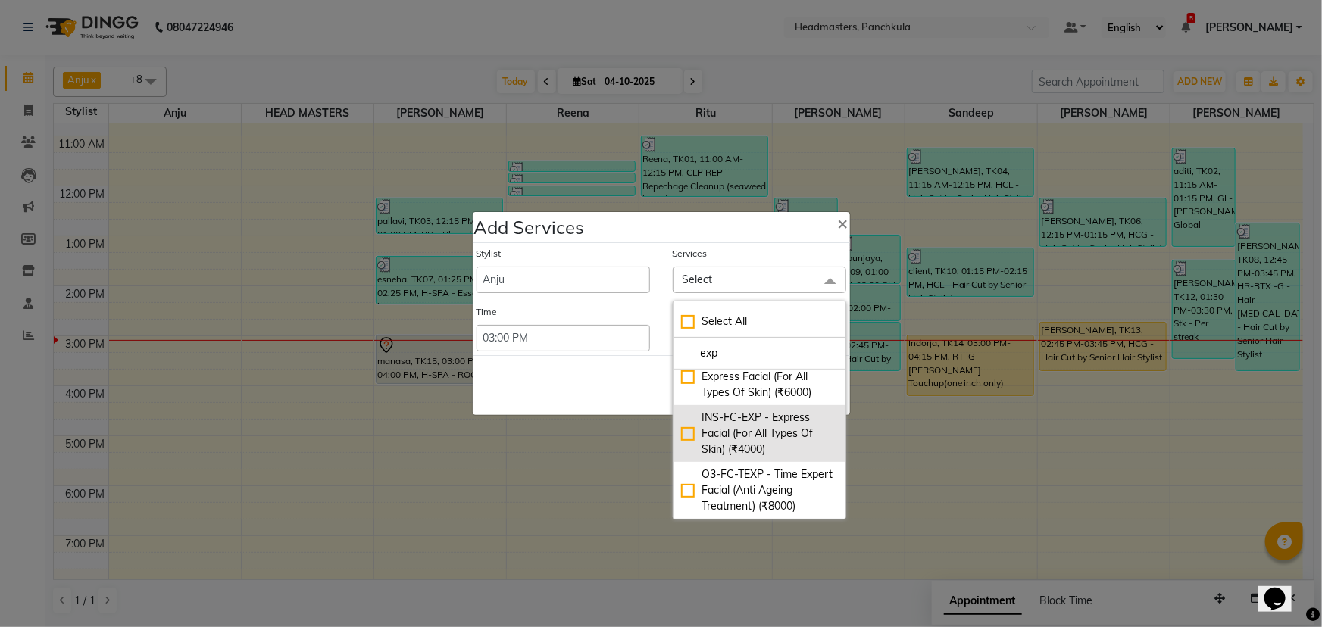
click at [683, 419] on div "INS-FC-EXP - Express Facial (For All Types Of Skin) (₹4000)" at bounding box center [759, 434] width 157 height 48
checkbox input "true"
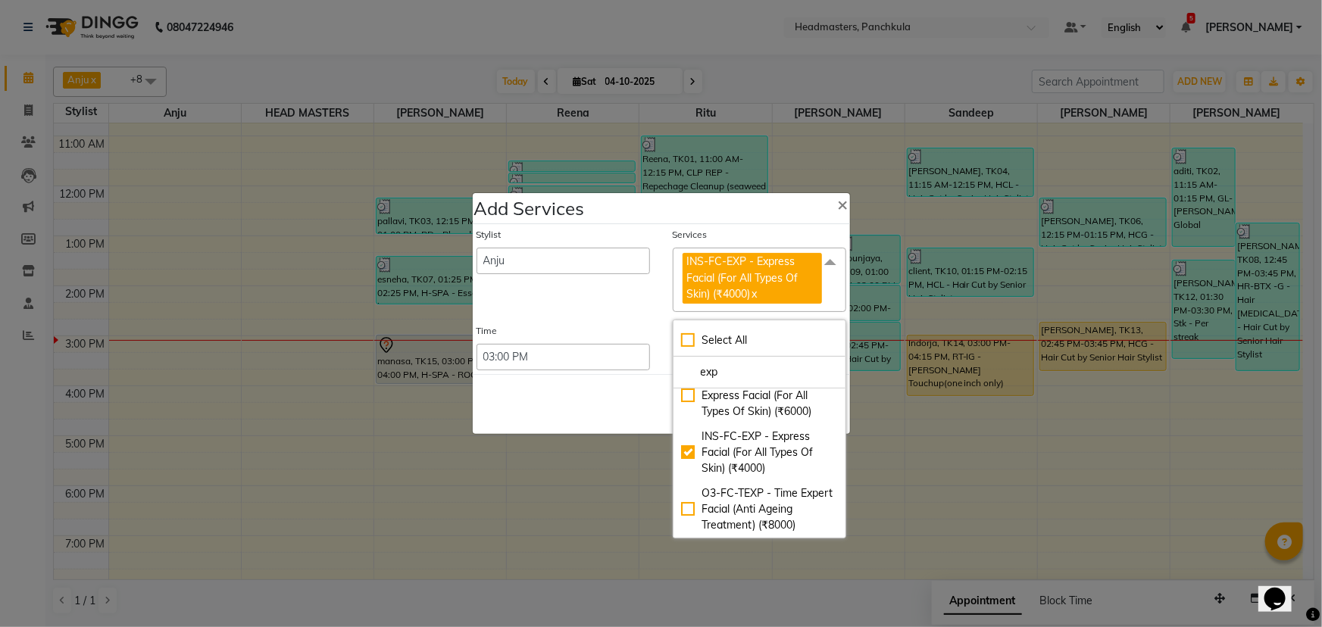
click at [536, 398] on div "Save Cancel" at bounding box center [661, 404] width 377 height 60
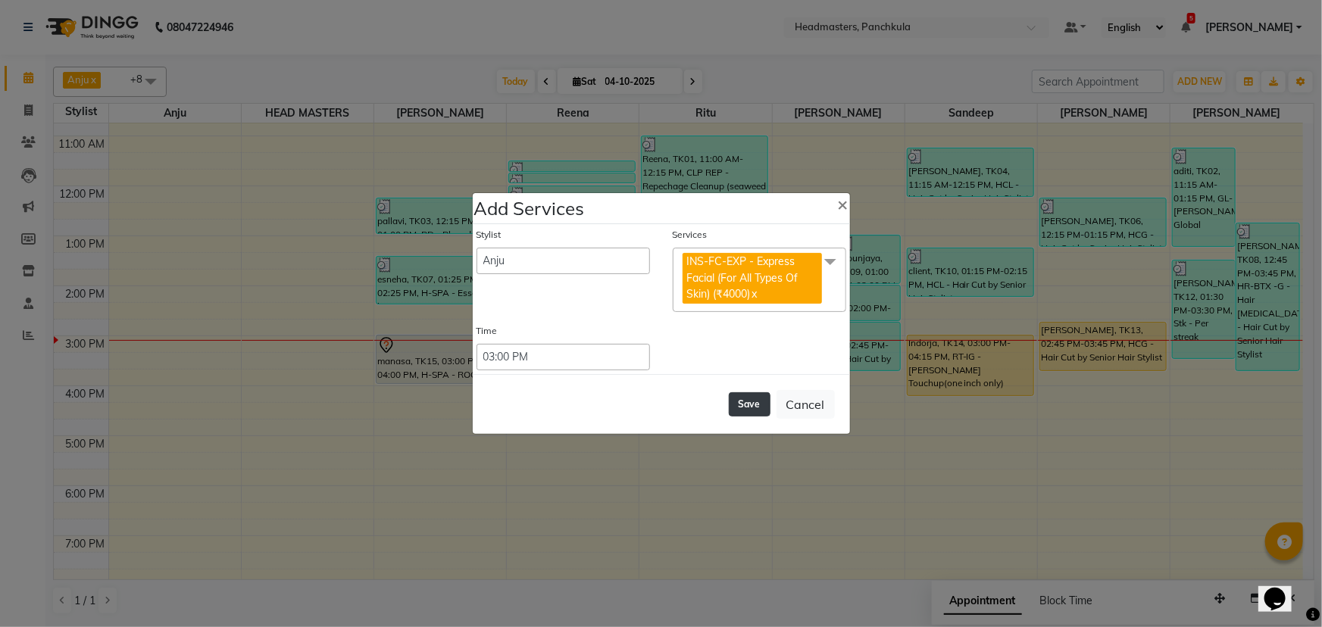
click at [754, 408] on button "Save" at bounding box center [750, 404] width 42 height 24
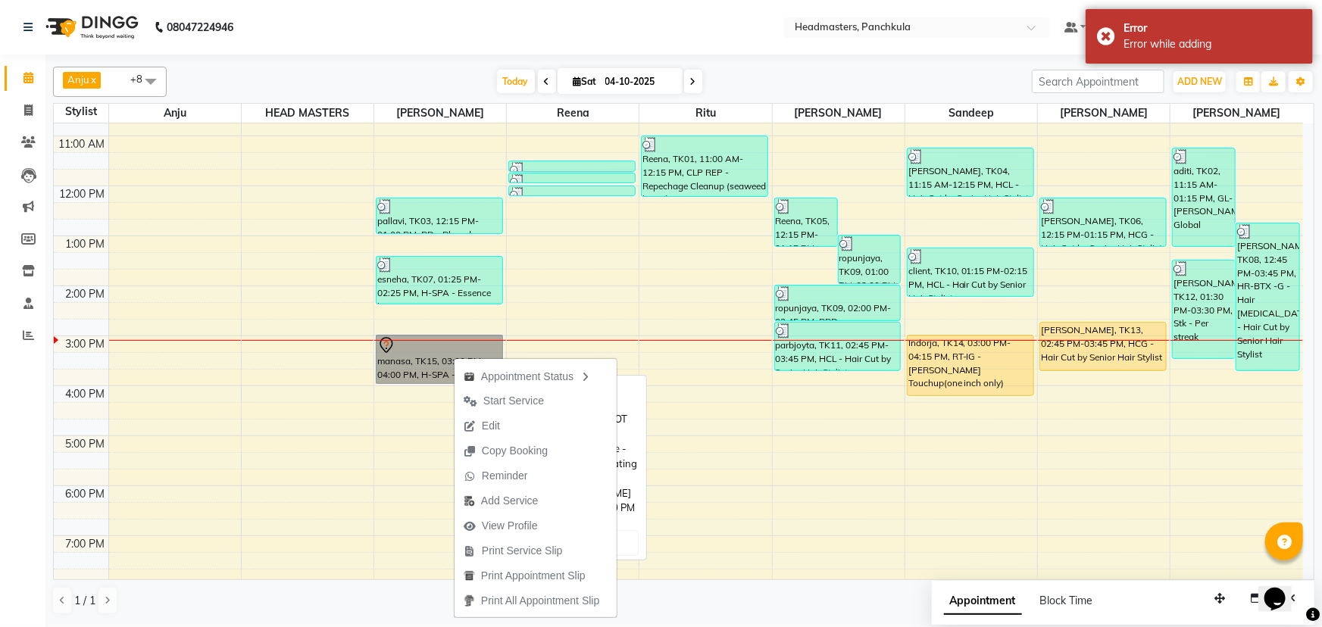
click at [425, 361] on link "manasa, TK15, 03:00 PM-04:00 PM, H-SPA - ROOT ACTIVE - Treatment based hair spa…" at bounding box center [439, 359] width 127 height 49
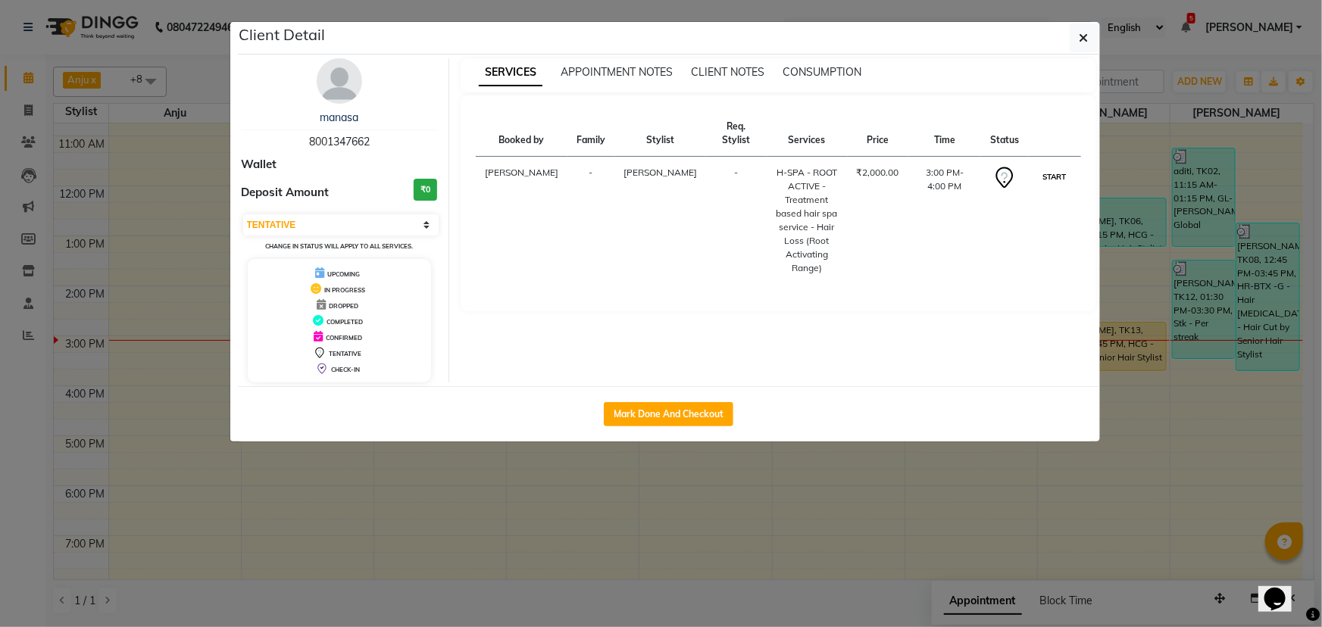
click at [1060, 167] on button "START" at bounding box center [1053, 176] width 31 height 19
select select "1"
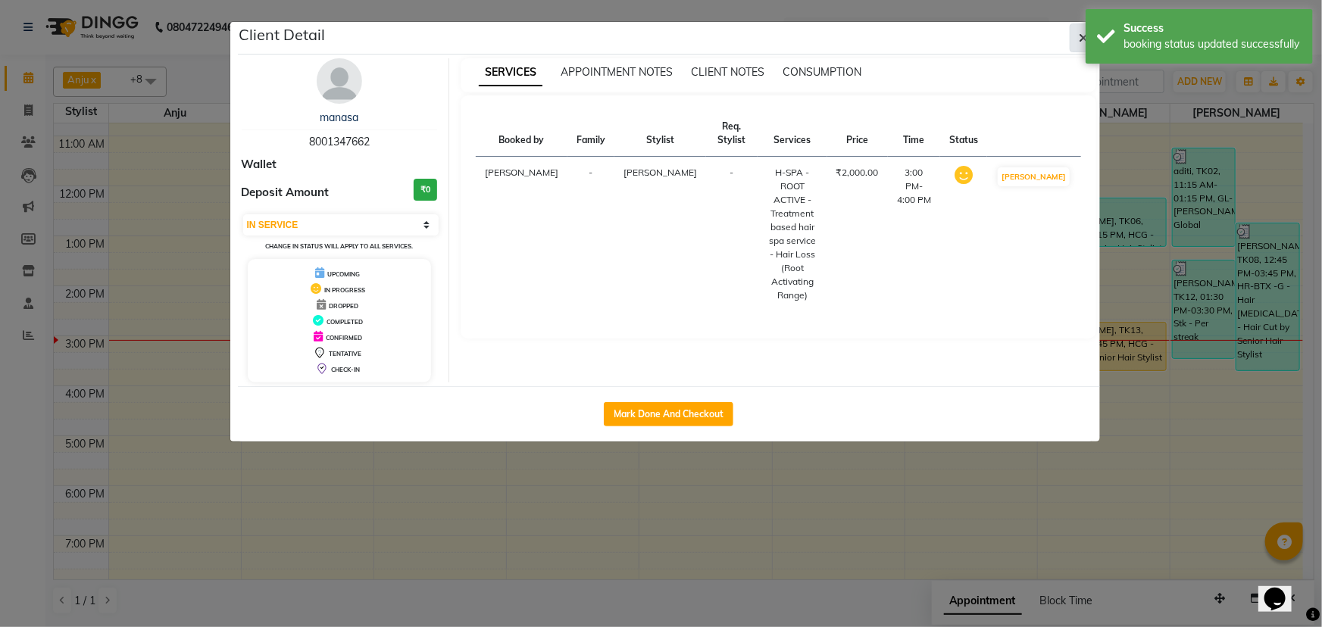
click at [1083, 38] on icon "button" at bounding box center [1083, 38] width 9 height 12
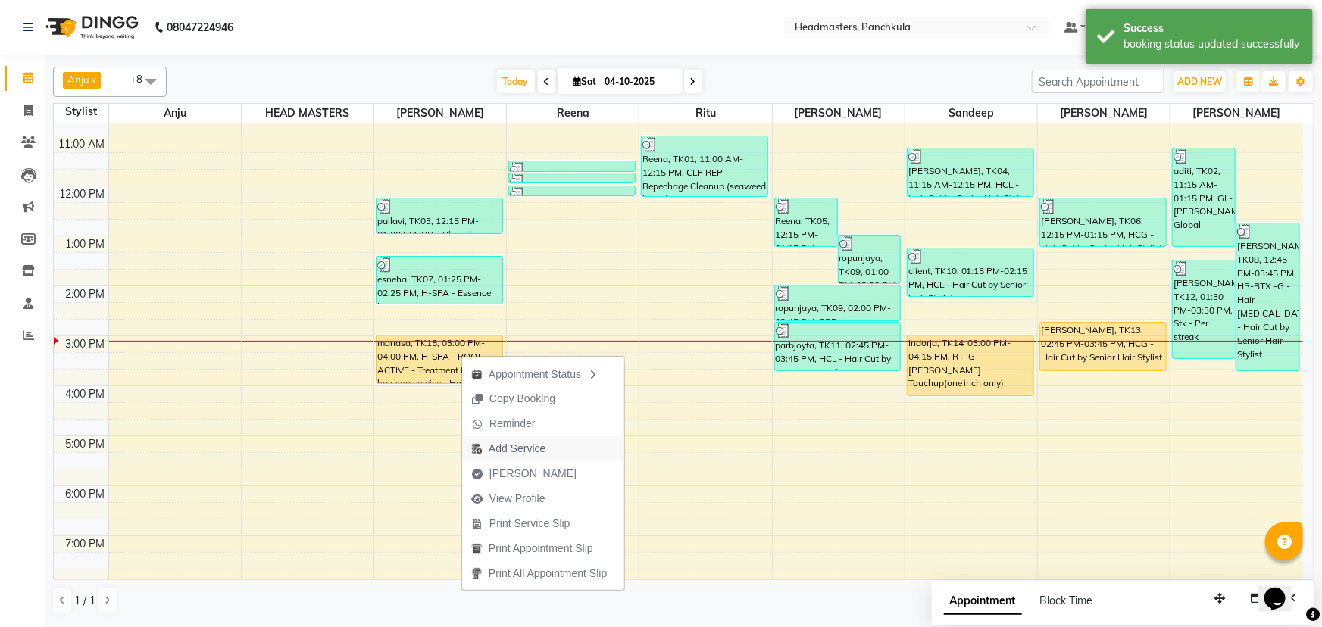
click at [508, 451] on span "Add Service" at bounding box center [517, 449] width 57 height 16
select select "64061"
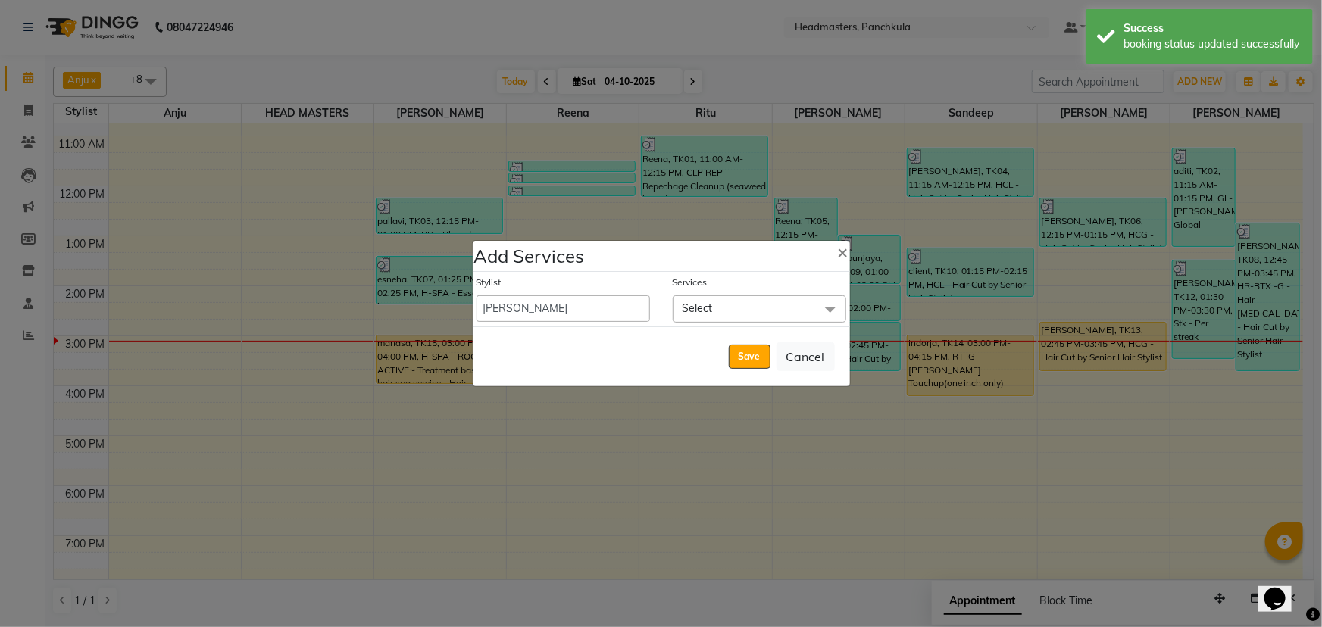
click at [704, 302] on span "Select" at bounding box center [697, 308] width 30 height 14
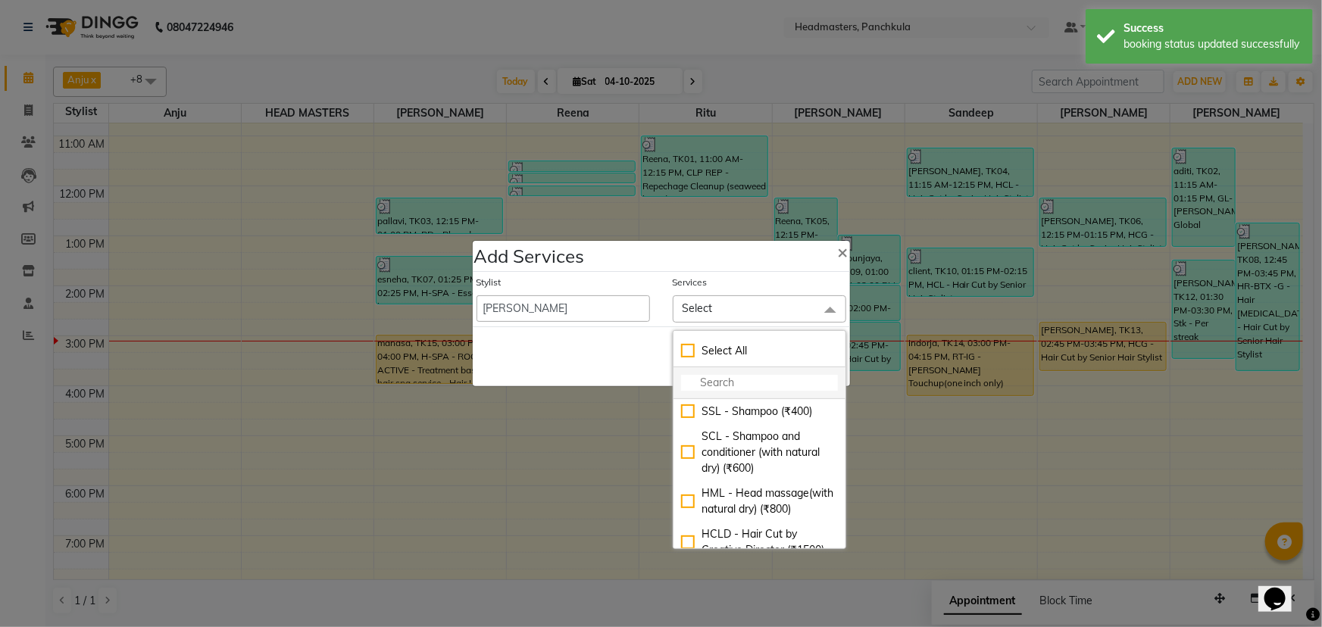
click at [697, 382] on input "multiselect-search" at bounding box center [759, 383] width 157 height 16
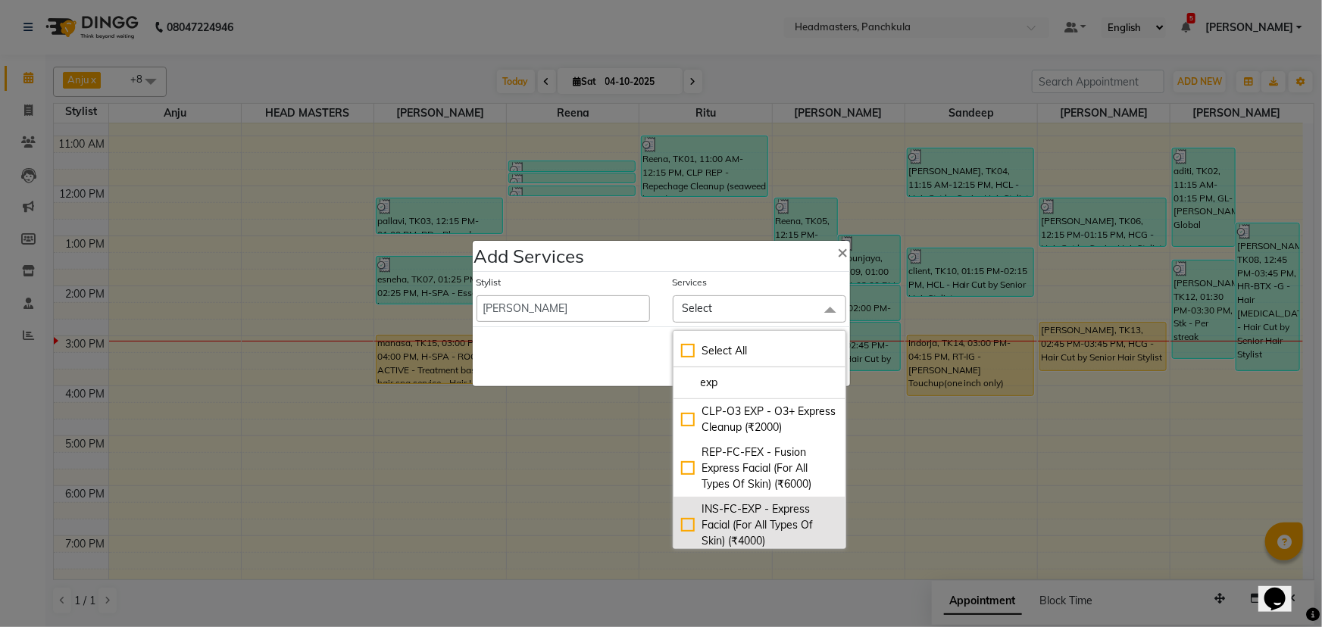
type input "exp"
click at [682, 523] on div "INS-FC-EXP - Express Facial (For All Types Of Skin) (₹4000)" at bounding box center [759, 525] width 157 height 48
checkbox input "true"
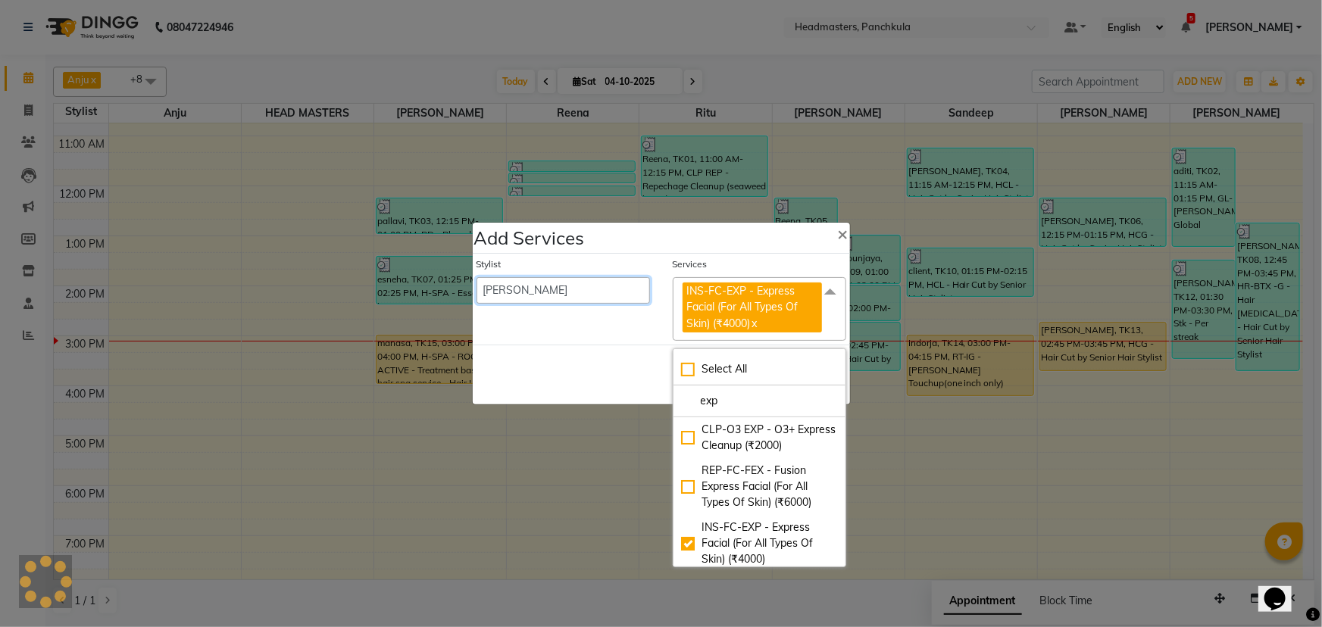
click at [525, 292] on select "[PERSON_NAME] Danish HEAD [PERSON_NAME] [PERSON_NAME] Ritu [PERSON_NAME] [PERSO…" at bounding box center [562, 290] width 173 height 27
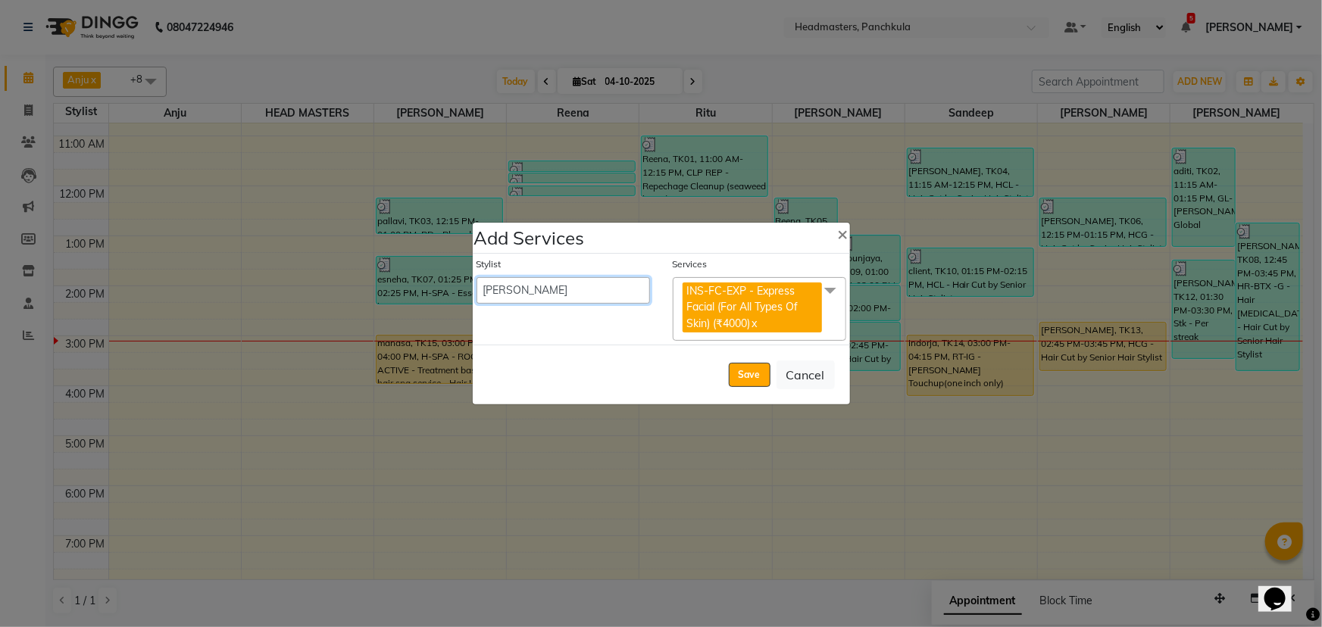
select select "64054"
click at [476, 277] on select "[PERSON_NAME] Danish HEAD [PERSON_NAME] [PERSON_NAME] Ritu [PERSON_NAME] [PERSO…" at bounding box center [562, 290] width 173 height 27
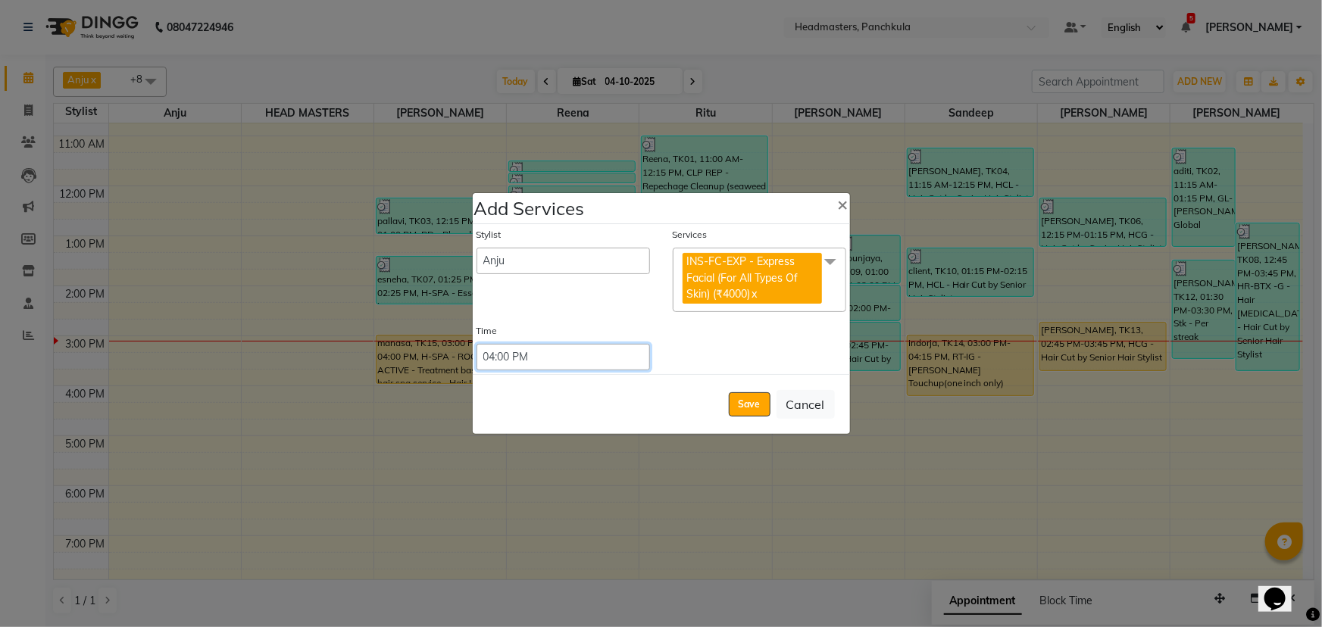
click at [536, 369] on select "Select 09:00 AM 09:15 AM 09:30 AM 09:45 AM 10:00 AM 10:15 AM 10:30 AM 10:45 AM …" at bounding box center [562, 357] width 173 height 27
select select "900"
click at [476, 344] on select "Select 09:00 AM 09:15 AM 09:30 AM 09:45 AM 10:00 AM 10:15 AM 10:30 AM 10:45 AM …" at bounding box center [562, 357] width 173 height 27
click at [752, 409] on button "Save" at bounding box center [750, 404] width 42 height 24
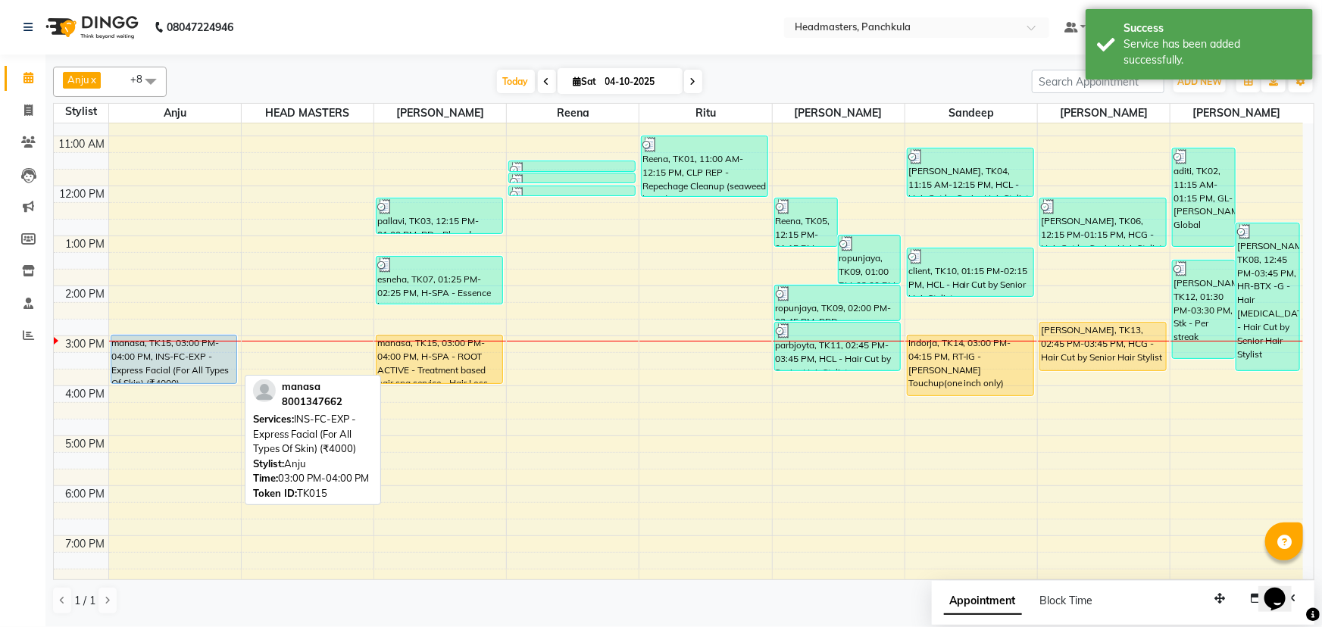
click at [180, 367] on div "manasa, TK15, 03:00 PM-04:00 PM, INS-FC-EXP - Express Facial (For All Types Of …" at bounding box center [174, 360] width 126 height 48
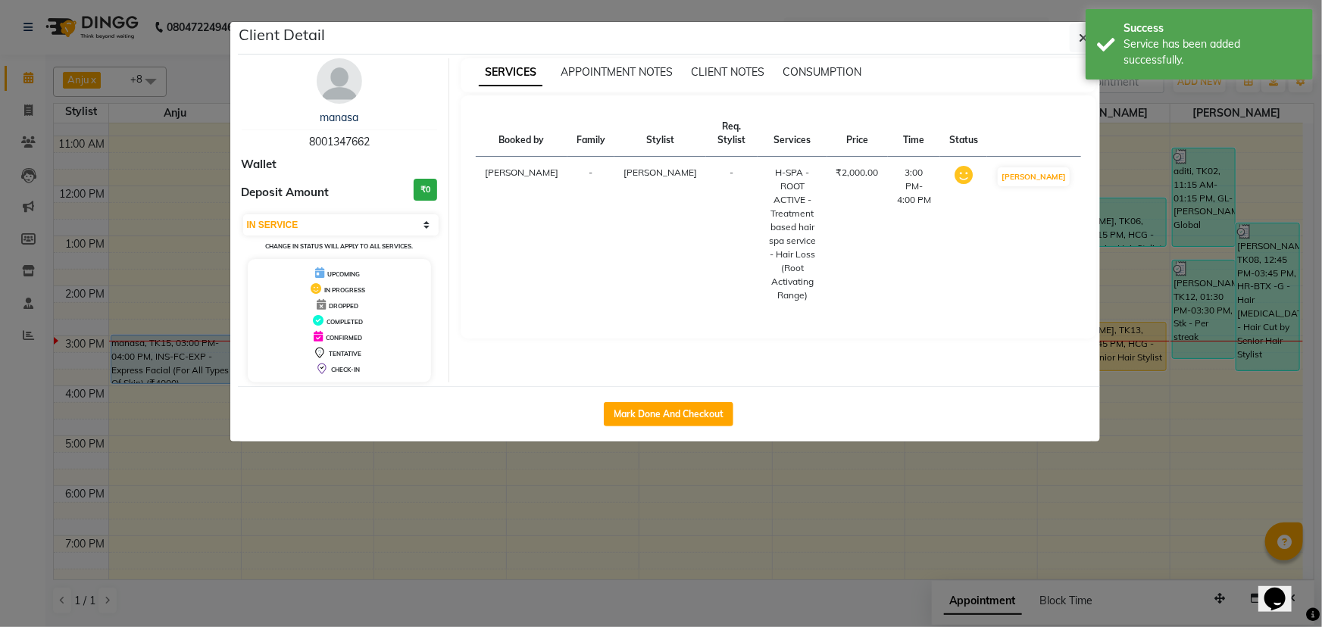
select select "select"
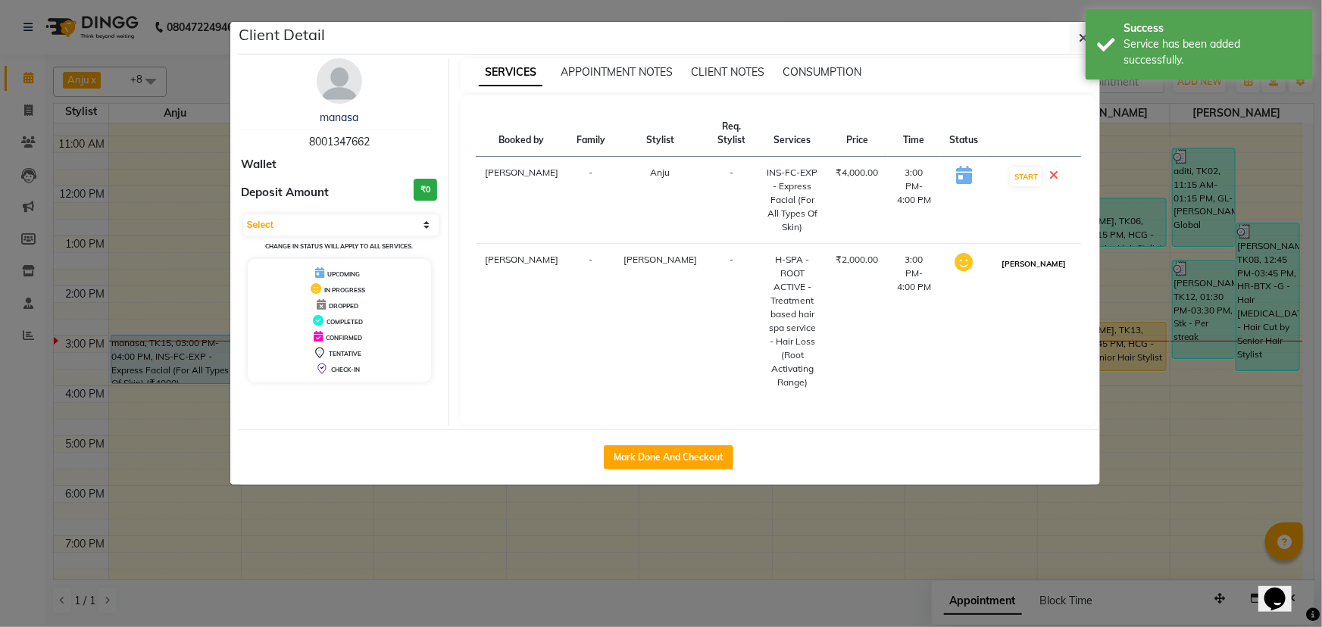
click at [1050, 257] on button "[PERSON_NAME]" at bounding box center [1034, 264] width 72 height 19
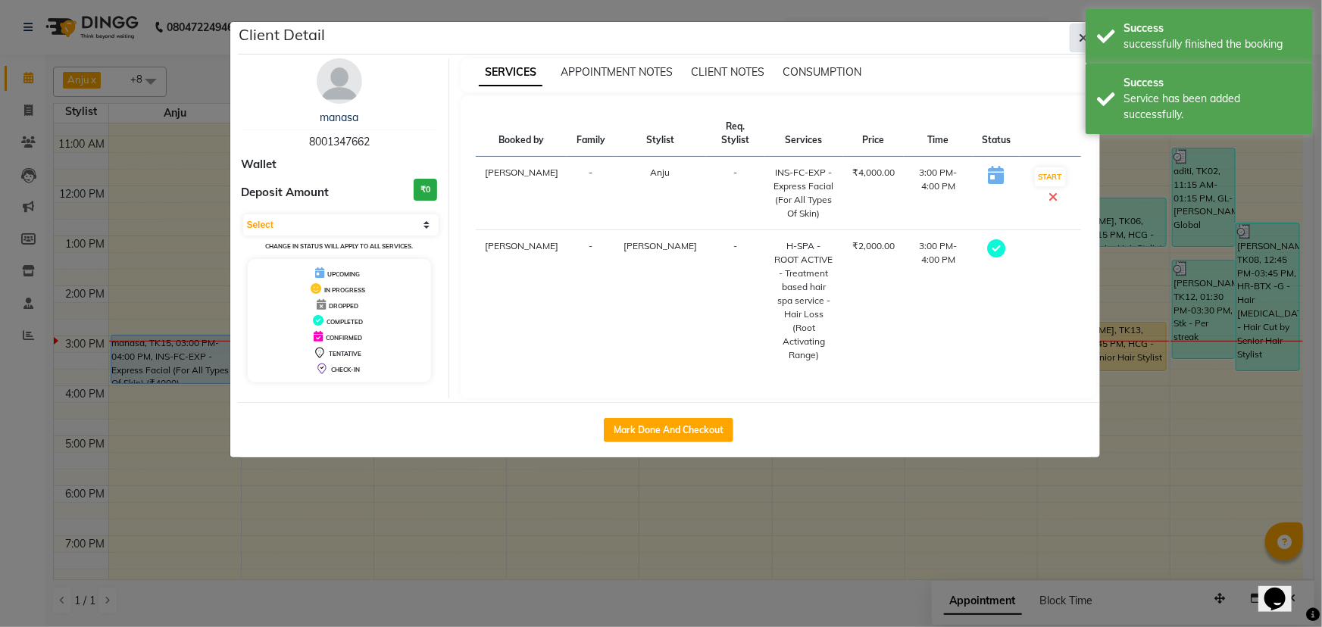
click at [1076, 36] on button "button" at bounding box center [1084, 37] width 29 height 29
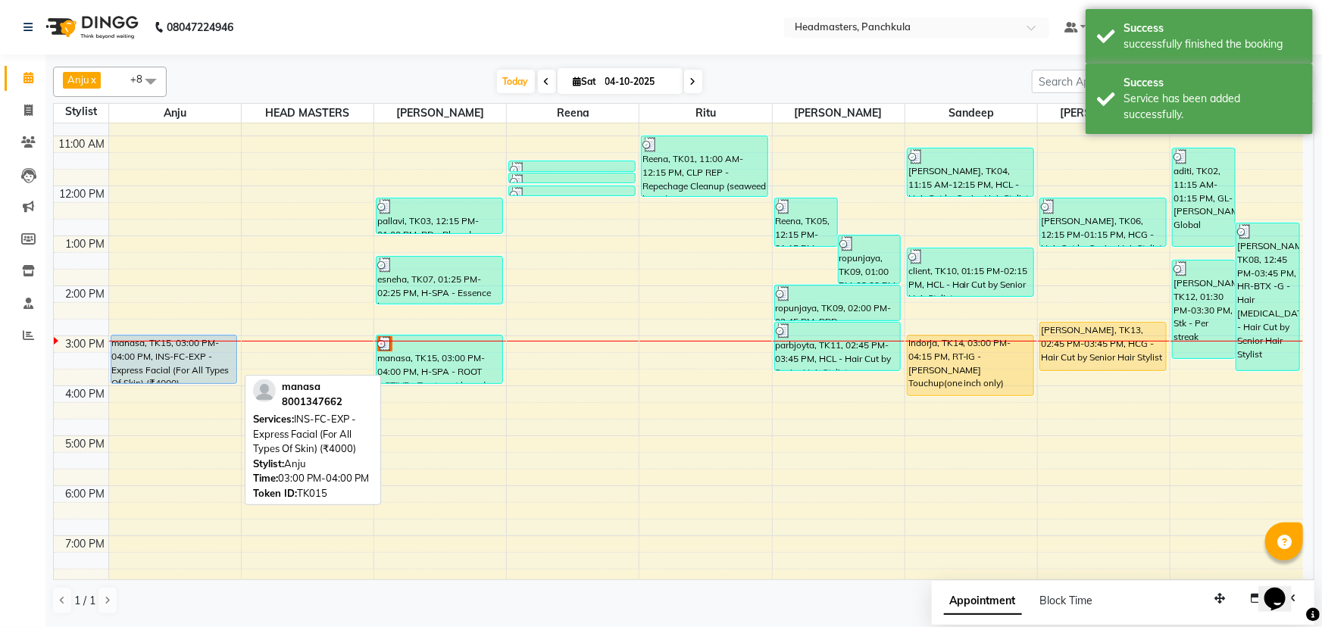
click at [164, 366] on div "manasa, TK15, 03:00 PM-04:00 PM, INS-FC-EXP - Express Facial (For All Types Of …" at bounding box center [174, 360] width 126 height 48
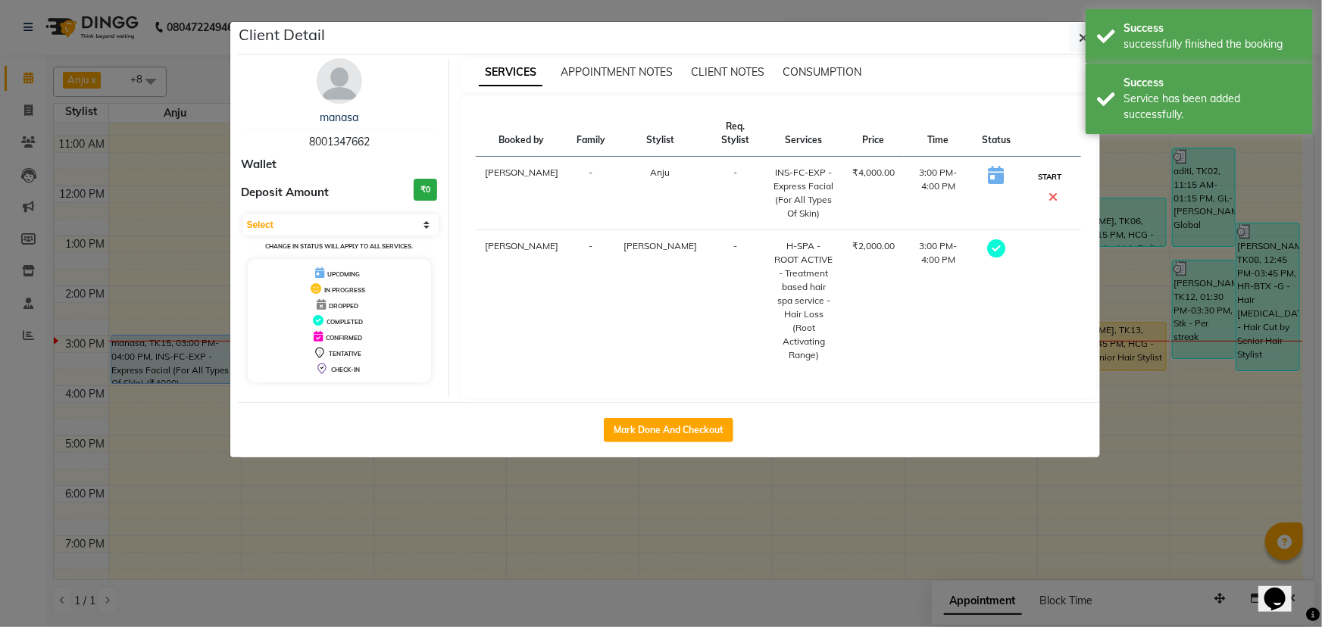
click at [1048, 173] on button "START" at bounding box center [1050, 176] width 31 height 19
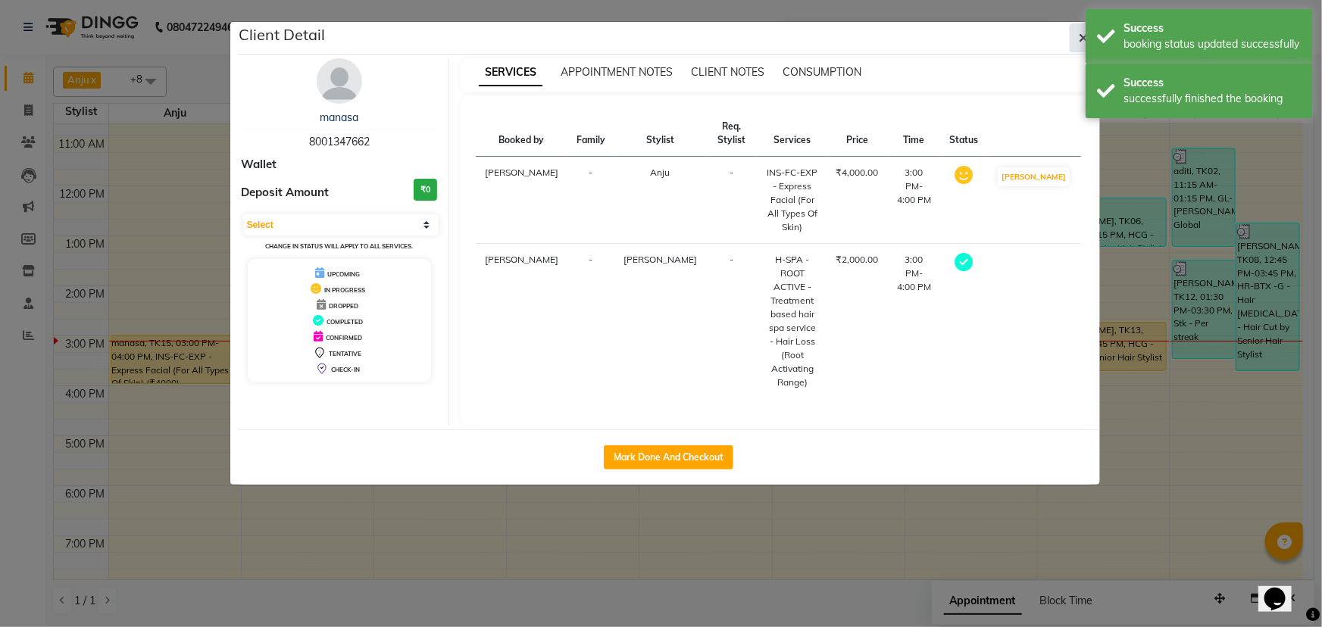
click at [1083, 39] on icon "button" at bounding box center [1083, 38] width 9 height 12
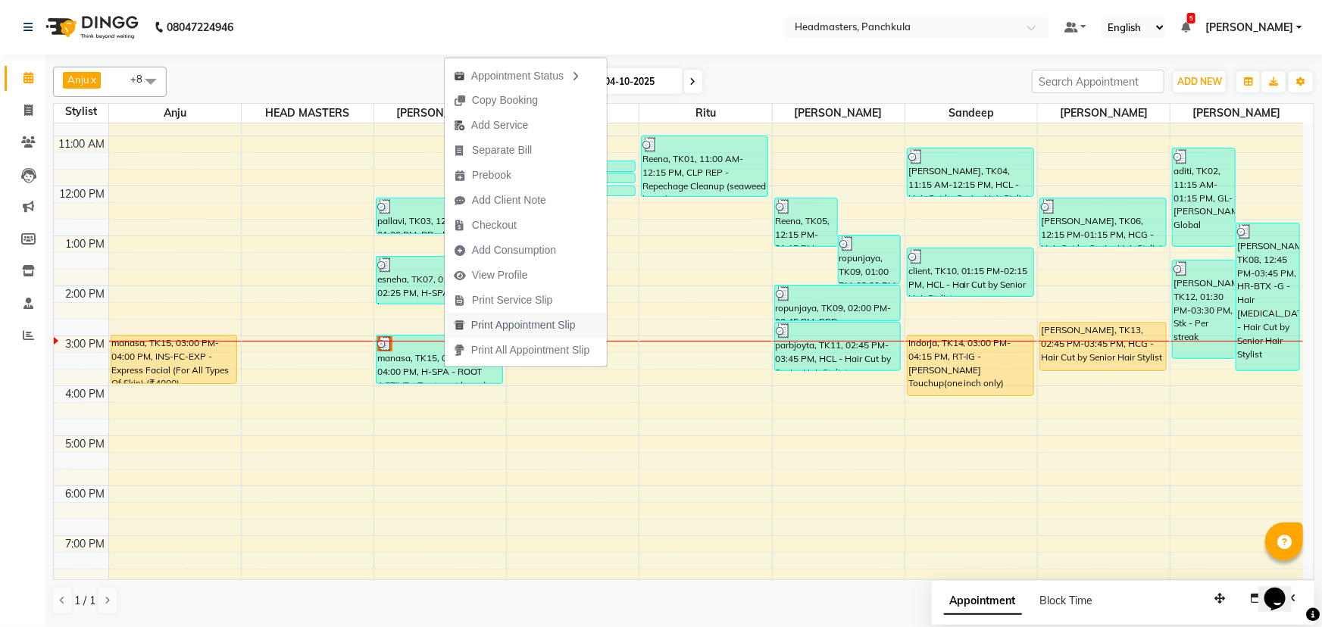
click at [516, 324] on span "Print Appointment Slip" at bounding box center [523, 325] width 105 height 16
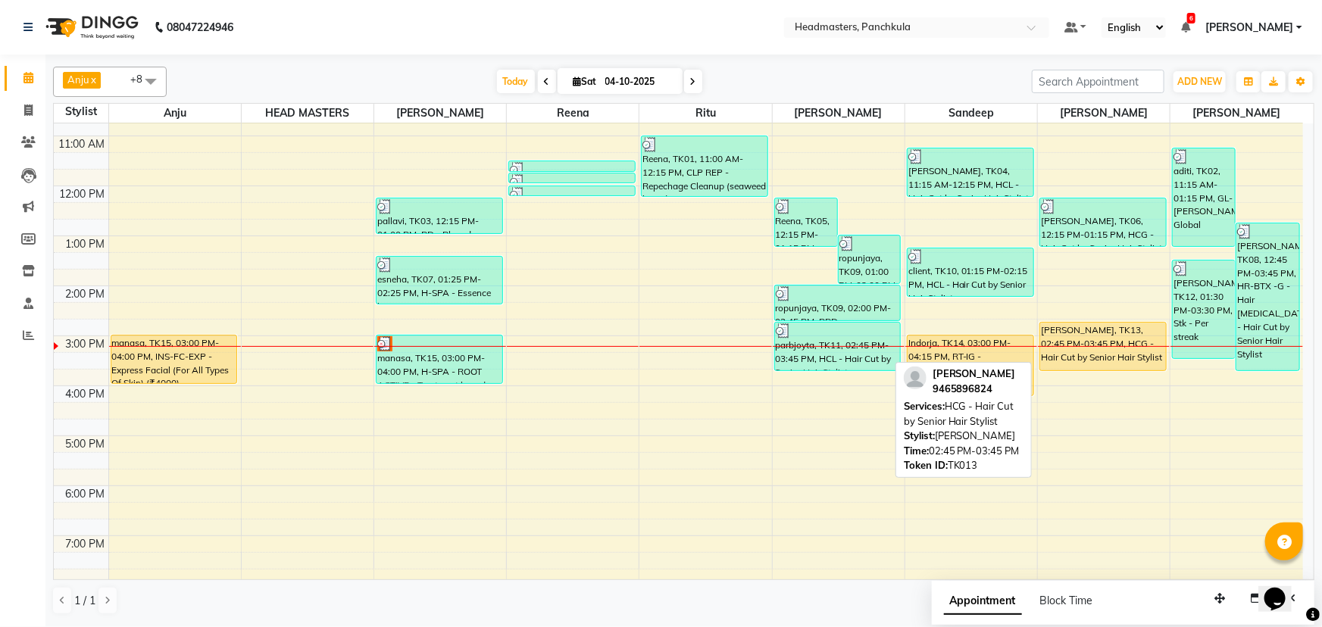
click at [1097, 355] on div "[PERSON_NAME], TK13, 02:45 PM-03:45 PM, HCG - Hair Cut by Senior Hair Stylist" at bounding box center [1103, 347] width 126 height 48
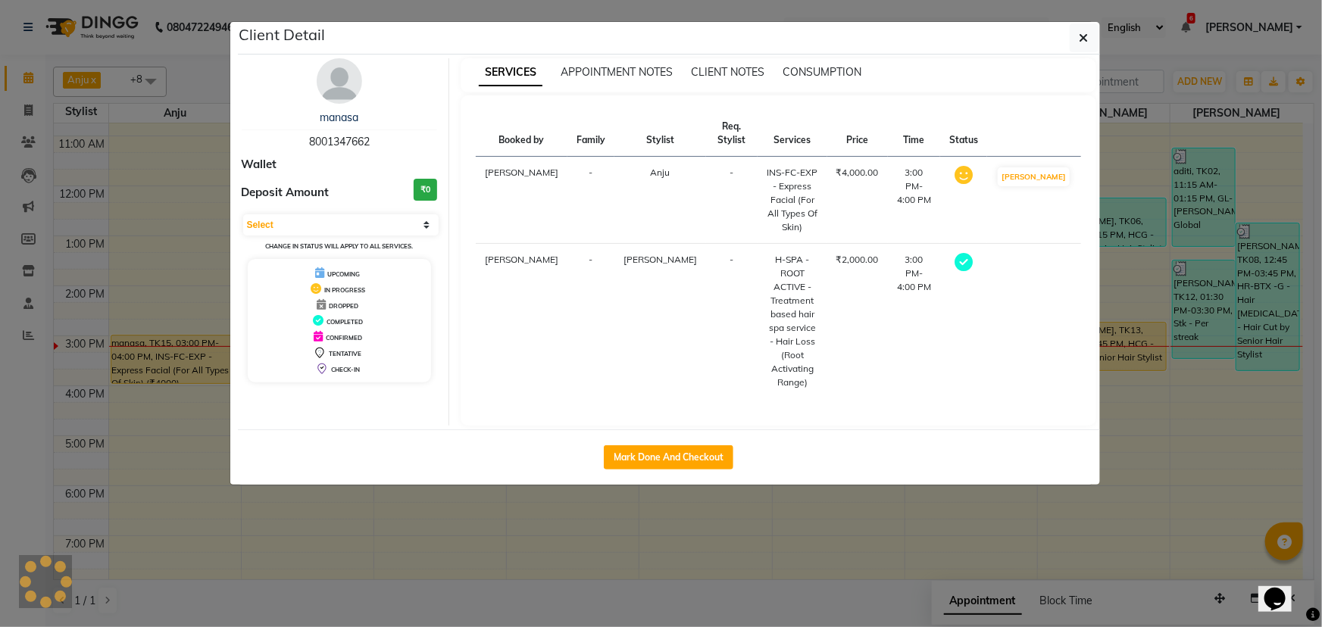
select select "1"
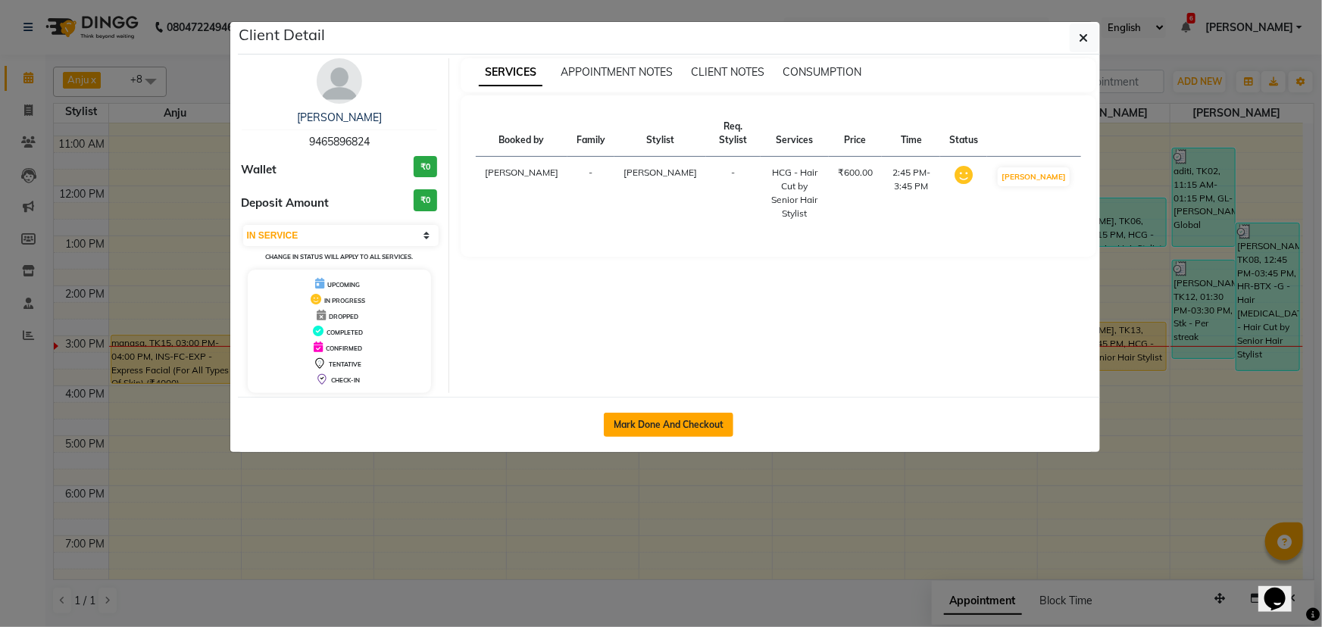
click at [661, 420] on button "Mark Done And Checkout" at bounding box center [669, 425] width 130 height 24
select select "service"
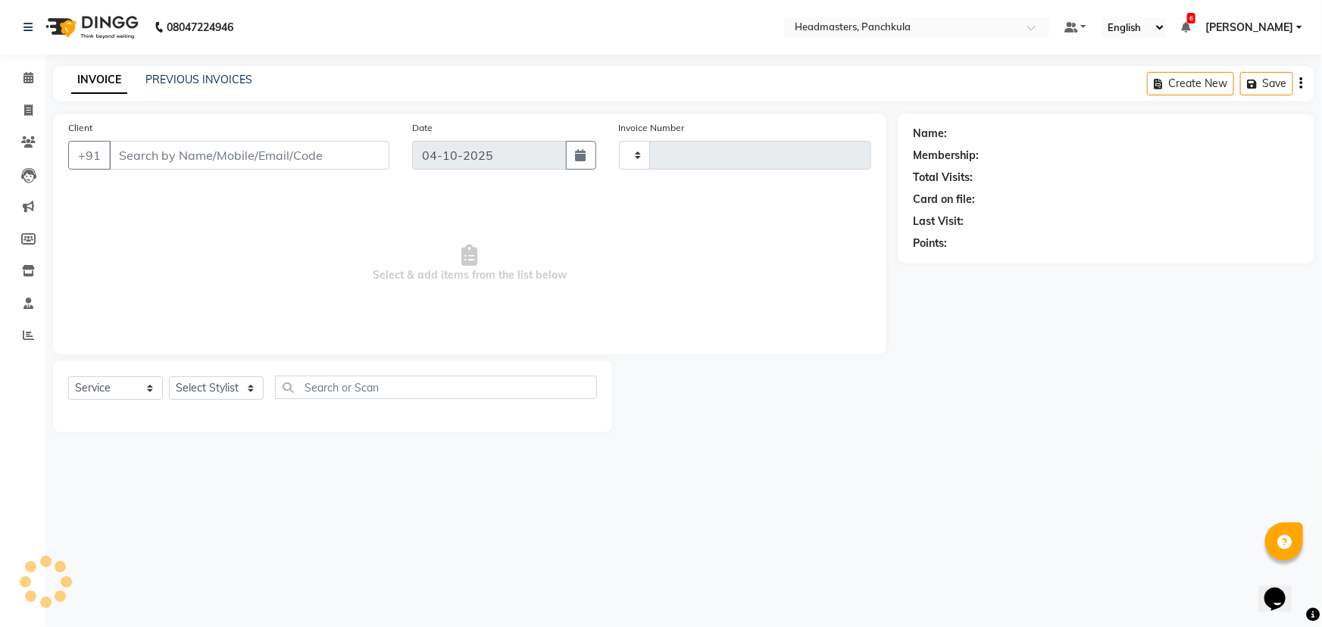
type input "3333"
select select "7376"
type input "9465896824"
select select "64059"
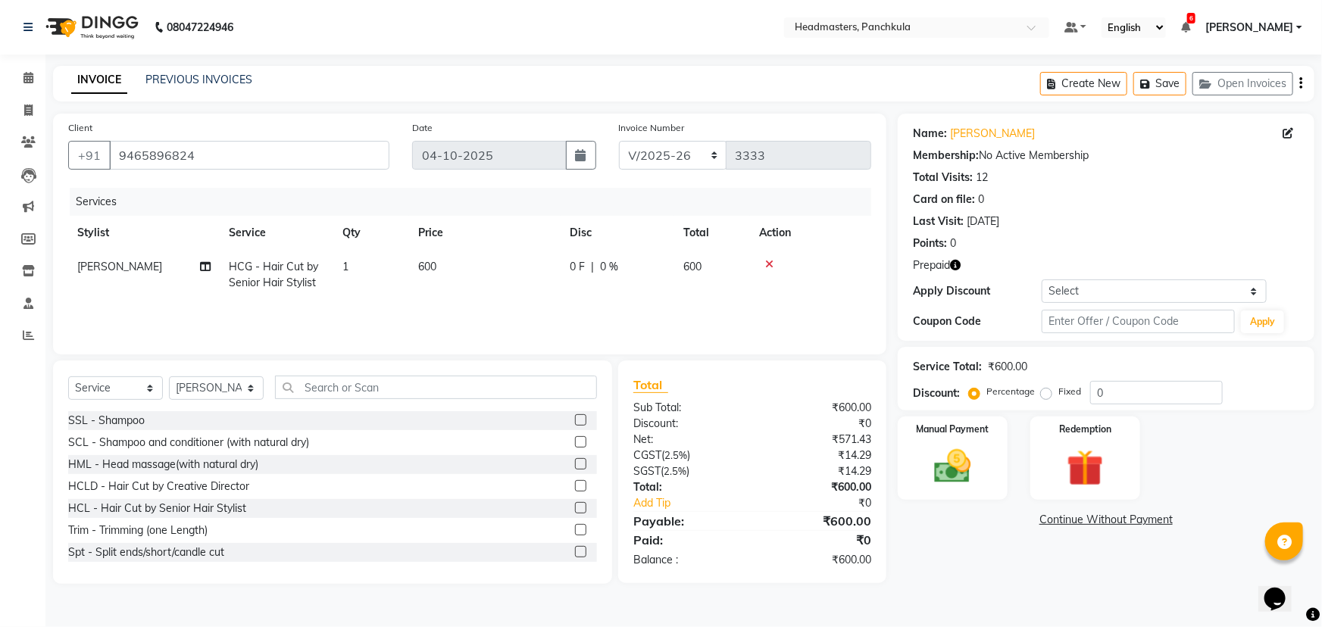
click at [636, 273] on div "0 F | 0 %" at bounding box center [617, 267] width 95 height 16
select select "64059"
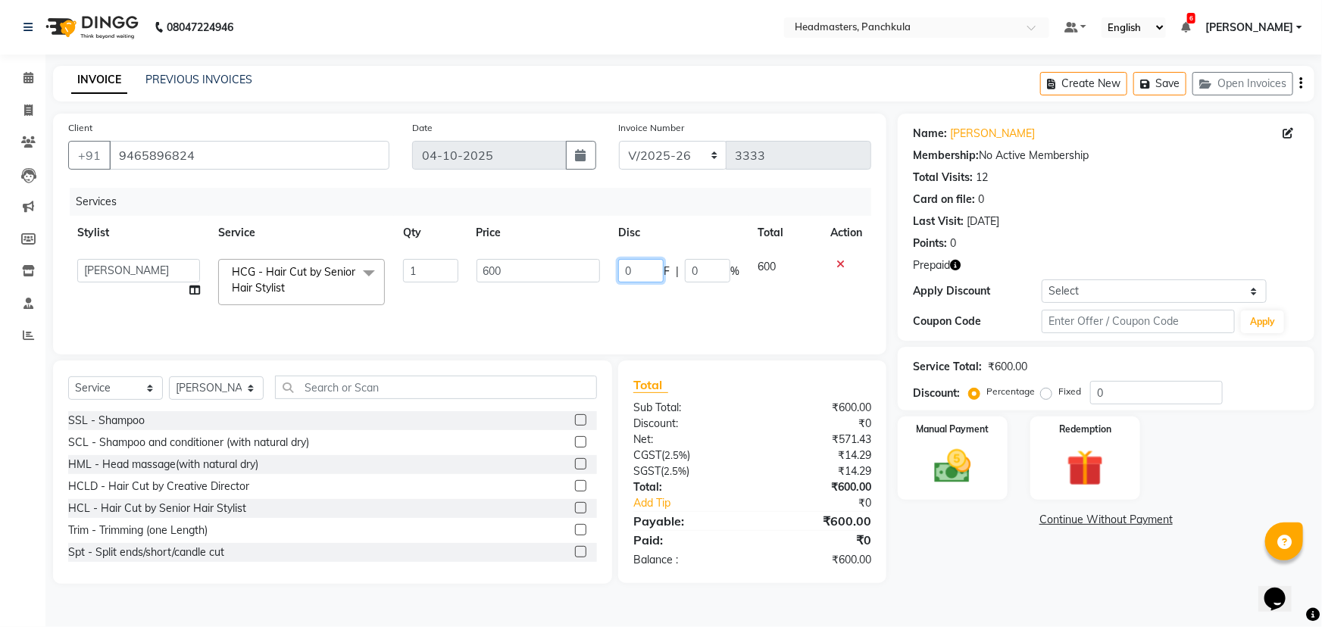
click at [642, 270] on input "0" at bounding box center [640, 270] width 45 height 23
type input "0100"
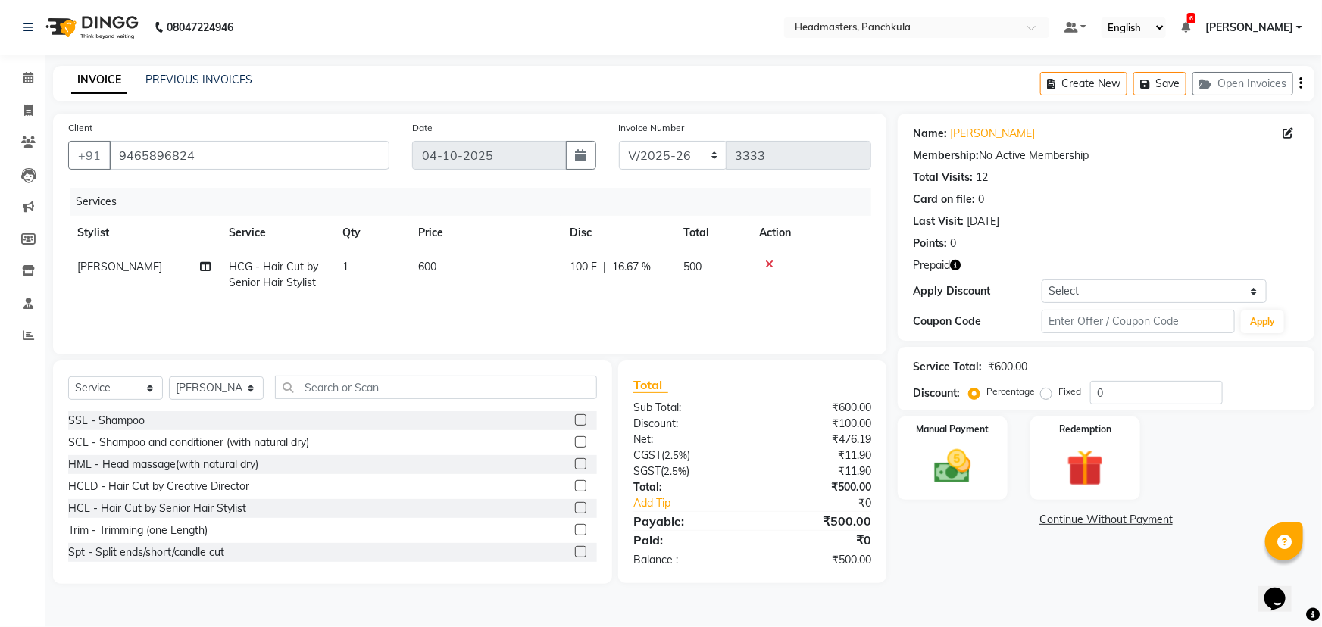
click at [1020, 544] on div "Name: [PERSON_NAME] Membership: No Active Membership Total Visits: 12 Card on f…" at bounding box center [1112, 349] width 428 height 470
click at [954, 479] on img at bounding box center [953, 467] width 62 height 44
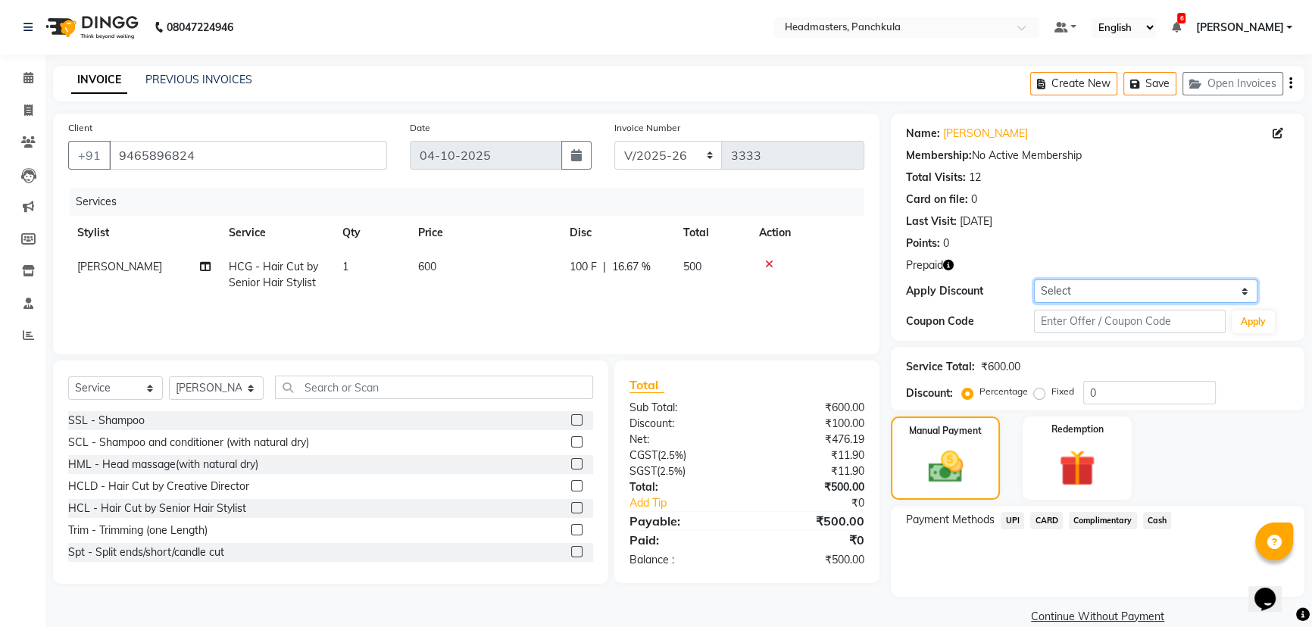
click at [1073, 288] on select "Select Coupon → Wrong Job Card Coupon → Complimentary Services Coupon → Correct…" at bounding box center [1145, 291] width 223 height 23
select select "8: Object"
click at [1042, 280] on select "Select Coupon → Wrong Job Card Coupon → Complimentary Services Coupon → Correct…" at bounding box center [1145, 291] width 223 height 23
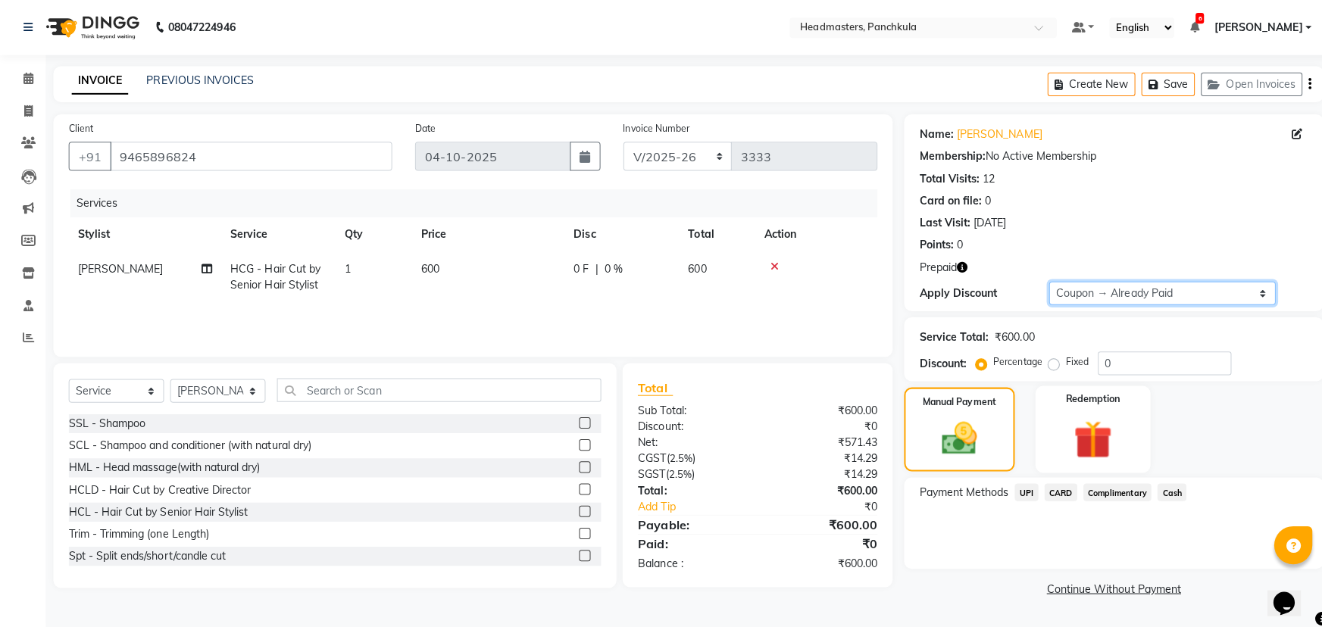
type input "100"
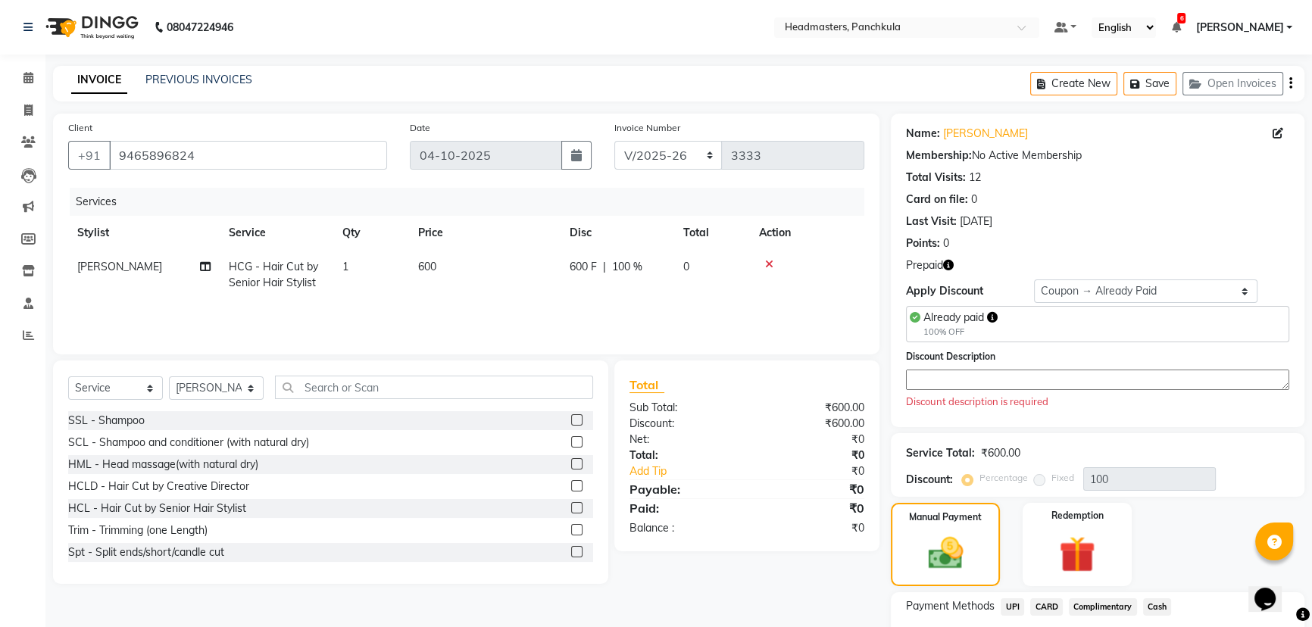
click at [929, 380] on textarea at bounding box center [1097, 380] width 383 height 20
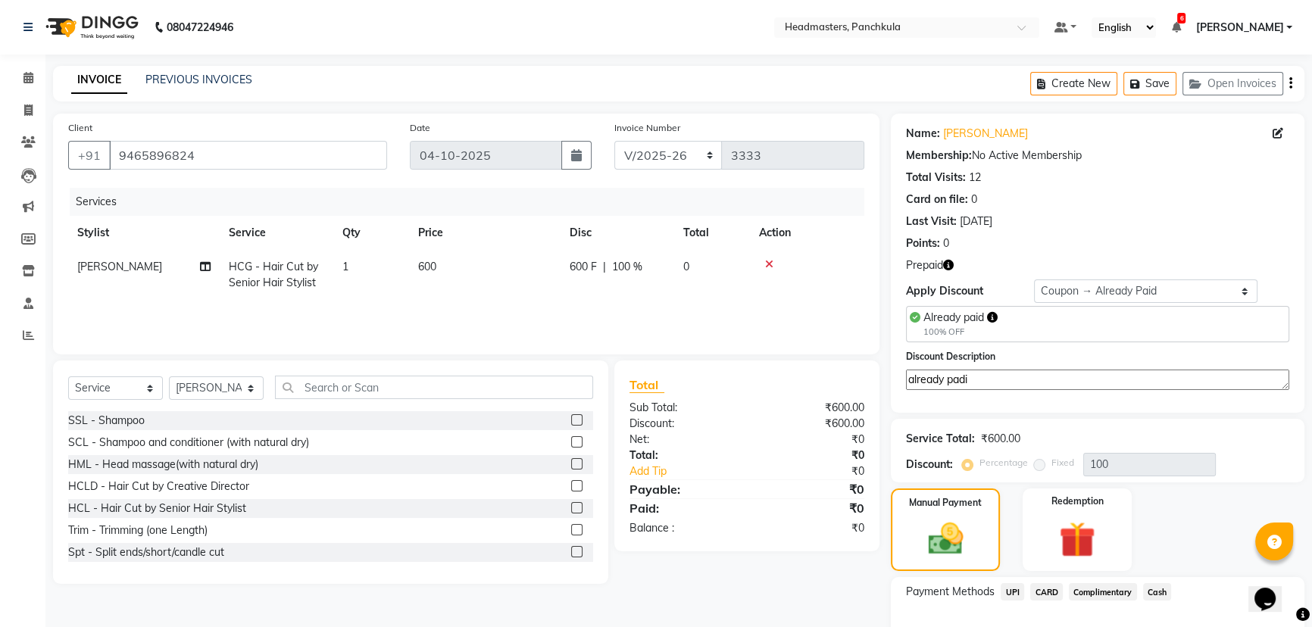
type textarea "already padi"
click at [1007, 594] on span "UPI" at bounding box center [1012, 591] width 23 height 17
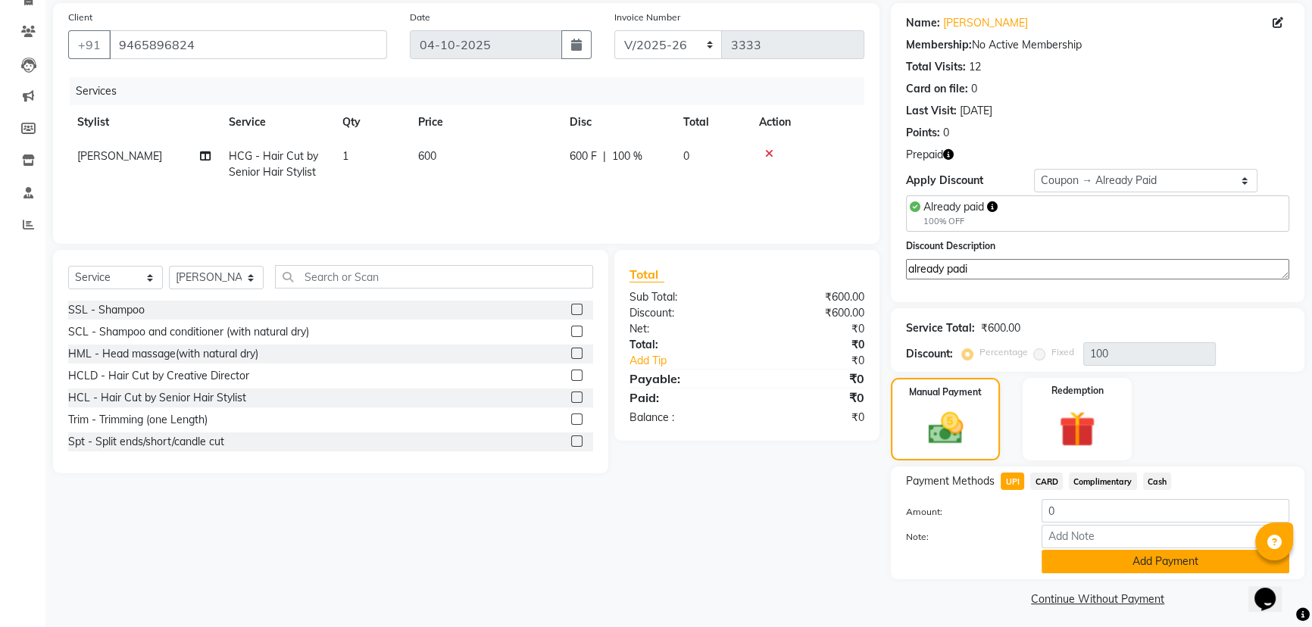
scroll to position [117, 0]
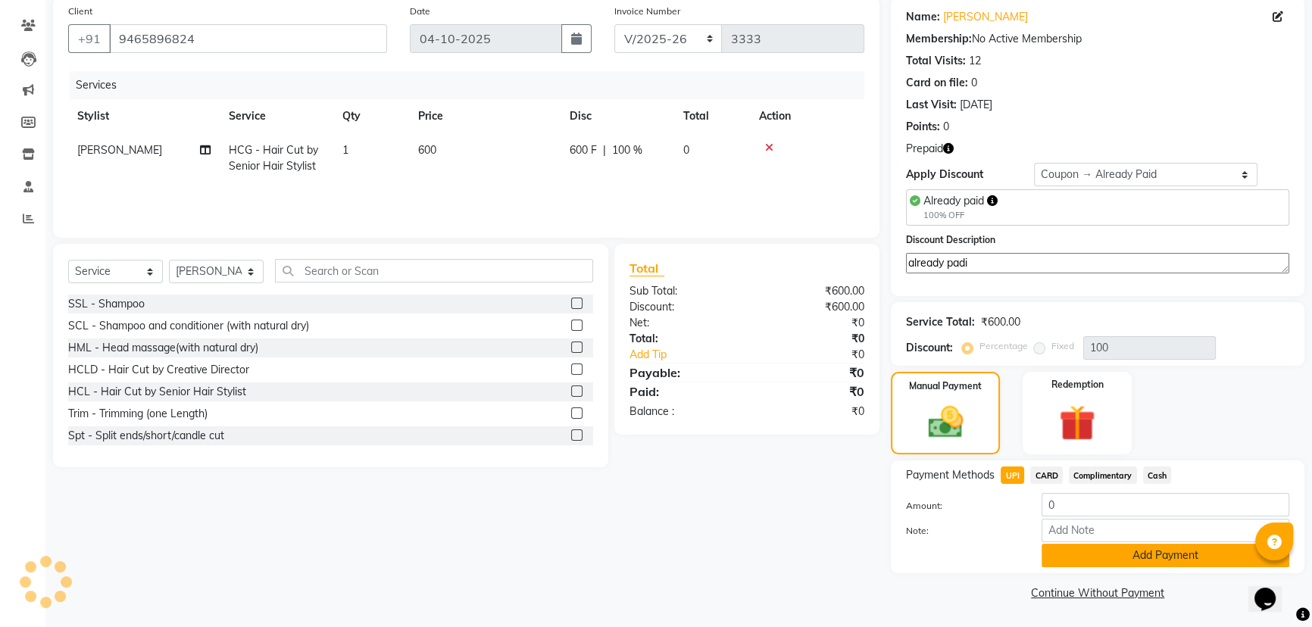
click at [1101, 554] on button "Add Payment" at bounding box center [1166, 555] width 248 height 23
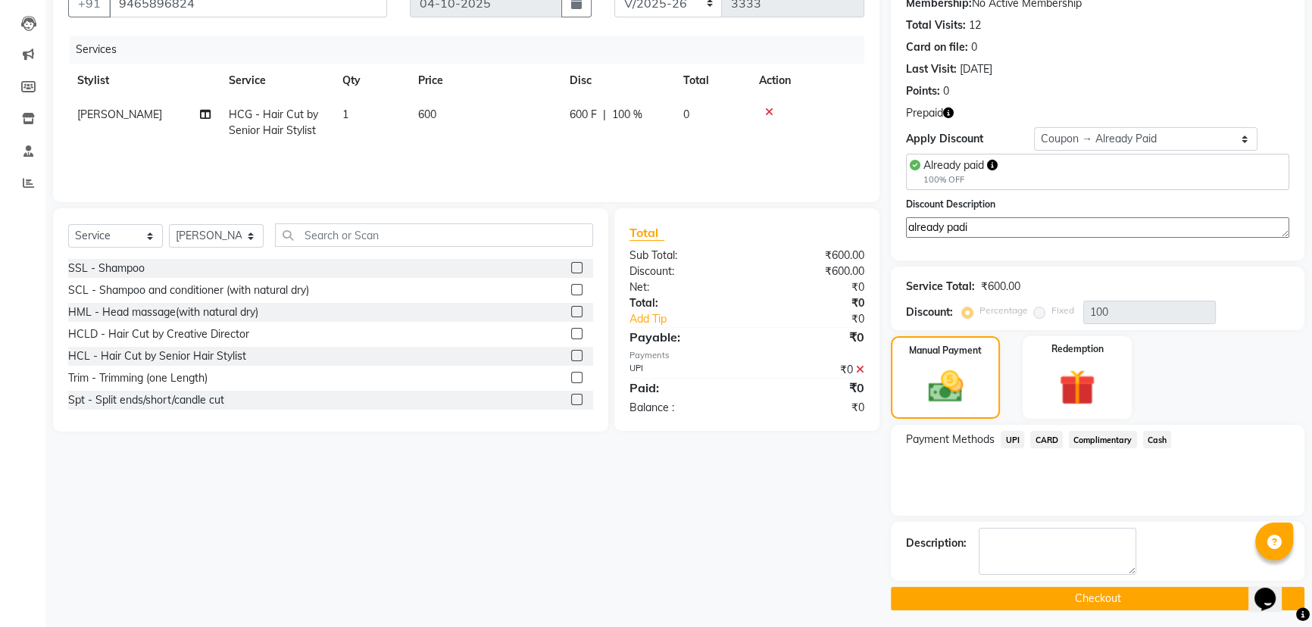
scroll to position [158, 0]
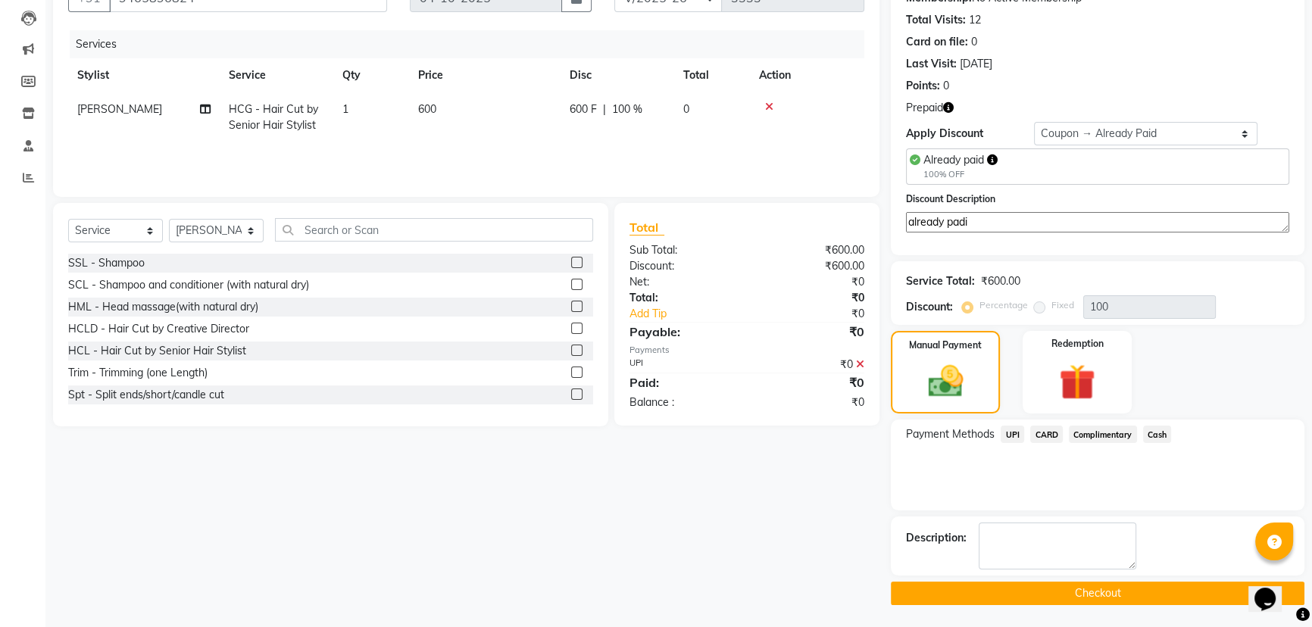
click at [1070, 593] on button "Checkout" at bounding box center [1098, 593] width 414 height 23
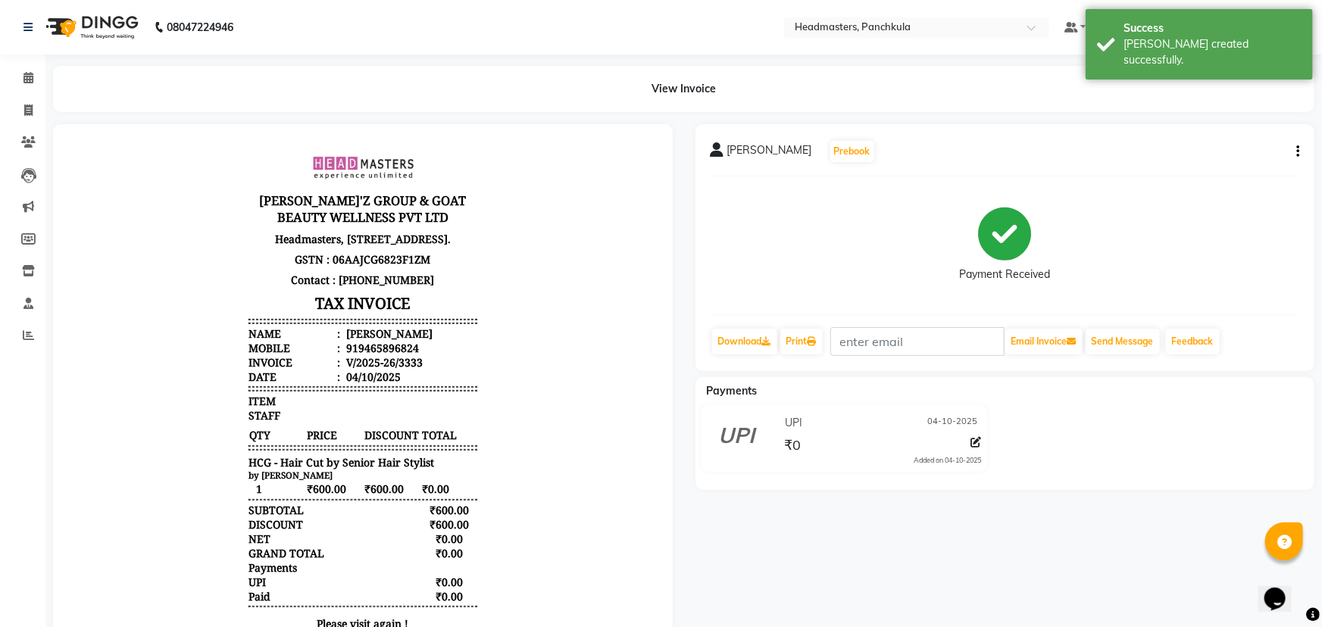
select select "7376"
select select "service"
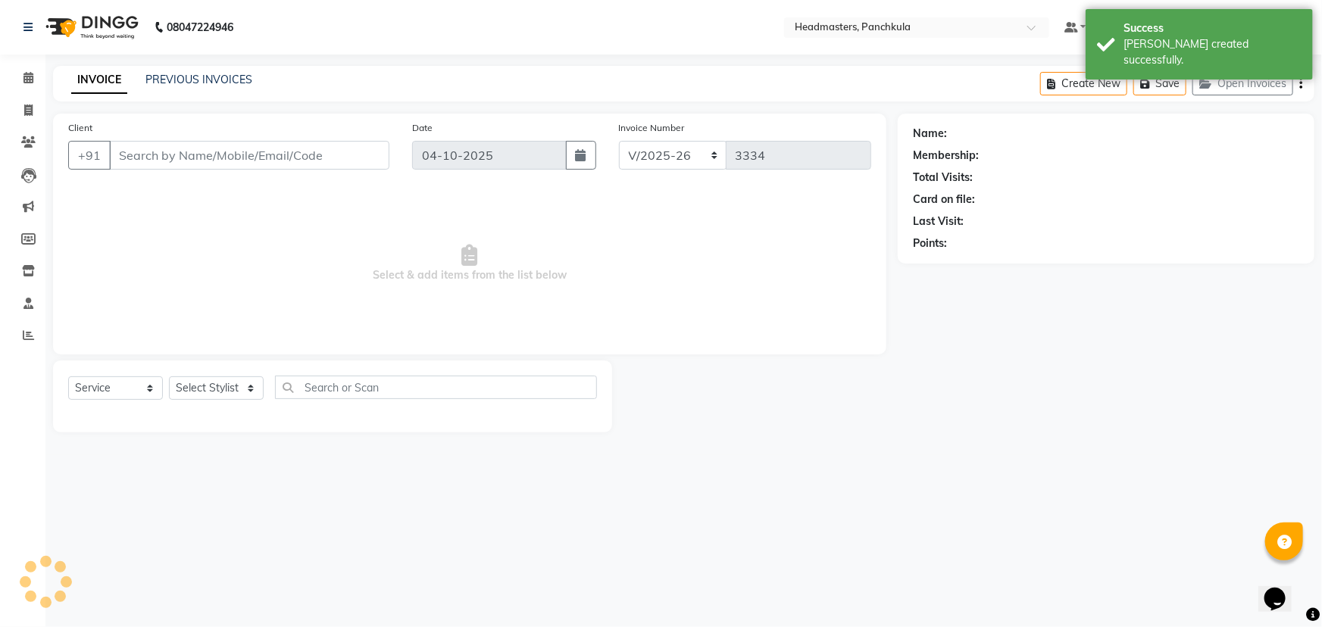
type input "9465896824"
select select "64059"
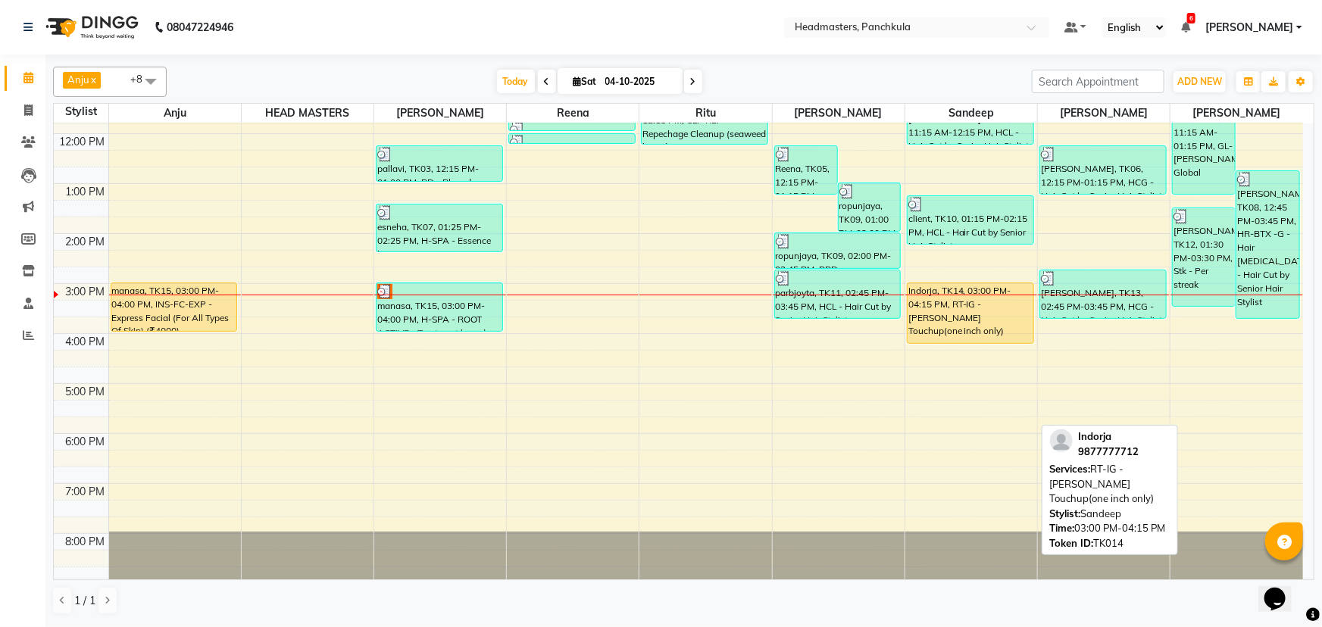
scroll to position [189, 0]
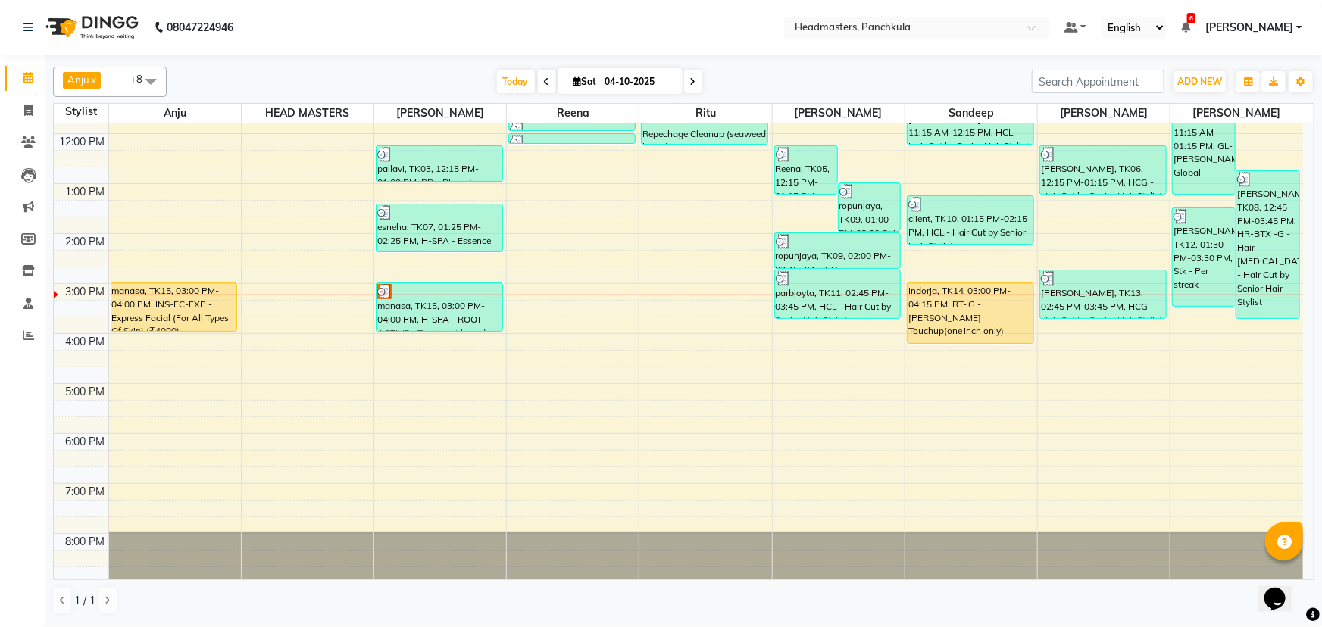
drag, startPoint x: 25, startPoint y: 474, endPoint x: 0, endPoint y: 579, distance: 108.2
click at [25, 474] on div "Calendar Invoice Clients Leads Marketing Members Inventory Staff Reports Comple…" at bounding box center [102, 323] width 205 height 561
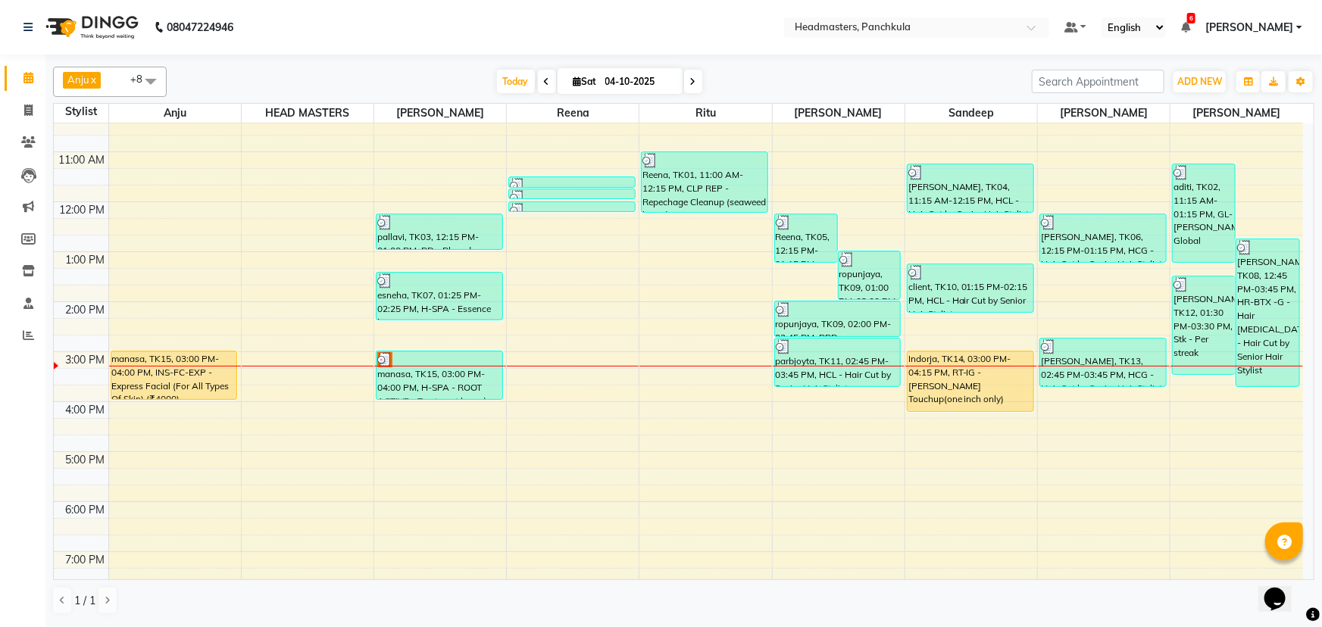
scroll to position [121, 0]
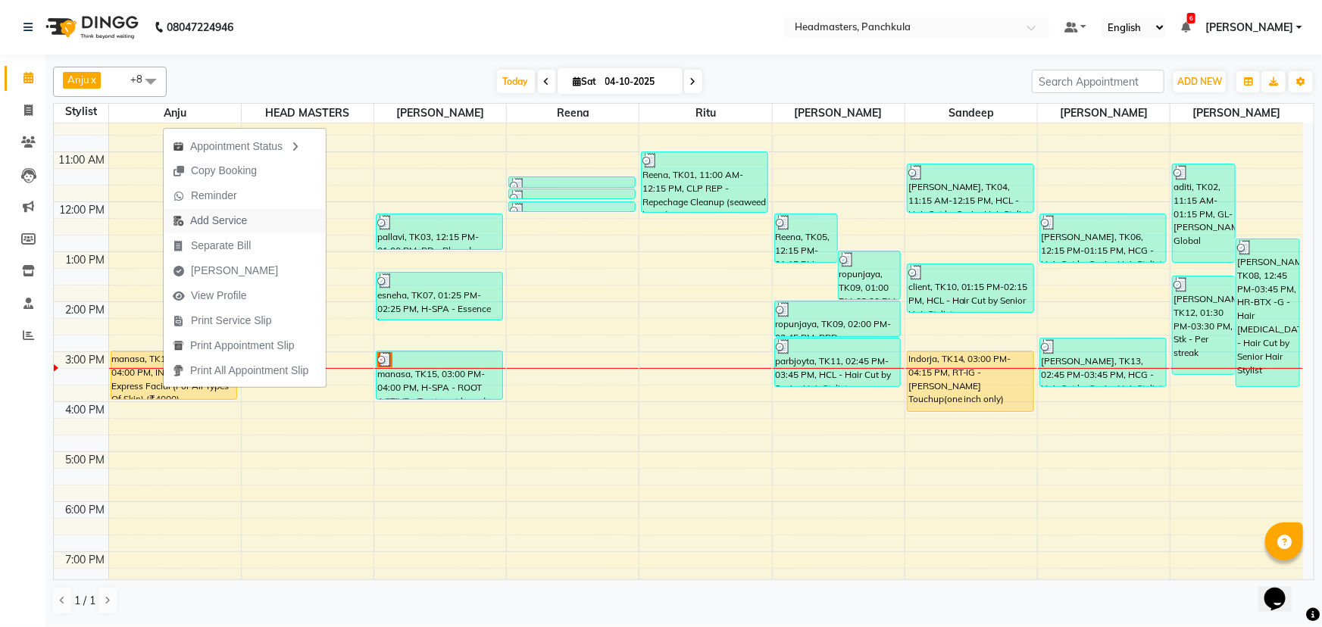
click at [228, 220] on span "Add Service" at bounding box center [218, 221] width 57 height 16
select select "64054"
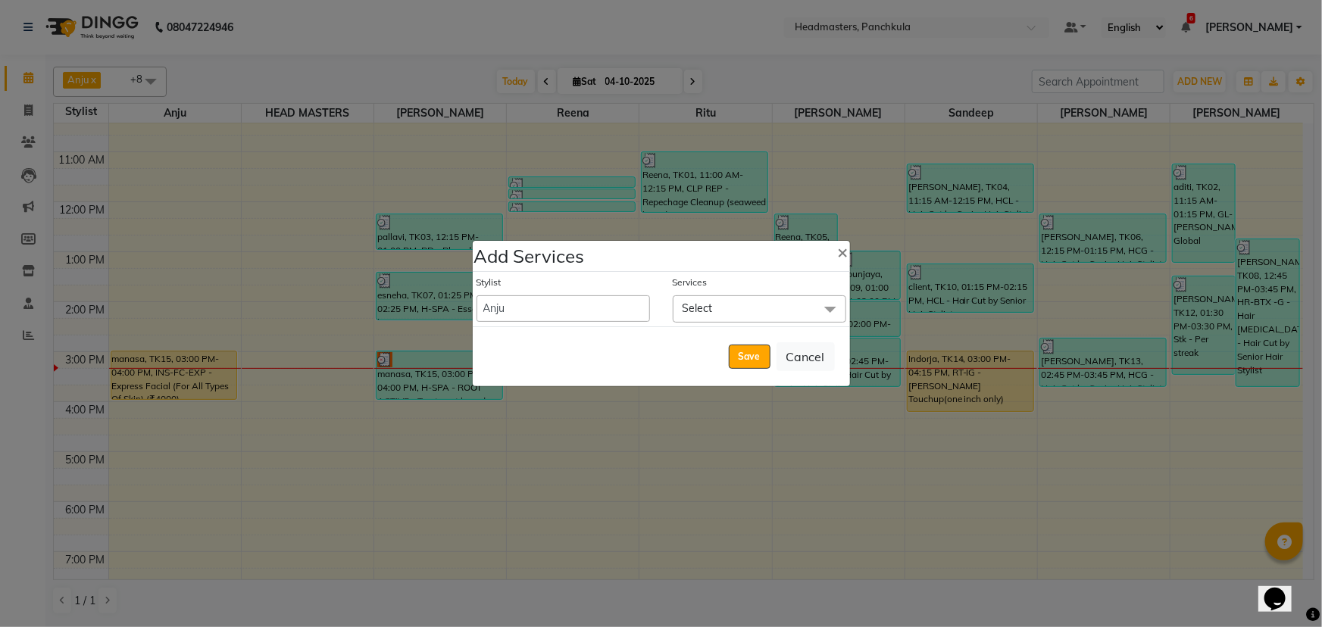
click at [696, 302] on span "Select" at bounding box center [697, 308] width 30 height 14
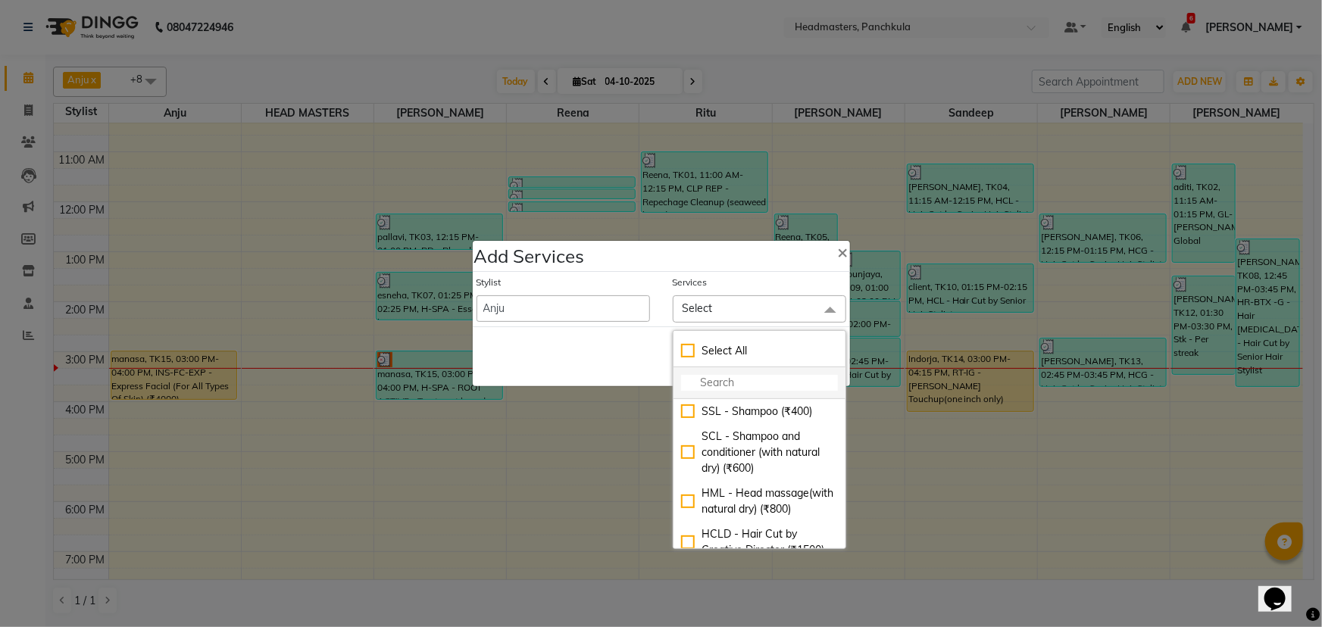
click at [695, 387] on input "multiselect-search" at bounding box center [759, 383] width 157 height 16
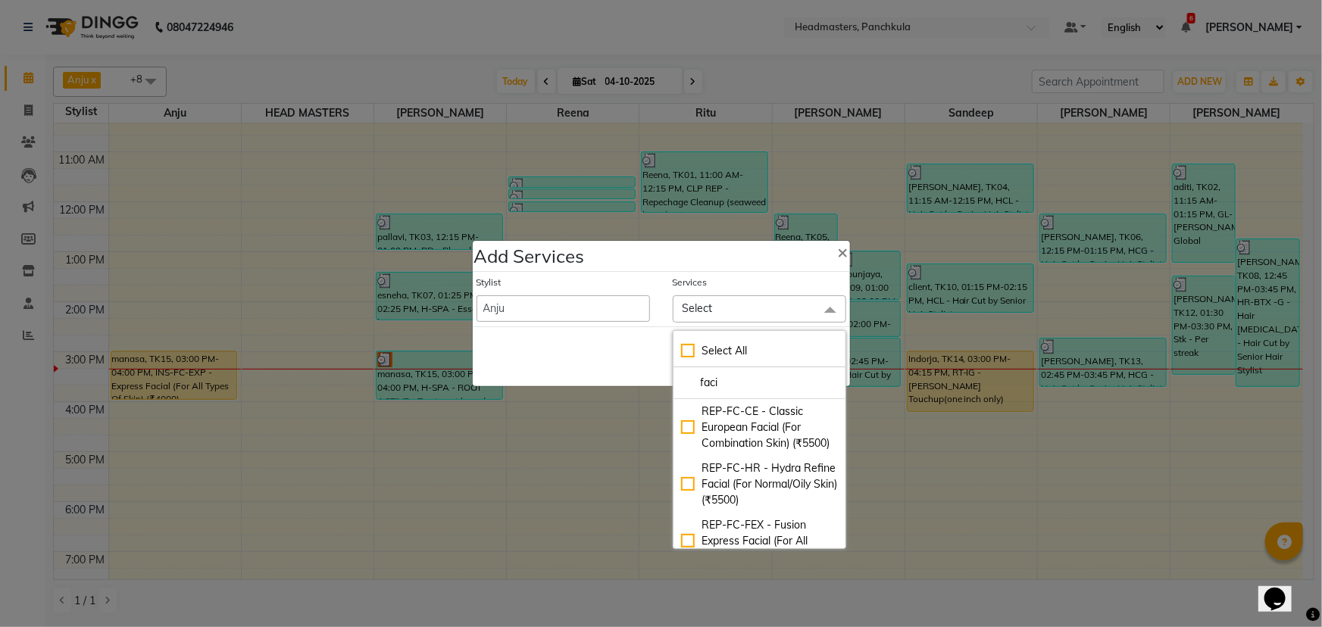
type input "faci"
click at [551, 311] on select "[PERSON_NAME] Danish HEAD [PERSON_NAME] [PERSON_NAME] Ritu [PERSON_NAME] [PERSO…" at bounding box center [562, 308] width 173 height 27
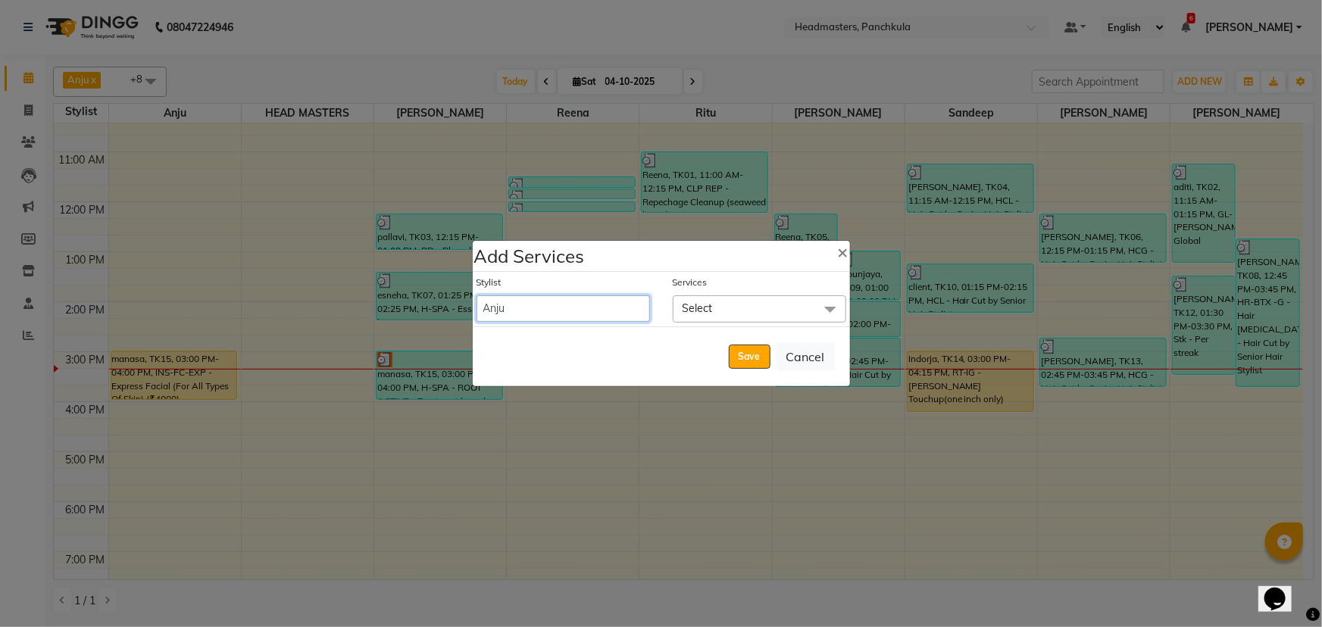
select select "64261"
click at [476, 295] on select "[PERSON_NAME] Danish HEAD [PERSON_NAME] [PERSON_NAME] Ritu [PERSON_NAME] [PERSO…" at bounding box center [562, 308] width 173 height 27
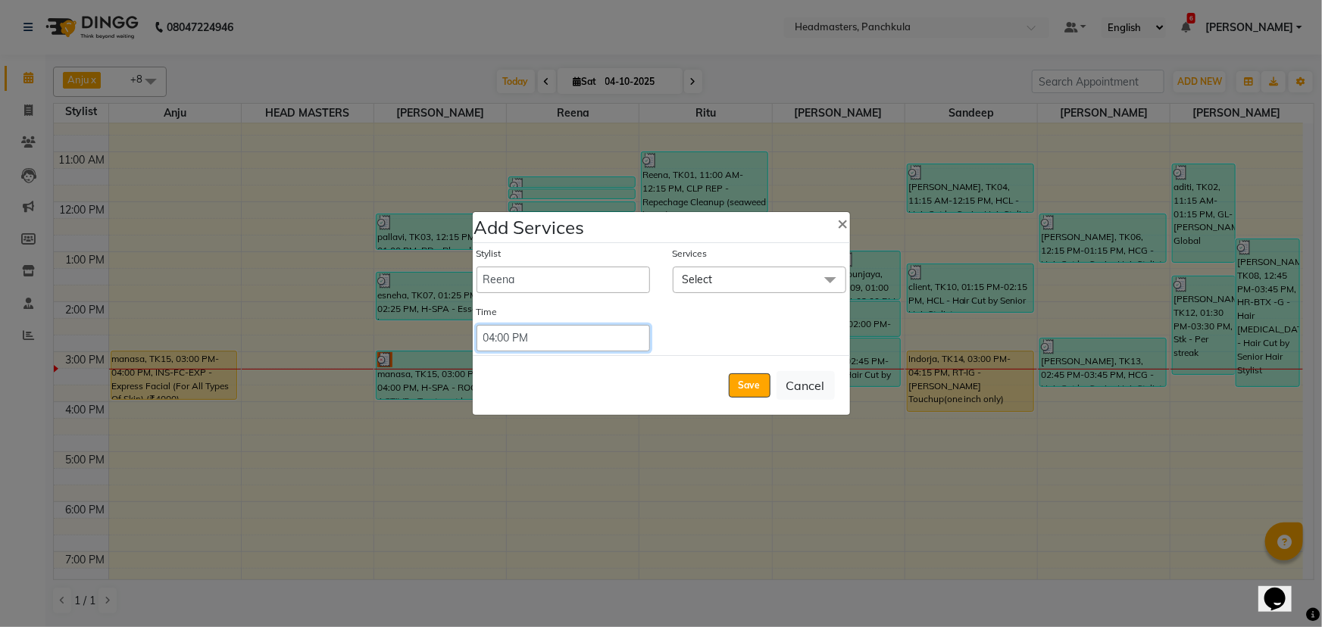
click at [527, 342] on select "Select 09:00 AM 09:15 AM 09:30 AM 09:45 AM 10:00 AM 10:15 AM 10:30 AM 10:45 AM …" at bounding box center [562, 338] width 173 height 27
select select "930"
click at [476, 325] on select "Select 09:00 AM 09:15 AM 09:30 AM 09:45 AM 10:00 AM 10:15 AM 10:30 AM 10:45 AM …" at bounding box center [562, 338] width 173 height 27
click at [713, 280] on span "Select" at bounding box center [759, 280] width 173 height 27
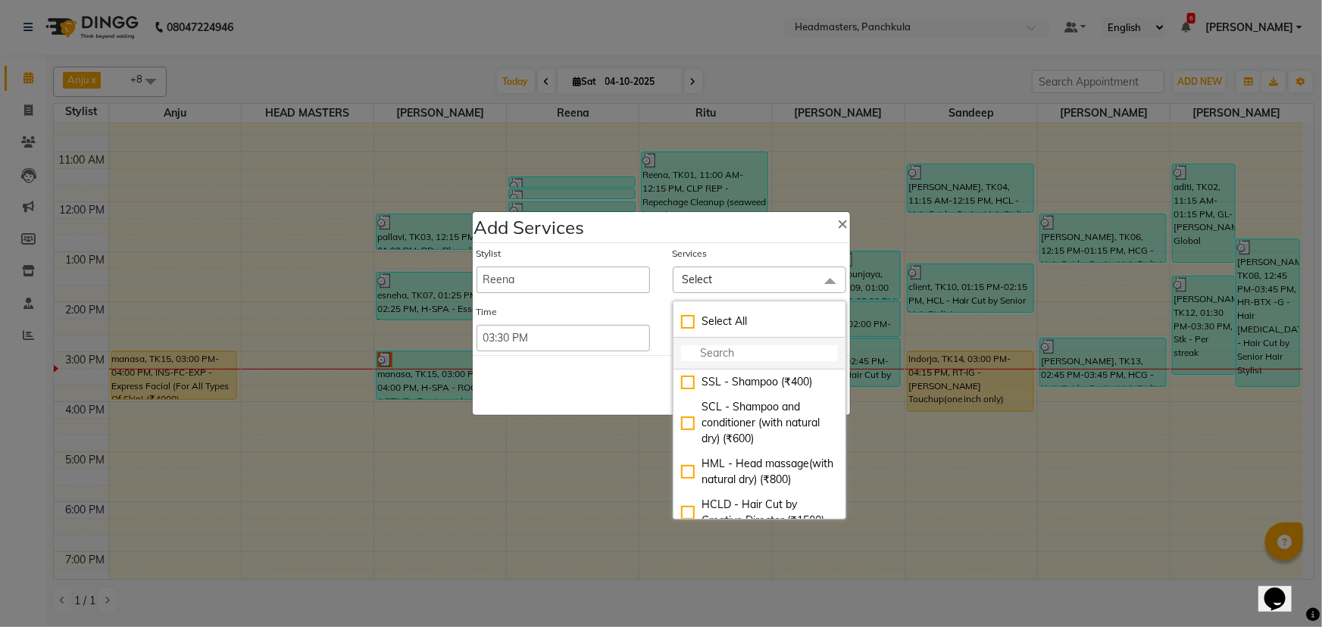
click at [692, 357] on input "multiselect-search" at bounding box center [759, 353] width 157 height 16
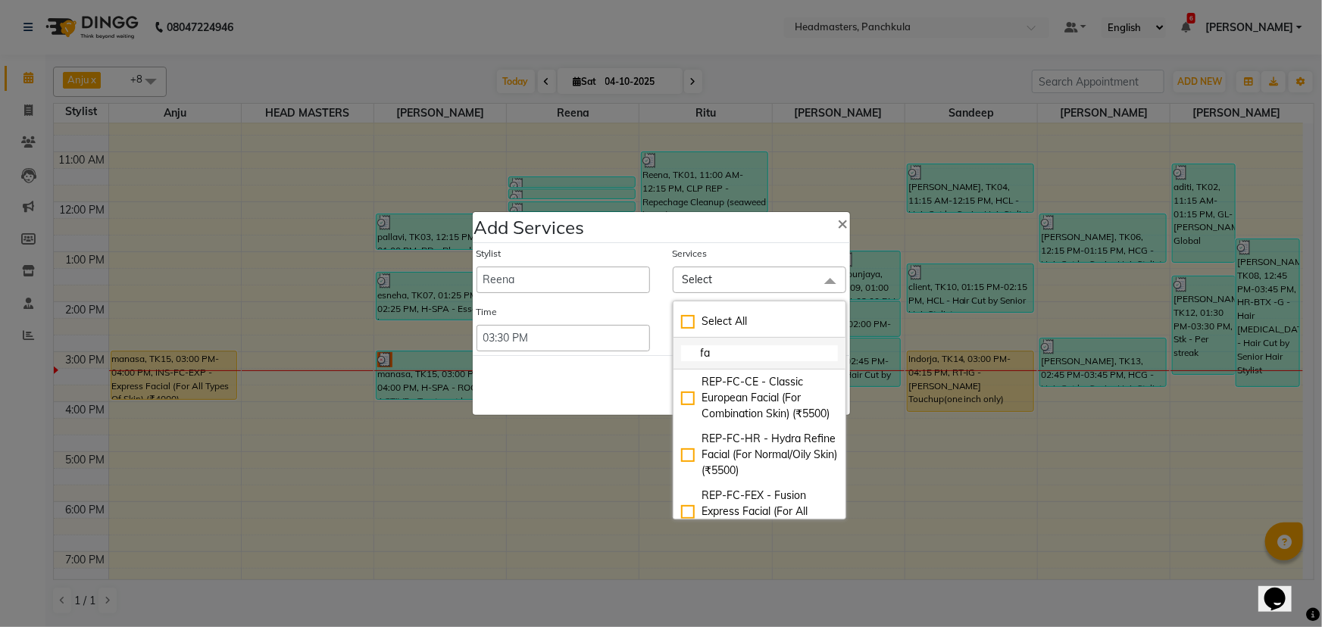
type input "fac"
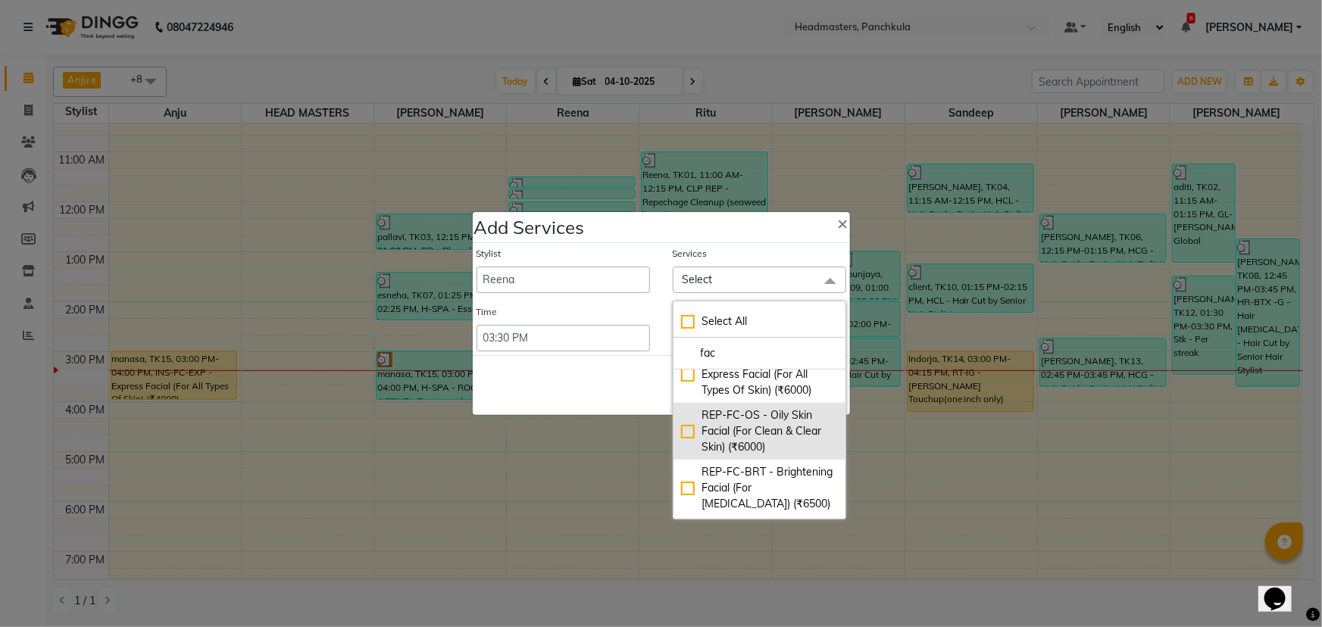
scroll to position [0, 0]
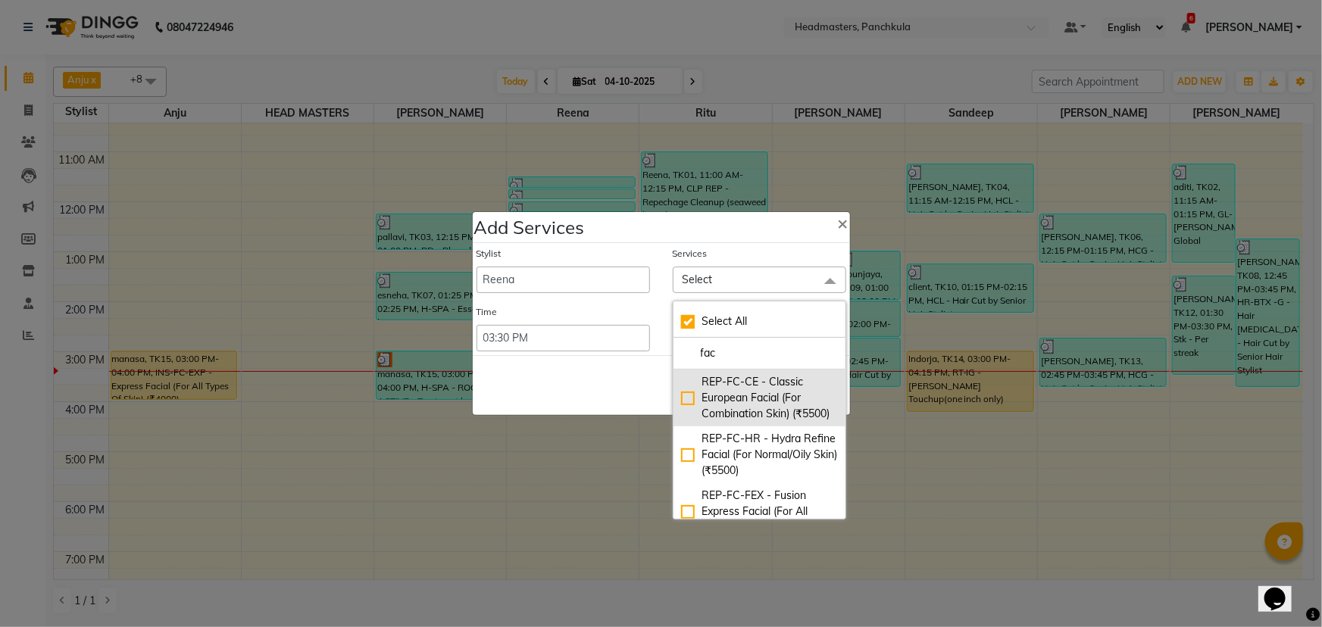
checkbox input "true"
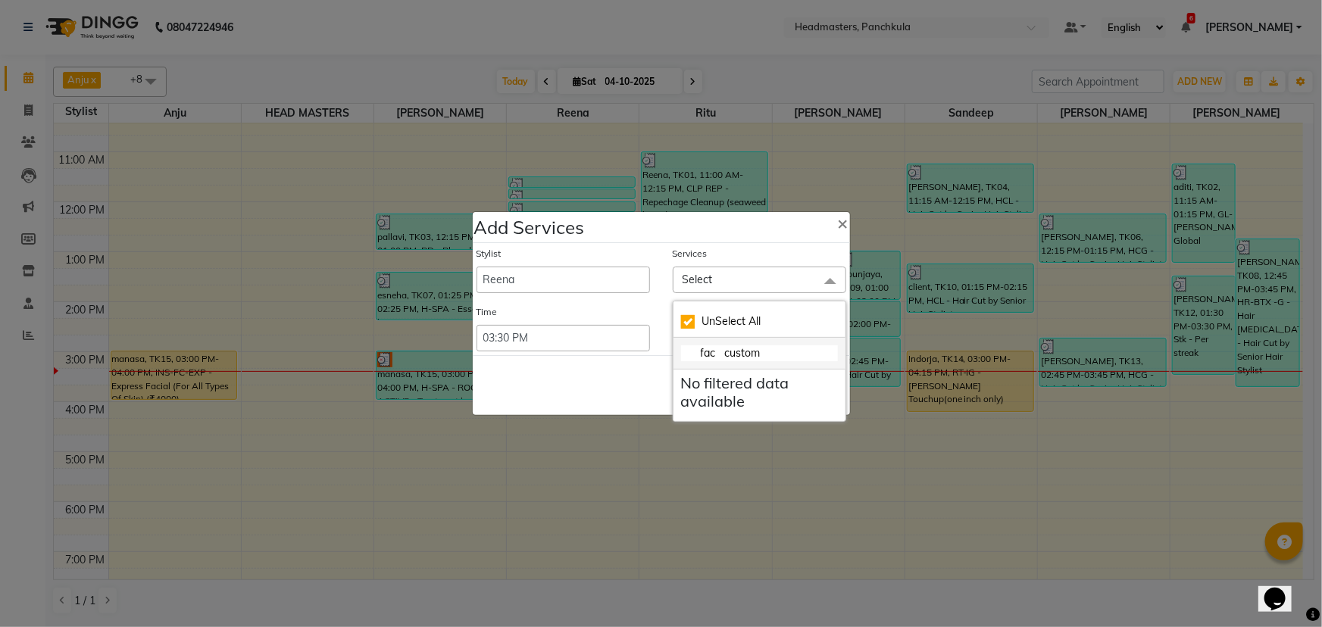
click at [714, 357] on input "fac custom" at bounding box center [759, 353] width 157 height 16
type input "f custom"
checkbox input "false"
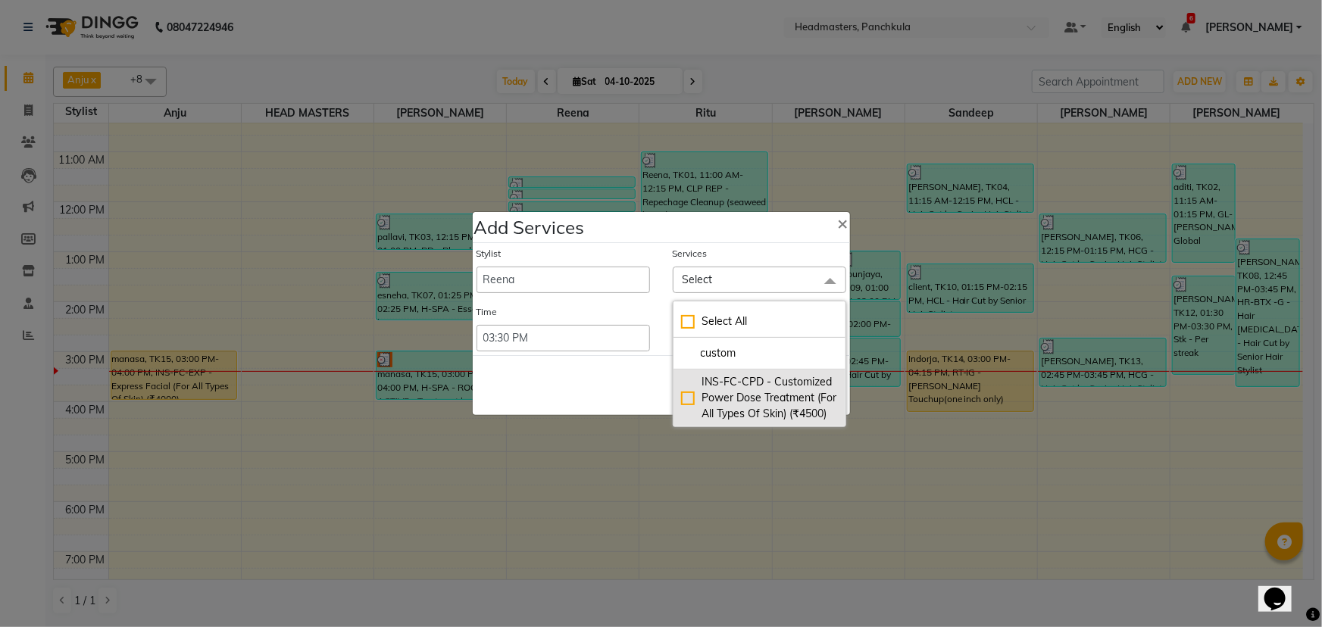
type input "custom"
click at [682, 398] on div "INS-FC-CPD - Customized Power Dose Treatment (For All Types Of Skin) (₹4500)" at bounding box center [759, 398] width 157 height 48
checkbox input "true"
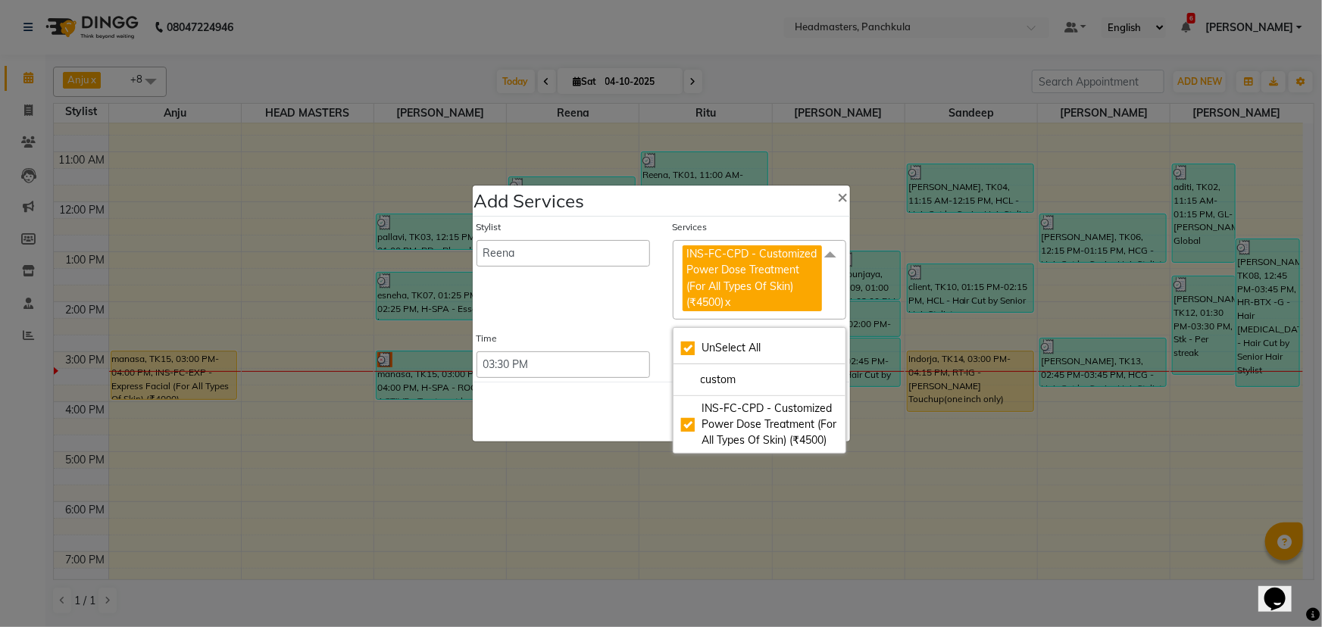
click at [547, 311] on div "Stylist [PERSON_NAME] Danish HEAD [PERSON_NAME] [PERSON_NAME] Ritu [PERSON_NAME…" at bounding box center [563, 270] width 196 height 100
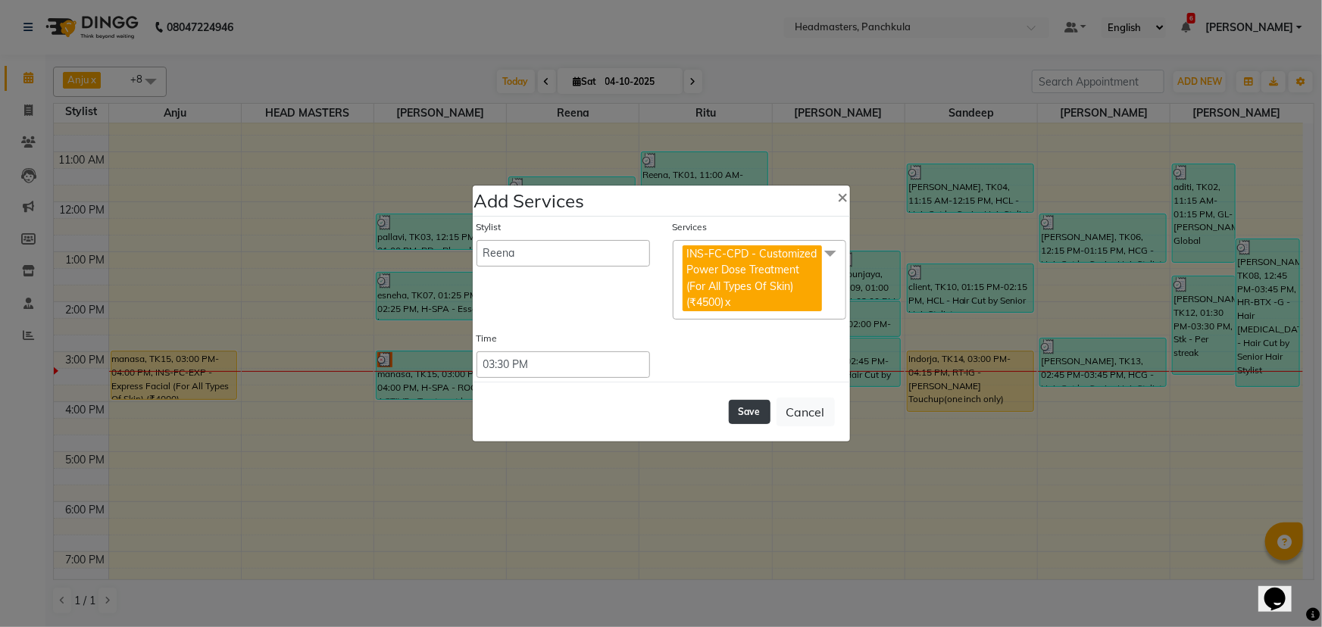
click at [750, 411] on button "Save" at bounding box center [750, 412] width 42 height 24
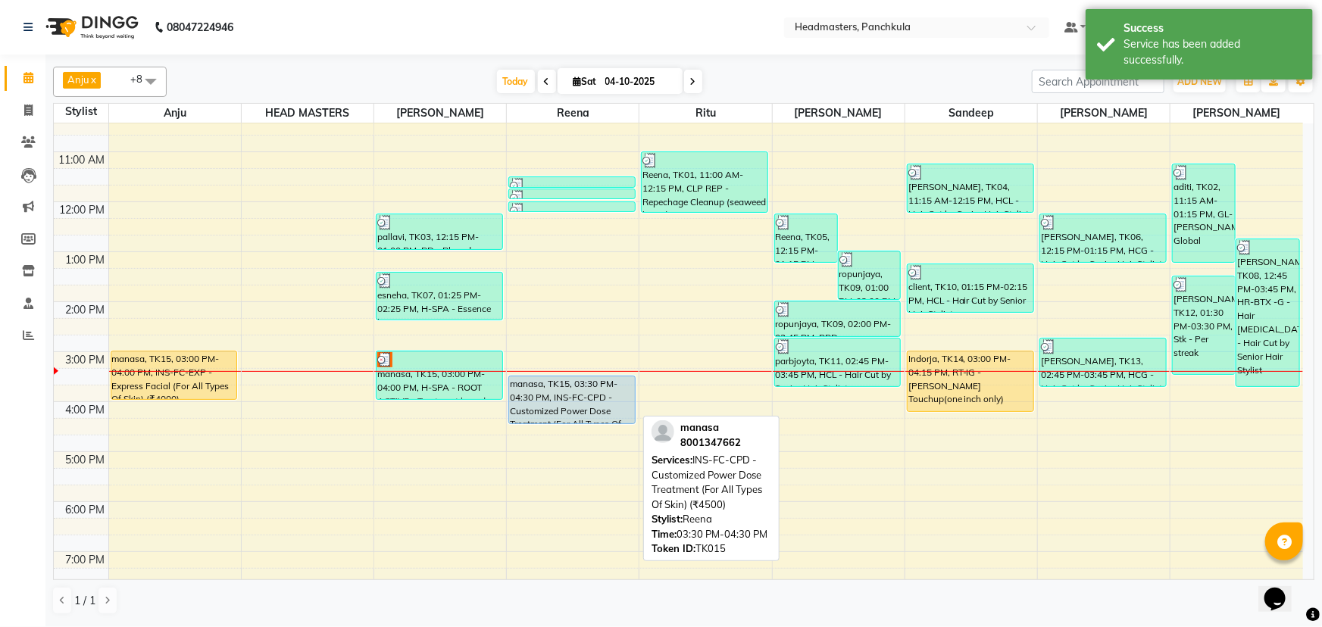
click at [557, 409] on div "manasa, TK15, 03:30 PM-04:30 PM, INS-FC-CPD - Customized Power Dose Treatment (…" at bounding box center [572, 399] width 126 height 47
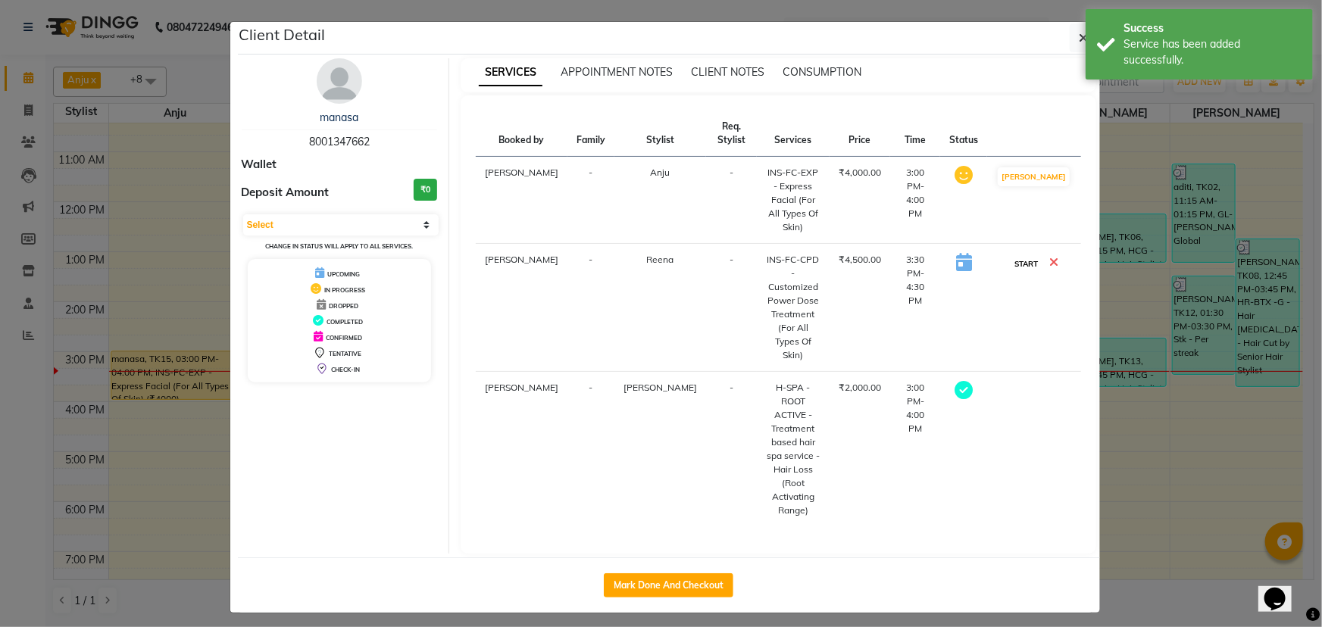
click at [1040, 255] on button "START" at bounding box center [1025, 264] width 31 height 19
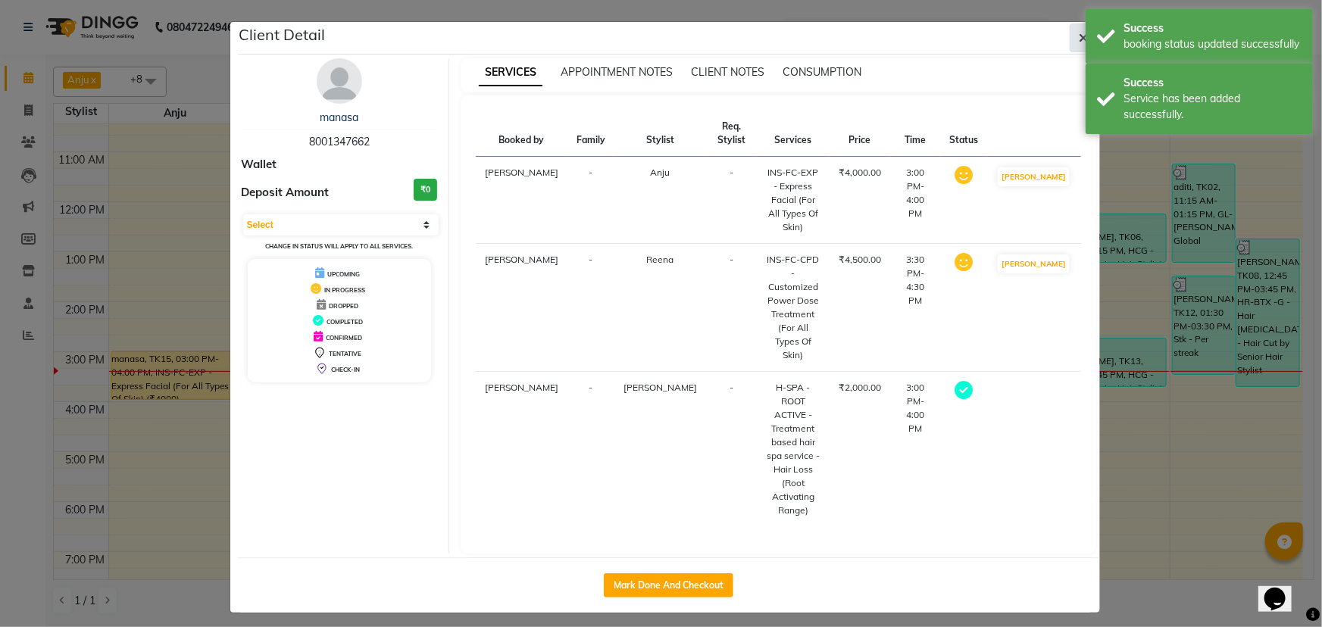
click at [1071, 39] on button "button" at bounding box center [1084, 37] width 29 height 29
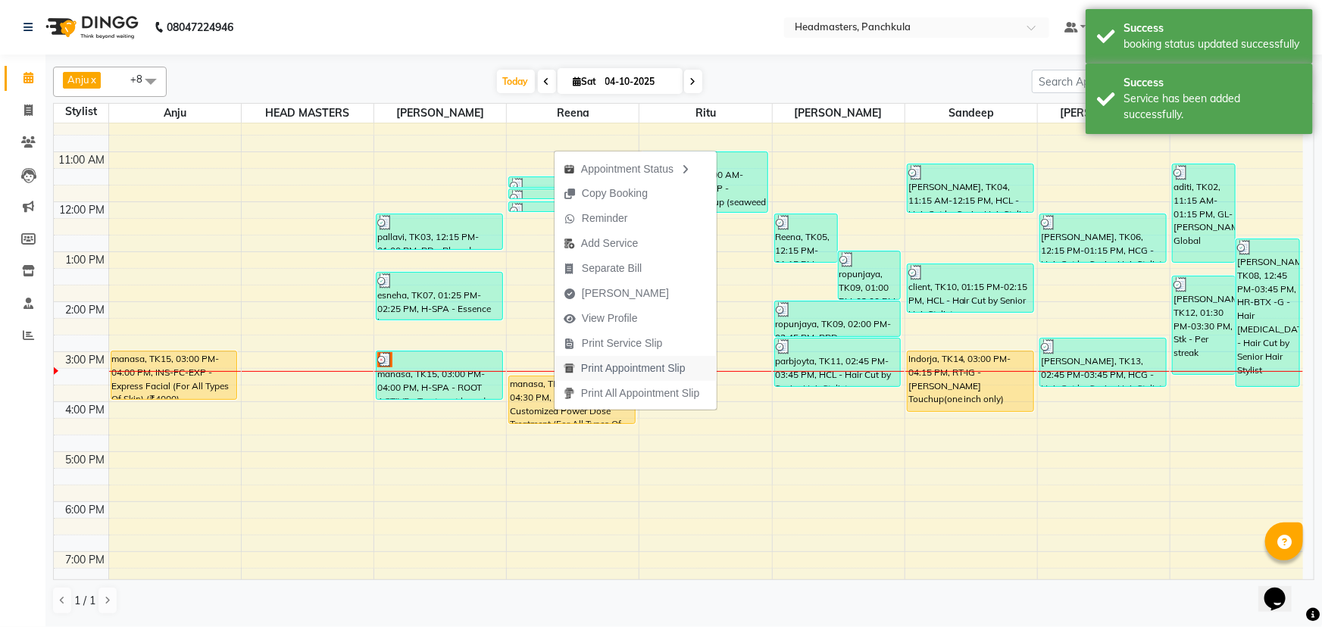
click at [591, 368] on span "Print Appointment Slip" at bounding box center [633, 369] width 105 height 16
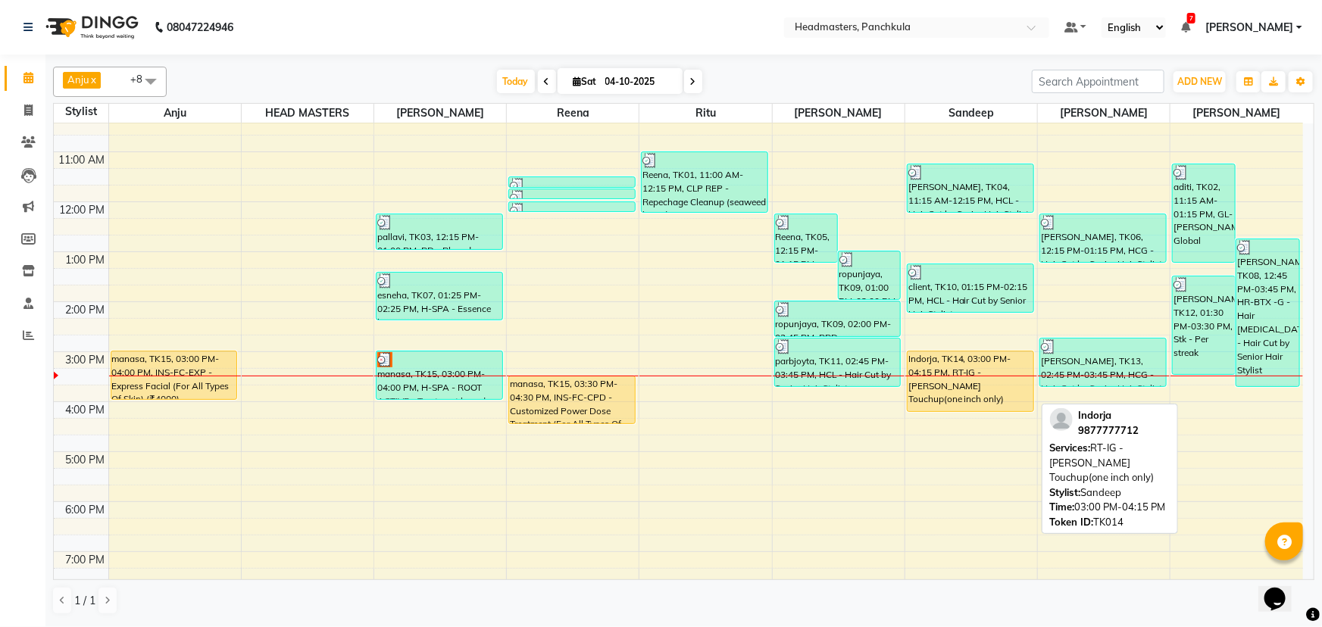
click at [939, 383] on div "Indorja, TK14, 03:00 PM-04:15 PM, RT-IG - [PERSON_NAME] Touchup(one inch only)" at bounding box center [970, 381] width 126 height 60
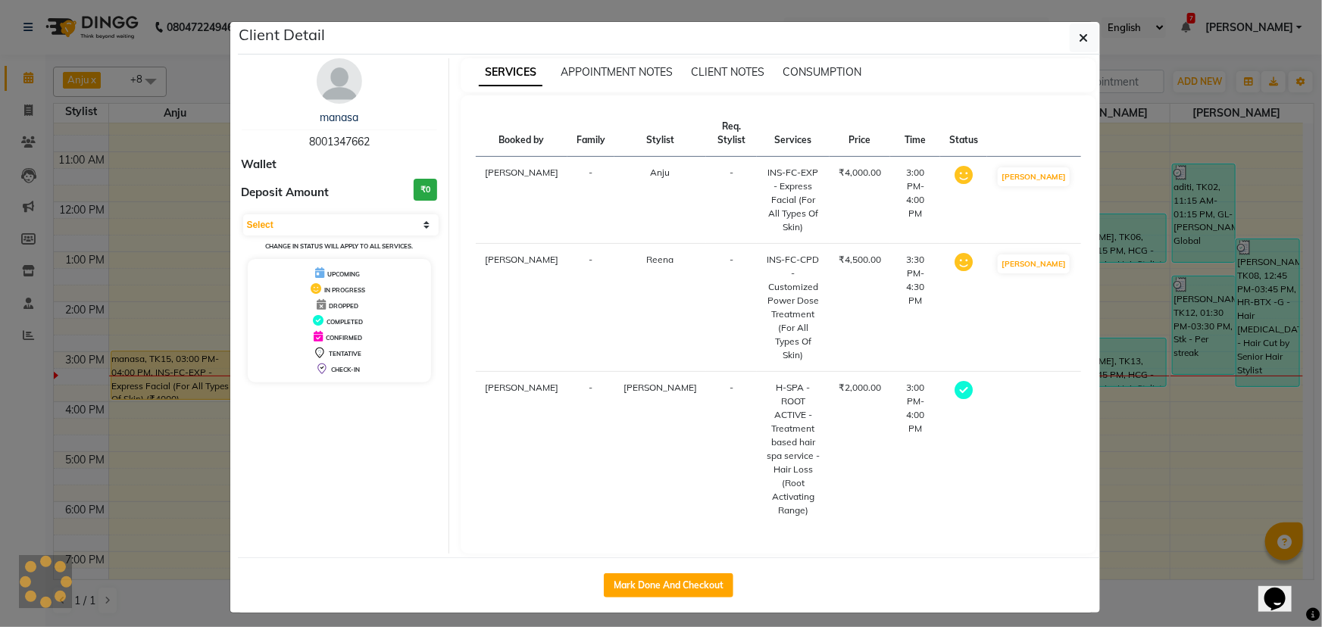
select select "1"
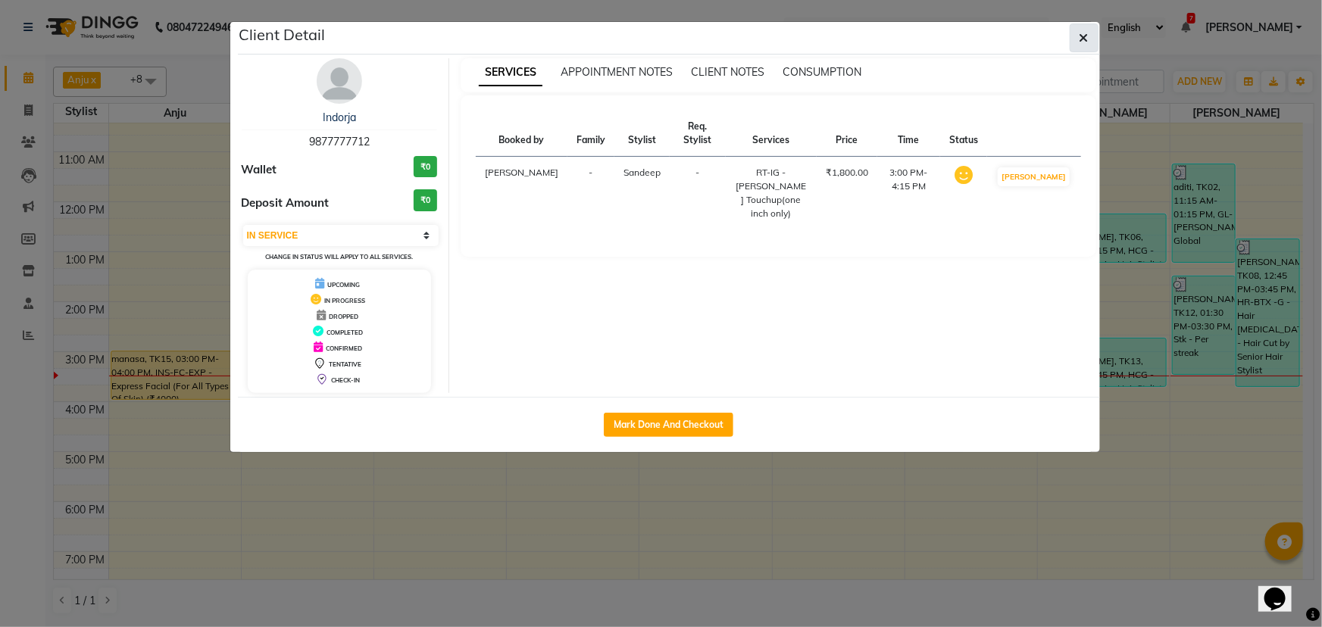
click at [1072, 32] on button "button" at bounding box center [1084, 37] width 29 height 29
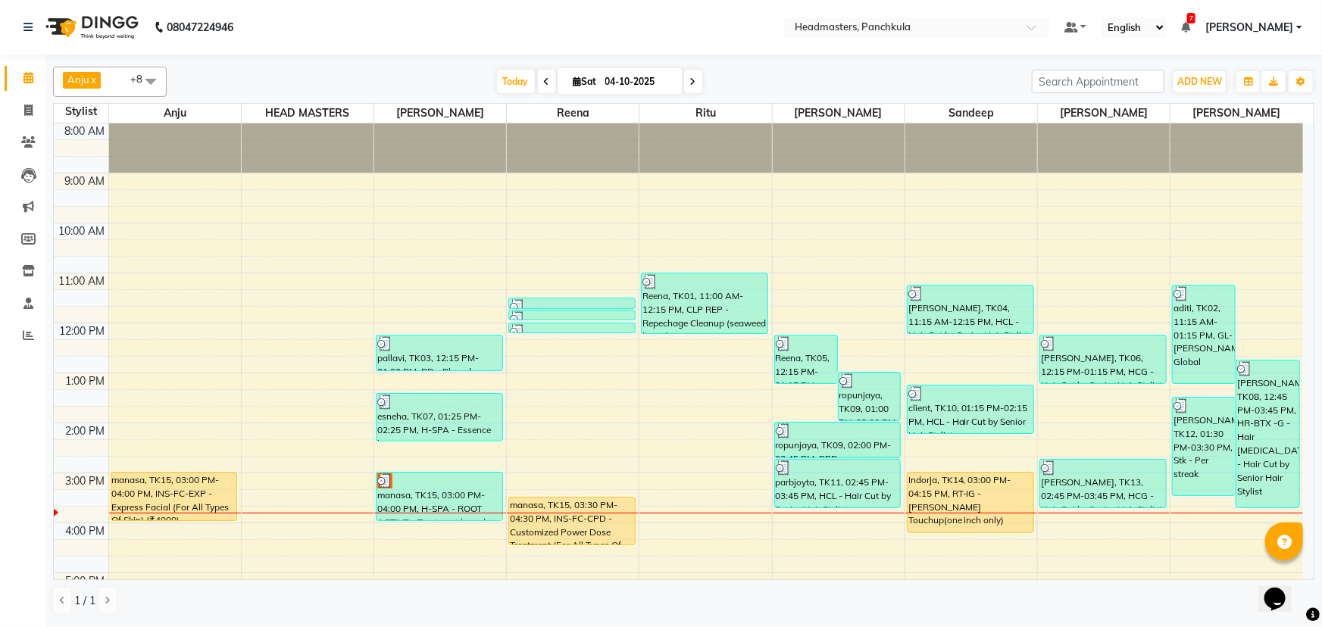
click at [544, 80] on icon at bounding box center [547, 81] width 6 height 9
type input "03-10-2025"
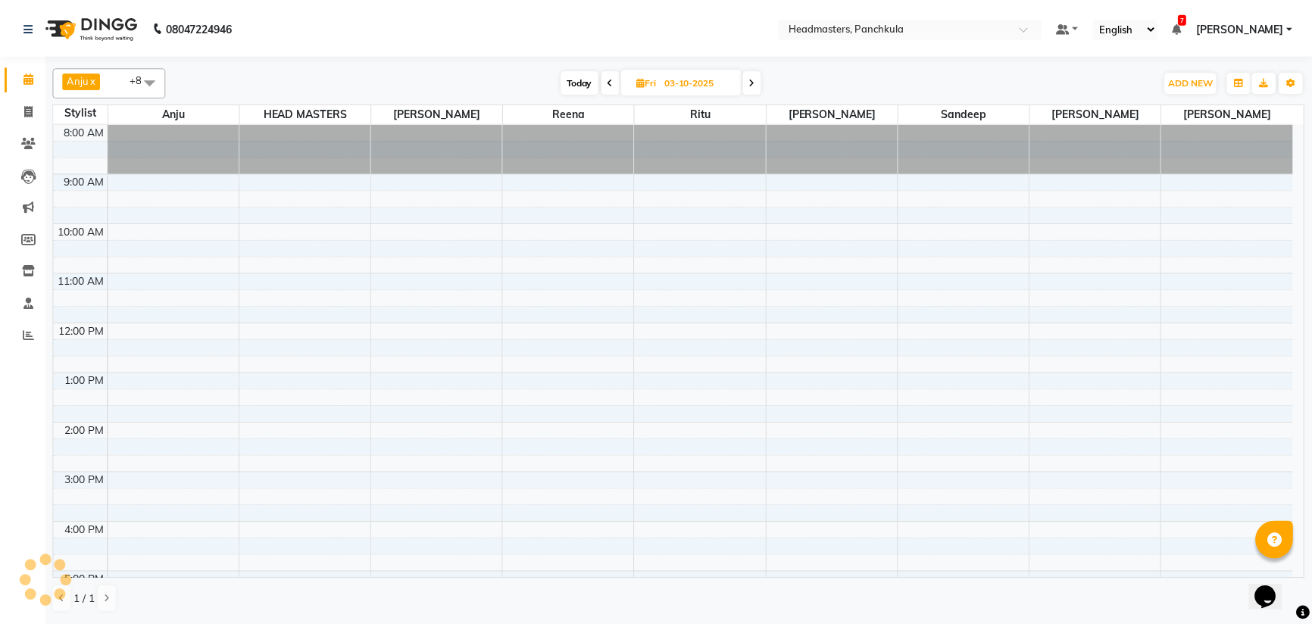
scroll to position [189, 0]
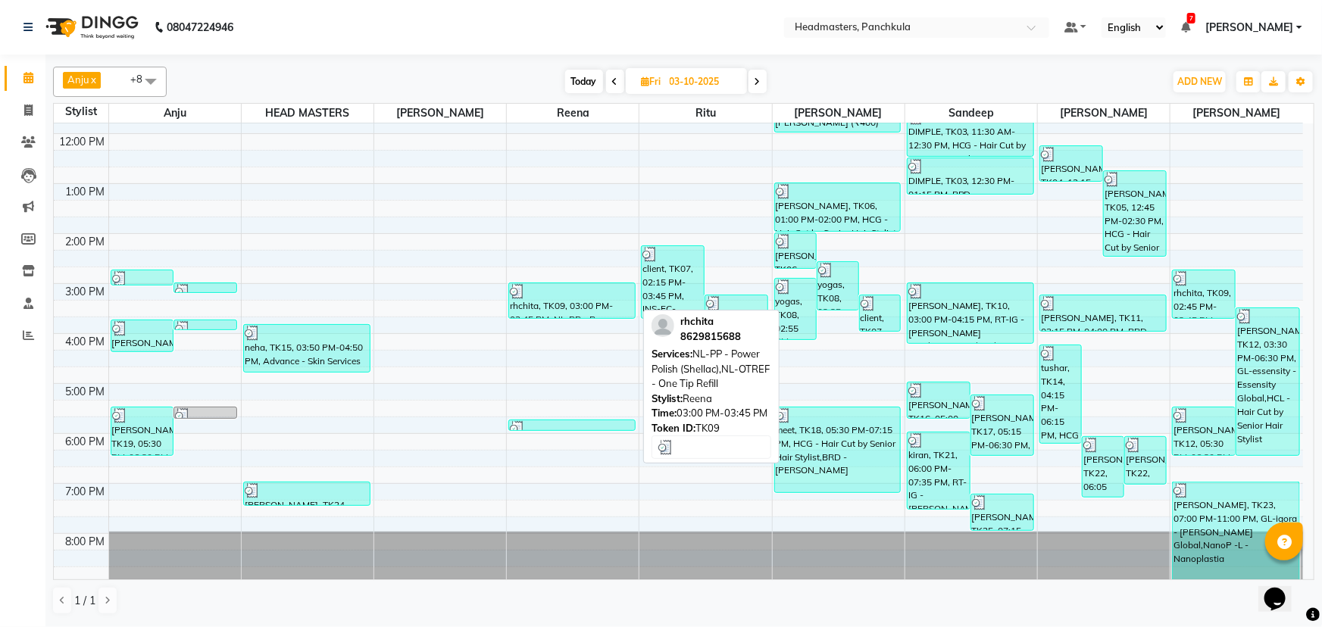
click at [579, 300] on div "rhchita, TK09, 03:00 PM-03:45 PM, NL-PP - Power Polish (Shellac),NL-OTREF - One…" at bounding box center [572, 300] width 126 height 35
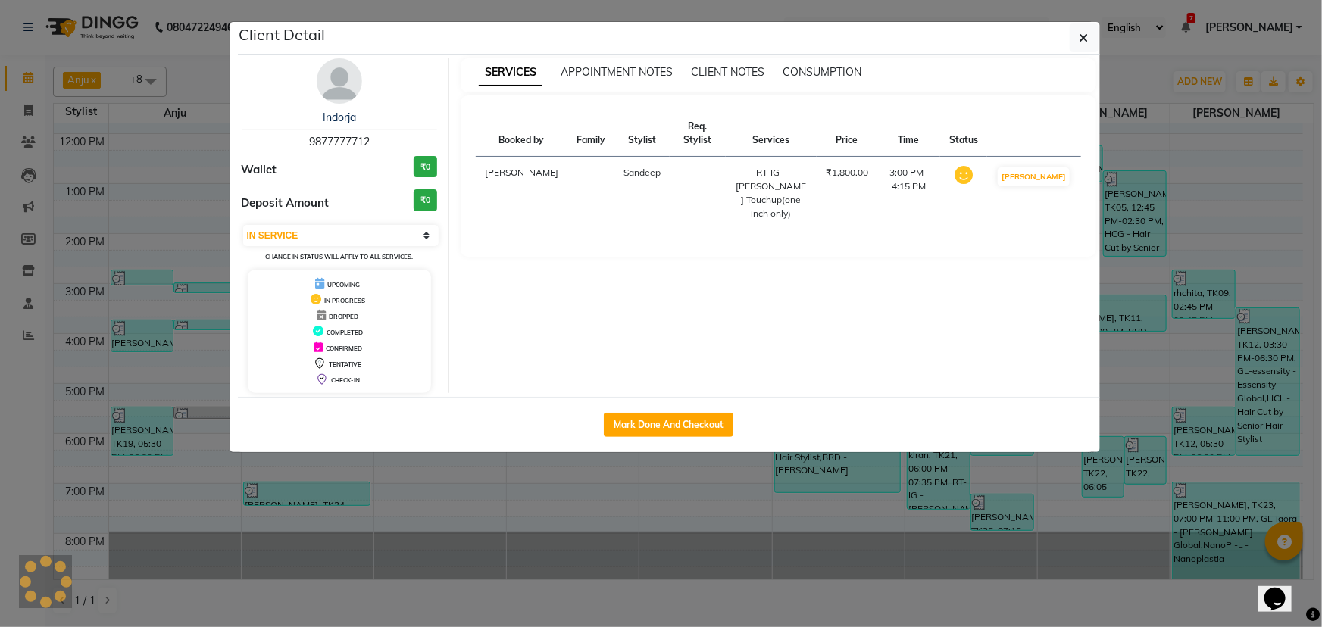
select select "3"
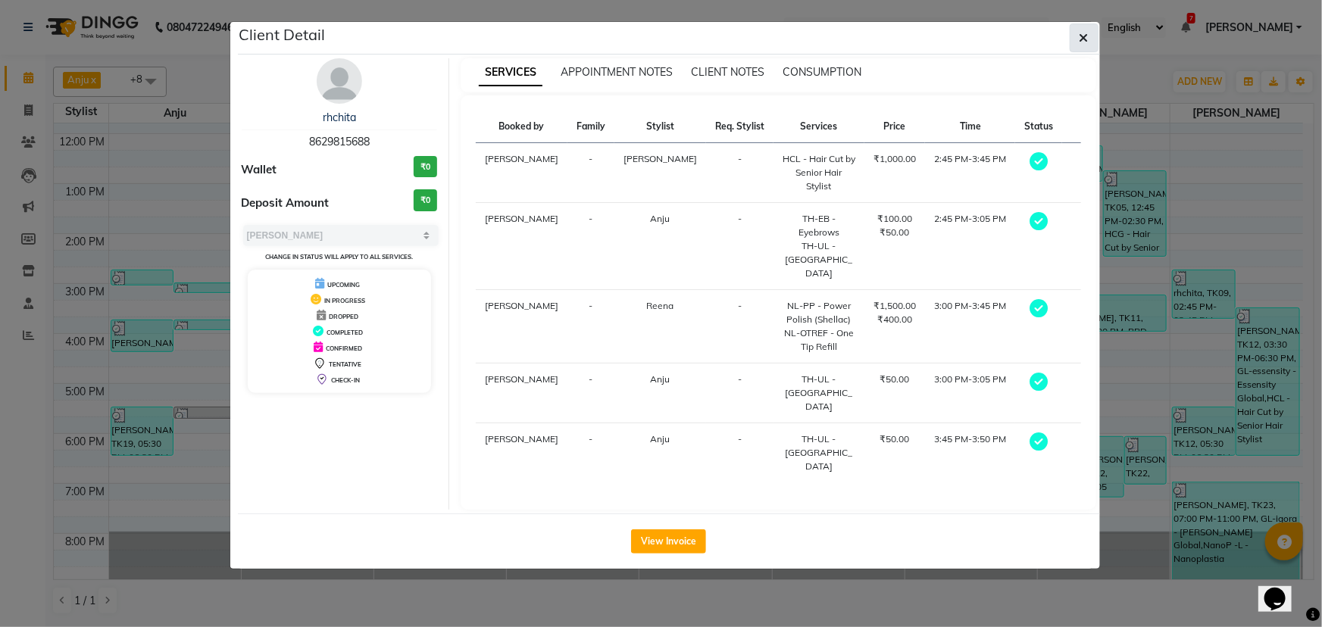
click at [1082, 37] on icon "button" at bounding box center [1083, 38] width 9 height 12
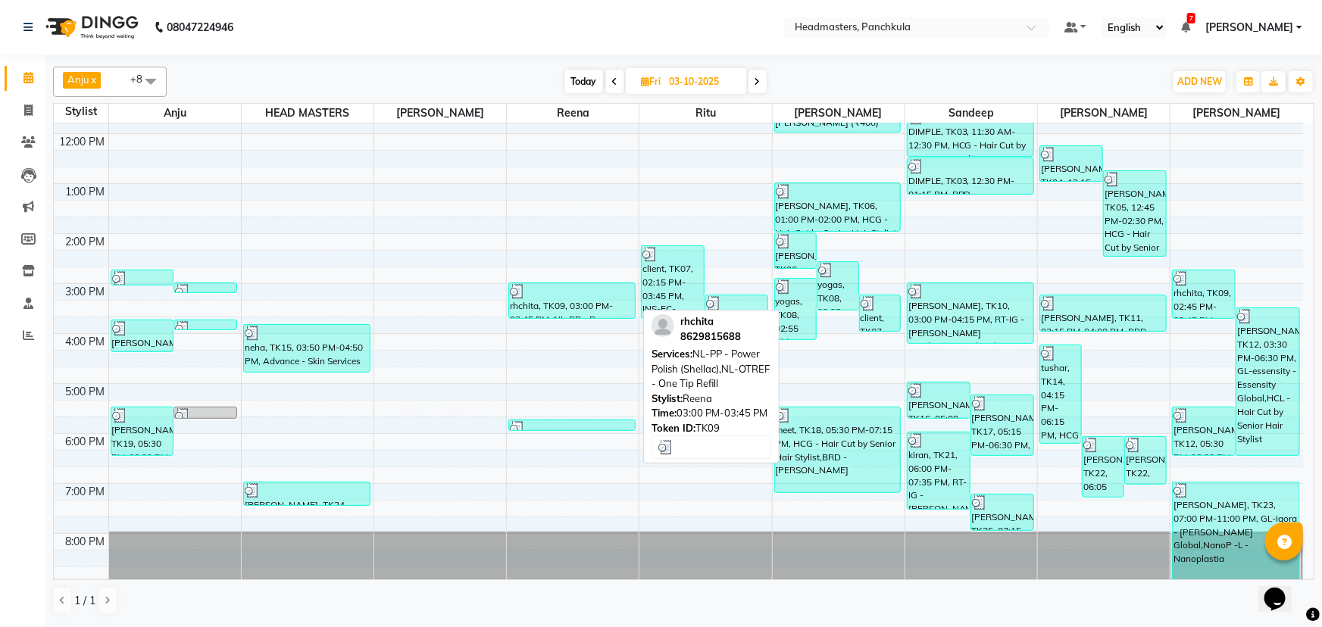
click at [566, 314] on div "rhchita, TK09, 03:00 PM-03:45 PM, NL-PP - Power Polish (Shellac),NL-OTREF - One…" at bounding box center [572, 300] width 126 height 35
select select "3"
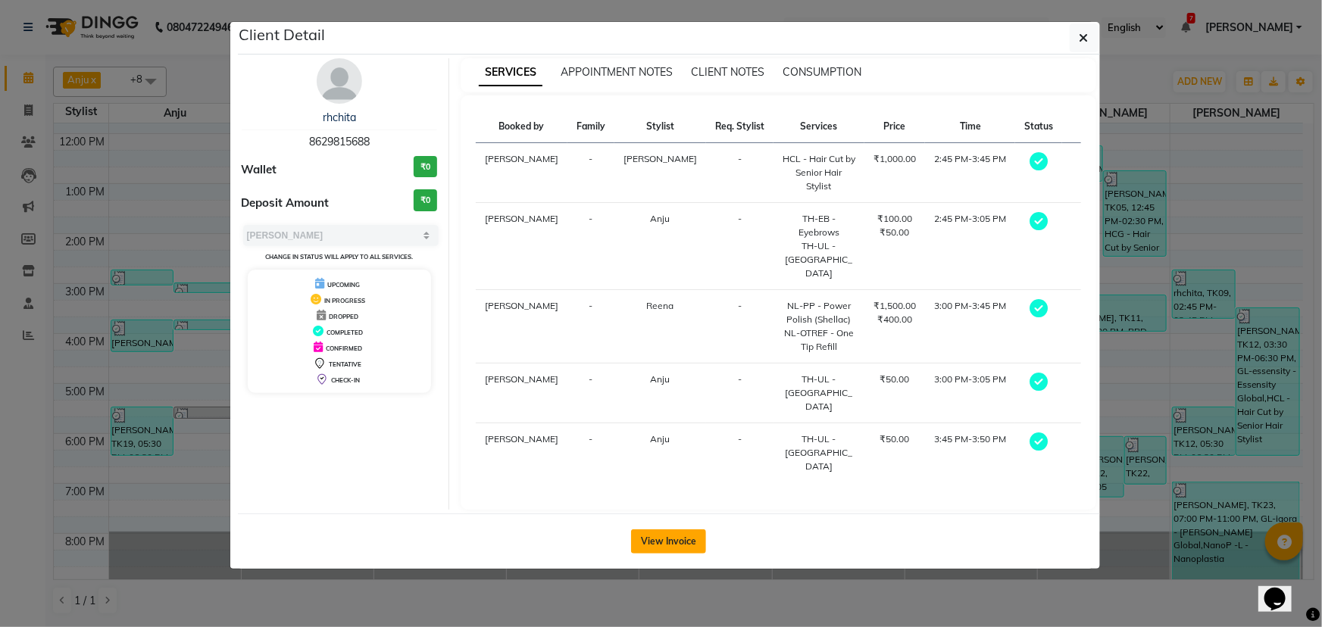
click at [658, 529] on button "View Invoice" at bounding box center [668, 541] width 75 height 24
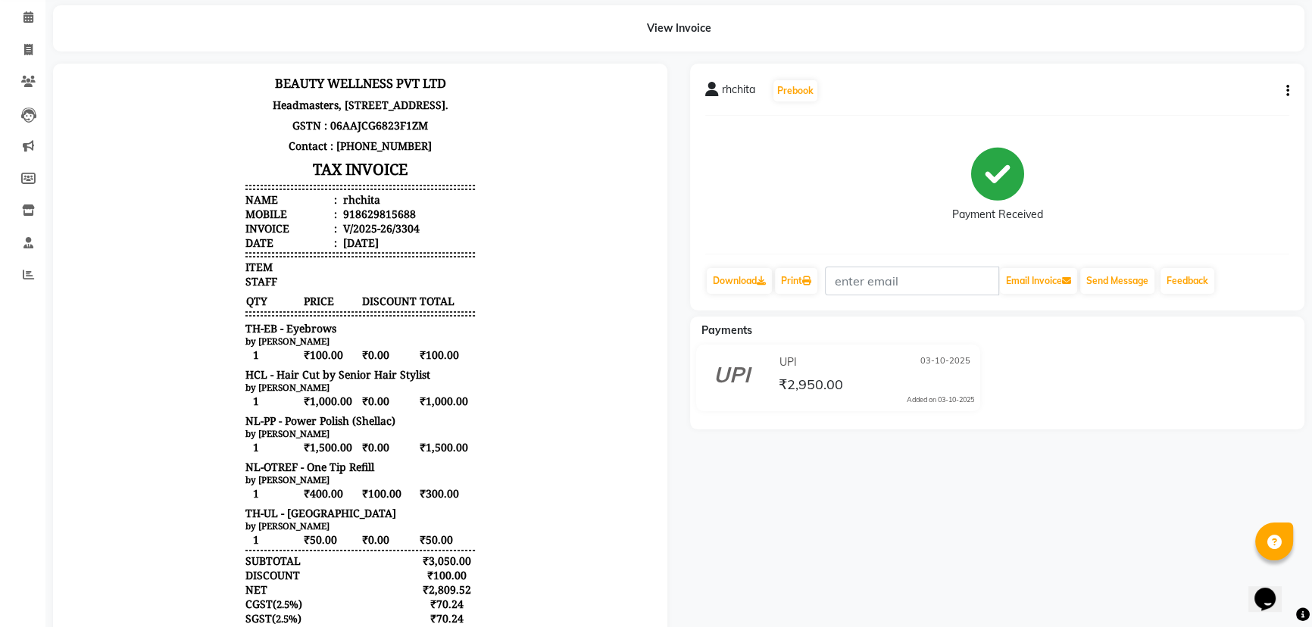
scroll to position [137, 0]
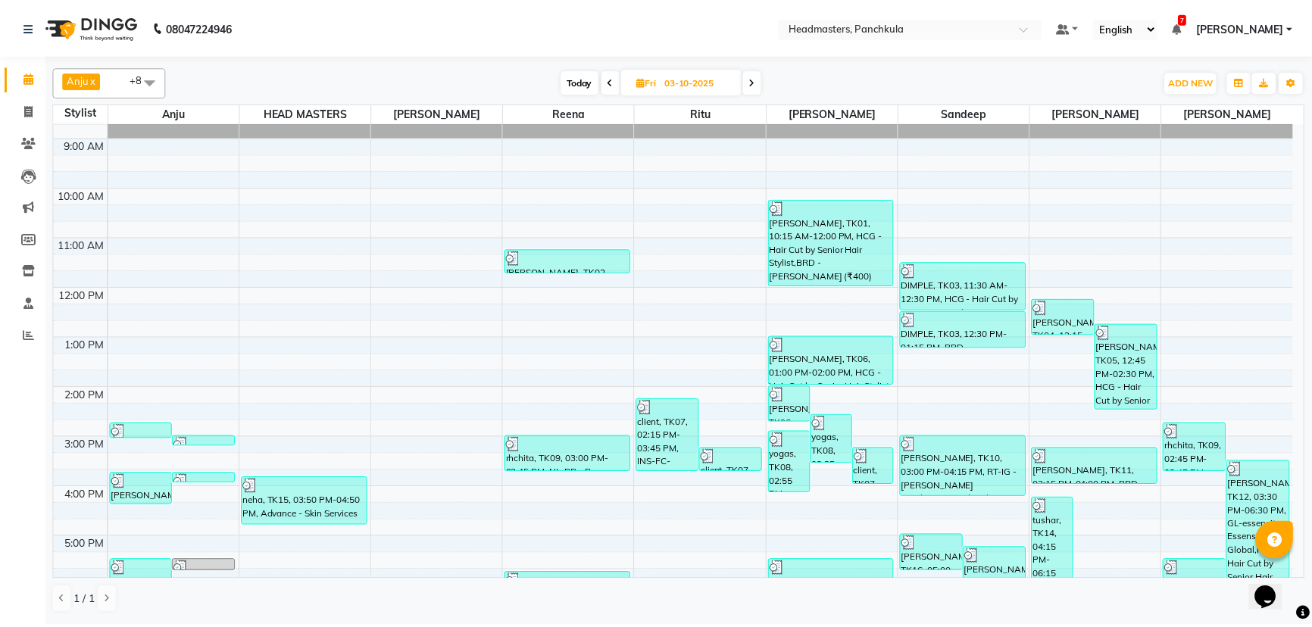
scroll to position [137, 0]
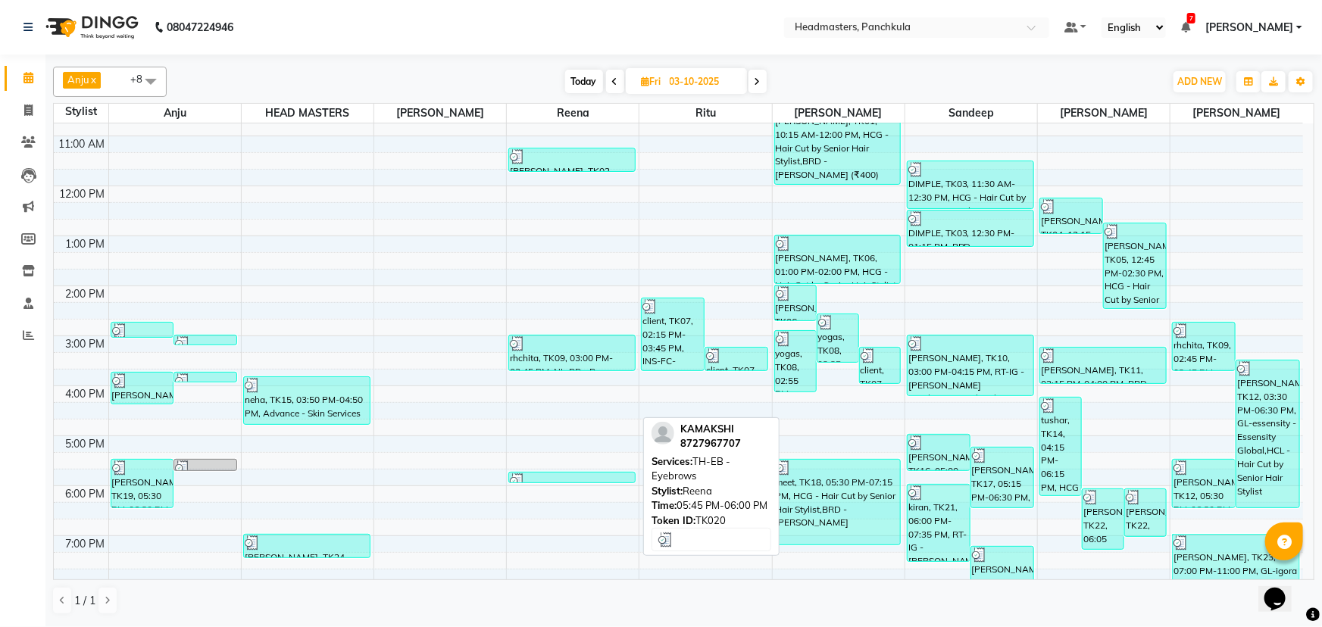
click at [561, 476] on div at bounding box center [572, 480] width 124 height 15
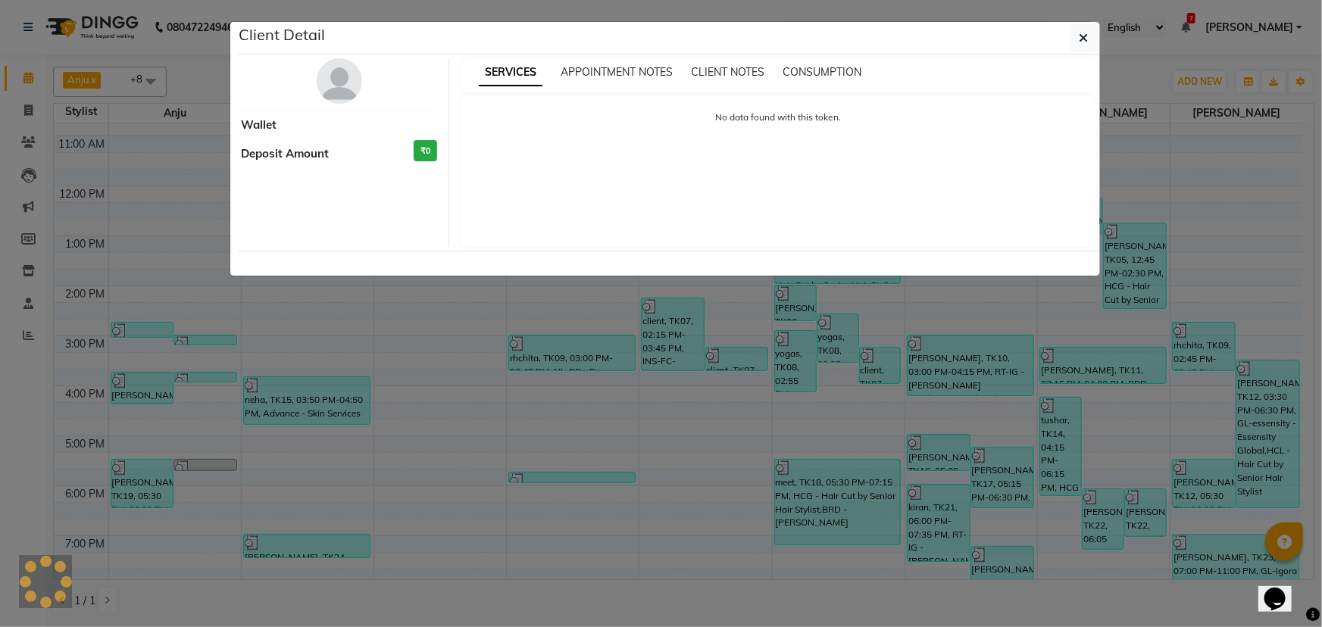
select select "3"
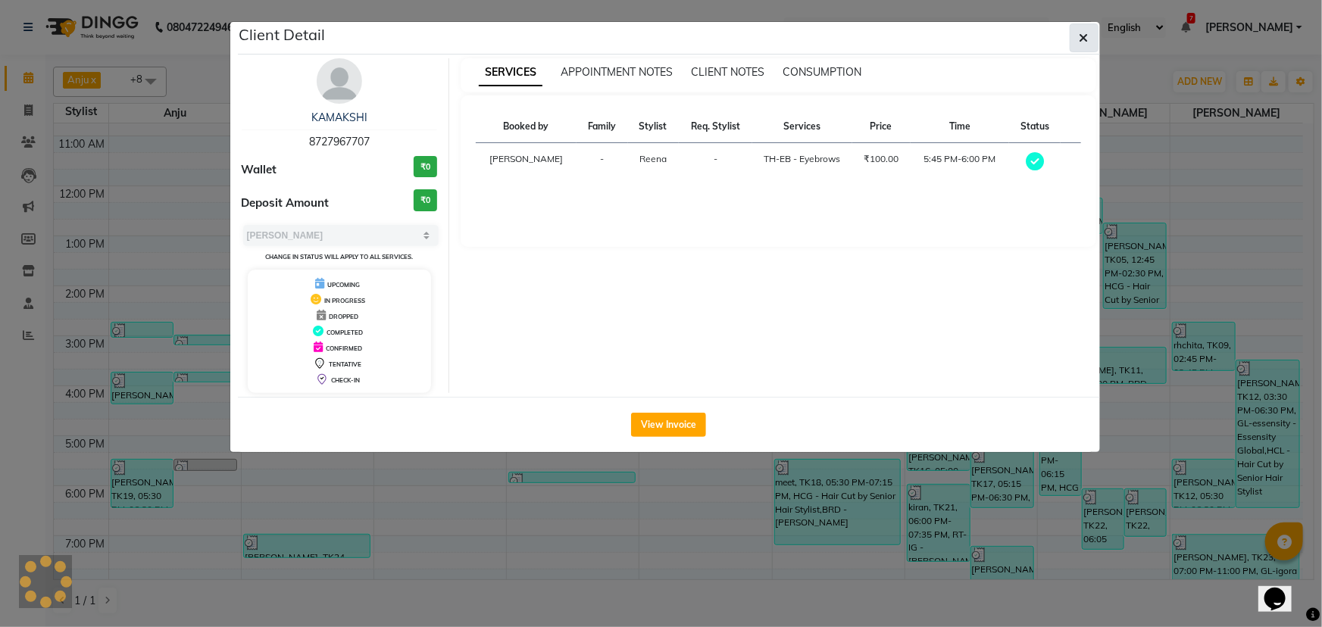
click at [1089, 30] on button "button" at bounding box center [1084, 37] width 29 height 29
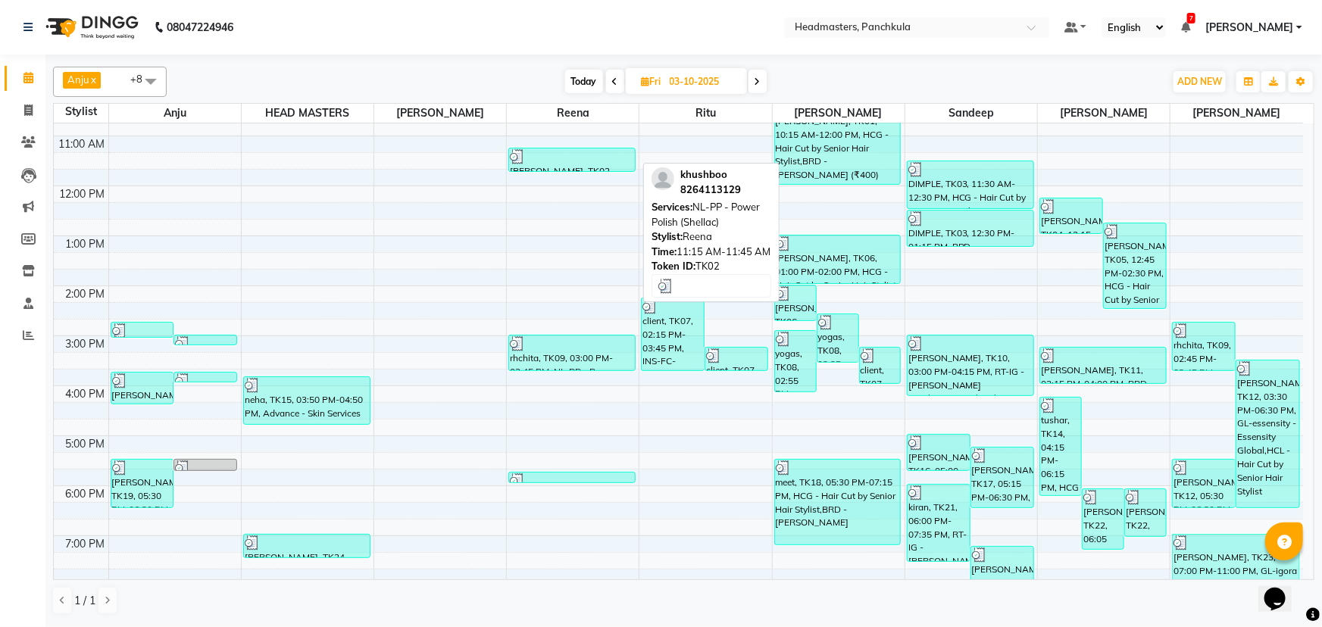
click at [612, 165] on div "[PERSON_NAME], TK02, 11:15 AM-11:45 AM, NL-PP - Power Polish (Shellac)" at bounding box center [572, 159] width 126 height 23
select select "3"
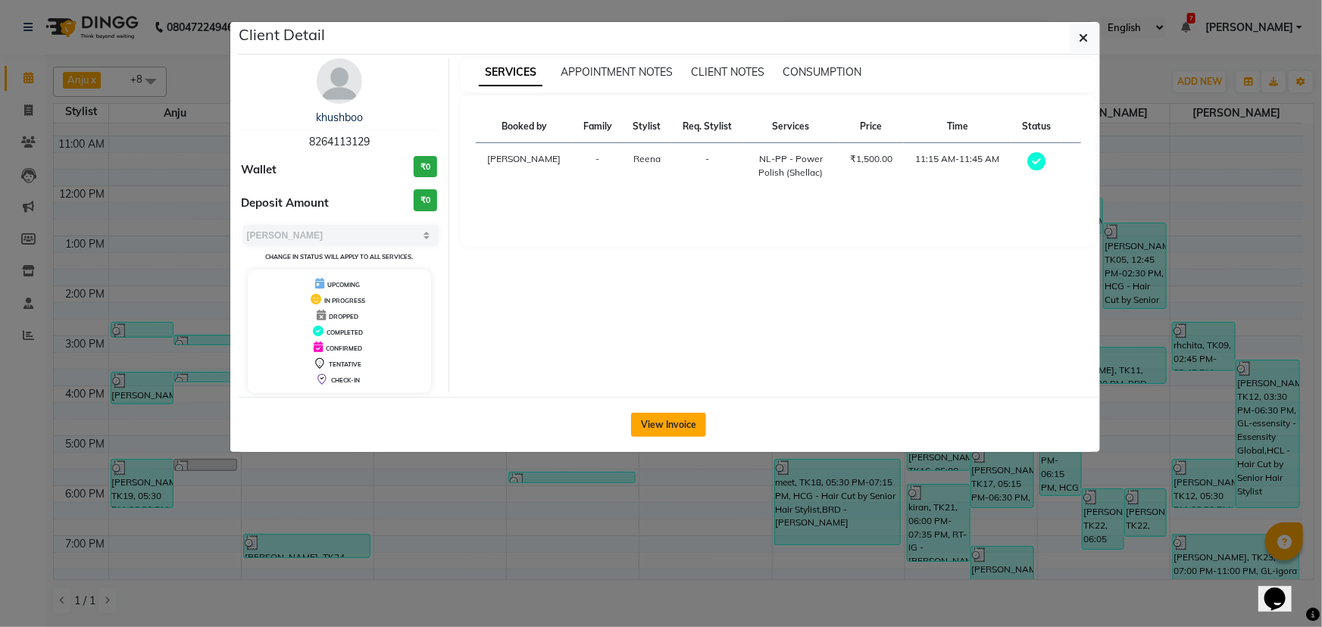
click at [647, 429] on button "View Invoice" at bounding box center [668, 425] width 75 height 24
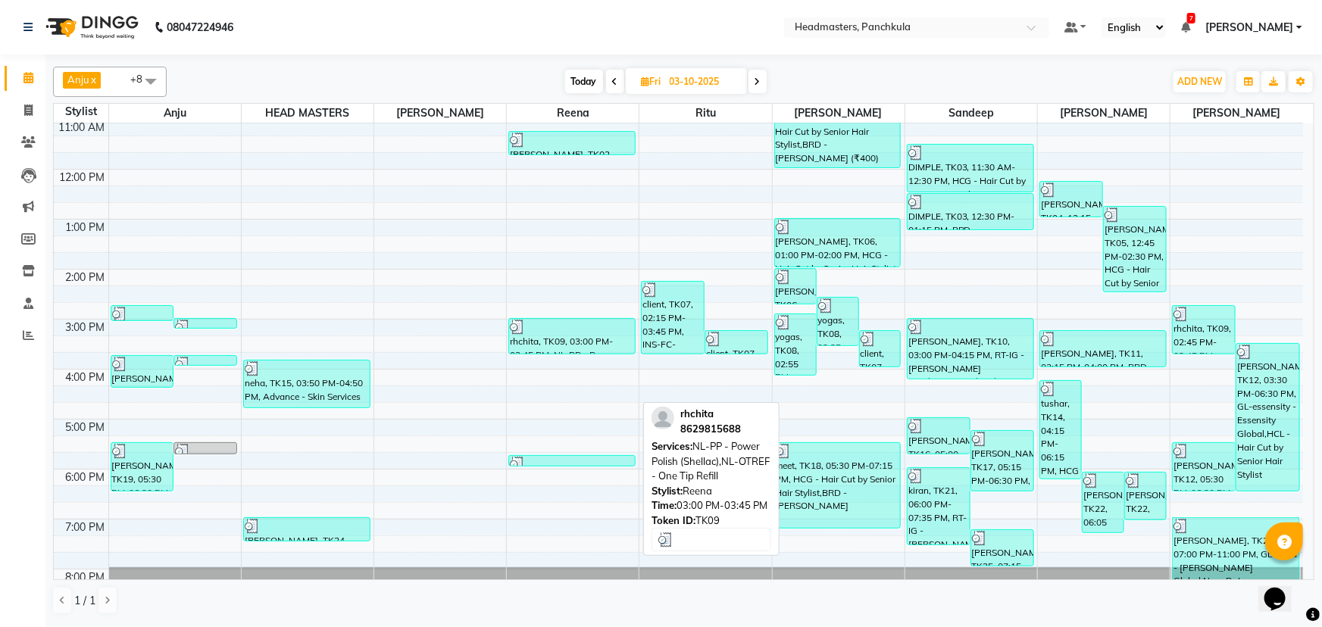
scroll to position [189, 0]
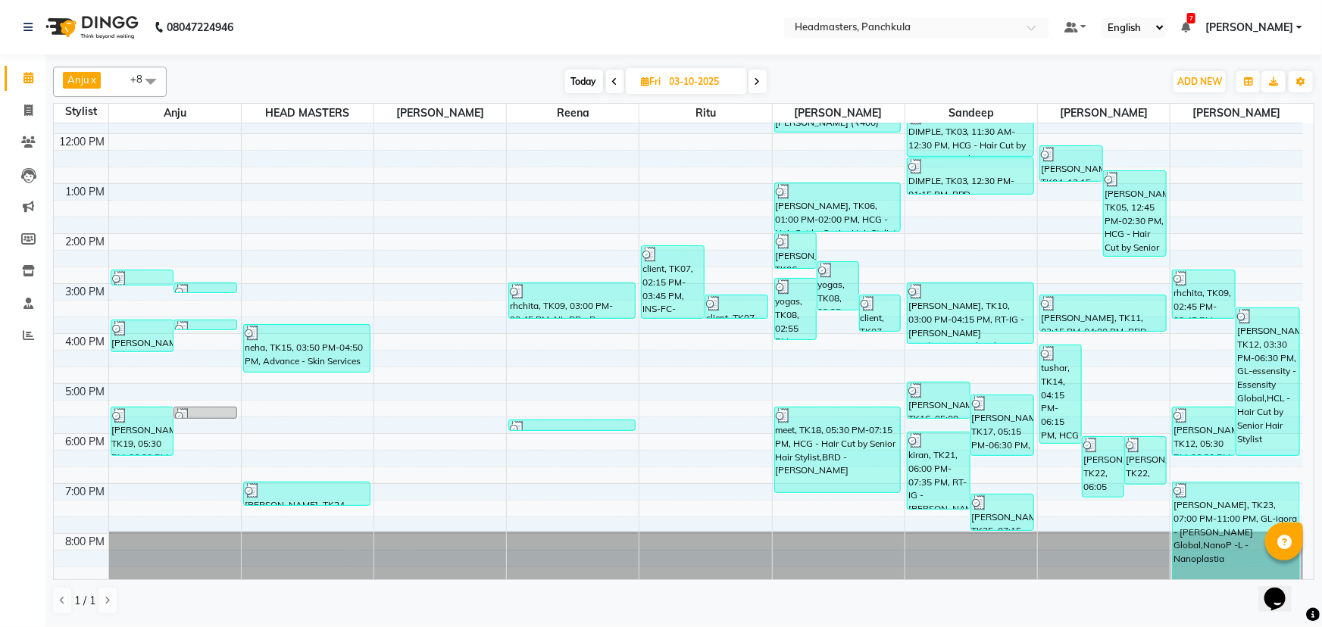
click at [760, 82] on icon at bounding box center [757, 81] width 6 height 9
type input "04-10-2025"
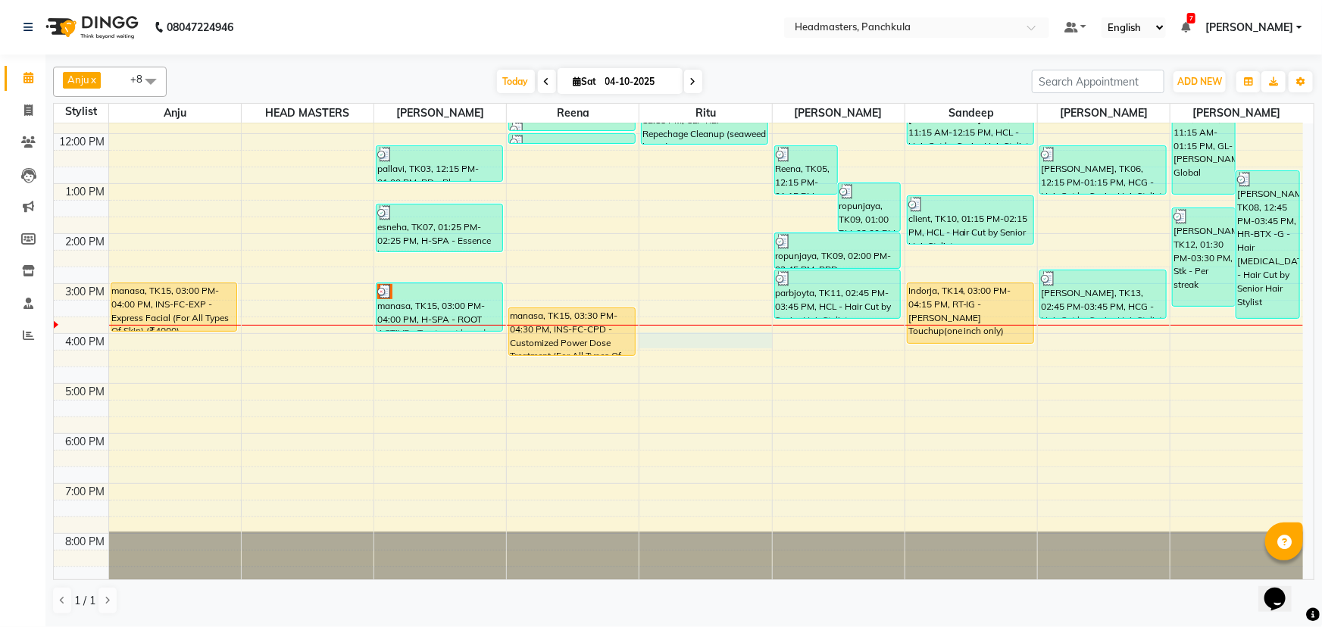
click at [669, 342] on div "8:00 AM 9:00 AM 10:00 AM 11:00 AM 12:00 PM 1:00 PM 2:00 PM 3:00 PM 4:00 PM 5:00…" at bounding box center [678, 258] width 1249 height 649
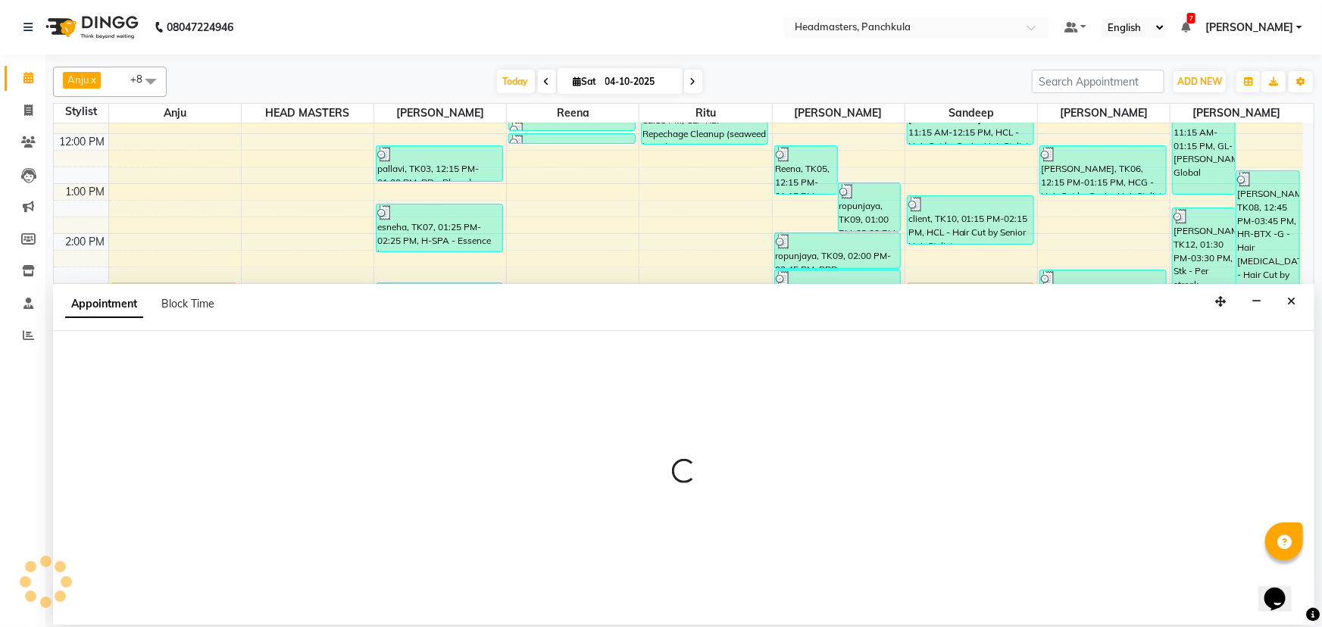
select select "64053"
select select "tentative"
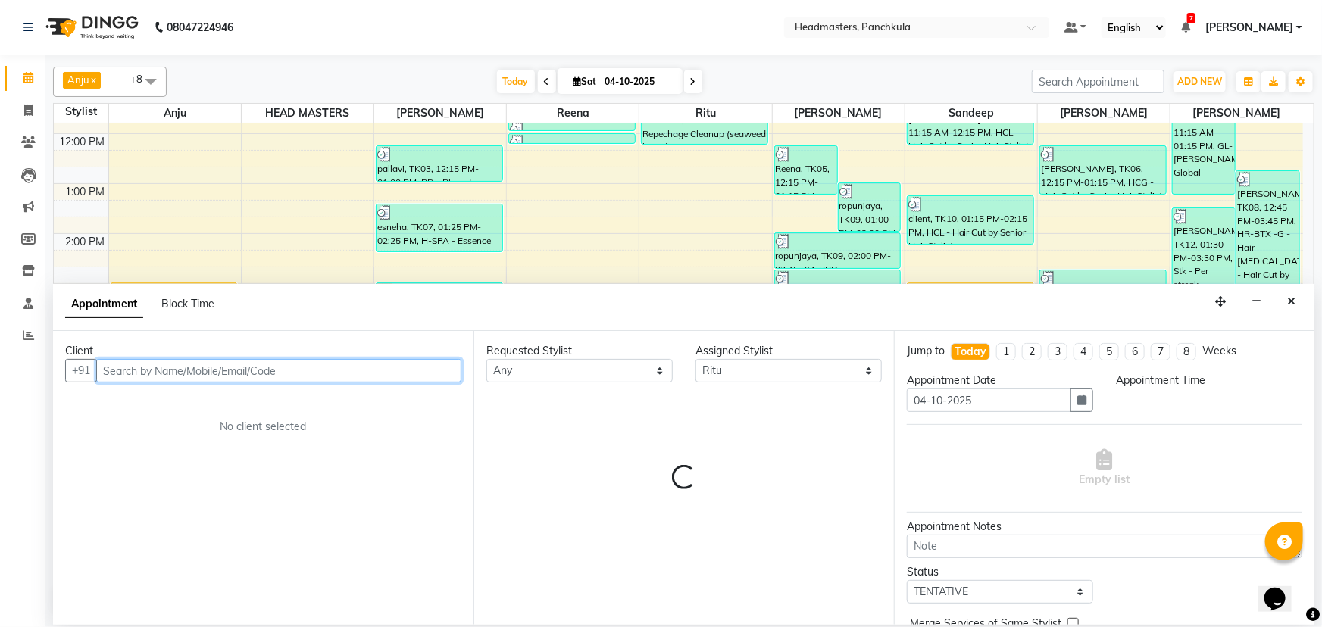
select select "960"
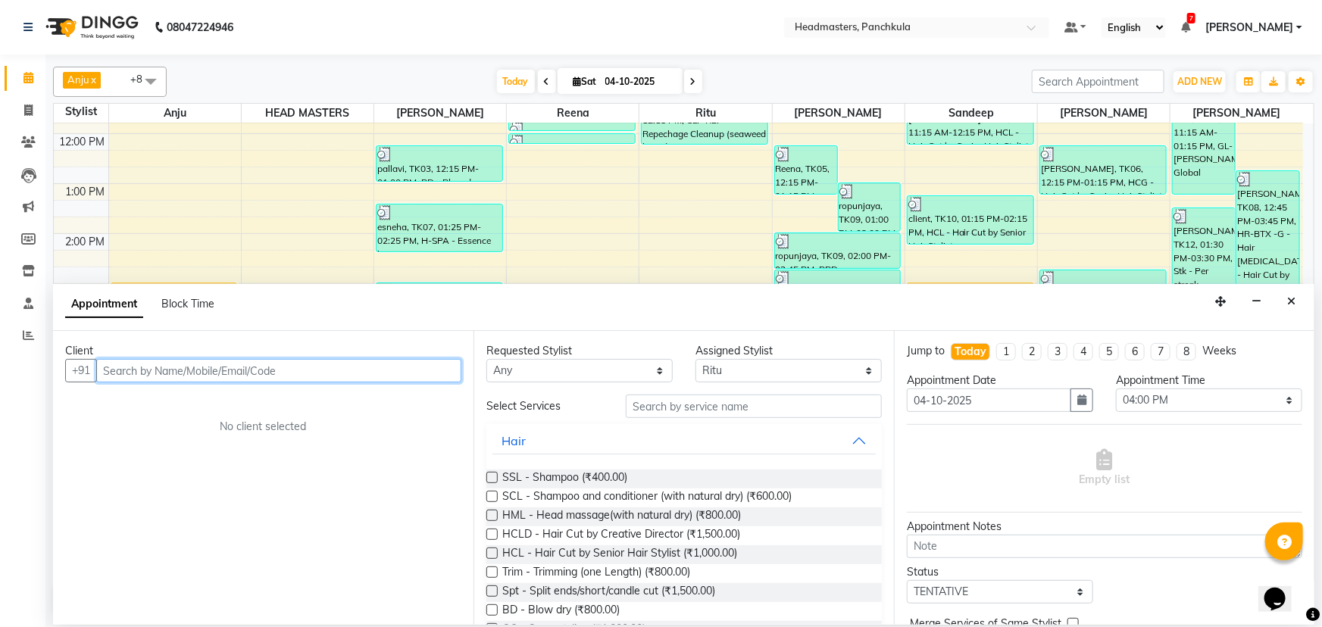
click at [146, 370] on input "text" at bounding box center [278, 370] width 365 height 23
click at [664, 200] on td at bounding box center [705, 208] width 1195 height 17
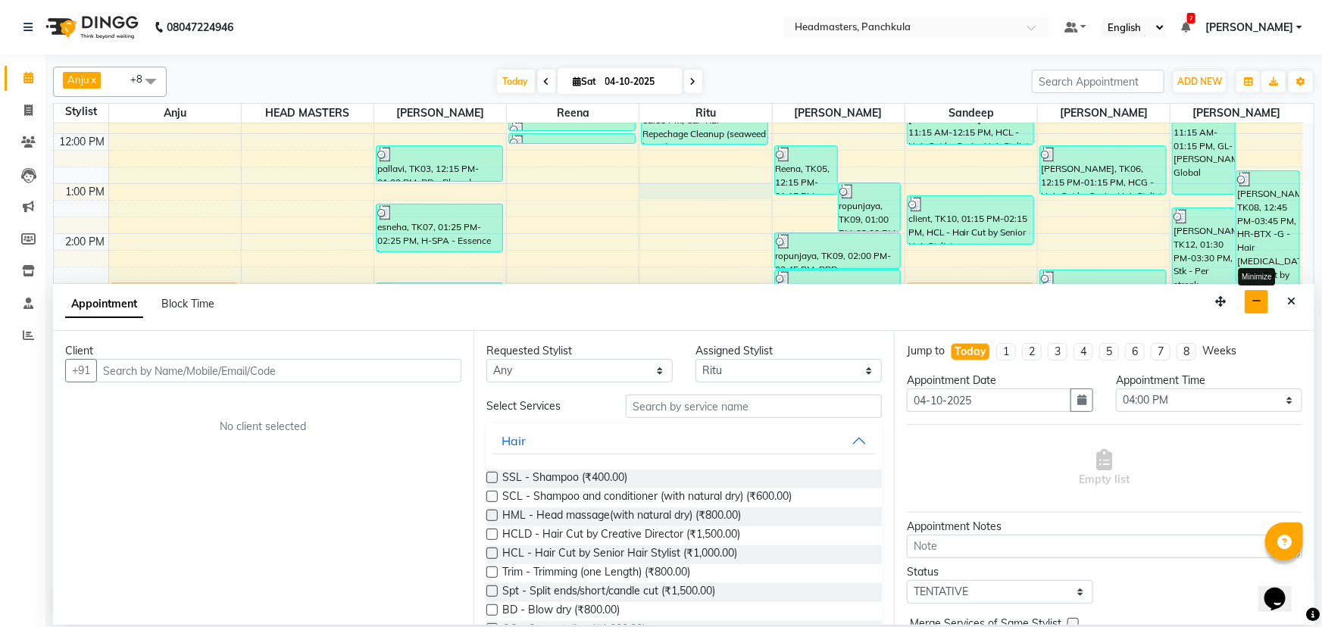
click at [1260, 308] on button "button" at bounding box center [1256, 301] width 23 height 23
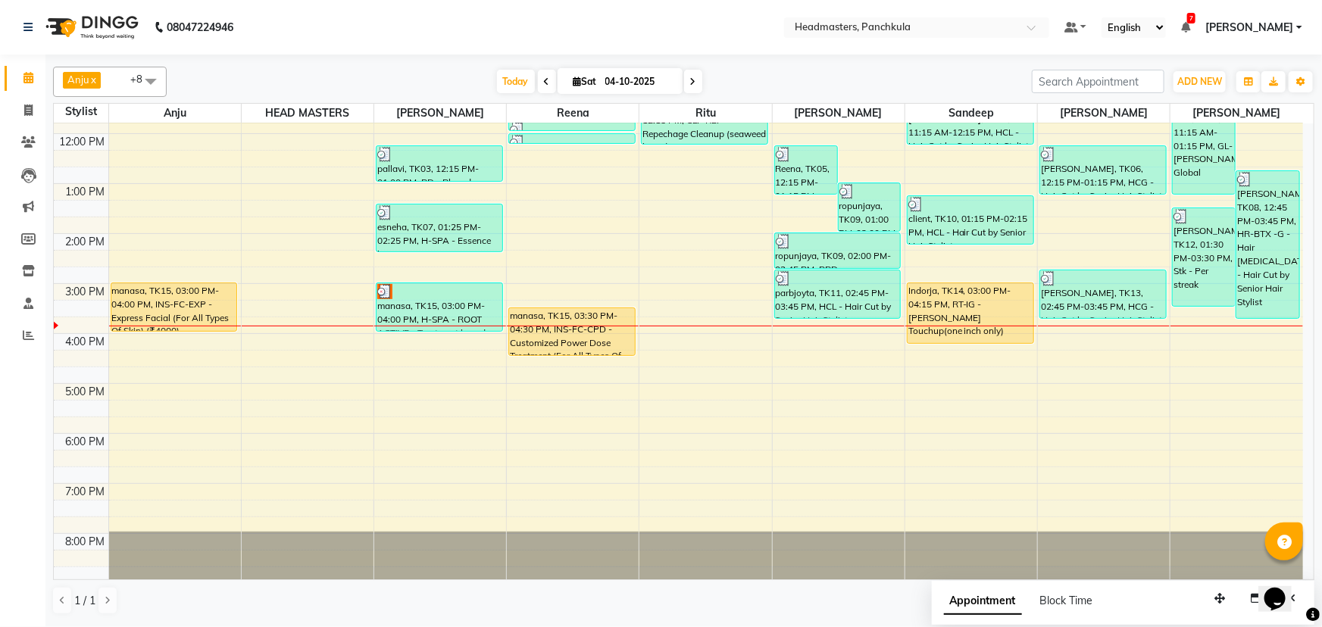
click at [673, 343] on div "8:00 AM 9:00 AM 10:00 AM 11:00 AM 12:00 PM 1:00 PM 2:00 PM 3:00 PM 4:00 PM 5:00…" at bounding box center [678, 258] width 1249 height 649
select select "64053"
select select "tentative"
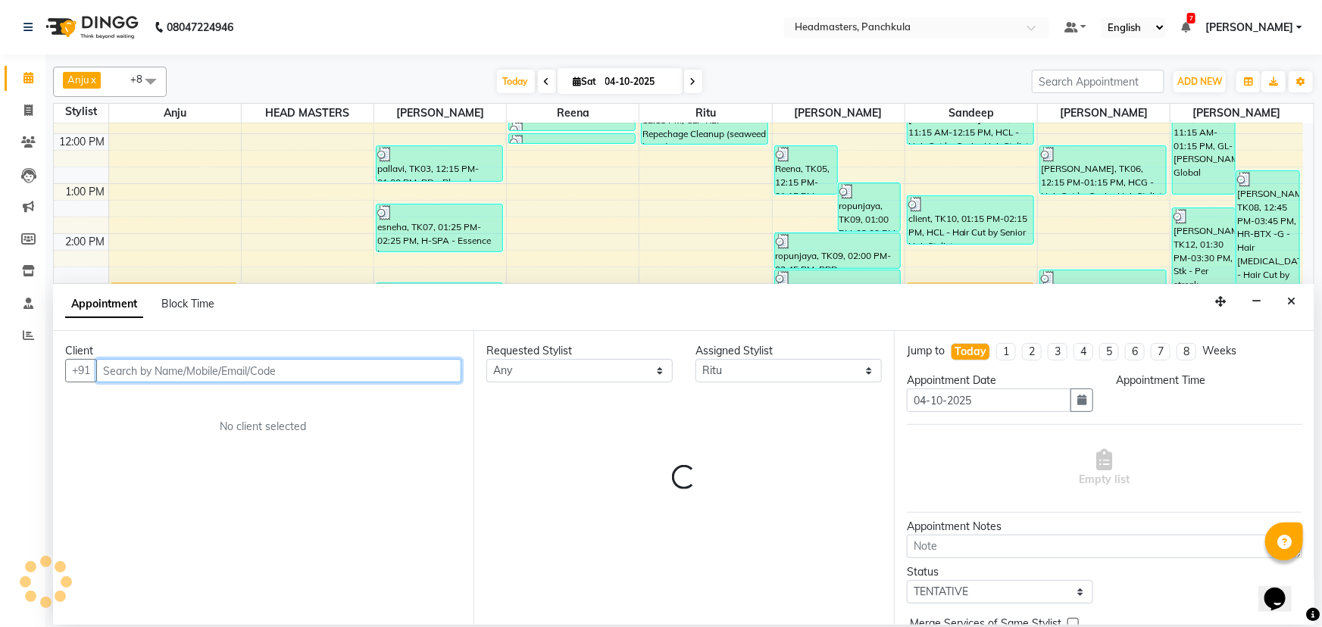
select select "960"
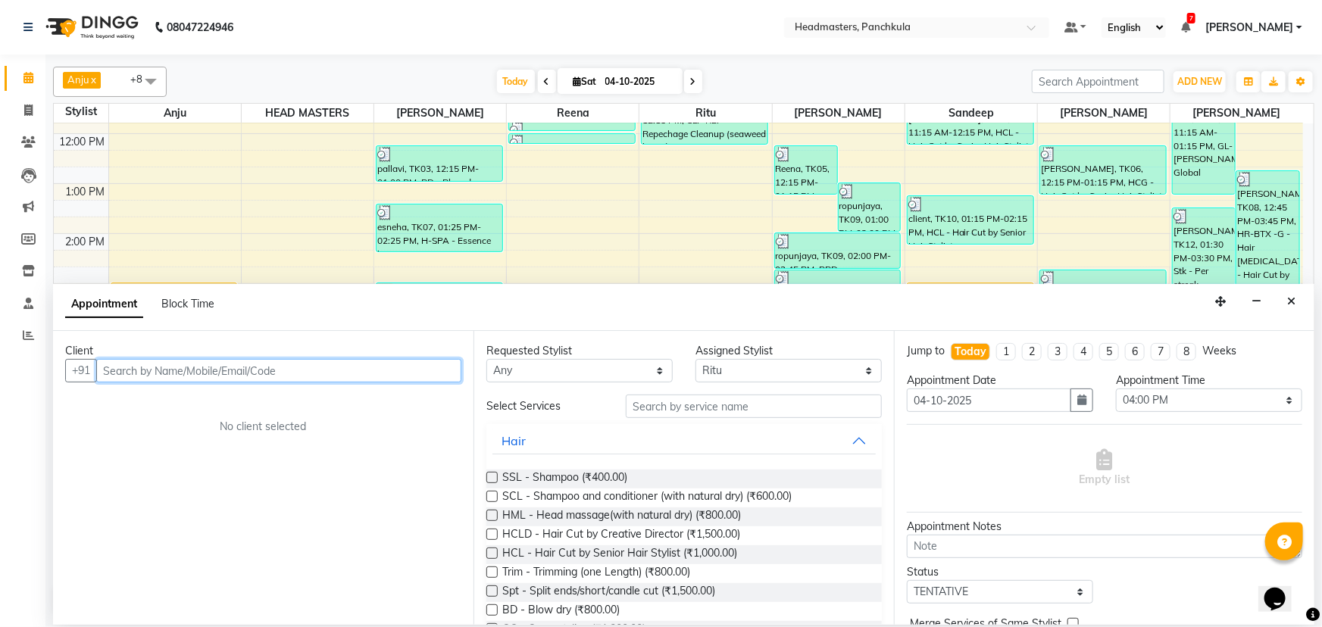
click at [126, 370] on input "text" at bounding box center [278, 370] width 365 height 23
type input "7973046758"
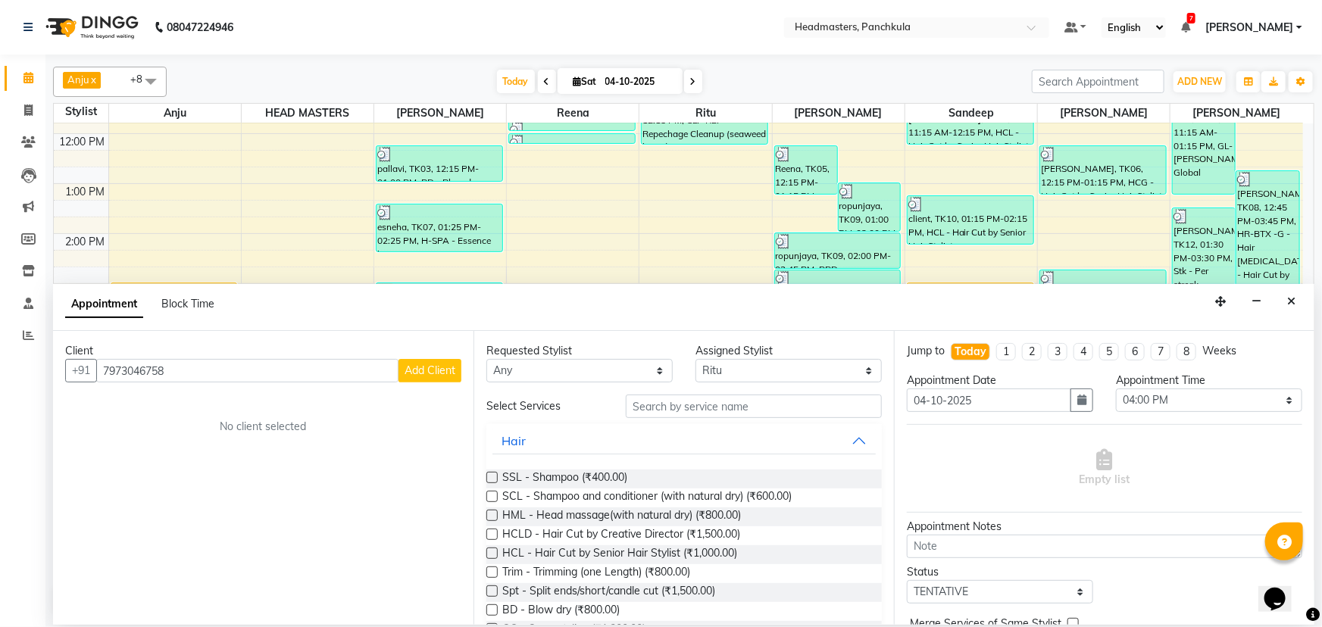
click at [439, 369] on span "Add Client" at bounding box center [429, 371] width 51 height 14
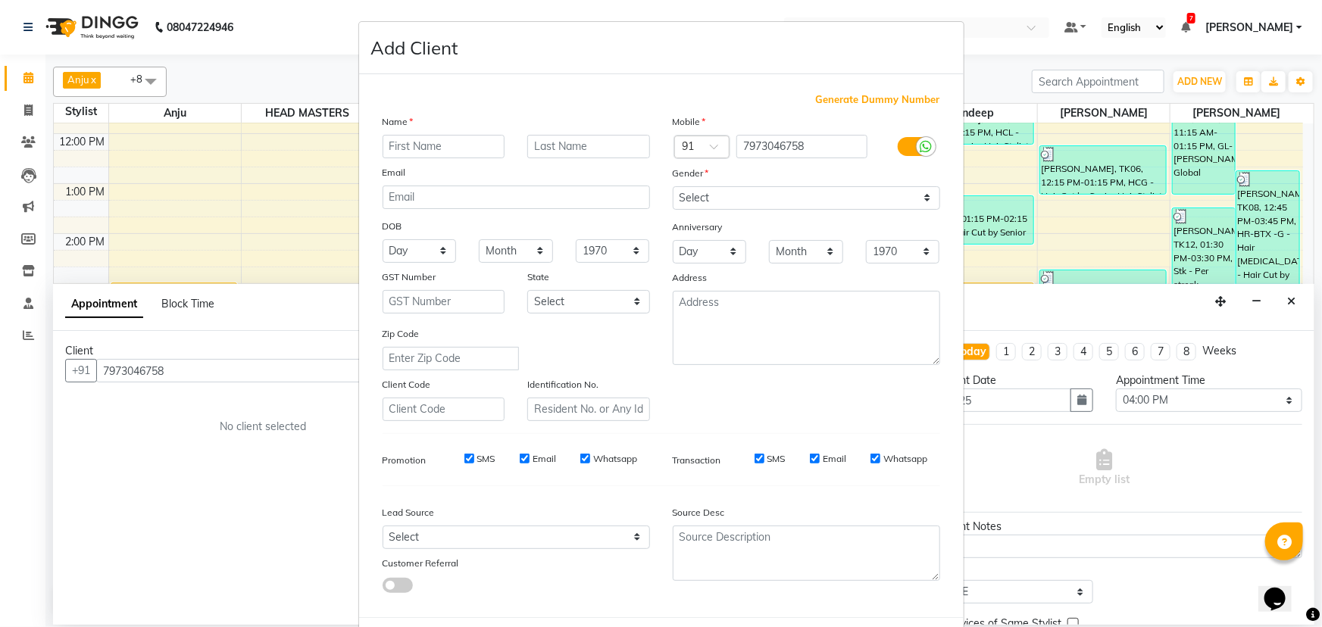
click at [411, 148] on input "text" at bounding box center [444, 146] width 123 height 23
type input "ms"
click at [698, 195] on select "Select [DEMOGRAPHIC_DATA] [DEMOGRAPHIC_DATA] Other Prefer Not To Say" at bounding box center [806, 197] width 267 height 23
select select "[DEMOGRAPHIC_DATA]"
click at [673, 186] on select "Select [DEMOGRAPHIC_DATA] [DEMOGRAPHIC_DATA] Other Prefer Not To Say" at bounding box center [806, 197] width 267 height 23
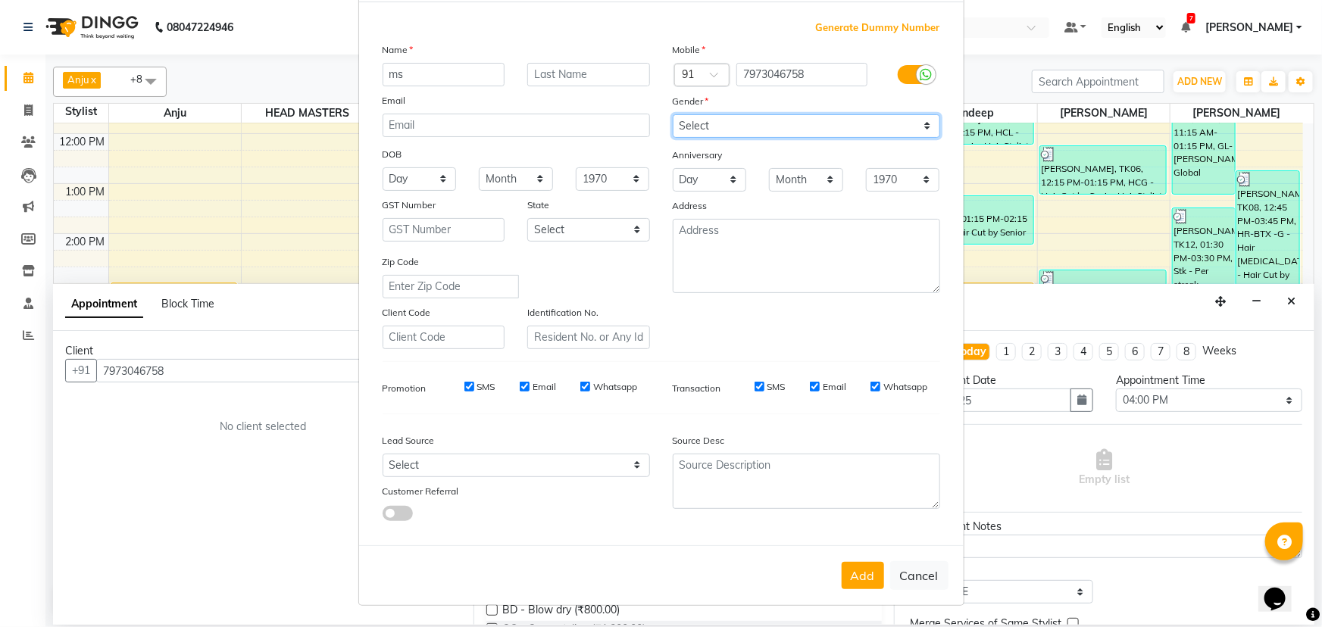
scroll to position [76, 0]
click at [864, 582] on button "Add" at bounding box center [863, 575] width 42 height 27
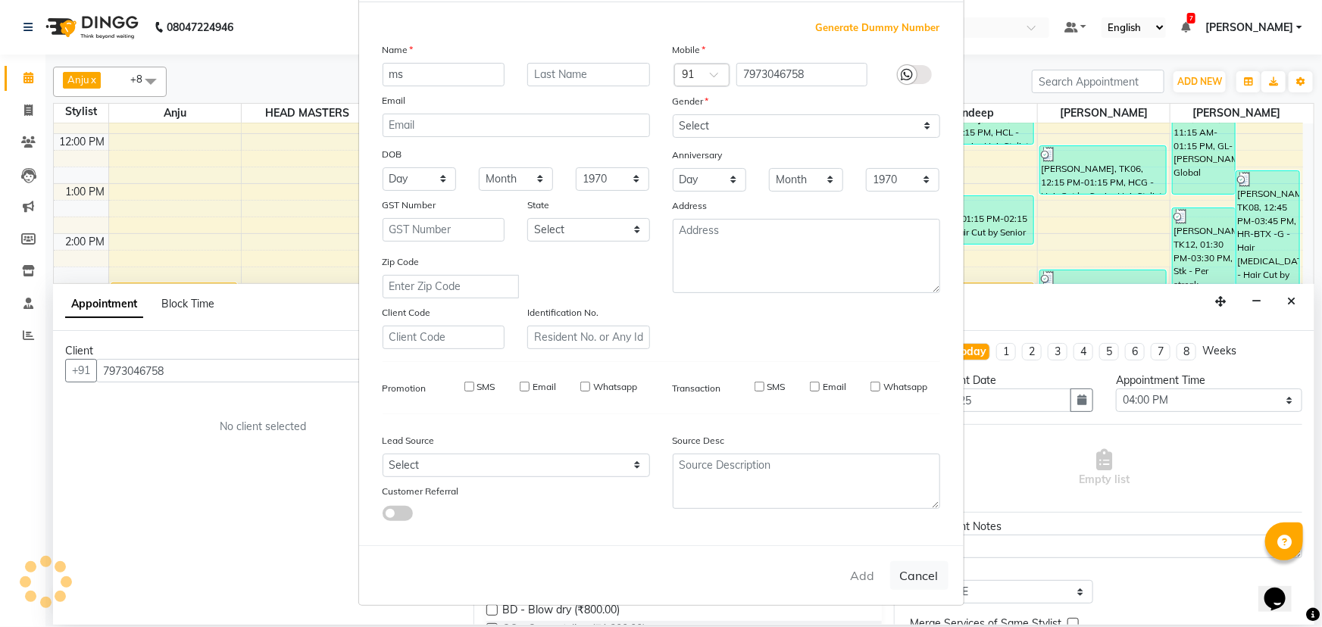
select select
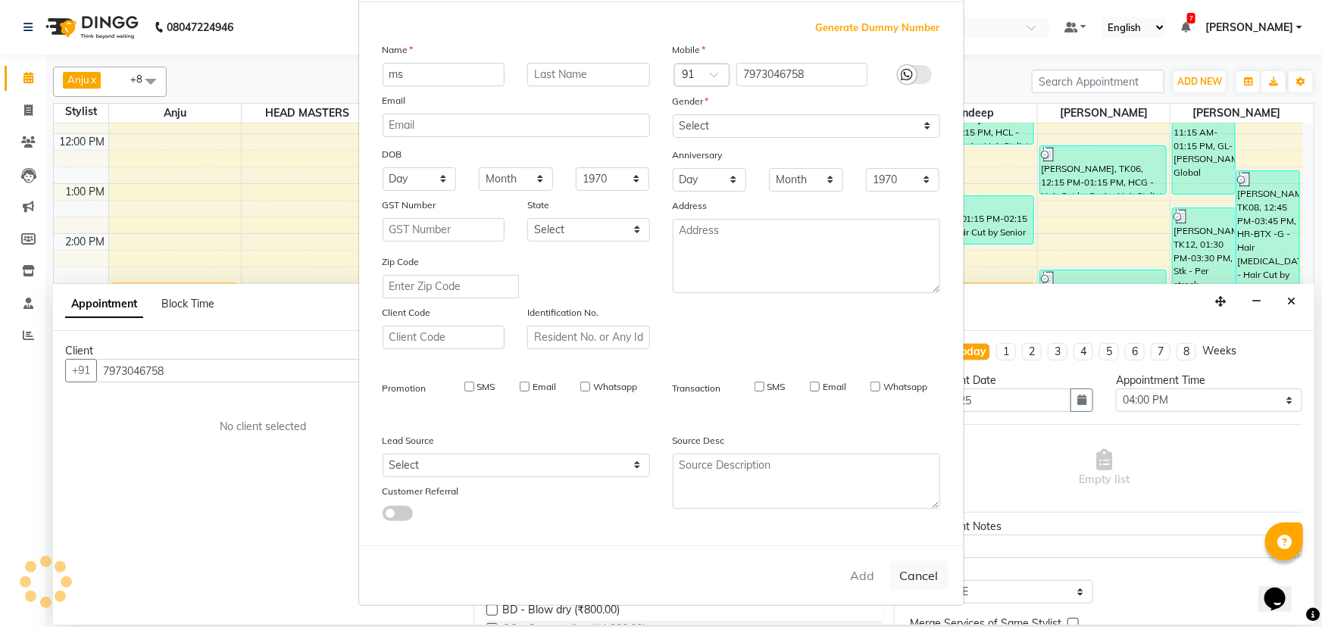
select select
checkbox input "false"
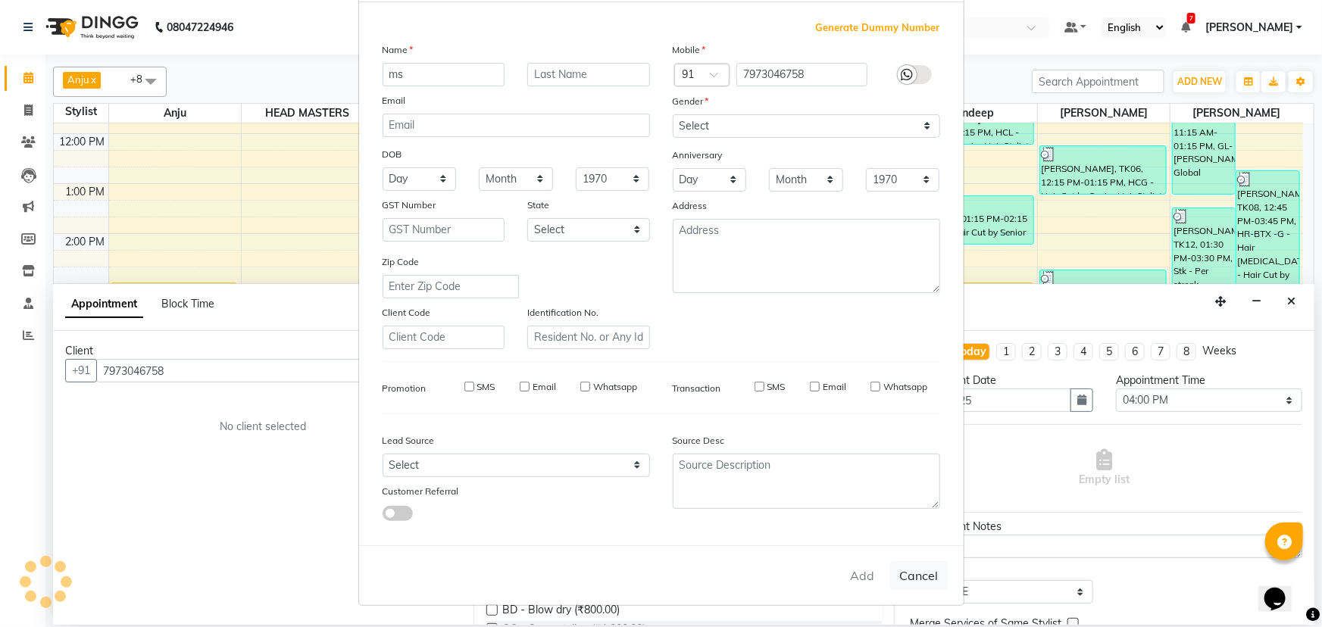
checkbox input "false"
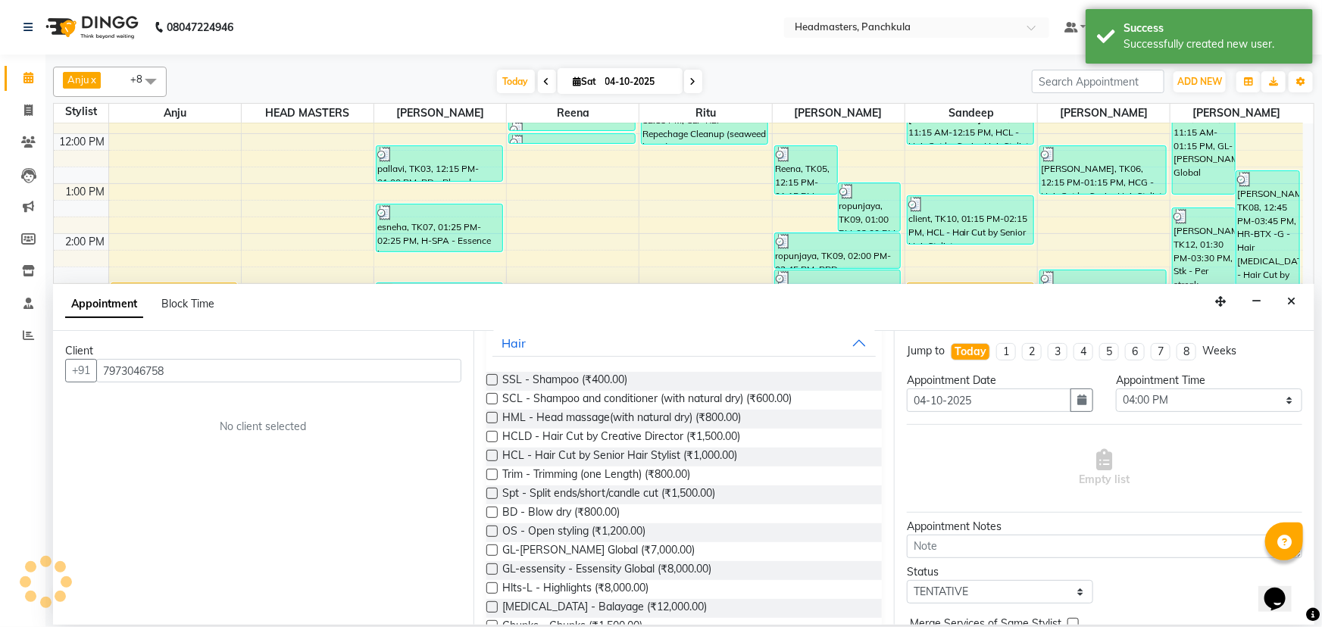
scroll to position [0, 0]
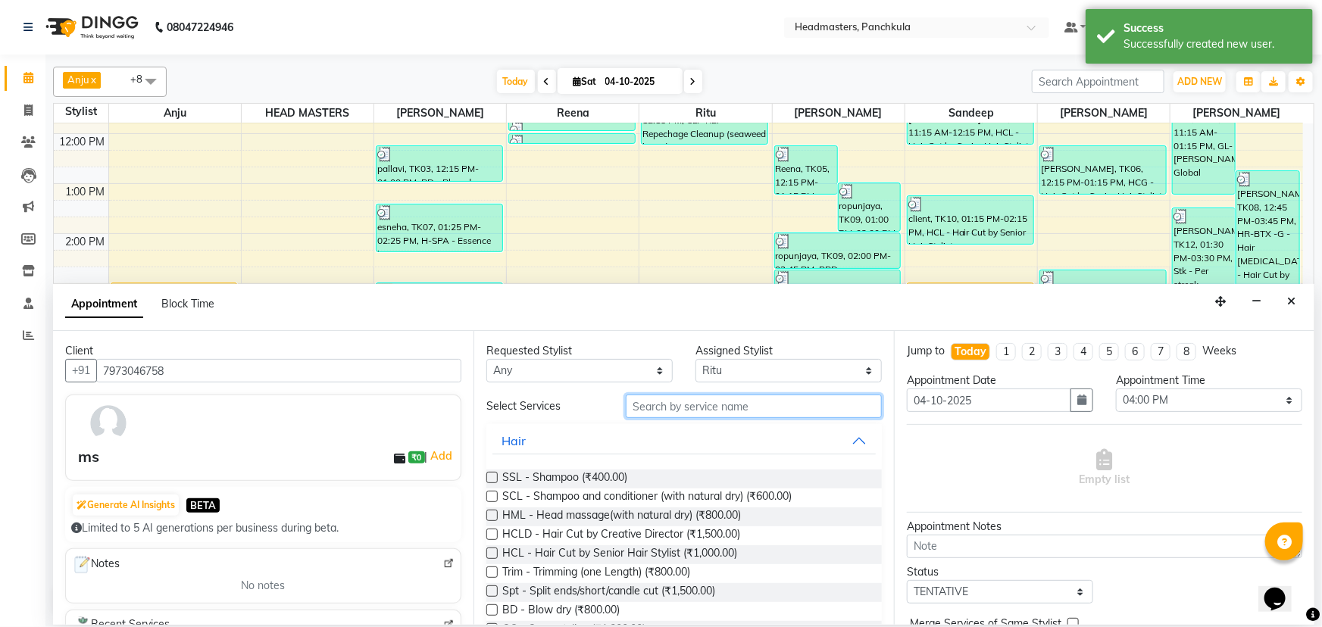
click at [653, 408] on input "text" at bounding box center [754, 406] width 256 height 23
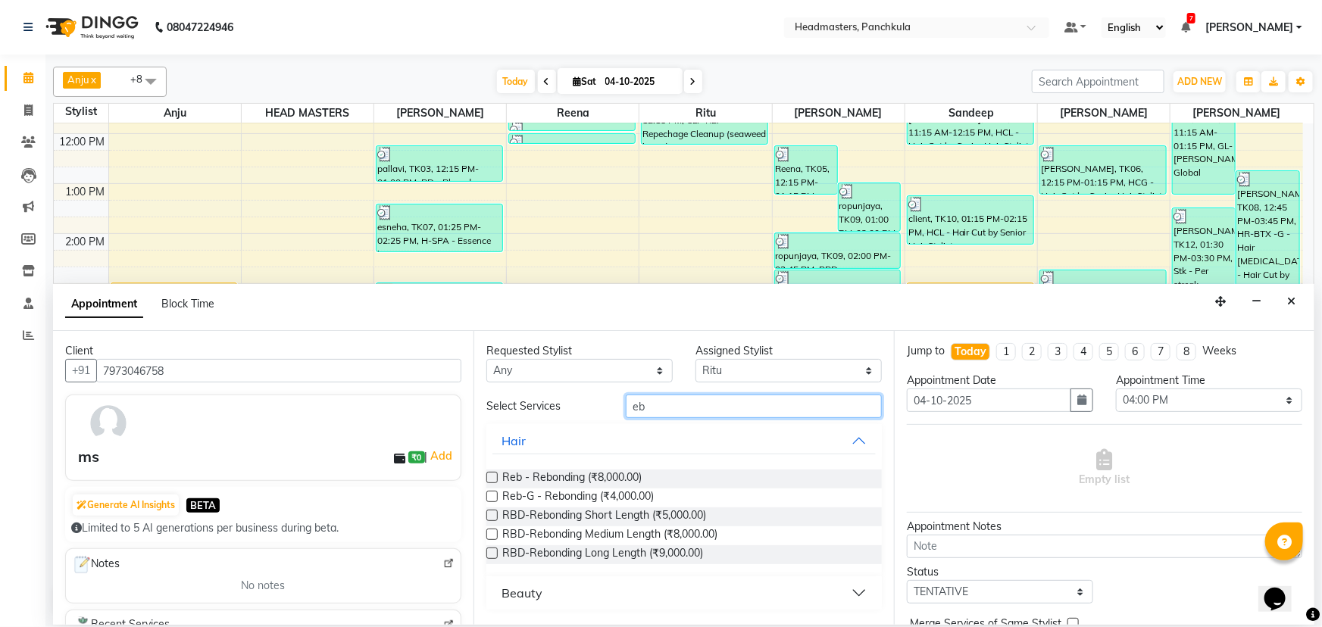
type input "eb"
click at [530, 595] on div "Beauty" at bounding box center [521, 593] width 41 height 18
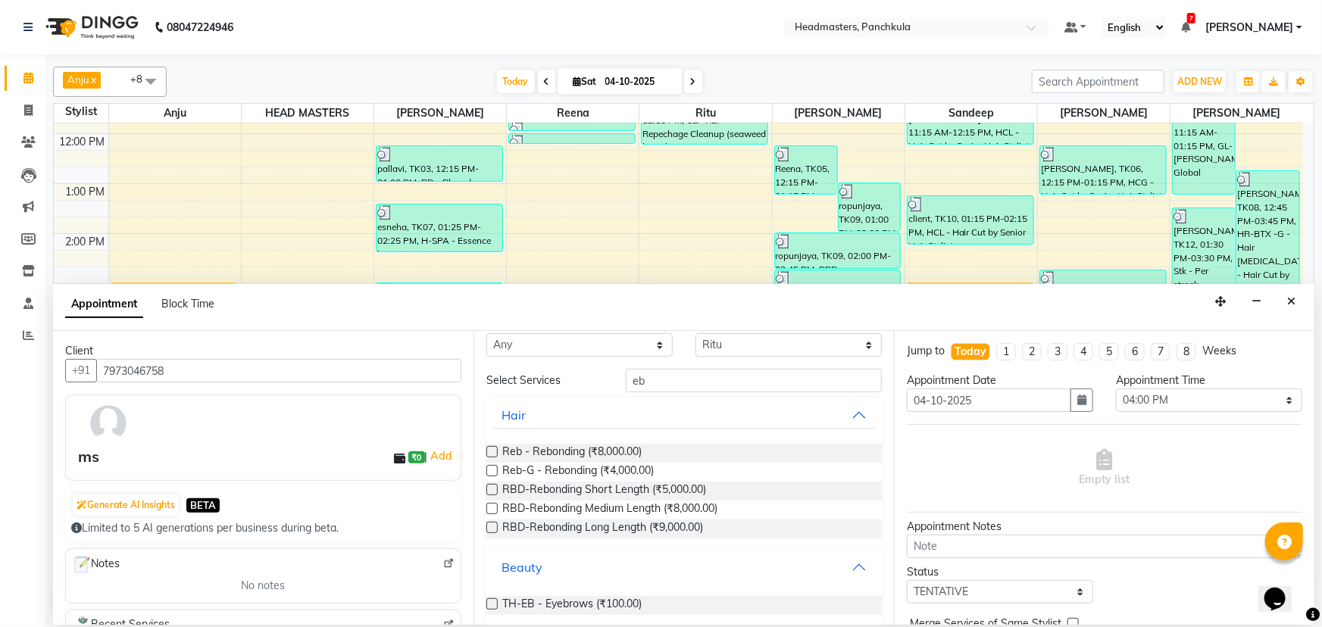
scroll to position [39, 0]
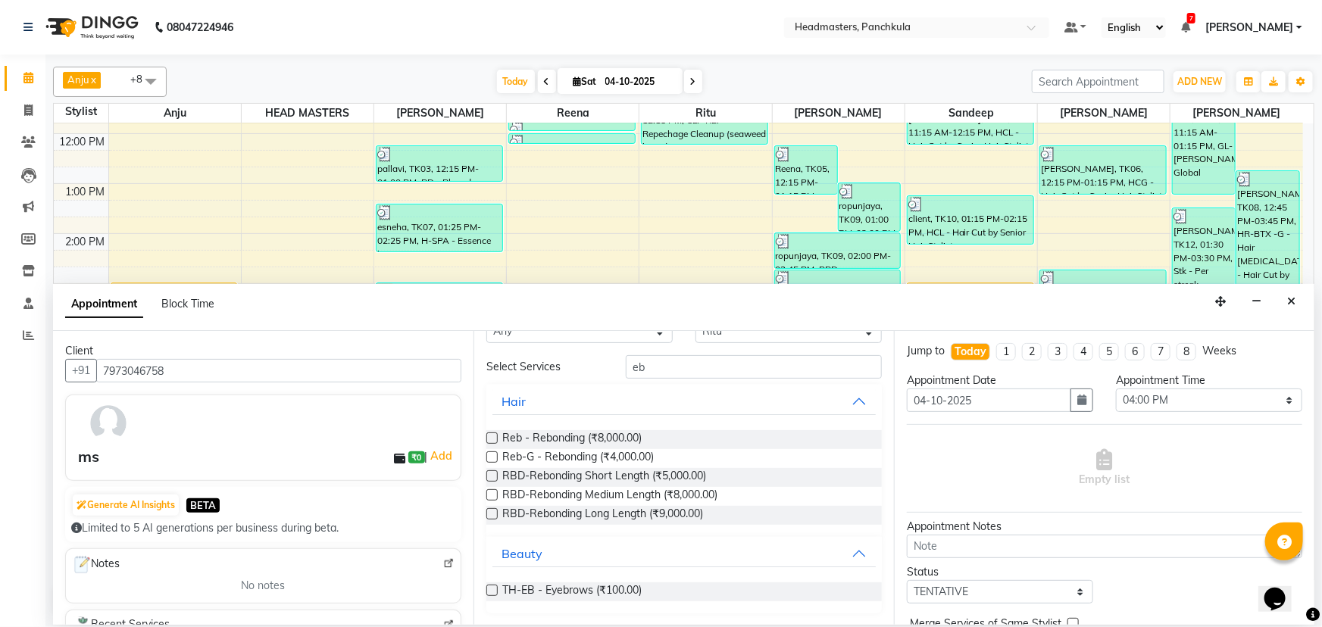
click at [490, 593] on label at bounding box center [491, 590] width 11 height 11
click at [490, 593] on input "checkbox" at bounding box center [491, 592] width 10 height 10
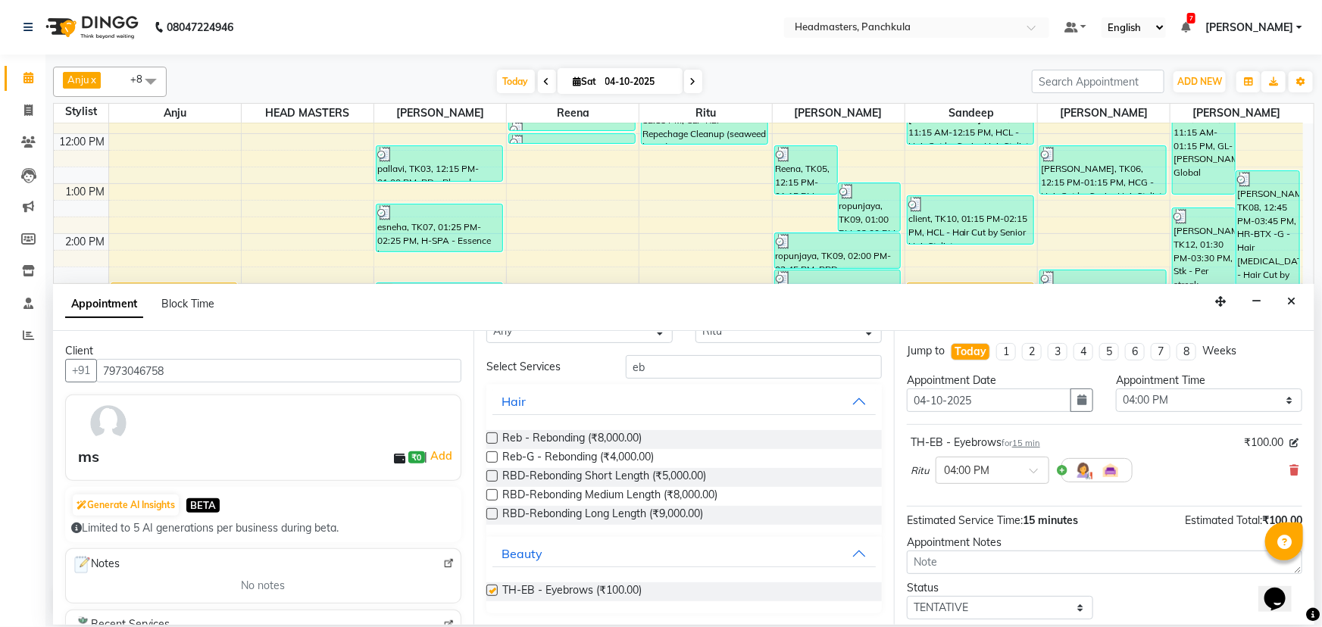
checkbox input "false"
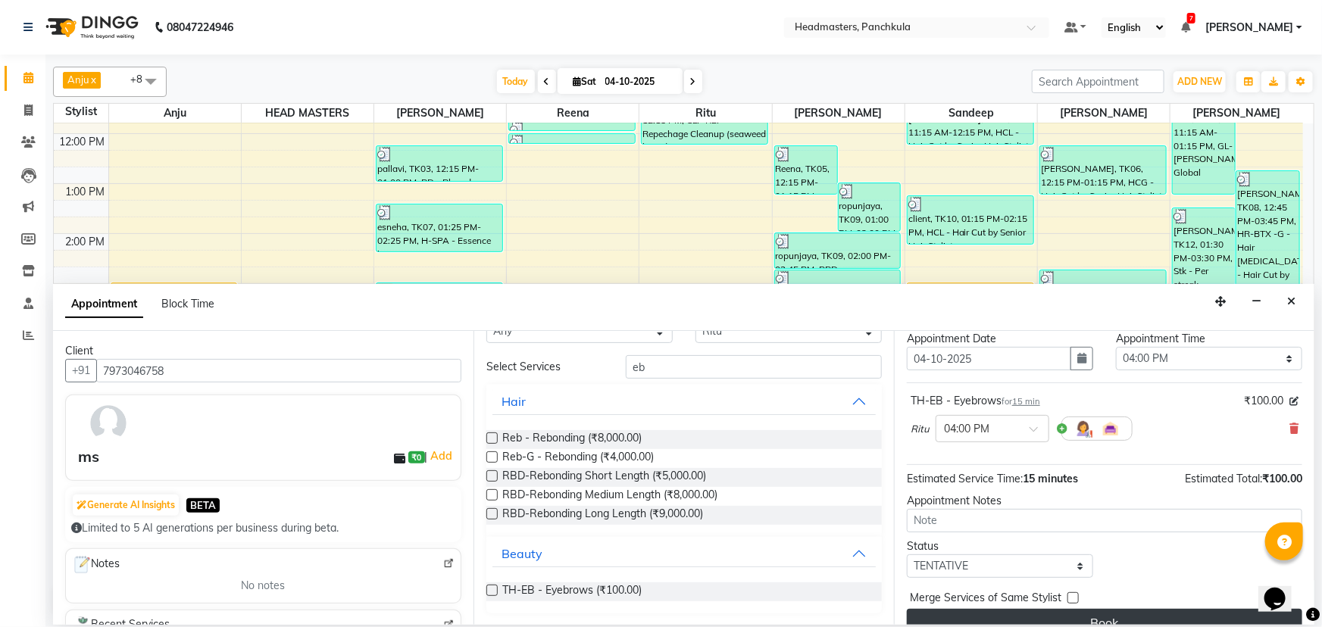
scroll to position [64, 0]
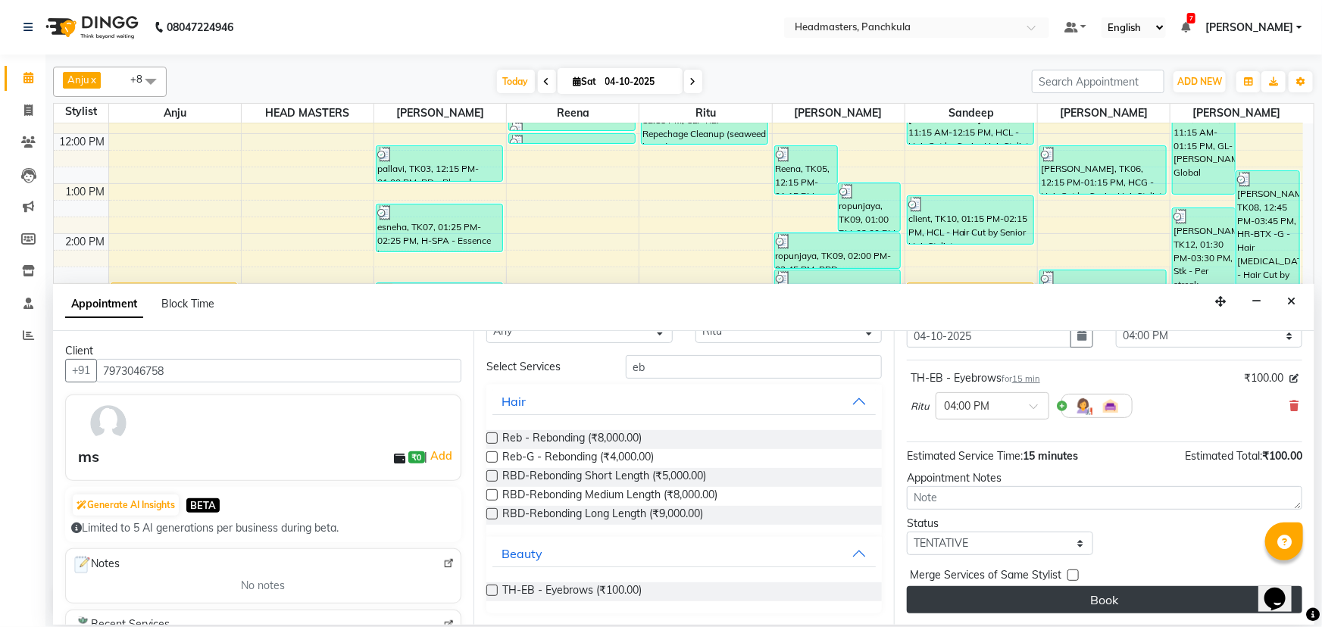
click at [1032, 597] on button "Book" at bounding box center [1104, 599] width 395 height 27
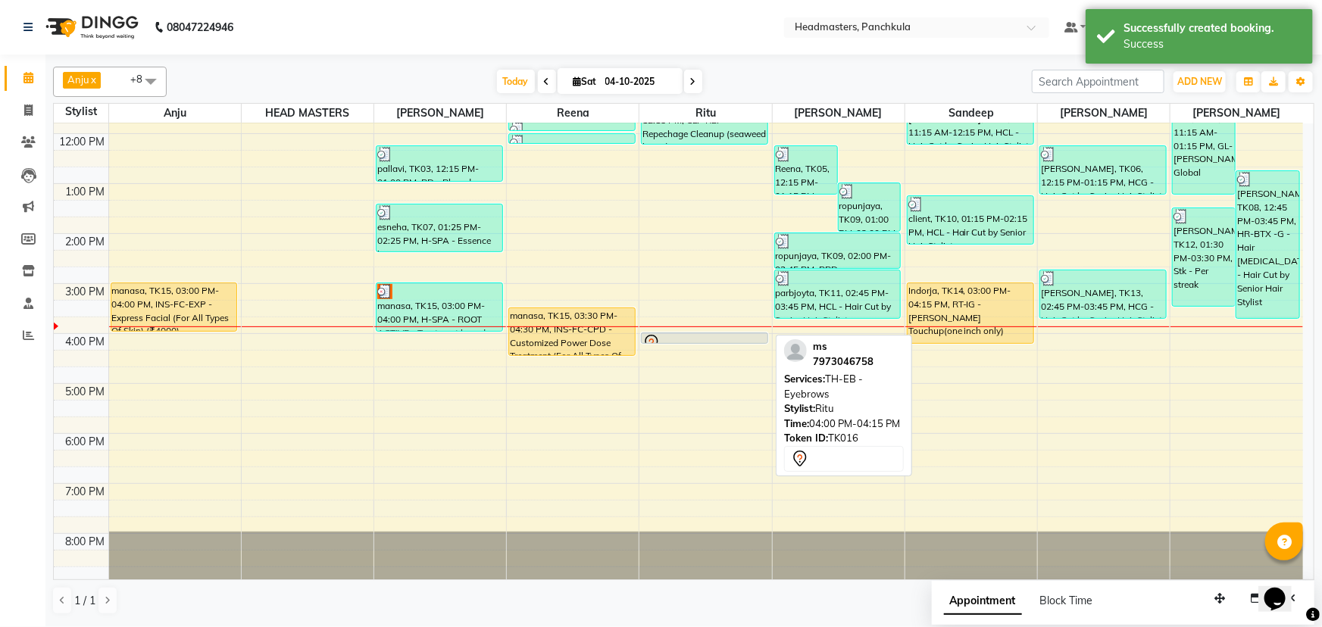
click at [696, 341] on div at bounding box center [705, 343] width 126 height 6
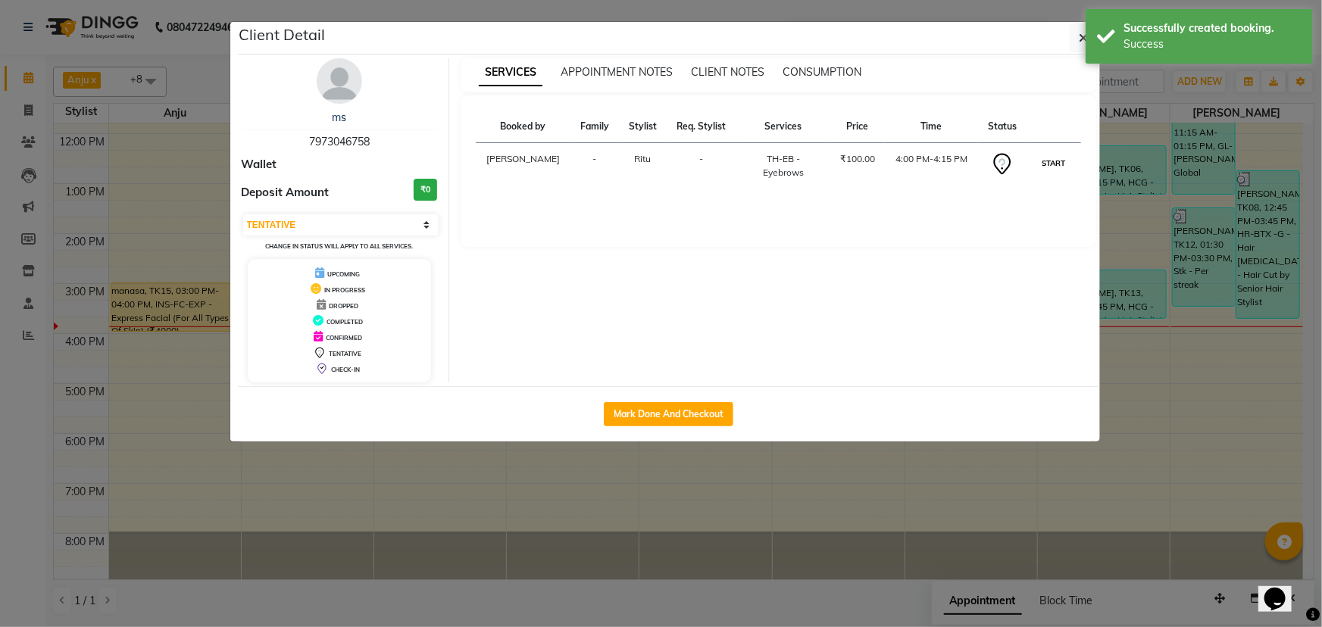
click at [1048, 164] on button "START" at bounding box center [1053, 163] width 31 height 19
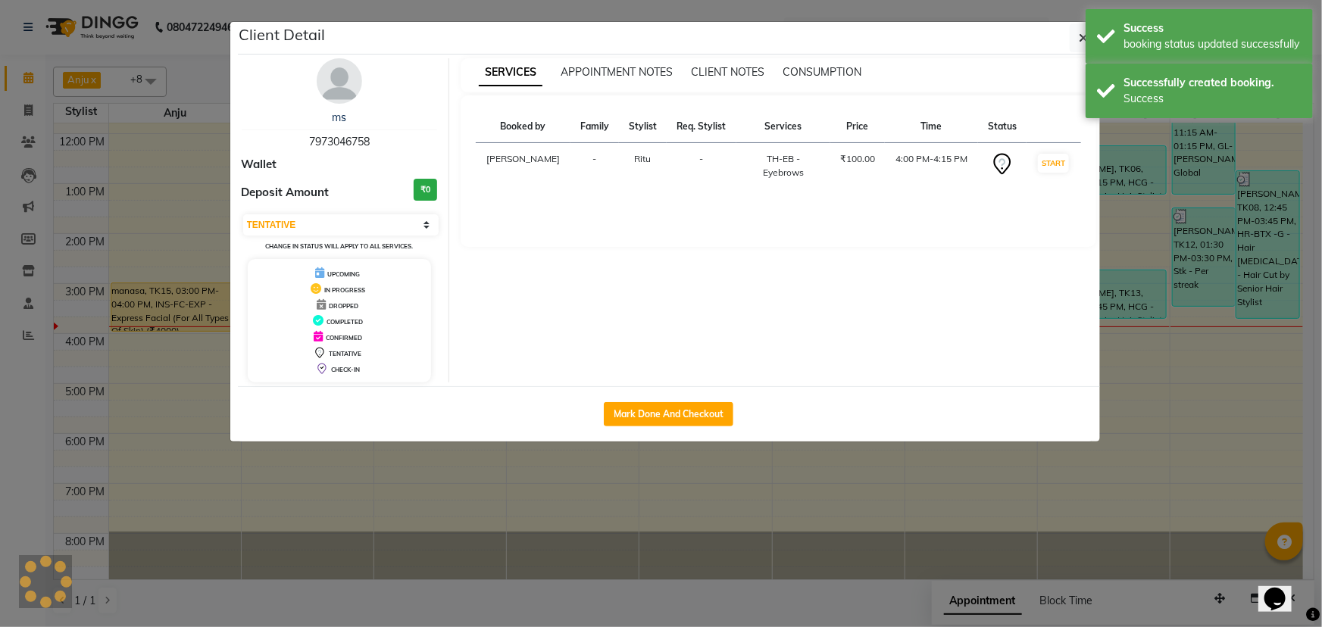
select select "1"
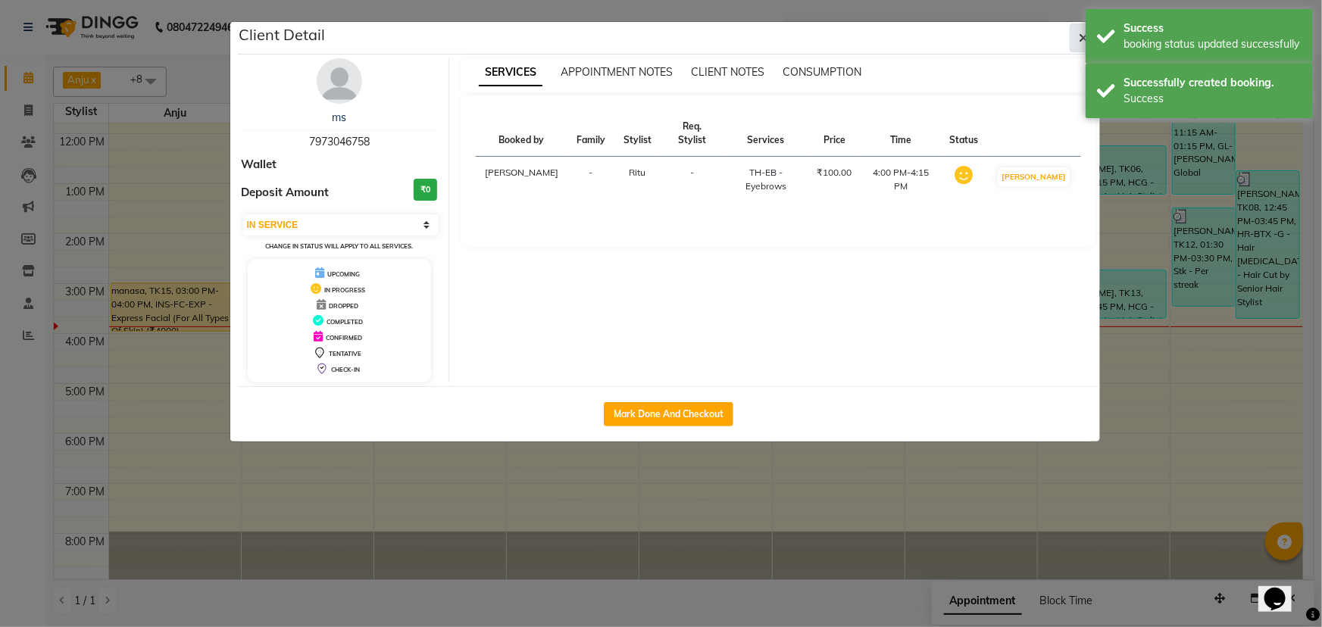
click at [1083, 38] on icon "button" at bounding box center [1083, 38] width 9 height 12
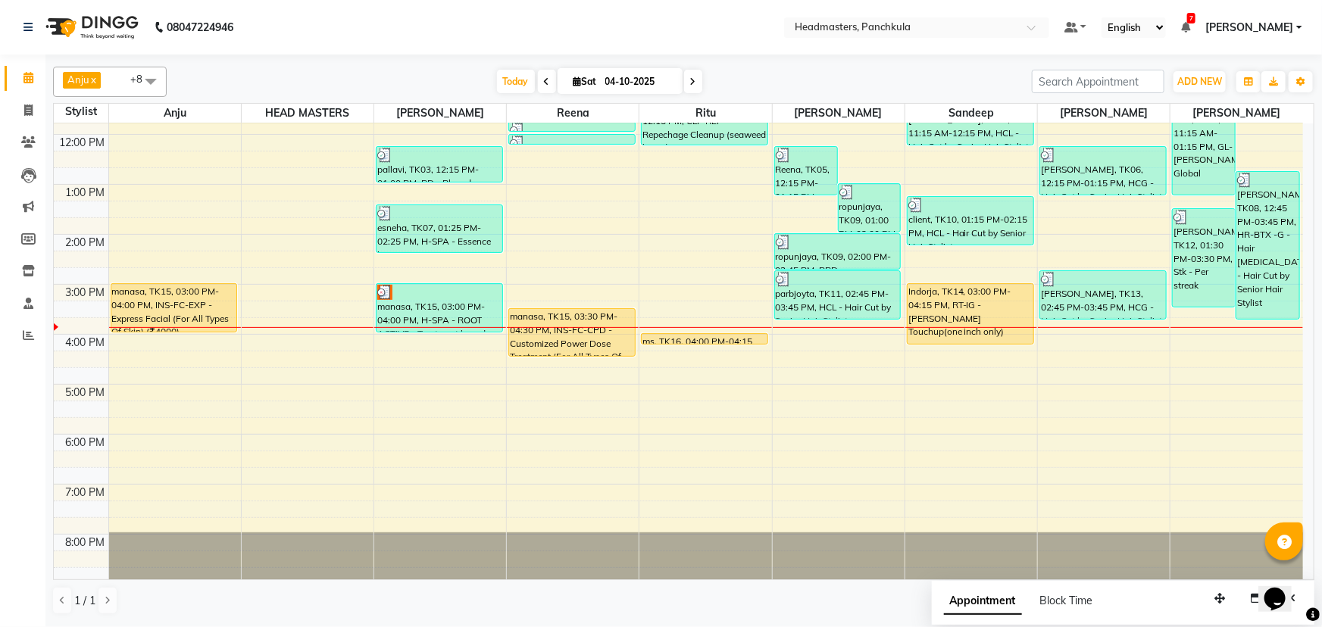
scroll to position [189, 0]
click at [1201, 332] on div "8:00 AM 9:00 AM 10:00 AM 11:00 AM 12:00 PM 1:00 PM 2:00 PM 3:00 PM 4:00 PM 5:00…" at bounding box center [678, 258] width 1249 height 649
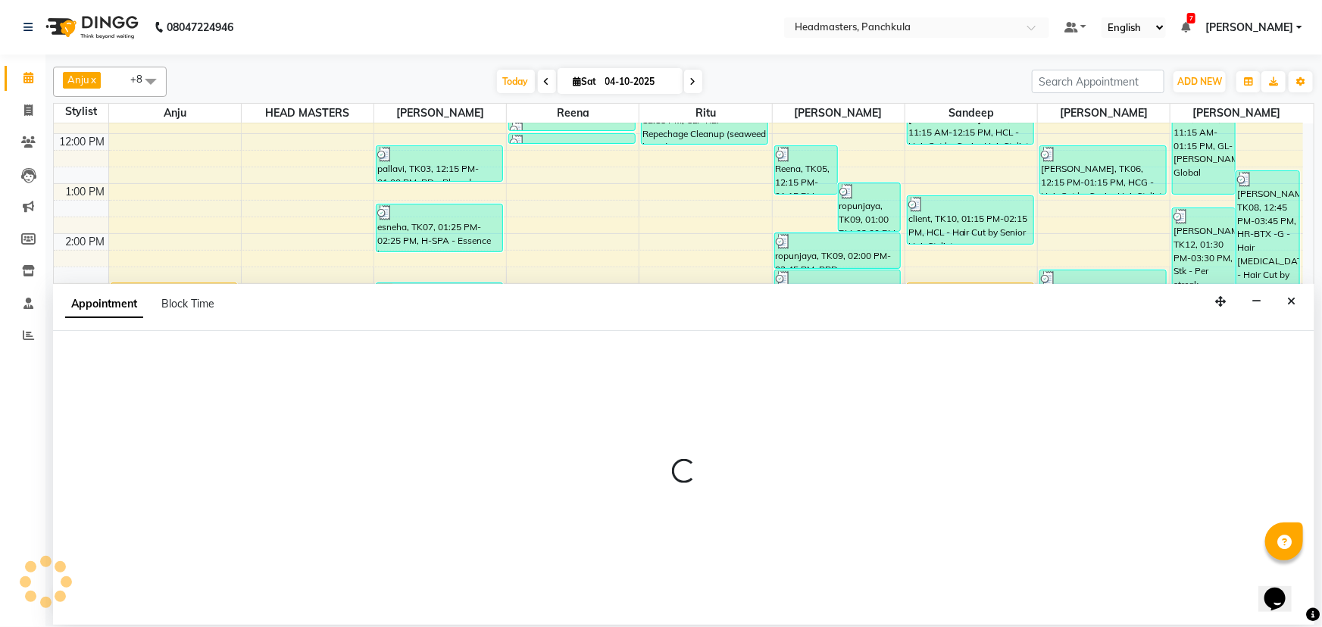
select select "66077"
select select "960"
select select "tentative"
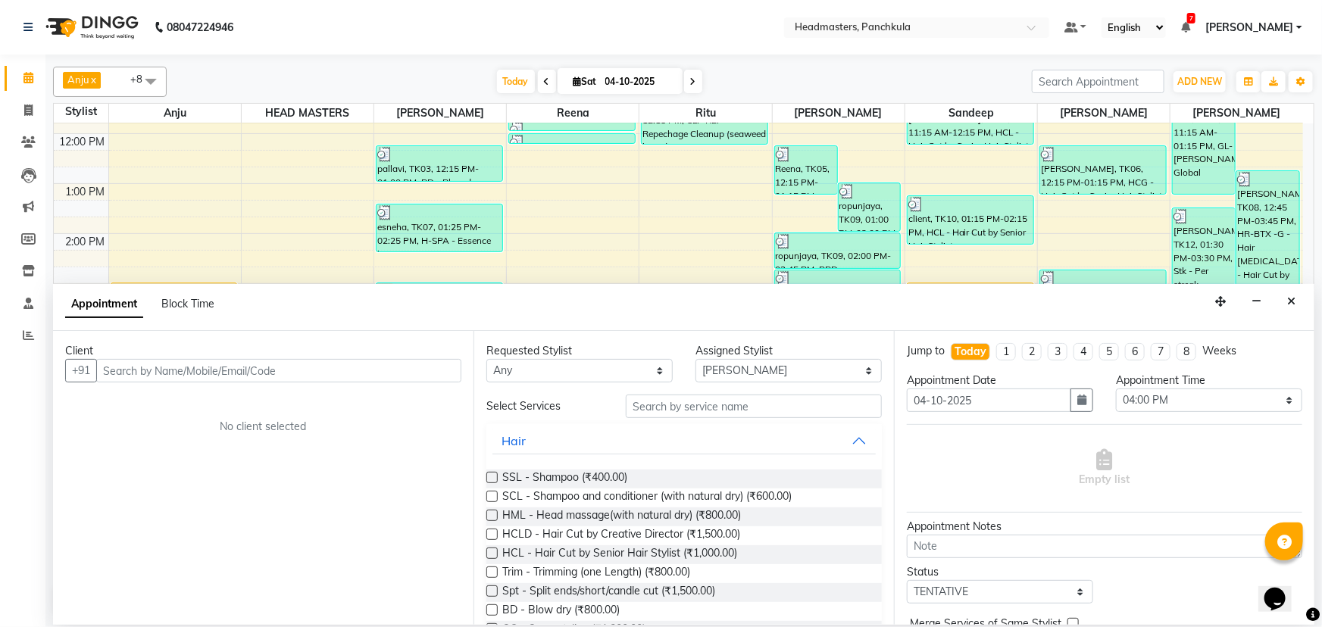
click at [130, 382] on input "text" at bounding box center [278, 370] width 365 height 23
click at [111, 366] on input "text" at bounding box center [278, 370] width 365 height 23
type input "9560238227"
click at [439, 374] on span "Add Client" at bounding box center [429, 371] width 51 height 14
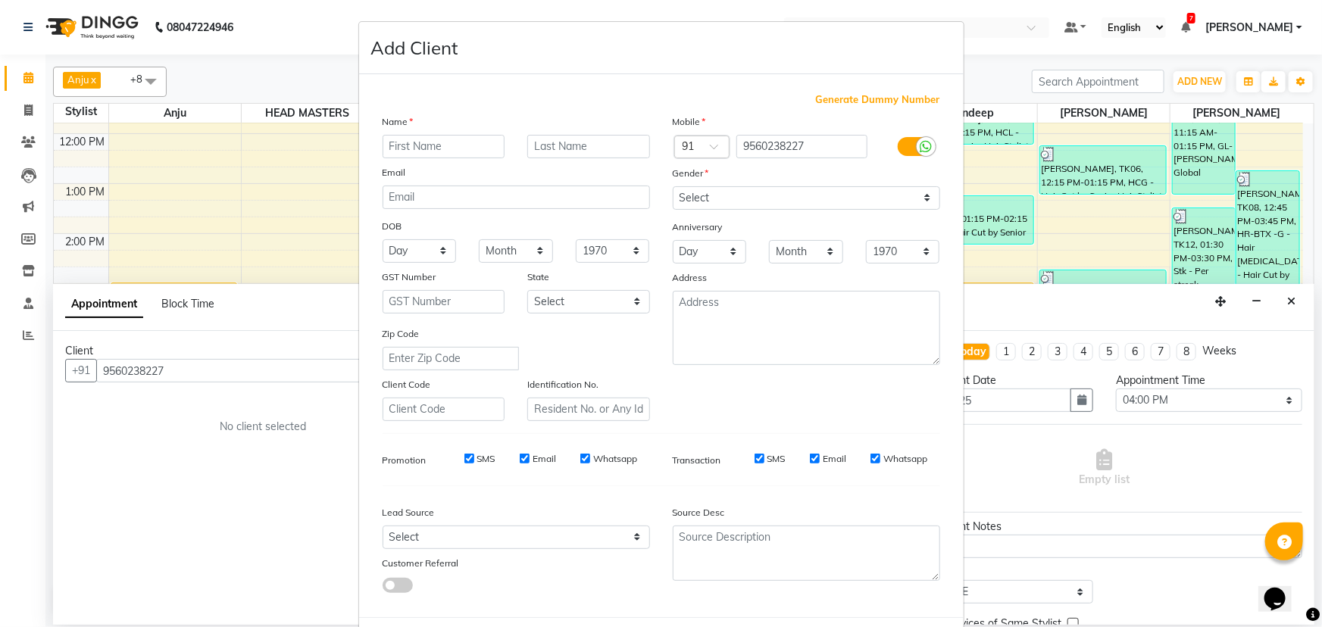
click at [399, 145] on input "text" at bounding box center [444, 146] width 123 height 23
type input "rucika"
click at [718, 197] on select "Select [DEMOGRAPHIC_DATA] [DEMOGRAPHIC_DATA] Other Prefer Not To Say" at bounding box center [806, 197] width 267 height 23
select select "[DEMOGRAPHIC_DATA]"
click at [673, 186] on select "Select [DEMOGRAPHIC_DATA] [DEMOGRAPHIC_DATA] Other Prefer Not To Say" at bounding box center [806, 197] width 267 height 23
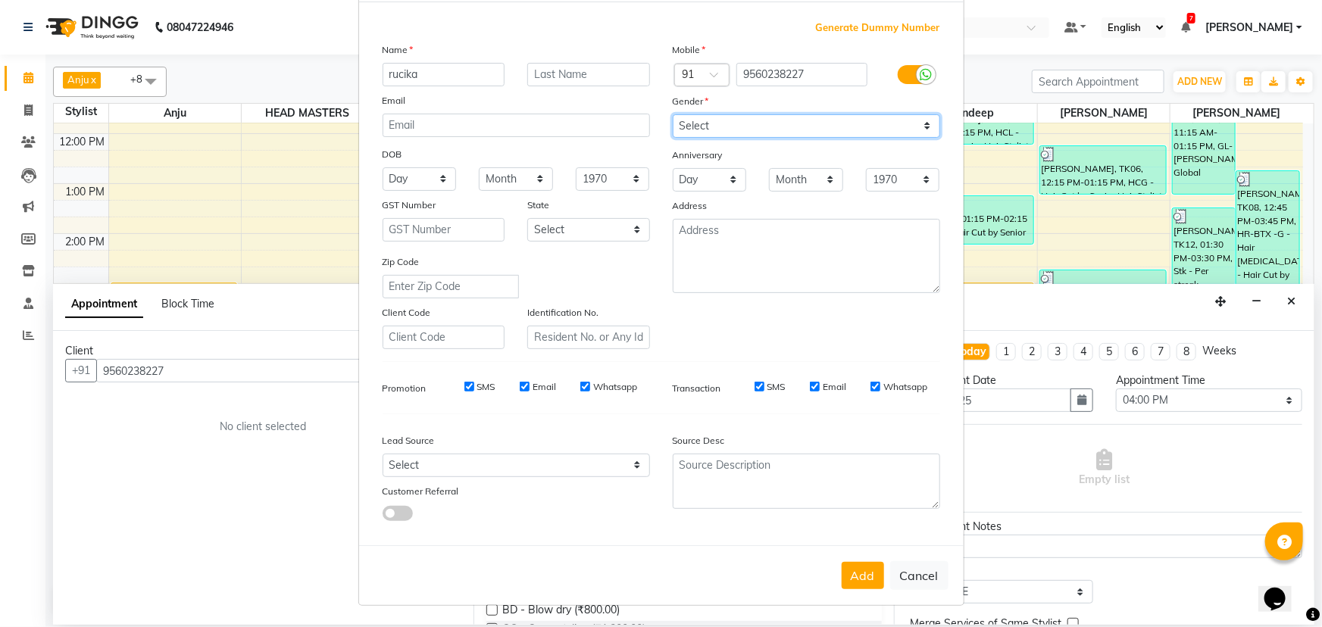
scroll to position [76, 0]
click at [852, 577] on button "Add" at bounding box center [863, 575] width 42 height 27
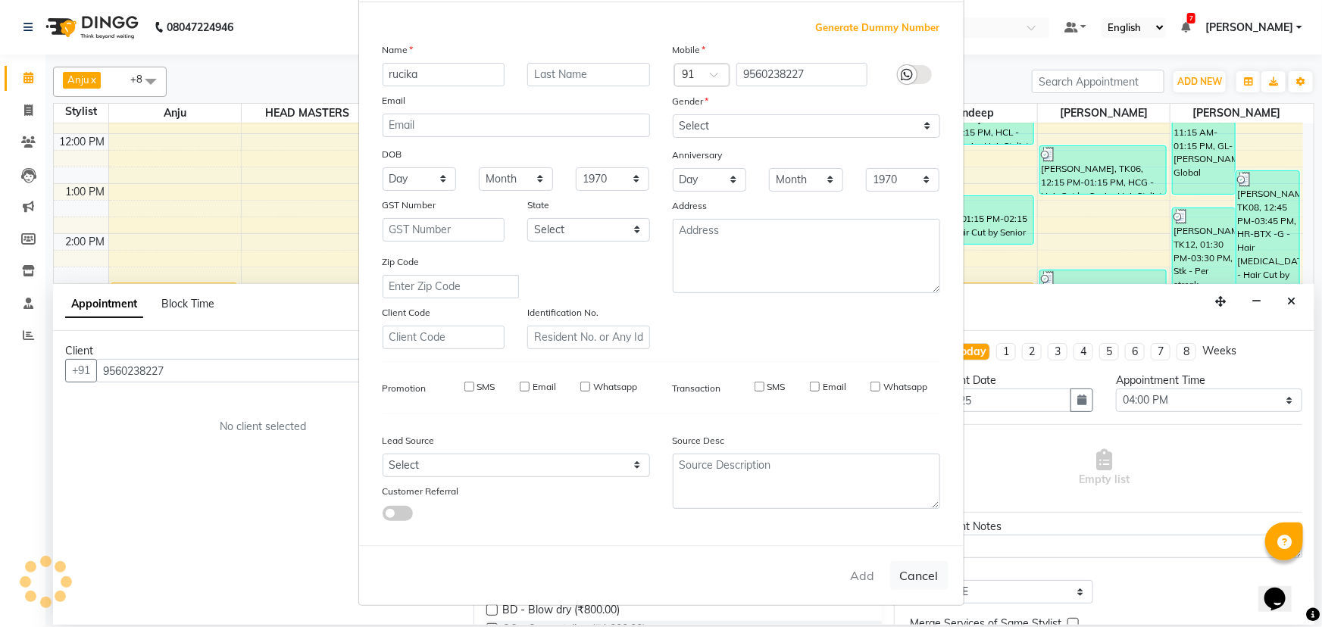
select select
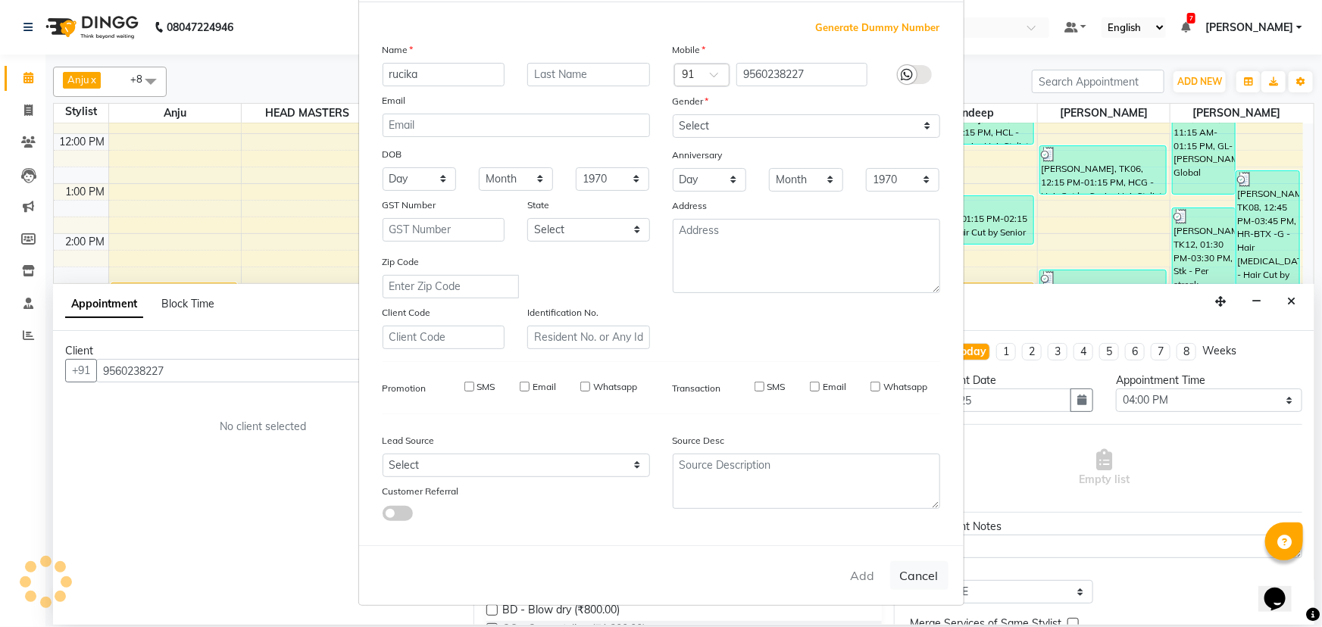
select select
checkbox input "false"
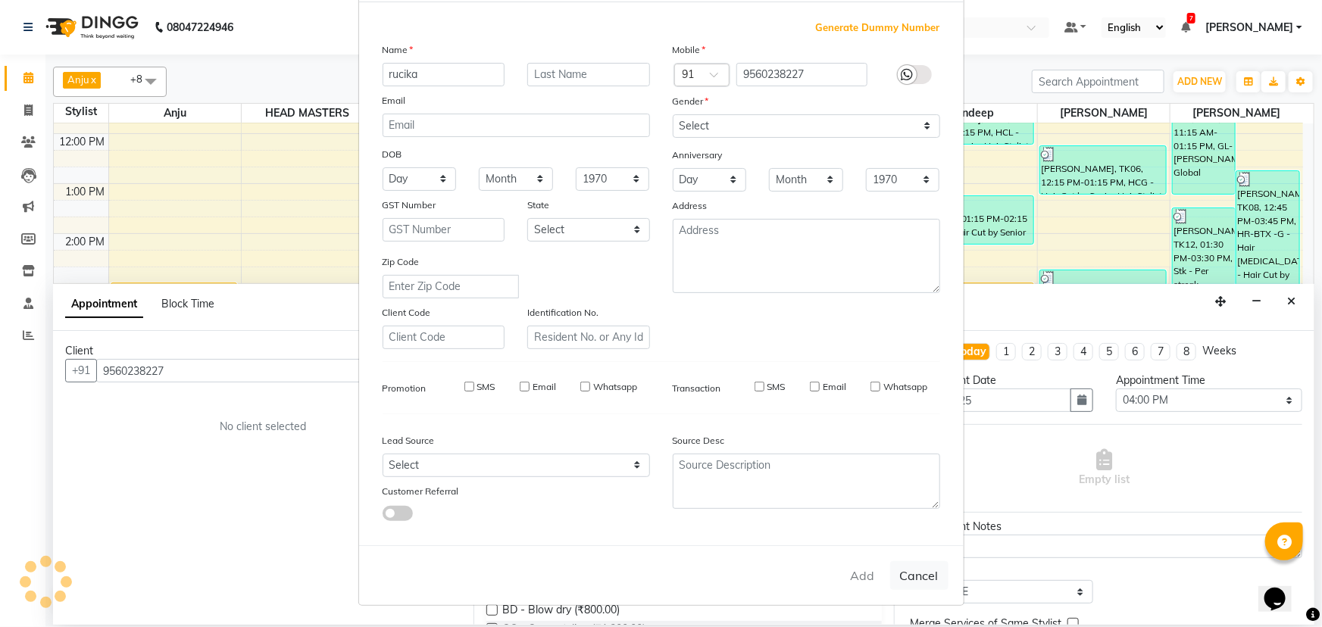
checkbox input "false"
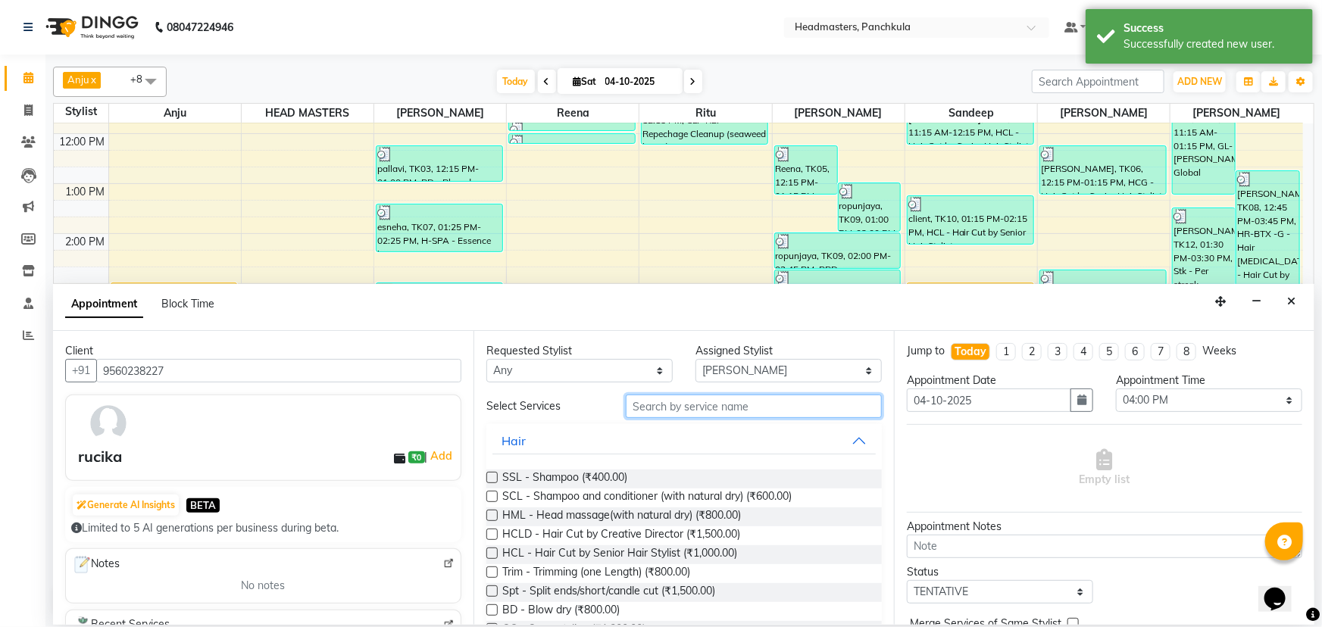
click at [633, 401] on input "text" at bounding box center [754, 406] width 256 height 23
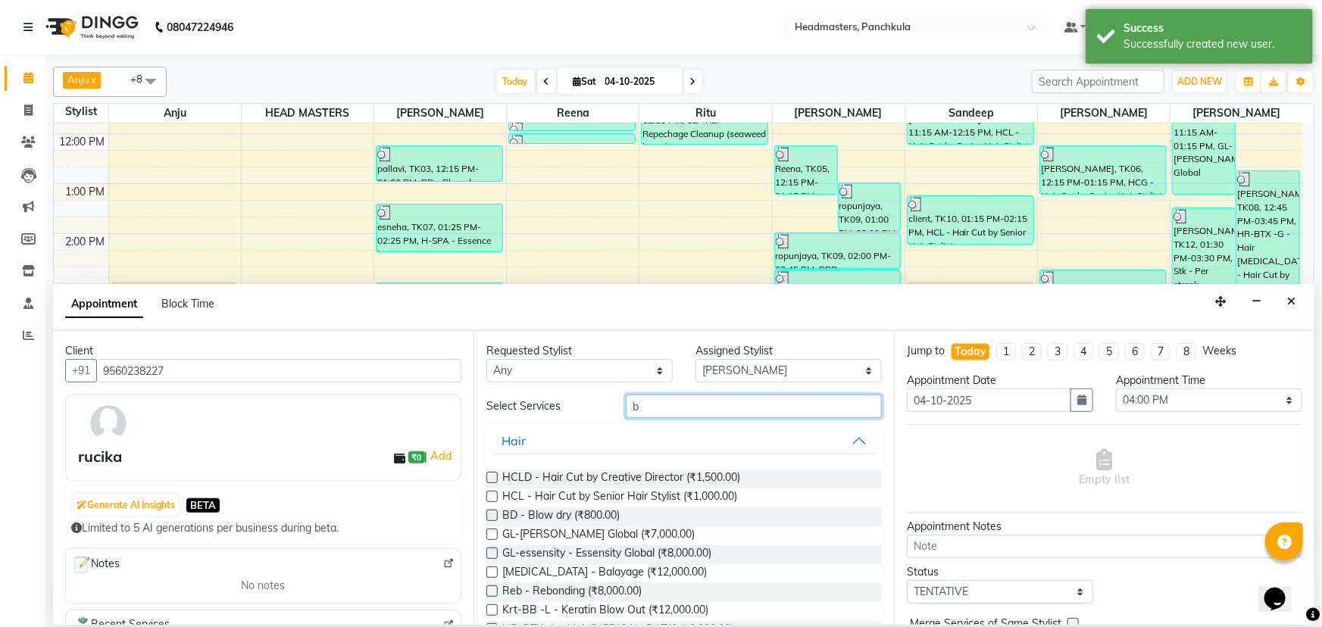
type input "b"
click at [489, 515] on label at bounding box center [491, 515] width 11 height 11
click at [489, 515] on input "checkbox" at bounding box center [491, 517] width 10 height 10
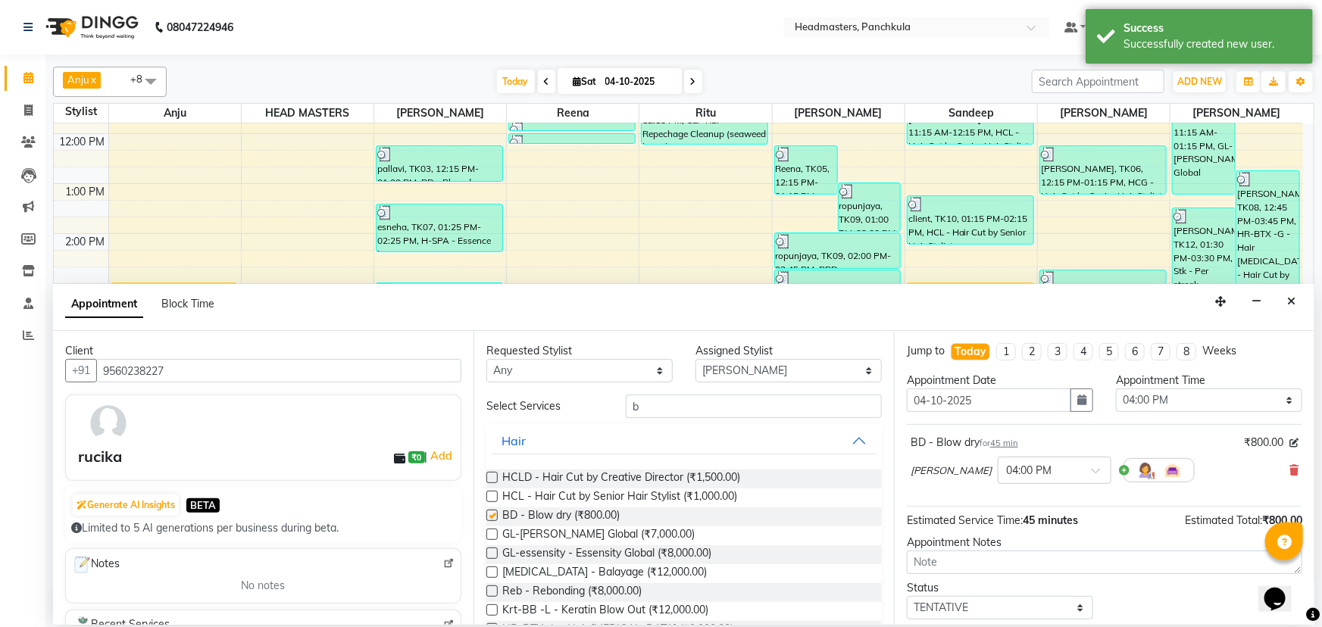
checkbox input "false"
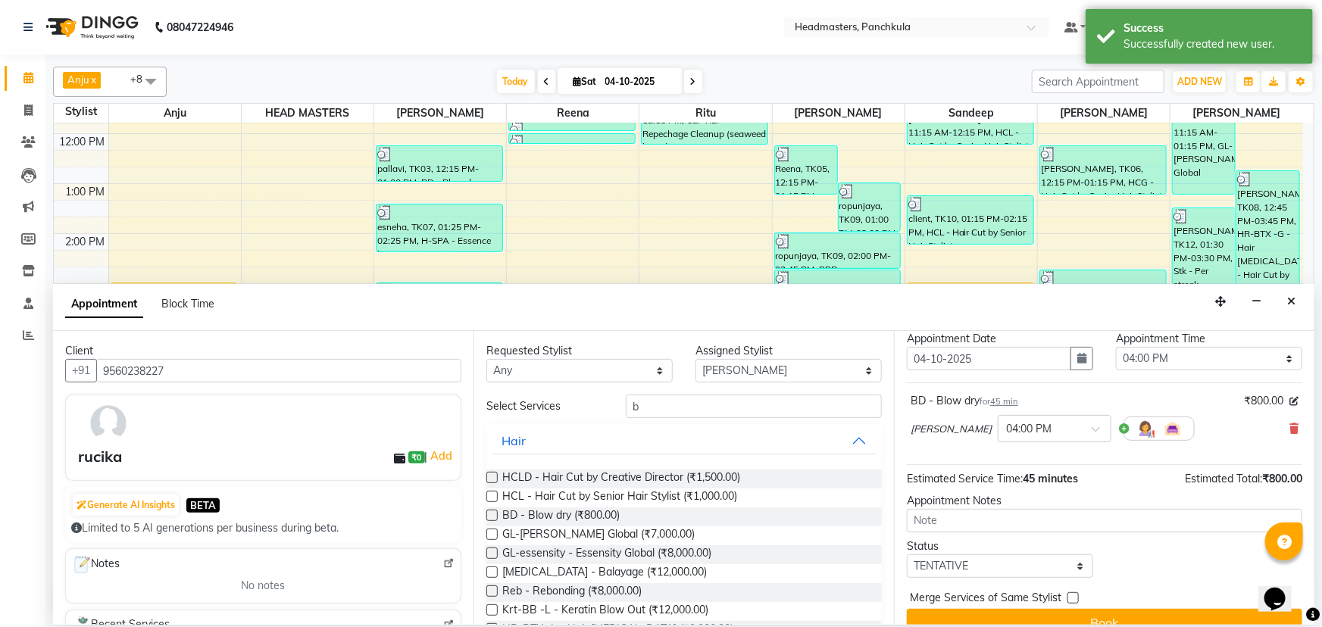
scroll to position [64, 0]
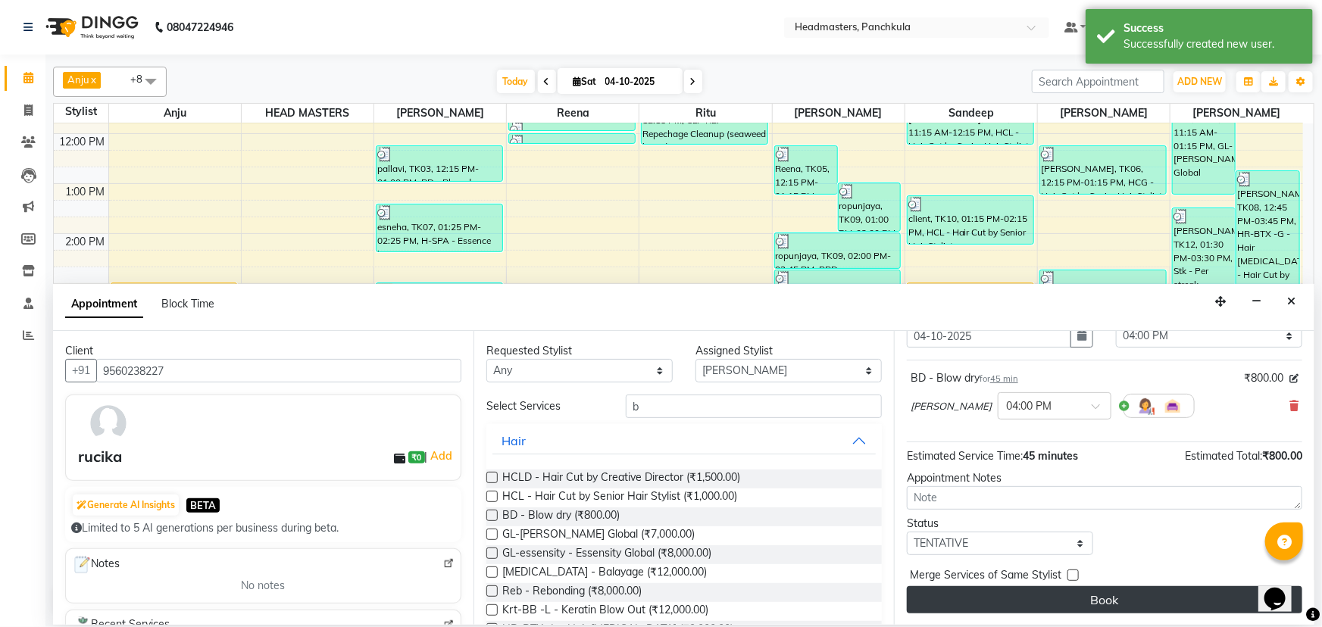
click at [1029, 598] on button "Book" at bounding box center [1104, 599] width 395 height 27
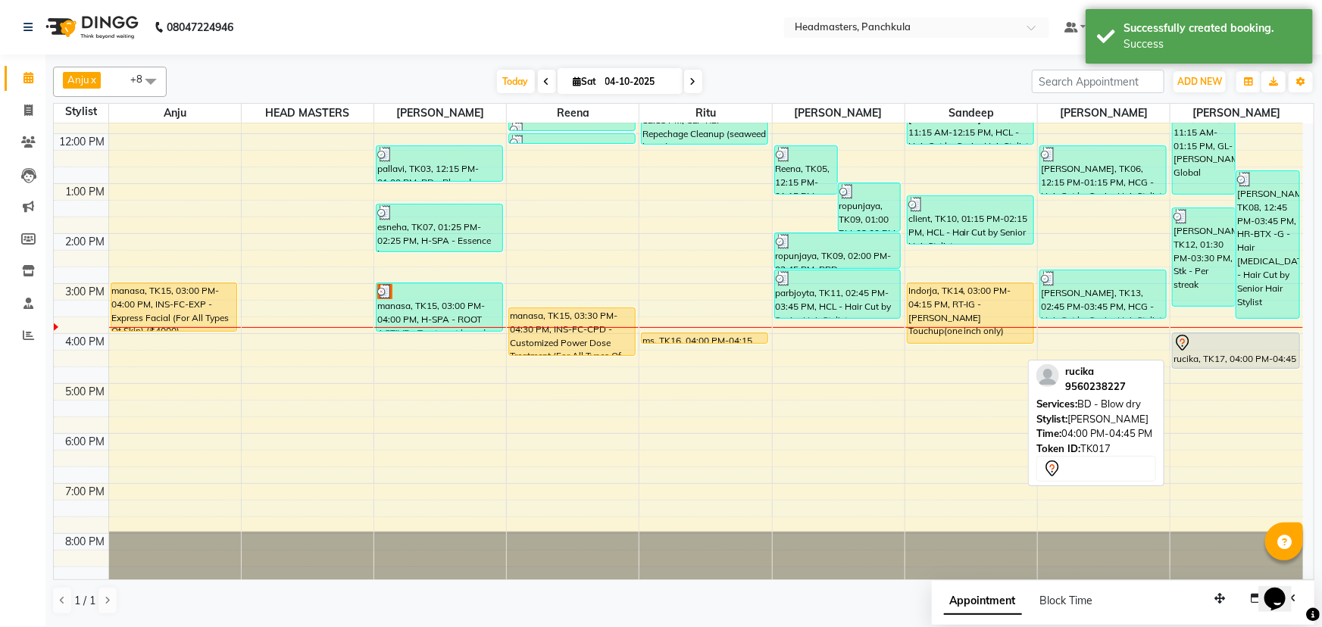
click at [1241, 352] on div "rucika, TK17, 04:00 PM-04:45 PM, BD - Blow dry" at bounding box center [1236, 350] width 126 height 35
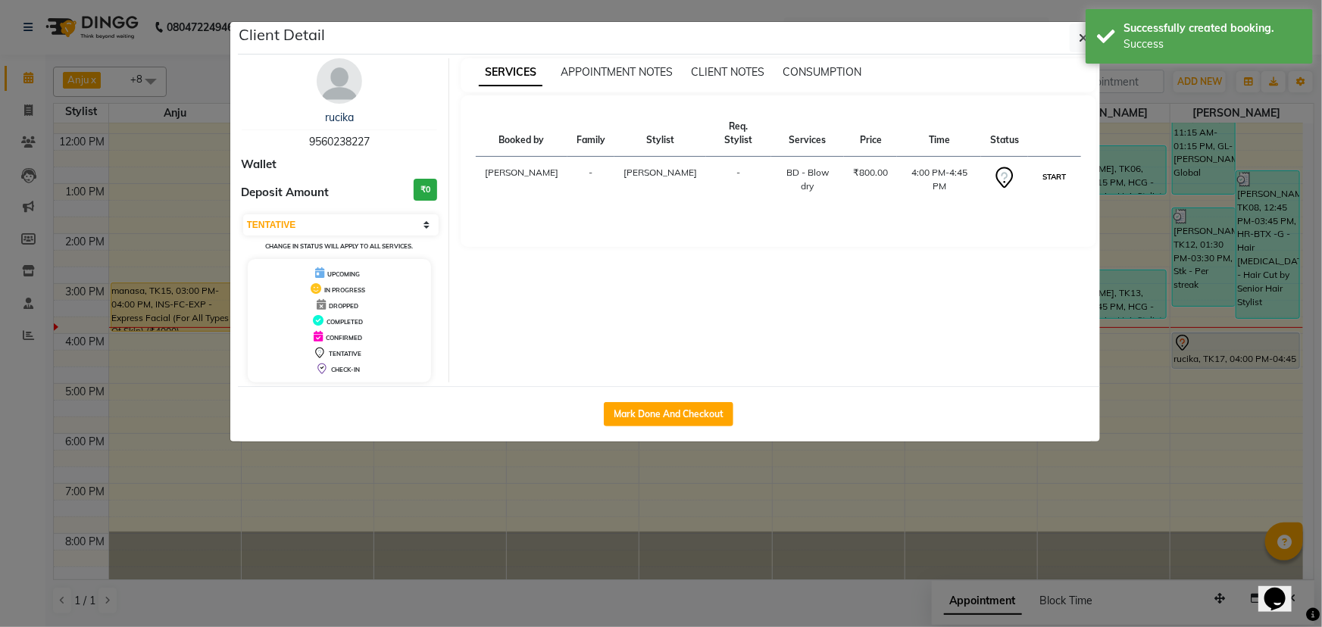
click at [1052, 167] on button "START" at bounding box center [1053, 176] width 31 height 19
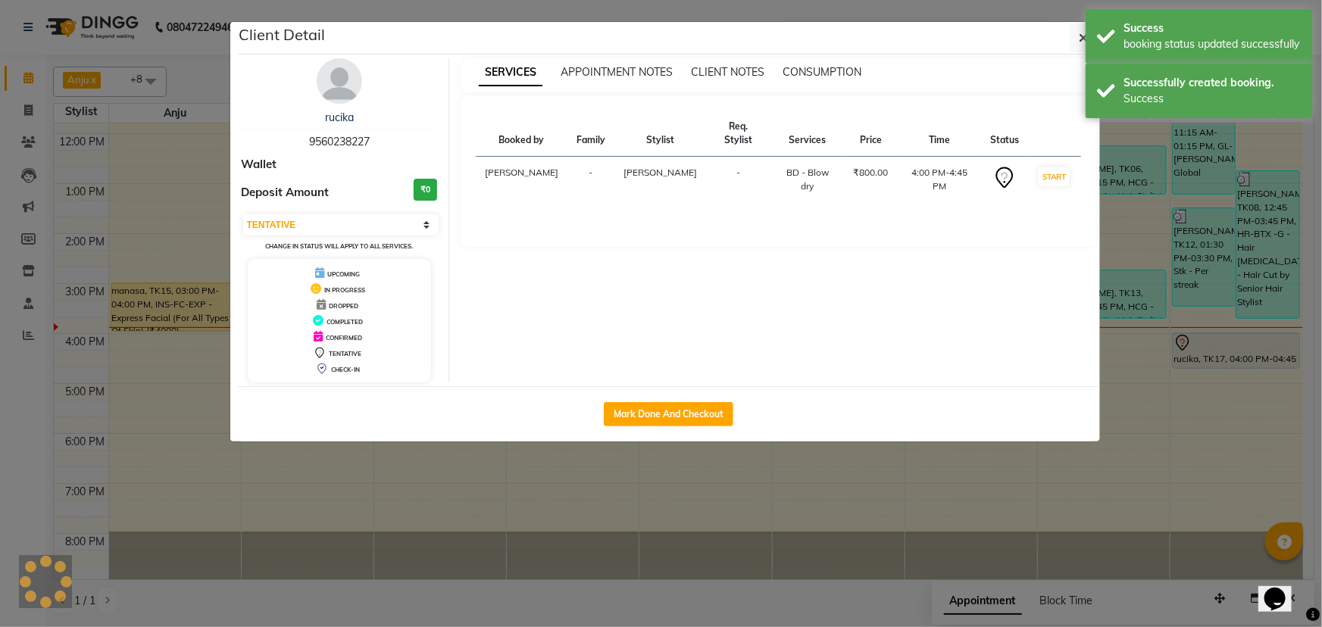
select select "1"
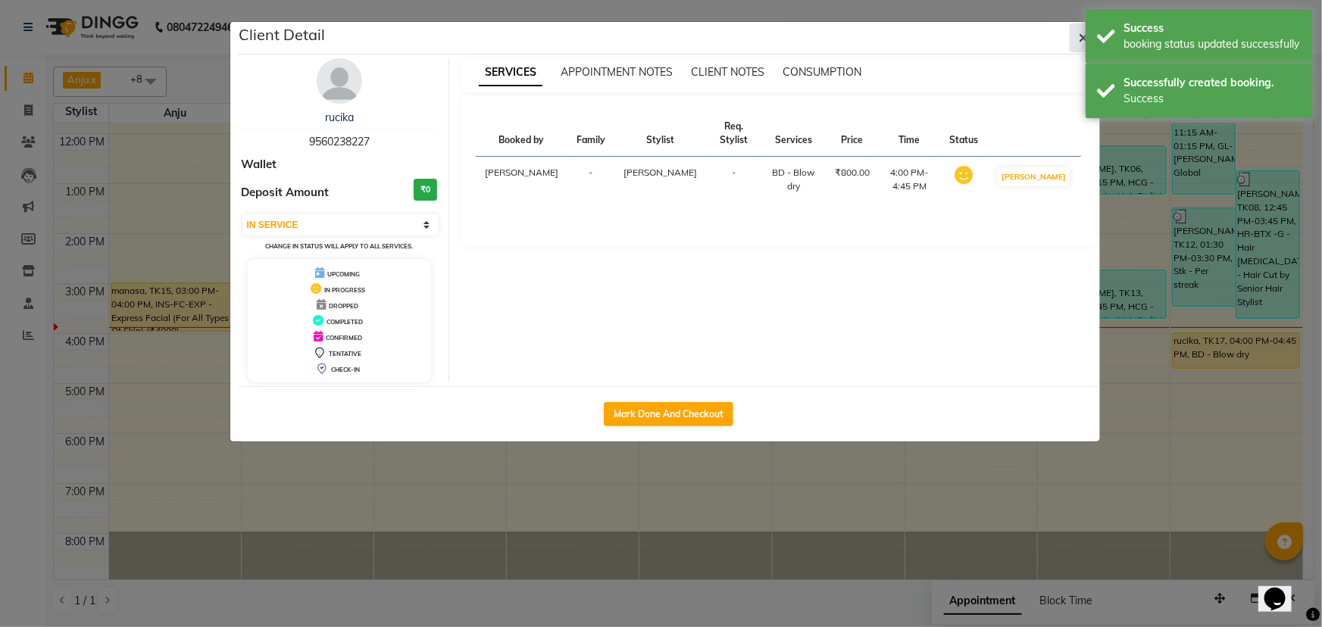
click at [1078, 45] on button "button" at bounding box center [1084, 37] width 29 height 29
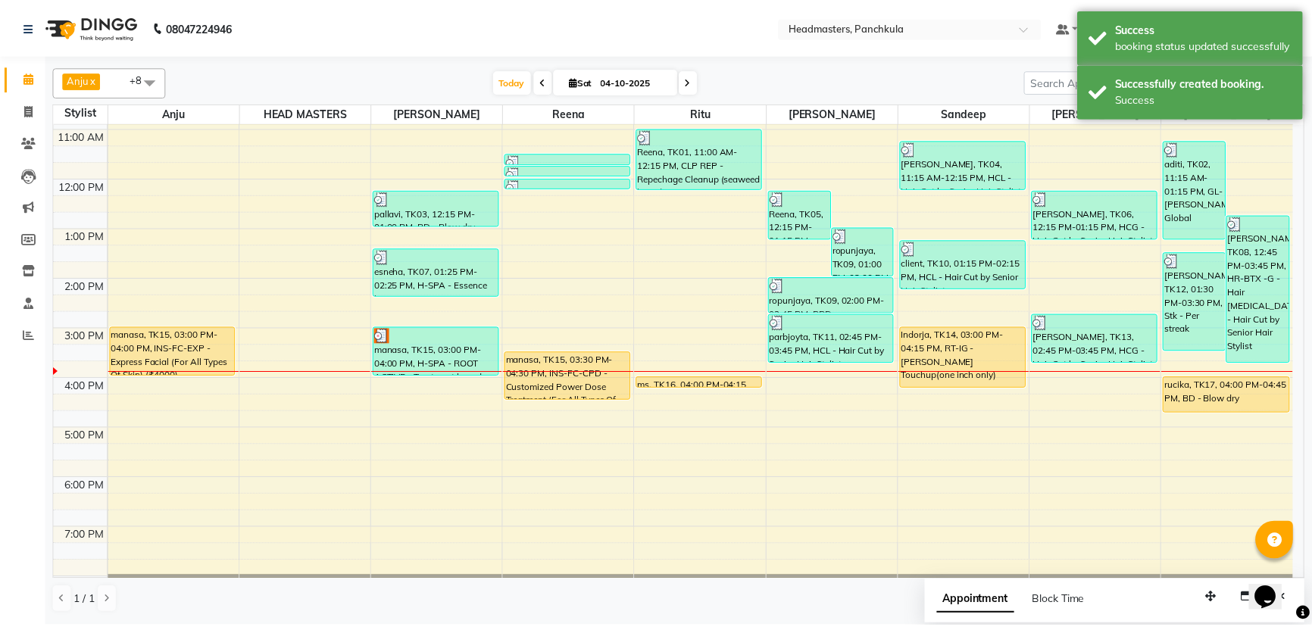
scroll to position [121, 0]
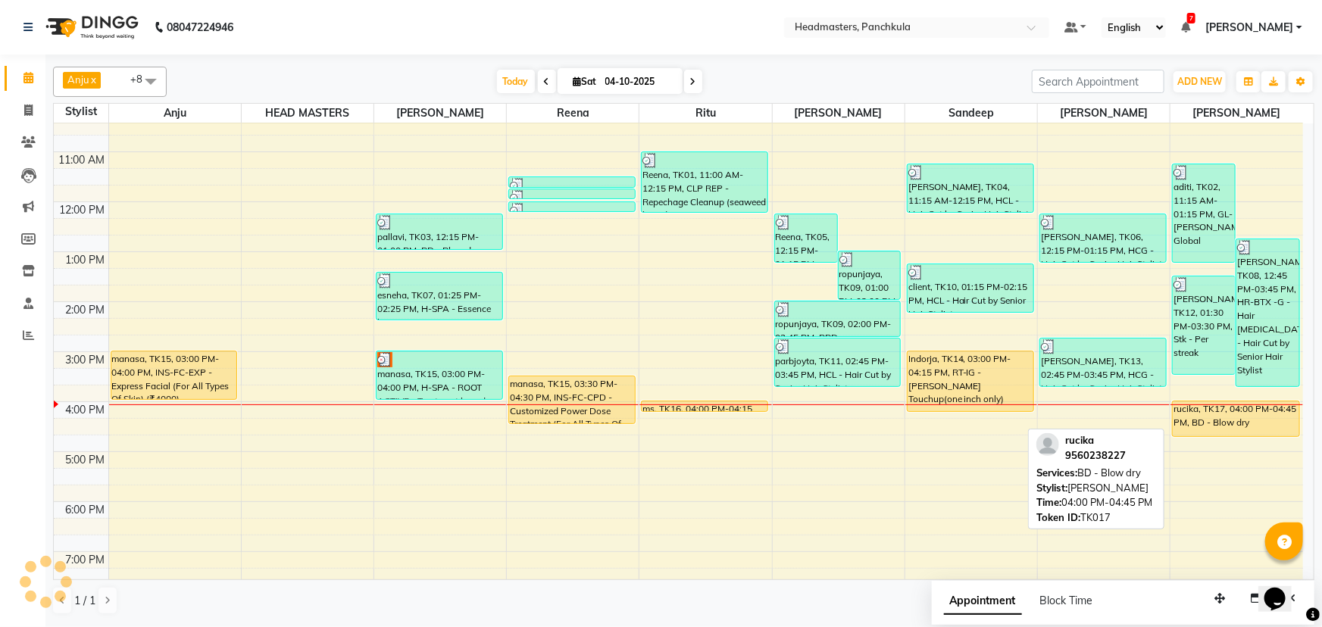
click at [1208, 428] on div "rucika, TK17, 04:00 PM-04:45 PM, BD - Blow dry" at bounding box center [1236, 418] width 126 height 35
select select "1"
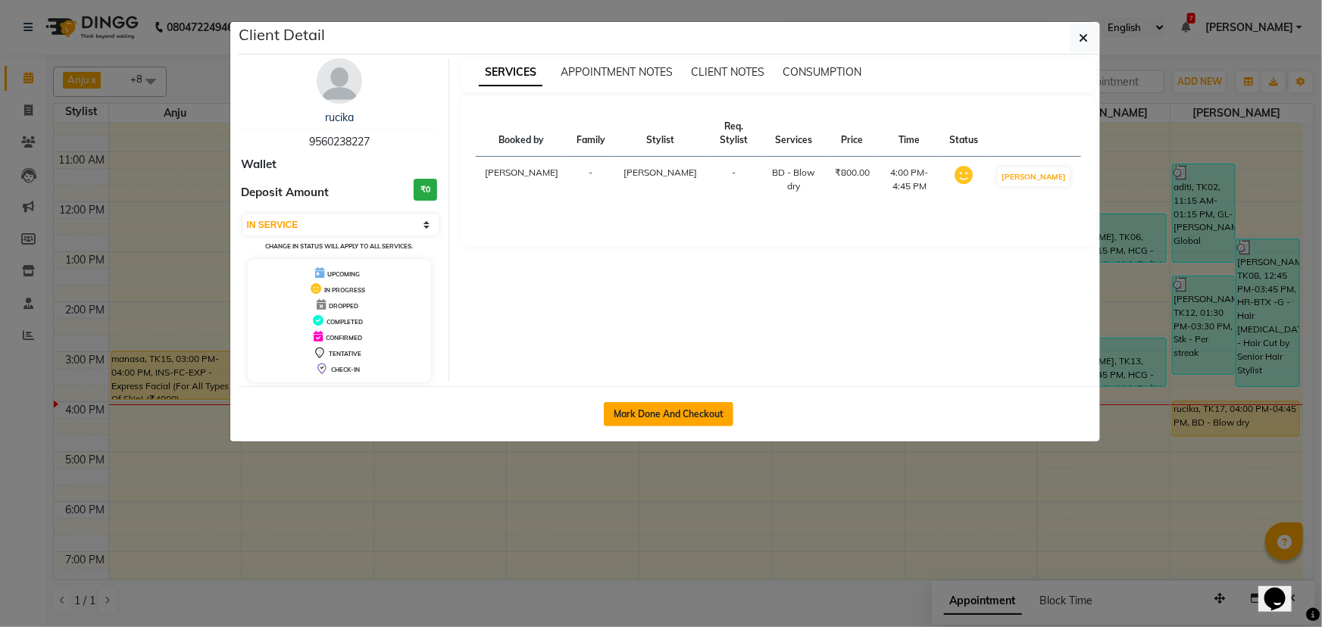
click at [650, 404] on button "Mark Done And Checkout" at bounding box center [669, 414] width 130 height 24
select select "service"
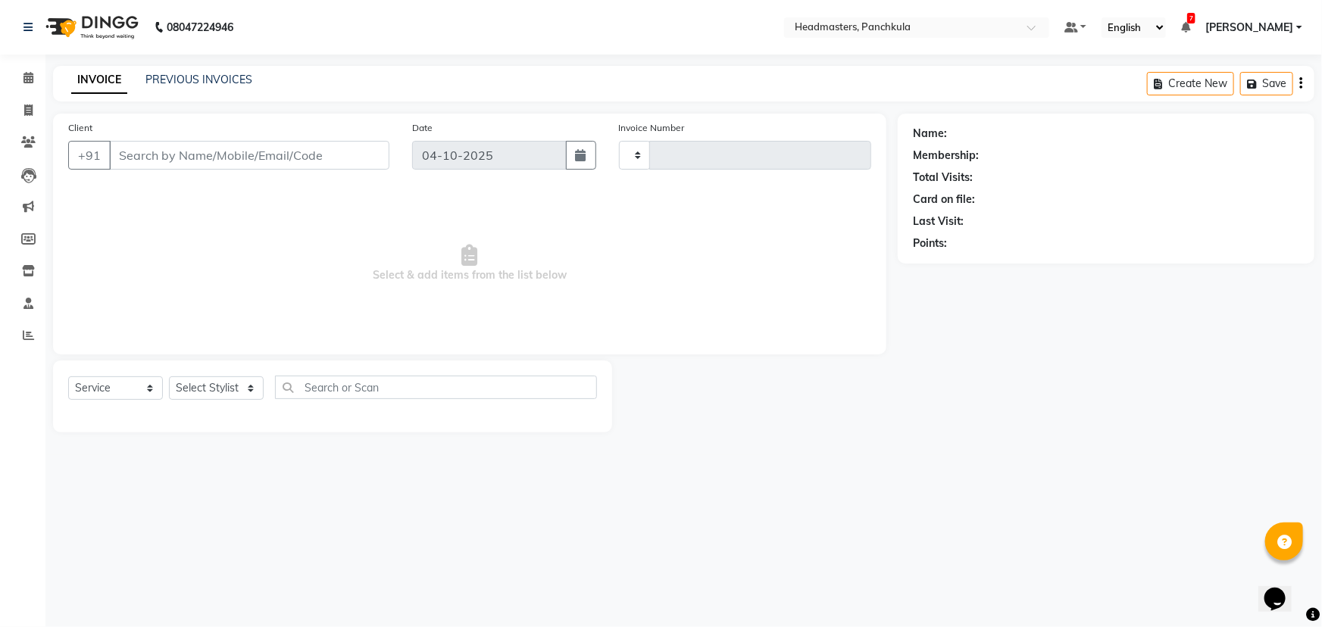
type input "3334"
select select "7376"
type input "9560238227"
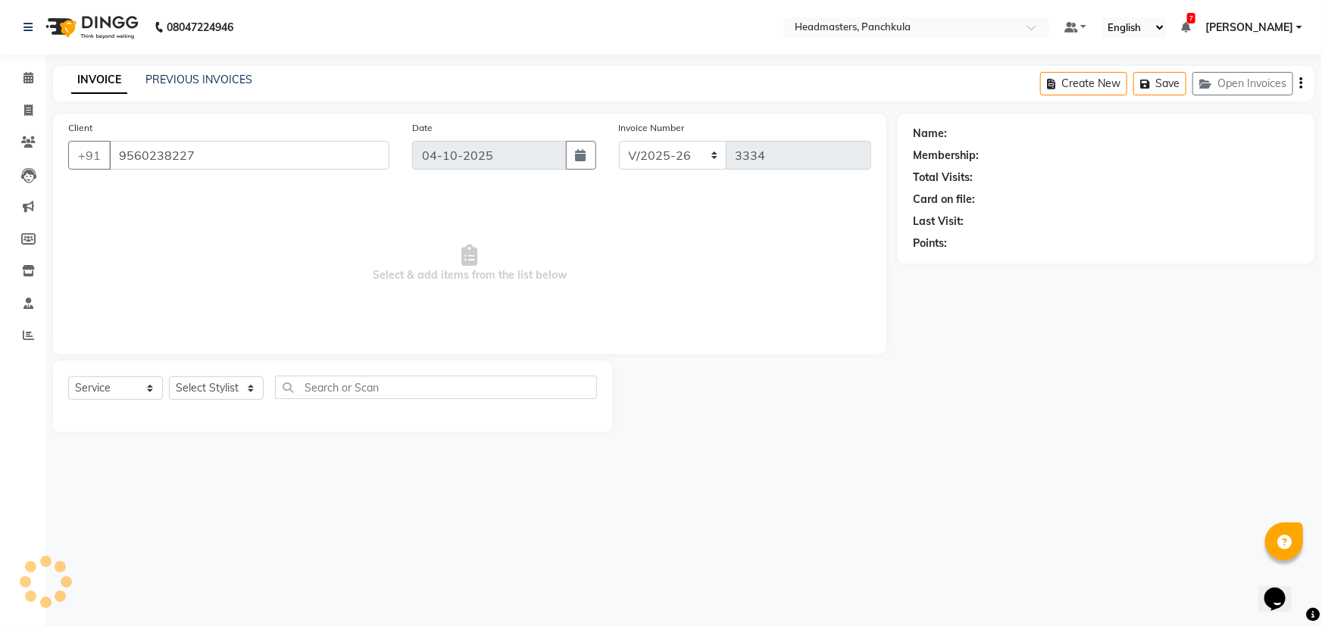
select select "66077"
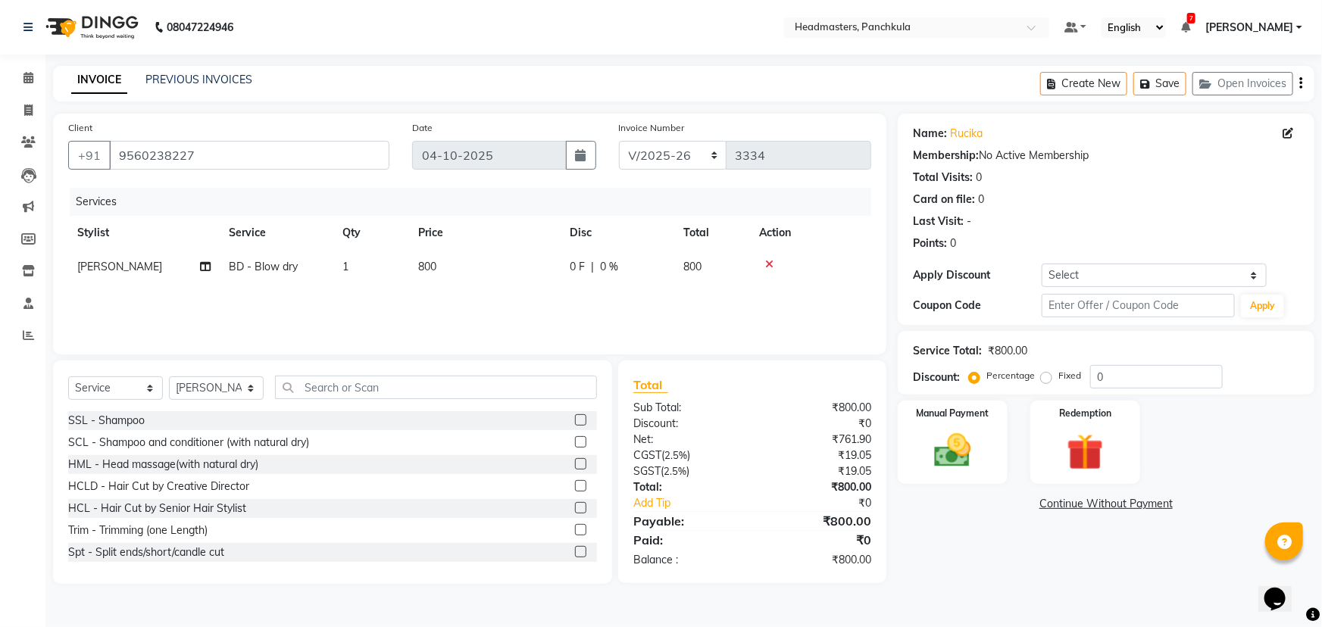
click at [592, 280] on td "0 F | 0 %" at bounding box center [618, 267] width 114 height 34
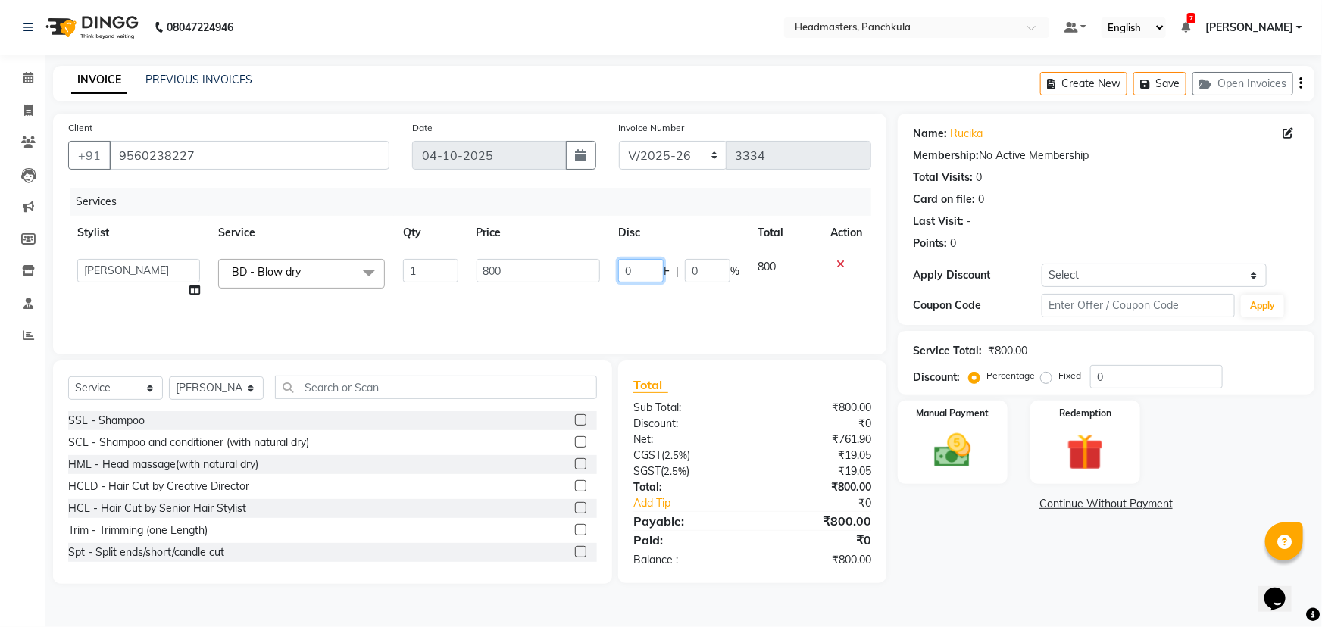
click at [648, 269] on input "0" at bounding box center [640, 270] width 45 height 23
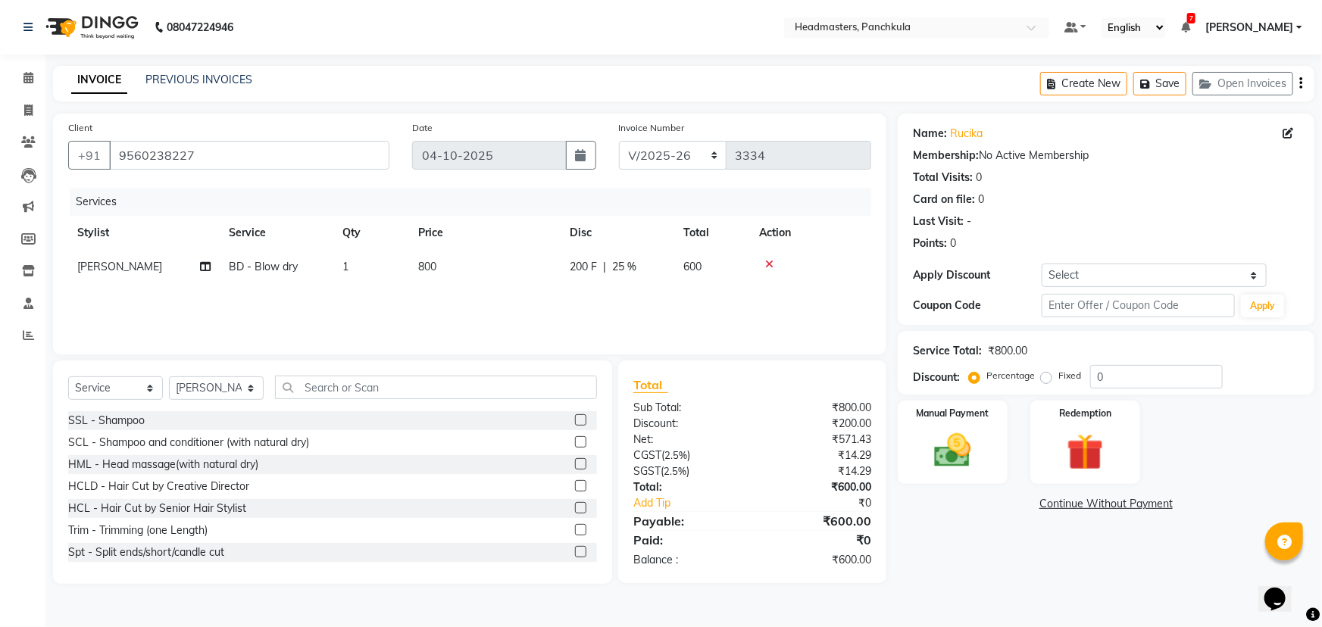
click at [1048, 584] on main "INVOICE PREVIOUS INVOICES Create New Save Open Invoices Client [PHONE_NUMBER] D…" at bounding box center [683, 336] width 1276 height 541
click at [965, 461] on img at bounding box center [953, 451] width 62 height 44
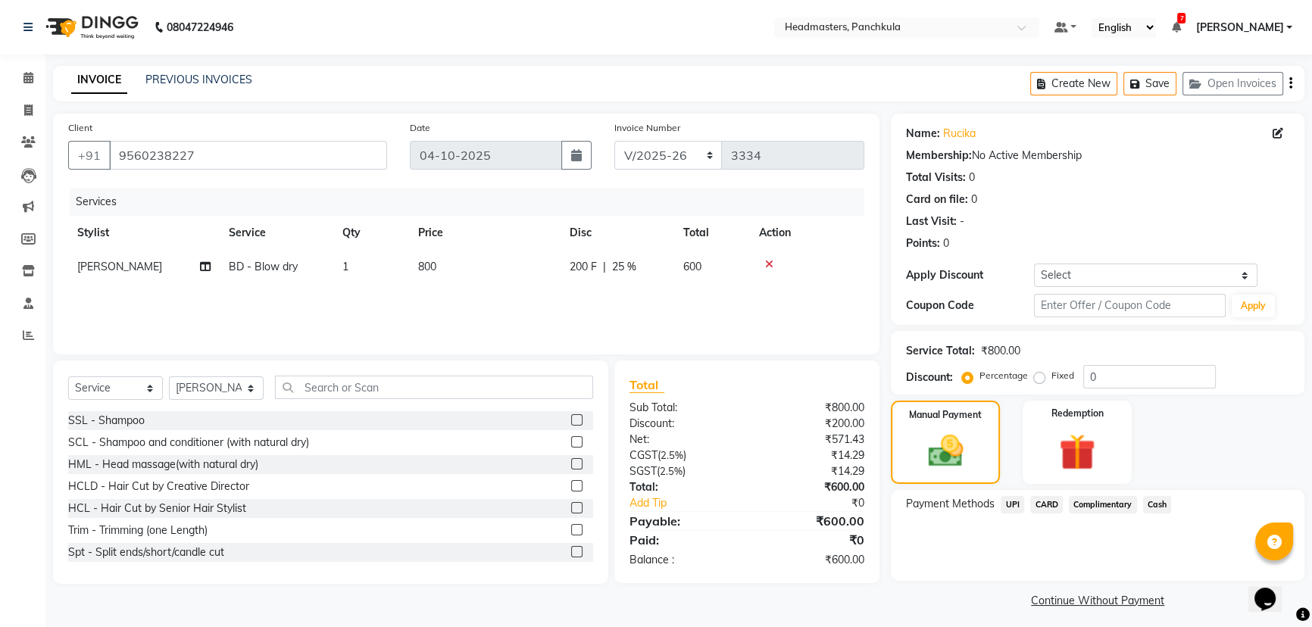
click at [1047, 508] on span "CARD" at bounding box center [1046, 504] width 33 height 17
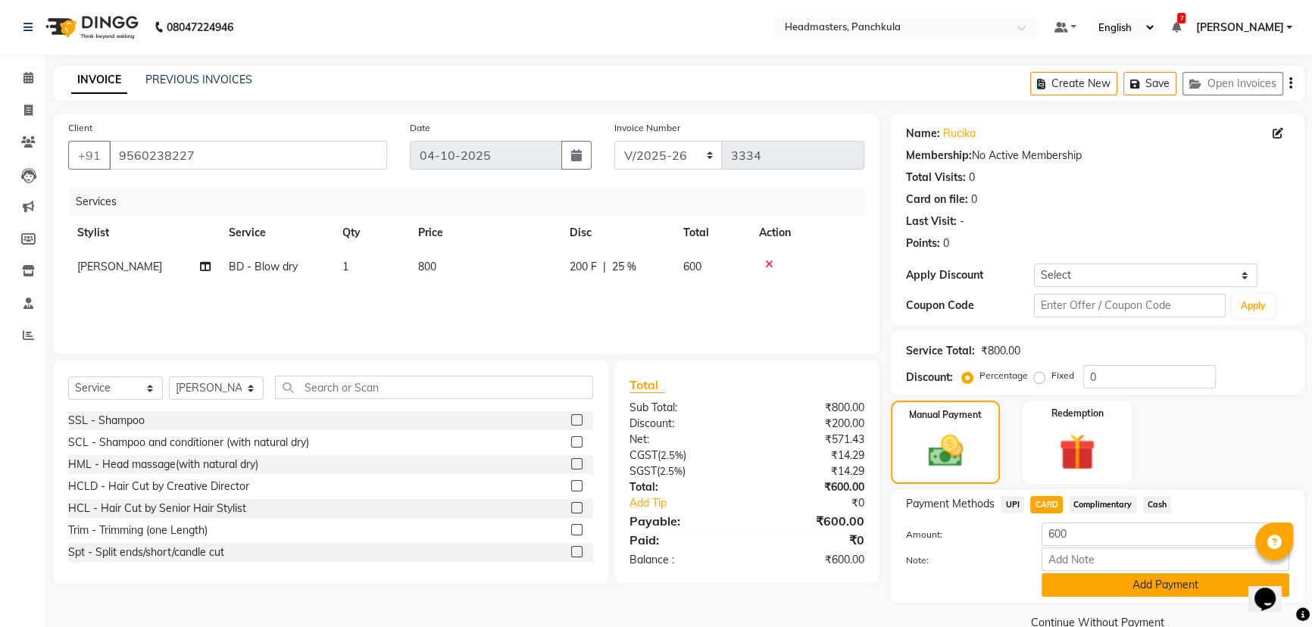
click at [1090, 588] on button "Add Payment" at bounding box center [1166, 584] width 248 height 23
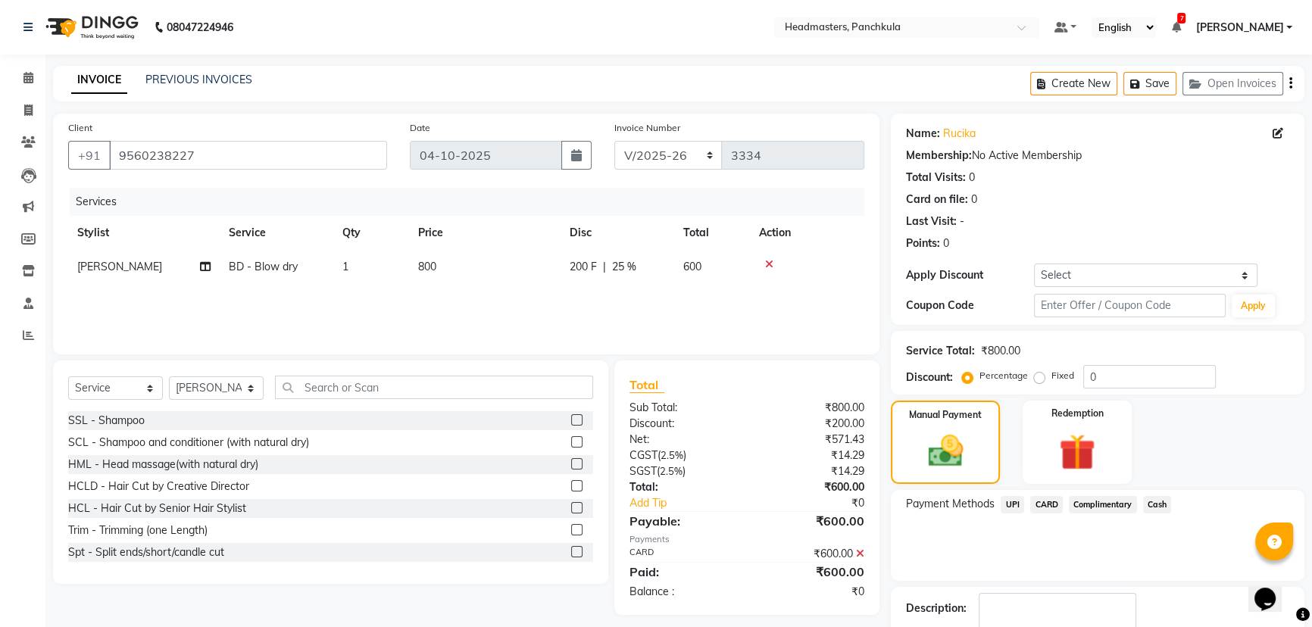
scroll to position [70, 0]
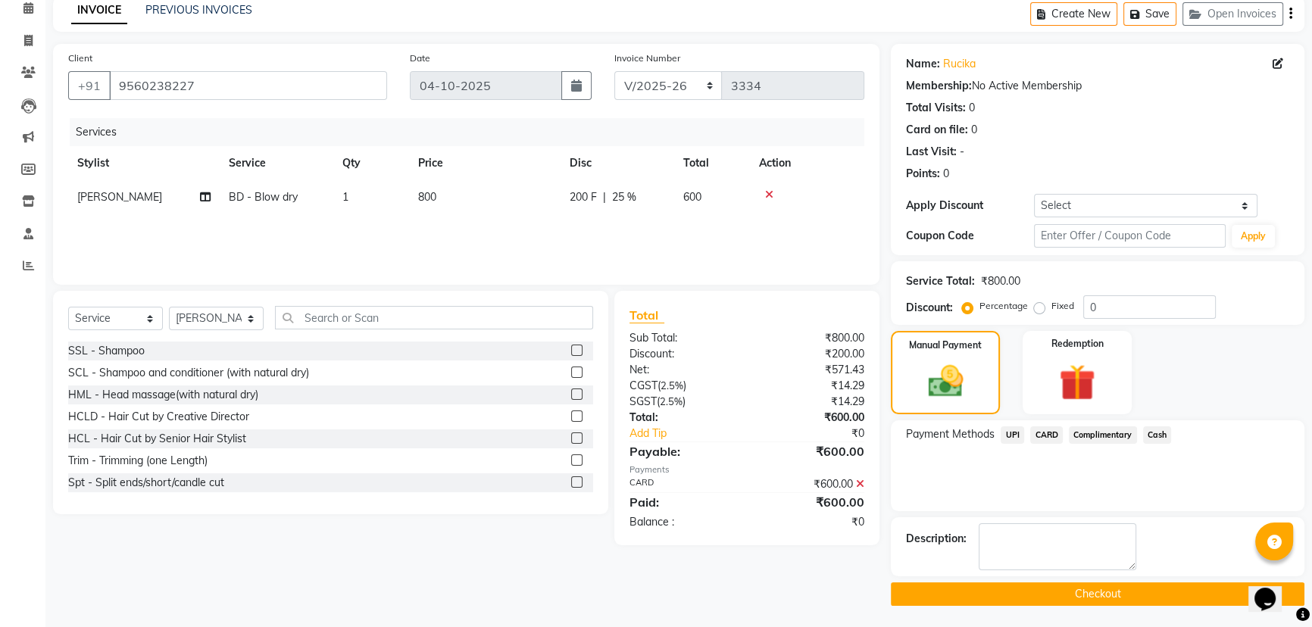
click at [1054, 586] on button "Checkout" at bounding box center [1098, 593] width 414 height 23
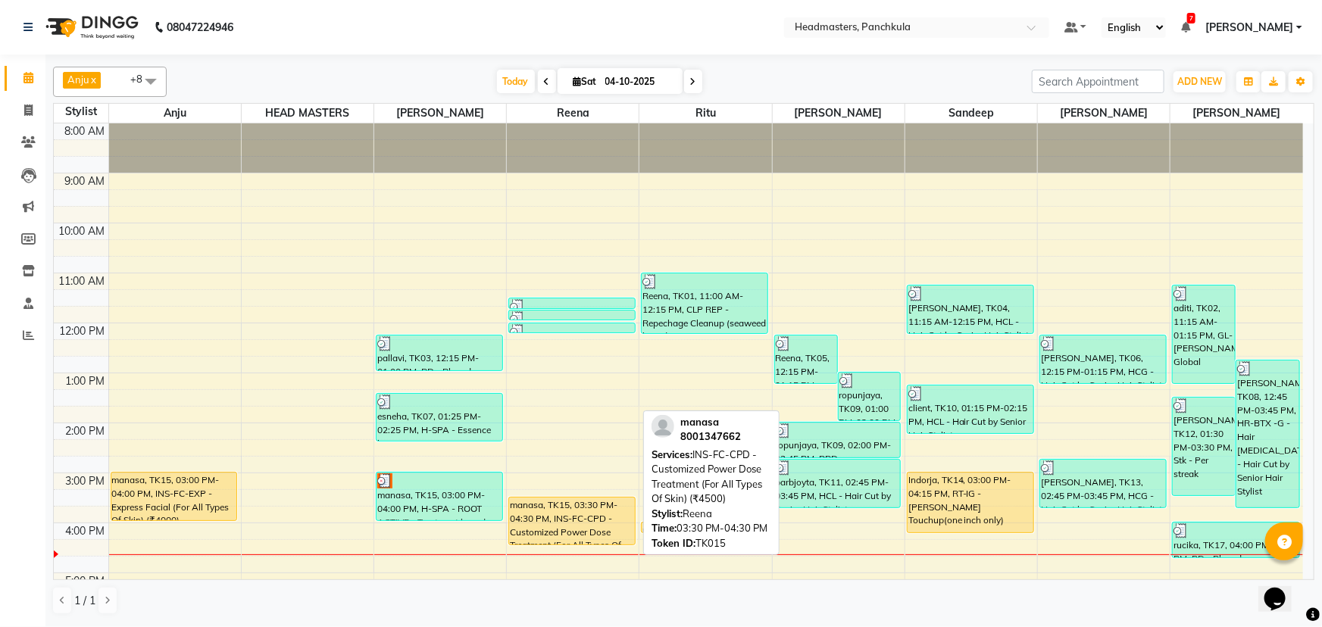
scroll to position [189, 0]
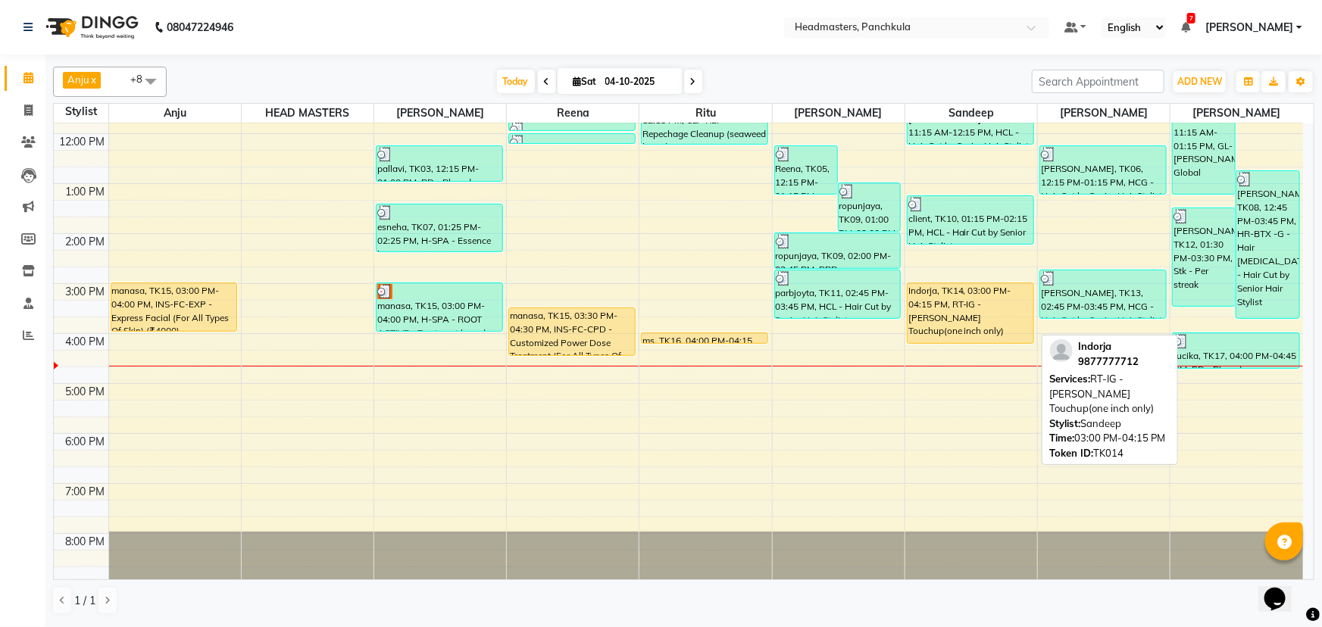
click at [970, 307] on div "Indorja, TK14, 03:00 PM-04:15 PM, RT-IG - [PERSON_NAME] Touchup(one inch only)" at bounding box center [970, 313] width 126 height 60
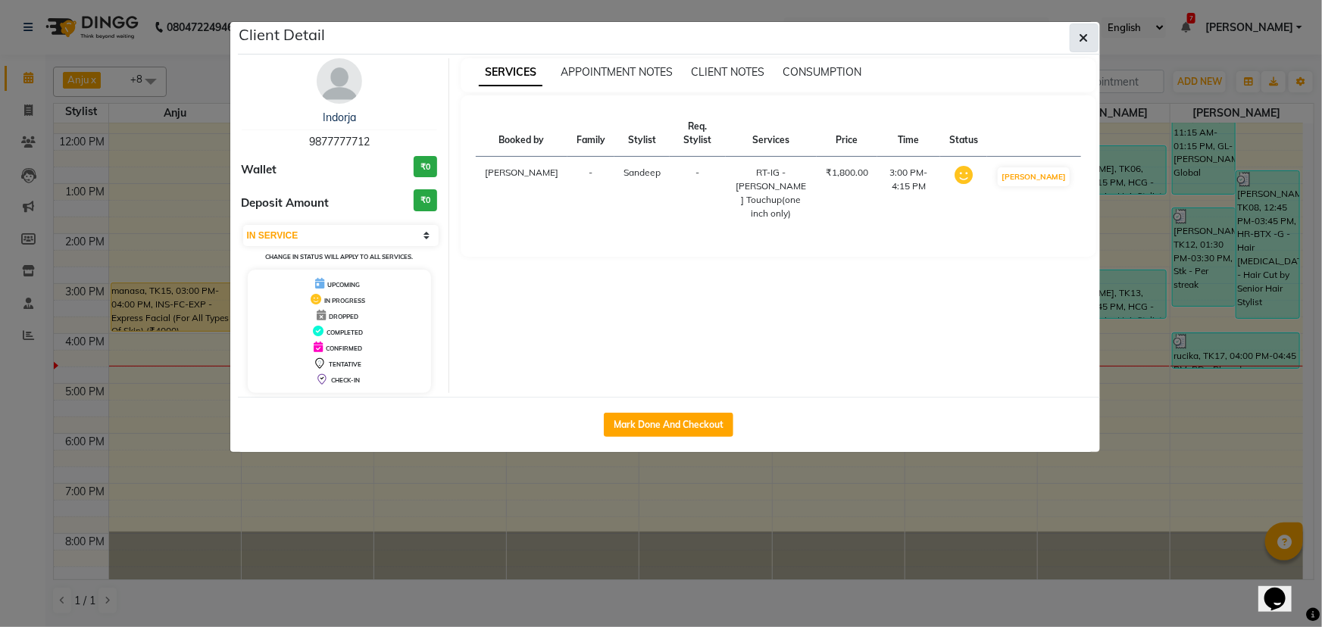
click at [1088, 38] on icon "button" at bounding box center [1083, 38] width 9 height 12
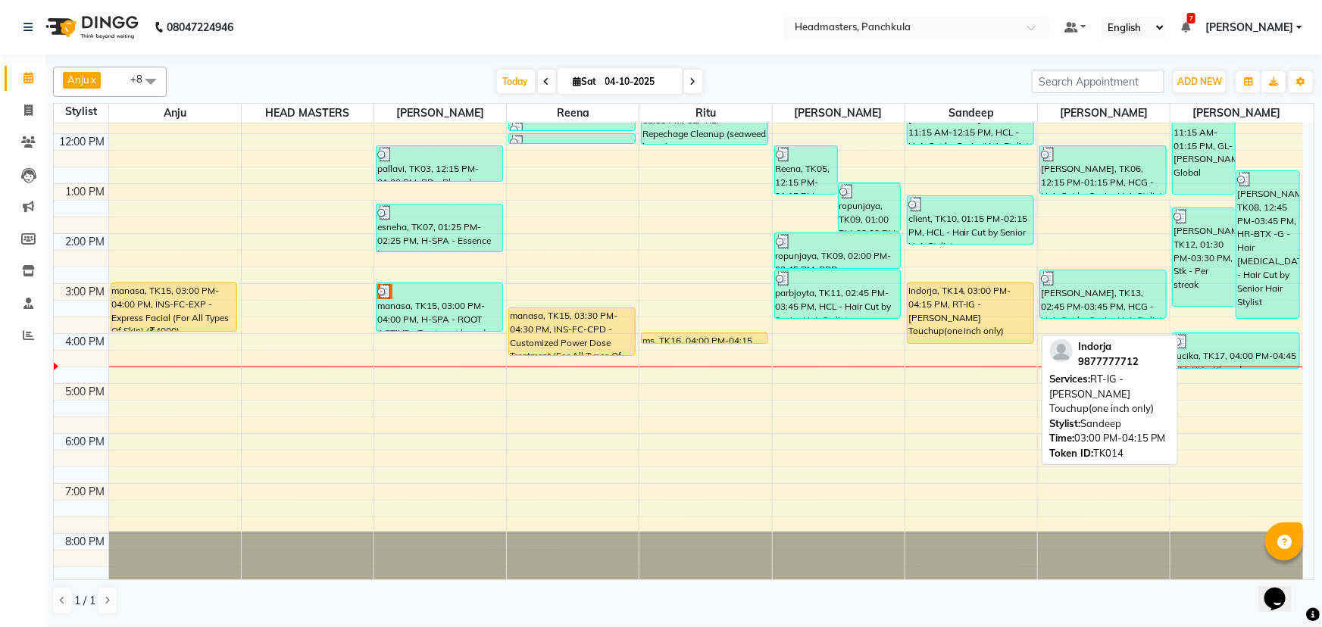
click at [1015, 308] on div "Indorja, TK14, 03:00 PM-04:15 PM, RT-IG - [PERSON_NAME] Touchup(one inch only)" at bounding box center [970, 313] width 126 height 60
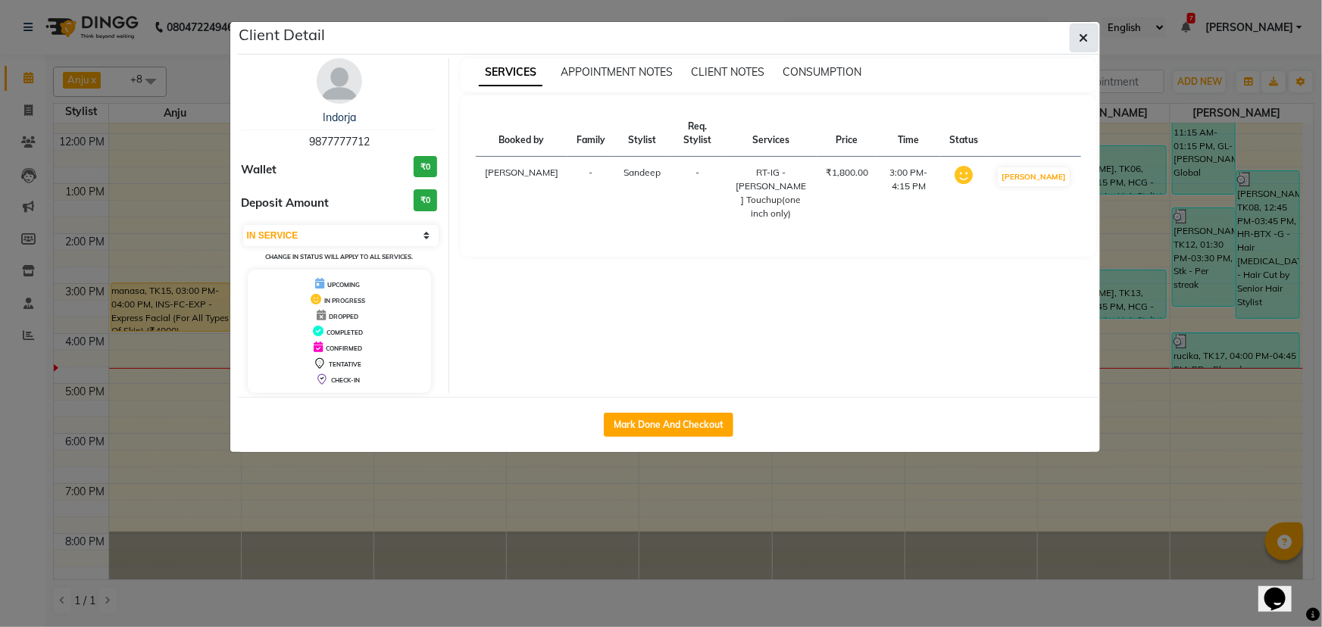
click at [1079, 40] on icon "button" at bounding box center [1083, 38] width 9 height 12
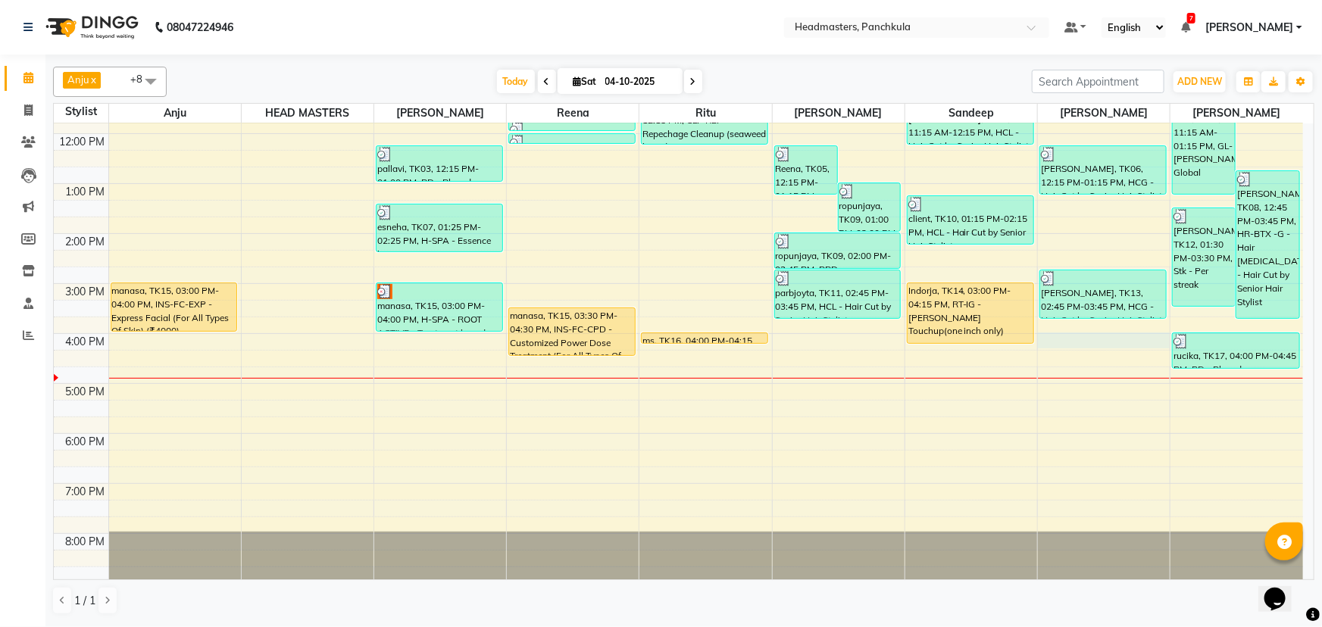
click at [1059, 344] on div "8:00 AM 9:00 AM 10:00 AM 11:00 AM 12:00 PM 1:00 PM 2:00 PM 3:00 PM 4:00 PM 5:00…" at bounding box center [678, 258] width 1249 height 649
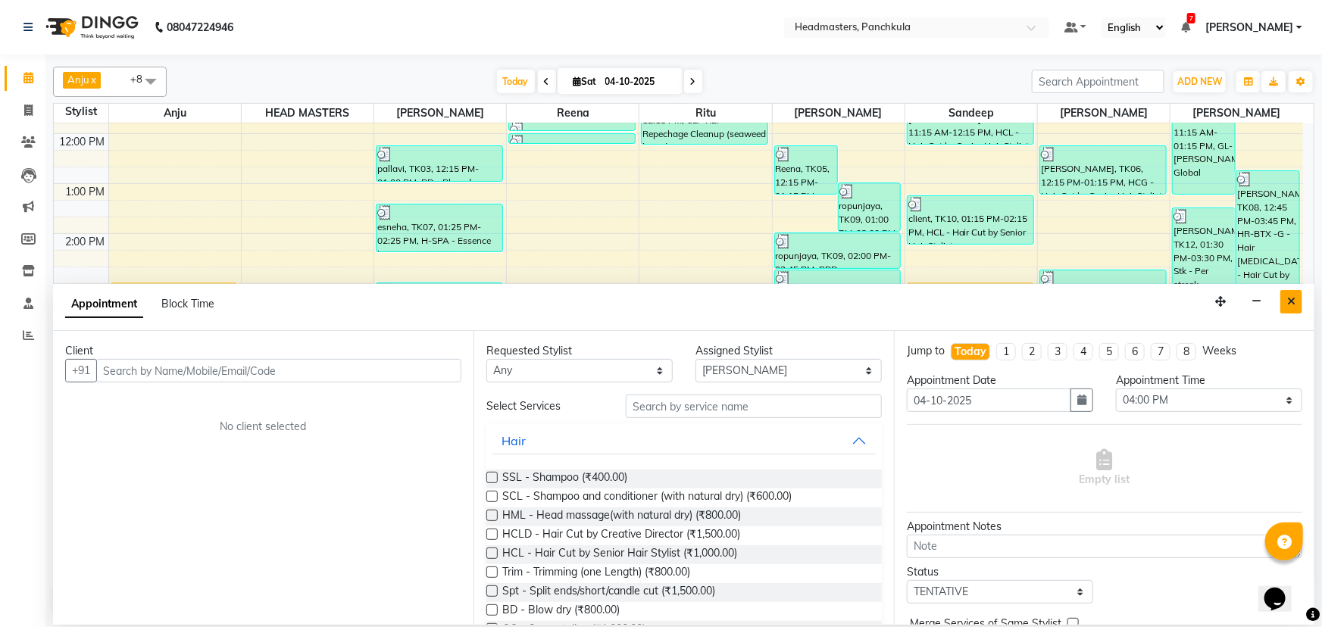
click at [1291, 298] on icon "Close" at bounding box center [1291, 301] width 8 height 11
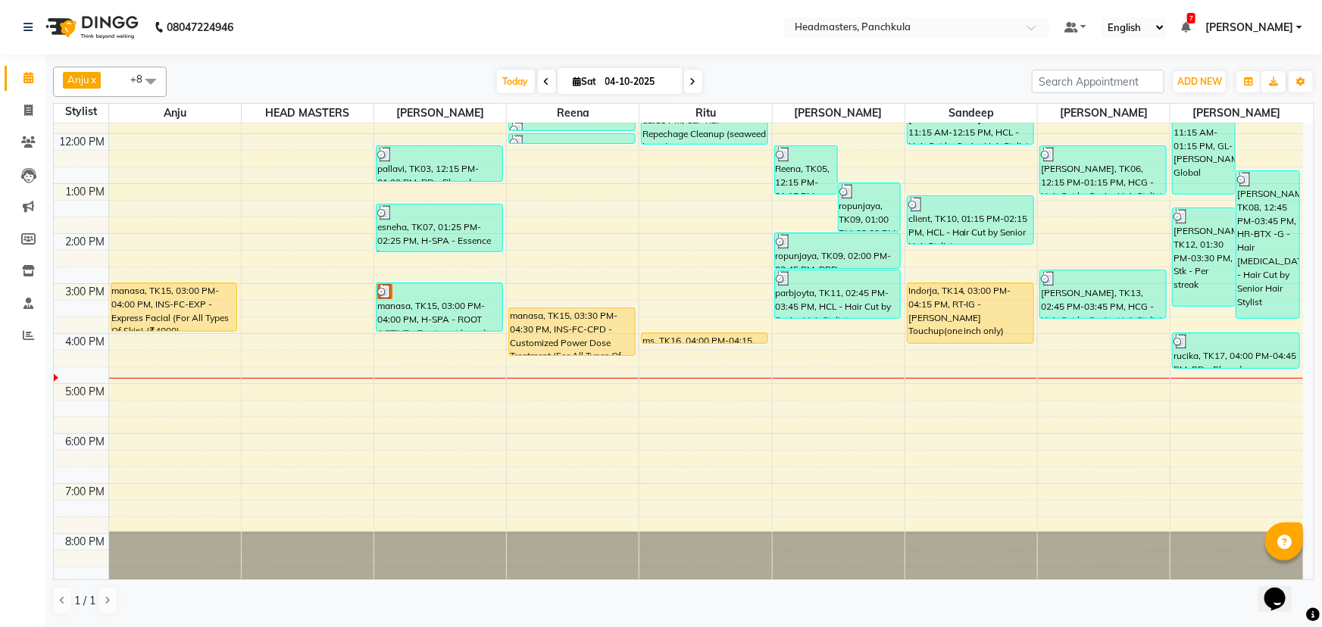
click at [1057, 351] on div "8:00 AM 9:00 AM 10:00 AM 11:00 AM 12:00 PM 1:00 PM 2:00 PM 3:00 PM 4:00 PM 5:00…" at bounding box center [678, 258] width 1249 height 649
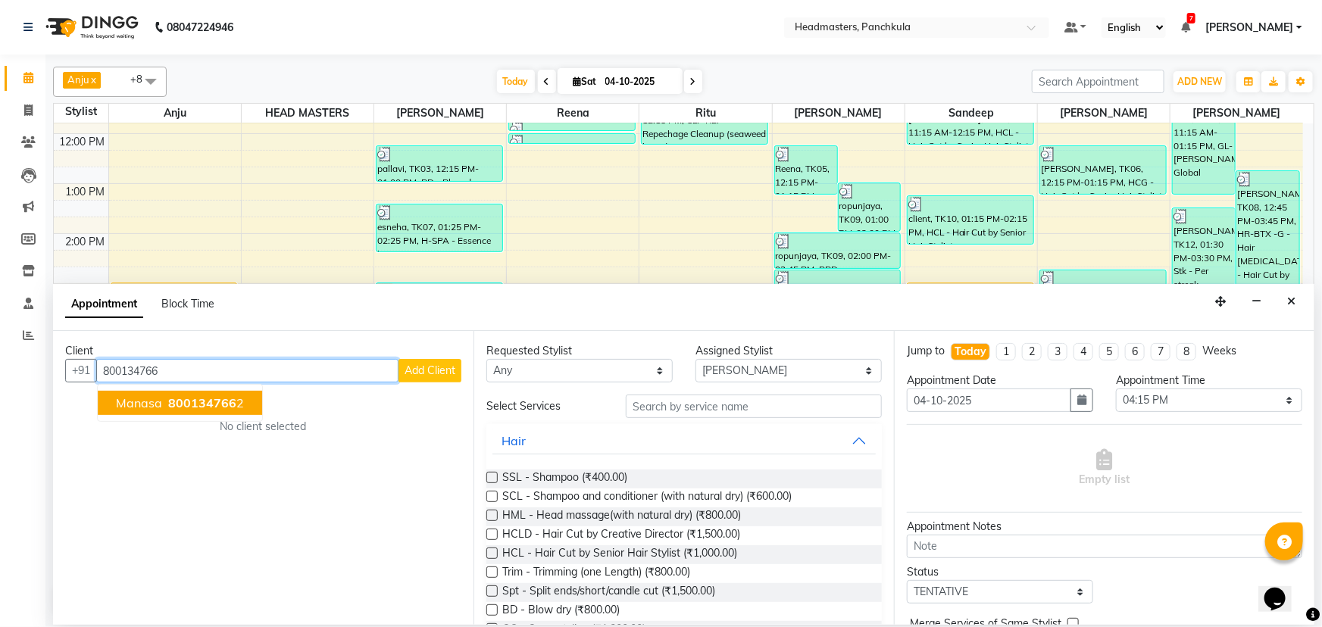
click at [235, 407] on ngb-highlight "800134766 2" at bounding box center [204, 402] width 79 height 15
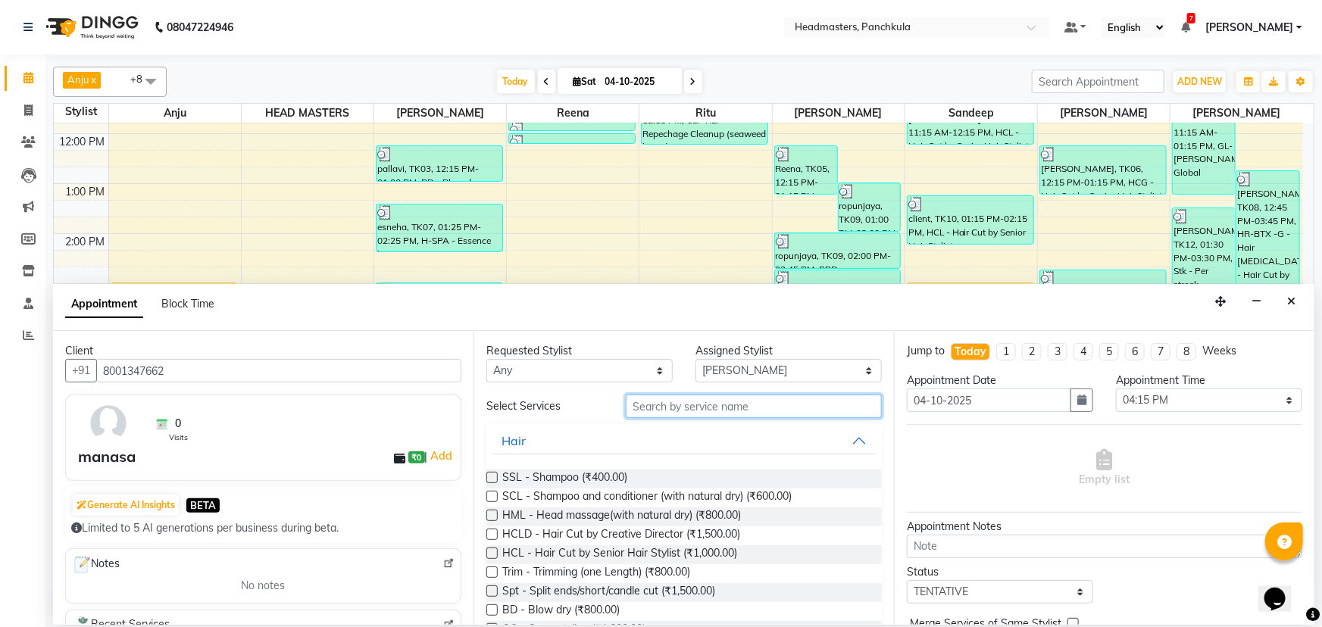
click at [667, 404] on input "text" at bounding box center [754, 406] width 256 height 23
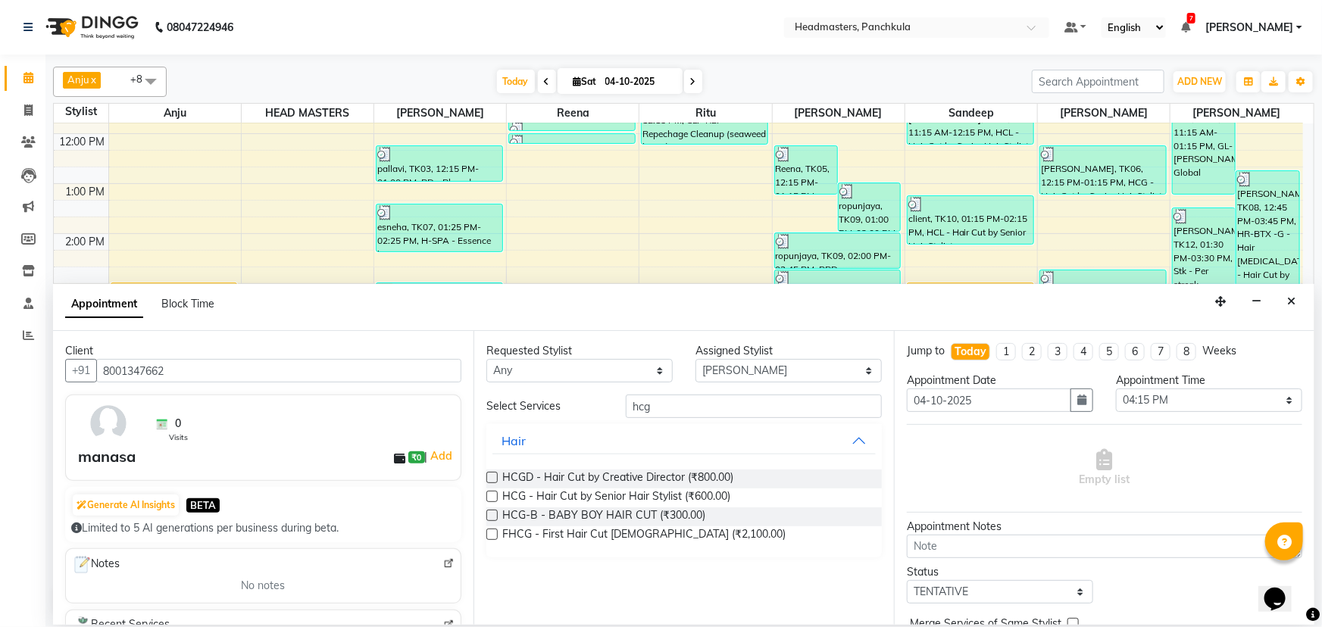
click at [489, 493] on label at bounding box center [491, 496] width 11 height 11
click at [489, 493] on input "checkbox" at bounding box center [491, 498] width 10 height 10
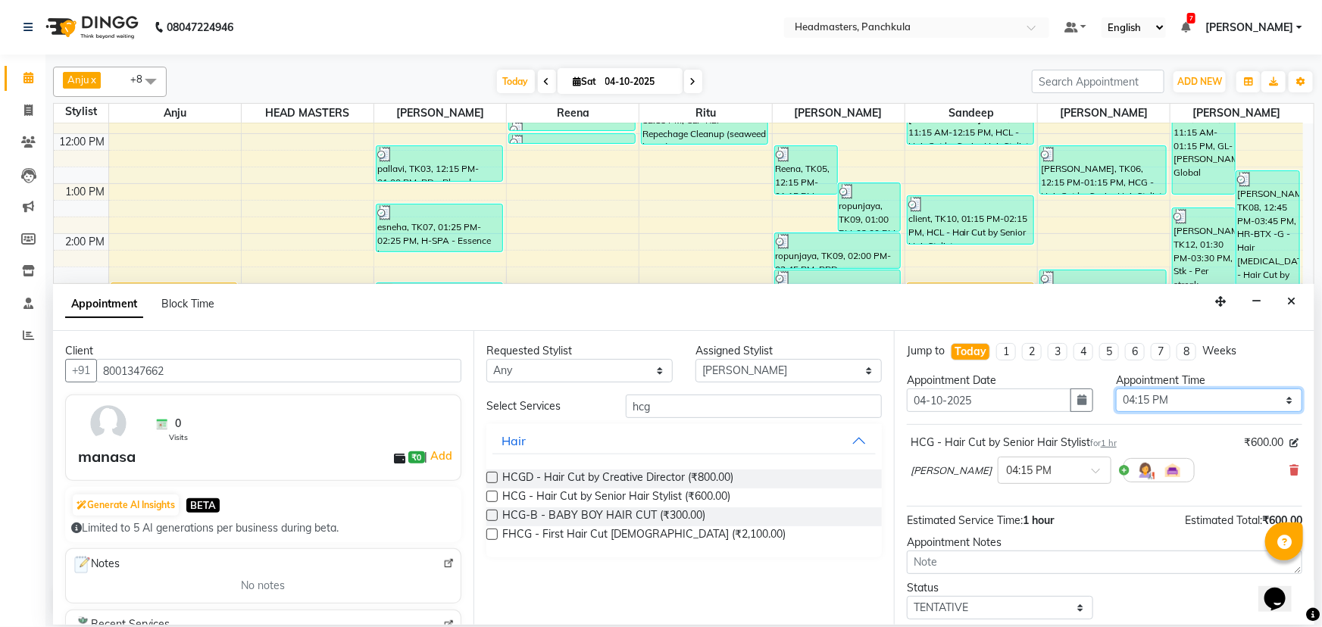
click at [1276, 404] on select "Select 09:00 AM 09:15 AM 09:30 AM 09:45 AM 10:00 AM 10:15 AM 10:30 AM 10:45 AM …" at bounding box center [1209, 400] width 186 height 23
click at [1116, 389] on select "Select 09:00 AM 09:15 AM 09:30 AM 09:45 AM 10:00 AM 10:15 AM 10:30 AM 10:45 AM …" at bounding box center [1209, 400] width 186 height 23
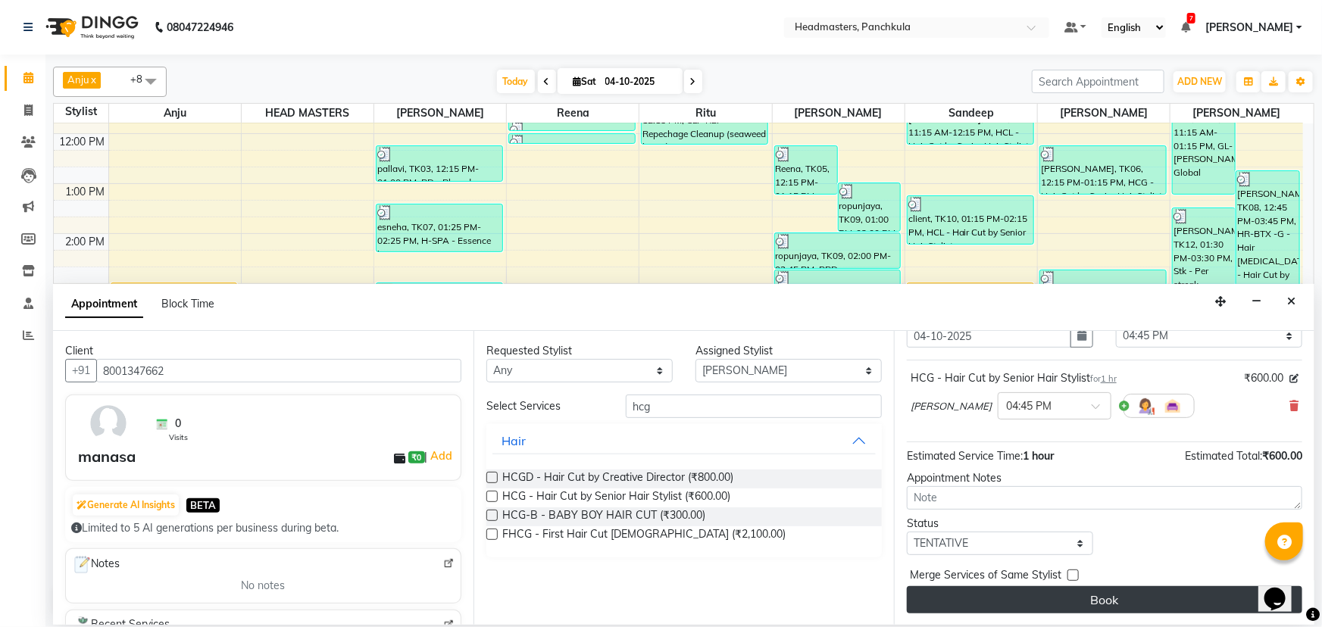
click at [1094, 598] on button "Book" at bounding box center [1104, 599] width 395 height 27
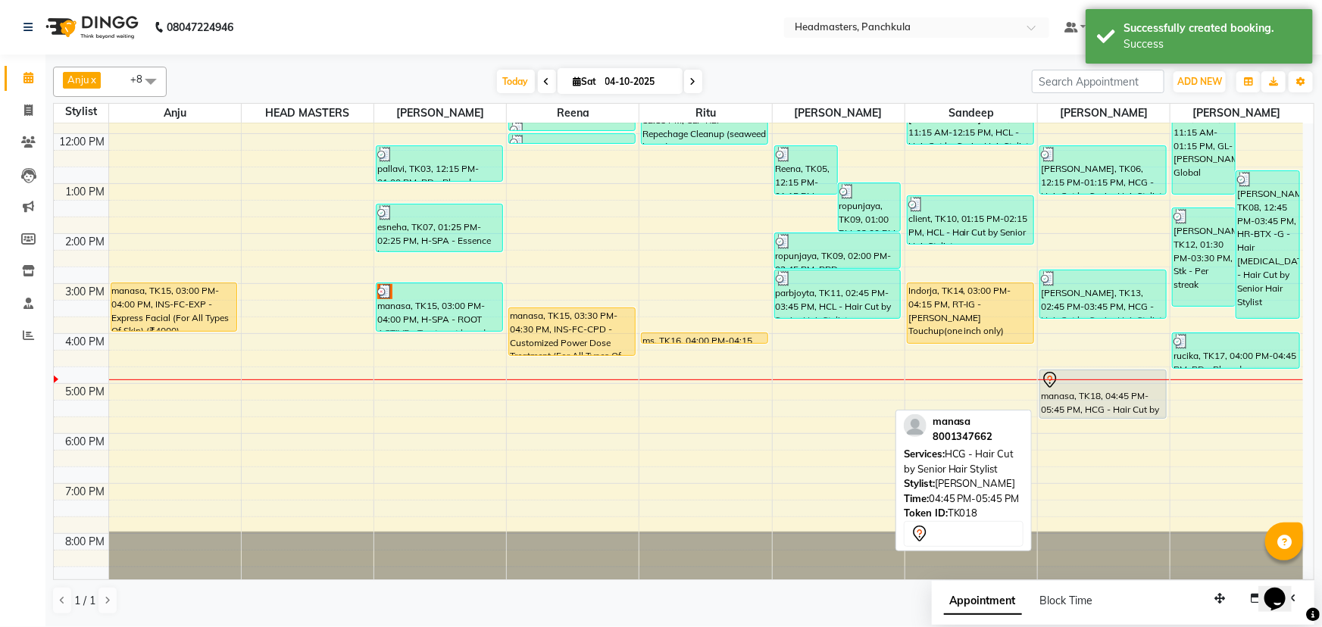
click at [1126, 383] on div at bounding box center [1103, 380] width 124 height 18
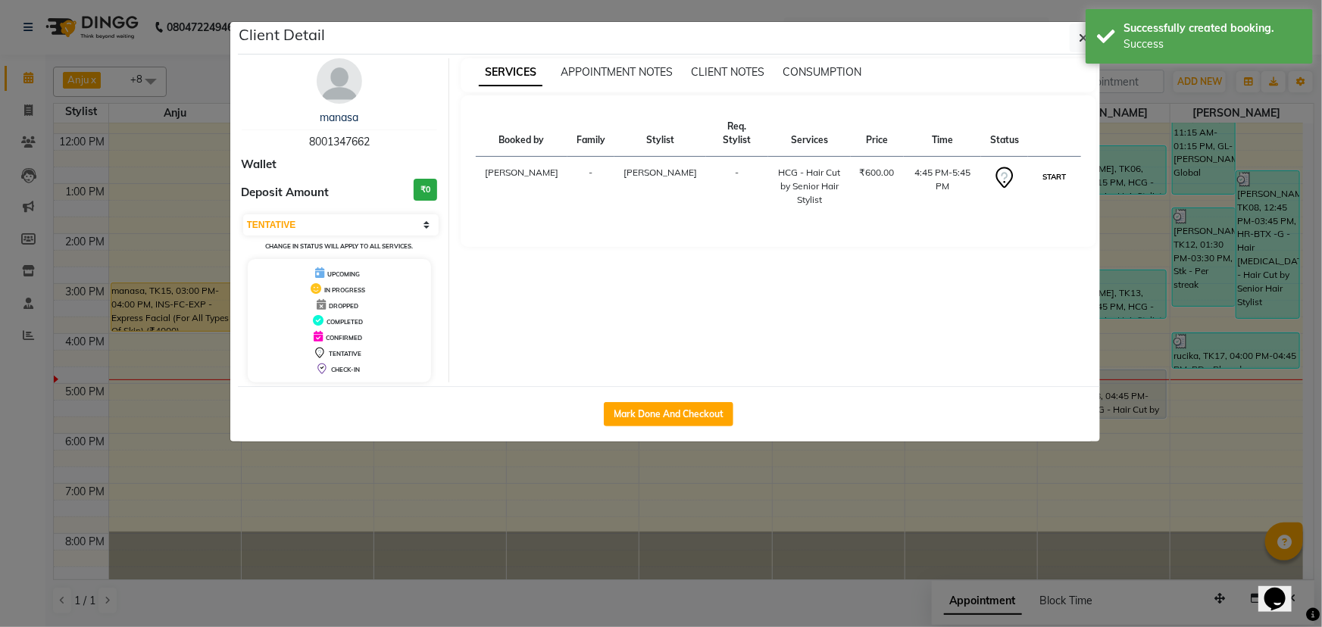
click at [1066, 173] on button "START" at bounding box center [1053, 176] width 31 height 19
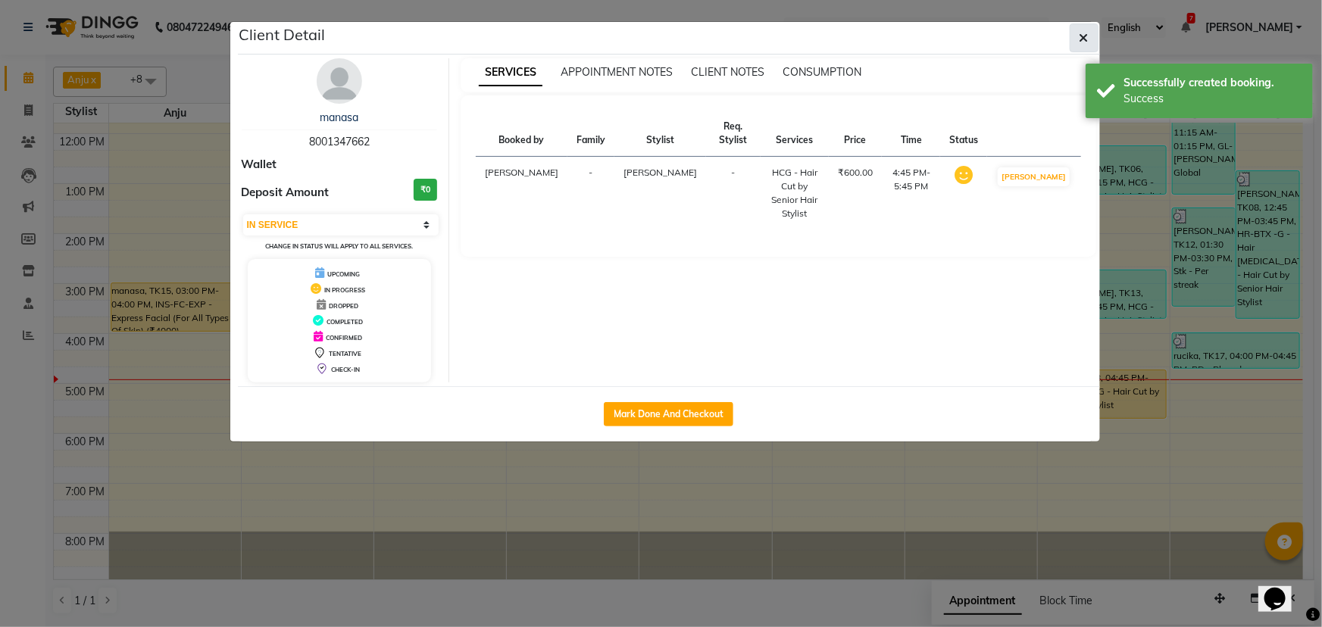
click at [1082, 37] on icon "button" at bounding box center [1083, 38] width 9 height 12
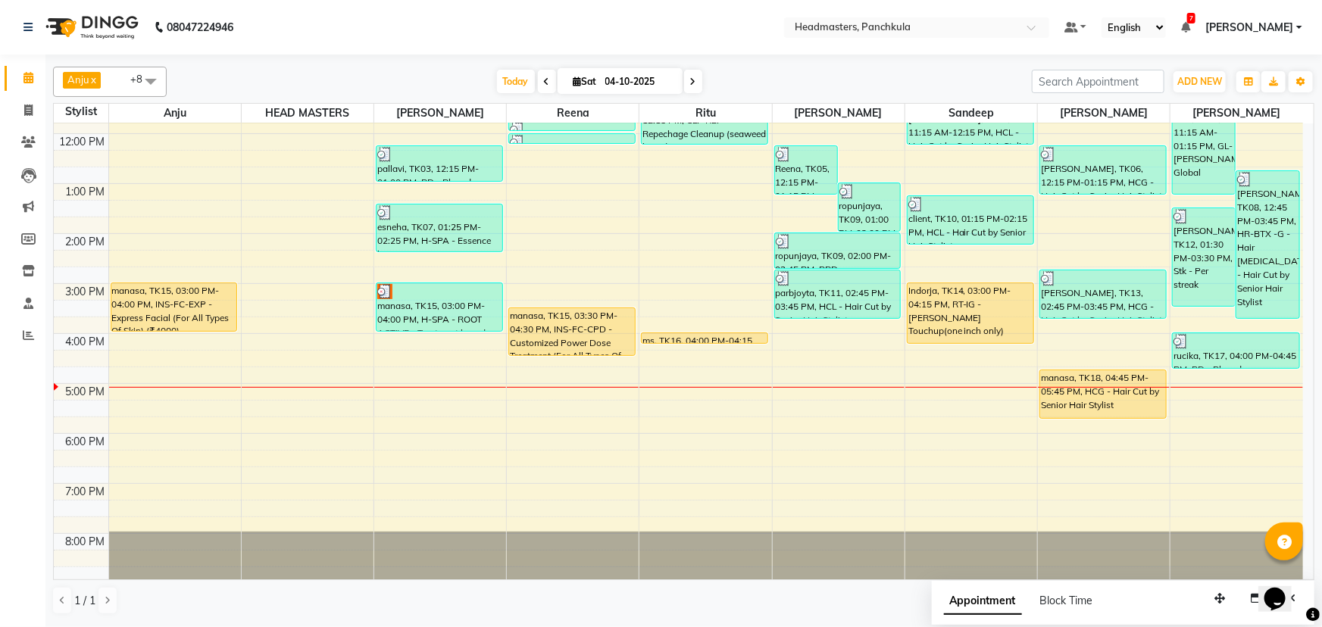
click at [968, 401] on div "8:00 AM 9:00 AM 10:00 AM 11:00 AM 12:00 PM 1:00 PM 2:00 PM 3:00 PM 4:00 PM 5:00…" at bounding box center [678, 258] width 1249 height 649
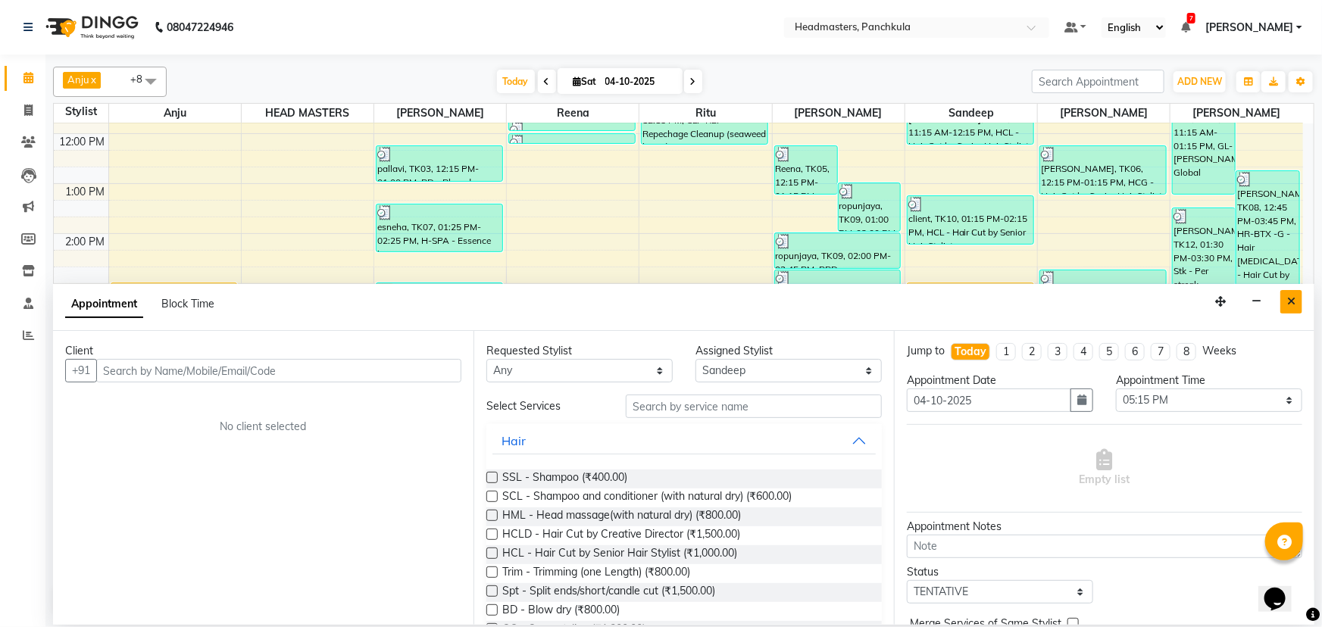
click at [1291, 300] on icon "Close" at bounding box center [1291, 301] width 8 height 11
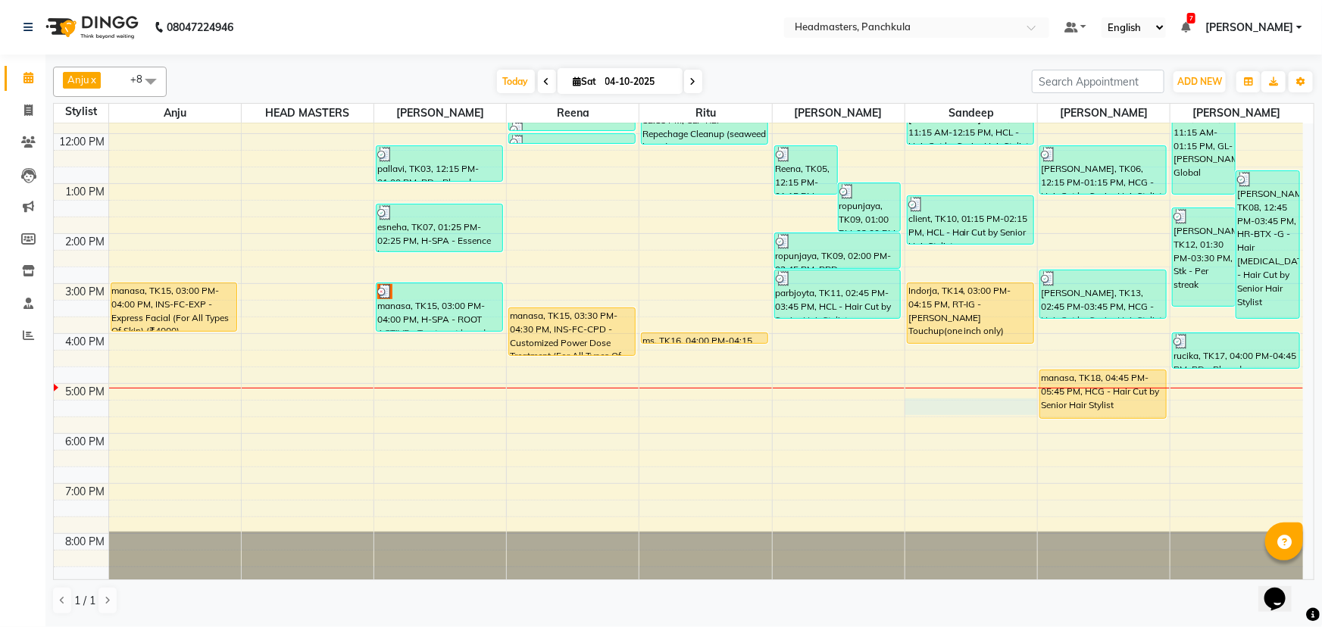
click at [919, 405] on div "8:00 AM 9:00 AM 10:00 AM 11:00 AM 12:00 PM 1:00 PM 2:00 PM 3:00 PM 4:00 PM 5:00…" at bounding box center [678, 258] width 1249 height 649
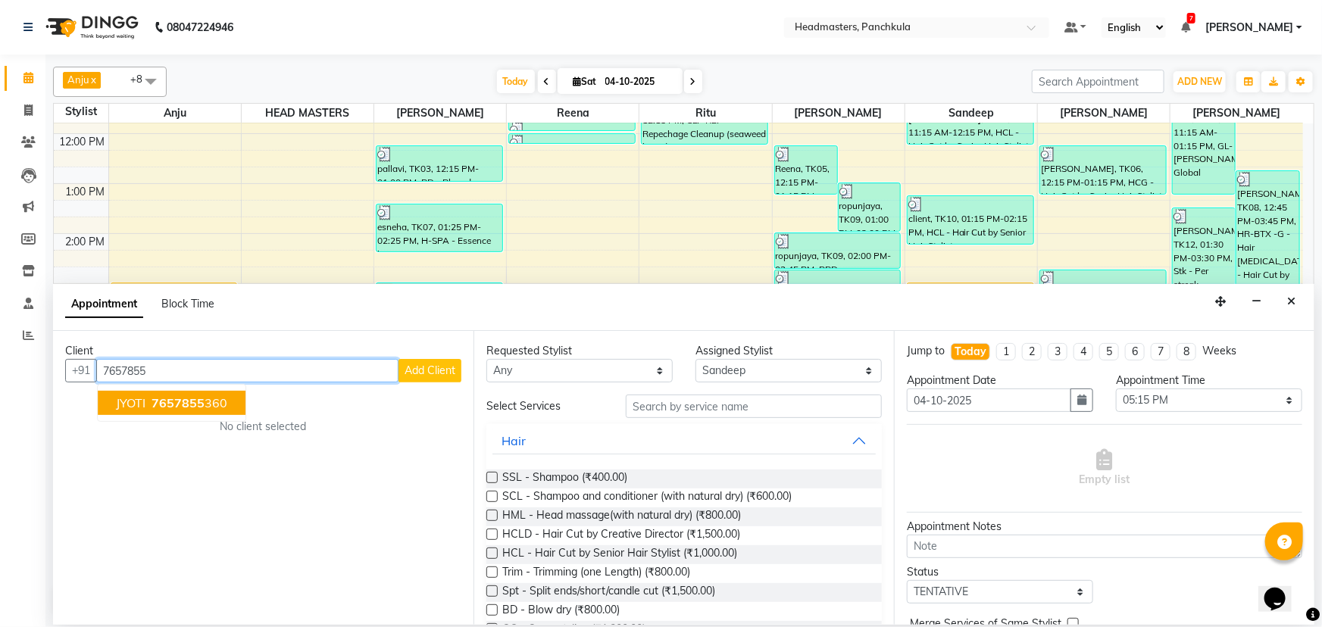
click at [198, 400] on span "7657855" at bounding box center [177, 402] width 53 height 15
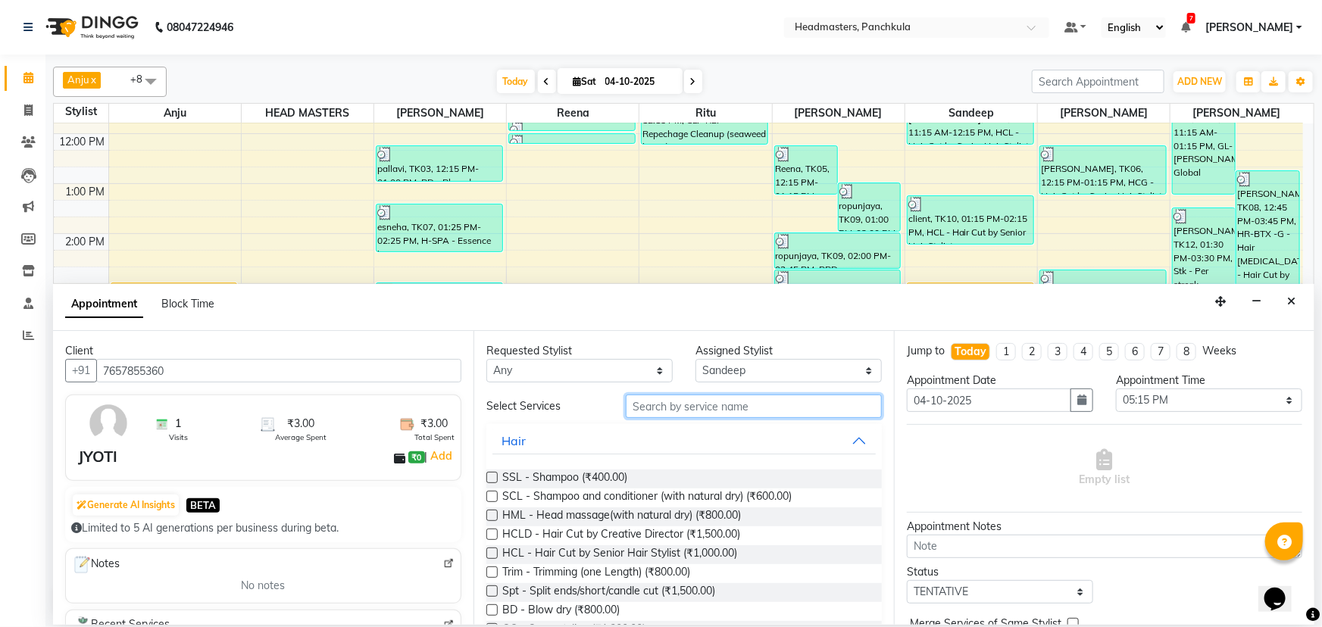
click at [648, 405] on input "text" at bounding box center [754, 406] width 256 height 23
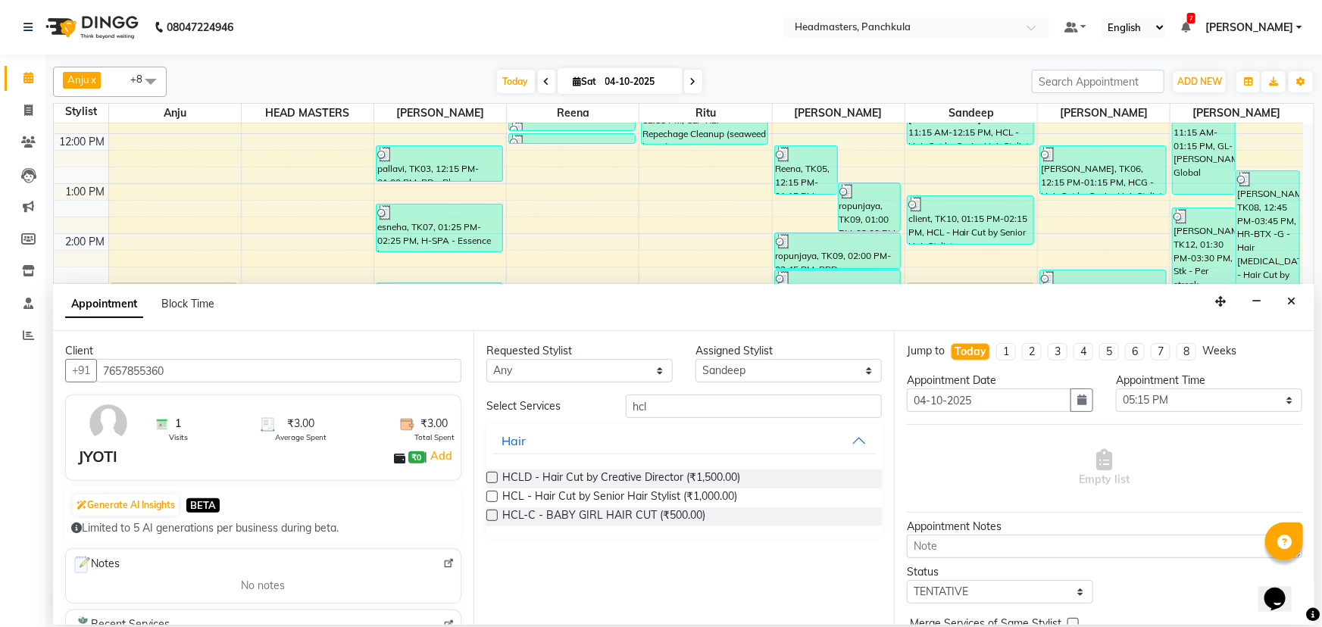
click at [494, 492] on label at bounding box center [491, 496] width 11 height 11
click at [494, 493] on input "checkbox" at bounding box center [491, 498] width 10 height 10
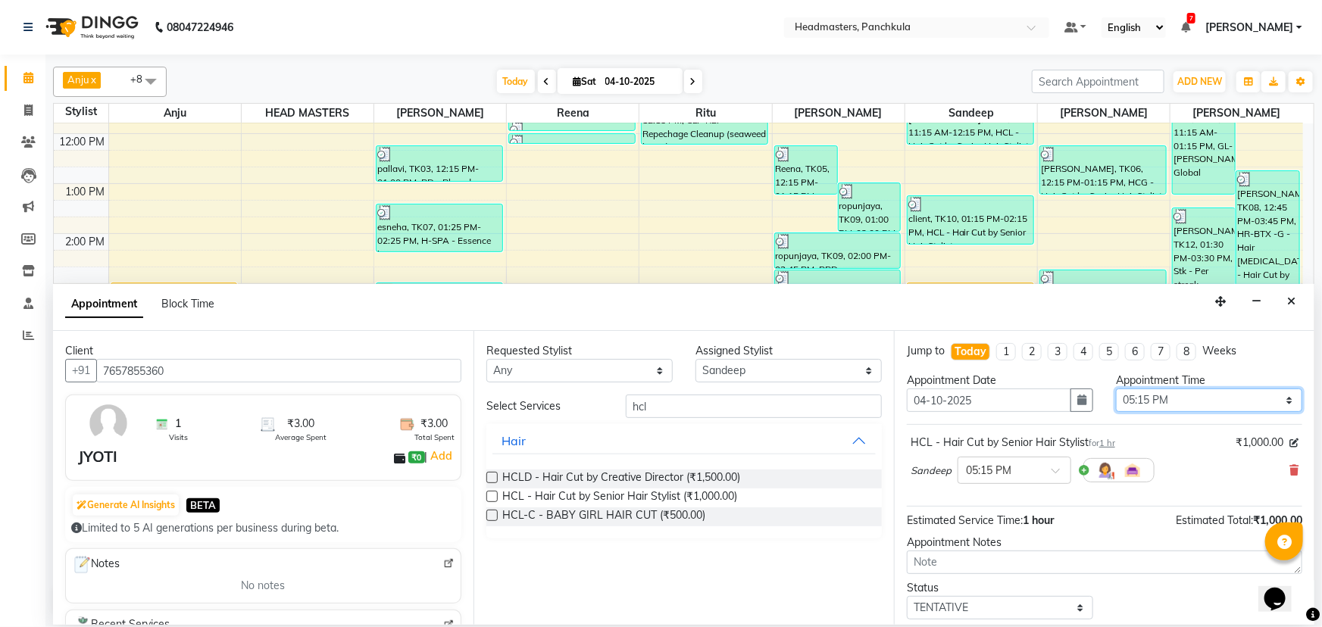
click at [1275, 406] on select "Select 09:00 AM 09:15 AM 09:30 AM 09:45 AM 10:00 AM 10:15 AM 10:30 AM 10:45 AM …" at bounding box center [1209, 400] width 186 height 23
click at [1116, 389] on select "Select 09:00 AM 09:15 AM 09:30 AM 09:45 AM 10:00 AM 10:15 AM 10:30 AM 10:45 AM …" at bounding box center [1209, 400] width 186 height 23
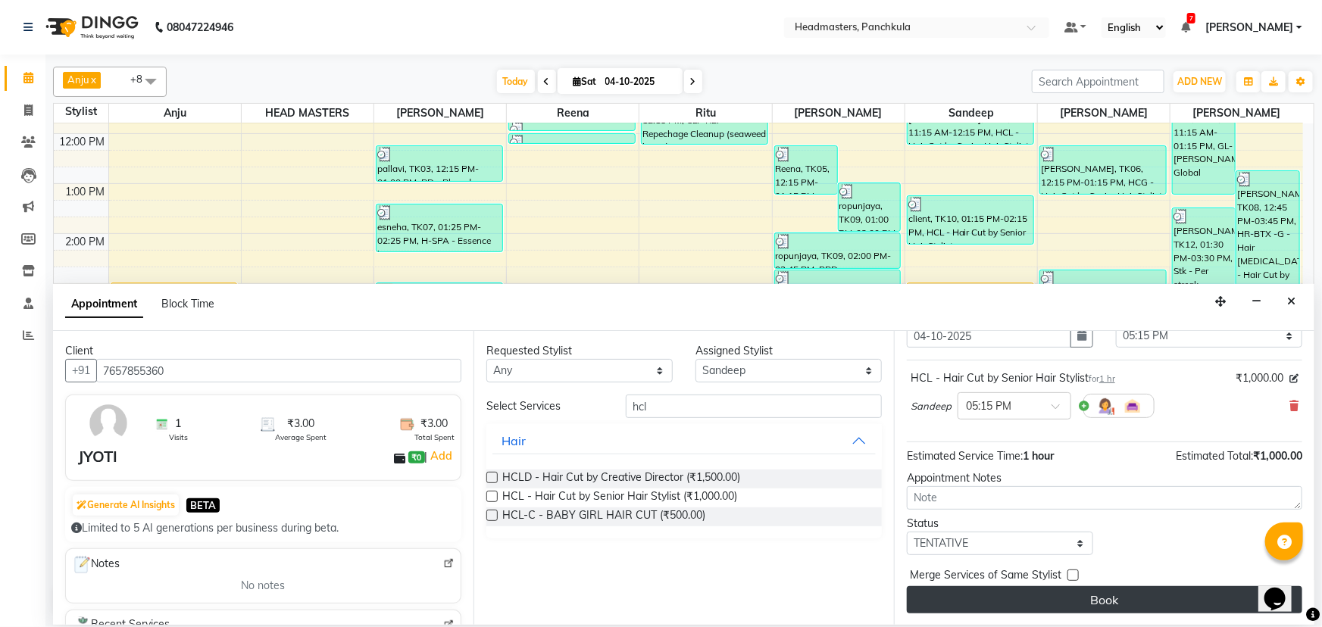
click at [1086, 595] on button "Book" at bounding box center [1104, 599] width 395 height 27
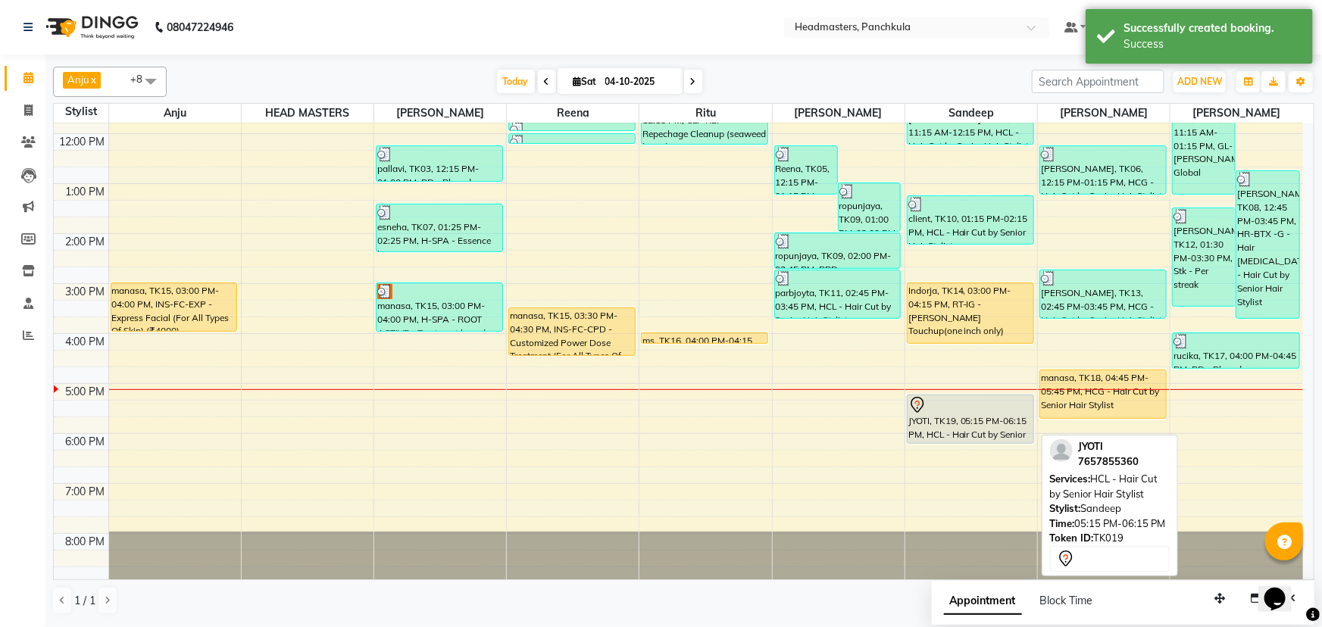
click at [993, 417] on div "JYOTI, TK19, 05:15 PM-06:15 PM, HCL - Hair Cut by Senior Hair Stylist" at bounding box center [970, 419] width 126 height 48
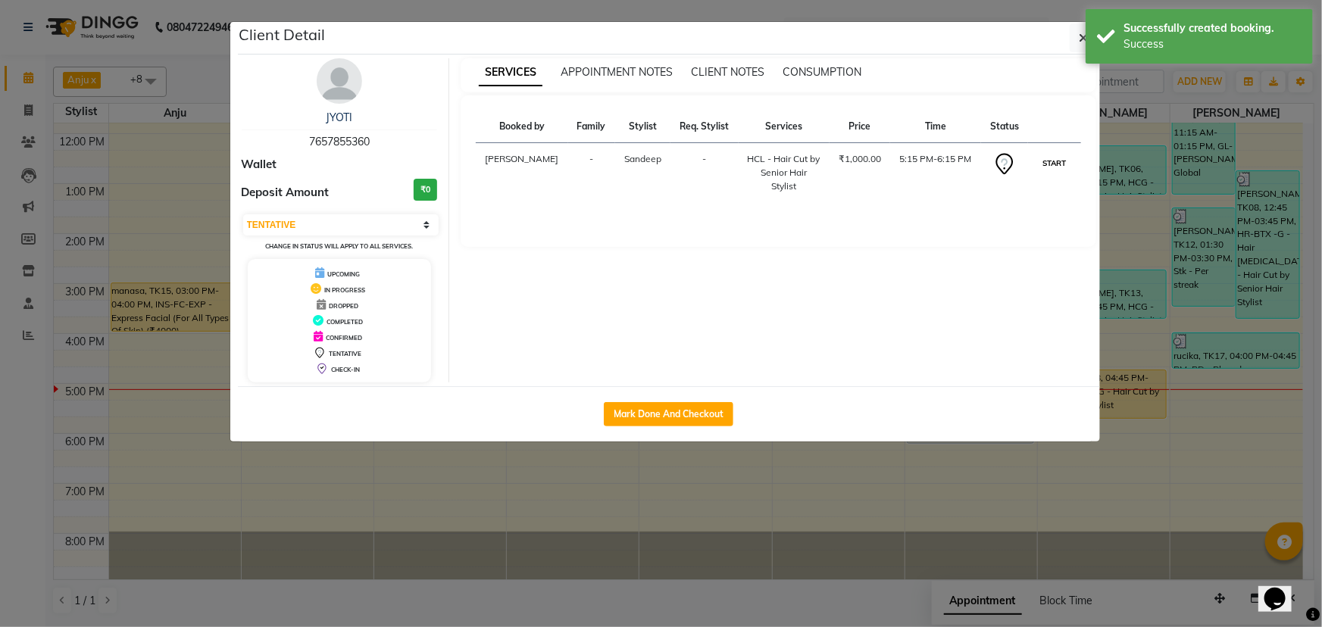
click at [1056, 170] on button "START" at bounding box center [1053, 163] width 31 height 19
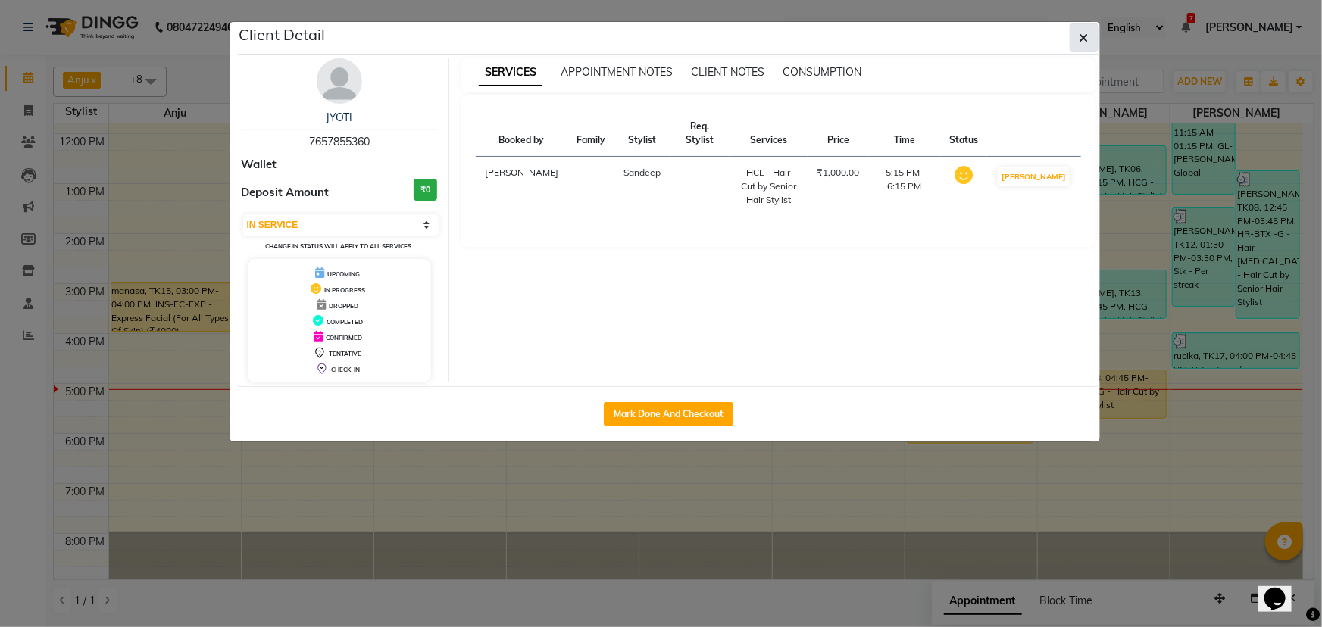
click at [1083, 33] on icon "button" at bounding box center [1083, 38] width 9 height 12
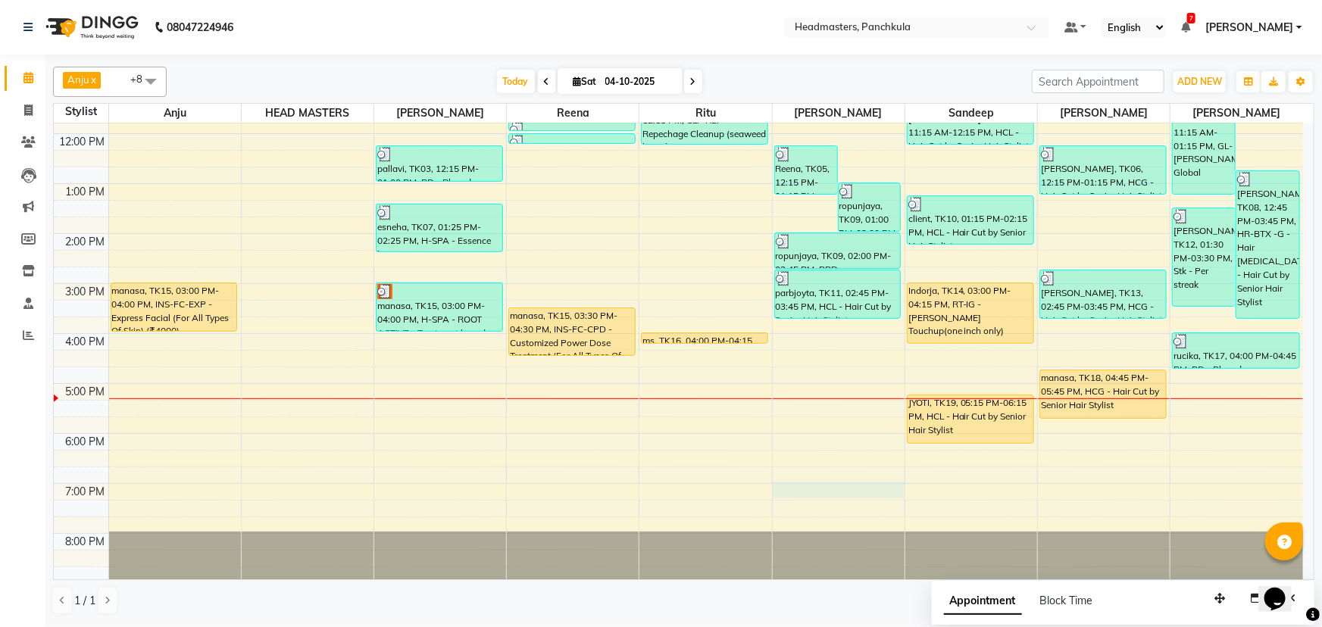
click at [821, 495] on div "8:00 AM 9:00 AM 10:00 AM 11:00 AM 12:00 PM 1:00 PM 2:00 PM 3:00 PM 4:00 PM 5:00…" at bounding box center [678, 258] width 1249 height 649
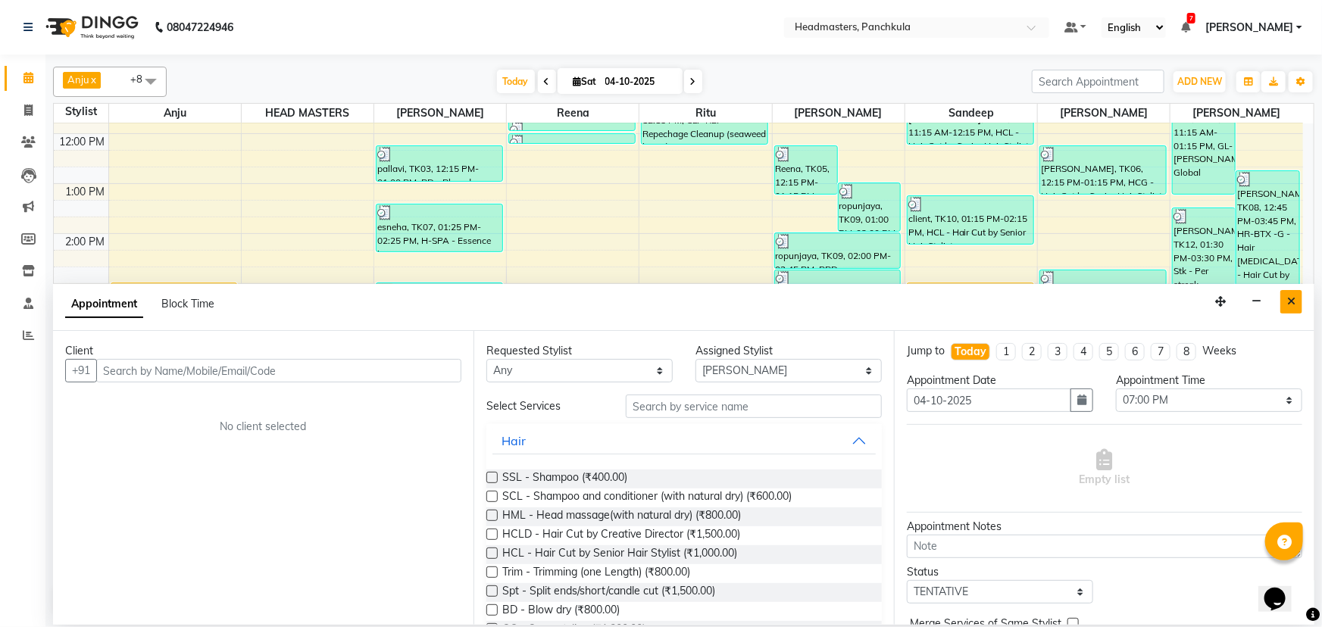
click at [1293, 304] on icon "Close" at bounding box center [1291, 301] width 8 height 11
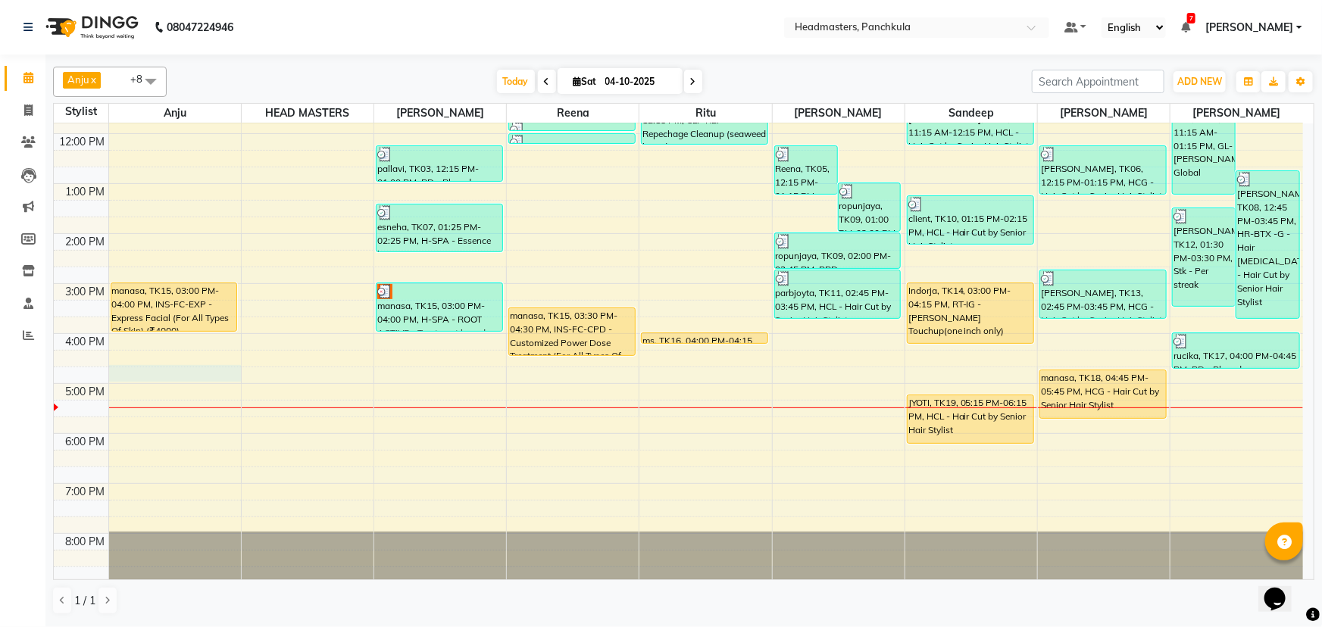
click at [124, 371] on div "8:00 AM 9:00 AM 10:00 AM 11:00 AM 12:00 PM 1:00 PM 2:00 PM 3:00 PM 4:00 PM 5:00…" at bounding box center [678, 258] width 1249 height 649
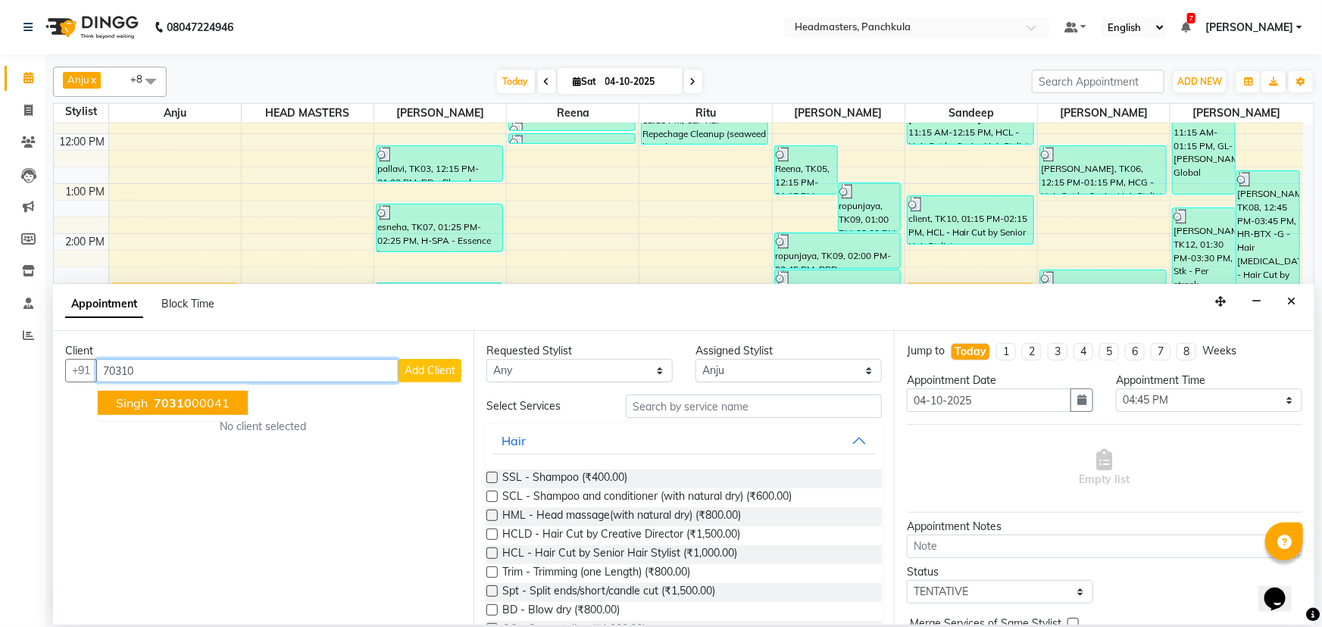
click at [150, 404] on button "singh 70310 00041" at bounding box center [173, 403] width 150 height 24
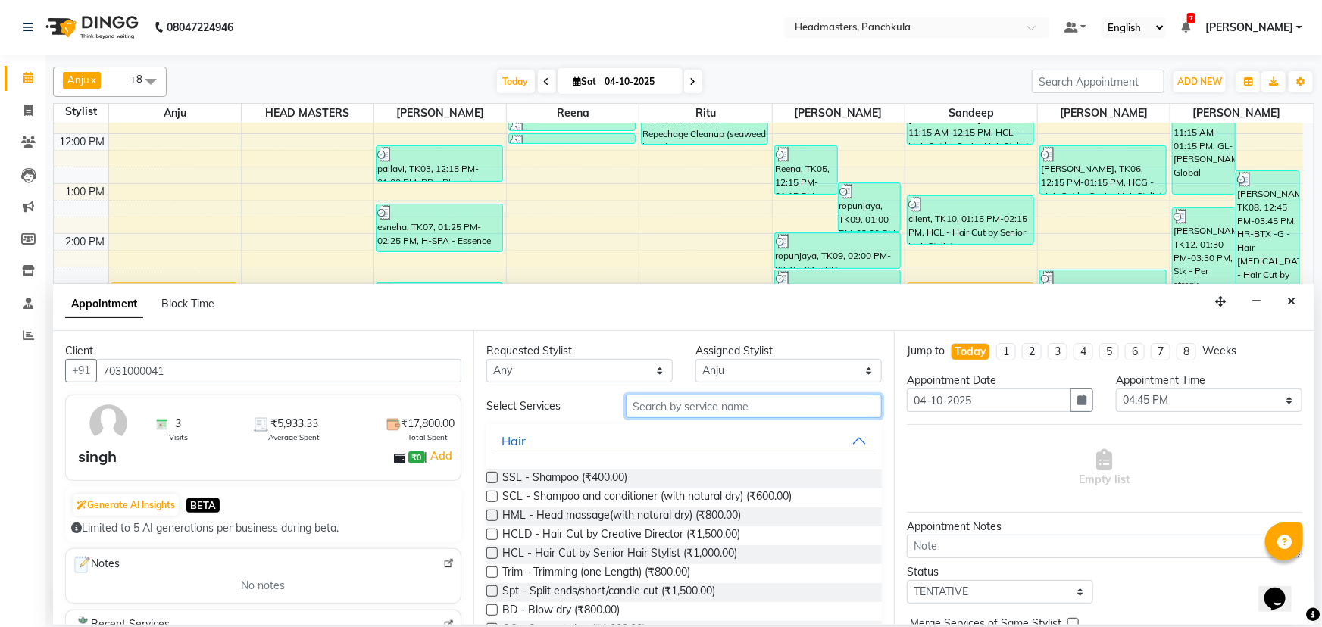
click at [648, 409] on input "text" at bounding box center [754, 406] width 256 height 23
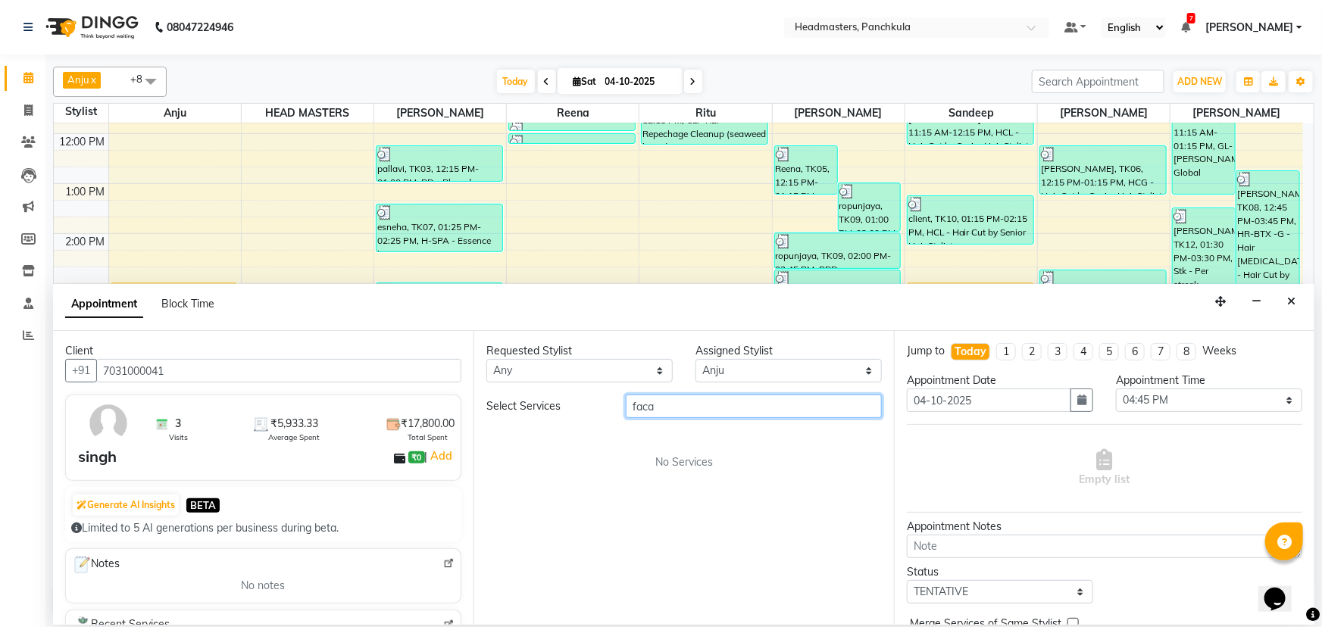
click at [654, 401] on input "faca" at bounding box center [754, 406] width 256 height 23
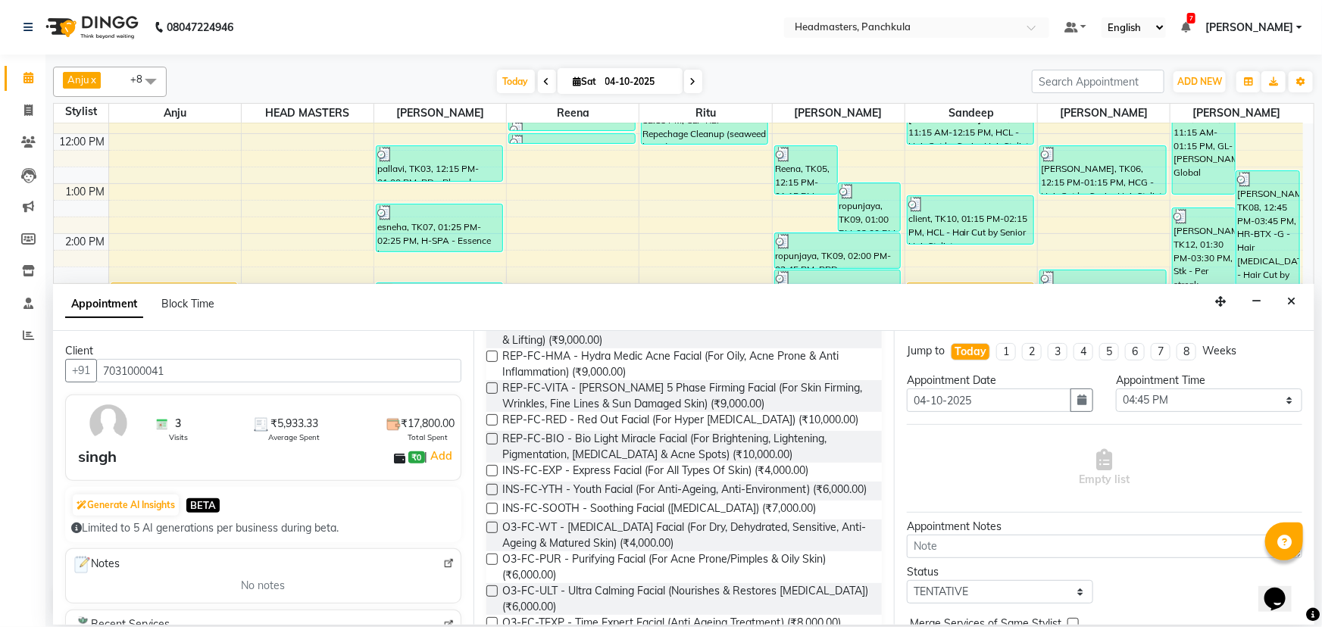
scroll to position [344, 0]
click at [492, 470] on label at bounding box center [491, 469] width 11 height 11
click at [492, 470] on input "checkbox" at bounding box center [491, 472] width 10 height 10
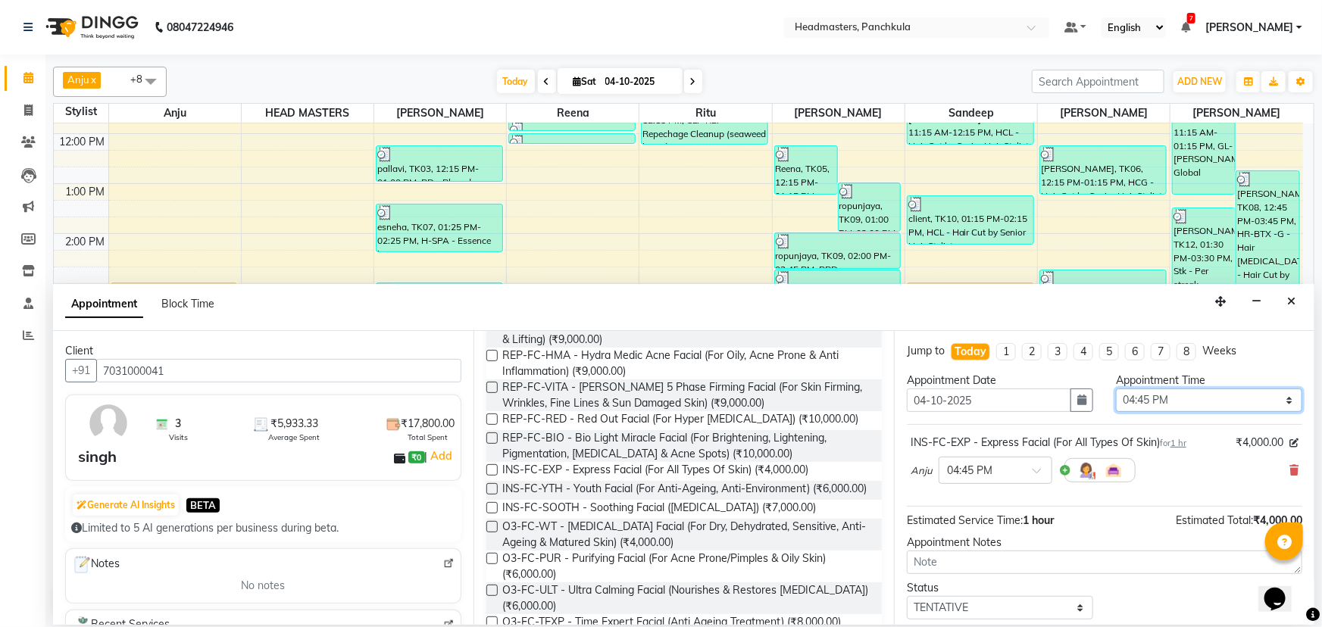
click at [1278, 403] on select "Select 09:00 AM 09:15 AM 09:30 AM 09:45 AM 10:00 AM 10:15 AM 10:30 AM 10:45 AM …" at bounding box center [1209, 400] width 186 height 23
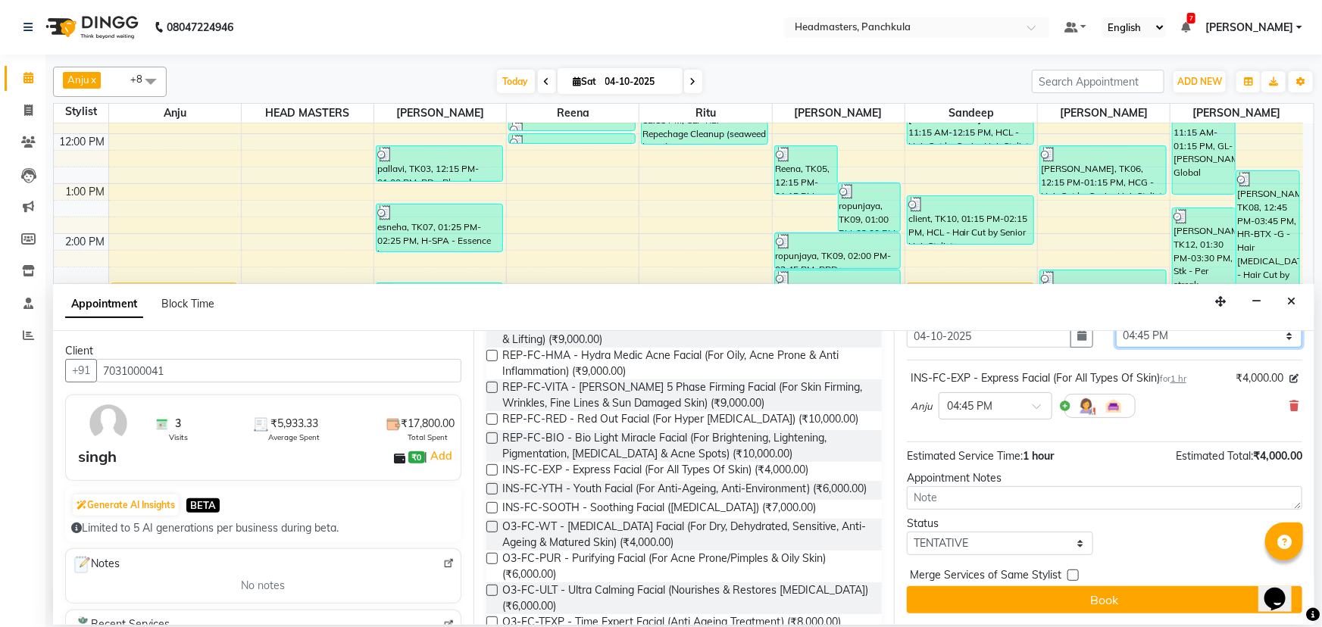
click at [1279, 333] on select "Select 09:00 AM 09:15 AM 09:30 AM 09:45 AM 10:00 AM 10:15 AM 10:30 AM 10:45 AM …" at bounding box center [1209, 335] width 186 height 23
click at [1116, 324] on select "Select 09:00 AM 09:15 AM 09:30 AM 09:45 AM 10:00 AM 10:15 AM 10:30 AM 10:45 AM …" at bounding box center [1209, 335] width 186 height 23
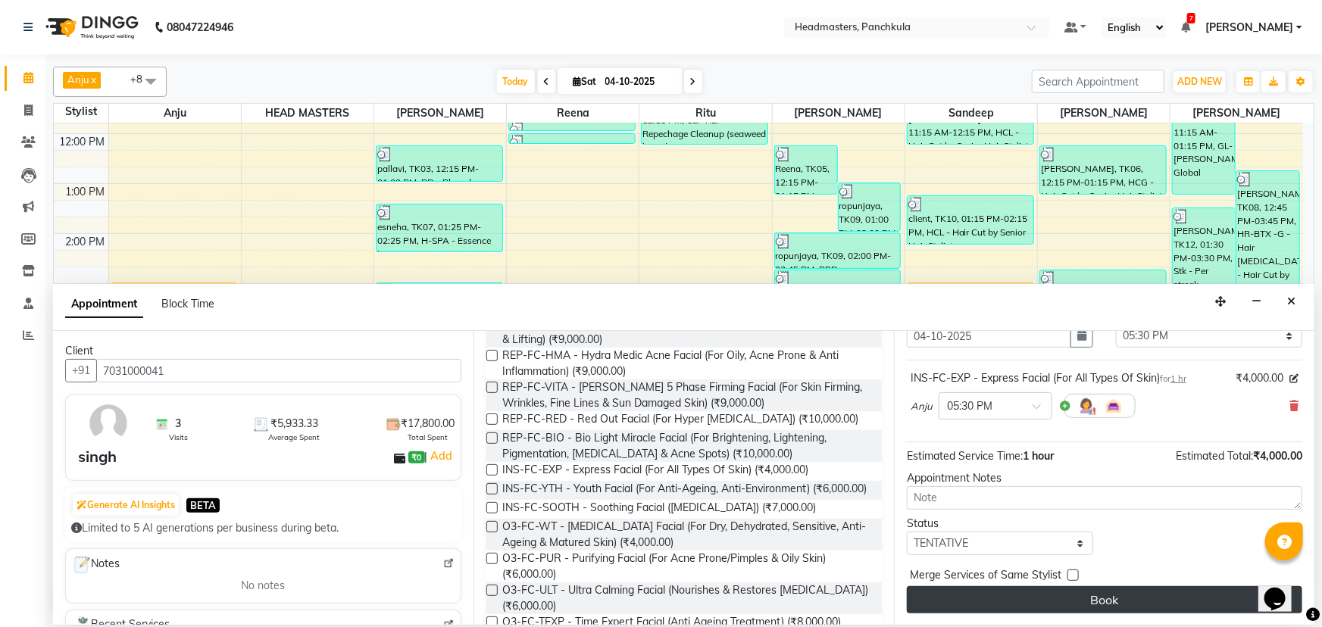
click at [1019, 600] on button "Book" at bounding box center [1104, 599] width 395 height 27
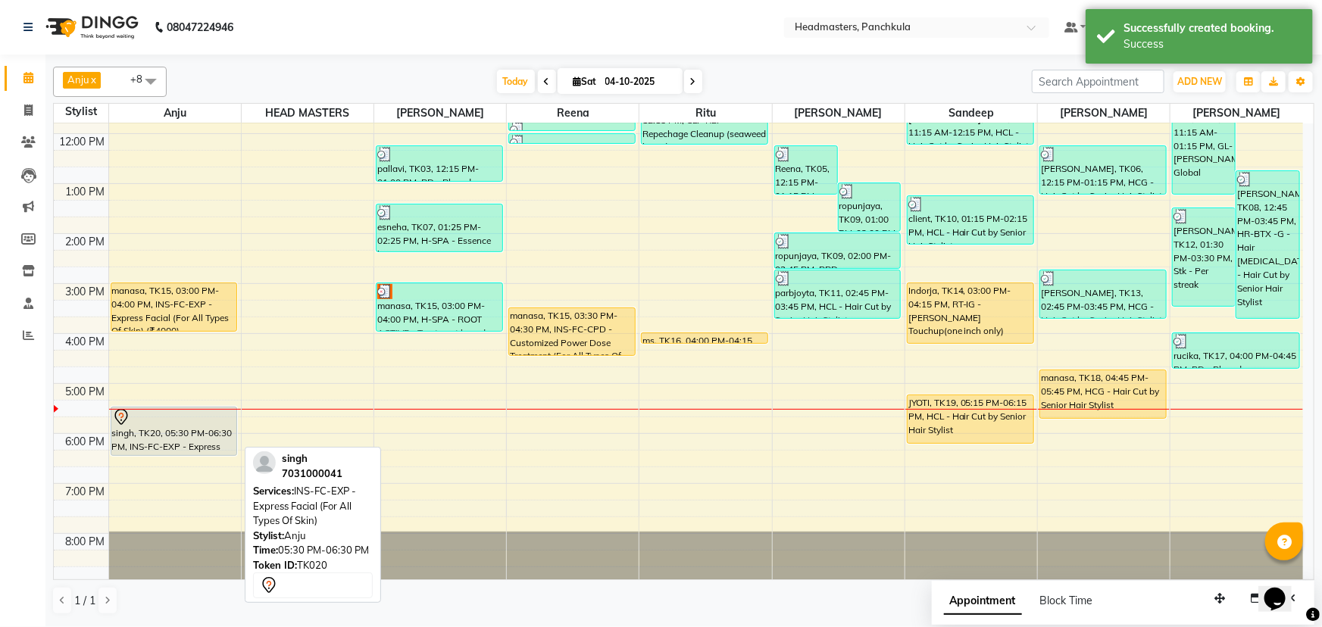
click at [186, 414] on div at bounding box center [174, 417] width 124 height 18
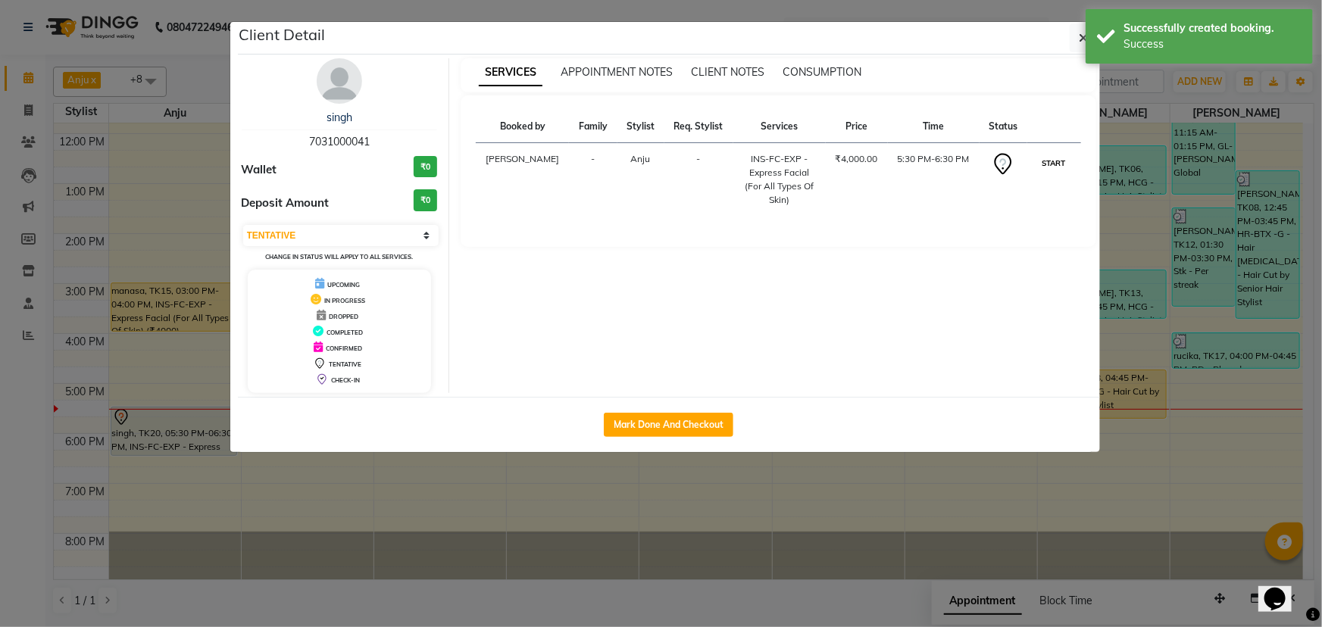
click at [1048, 166] on button "START" at bounding box center [1053, 163] width 31 height 19
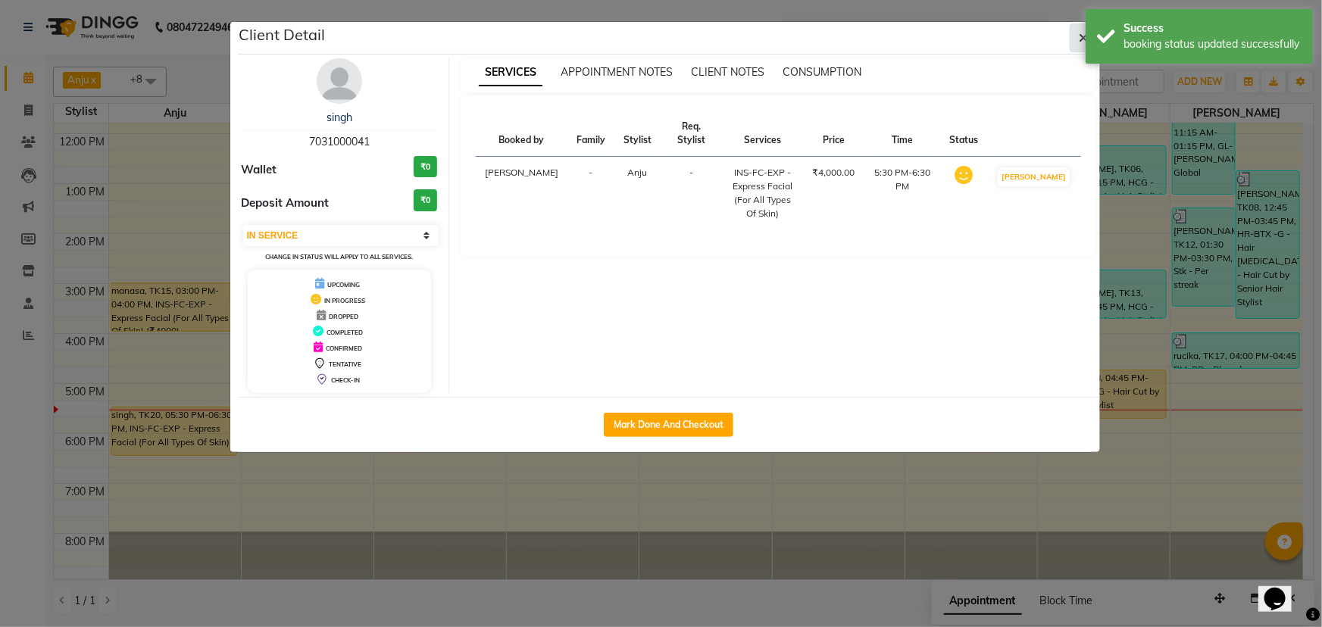
click at [1082, 30] on span "button" at bounding box center [1083, 37] width 9 height 15
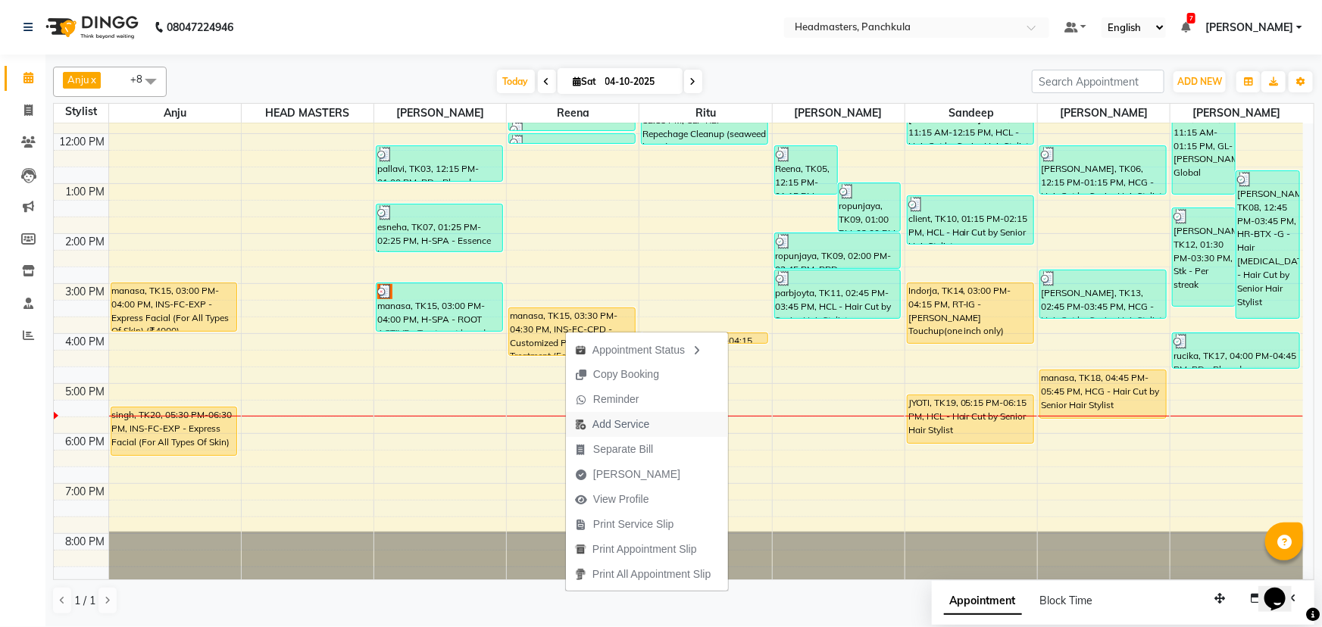
click at [603, 422] on span "Add Service" at bounding box center [620, 425] width 57 height 16
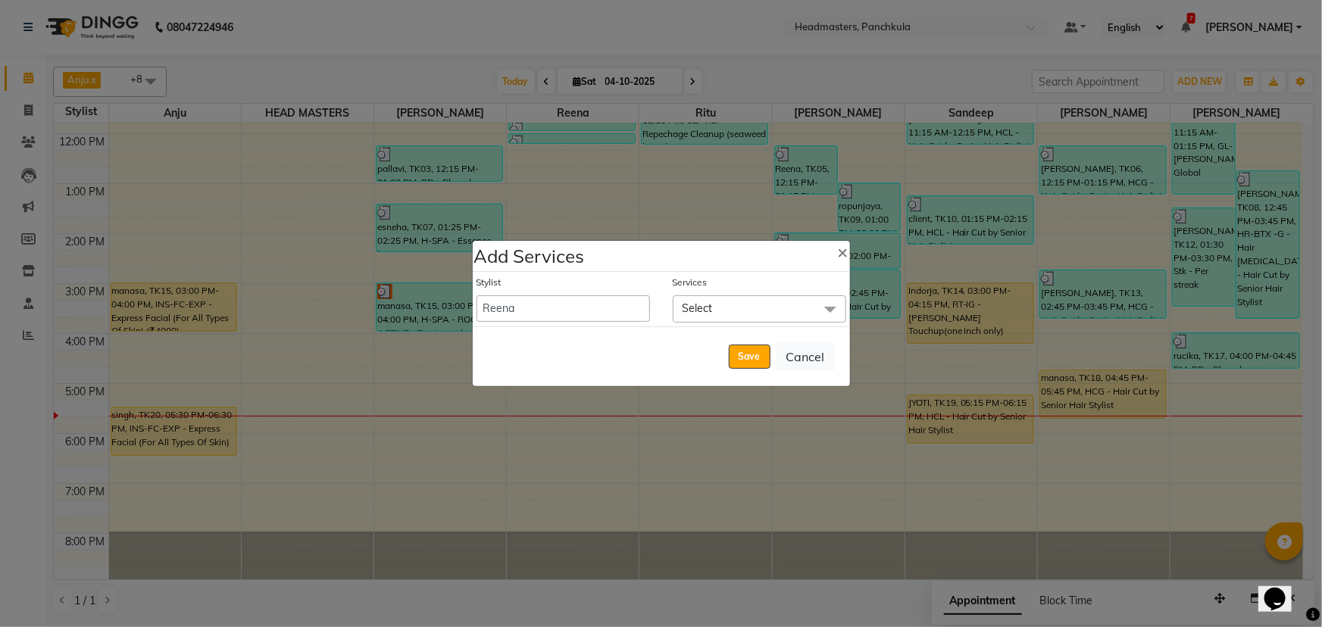
click at [686, 310] on span "Select" at bounding box center [697, 308] width 30 height 14
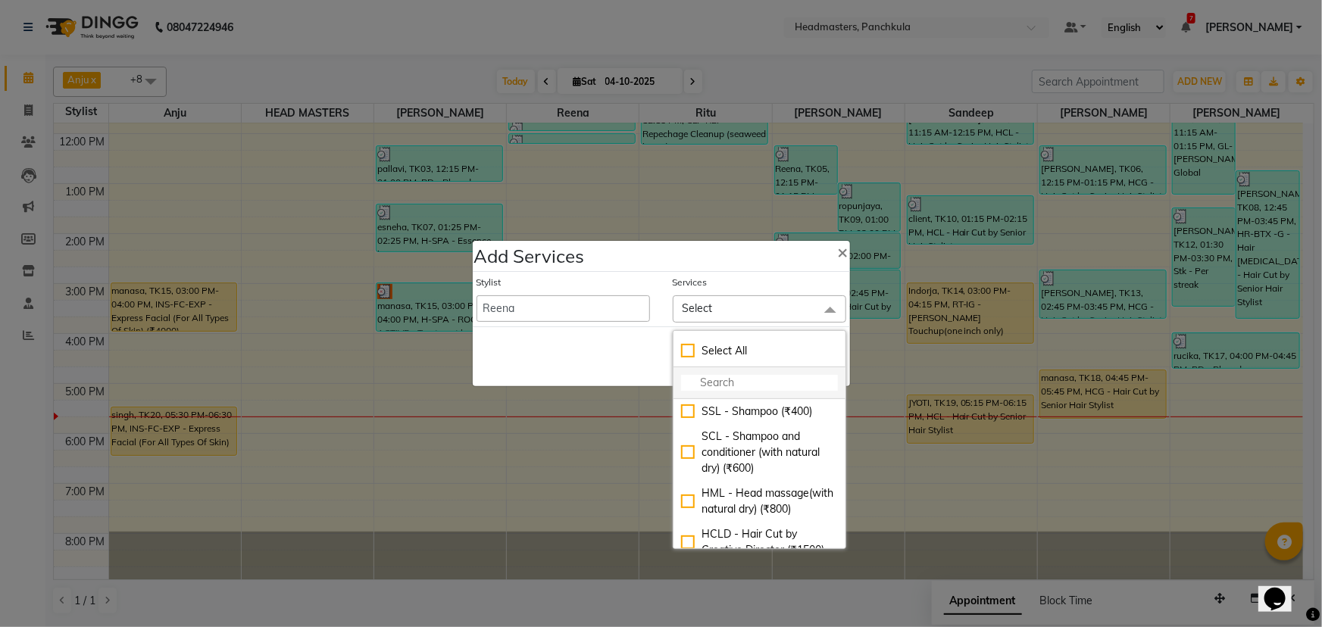
click at [690, 386] on input "multiselect-search" at bounding box center [759, 383] width 157 height 16
click at [840, 256] on span "×" at bounding box center [843, 251] width 11 height 23
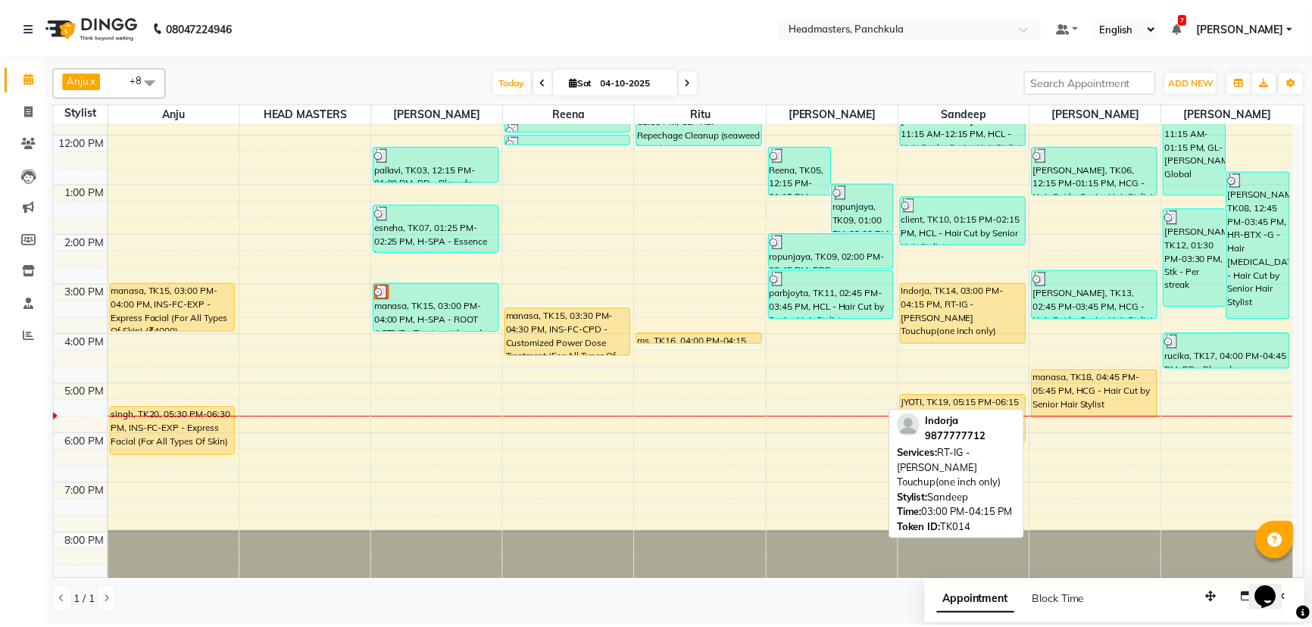
scroll to position [121, 0]
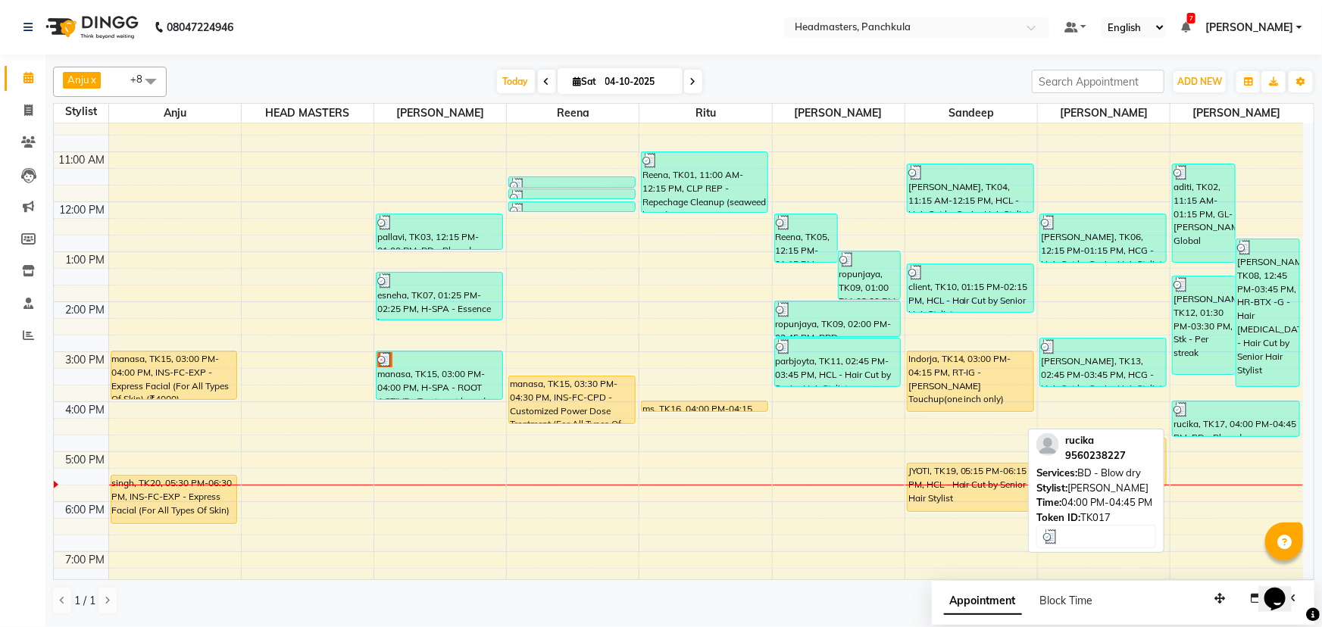
click at [1228, 424] on div "rucika, TK17, 04:00 PM-04:45 PM, BD - Blow dry" at bounding box center [1236, 418] width 126 height 35
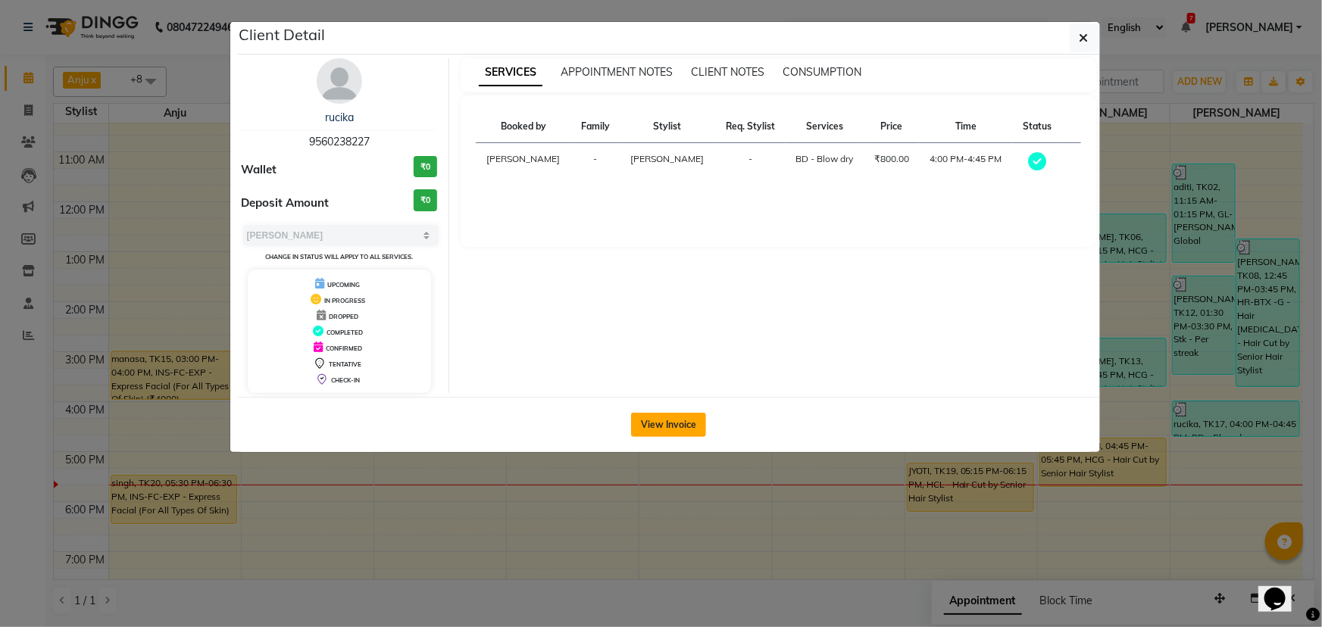
click at [664, 417] on button "View Invoice" at bounding box center [668, 425] width 75 height 24
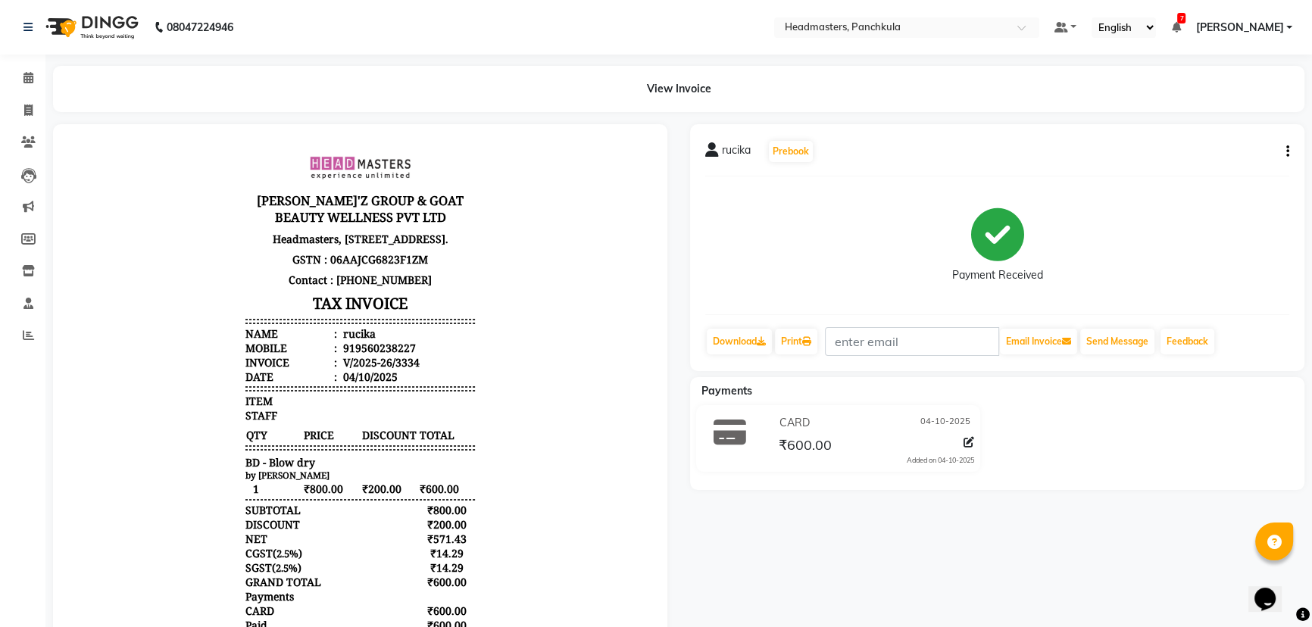
scroll to position [110, 0]
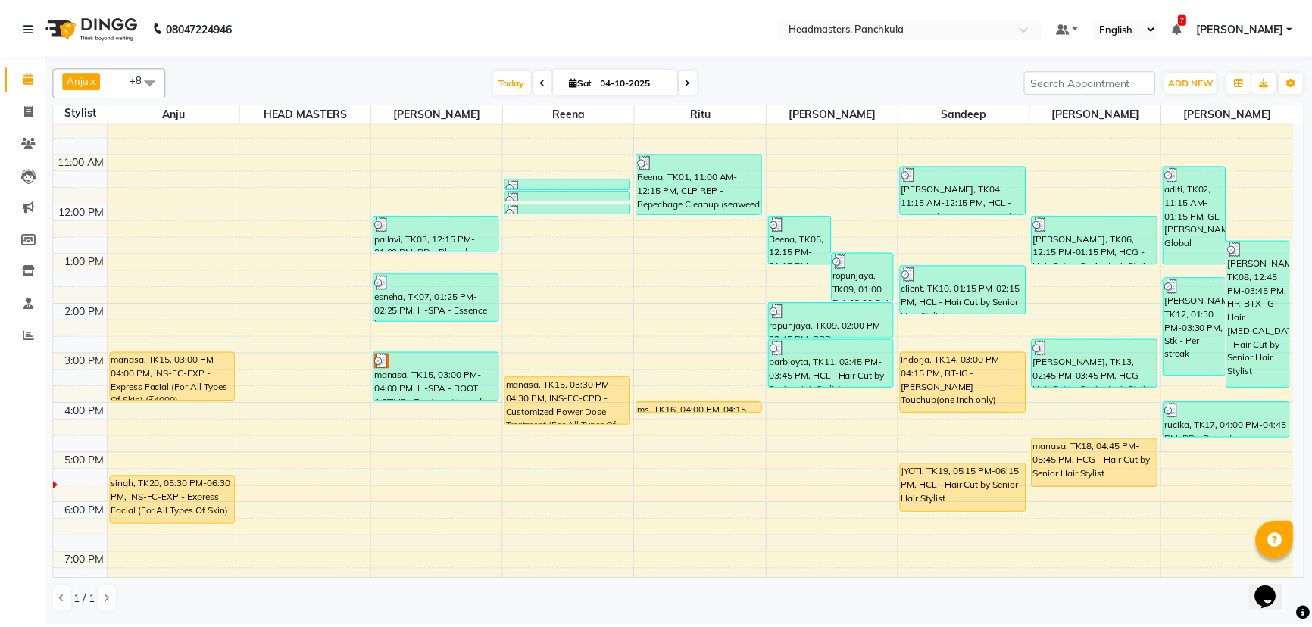
scroll to position [137, 0]
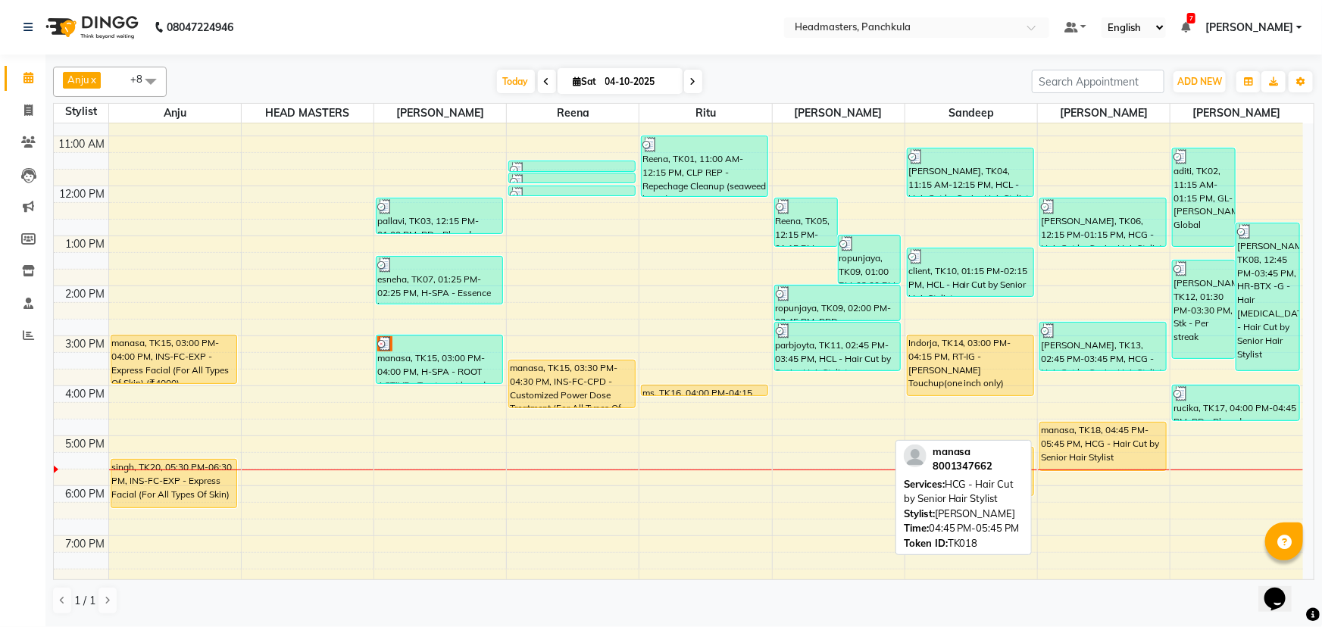
click at [1110, 443] on div "manasa, TK18, 04:45 PM-05:45 PM, HCG - Hair Cut by Senior Hair Stylist" at bounding box center [1103, 447] width 126 height 48
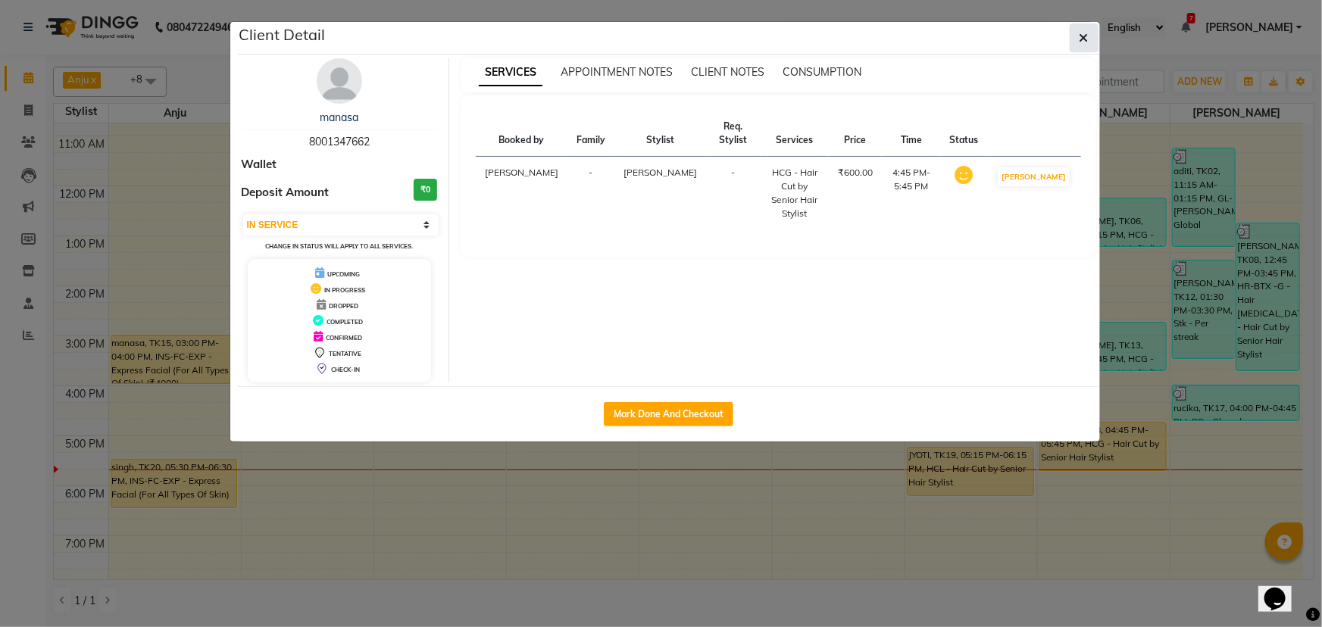
click at [1082, 34] on icon "button" at bounding box center [1083, 38] width 9 height 12
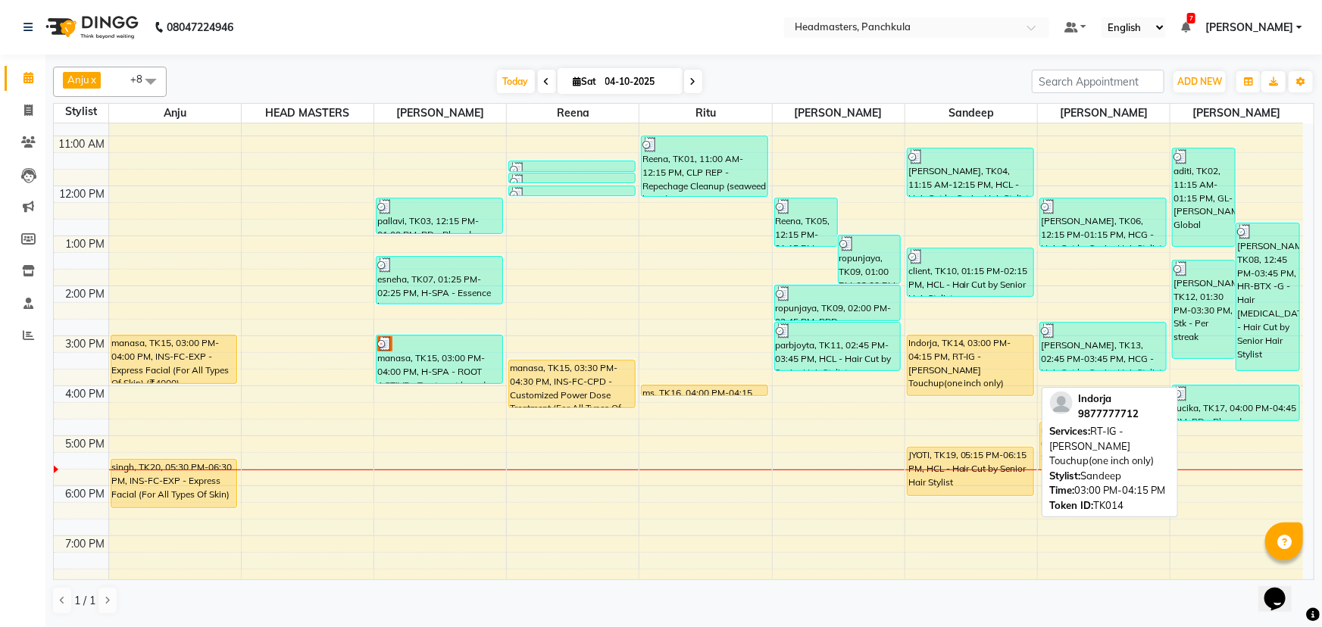
click at [983, 363] on div "Indorja, TK14, 03:00 PM-04:15 PM, RT-IG - [PERSON_NAME] Touchup(one inch only)" at bounding box center [970, 366] width 126 height 60
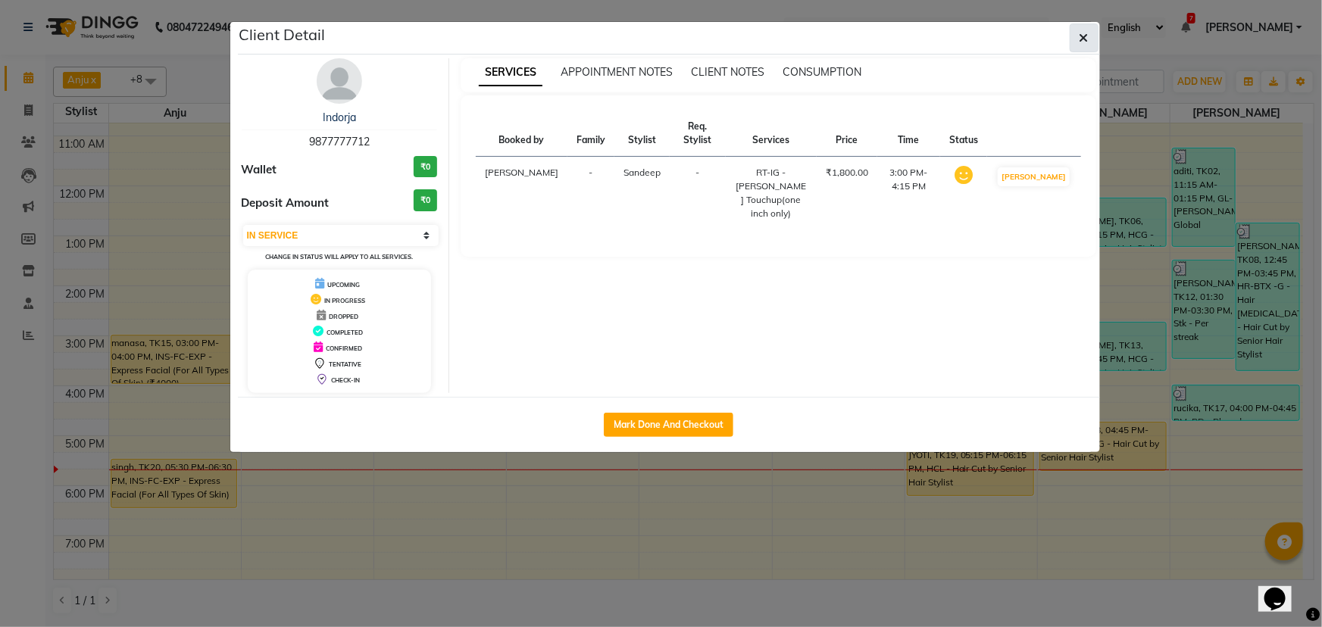
click at [1085, 39] on icon "button" at bounding box center [1083, 38] width 9 height 12
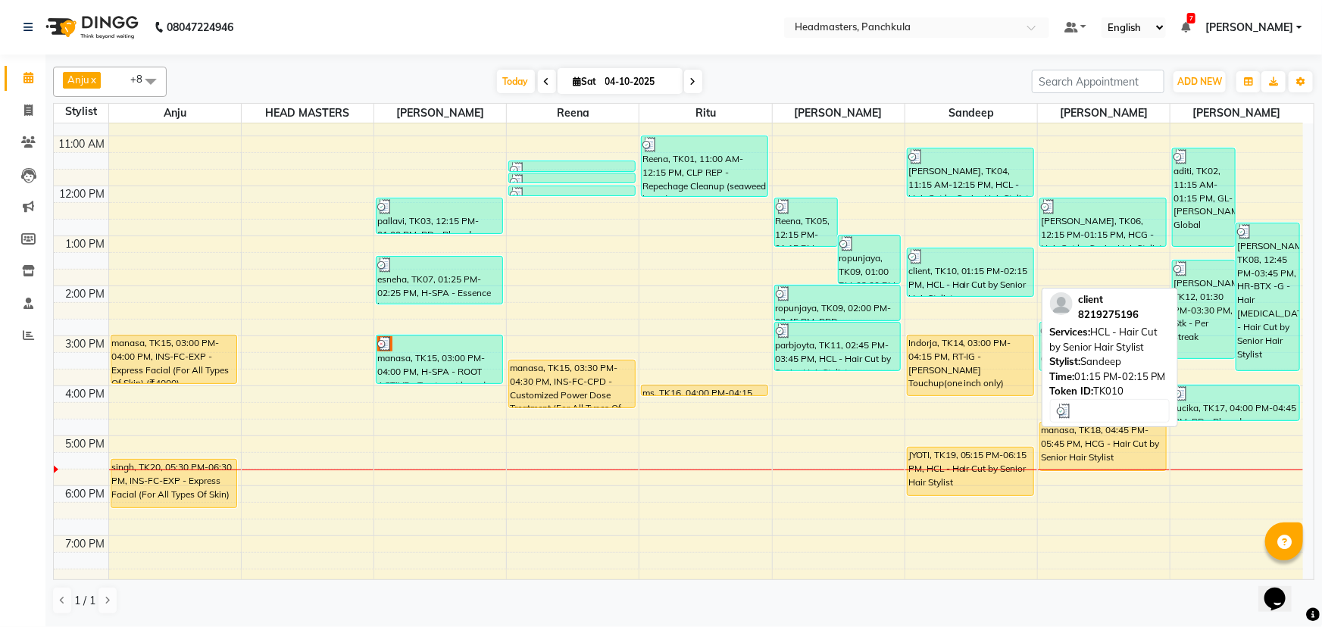
click at [965, 275] on div "client, TK10, 01:15 PM-02:15 PM, HCL - Hair Cut by Senior Hair Stylist" at bounding box center [970, 272] width 126 height 48
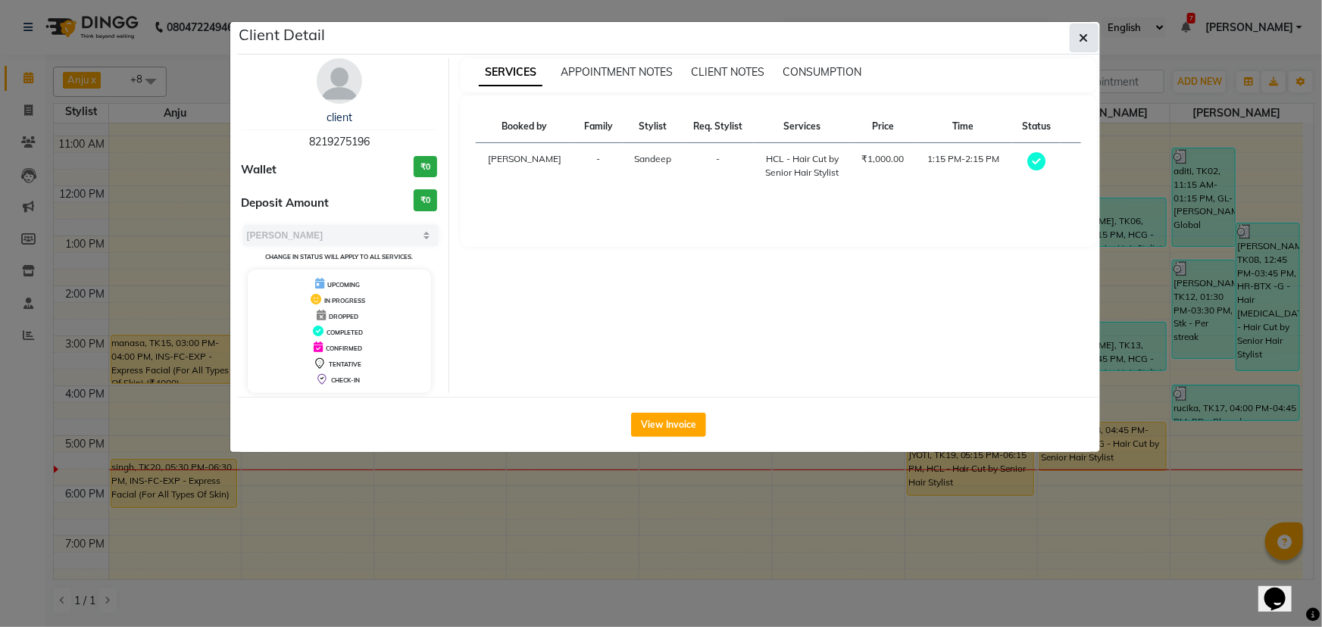
click at [1078, 37] on button "button" at bounding box center [1084, 37] width 29 height 29
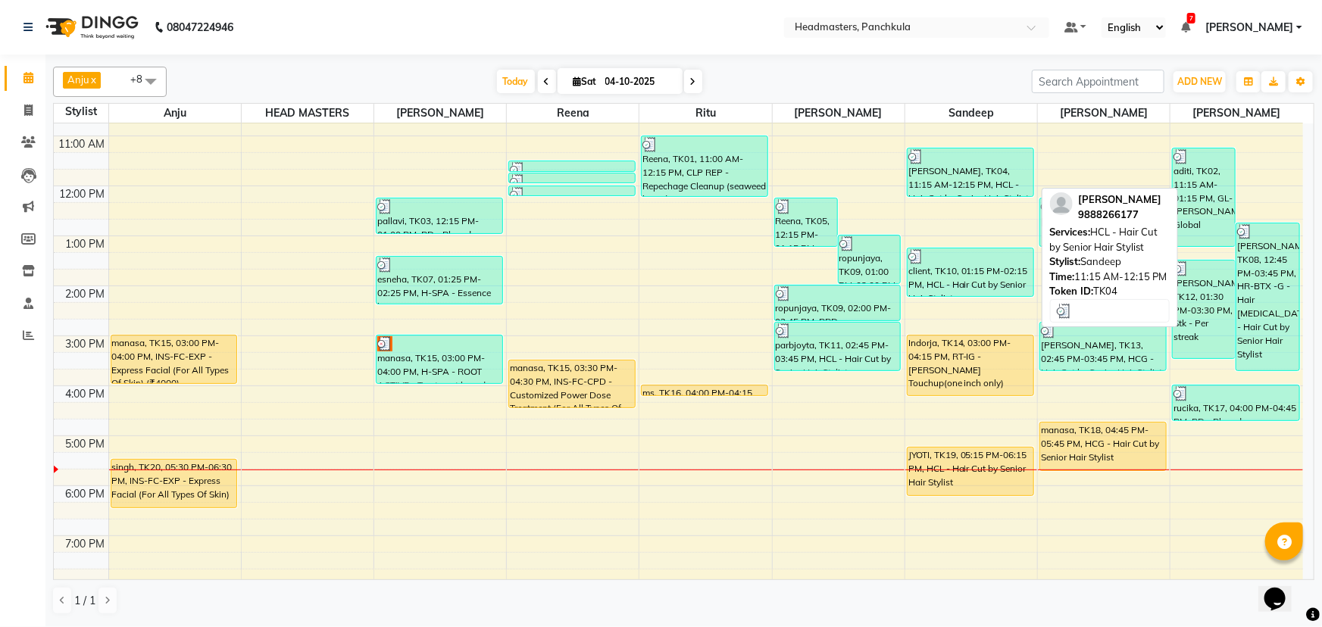
click at [961, 188] on div "[PERSON_NAME], TK04, 11:15 AM-12:15 PM, HCL - Hair Cut by Senior Hair Stylist" at bounding box center [970, 172] width 126 height 48
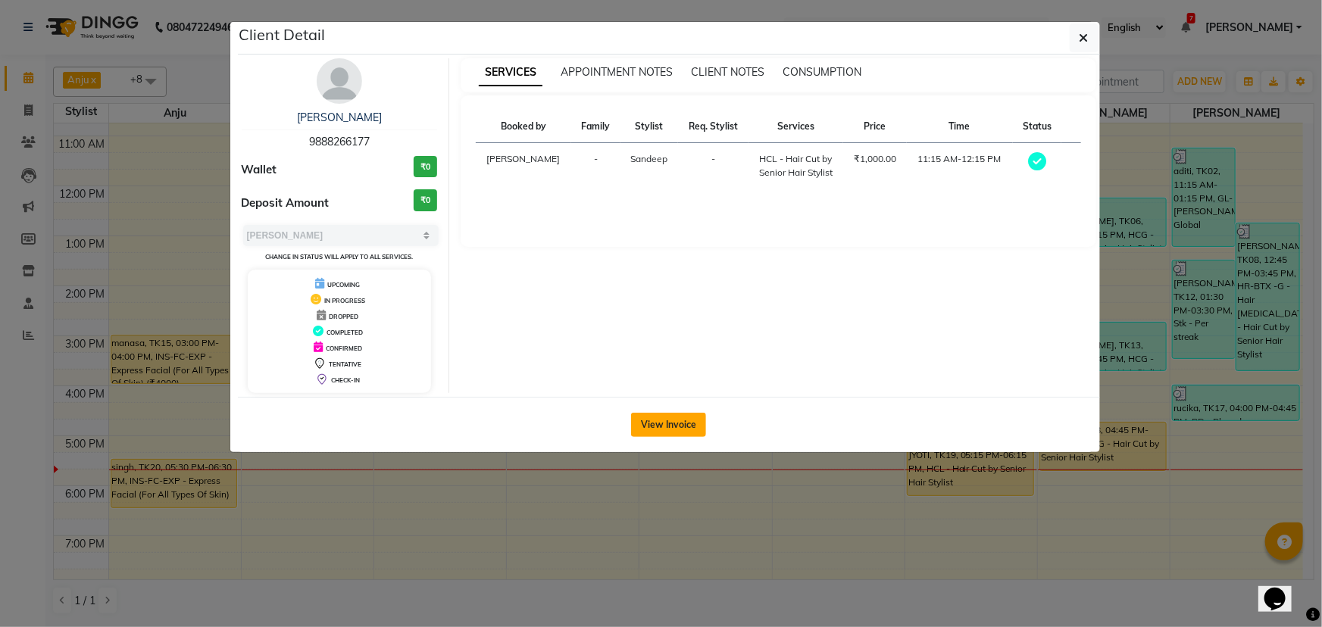
click at [673, 417] on button "View Invoice" at bounding box center [668, 425] width 75 height 24
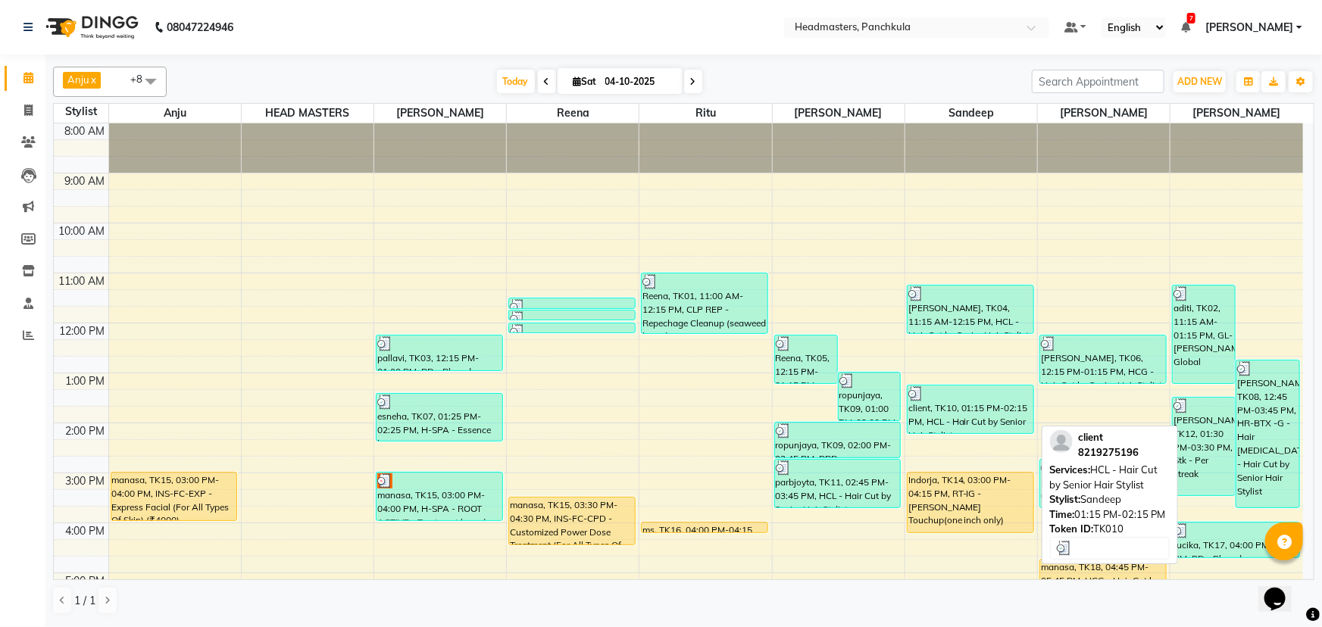
click at [970, 409] on div "client, TK10, 01:15 PM-02:15 PM, HCL - Hair Cut by Senior Hair Stylist" at bounding box center [970, 410] width 126 height 48
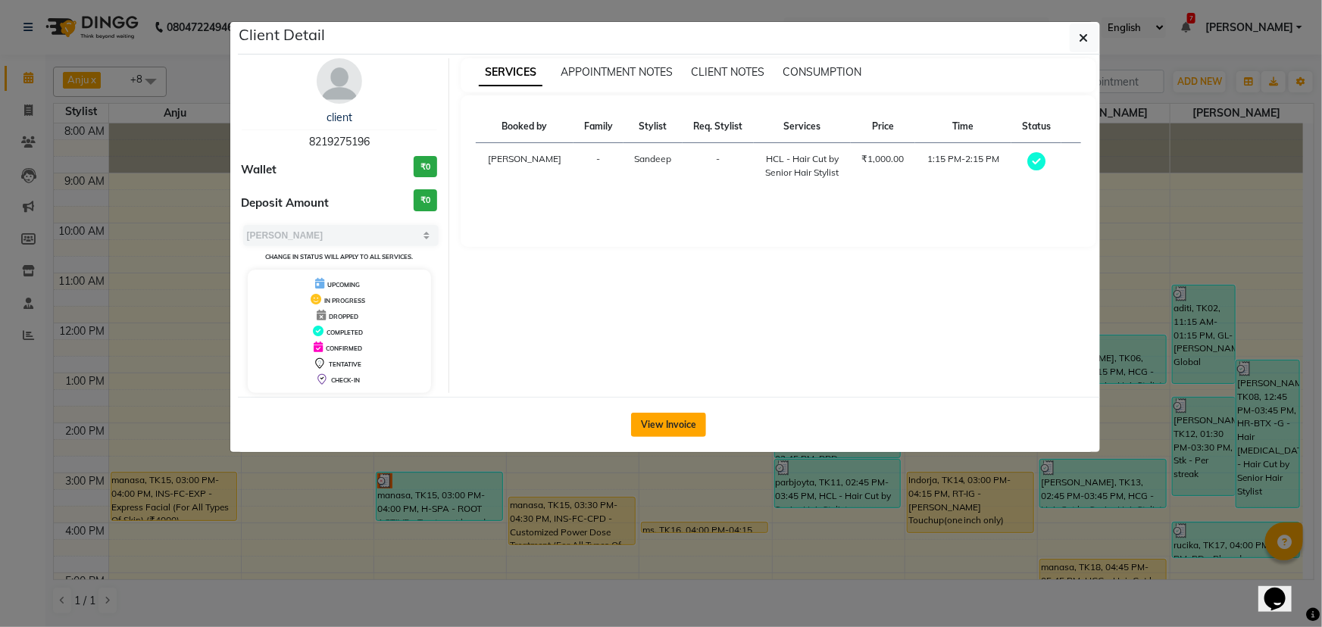
click at [673, 417] on button "View Invoice" at bounding box center [668, 425] width 75 height 24
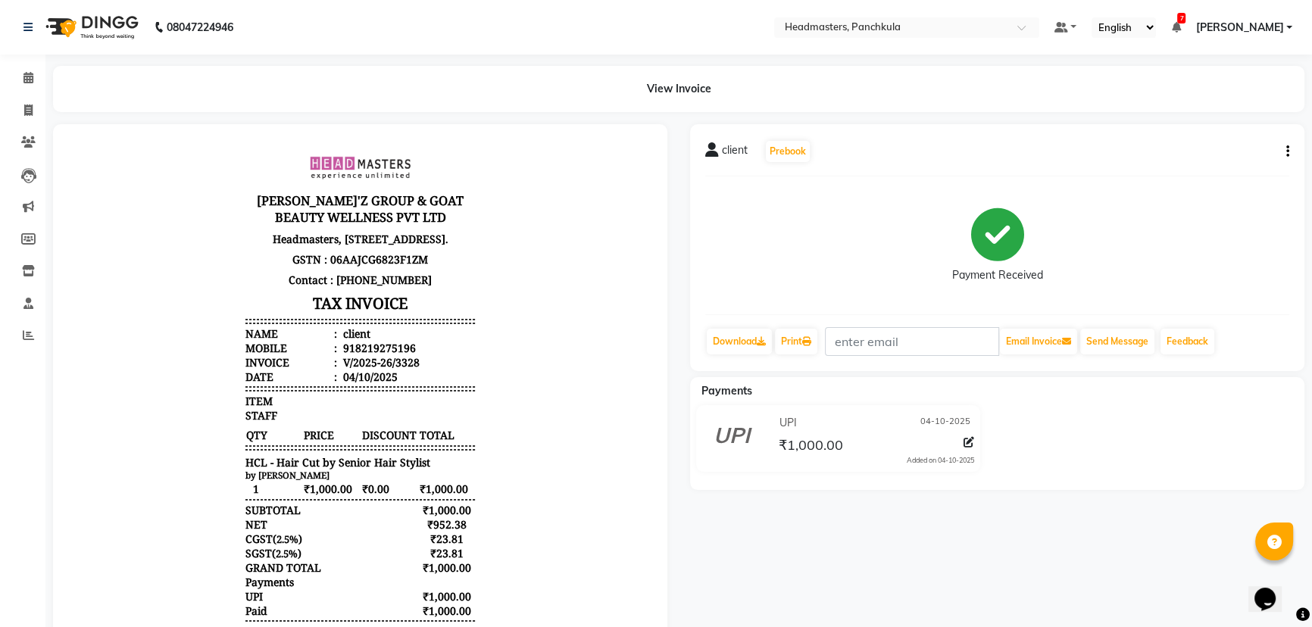
scroll to position [68, 0]
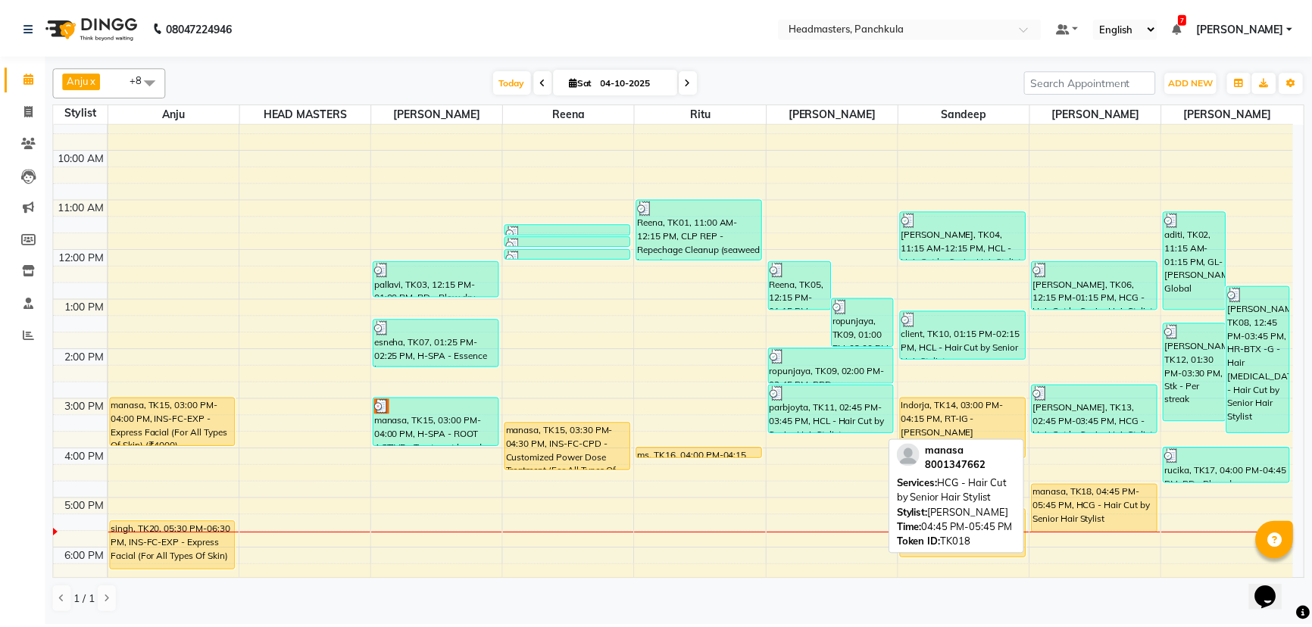
scroll to position [137, 0]
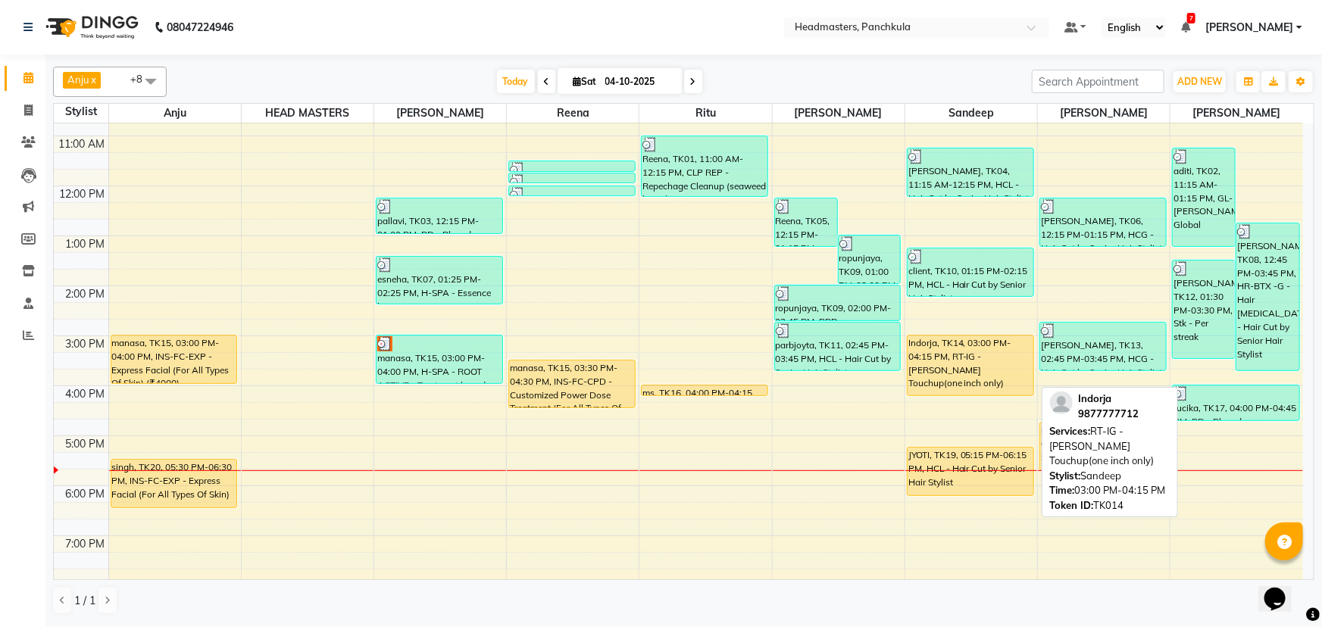
click at [970, 368] on div "Indorja, TK14, 03:00 PM-04:15 PM, RT-IG - [PERSON_NAME] Touchup(one inch only)" at bounding box center [970, 366] width 126 height 60
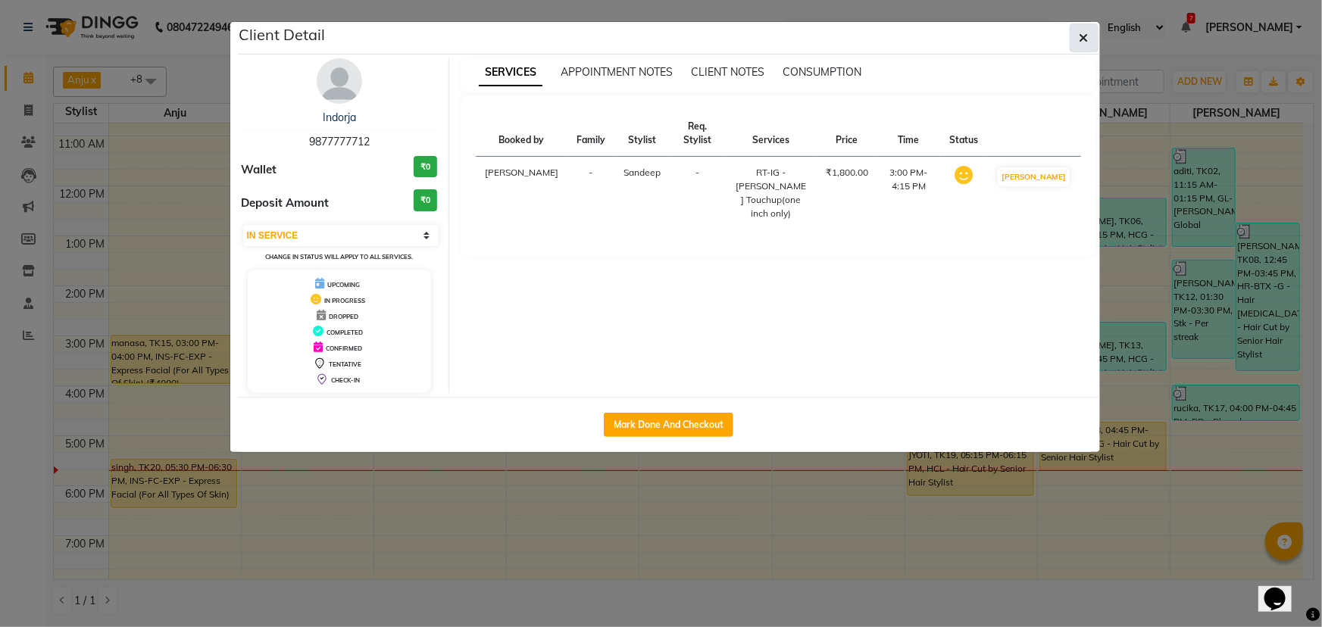
click at [1083, 38] on icon "button" at bounding box center [1083, 38] width 9 height 12
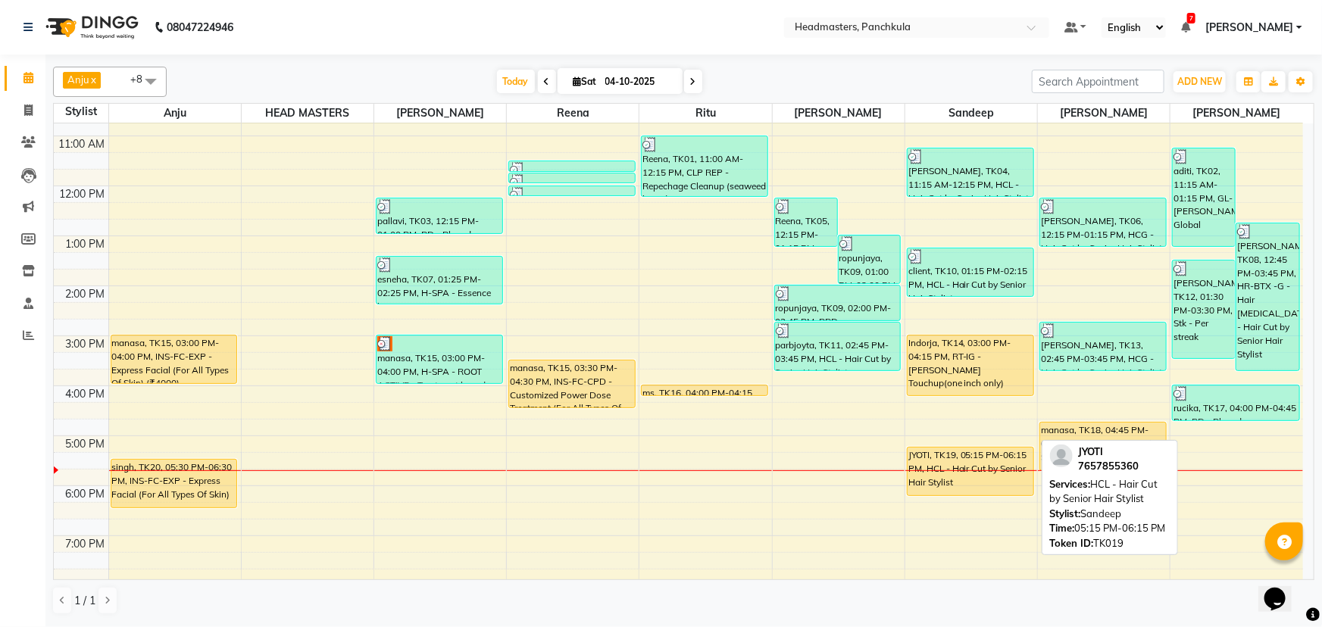
click at [985, 458] on div "JYOTI, TK19, 05:15 PM-06:15 PM, HCL - Hair Cut by Senior Hair Stylist" at bounding box center [970, 472] width 126 height 48
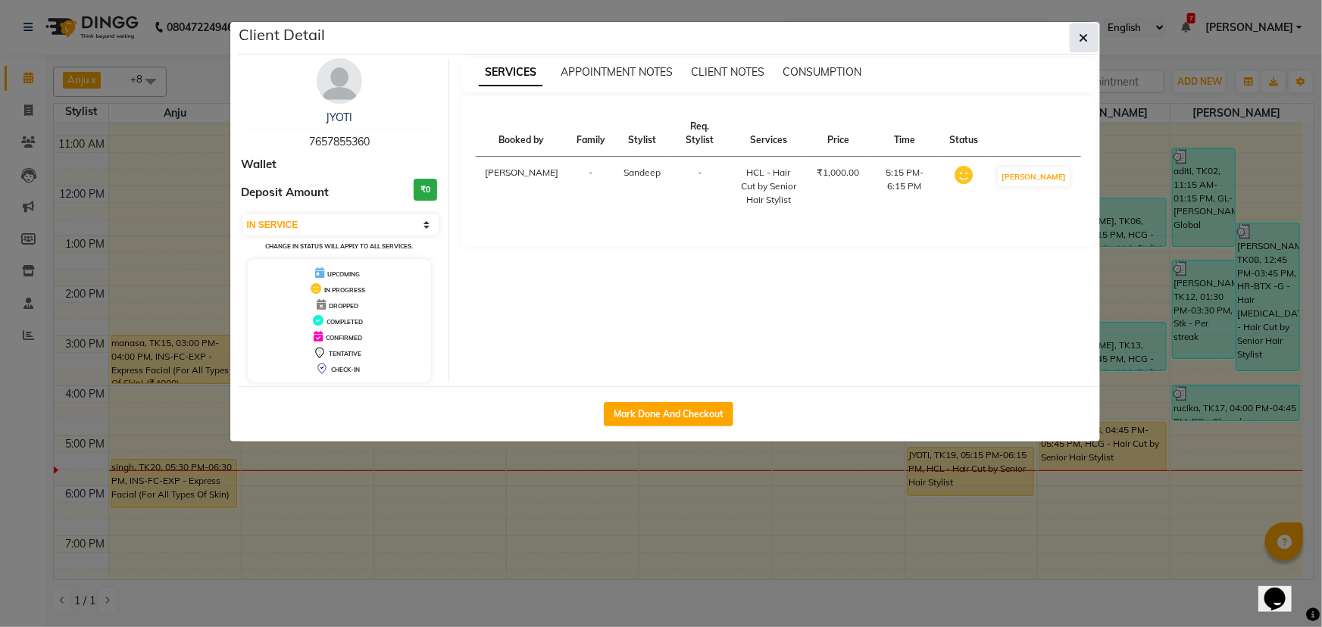
click at [1083, 36] on icon "button" at bounding box center [1083, 38] width 9 height 12
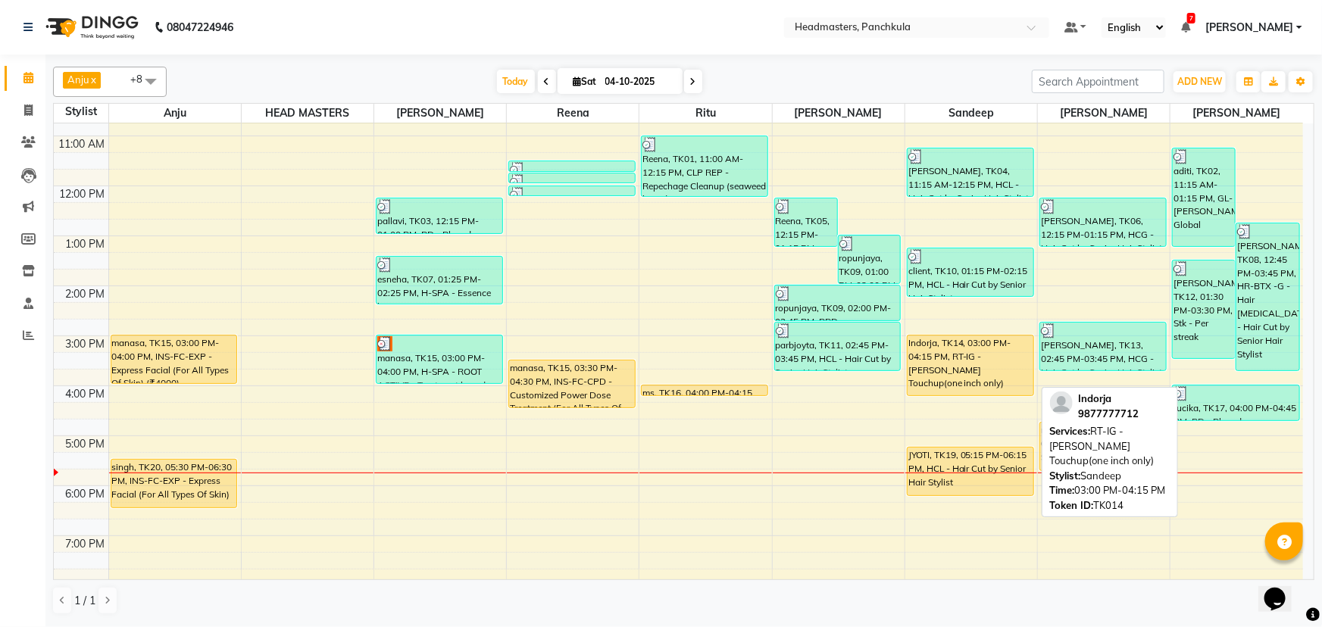
click at [955, 370] on div "Indorja, TK14, 03:00 PM-04:15 PM, RT-IG - [PERSON_NAME] Touchup(one inch only)" at bounding box center [970, 366] width 126 height 60
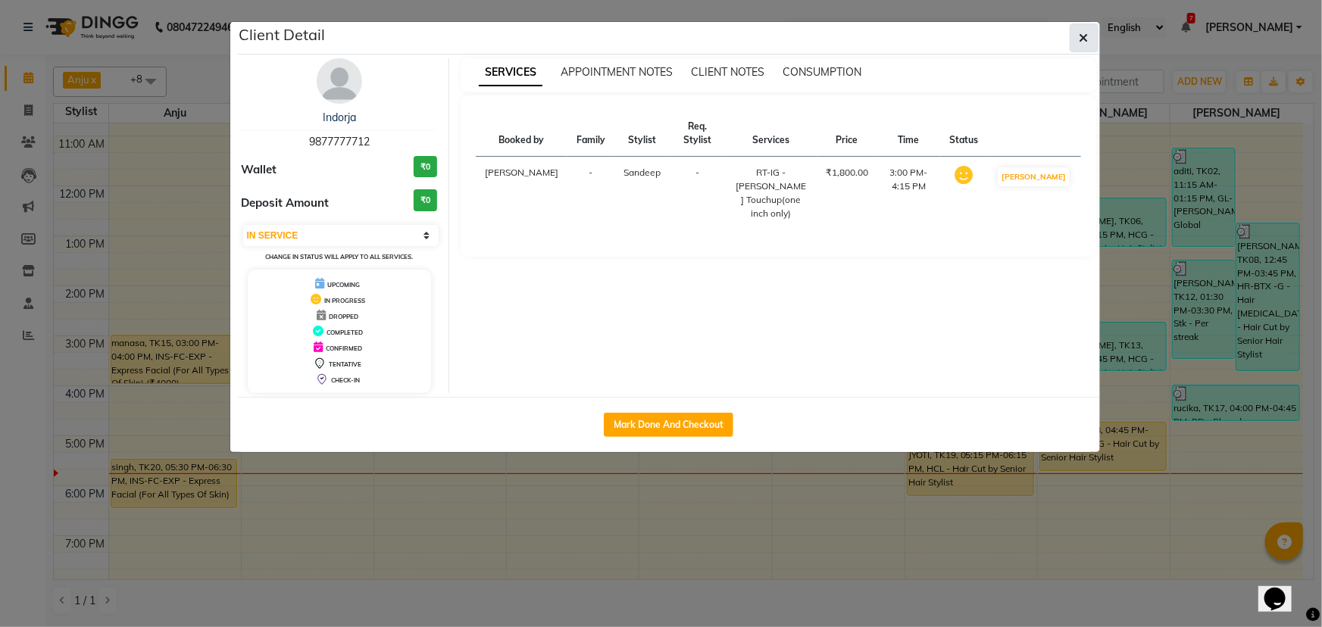
click at [1084, 42] on icon "button" at bounding box center [1083, 38] width 9 height 12
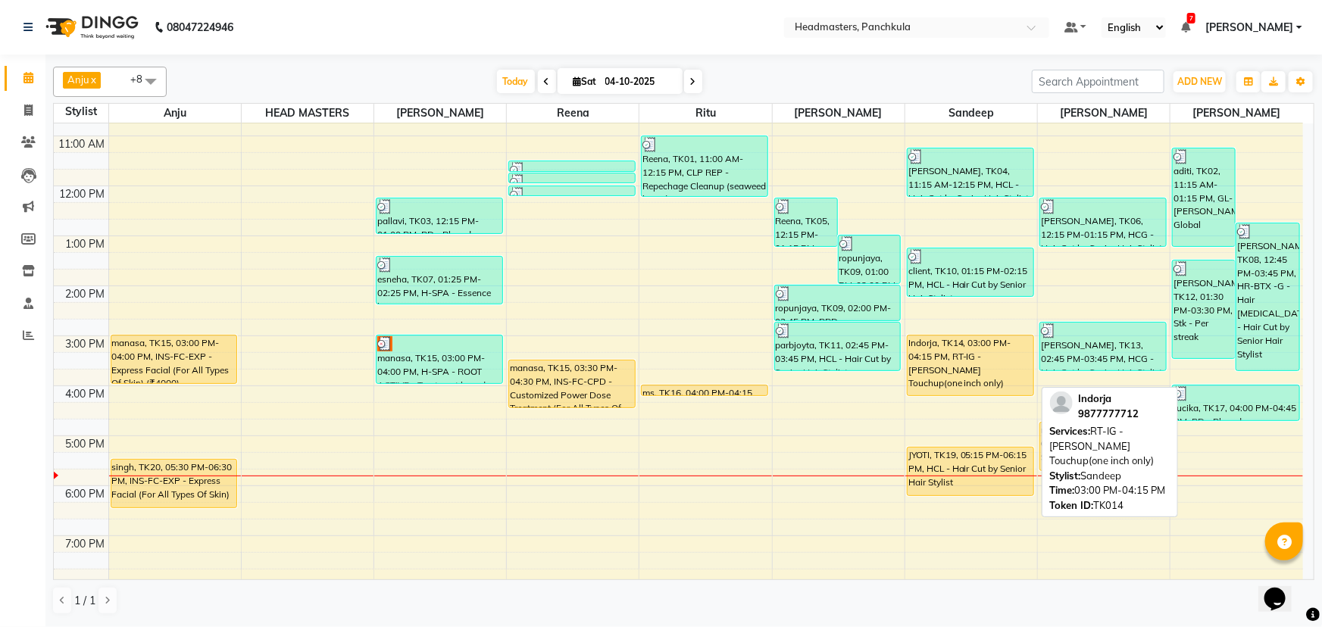
click at [985, 370] on div "Indorja, TK14, 03:00 PM-04:15 PM, RT-IG - [PERSON_NAME] Touchup(one inch only)" at bounding box center [970, 366] width 126 height 60
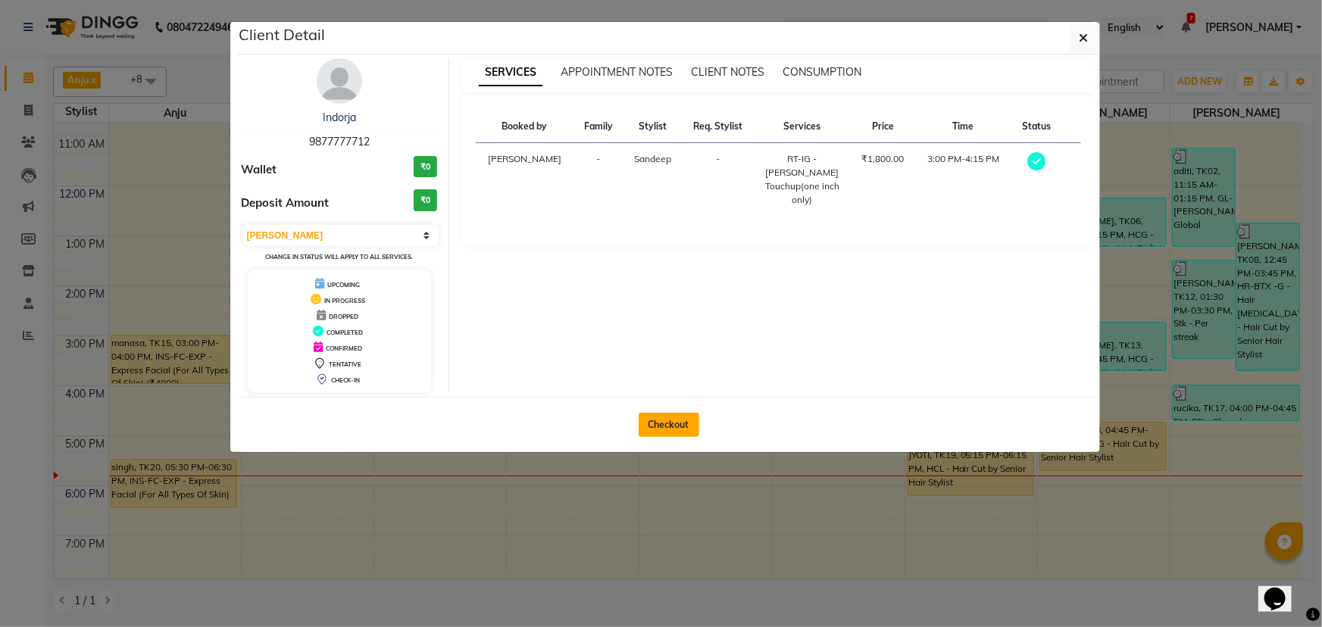
click at [672, 427] on button "Checkout" at bounding box center [669, 425] width 61 height 24
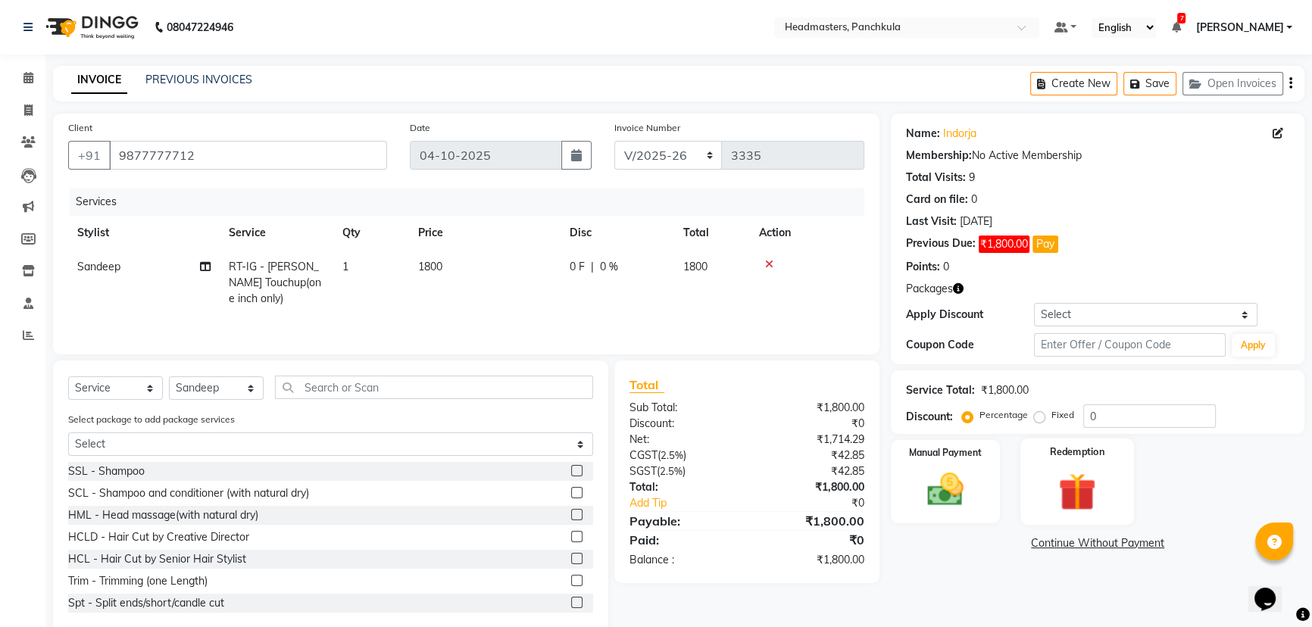
click at [1077, 500] on img at bounding box center [1077, 491] width 61 height 47
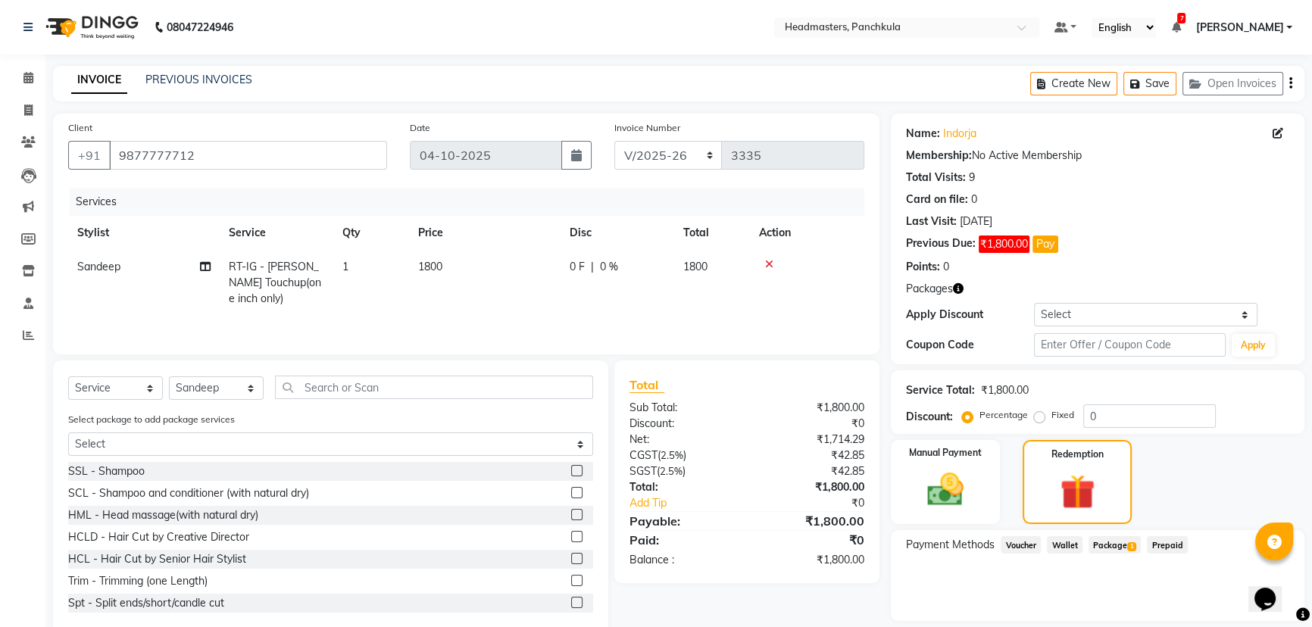
click at [1167, 545] on span "Prepaid" at bounding box center [1167, 544] width 41 height 17
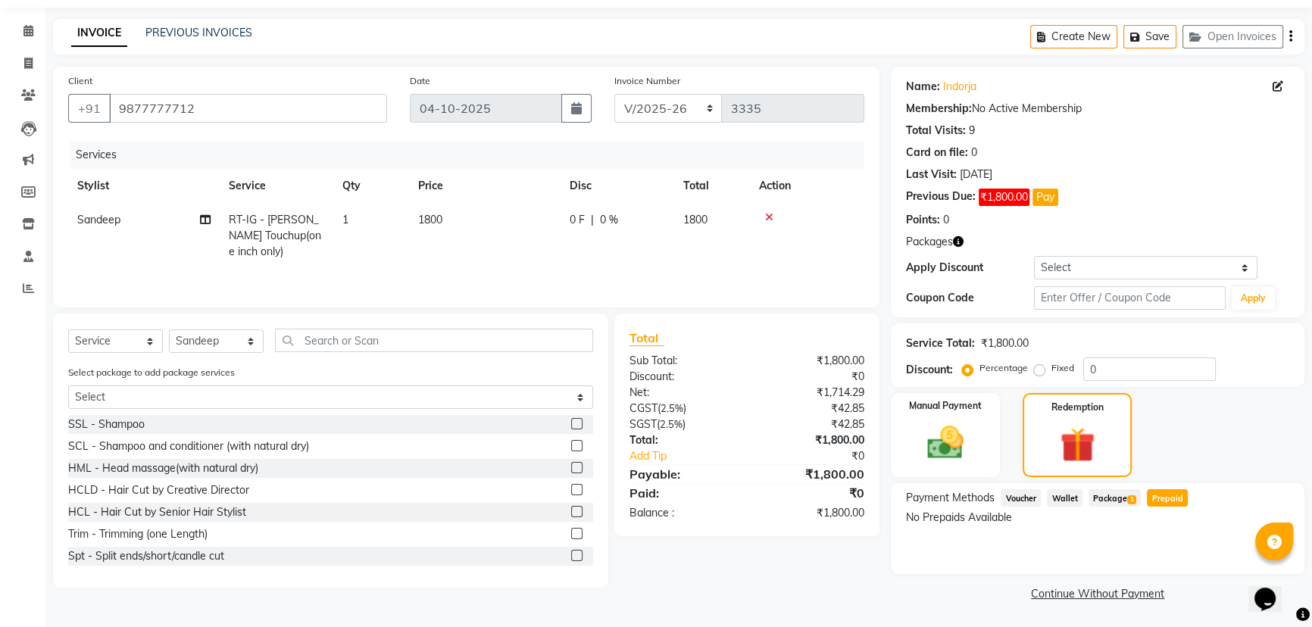
click at [24, 459] on div "Calendar Invoice Clients Leads Marketing Members Inventory Staff Reports Comple…" at bounding box center [102, 300] width 205 height 609
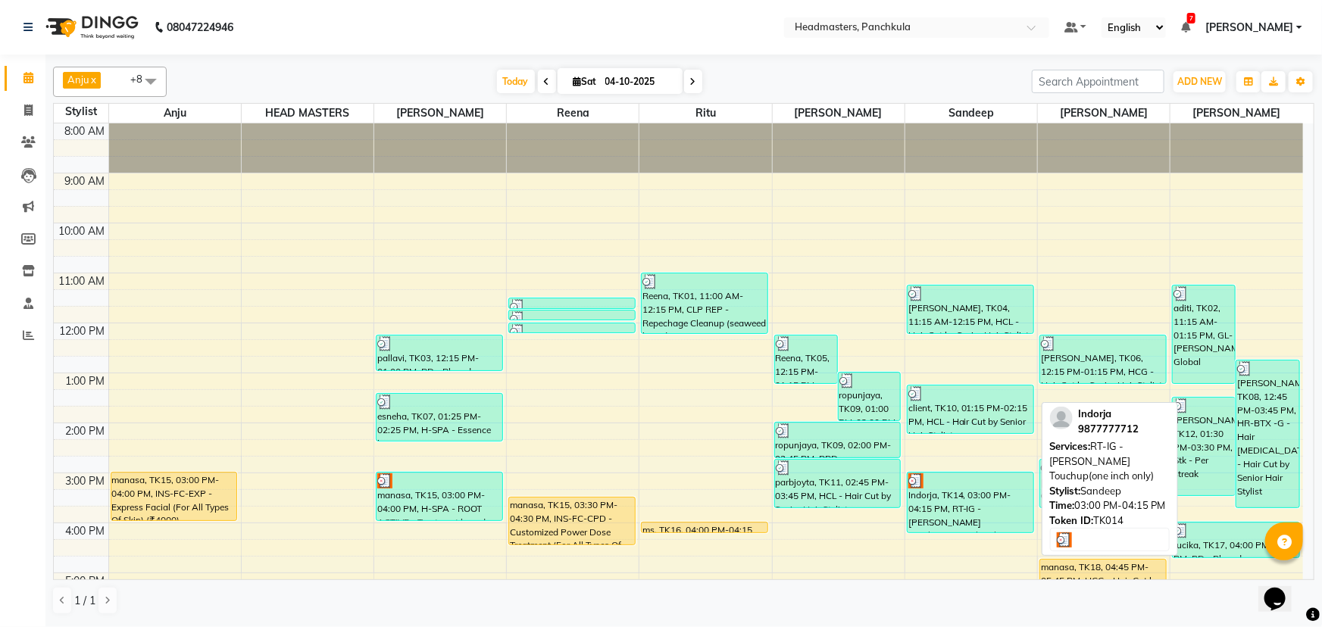
click at [970, 498] on div "Indorja, TK14, 03:00 PM-04:15 PM, RT-IG - [PERSON_NAME] Touchup(one inch only)" at bounding box center [970, 503] width 126 height 60
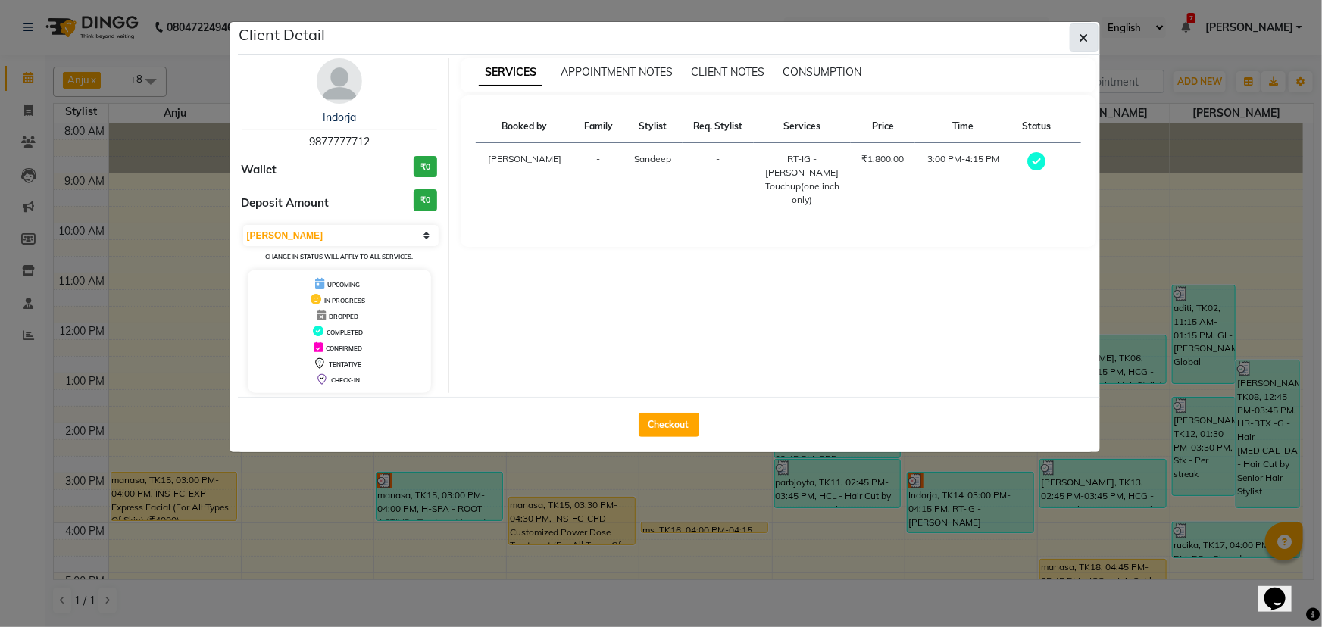
click at [1088, 42] on icon "button" at bounding box center [1083, 38] width 9 height 12
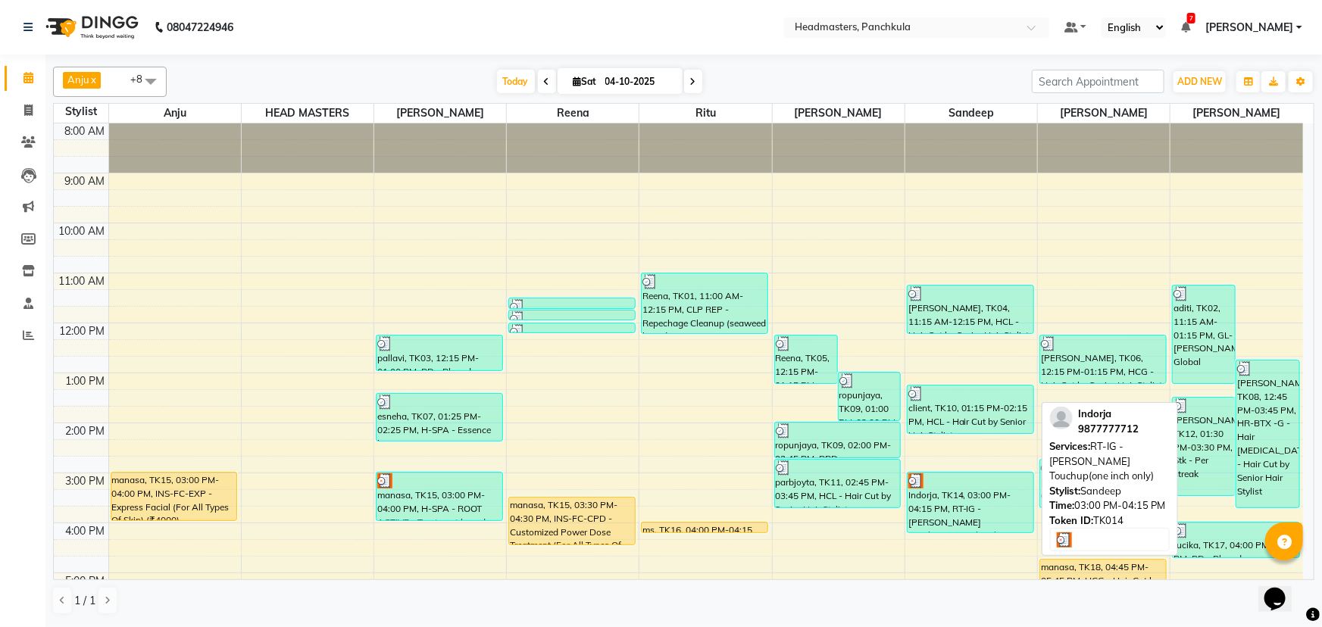
click at [951, 520] on div "Indorja, TK14, 03:00 PM-04:15 PM, RT-IG - [PERSON_NAME] Touchup(one inch only)" at bounding box center [970, 503] width 126 height 60
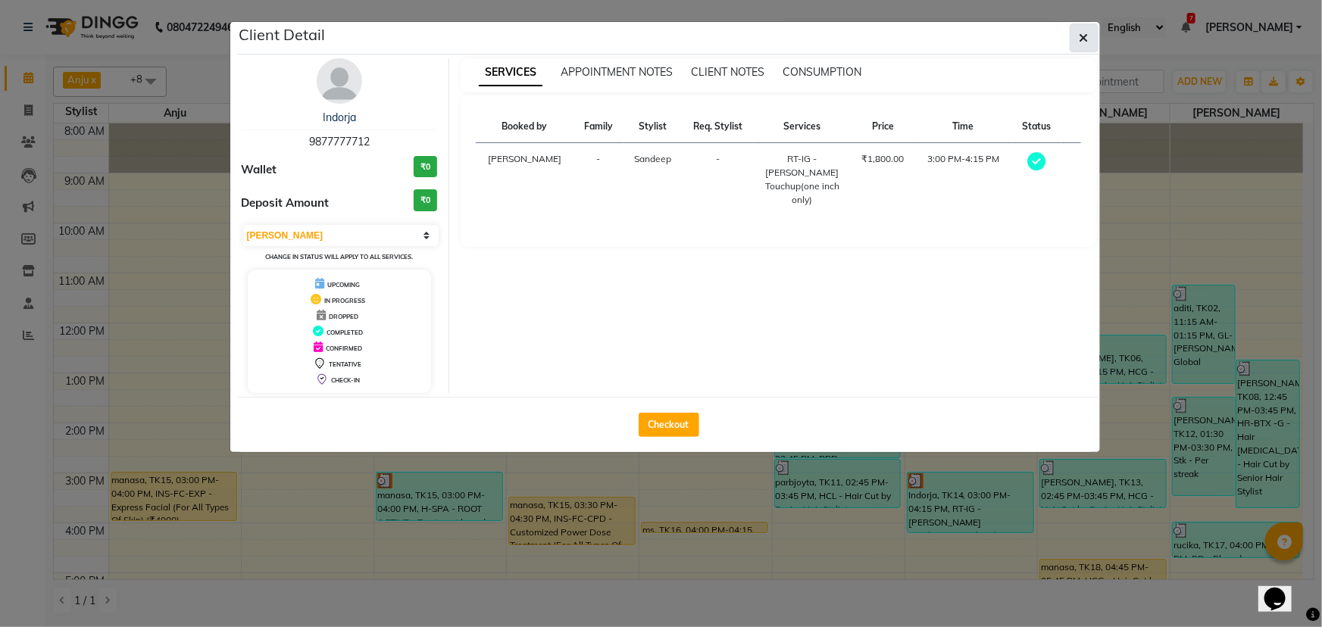
click at [1085, 35] on icon "button" at bounding box center [1083, 38] width 9 height 12
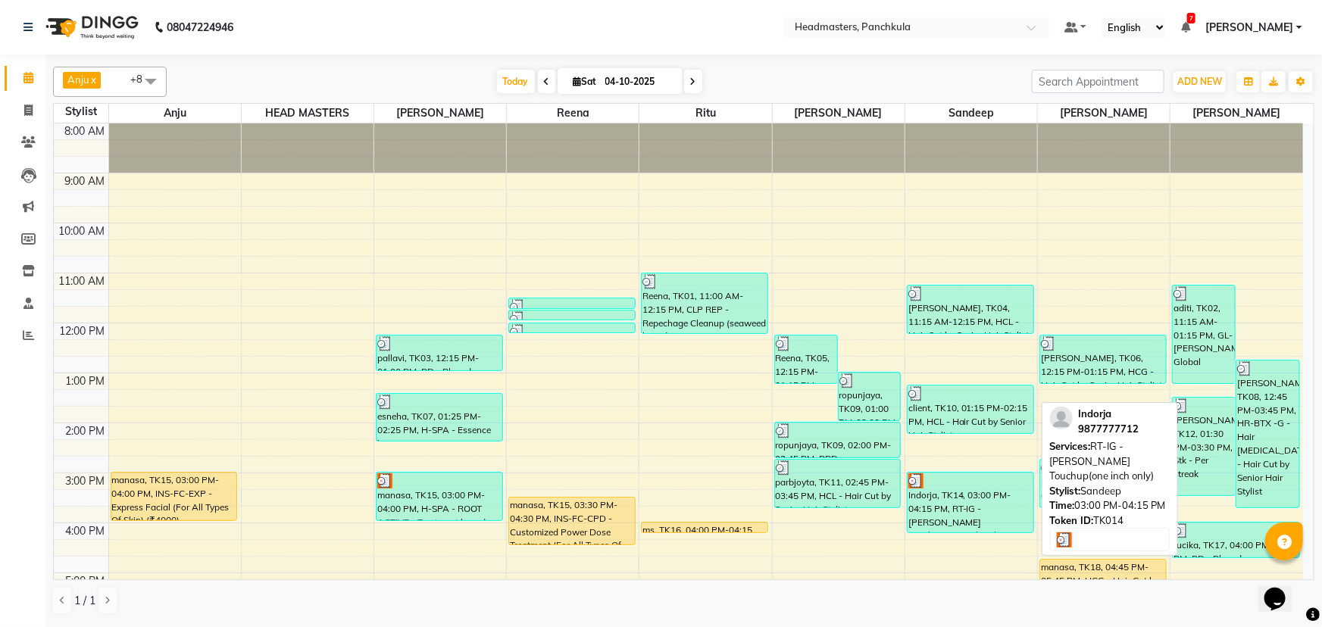
click at [985, 506] on div "Indorja, TK14, 03:00 PM-04:15 PM, RT-IG - [PERSON_NAME] Touchup(one inch only)" at bounding box center [970, 503] width 126 height 60
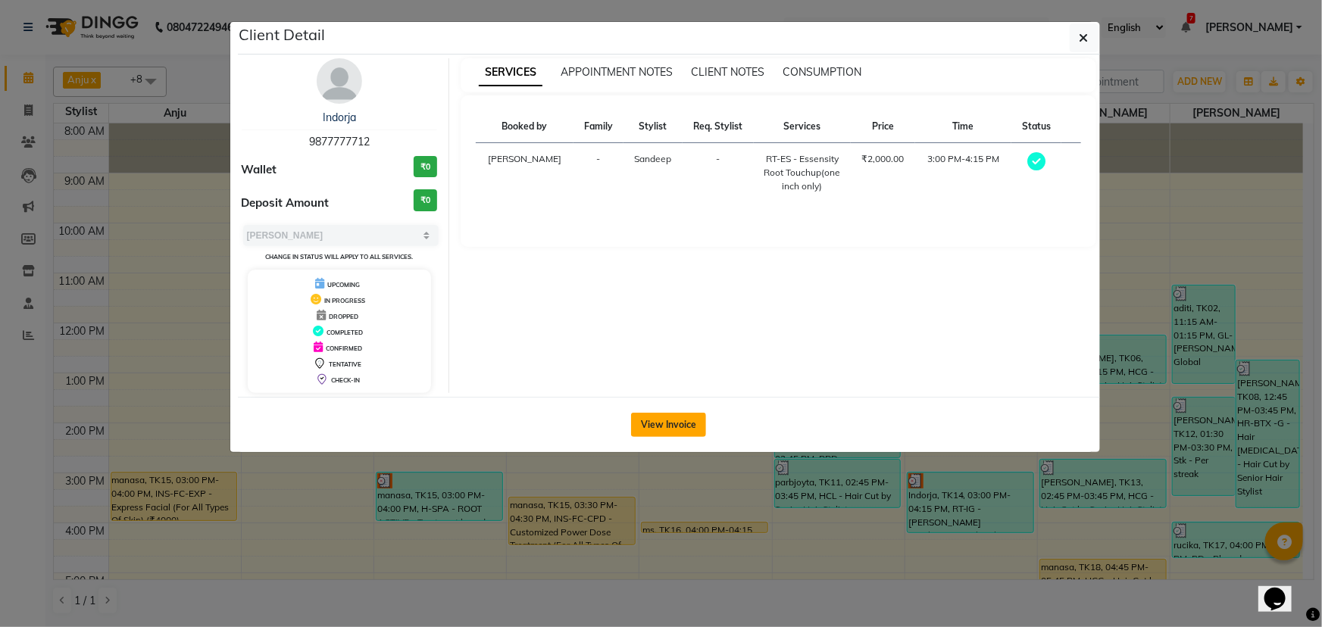
click at [664, 424] on button "View Invoice" at bounding box center [668, 425] width 75 height 24
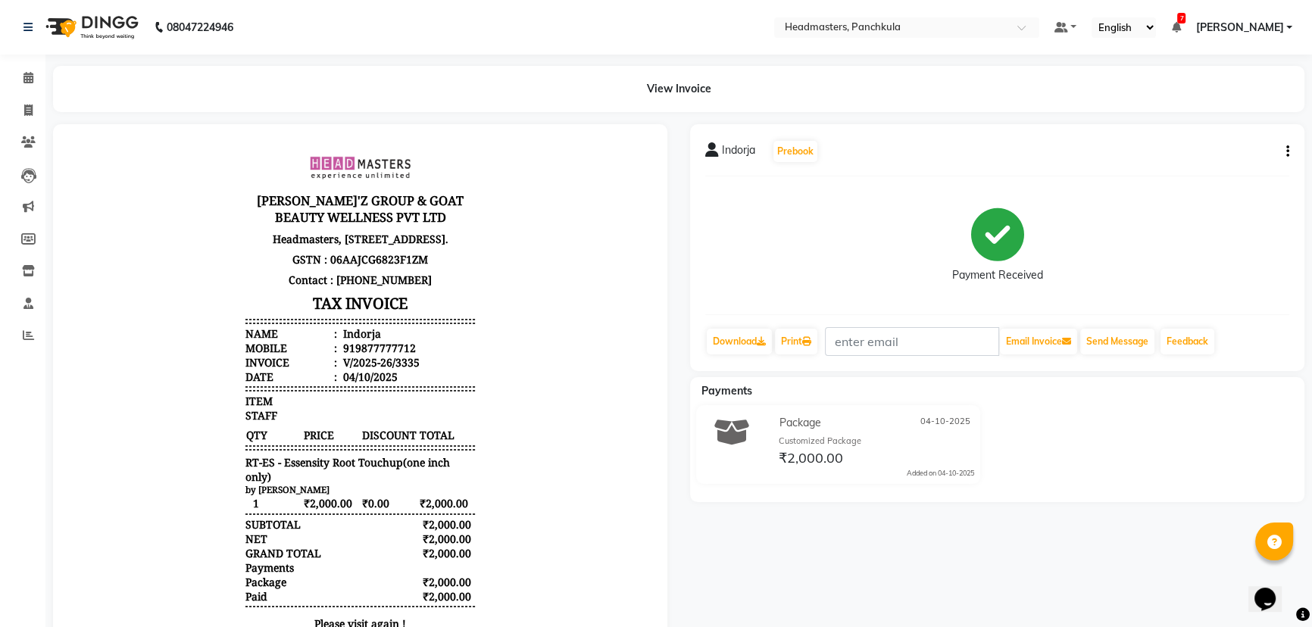
scroll to position [130, 0]
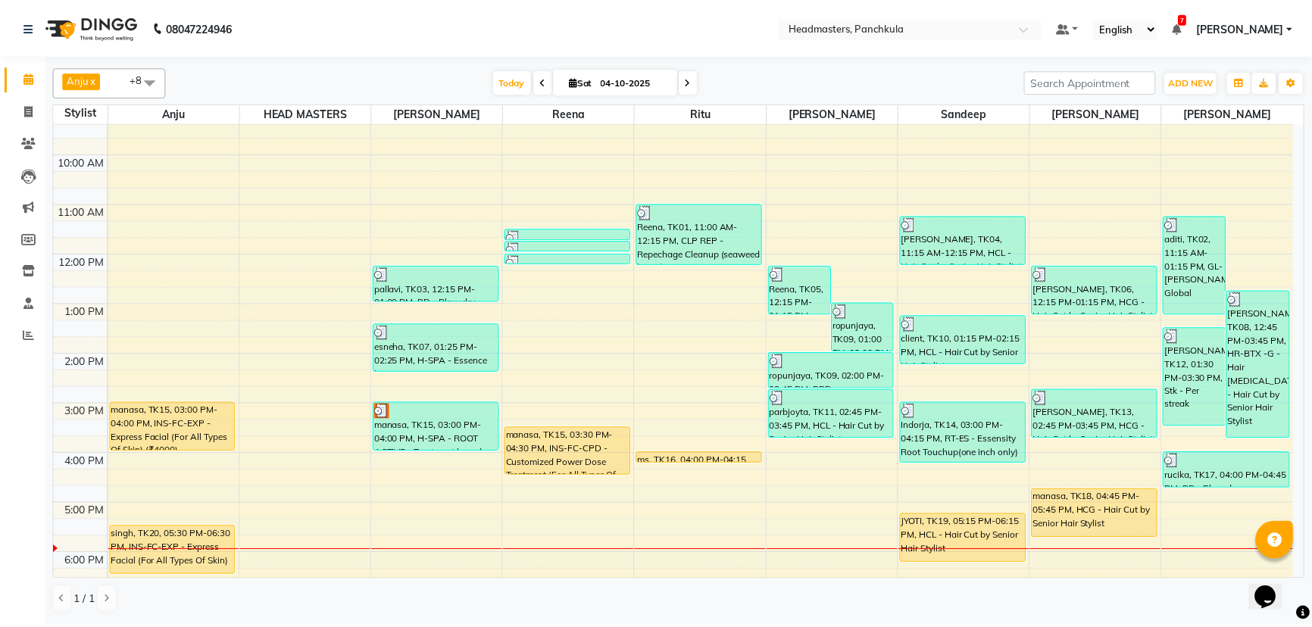
scroll to position [189, 0]
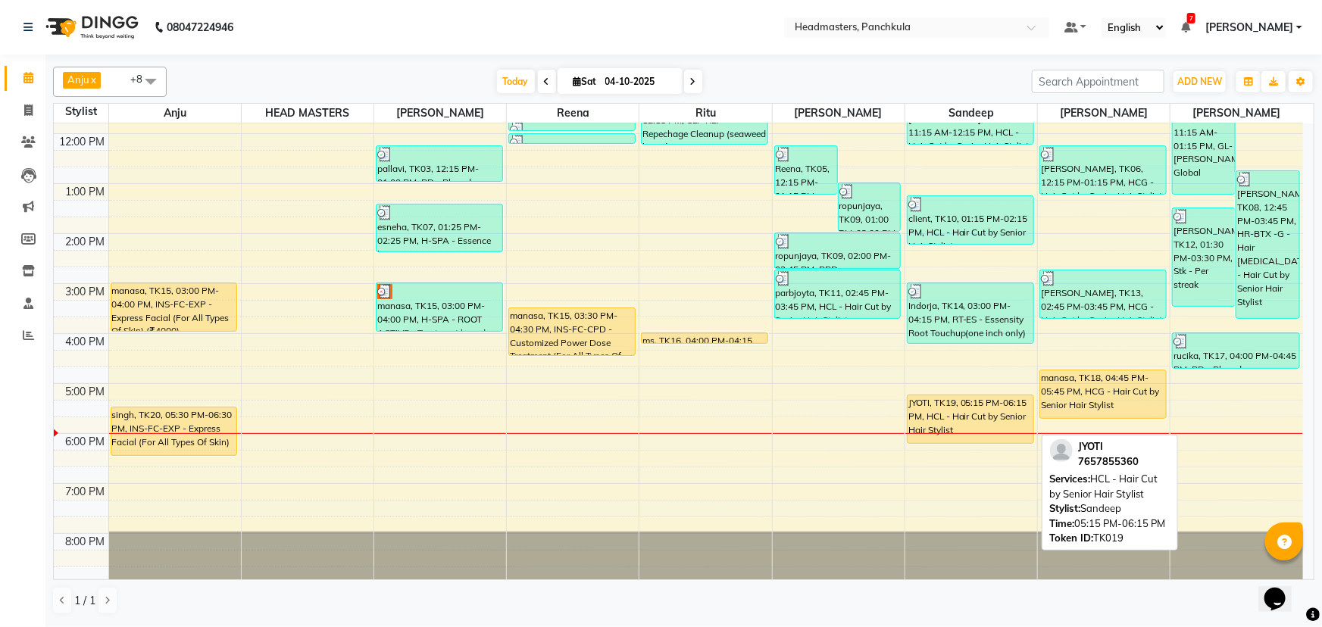
click at [967, 414] on div "JYOTI, TK19, 05:15 PM-06:15 PM, HCL - Hair Cut by Senior Hair Stylist" at bounding box center [970, 419] width 126 height 48
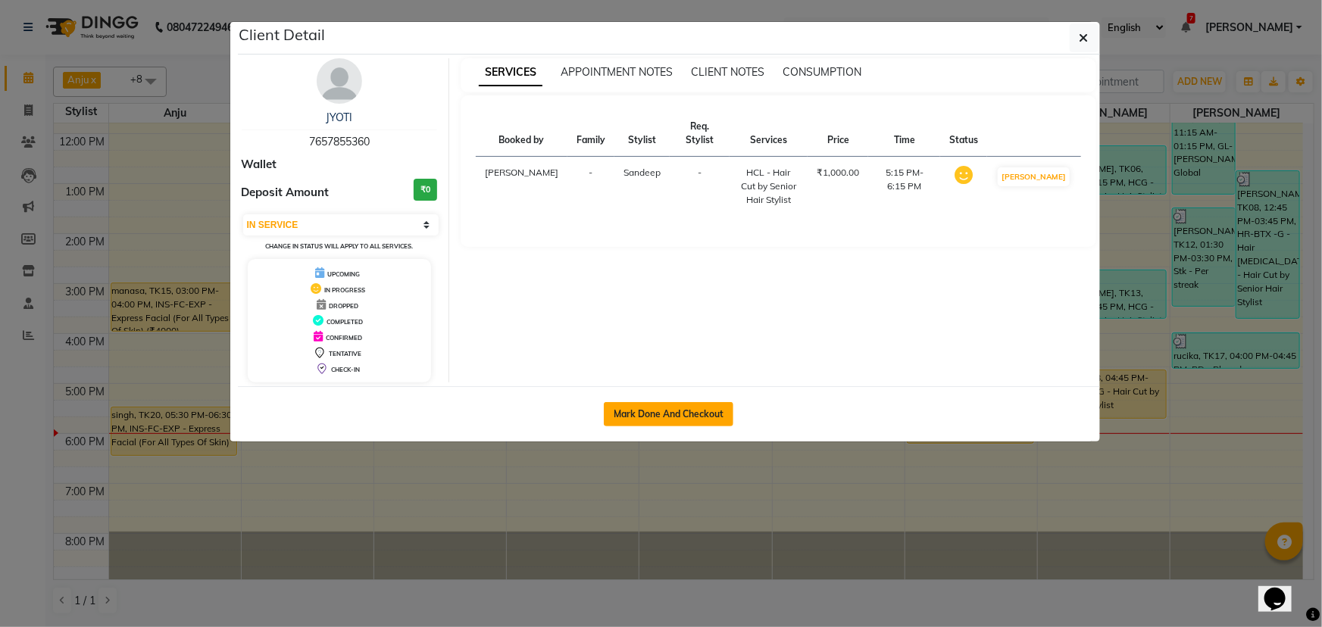
click at [696, 402] on button "Mark Done And Checkout" at bounding box center [669, 414] width 130 height 24
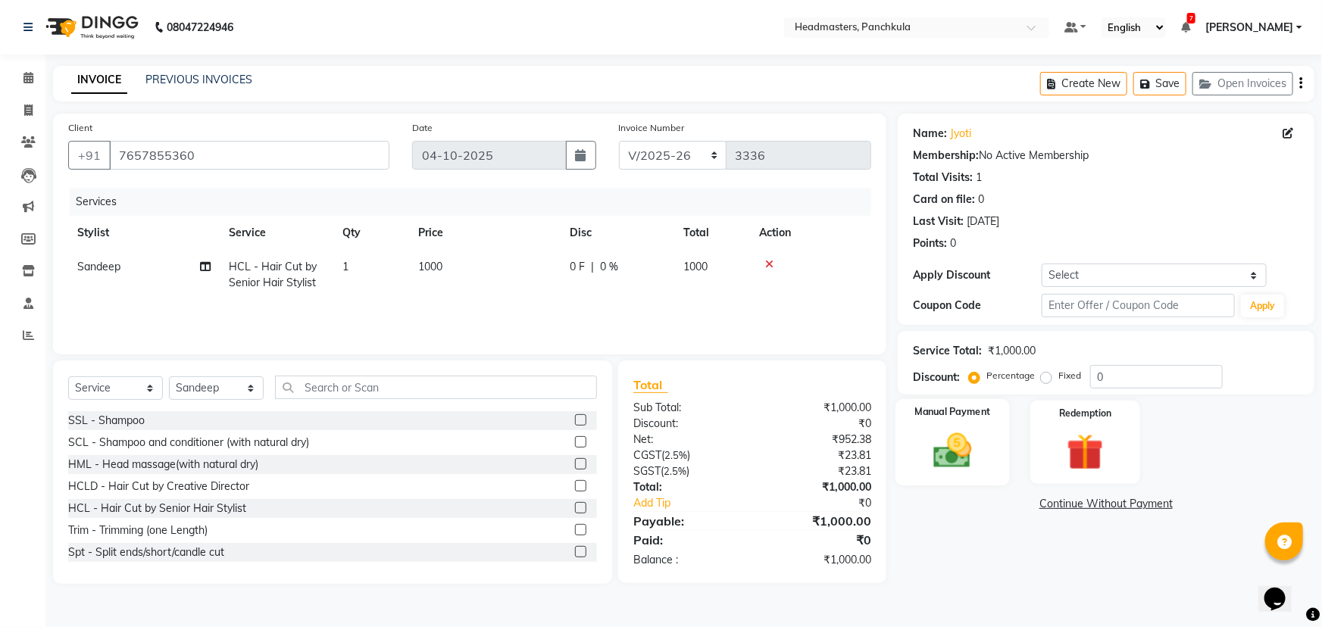
click at [950, 424] on div "Manual Payment" at bounding box center [952, 442] width 114 height 87
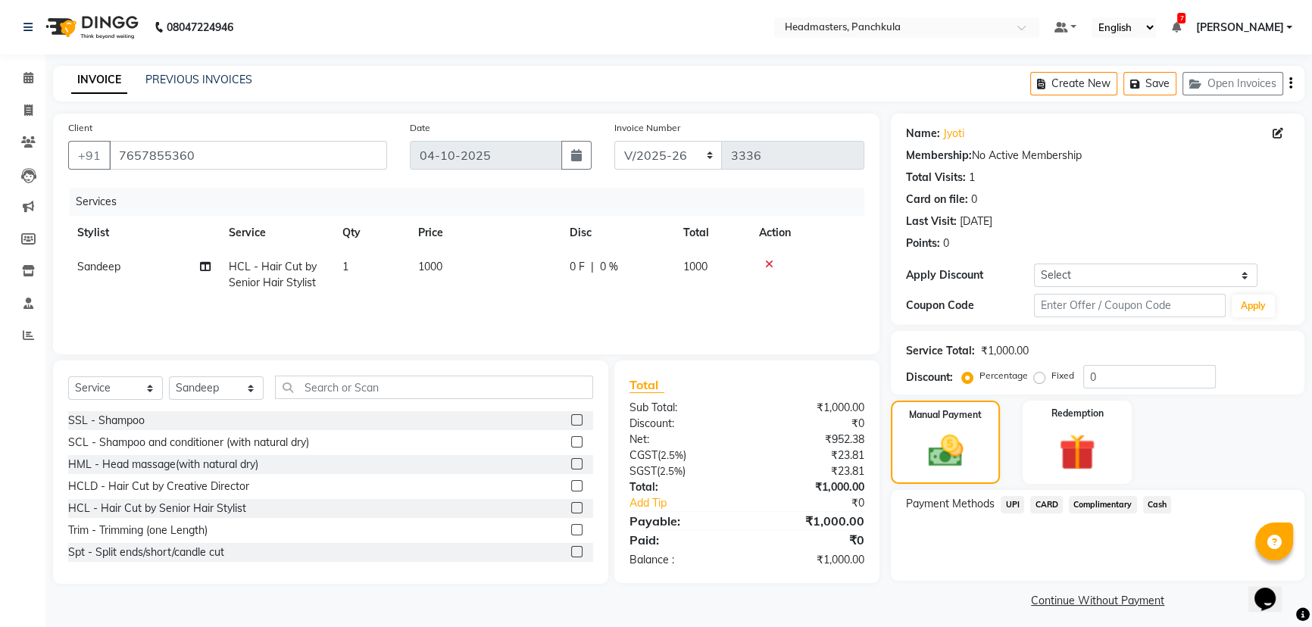
click at [1050, 506] on span "CARD" at bounding box center [1046, 504] width 33 height 17
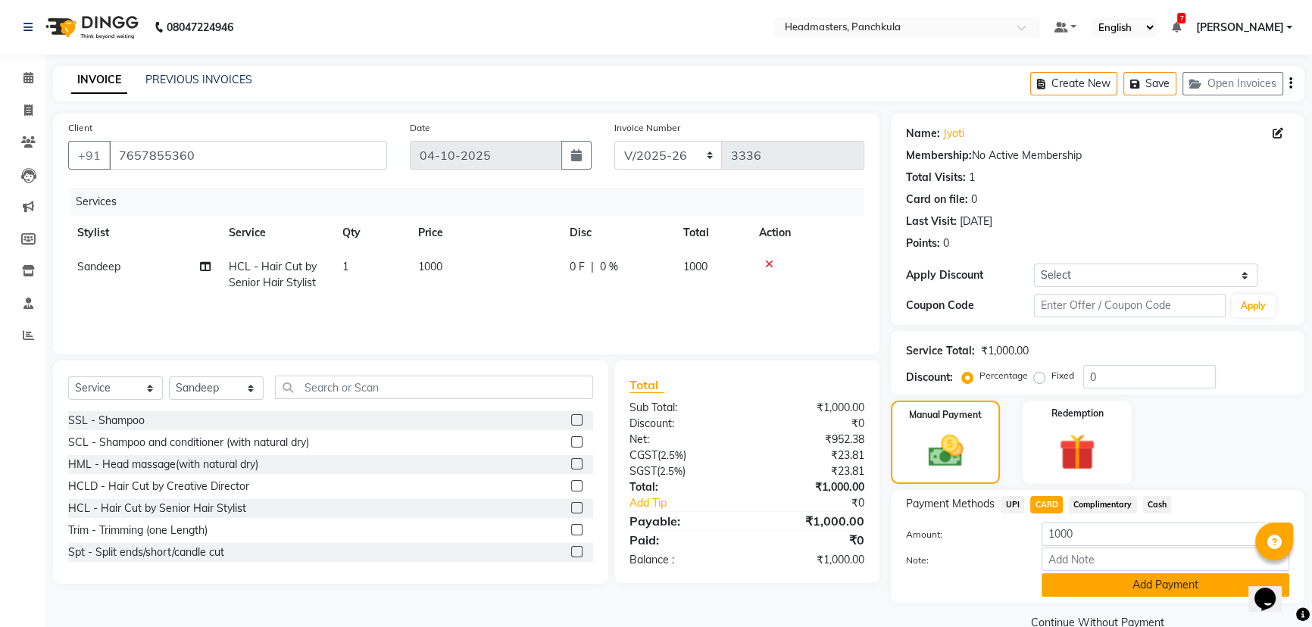
click at [1106, 582] on button "Add Payment" at bounding box center [1166, 584] width 248 height 23
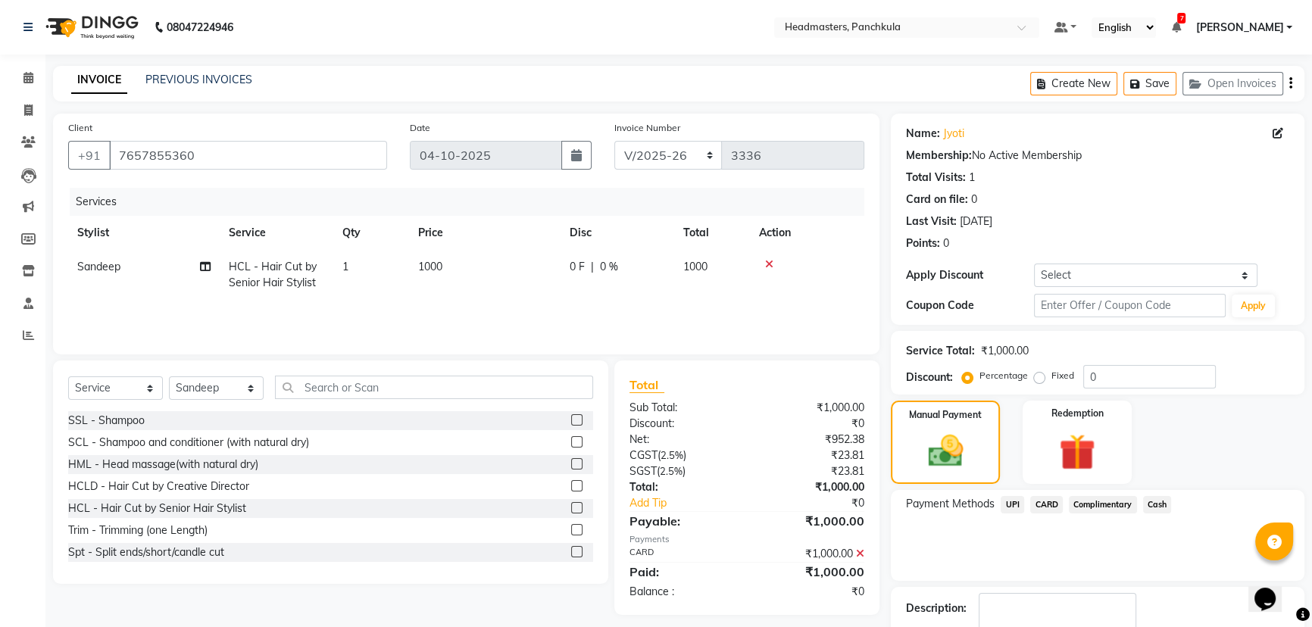
scroll to position [70, 0]
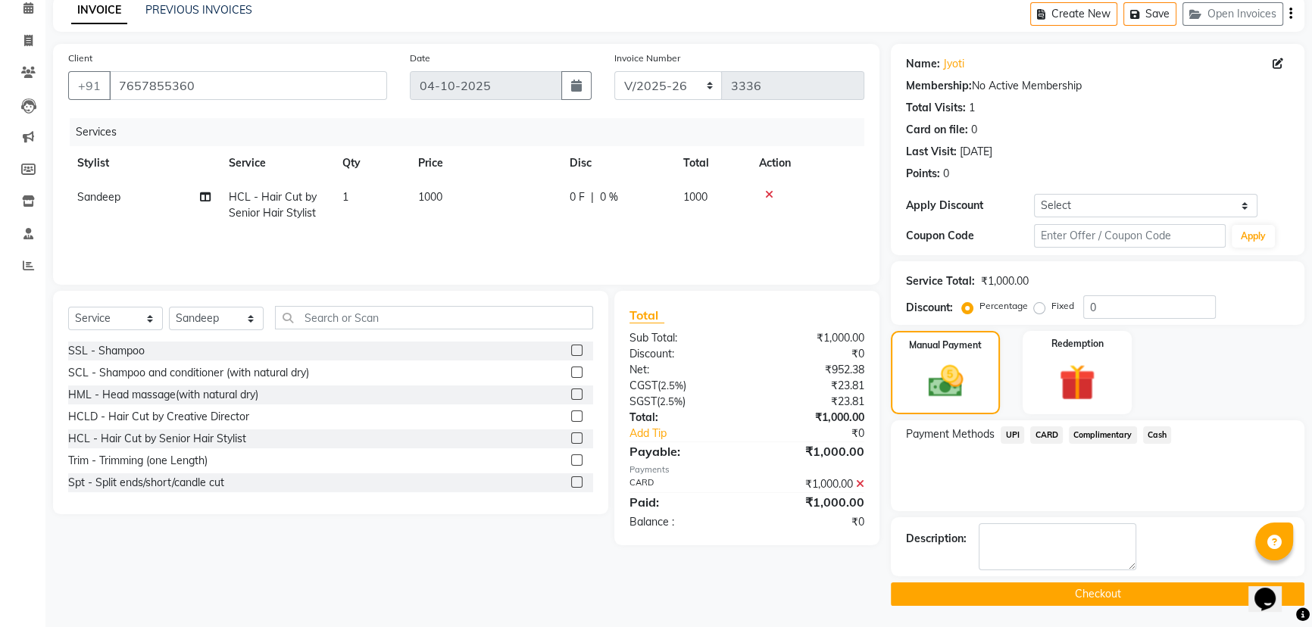
click at [1035, 594] on button "Checkout" at bounding box center [1098, 593] width 414 height 23
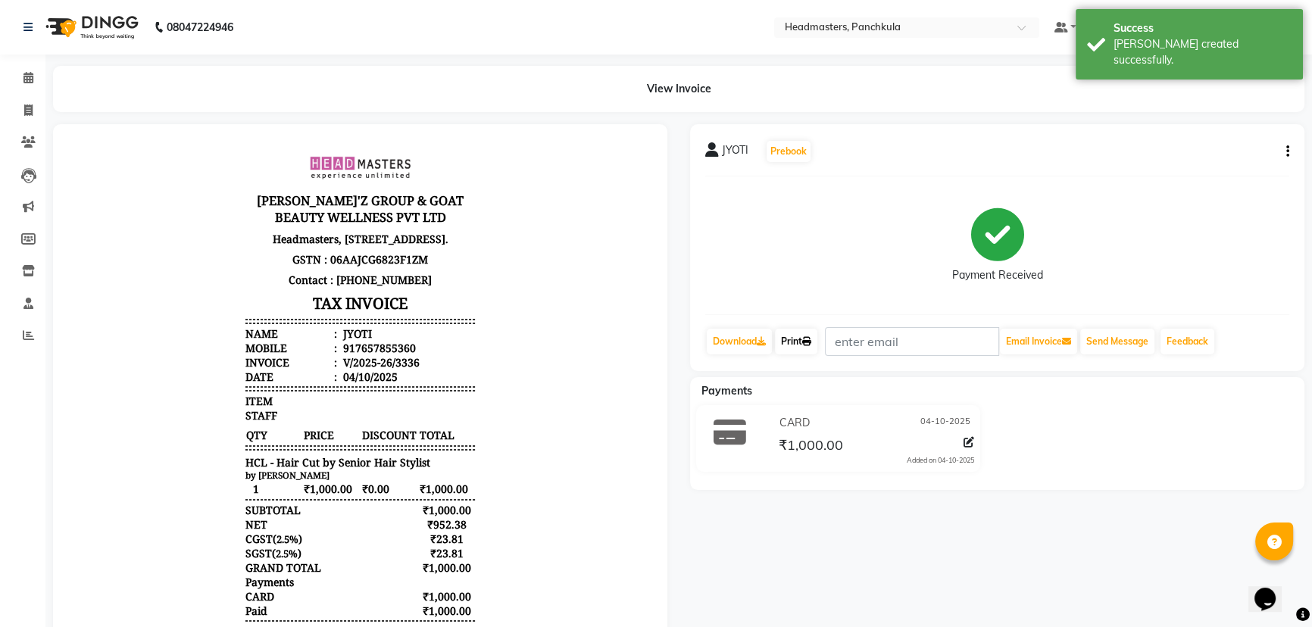
click at [799, 333] on link "Print" at bounding box center [796, 342] width 42 height 26
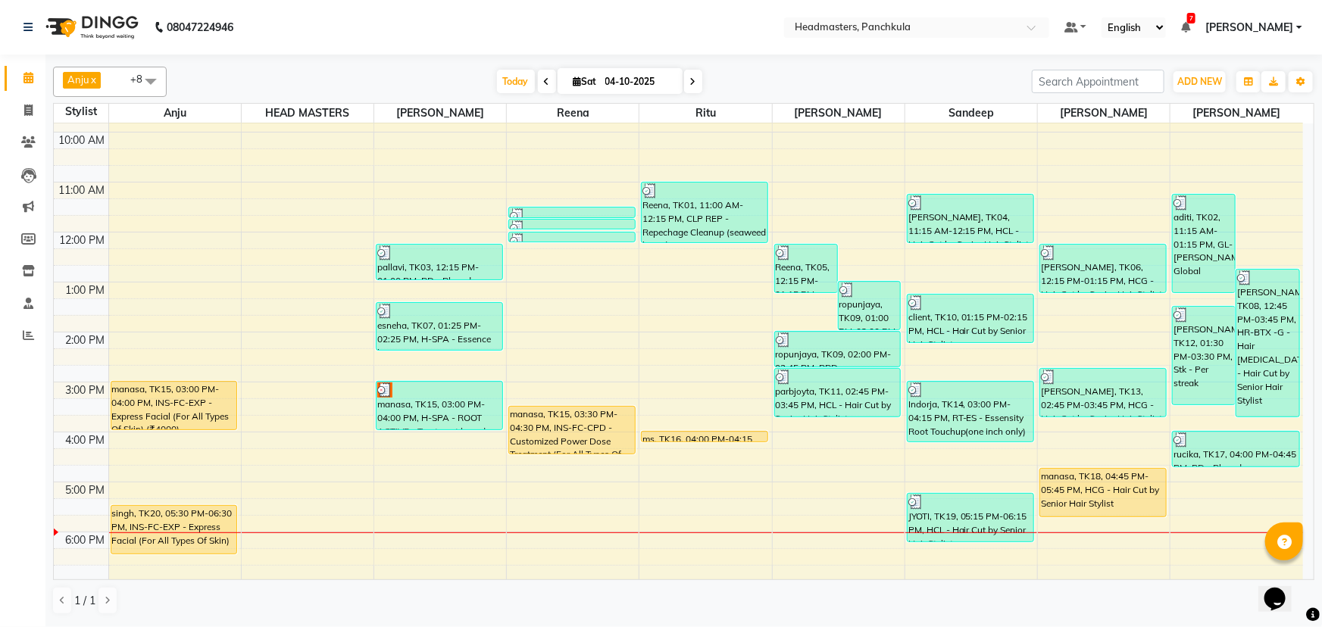
scroll to position [189, 0]
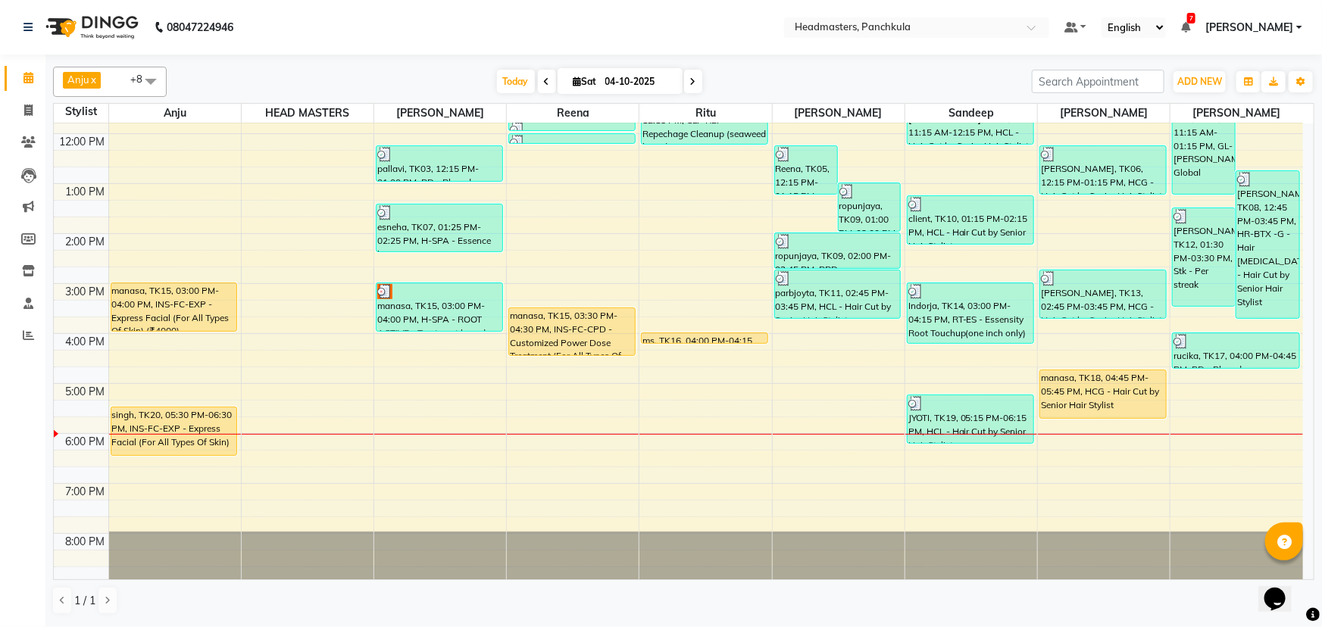
click at [1068, 443] on div "8:00 AM 9:00 AM 10:00 AM 11:00 AM 12:00 PM 1:00 PM 2:00 PM 3:00 PM 4:00 PM 5:00…" at bounding box center [678, 258] width 1249 height 649
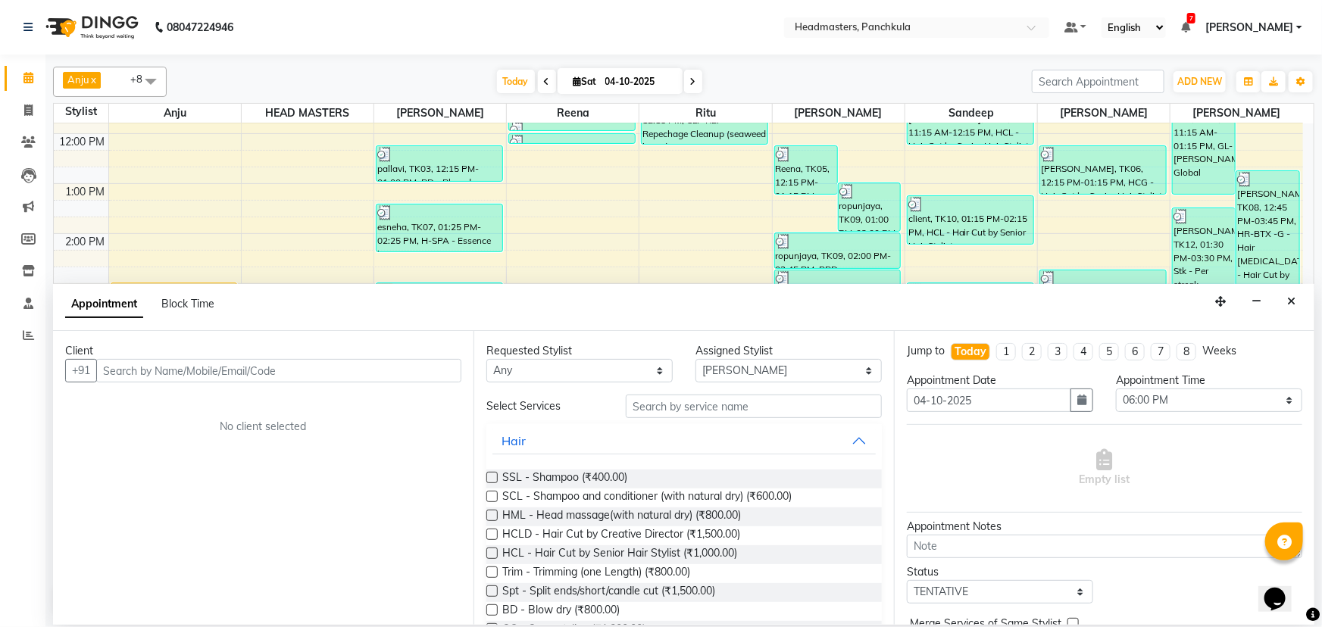
click at [121, 370] on input "text" at bounding box center [278, 370] width 365 height 23
click at [1298, 299] on button "Close" at bounding box center [1291, 301] width 22 height 23
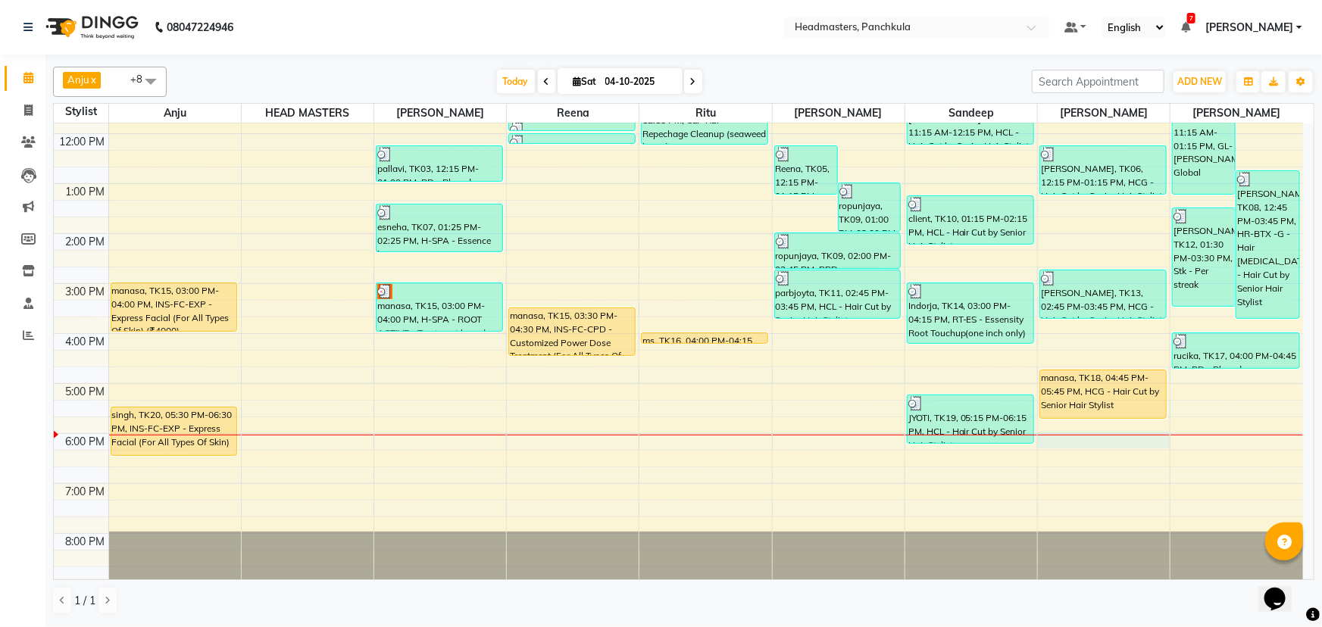
click at [1075, 450] on td at bounding box center [705, 458] width 1195 height 17
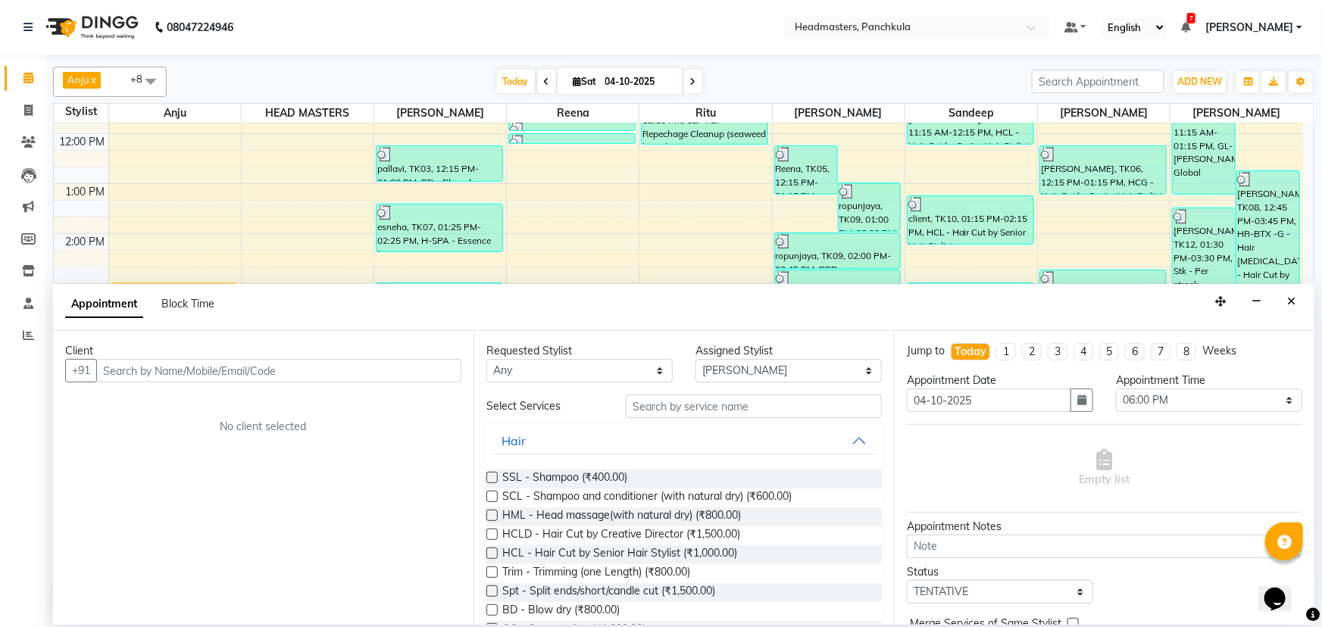
click at [126, 359] on input "text" at bounding box center [278, 370] width 365 height 23
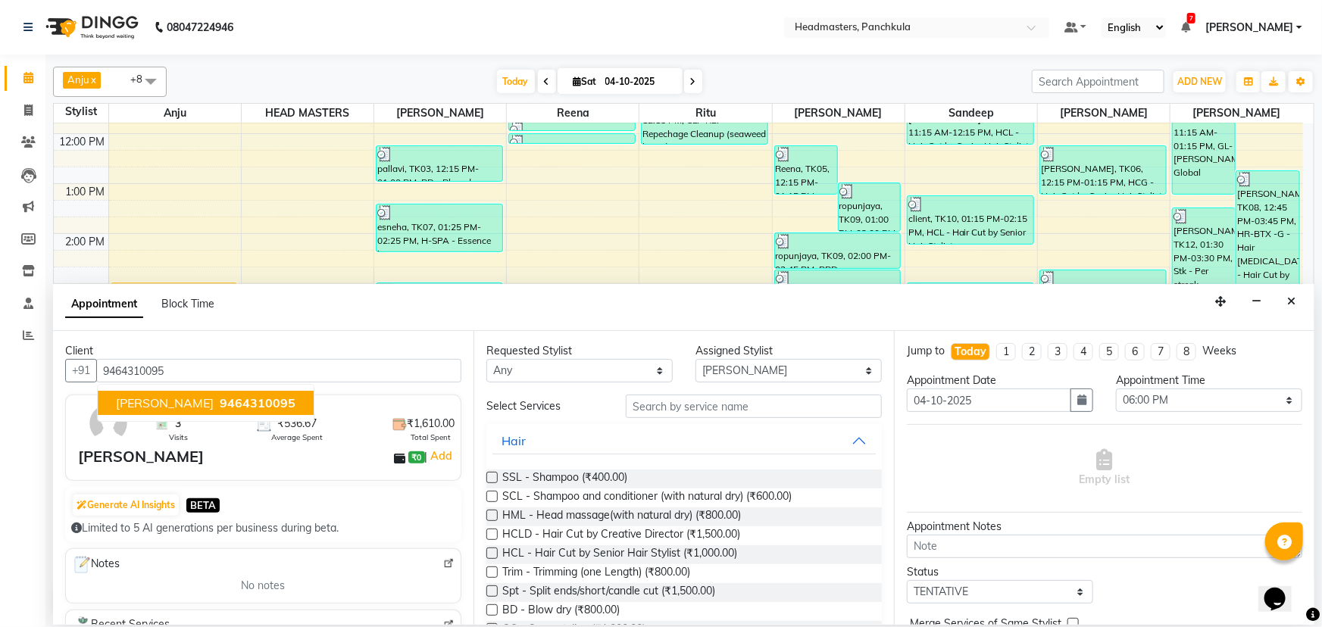
click at [217, 399] on ngb-highlight "9464310095" at bounding box center [256, 402] width 79 height 15
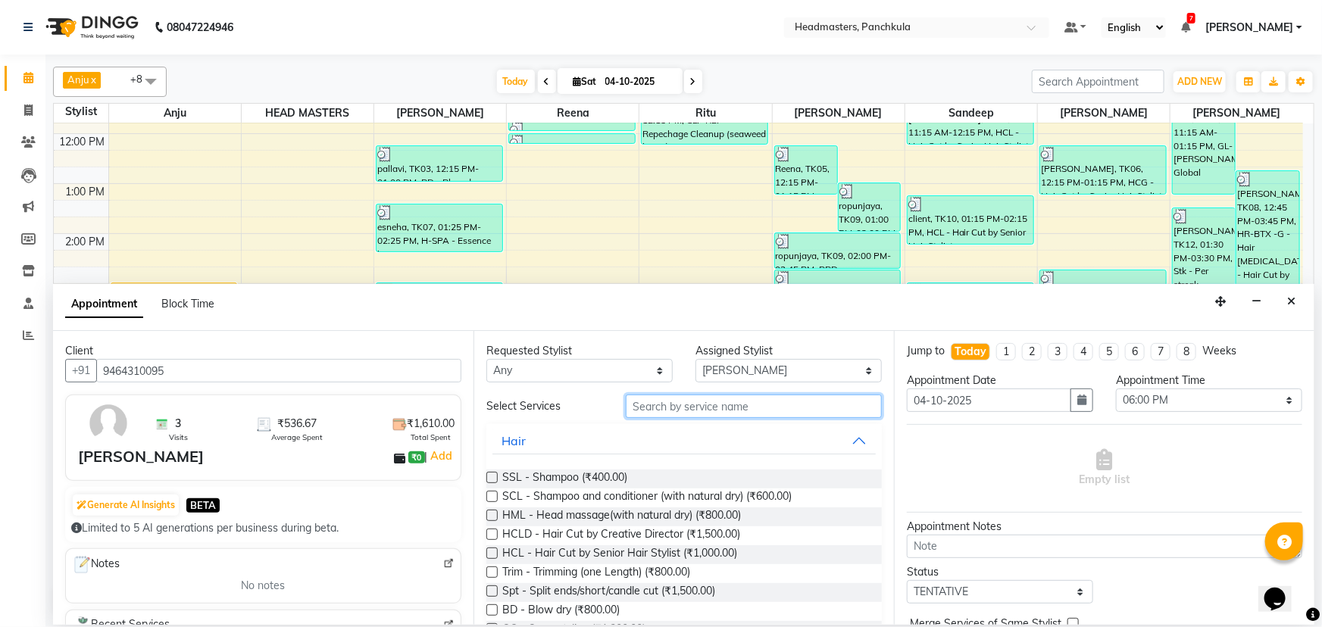
click at [646, 411] on input "text" at bounding box center [754, 406] width 256 height 23
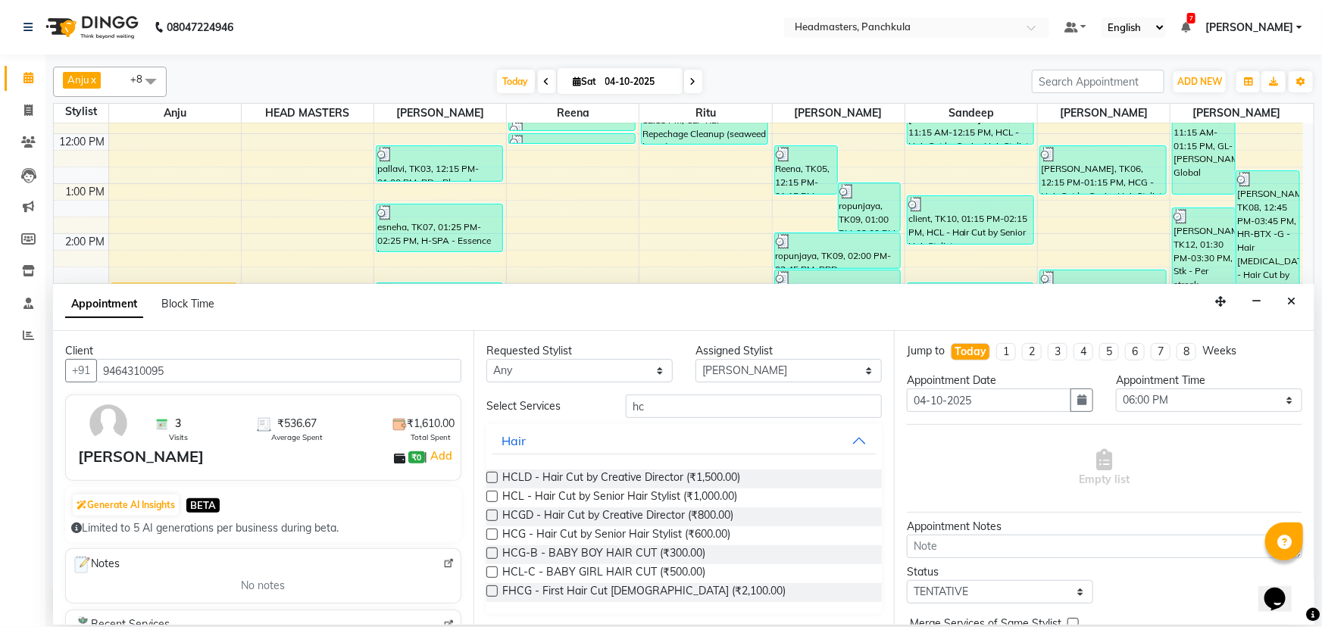
click at [492, 533] on label at bounding box center [491, 534] width 11 height 11
click at [492, 533] on input "checkbox" at bounding box center [491, 536] width 10 height 10
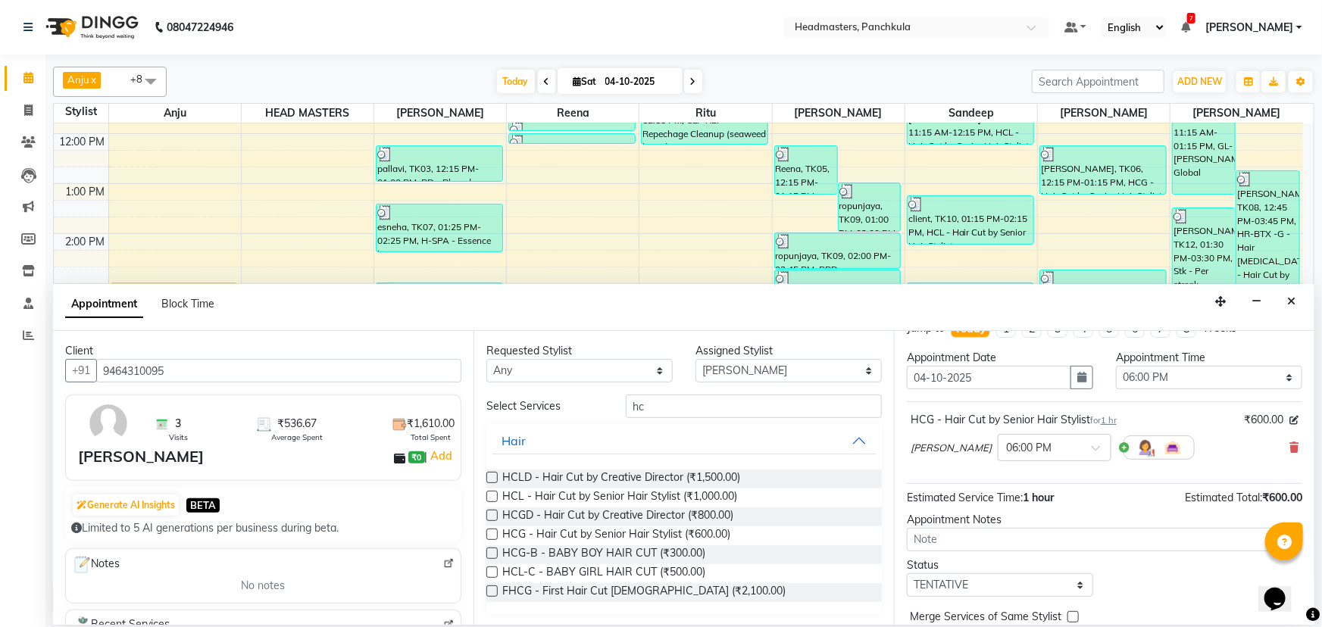
scroll to position [64, 0]
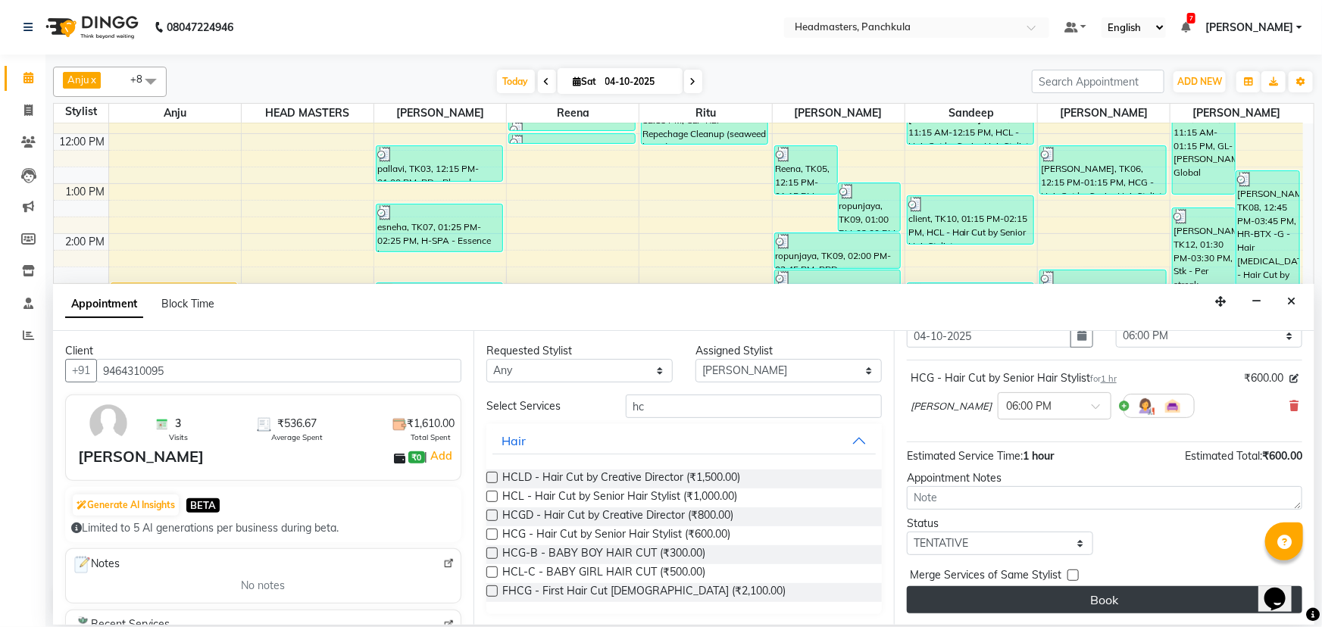
click at [1023, 591] on button "Book" at bounding box center [1104, 599] width 395 height 27
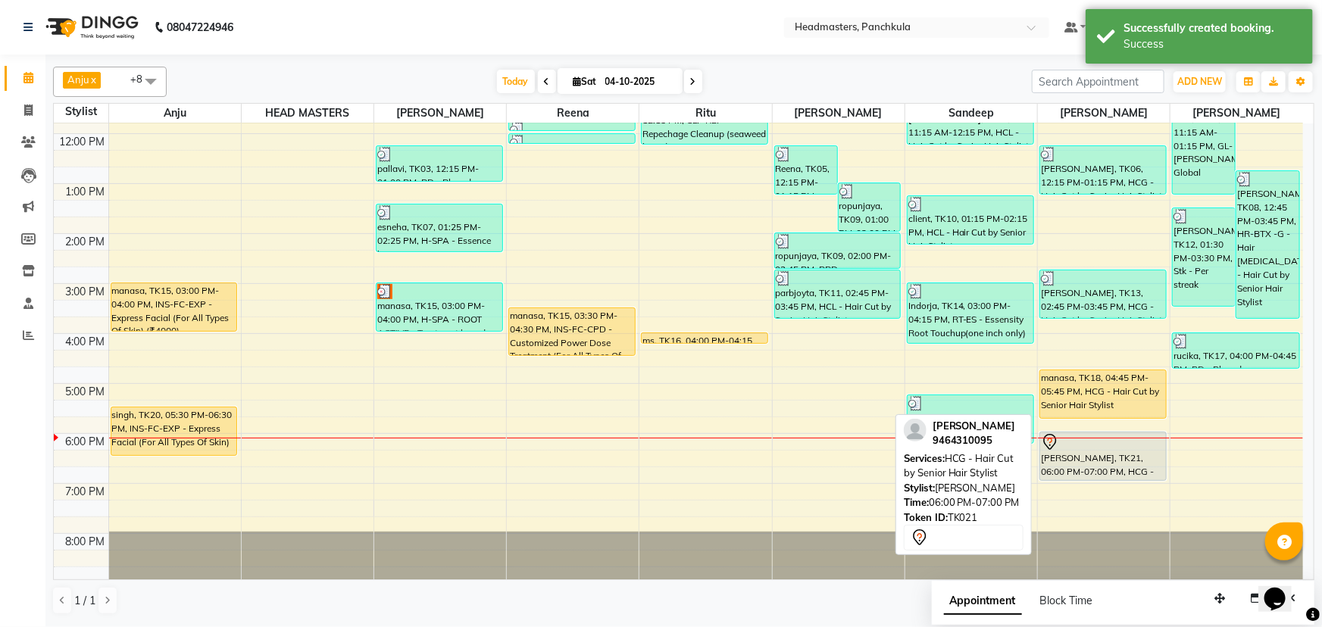
click at [1120, 475] on div "[PERSON_NAME], TK21, 06:00 PM-07:00 PM, HCG - Hair Cut by Senior Hair Stylist" at bounding box center [1103, 457] width 126 height 48
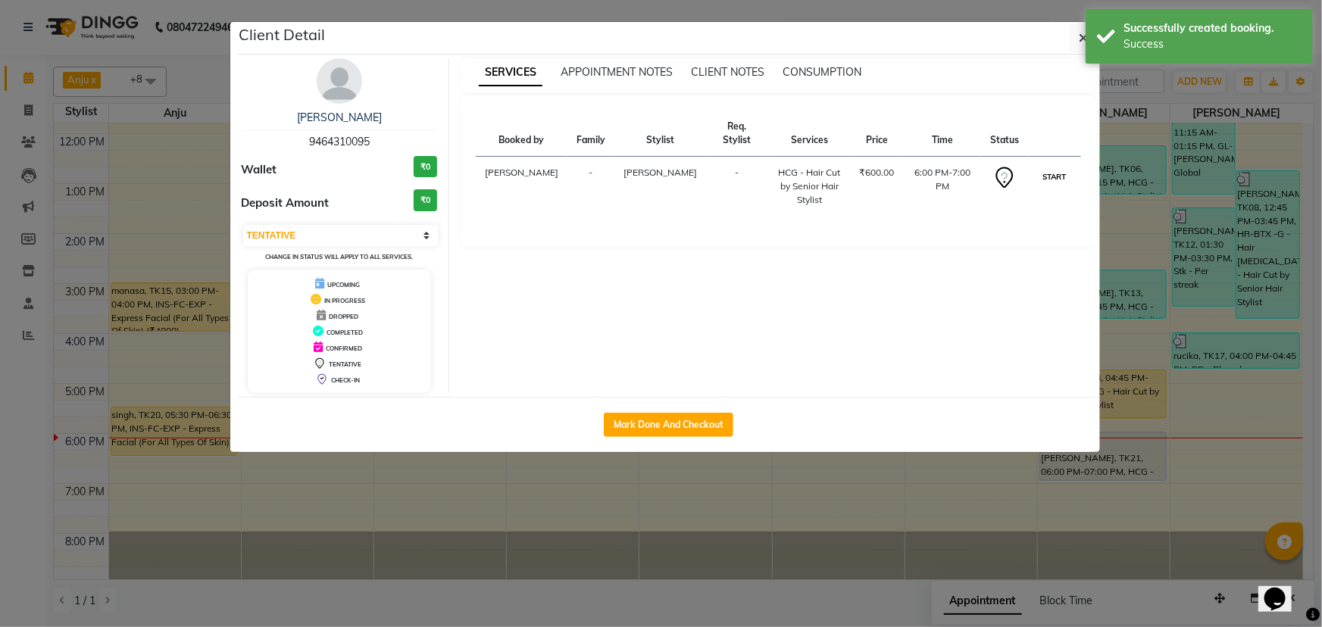
click at [1056, 173] on button "START" at bounding box center [1053, 176] width 31 height 19
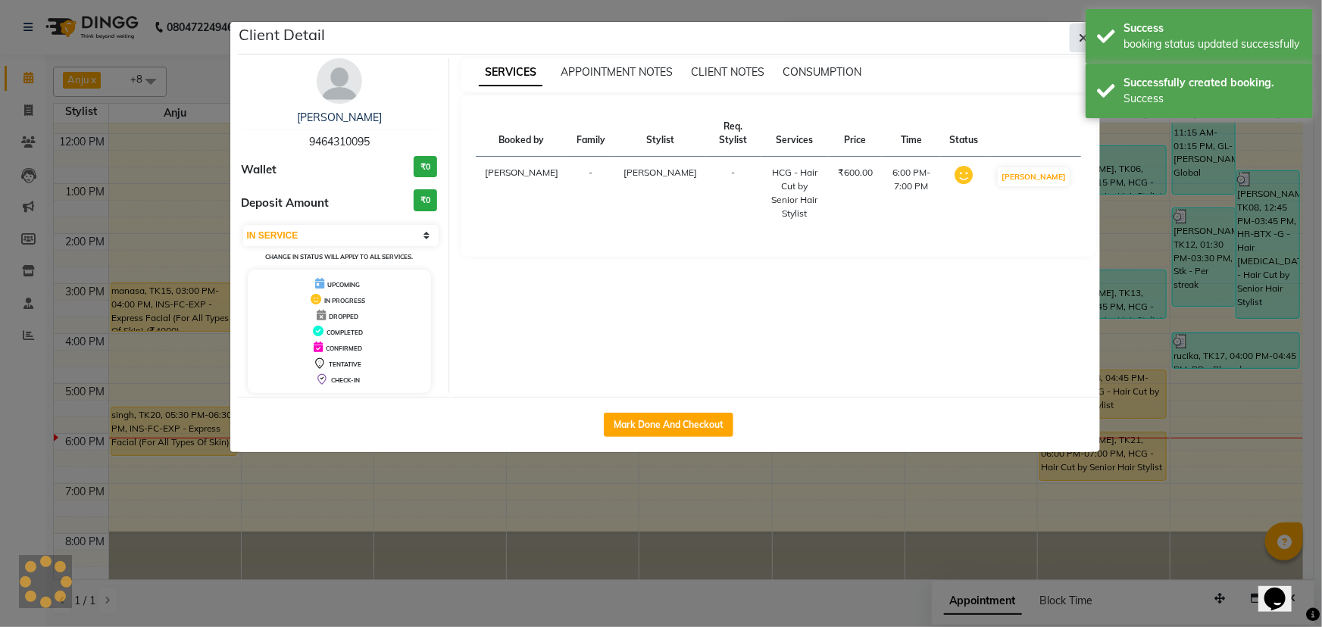
click at [1083, 33] on icon "button" at bounding box center [1083, 38] width 9 height 12
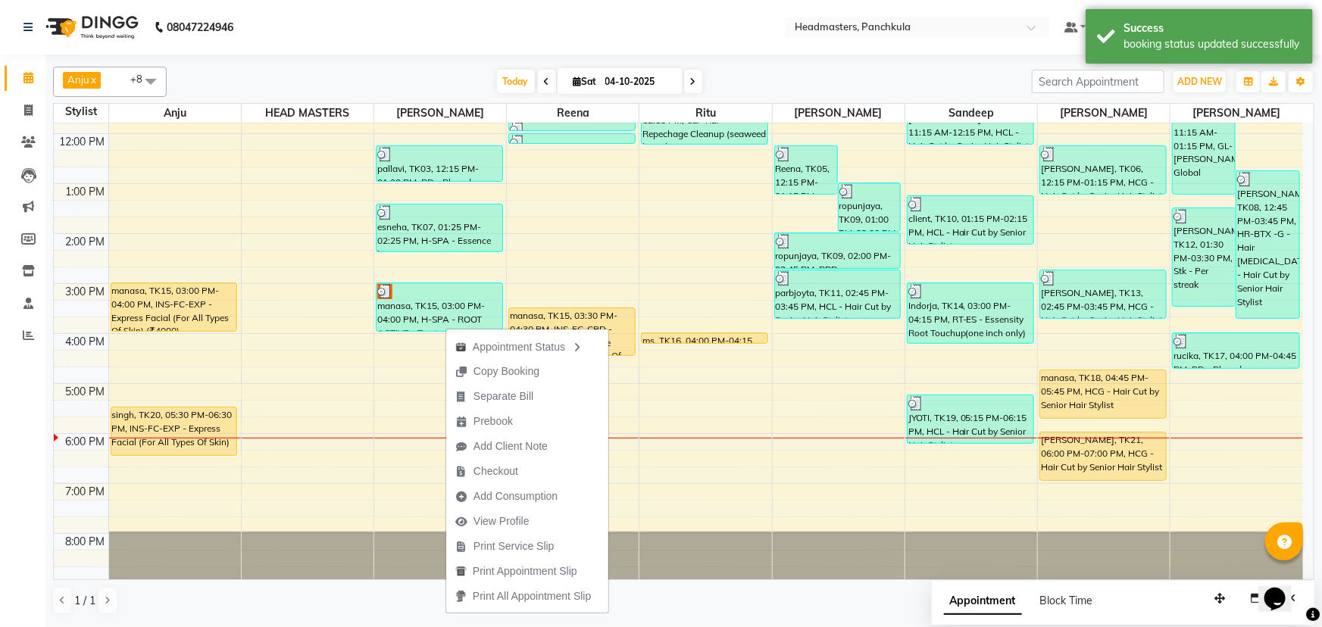
click at [14, 471] on div "Calendar Invoice Clients Leads Marketing Members Inventory Staff Reports Comple…" at bounding box center [102, 323] width 205 height 561
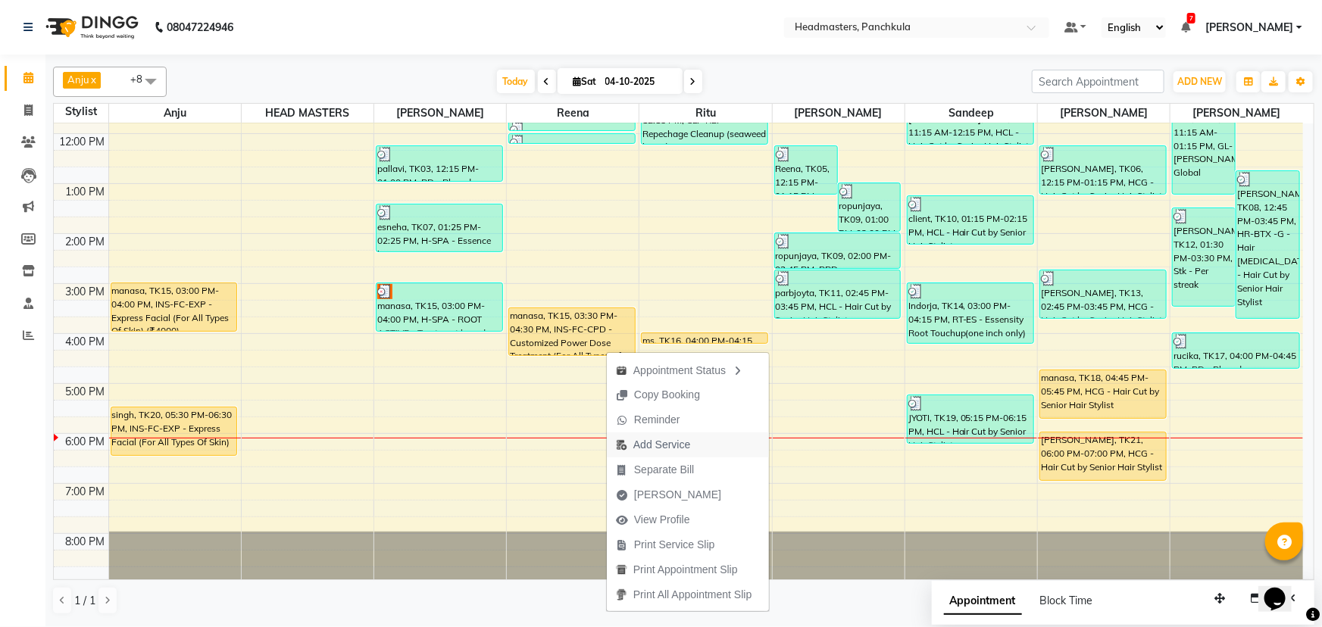
click at [636, 449] on span "Add Service" at bounding box center [661, 445] width 57 height 16
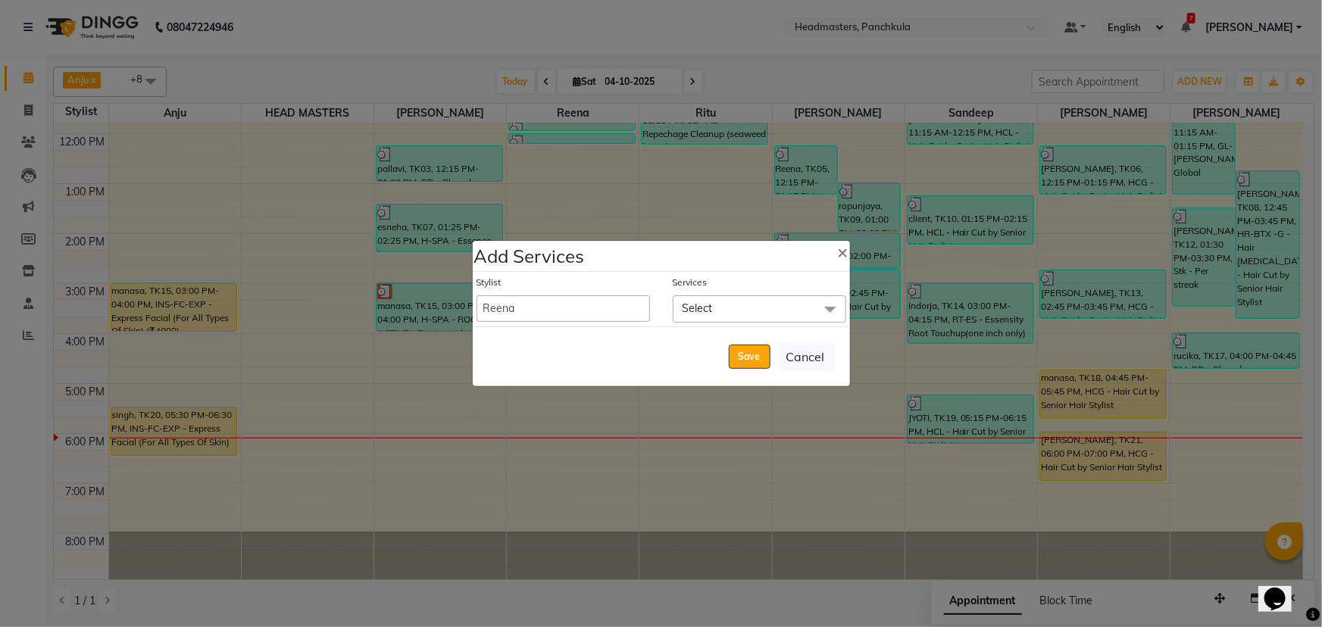
click at [704, 303] on span "Select" at bounding box center [697, 308] width 30 height 14
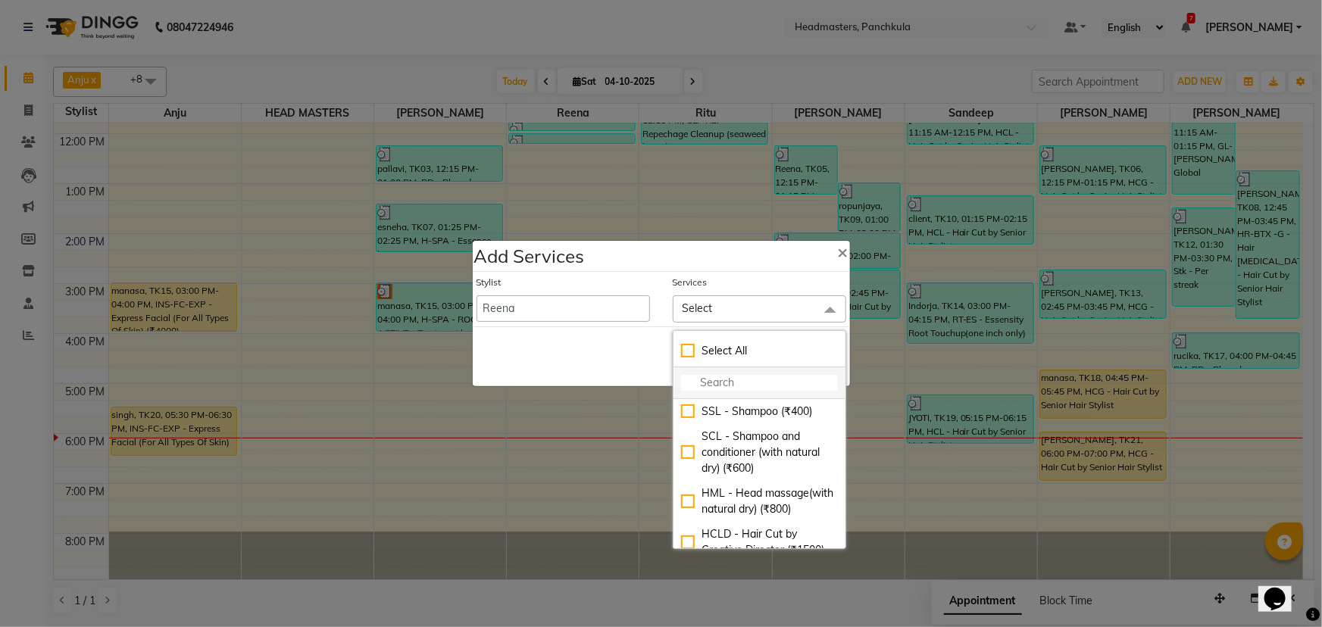
click at [696, 384] on input "multiselect-search" at bounding box center [759, 383] width 157 height 16
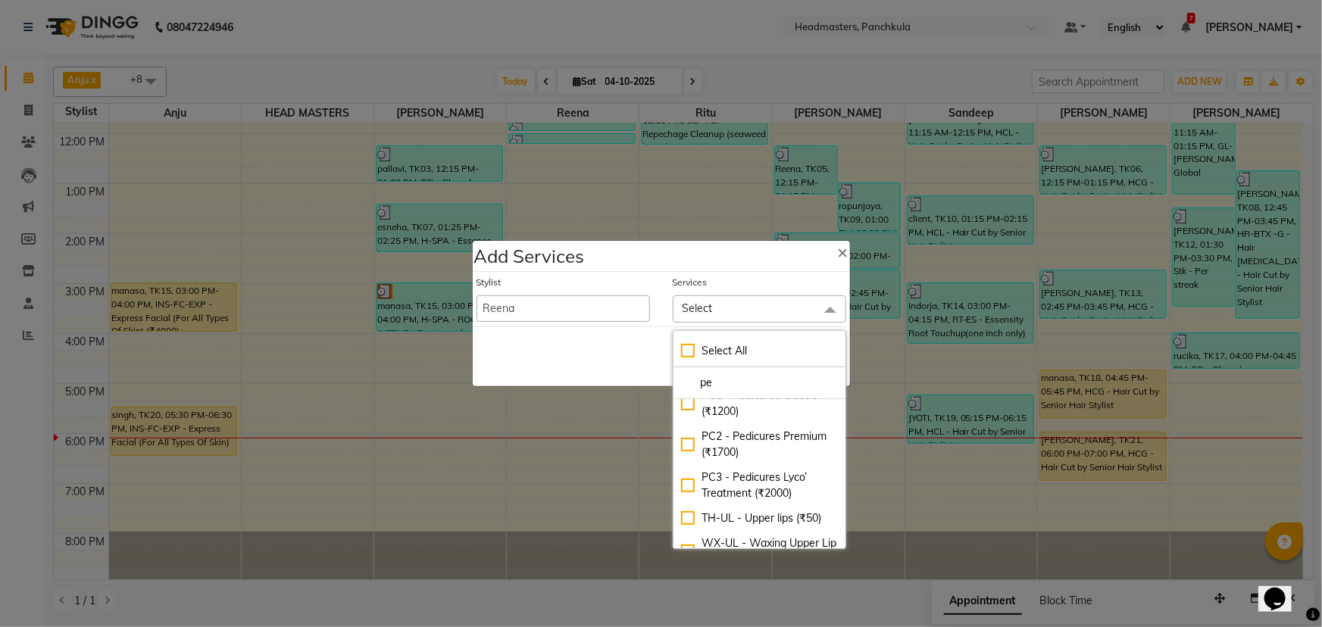
scroll to position [599, 0]
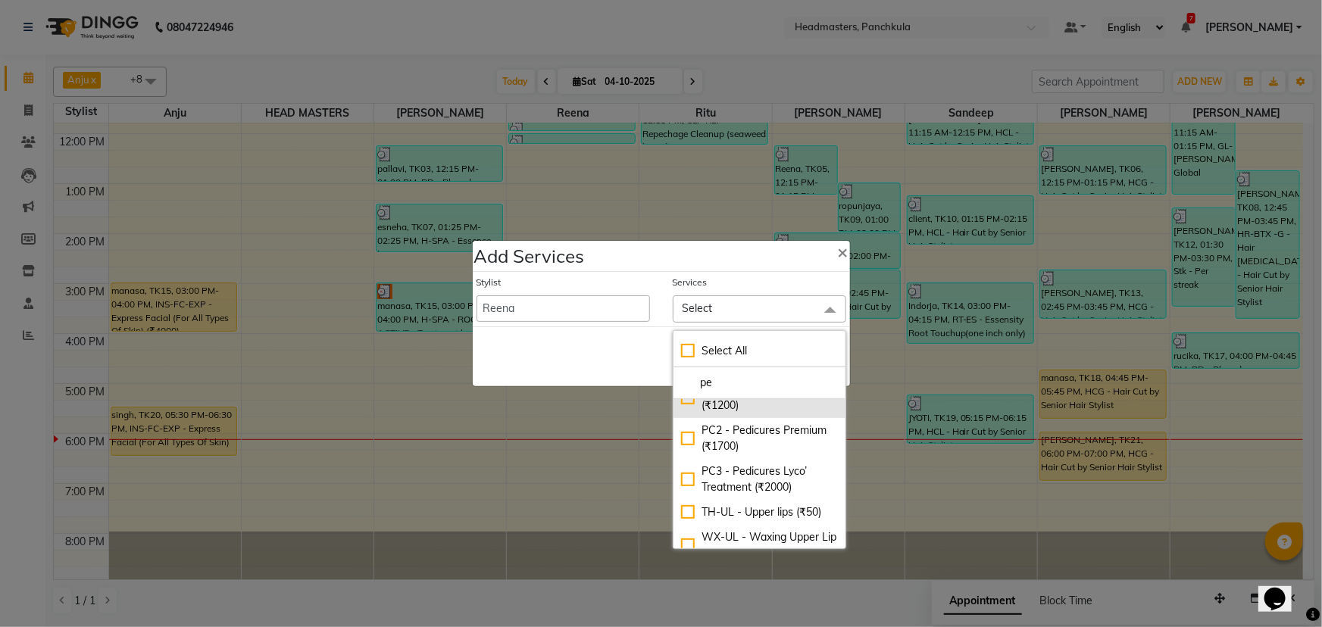
click at [684, 414] on div "PC1 - Pedicures Classic (₹1200)" at bounding box center [759, 398] width 157 height 32
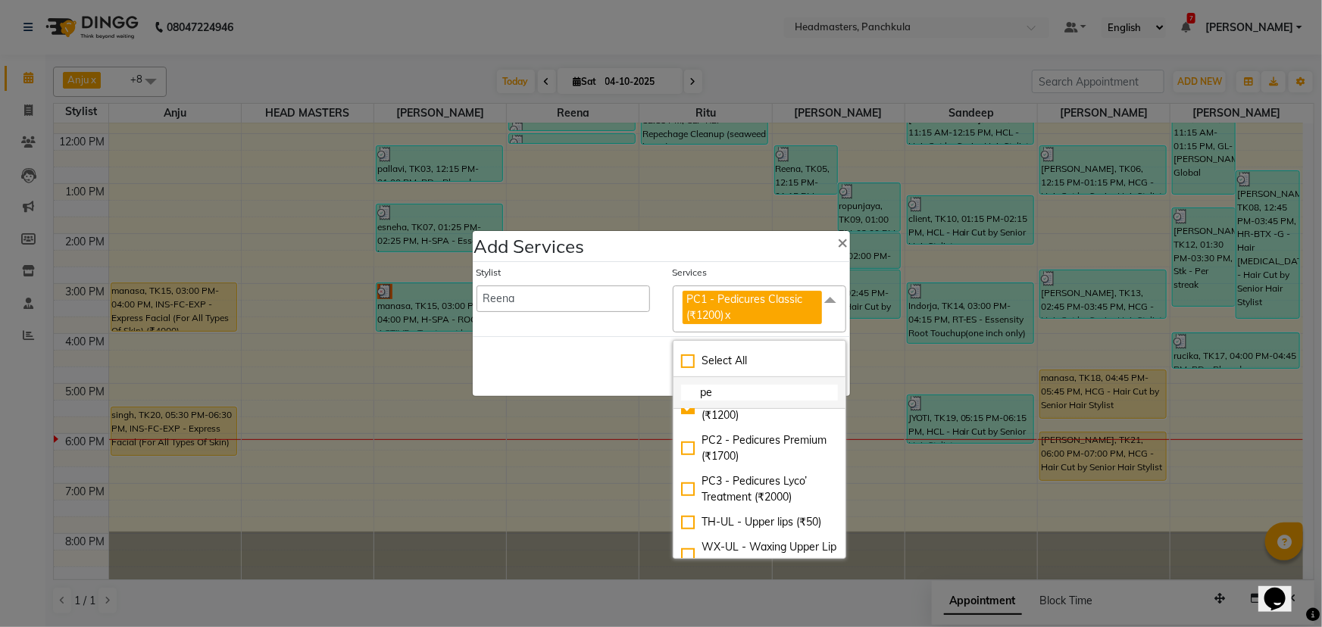
click at [719, 397] on input "pe" at bounding box center [759, 393] width 157 height 16
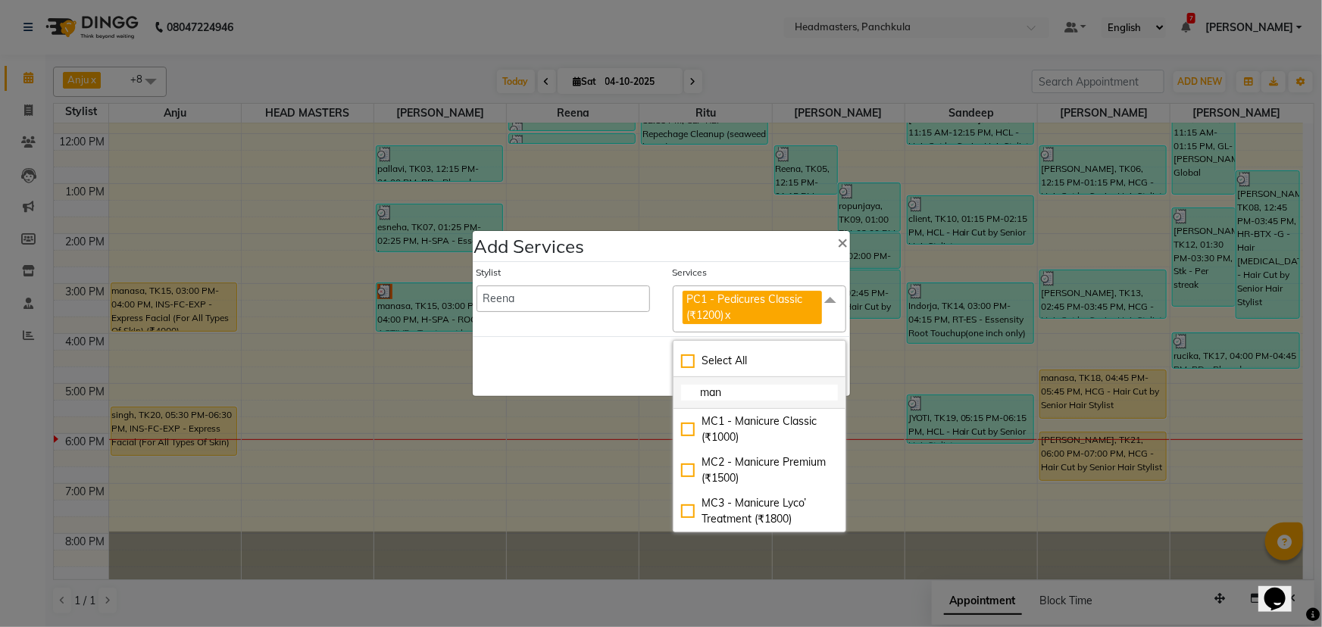
scroll to position [0, 0]
click at [539, 308] on select "[PERSON_NAME] Danish HEAD [PERSON_NAME] [PERSON_NAME] Ritu [PERSON_NAME] [PERSO…" at bounding box center [562, 299] width 173 height 27
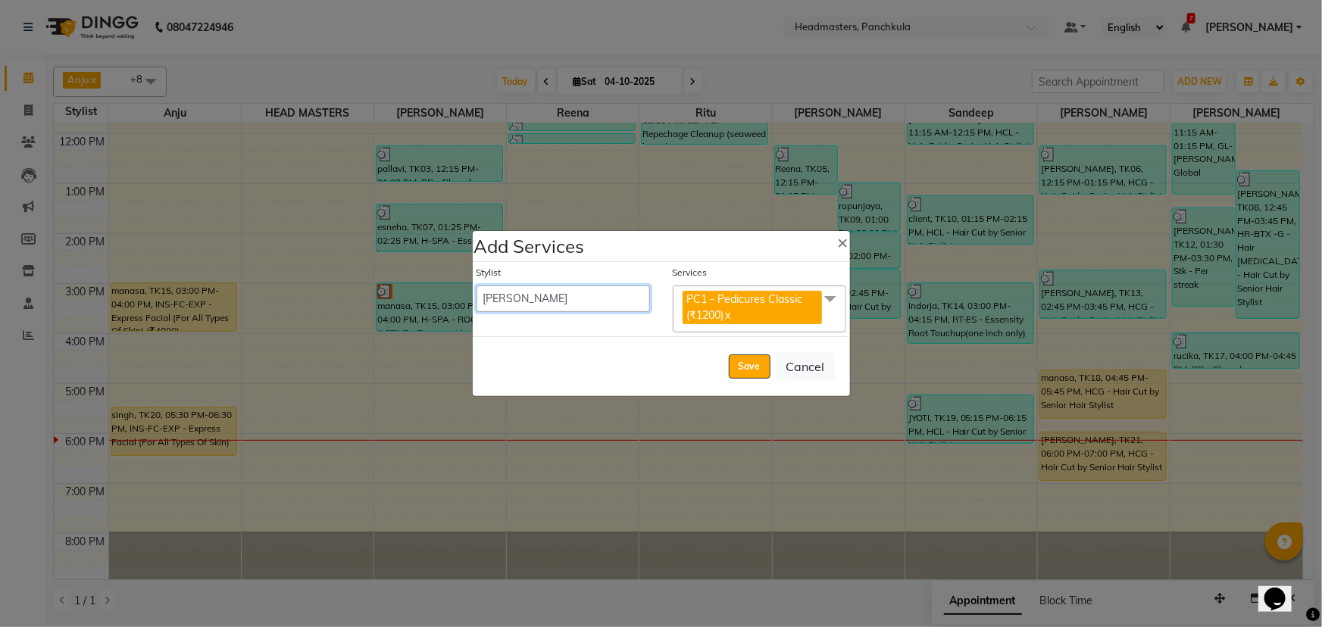
click at [476, 286] on select "[PERSON_NAME] Danish HEAD [PERSON_NAME] [PERSON_NAME] Ritu [PERSON_NAME] [PERSO…" at bounding box center [562, 299] width 173 height 27
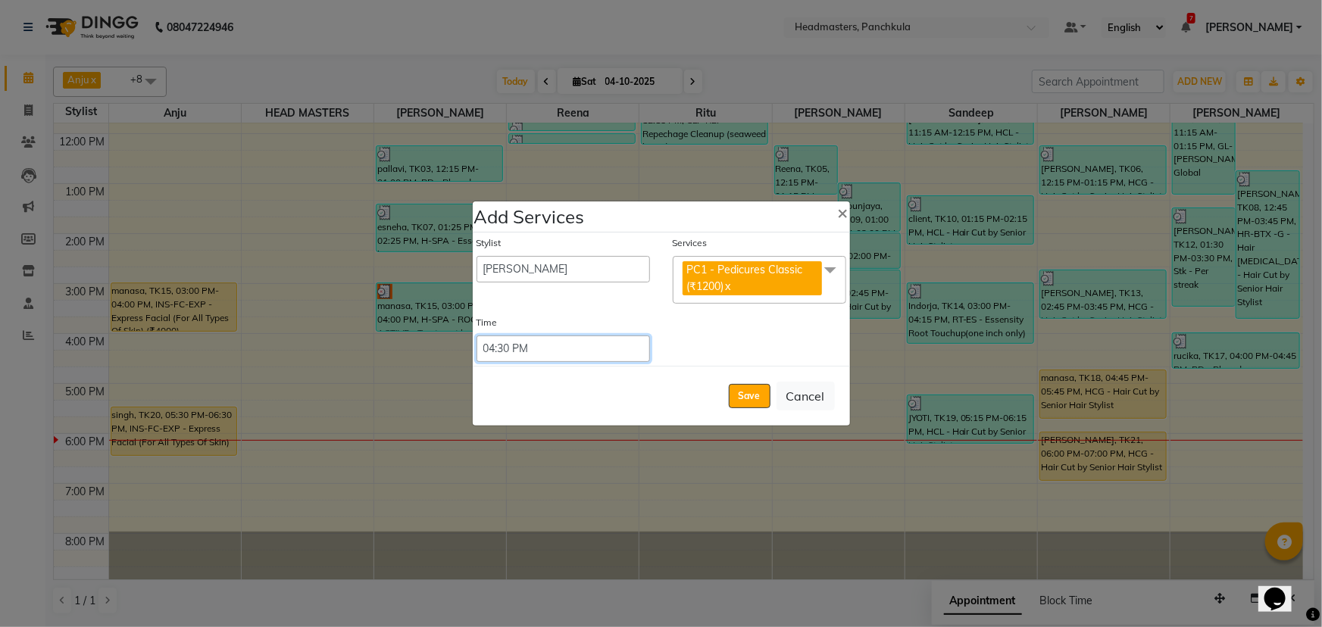
click at [495, 352] on select "Select 09:00 AM 09:15 AM 09:30 AM 09:45 AM 10:00 AM 10:15 AM 10:30 AM 10:45 AM …" at bounding box center [562, 349] width 173 height 27
click at [476, 336] on select "Select 09:00 AM 09:15 AM 09:30 AM 09:45 AM 10:00 AM 10:15 AM 10:30 AM 10:45 AM …" at bounding box center [562, 349] width 173 height 27
click at [753, 391] on button "Save" at bounding box center [750, 396] width 42 height 24
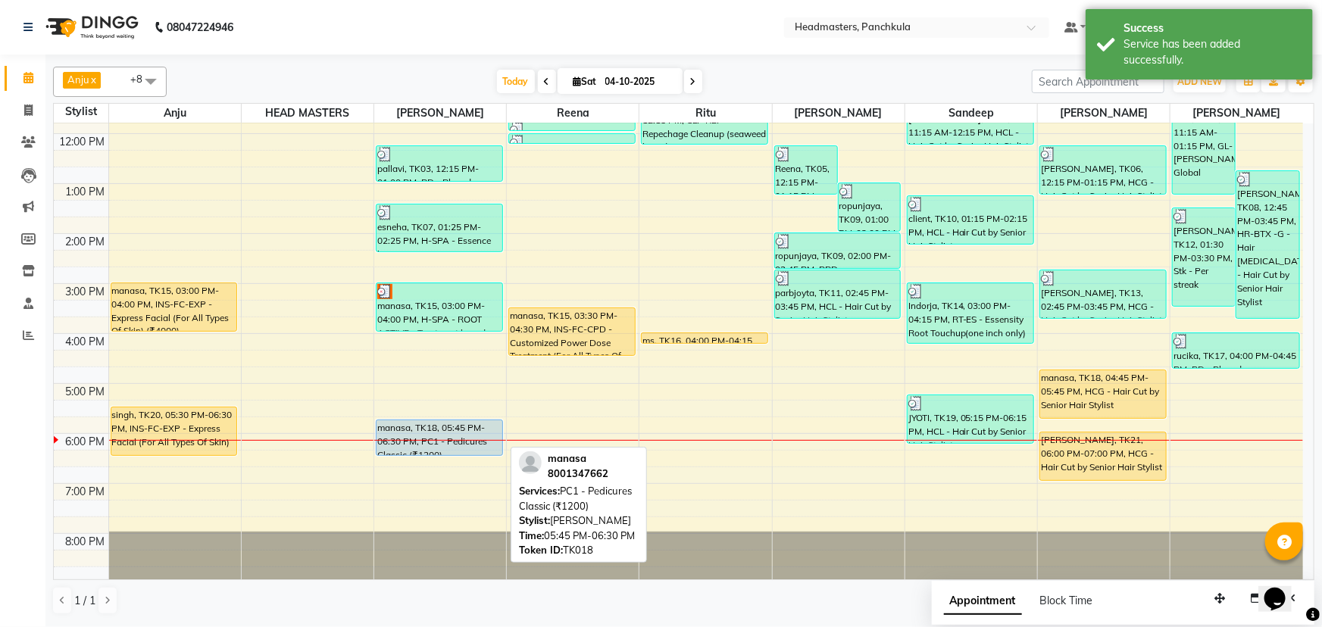
click at [445, 426] on div "manasa, TK18, 05:45 PM-06:30 PM, PC1 - Pedicures Classic (₹1200)" at bounding box center [439, 437] width 126 height 35
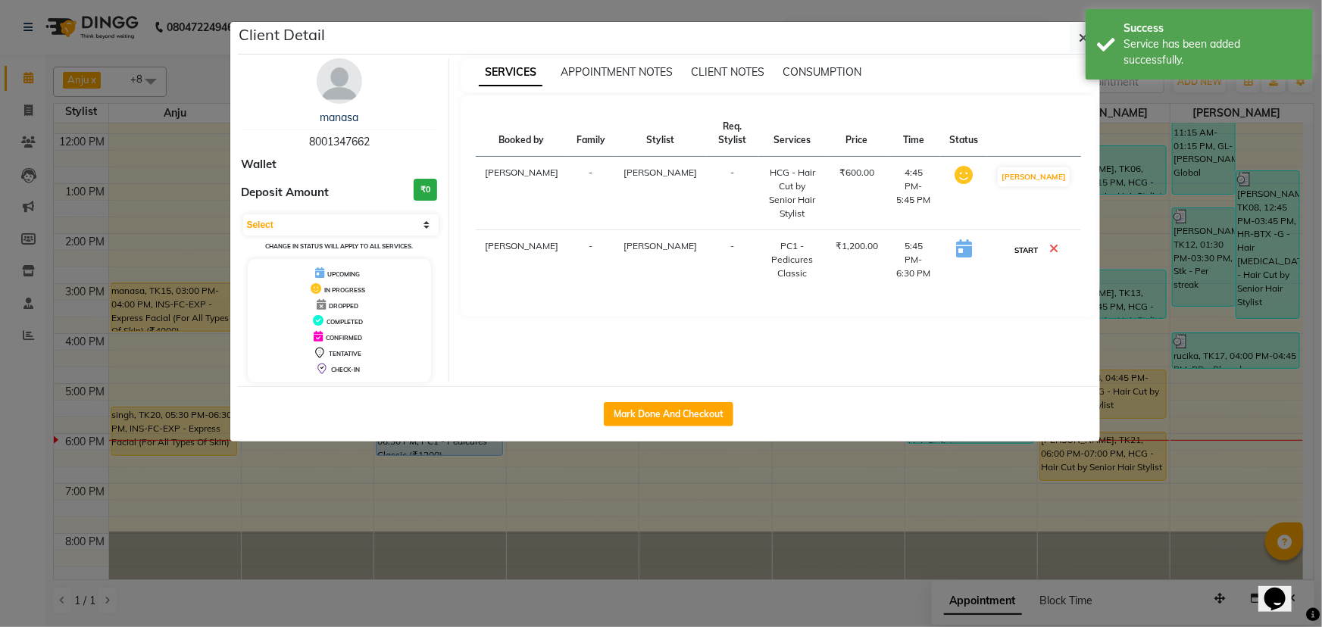
click at [1042, 241] on button "START" at bounding box center [1025, 250] width 31 height 19
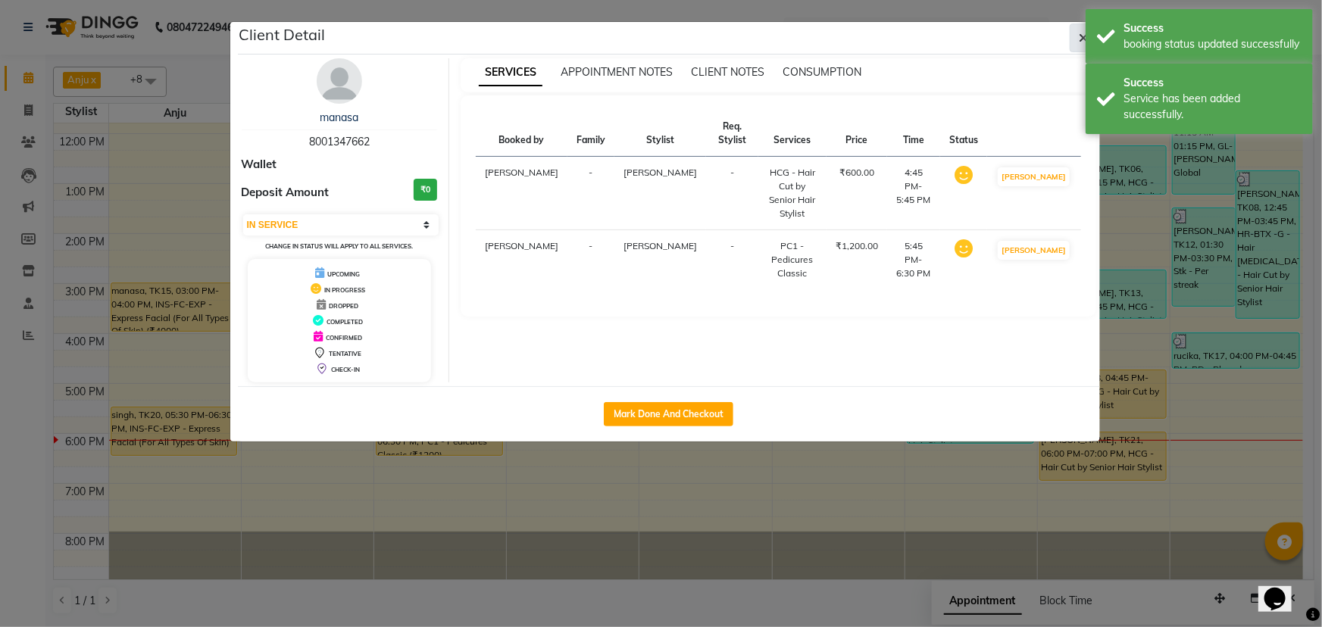
click at [1070, 38] on button "button" at bounding box center [1084, 37] width 29 height 29
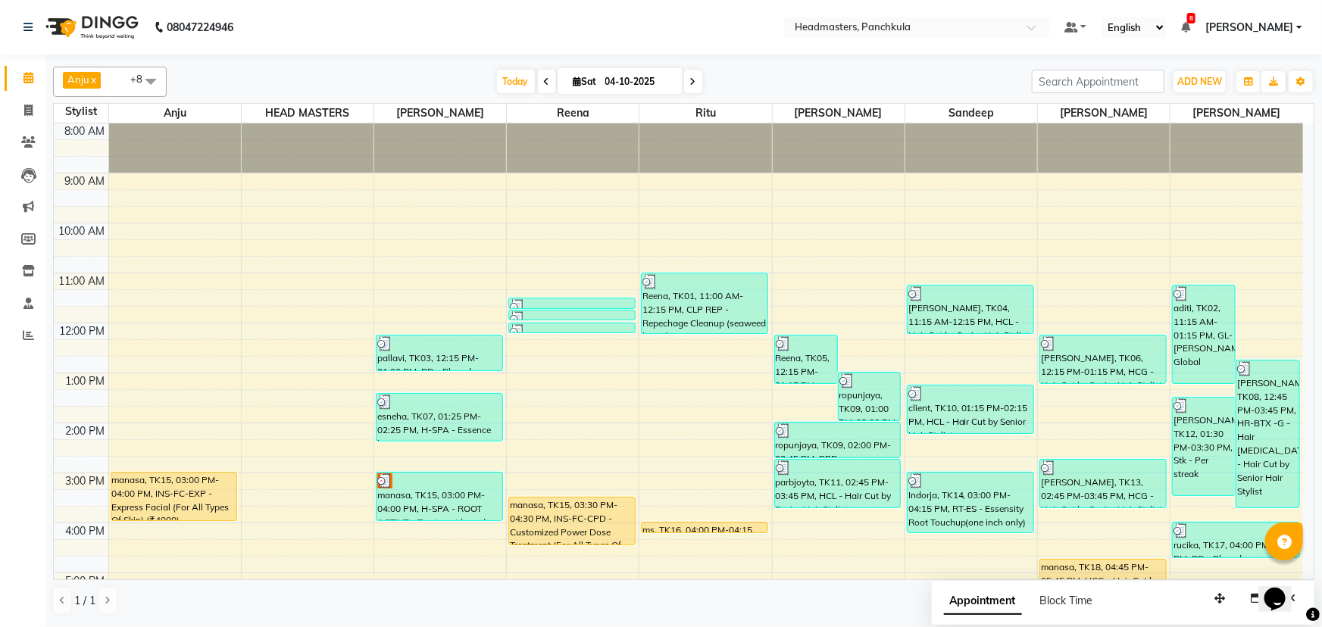
click at [913, 208] on div "8:00 AM 9:00 AM 10:00 AM 11:00 AM 12:00 PM 1:00 PM 2:00 PM 3:00 PM 4:00 PM 5:00…" at bounding box center [678, 447] width 1249 height 649
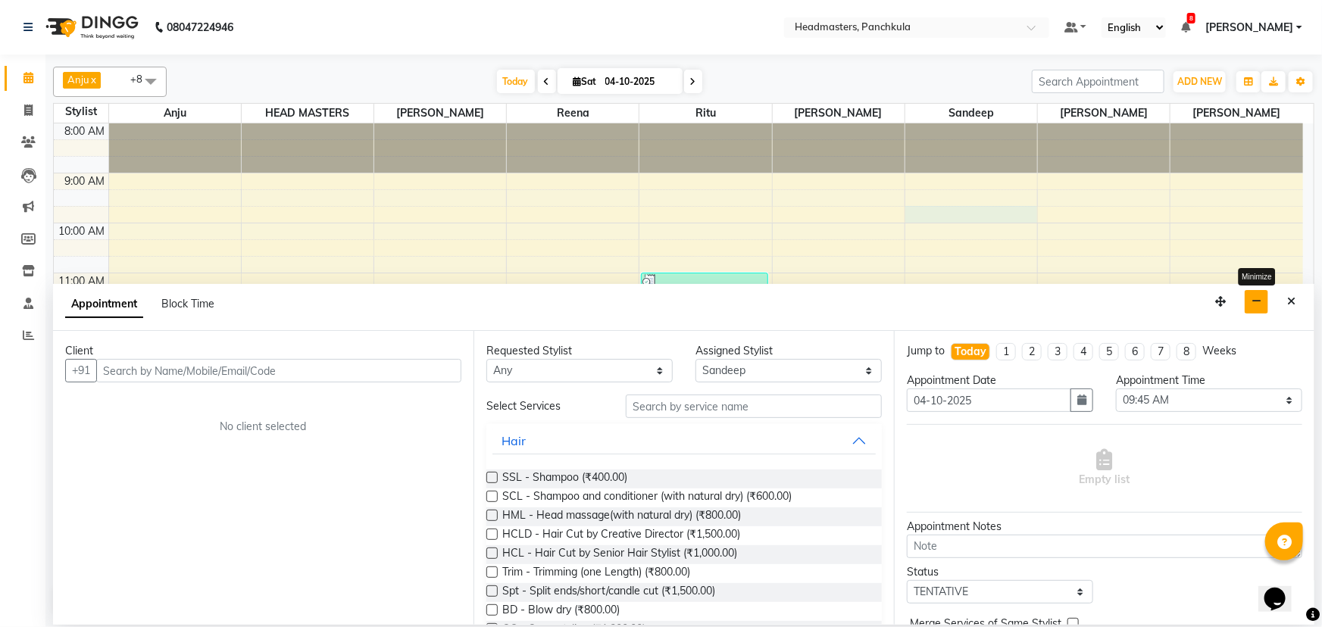
click at [1254, 301] on icon "button" at bounding box center [1256, 301] width 10 height 11
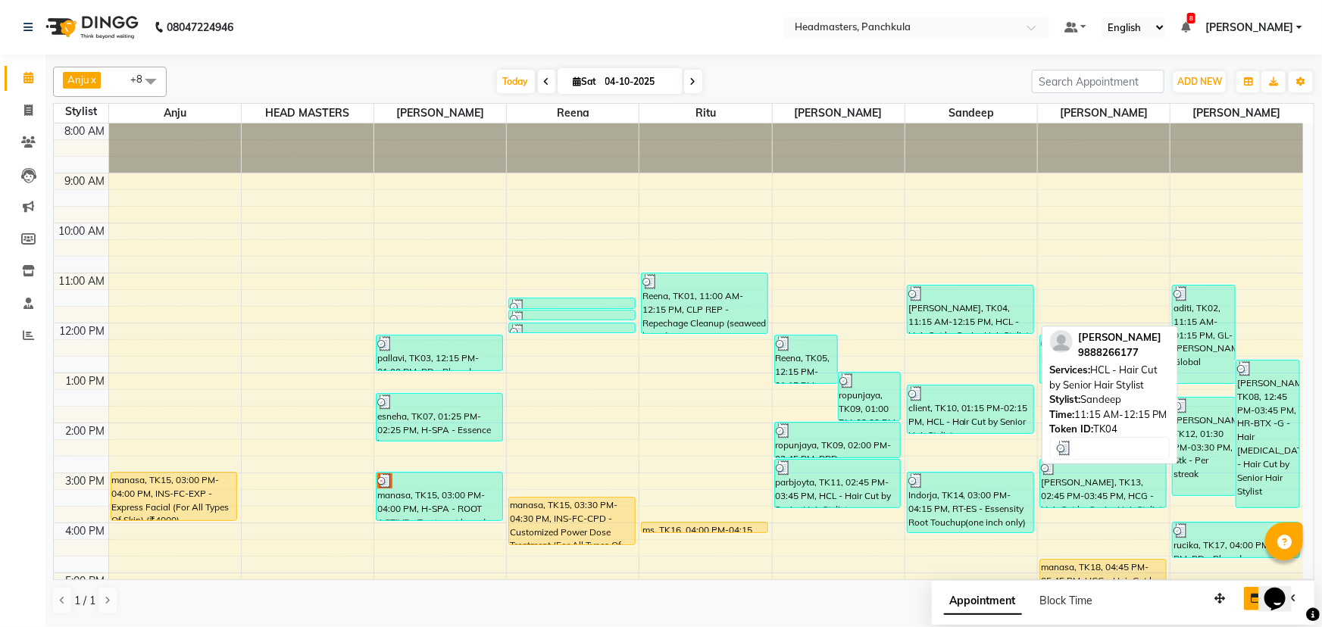
click at [1244, 587] on button "button" at bounding box center [1256, 598] width 24 height 23
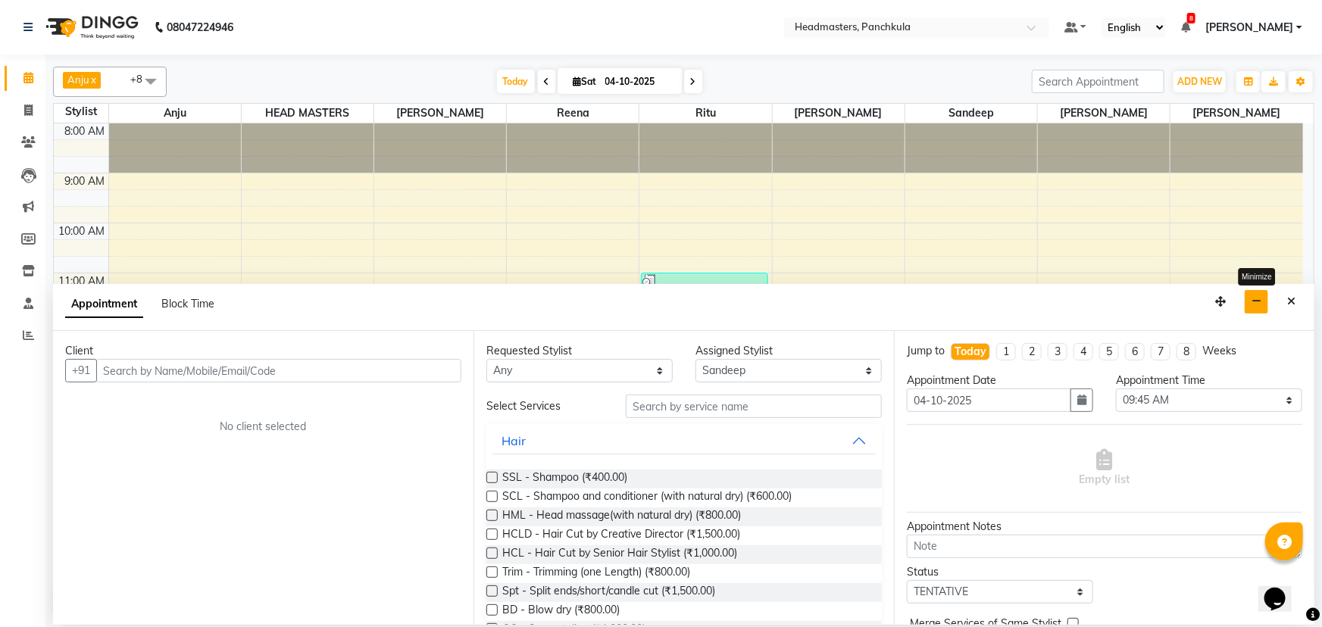
click at [1261, 297] on icon "button" at bounding box center [1256, 301] width 10 height 11
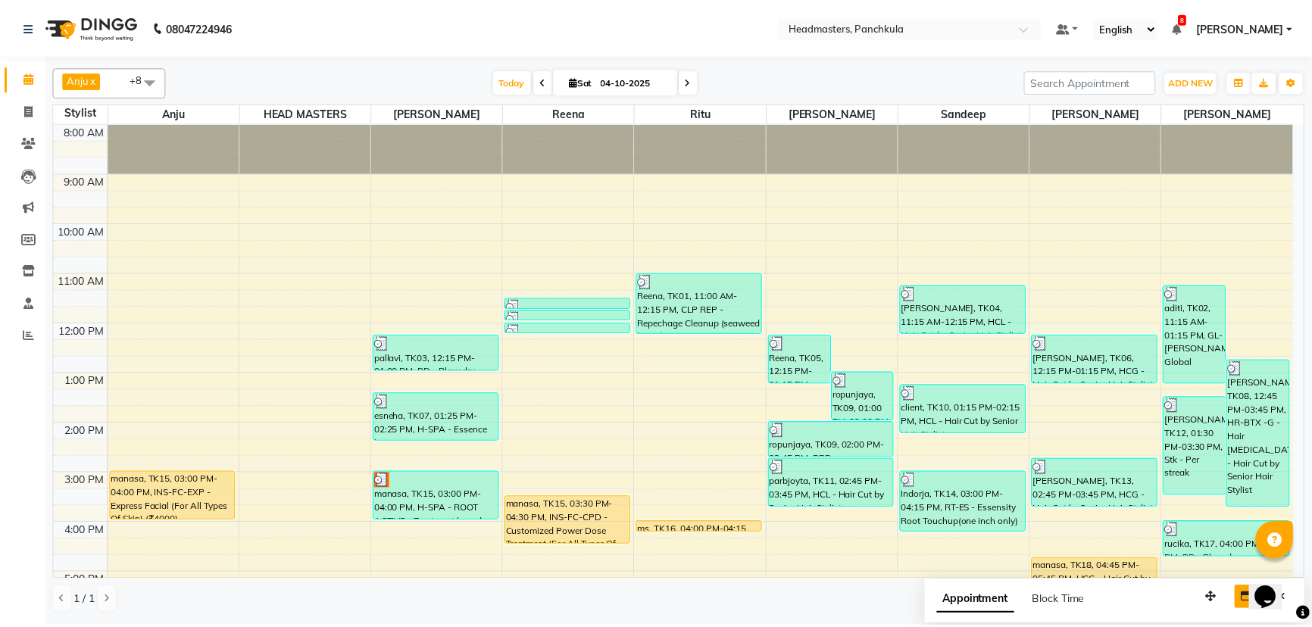
scroll to position [189, 0]
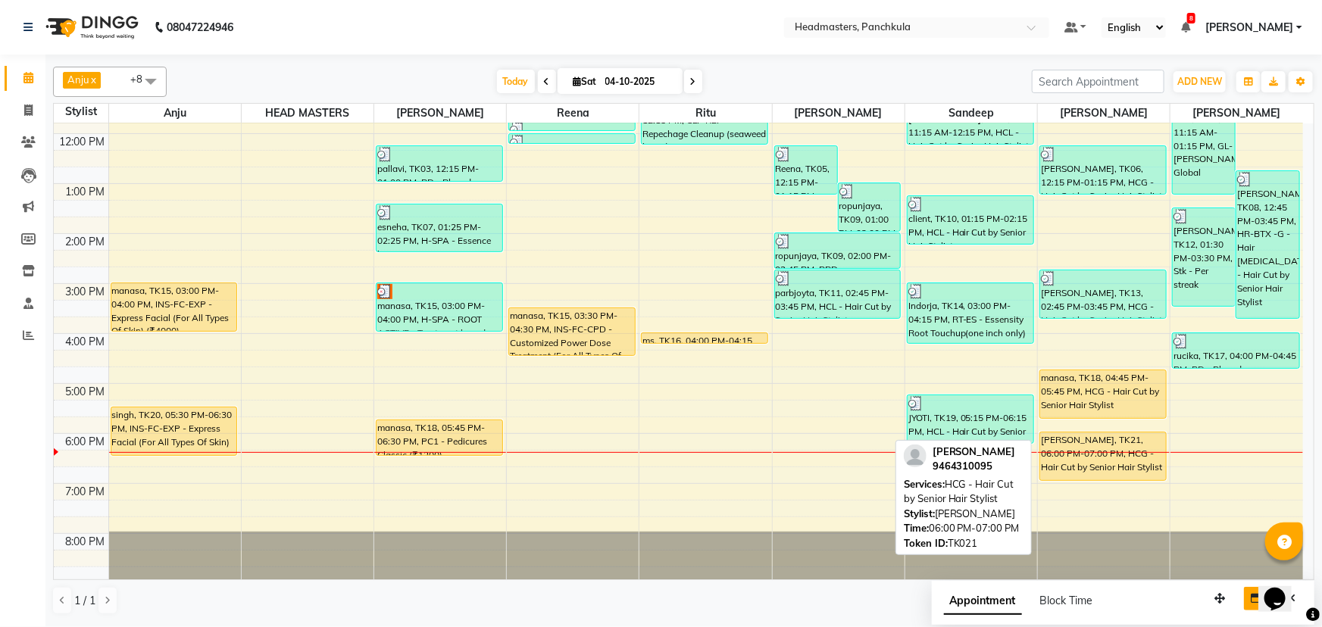
click at [1081, 471] on div "[PERSON_NAME], TK21, 06:00 PM-07:00 PM, HCG - Hair Cut by Senior Hair Stylist" at bounding box center [1103, 457] width 126 height 48
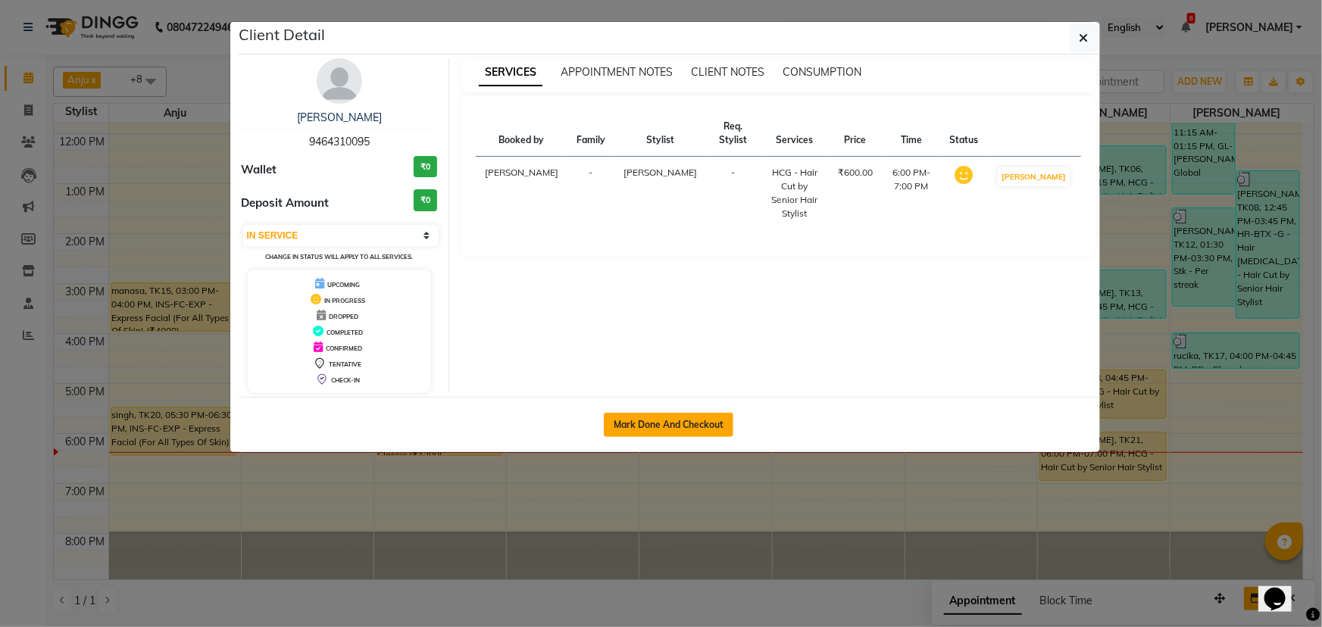
click at [658, 417] on button "Mark Done And Checkout" at bounding box center [669, 425] width 130 height 24
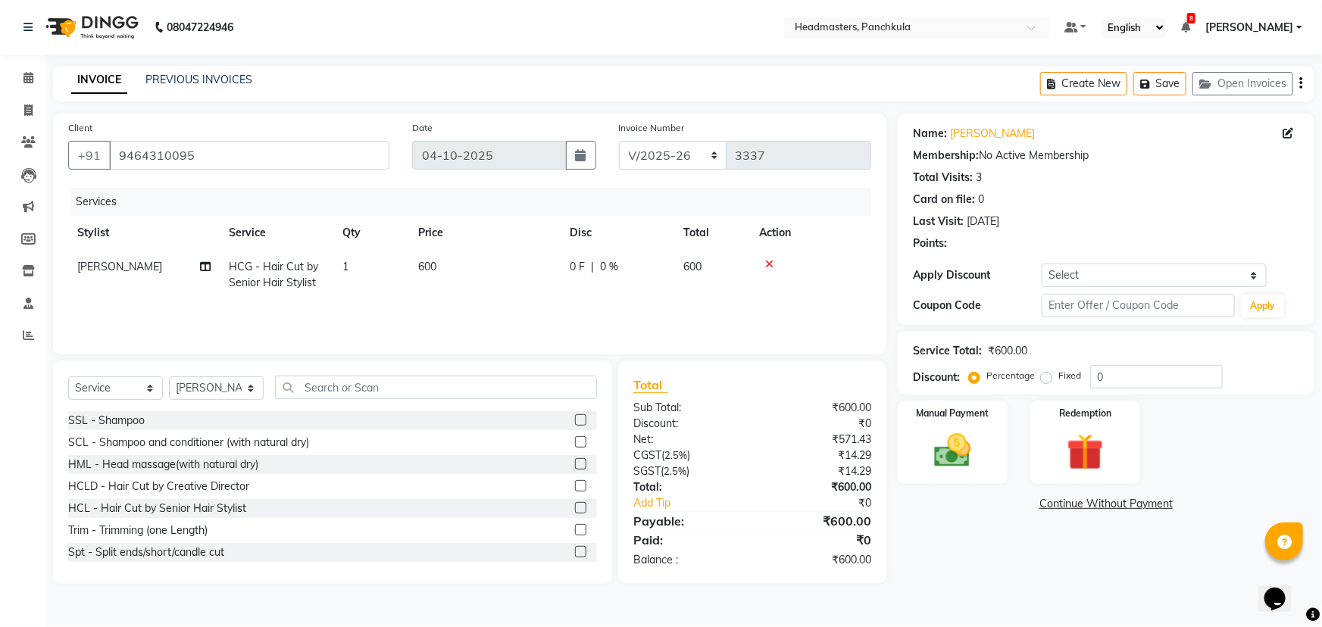
click at [631, 275] on td "0 F | 0 %" at bounding box center [618, 275] width 114 height 50
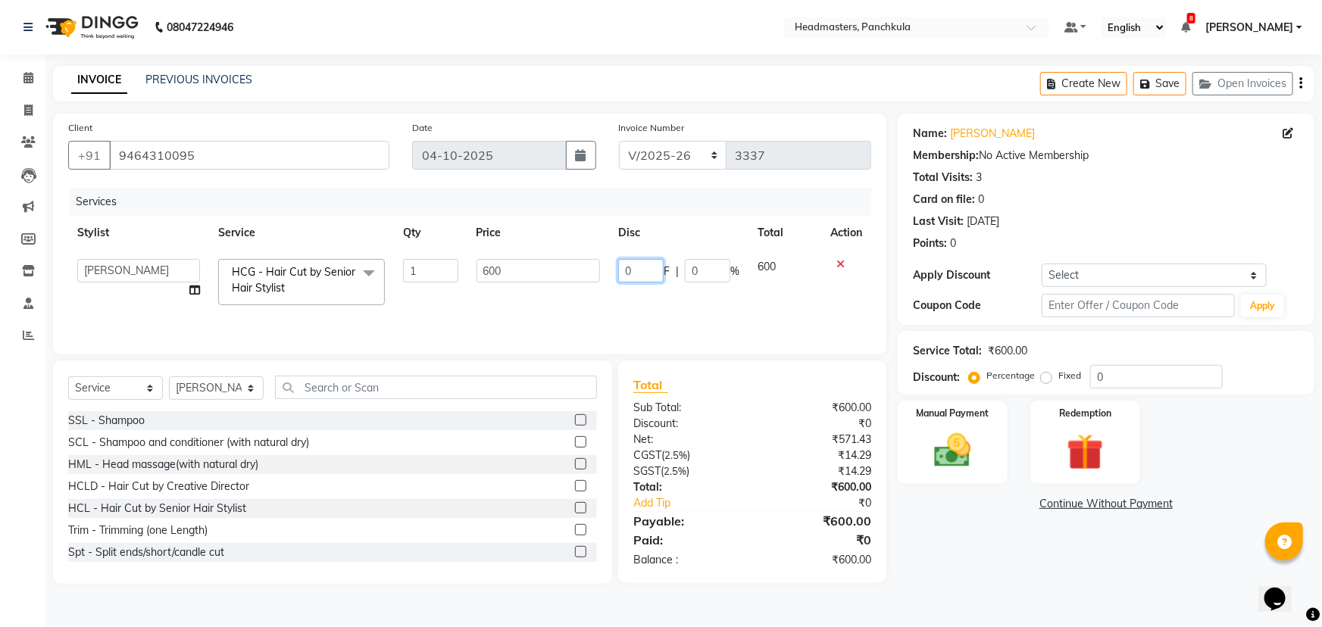
click at [642, 270] on input "0" at bounding box center [640, 270] width 45 height 23
click at [944, 542] on div "Name: [PERSON_NAME] Membership: No Active Membership Total Visits: 3 Card on fi…" at bounding box center [1112, 349] width 428 height 470
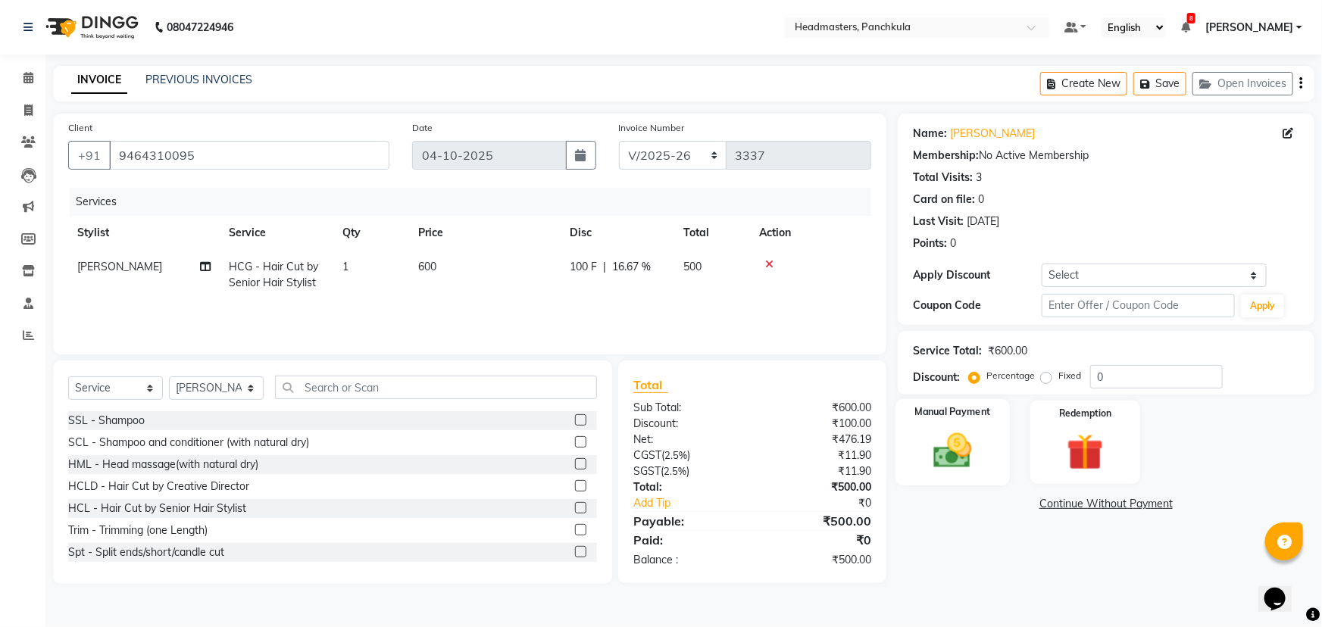
click at [962, 463] on img at bounding box center [953, 451] width 62 height 44
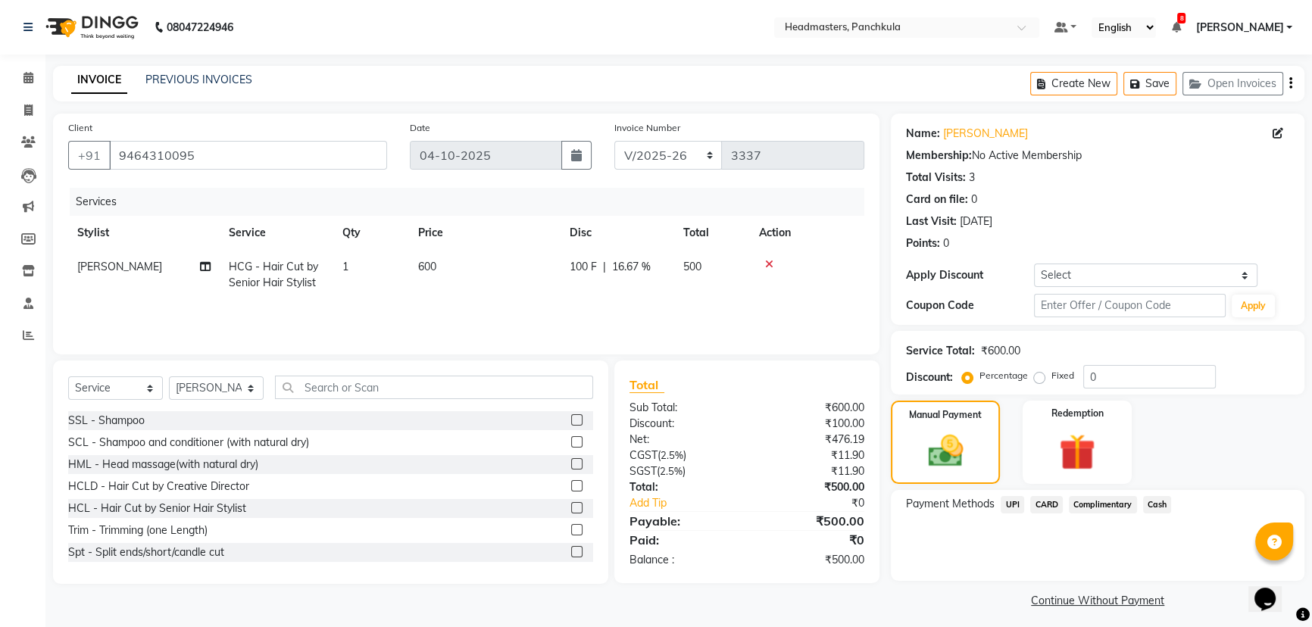
click at [1013, 504] on span "UPI" at bounding box center [1012, 504] width 23 height 17
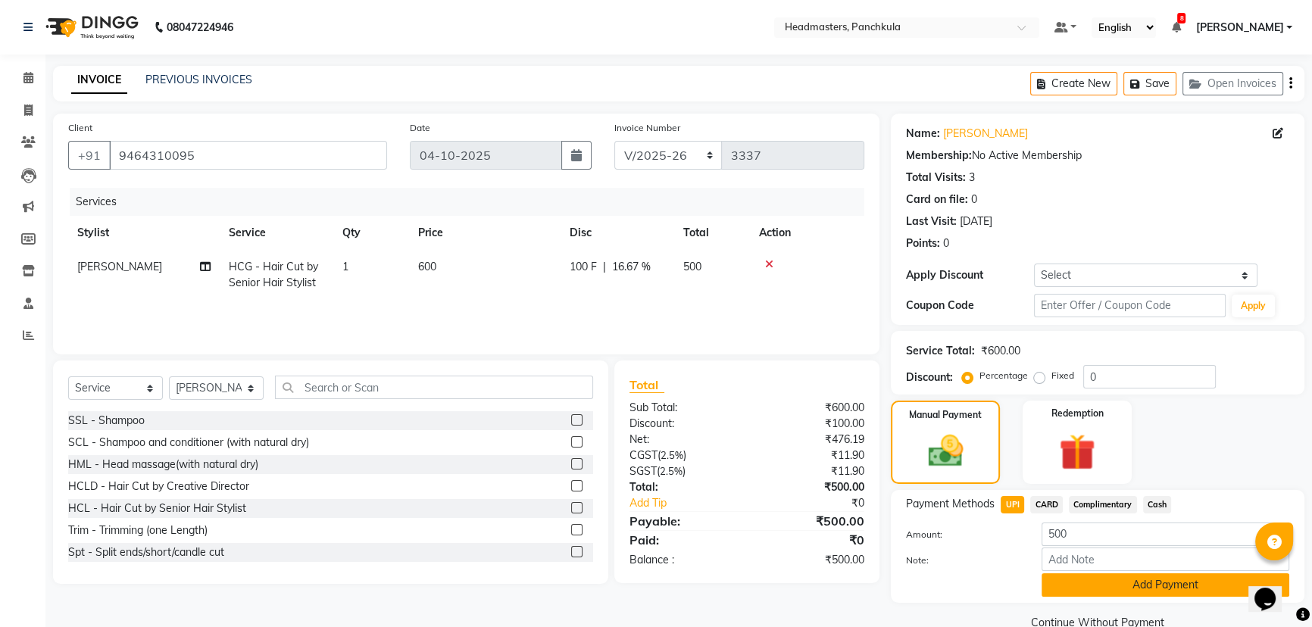
click at [1094, 589] on button "Add Payment" at bounding box center [1166, 584] width 248 height 23
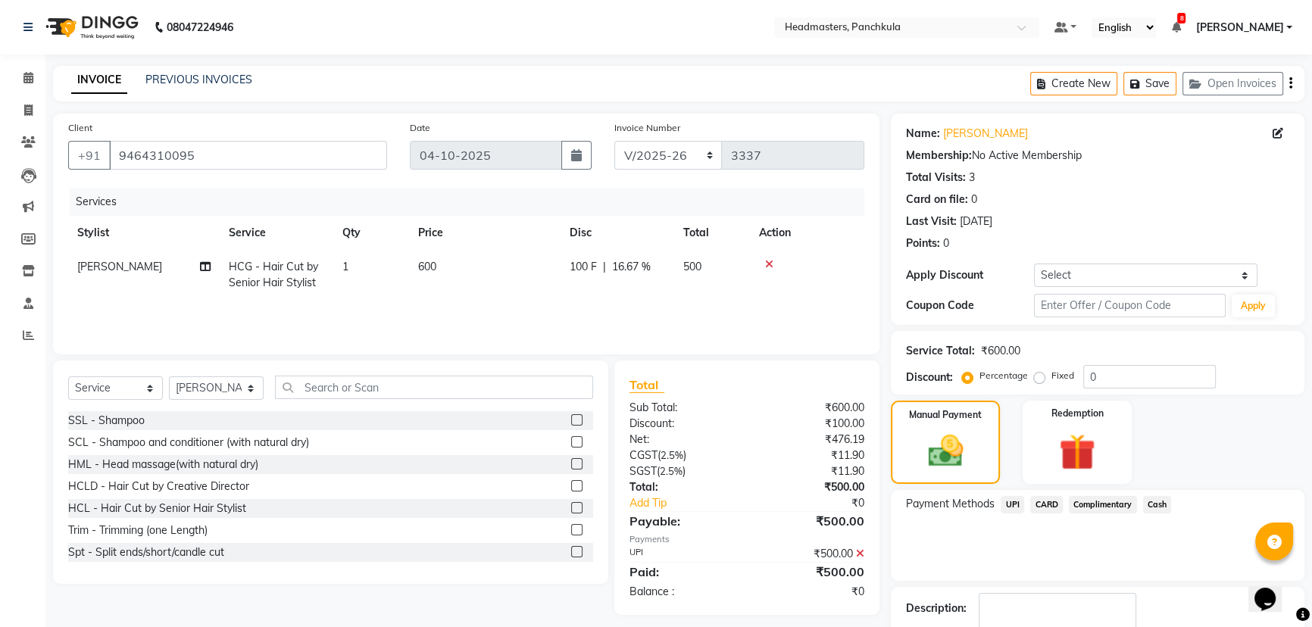
scroll to position [70, 0]
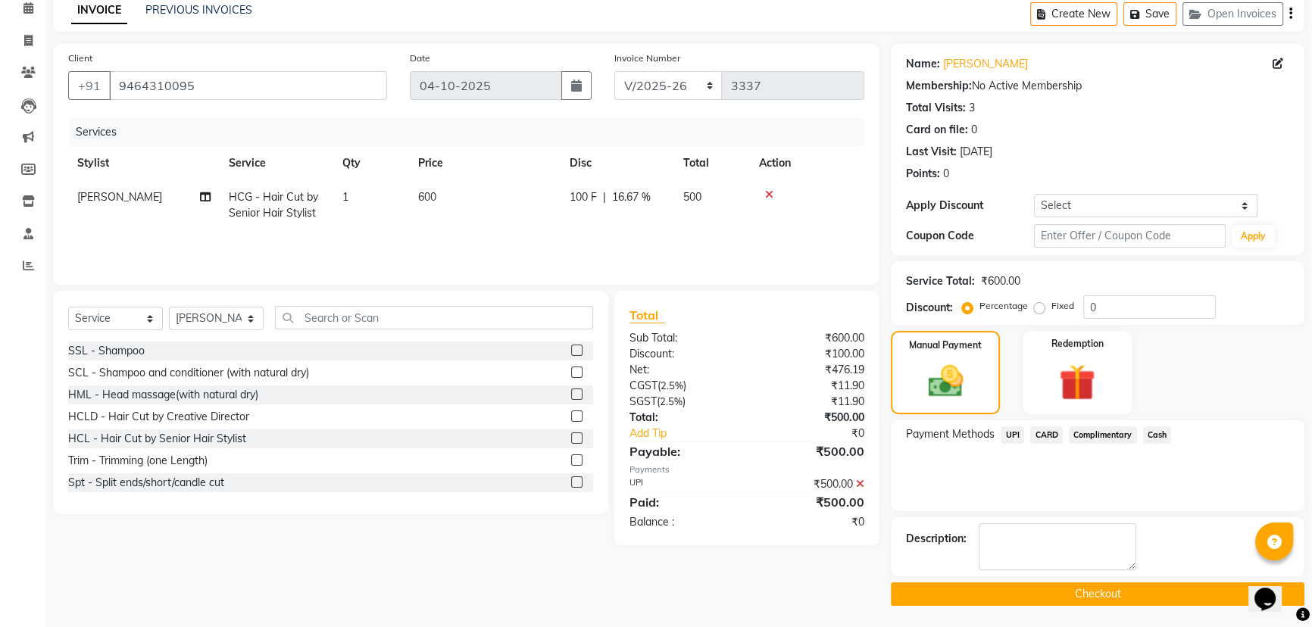
click at [1035, 592] on button "Checkout" at bounding box center [1098, 593] width 414 height 23
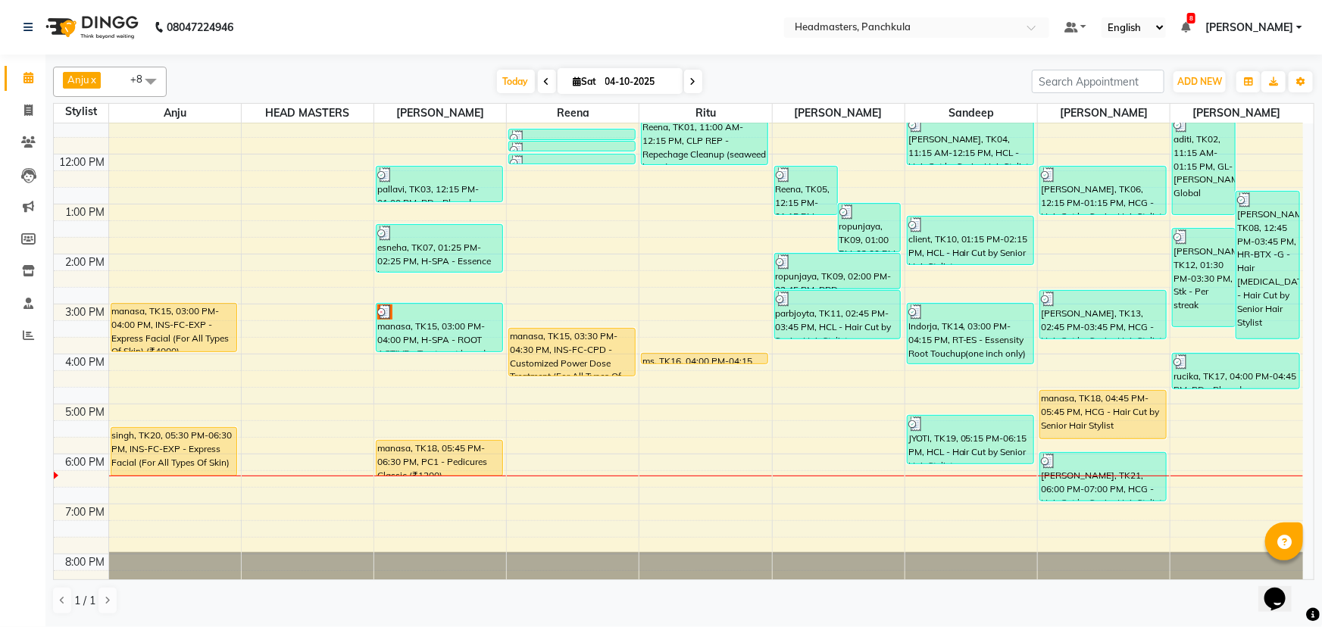
scroll to position [189, 0]
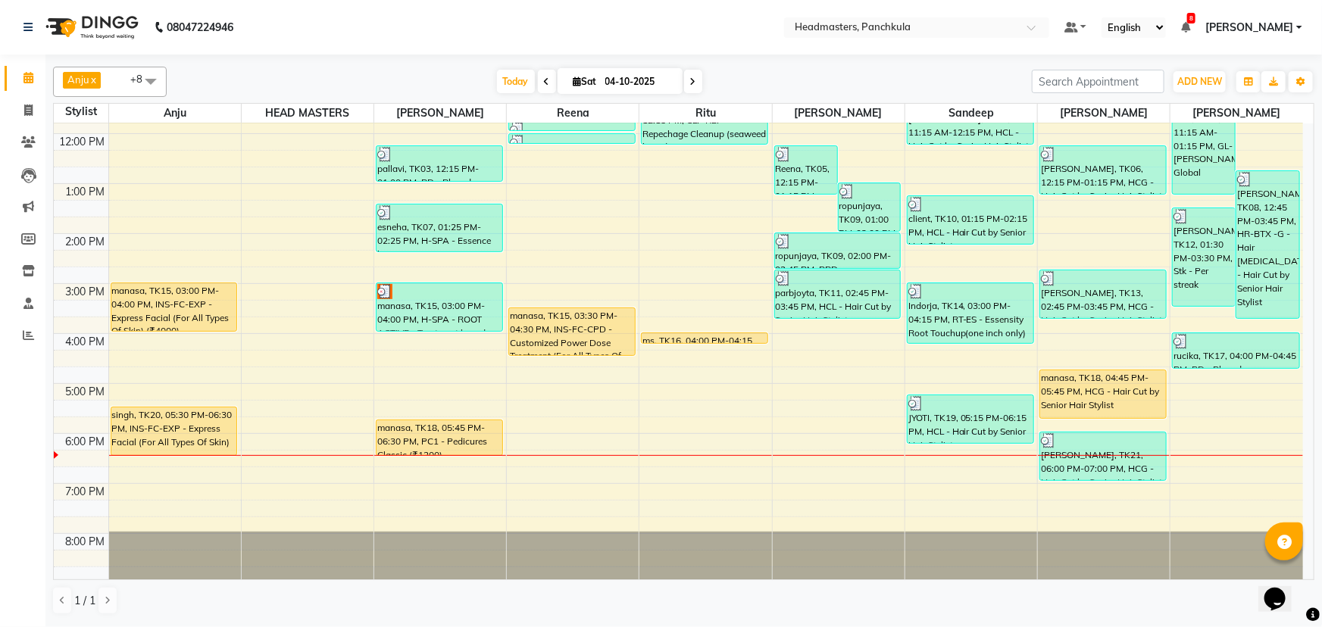
click at [563, 409] on div "8:00 AM 9:00 AM 10:00 AM 11:00 AM 12:00 PM 1:00 PM 2:00 PM 3:00 PM 4:00 PM 5:00…" at bounding box center [678, 258] width 1249 height 649
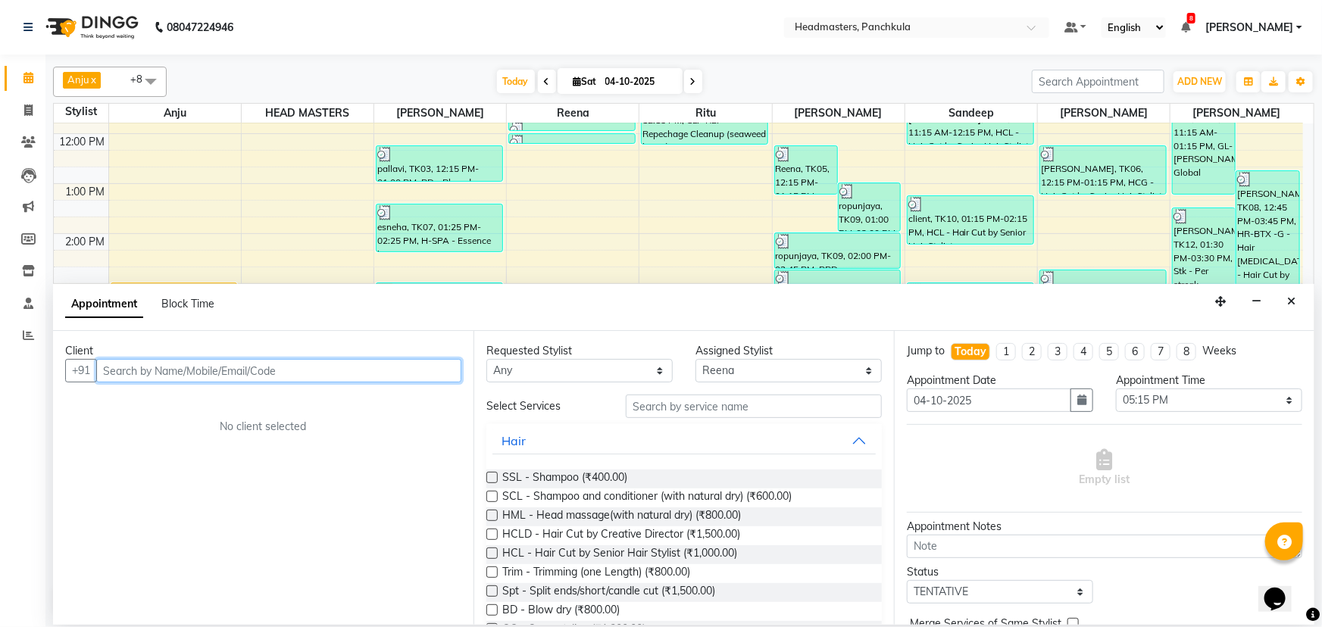
click at [108, 368] on input "text" at bounding box center [278, 370] width 365 height 23
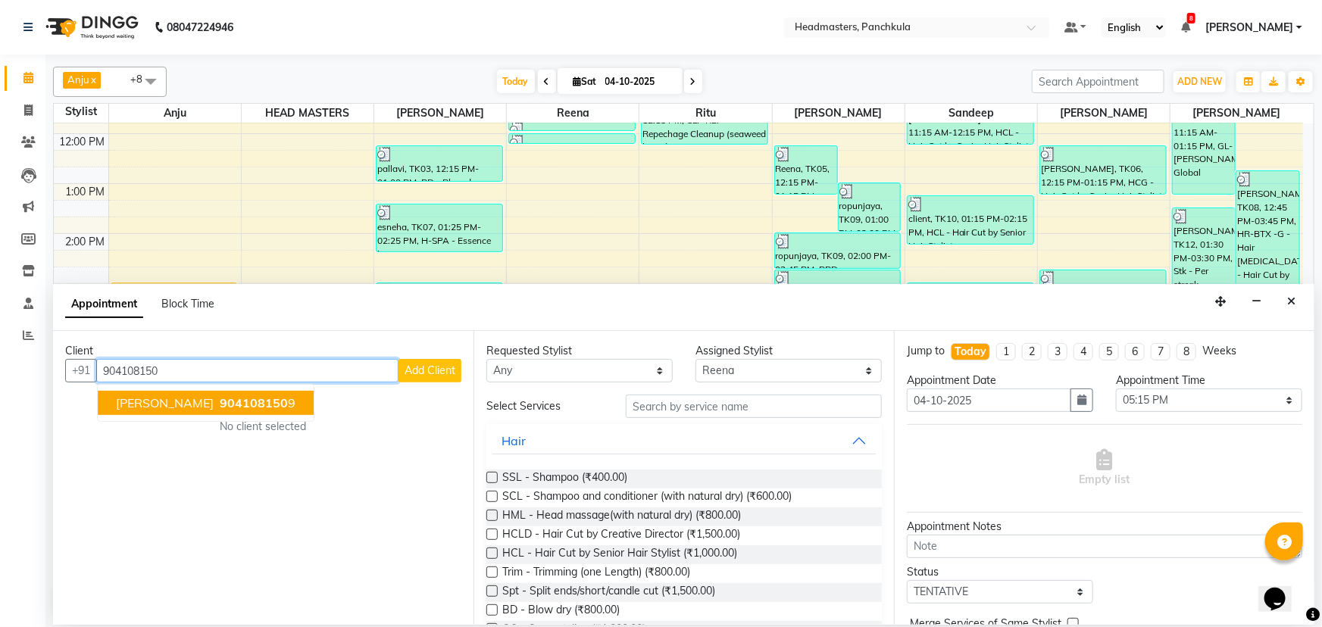
click at [220, 399] on span "904108150" at bounding box center [254, 402] width 68 height 15
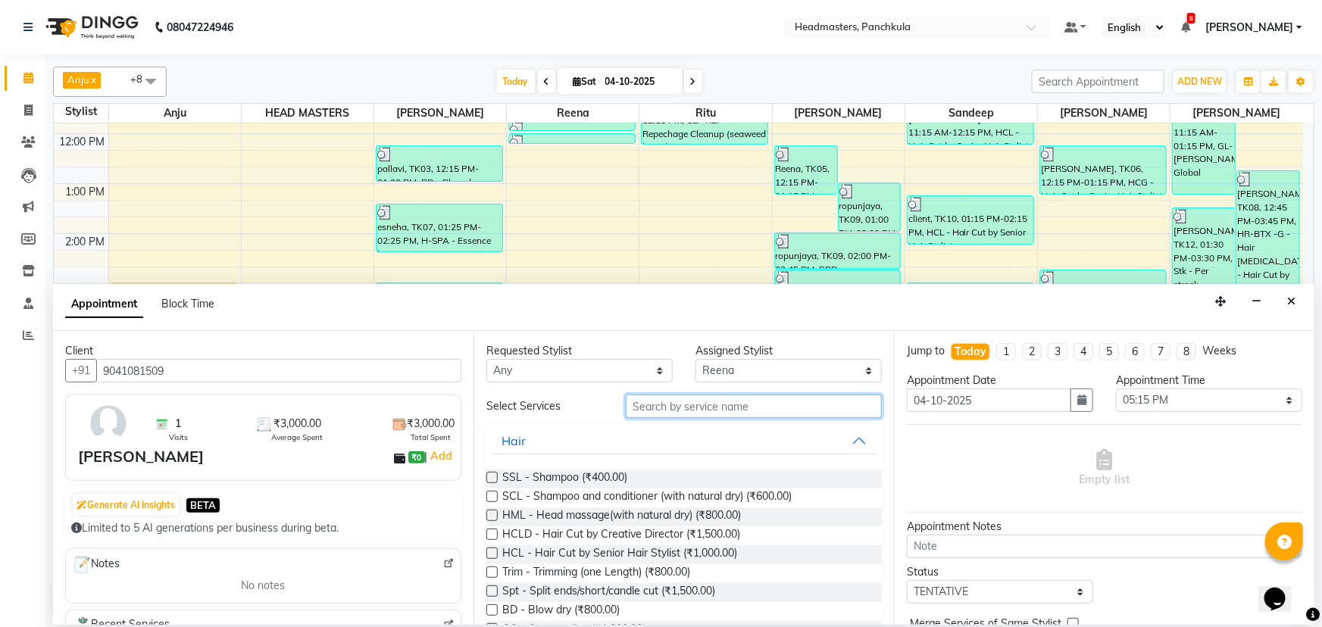
click at [644, 408] on input "text" at bounding box center [754, 406] width 256 height 23
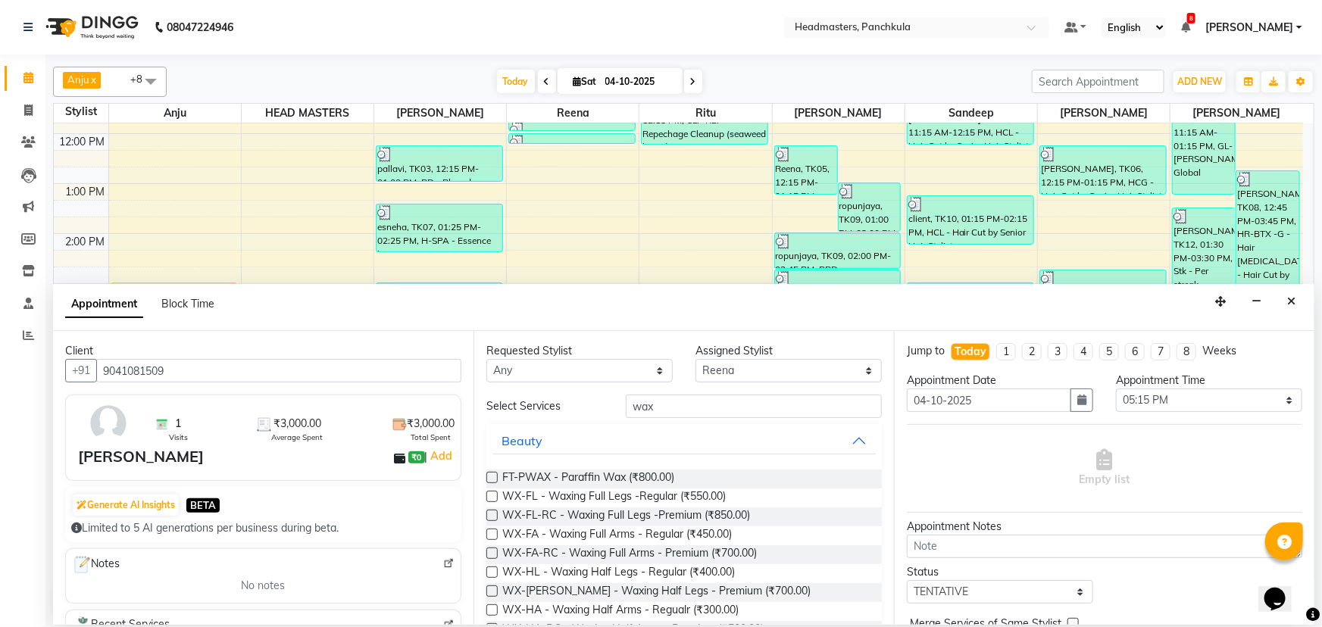
click at [489, 556] on label at bounding box center [491, 553] width 11 height 11
click at [489, 556] on input "checkbox" at bounding box center [491, 555] width 10 height 10
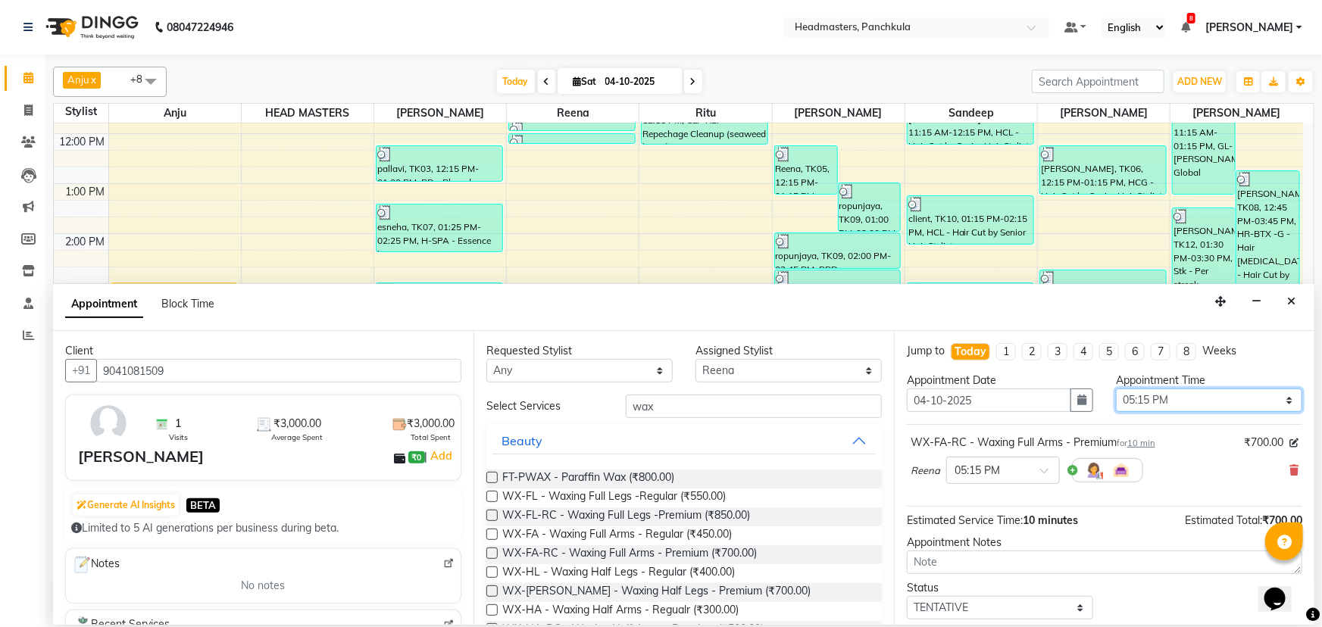
click at [1167, 404] on select "Select 09:00 AM 09:15 AM 09:30 AM 09:45 AM 10:00 AM 10:15 AM 10:30 AM 10:45 AM …" at bounding box center [1209, 400] width 186 height 23
click at [1116, 389] on select "Select 09:00 AM 09:15 AM 09:30 AM 09:45 AM 10:00 AM 10:15 AM 10:30 AM 10:45 AM …" at bounding box center [1209, 400] width 186 height 23
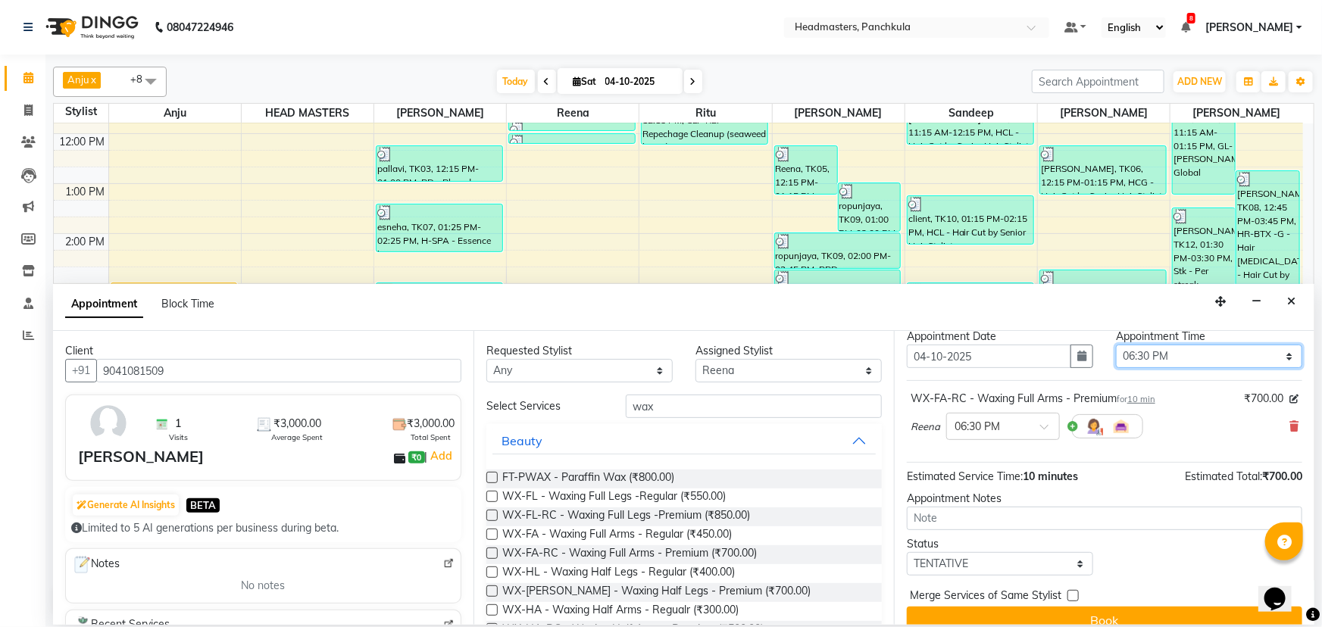
scroll to position [64, 0]
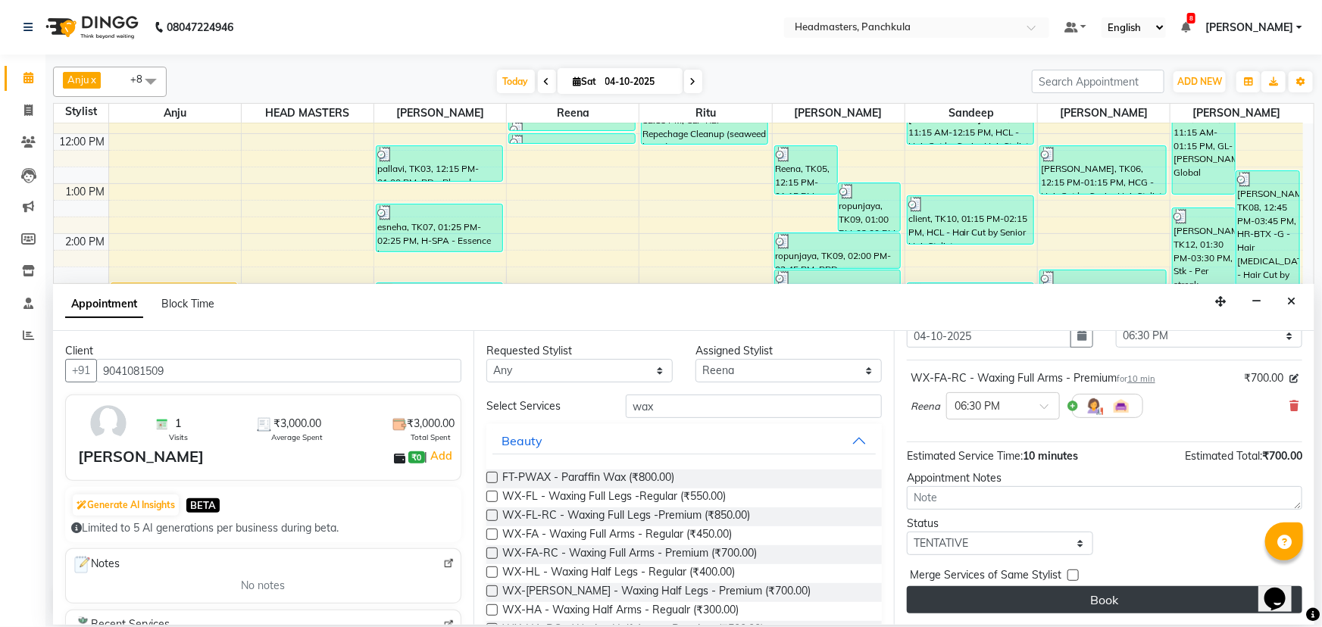
click at [1150, 599] on button "Book" at bounding box center [1104, 599] width 395 height 27
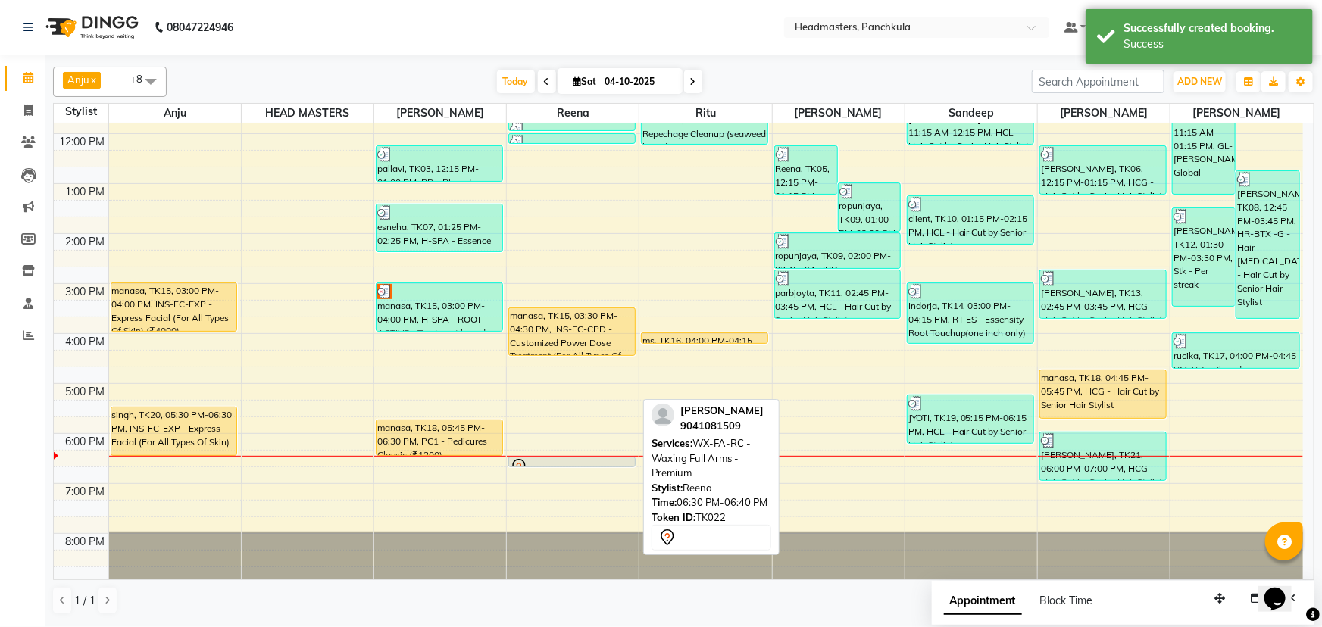
click at [547, 461] on div at bounding box center [572, 467] width 124 height 18
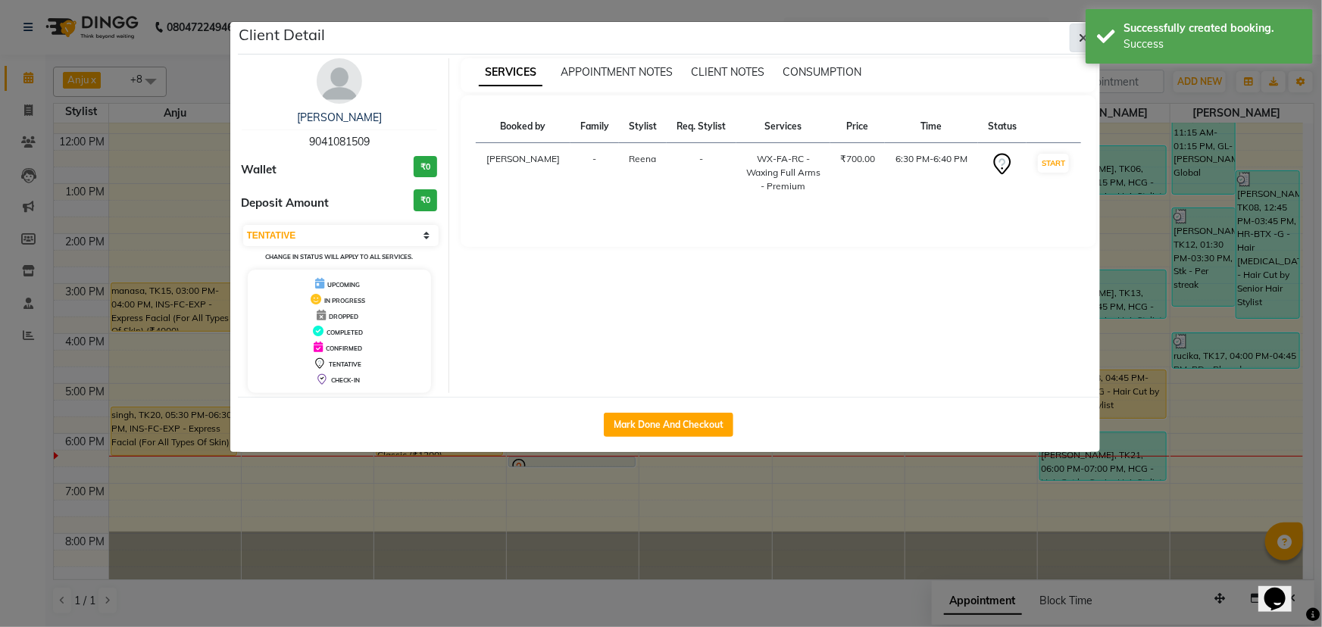
click at [1074, 38] on button "button" at bounding box center [1084, 37] width 29 height 29
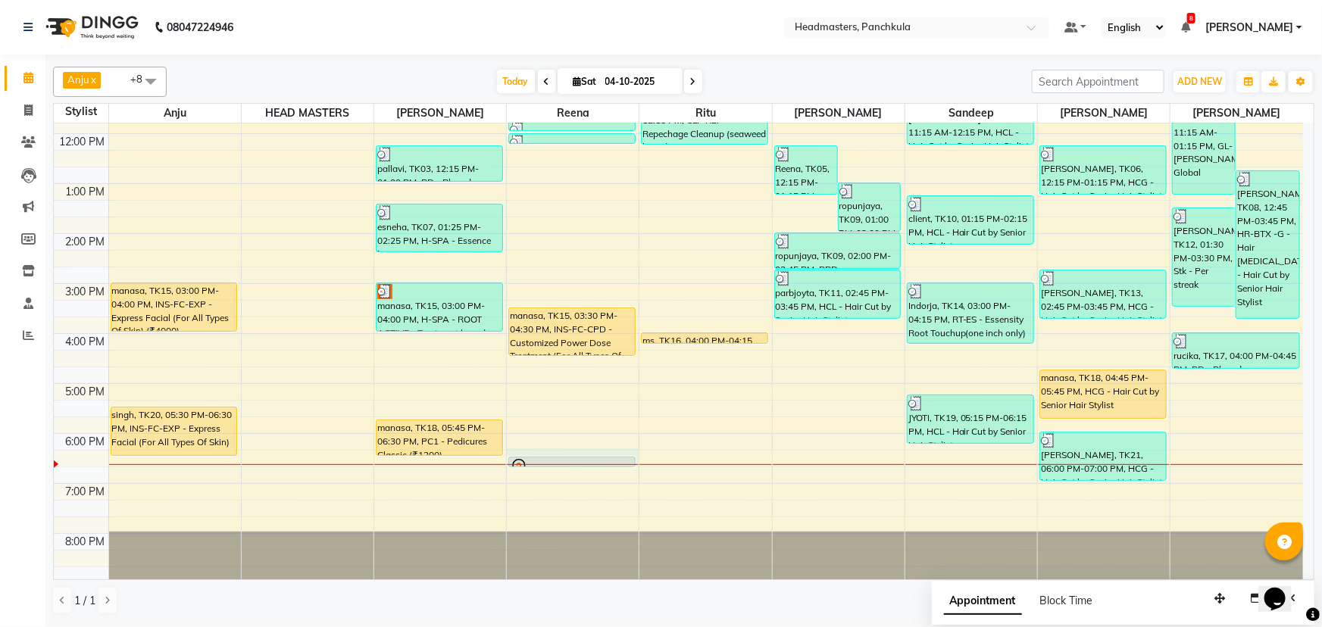
click at [584, 464] on div at bounding box center [573, 464] width 132 height 1
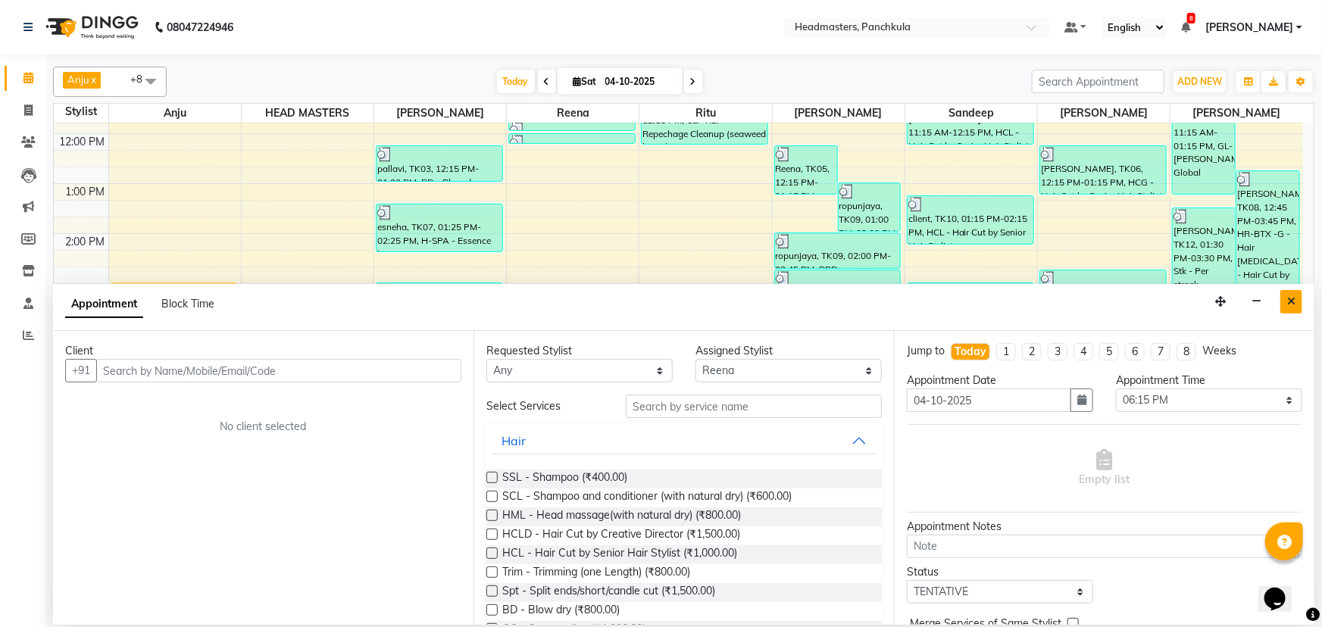
click at [1293, 301] on icon "Close" at bounding box center [1291, 301] width 8 height 11
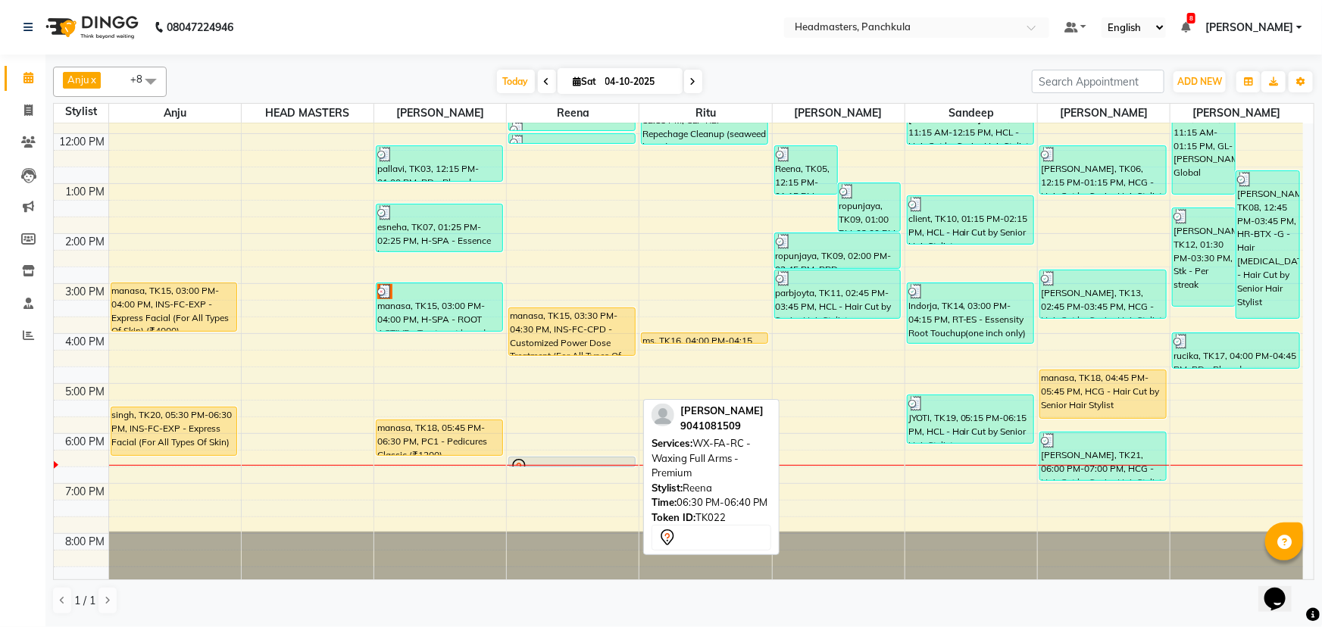
click at [545, 458] on div at bounding box center [572, 467] width 124 height 18
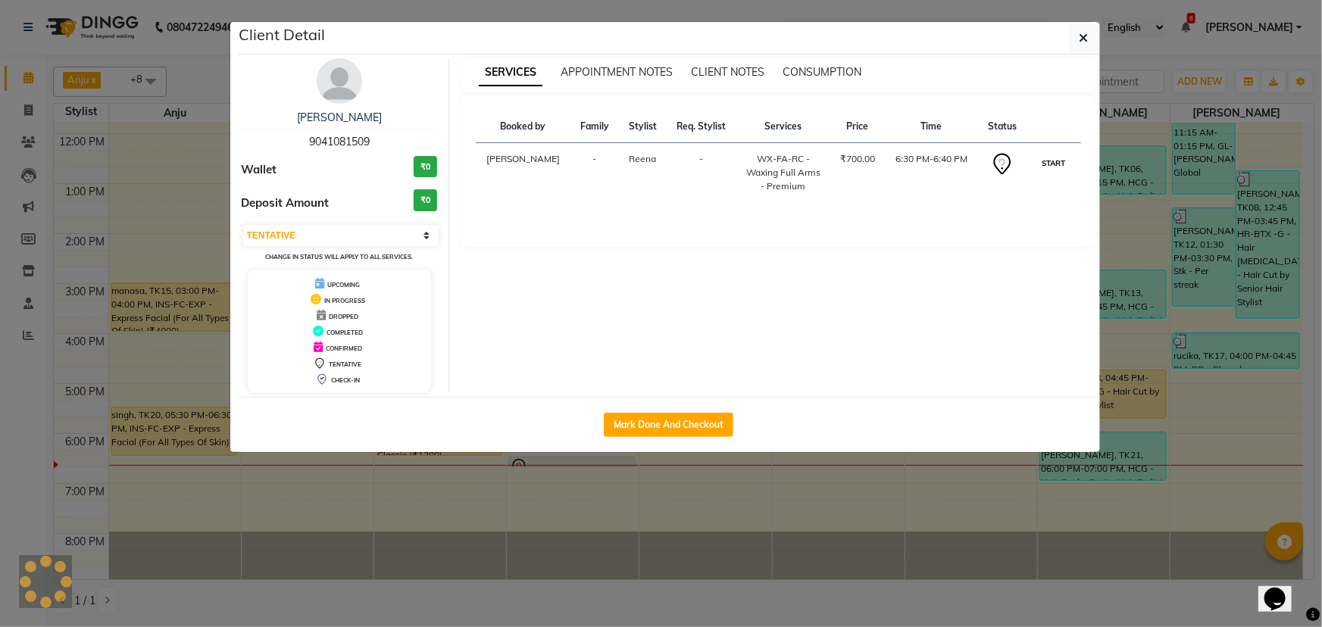
click at [1060, 160] on button "START" at bounding box center [1053, 163] width 31 height 19
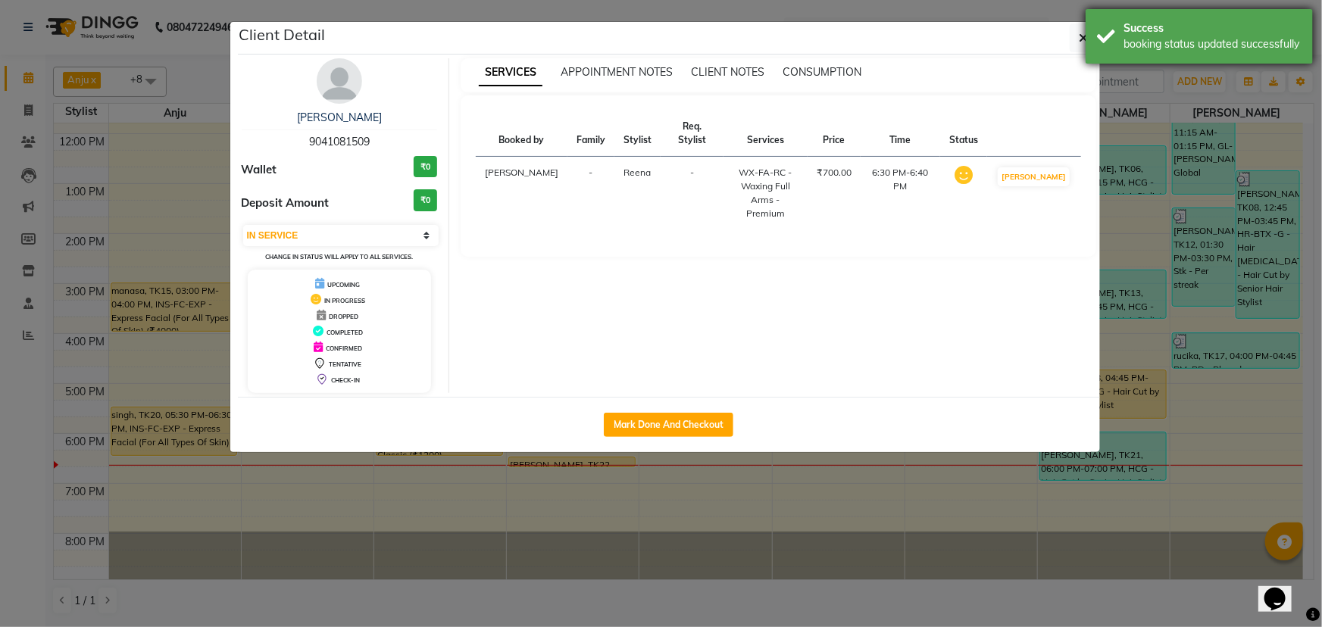
click at [1087, 38] on div "Success booking status updated successfully" at bounding box center [1198, 36] width 227 height 55
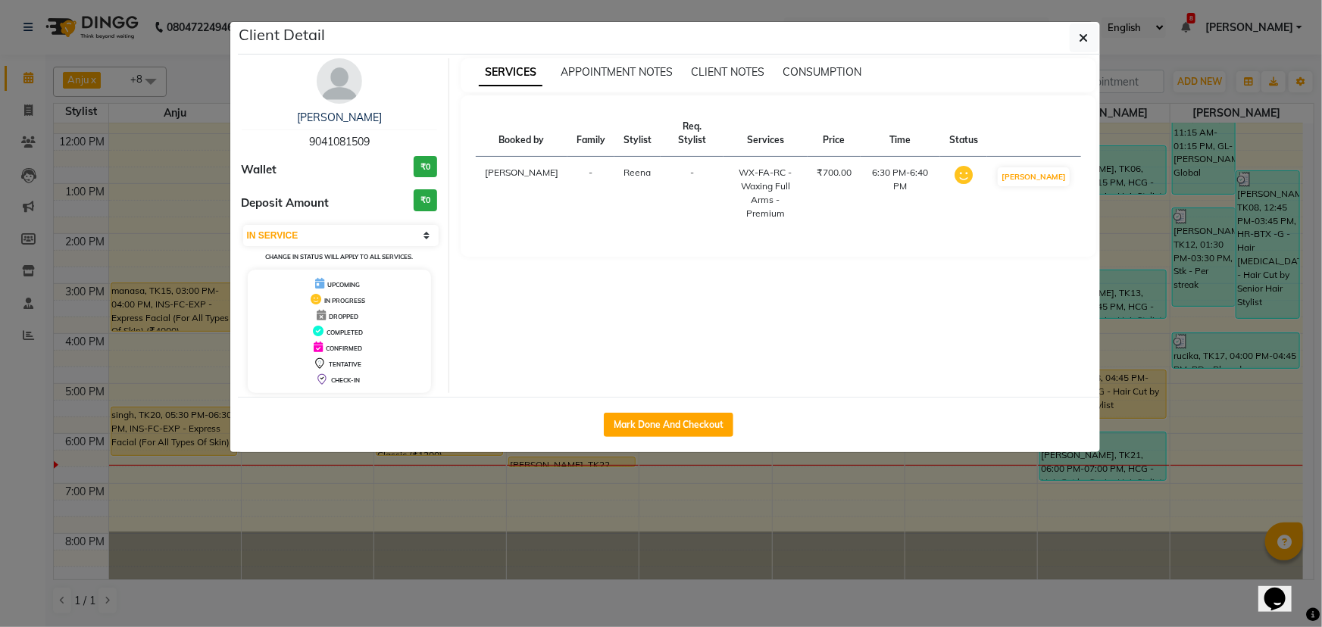
click at [1087, 38] on icon "button" at bounding box center [1083, 38] width 9 height 12
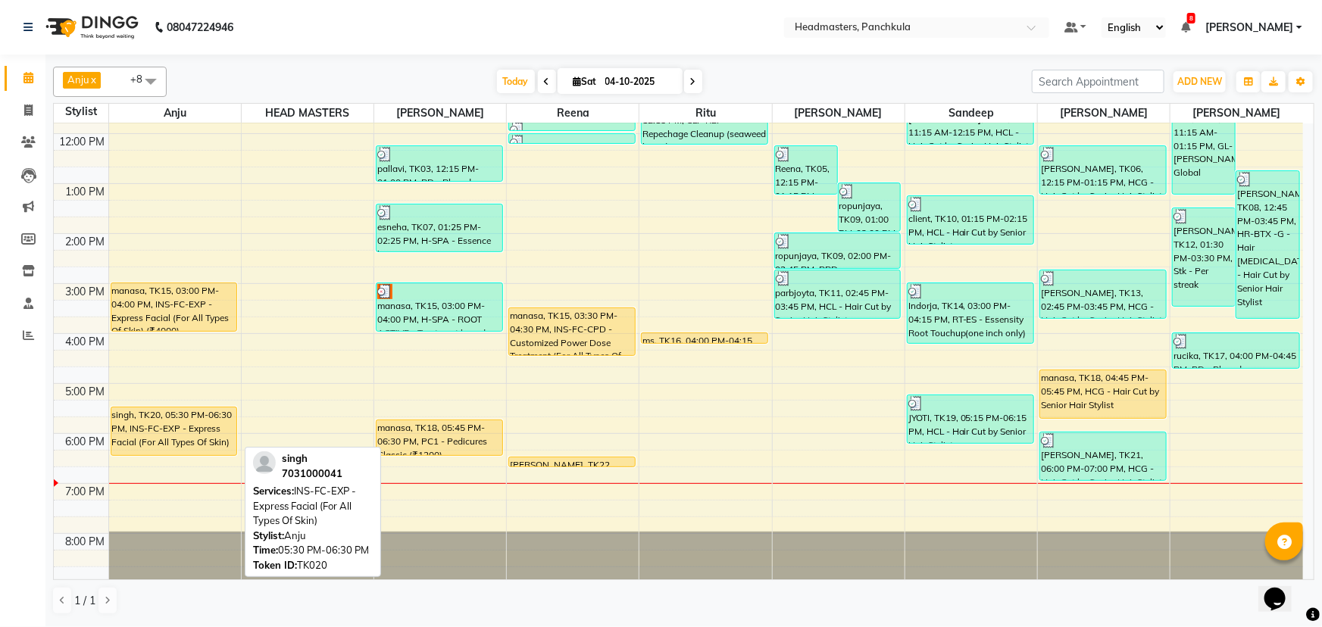
click at [144, 426] on div "singh, TK20, 05:30 PM-06:30 PM, INS-FC-EXP - Express Facial (For All Types Of S…" at bounding box center [174, 432] width 126 height 48
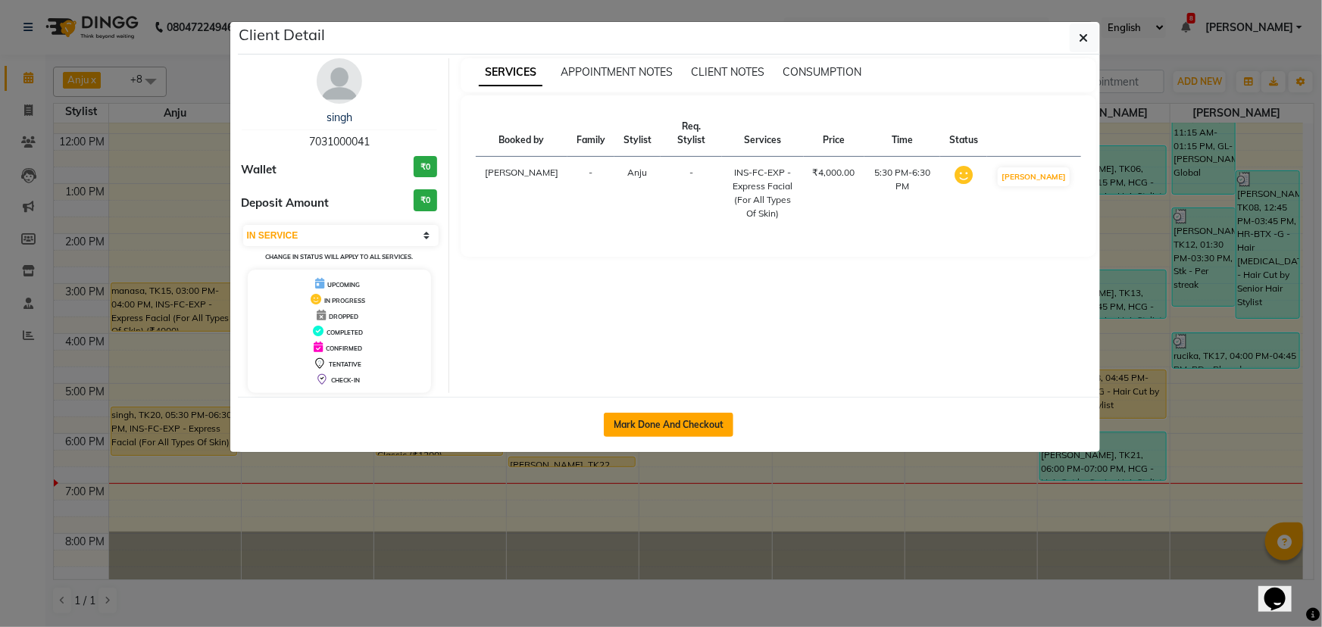
click at [636, 417] on button "Mark Done And Checkout" at bounding box center [669, 425] width 130 height 24
